Goal: Information Seeking & Learning: Check status

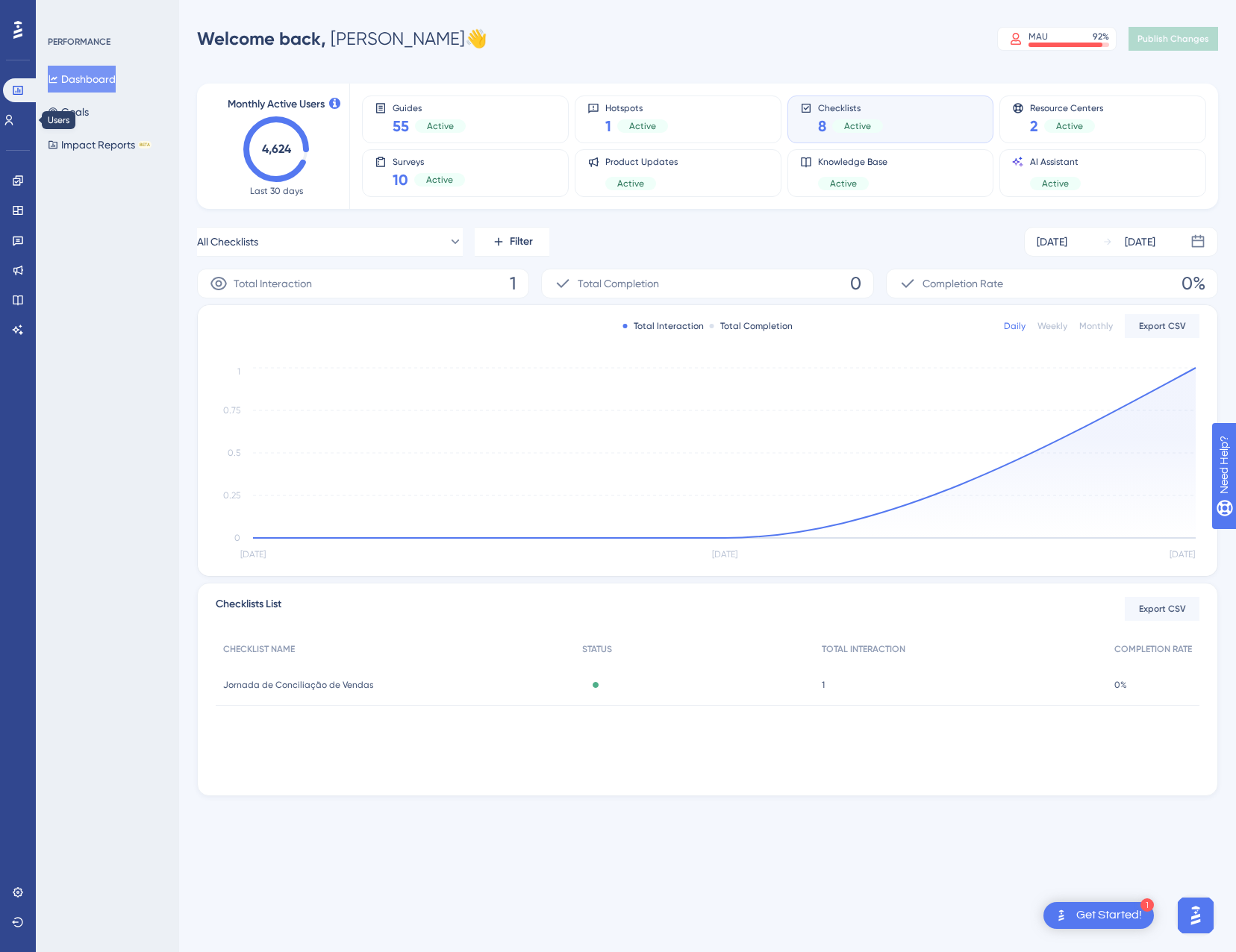
click at [8, 108] on div "Users" at bounding box center [17, 120] width 30 height 24
click at [12, 118] on icon at bounding box center [8, 119] width 12 height 12
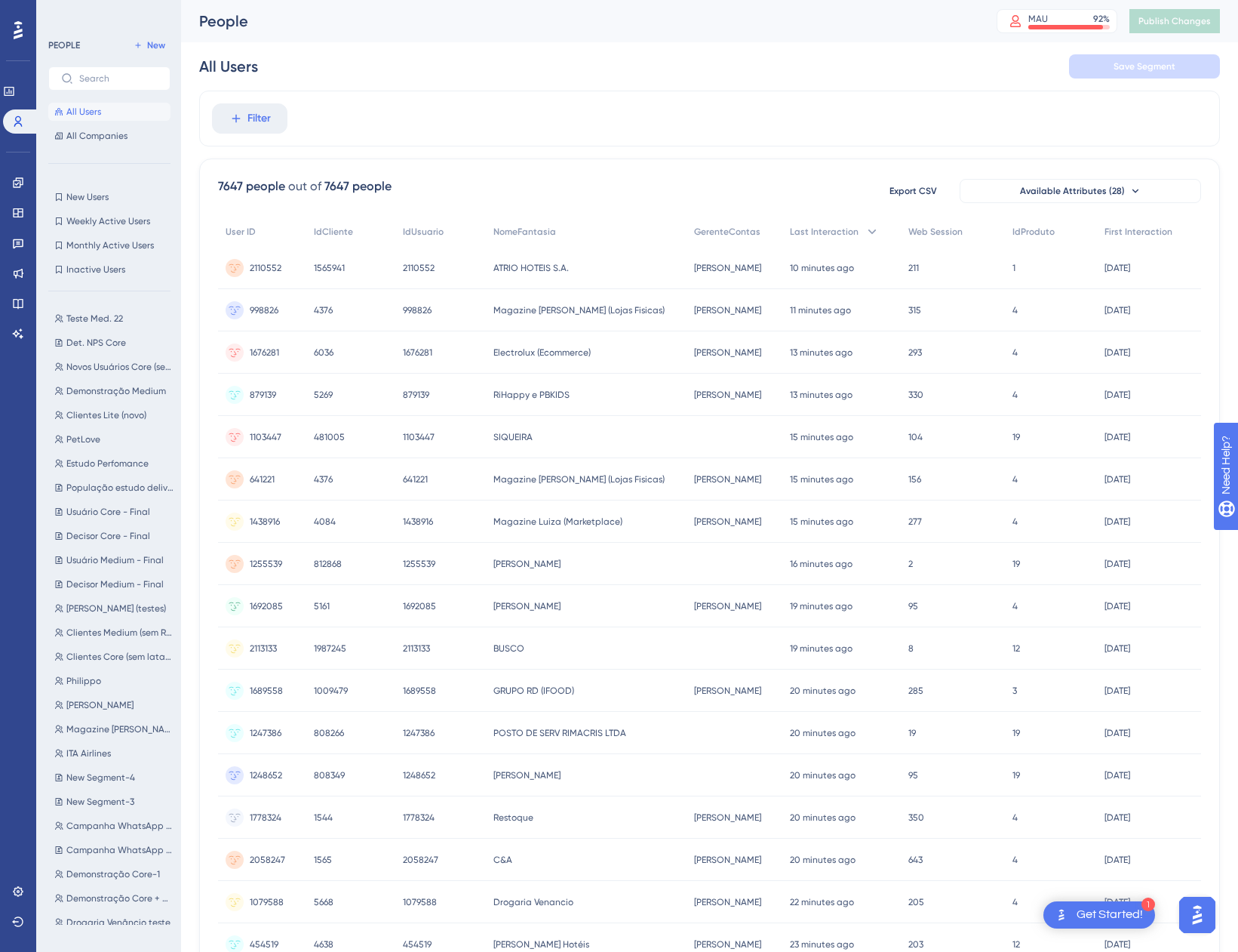
click at [203, 114] on div "Filter" at bounding box center [710, 118] width 1021 height 56
click at [223, 118] on button "Filter" at bounding box center [250, 118] width 76 height 30
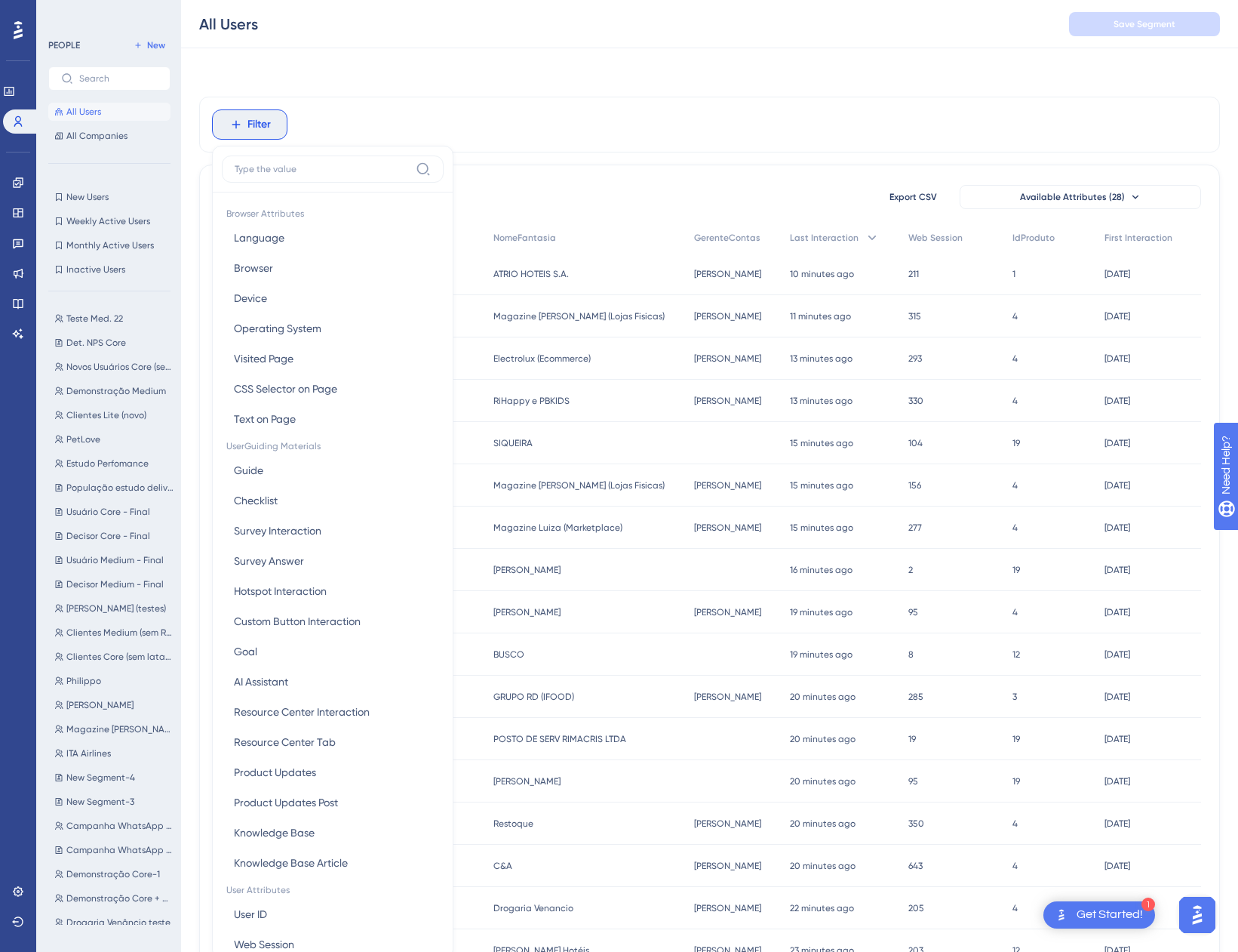
scroll to position [70, 0]
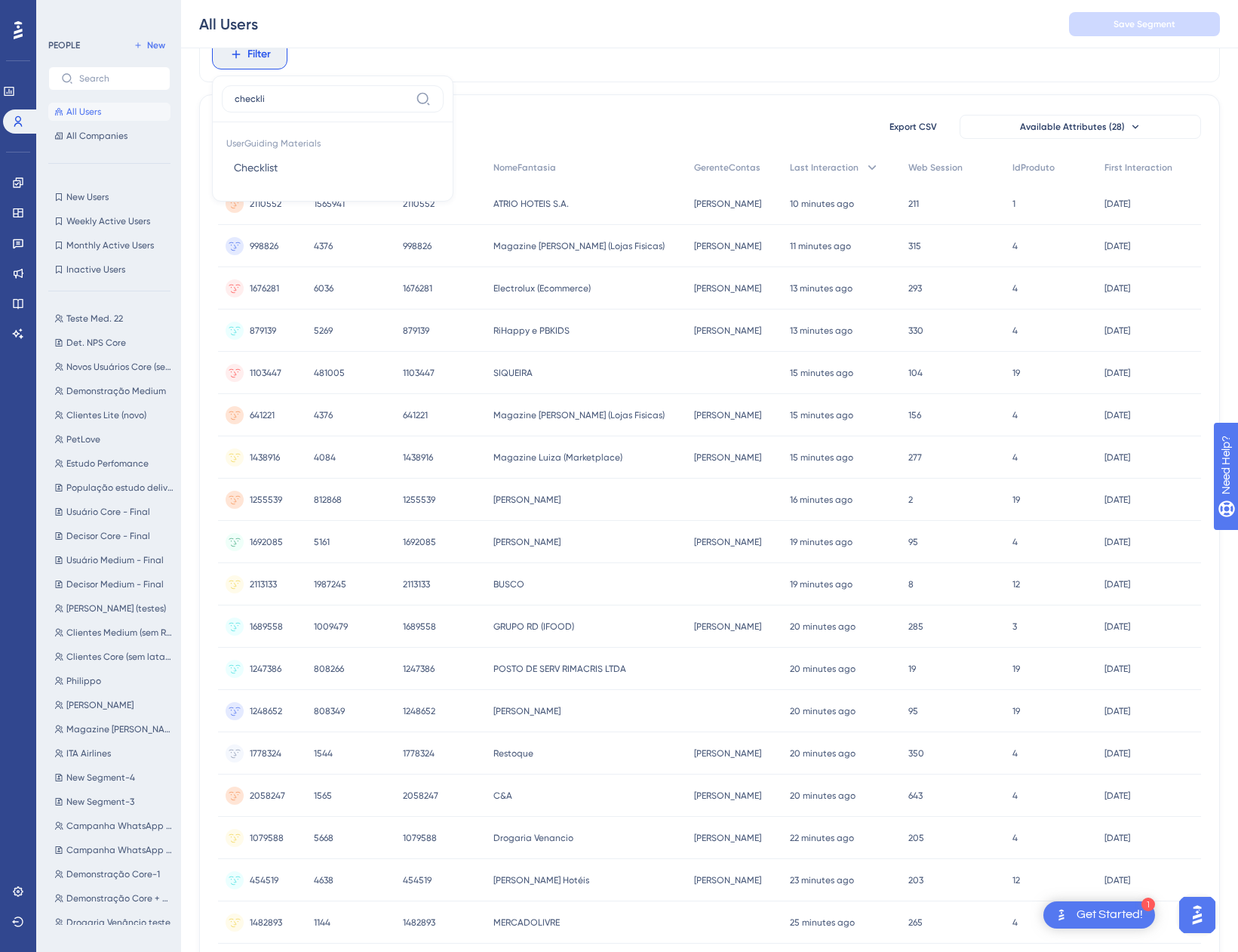
type input "checklis"
click at [324, 175] on button "Checklist Checklist" at bounding box center [333, 167] width 222 height 30
click at [322, 127] on span "Choose a checklist" at bounding box center [286, 128] width 90 height 18
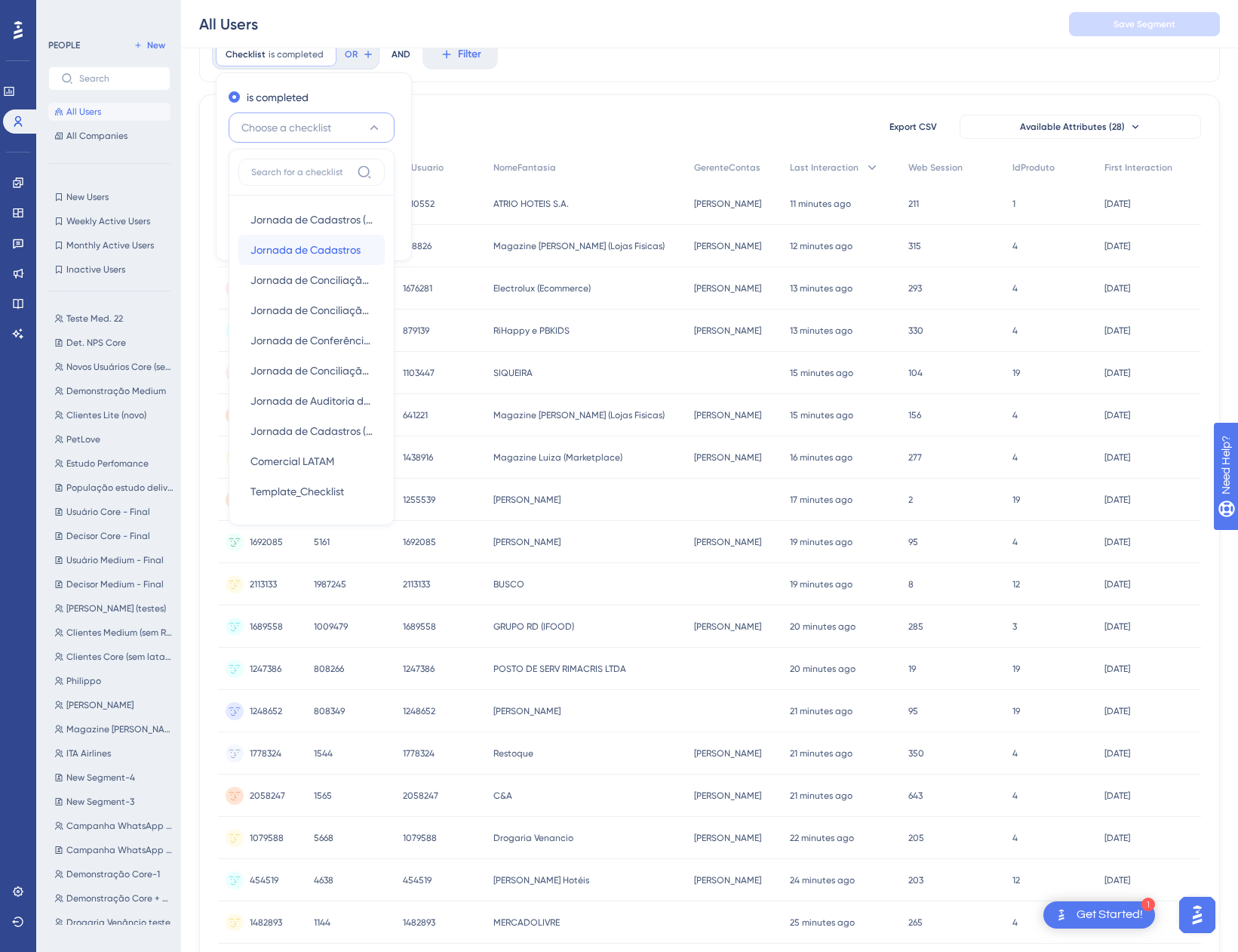
click at [307, 251] on span "Jornada de Cadastros" at bounding box center [305, 250] width 110 height 18
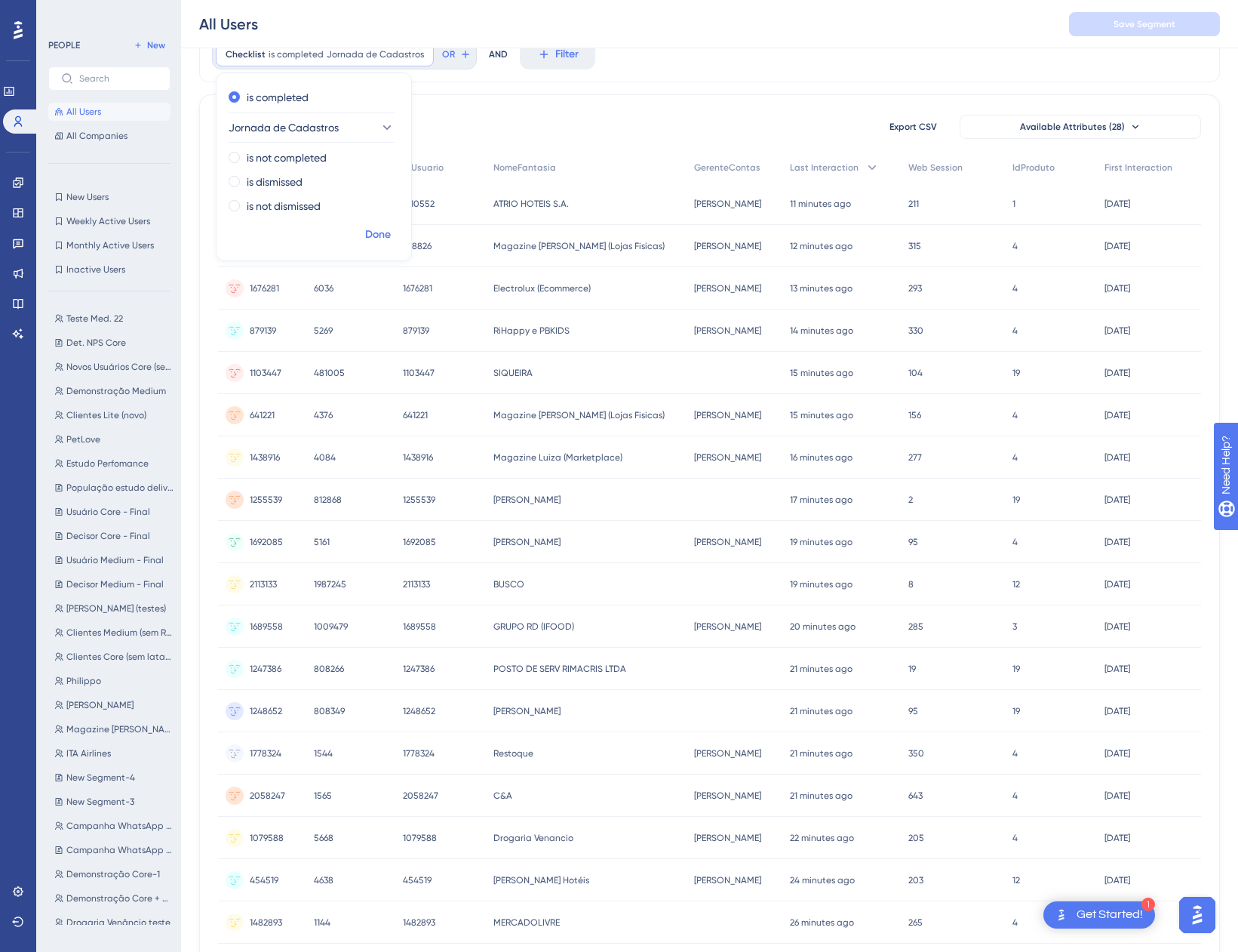
click at [370, 236] on span "Done" at bounding box center [378, 235] width 26 height 18
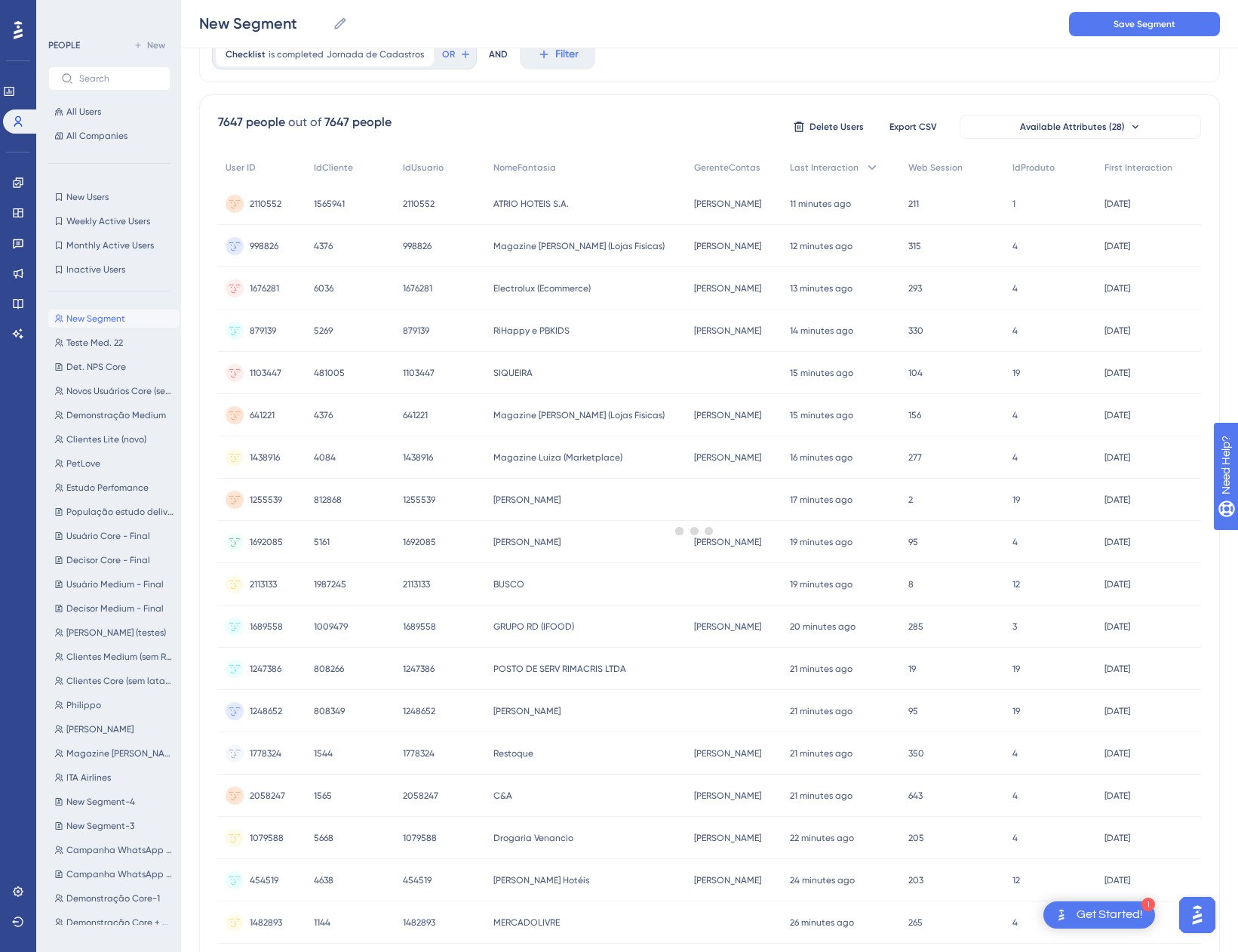
scroll to position [0, 0]
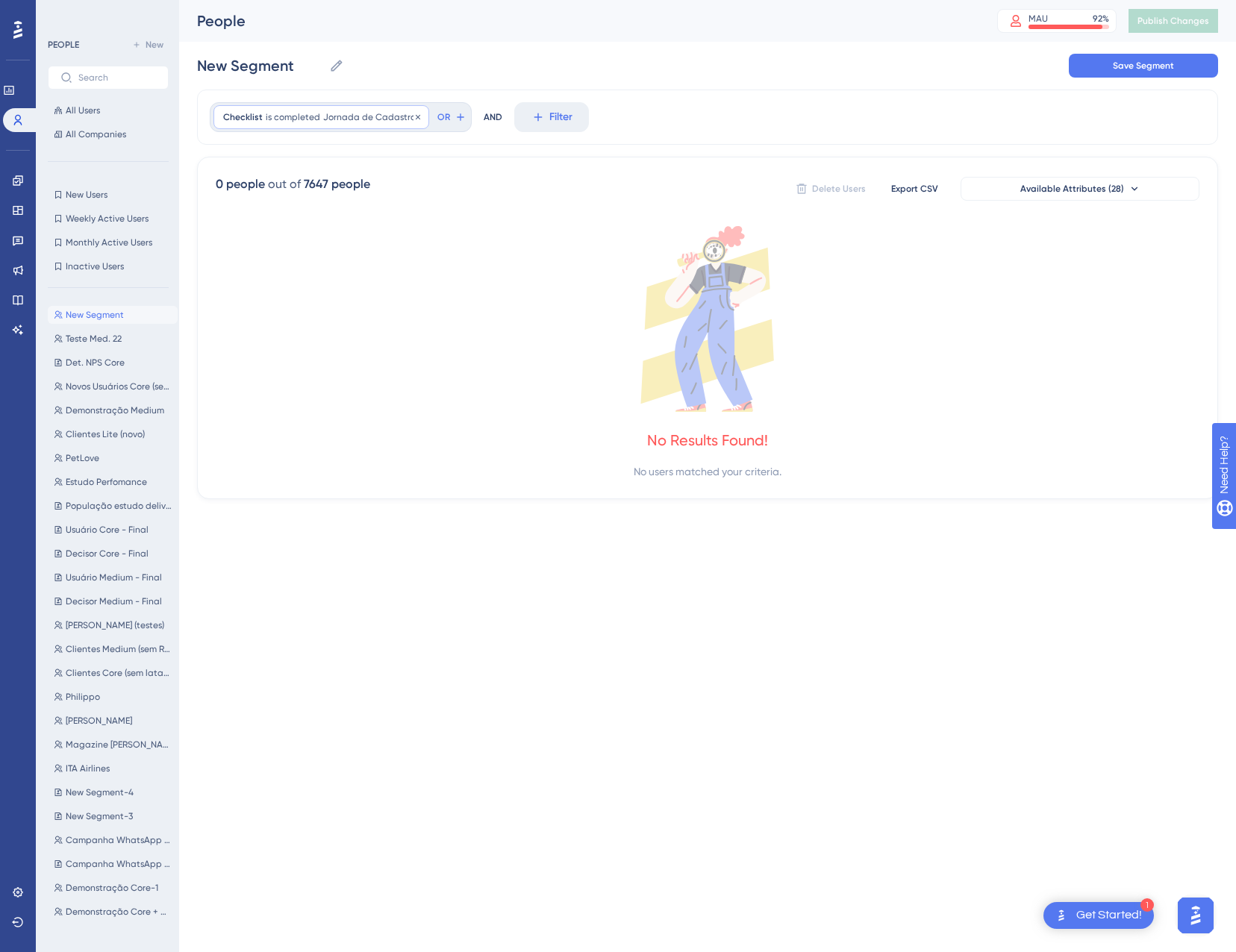
click at [334, 119] on span "Jornada de Cadastros" at bounding box center [371, 117] width 96 height 12
click at [335, 182] on span "Jornada de Cadastros" at bounding box center [281, 190] width 109 height 18
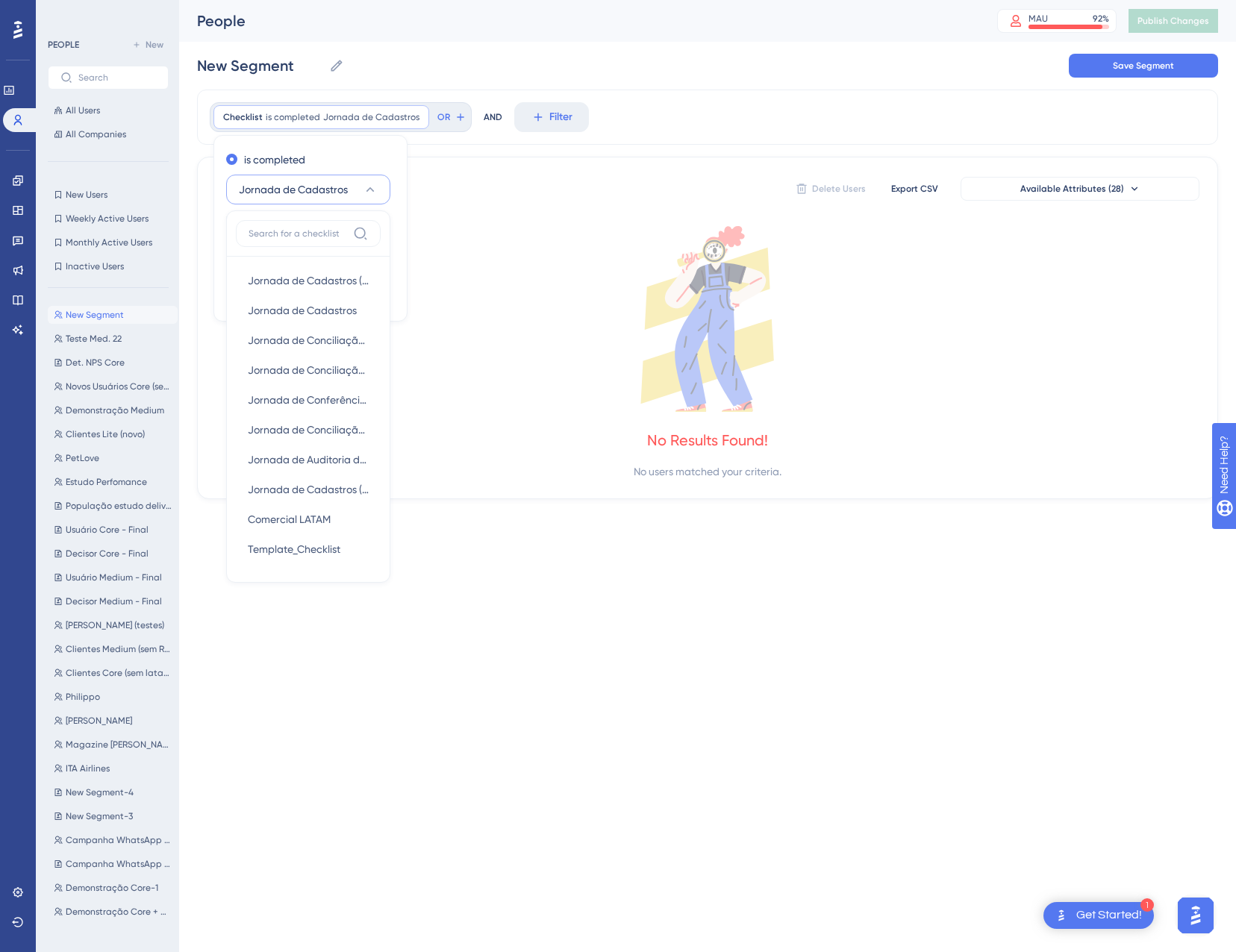
click at [514, 232] on icon at bounding box center [708, 318] width 984 height 185
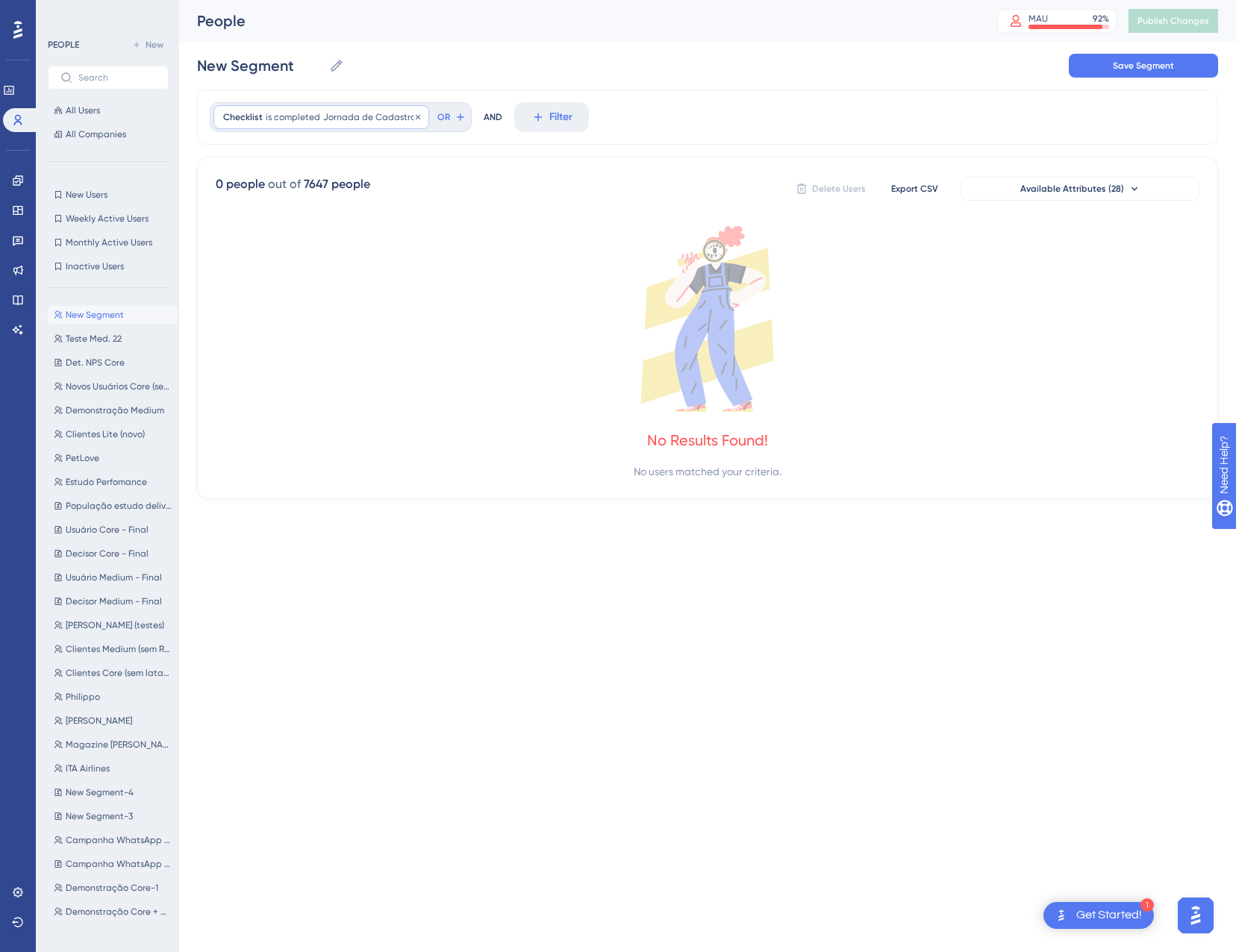
click at [313, 119] on span "is completed" at bounding box center [293, 117] width 54 height 12
click at [334, 184] on span "Jornada de Cadastros" at bounding box center [281, 190] width 109 height 18
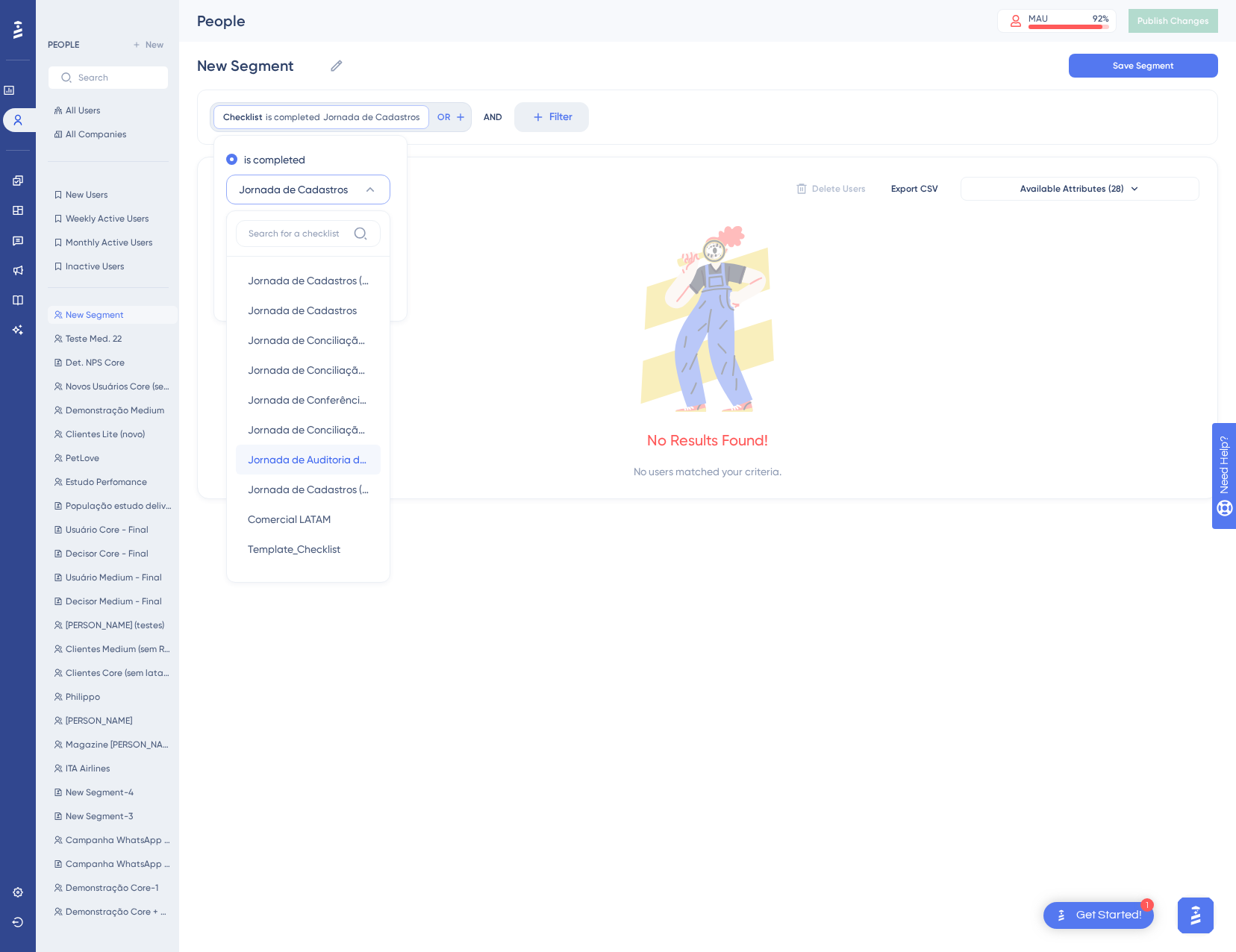
drag, startPoint x: 309, startPoint y: 458, endPoint x: 413, endPoint y: 316, distance: 176.0
click at [413, 316] on div "Checklist is completed Jornada de Cadastros Jornada de Cadastros Remove is comp…" at bounding box center [707, 294] width 1021 height 410
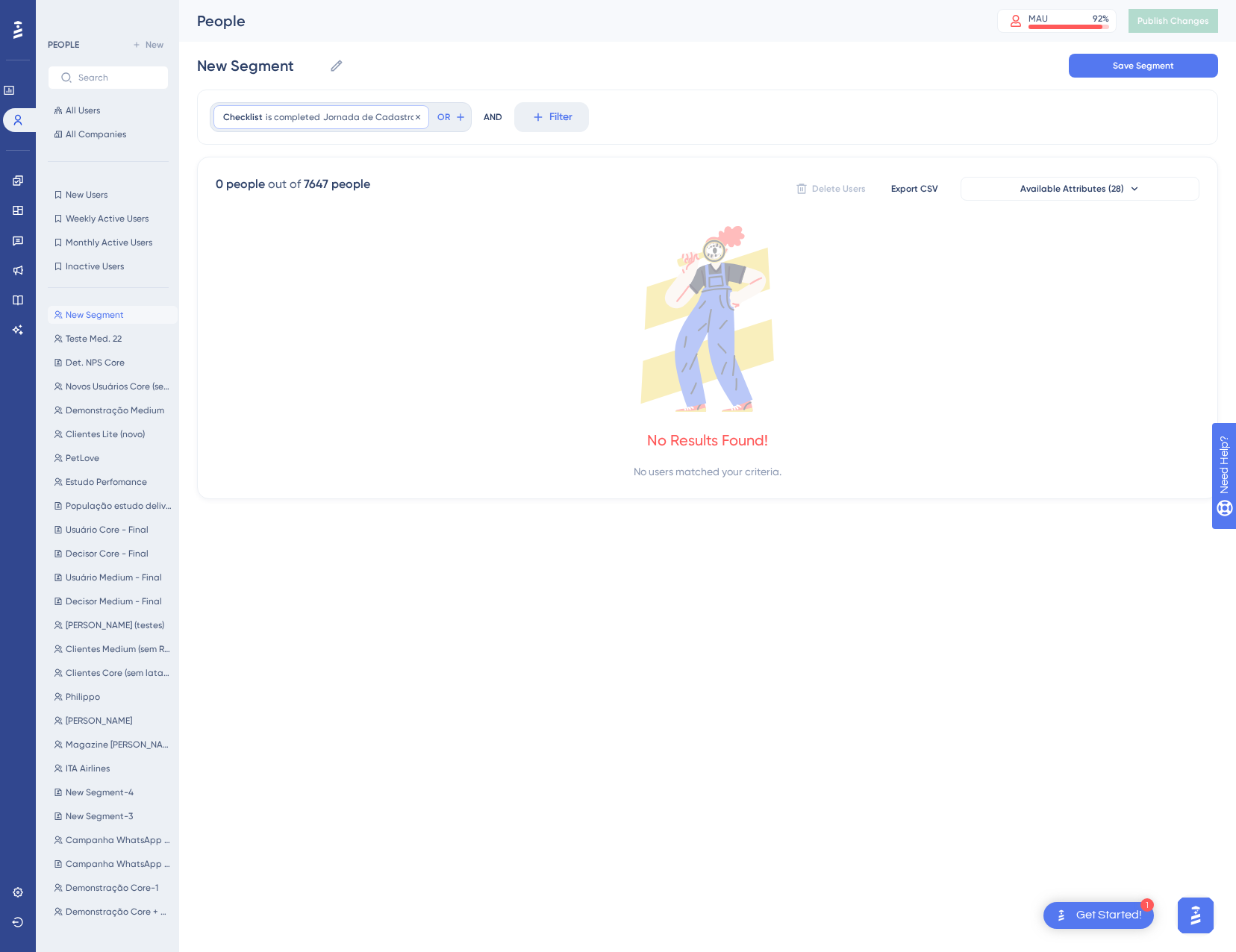
click at [277, 125] on div "Checklist is completed Jornada de Cadastros Jornada de Cadastros Remove" at bounding box center [321, 117] width 216 height 24
click at [305, 193] on span "Jornada de Cadastros" at bounding box center [281, 190] width 109 height 18
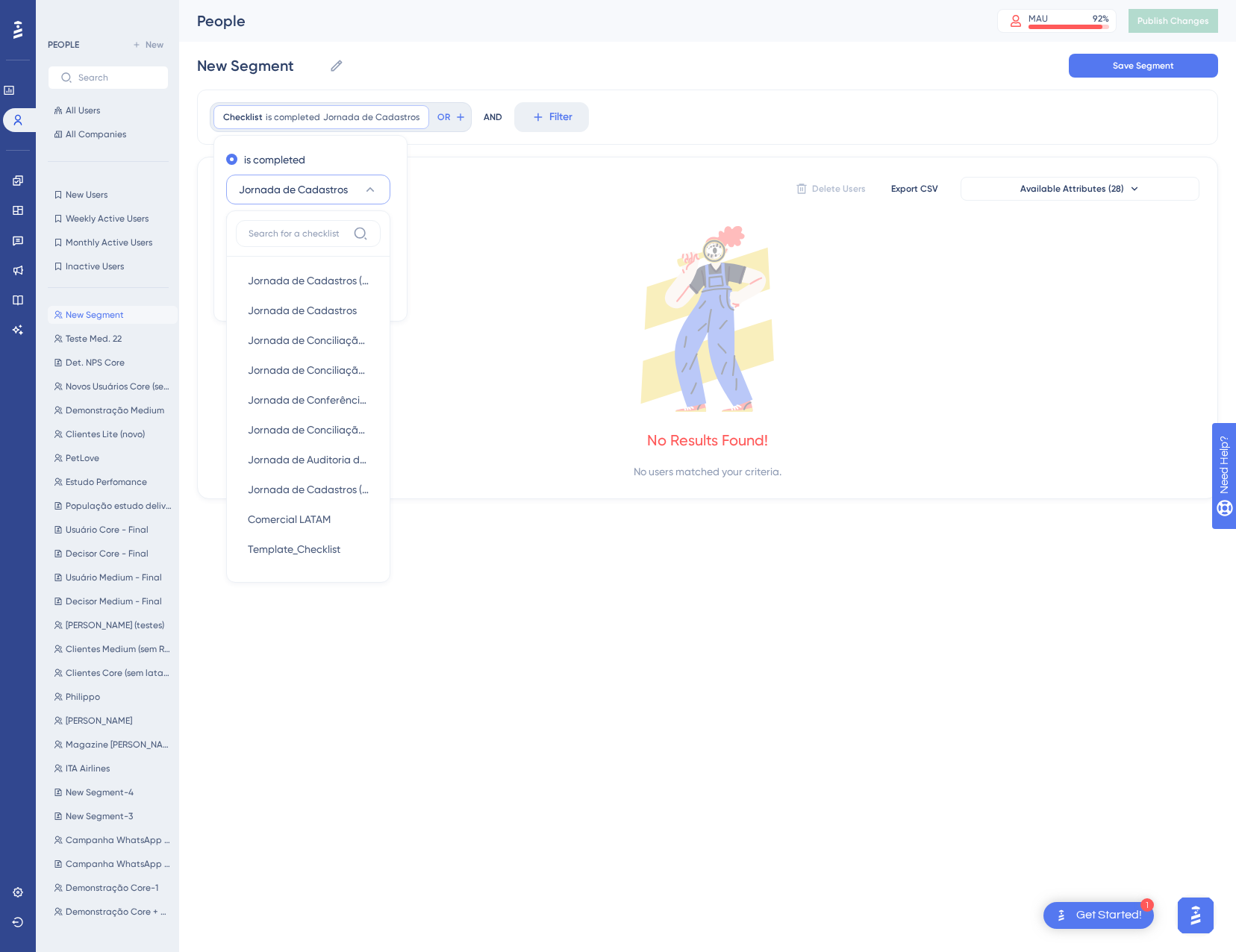
click at [307, 187] on span "Jornada de Cadastros" at bounding box center [293, 190] width 109 height 18
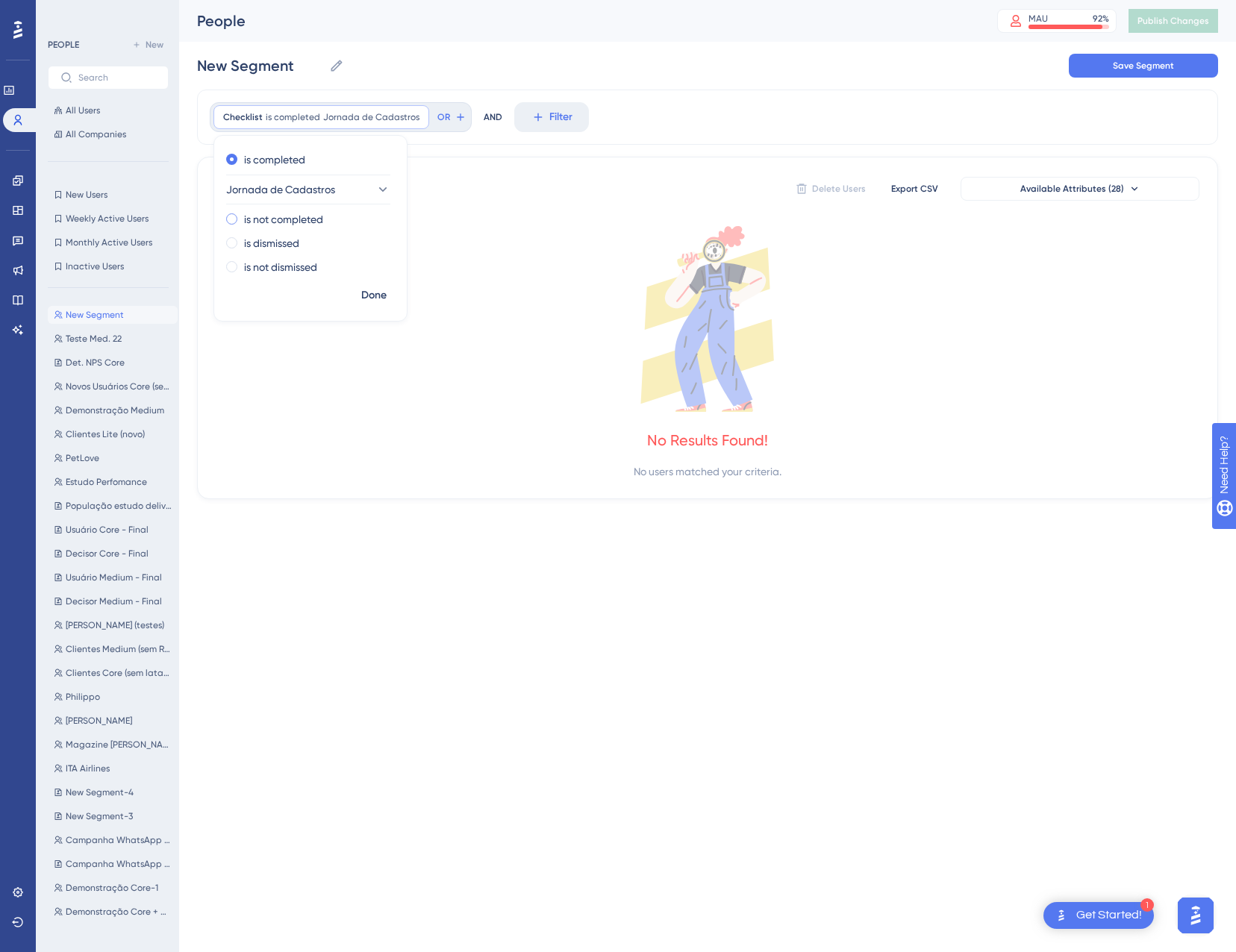
click at [312, 224] on label "is not completed" at bounding box center [283, 220] width 79 height 18
click at [376, 295] on span "Done" at bounding box center [373, 296] width 25 height 18
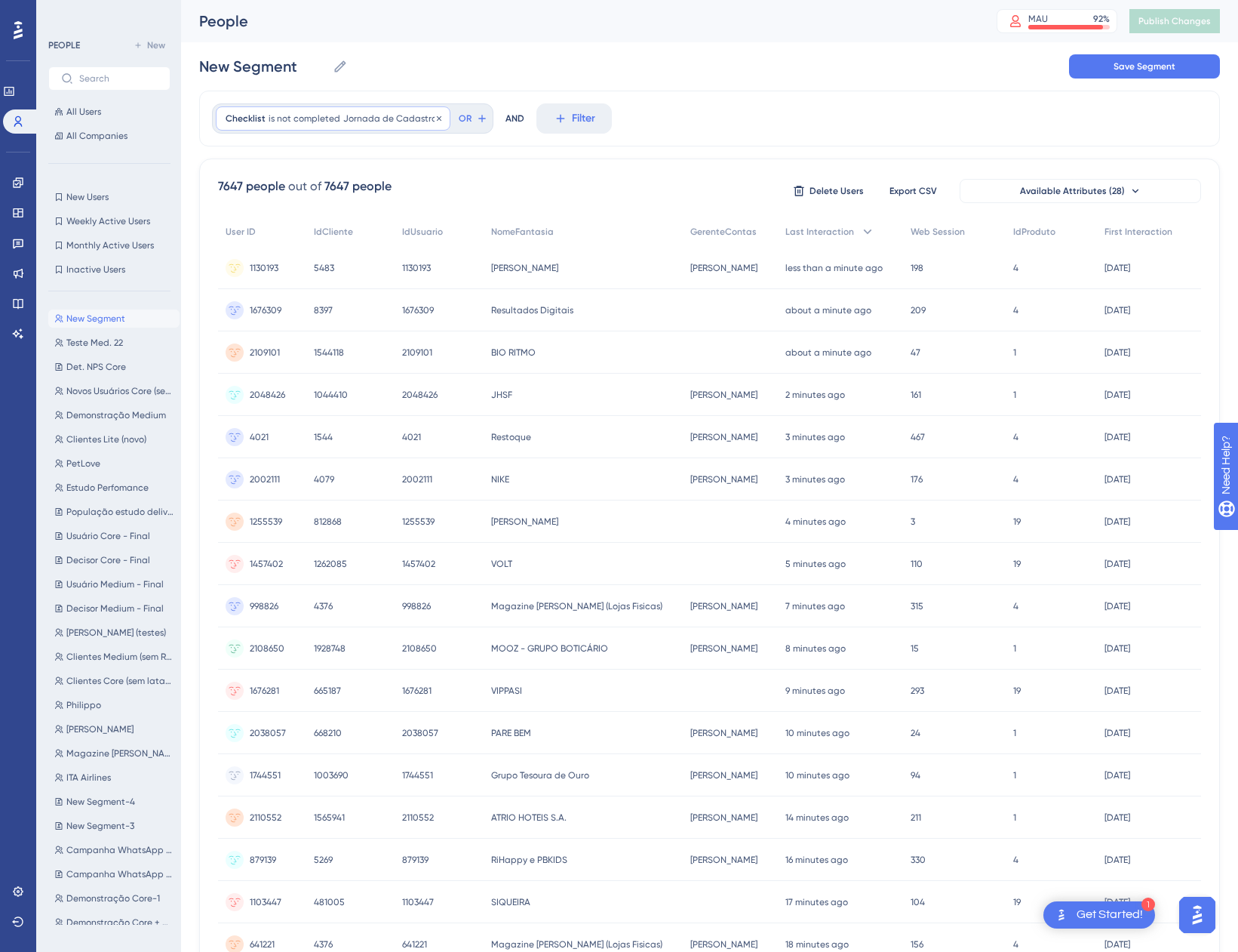
click at [359, 117] on span "Jornada de Cadastros" at bounding box center [391, 118] width 97 height 12
click at [339, 217] on span "Jornada de Cadastros" at bounding box center [284, 216] width 110 height 18
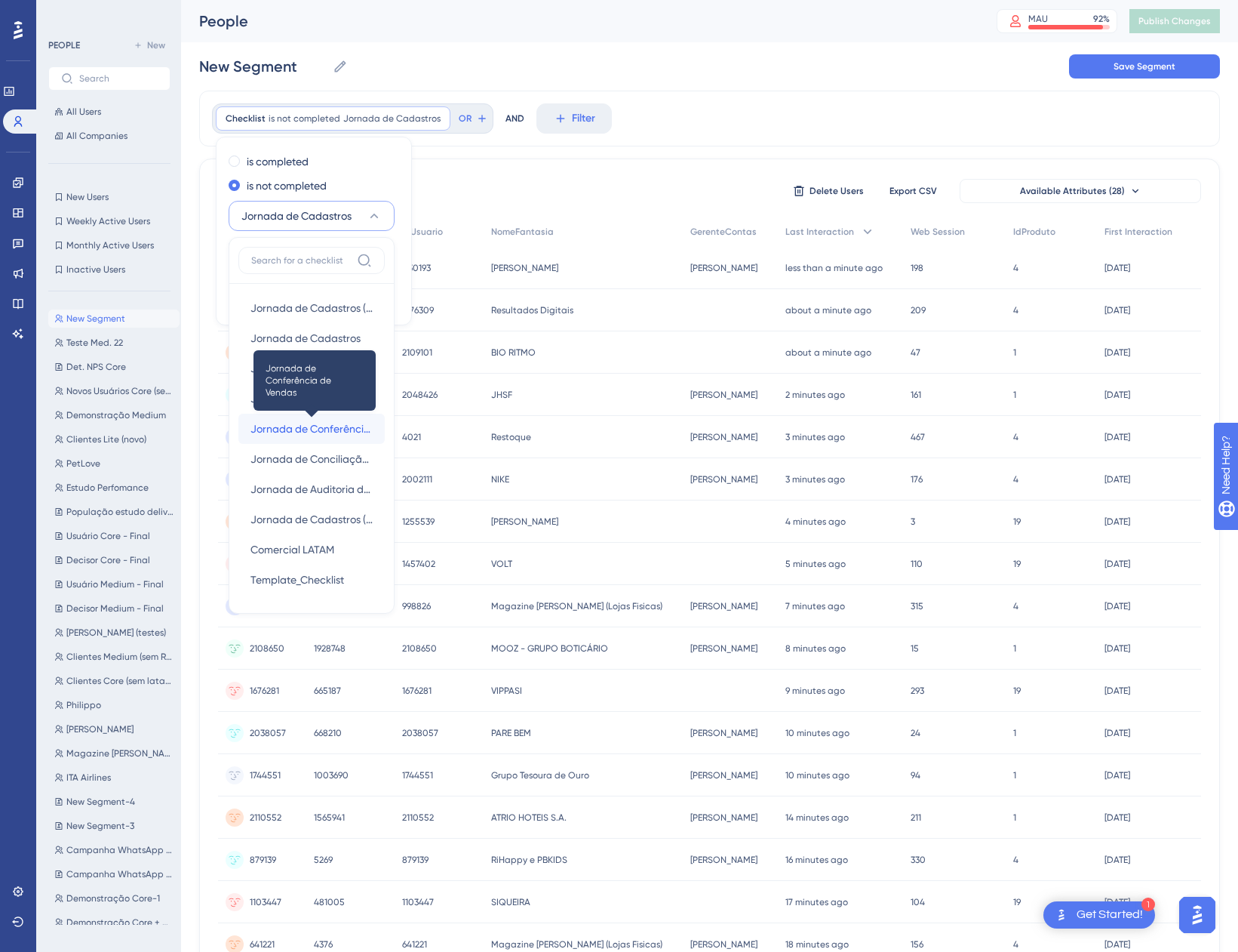
click at [337, 424] on span "Jornada de Conferência de Vendas" at bounding box center [312, 429] width 123 height 18
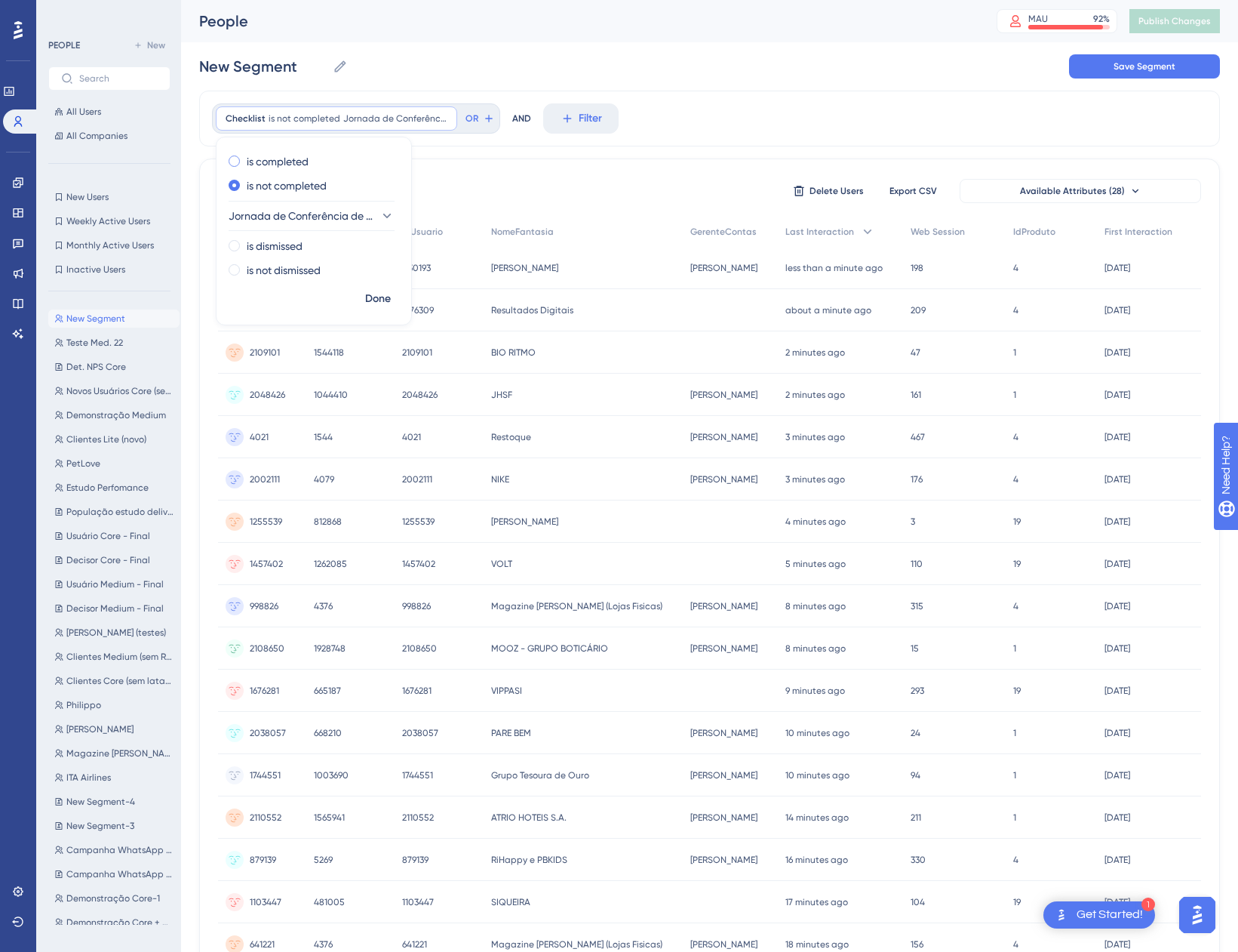
click at [300, 155] on label "is completed" at bounding box center [278, 162] width 62 height 18
click at [367, 295] on span "Done" at bounding box center [378, 299] width 26 height 18
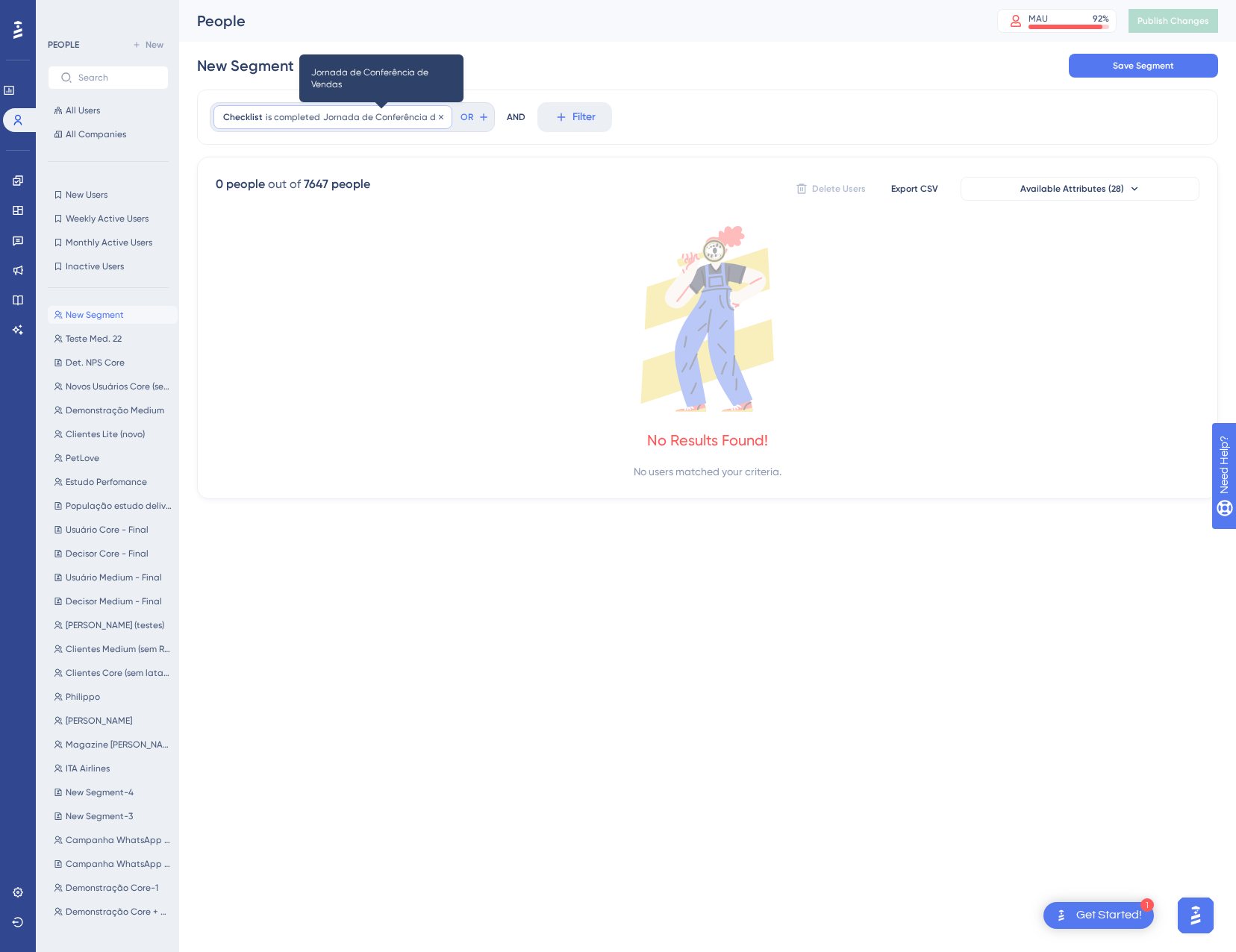
click at [352, 115] on span "Jornada de Conferência de Vendas" at bounding box center [382, 117] width 119 height 12
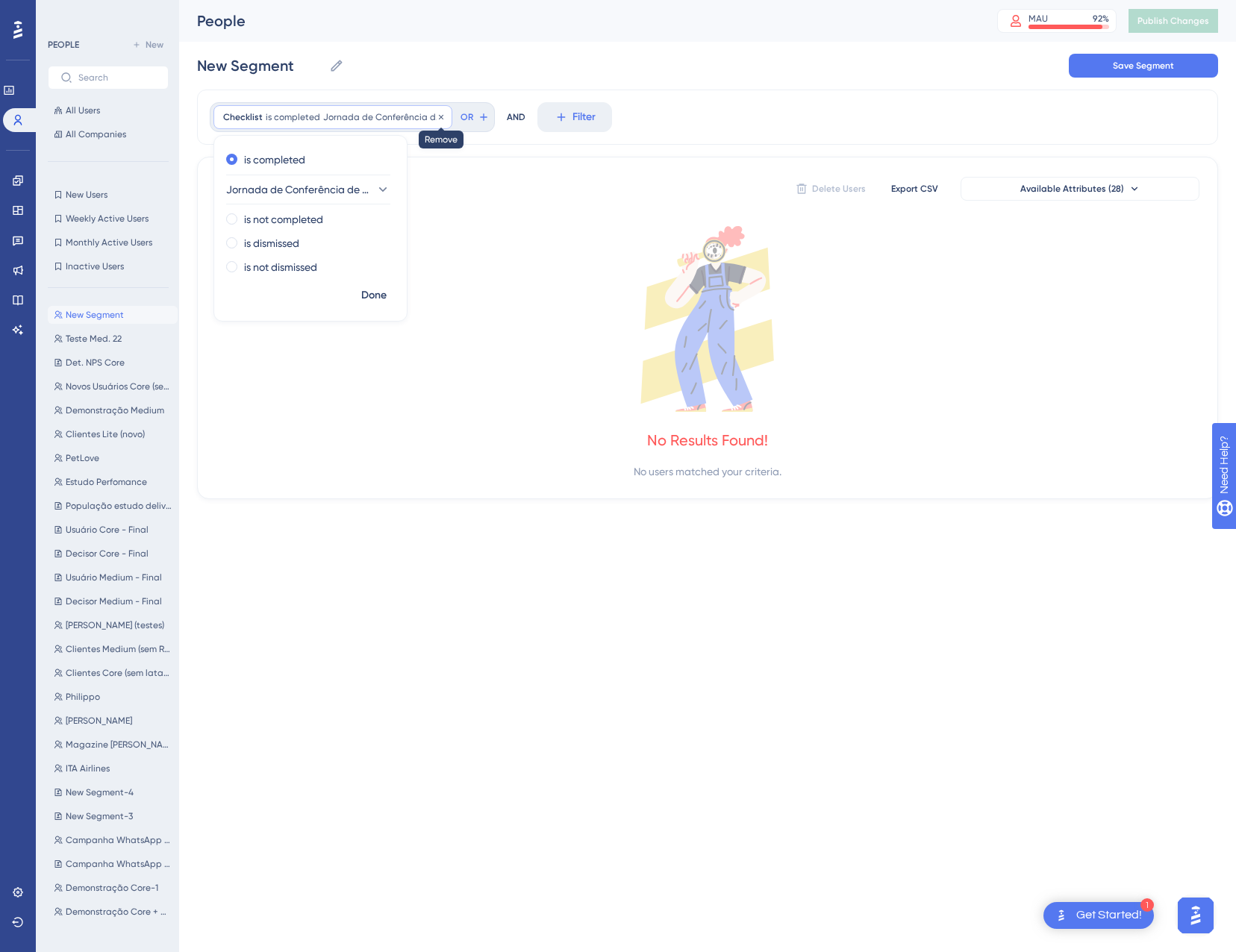
click at [439, 117] on icon at bounding box center [441, 118] width 9 height 9
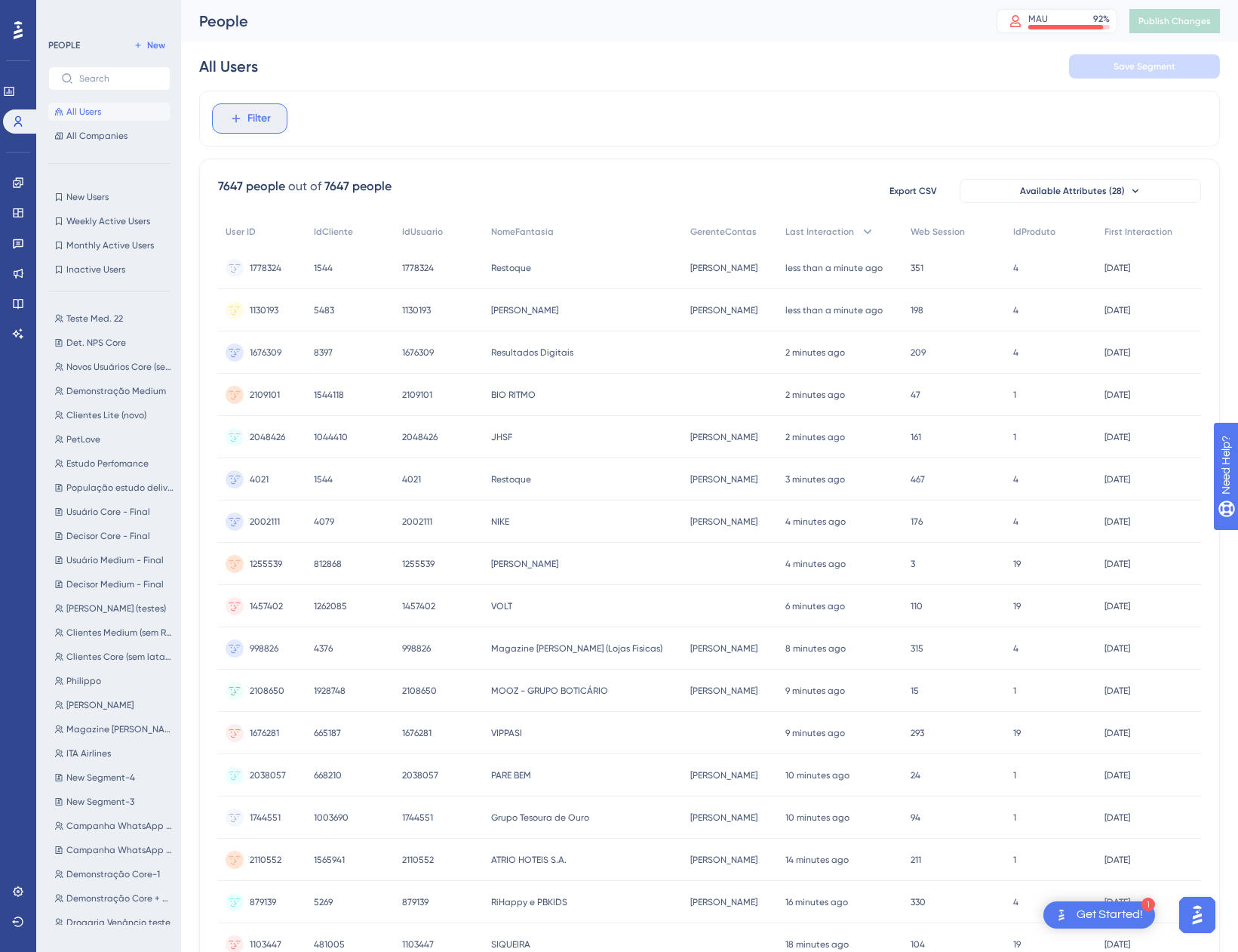
click at [244, 121] on button "Filter" at bounding box center [250, 118] width 76 height 30
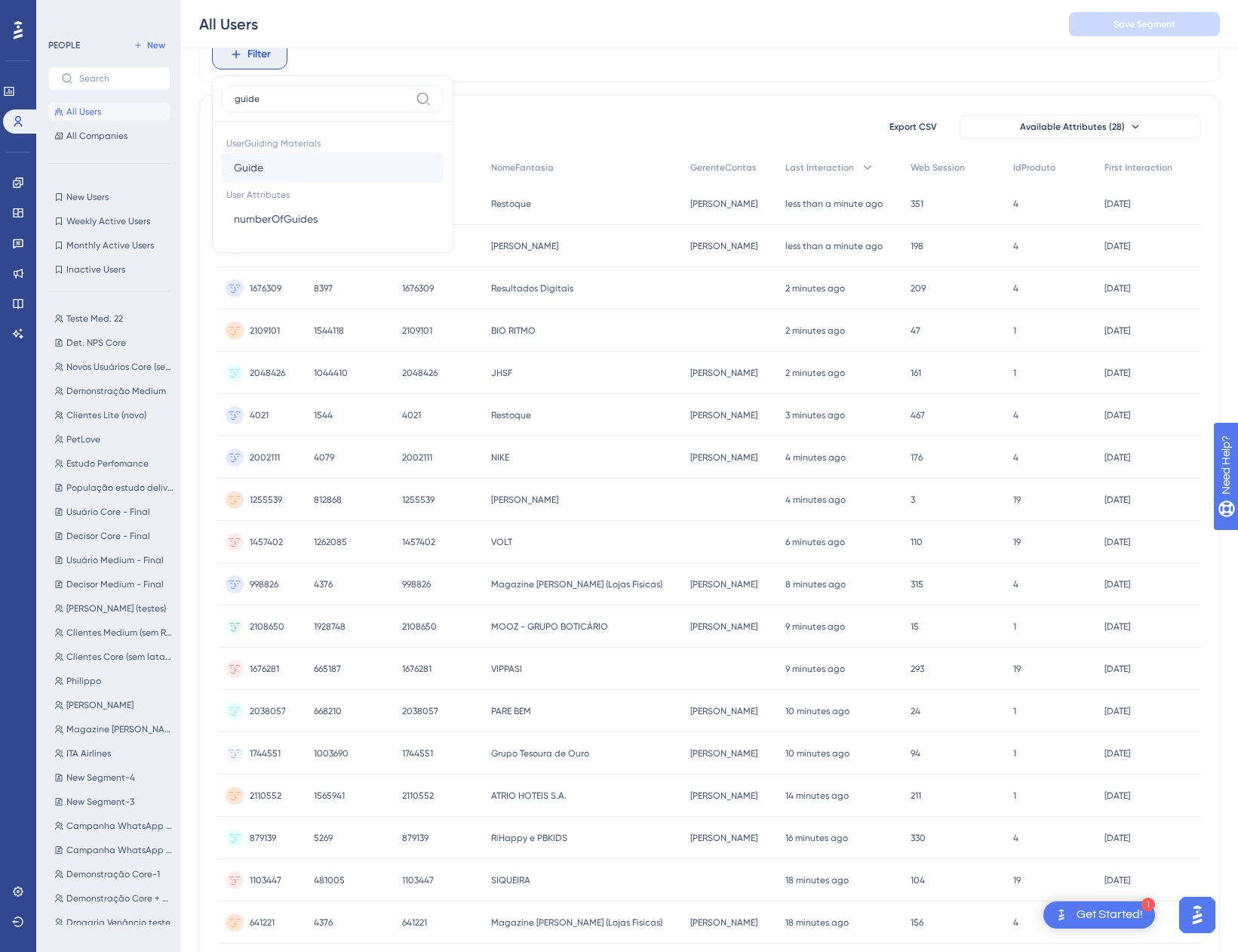
type input "guide"
click at [271, 164] on button "Guide Guide" at bounding box center [333, 167] width 222 height 30
click at [279, 181] on label "is completed" at bounding box center [278, 182] width 62 height 18
click at [304, 169] on span "Choose a guide" at bounding box center [279, 176] width 76 height 18
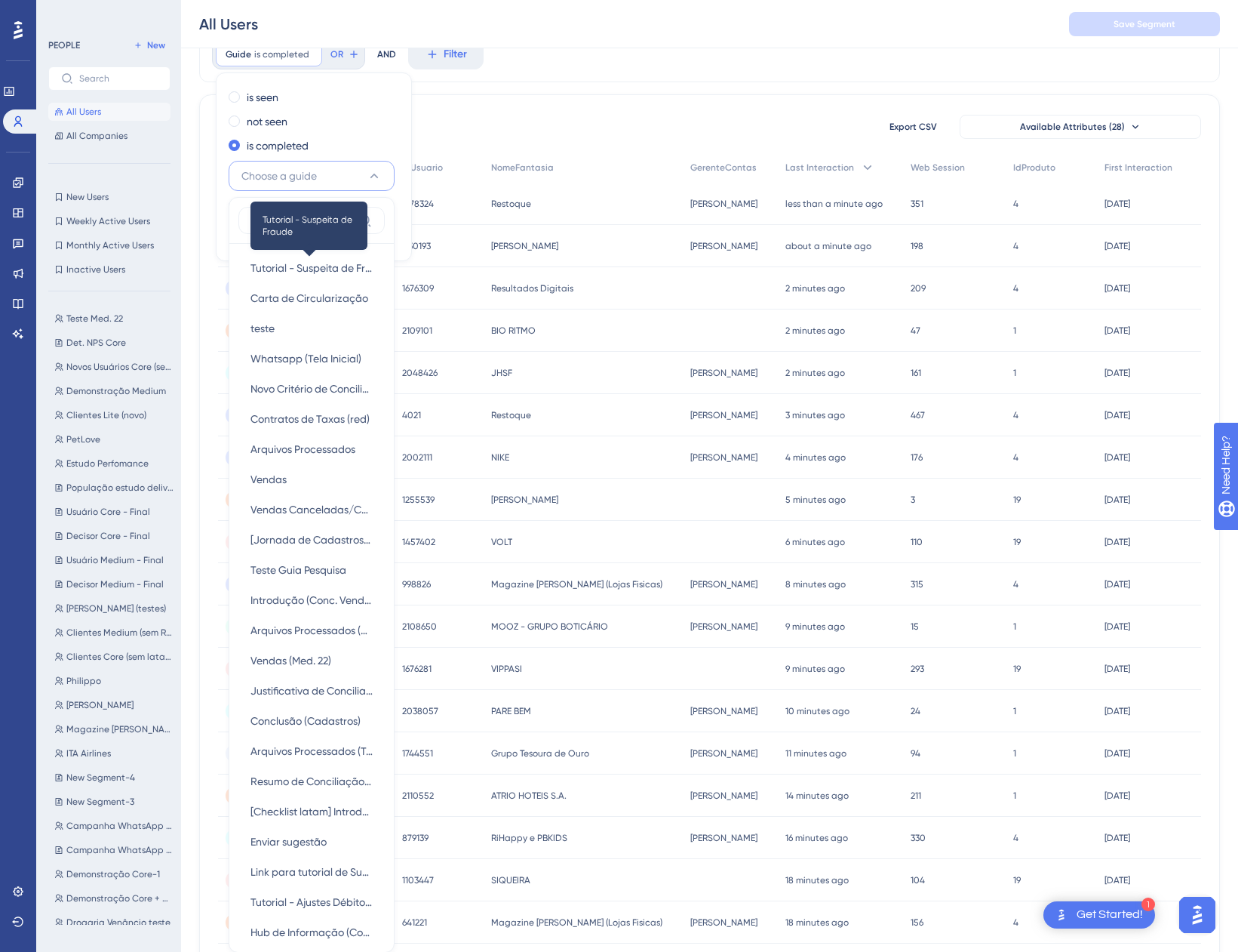
scroll to position [163, 0]
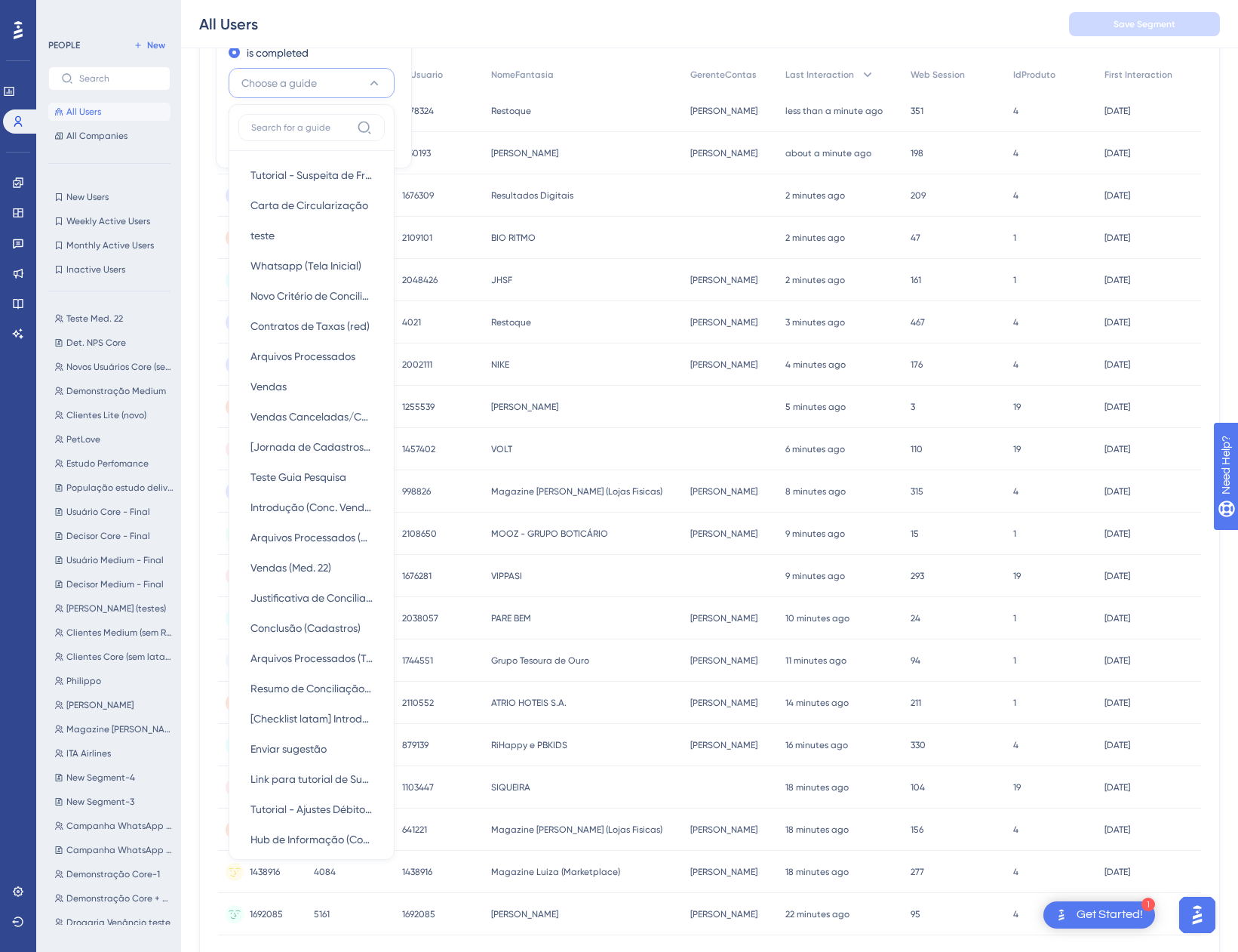
click at [298, 120] on label at bounding box center [312, 128] width 146 height 27
click at [298, 122] on input at bounding box center [301, 127] width 100 height 12
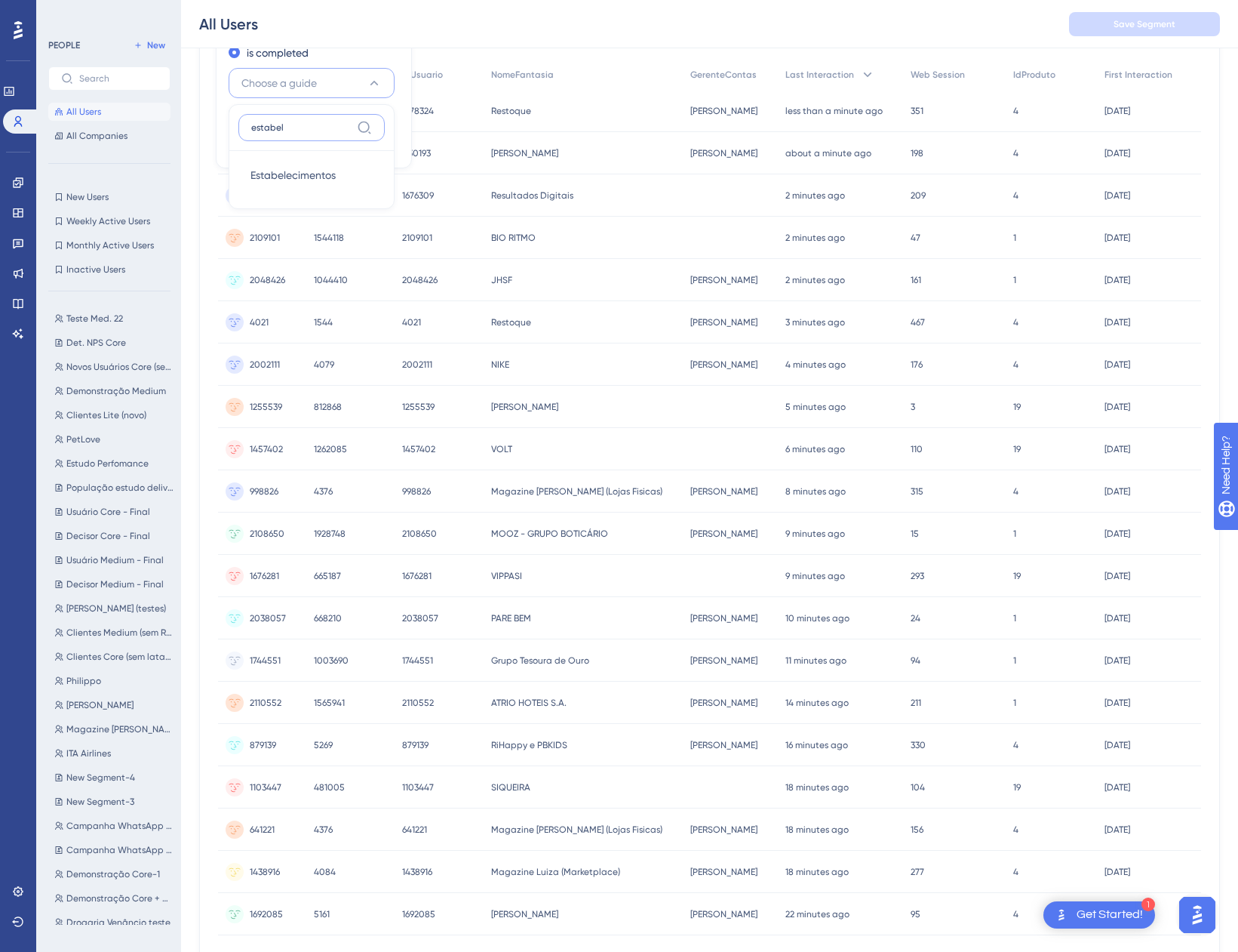
type input "estabel"
click at [305, 159] on div "Estabelecimentos Estabelecimentos" at bounding box center [312, 175] width 146 height 48
click at [308, 169] on span "Estabelecimentos" at bounding box center [293, 176] width 85 height 18
click at [383, 144] on span "Done" at bounding box center [378, 142] width 26 height 18
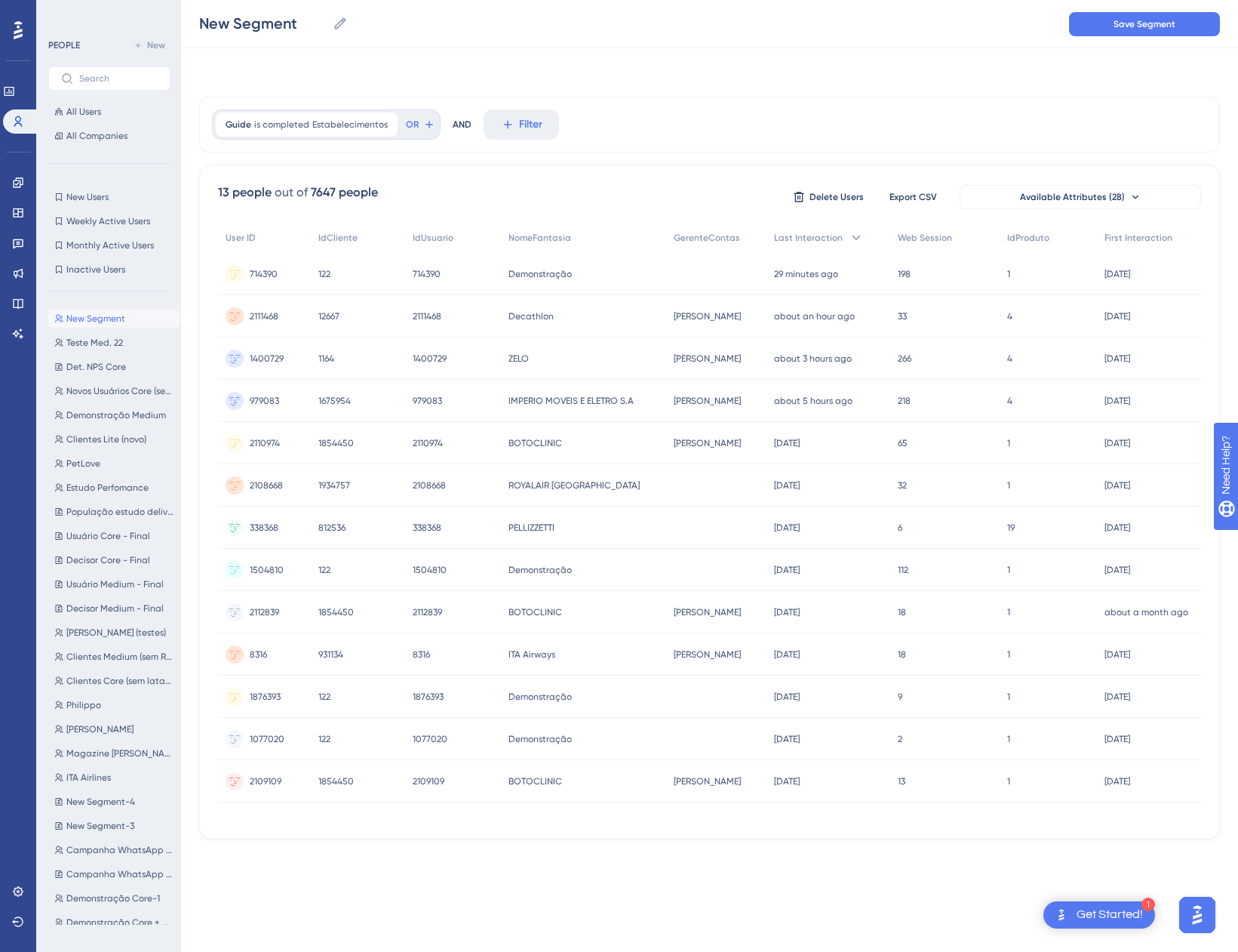
scroll to position [0, 0]
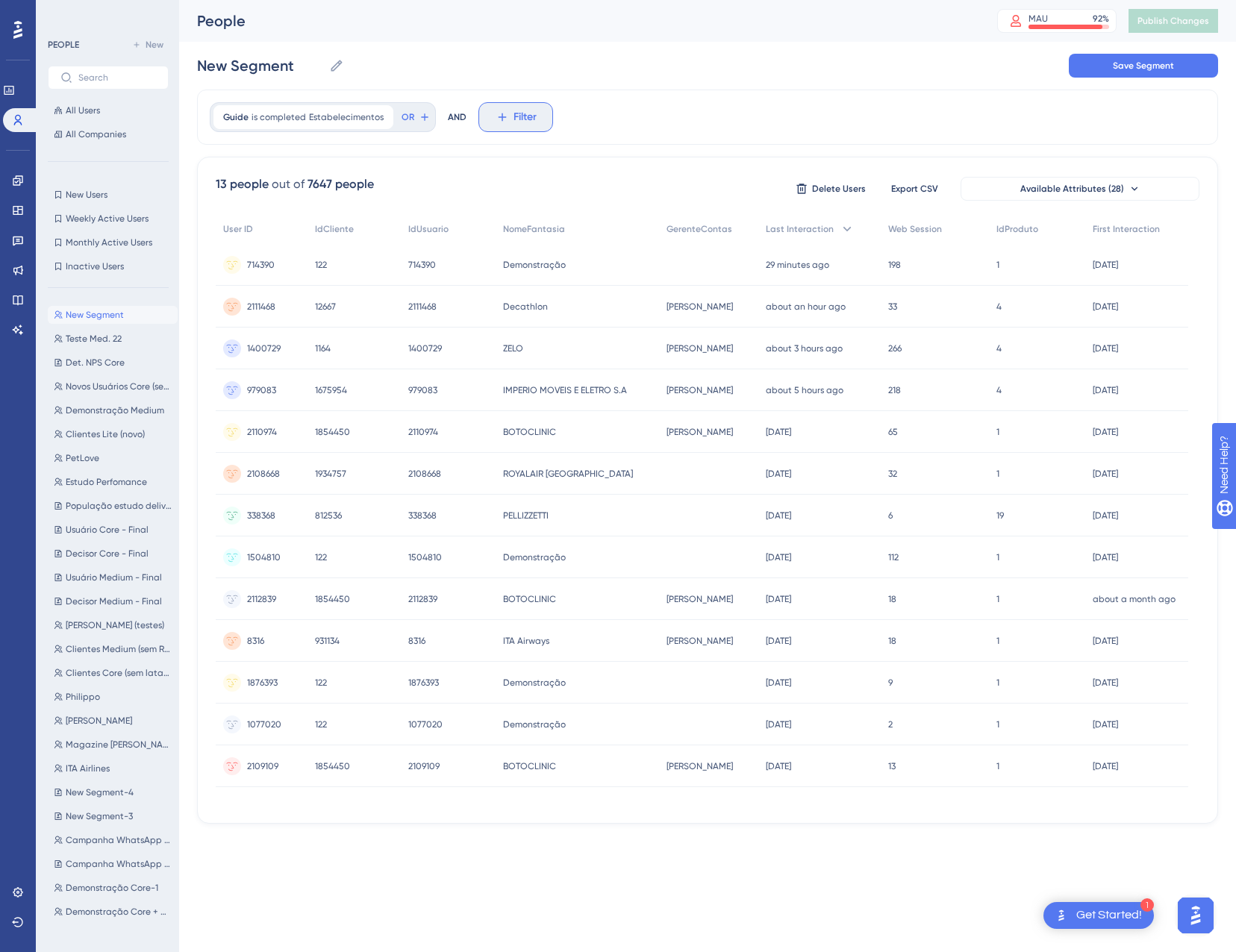
click at [514, 120] on span "Filter" at bounding box center [525, 118] width 24 height 18
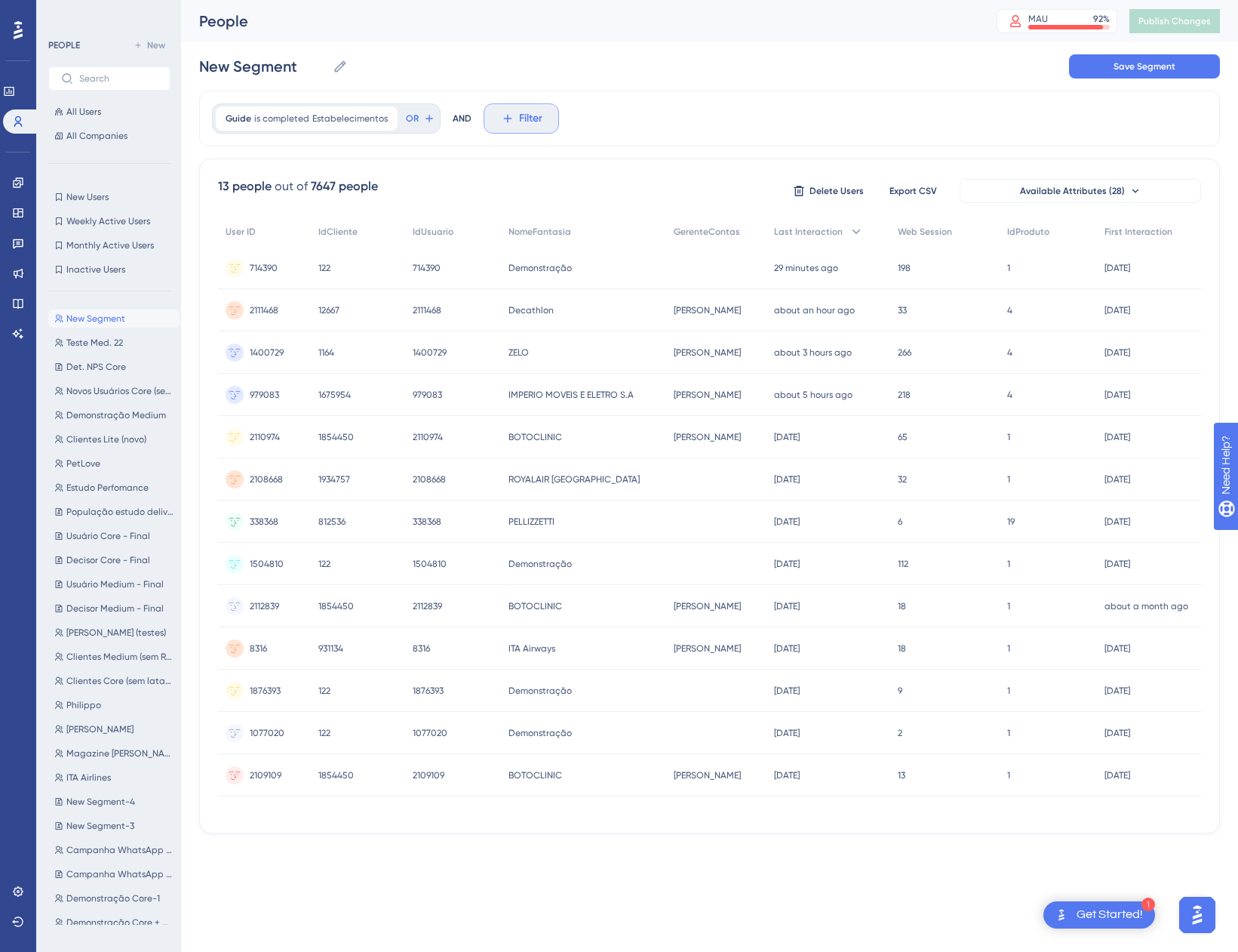
scroll to position [70, 0]
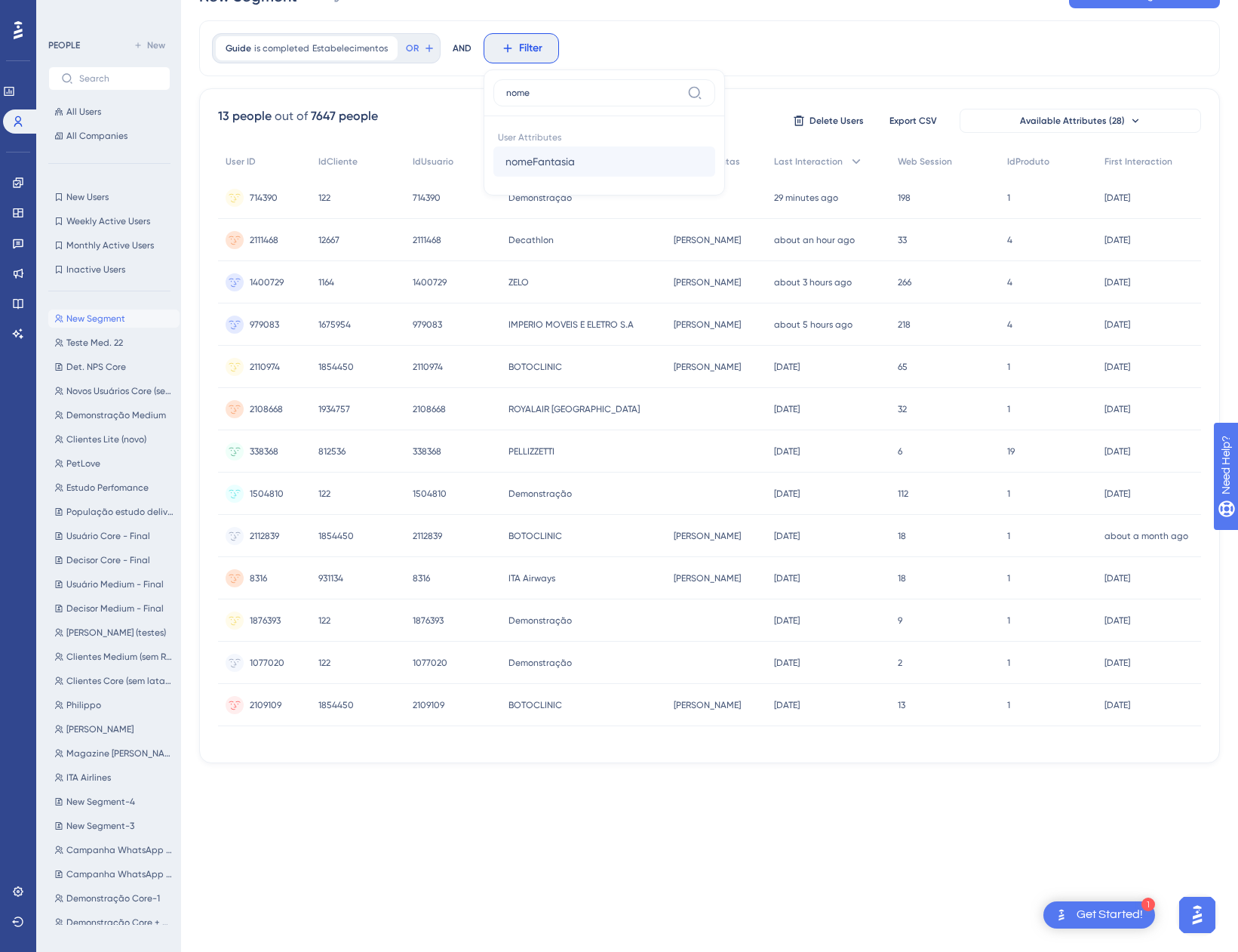
type input "nome"
click at [549, 163] on span "nomeFantasia" at bounding box center [540, 162] width 69 height 18
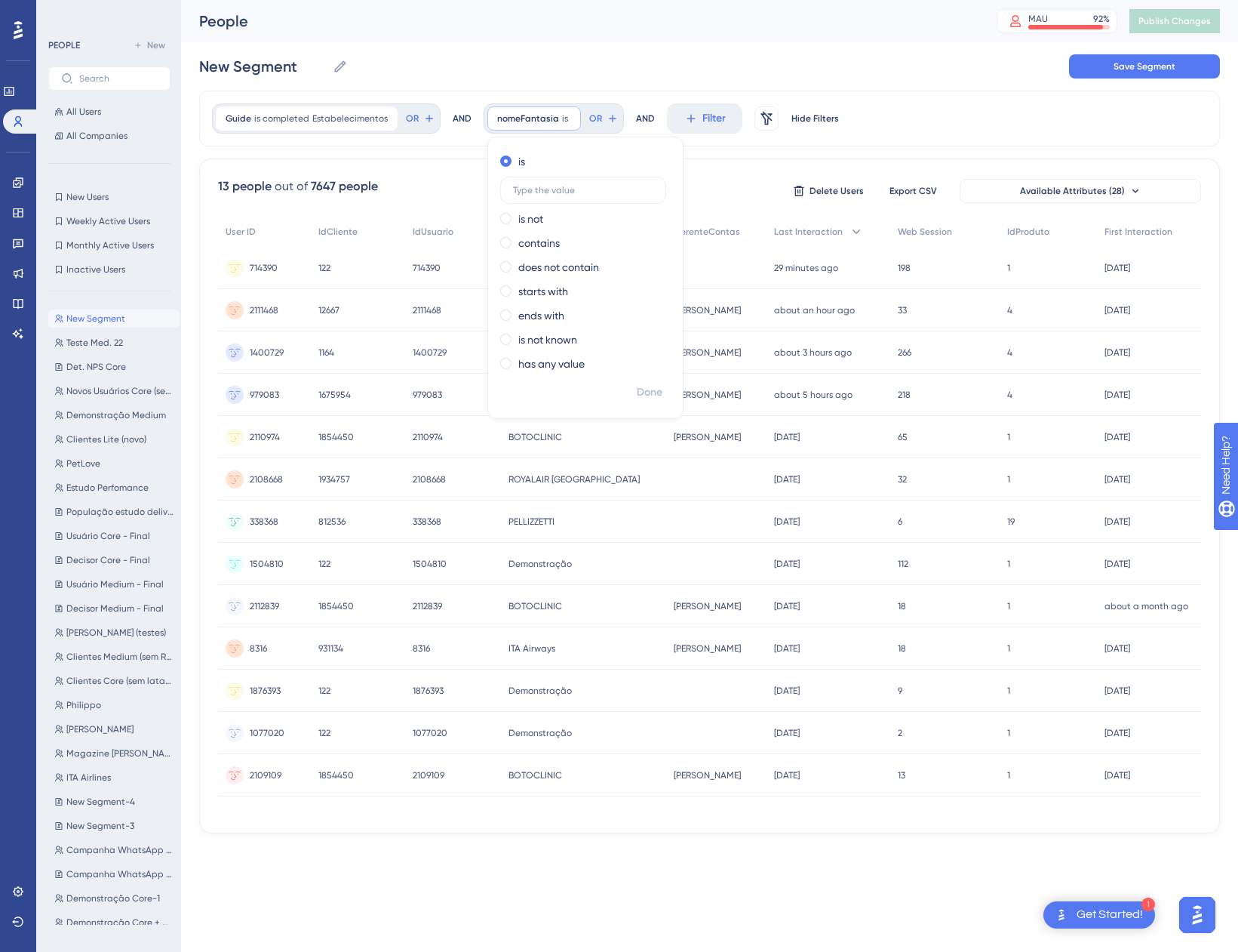
scroll to position [0, 0]
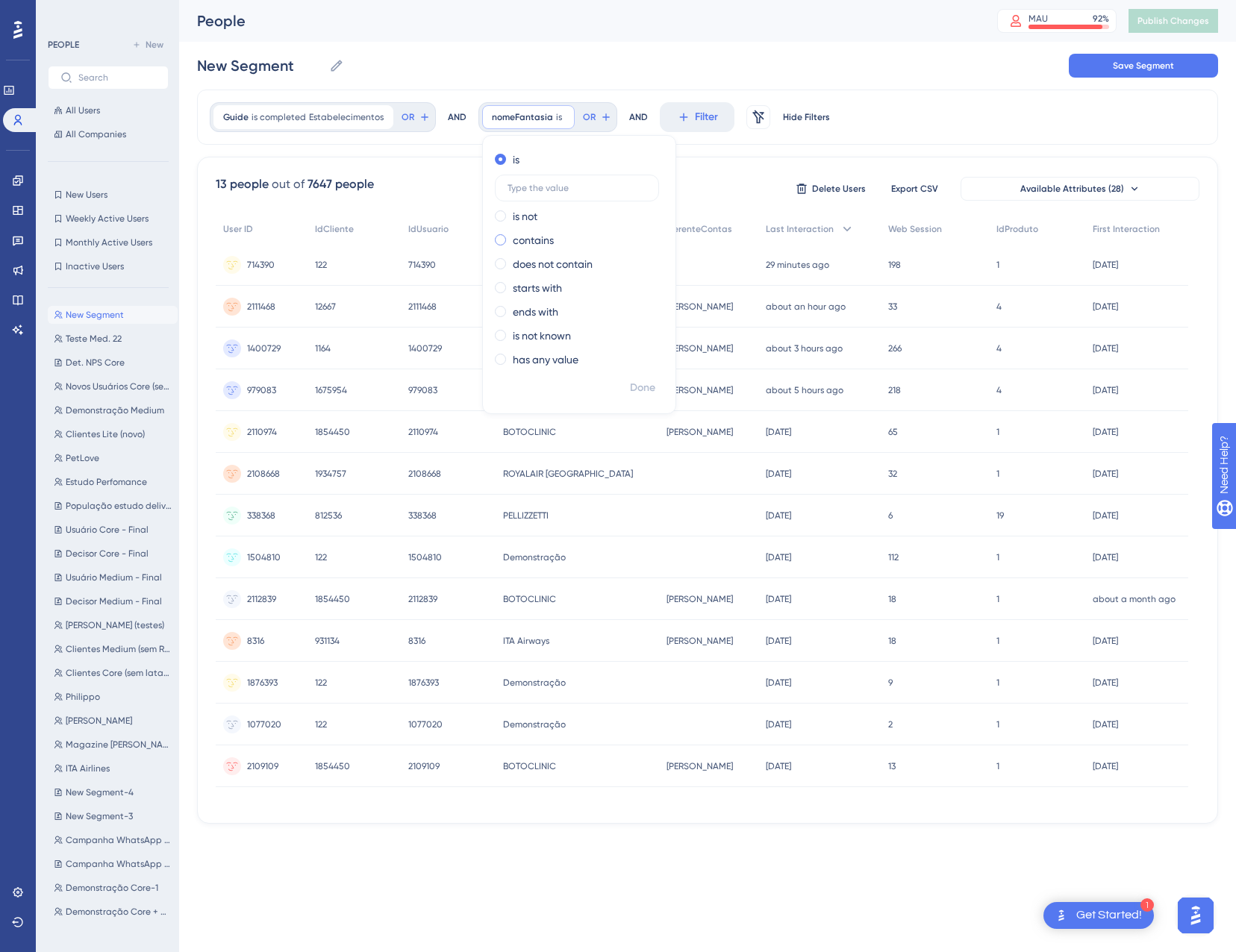
click at [531, 238] on label "contains" at bounding box center [533, 240] width 41 height 18
type input "demonstração"
click at [631, 383] on span "Done" at bounding box center [643, 388] width 25 height 18
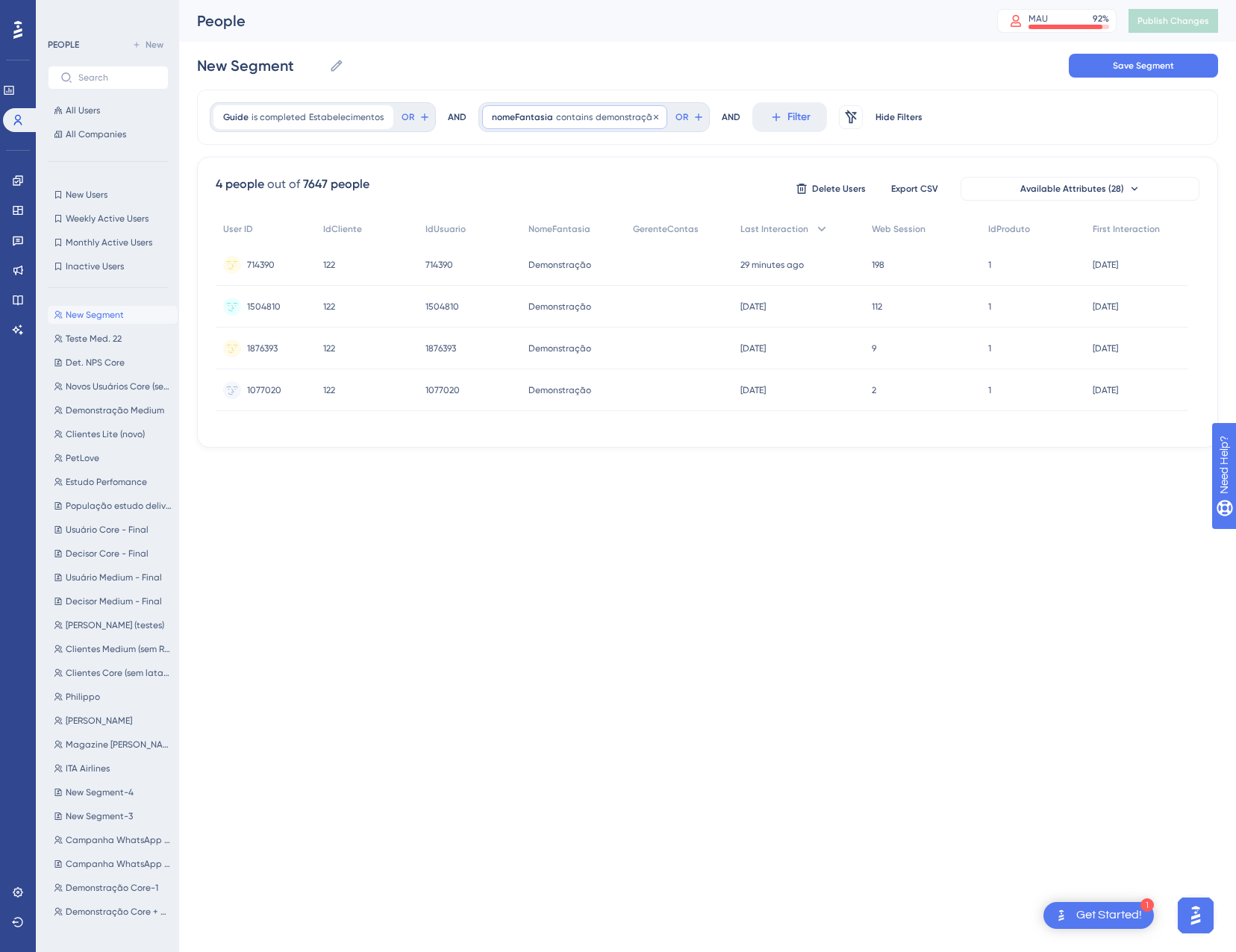
click at [624, 117] on span "demonstração" at bounding box center [627, 117] width 61 height 12
click at [528, 259] on label "does not contain" at bounding box center [552, 264] width 80 height 18
click at [642, 387] on span "Done" at bounding box center [643, 388] width 25 height 18
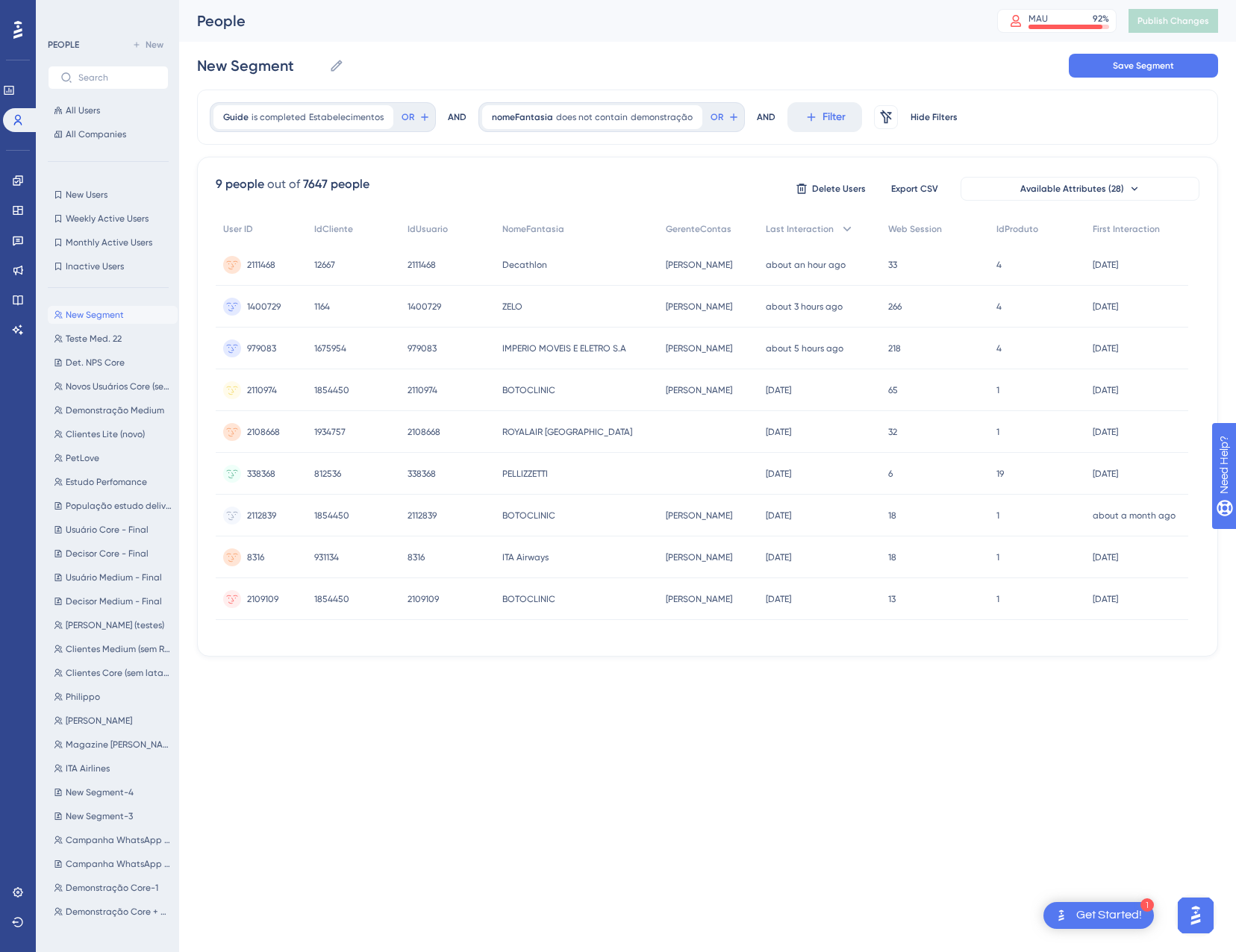
click at [544, 0] on html "1 Get Started! Performance Users Engagement Widgets Feedback Product Updates Kn…" at bounding box center [618, 0] width 1236 height 0
click at [420, 118] on icon at bounding box center [424, 117] width 12 height 12
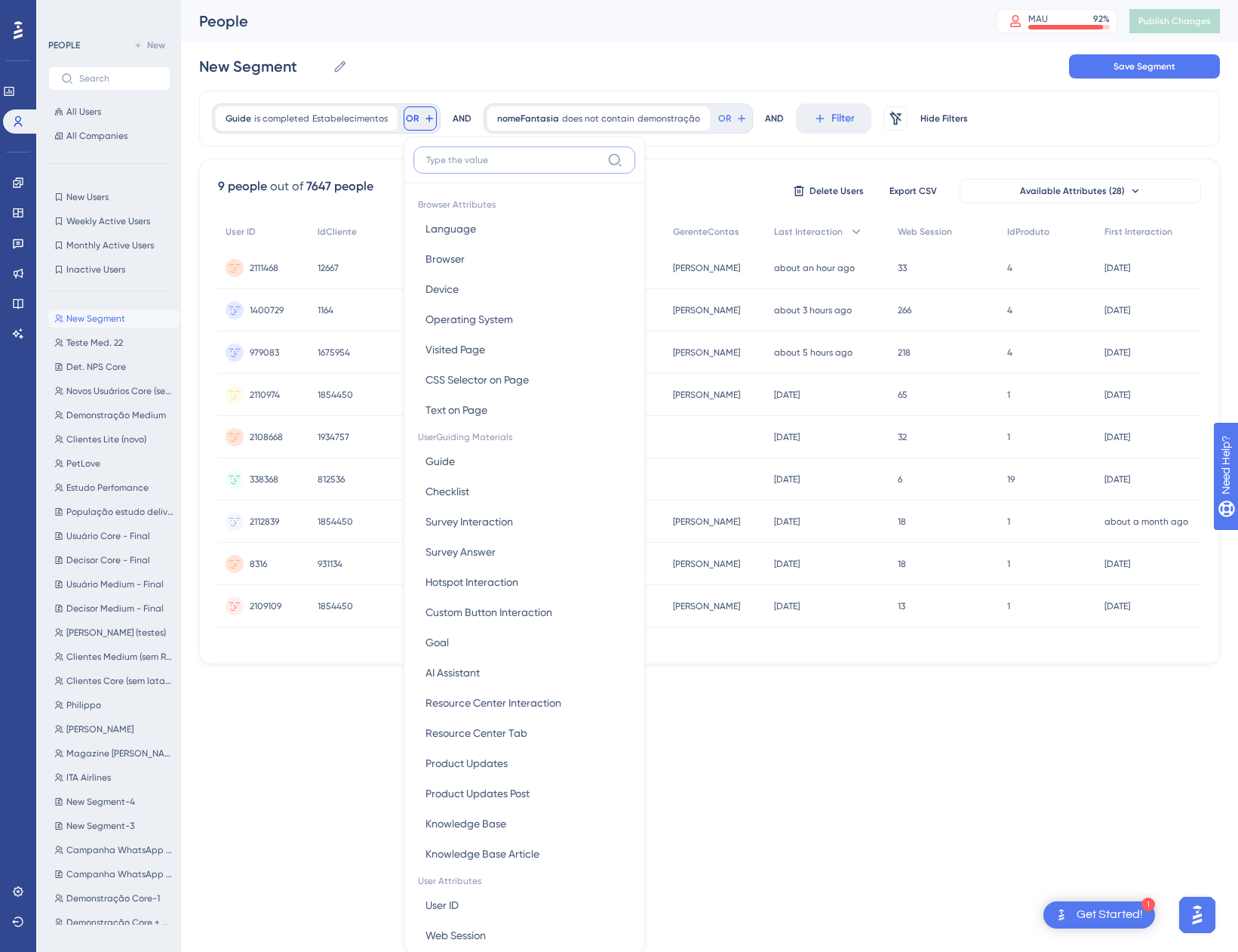
scroll to position [69, 0]
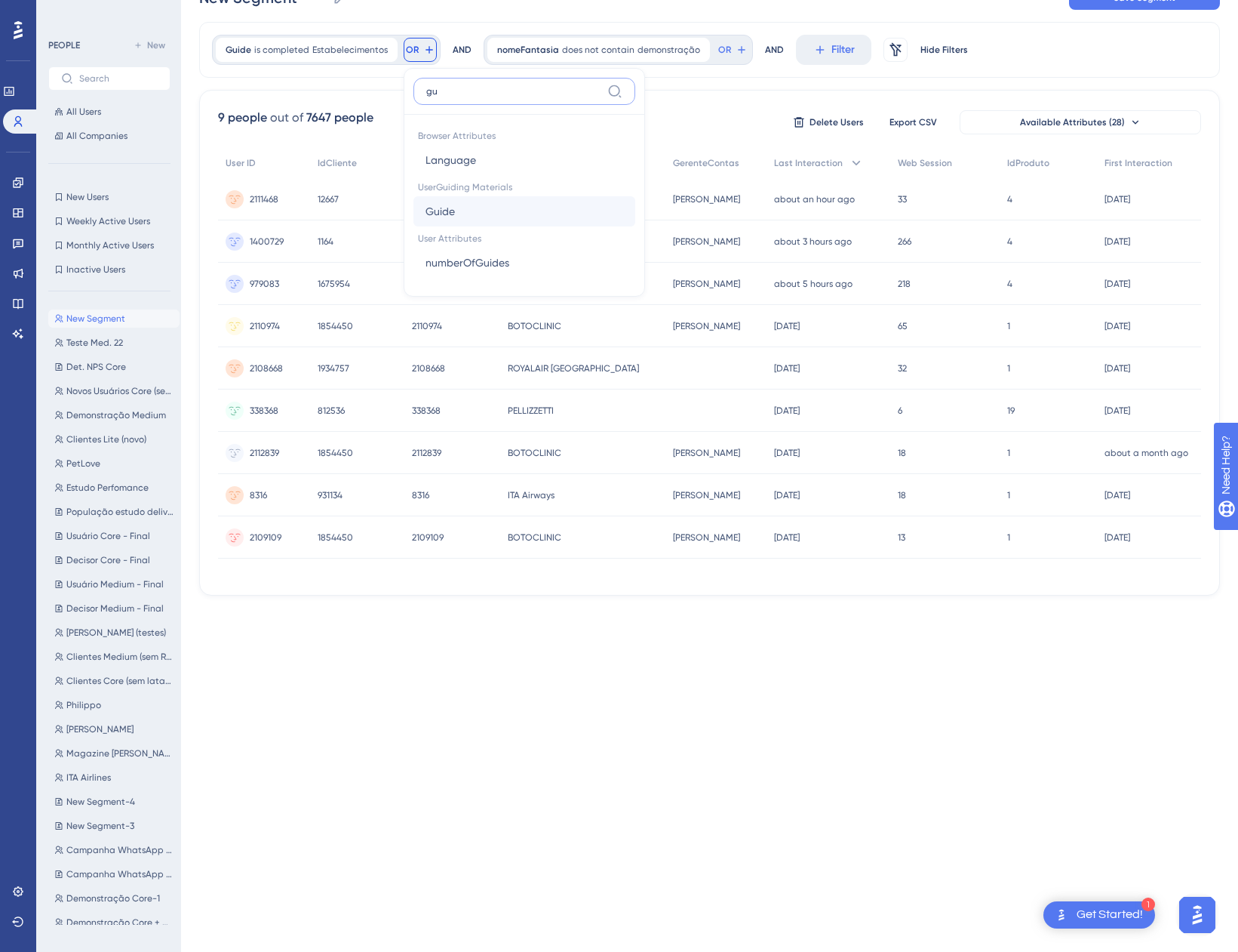
type input "gu"
click at [443, 207] on span "Guide" at bounding box center [440, 211] width 29 height 18
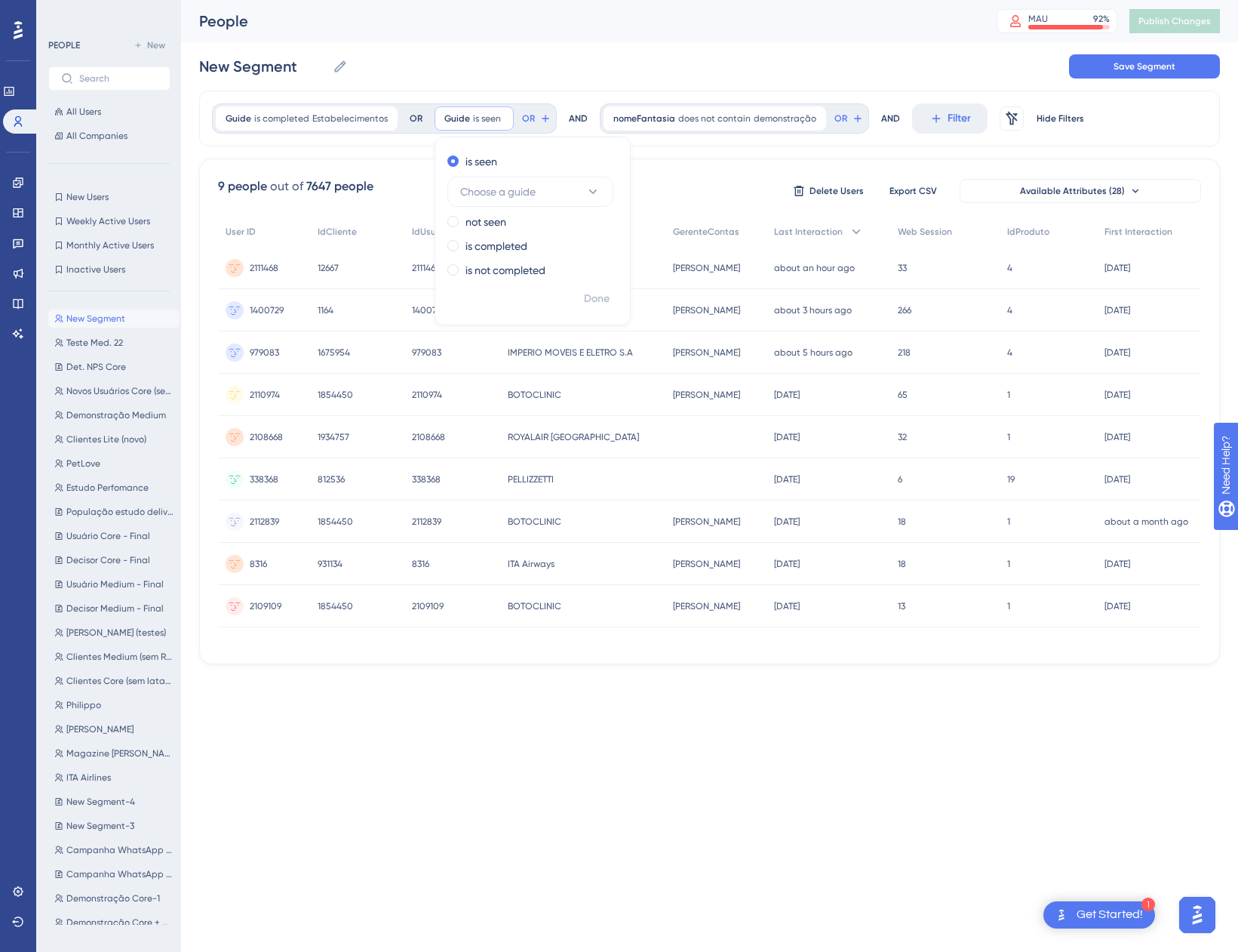
scroll to position [0, 0]
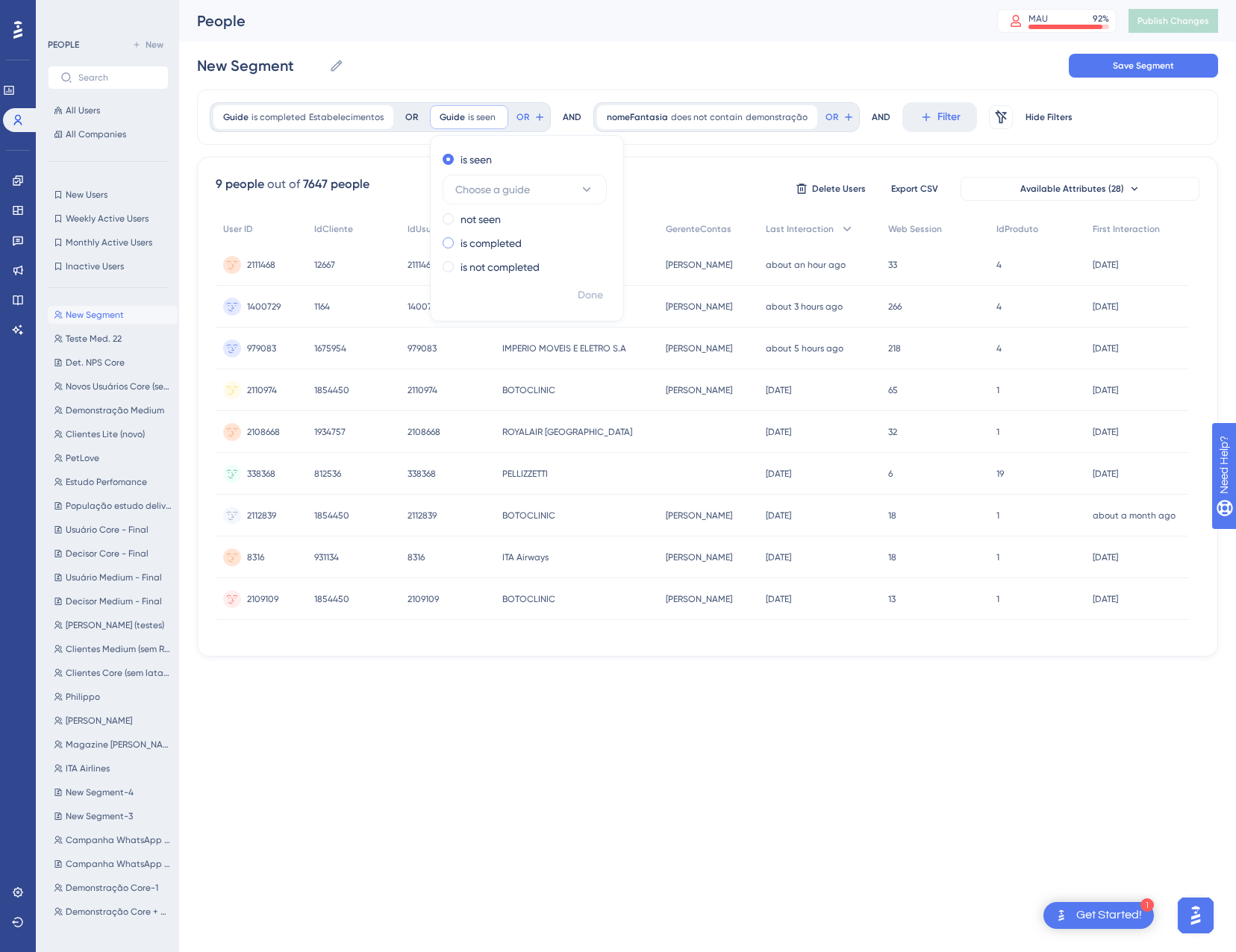
click at [485, 245] on label "is completed" at bounding box center [491, 243] width 61 height 18
click at [502, 247] on button "Choose a guide" at bounding box center [524, 237] width 165 height 30
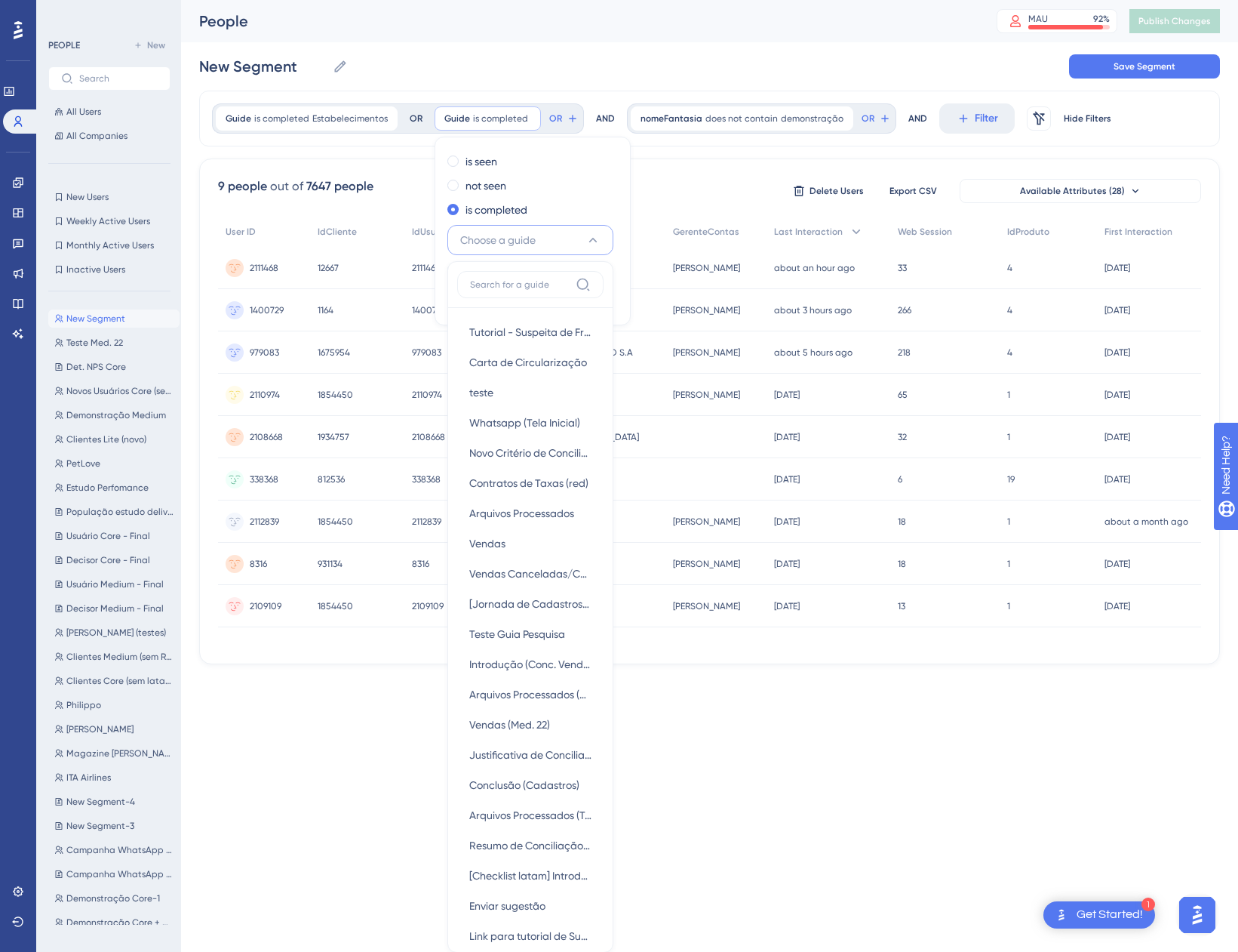
scroll to position [125, 0]
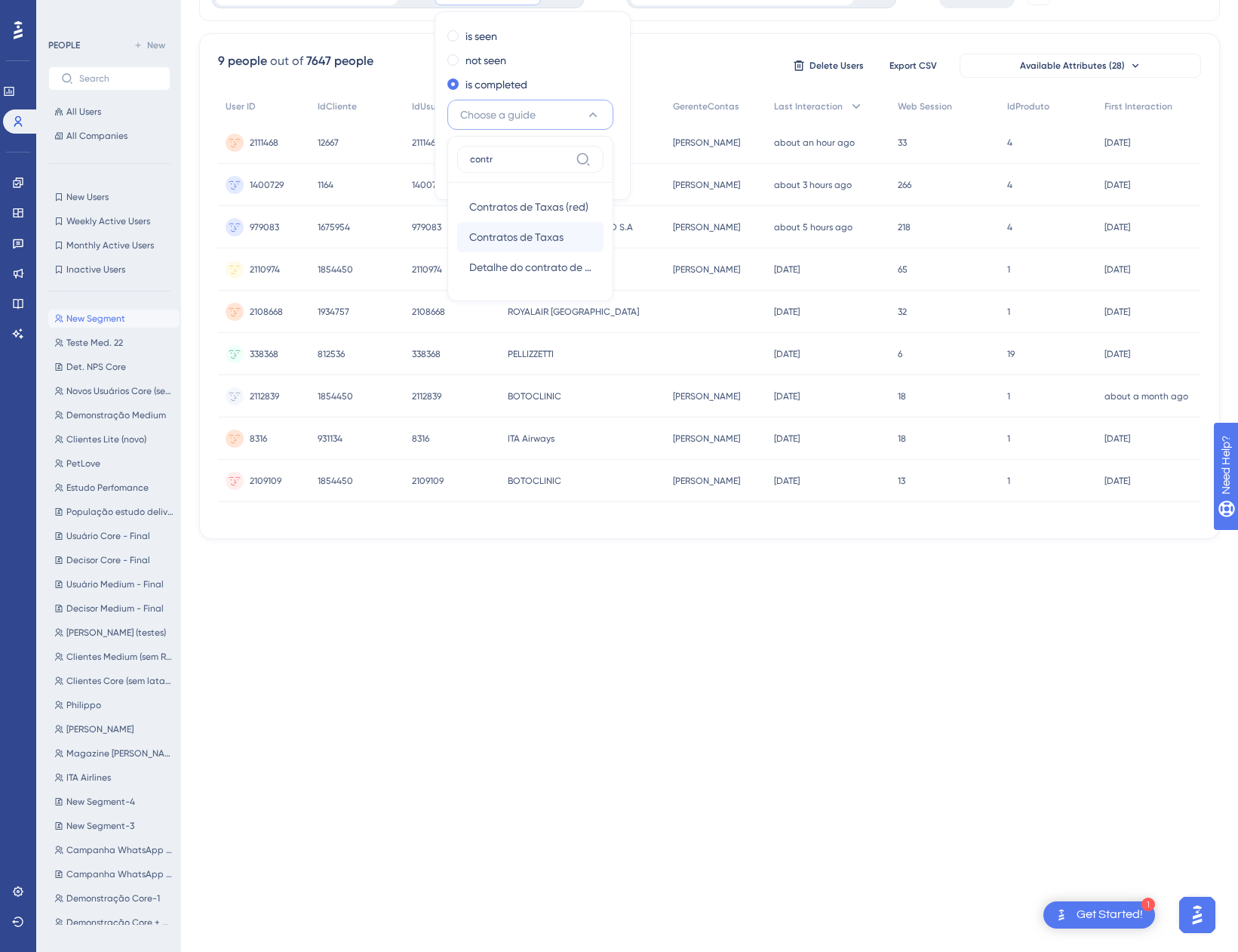
type input "contr"
click at [507, 249] on div "Contratos de Taxas Contratos de Taxas" at bounding box center [530, 237] width 123 height 30
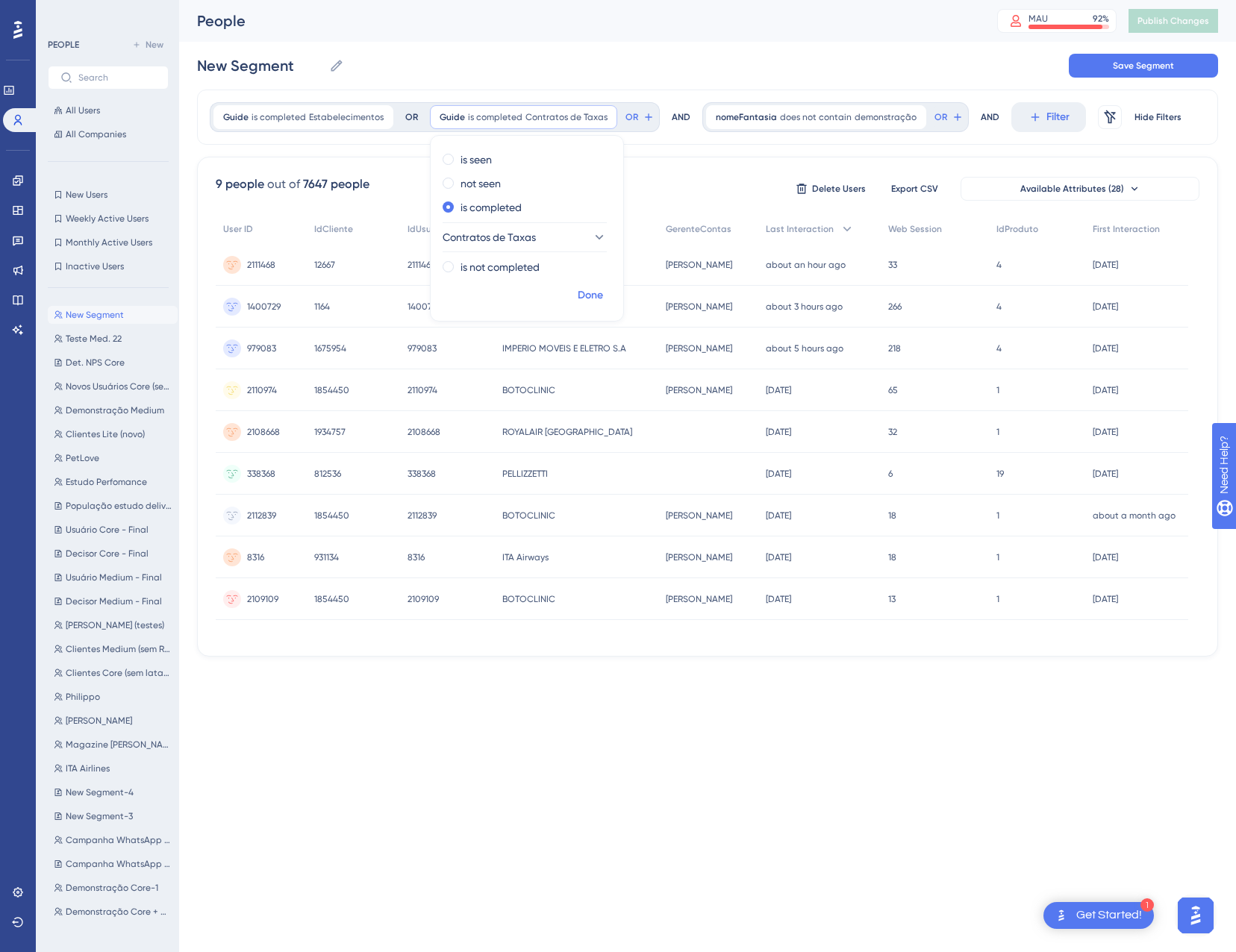
click at [594, 301] on span "Done" at bounding box center [590, 296] width 25 height 18
click at [626, 122] on span "OR" at bounding box center [632, 117] width 13 height 12
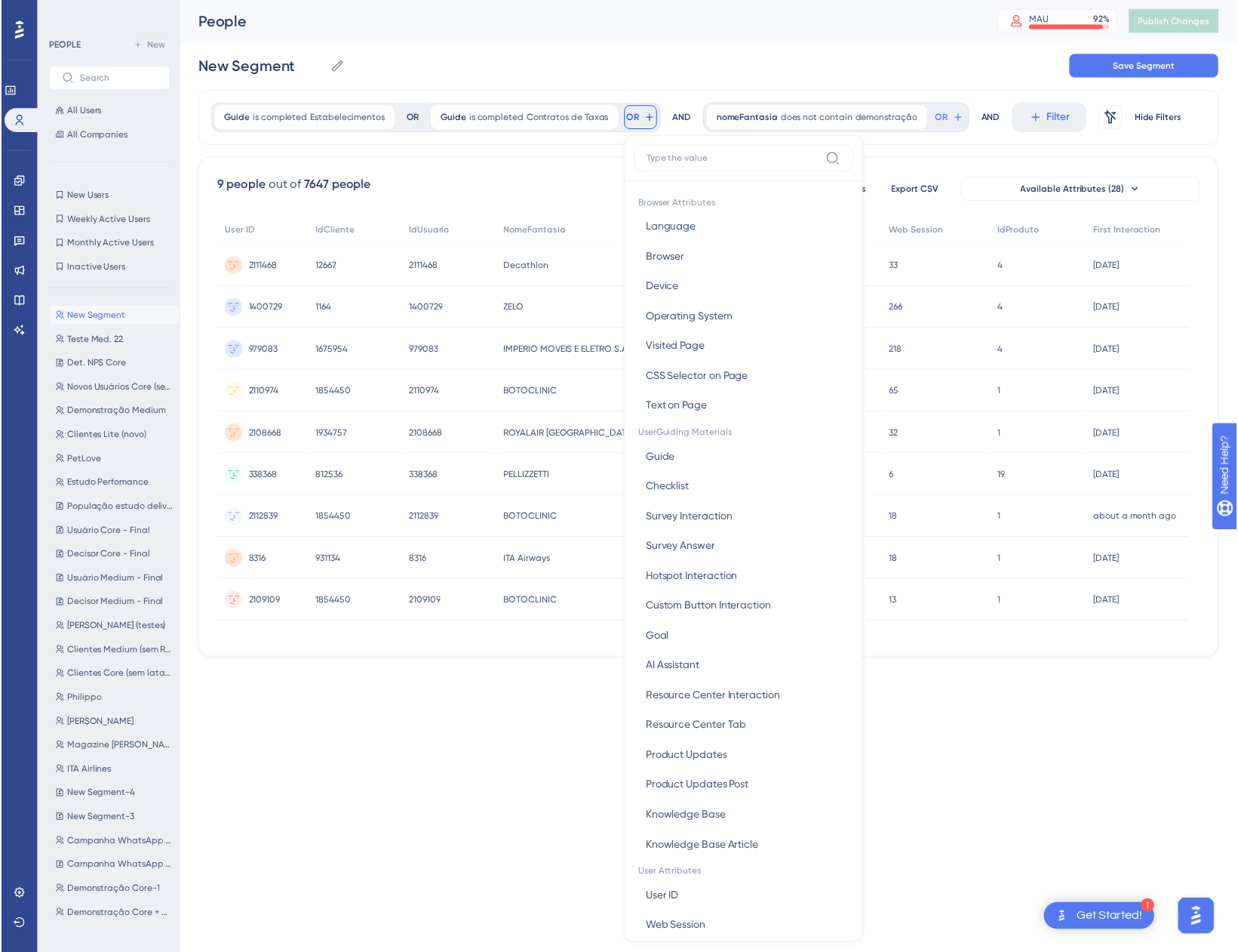
scroll to position [69, 0]
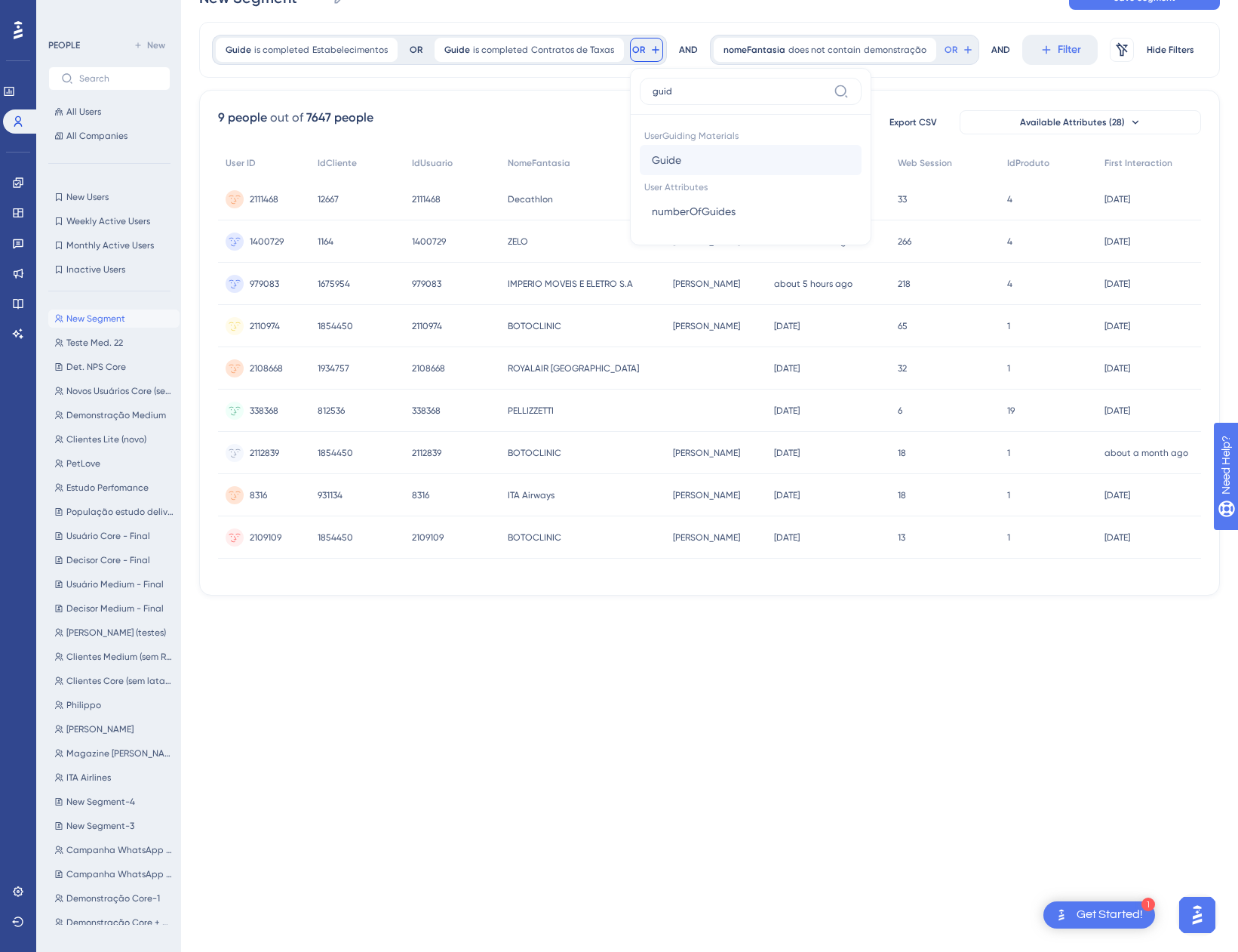
type input "guid"
click at [694, 175] on button "Guide Guide" at bounding box center [751, 159] width 222 height 30
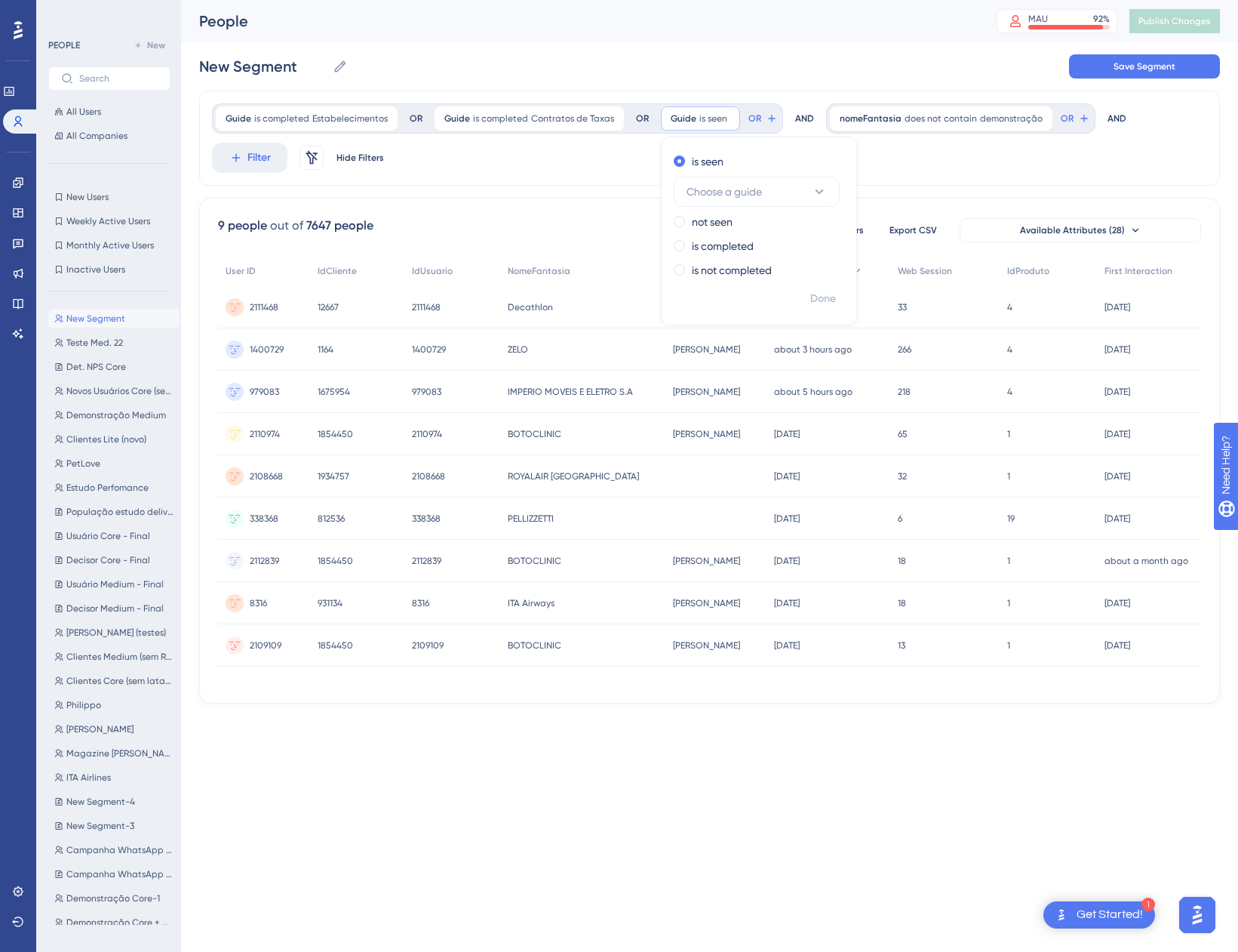
scroll to position [0, 0]
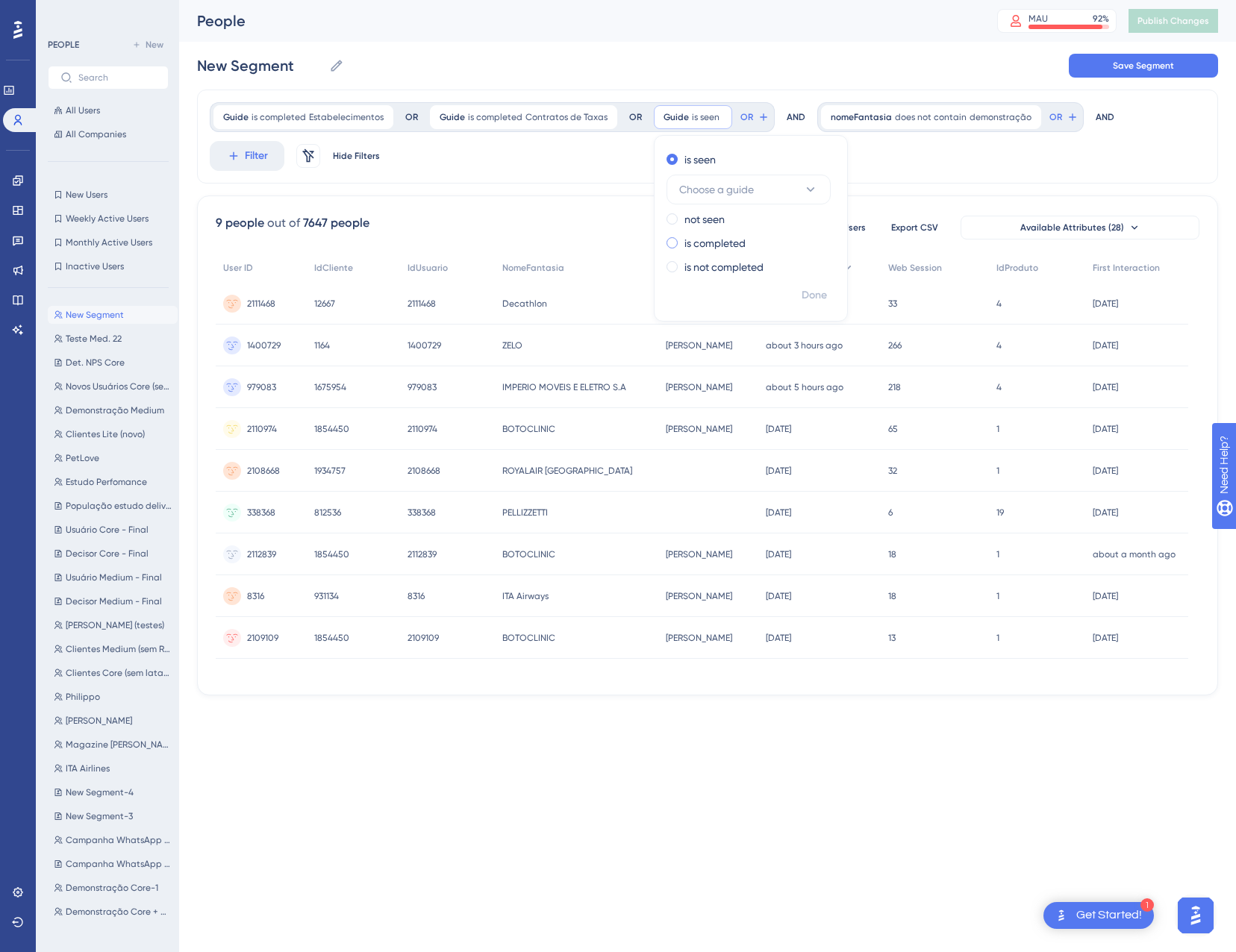
click at [712, 242] on label "is completed" at bounding box center [715, 243] width 61 height 18
click at [712, 229] on span "Choose a guide" at bounding box center [716, 238] width 75 height 18
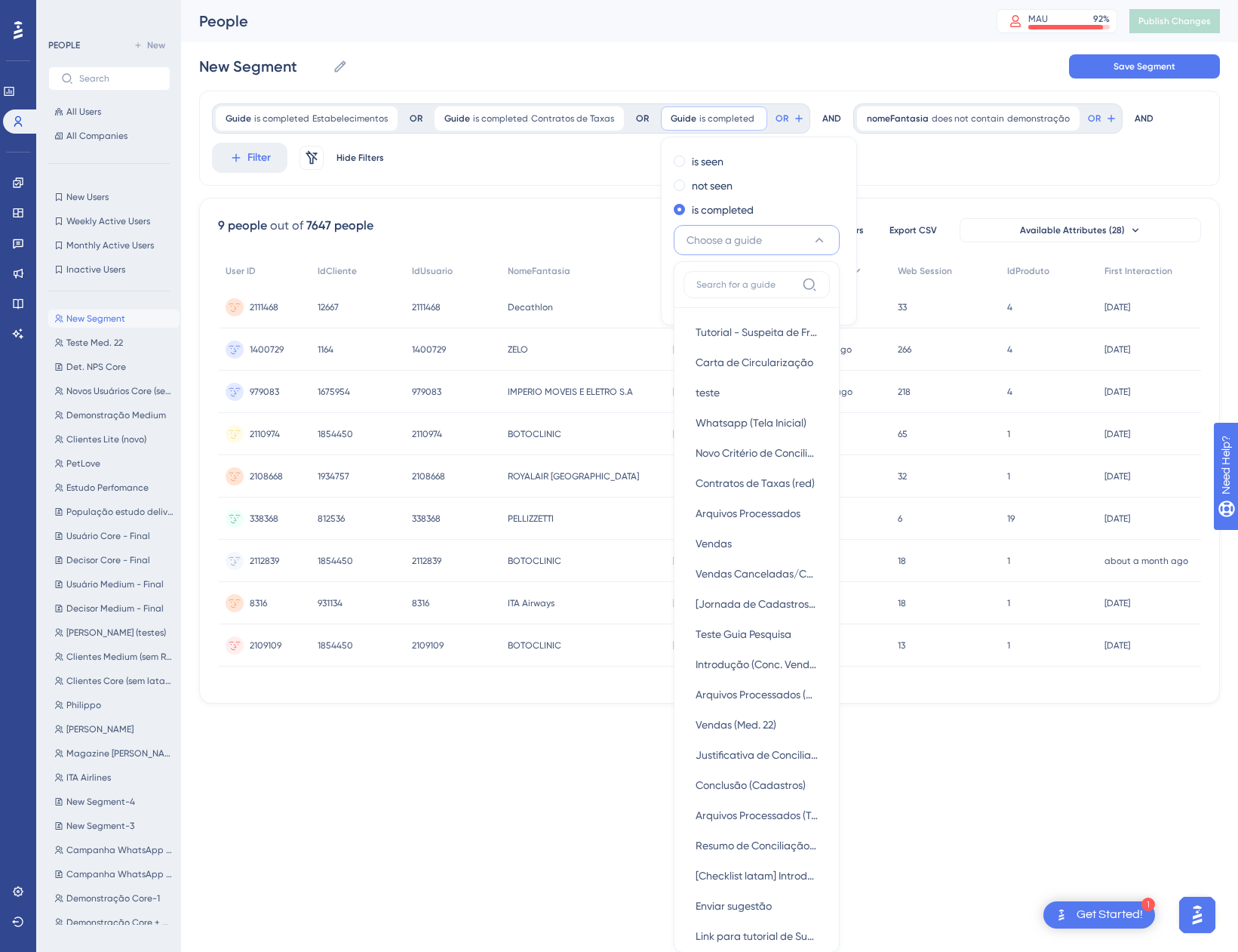
scroll to position [125, 0]
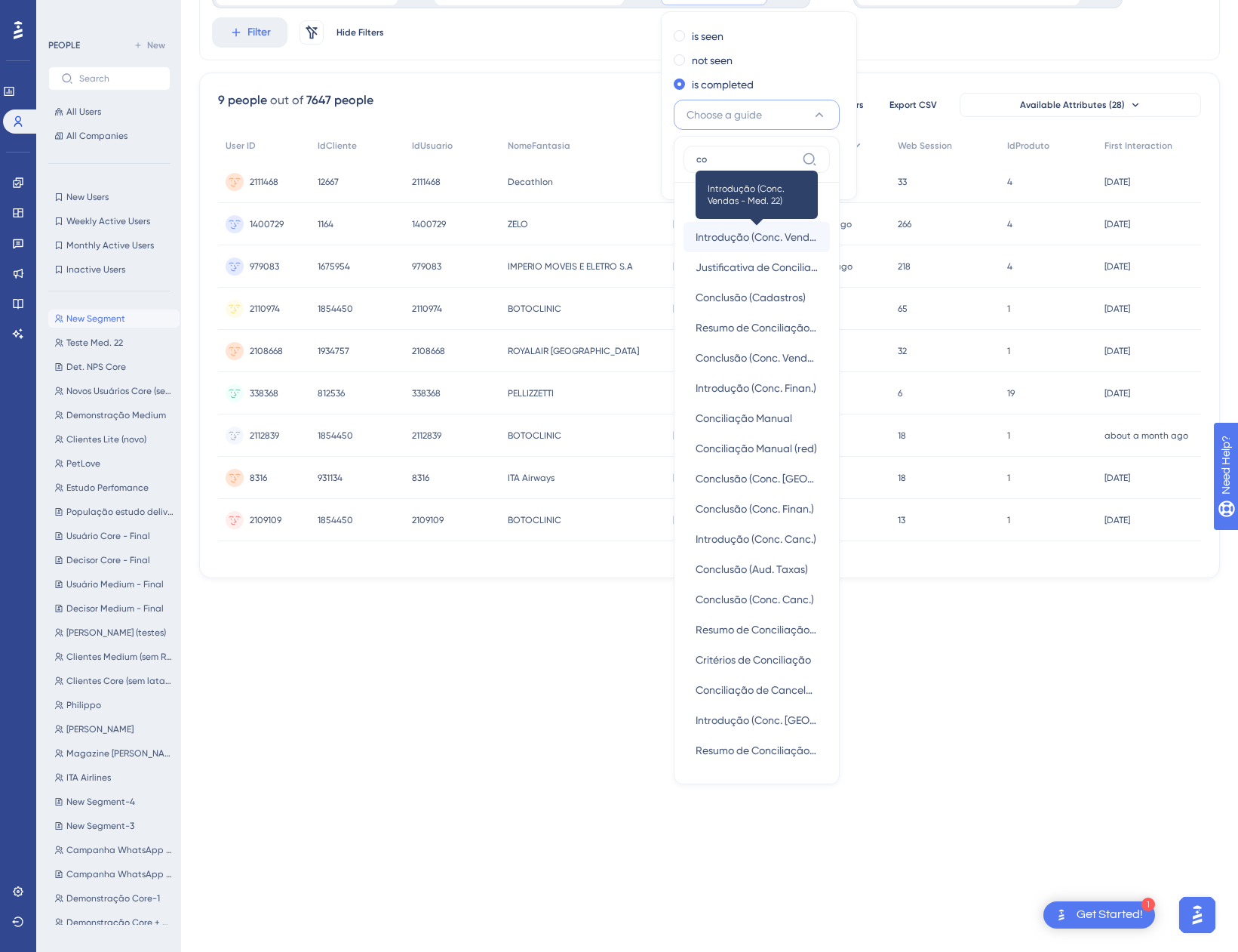
type input "c"
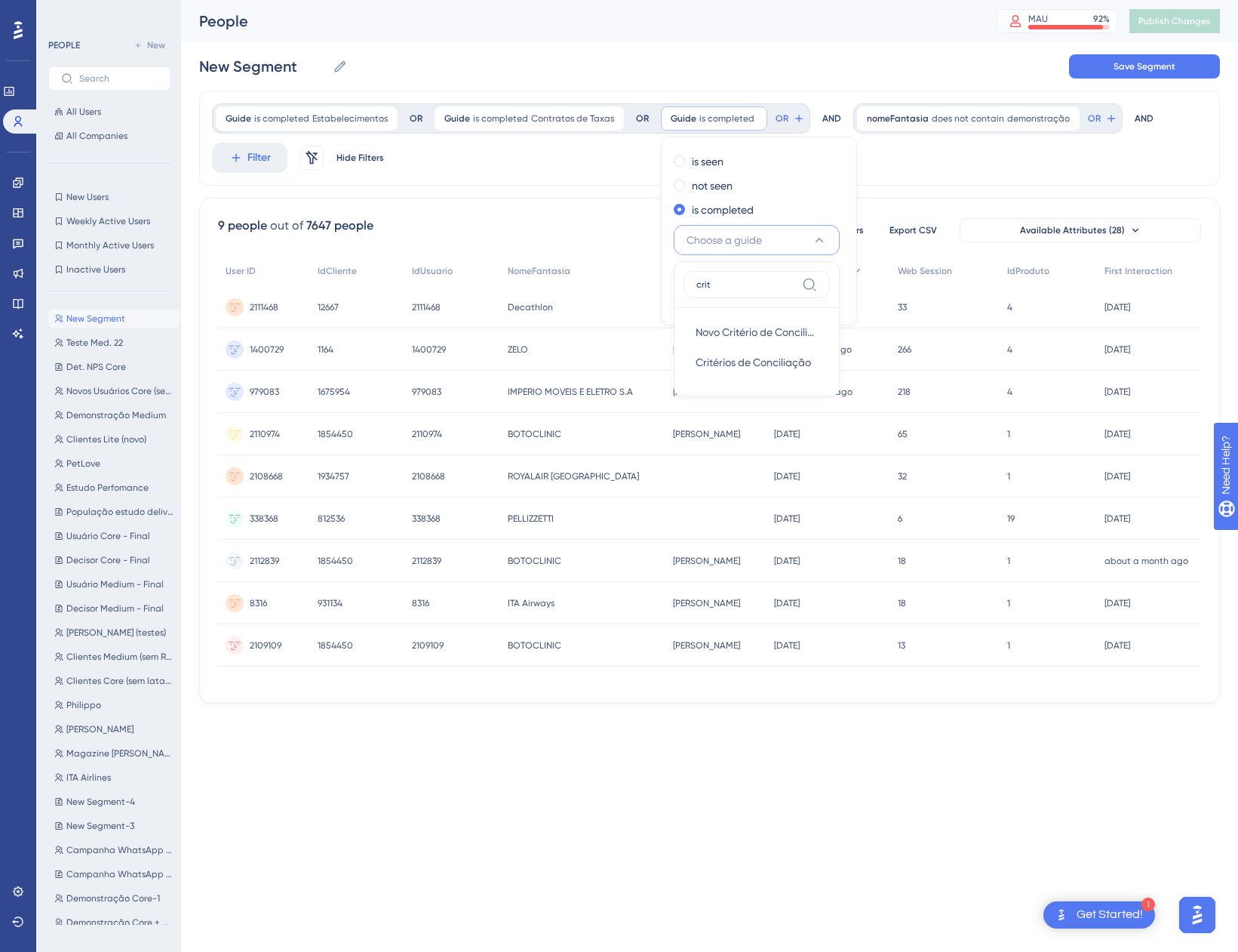
scroll to position [0, 0]
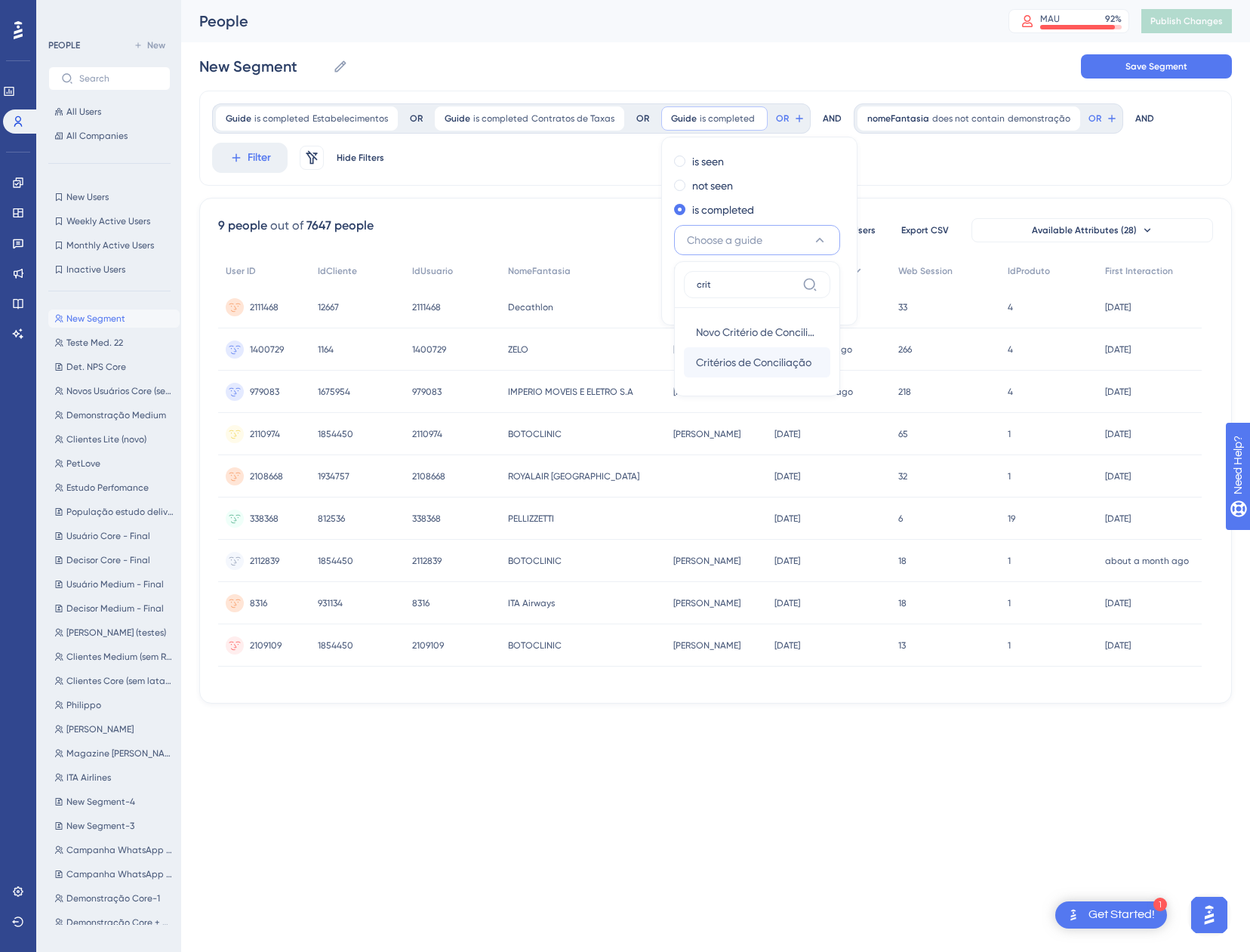
type input "crit"
click at [734, 361] on span "Critérios de Conciliação" at bounding box center [753, 362] width 115 height 18
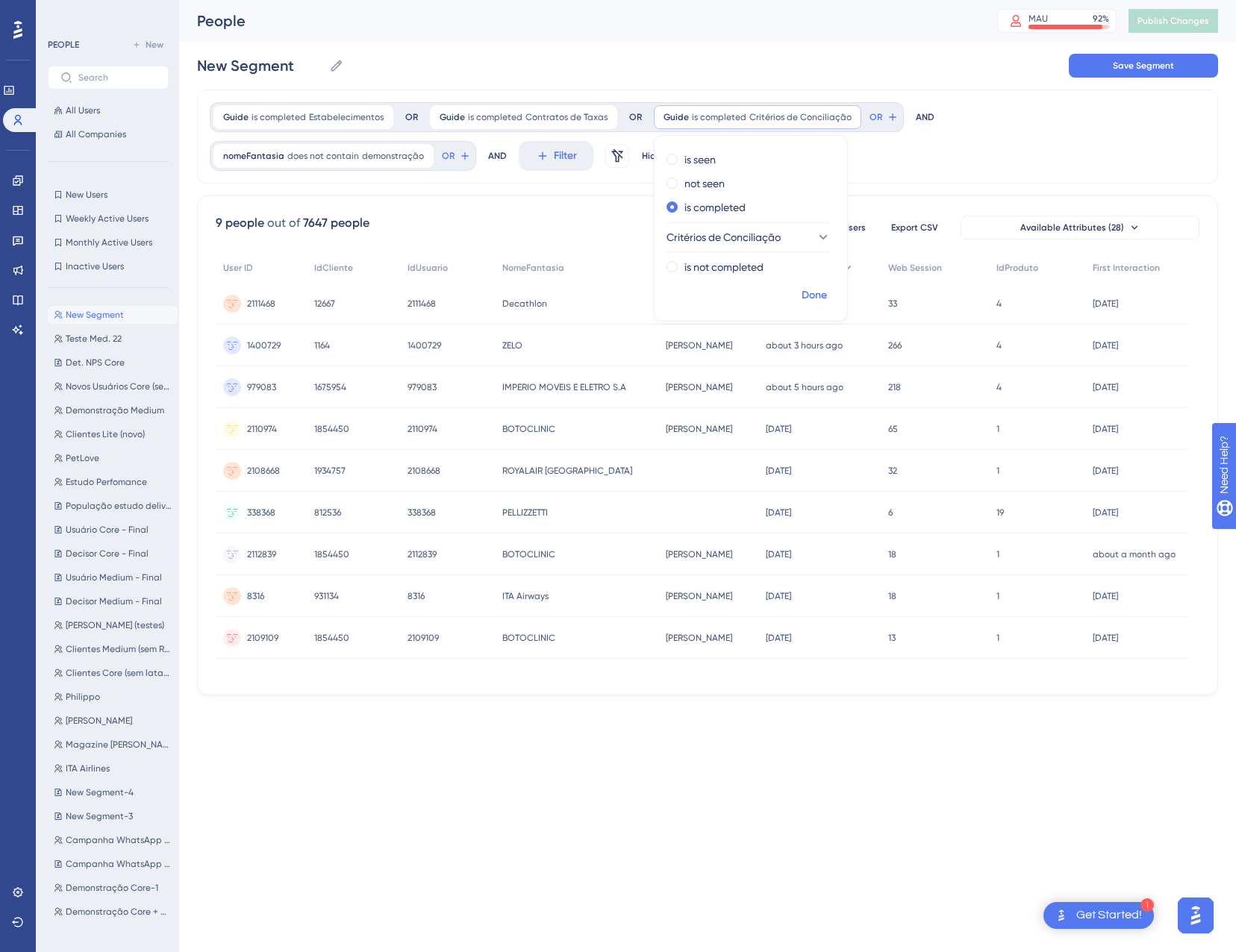
click at [809, 293] on span "Done" at bounding box center [814, 296] width 25 height 18
click at [459, 156] on icon at bounding box center [465, 156] width 12 height 12
type input "c"
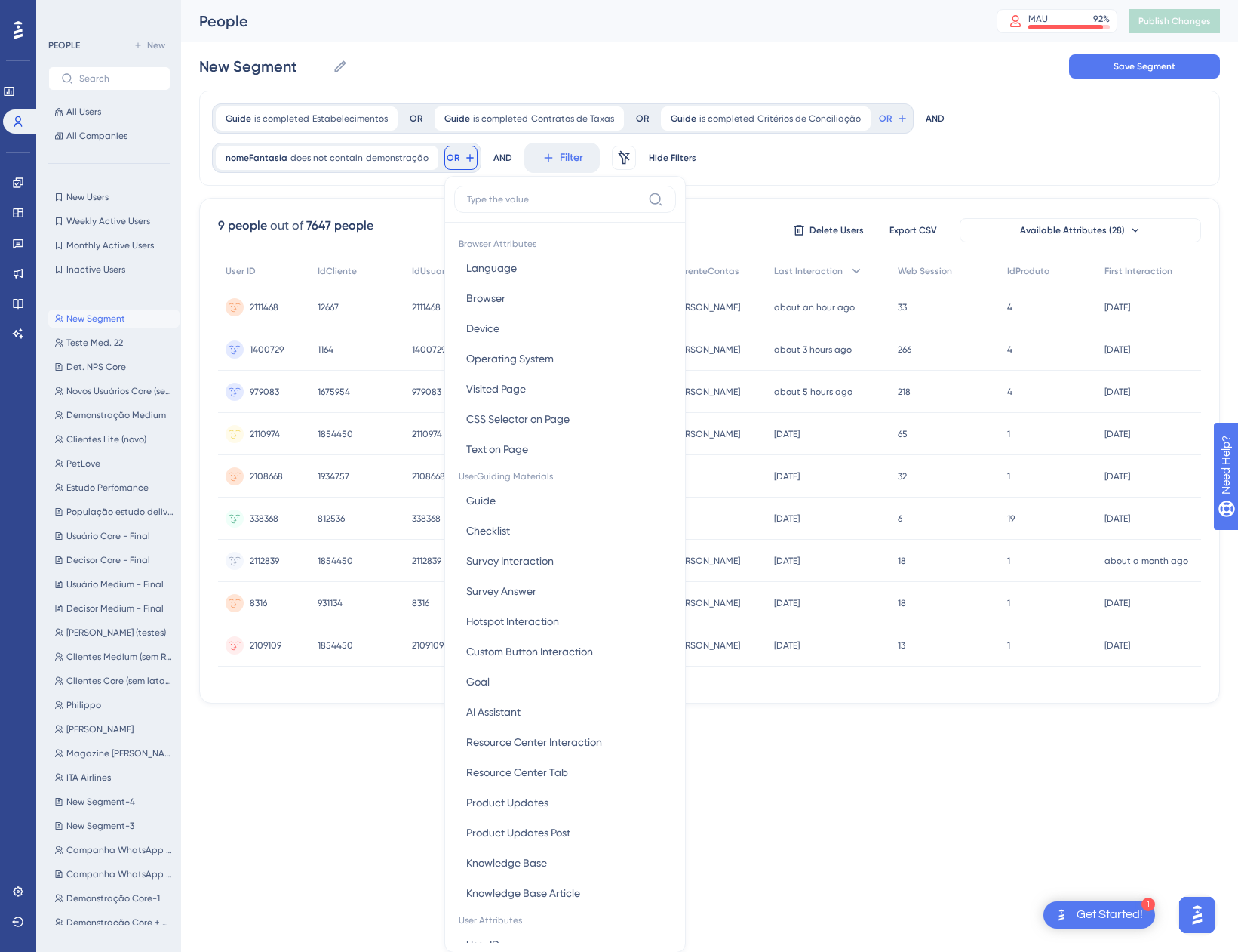
type input "u"
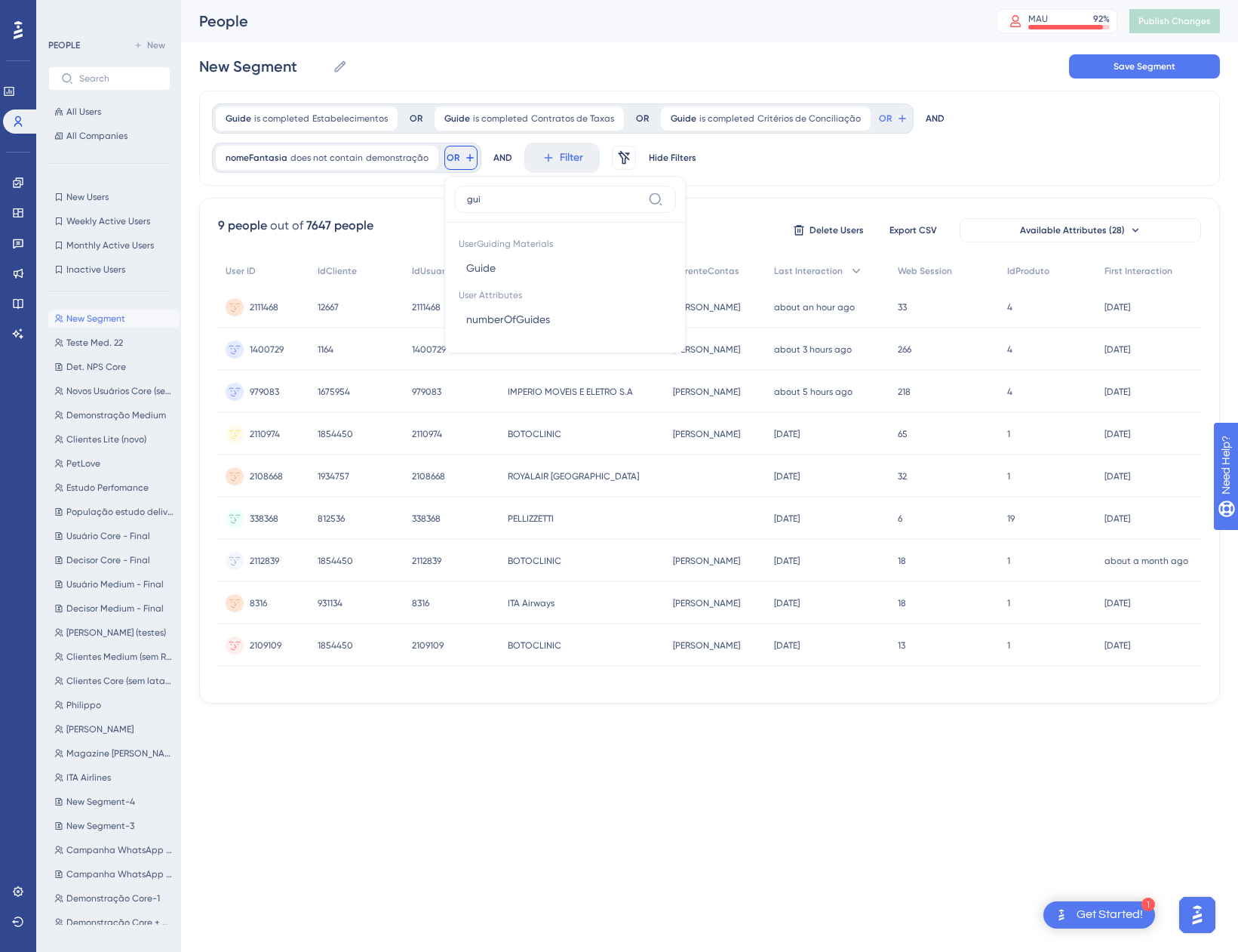
type input "gui"
click at [603, 262] on button "Guide Guide" at bounding box center [565, 267] width 222 height 30
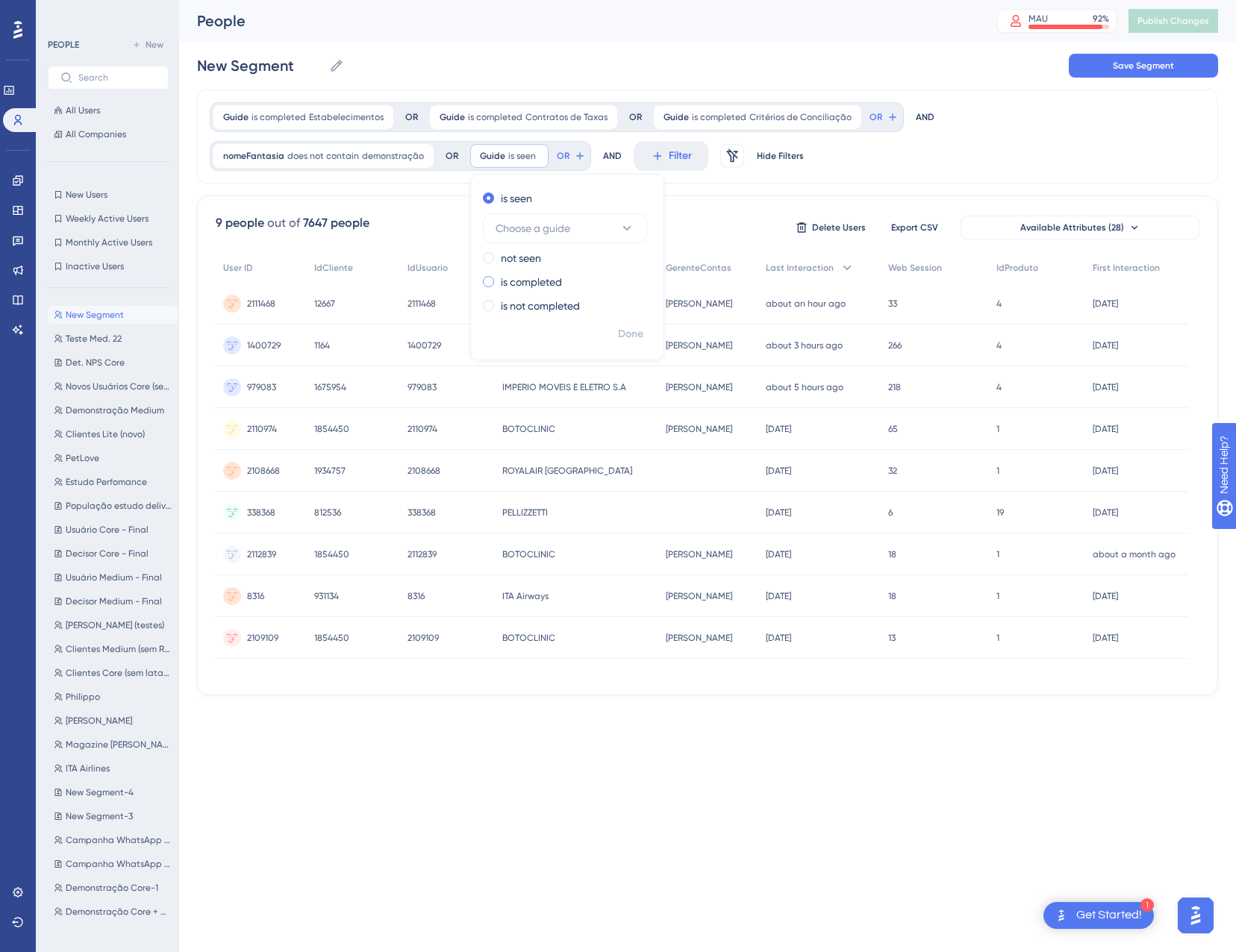
click at [532, 278] on label "is completed" at bounding box center [532, 282] width 61 height 18
click at [548, 280] on span "Choose a guide" at bounding box center [533, 276] width 75 height 18
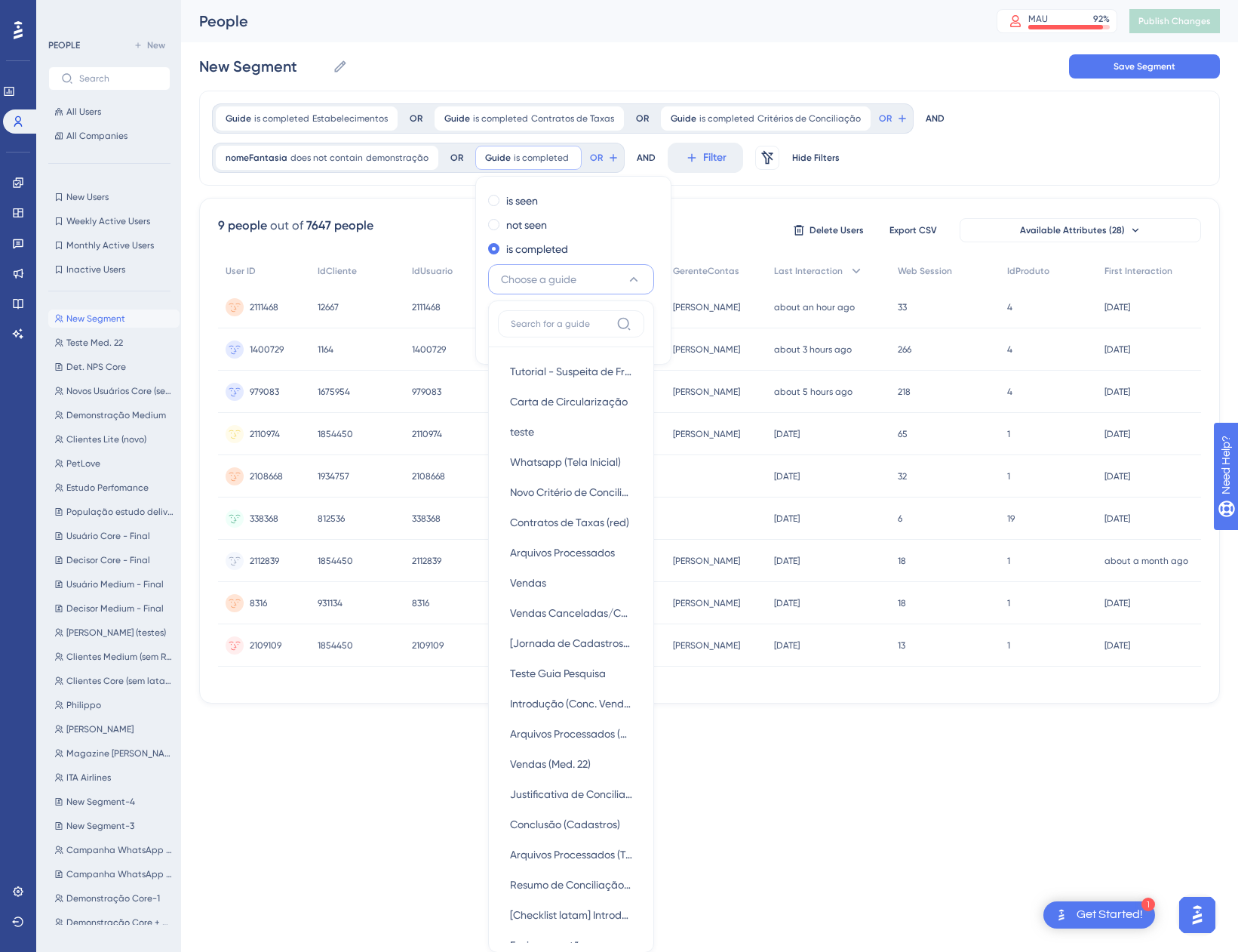
scroll to position [144, 0]
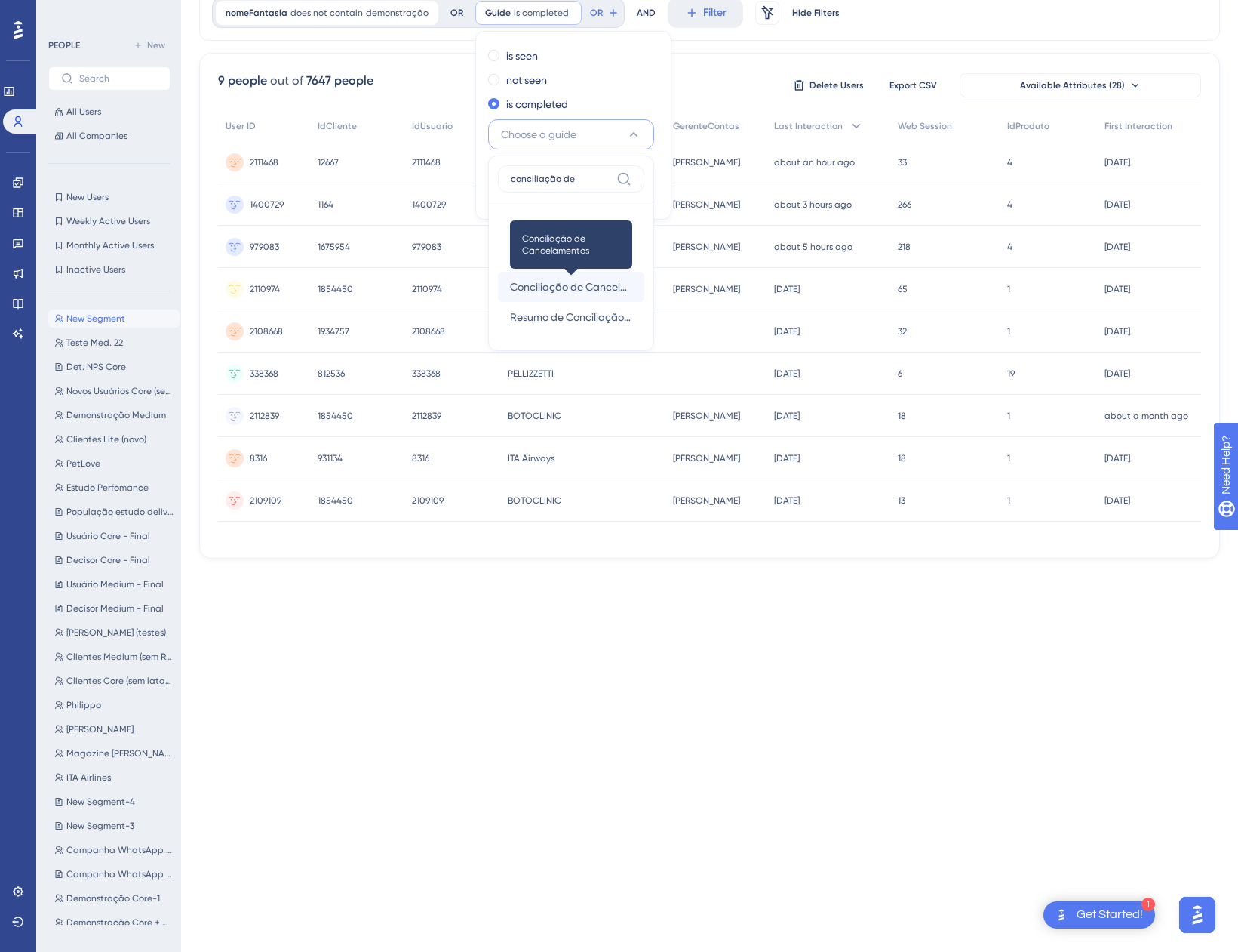
type input "conciliação de"
click at [539, 287] on span "Conciliação de Cancelamentos" at bounding box center [571, 287] width 123 height 18
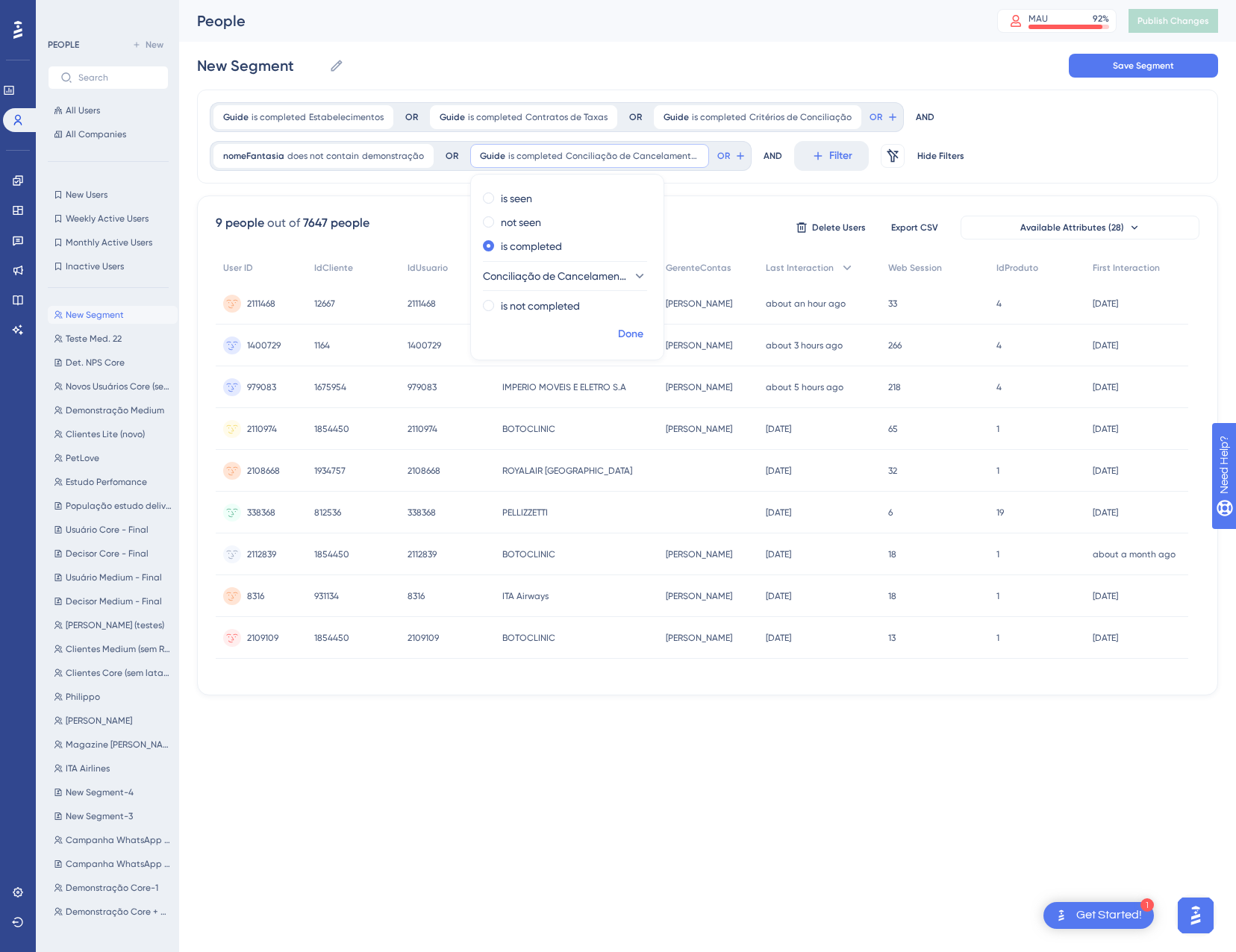
click at [629, 339] on span "Done" at bounding box center [630, 335] width 25 height 18
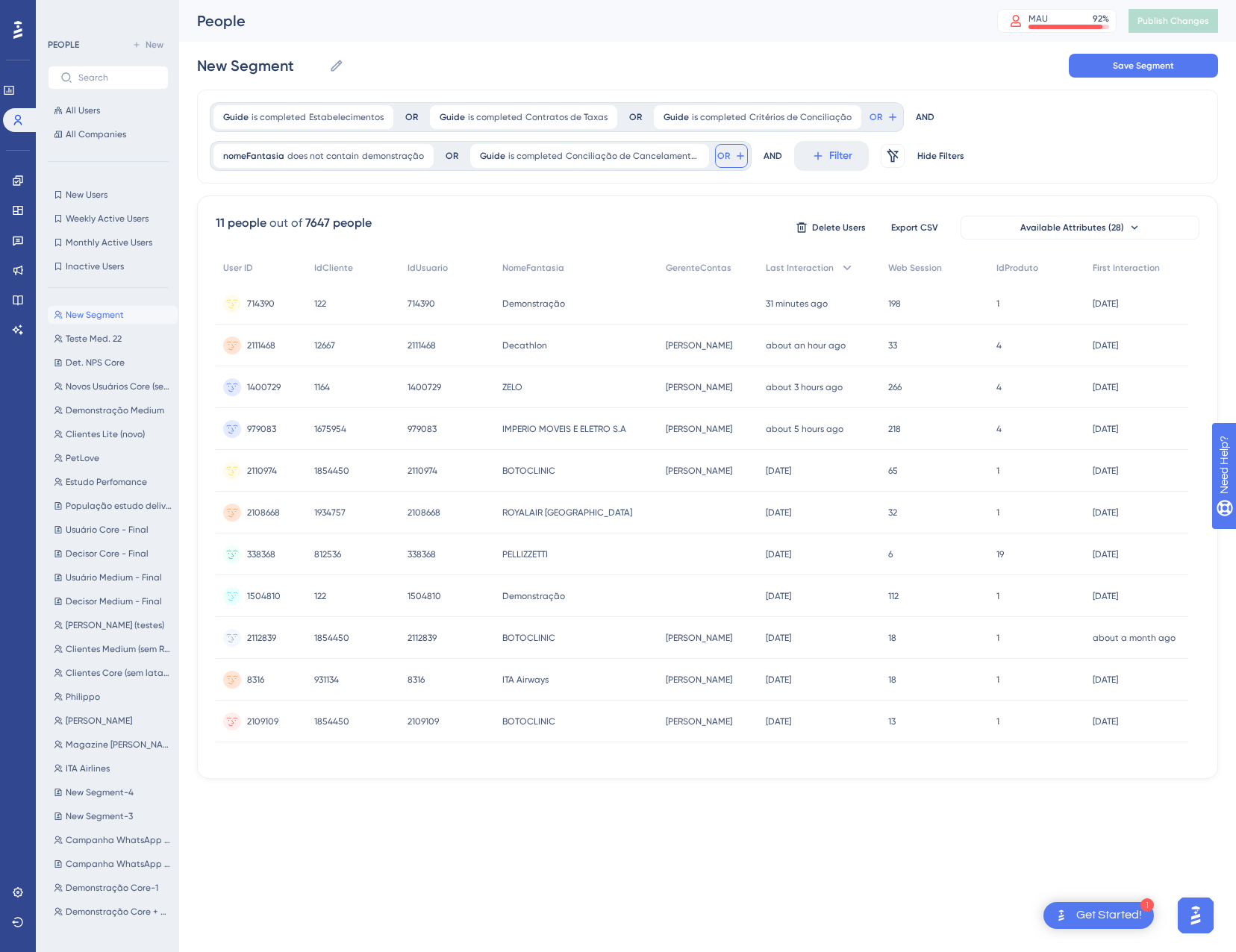
click at [717, 157] on span "OR" at bounding box center [723, 156] width 13 height 12
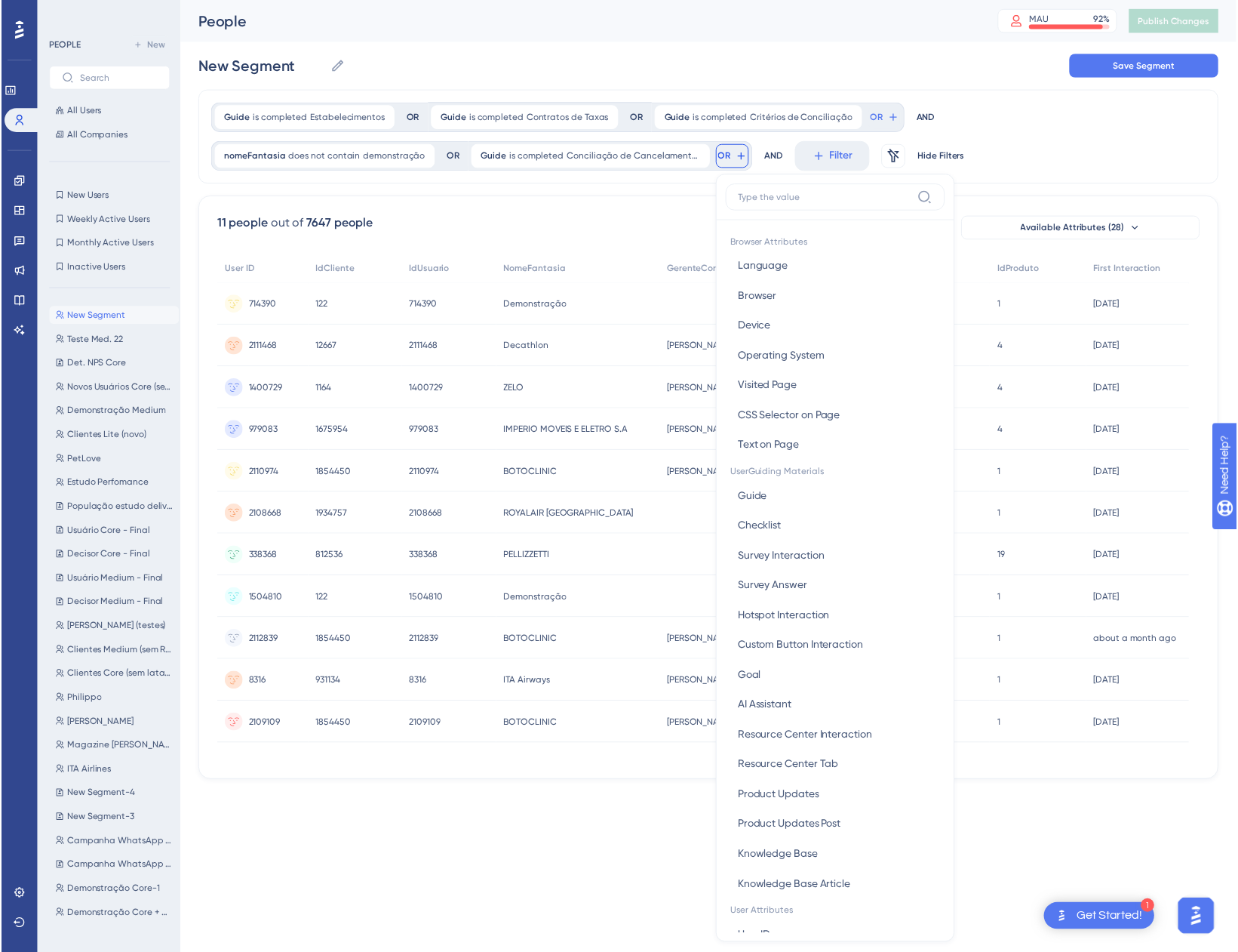
scroll to position [89, 0]
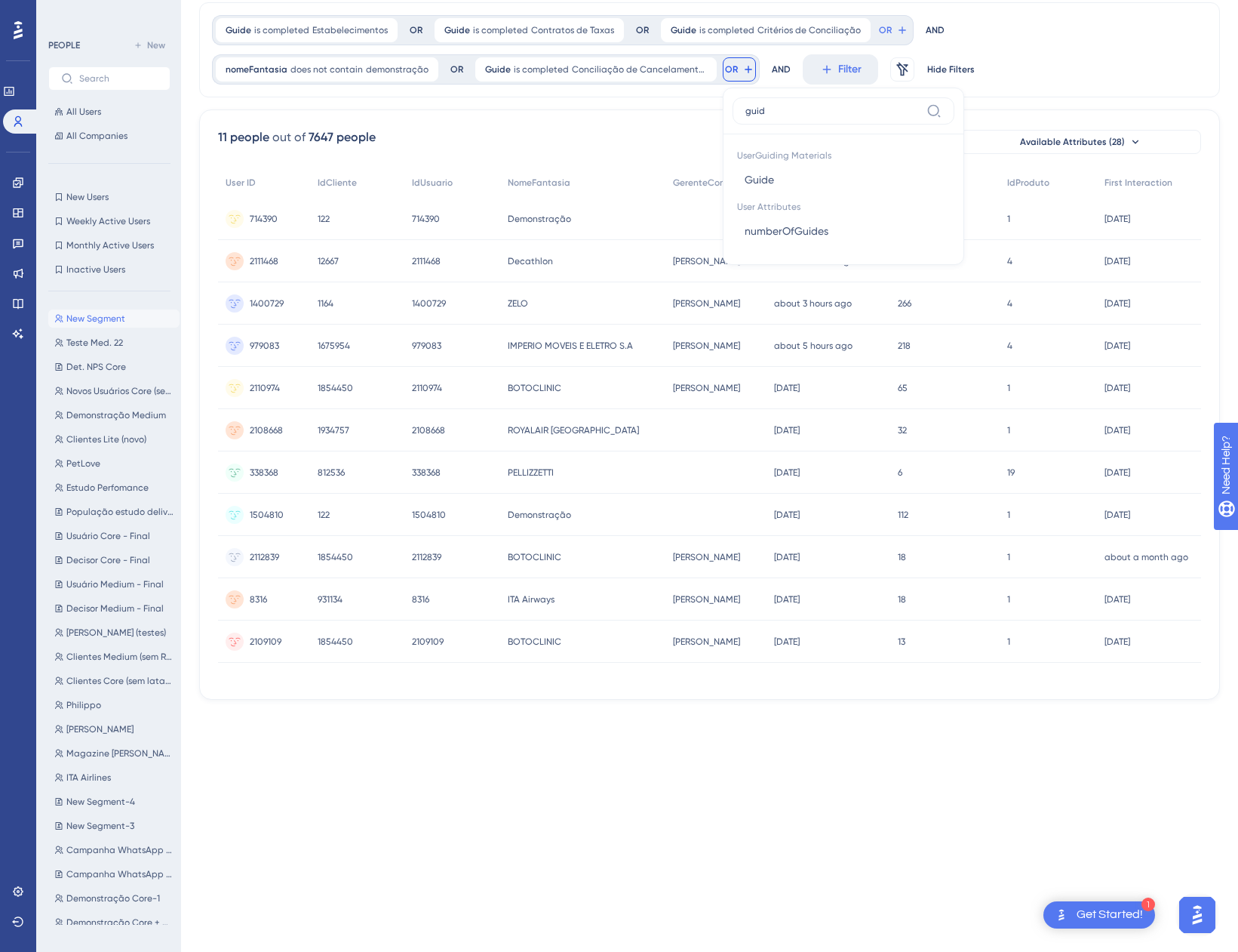
type input "guide"
click at [808, 184] on button "Guide Guide" at bounding box center [843, 179] width 222 height 30
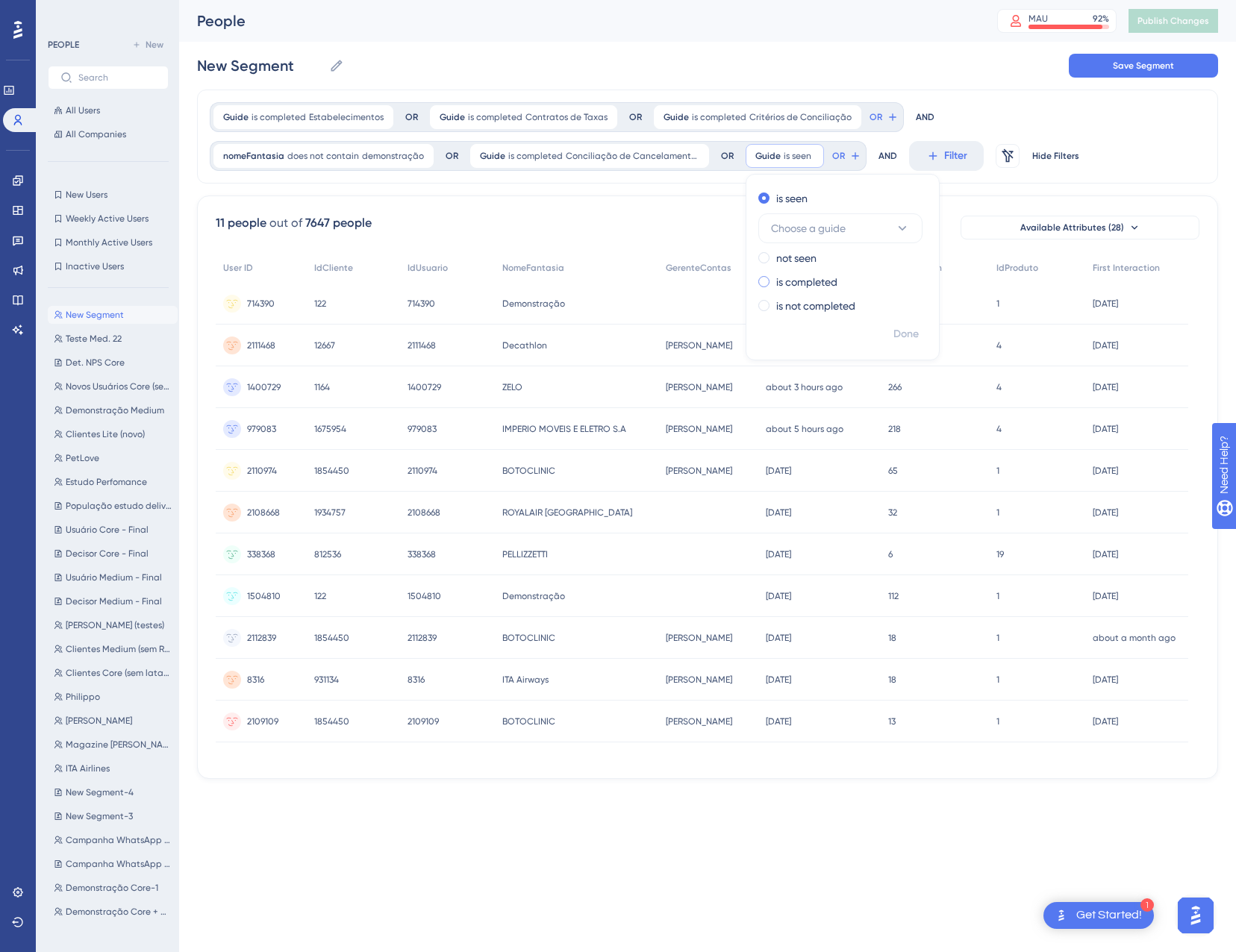
click at [815, 278] on label "is completed" at bounding box center [807, 282] width 61 height 18
click at [850, 284] on button "Choose a guide" at bounding box center [840, 276] width 165 height 30
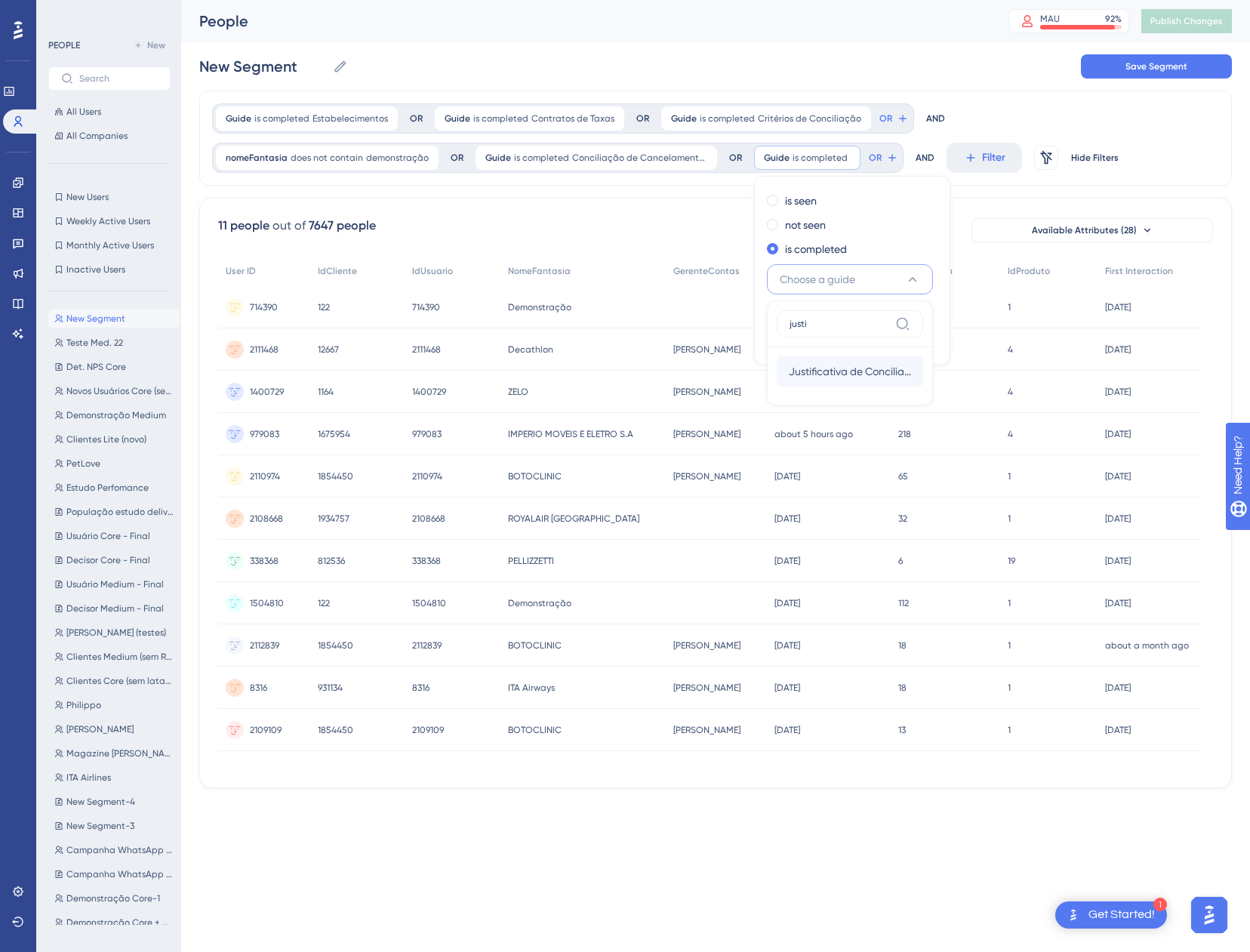
type input "justi"
click at [831, 378] on span "Justificativa de Conciliação" at bounding box center [849, 371] width 123 height 18
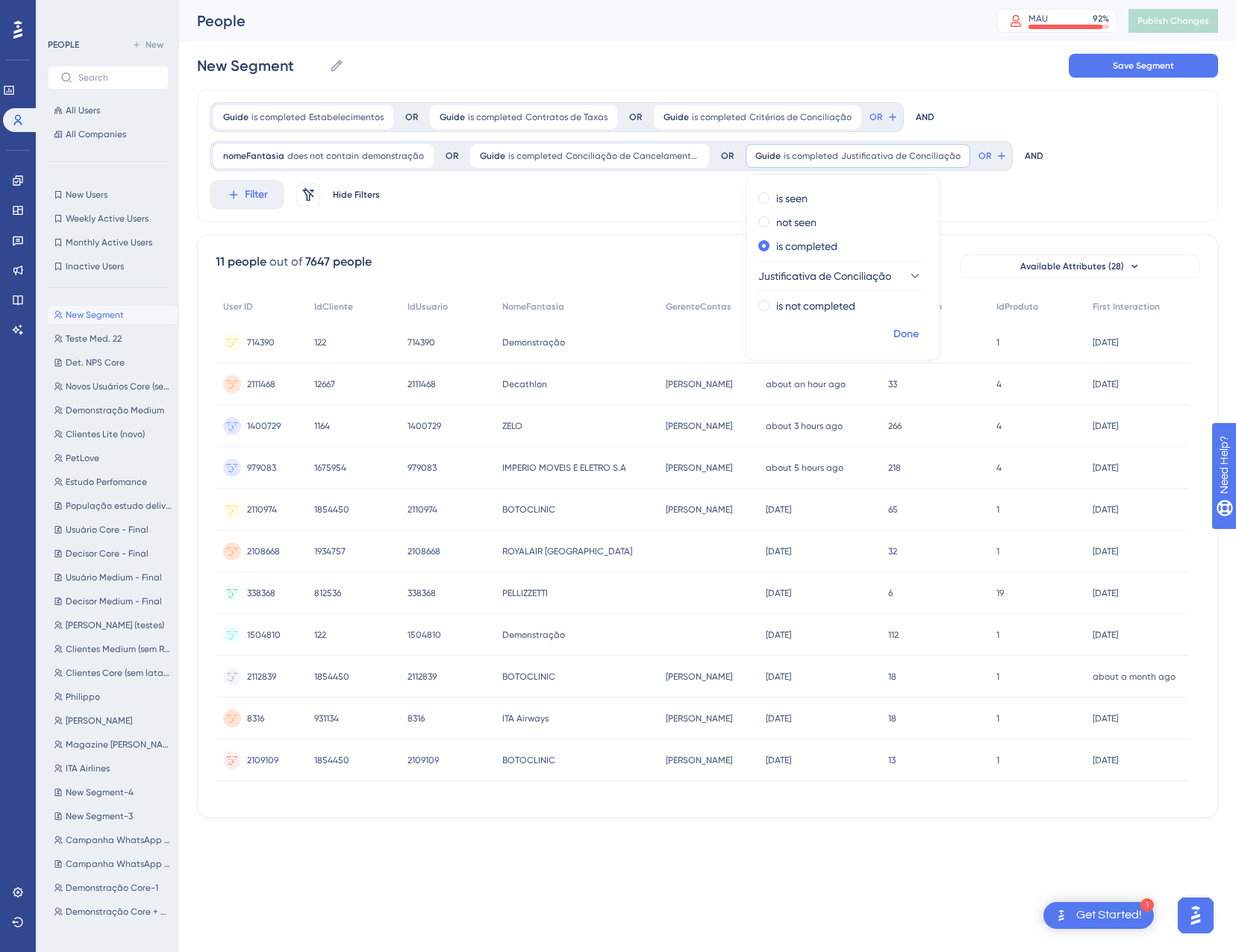
click at [893, 335] on span "Done" at bounding box center [906, 335] width 25 height 18
click at [977, 155] on button "OR" at bounding box center [992, 156] width 33 height 24
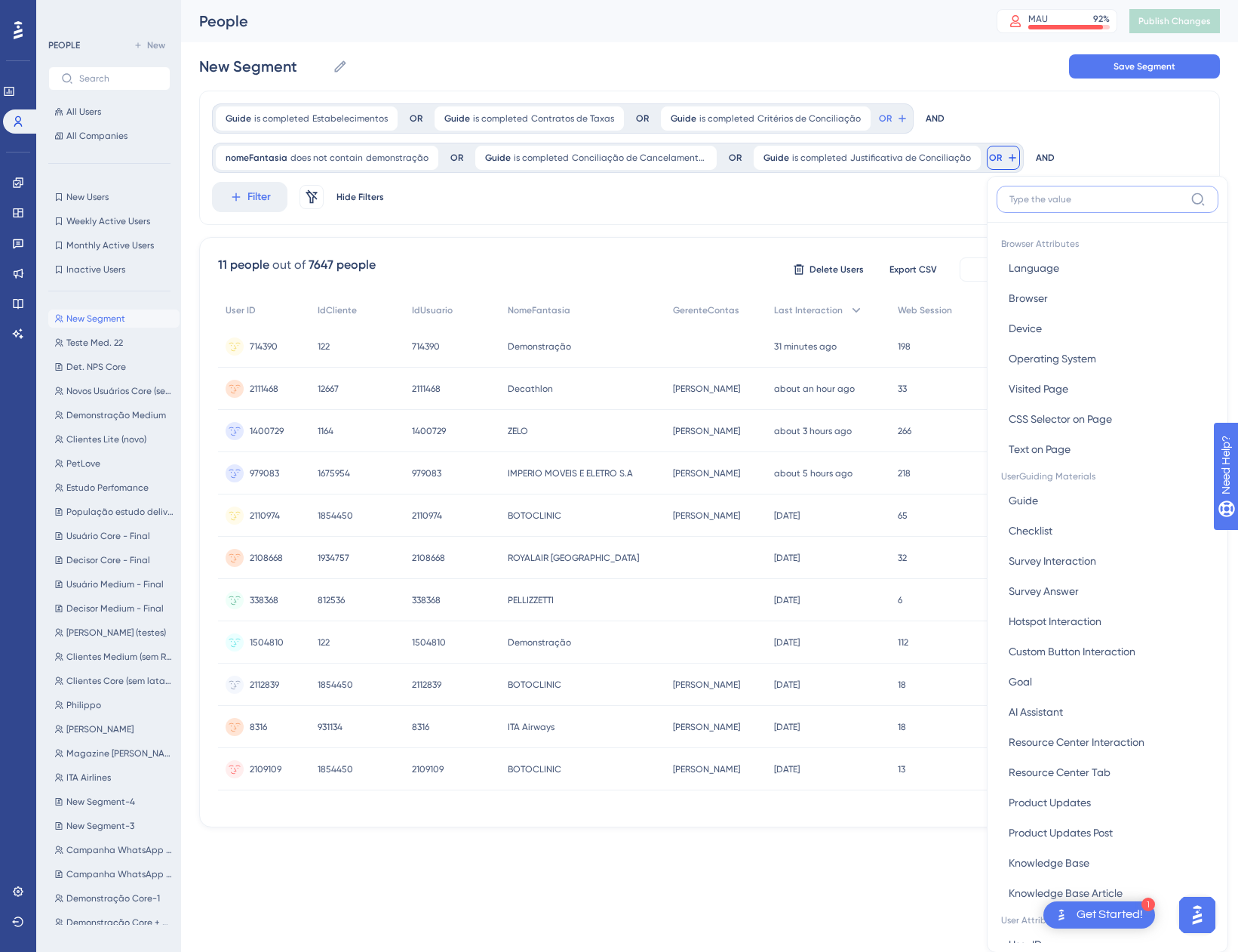
scroll to position [89, 0]
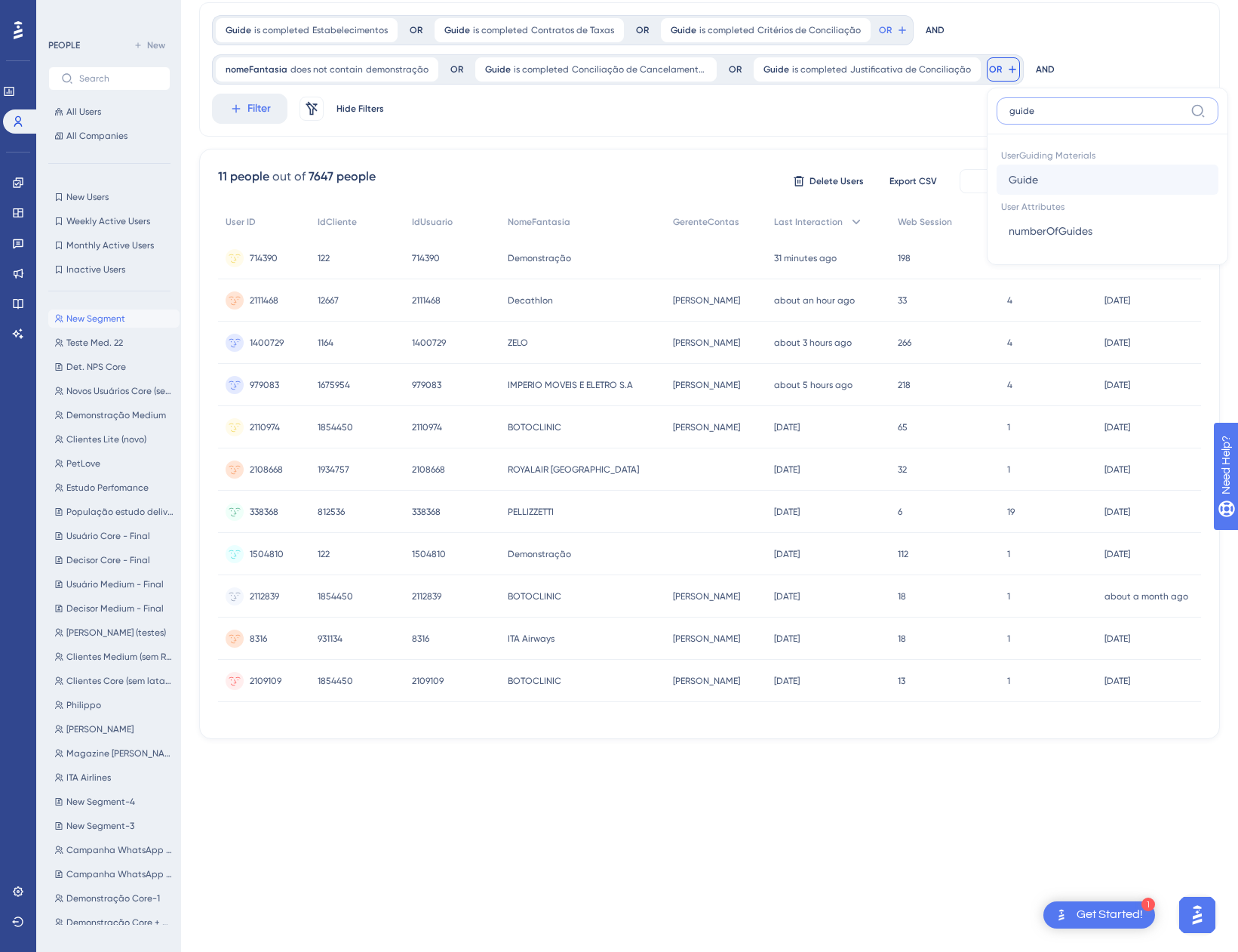
type input "guide"
click at [1015, 187] on span "Guide" at bounding box center [1023, 180] width 29 height 18
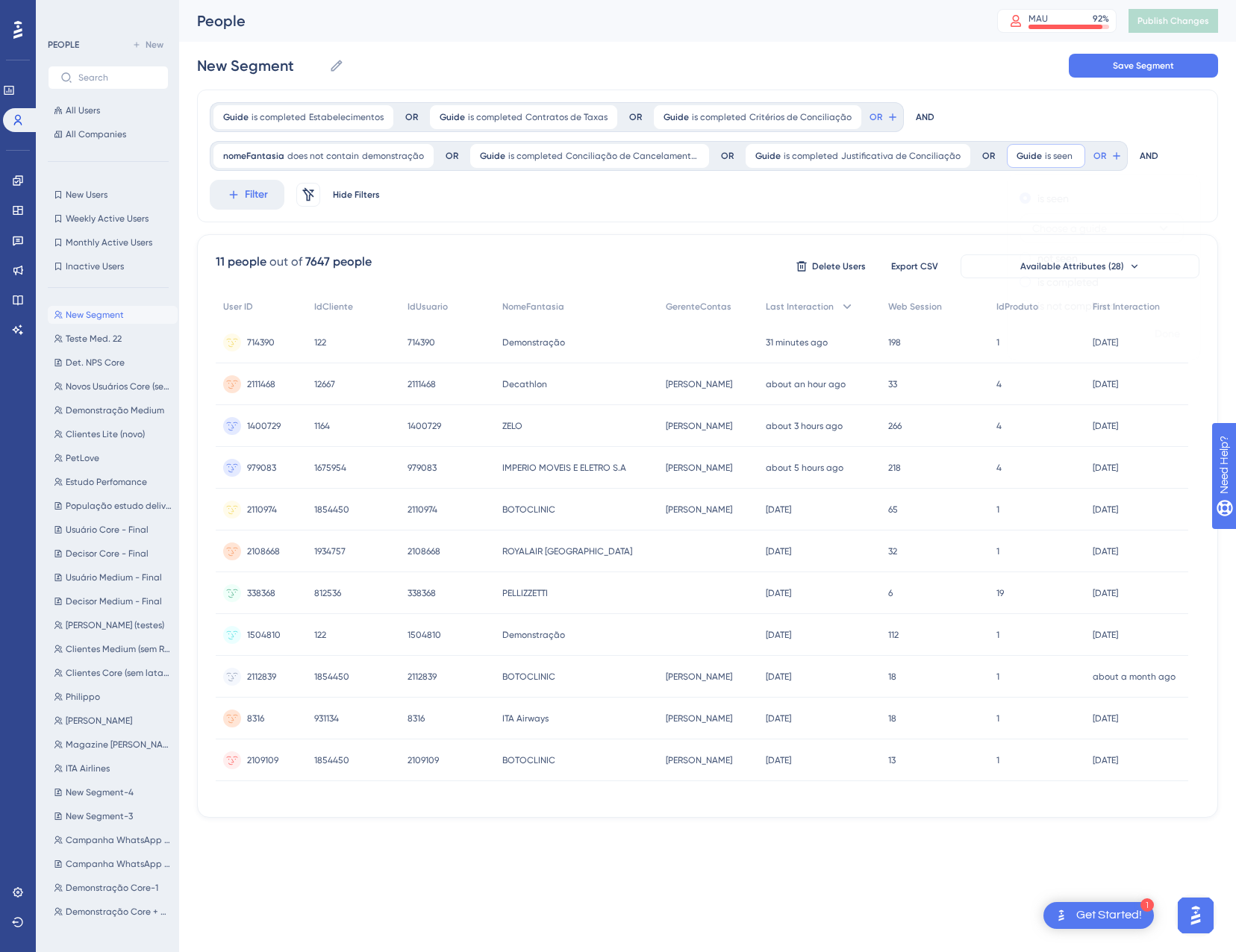
click at [1037, 275] on label "is completed" at bounding box center [1068, 282] width 61 height 18
click at [1083, 271] on span "Choose a guide" at bounding box center [1069, 276] width 75 height 18
type input "motivo de"
click at [1070, 375] on span "Motivo de Anulação" at bounding box center [1088, 367] width 95 height 18
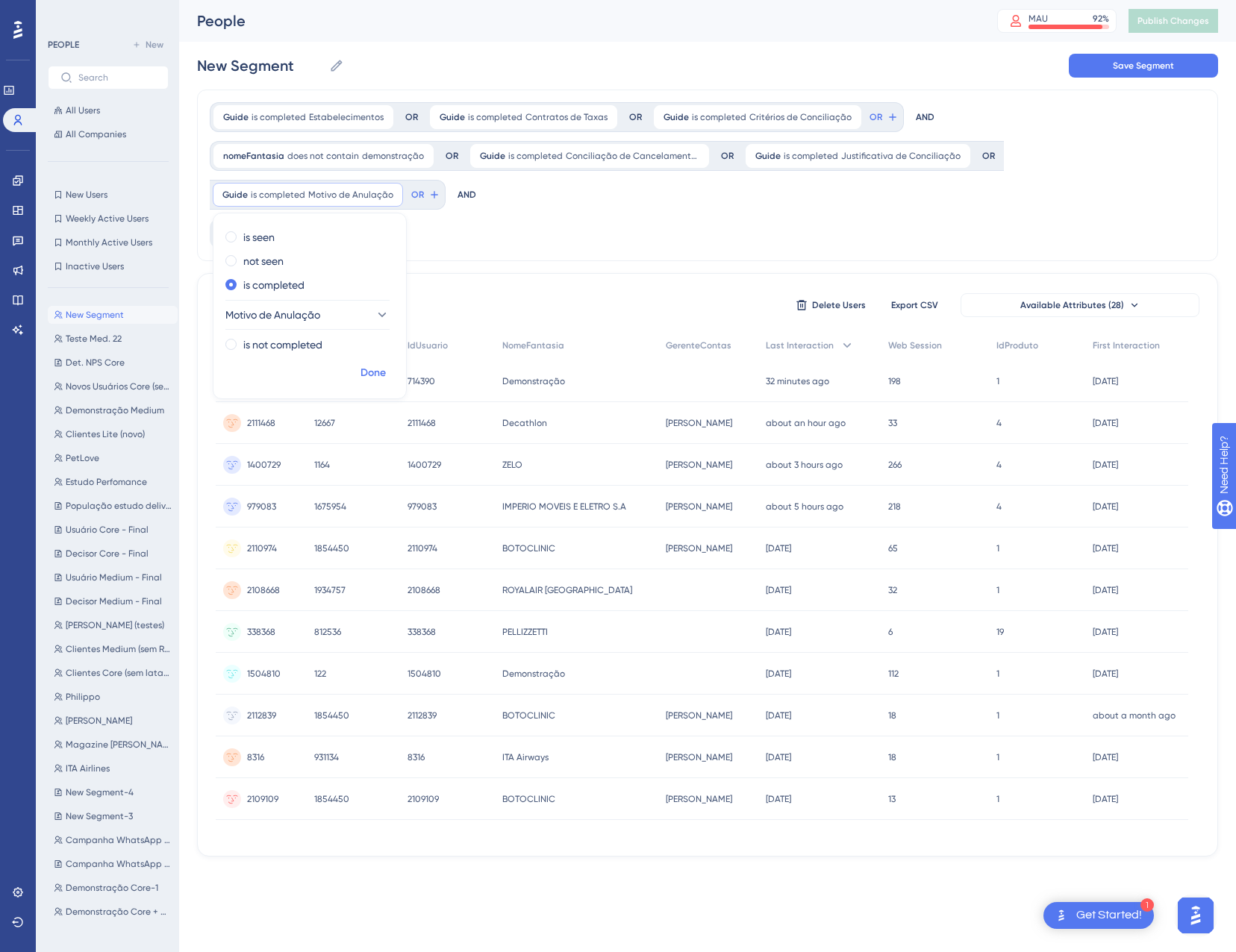
click at [368, 368] on span "Done" at bounding box center [373, 373] width 25 height 18
click at [245, 226] on span "Filter" at bounding box center [257, 233] width 24 height 18
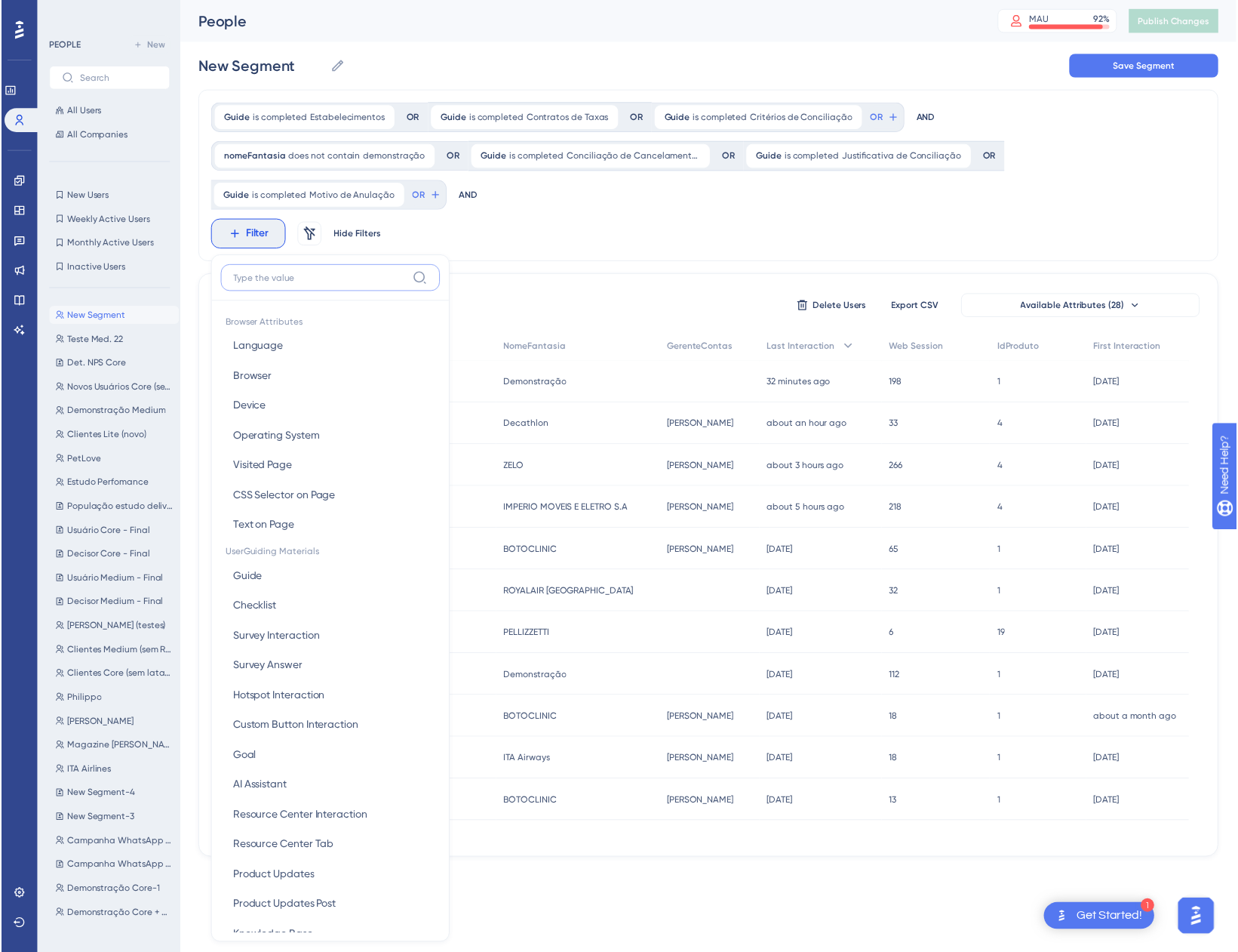
scroll to position [129, 0]
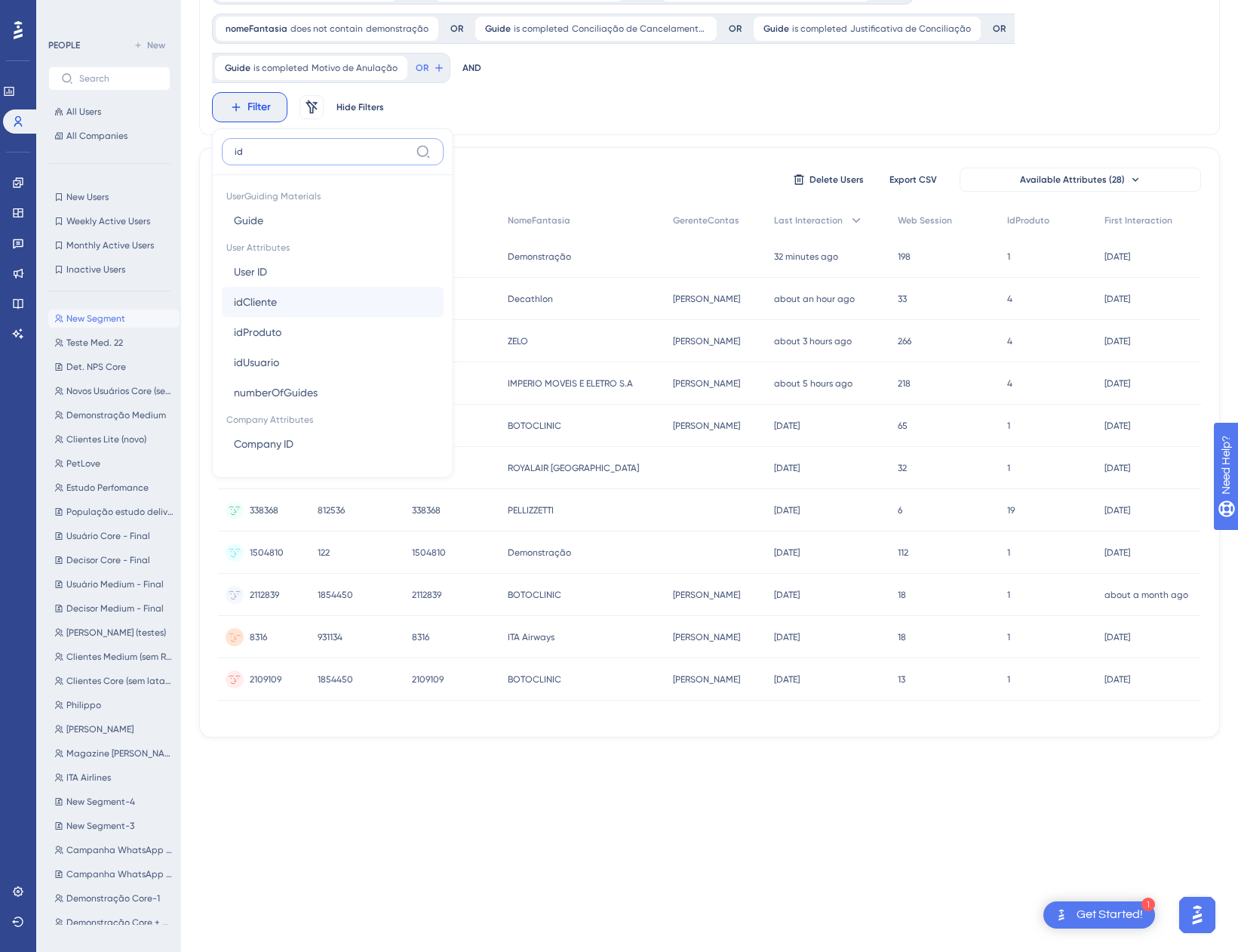
type input "id"
click at [319, 305] on button "idCliente idCliente" at bounding box center [333, 302] width 222 height 30
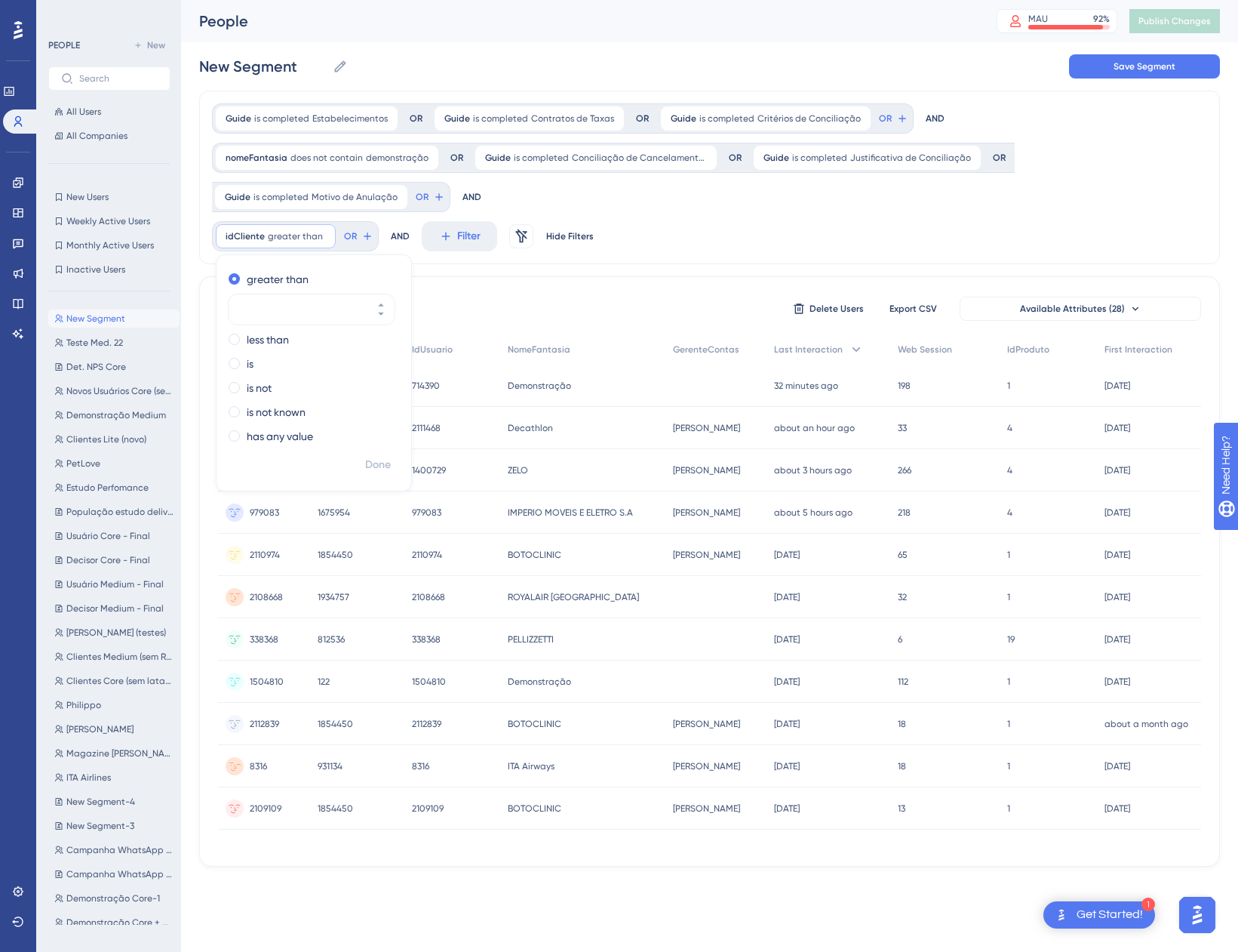
scroll to position [0, 0]
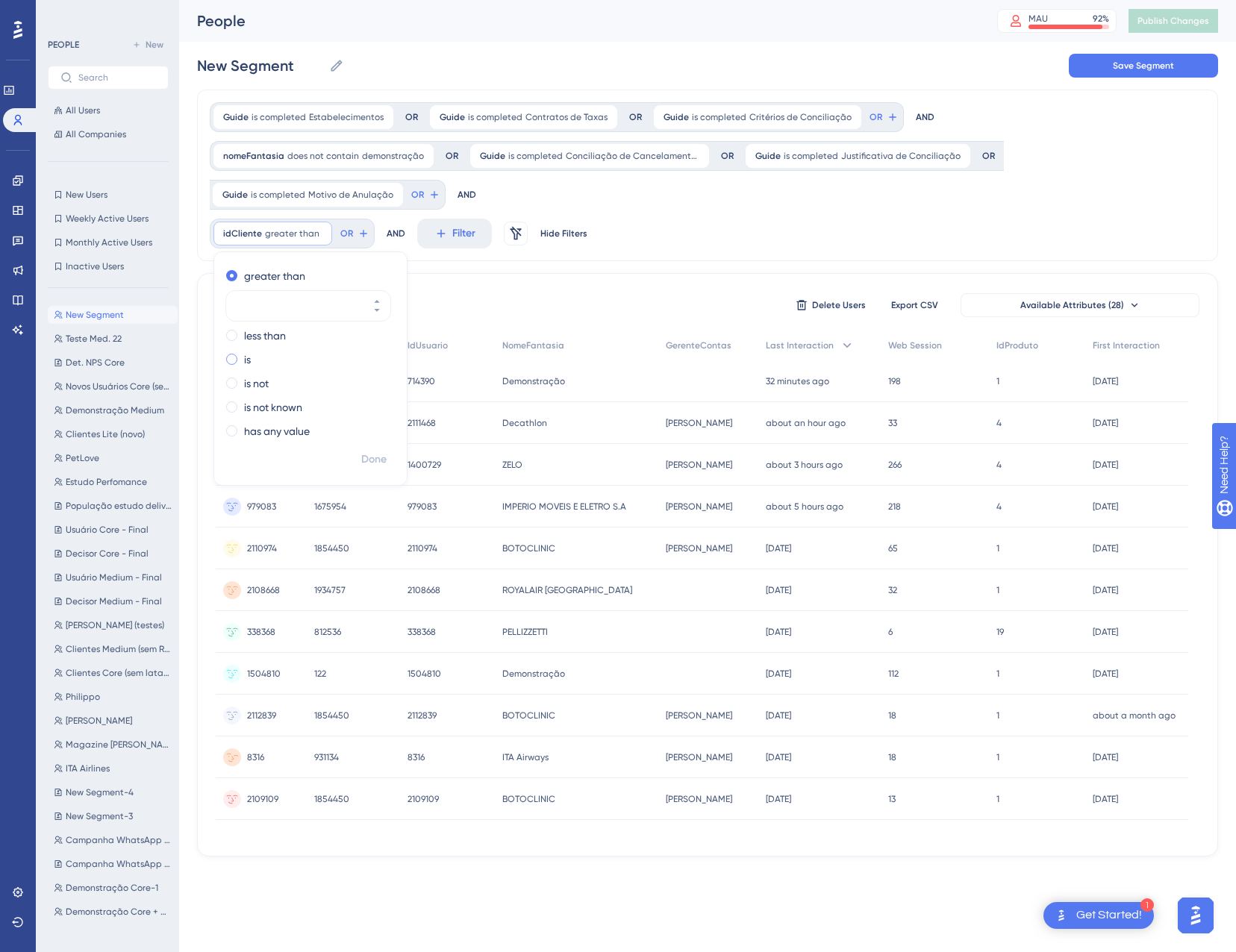
click at [241, 359] on div "is" at bounding box center [307, 360] width 163 height 18
type input "122"
click at [259, 380] on label "is not" at bounding box center [256, 383] width 24 height 18
click at [375, 463] on span "Done" at bounding box center [373, 459] width 25 height 18
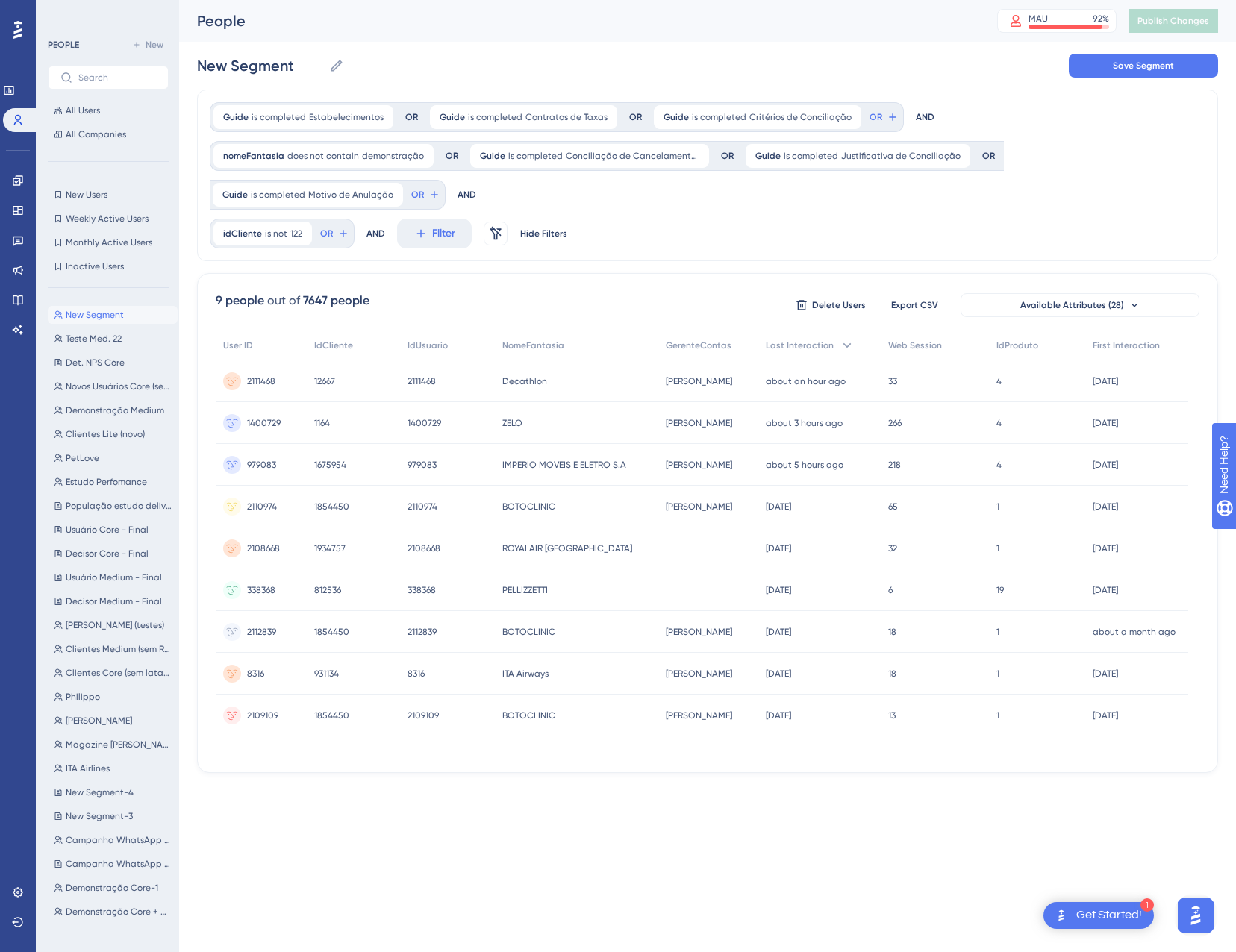
click at [293, 130] on div "Guide is completed Estabelecimentos Estabelecimentos Remove OR" at bounding box center [318, 117] width 217 height 30
click at [291, 127] on div "Guide is completed Estabelecimentos Estabelecimentos Remove" at bounding box center [303, 117] width 180 height 24
click at [266, 163] on label "is seen" at bounding box center [259, 160] width 32 height 18
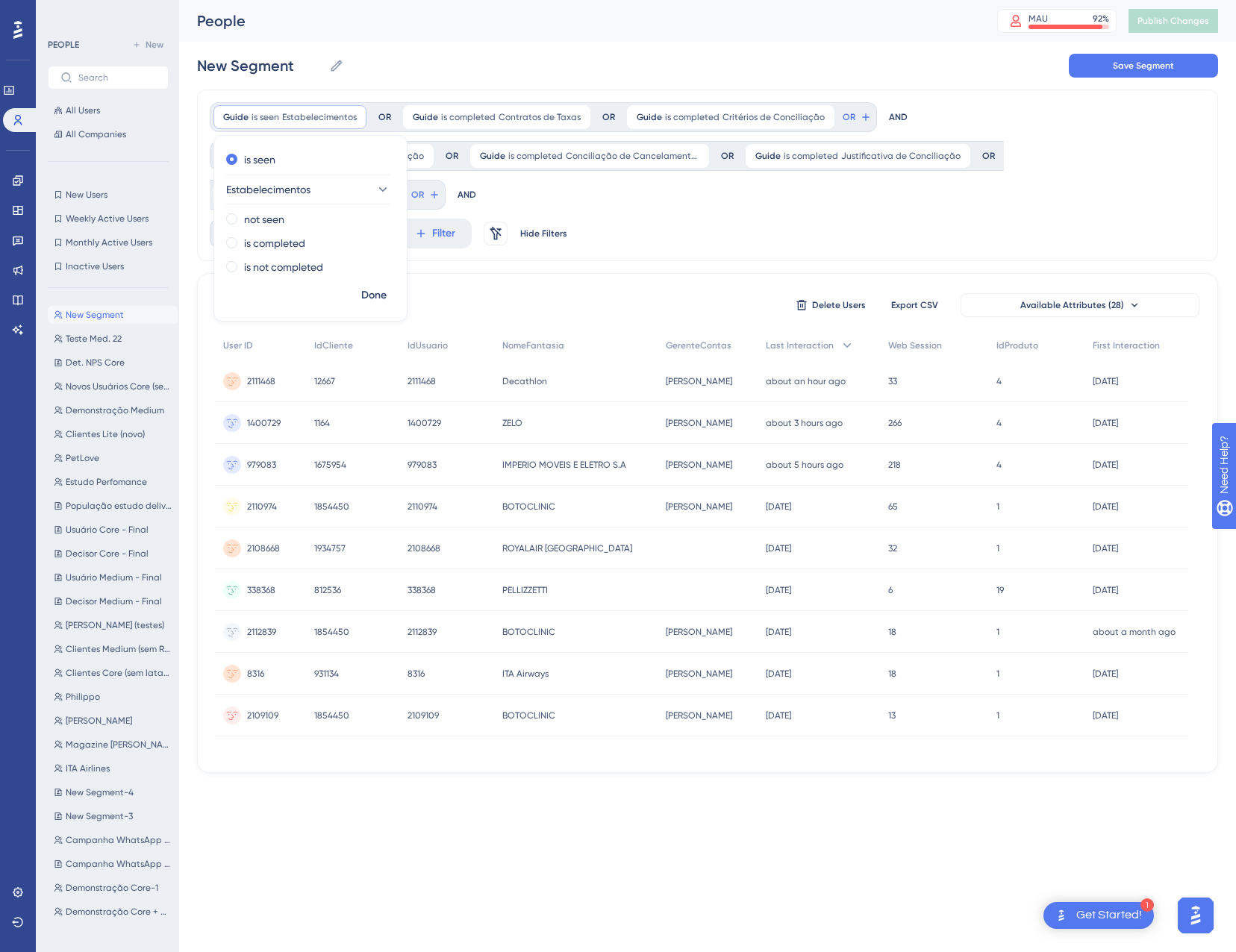
click at [375, 301] on span "Done" at bounding box center [373, 296] width 25 height 18
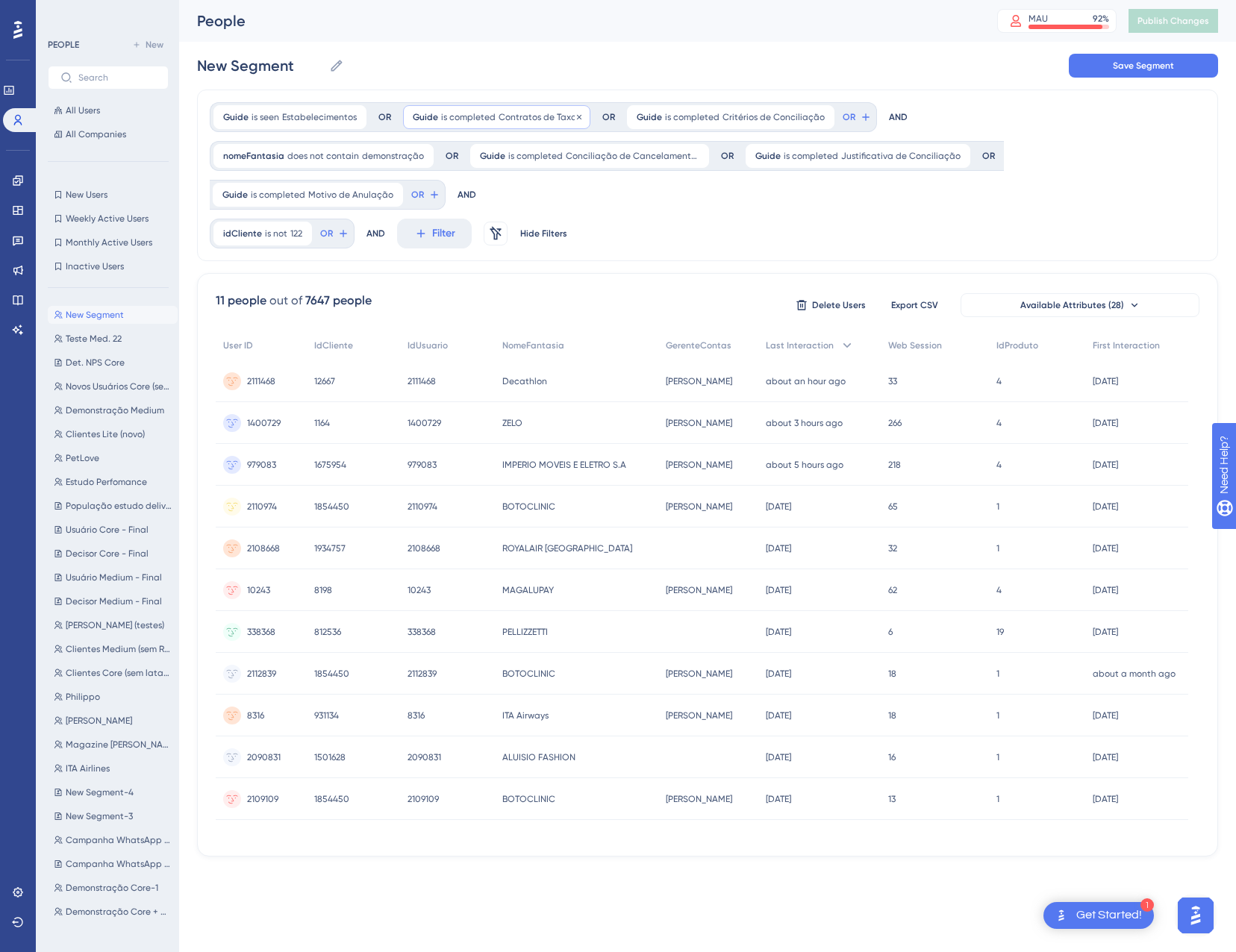
click at [467, 118] on span "is completed" at bounding box center [468, 117] width 54 height 12
click at [459, 161] on label "is seen" at bounding box center [448, 160] width 32 height 18
click at [561, 289] on span "Done" at bounding box center [563, 296] width 25 height 18
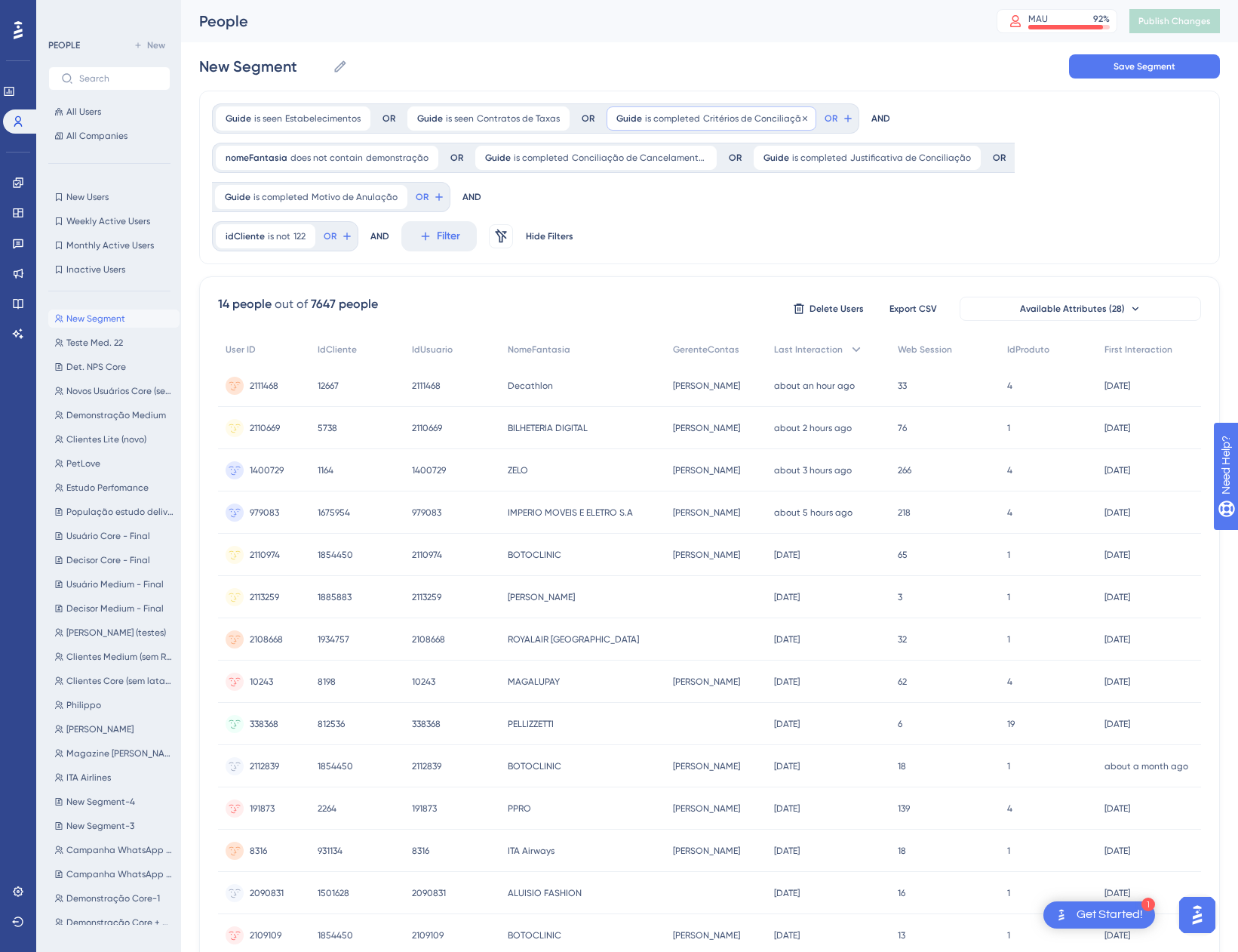
click at [664, 123] on span "is completed" at bounding box center [673, 118] width 55 height 12
click at [667, 166] on div "is seen" at bounding box center [702, 162] width 165 height 18
click at [764, 295] on span "Done" at bounding box center [769, 299] width 26 height 18
click at [378, 155] on span "demonstração" at bounding box center [397, 157] width 62 height 12
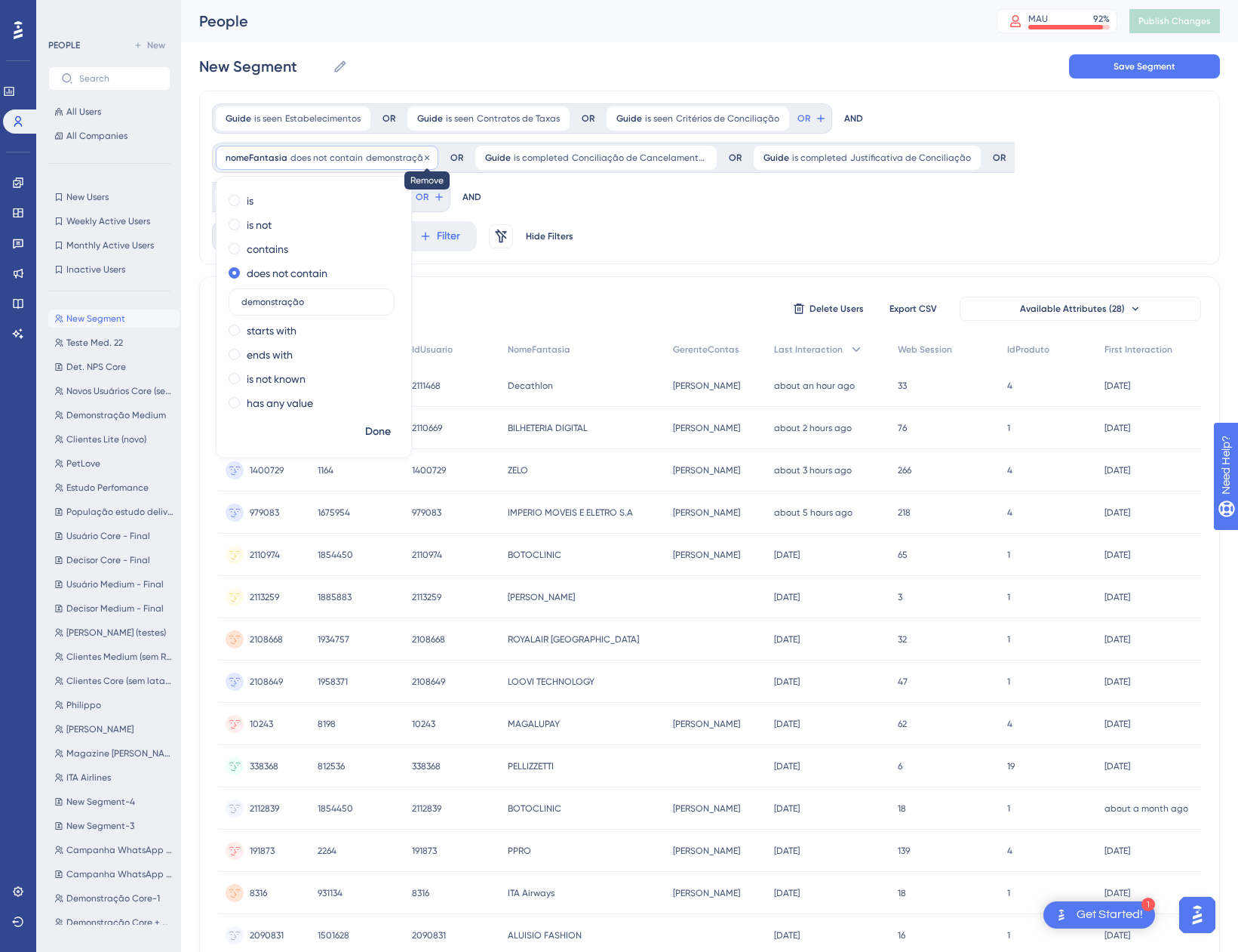
click at [425, 159] on icon at bounding box center [427, 156] width 5 height 5
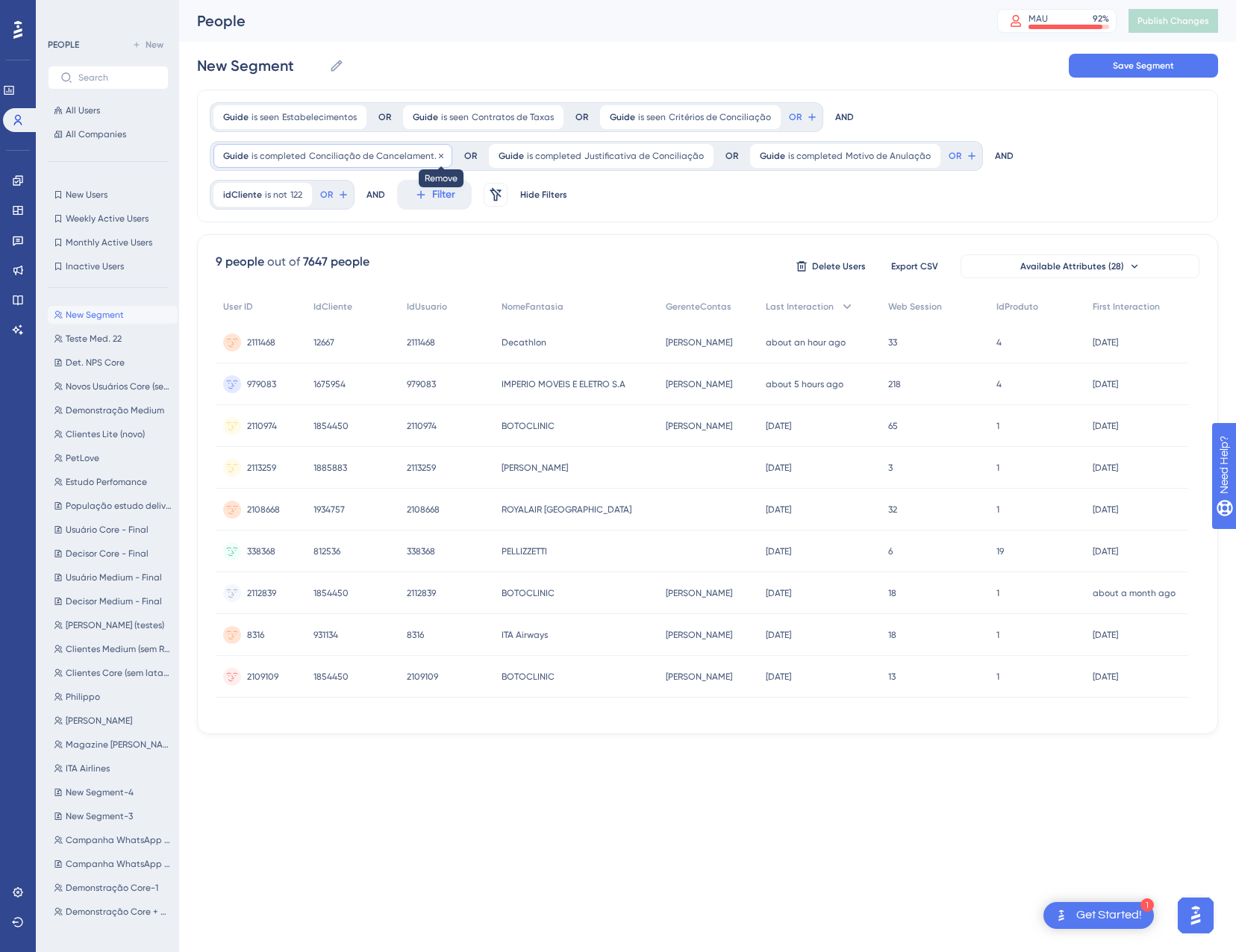
click at [439, 160] on icon at bounding box center [441, 156] width 9 height 9
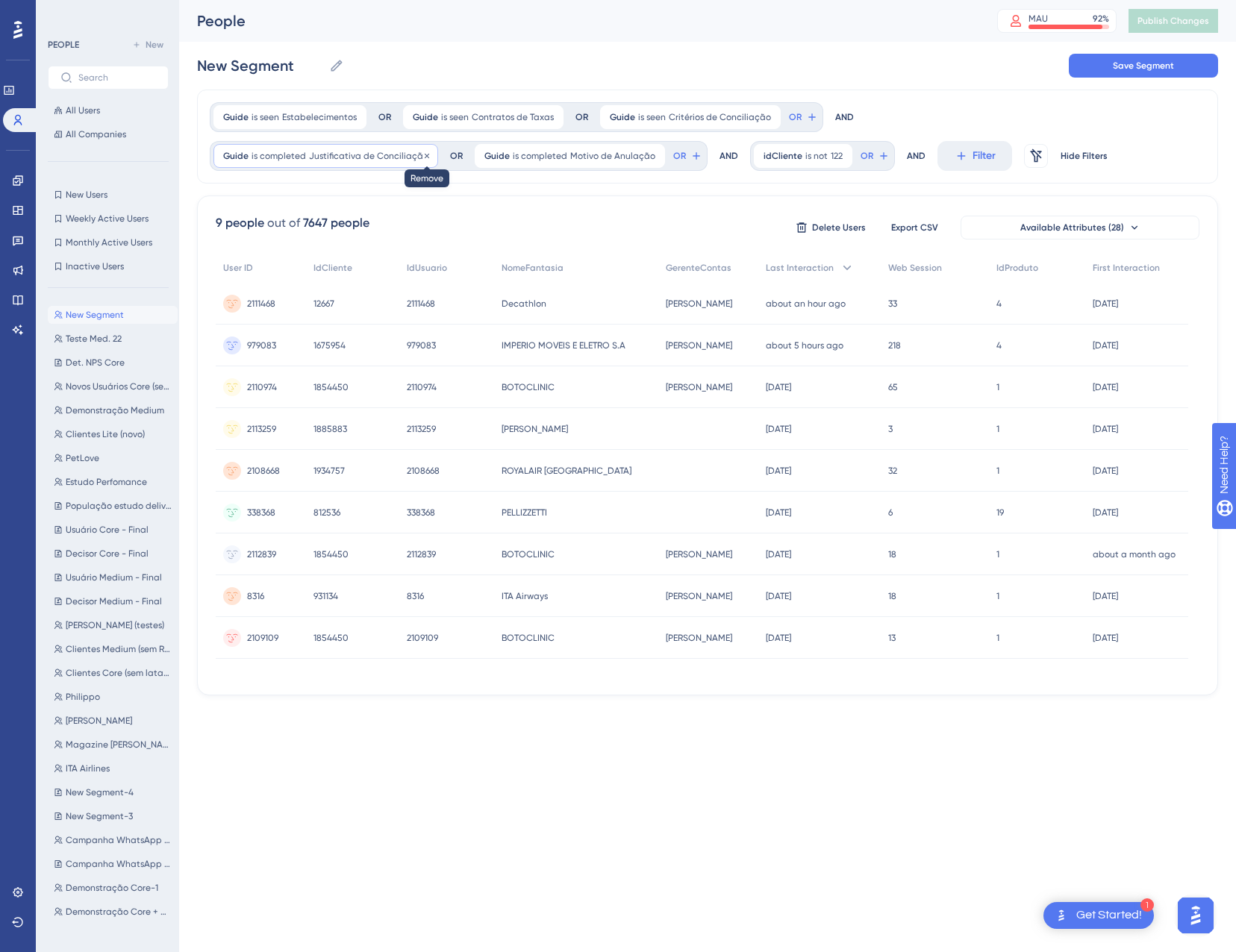
click at [425, 155] on icon at bounding box center [427, 155] width 5 height 5
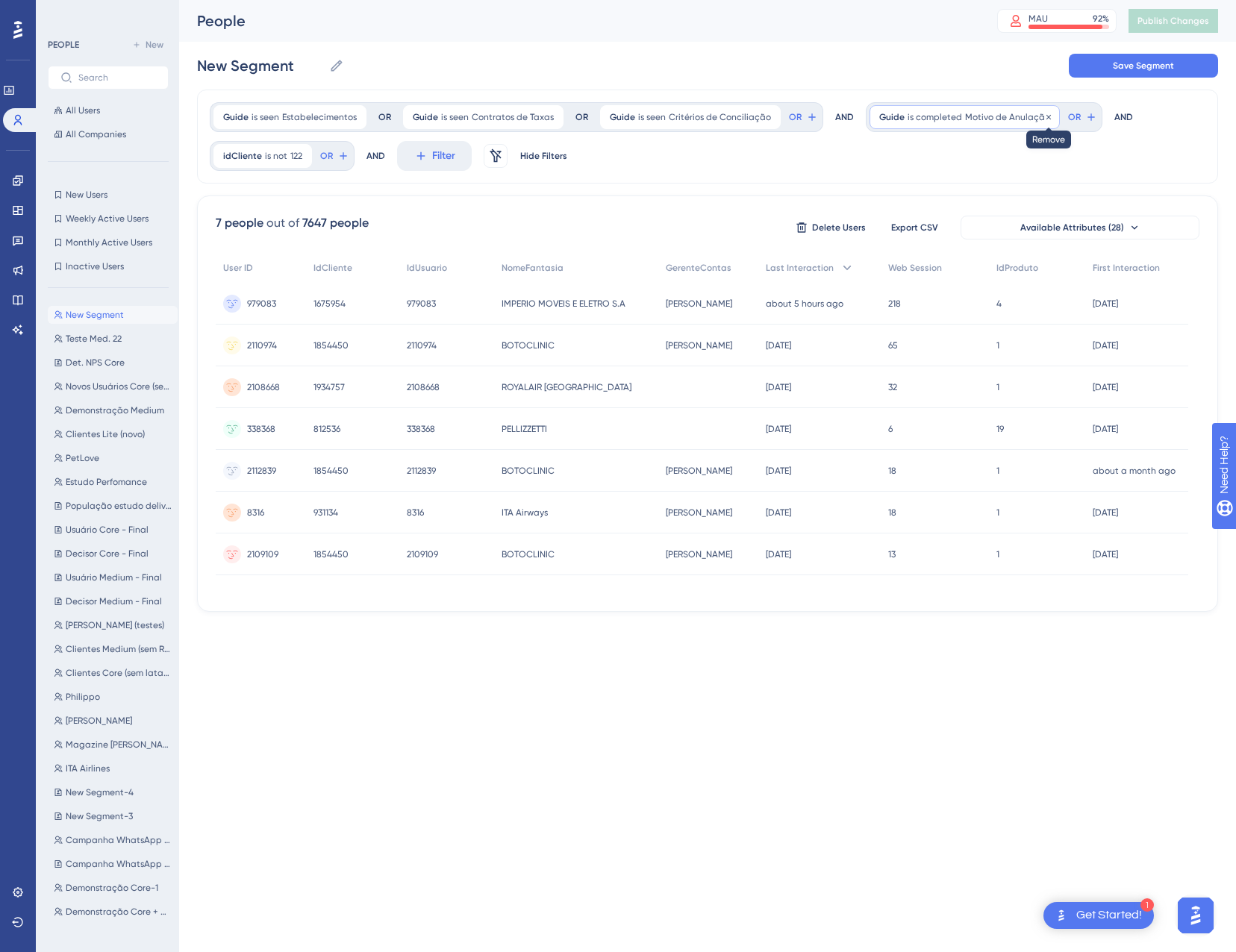
click at [1044, 119] on icon at bounding box center [1049, 118] width 9 height 9
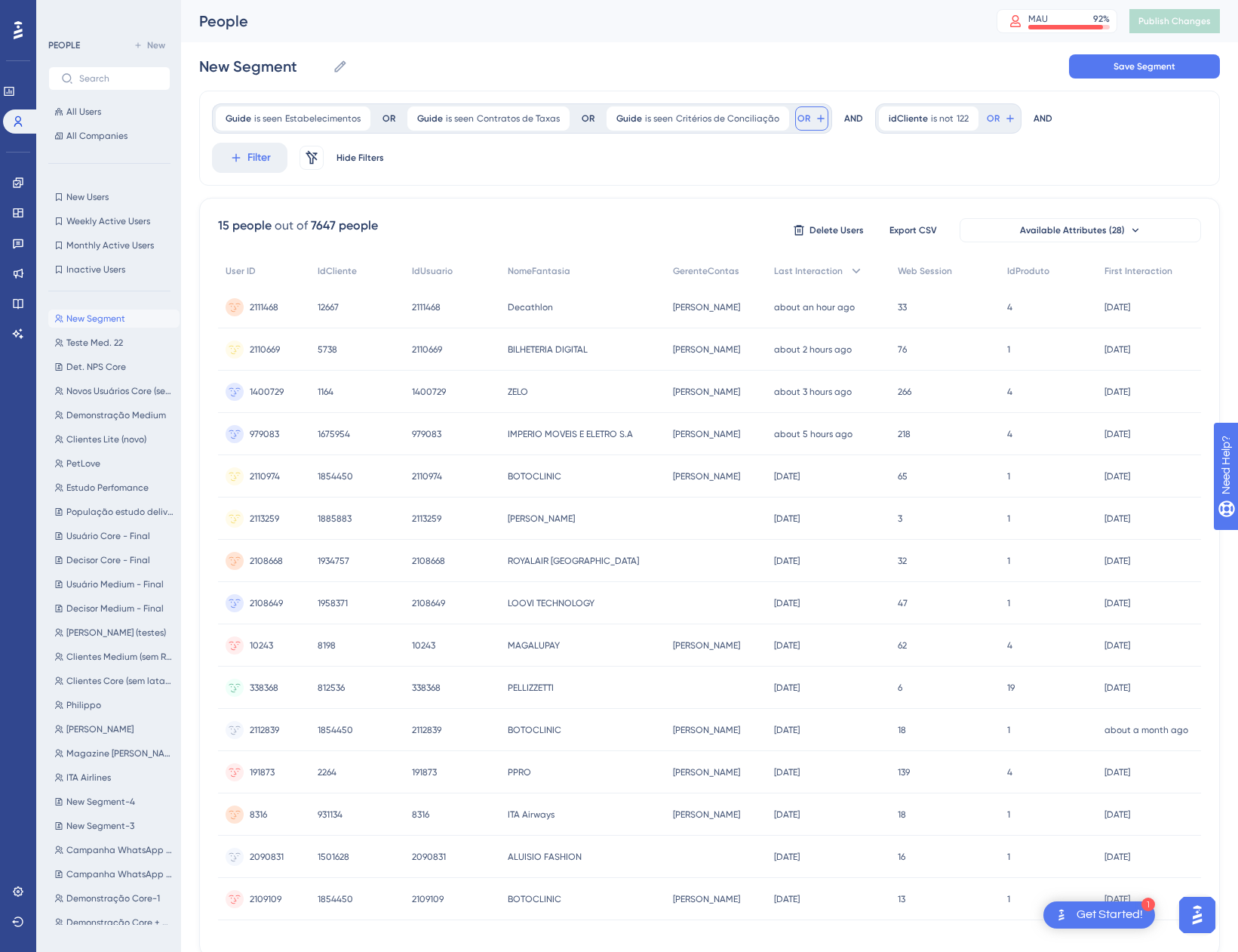
click at [802, 121] on span "OR" at bounding box center [804, 118] width 13 height 12
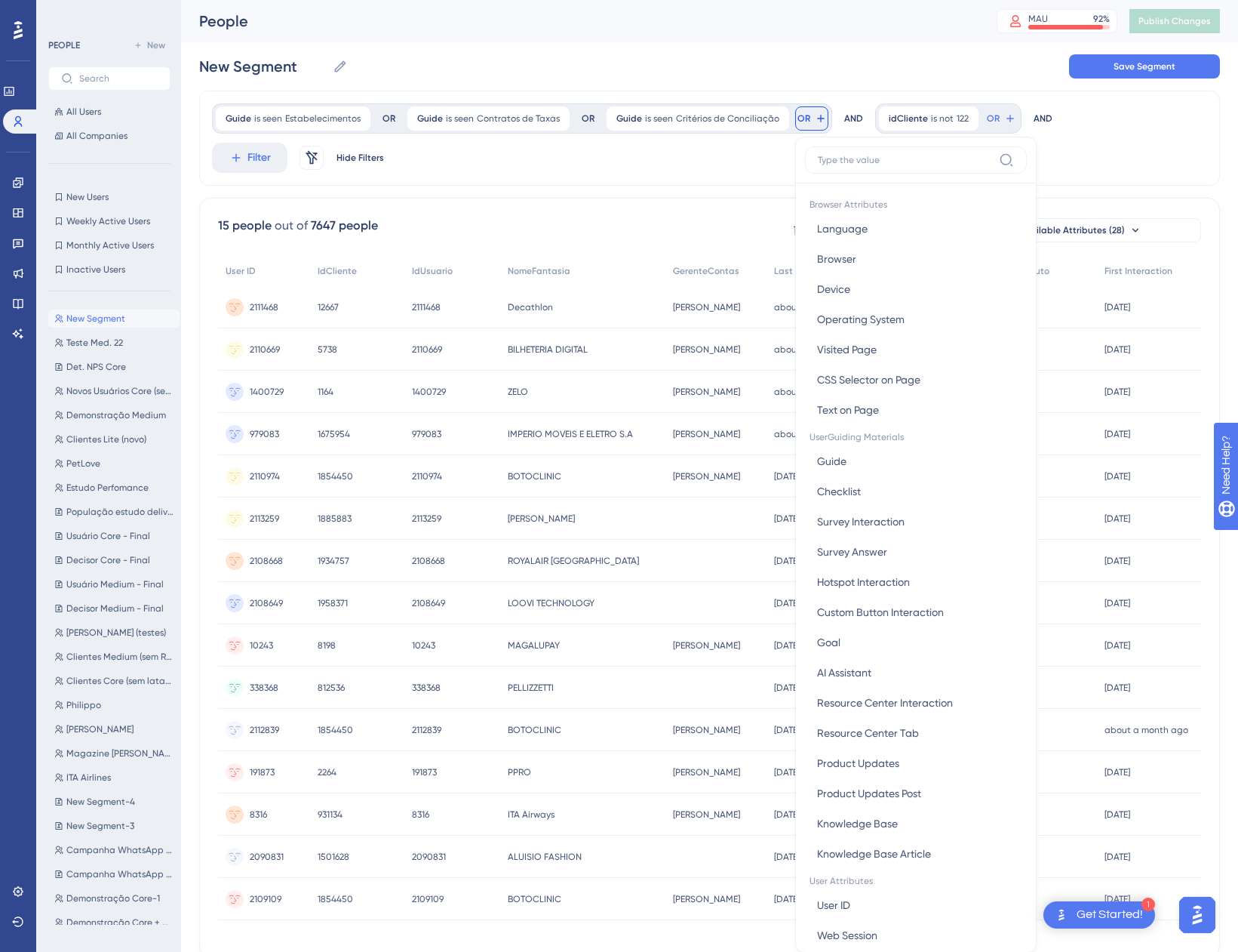
scroll to position [69, 0]
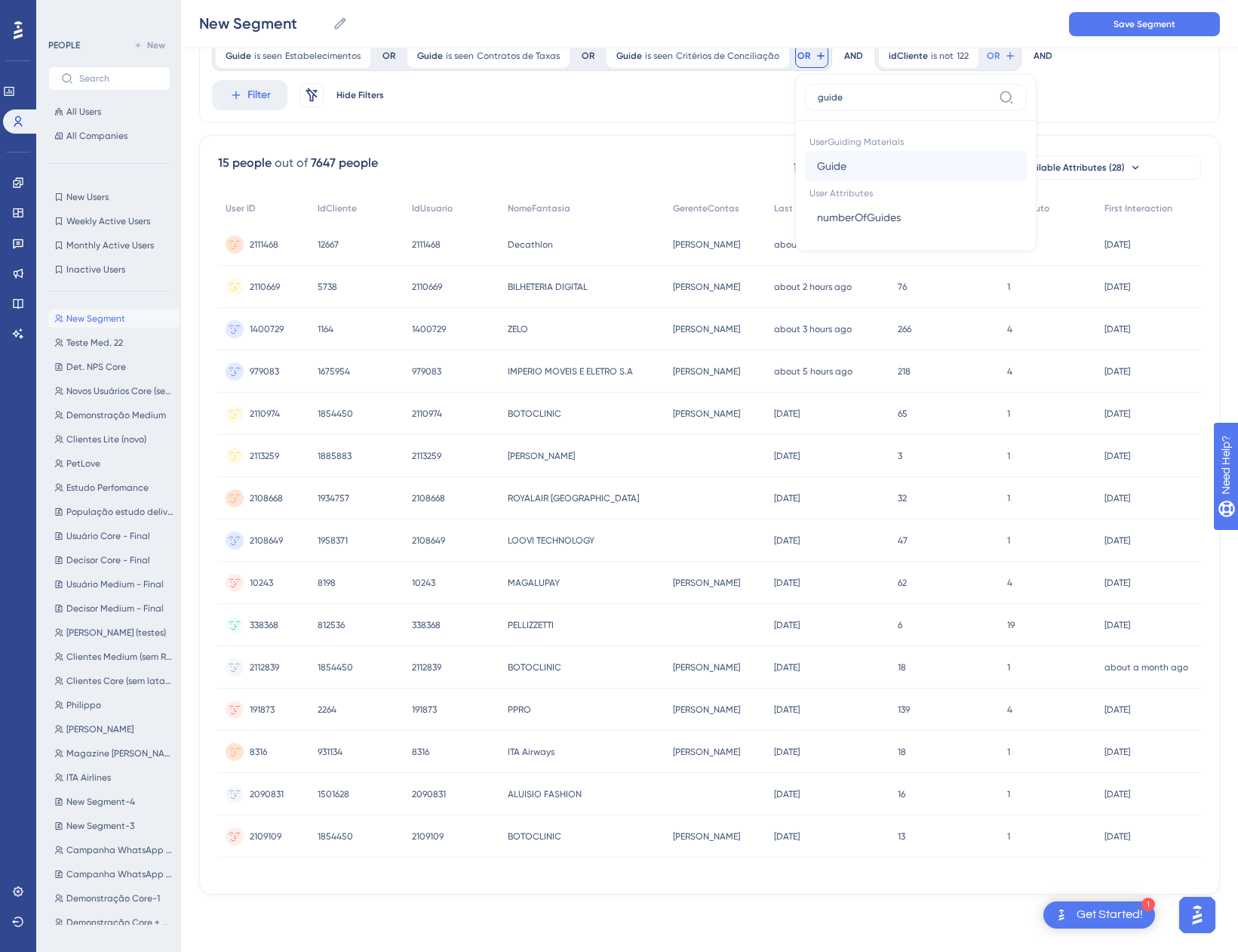
type input "guide"
click at [848, 171] on button "Guide Guide" at bounding box center [916, 166] width 222 height 30
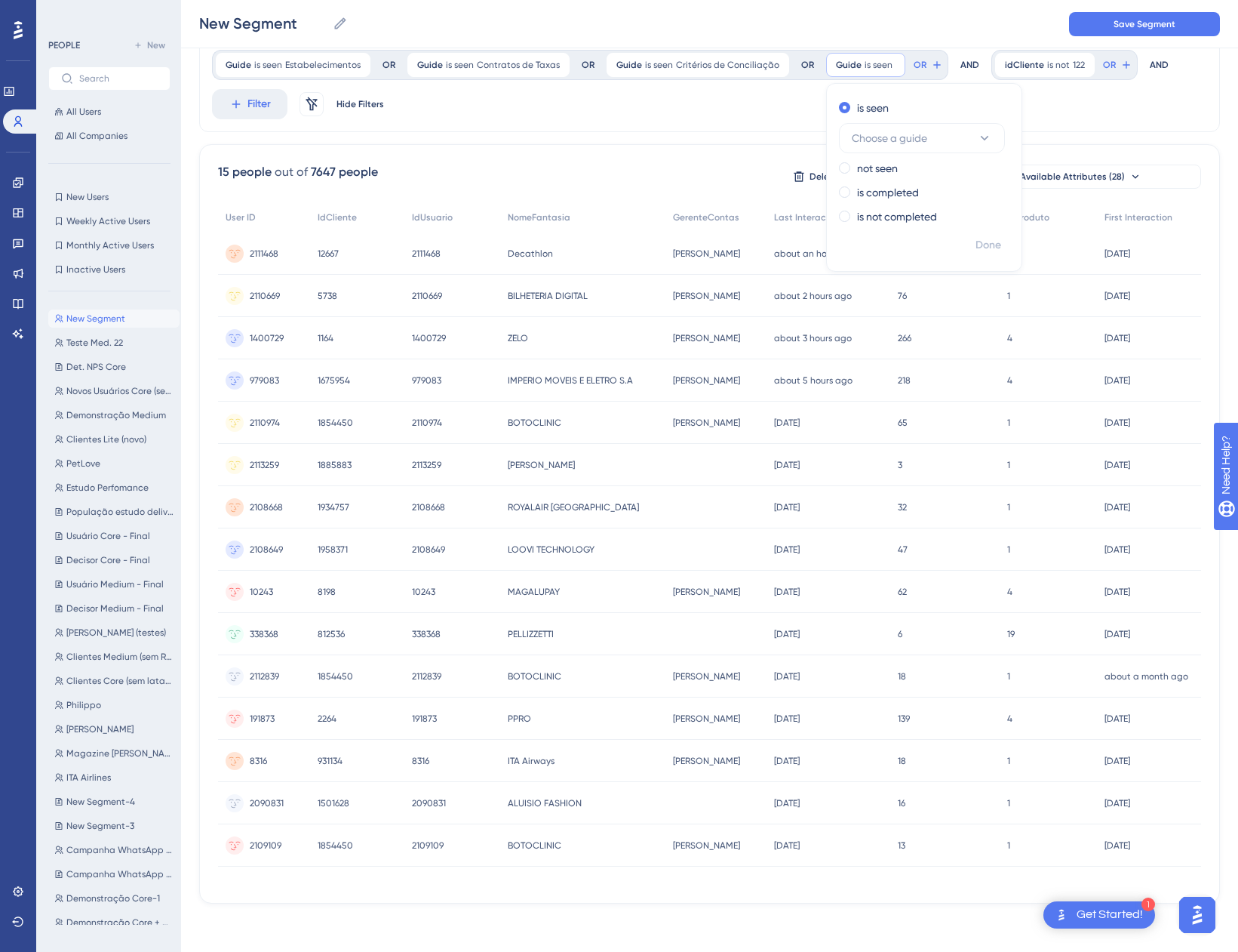
scroll to position [65, 0]
click at [877, 130] on span "Choose a guide" at bounding box center [890, 138] width 76 height 18
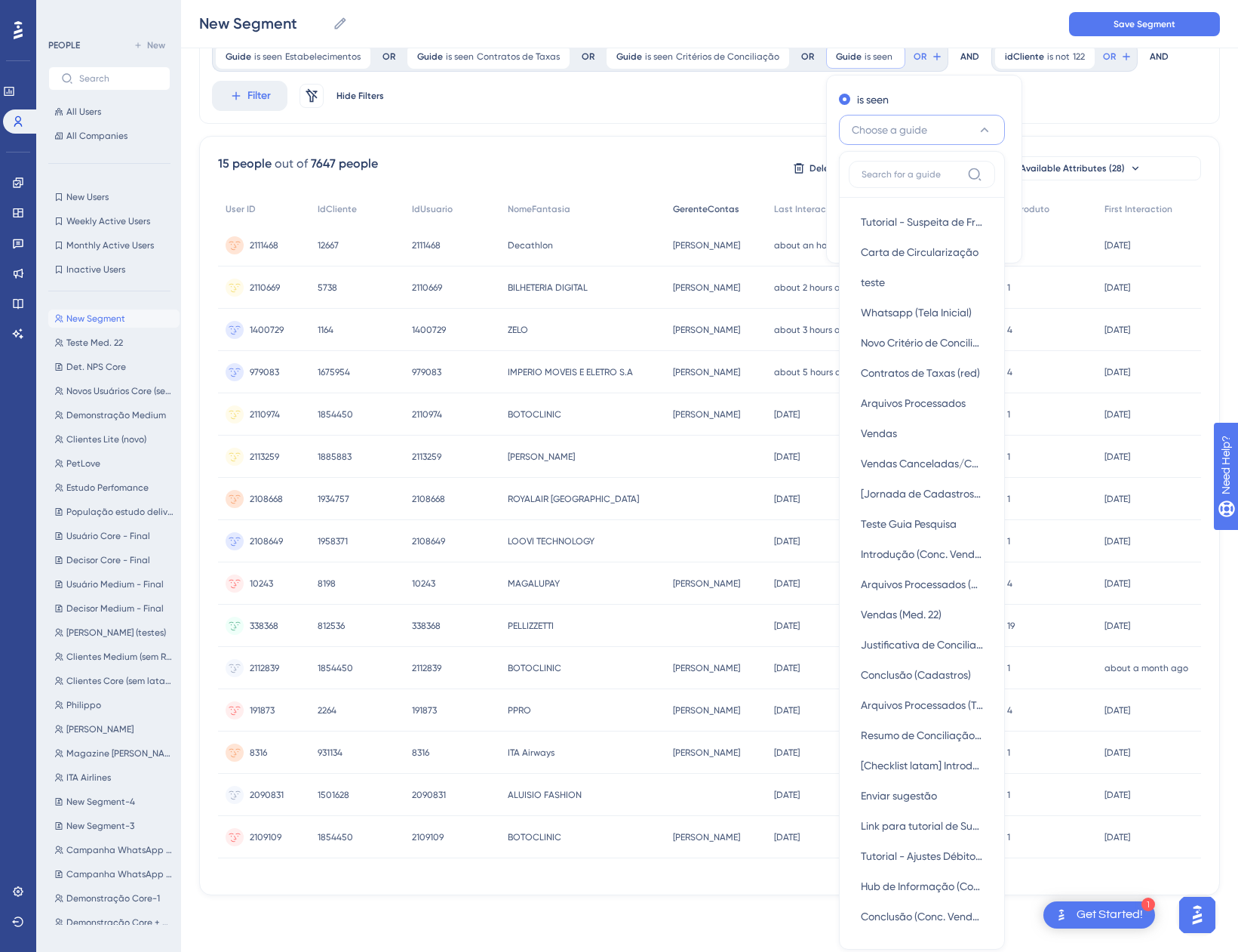
scroll to position [0, 0]
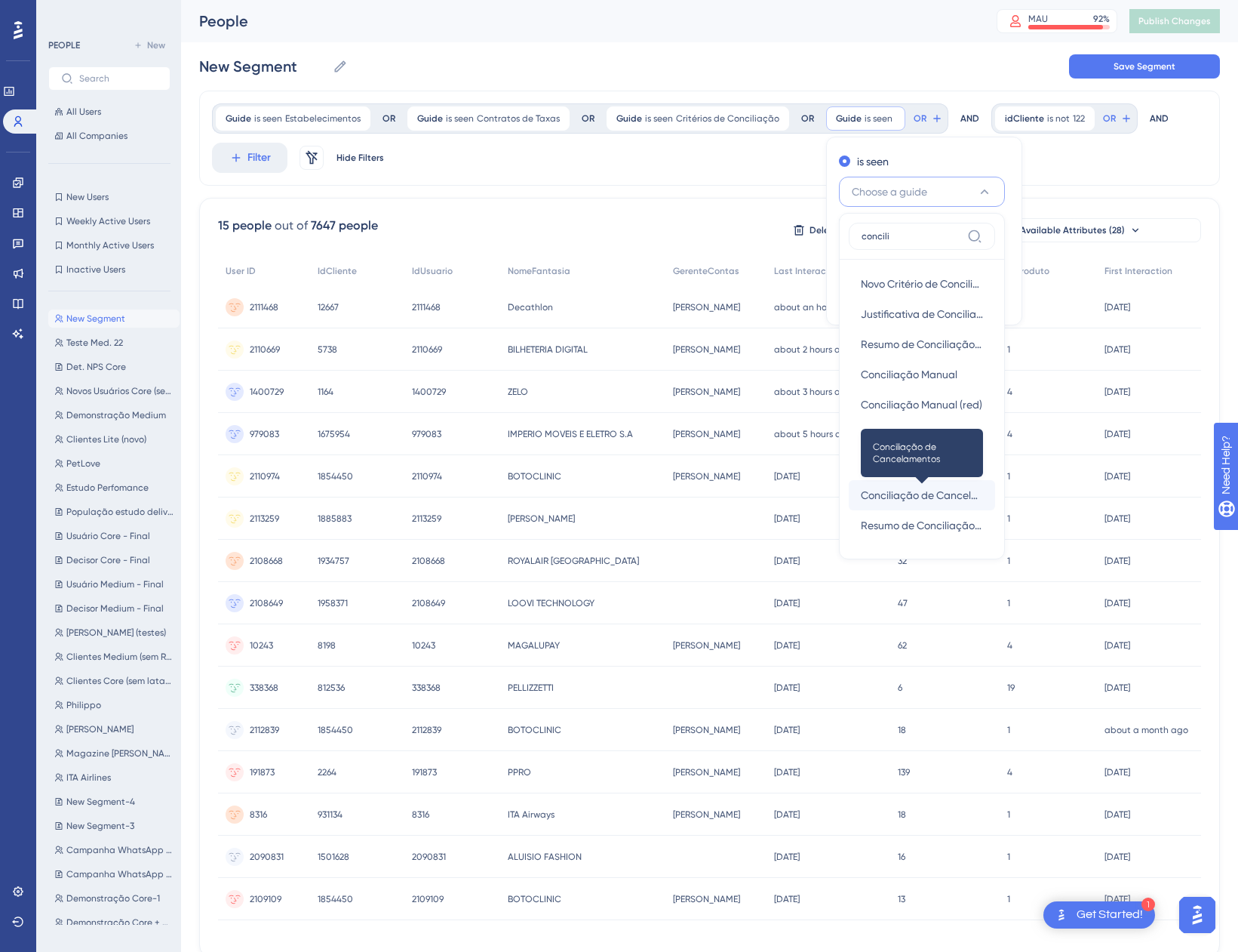
type input "concili"
click at [920, 494] on span "Conciliação de Cancelamentos" at bounding box center [923, 495] width 123 height 18
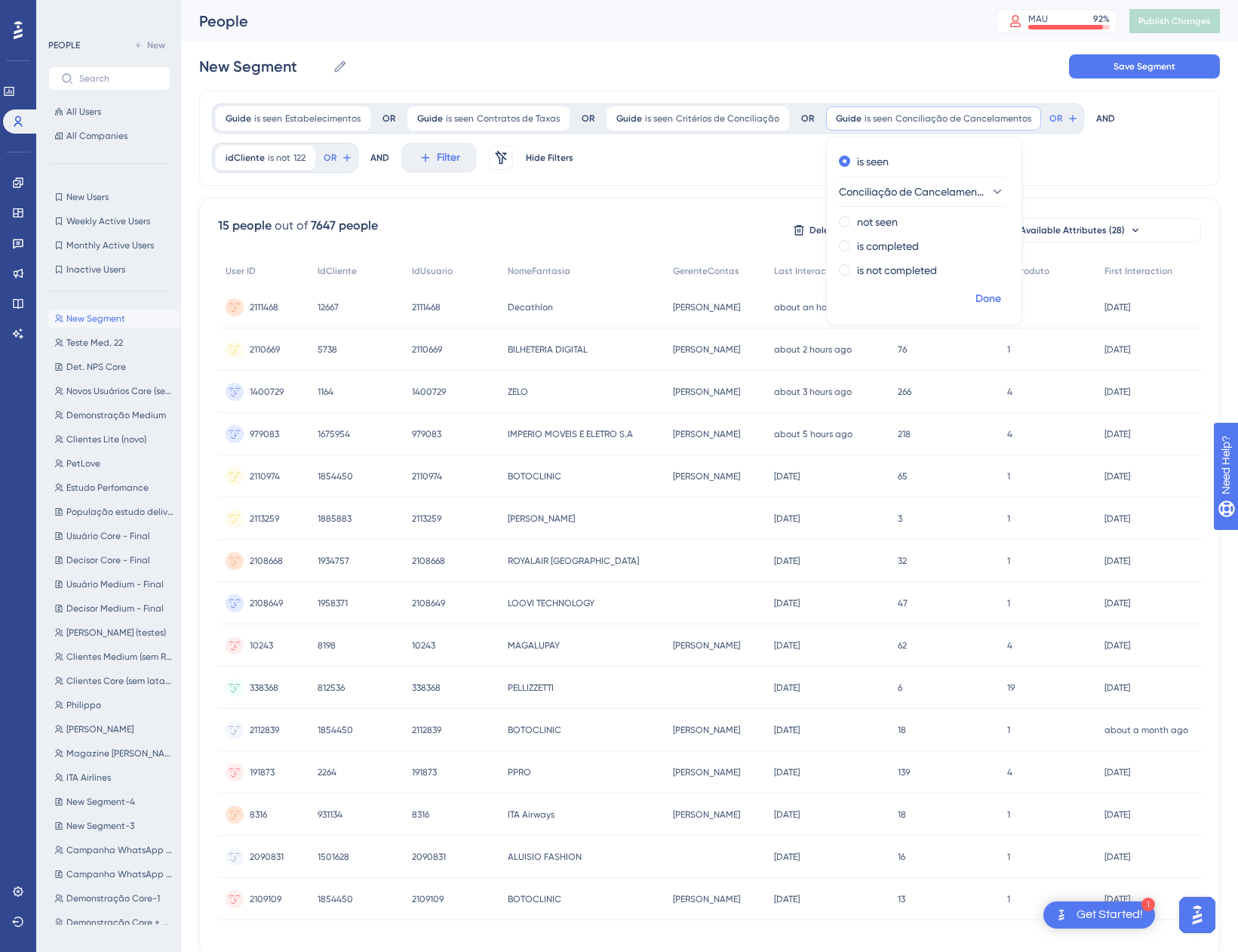
click at [990, 306] on span "Done" at bounding box center [988, 299] width 26 height 18
click at [1050, 119] on span "OR" at bounding box center [1056, 118] width 13 height 12
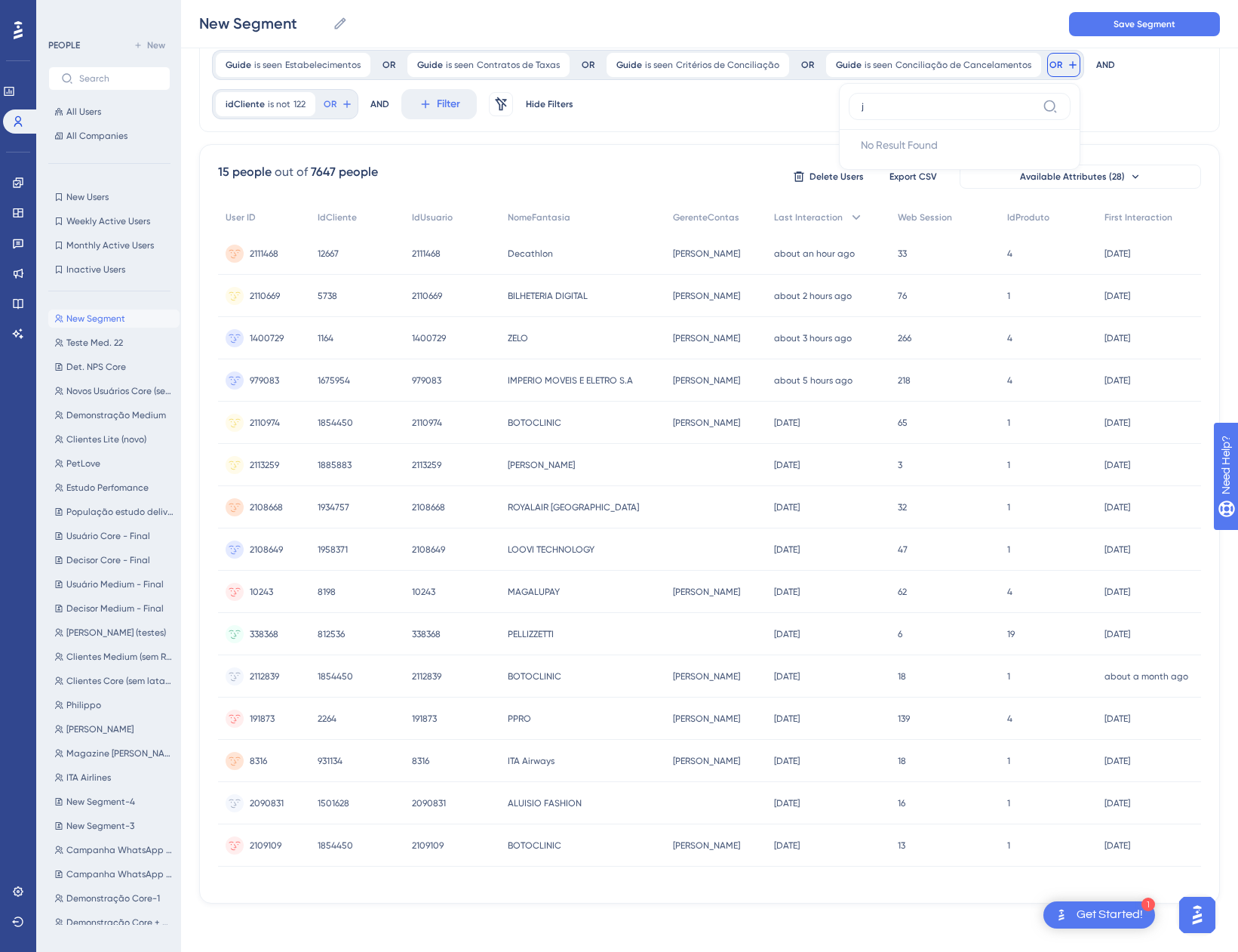
scroll to position [65, 0]
type input "j"
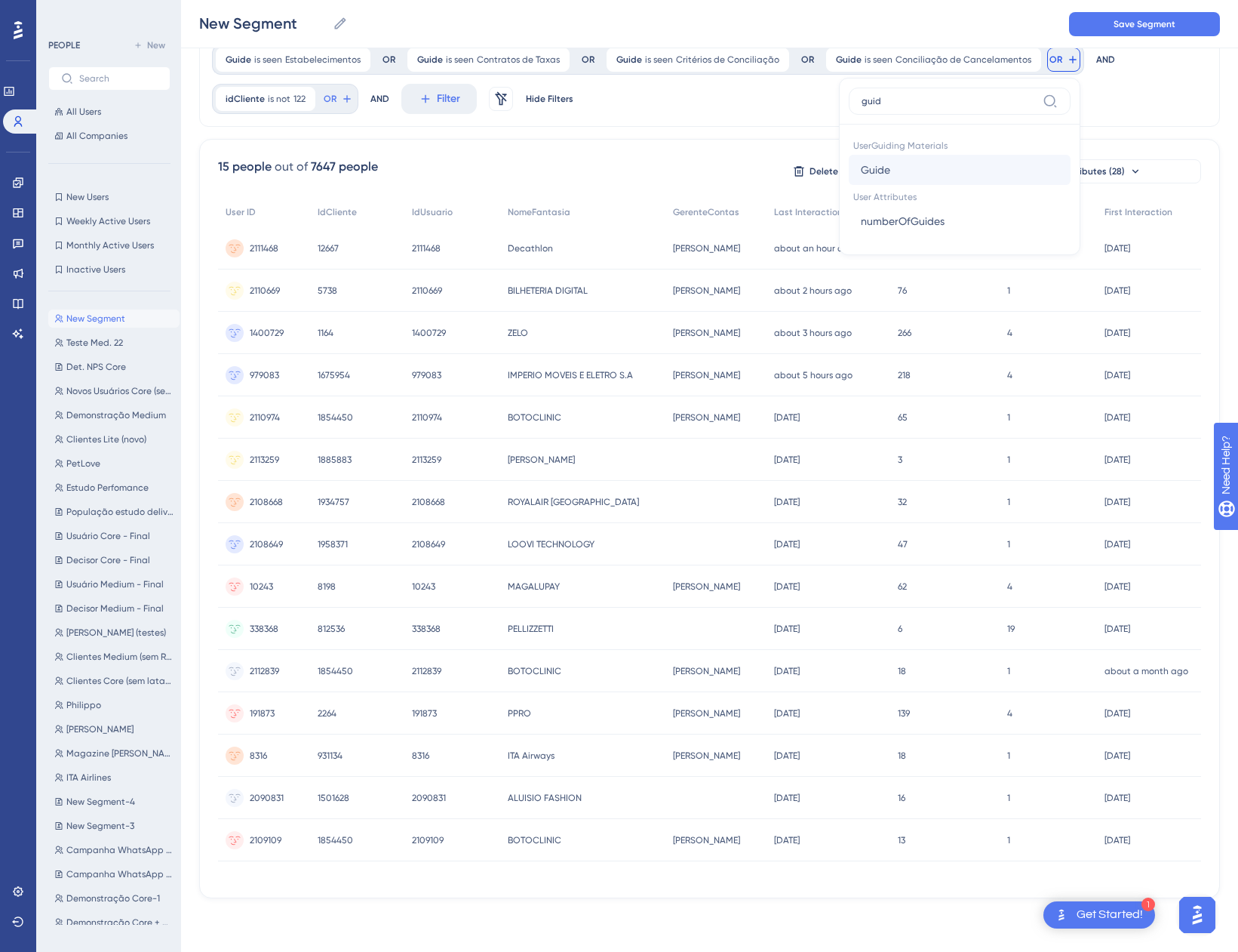
type input "guid"
click at [891, 175] on button "Guide Guide" at bounding box center [959, 169] width 222 height 30
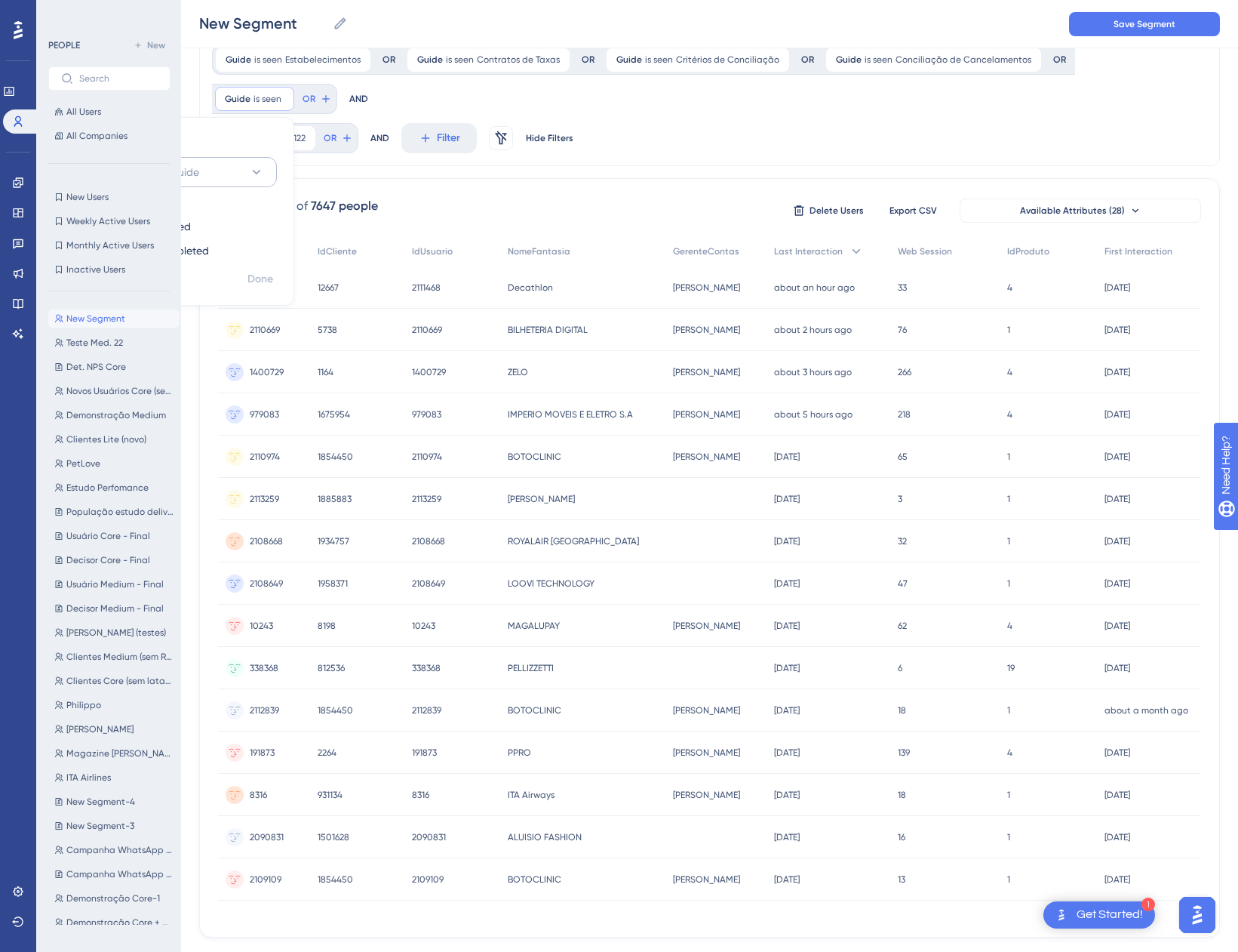
click at [199, 163] on span "Choose a guide" at bounding box center [161, 172] width 76 height 18
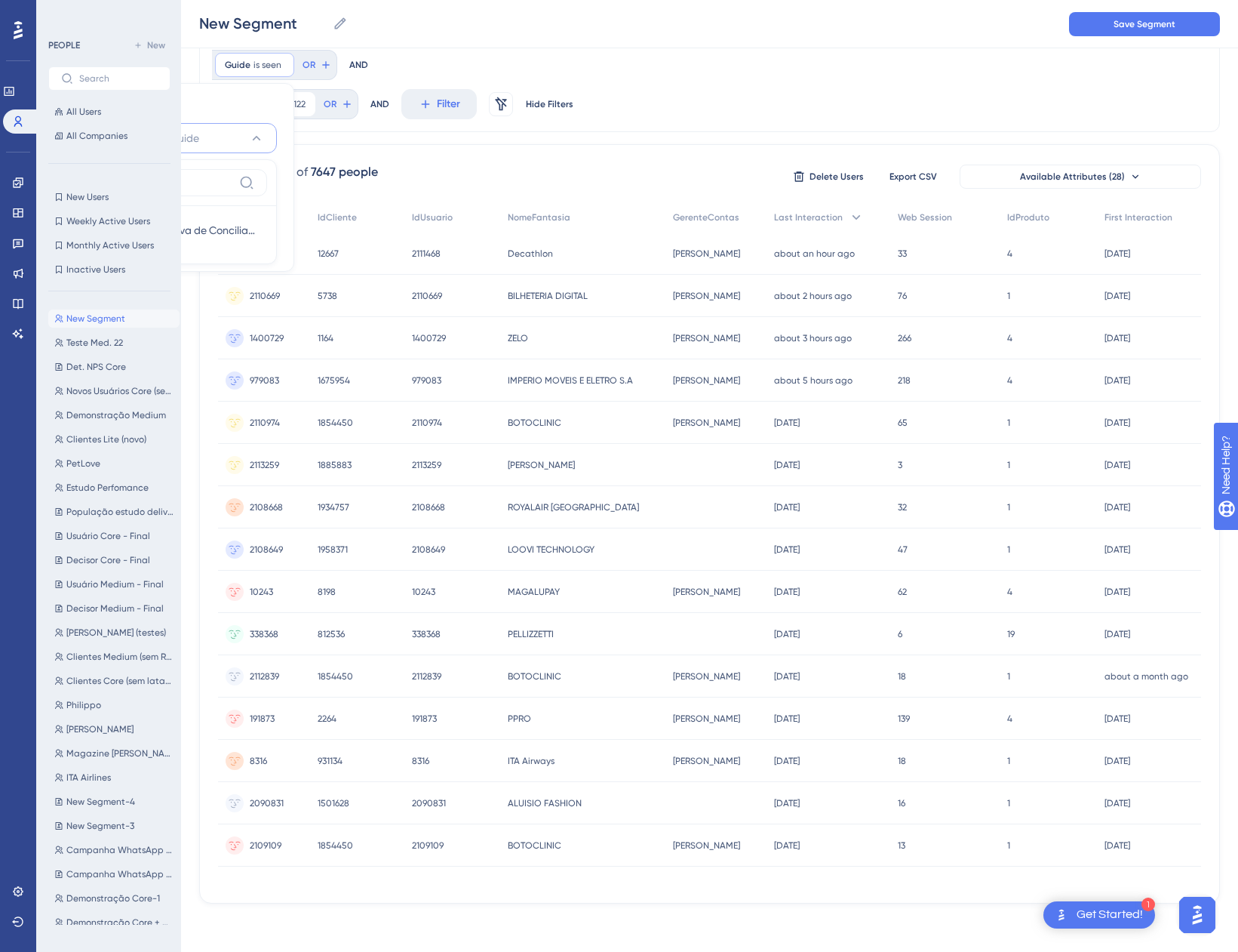
scroll to position [104, 0]
type input "justific"
click at [255, 221] on span "Justificativa de Conciliação" at bounding box center [194, 230] width 123 height 18
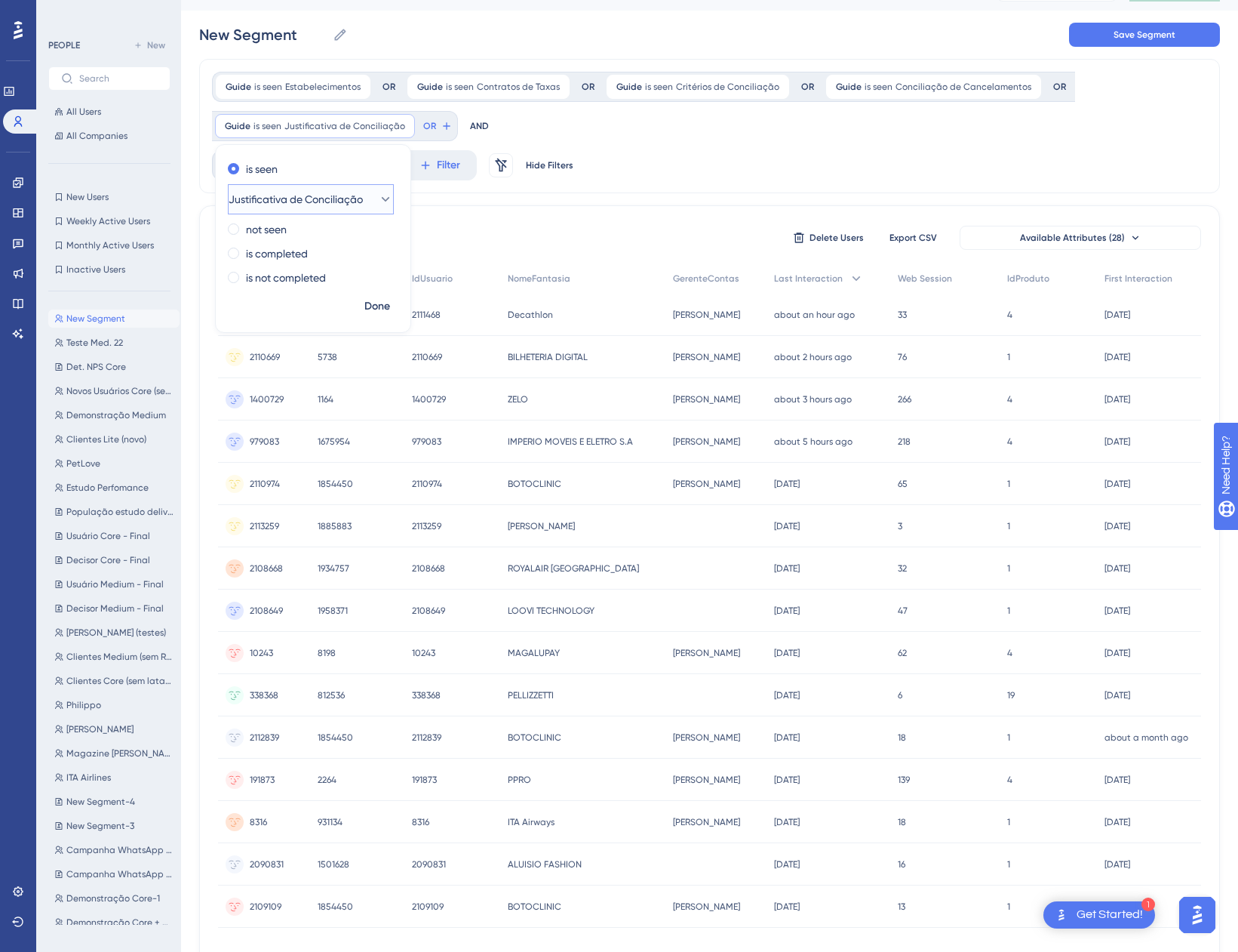
scroll to position [0, 0]
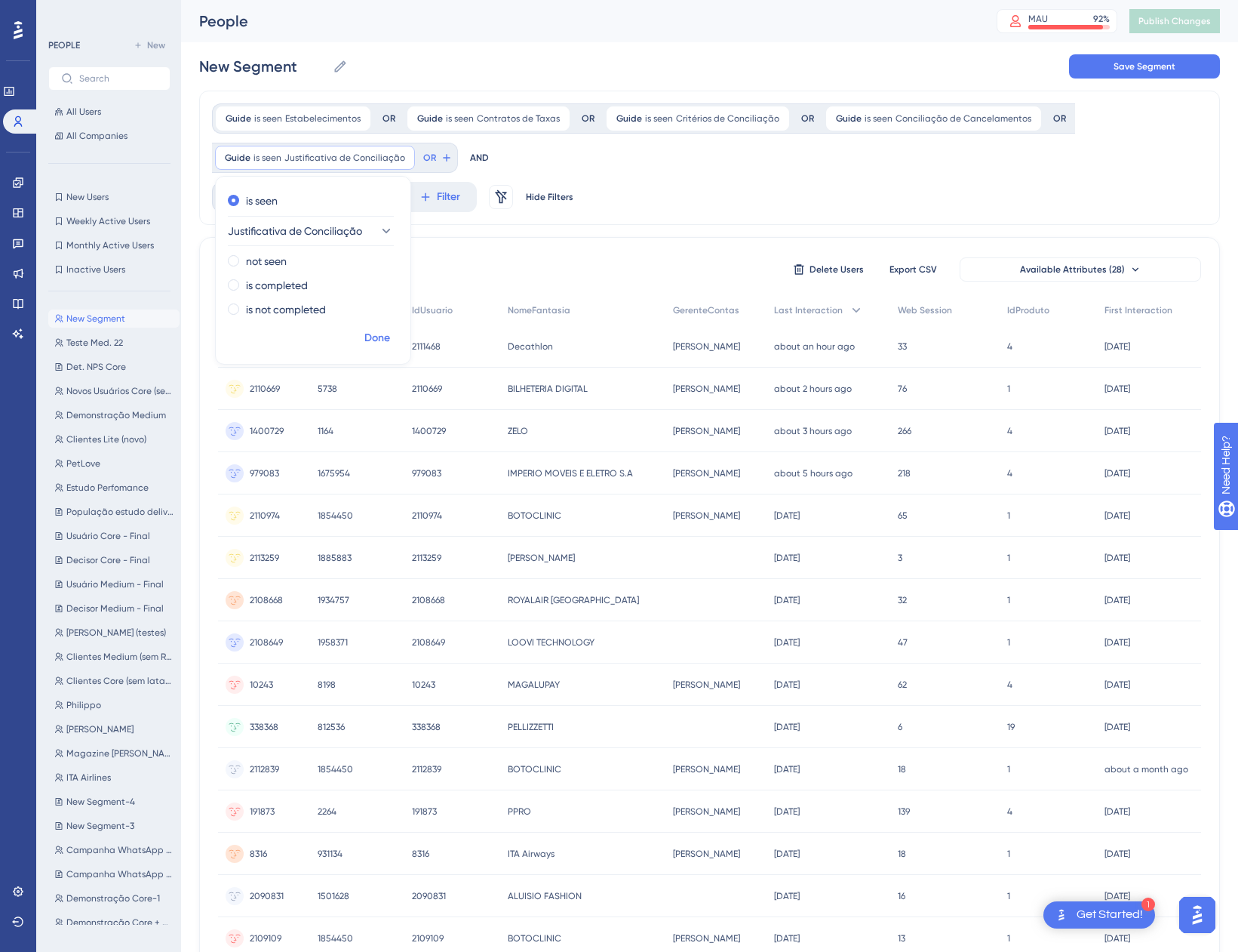
click at [376, 338] on span "Done" at bounding box center [378, 338] width 26 height 18
click at [432, 155] on button "OR" at bounding box center [437, 157] width 33 height 24
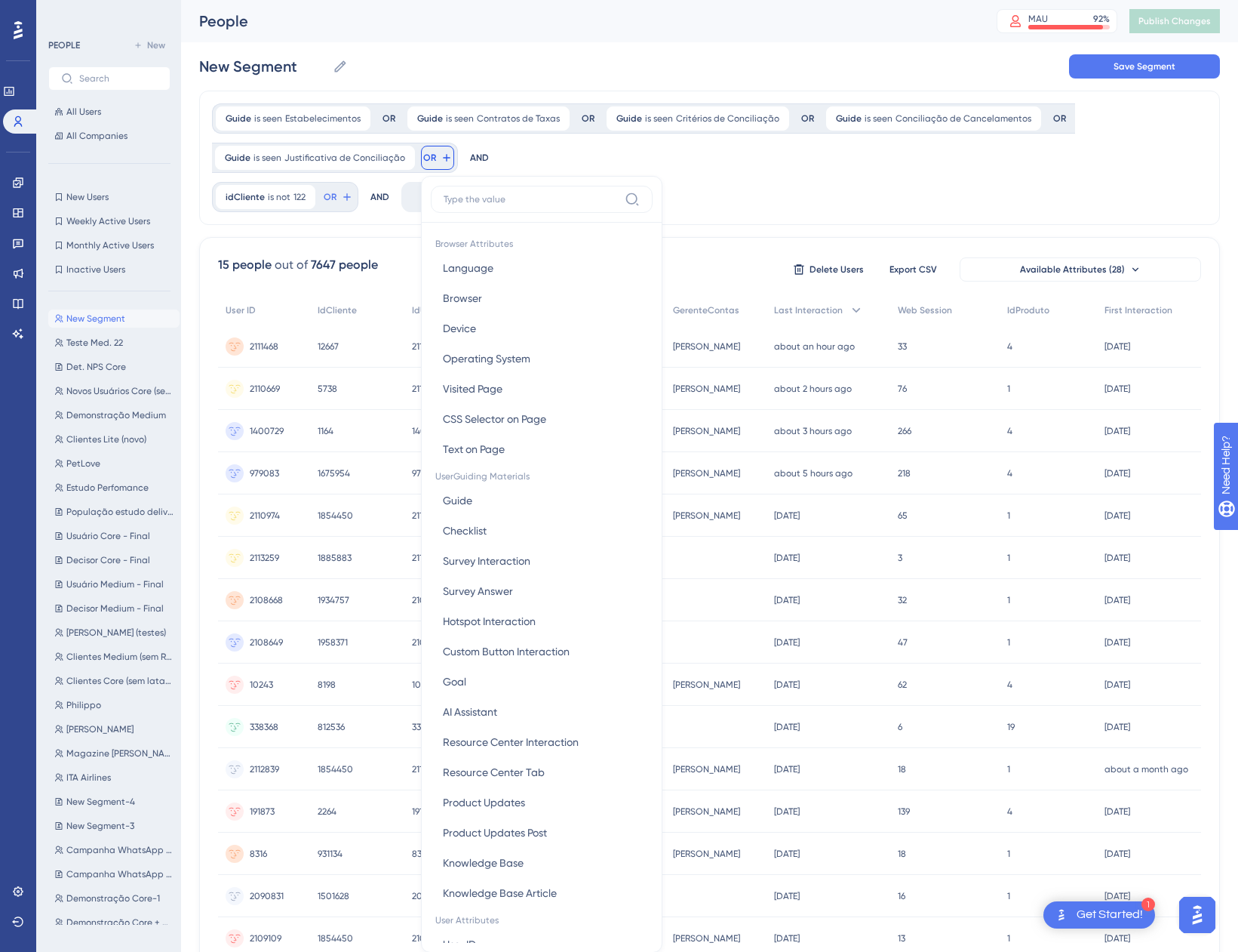
scroll to position [89, 0]
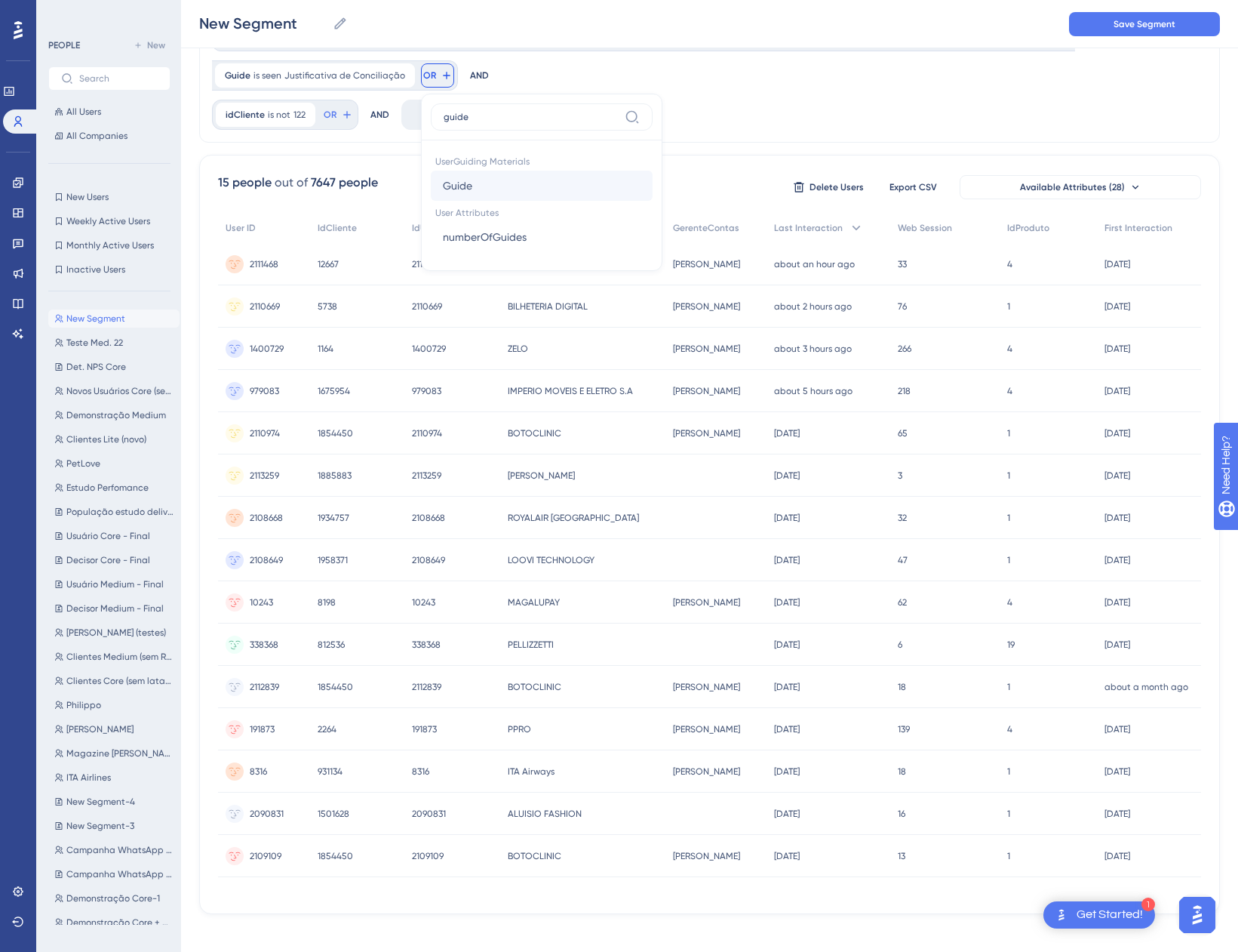
type input "guide"
click at [510, 180] on button "Guide Guide" at bounding box center [541, 186] width 222 height 30
click at [531, 155] on span "Choose a guide" at bounding box center [515, 149] width 76 height 18
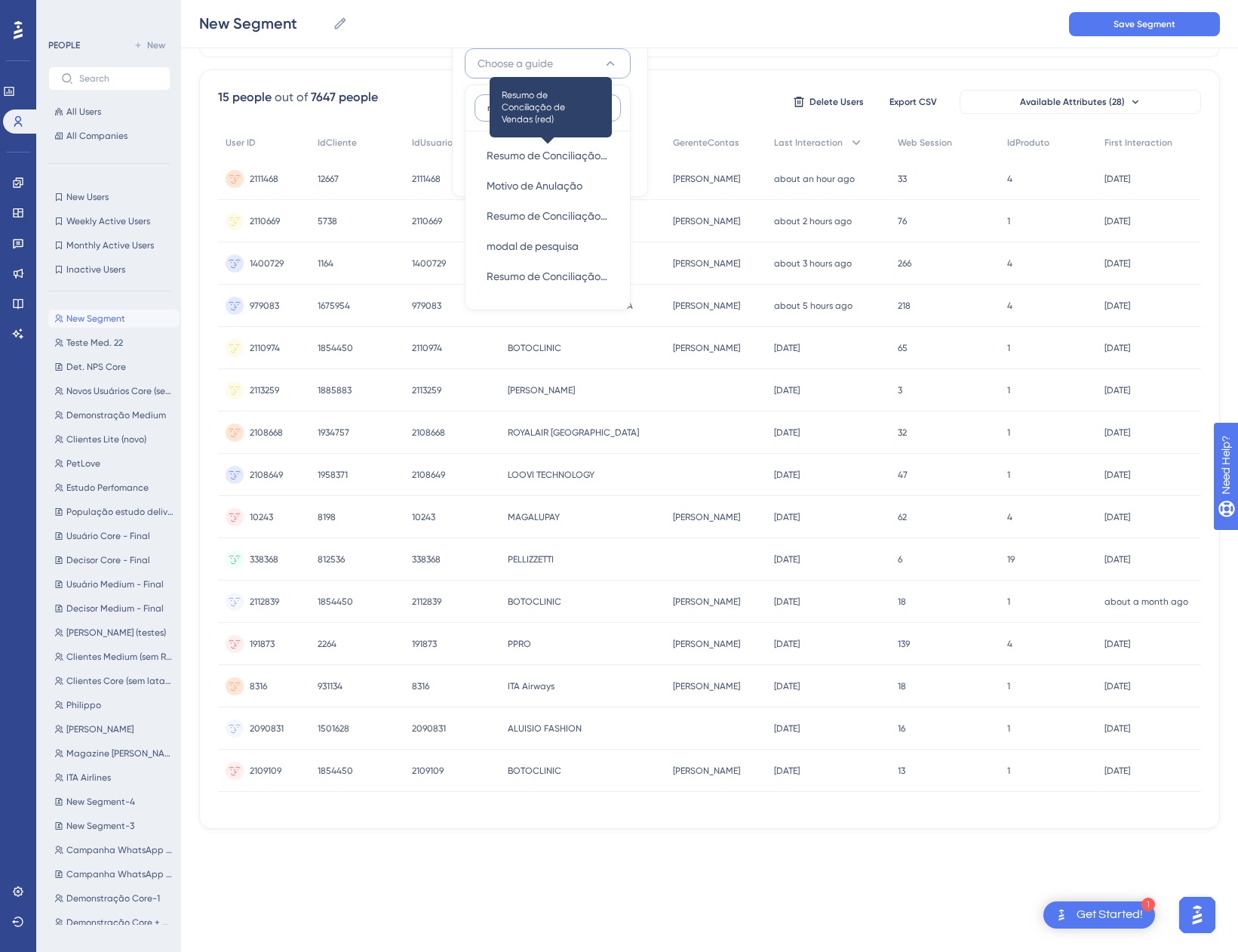
scroll to position [104, 0]
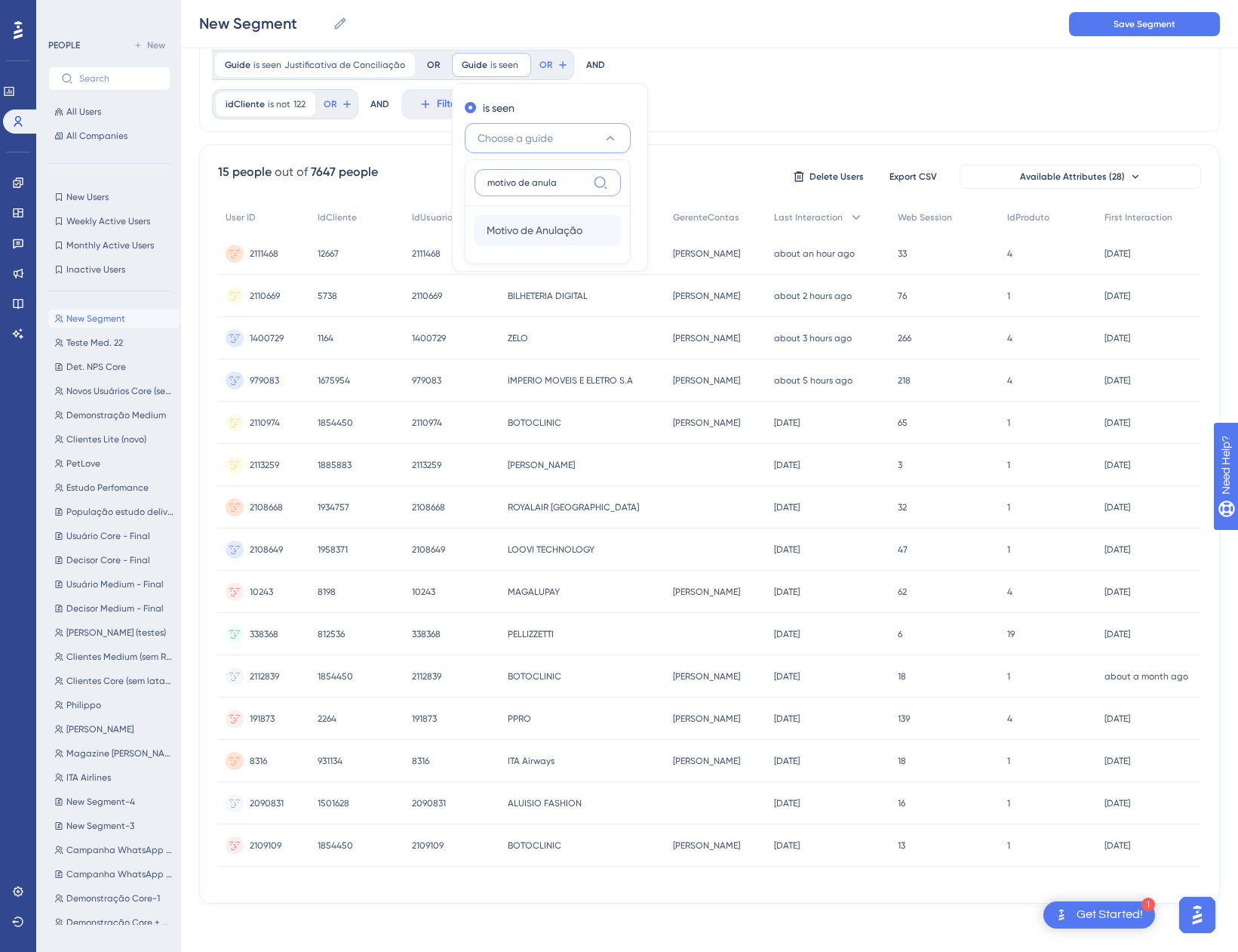
type input "motivo de anula"
click at [520, 221] on span "Motivo de Anulação" at bounding box center [534, 230] width 96 height 18
click at [611, 236] on span "Done" at bounding box center [614, 245] width 26 height 18
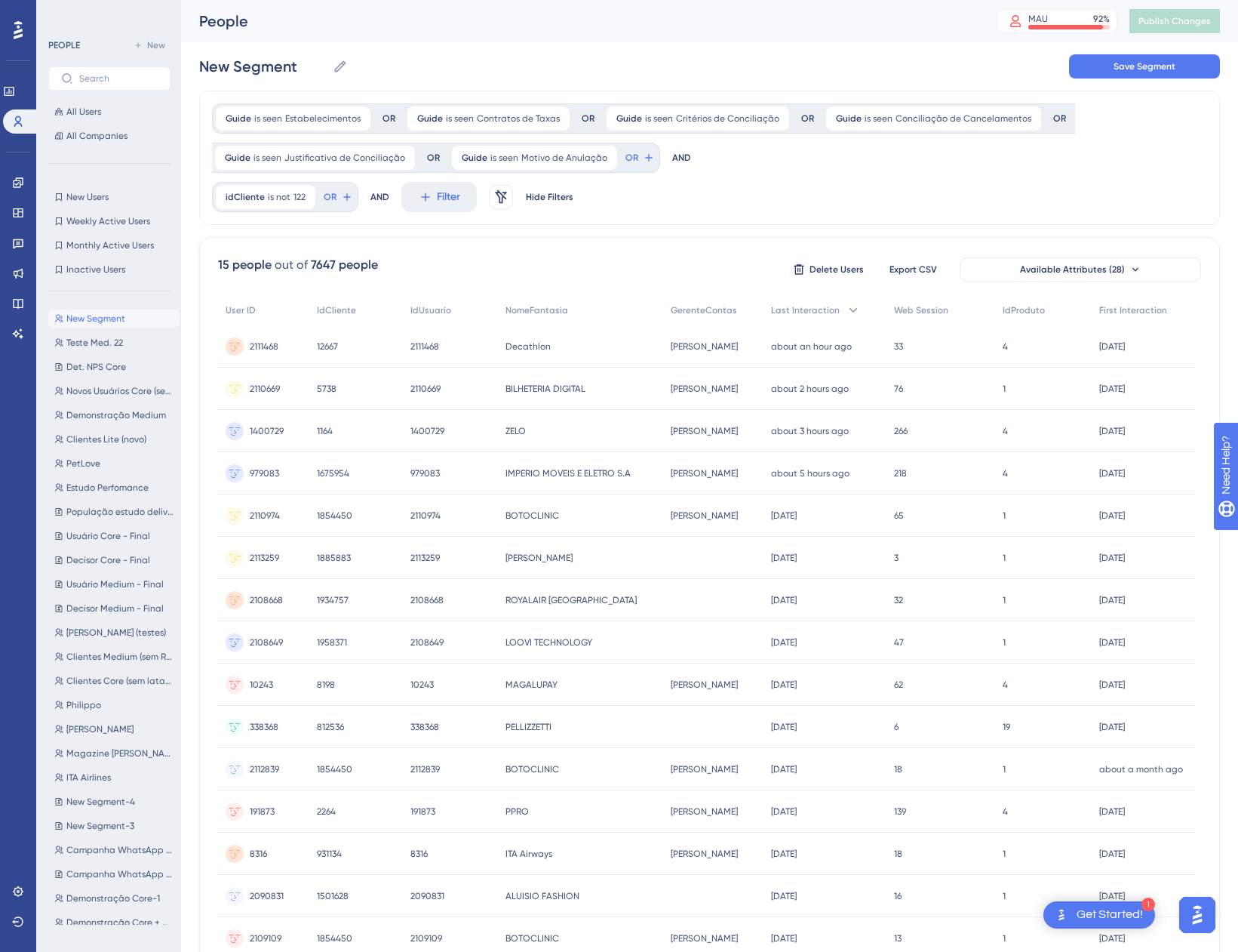
scroll to position [0, 0]
click at [298, 117] on span "Estabelecimentos" at bounding box center [323, 118] width 76 height 12
click at [276, 253] on label "is completed" at bounding box center [278, 246] width 62 height 18
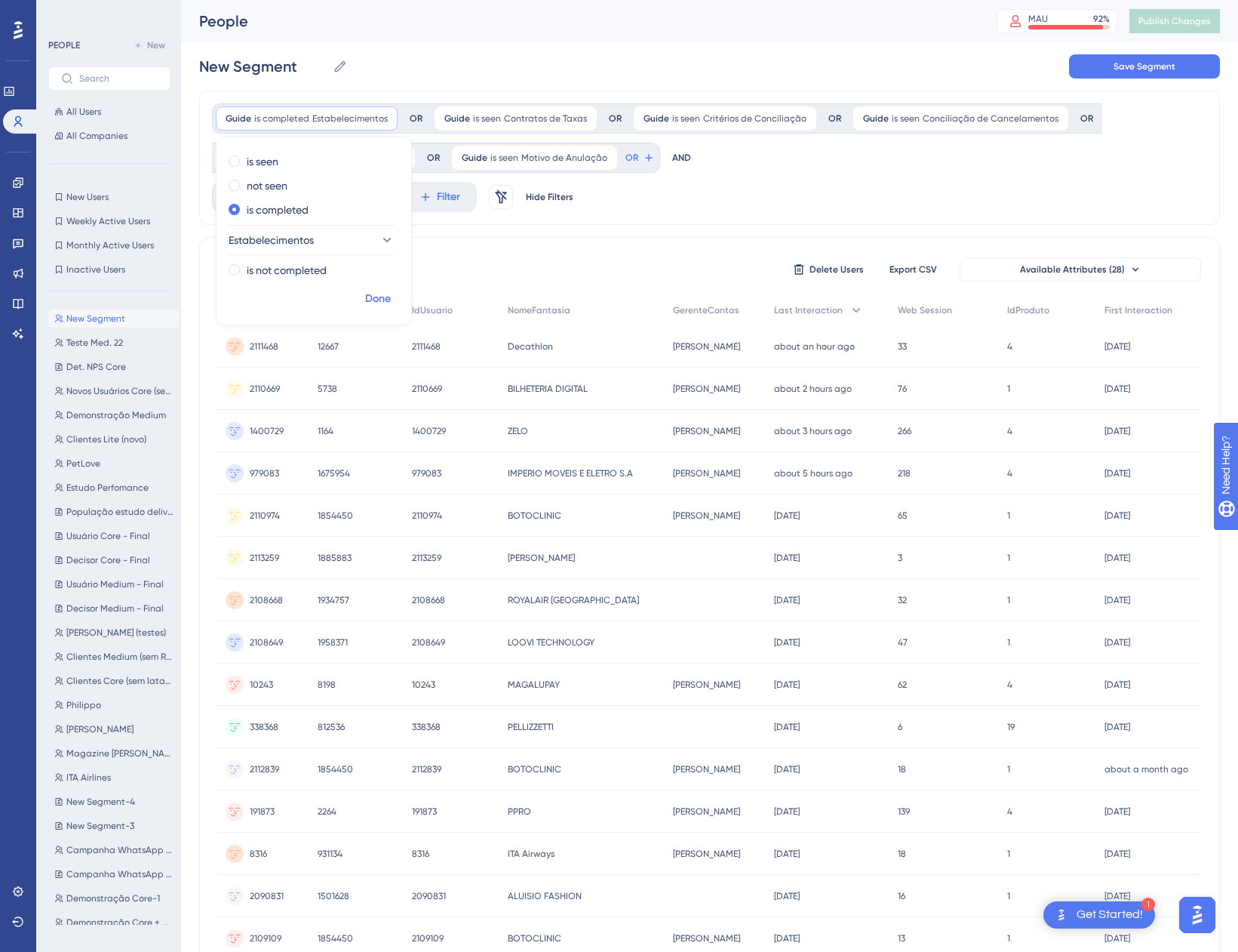
click at [377, 299] on span "Done" at bounding box center [378, 299] width 26 height 18
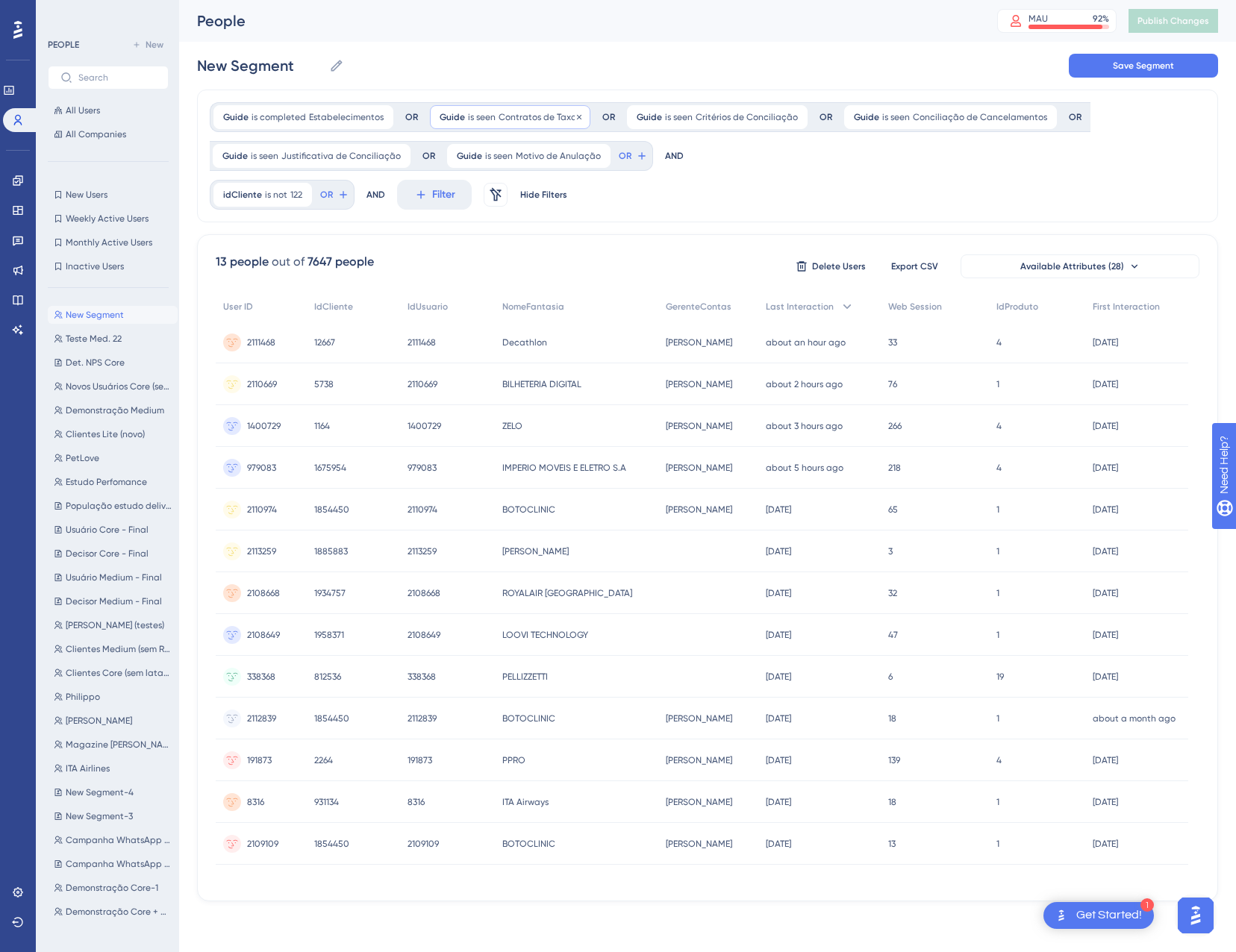
click at [482, 118] on span "is seen" at bounding box center [481, 117] width 28 height 12
click at [467, 251] on label "is completed" at bounding box center [491, 243] width 61 height 18
click at [583, 293] on span "Done" at bounding box center [590, 296] width 25 height 18
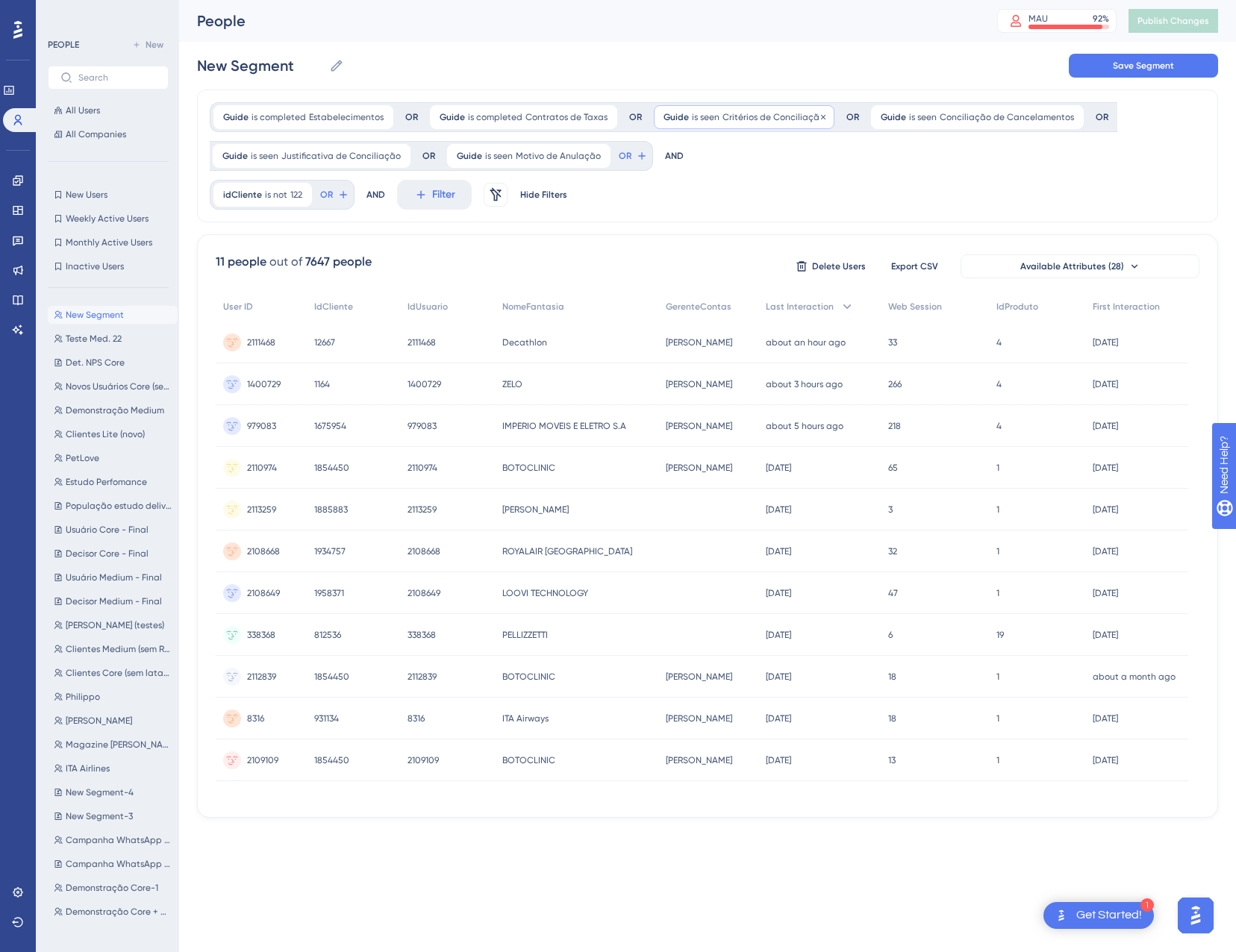
click at [711, 123] on div "Guide is seen Critérios de Conciliação Critérios de Conciliação Remove" at bounding box center [744, 117] width 181 height 24
click at [705, 244] on label "is completed" at bounding box center [715, 243] width 61 height 18
click at [809, 297] on span "Done" at bounding box center [814, 296] width 25 height 18
click at [971, 123] on div "Guide is seen Conciliação de Cancelamentos Conciliação de Cancelamentos Remove" at bounding box center [1004, 117] width 212 height 24
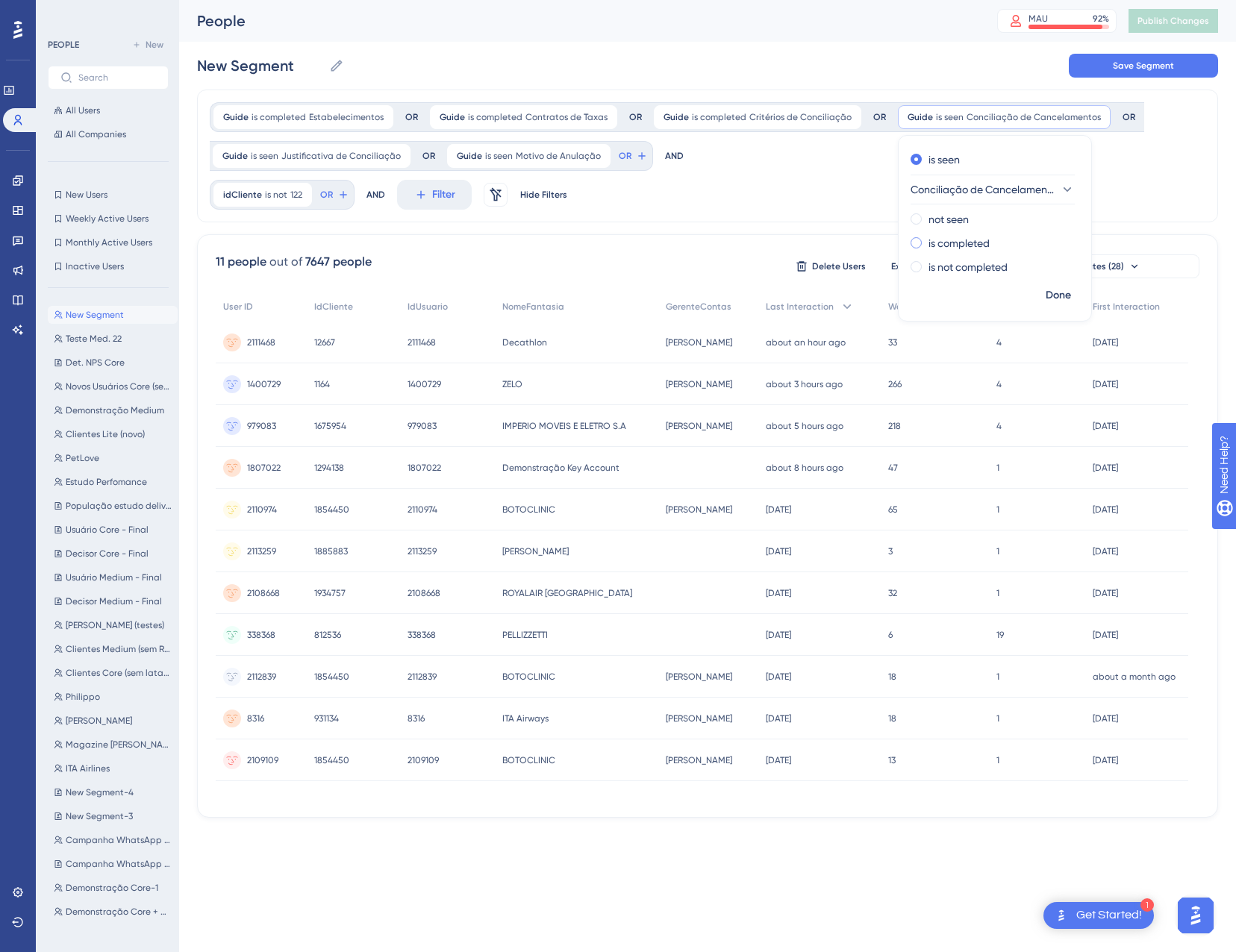
click at [950, 240] on label "is completed" at bounding box center [959, 243] width 61 height 18
click at [1052, 301] on span "Done" at bounding box center [1058, 296] width 25 height 18
click at [325, 155] on span "Justificativa de Conciliação" at bounding box center [341, 156] width 119 height 12
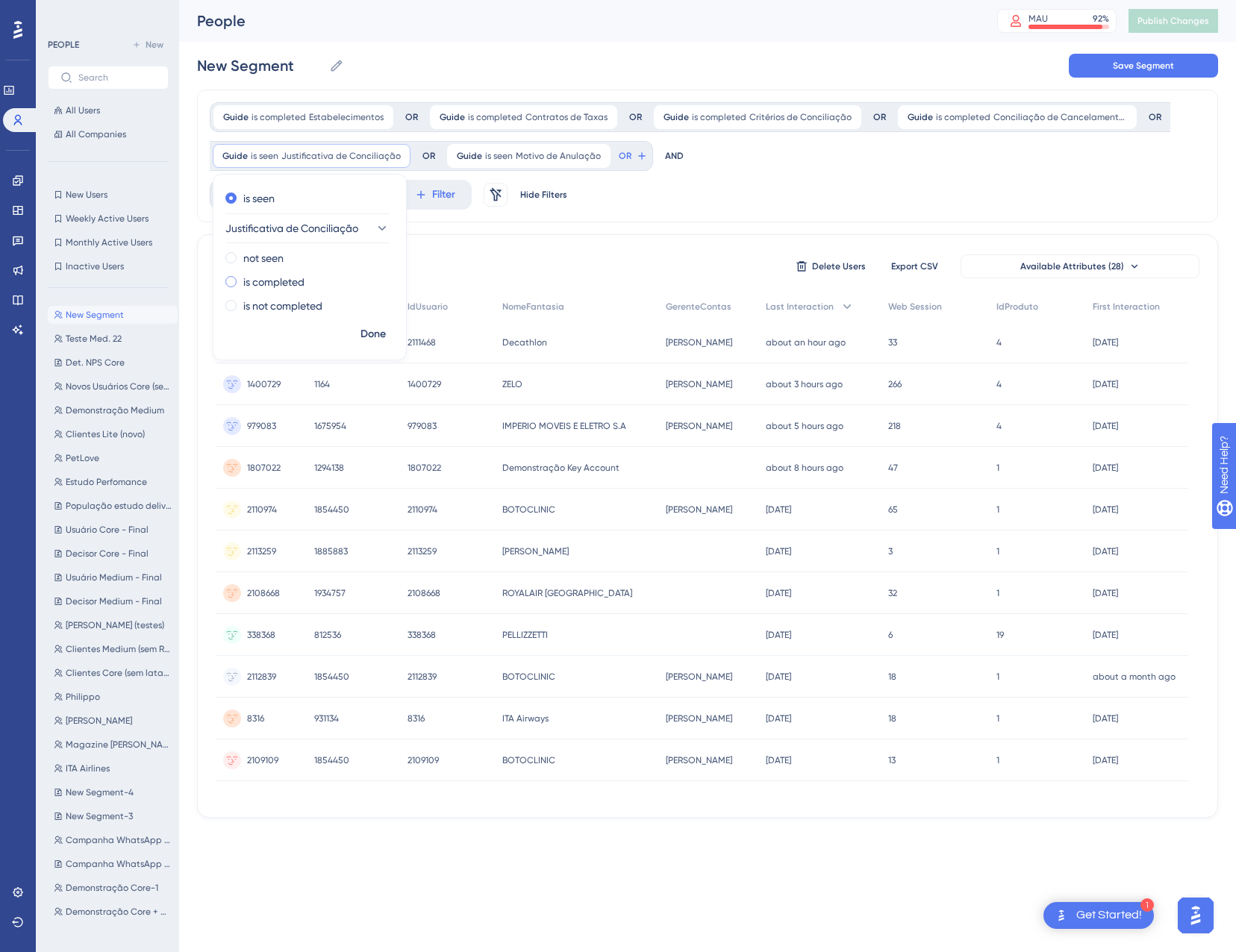
click at [300, 281] on label "is completed" at bounding box center [274, 282] width 61 height 18
click at [368, 332] on span "Done" at bounding box center [373, 335] width 25 height 18
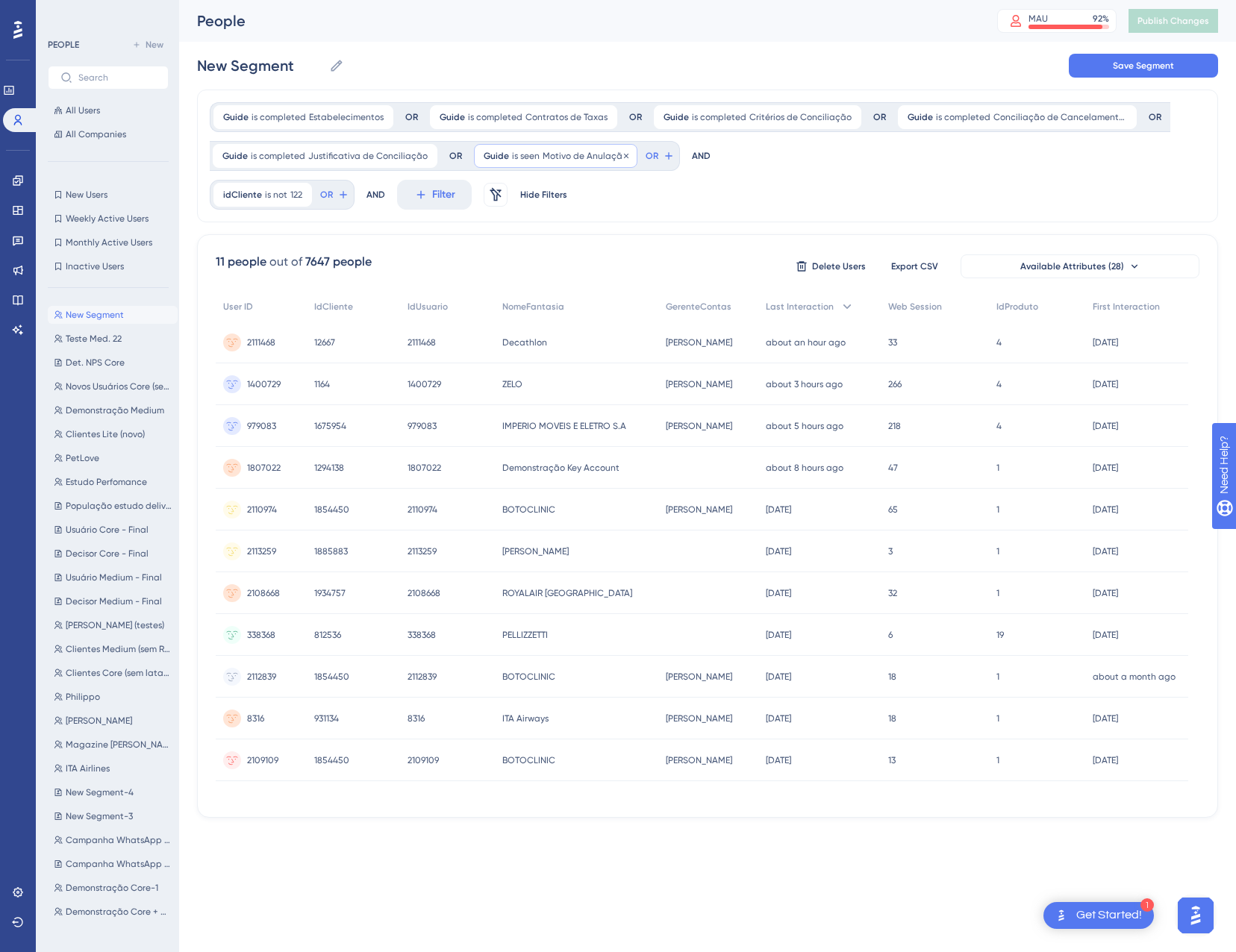
click at [533, 155] on div "Guide is seen Motivo de Anulação Motivo de Anulação Remove" at bounding box center [555, 156] width 164 height 24
click at [540, 282] on label "is completed" at bounding box center [535, 282] width 61 height 18
click at [626, 331] on span "Done" at bounding box center [634, 335] width 25 height 18
click at [318, 119] on span "Estabelecimentos" at bounding box center [346, 117] width 75 height 12
click at [301, 248] on button "Estabelecimentos" at bounding box center [308, 237] width 165 height 30
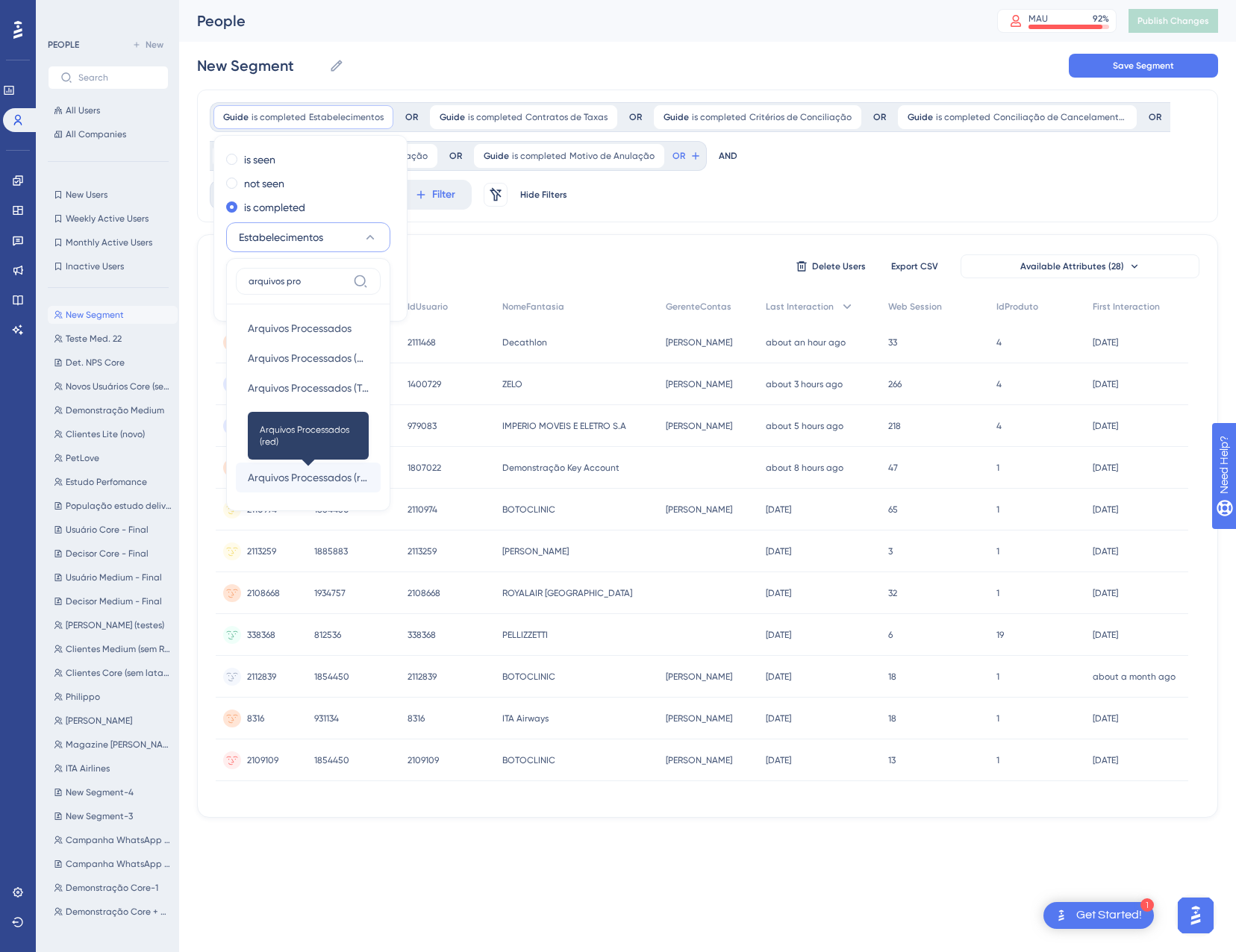
type input "arquivos pro"
click at [343, 480] on span "Arquivos Processados (red)" at bounding box center [308, 477] width 121 height 18
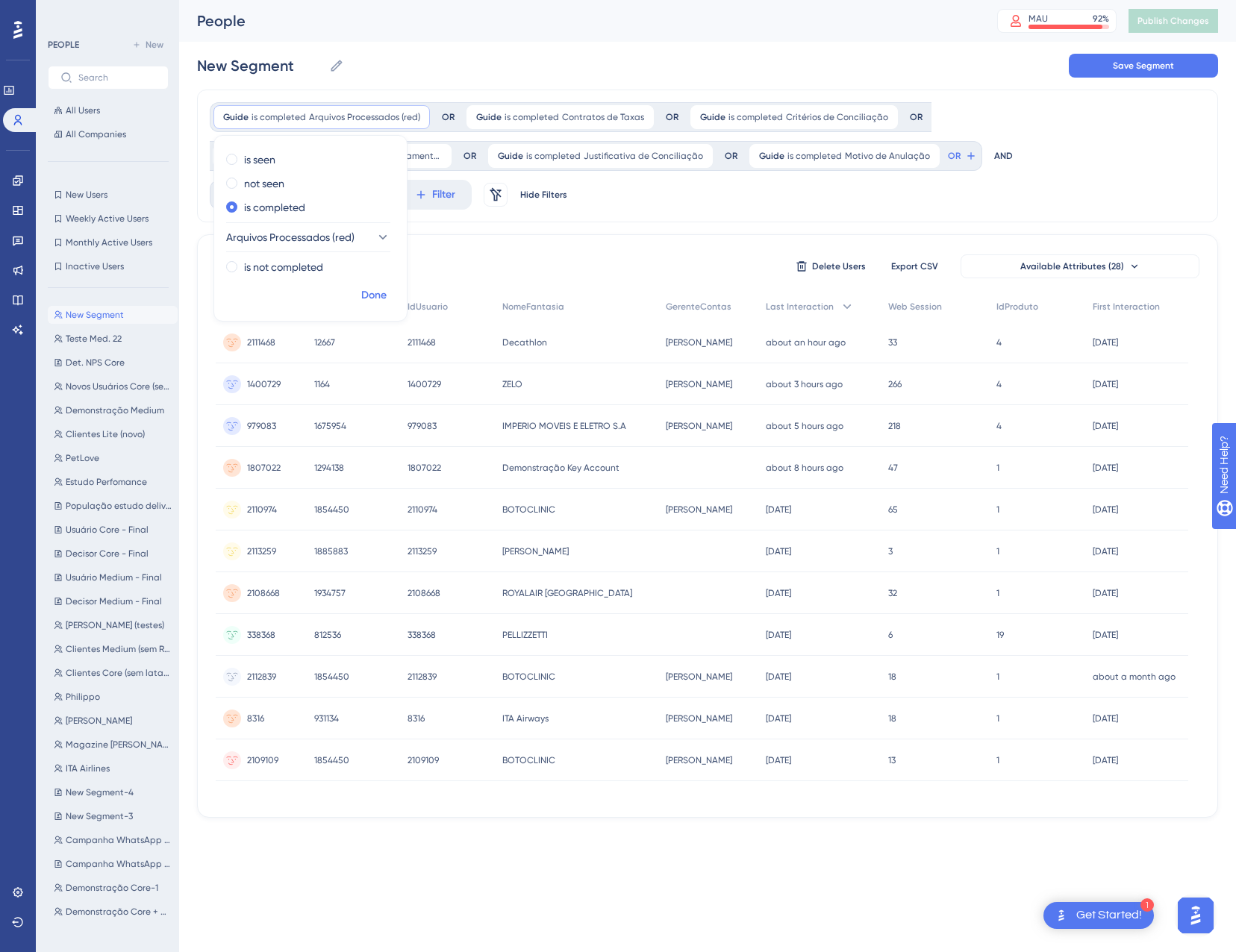
click at [369, 297] on span "Done" at bounding box center [373, 296] width 25 height 18
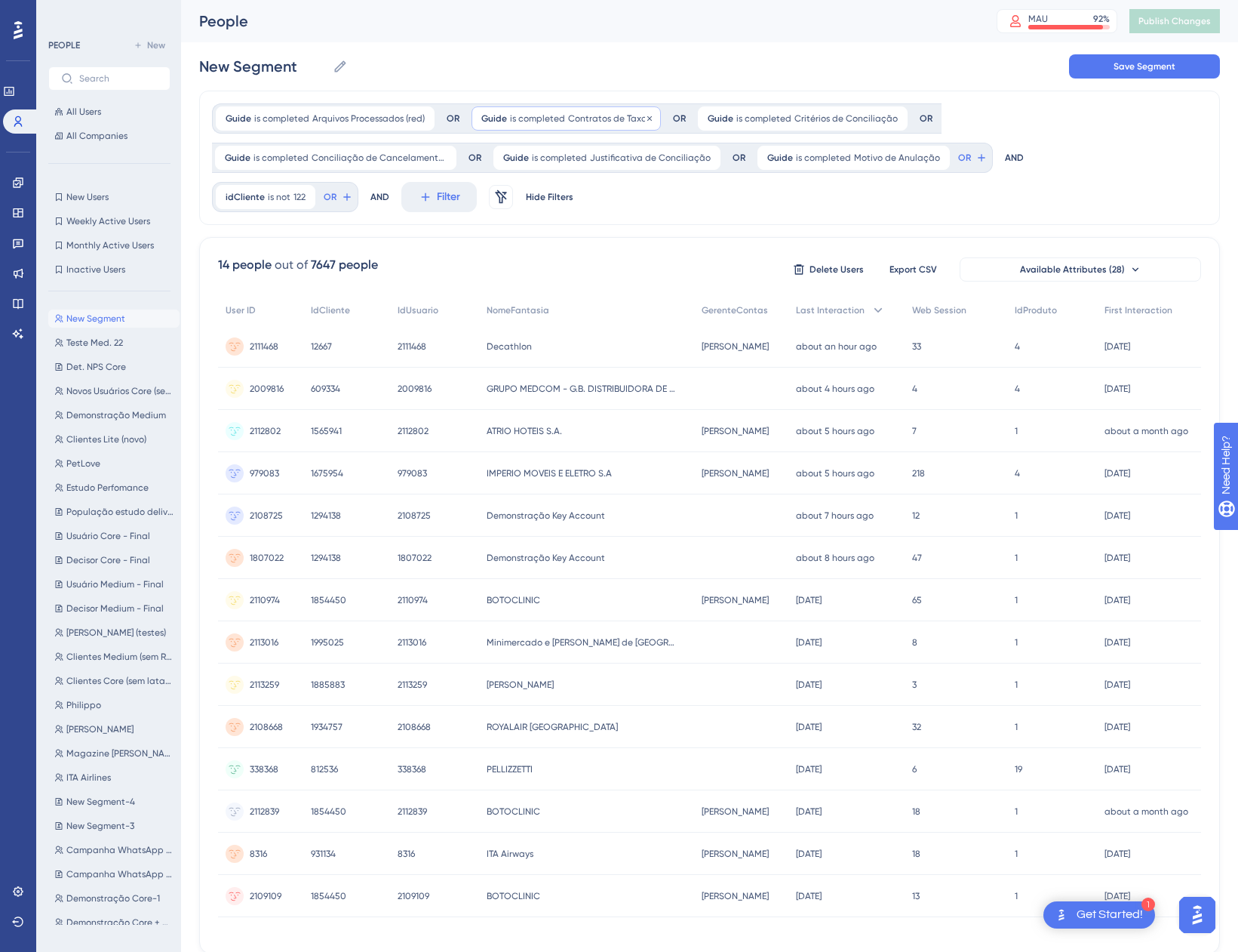
click at [546, 115] on span "is completed" at bounding box center [538, 118] width 55 height 12
click at [558, 239] on span "Contratos de Taxas" at bounding box center [532, 241] width 94 height 18
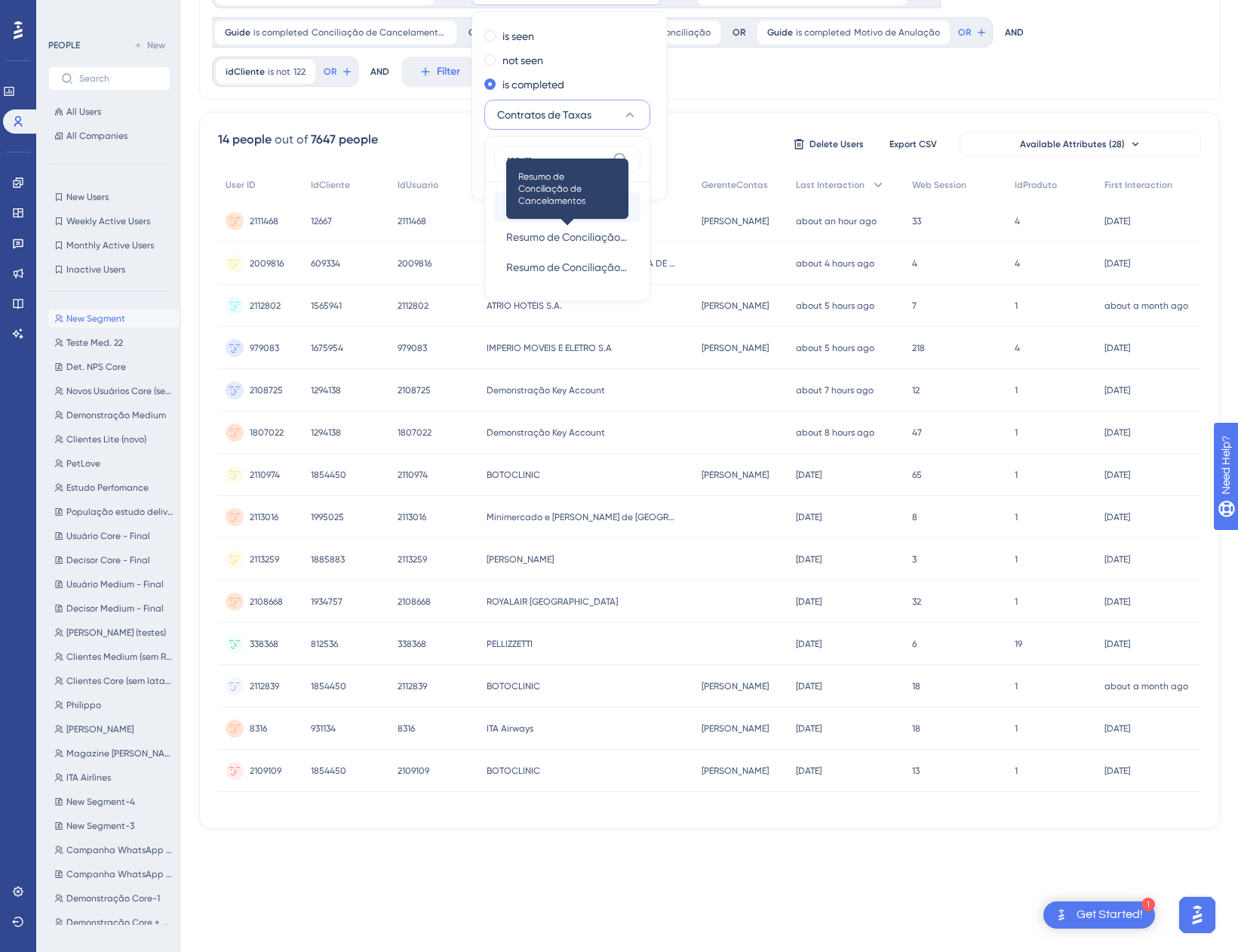
scroll to position [50, 0]
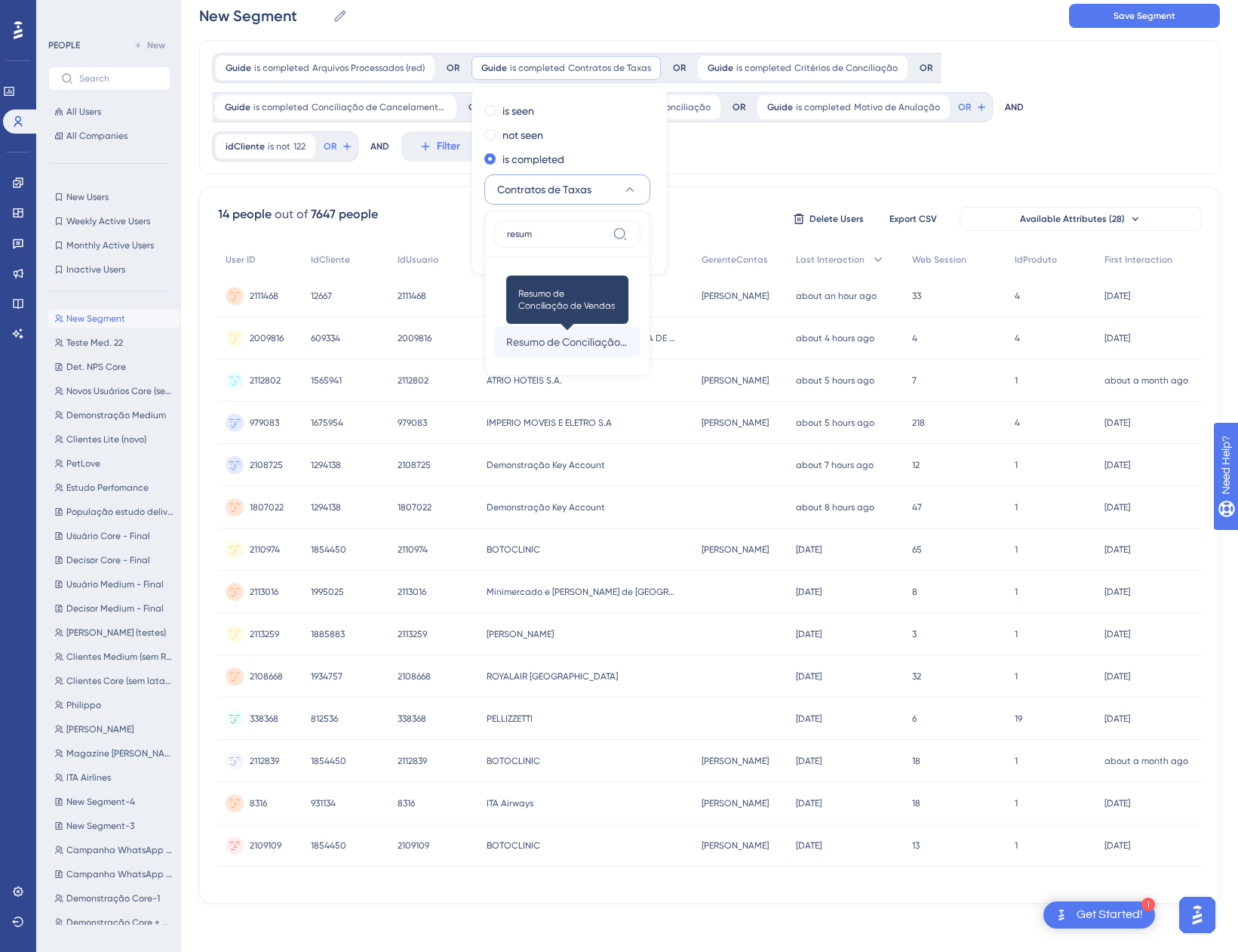
type input "resum"
click at [587, 337] on span "Resumo de Conciliação de Vendas" at bounding box center [568, 342] width 123 height 18
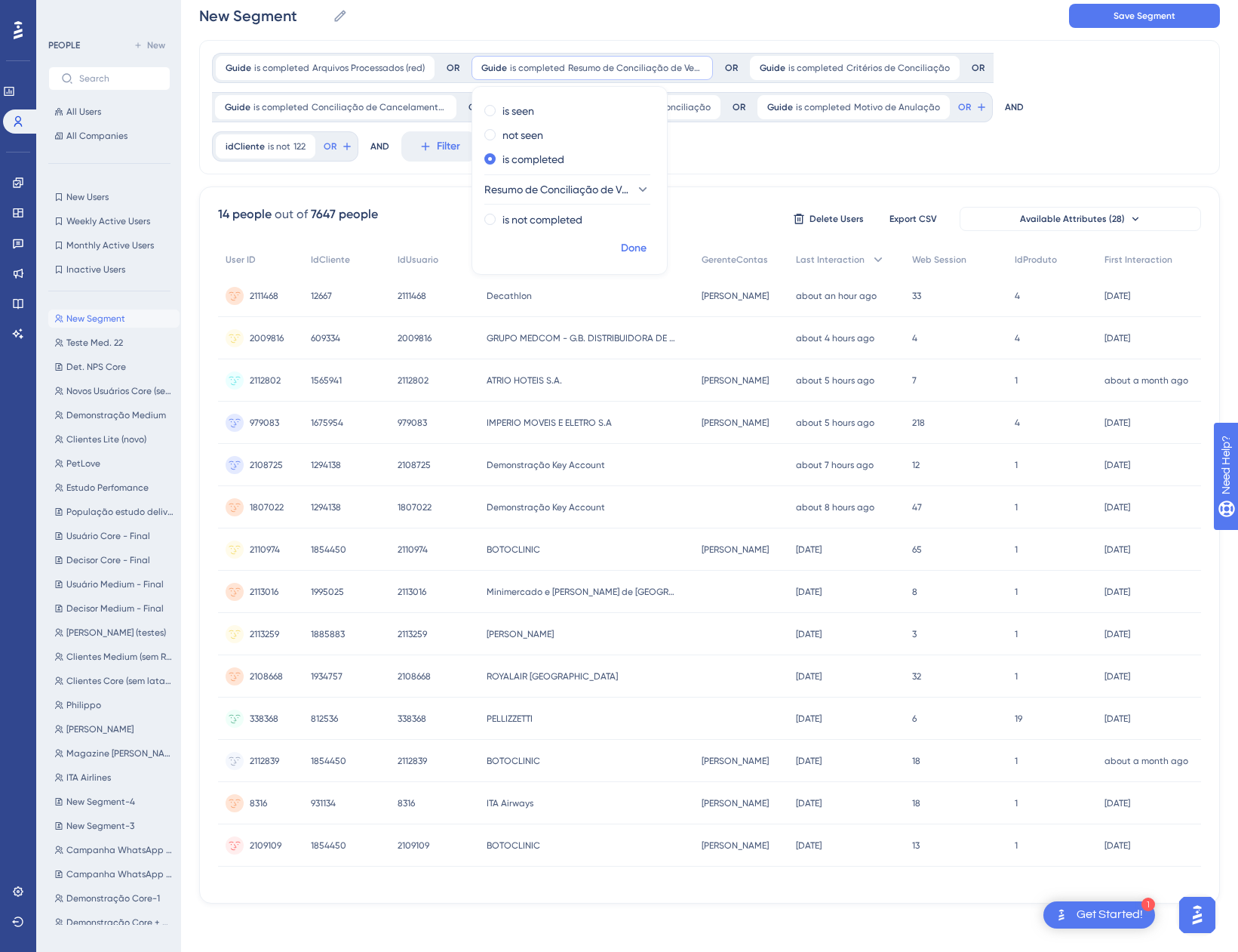
click at [637, 244] on span "Done" at bounding box center [634, 249] width 26 height 18
click at [810, 62] on span "is completed" at bounding box center [816, 68] width 55 height 12
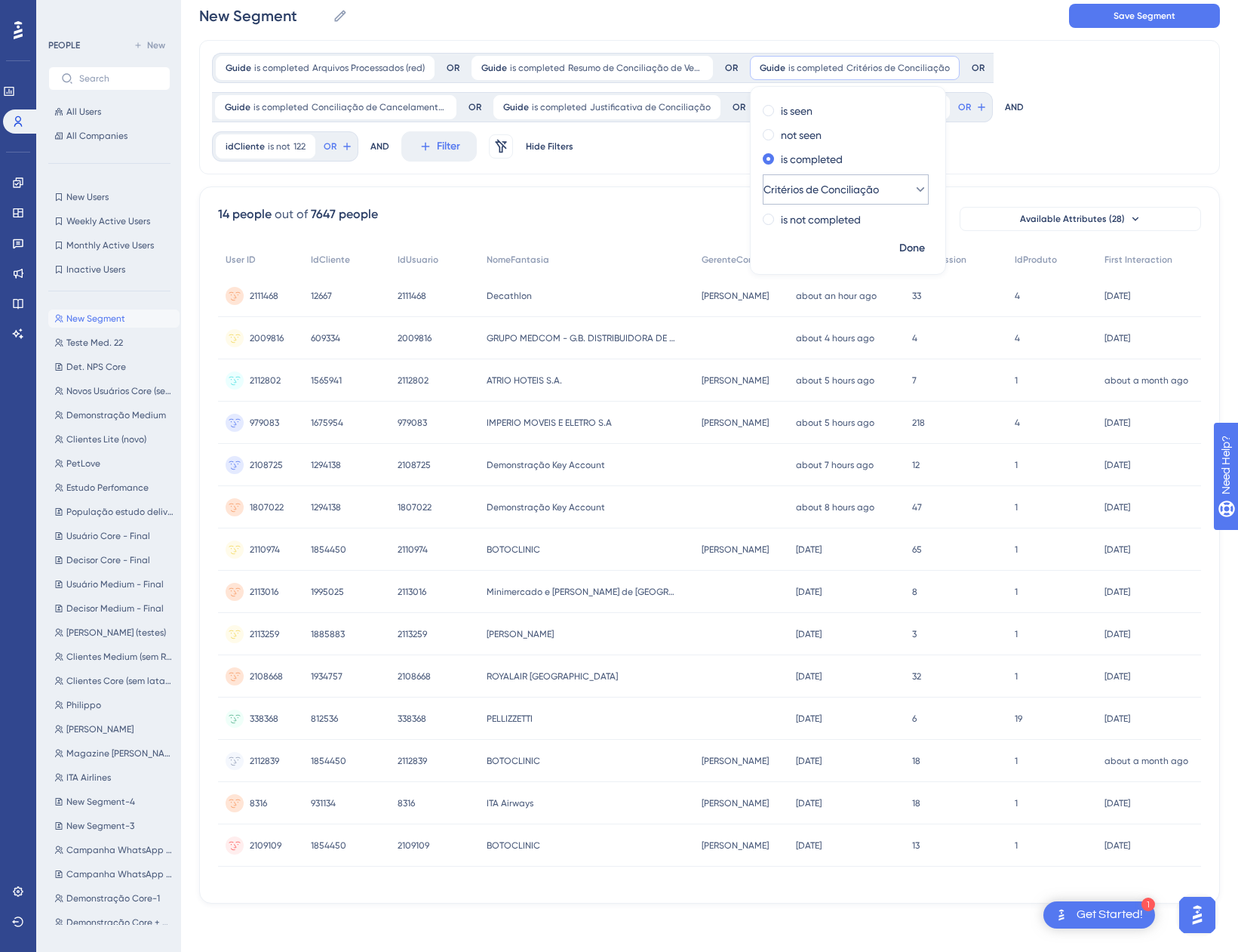
click at [823, 189] on span "Critérios de Conciliação" at bounding box center [821, 189] width 115 height 18
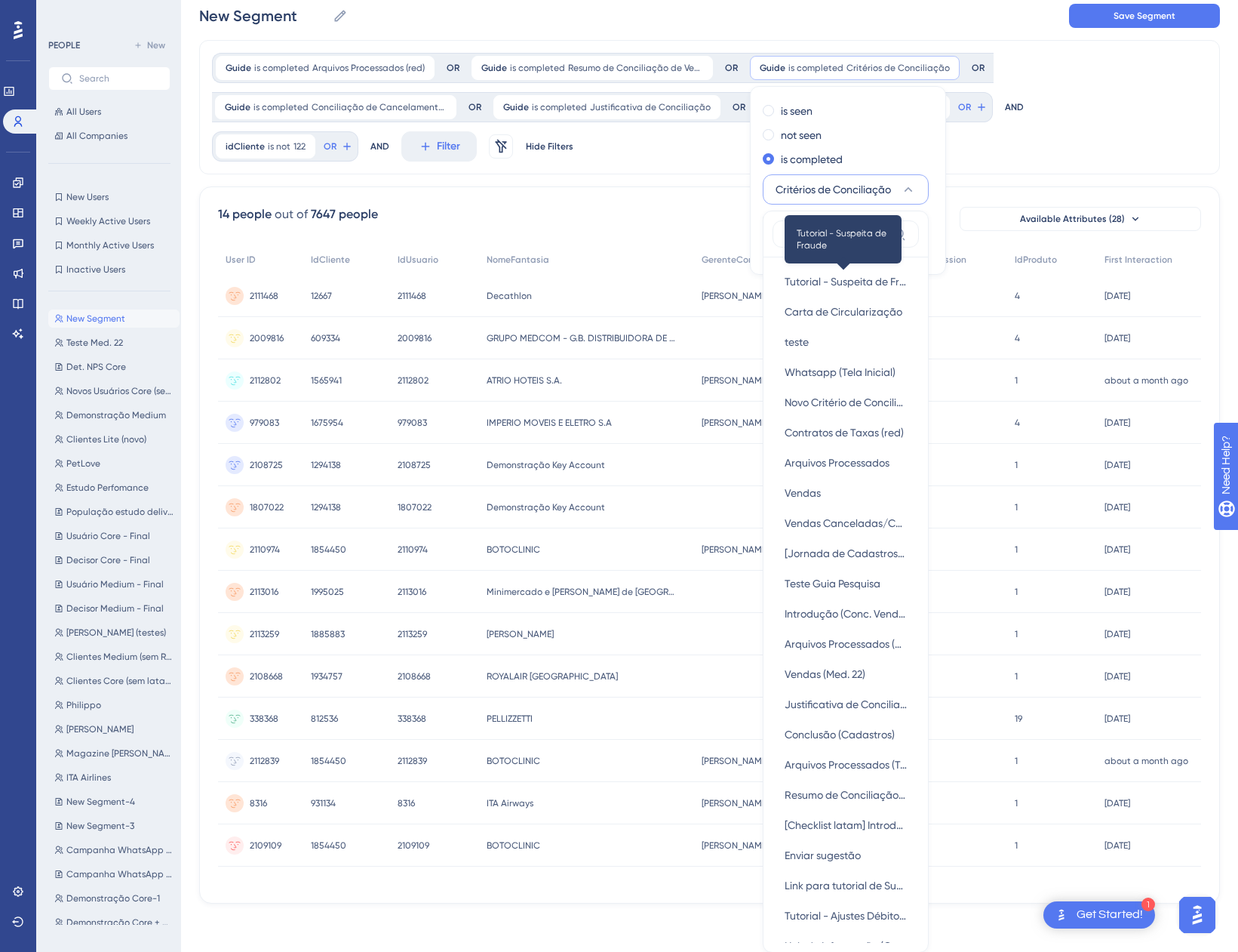
scroll to position [150, 0]
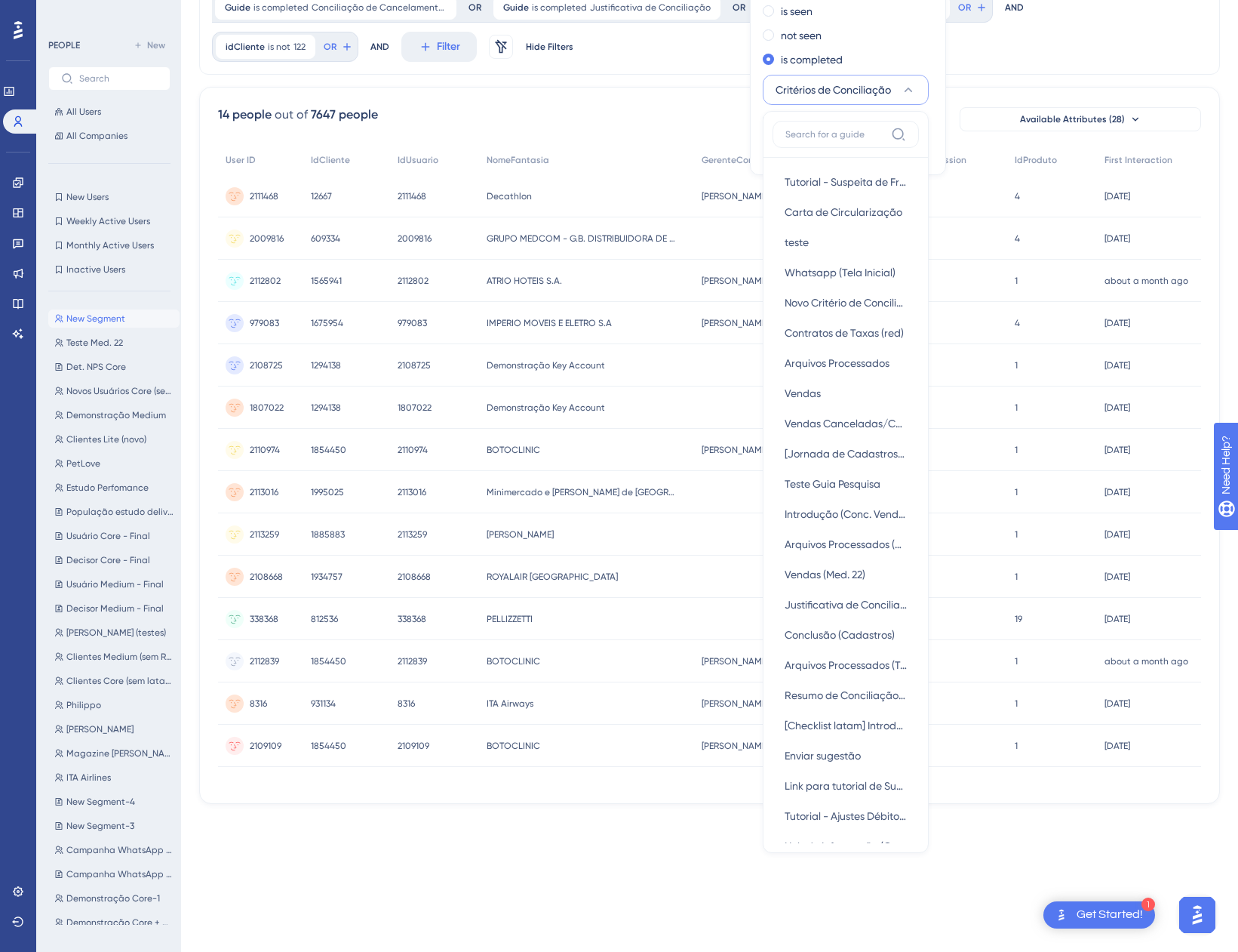
click at [848, 134] on input at bounding box center [835, 134] width 100 height 12
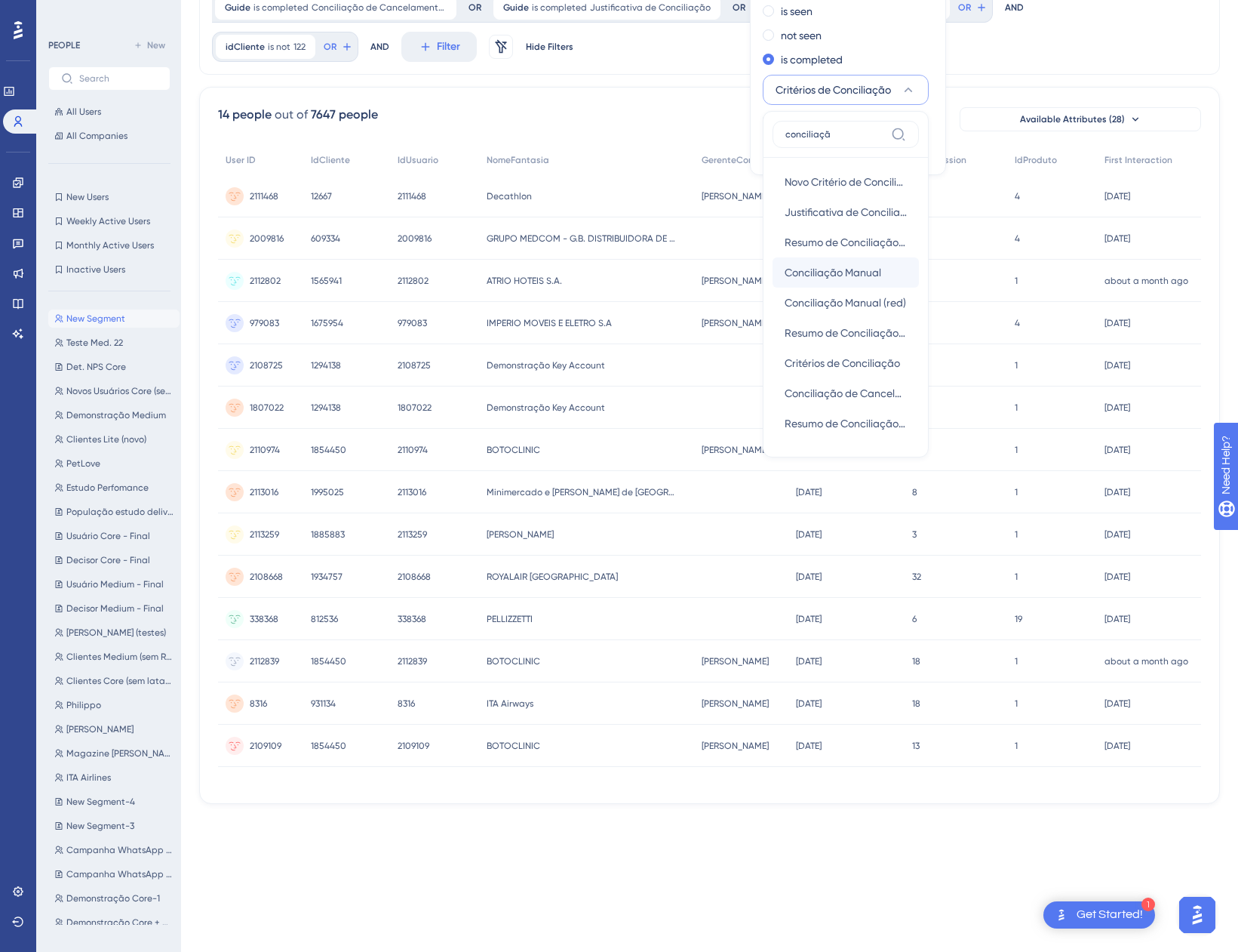
type input "conciliaçã"
click at [828, 267] on span "Conciliação Manual" at bounding box center [833, 273] width 97 height 18
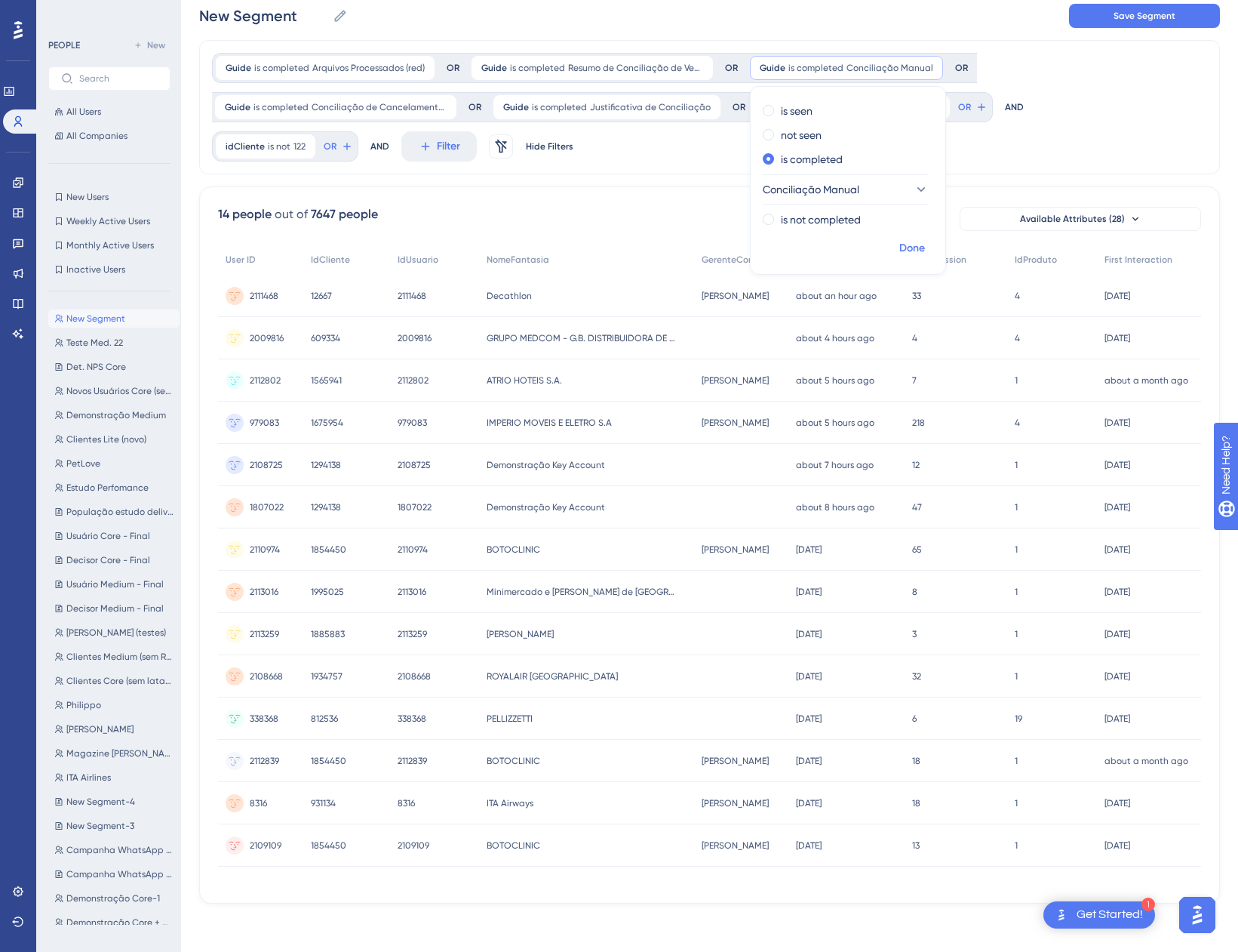
click at [902, 254] on span "Done" at bounding box center [912, 249] width 26 height 18
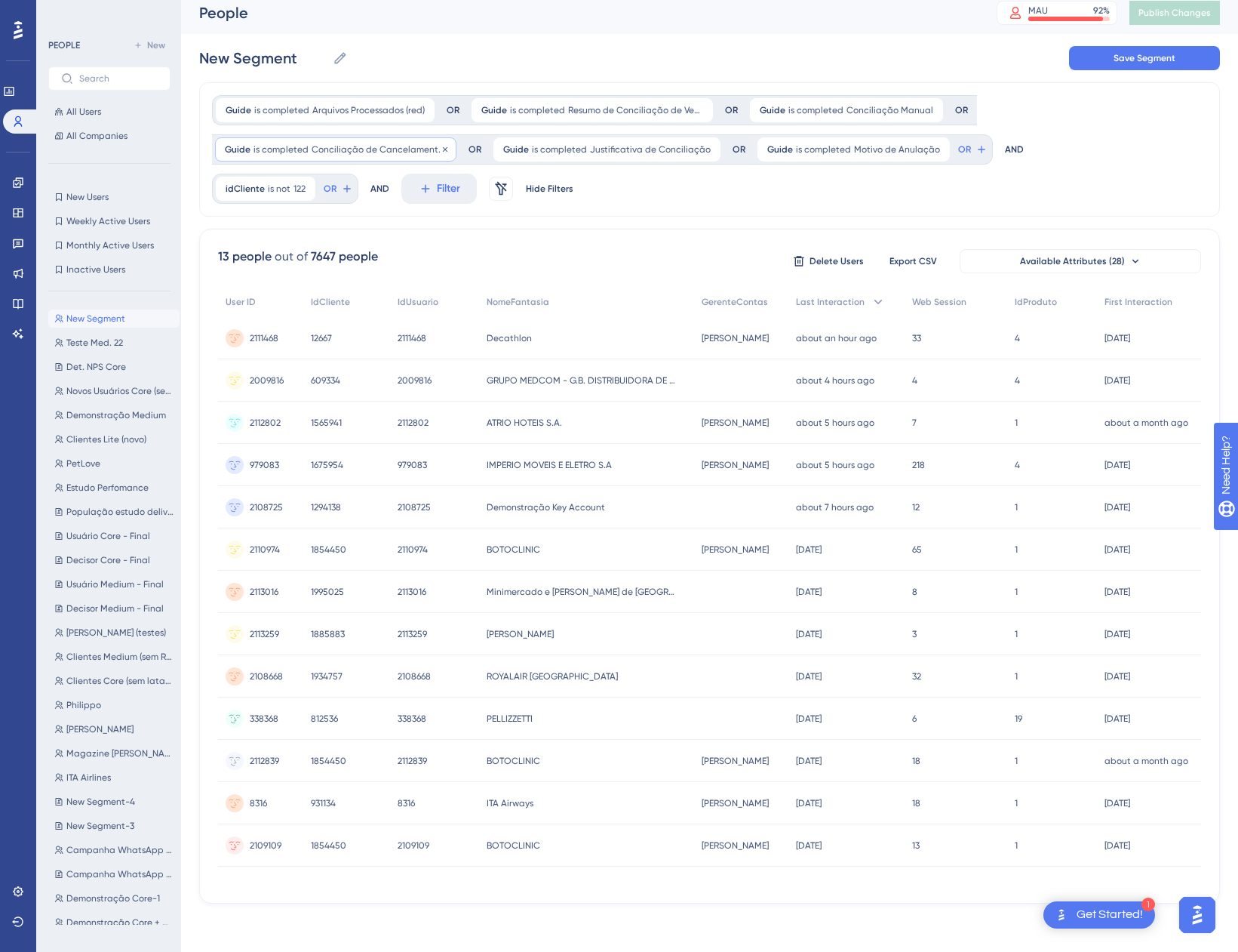
scroll to position [0, 0]
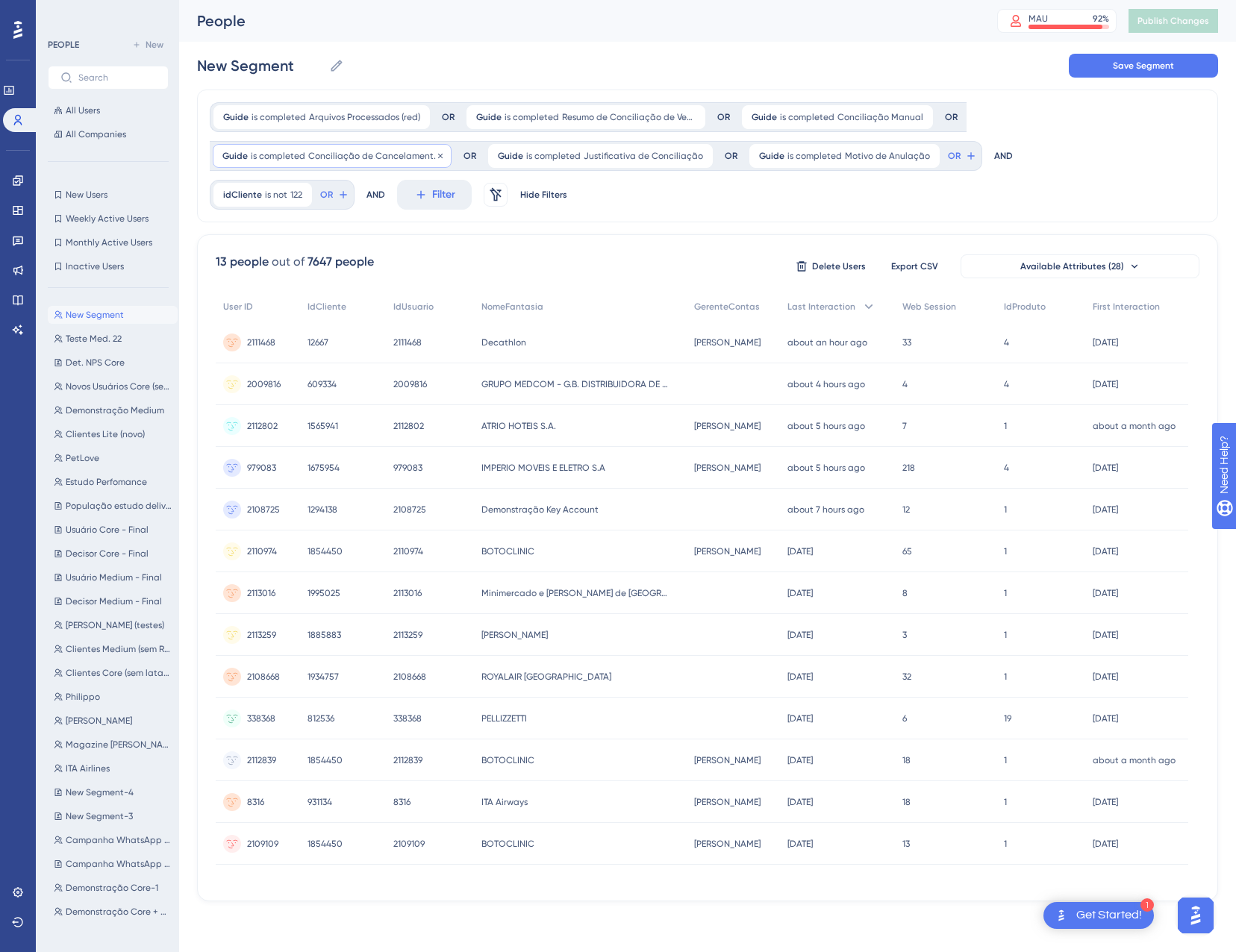
click at [318, 157] on span "Conciliação de Cancelamentos" at bounding box center [375, 156] width 134 height 12
click at [290, 277] on span "Conciliação de Cancelamentos" at bounding box center [297, 276] width 142 height 18
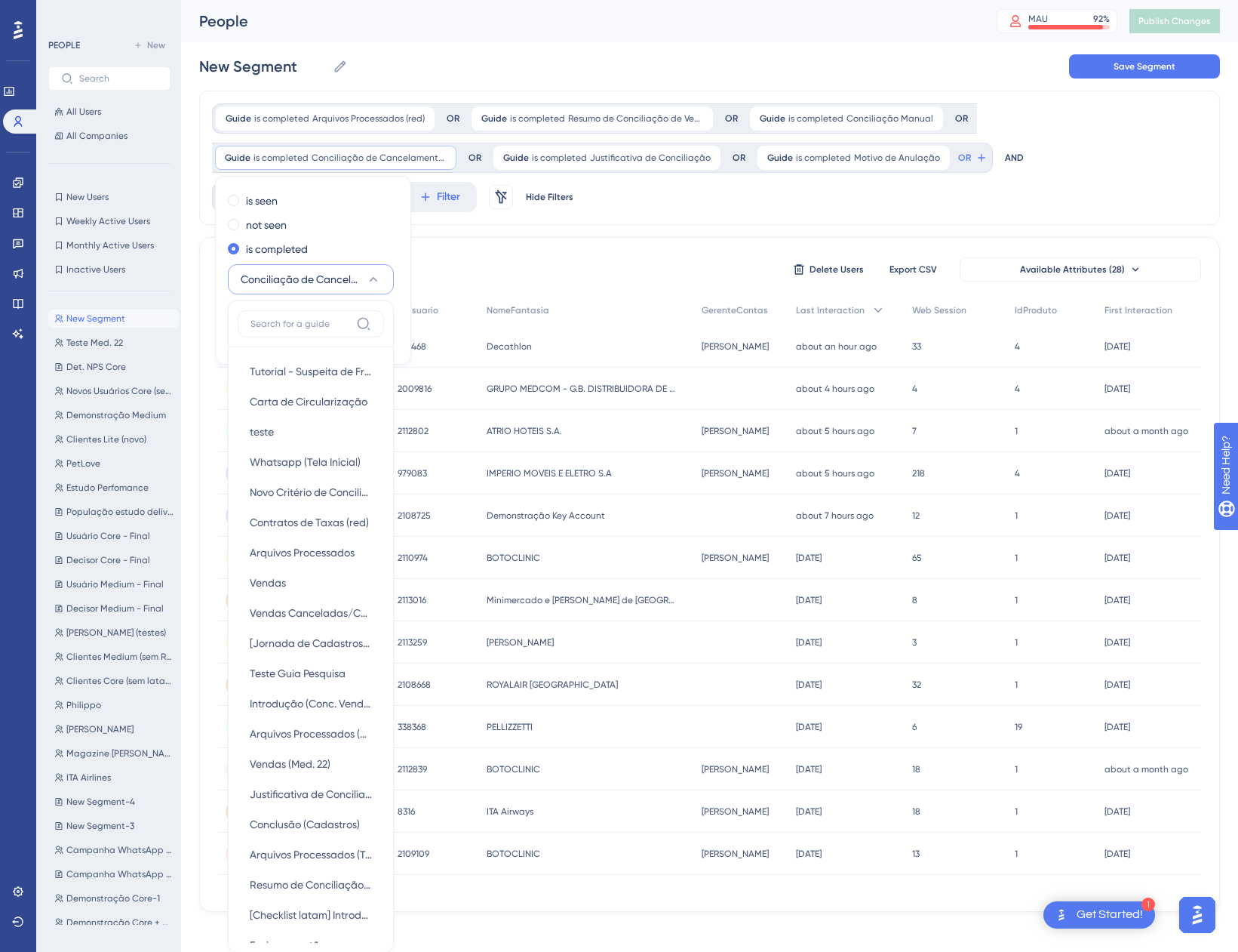
scroll to position [144, 0]
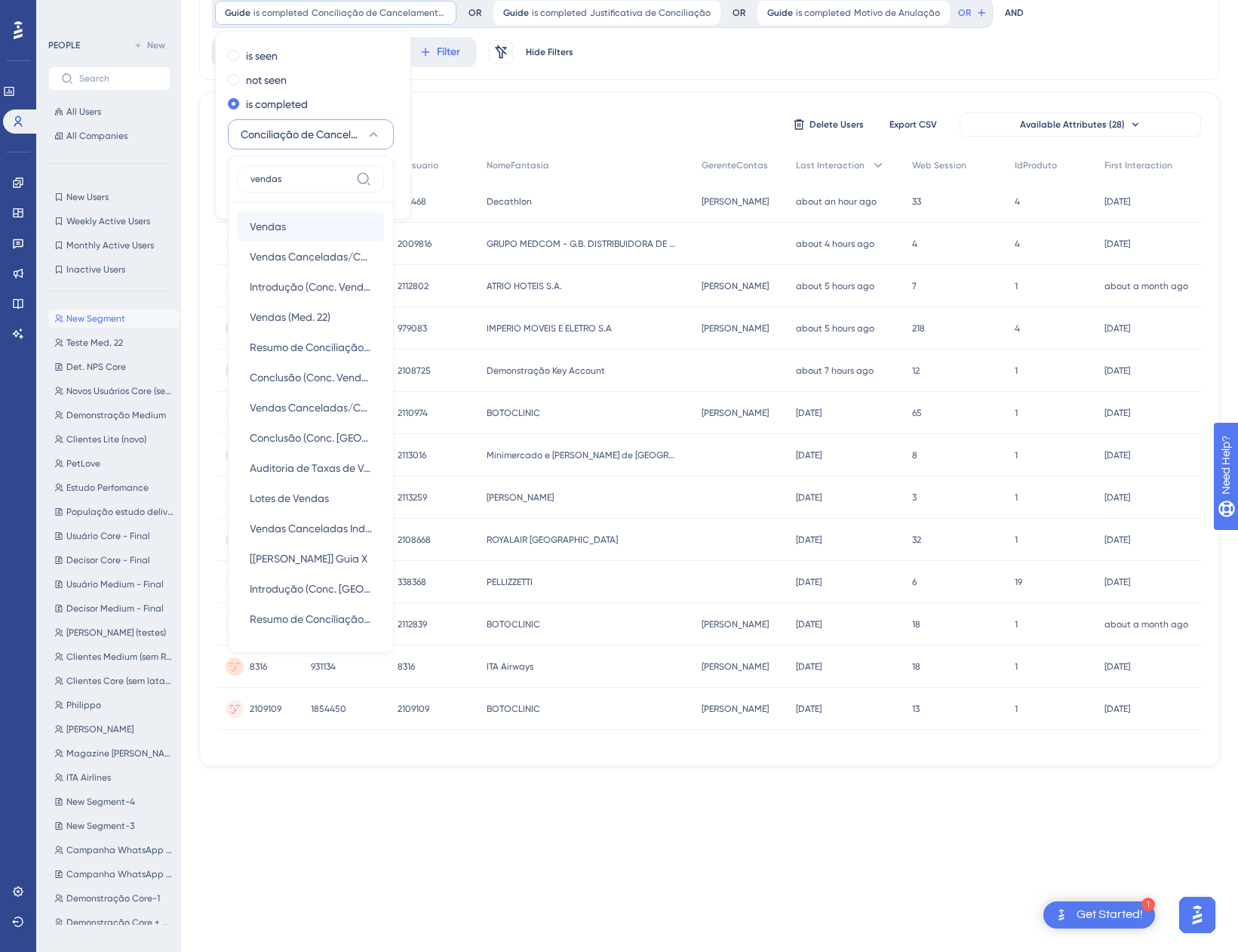
type input "vendas"
click at [287, 236] on div "Vendas Vendas" at bounding box center [311, 226] width 123 height 30
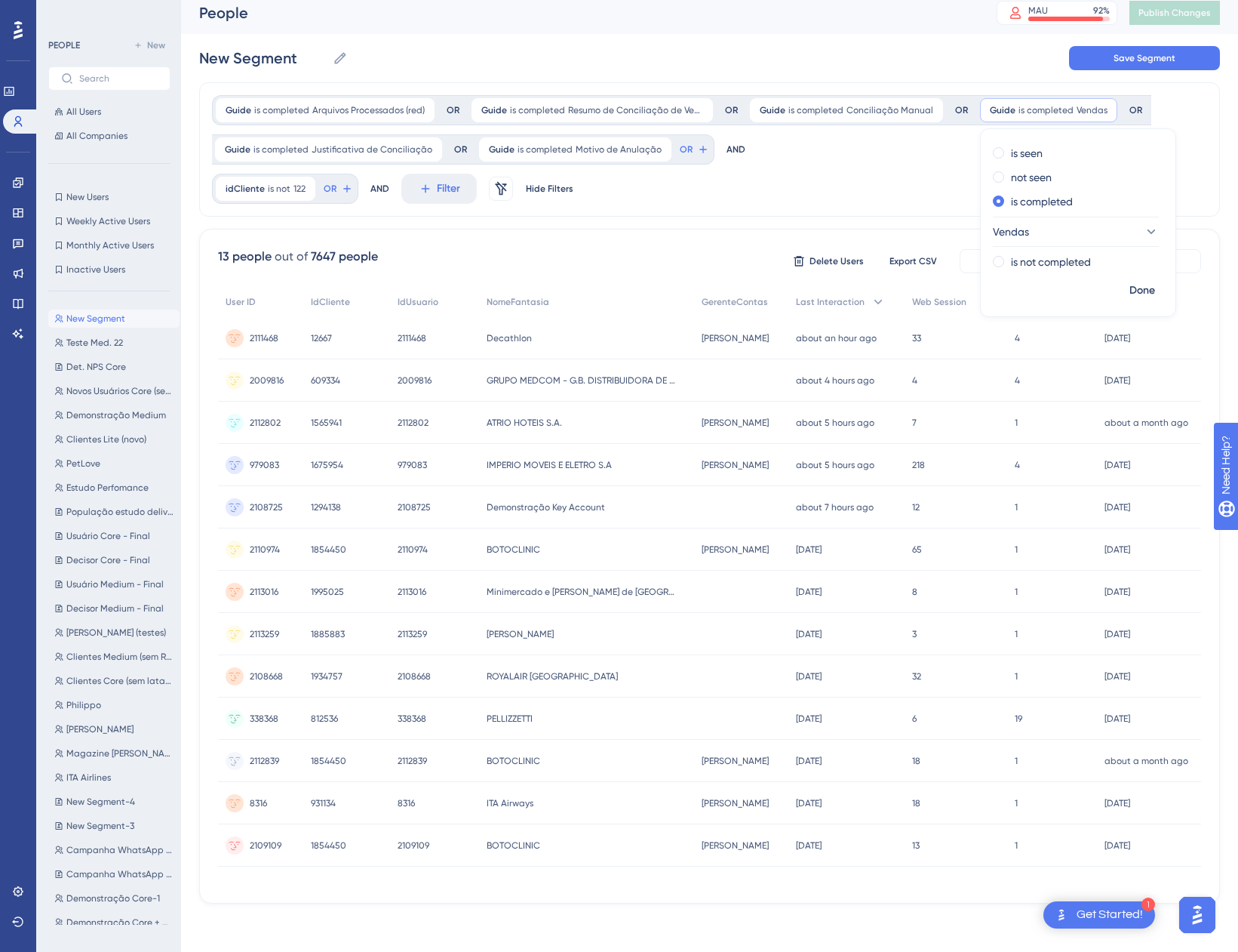
scroll to position [0, 0]
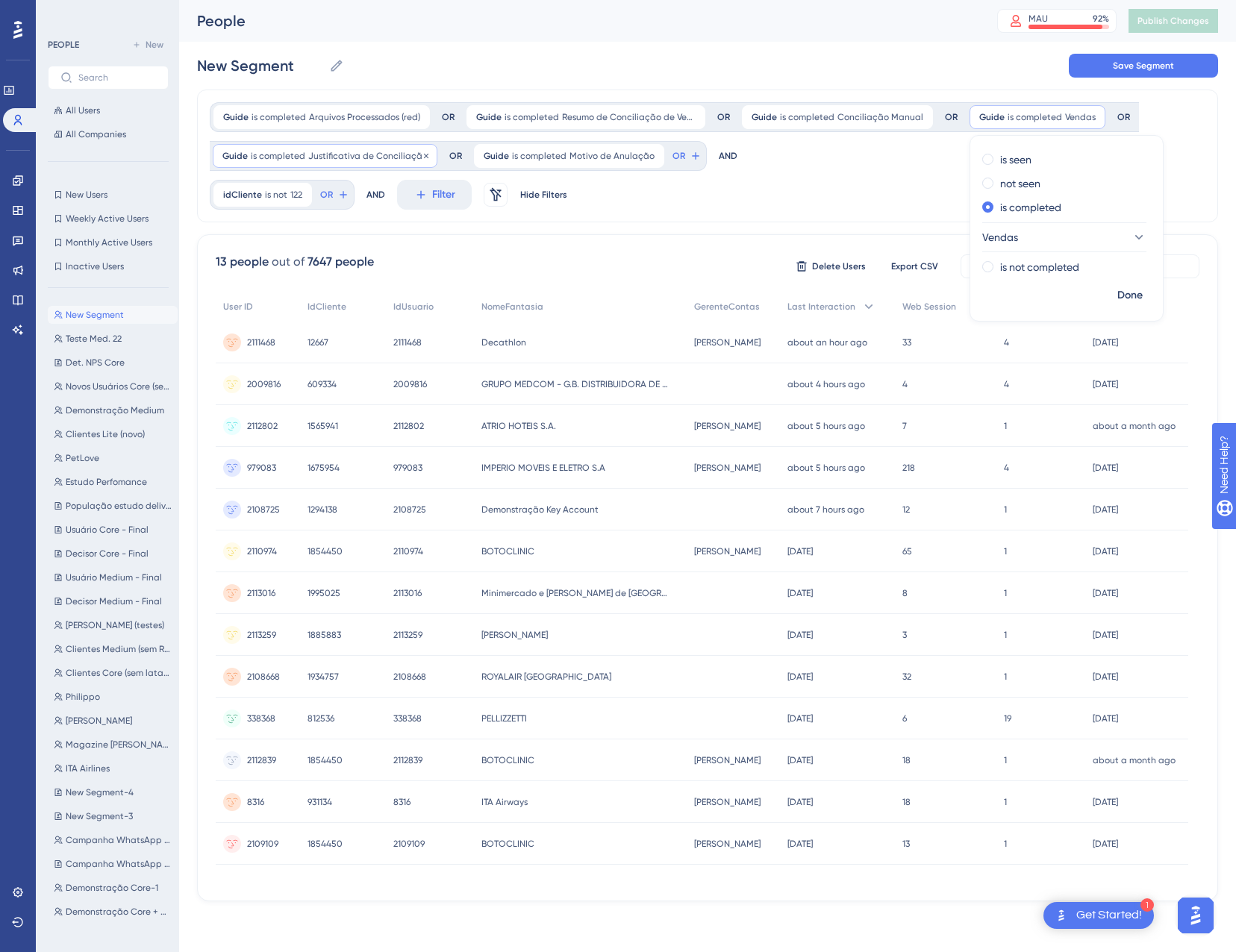
click at [379, 152] on span "Justificativa de Conciliação" at bounding box center [368, 156] width 119 height 12
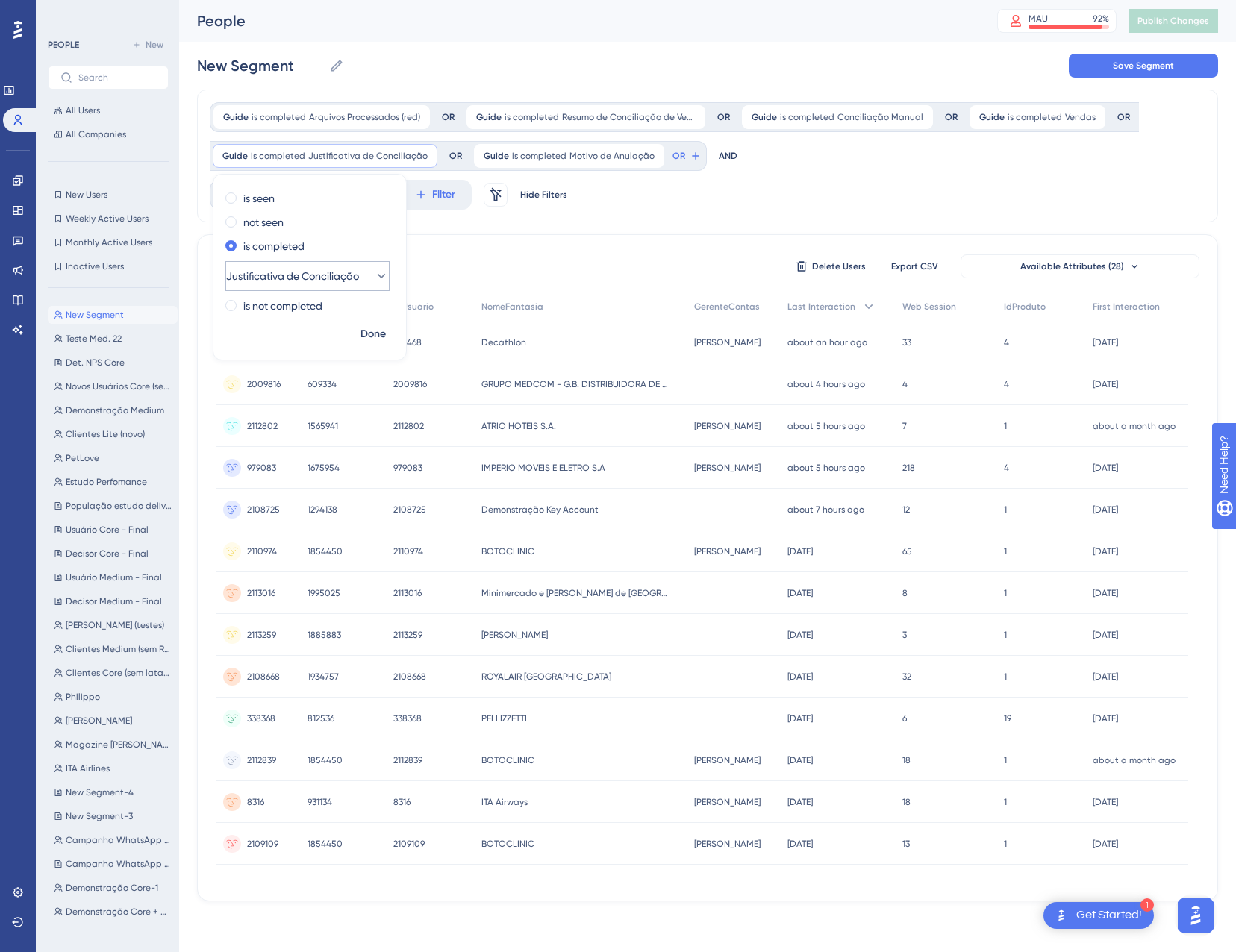
click at [324, 282] on span "Justificativa de Conciliação" at bounding box center [292, 276] width 133 height 18
type input "transa"
click at [323, 364] on span "Transações de Pagamento" at bounding box center [307, 367] width 121 height 18
click at [642, 154] on icon at bounding box center [646, 156] width 9 height 9
click at [686, 169] on div "Guide is completed Arquivos Processados (red) Arquivos Processados (red) Remove…" at bounding box center [702, 137] width 984 height 69
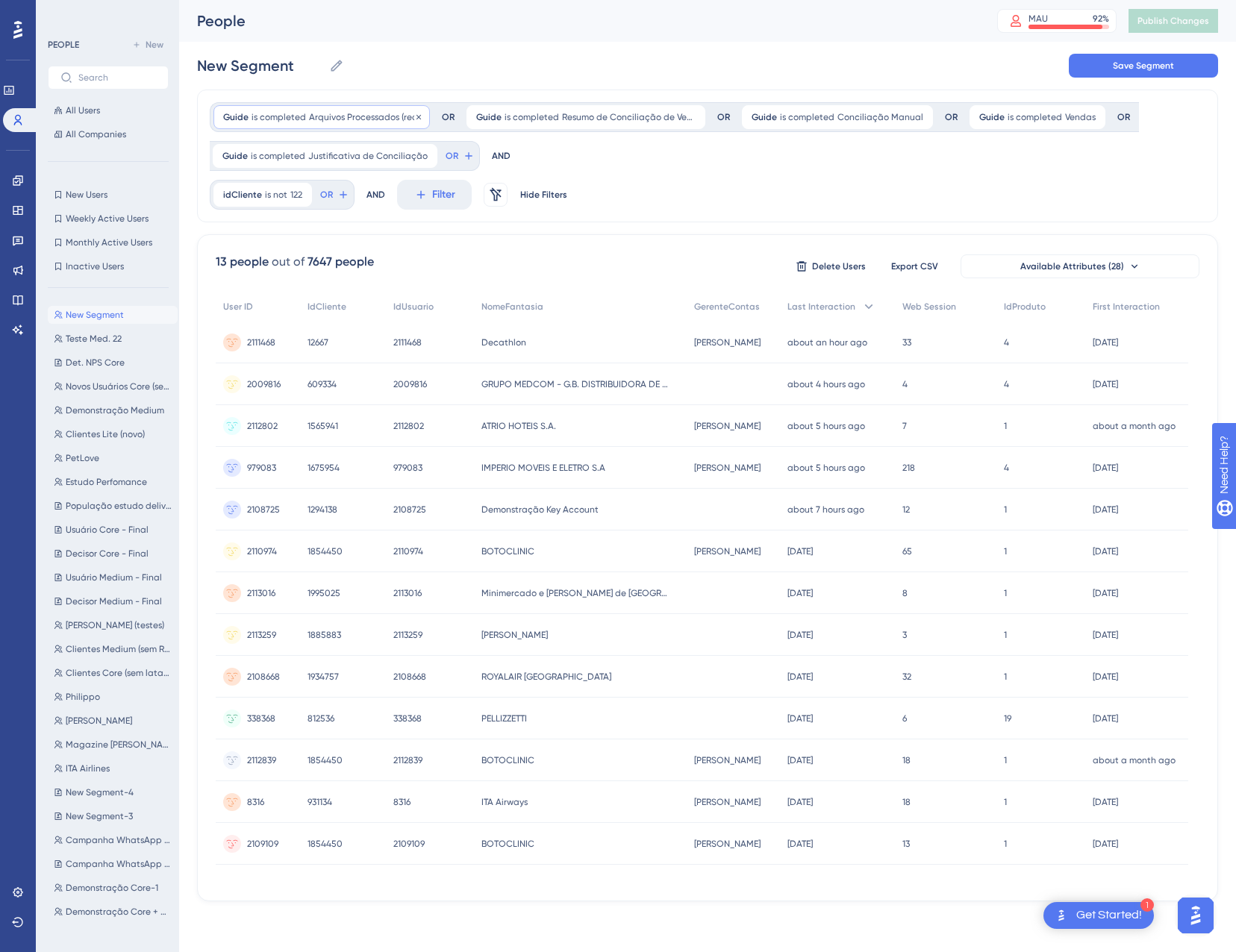
click at [331, 122] on span "Arquivos Processados (red)" at bounding box center [364, 117] width 111 height 12
click at [304, 237] on span "Arquivos Processados (red)" at bounding box center [291, 238] width 128 height 18
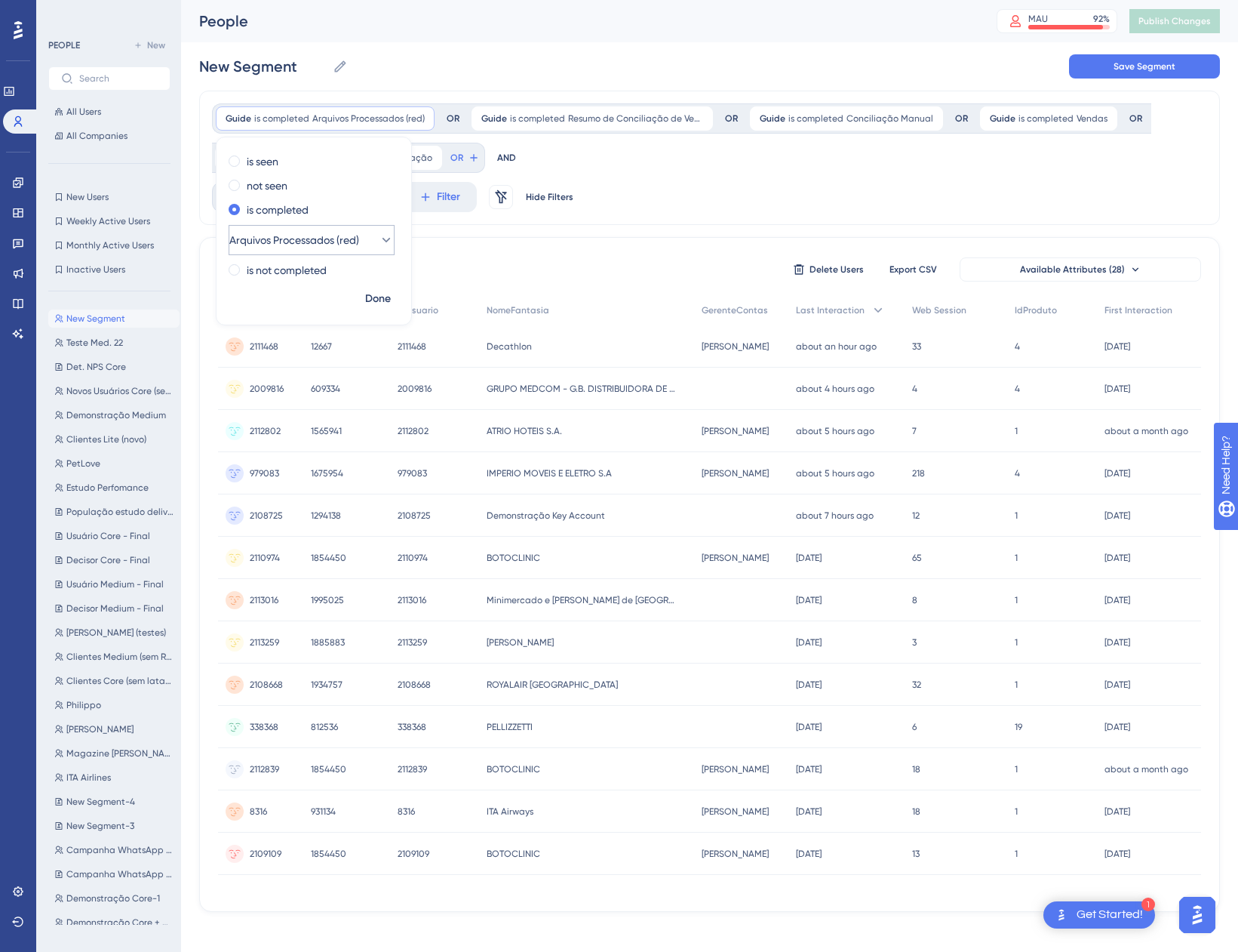
scroll to position [105, 0]
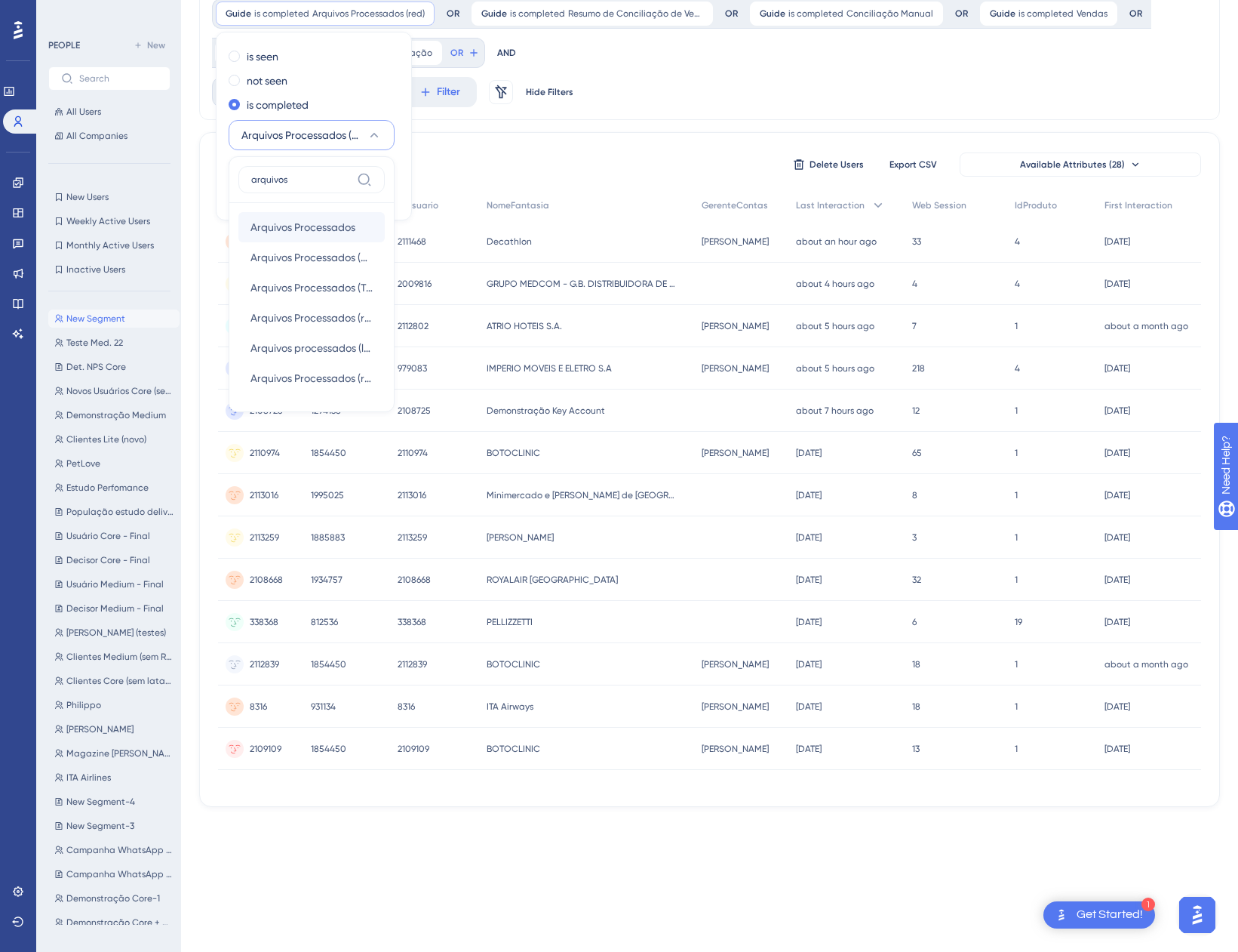
type input "arquivos"
click at [317, 214] on div "Arquivos Processados Arquivos Processados" at bounding box center [312, 227] width 123 height 30
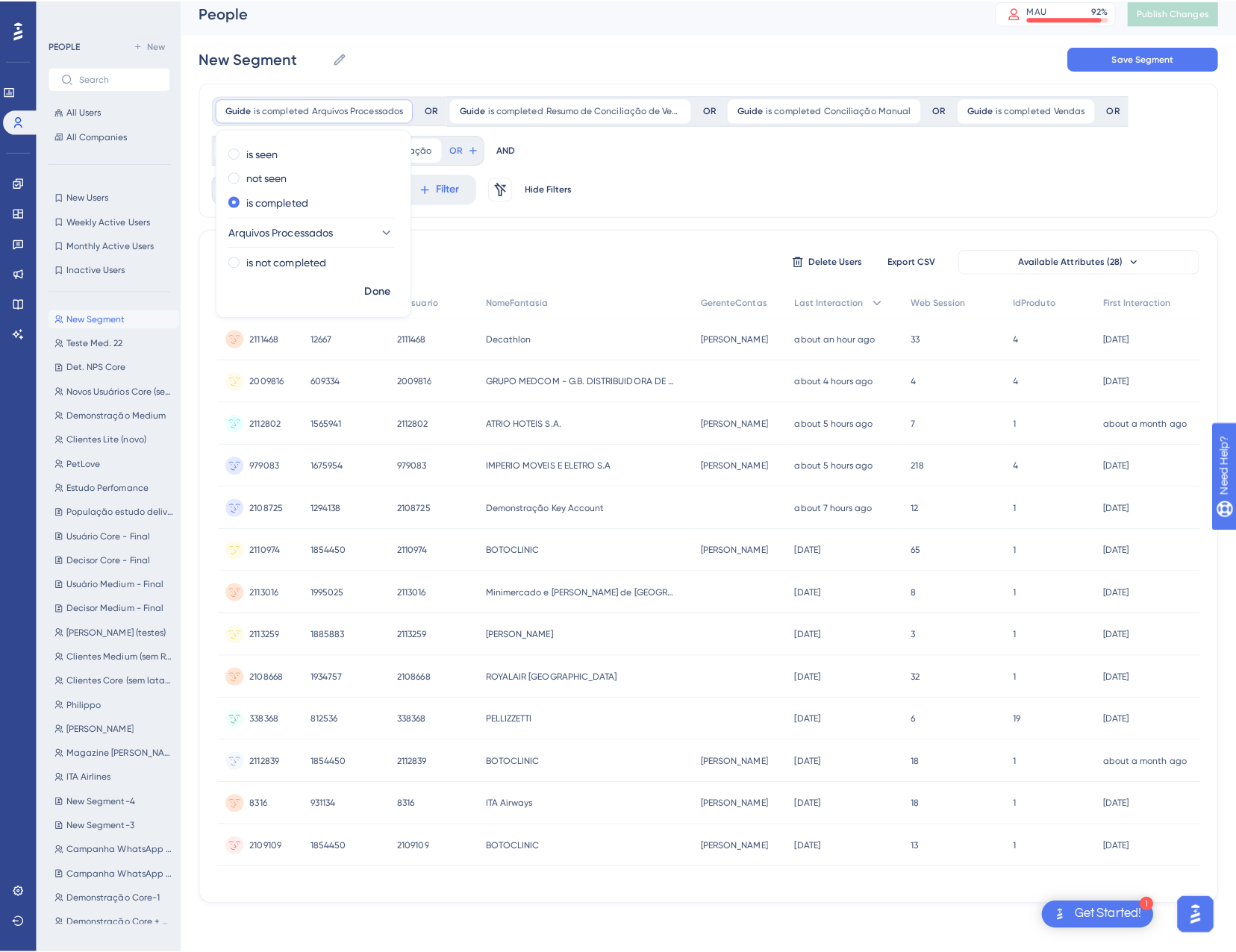
scroll to position [0, 0]
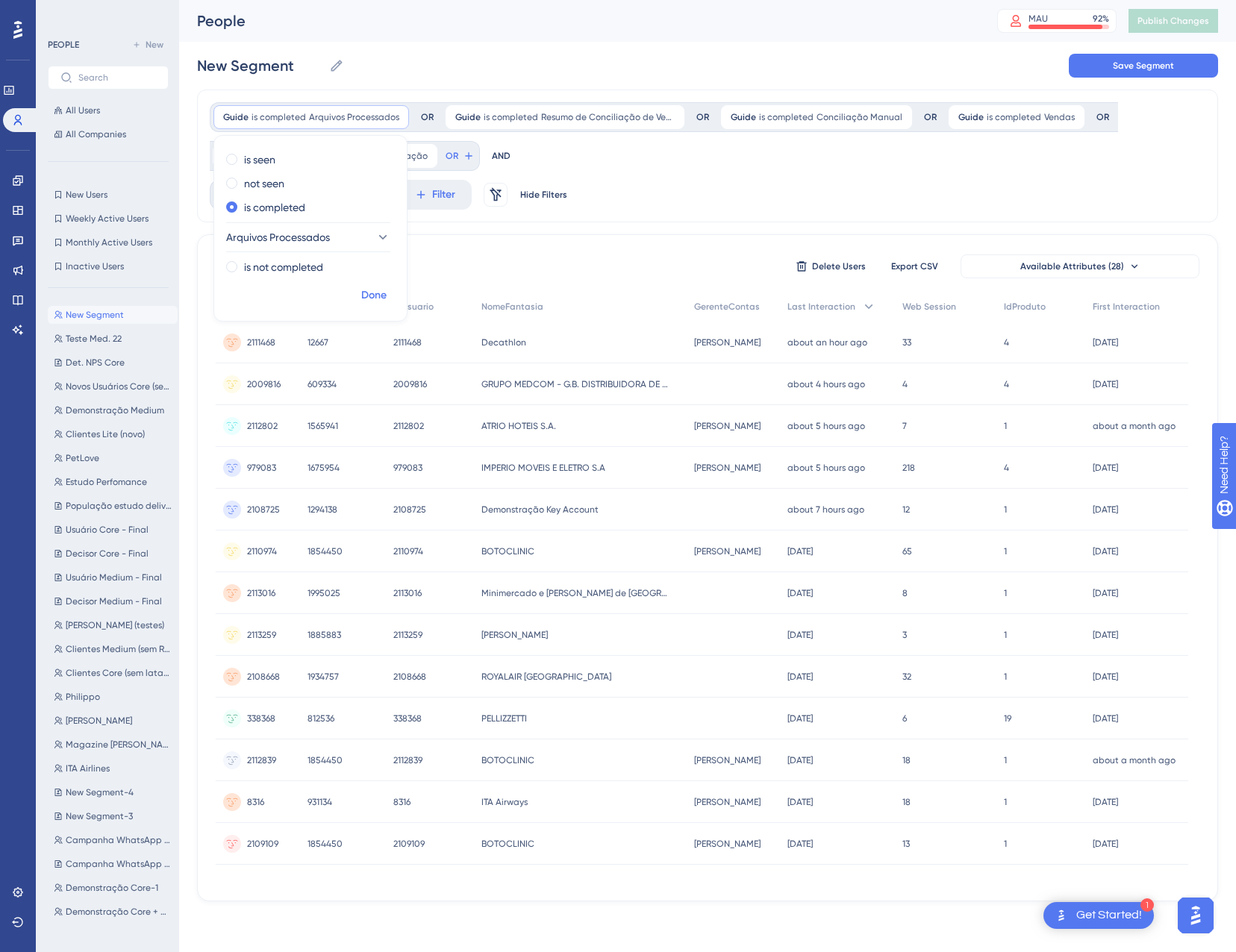
click at [381, 287] on span "Done" at bounding box center [373, 296] width 25 height 18
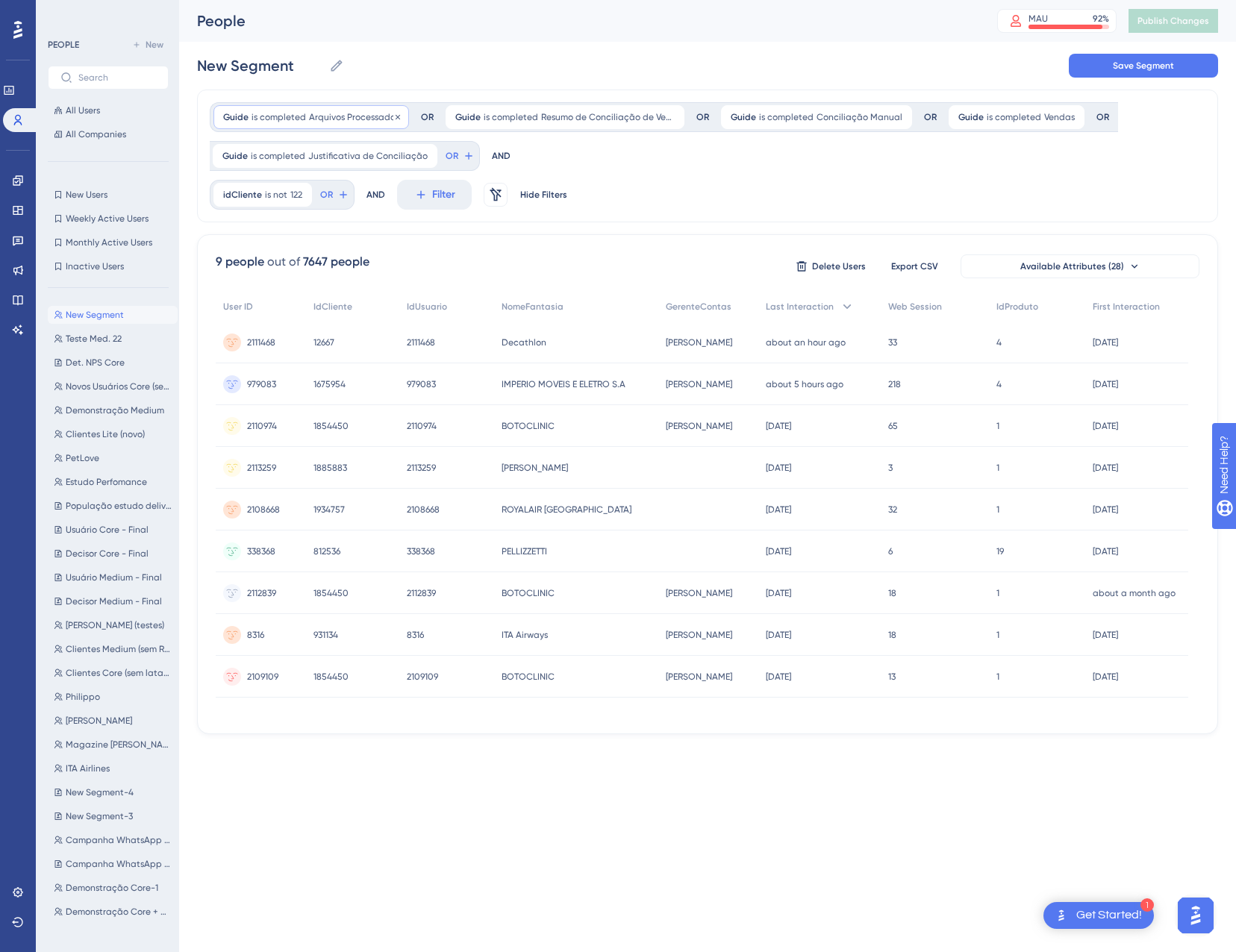
click at [293, 114] on span "is completed" at bounding box center [278, 117] width 54 height 12
click at [302, 232] on span "Arquivos Processados" at bounding box center [278, 238] width 104 height 18
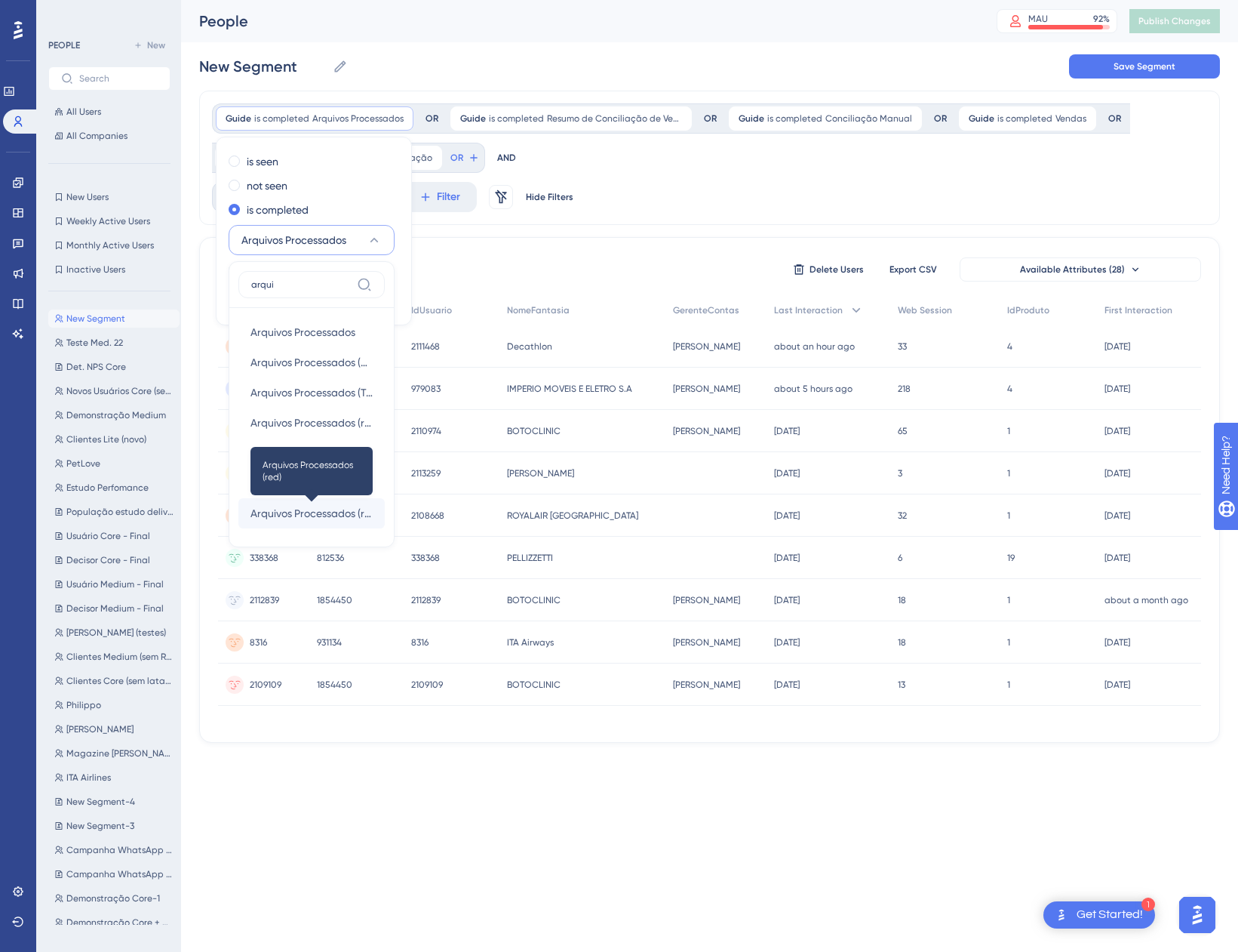
type input "arqui"
click at [298, 506] on span "Arquivos Processados (red)" at bounding box center [312, 513] width 123 height 18
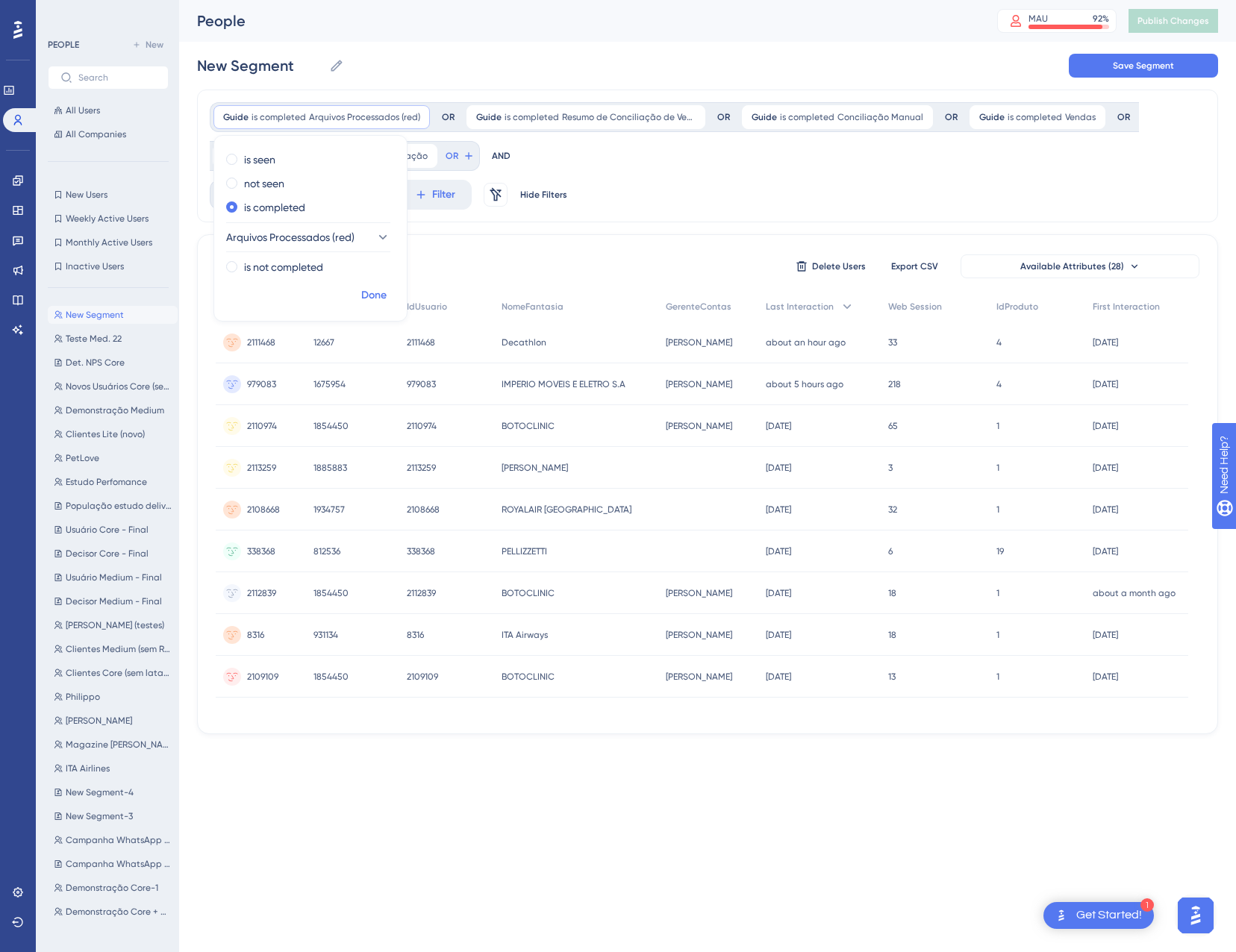
click at [366, 302] on span "Done" at bounding box center [373, 296] width 25 height 18
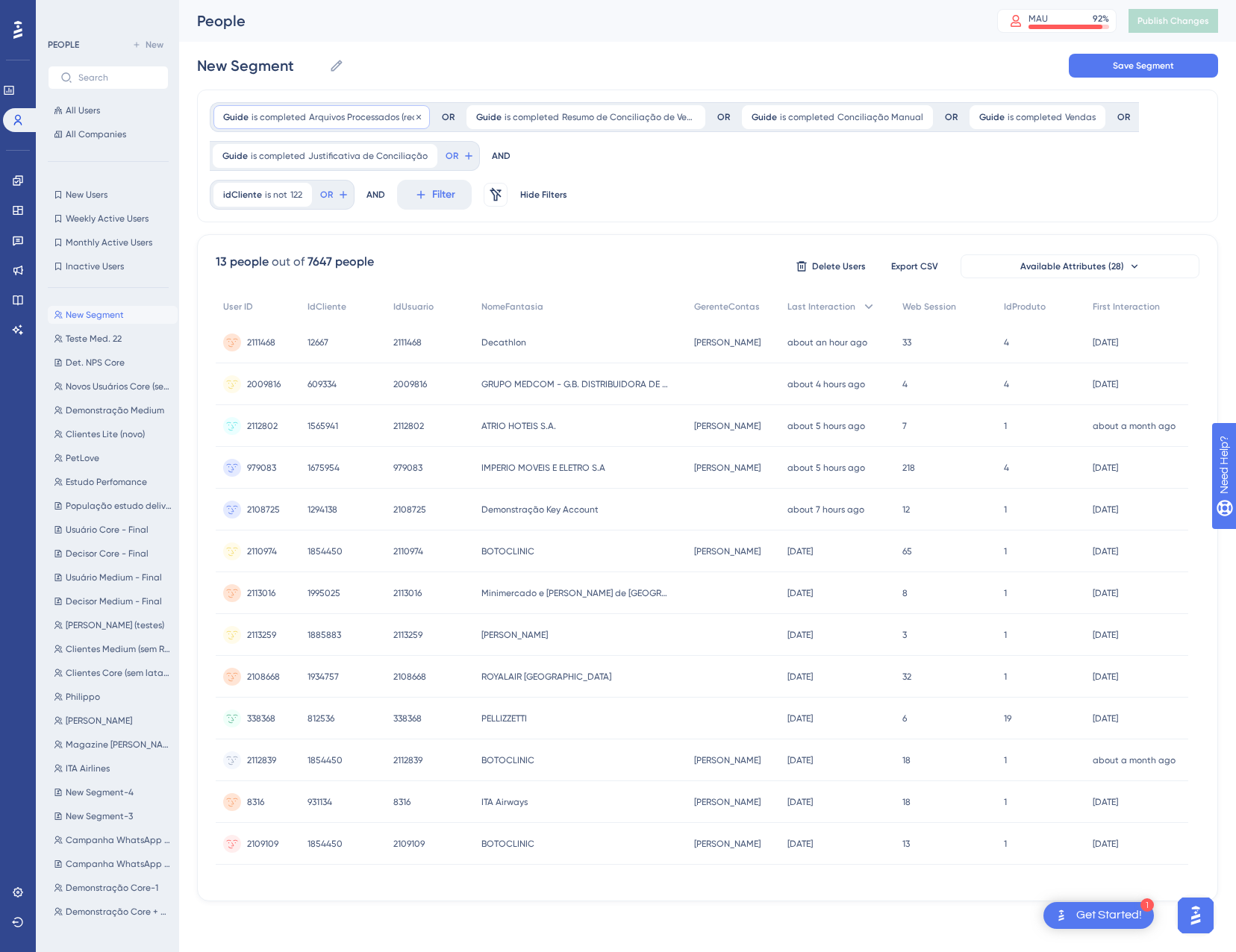
click at [358, 120] on span "Arquivos Processados (red)" at bounding box center [364, 117] width 111 height 12
click at [297, 232] on span "Arquivos Processados (red)" at bounding box center [291, 238] width 128 height 18
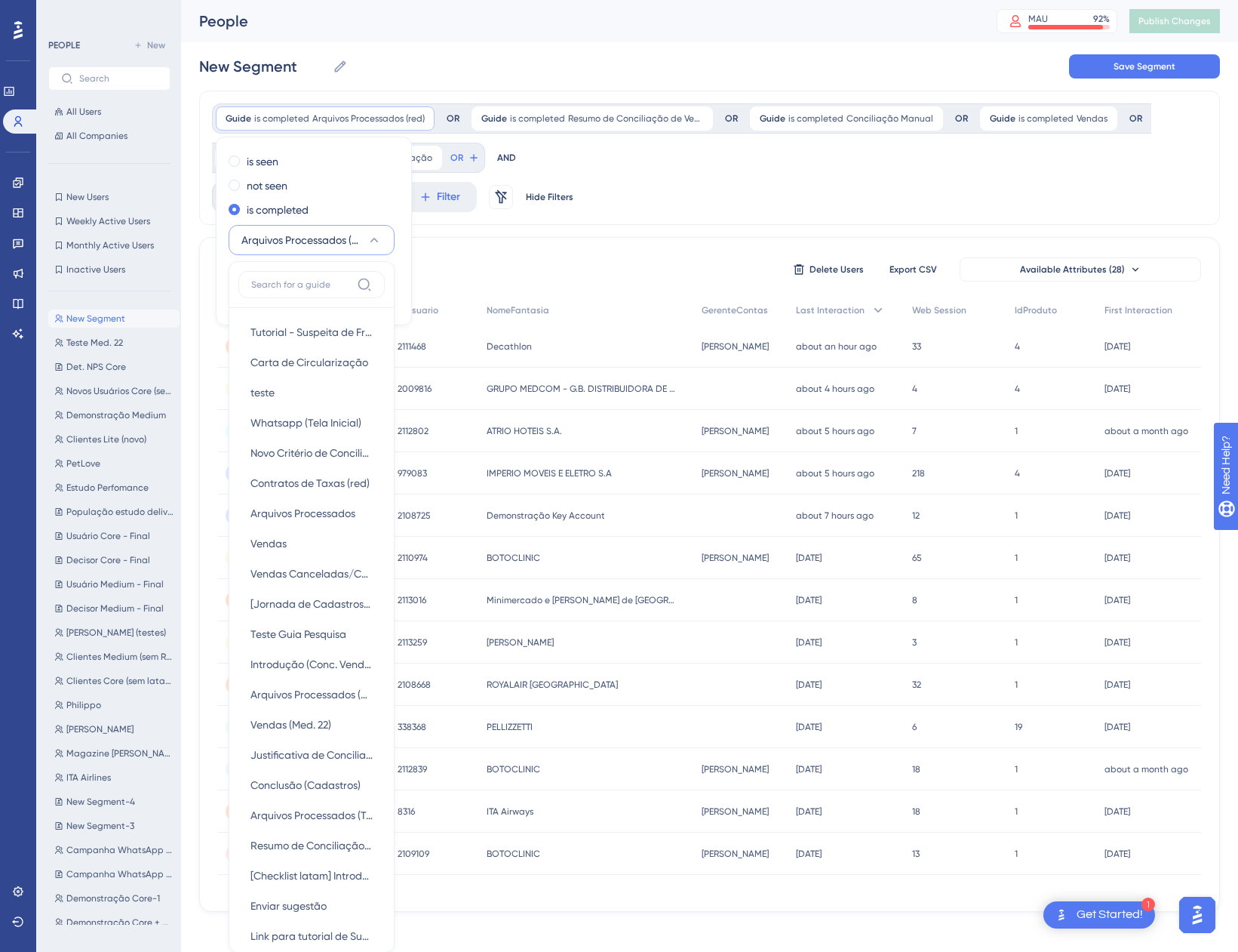
scroll to position [125, 0]
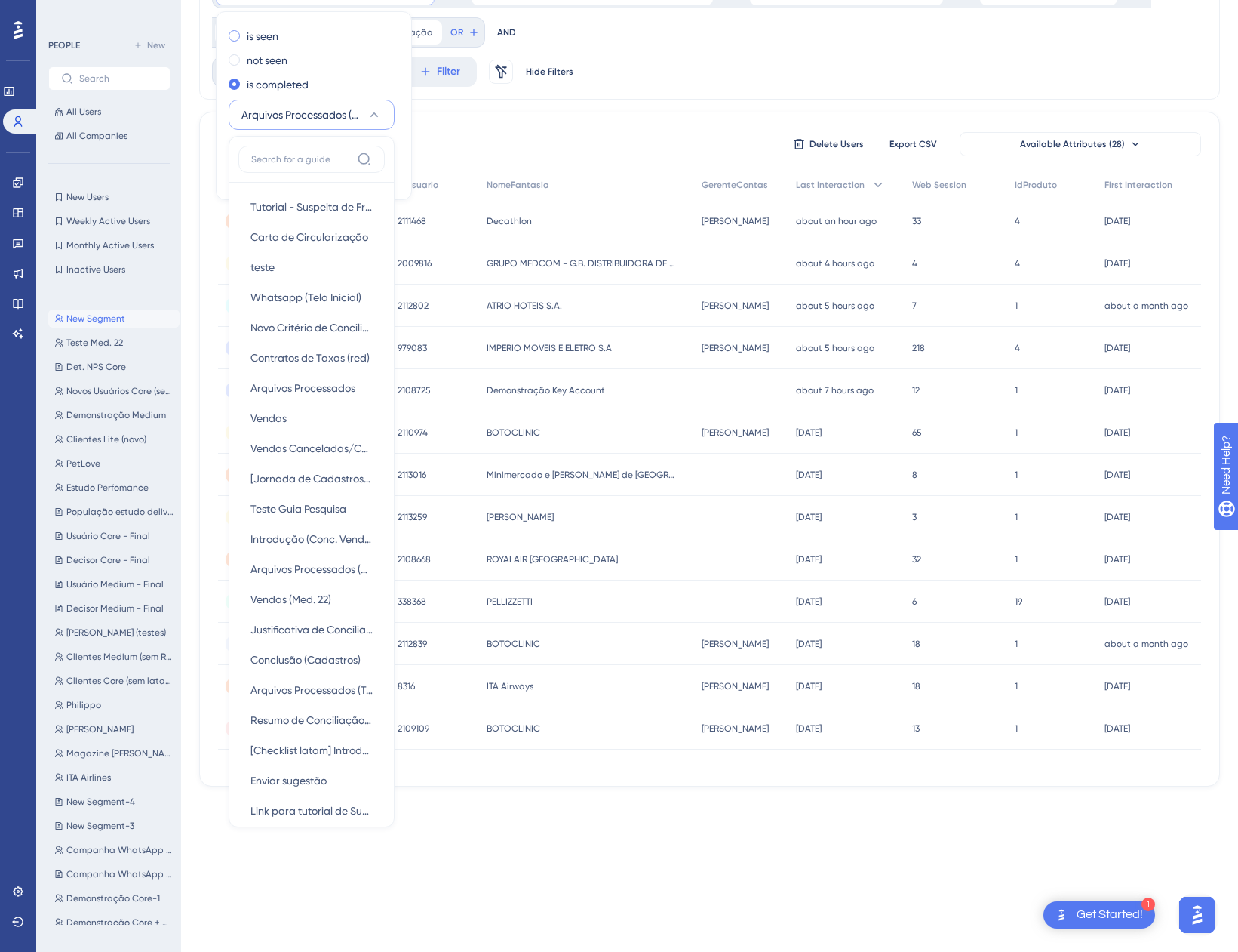
click at [264, 39] on label "is seen" at bounding box center [262, 37] width 32 height 18
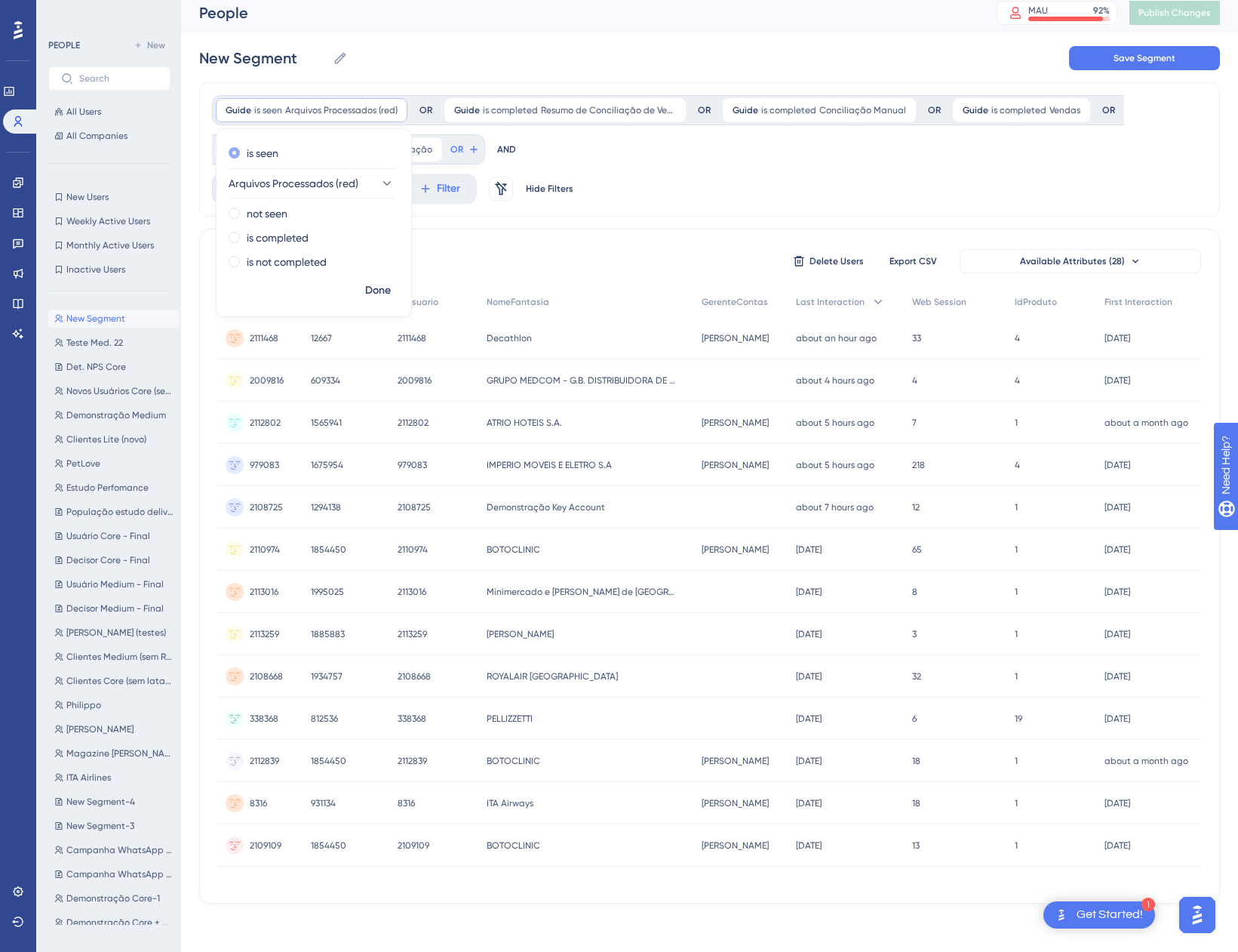
scroll to position [0, 0]
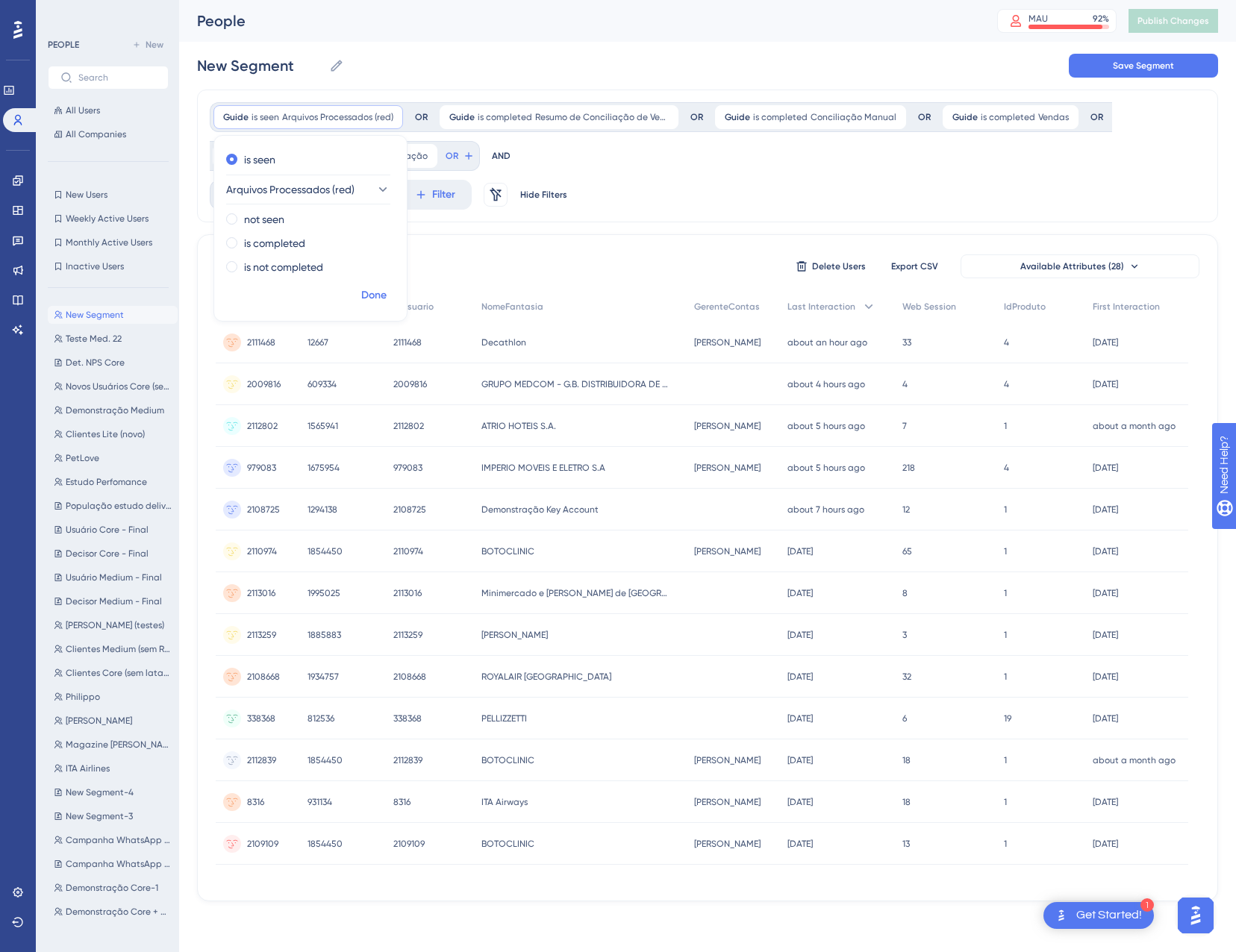
click at [371, 297] on span "Done" at bounding box center [373, 296] width 25 height 18
click at [494, 118] on div at bounding box center [693, 523] width 1087 height 844
click at [504, 119] on span "is completed" at bounding box center [505, 117] width 54 height 12
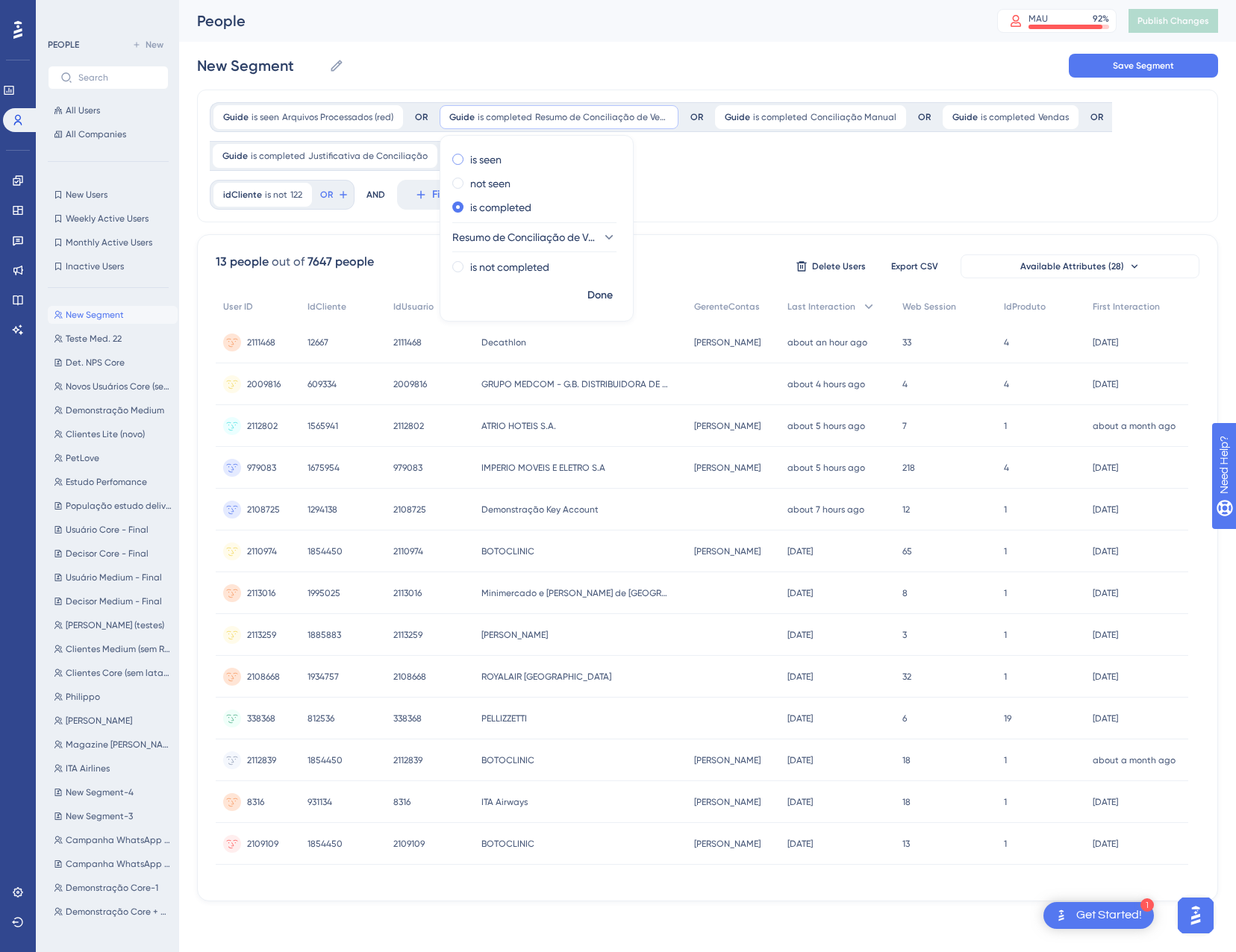
click at [486, 159] on label "is seen" at bounding box center [486, 160] width 32 height 18
click at [610, 301] on span "Done" at bounding box center [599, 296] width 25 height 18
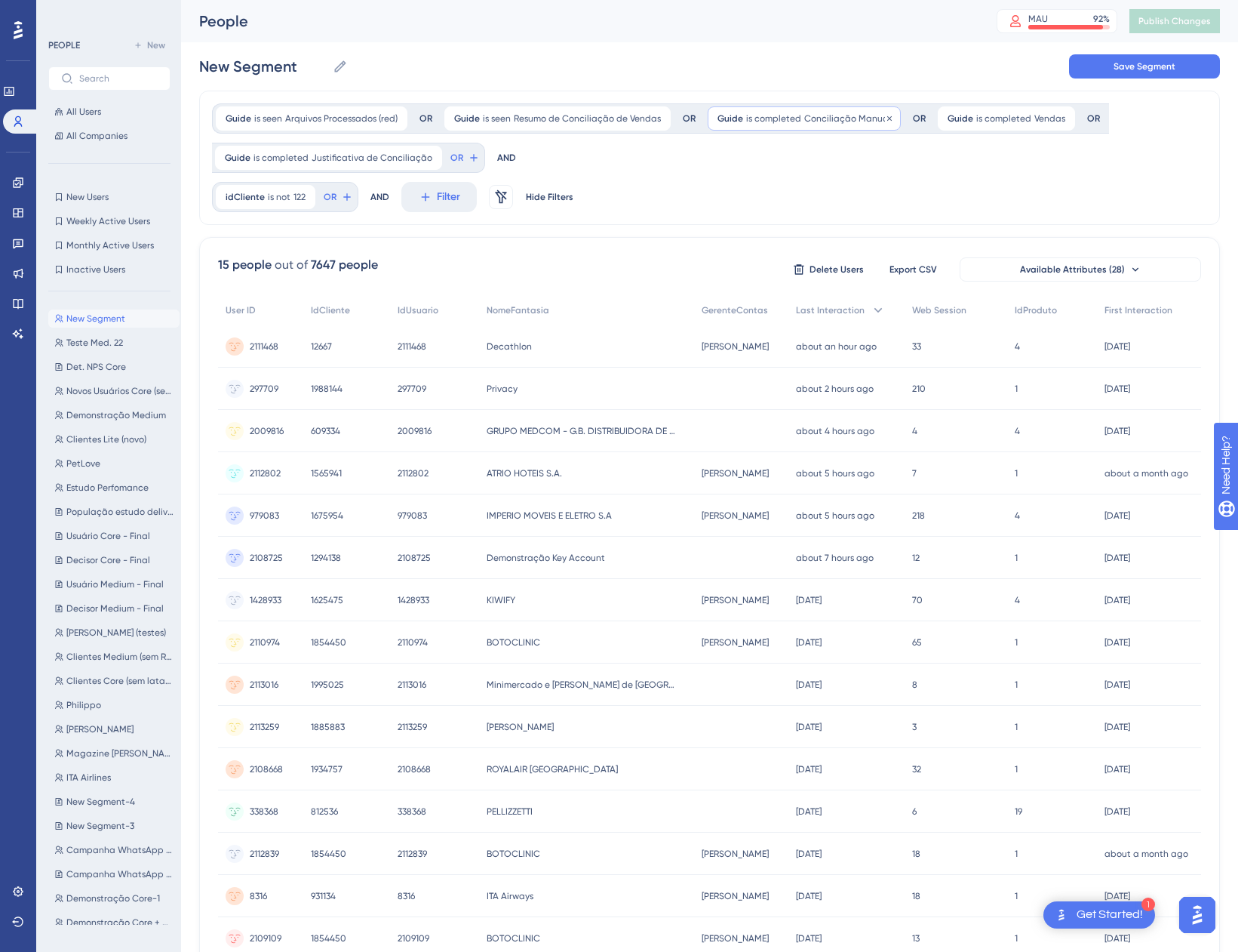
click at [811, 116] on span "Conciliação Manual" at bounding box center [848, 118] width 87 height 12
click at [760, 161] on label "is seen" at bounding box center [754, 162] width 32 height 18
click at [863, 301] on span "Done" at bounding box center [870, 299] width 26 height 18
click at [988, 113] on span "is completed" at bounding box center [977, 118] width 55 height 12
click at [966, 162] on label "is seen" at bounding box center [957, 162] width 32 height 18
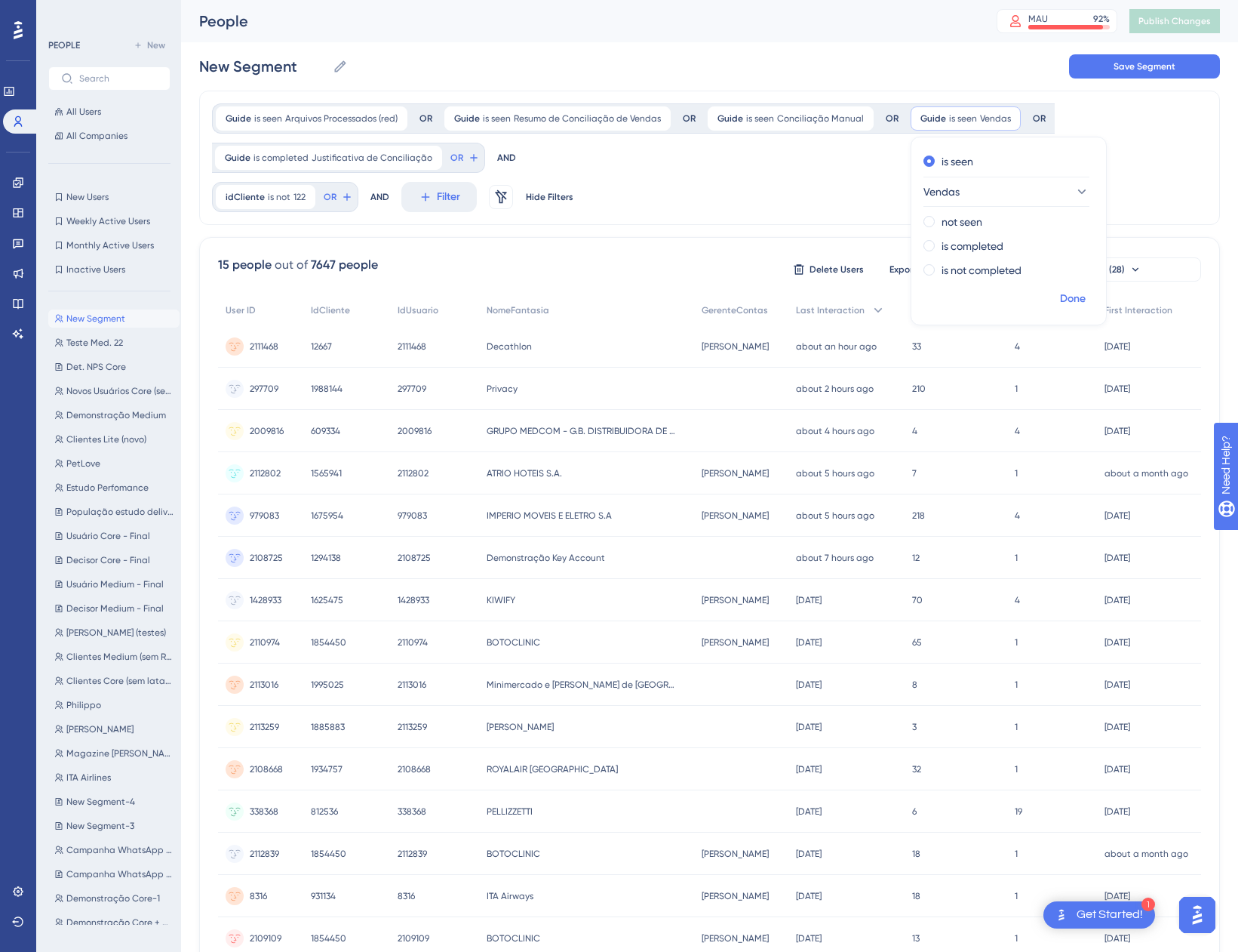
click at [1073, 298] on span "Done" at bounding box center [1073, 299] width 26 height 18
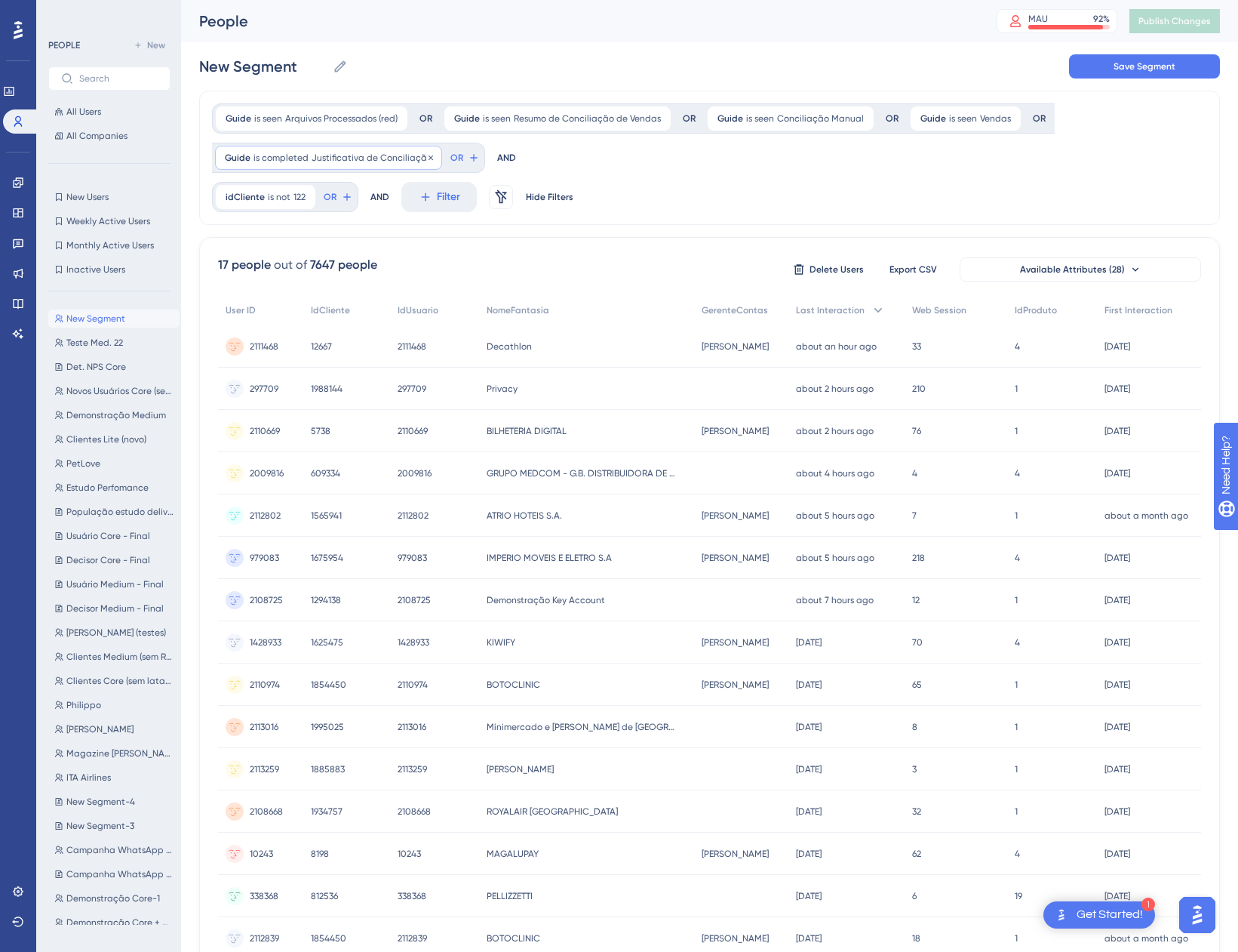
click at [382, 162] on span "Justificativa de Conciliação" at bounding box center [372, 157] width 121 height 12
click at [253, 205] on label "is seen" at bounding box center [261, 201] width 32 height 18
click at [379, 336] on span "Done" at bounding box center [378, 338] width 26 height 18
click at [286, 125] on div "Guide is seen Arquivos Processados (red) Arquivos Processados (red) Remove" at bounding box center [312, 118] width 192 height 24
click at [282, 188] on span "Arquivos Processados (red)" at bounding box center [294, 192] width 130 height 18
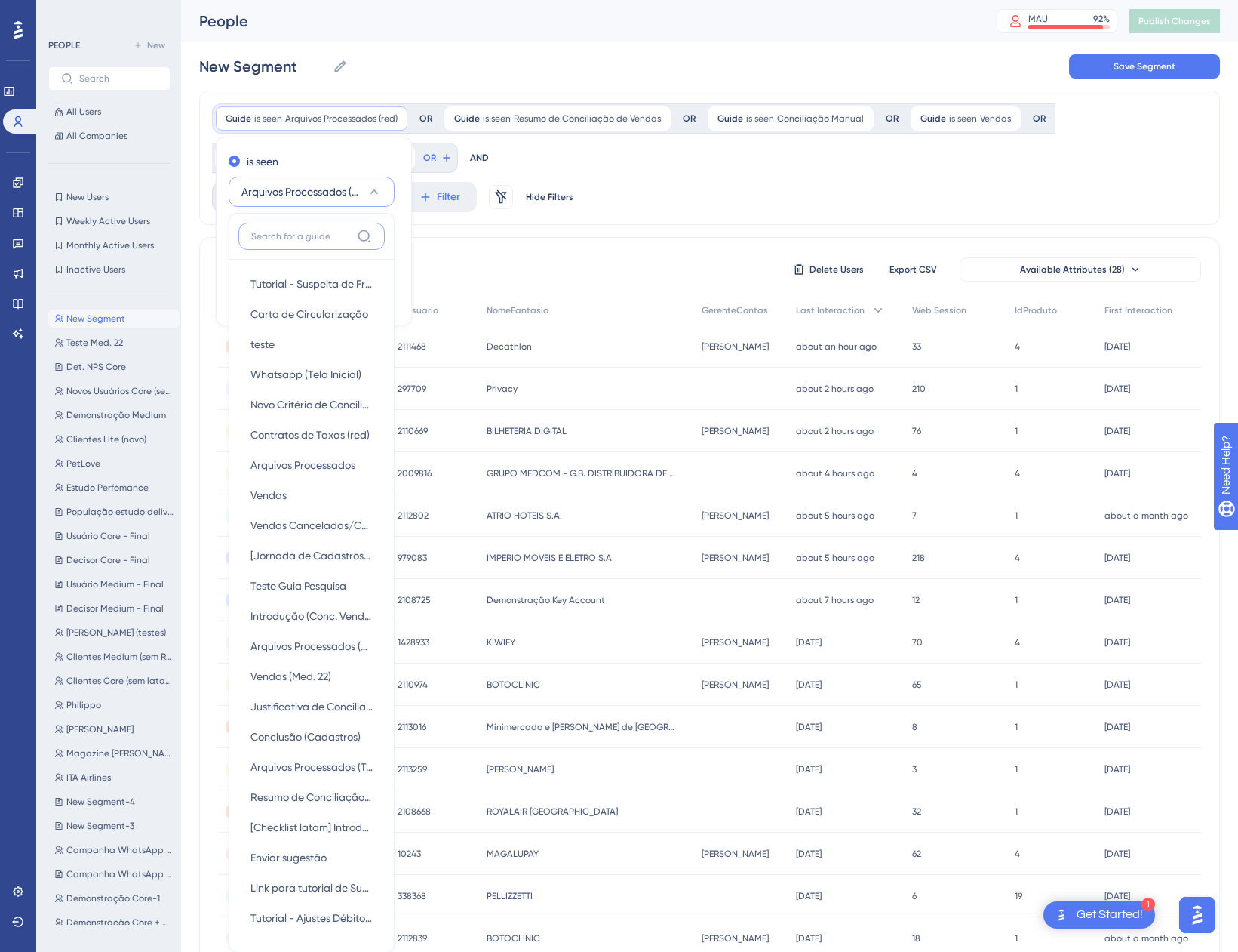
scroll to position [107, 0]
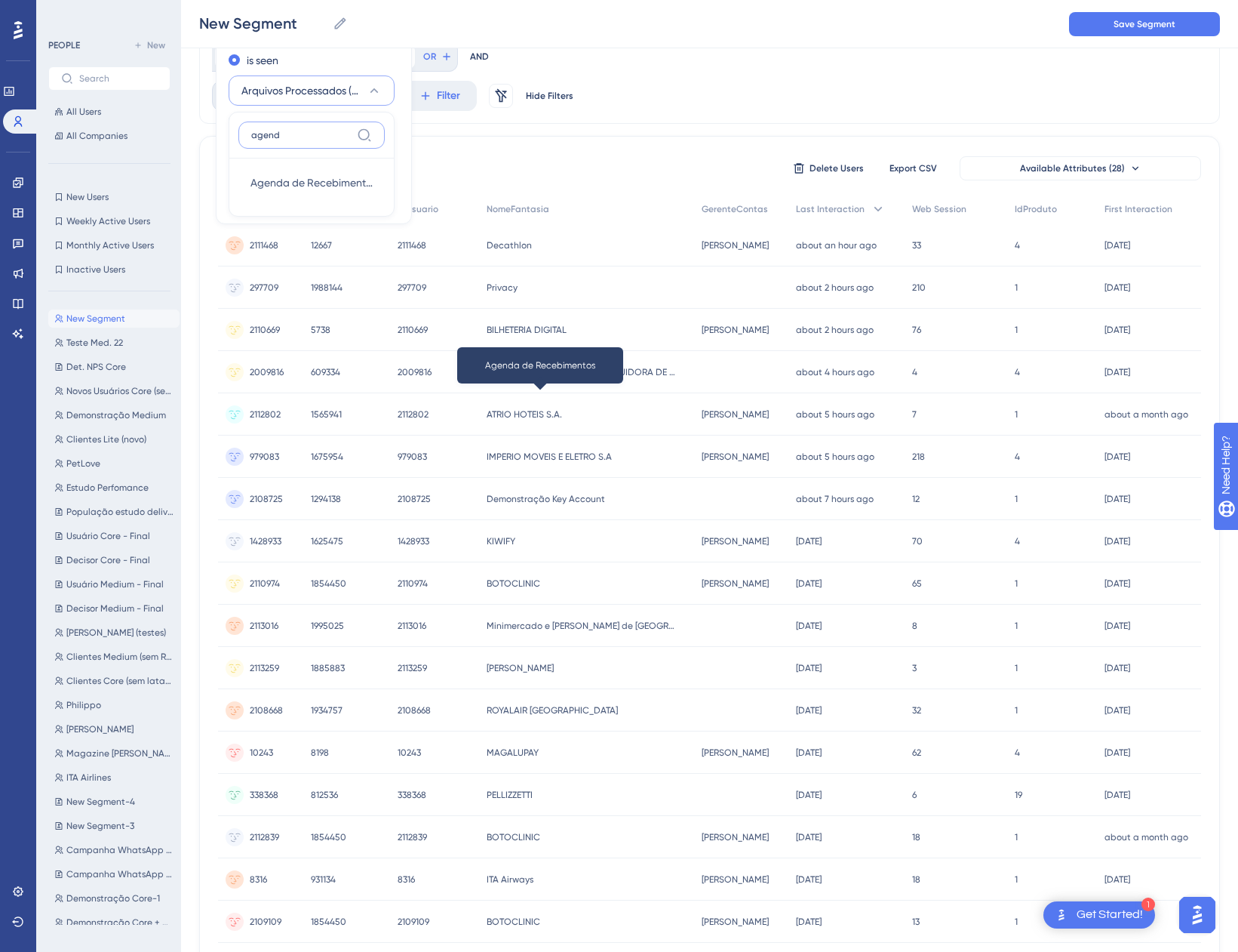
type input "agend"
click at [282, 188] on span "Agenda de Recebimentos" at bounding box center [312, 183] width 123 height 18
click at [383, 194] on span "Done" at bounding box center [378, 198] width 26 height 18
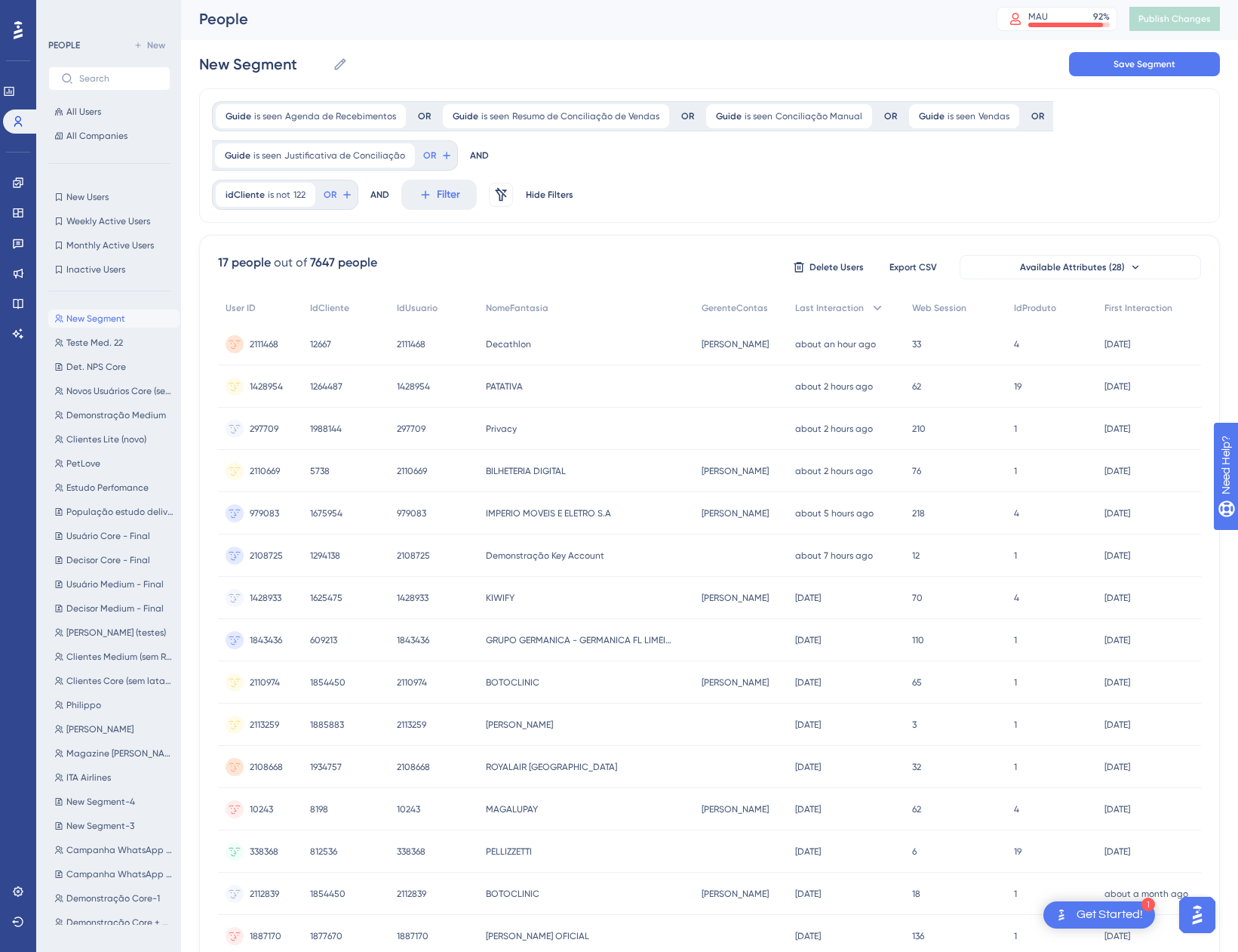
scroll to position [0, 0]
click at [562, 123] on span "Resumo de Conciliação de Vendas" at bounding box center [585, 118] width 147 height 12
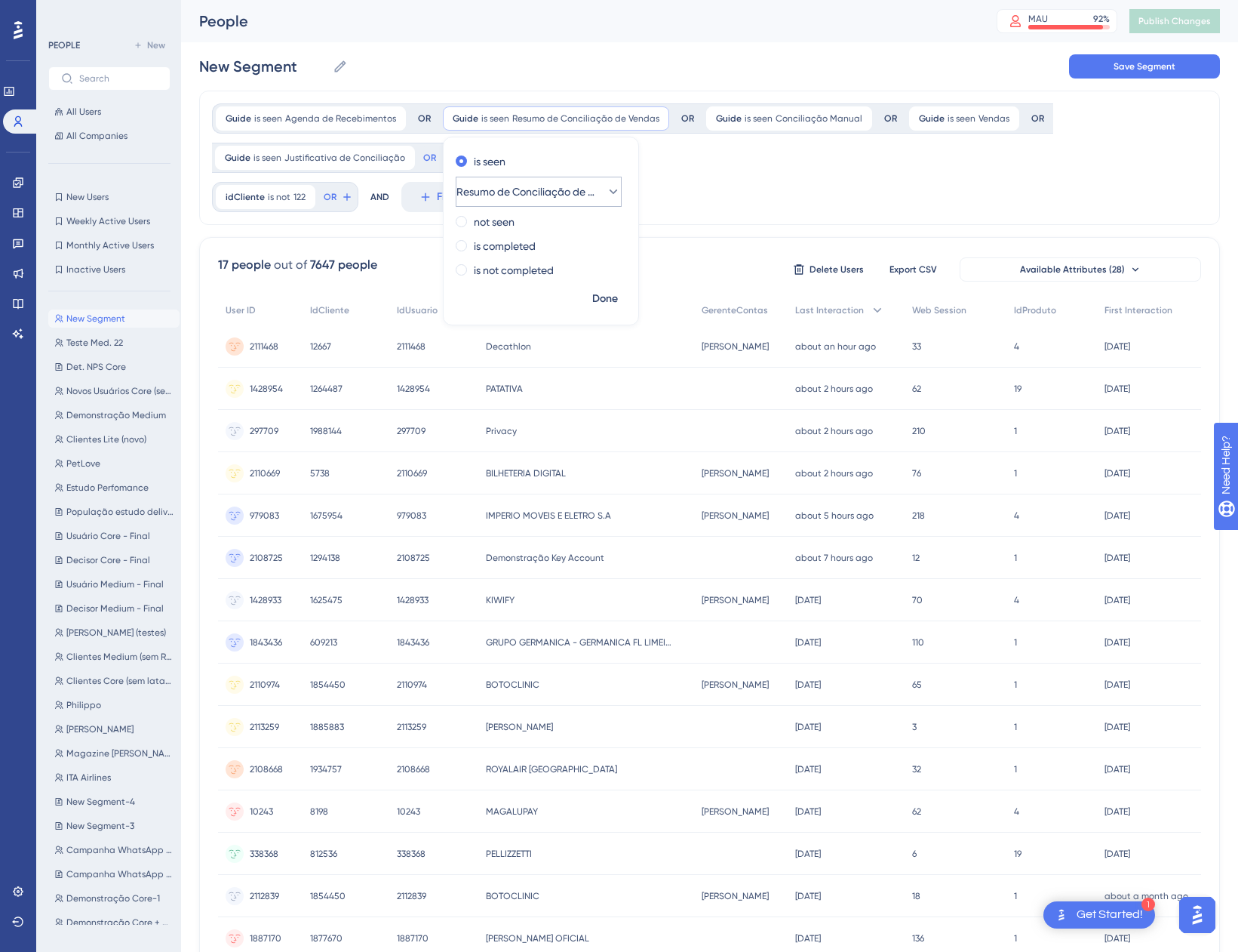
click at [565, 184] on span "Resumo de Conciliação de Vendas" at bounding box center [528, 192] width 144 height 18
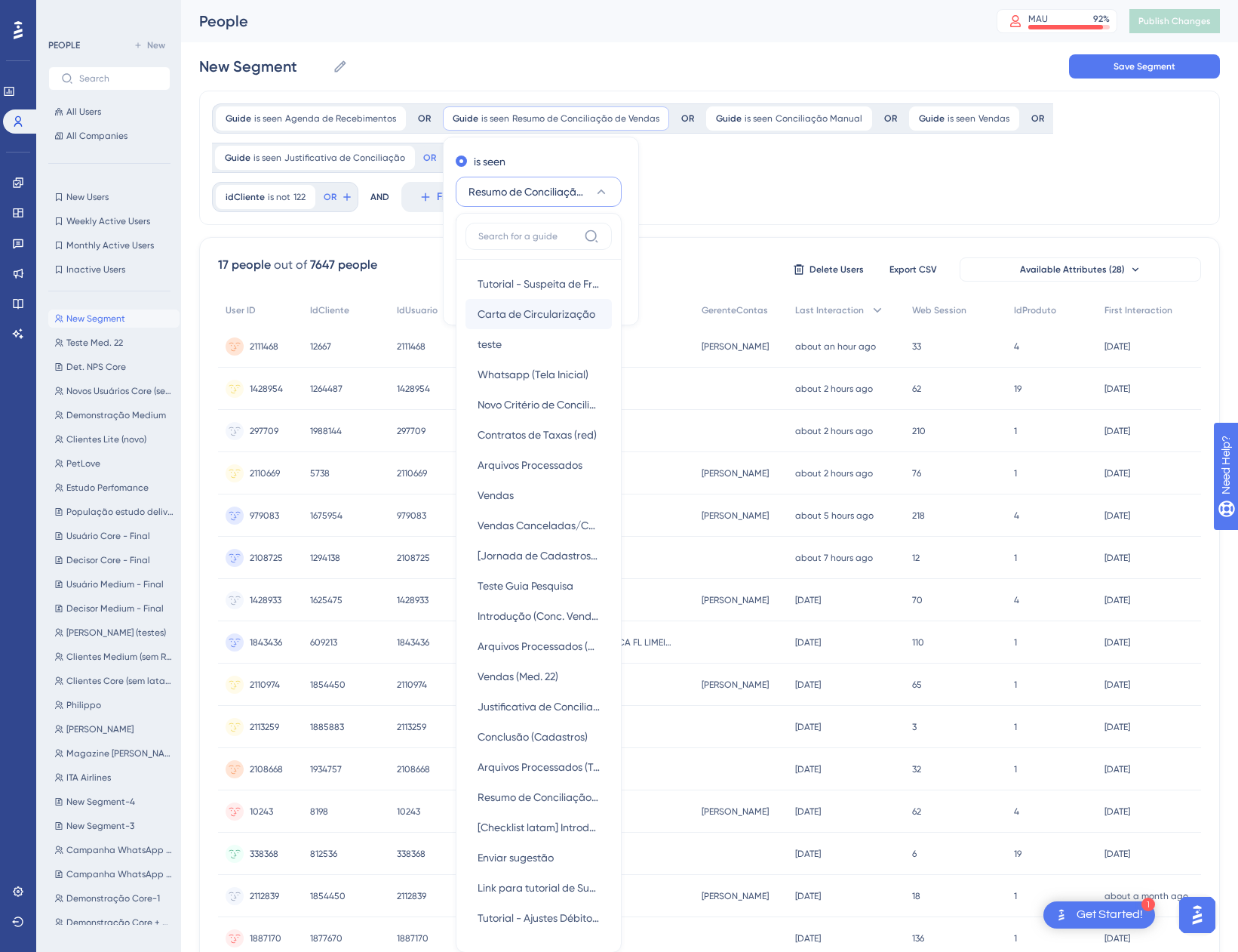
scroll to position [102, 0]
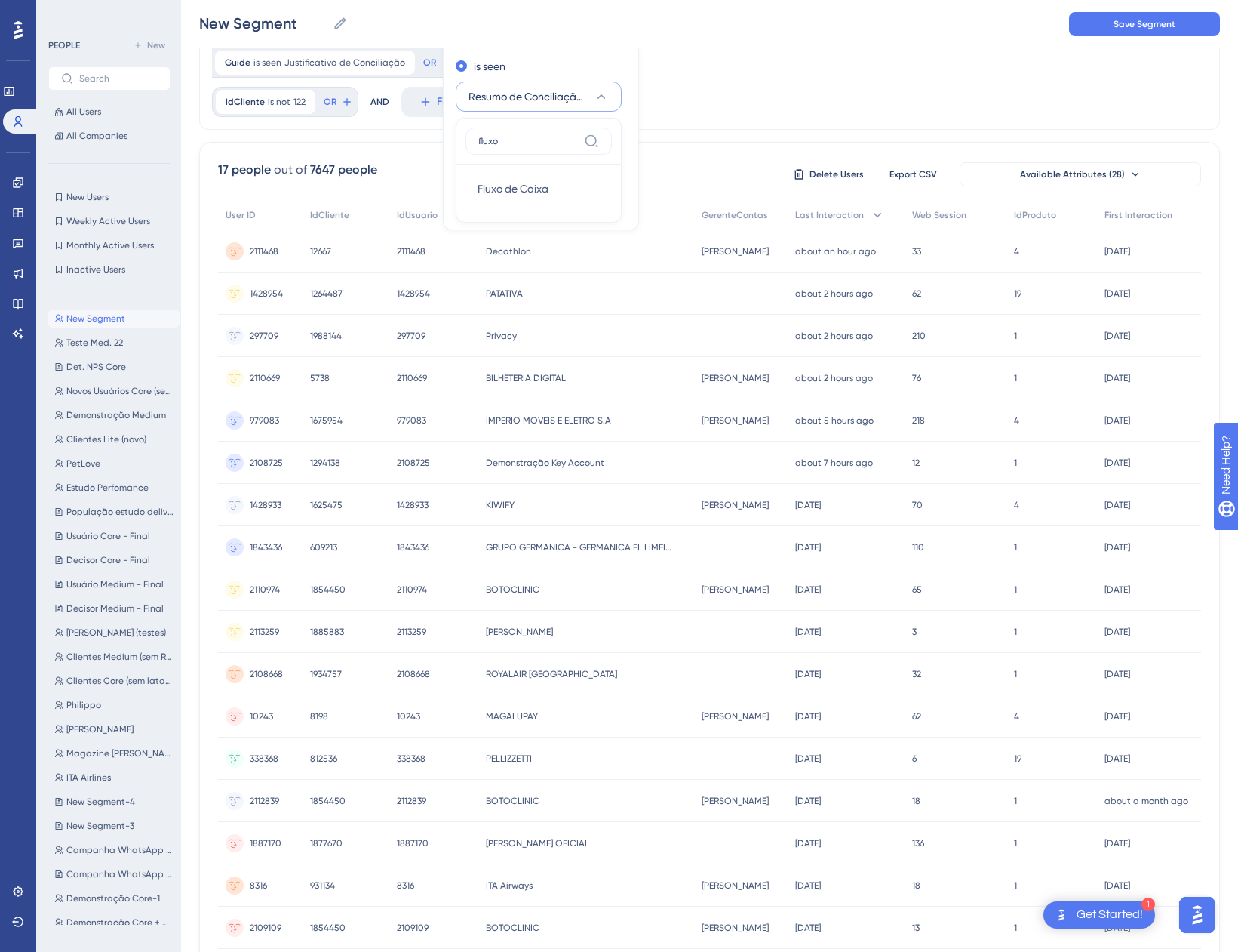
type input "fluxo"
click at [566, 204] on div "Fluxo de Caixa Fluxo de Caixa" at bounding box center [539, 188] width 146 height 48
click at [555, 190] on div "Fluxo de Caixa Fluxo de Caixa" at bounding box center [539, 188] width 123 height 30
click at [608, 204] on span "Done" at bounding box center [605, 204] width 26 height 18
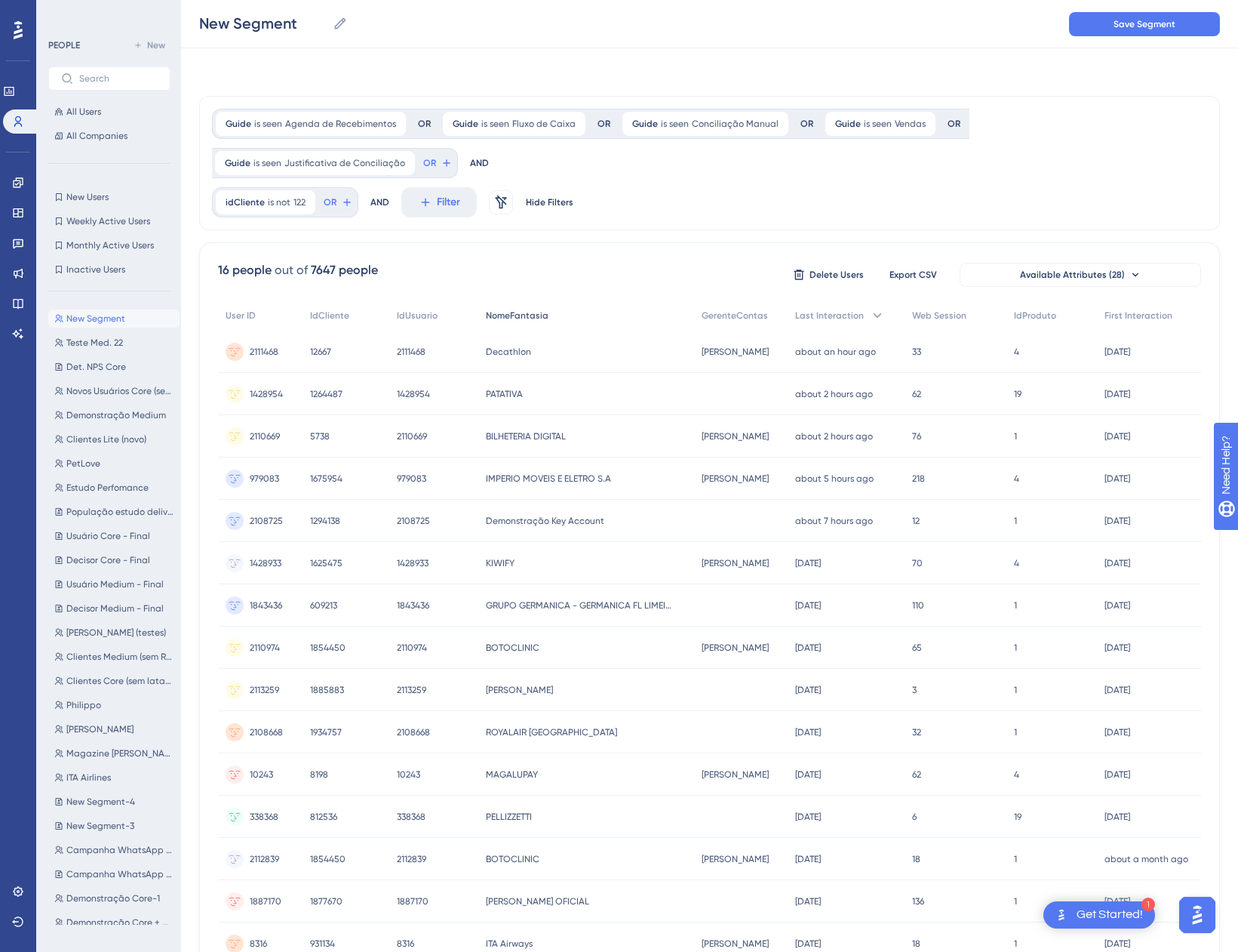
scroll to position [0, 0]
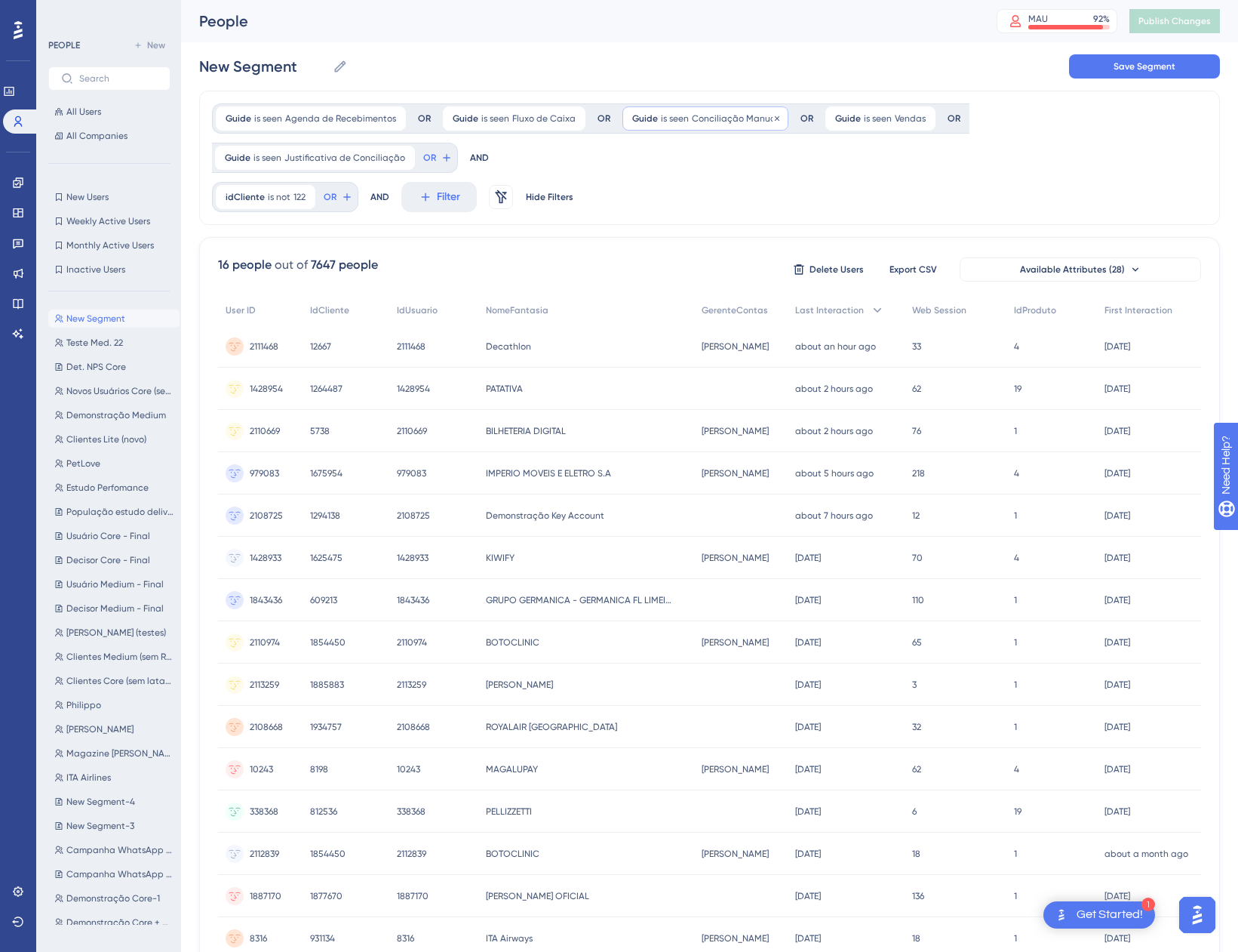
click at [714, 123] on span "Conciliação Manual" at bounding box center [735, 118] width 87 height 12
click at [730, 187] on span "Conciliação Manual" at bounding box center [685, 192] width 97 height 18
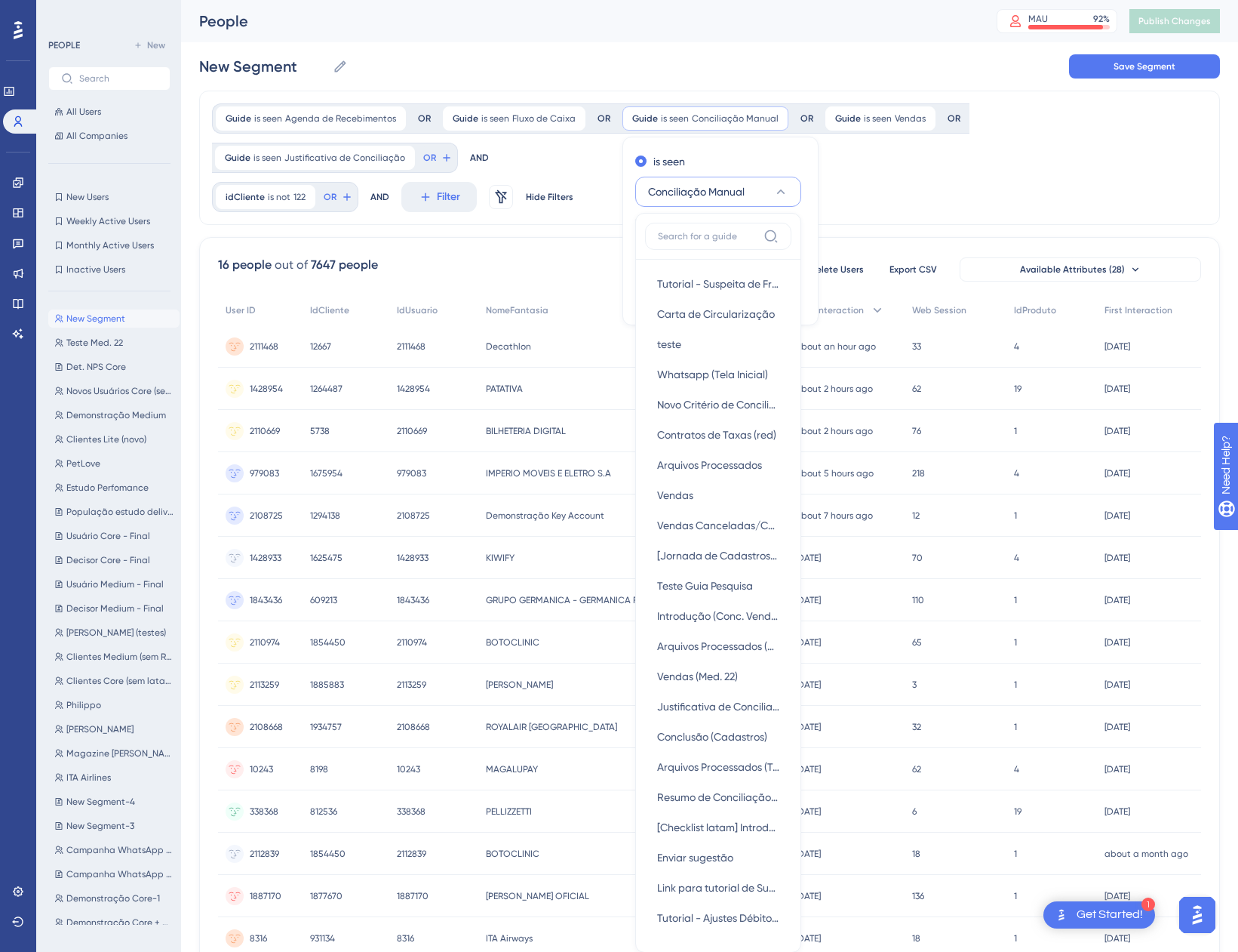
scroll to position [107, 0]
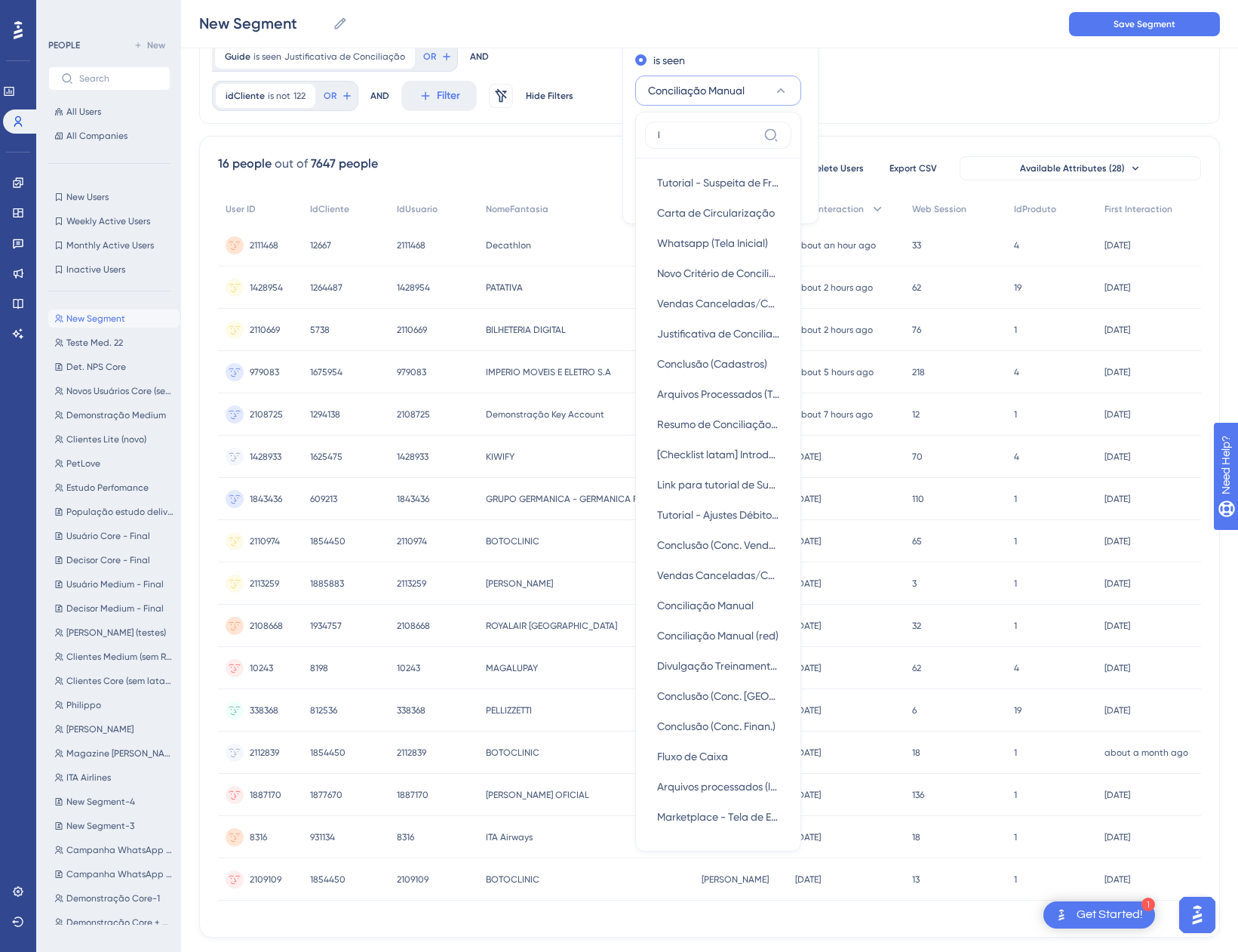
type input "l"
click at [735, 89] on span "Conciliação Manual" at bounding box center [697, 91] width 97 height 18
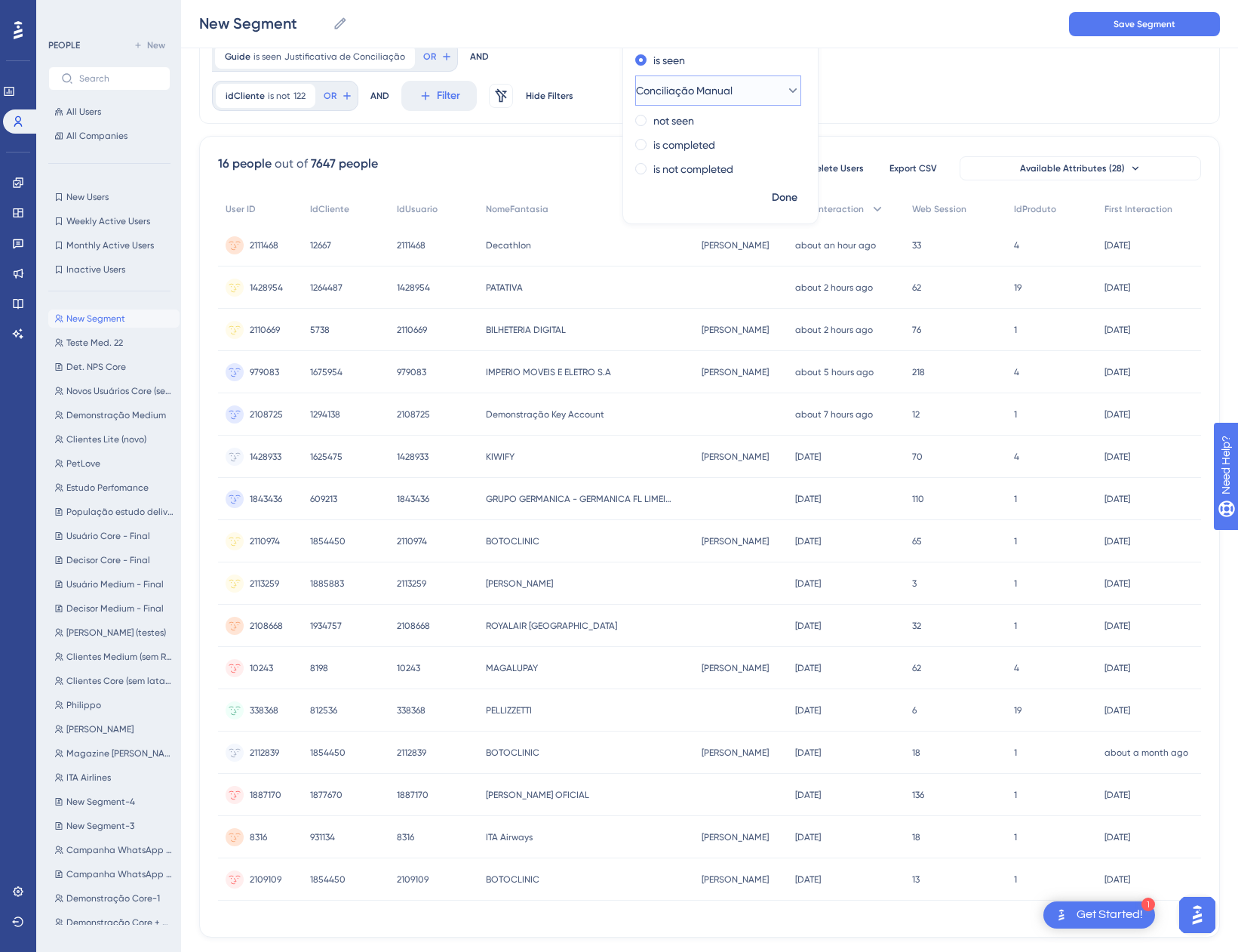
click at [732, 89] on span "Conciliação Manual" at bounding box center [685, 91] width 97 height 18
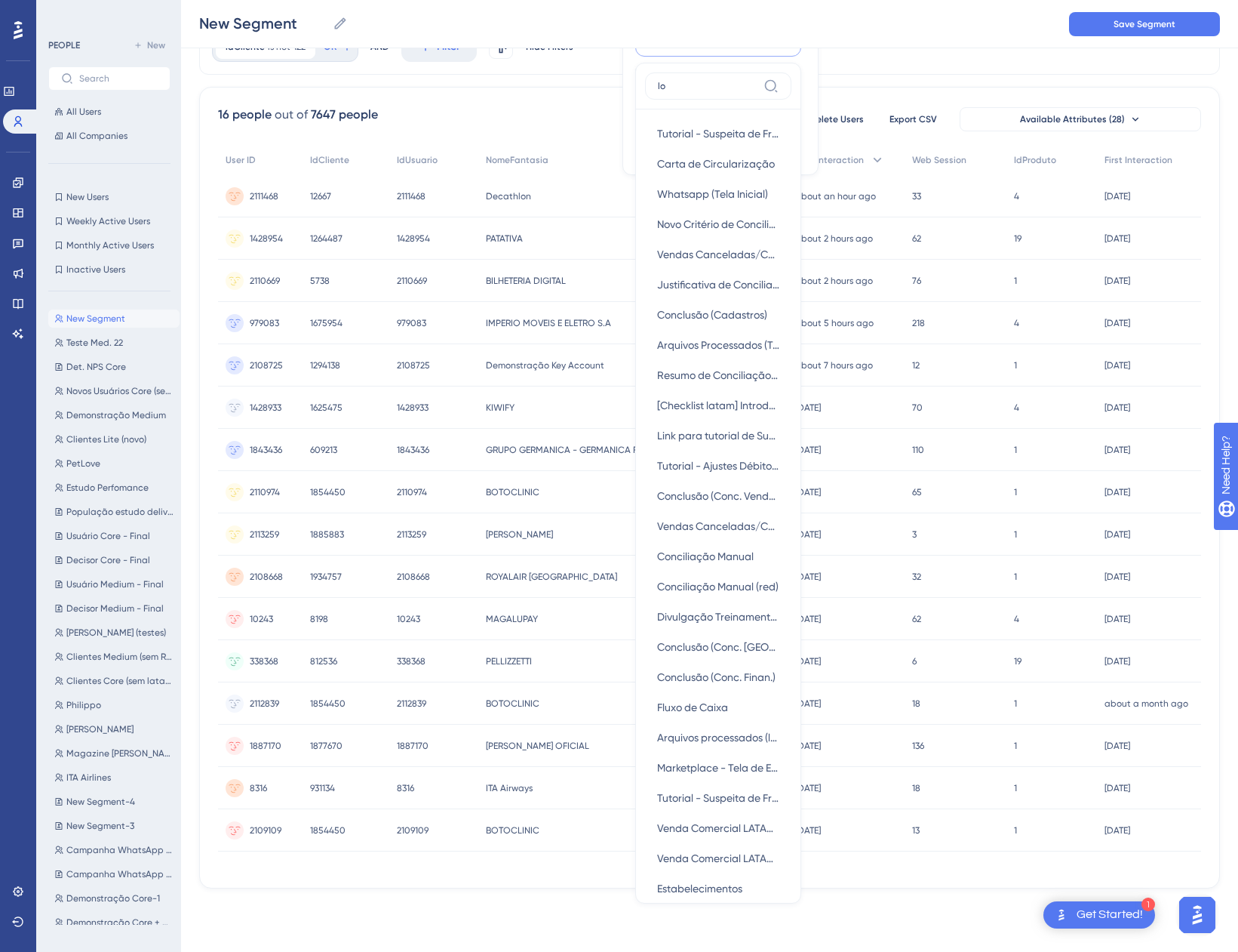
scroll to position [141, 0]
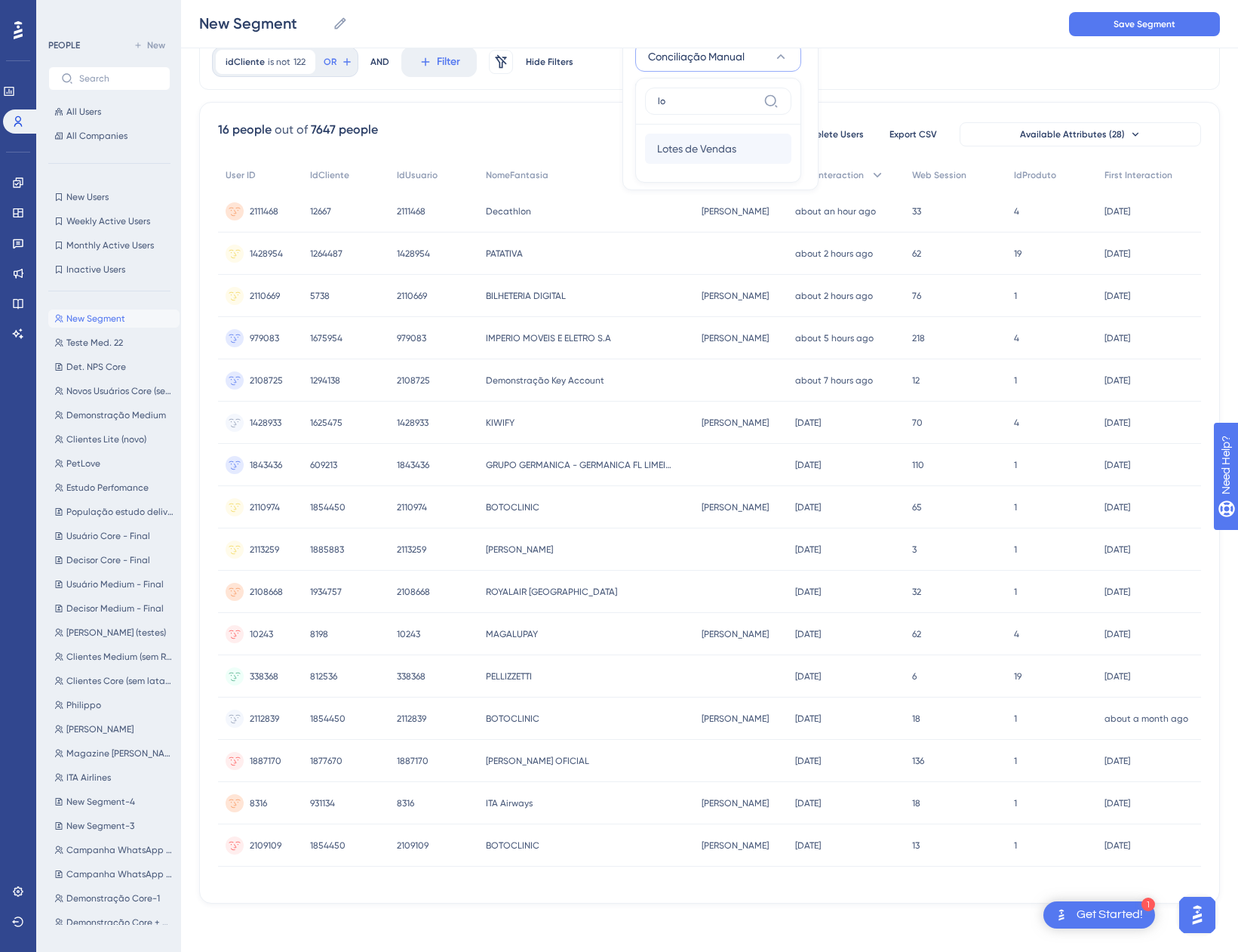
type input "lo"
click at [730, 151] on span "Lotes de Vendas" at bounding box center [697, 149] width 80 height 18
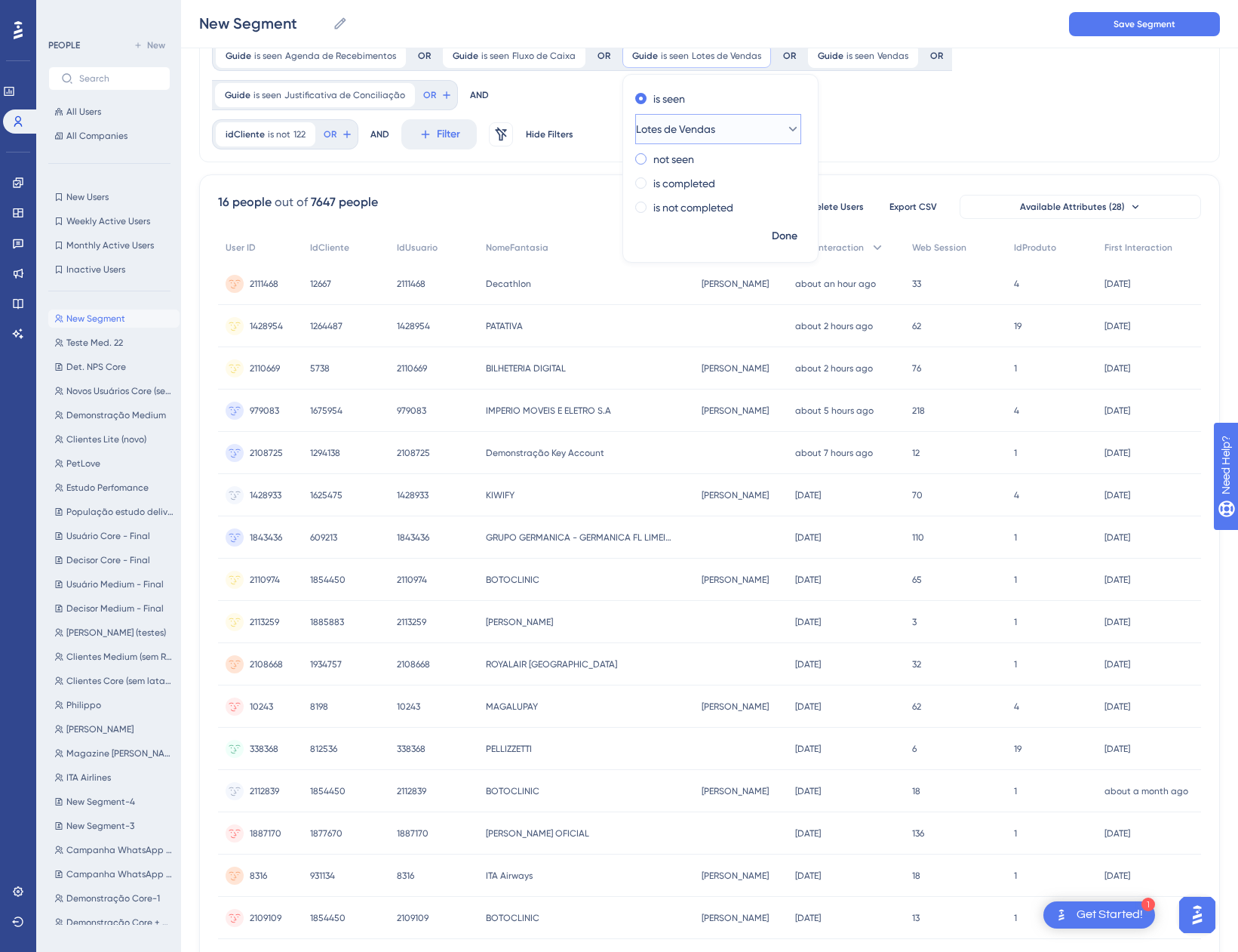
scroll to position [66, 0]
click at [772, 241] on span "Done" at bounding box center [784, 240] width 26 height 18
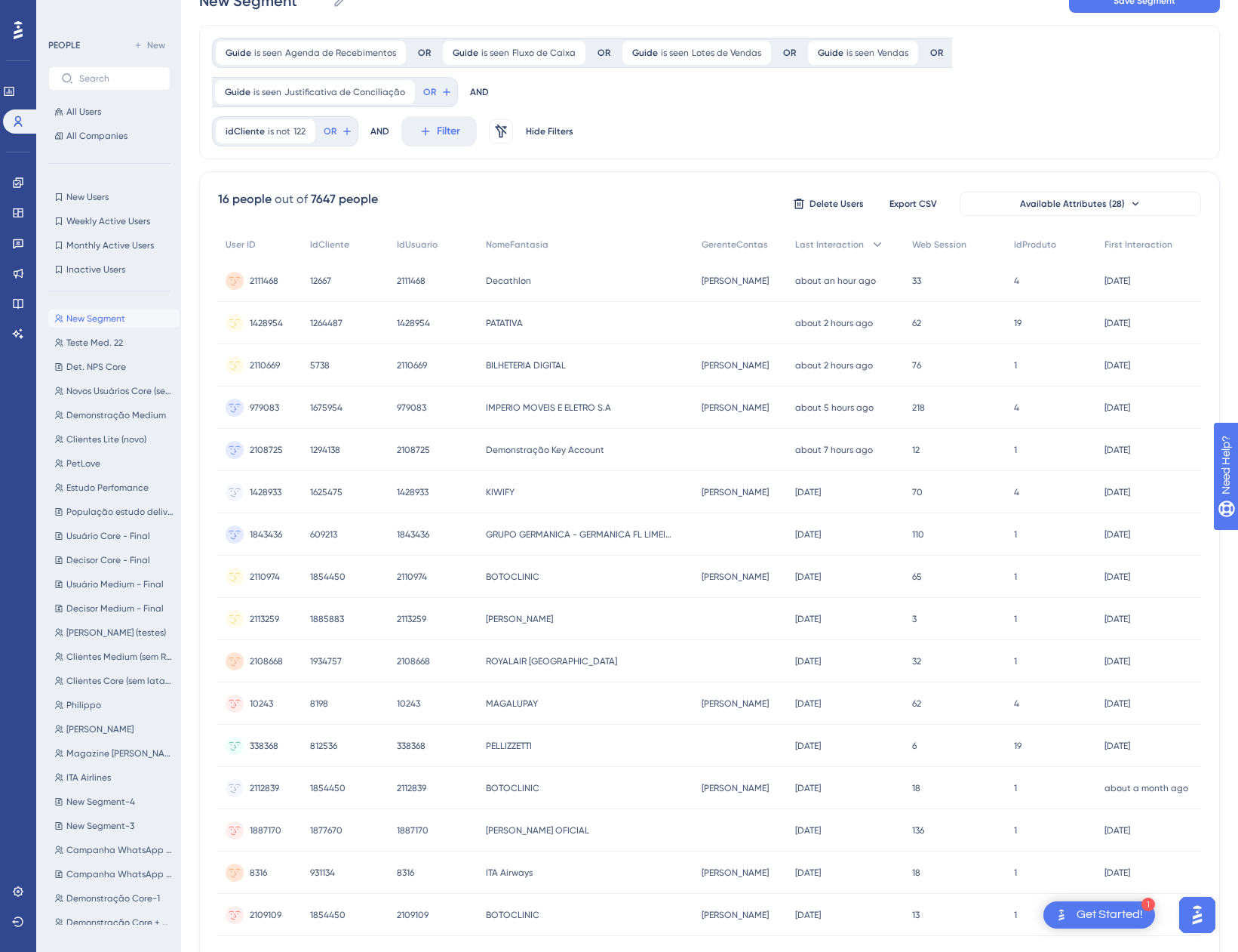
scroll to position [0, 0]
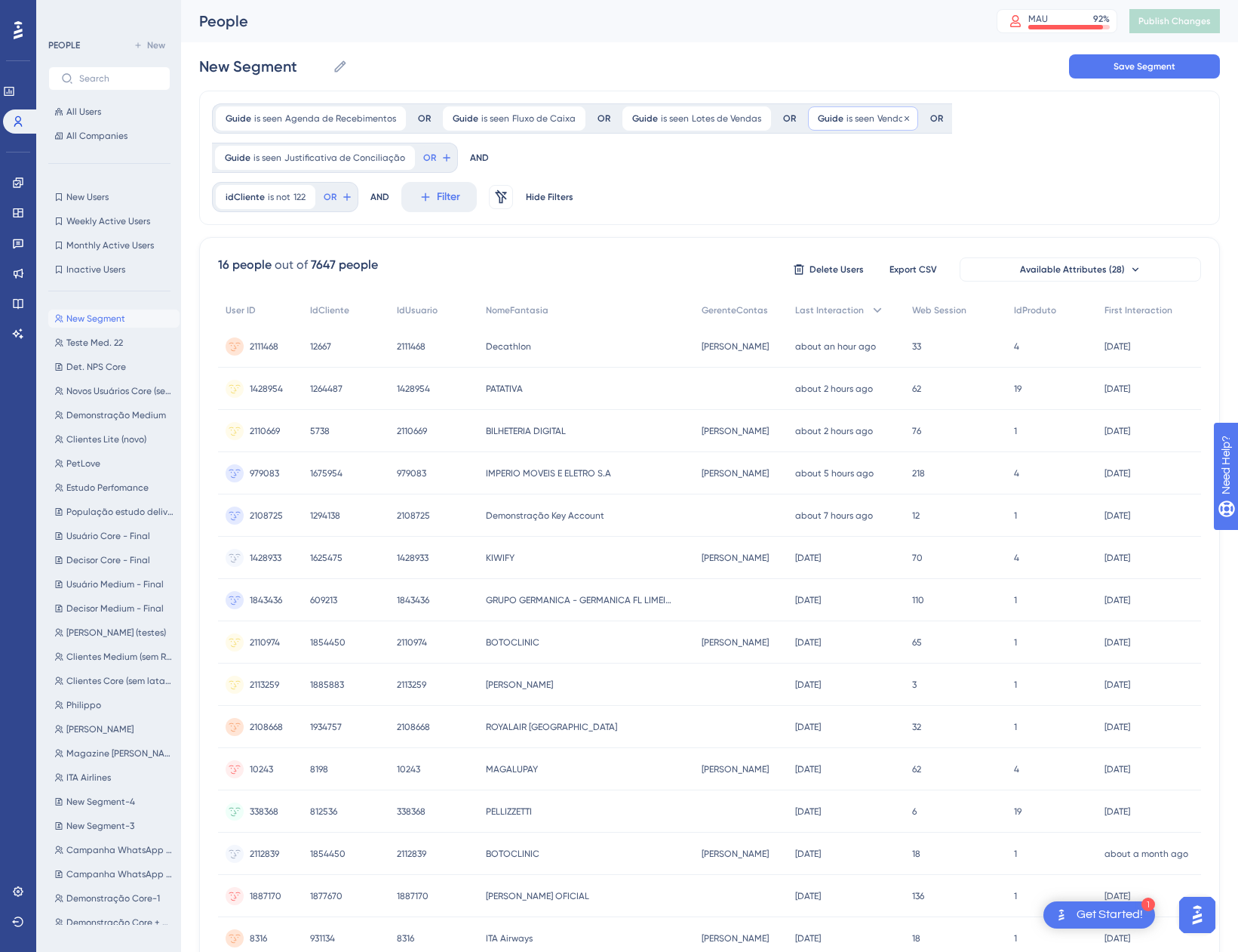
click at [878, 115] on span "Vendas" at bounding box center [893, 118] width 31 height 12
click at [892, 194] on button "Vendas" at bounding box center [904, 191] width 166 height 30
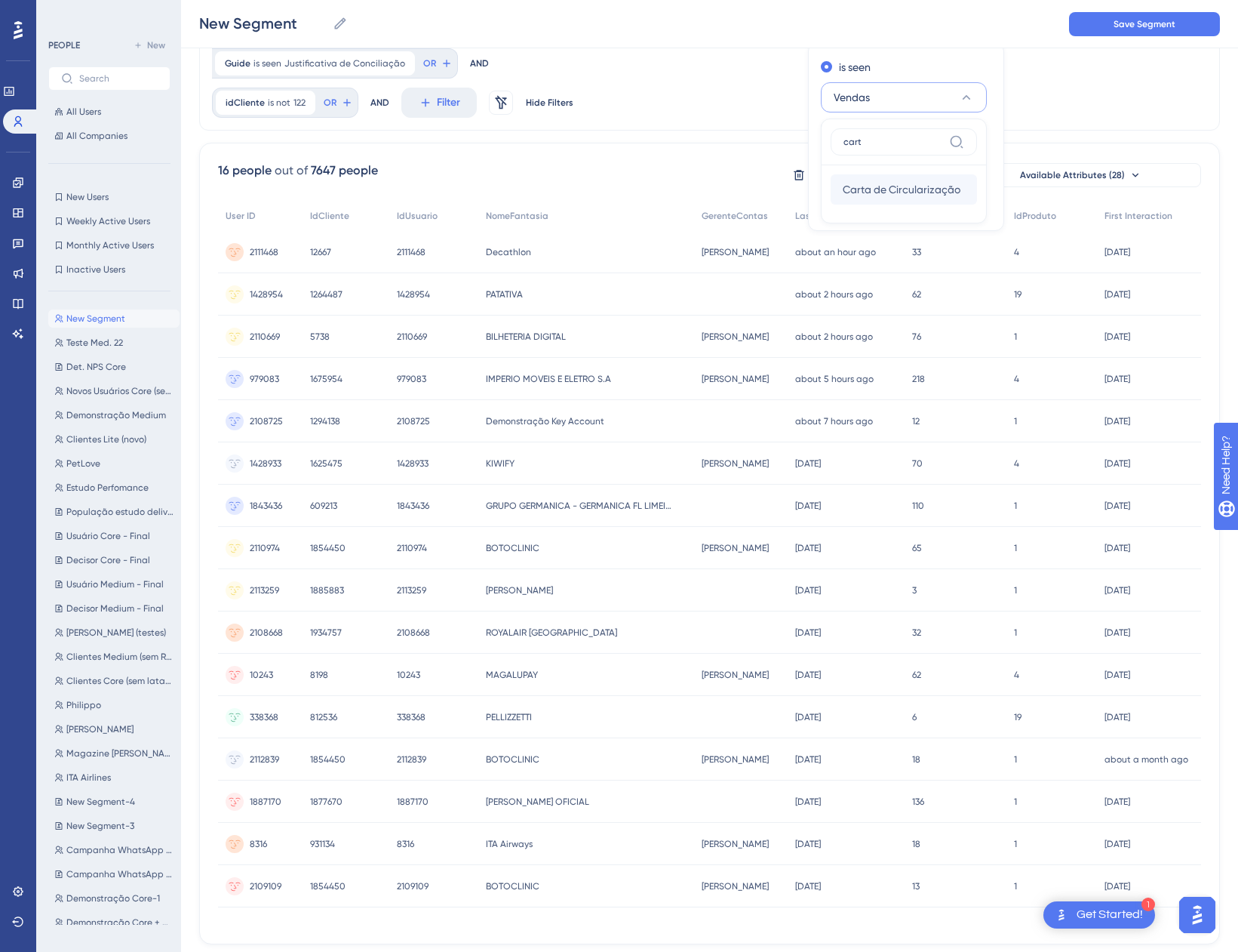
type input "cart"
click at [926, 192] on span "Carta de Circularização" at bounding box center [902, 189] width 118 height 18
click at [969, 205] on span "Done" at bounding box center [970, 205] width 26 height 18
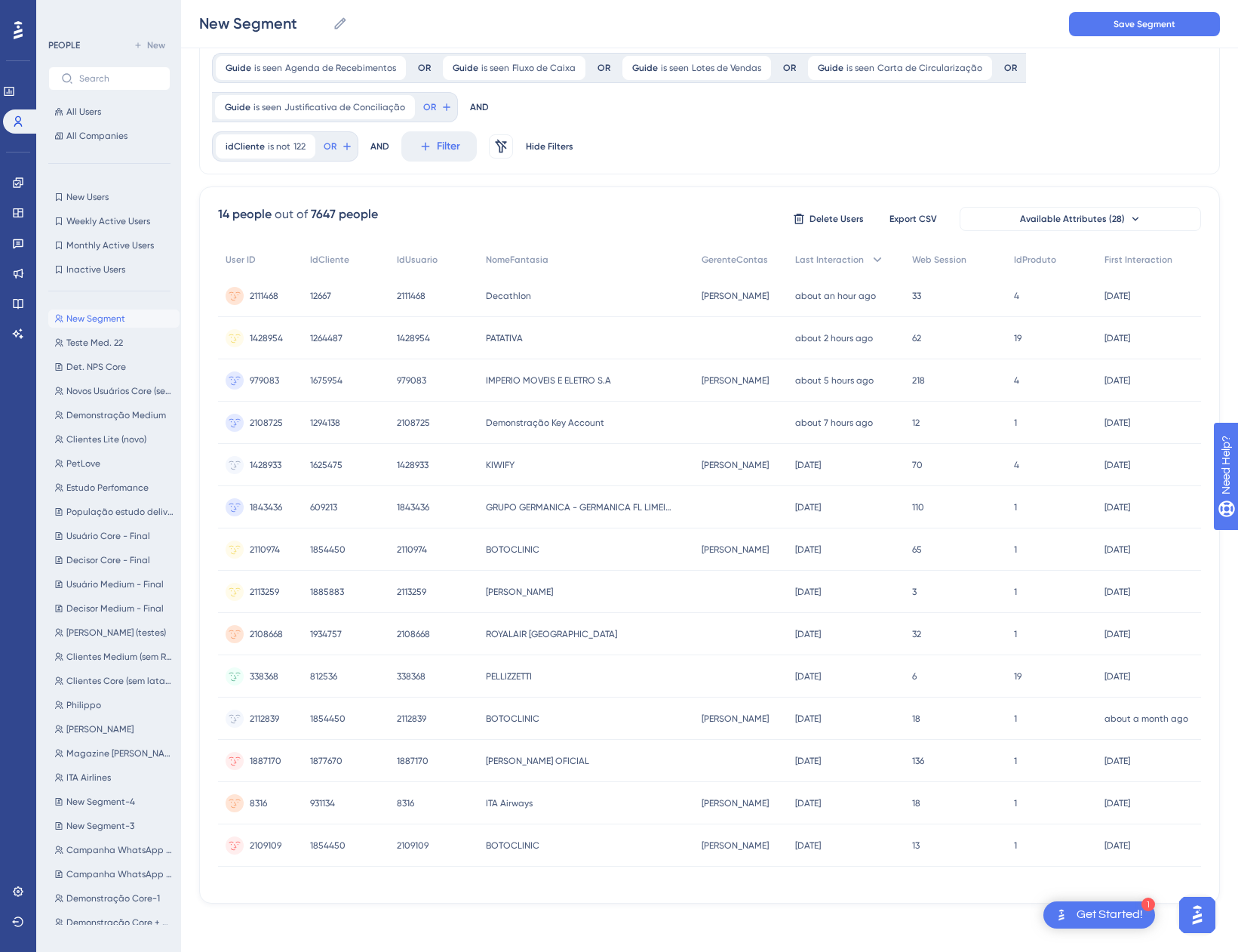
scroll to position [0, 0]
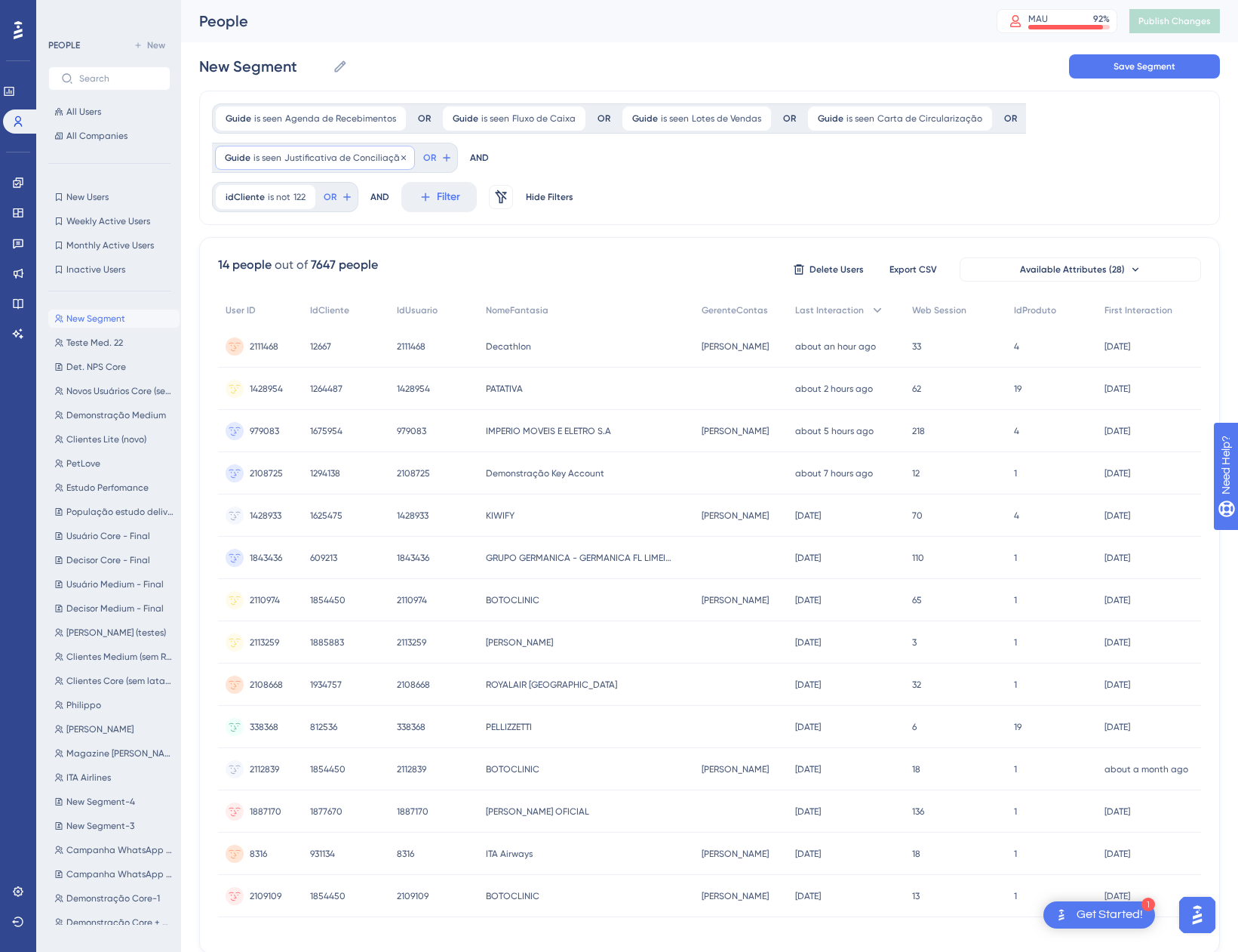
click at [262, 155] on span "is seen" at bounding box center [267, 157] width 28 height 12
click at [322, 231] on span "Justificativa de Conciliação" at bounding box center [295, 231] width 134 height 18
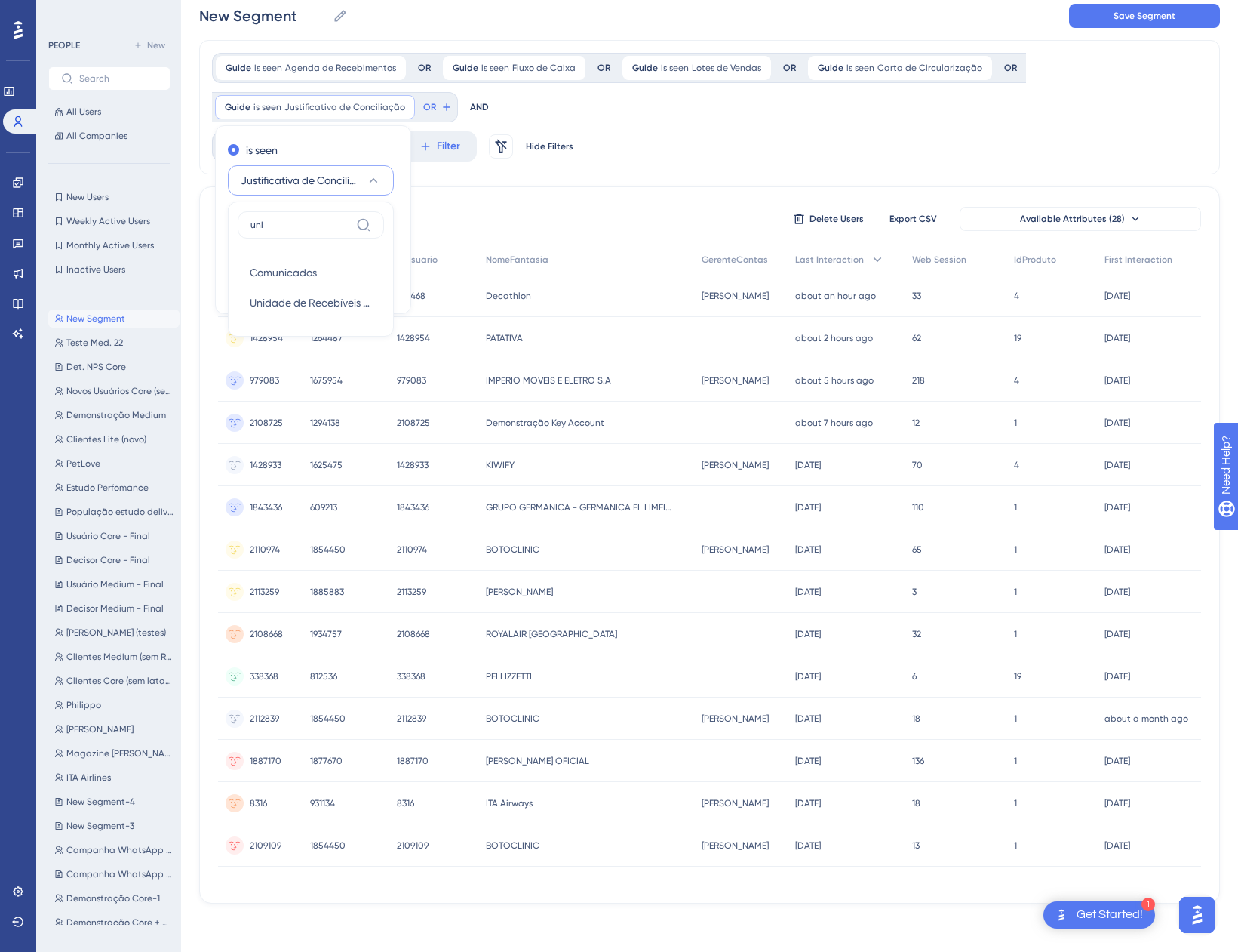
scroll to position [50, 0]
type input "unida"
click at [330, 272] on span "Unidade de Recebíveis (UR)" at bounding box center [311, 273] width 123 height 18
click at [382, 283] on span "Done" at bounding box center [378, 288] width 26 height 18
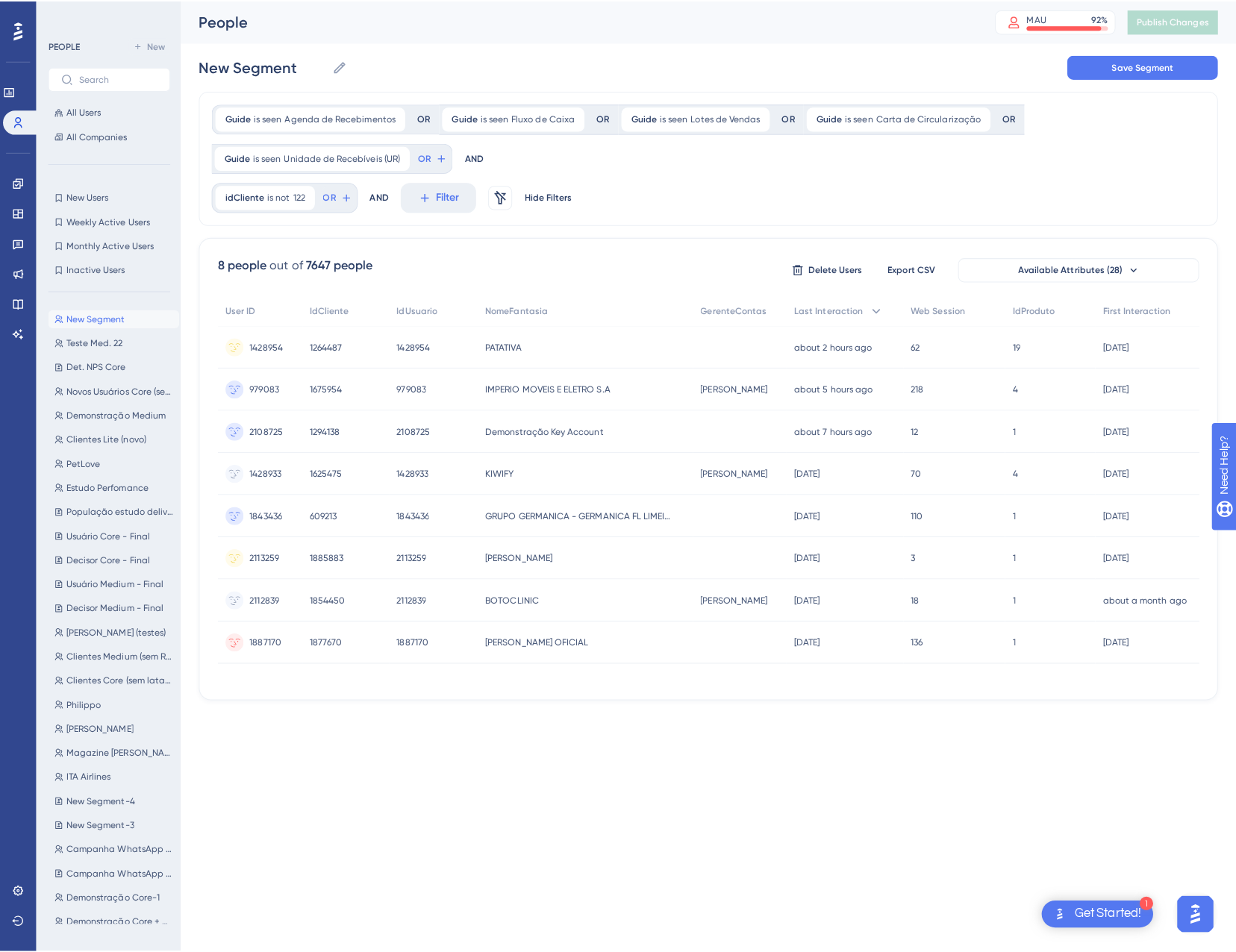
scroll to position [0, 0]
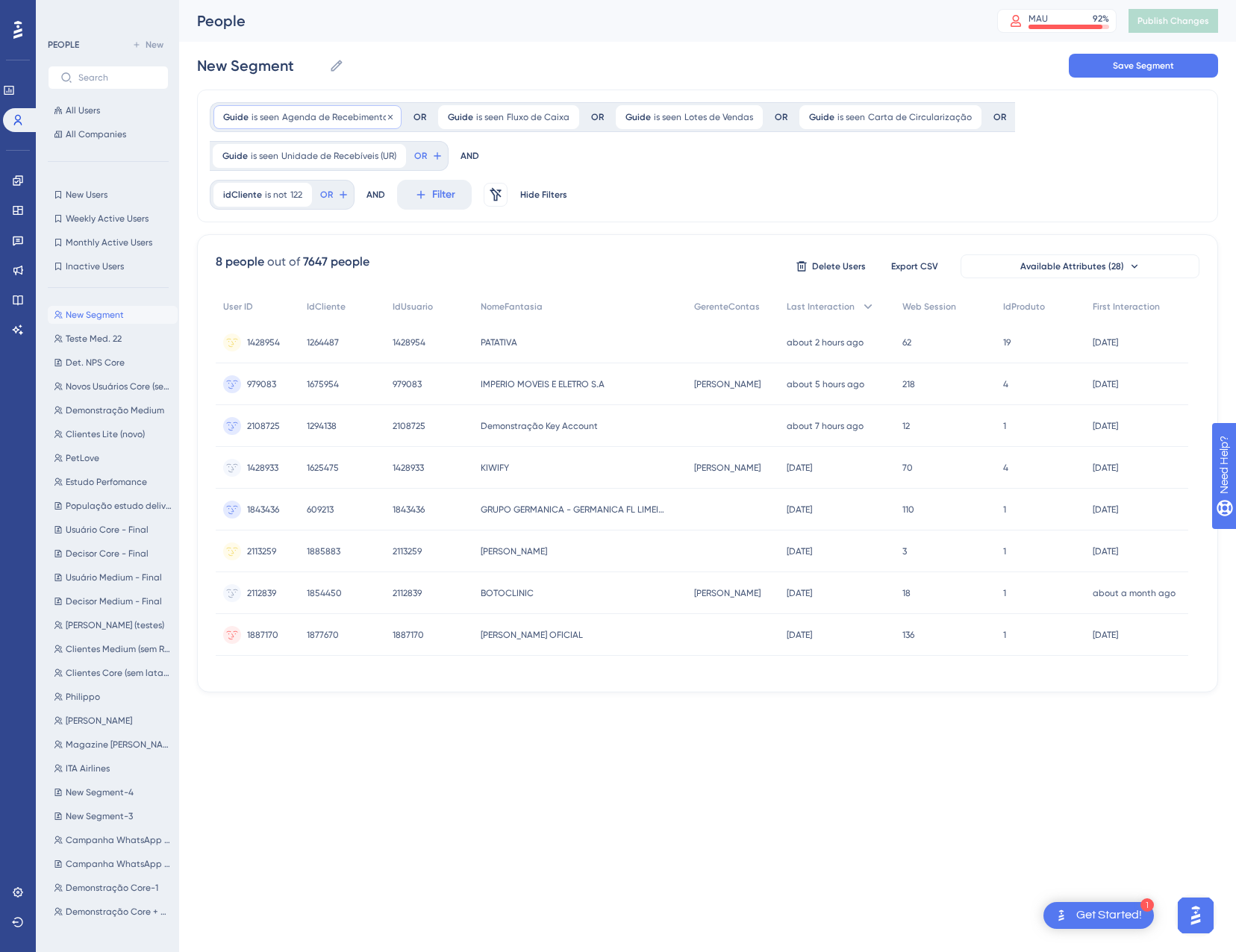
click at [270, 114] on span "is seen" at bounding box center [265, 117] width 28 height 12
click at [292, 236] on label "is completed" at bounding box center [275, 243] width 61 height 18
click at [374, 295] on span "Done" at bounding box center [373, 296] width 25 height 18
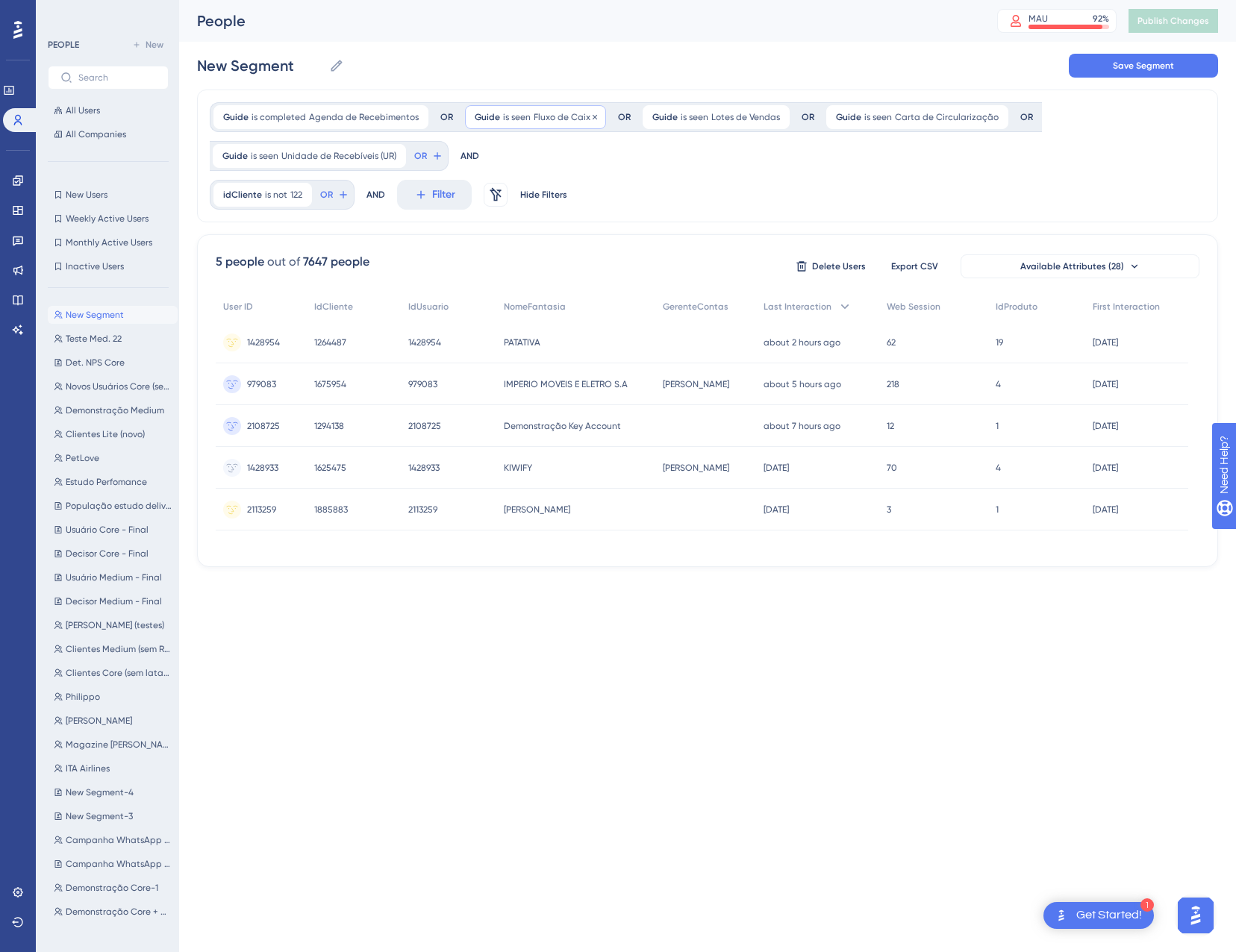
click at [503, 114] on span "is seen" at bounding box center [516, 117] width 28 height 12
click at [523, 247] on label "is completed" at bounding box center [526, 243] width 61 height 18
click at [625, 298] on span "Done" at bounding box center [626, 296] width 25 height 18
click at [715, 116] on span "is seen" at bounding box center [721, 117] width 28 height 12
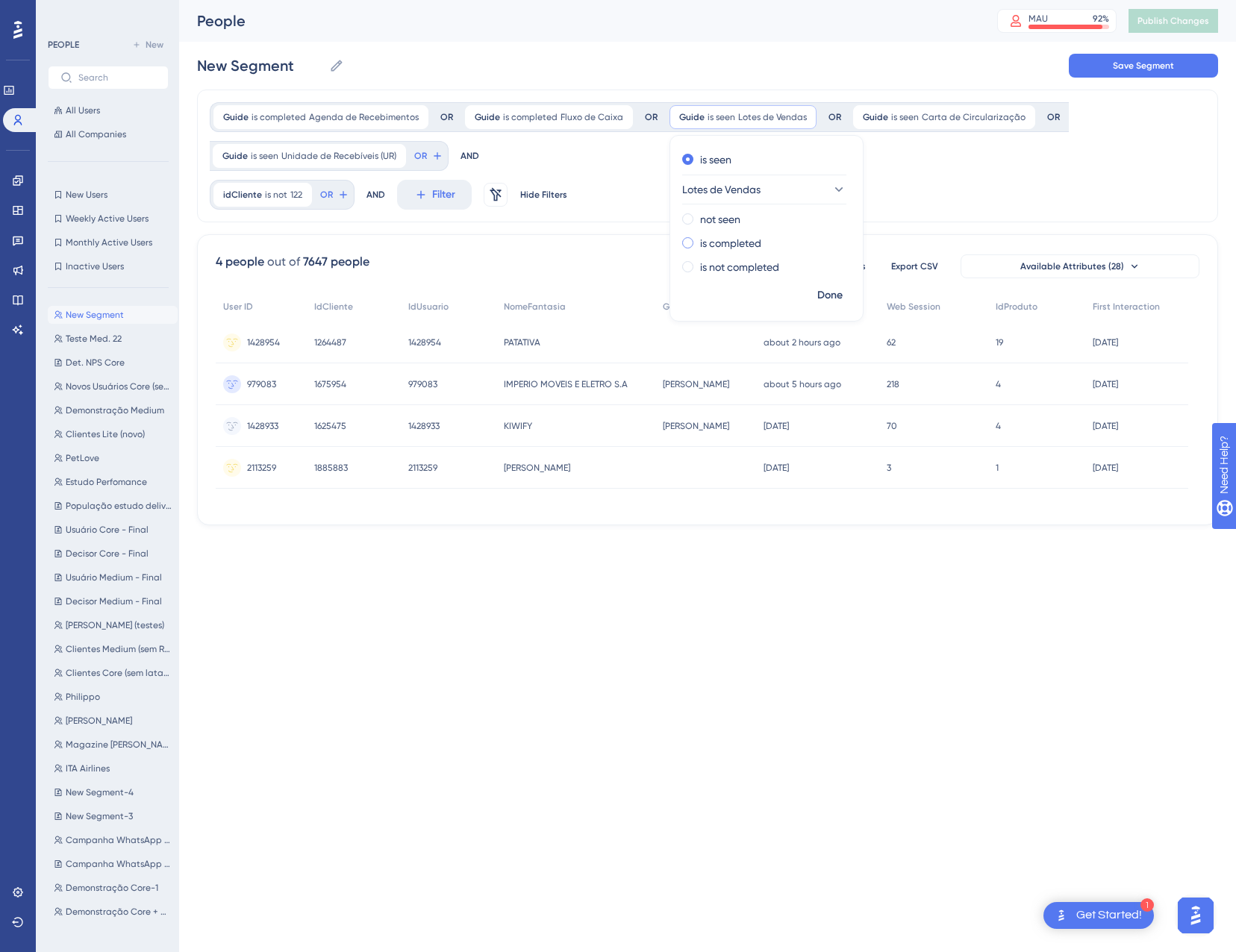
click at [728, 246] on label "is completed" at bounding box center [731, 243] width 61 height 18
click at [833, 297] on span "Done" at bounding box center [830, 296] width 25 height 18
click at [949, 120] on span "Carta de Circularização" at bounding box center [1000, 117] width 104 height 12
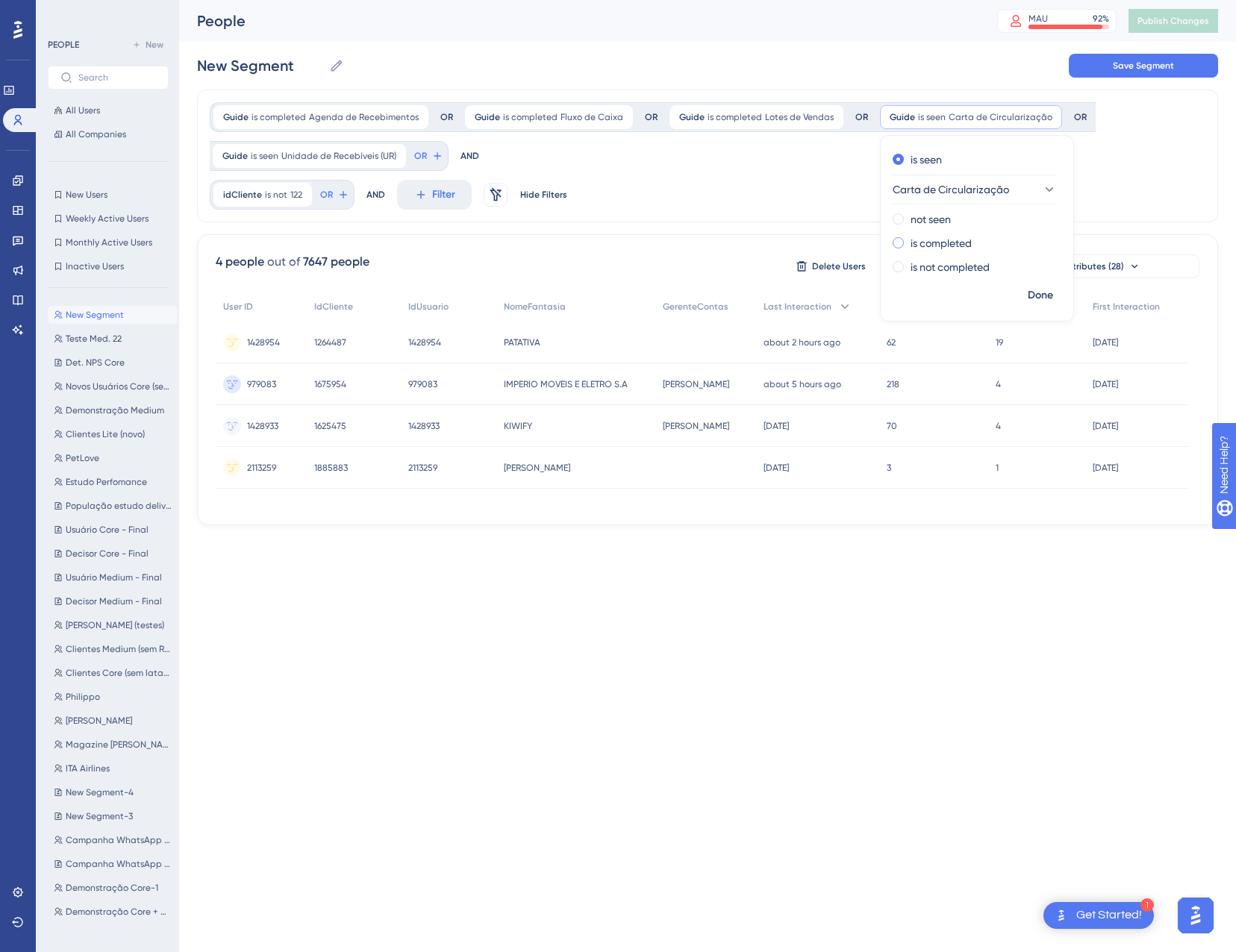
click at [925, 239] on label "is completed" at bounding box center [941, 243] width 61 height 18
click at [1035, 291] on span "Done" at bounding box center [1040, 296] width 25 height 18
click at [333, 153] on span "Unidade de Recebíveis (UR)" at bounding box center [338, 156] width 115 height 12
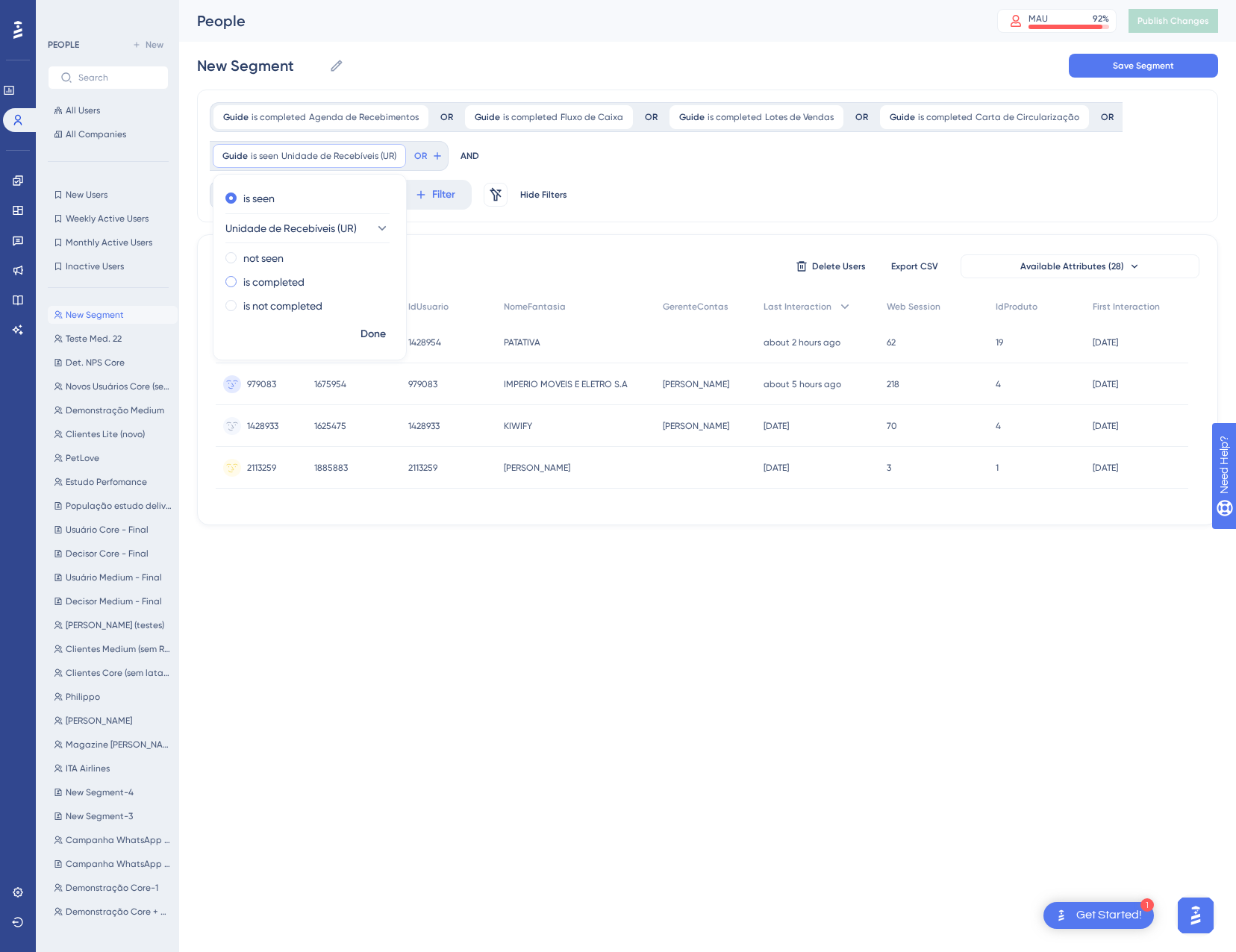
click at [277, 282] on label "is completed" at bounding box center [274, 282] width 61 height 18
click at [369, 334] on span "Done" at bounding box center [373, 335] width 25 height 18
click at [379, 114] on span "Agenda de Recebimentos" at bounding box center [363, 117] width 109 height 12
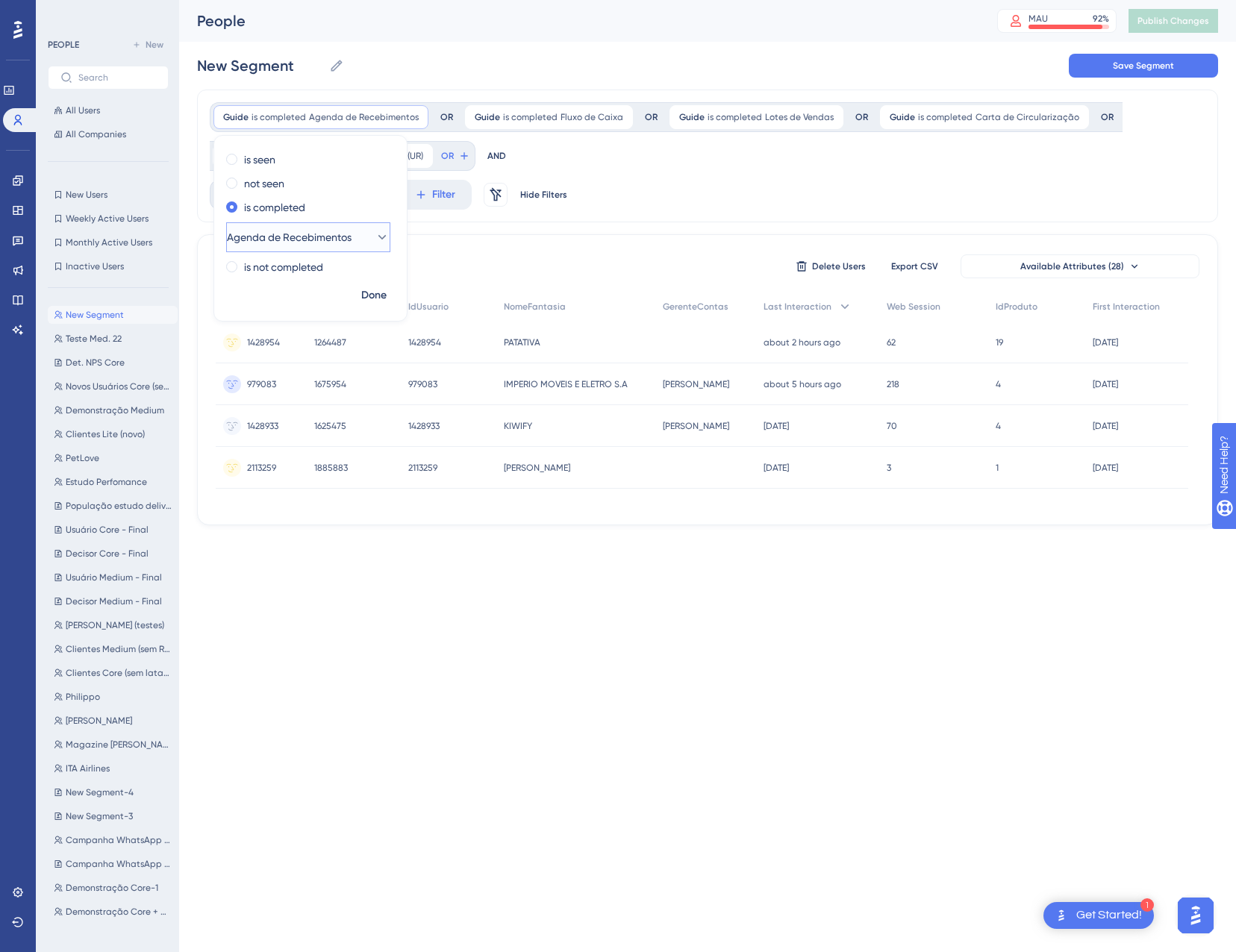
click at [327, 240] on span "Agenda de Recebimentos" at bounding box center [289, 238] width 125 height 18
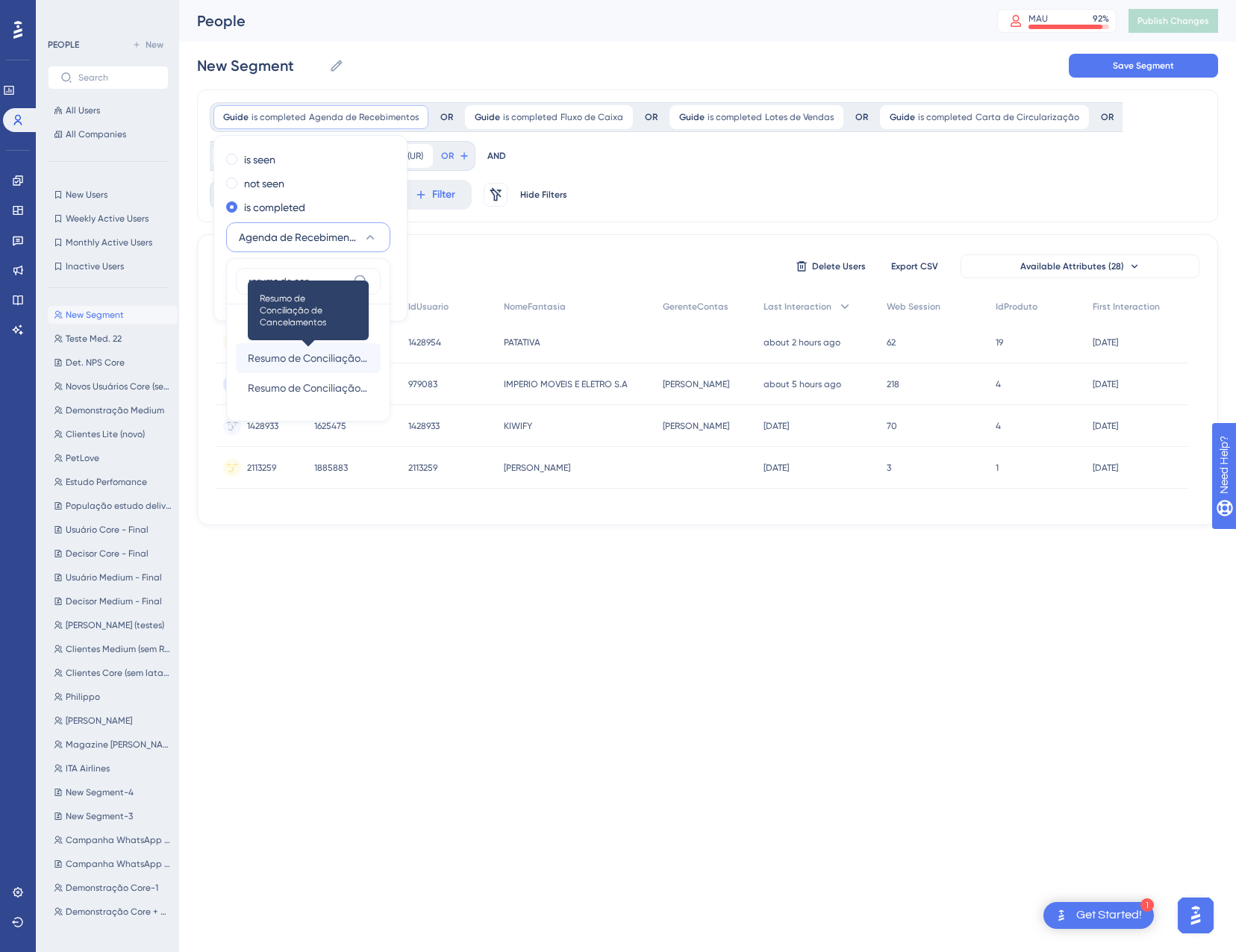
type input "resumo de con"
click at [314, 361] on span "Resumo de Conciliação de Cancelamentos" at bounding box center [308, 358] width 121 height 18
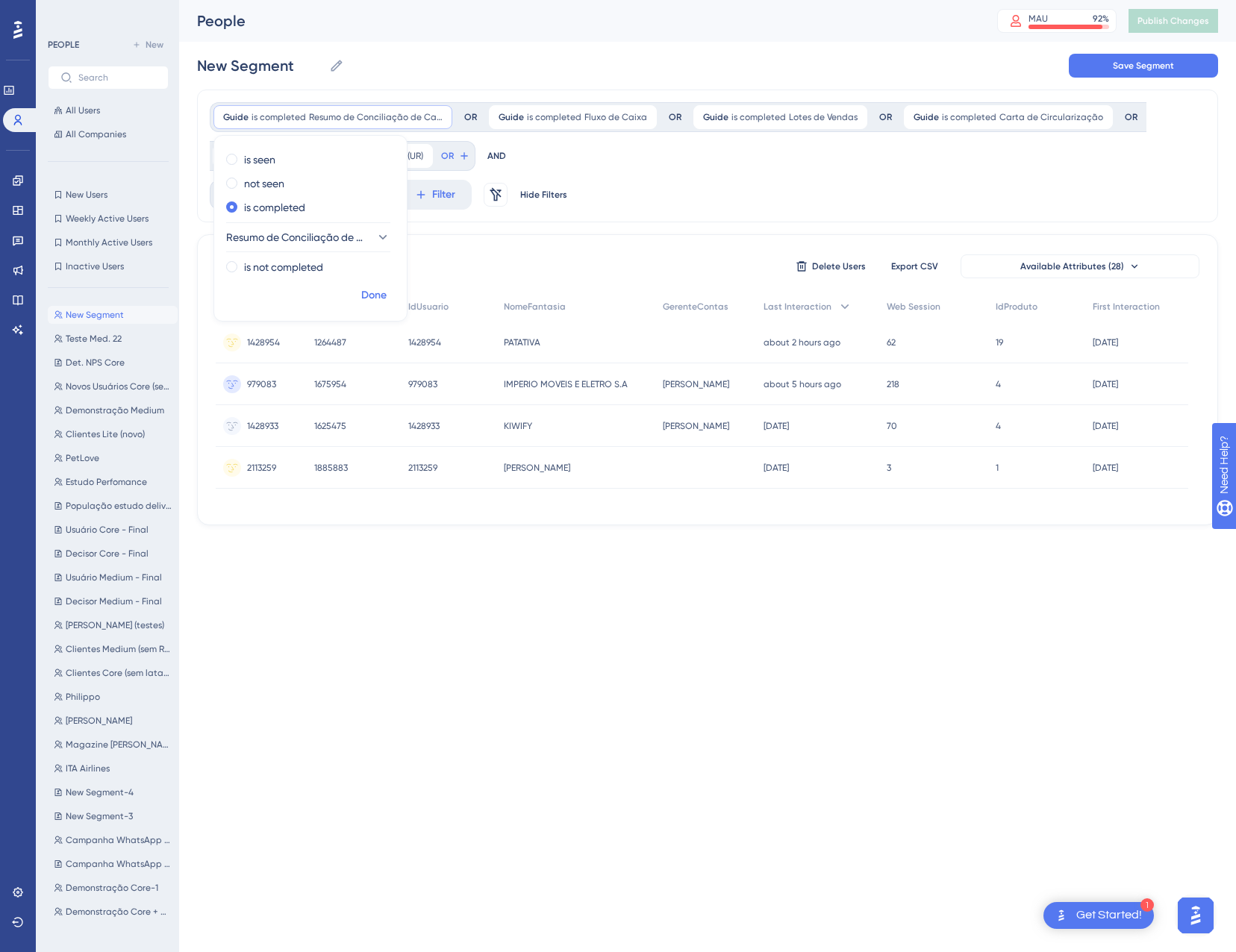
click at [373, 300] on span "Done" at bounding box center [373, 296] width 25 height 18
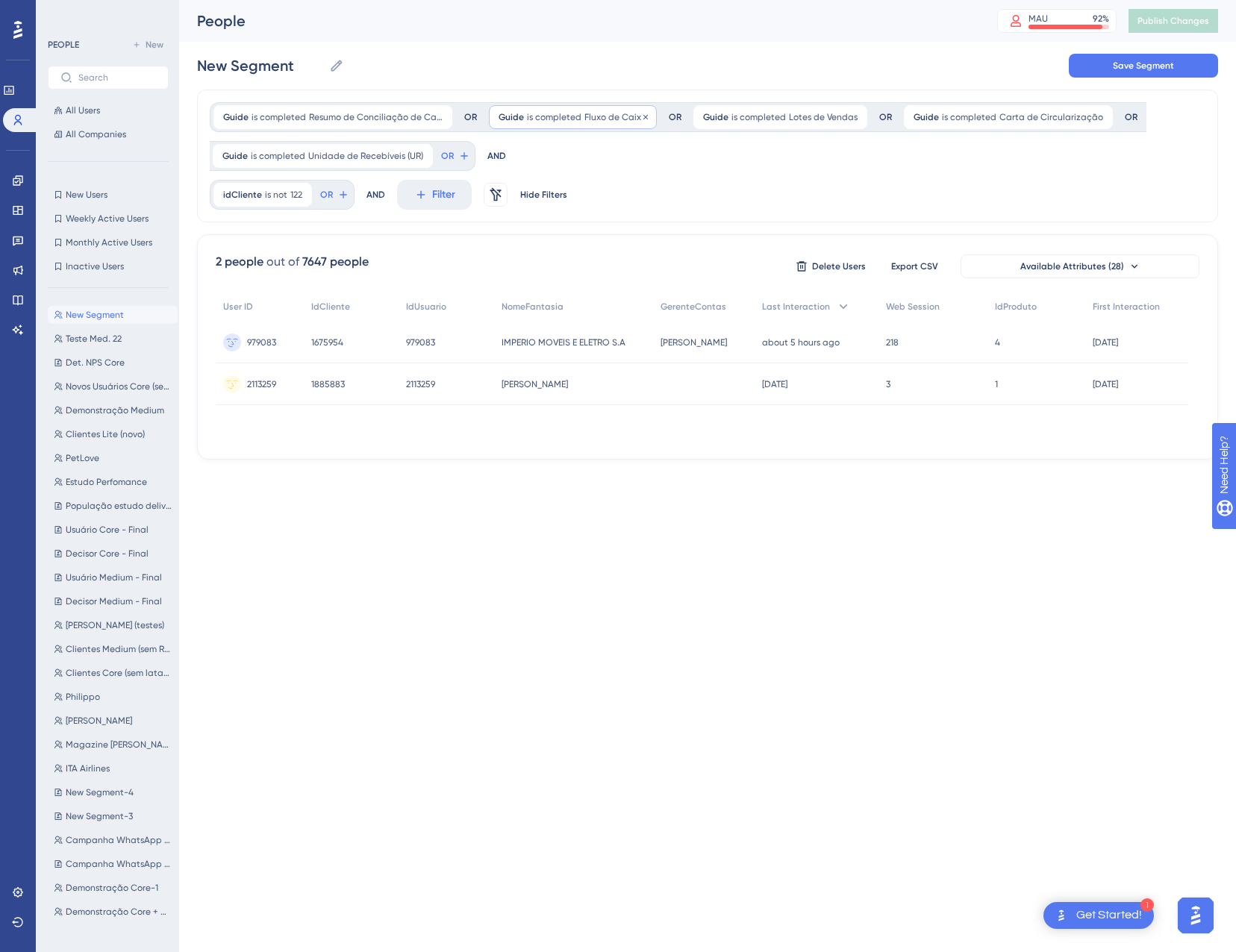
click at [572, 117] on span "is completed" at bounding box center [554, 117] width 54 height 12
click at [592, 232] on button "Fluxo de Caixa" at bounding box center [584, 237] width 165 height 30
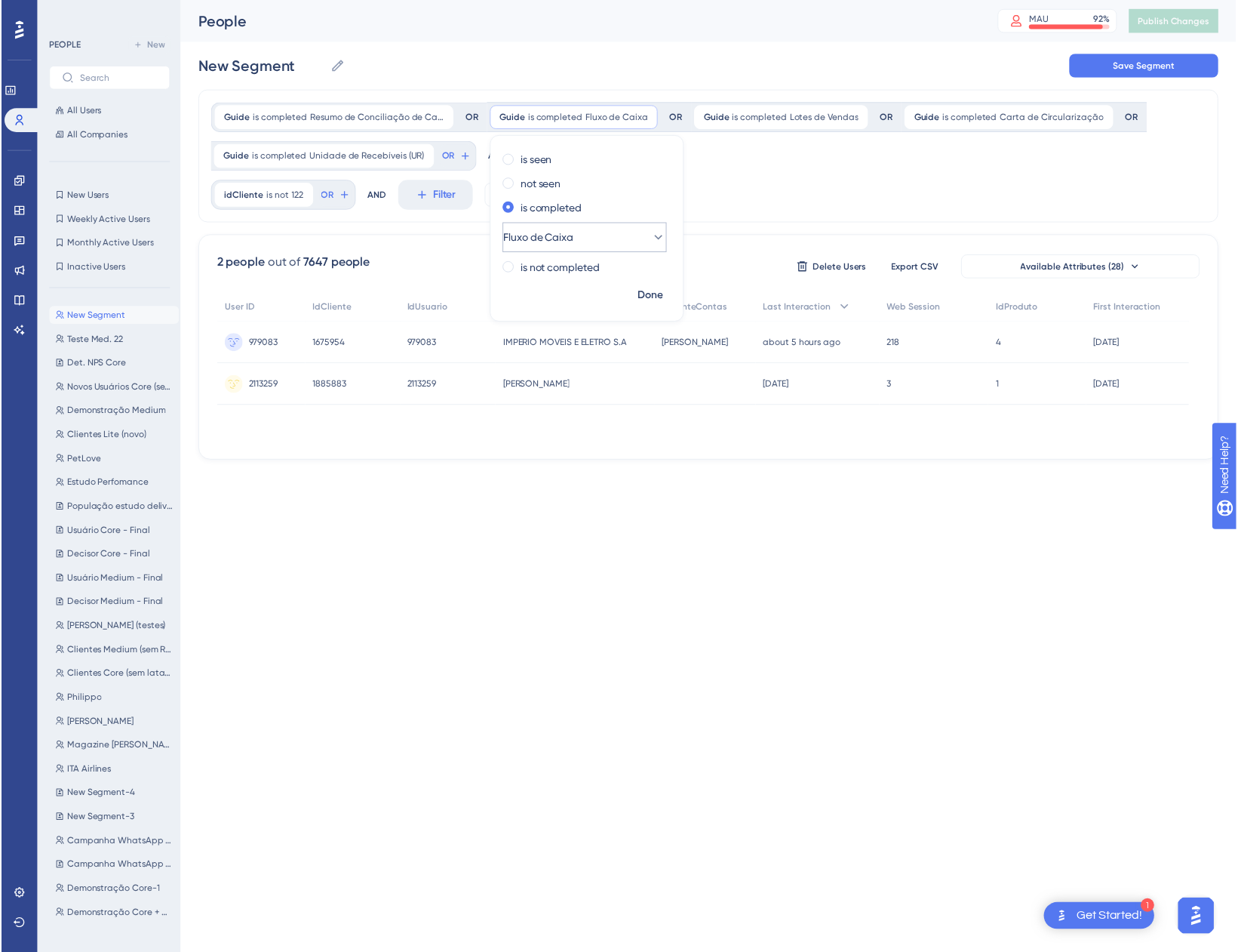
scroll to position [125, 0]
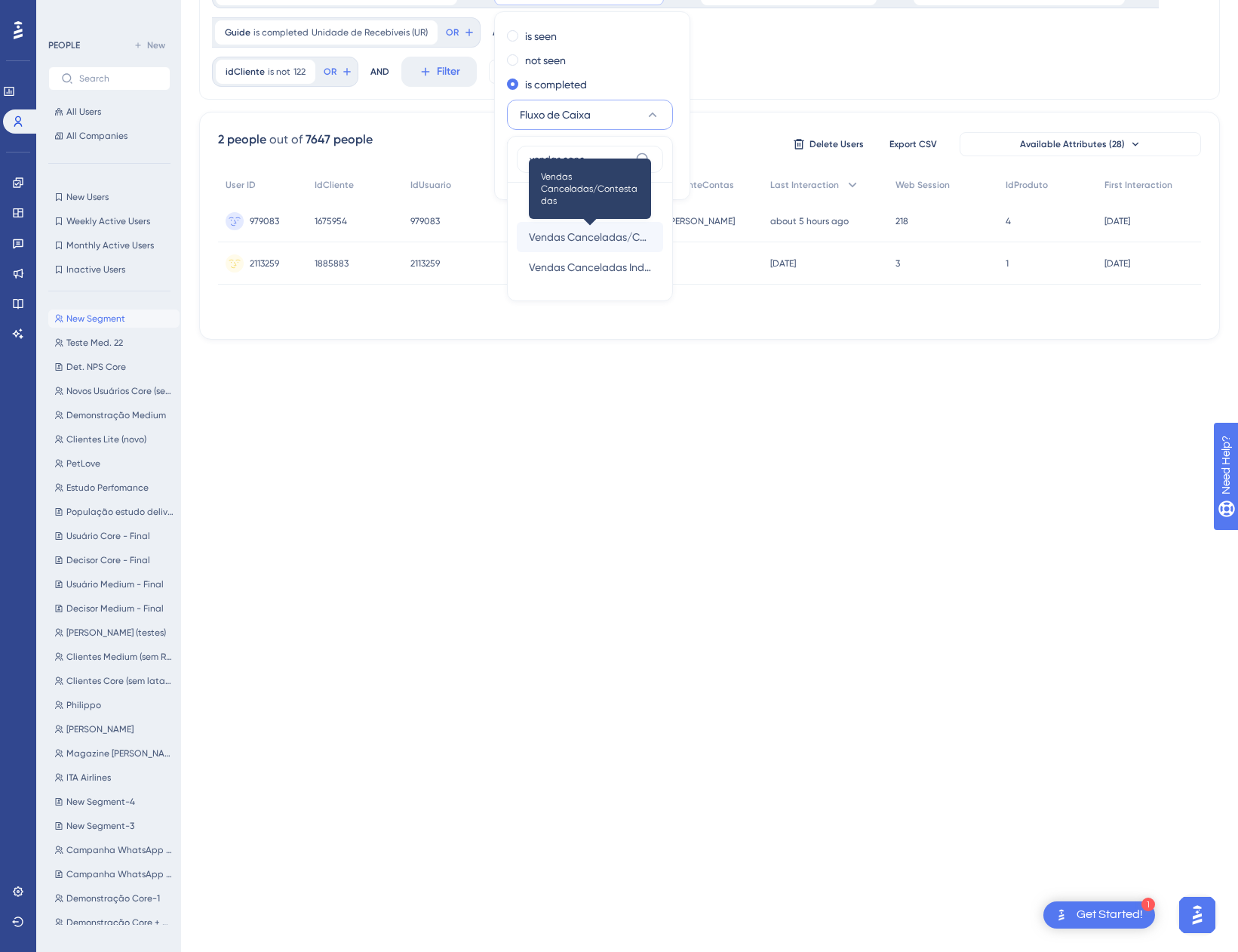
type input "vendas canc"
click at [628, 239] on span "Vendas Canceladas/Contestadas" at bounding box center [591, 237] width 123 height 18
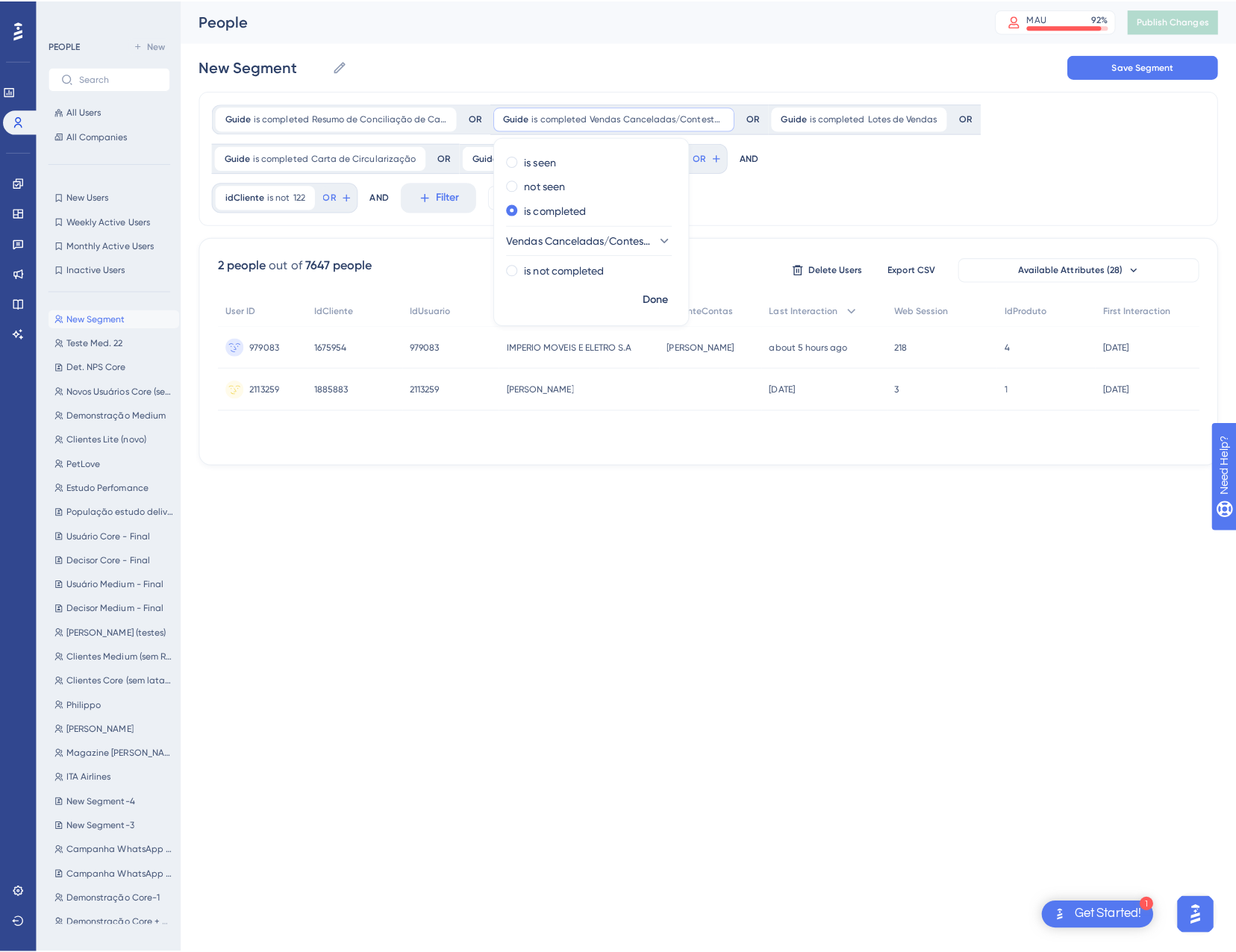
scroll to position [0, 0]
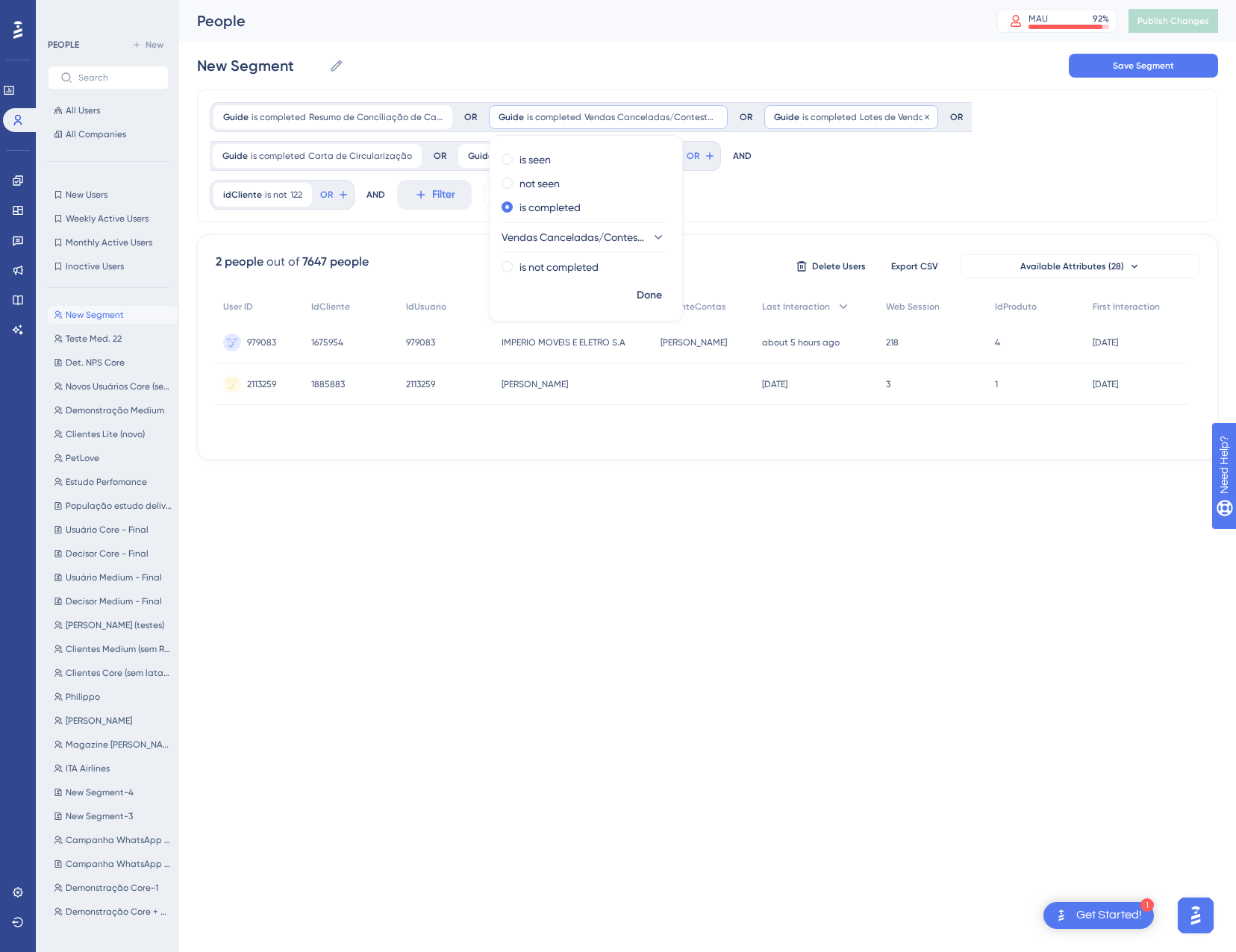
click at [835, 123] on div "Guide is completed Lotes de Vendas Lotes de Vendas Remove" at bounding box center [851, 117] width 174 height 24
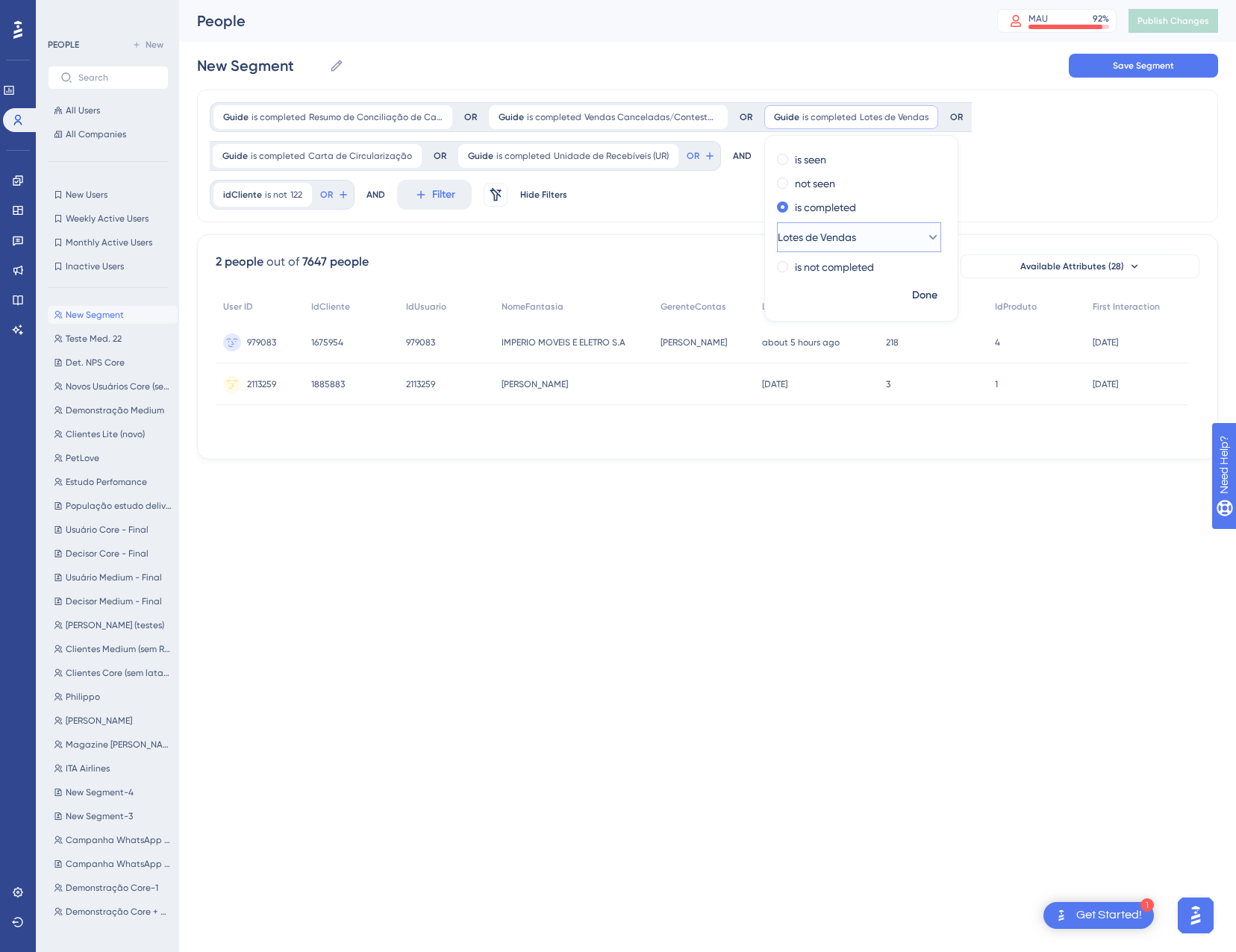
click at [852, 233] on span "Lotes de Vendas" at bounding box center [816, 238] width 79 height 18
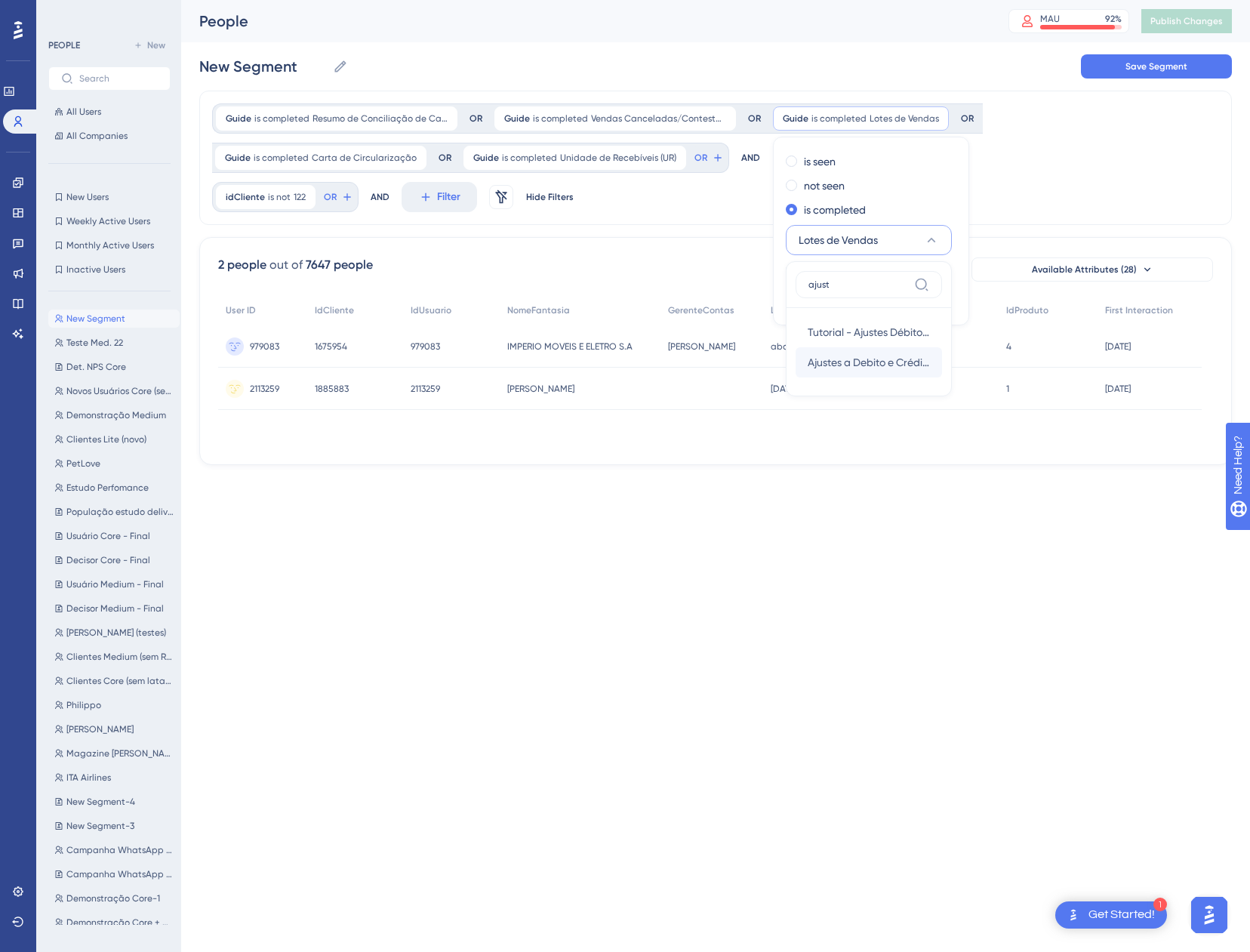
type input "ajust"
click at [883, 358] on span "Ajustes a Debito e Crédito (red)" at bounding box center [869, 362] width 123 height 18
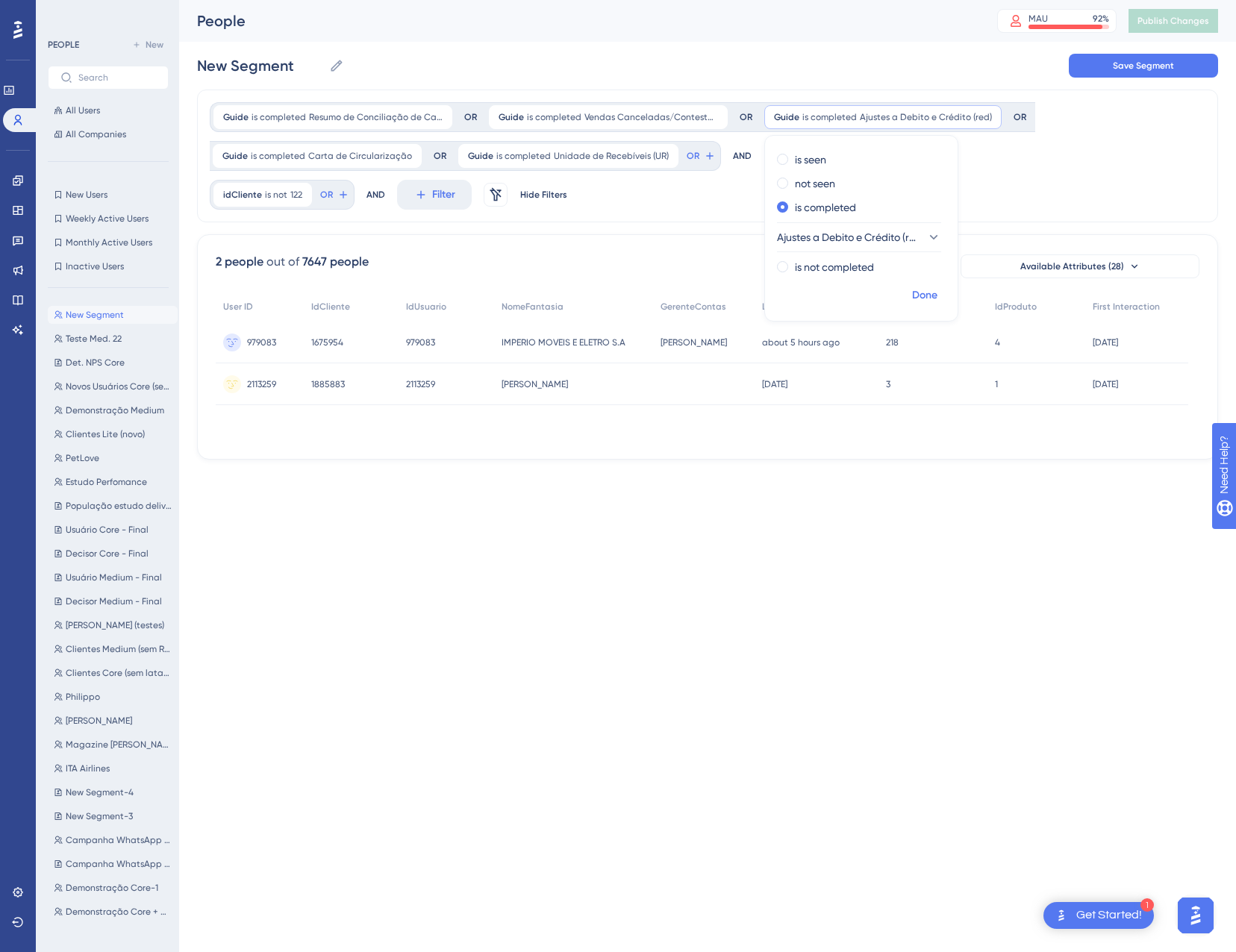
click at [920, 305] on button "Done" at bounding box center [924, 296] width 42 height 27
click at [318, 165] on div "Guide is completed Carta de Circularização Carta de Circularização Remove" at bounding box center [316, 156] width 209 height 24
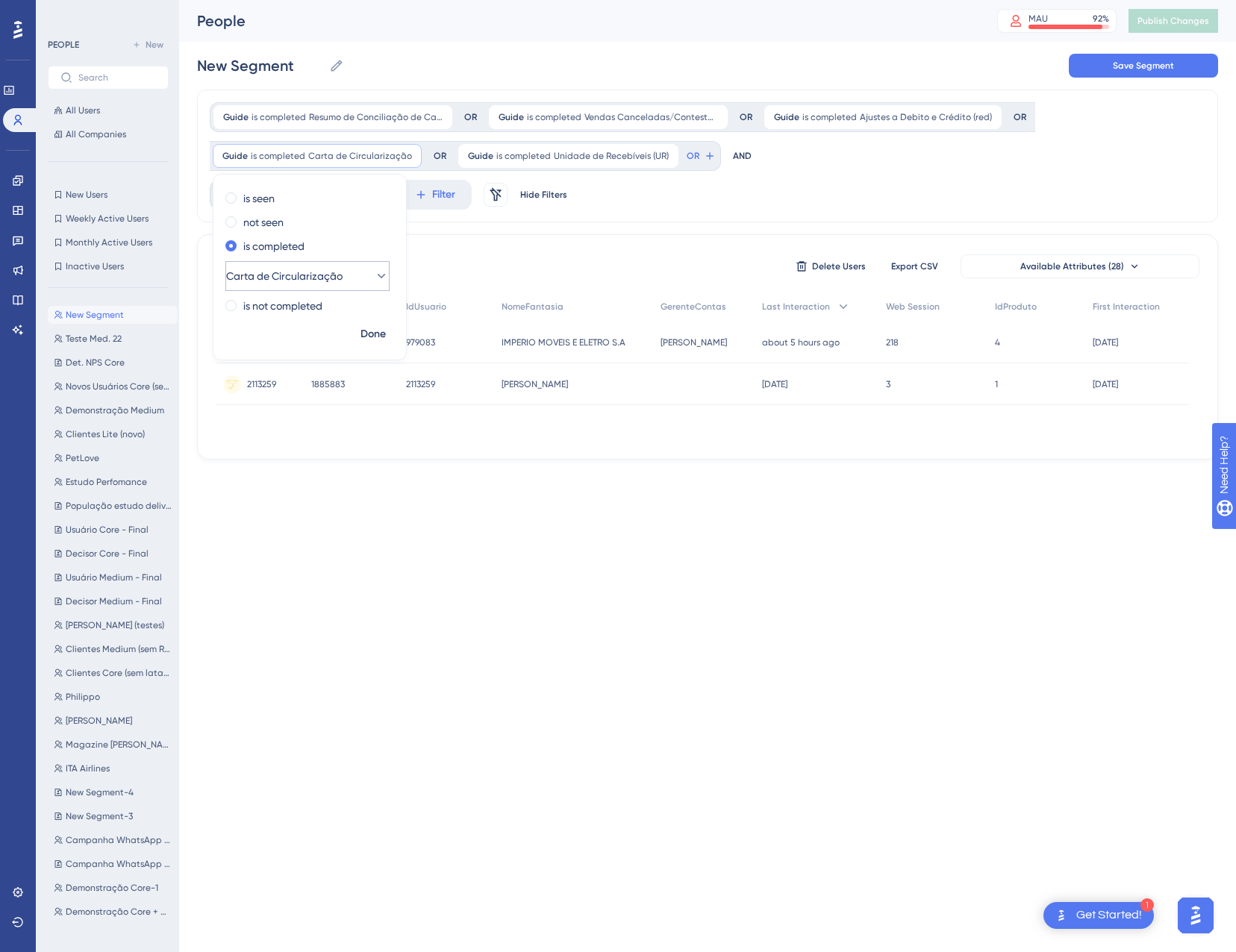
click at [307, 280] on span "Carta de Circularização" at bounding box center [284, 276] width 117 height 18
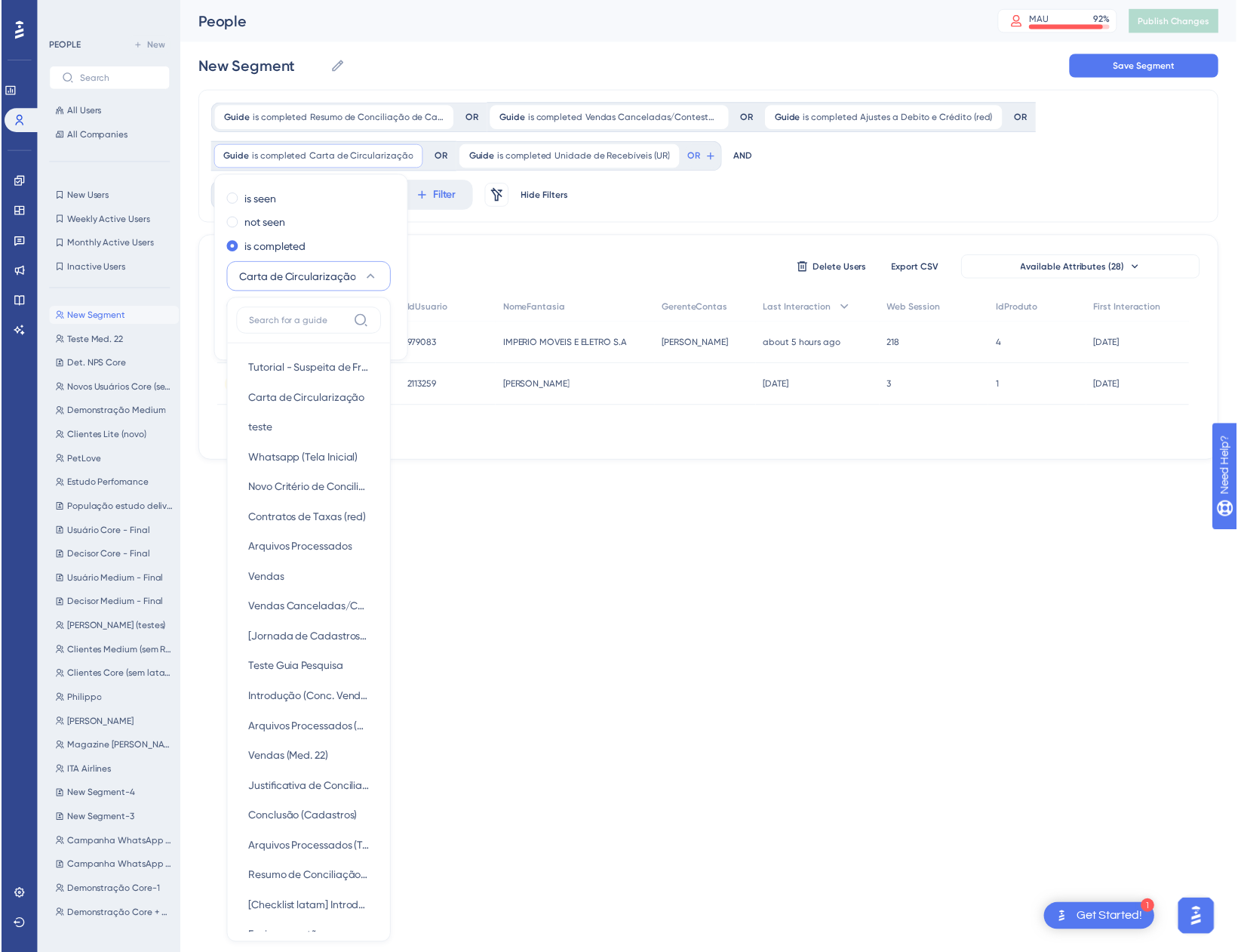
scroll to position [144, 0]
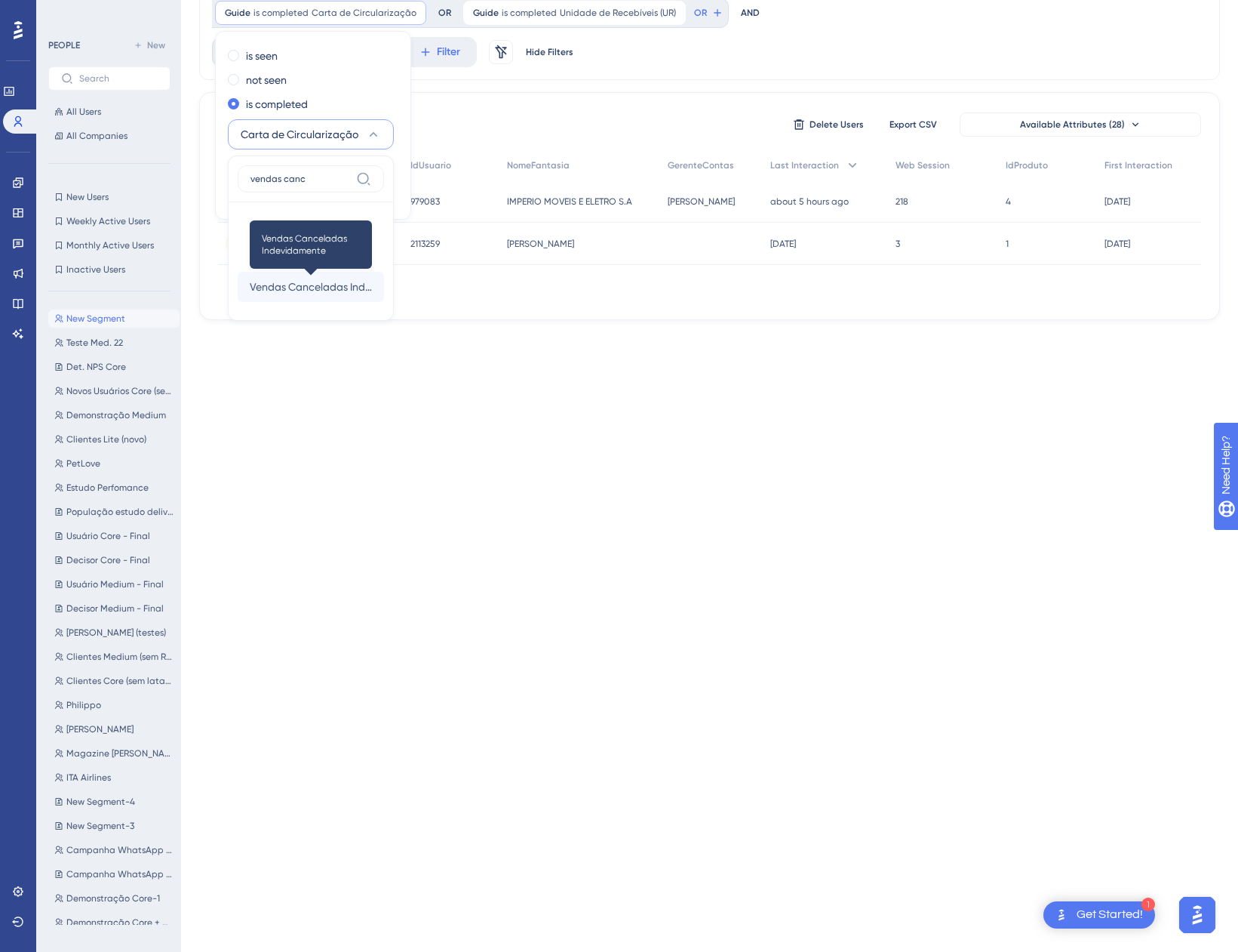
type input "vendas canc"
click at [331, 292] on span "Vendas Canceladas Indevidamente" at bounding box center [311, 287] width 123 height 18
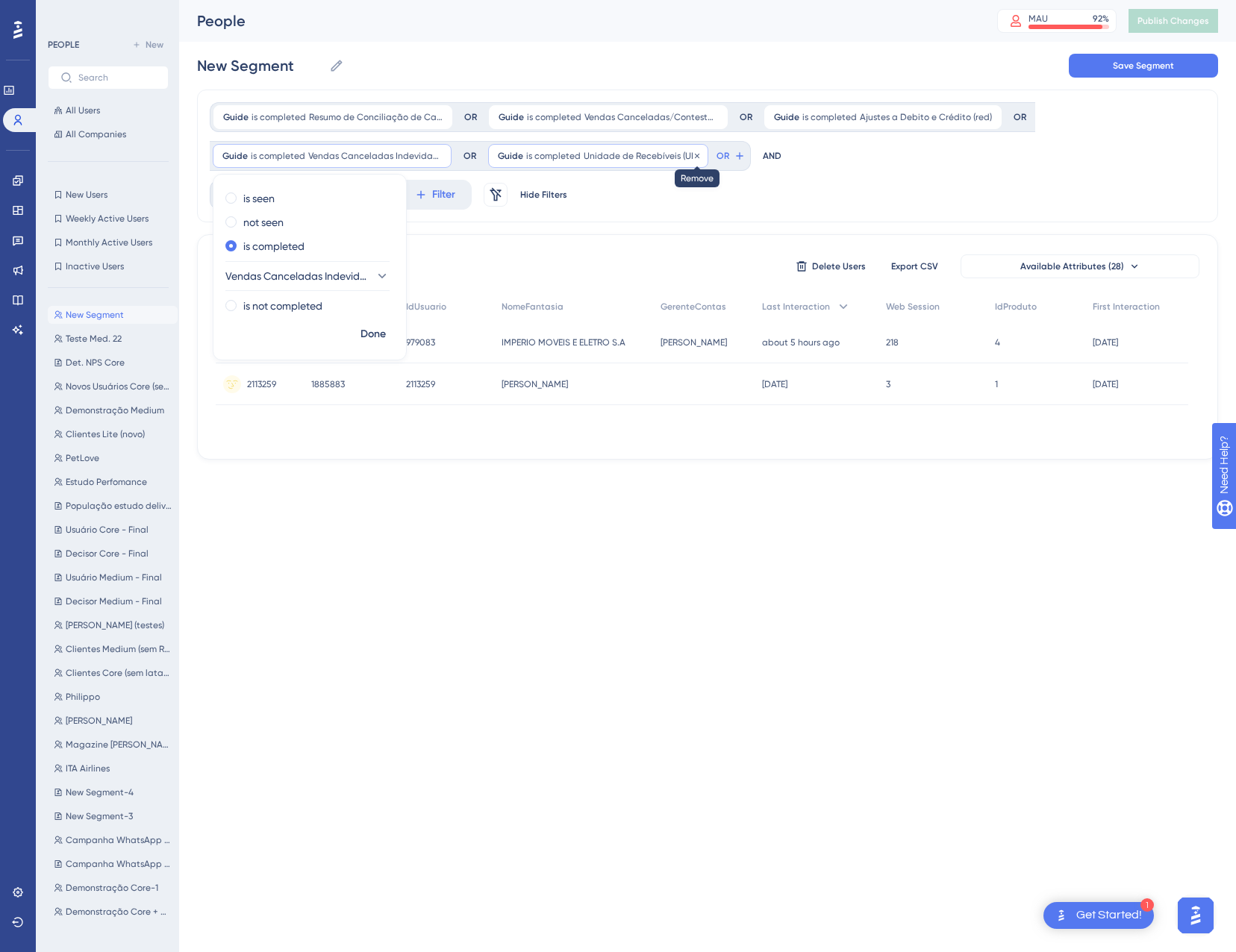
click at [694, 156] on icon at bounding box center [696, 155] width 5 height 5
click at [607, 162] on div "Guide is completed Resumo de Conciliação de Cancelamentos Resumo de Conciliação…" at bounding box center [702, 137] width 984 height 69
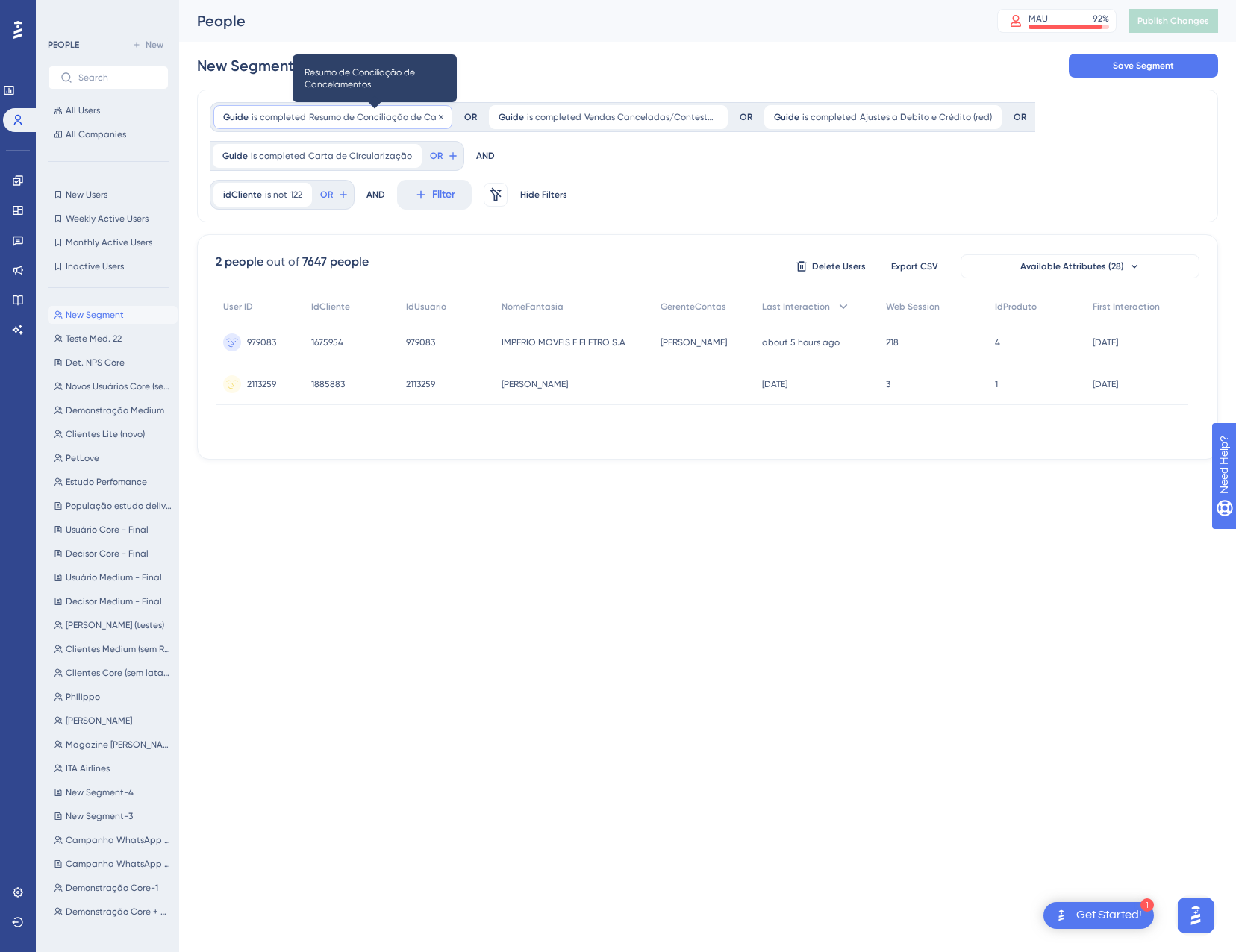
click at [306, 110] on div "Guide is completed Resumo de Conciliação de Cancelamentos Resumo de Conciliação…" at bounding box center [333, 117] width 239 height 24
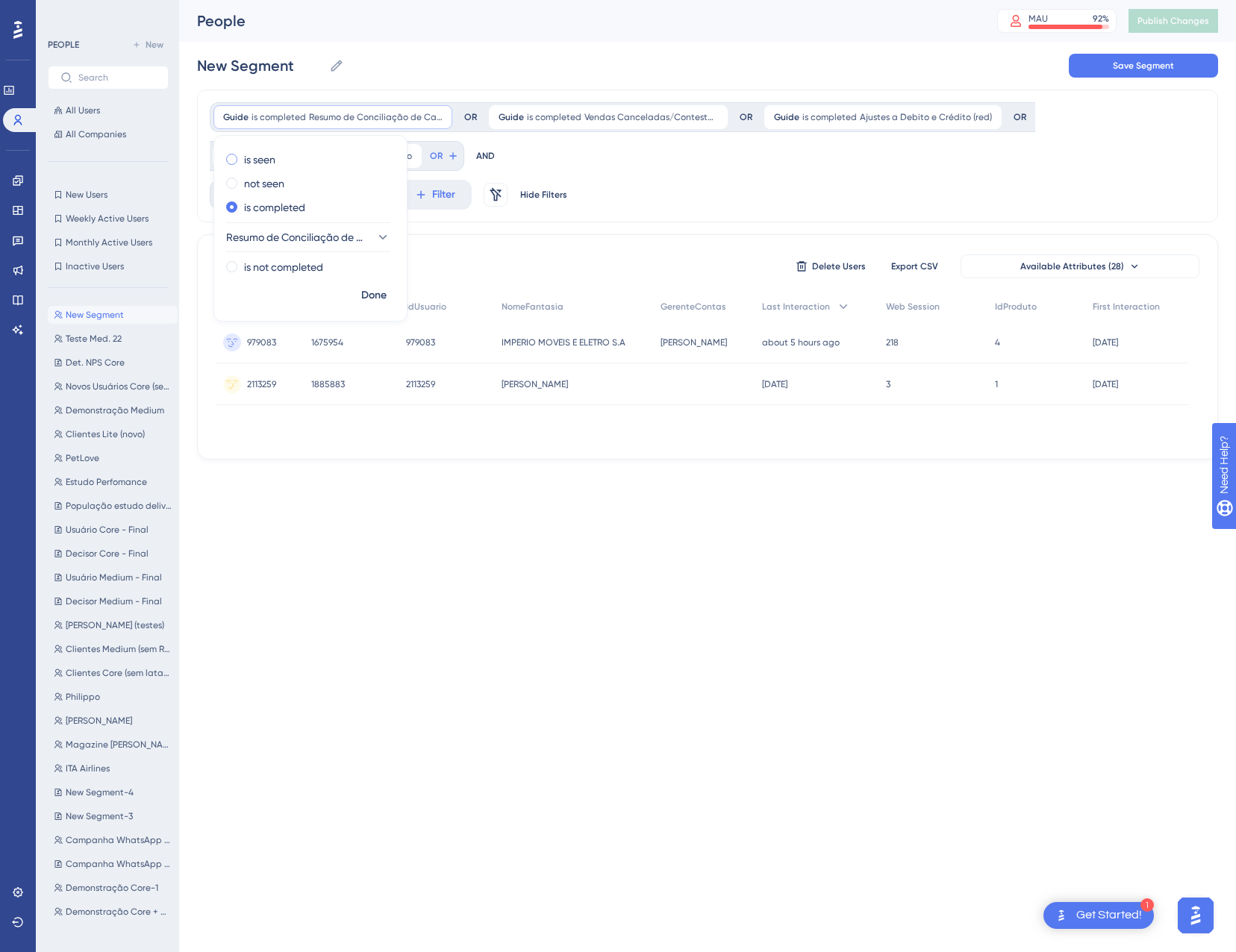
click at [270, 162] on label "is seen" at bounding box center [259, 160] width 32 height 18
click at [374, 299] on span "Done" at bounding box center [373, 296] width 25 height 18
click at [574, 113] on span "is completed" at bounding box center [554, 117] width 54 height 12
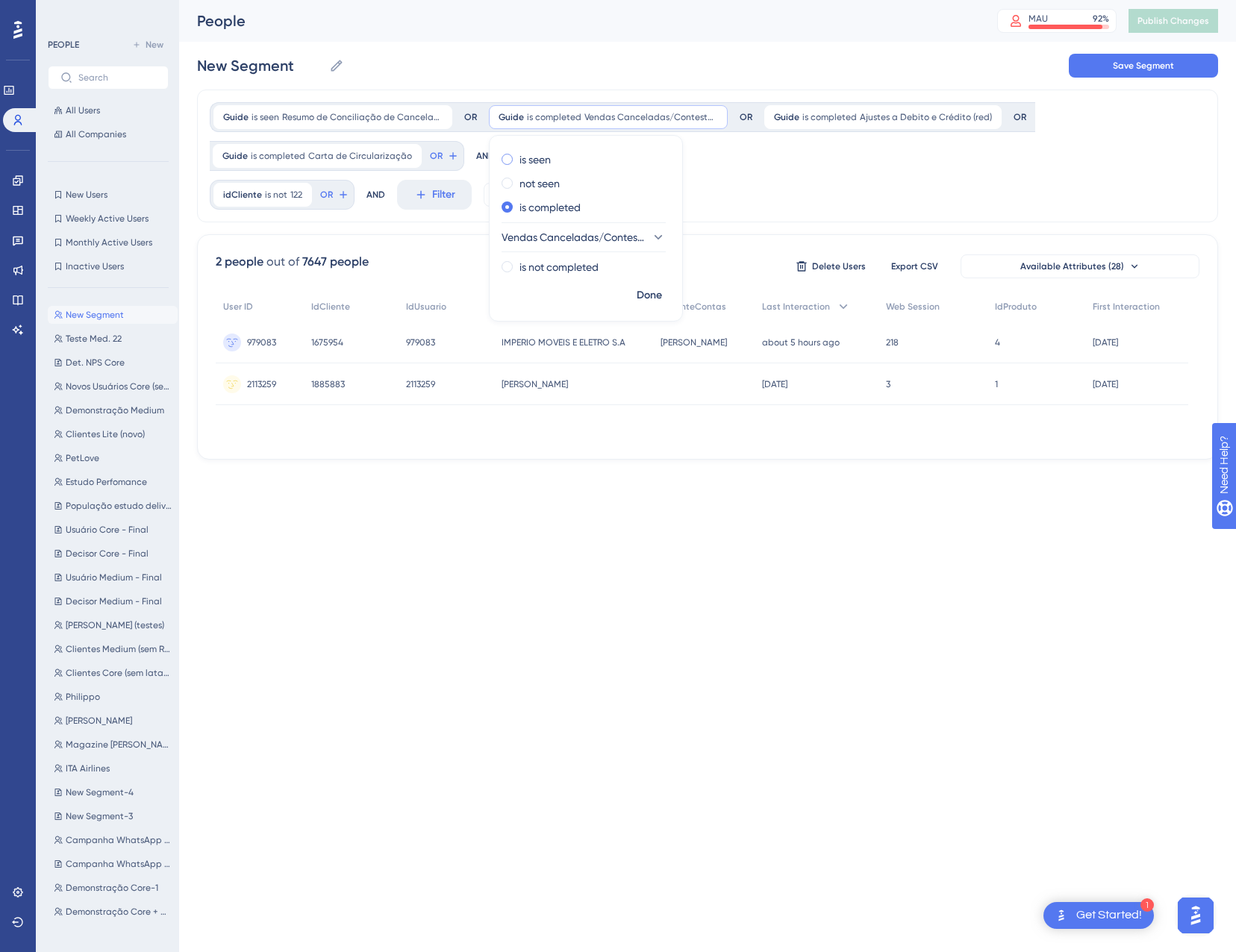
click at [530, 156] on label "is seen" at bounding box center [534, 160] width 32 height 18
click at [652, 299] on span "Done" at bounding box center [649, 296] width 25 height 18
click at [796, 117] on span "is completed" at bounding box center [814, 117] width 54 height 12
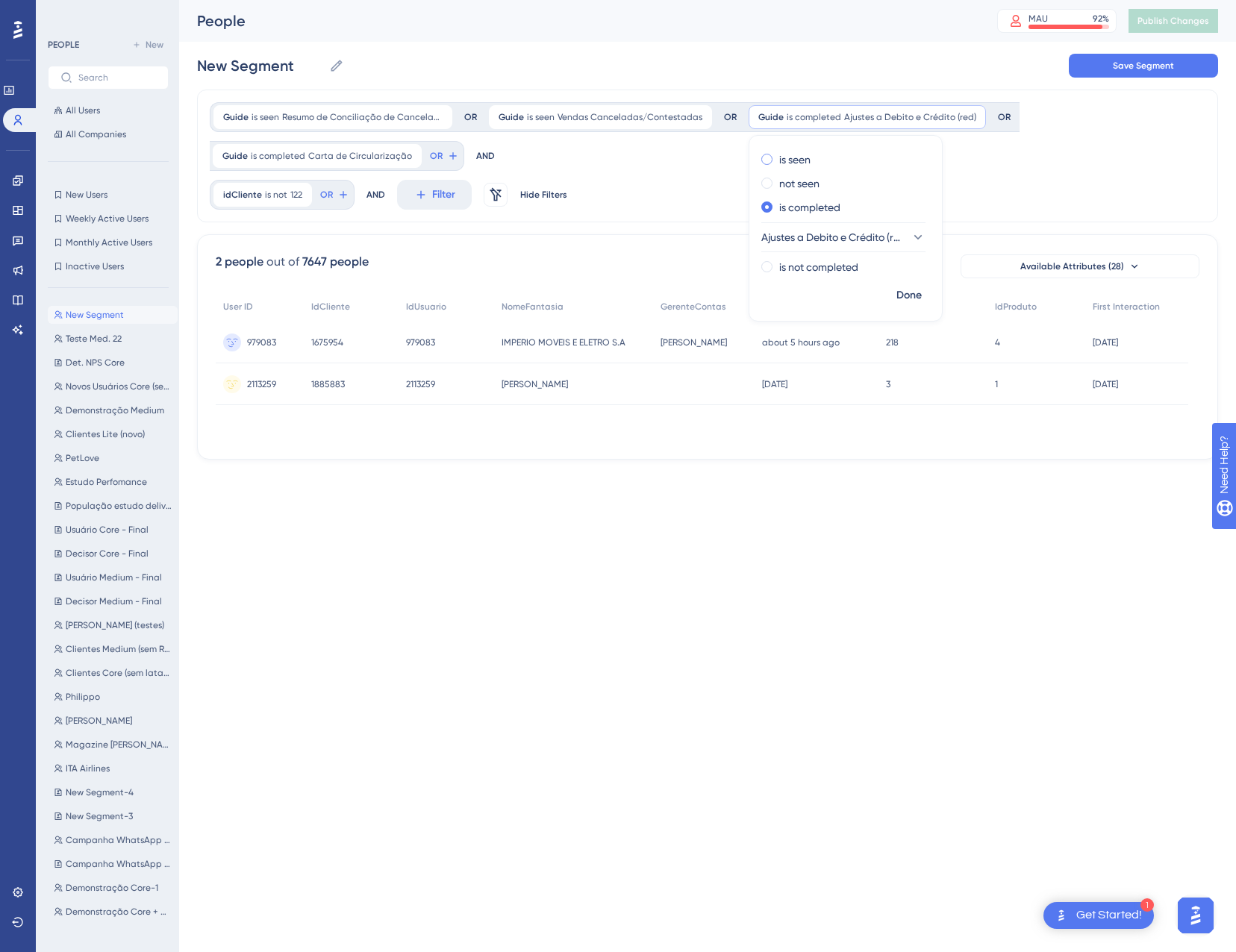
click at [779, 160] on label "is seen" at bounding box center [795, 160] width 32 height 18
click at [907, 301] on span "Done" at bounding box center [909, 296] width 25 height 18
click at [315, 146] on div "Guide is completed Carta de Circularização Carta de Circularização Remove" at bounding box center [316, 156] width 209 height 24
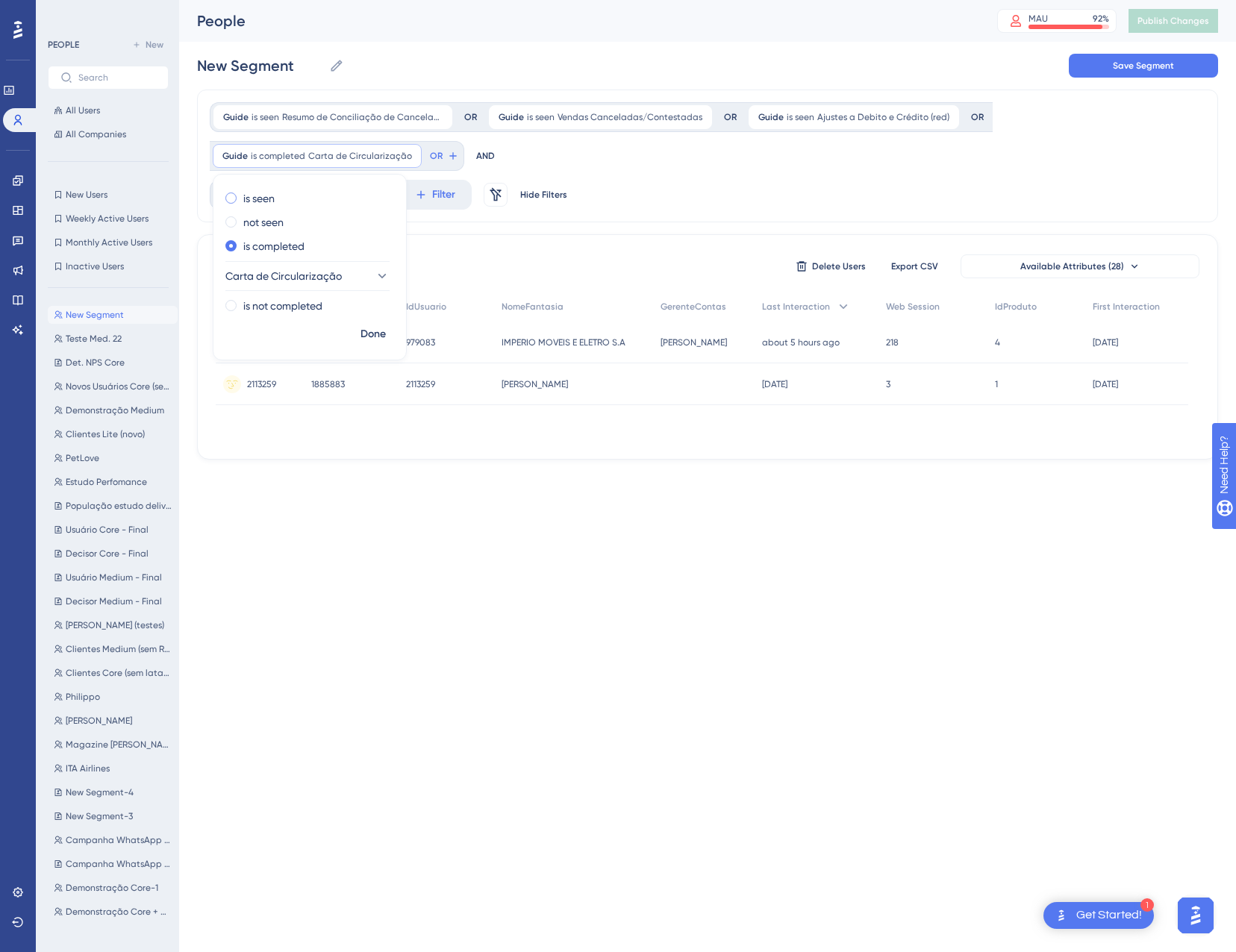
click at [246, 191] on label "is seen" at bounding box center [259, 199] width 32 height 18
click at [384, 327] on span "Done" at bounding box center [373, 335] width 25 height 18
click at [282, 113] on span "Resumo de Conciliação de Cancelamentos" at bounding box center [362, 117] width 160 height 12
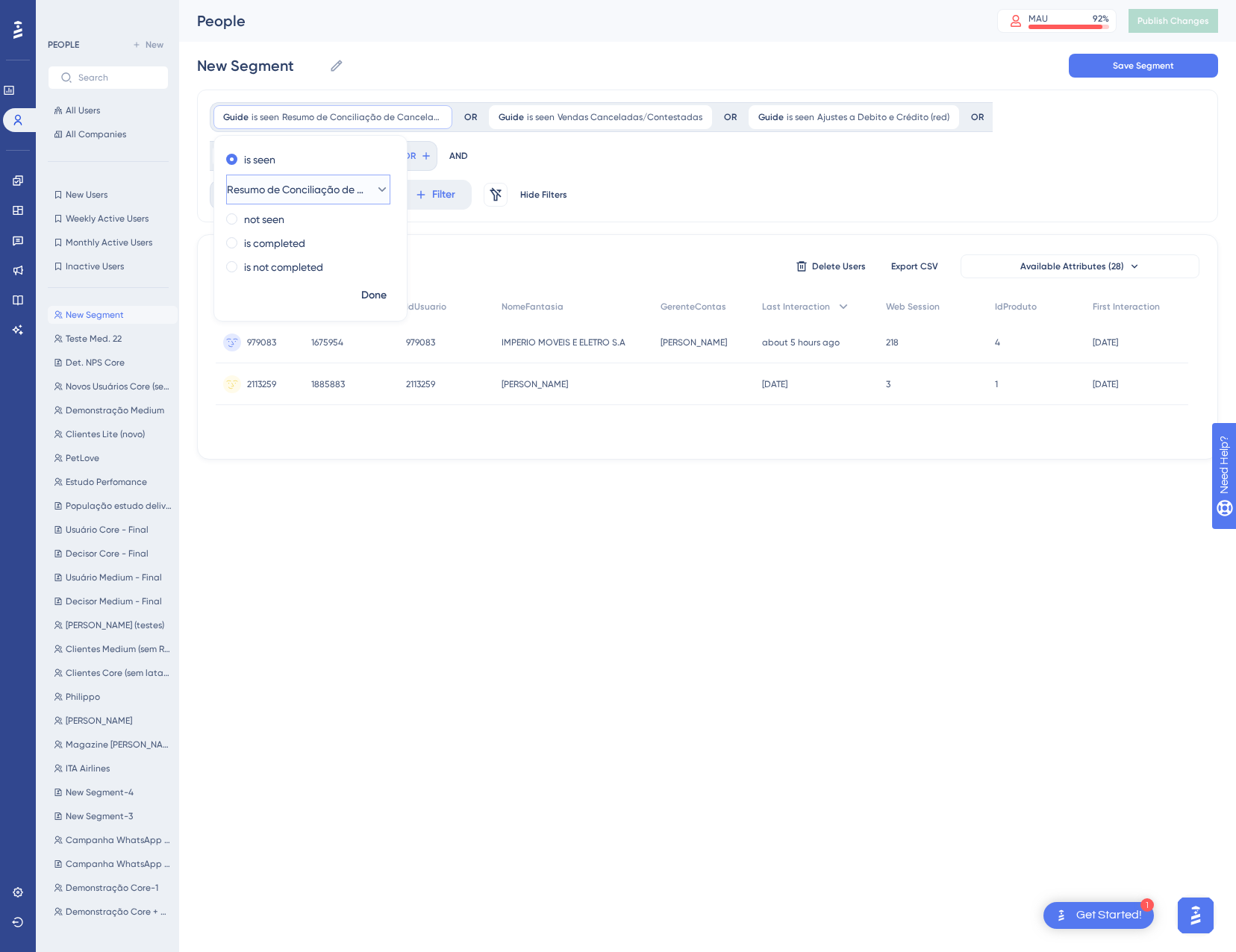
click at [293, 195] on span "Resumo de Conciliação de Cancelamentos" at bounding box center [297, 190] width 142 height 18
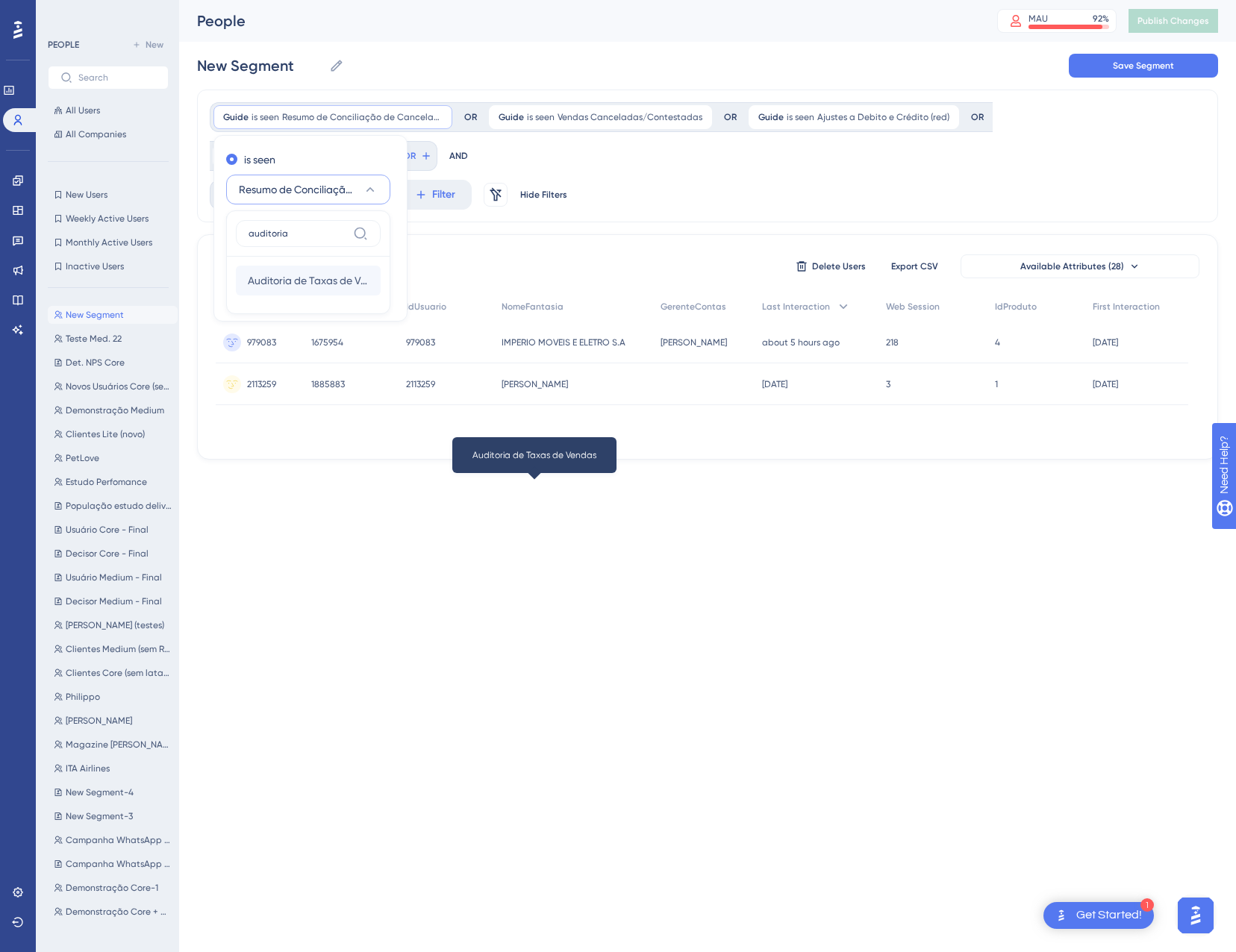
type input "auditoria"
click at [307, 279] on span "Auditoria de Taxas de Vendas" at bounding box center [308, 280] width 121 height 18
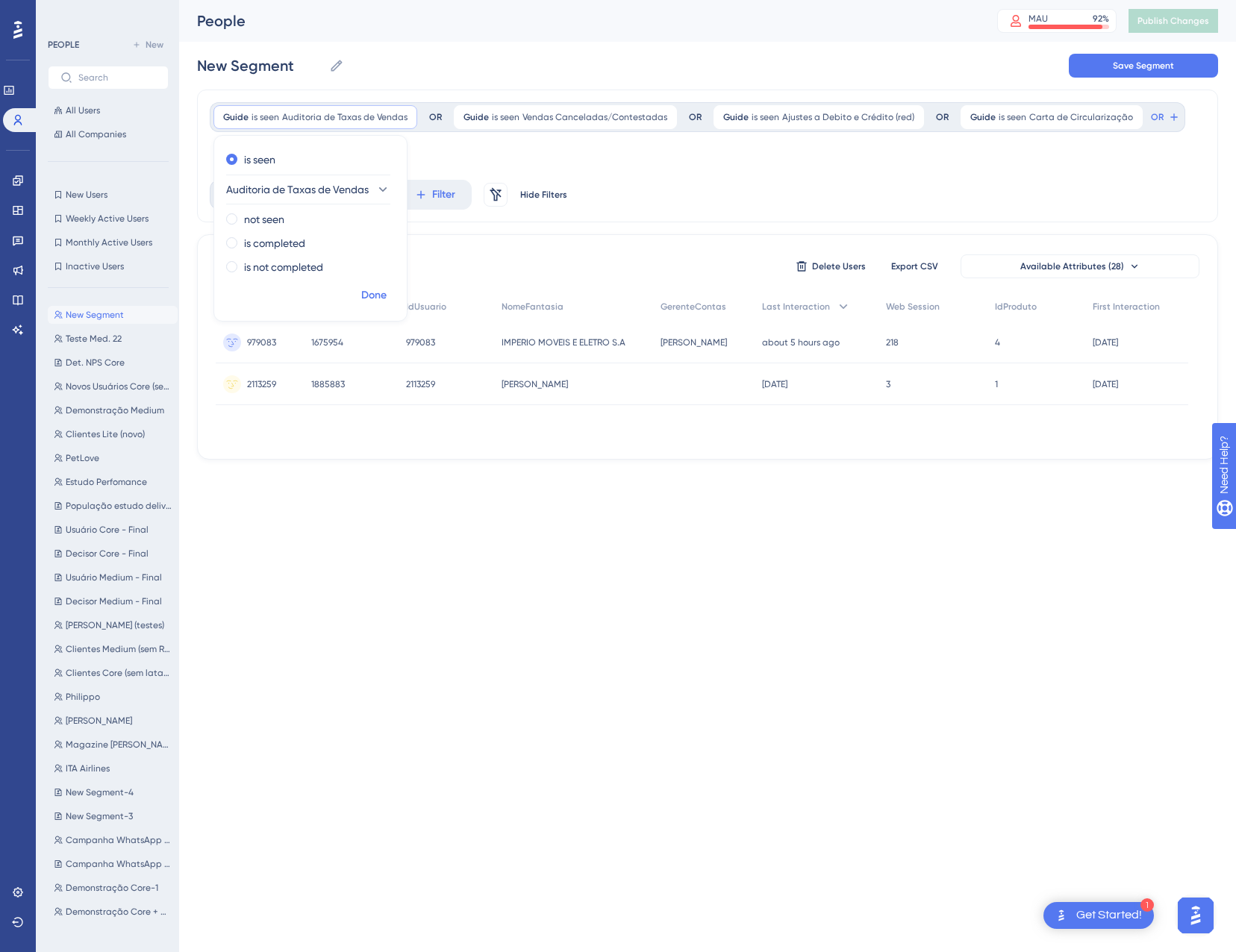
click at [376, 303] on span "Done" at bounding box center [373, 296] width 25 height 18
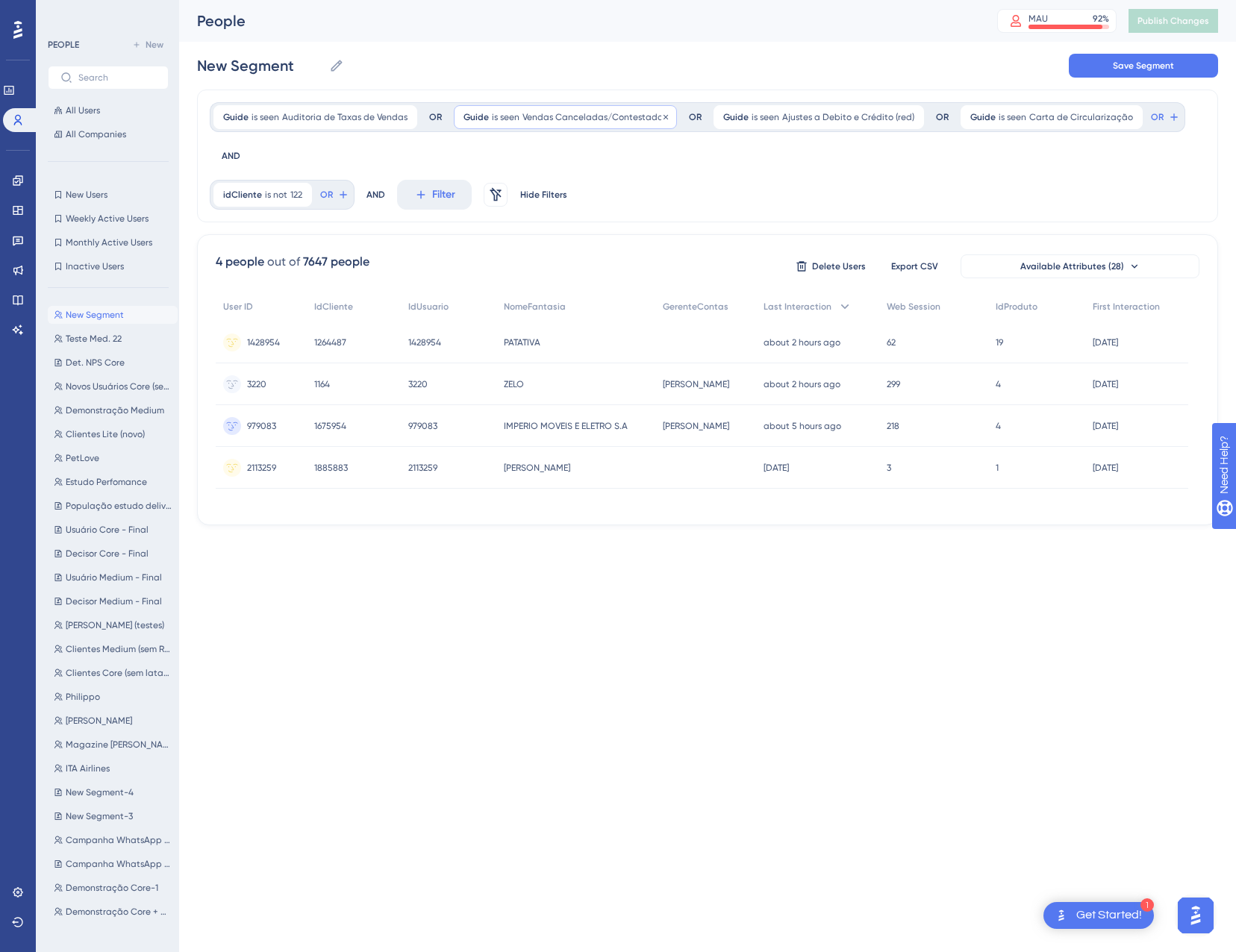
click at [583, 120] on span "Vendas Canceladas/Contestadas" at bounding box center [595, 117] width 145 height 12
click at [589, 184] on span "Vendas Canceladas/Contestadas" at bounding box center [538, 190] width 142 height 18
type input "e"
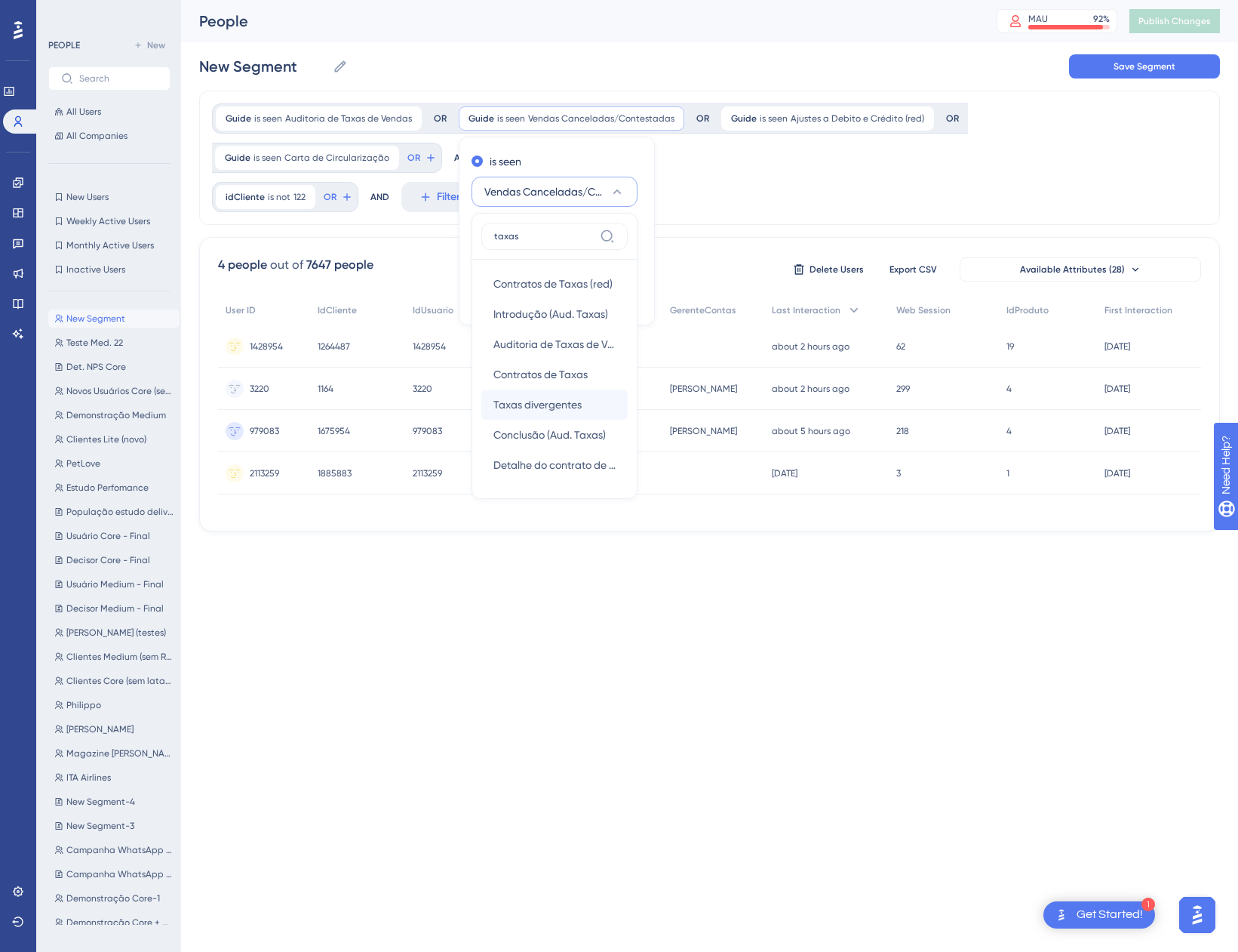
type input "taxas"
click at [557, 399] on span "Taxas divergentes" at bounding box center [538, 404] width 89 height 18
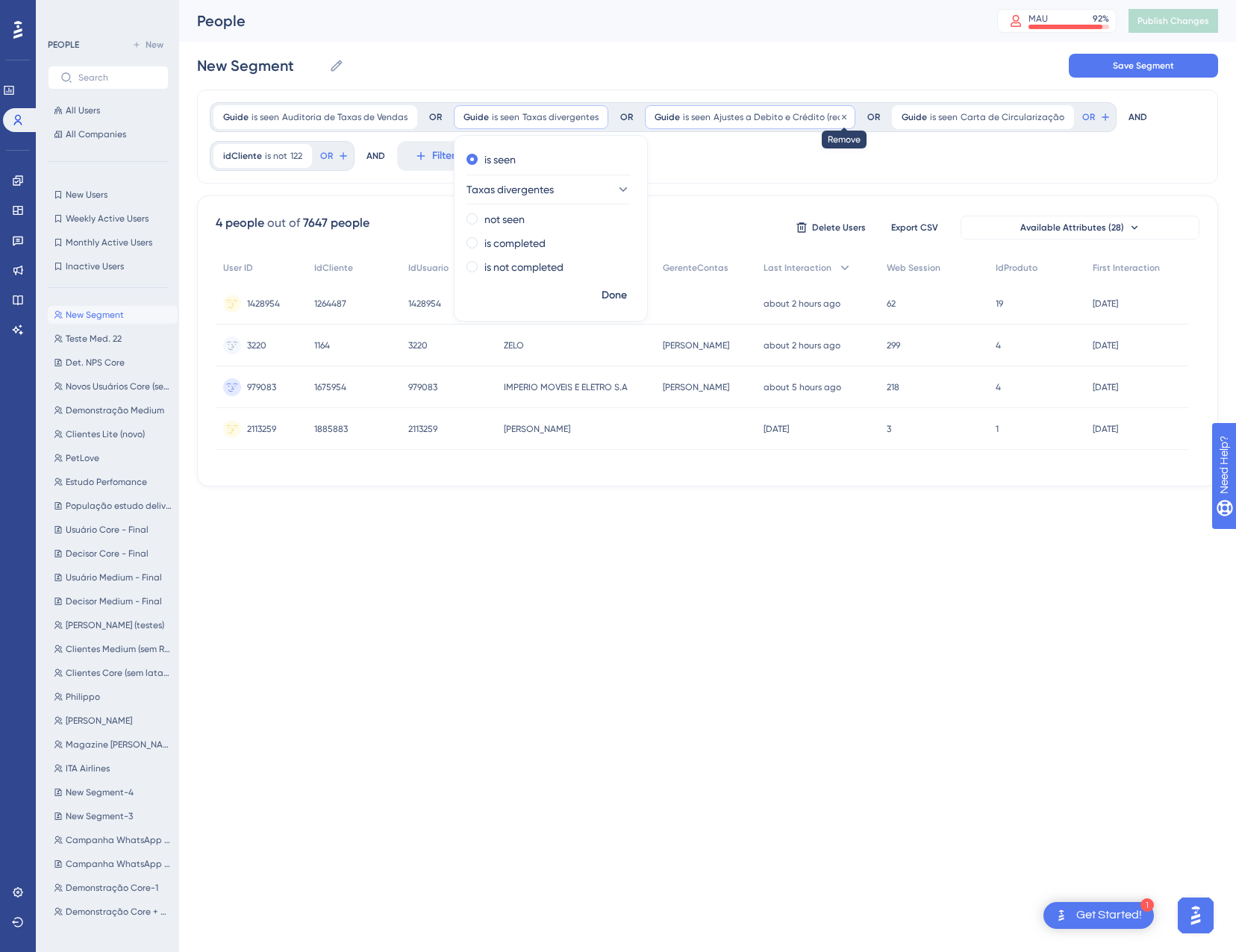
click at [839, 119] on icon at bounding box center [844, 118] width 9 height 9
click at [882, 118] on icon at bounding box center [883, 116] width 5 height 5
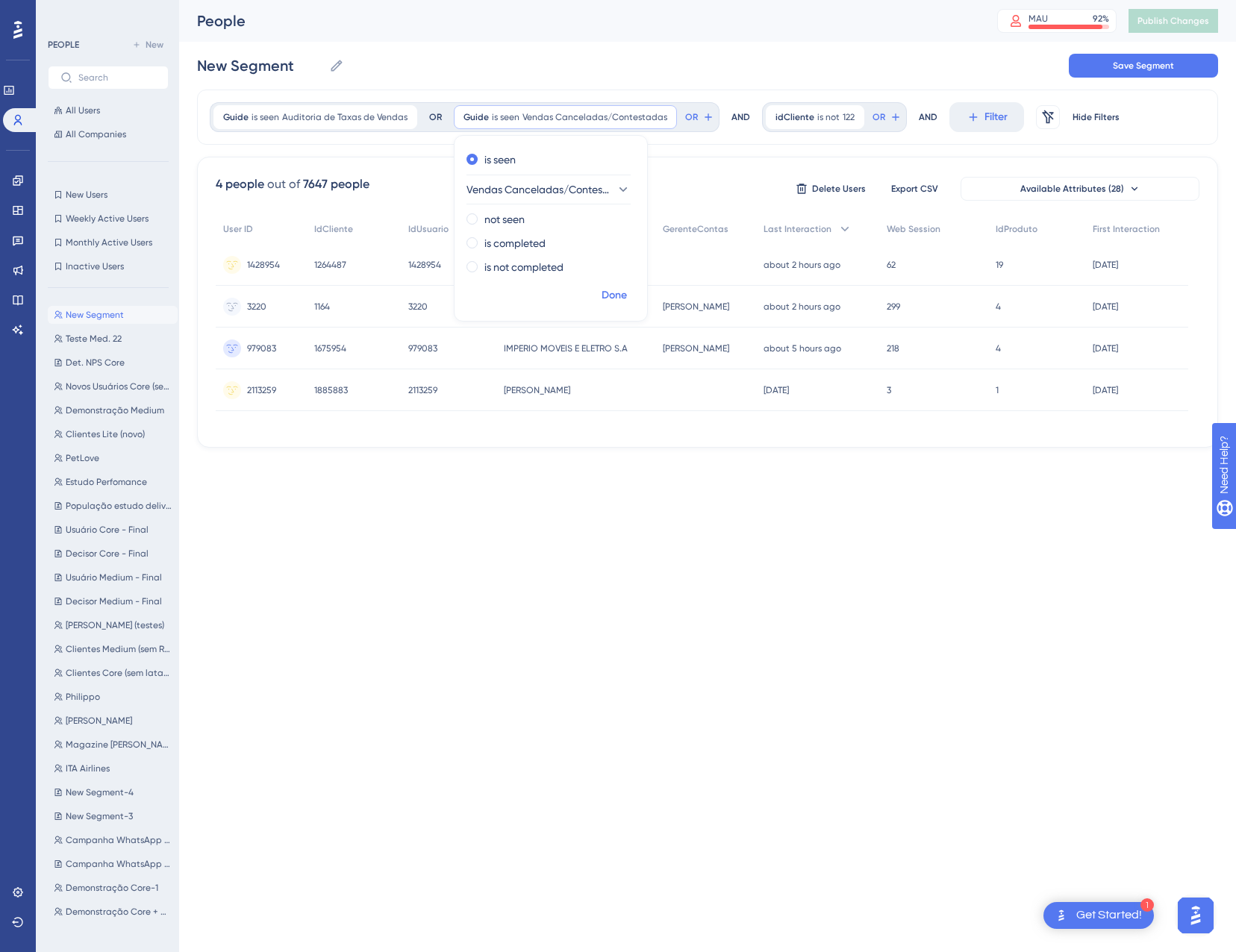
click at [601, 301] on span "Done" at bounding box center [614, 296] width 25 height 18
click at [284, 101] on div "Guide is seen Auditoria de Taxas de Vendas Auditoria de Taxas de Vendas Remove …" at bounding box center [707, 117] width 1021 height 55
click at [282, 106] on div "Guide is seen Auditoria de Taxas de Vendas Auditoria de Taxas de Vendas Remove" at bounding box center [315, 117] width 203 height 24
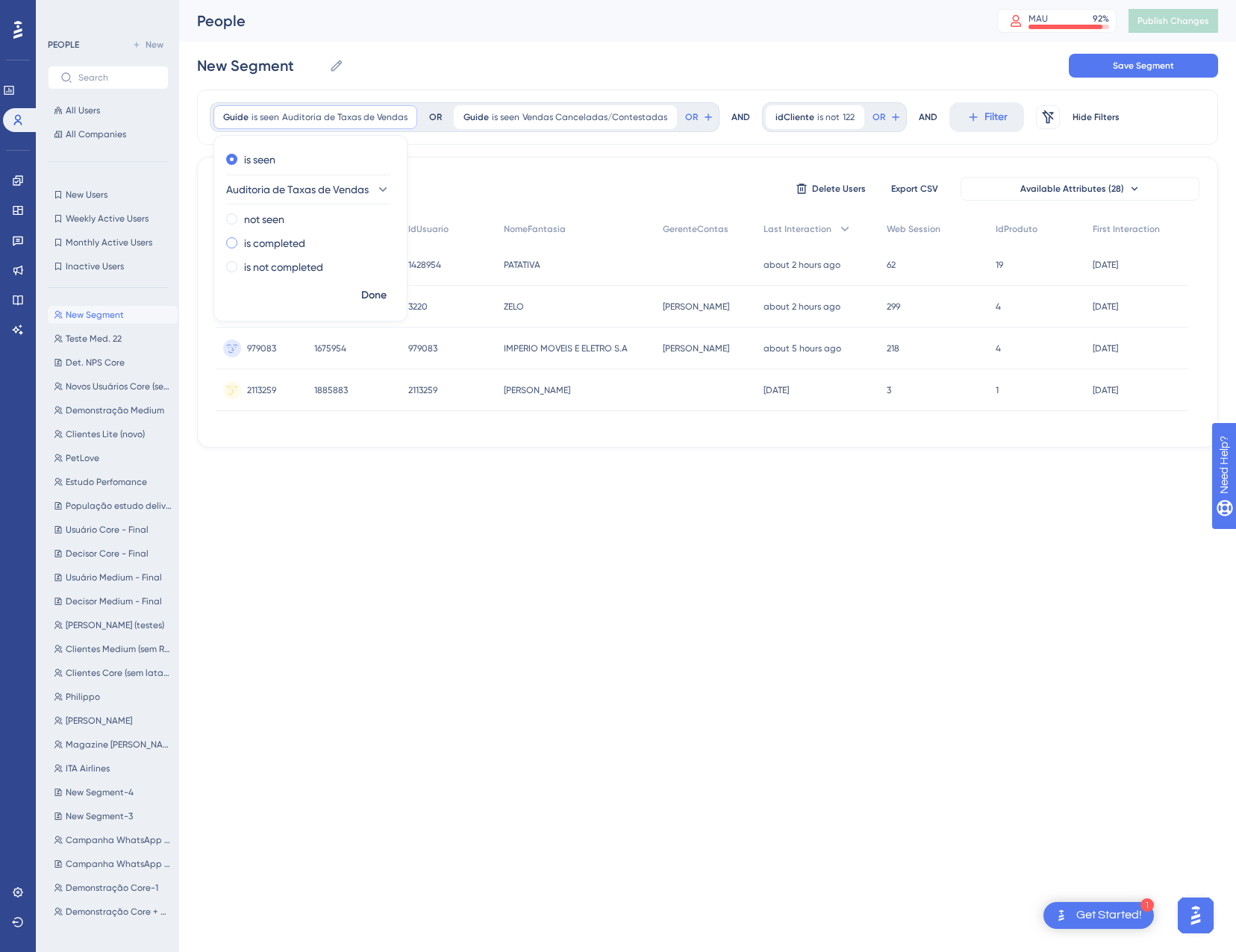
click at [265, 243] on label "is completed" at bounding box center [275, 243] width 61 height 18
click at [365, 293] on span "Done" at bounding box center [373, 296] width 25 height 18
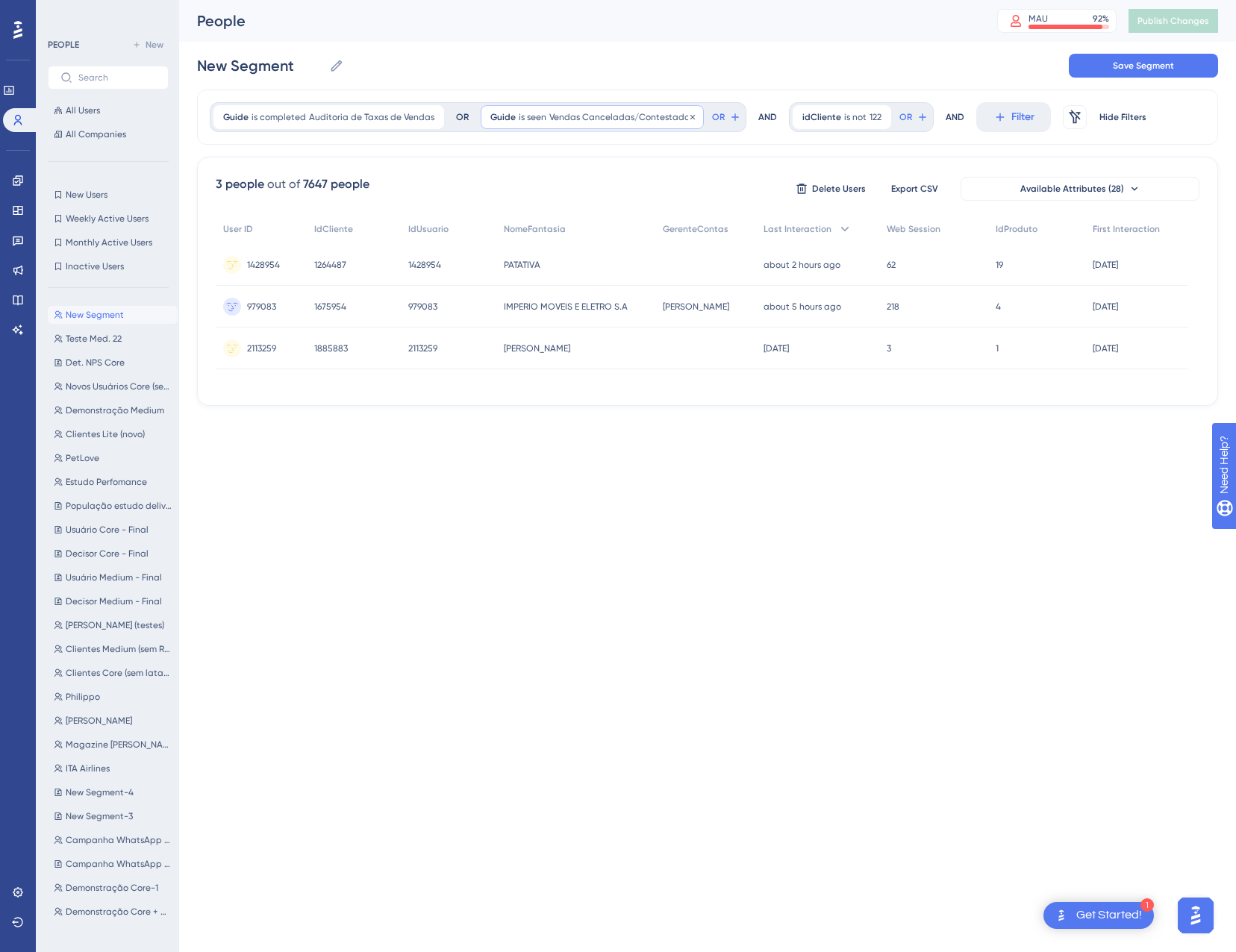
click at [563, 110] on div "Guide is seen Vendas Canceladas/Contestadas Vendas Canceladas/Contestadas Remove" at bounding box center [591, 117] width 223 height 24
click at [549, 246] on label "is completed" at bounding box center [542, 243] width 61 height 18
click at [628, 293] on span "Done" at bounding box center [641, 296] width 25 height 18
click at [24, 177] on link at bounding box center [17, 181] width 12 height 24
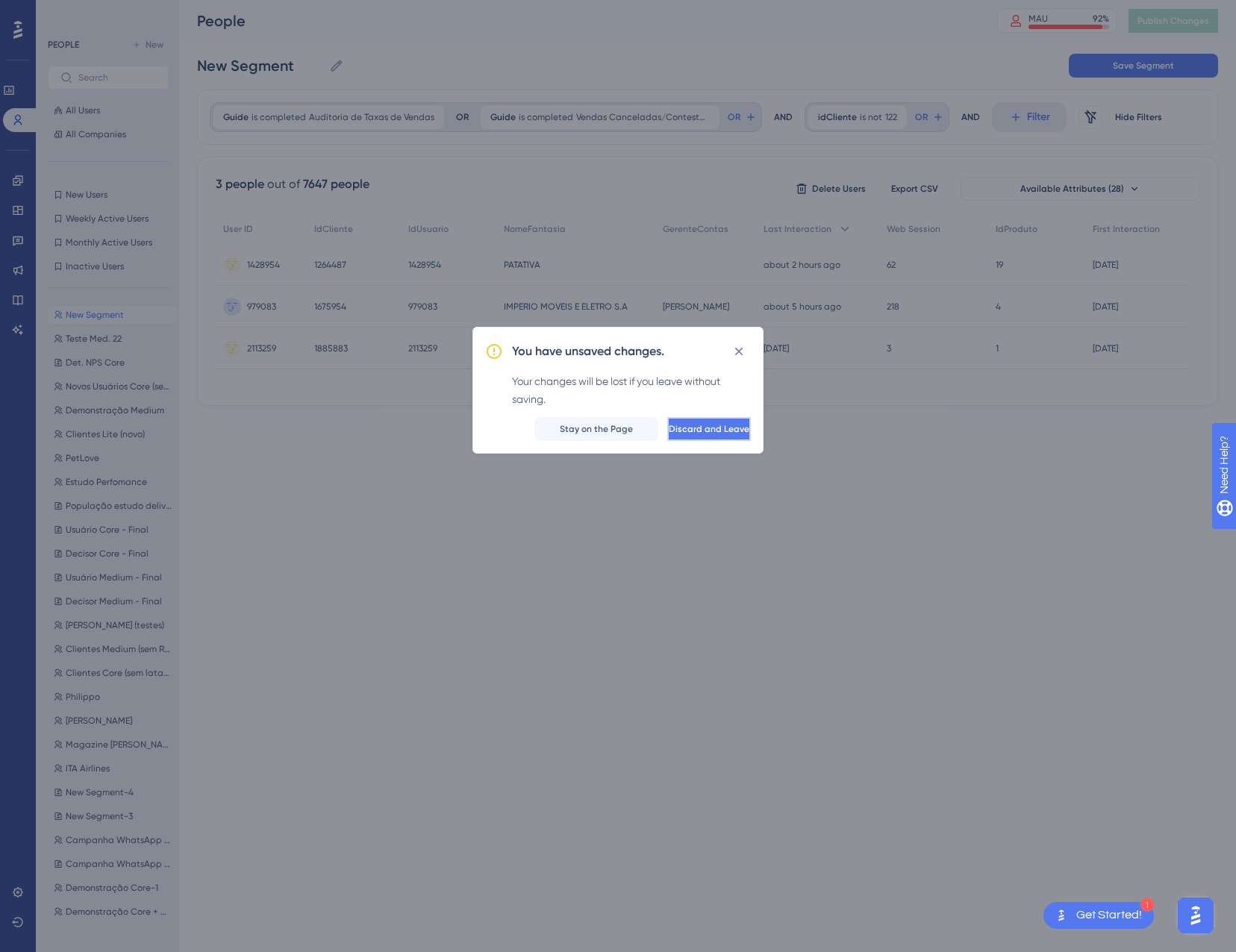
click at [668, 431] on span "Discard and Leave" at bounding box center [708, 429] width 80 height 12
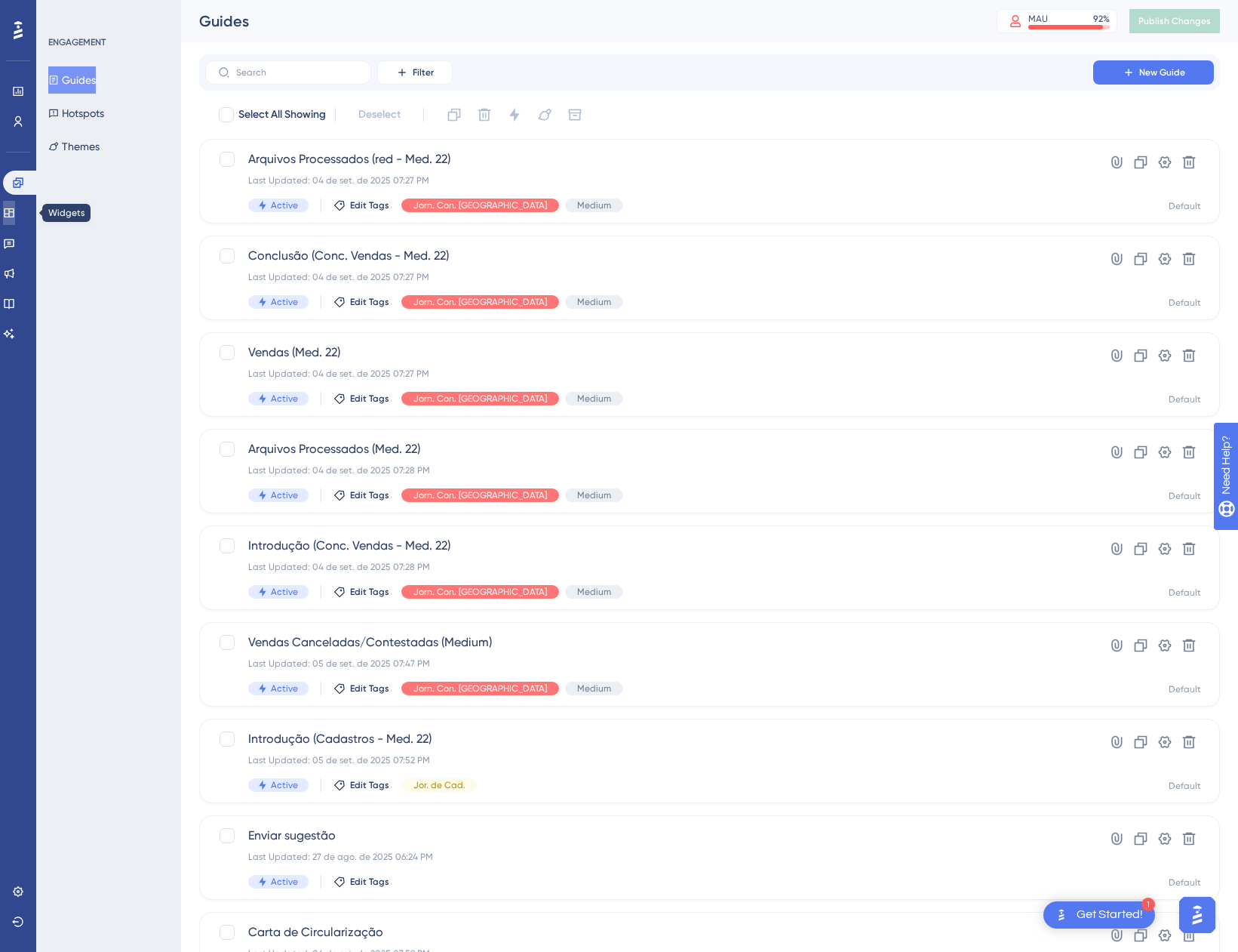
click at [16, 224] on link at bounding box center [8, 213] width 12 height 24
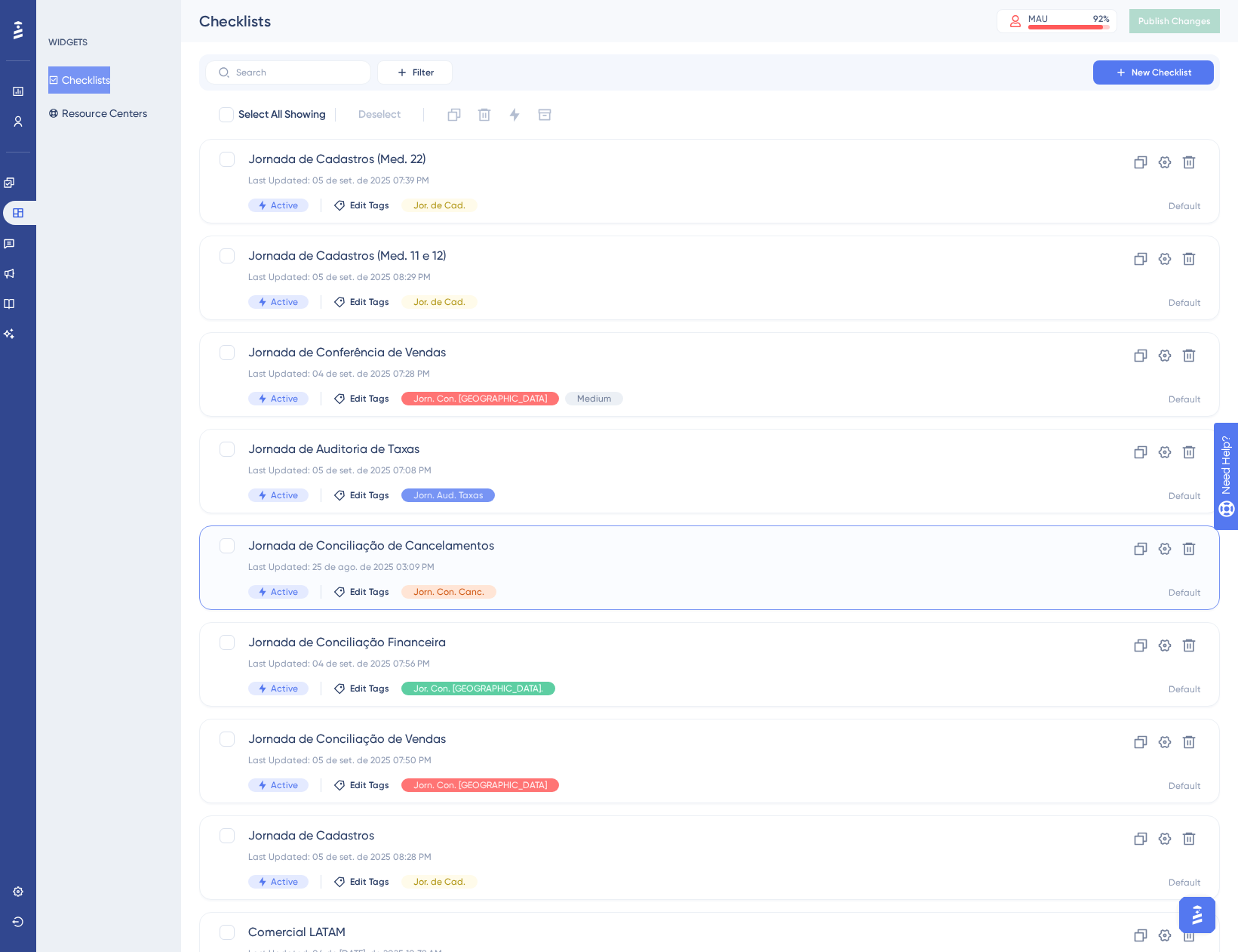
click at [646, 553] on span "Jornada de Conciliação de Cancelamentos" at bounding box center [649, 546] width 802 height 18
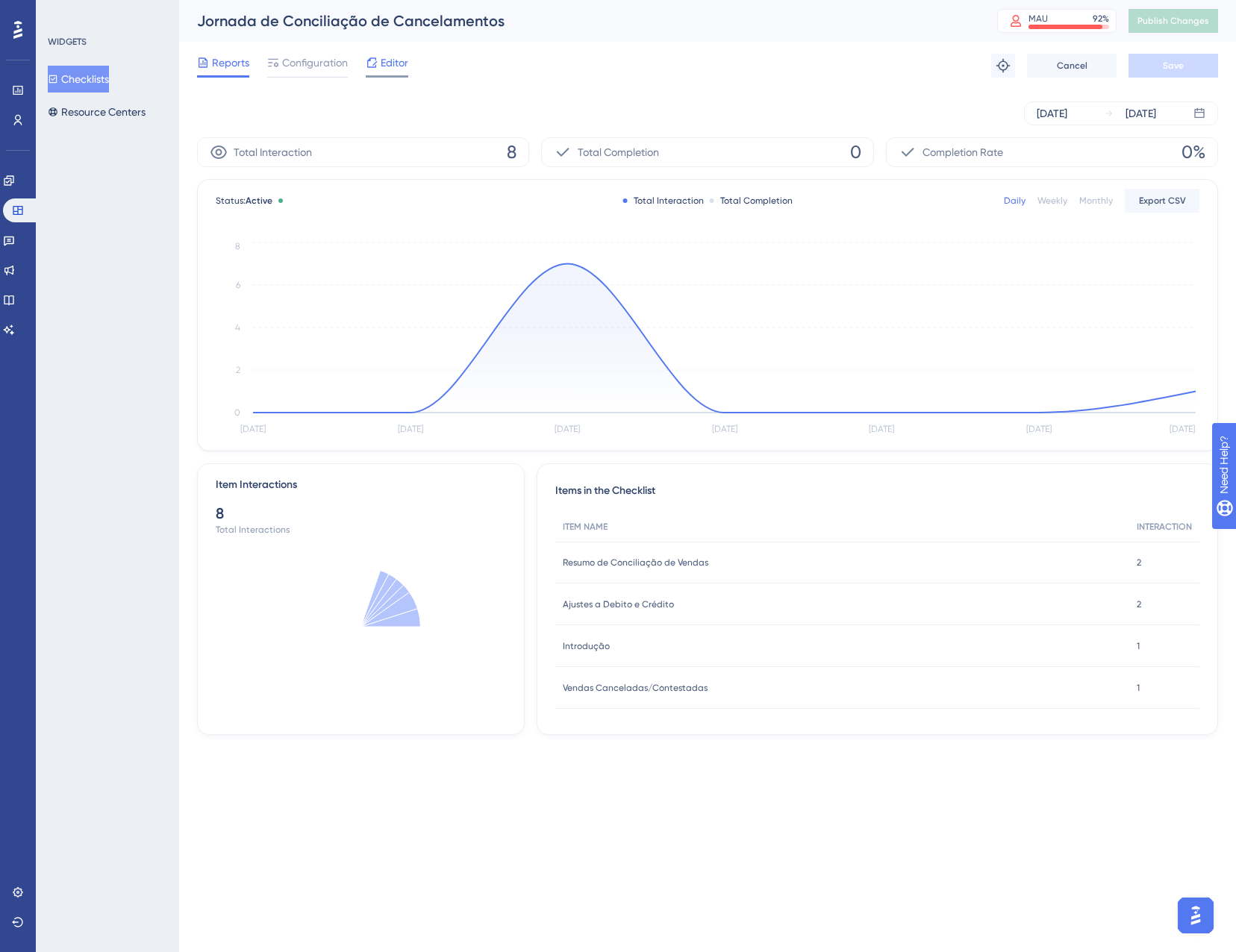
click at [379, 66] on div "Editor" at bounding box center [386, 62] width 42 height 18
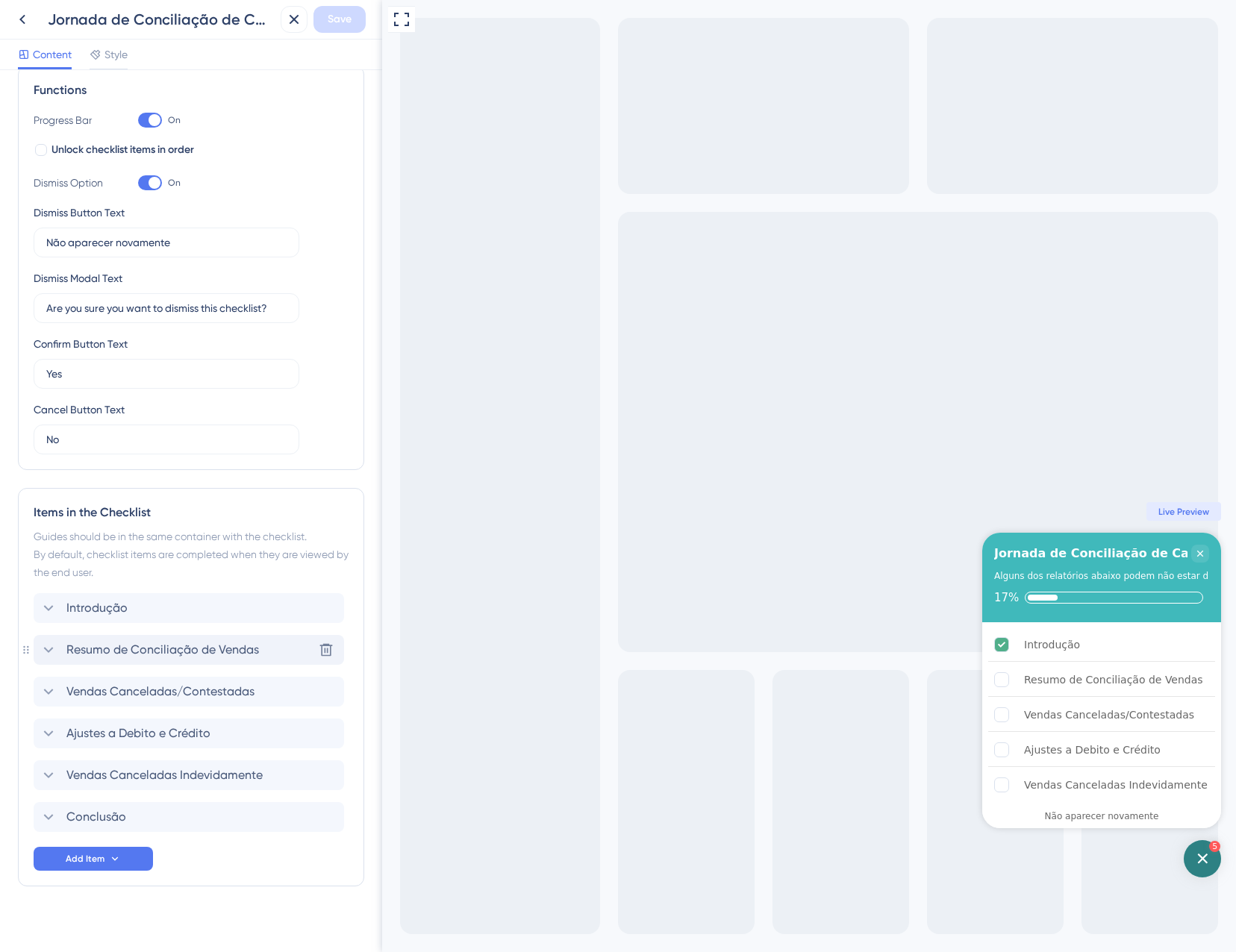
click at [128, 649] on span "Resumo de Conciliação de Vendas" at bounding box center [162, 650] width 193 height 18
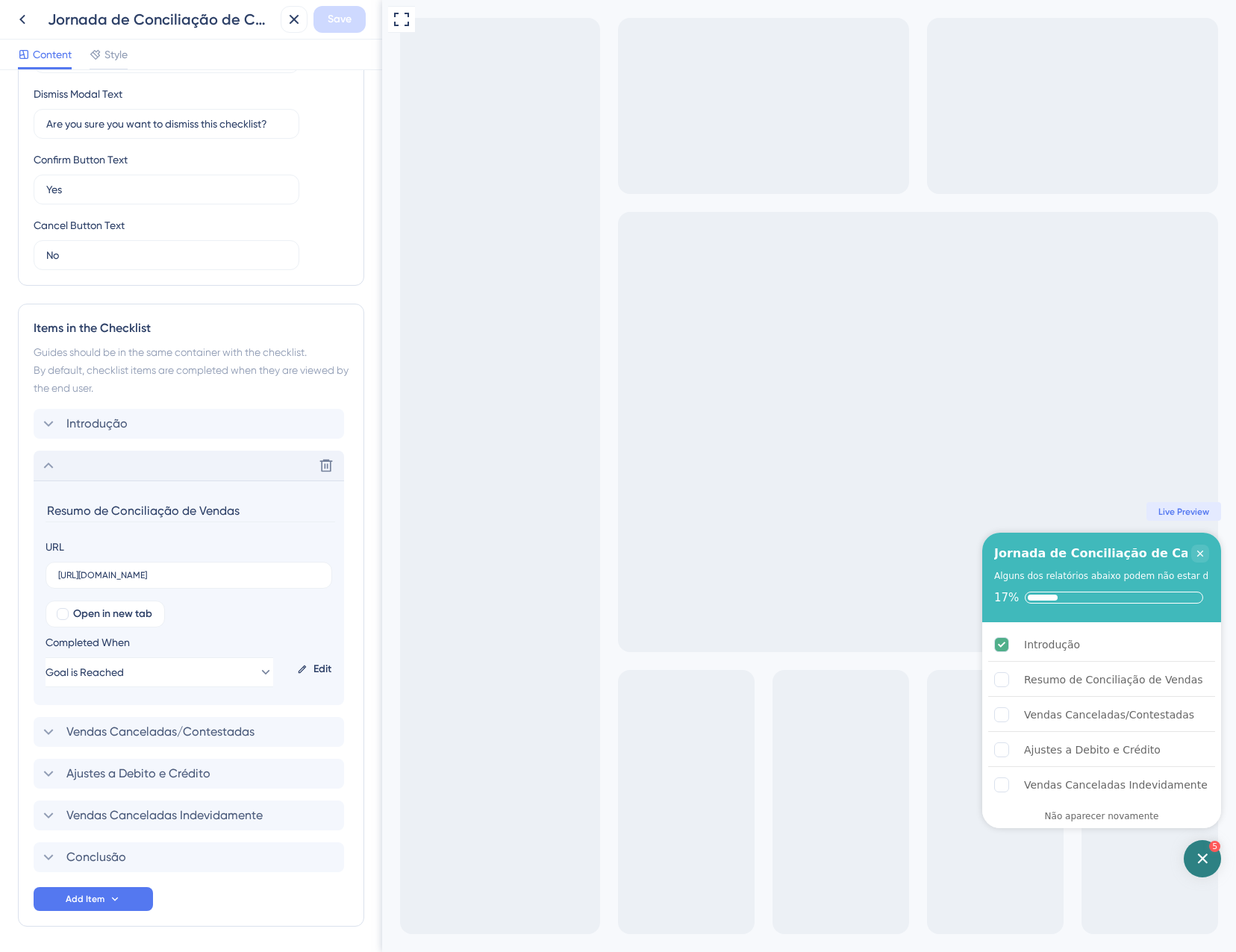
scroll to position [460, 0]
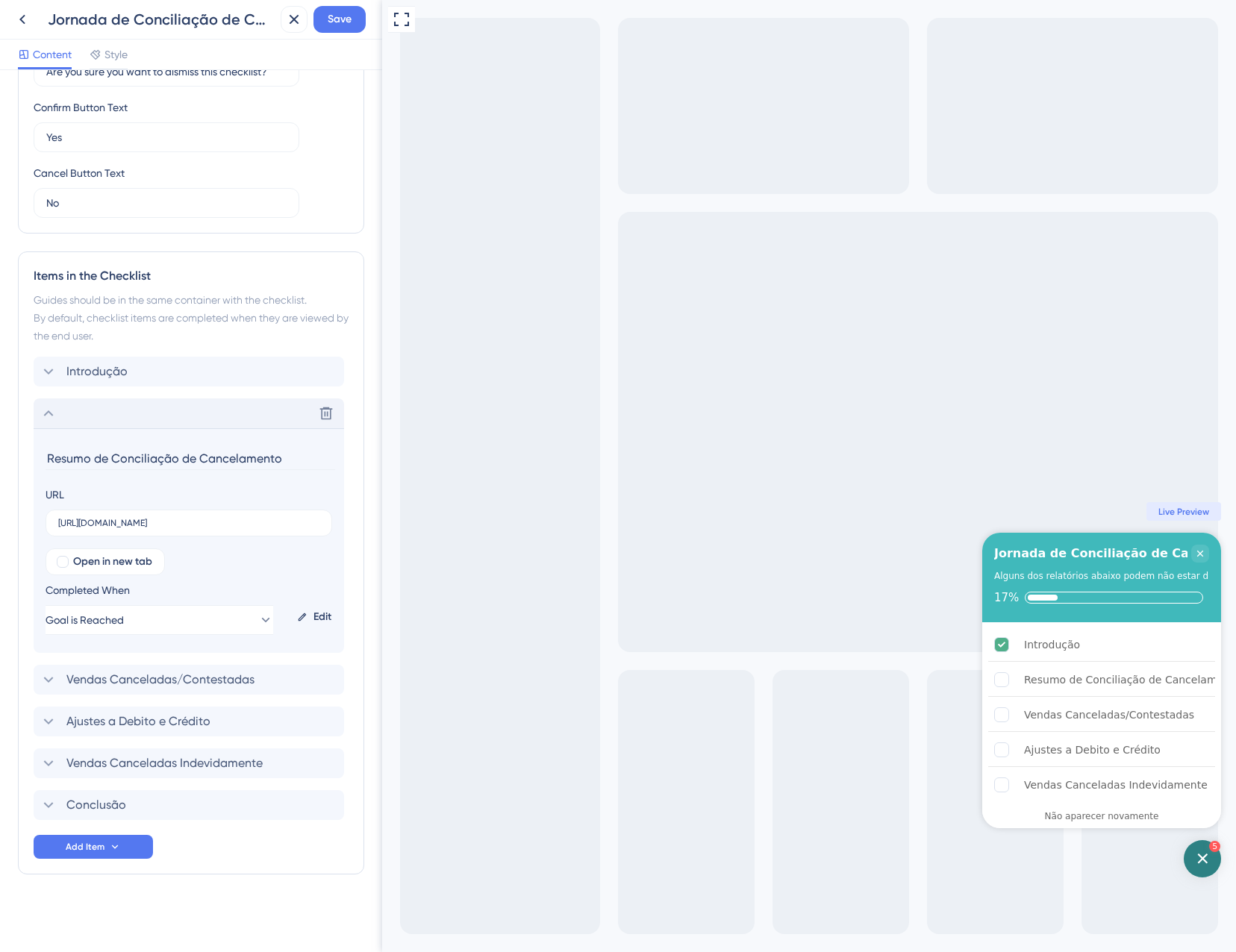
type input "Resumo de Conciliação de Cancelamentos"
click at [42, 412] on icon at bounding box center [49, 413] width 18 height 18
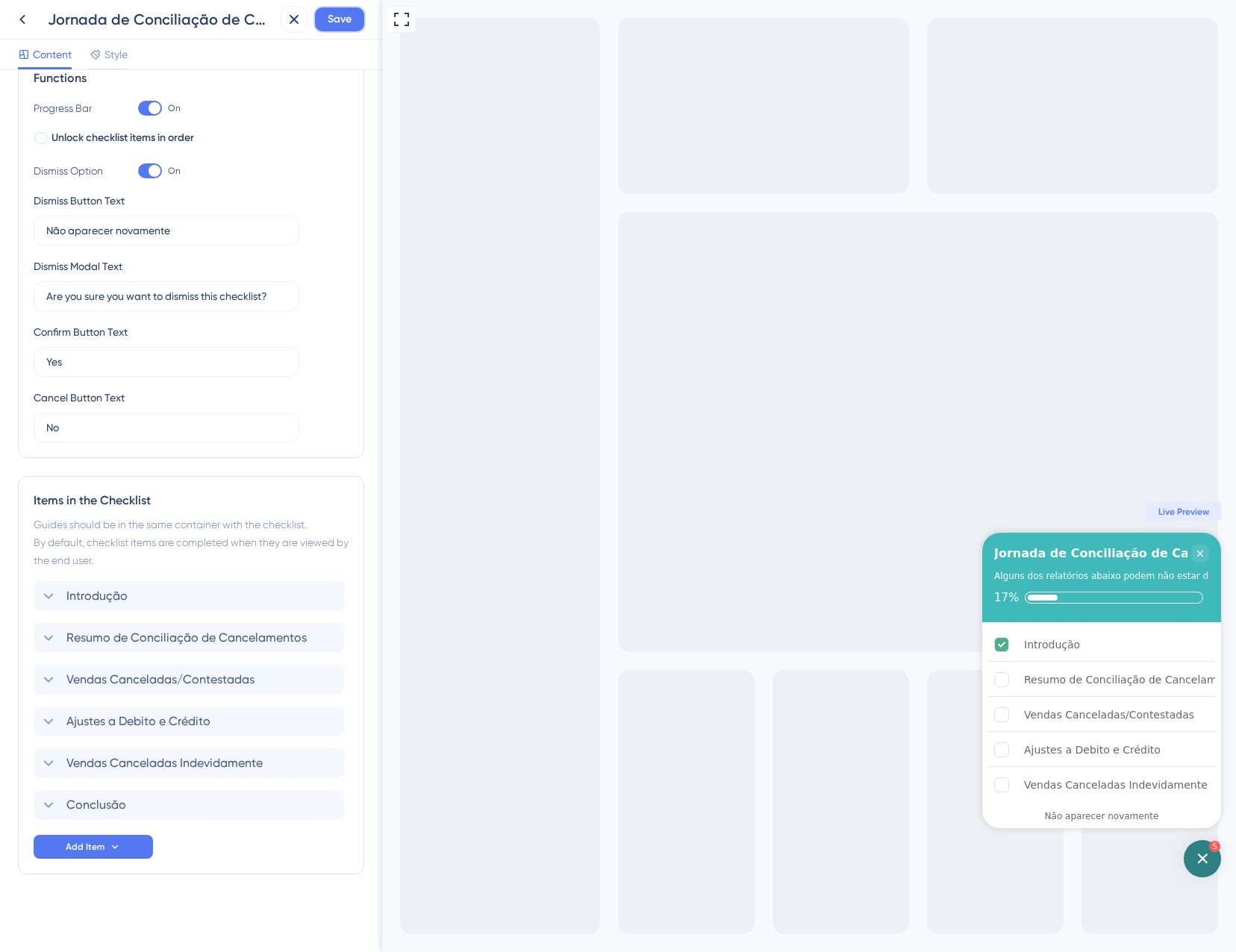
click at [331, 21] on span "Save" at bounding box center [339, 20] width 24 height 18
click at [288, 19] on button at bounding box center [283, 27] width 24 height 24
click at [291, 20] on icon at bounding box center [294, 20] width 18 height 18
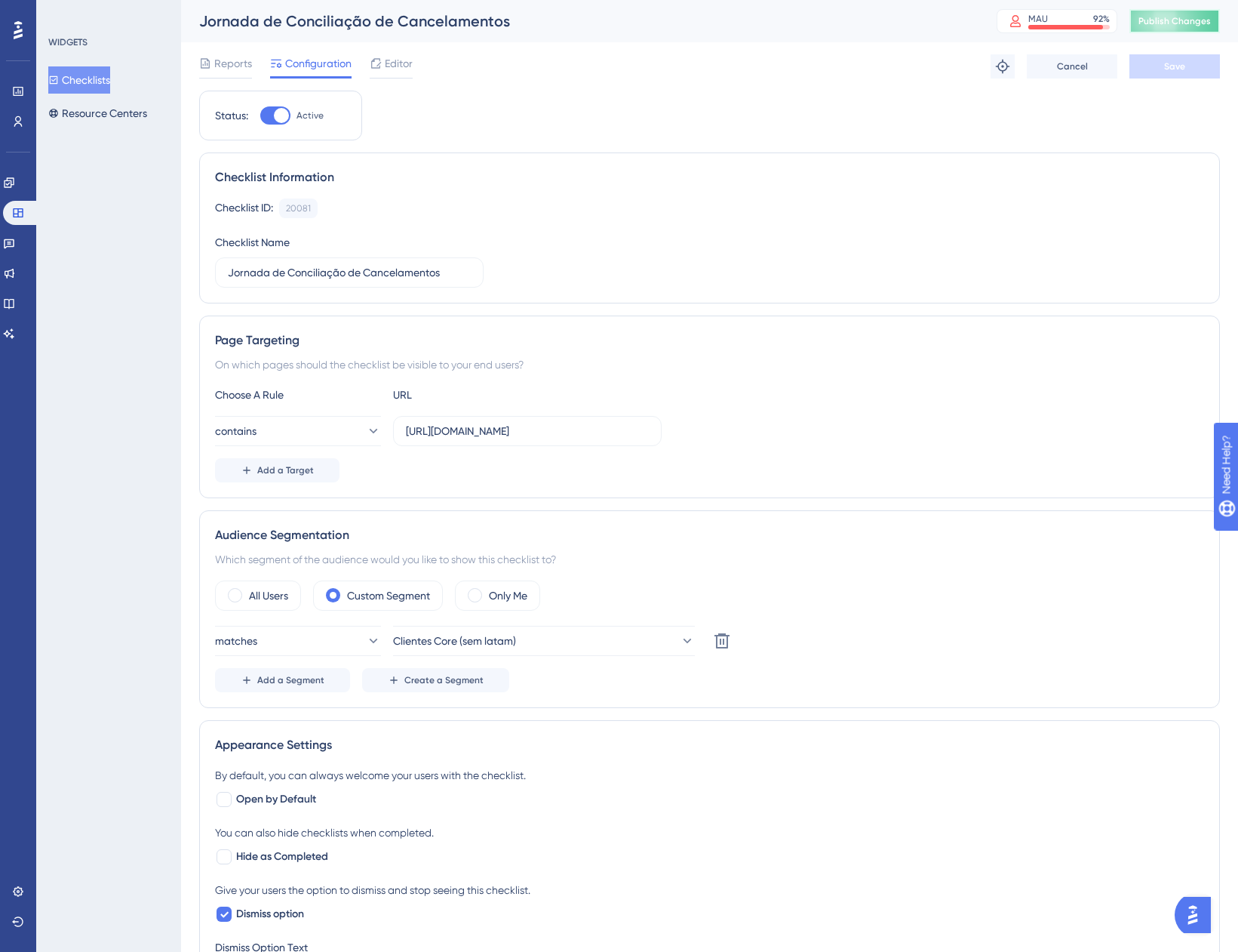
click at [1184, 25] on span "Publish Changes" at bounding box center [1174, 21] width 72 height 12
click at [230, 68] on span "Reports" at bounding box center [232, 63] width 37 height 18
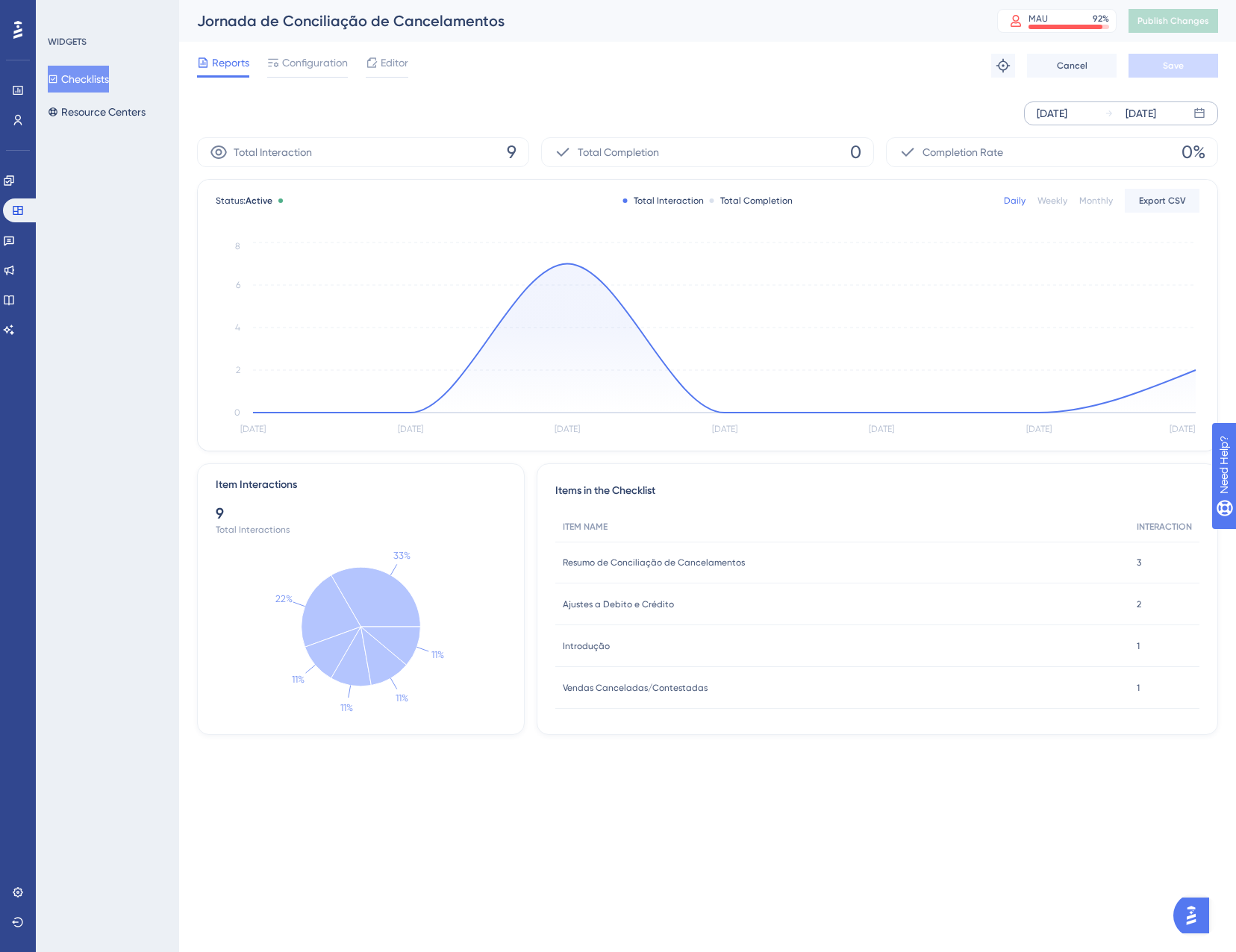
click at [1067, 105] on div "[DATE]" at bounding box center [1052, 114] width 31 height 18
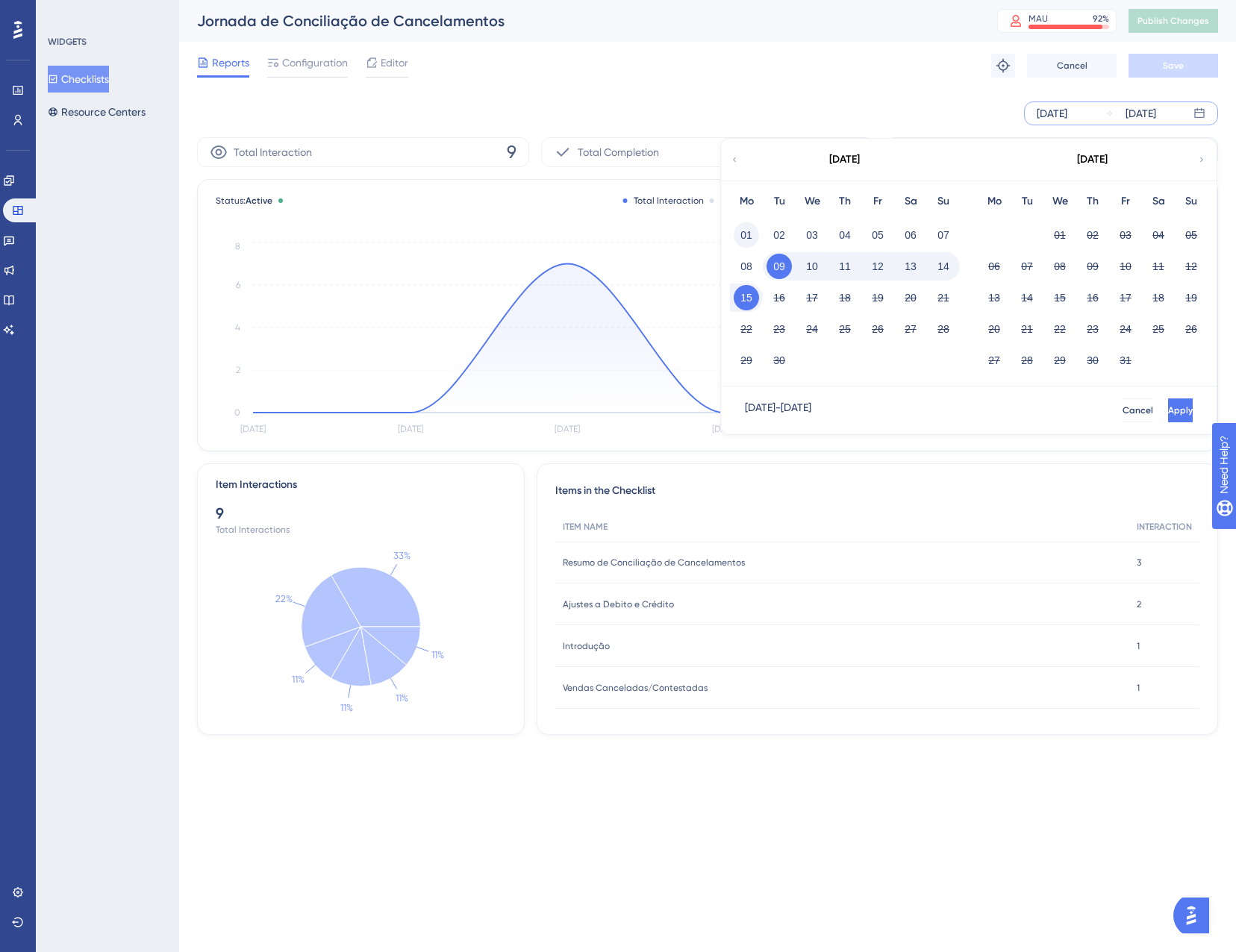
click at [750, 228] on button "01" at bounding box center [746, 235] width 25 height 25
click at [1166, 413] on span "Apply" at bounding box center [1178, 410] width 24 height 12
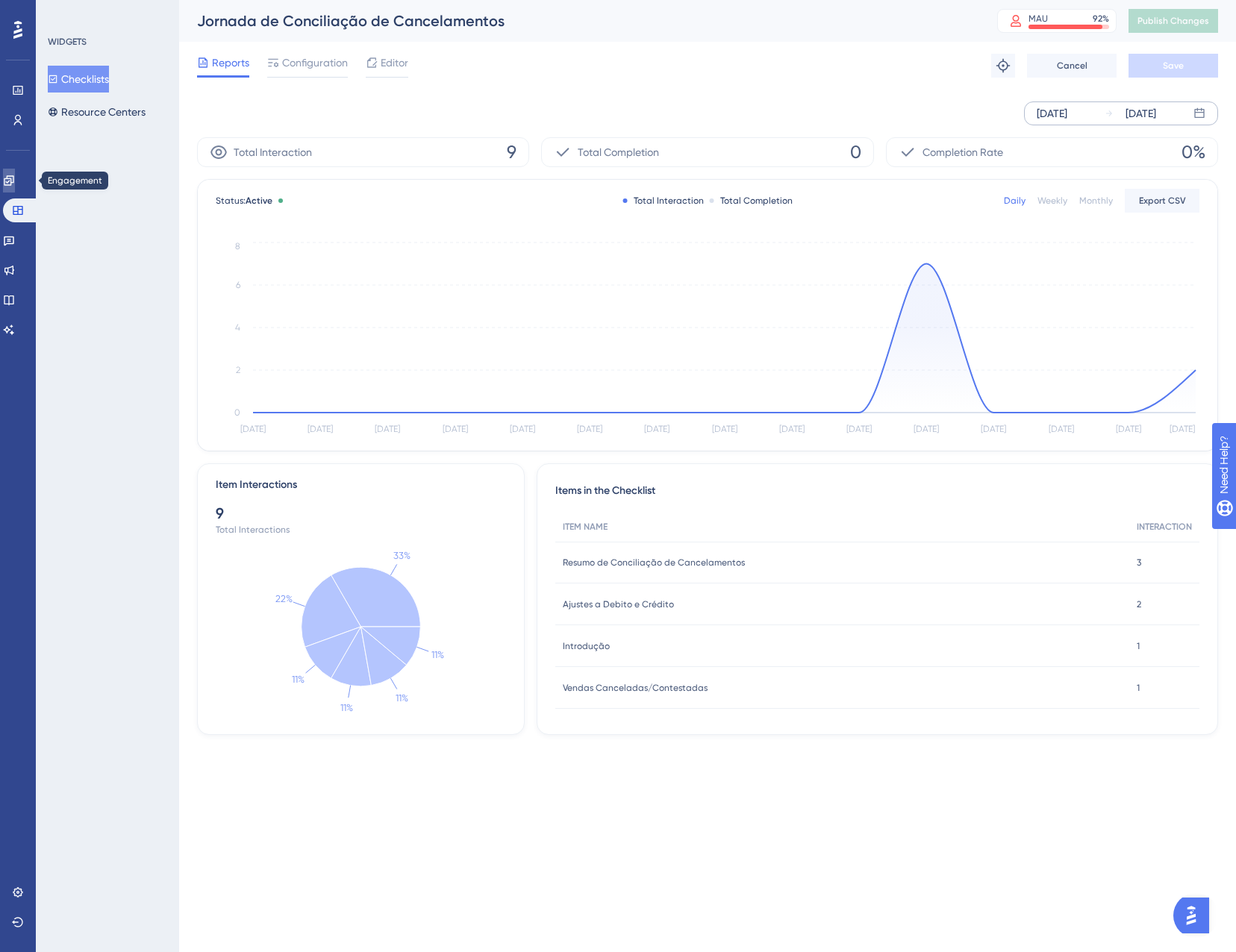
click at [14, 182] on icon at bounding box center [8, 180] width 10 height 10
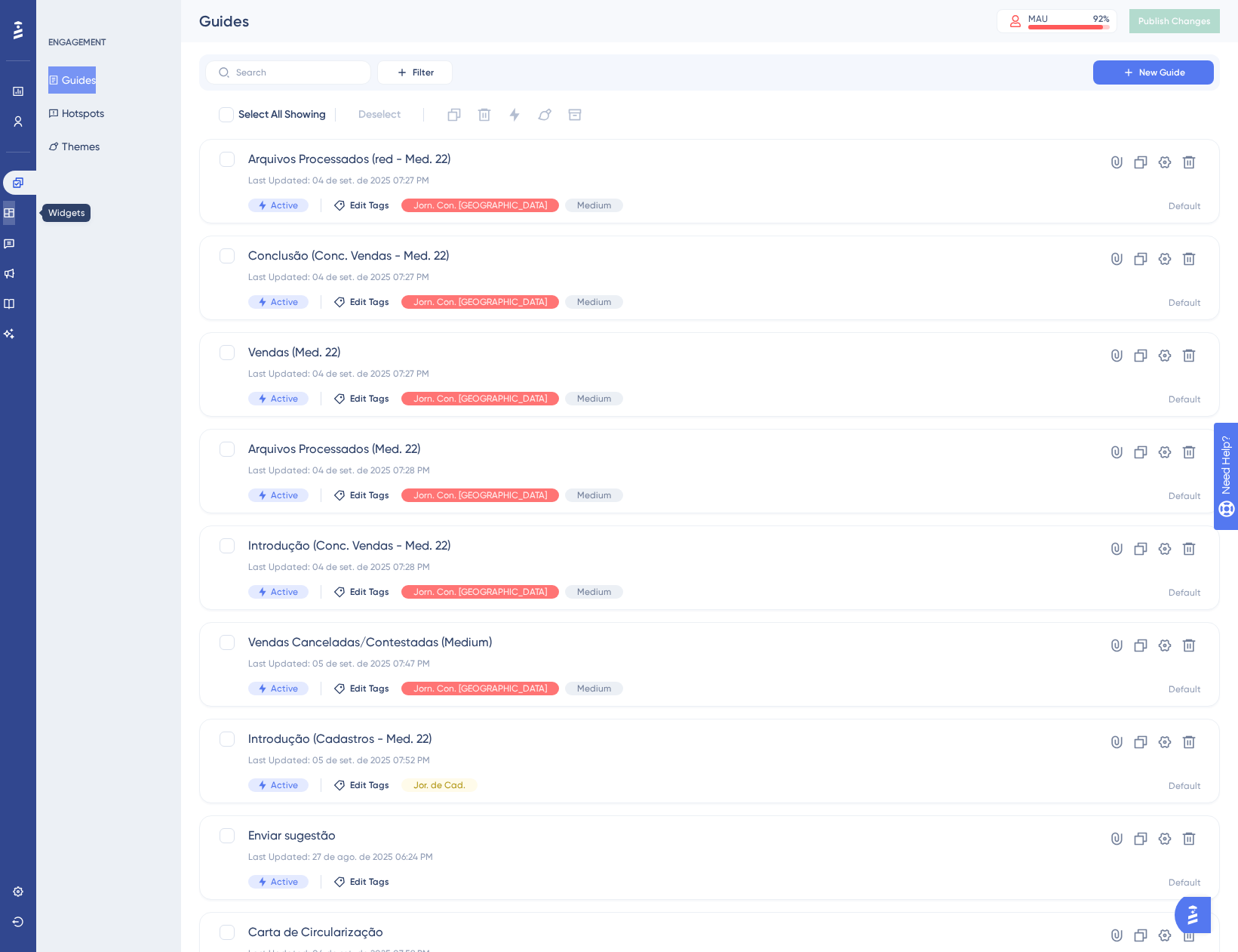
click at [16, 214] on link at bounding box center [8, 213] width 12 height 24
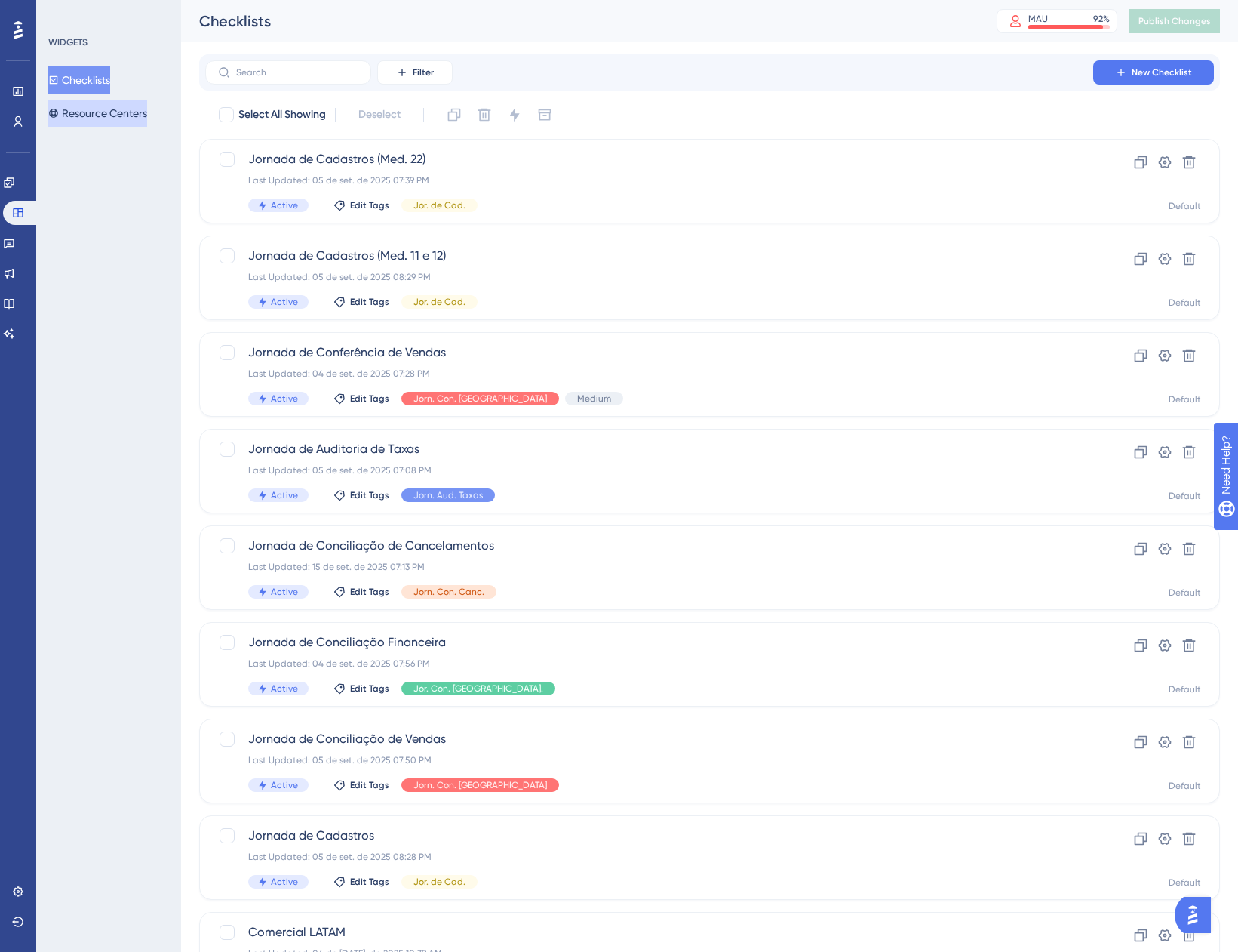
click at [89, 111] on button "Resource Centers" at bounding box center [98, 113] width 99 height 27
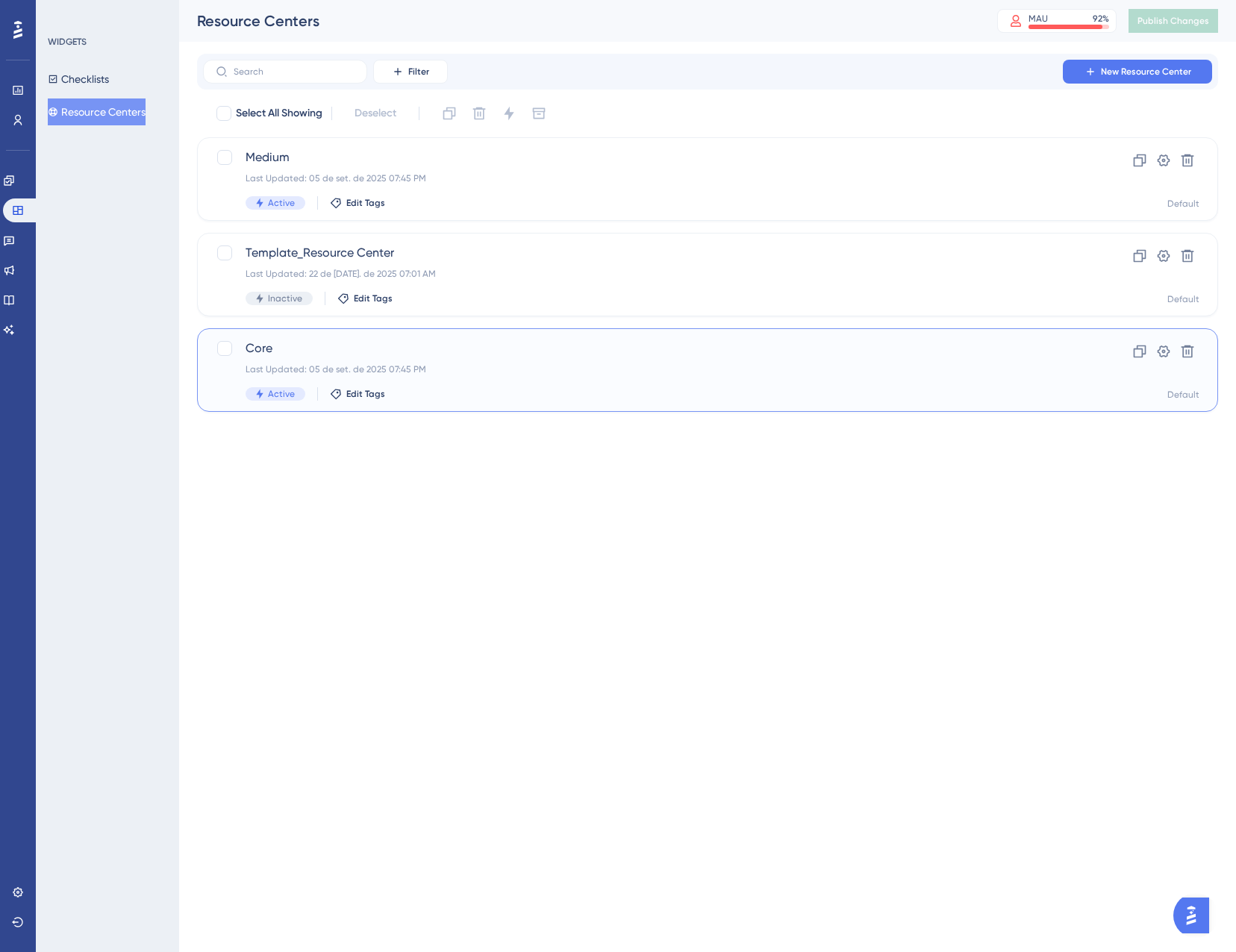
click at [463, 356] on span "Core" at bounding box center [648, 348] width 805 height 18
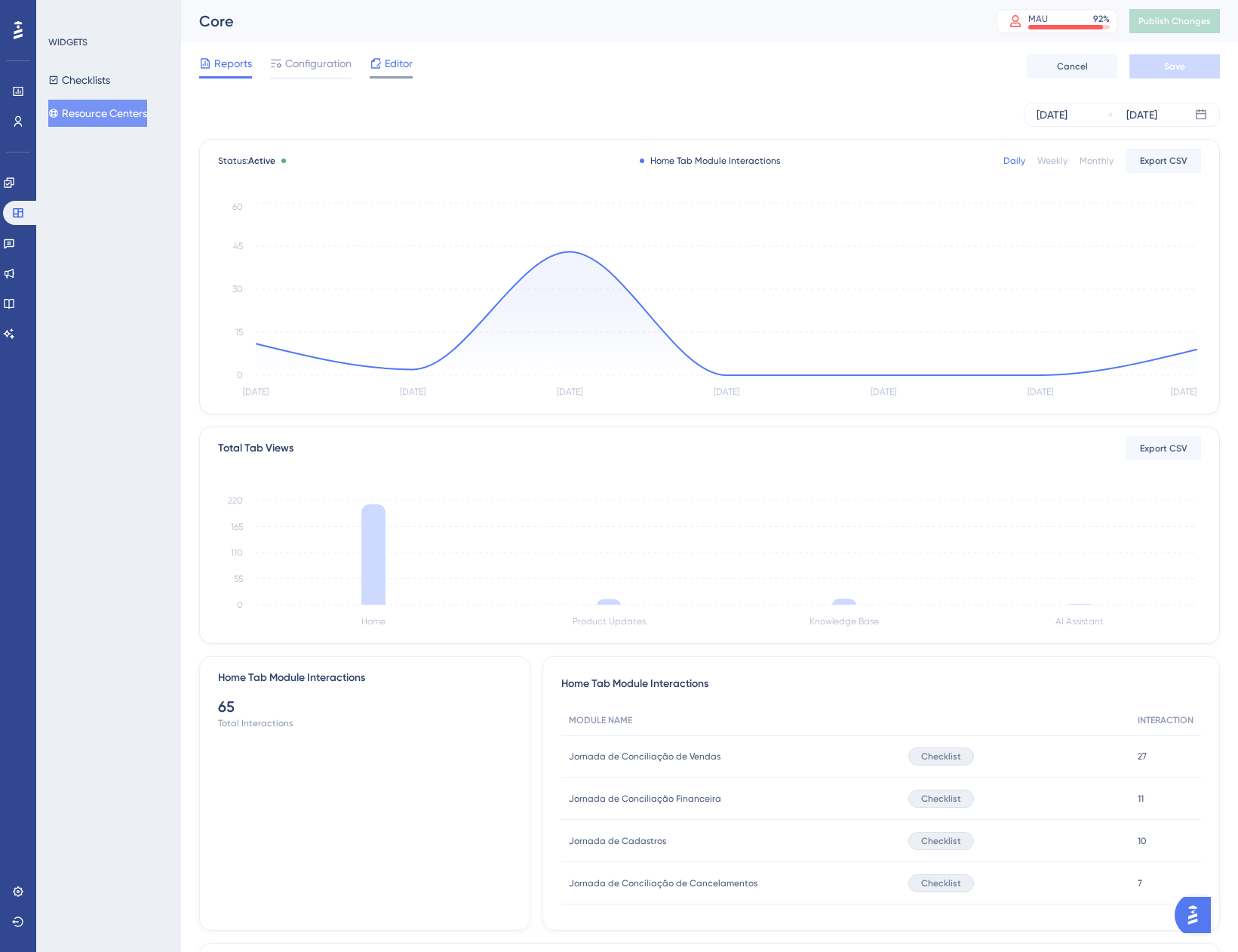
click at [380, 69] on icon at bounding box center [375, 63] width 12 height 12
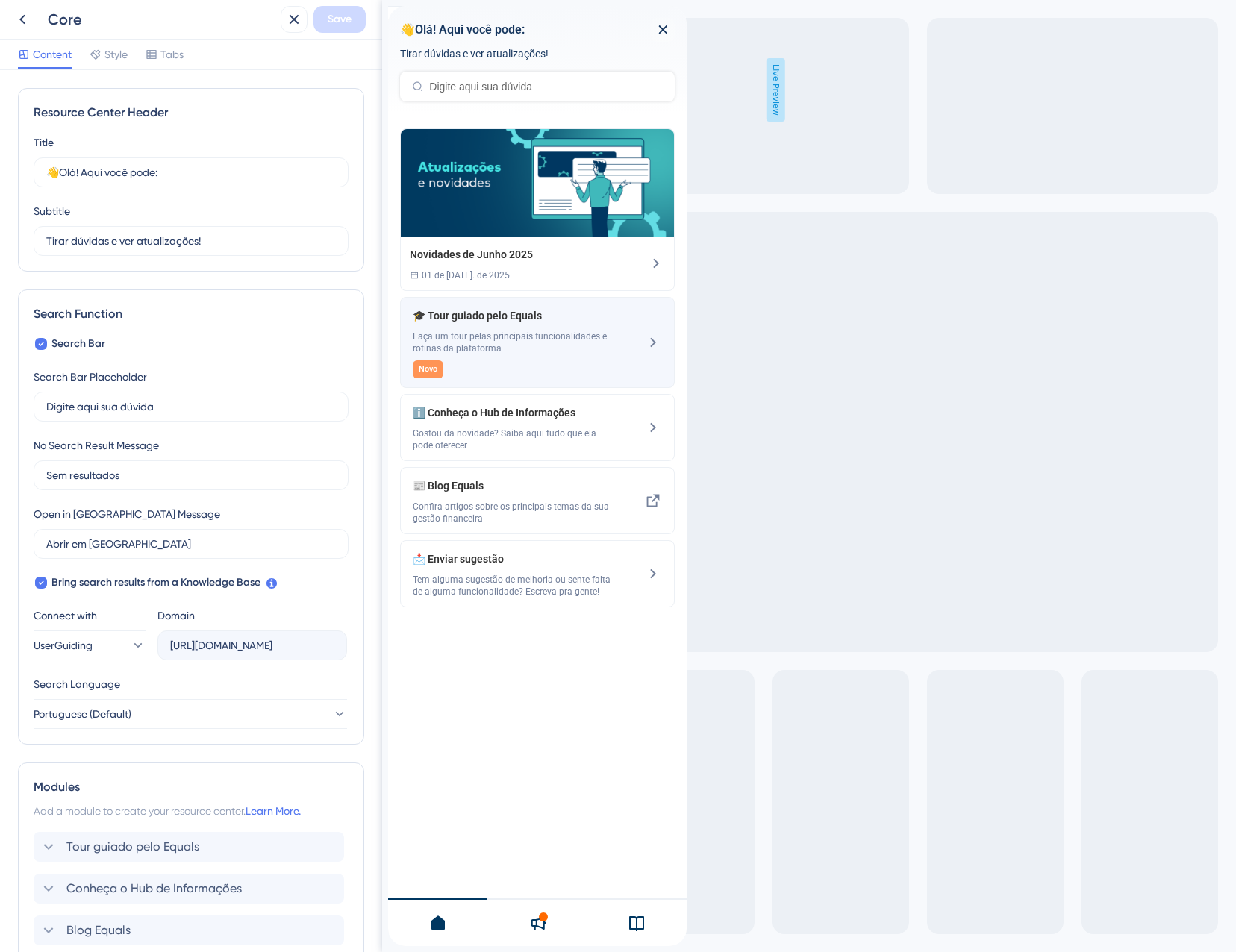
click at [510, 347] on span "Faça um tour pelas principais funcionalidades e rotinas da plataforma" at bounding box center [512, 343] width 199 height 24
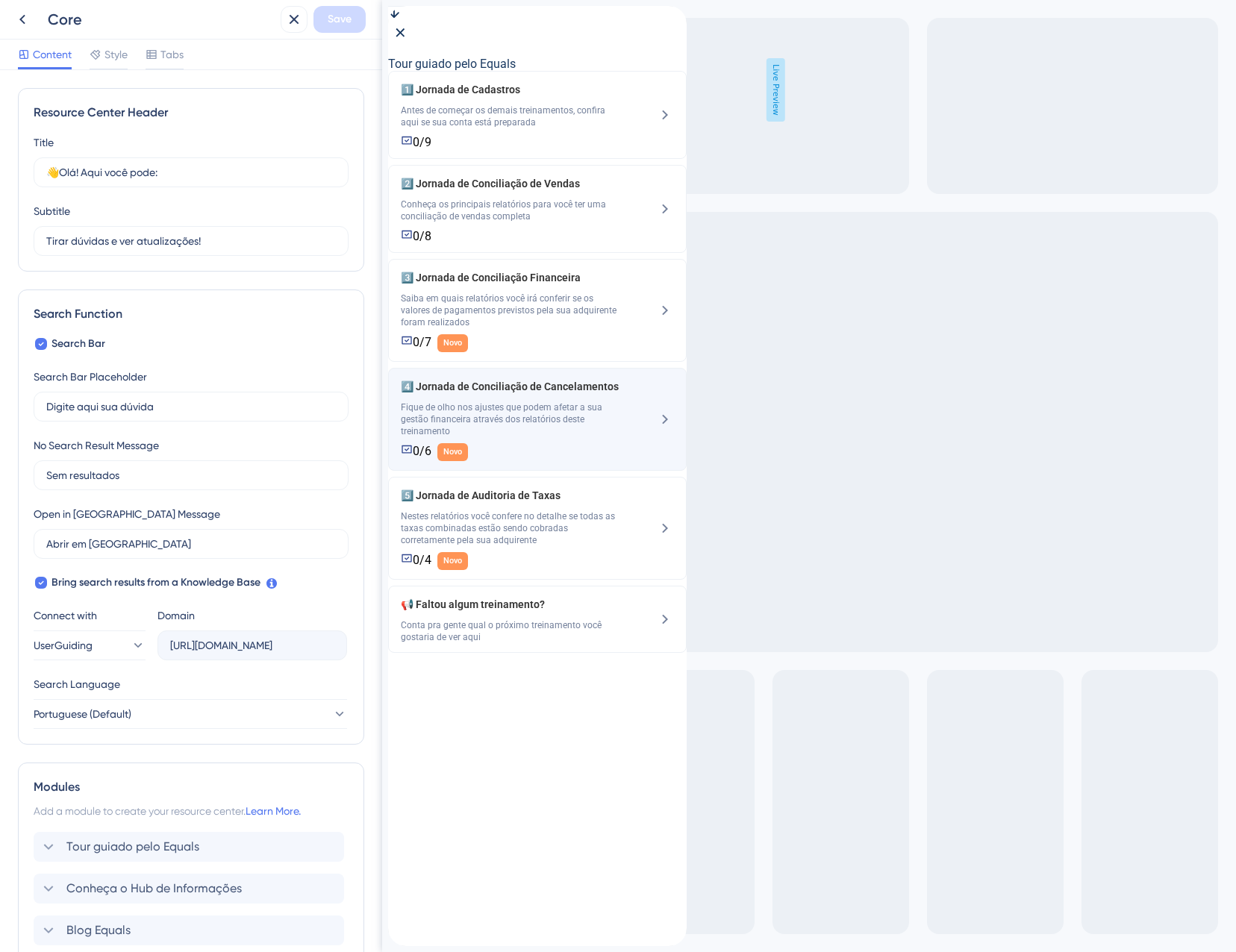
click at [524, 452] on div "4️⃣ Jornada de Conciliação de Cancelamentos Fique de olho nos ajustes que podem…" at bounding box center [510, 419] width 219 height 83
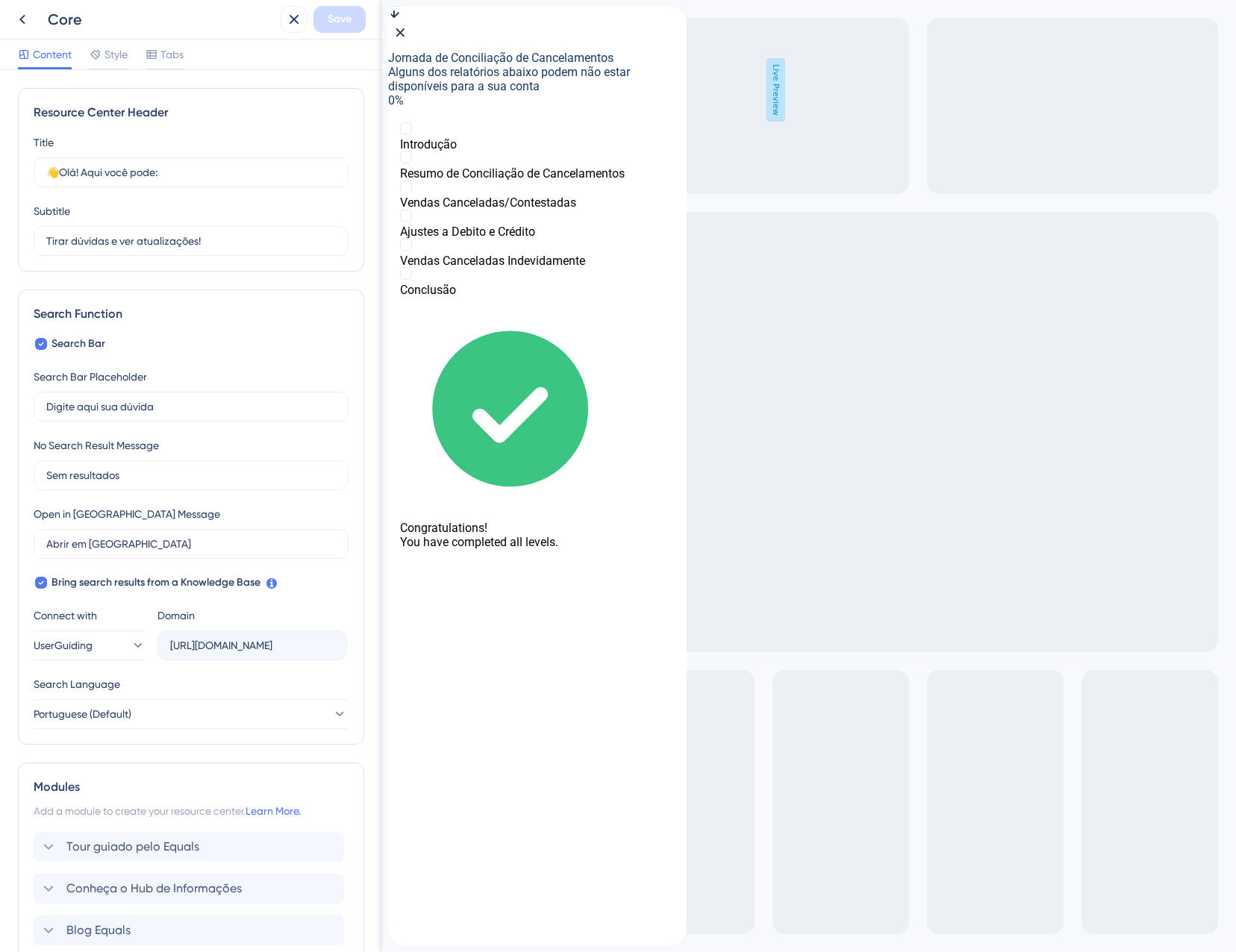
click at [404, 32] on icon "close resource center" at bounding box center [400, 32] width 8 height 8
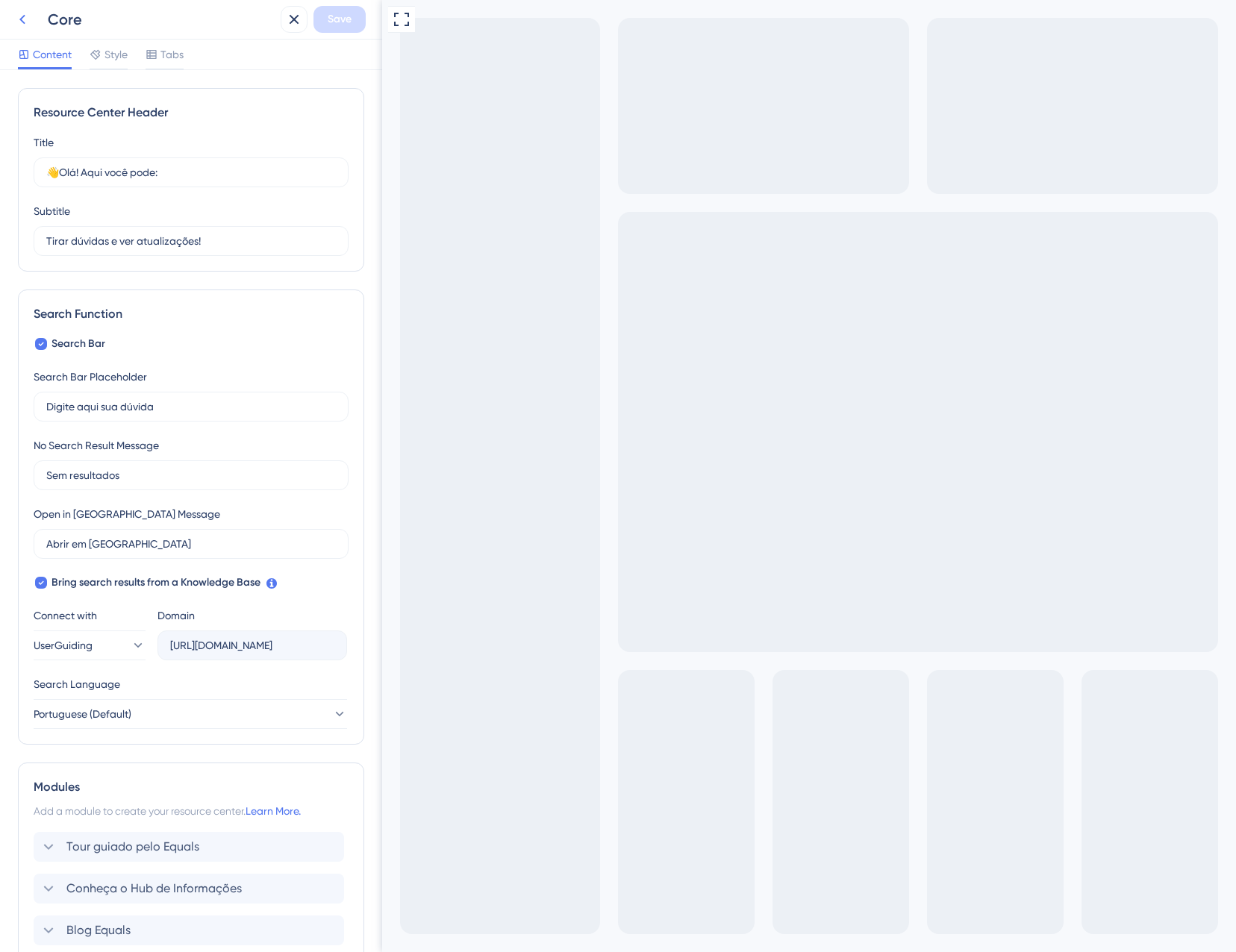
click at [24, 21] on icon at bounding box center [23, 20] width 18 height 18
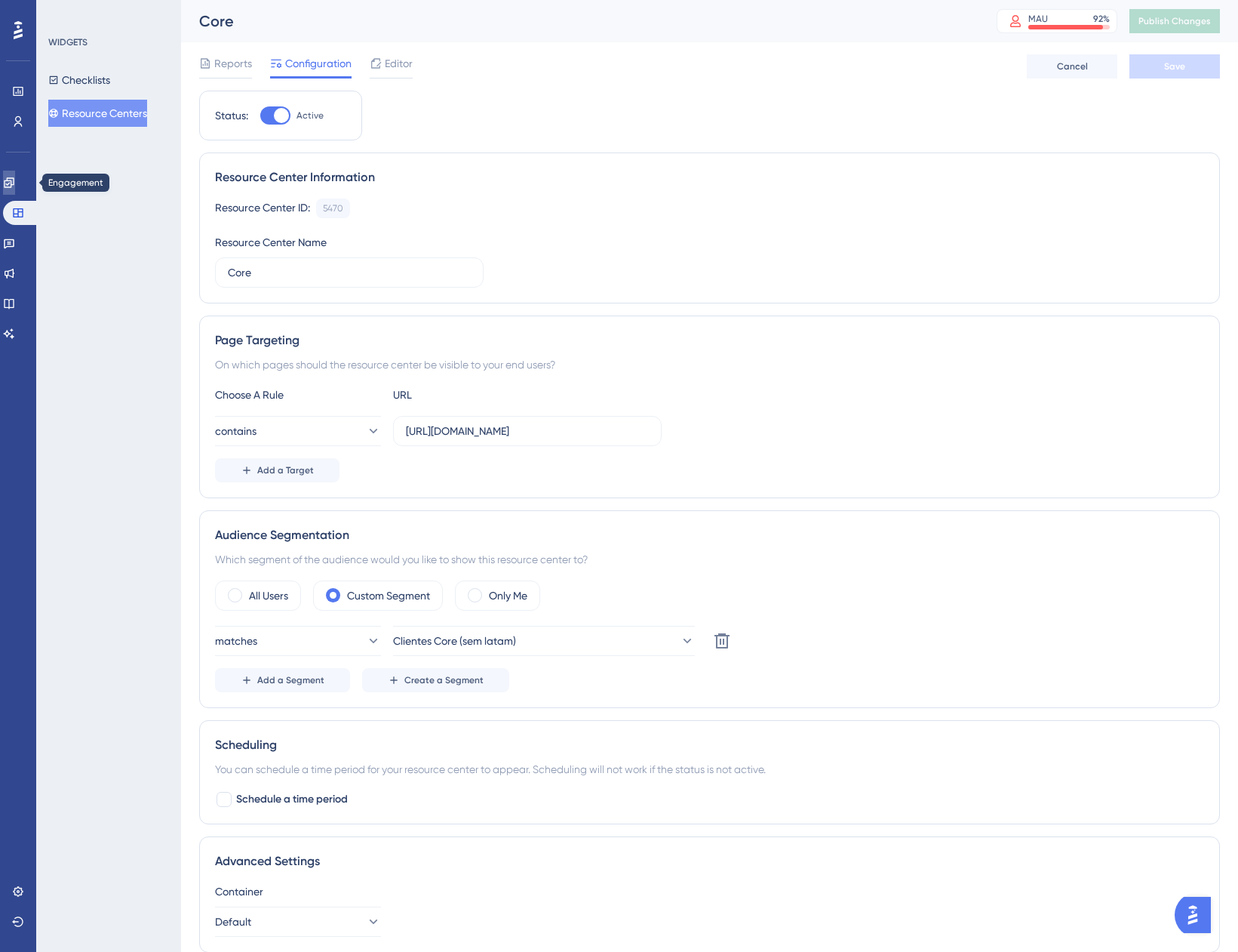
click at [16, 191] on link at bounding box center [8, 183] width 12 height 24
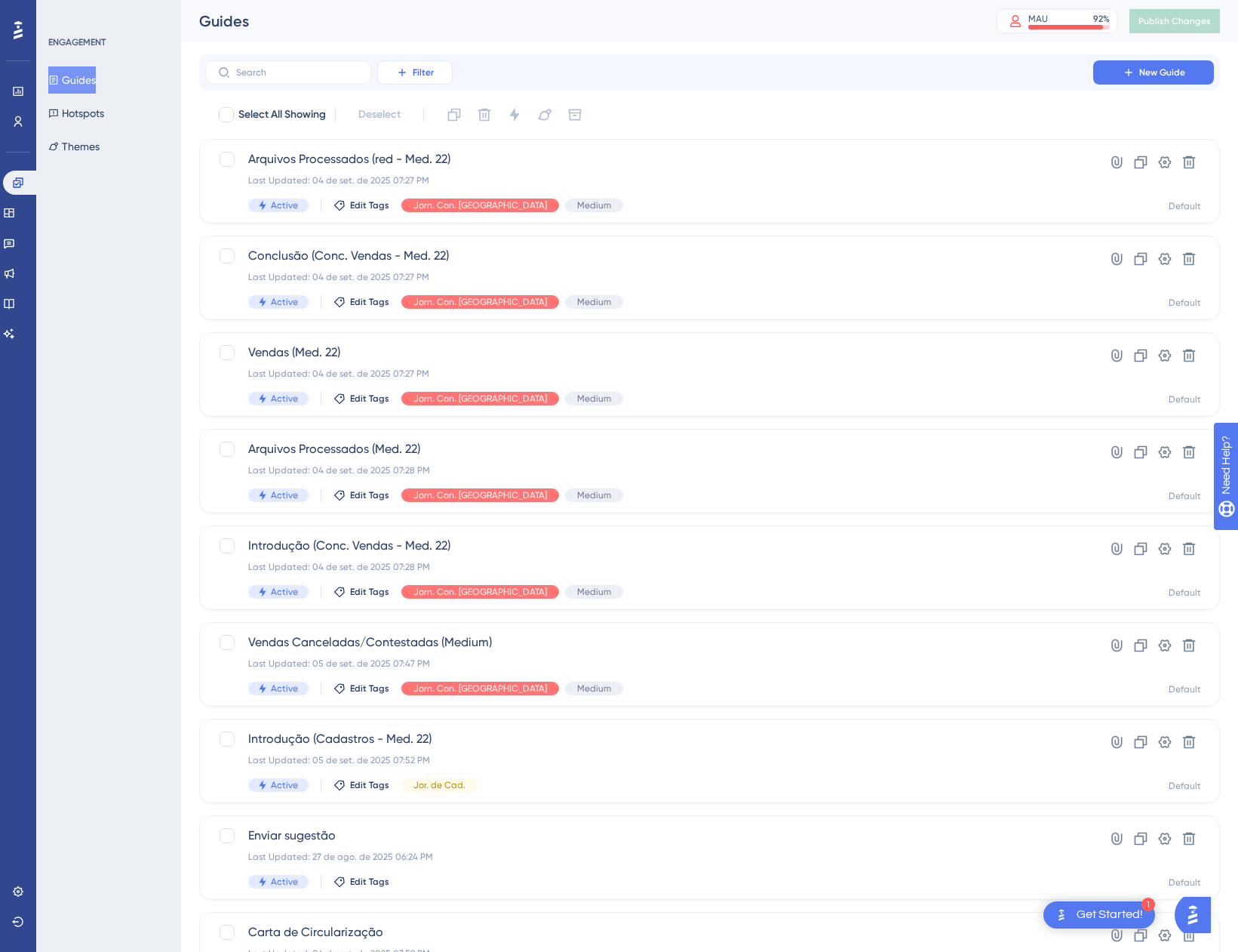
click at [427, 81] on button "Filter" at bounding box center [415, 72] width 76 height 24
click at [423, 123] on div "Tags Tags" at bounding box center [431, 115] width 62 height 30
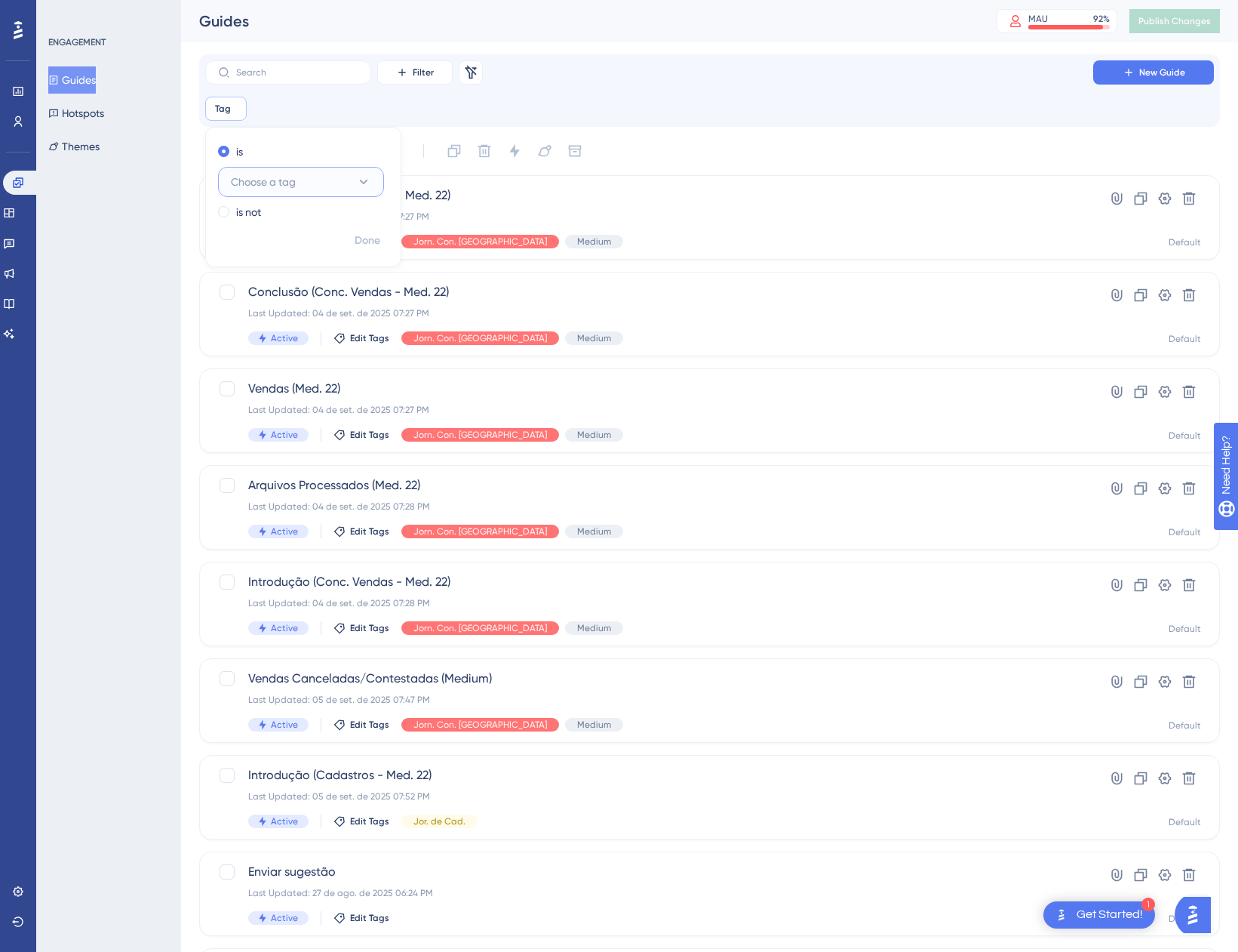
click at [243, 183] on span "Choose a tag" at bounding box center [263, 182] width 65 height 18
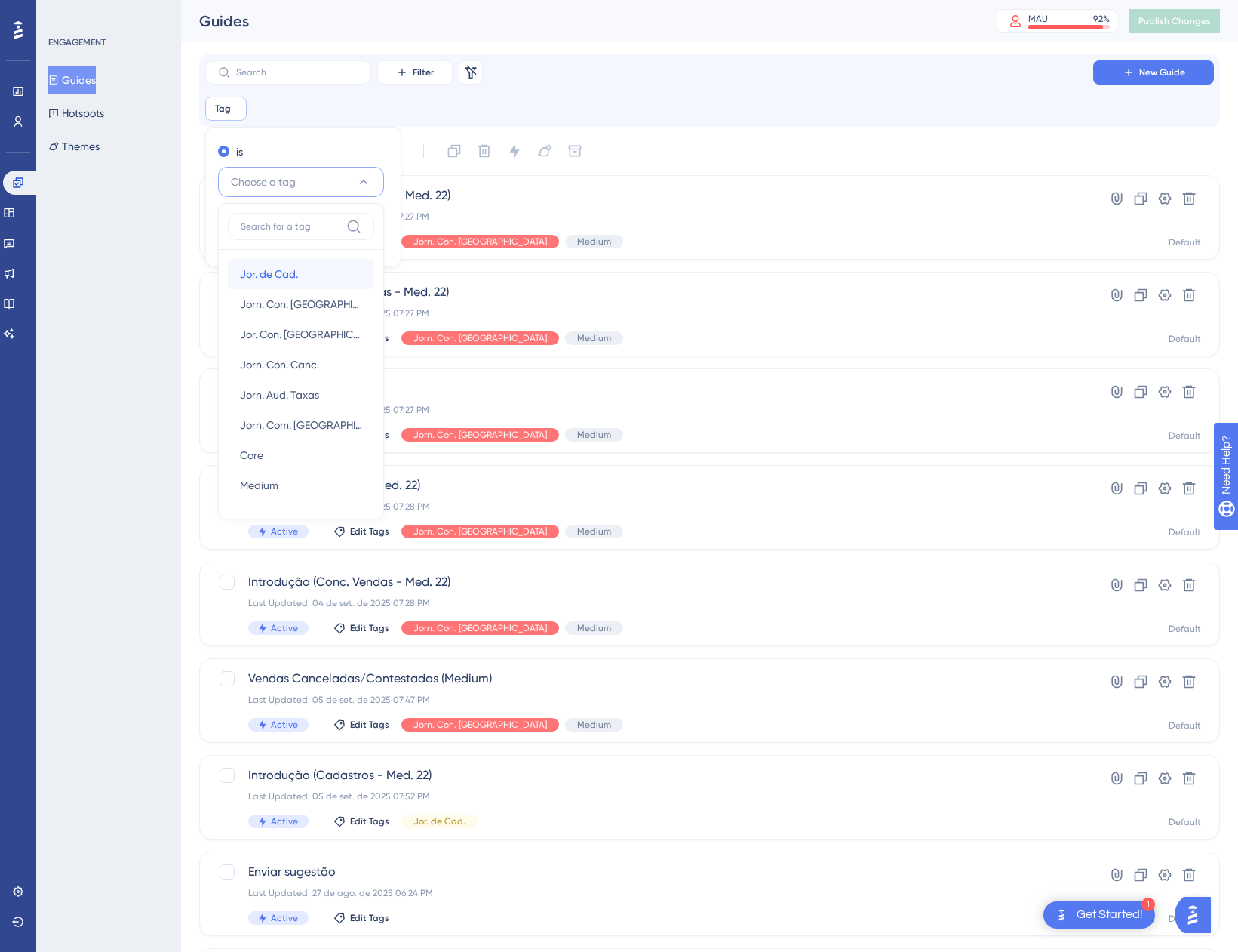
click at [266, 281] on span "Jor. de Cad." at bounding box center [269, 274] width 59 height 18
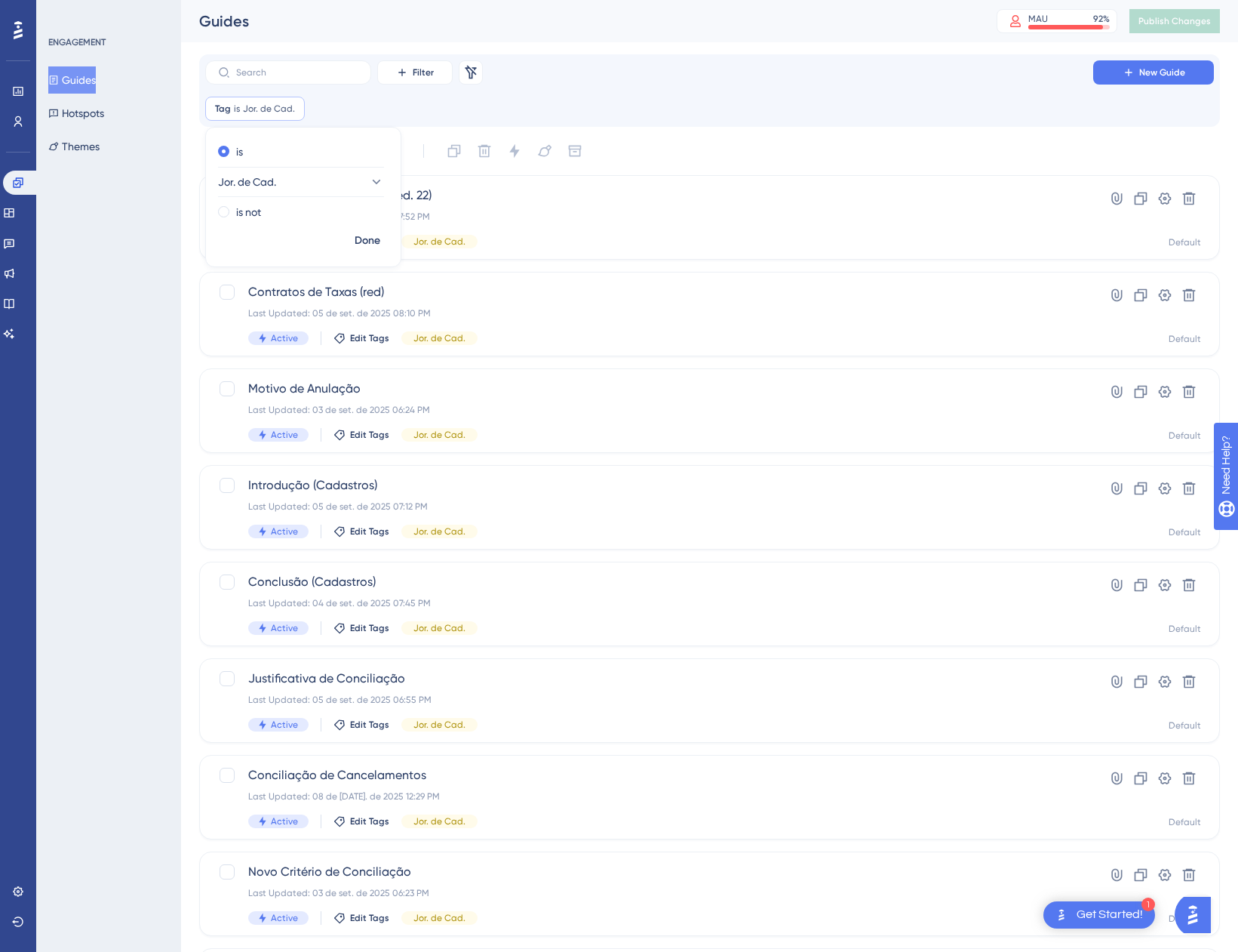
click at [792, 102] on div "Tag is Jor. de Cad. Jor. de Cad. Remove is Jor. de Cad. is not Done" at bounding box center [709, 109] width 1009 height 24
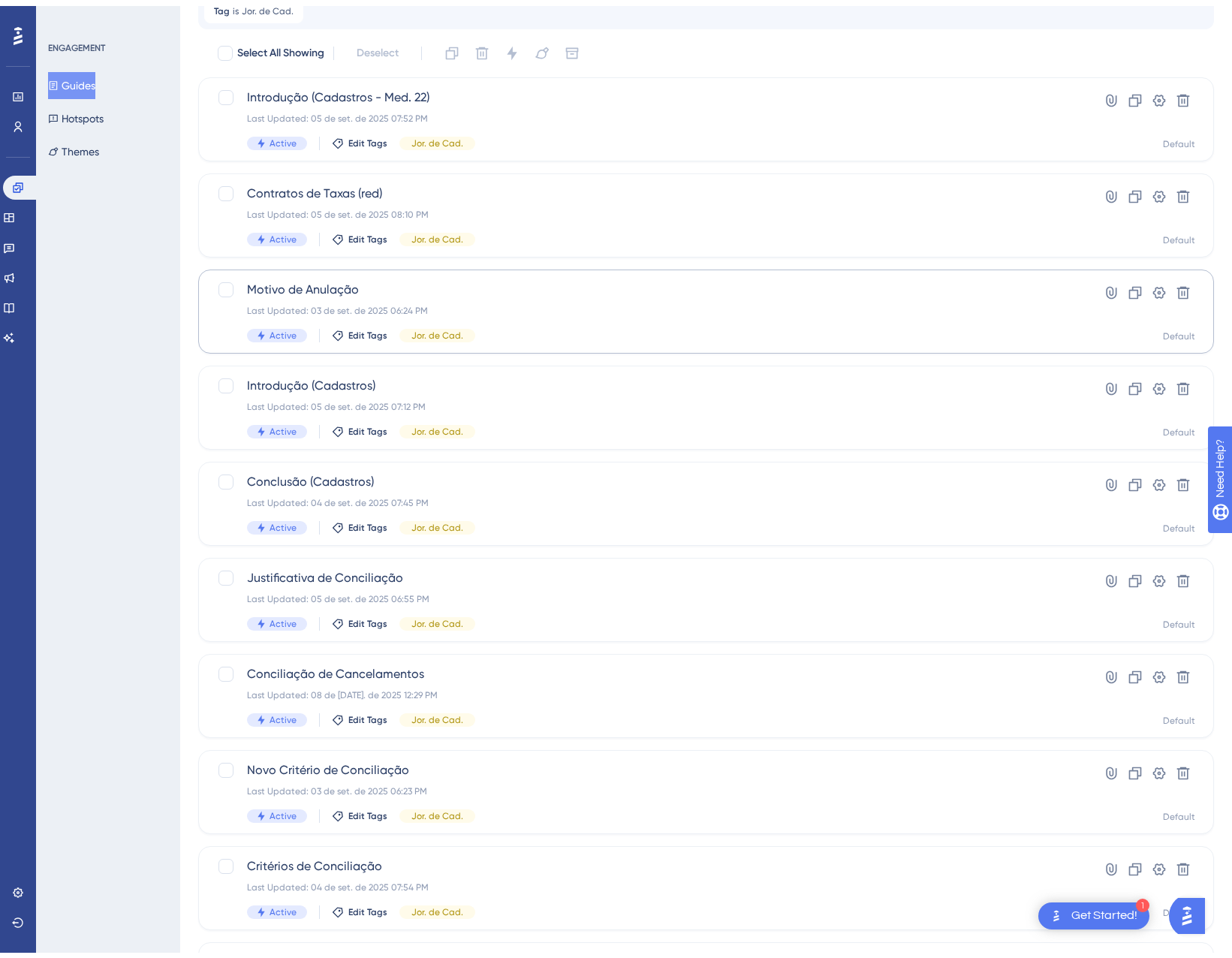
scroll to position [243, 0]
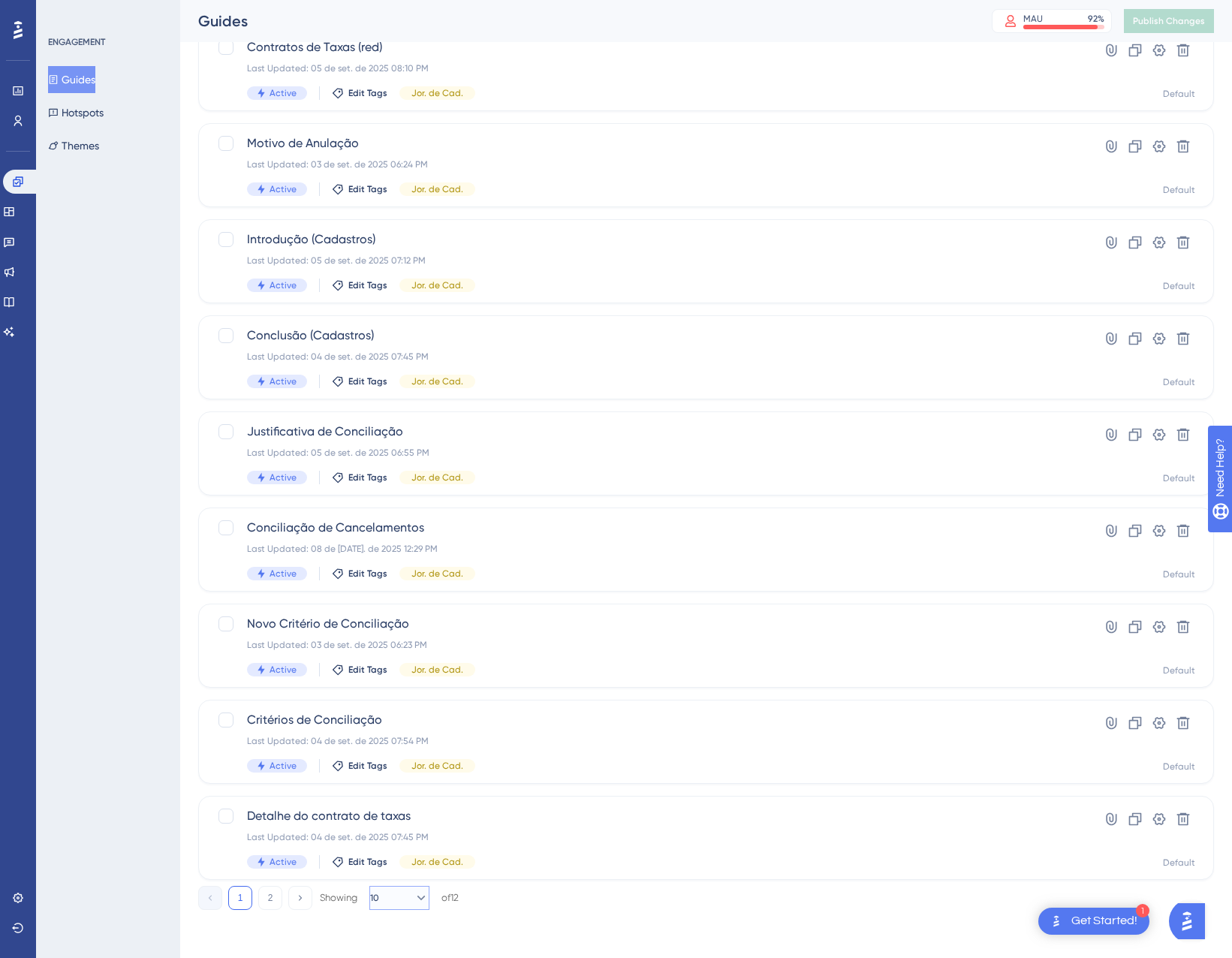
click at [393, 888] on button "10" at bounding box center [399, 898] width 60 height 24
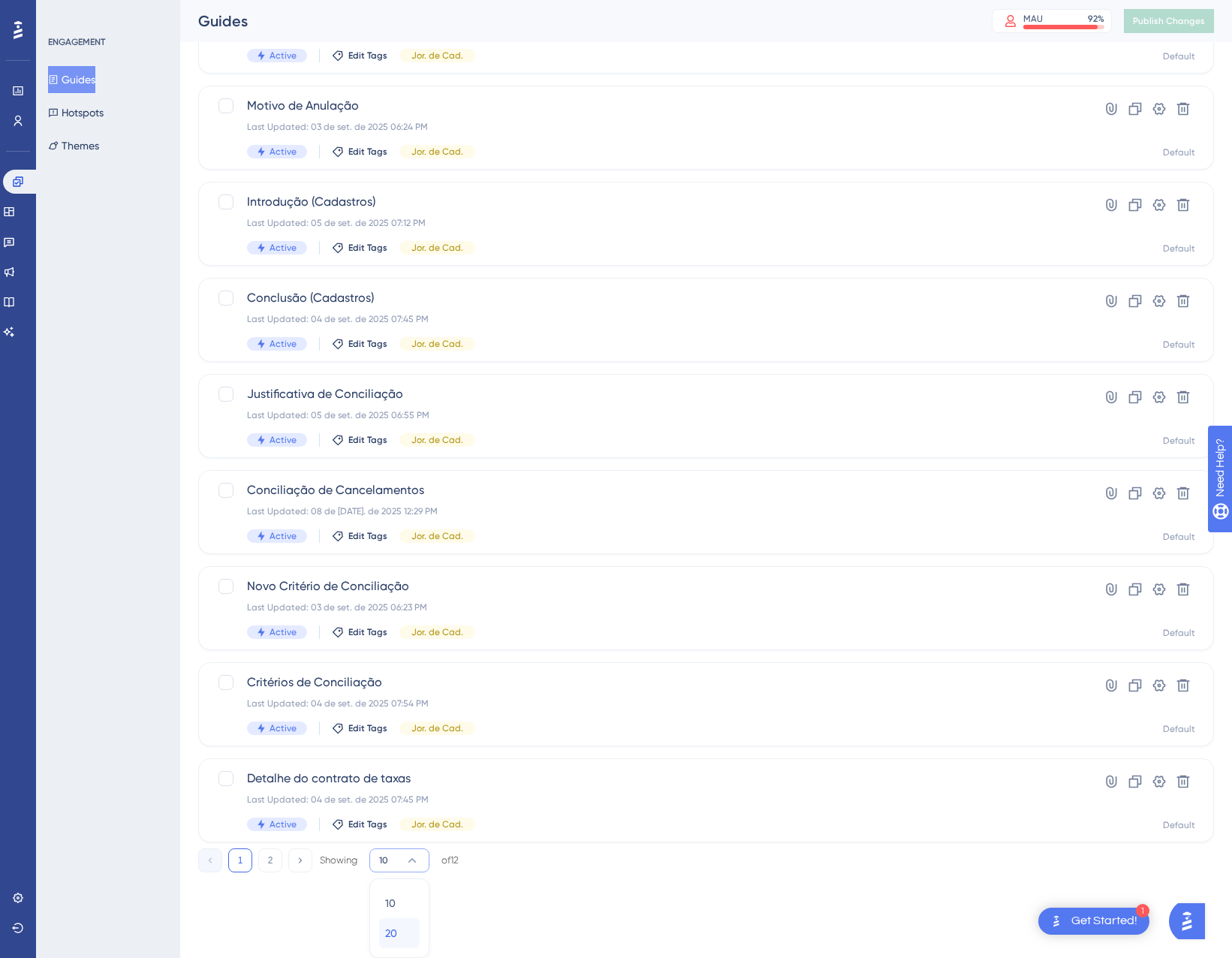
click at [409, 934] on div "20 20" at bounding box center [399, 933] width 28 height 30
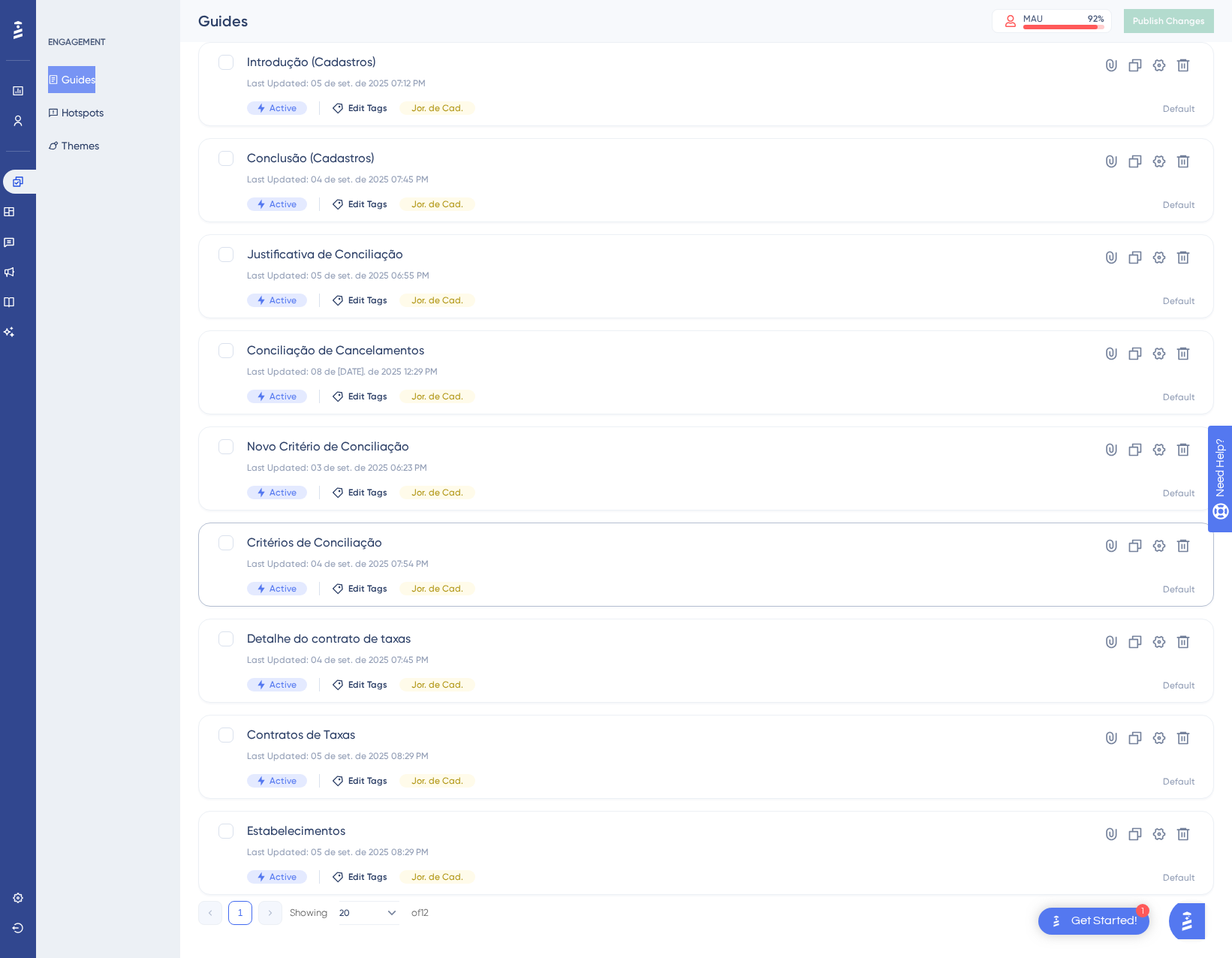
scroll to position [436, 0]
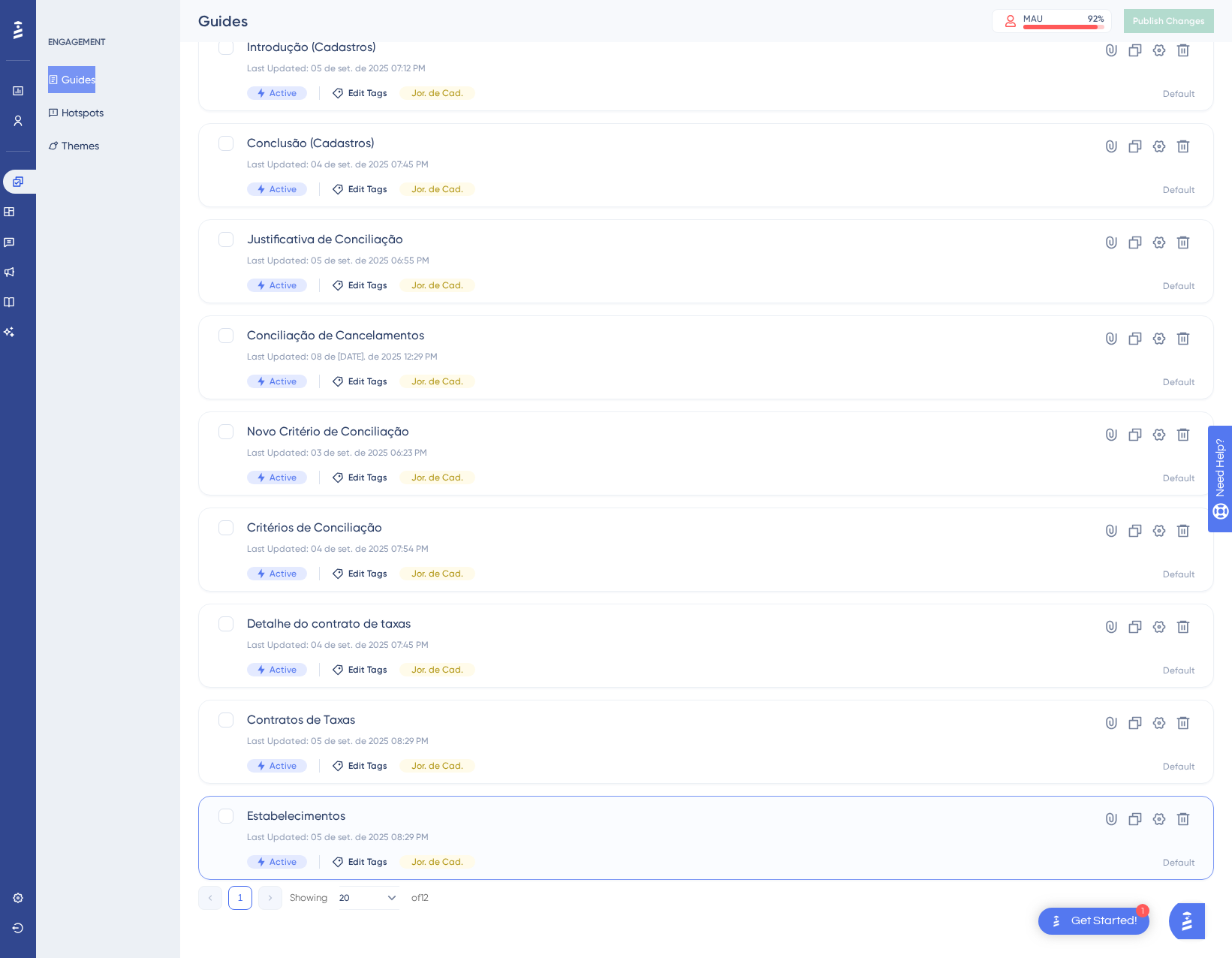
click at [414, 819] on span "Estabelecimentos" at bounding box center [646, 816] width 798 height 18
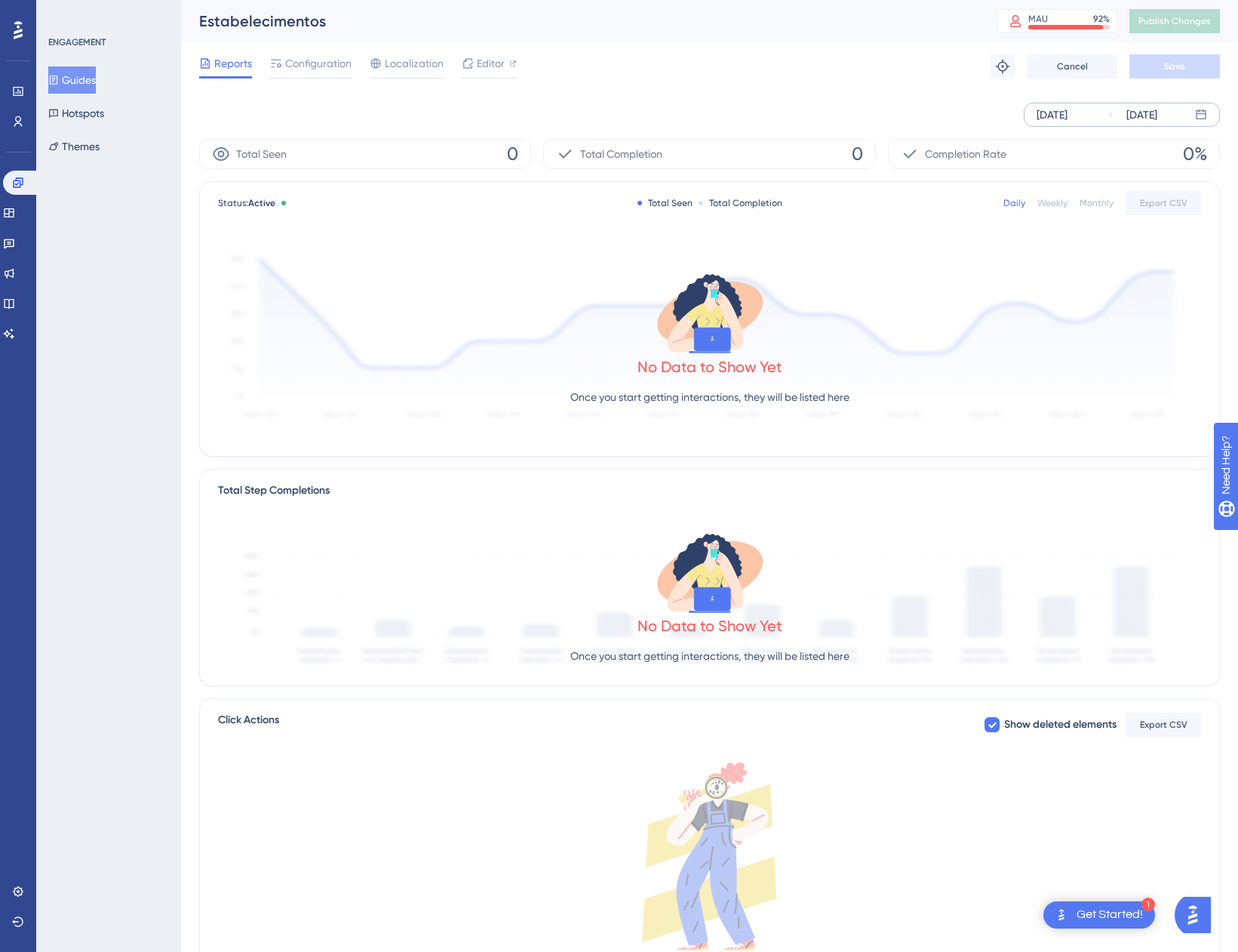
click at [1068, 111] on div "[DATE]" at bounding box center [1052, 115] width 31 height 18
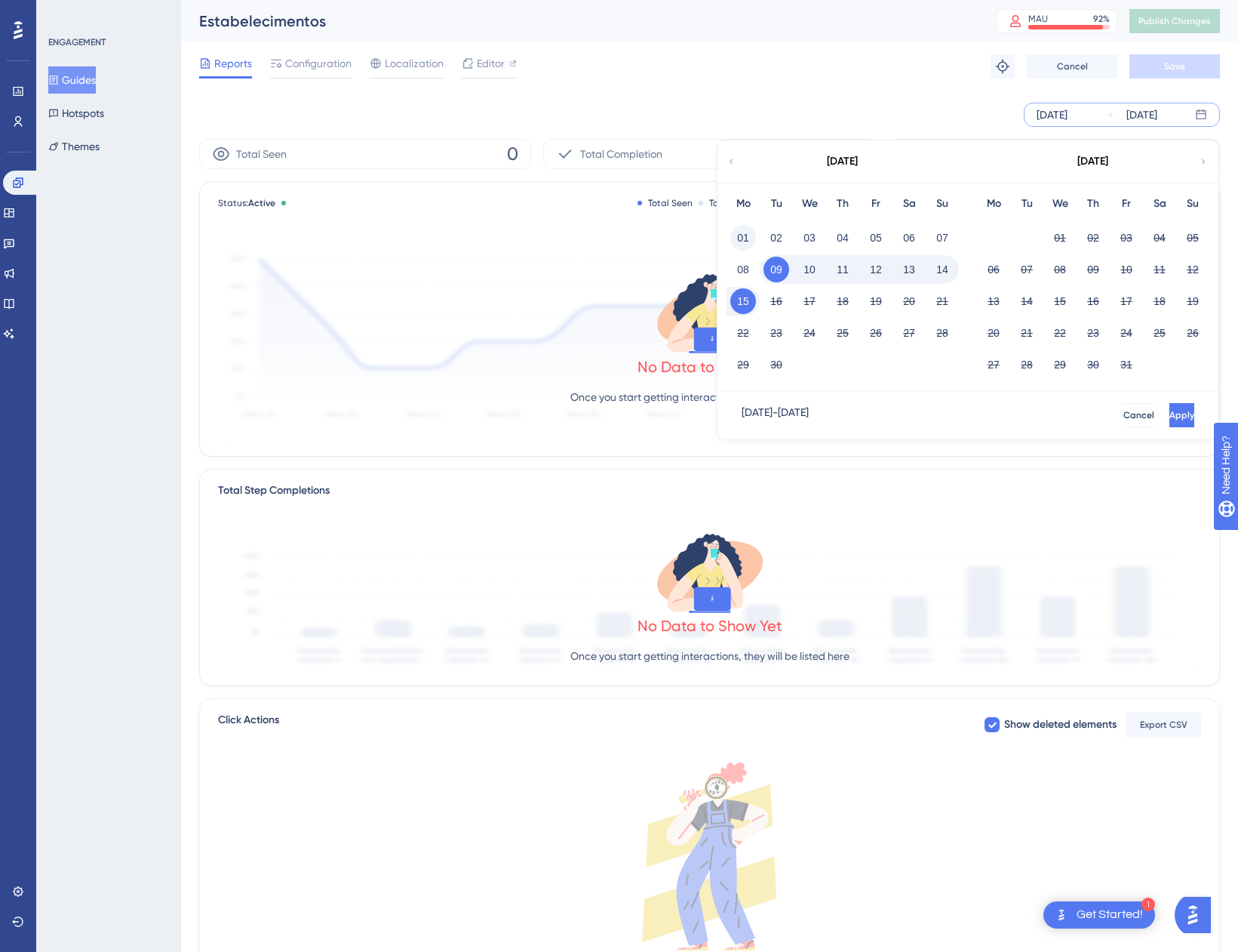
click at [745, 233] on button "01" at bounding box center [743, 238] width 26 height 26
click at [1167, 417] on button "Apply" at bounding box center [1180, 415] width 28 height 24
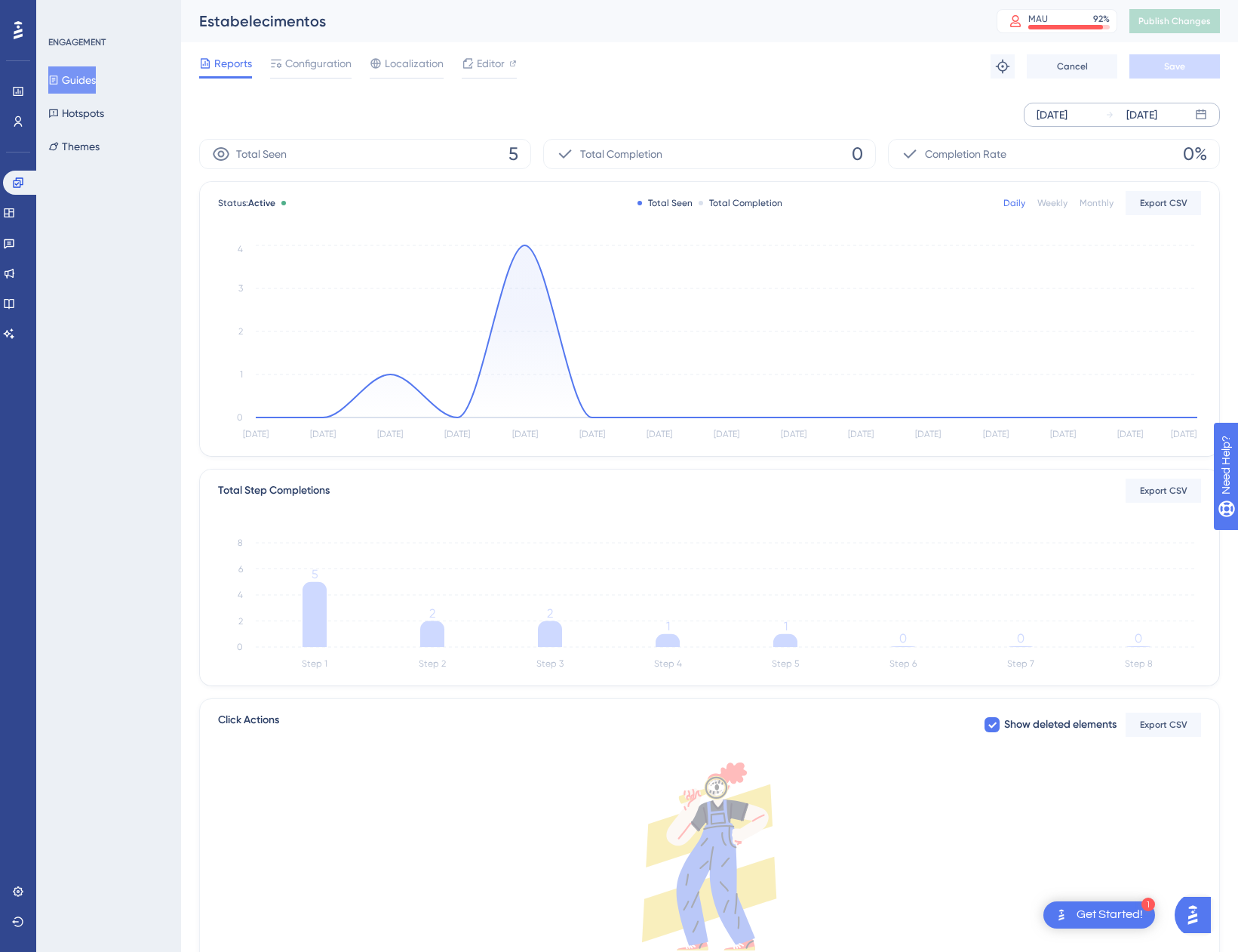
click at [80, 76] on button "Guides" at bounding box center [72, 80] width 48 height 27
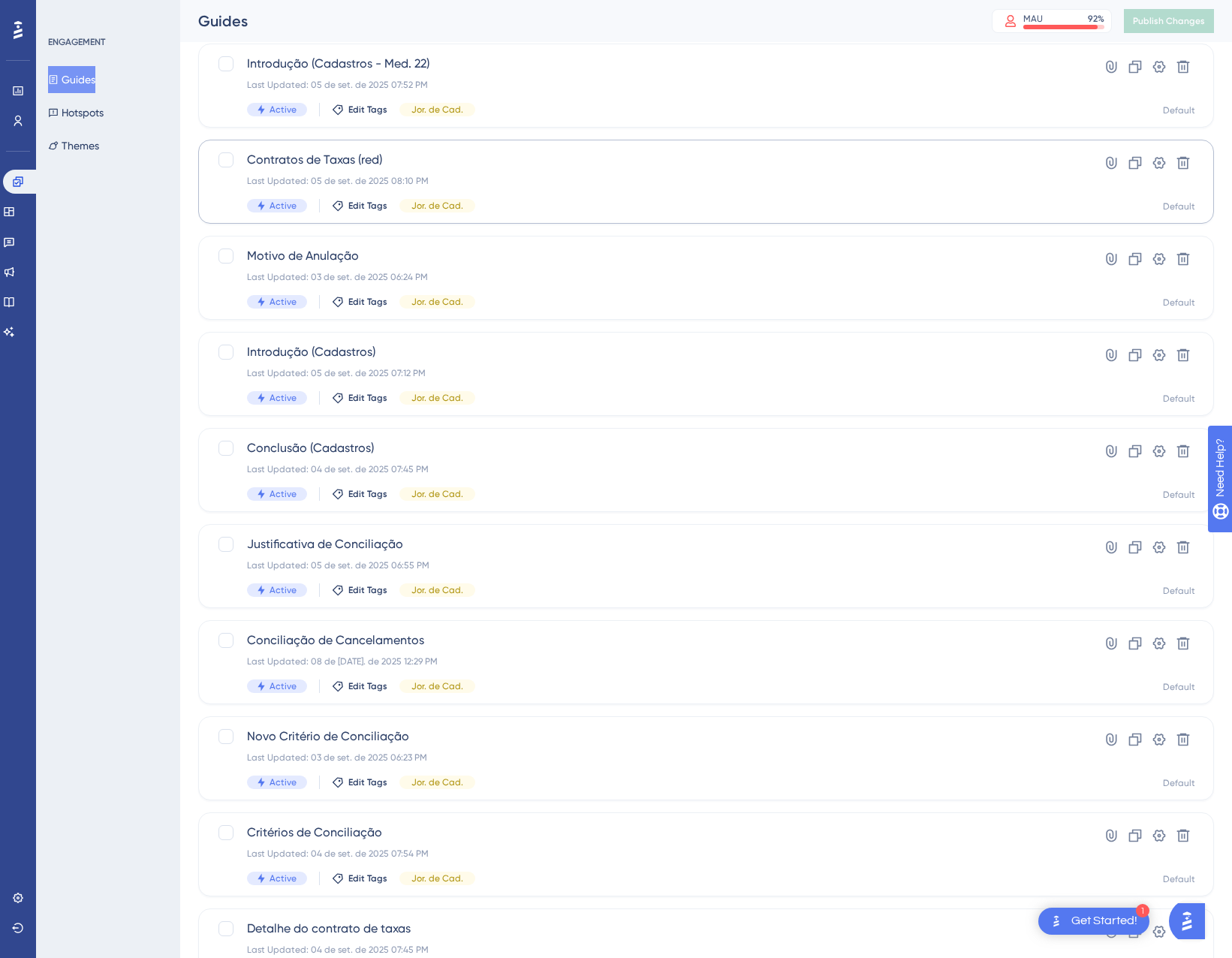
scroll to position [243, 0]
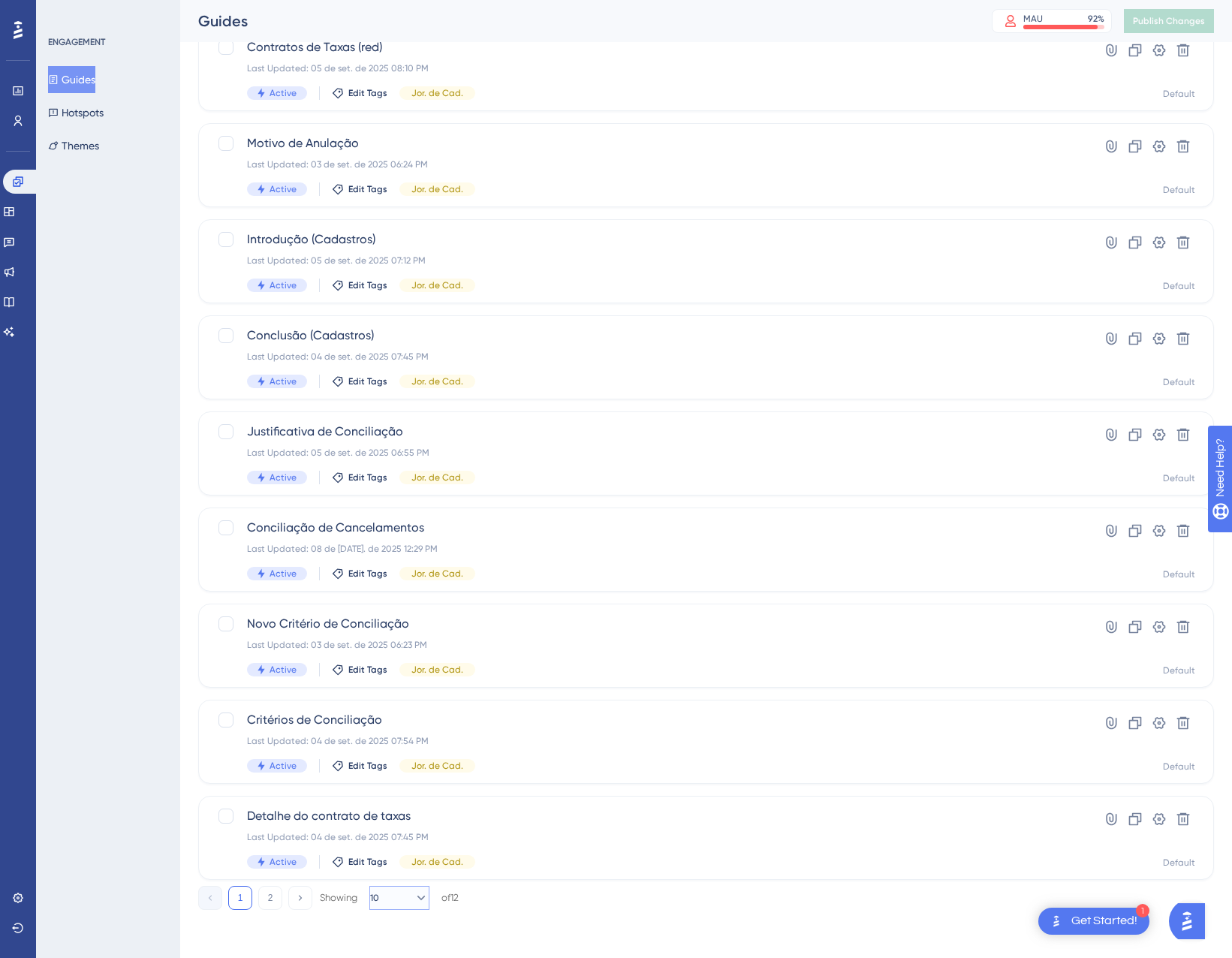
click at [414, 903] on icon at bounding box center [421, 898] width 15 height 15
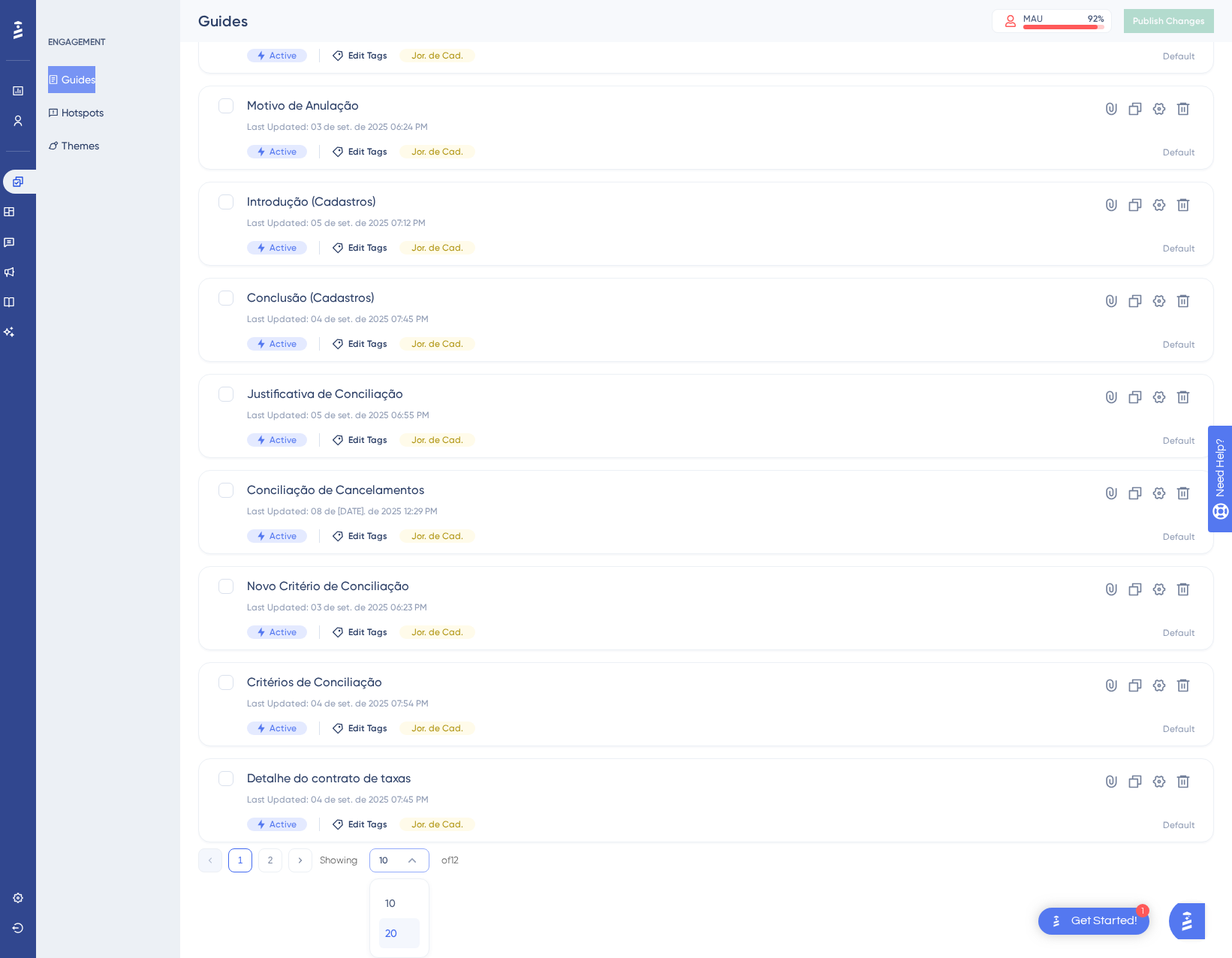
click at [408, 938] on div "20 20" at bounding box center [399, 933] width 28 height 30
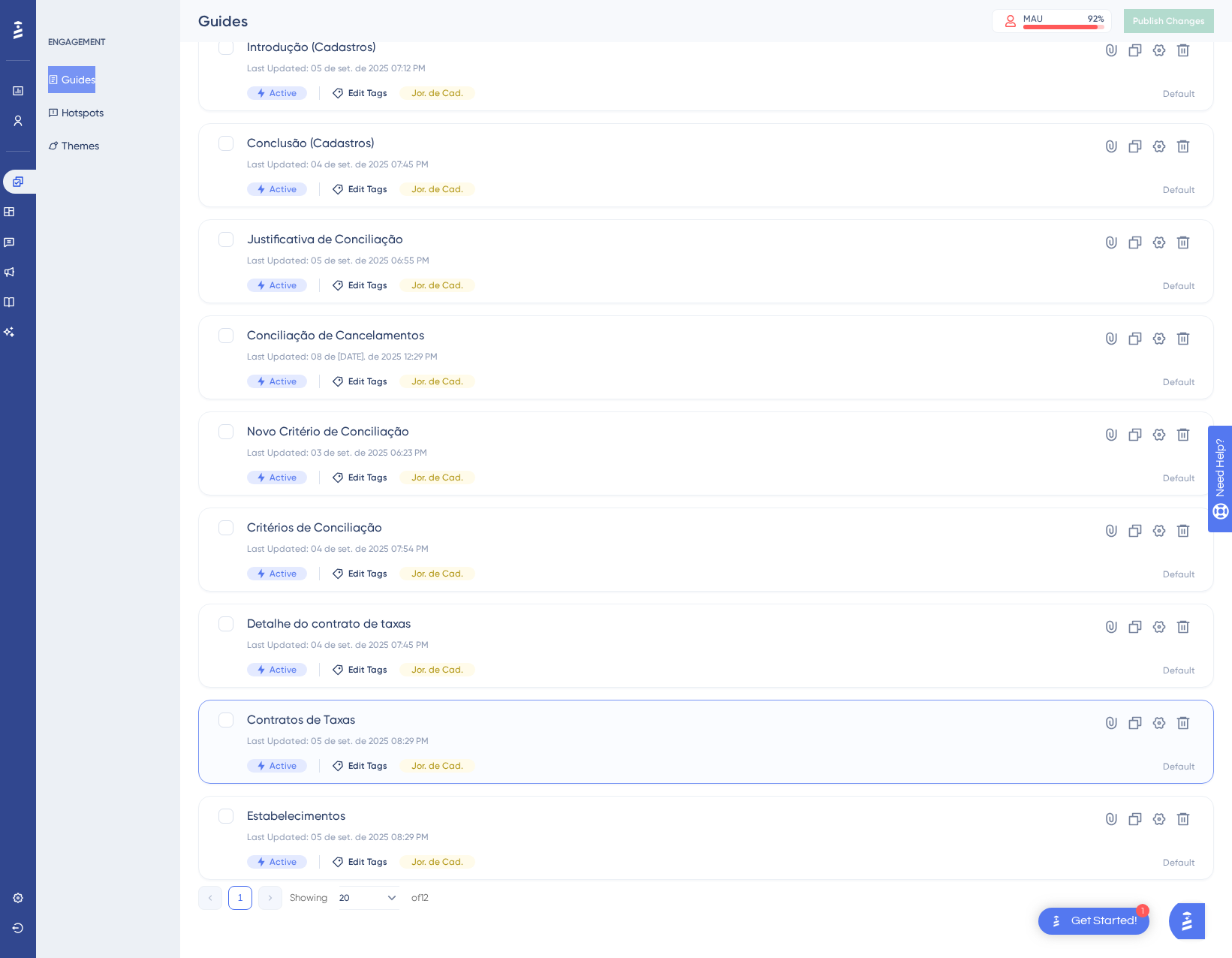
click at [501, 741] on div "Last Updated: 05 de set. de 2025 08:29 PM" at bounding box center [646, 741] width 798 height 12
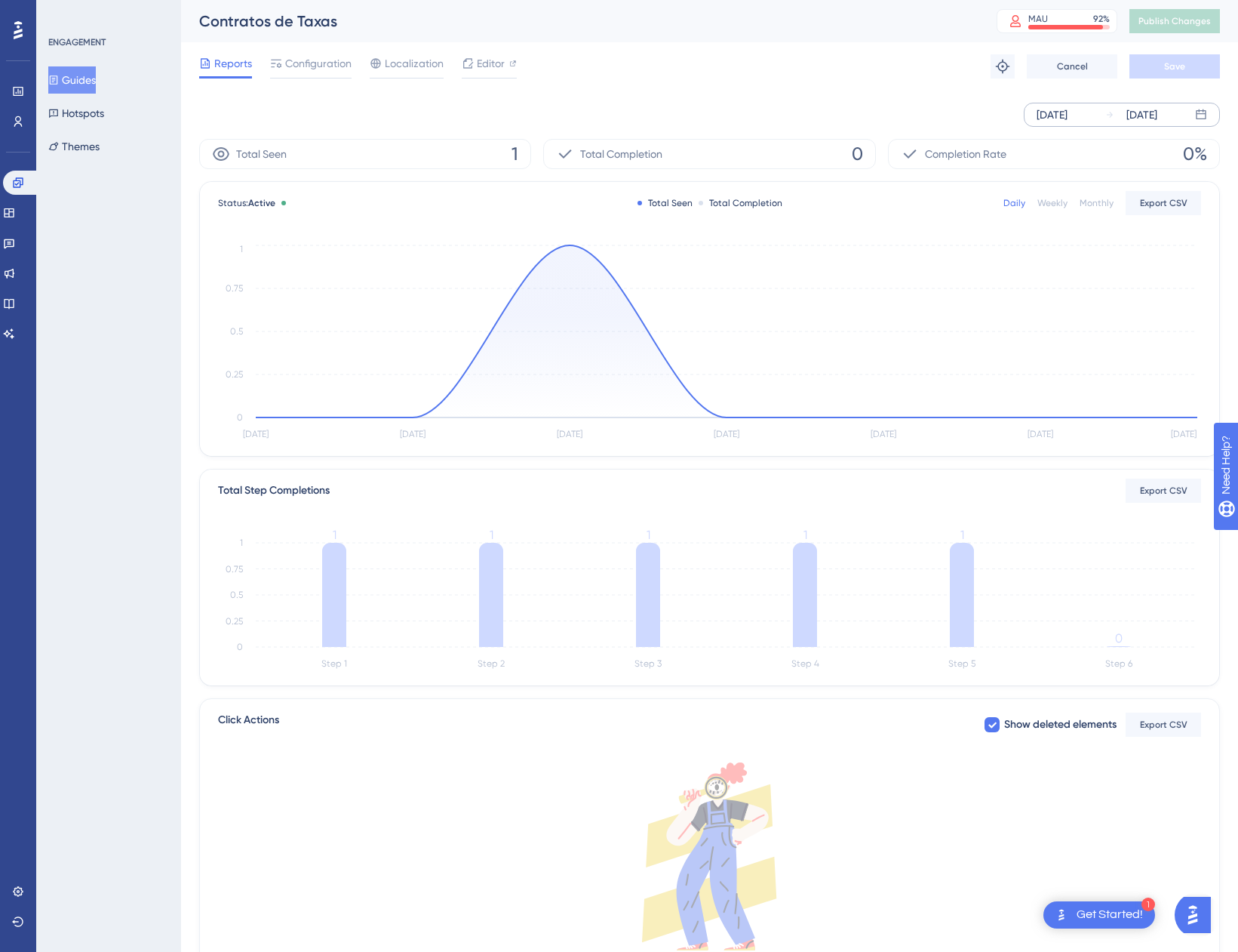
click at [1118, 122] on div "[DATE]" at bounding box center [1131, 115] width 52 height 18
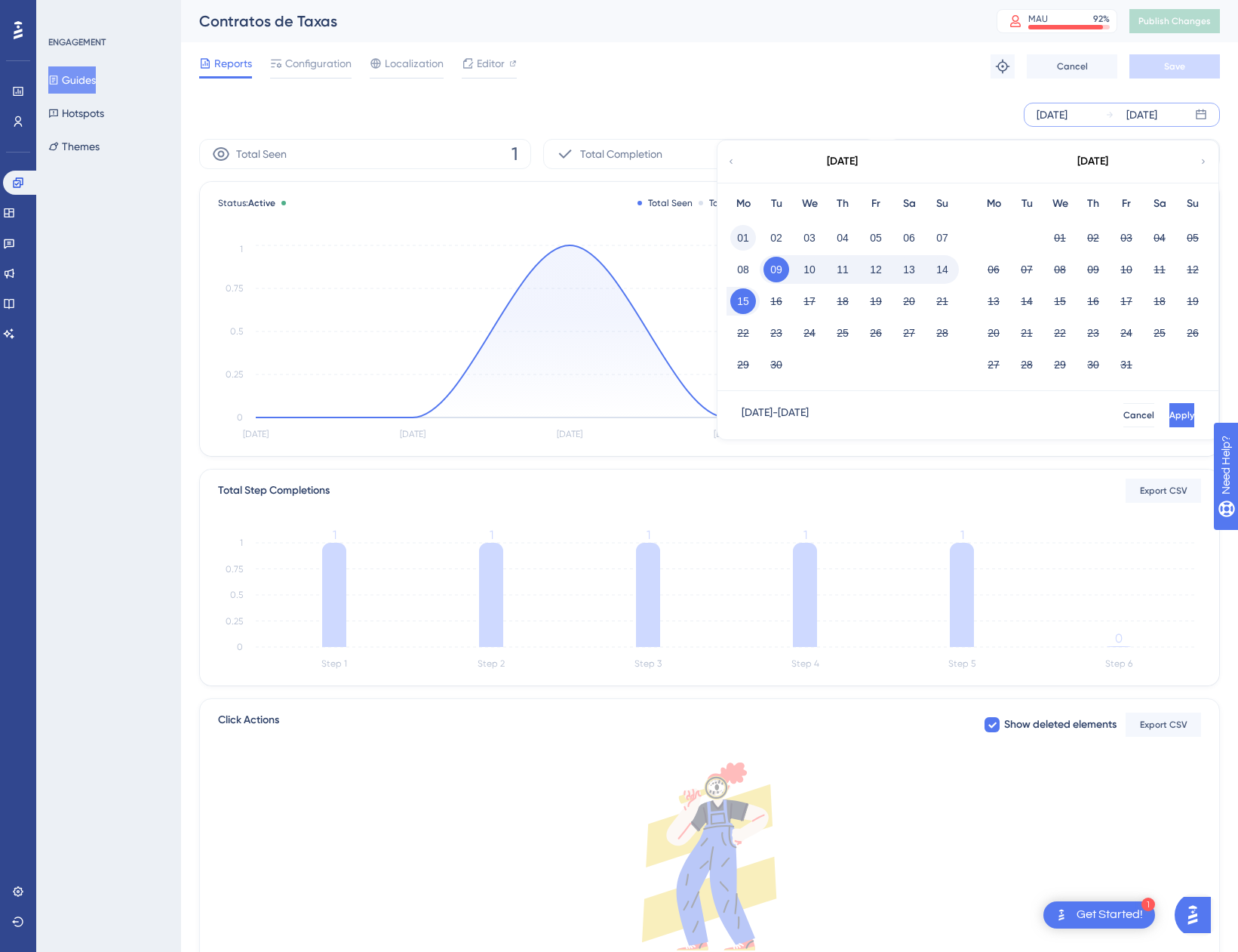
click at [736, 236] on button "01" at bounding box center [743, 238] width 26 height 26
click at [1167, 408] on button "Apply" at bounding box center [1180, 415] width 28 height 24
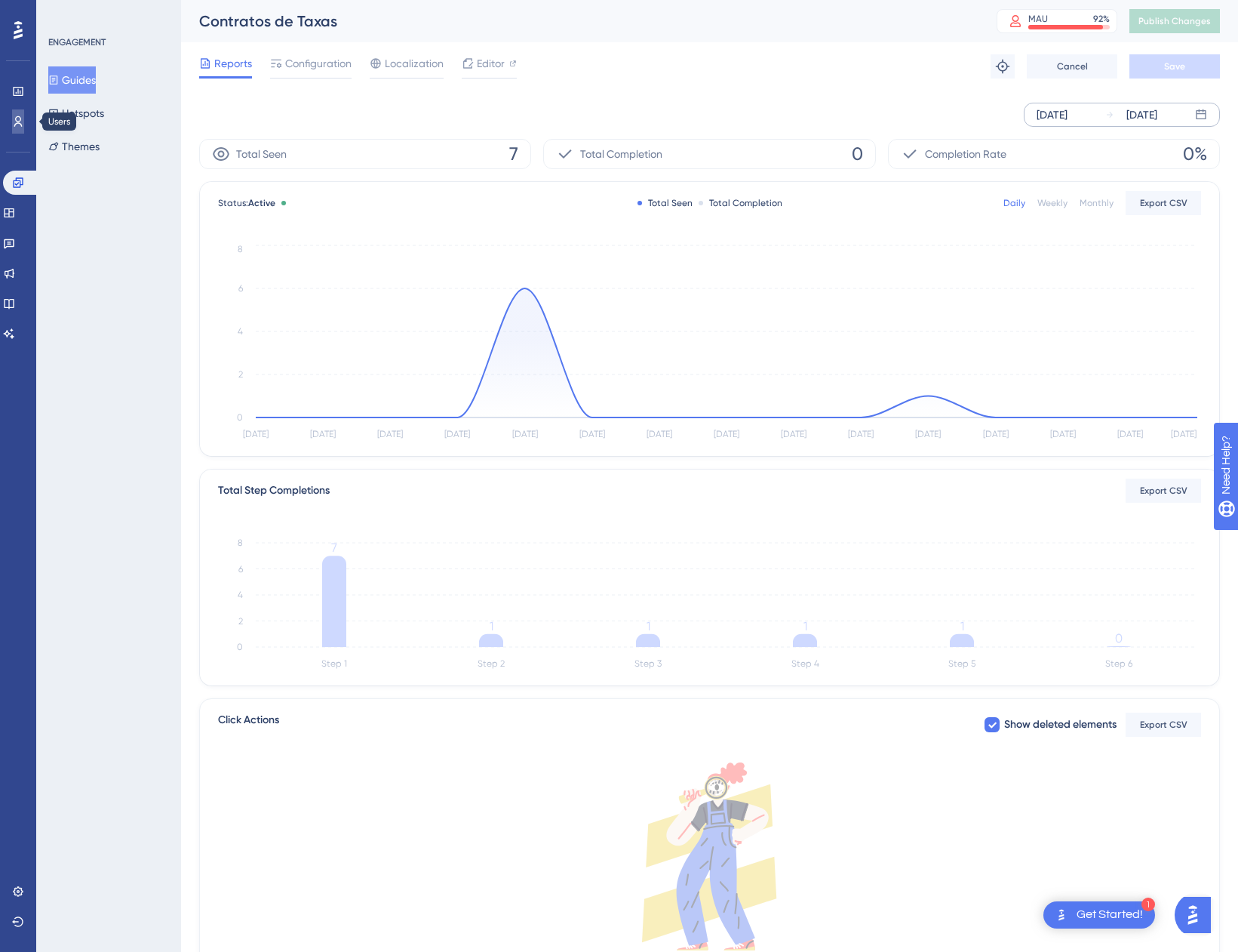
click at [16, 131] on link at bounding box center [17, 122] width 12 height 24
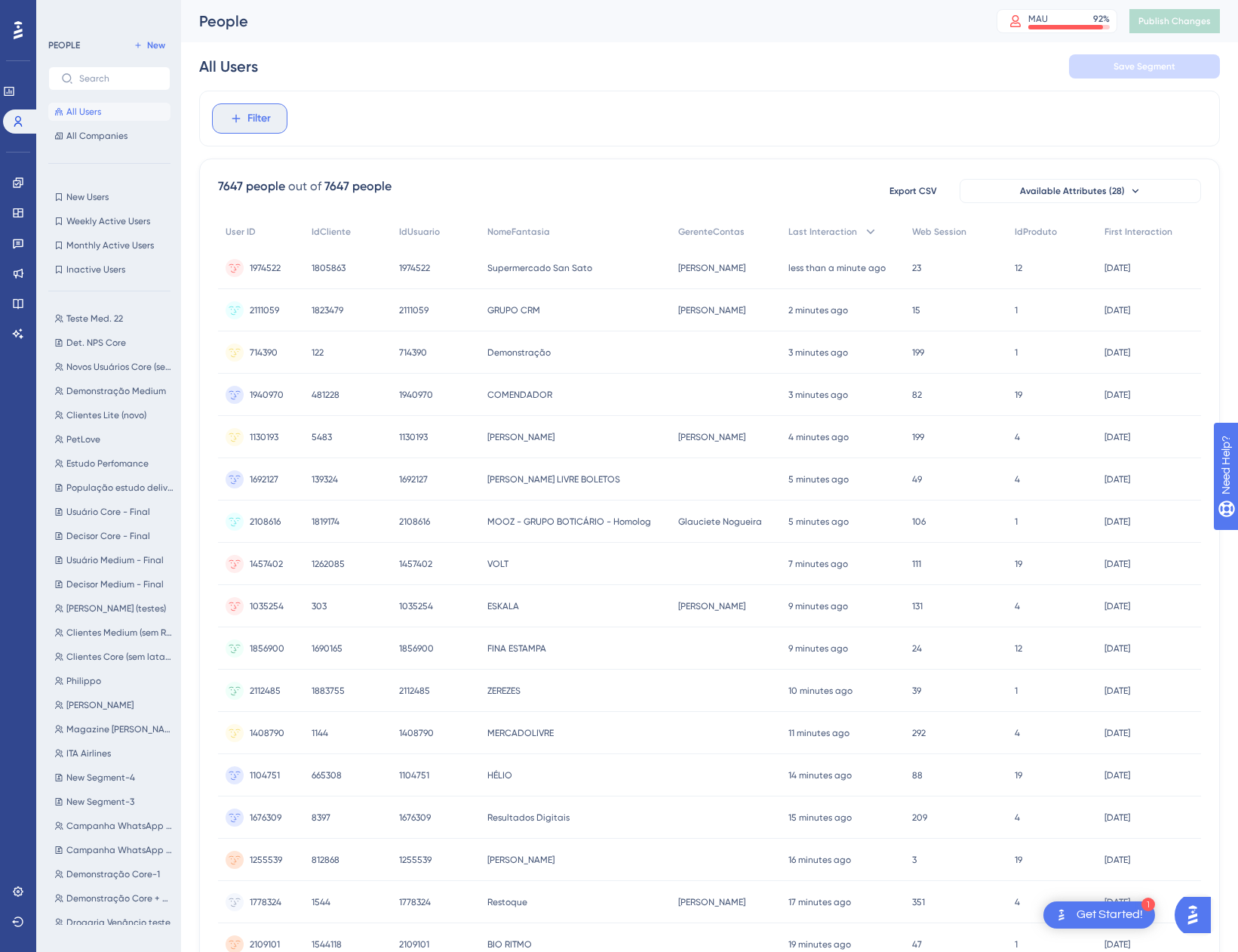
click at [262, 123] on span "Filter" at bounding box center [260, 119] width 24 height 18
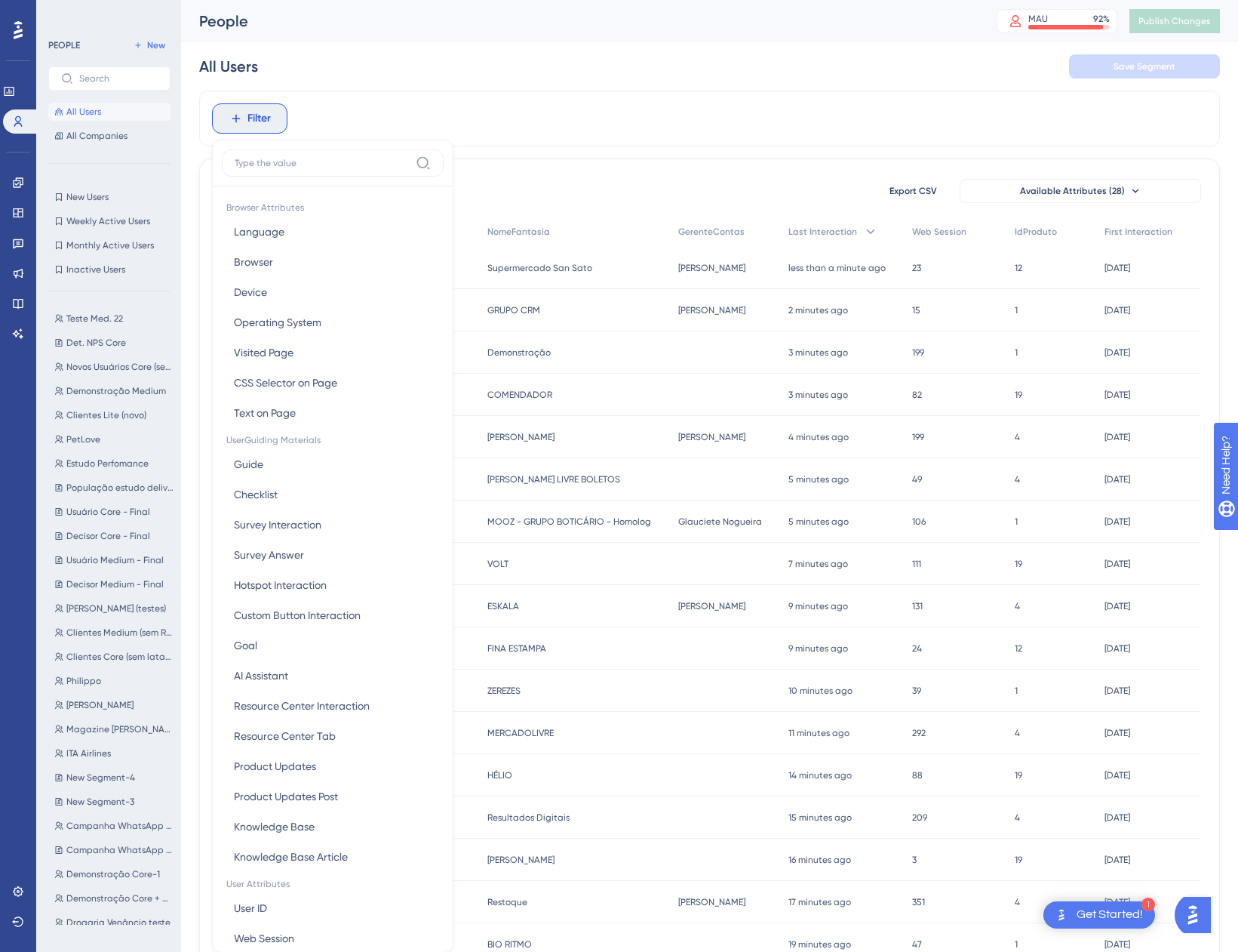
scroll to position [70, 0]
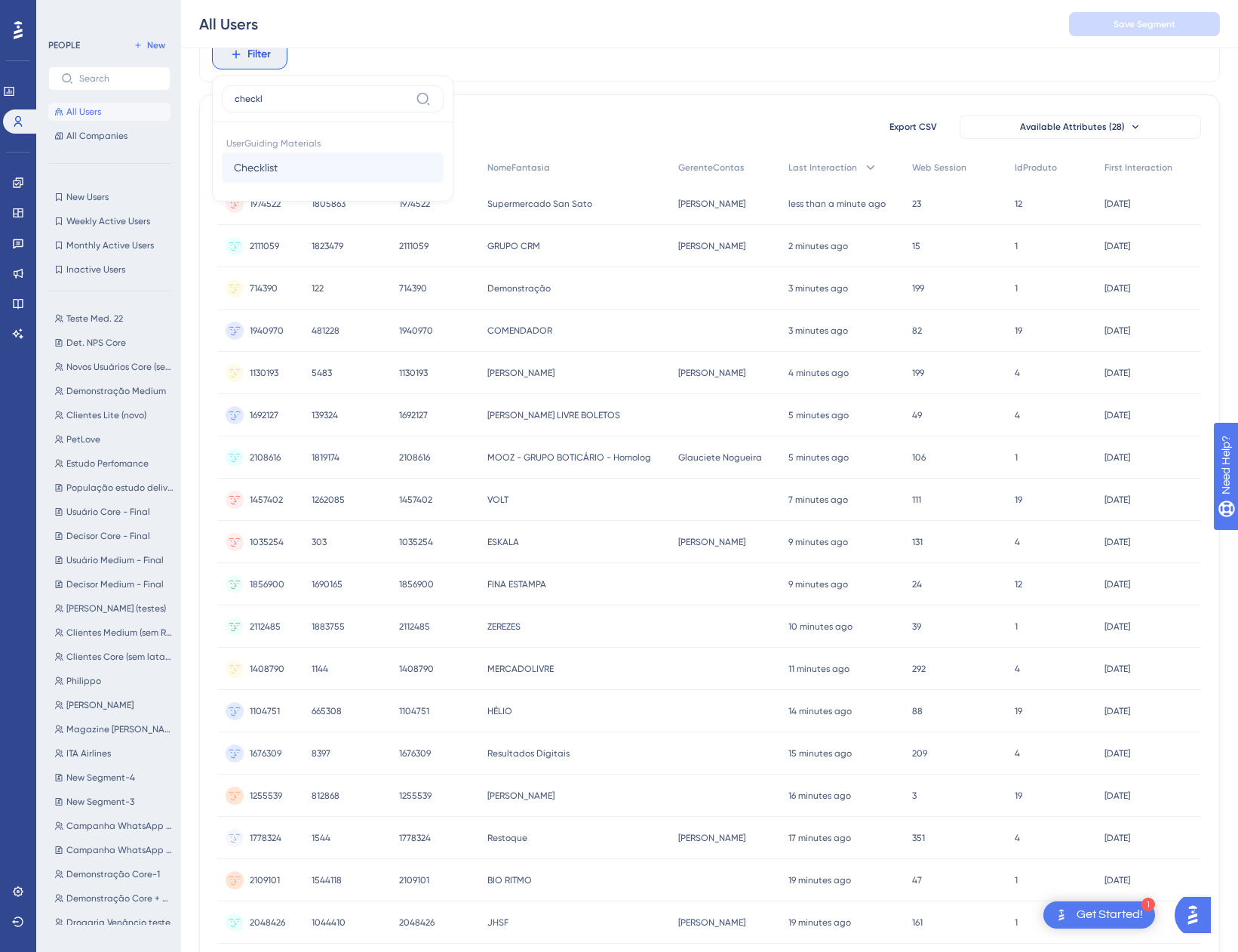
type input "checkl"
click at [356, 162] on button "Checklist Checklist" at bounding box center [333, 167] width 222 height 30
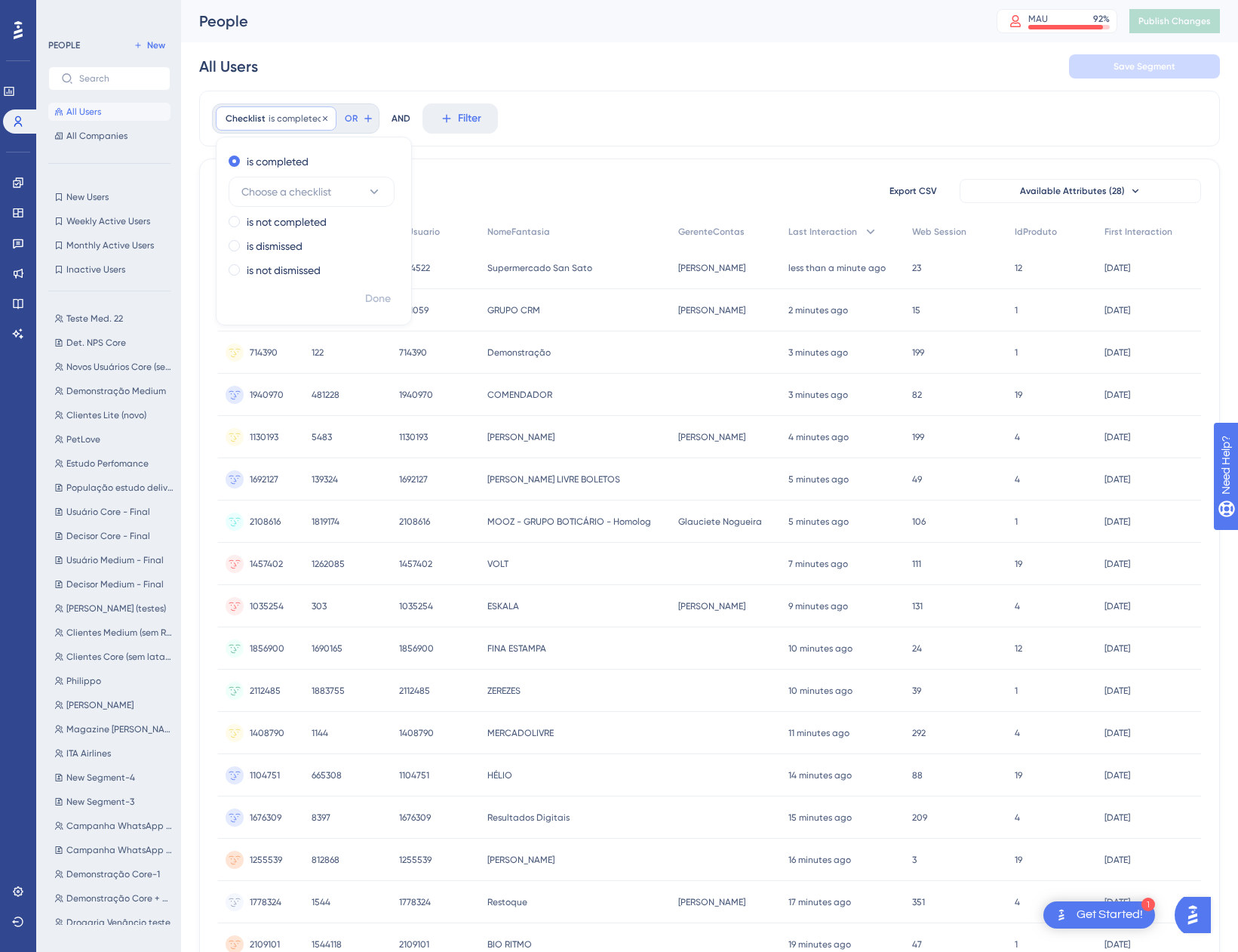
click at [296, 125] on div "Checklist is completed Remove" at bounding box center [276, 118] width 121 height 24
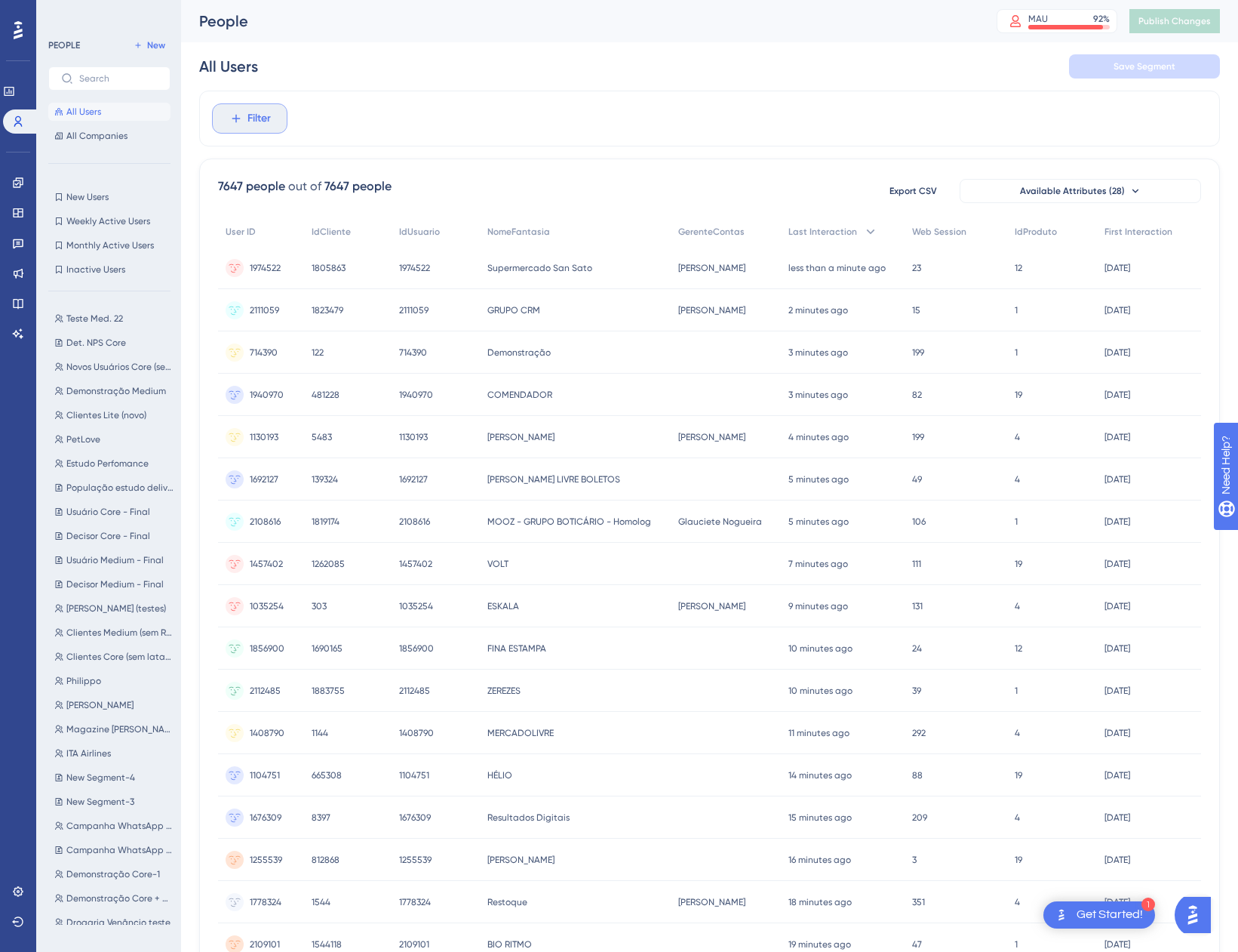
click at [248, 123] on span "Filter" at bounding box center [260, 119] width 24 height 18
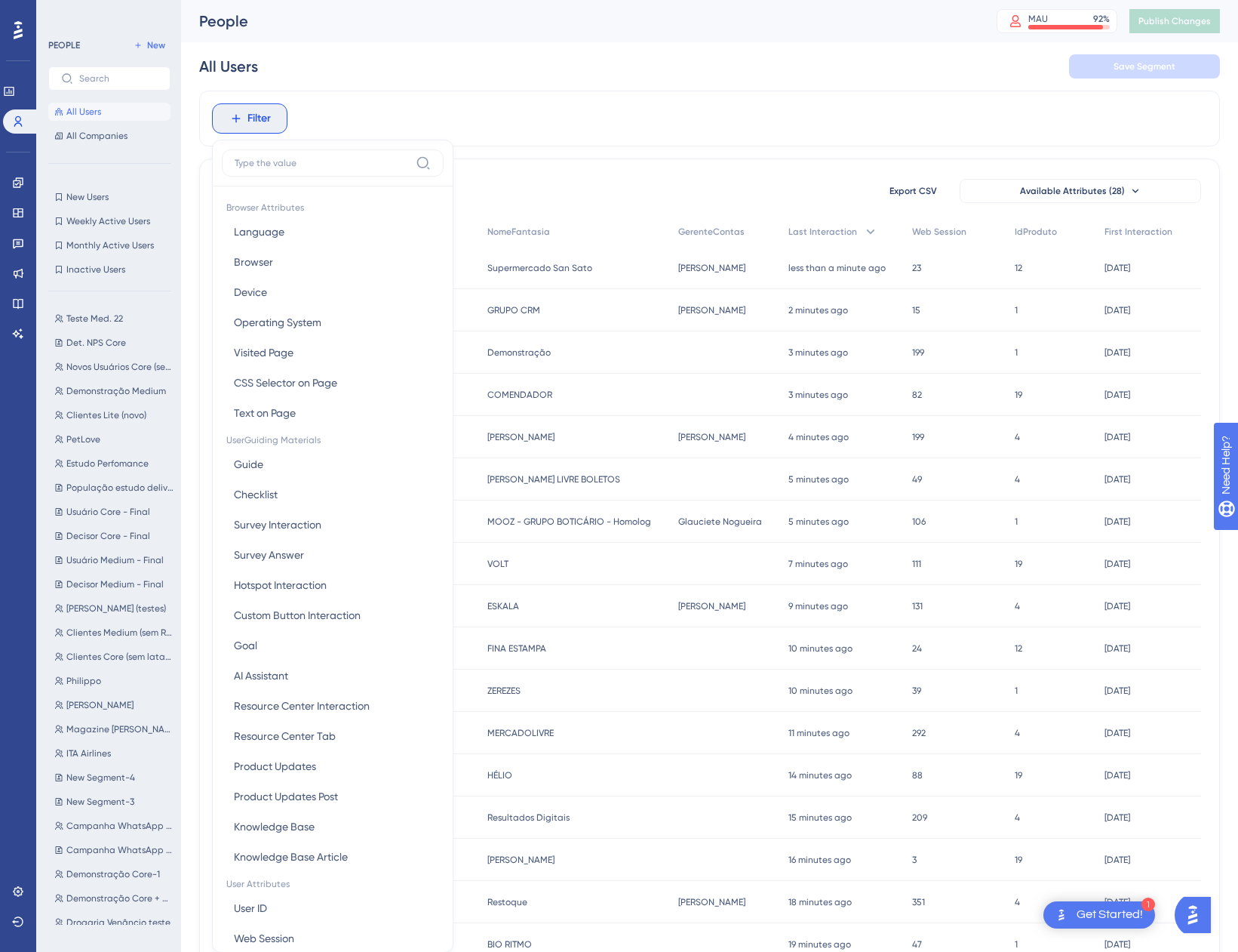
scroll to position [70, 0]
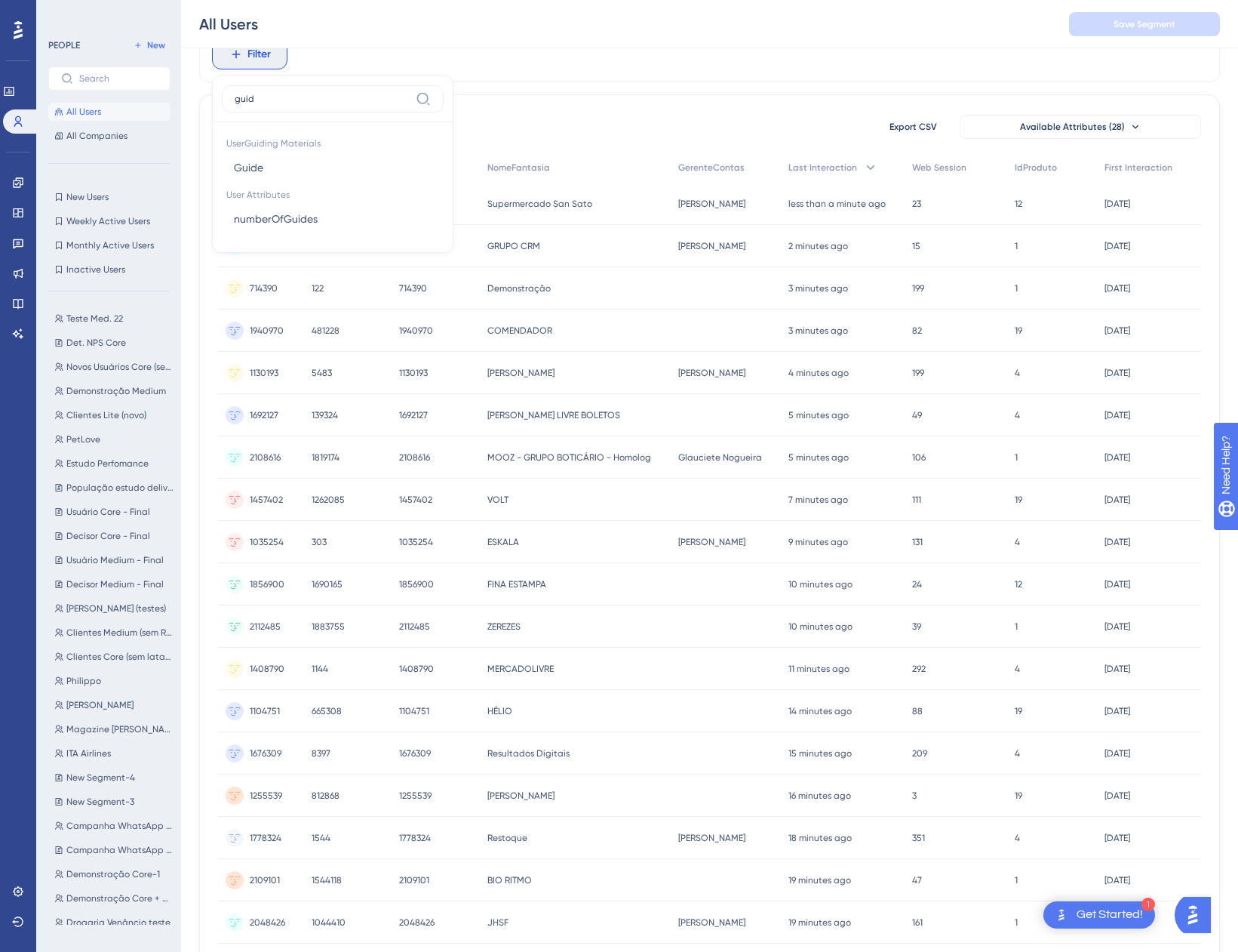
type input "guid"
click at [283, 234] on div "UserGuiding Materials Guide Guide User Attributes numberOfGuides numberOfGuides" at bounding box center [333, 183] width 222 height 121
click at [282, 228] on button "numberOfGuides numberOfGuides" at bounding box center [333, 219] width 222 height 30
click at [315, 59] on span "greater than" at bounding box center [329, 54] width 55 height 12
click at [263, 66] on button "Filter" at bounding box center [250, 54] width 76 height 30
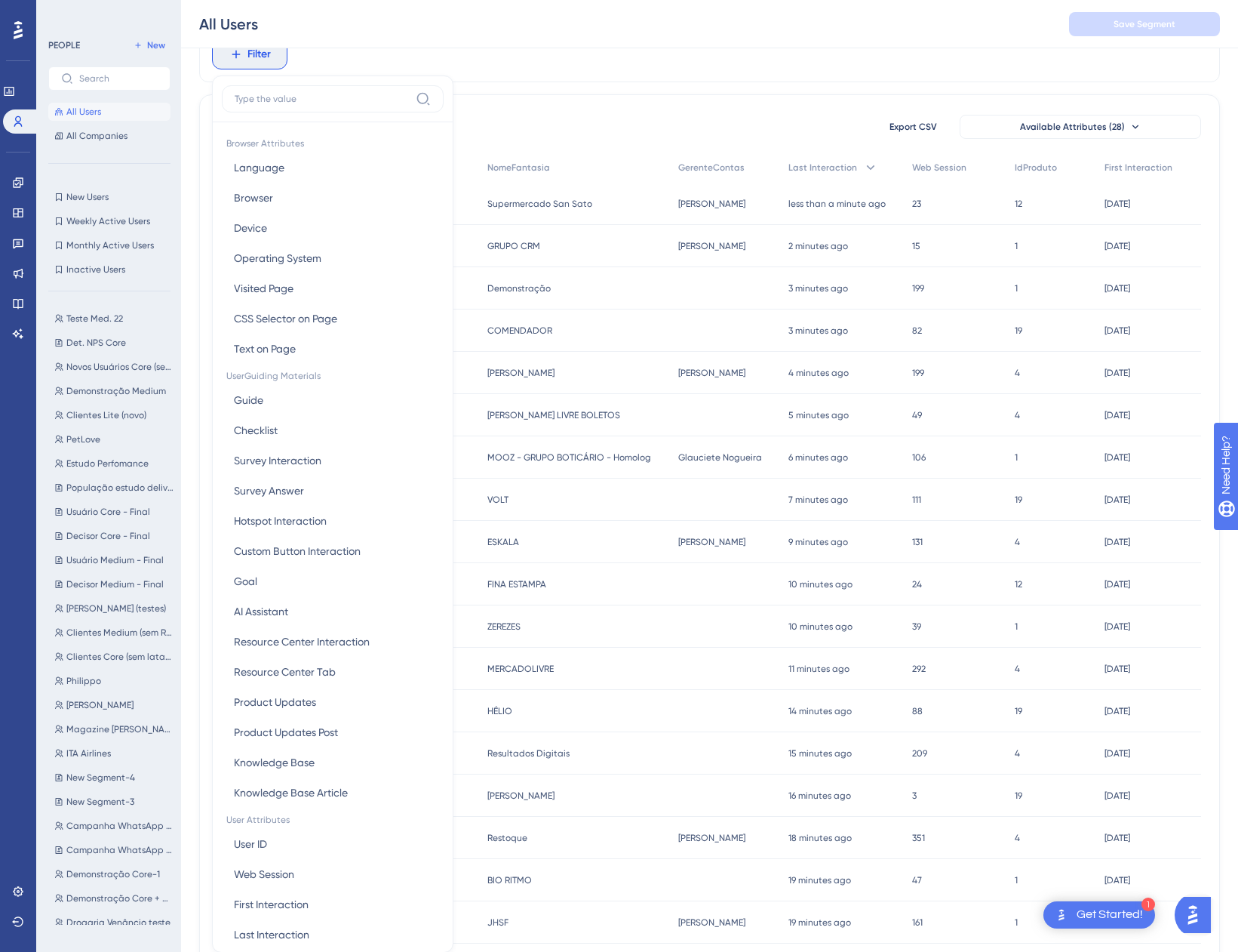
scroll to position [102, 0]
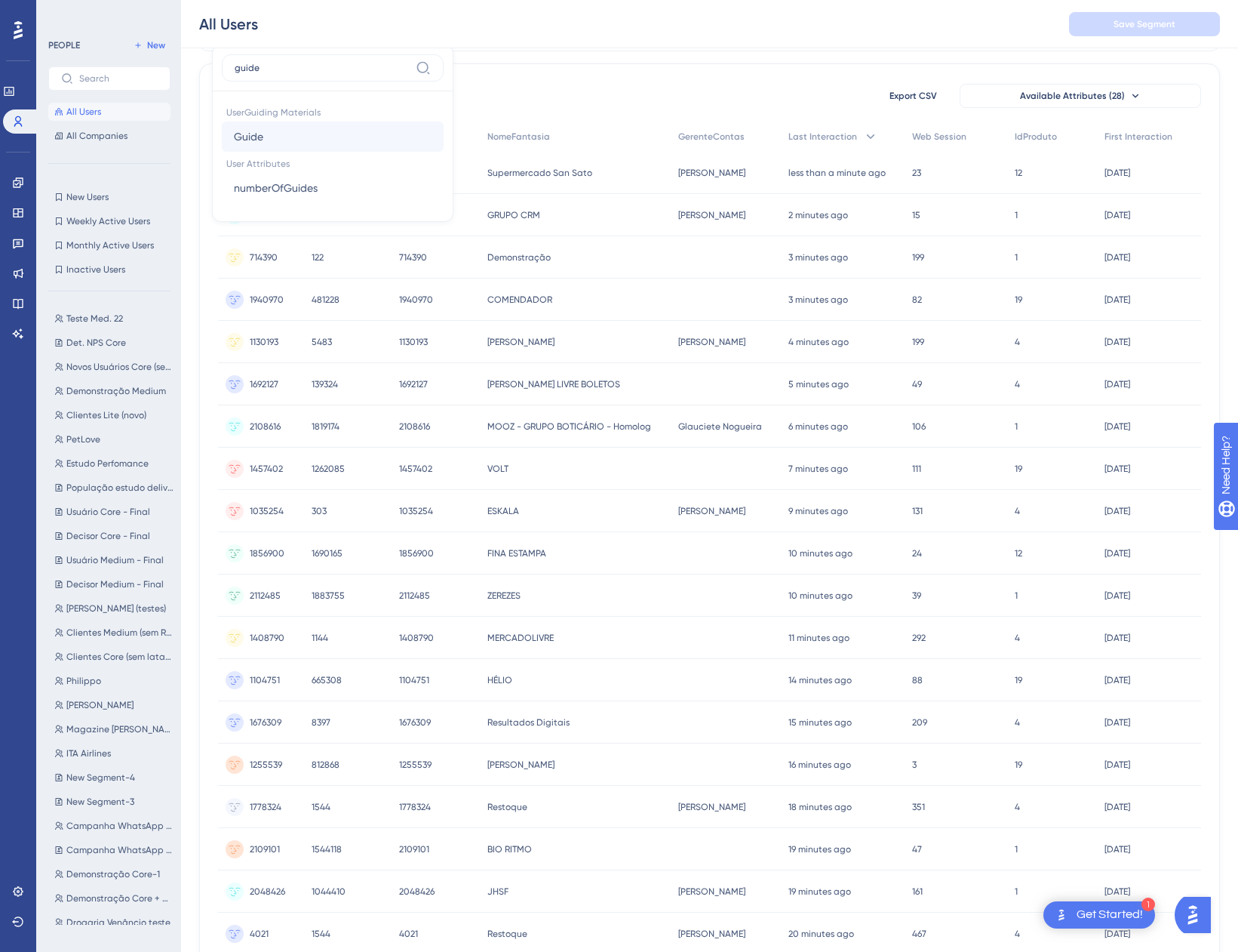
type input "guide"
click at [283, 147] on button "Guide Guide" at bounding box center [333, 136] width 222 height 30
click at [273, 97] on span "Choose a guide" at bounding box center [279, 97] width 76 height 18
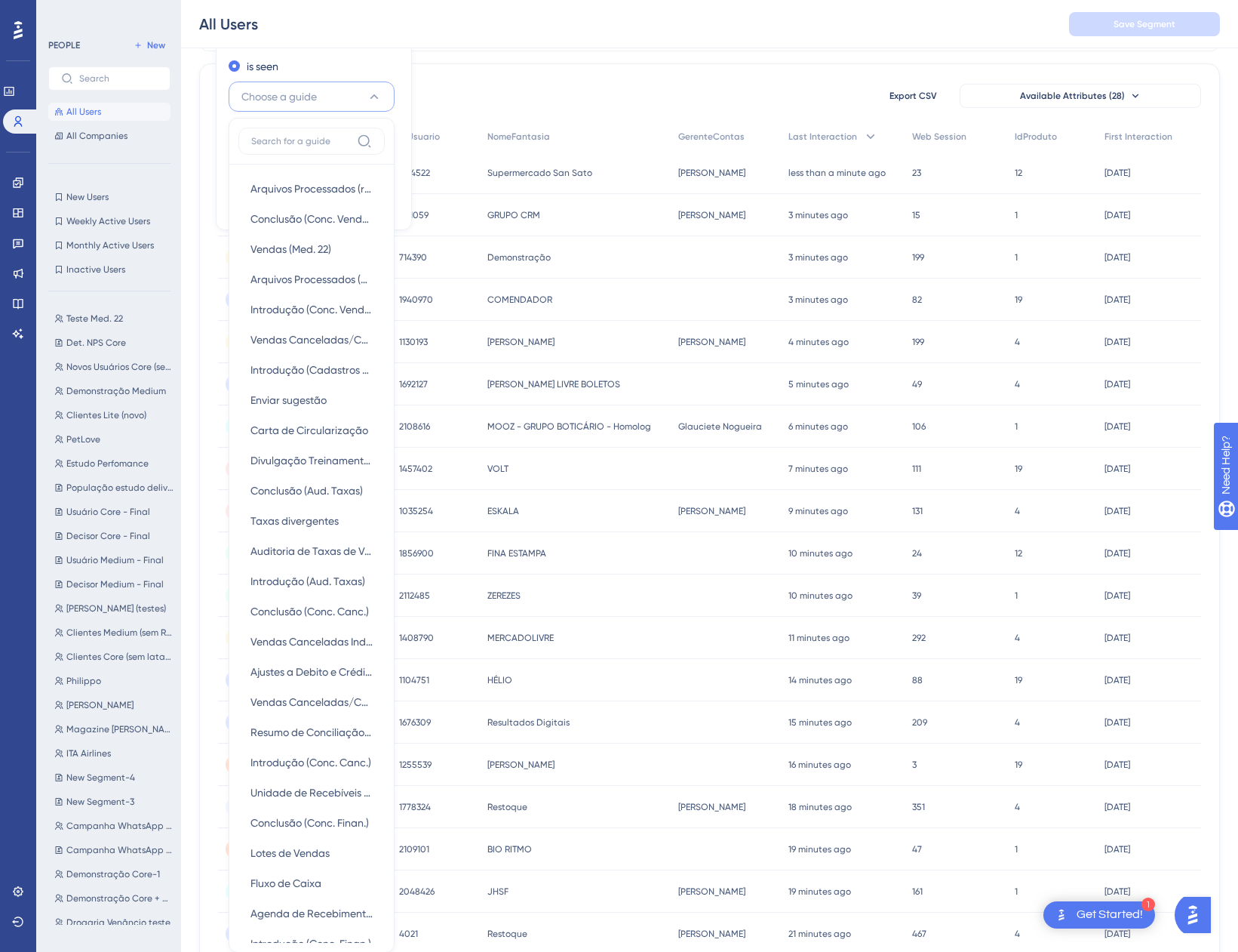
scroll to position [78, 0]
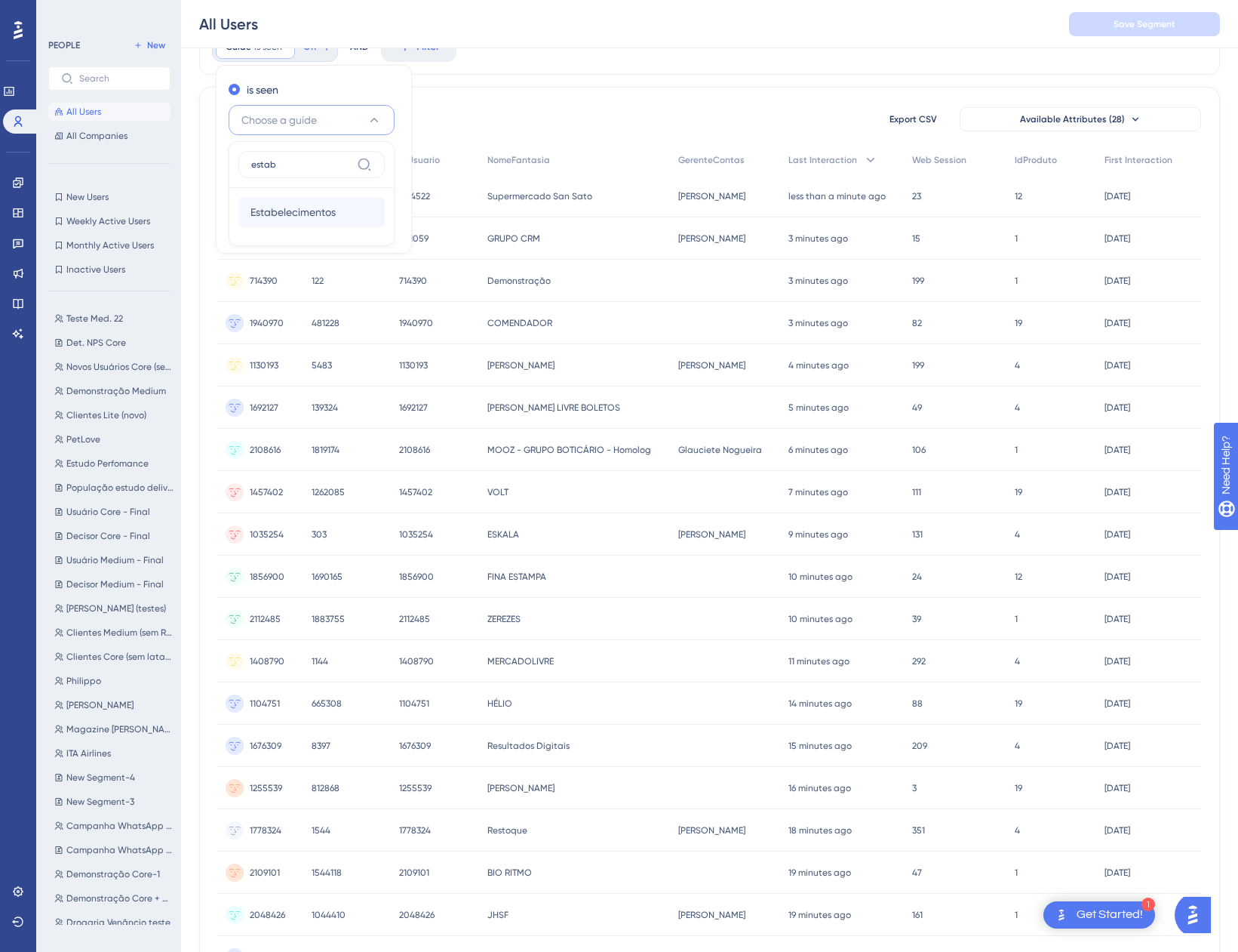
type input "estab"
click at [288, 205] on span "Estabelecimentos" at bounding box center [293, 212] width 85 height 18
click at [383, 226] on span "Done" at bounding box center [378, 228] width 26 height 18
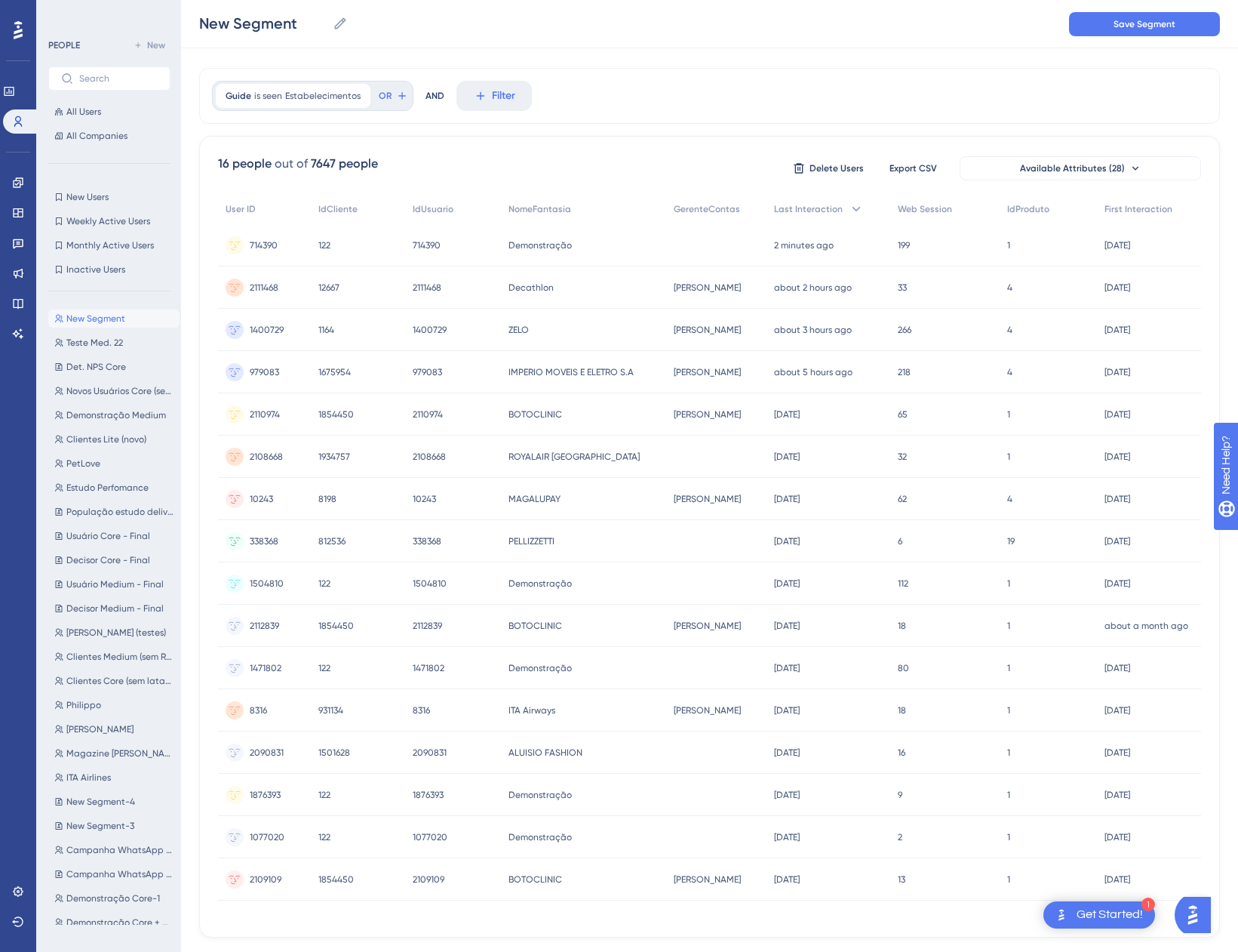
scroll to position [0, 0]
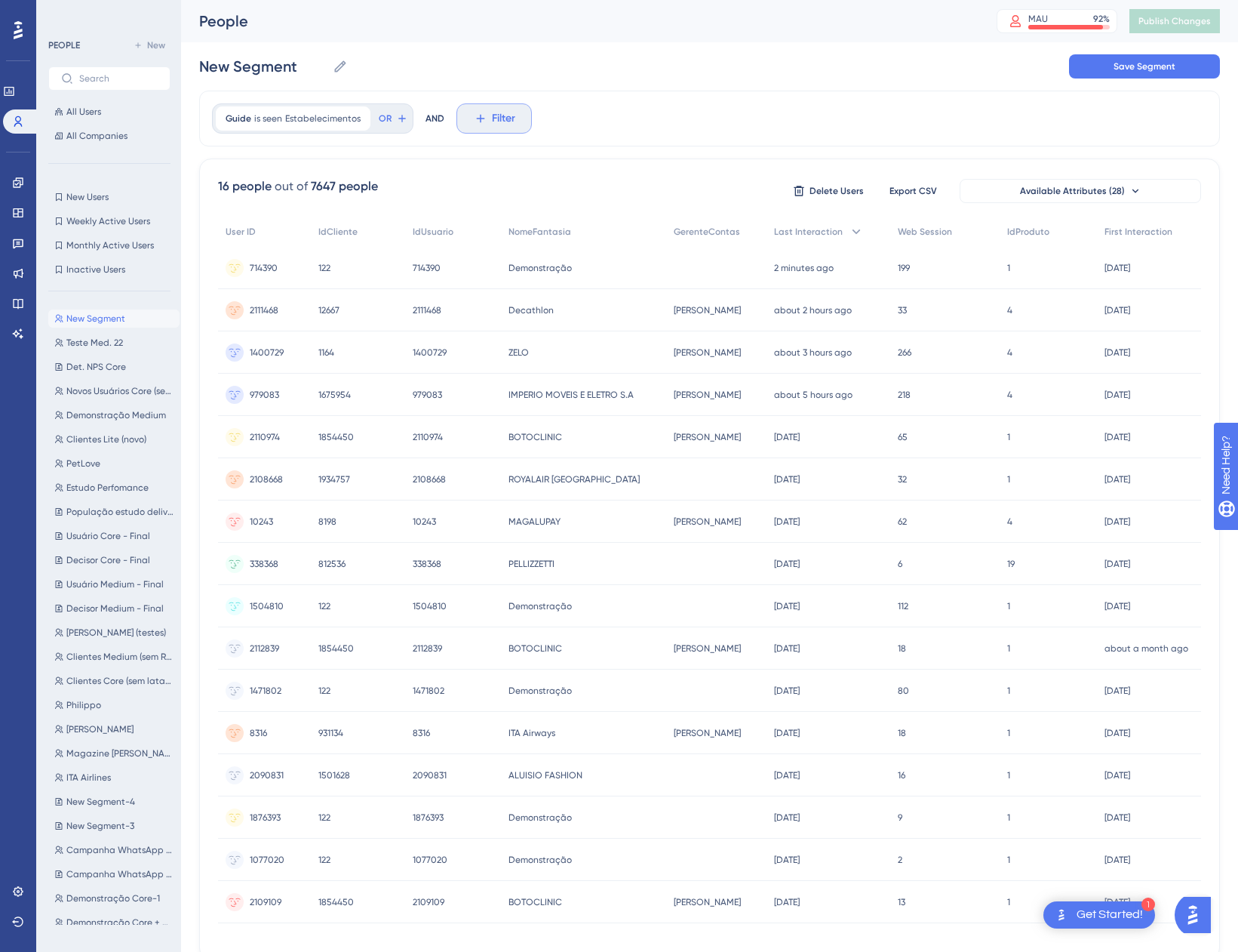
click at [500, 112] on span "Filter" at bounding box center [504, 119] width 24 height 18
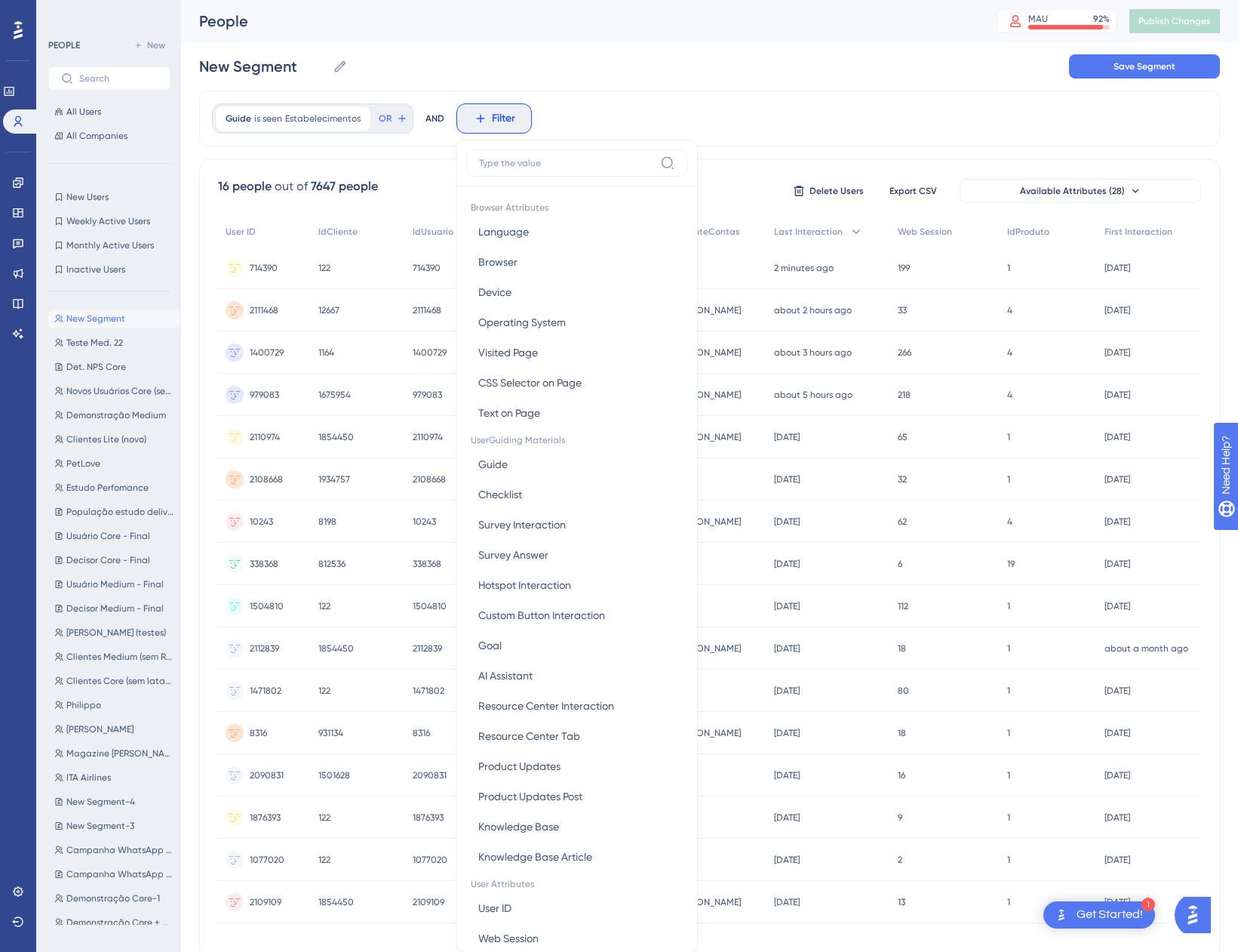
scroll to position [70, 0]
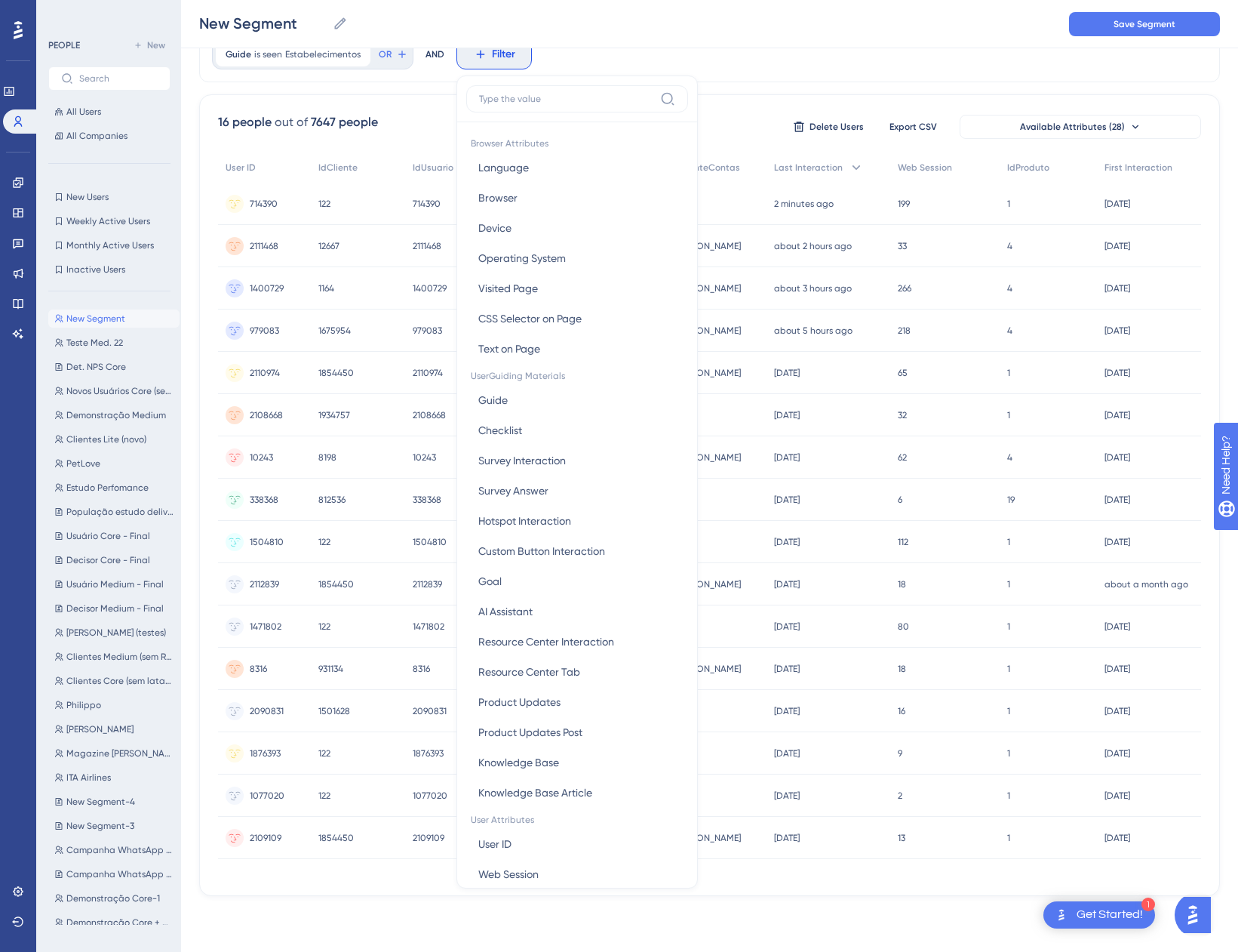
click at [736, 84] on div "Guide is seen Estabelecimentos Estabelecimentos Remove OR AND Filter Browser At…" at bounding box center [710, 461] width 1021 height 870
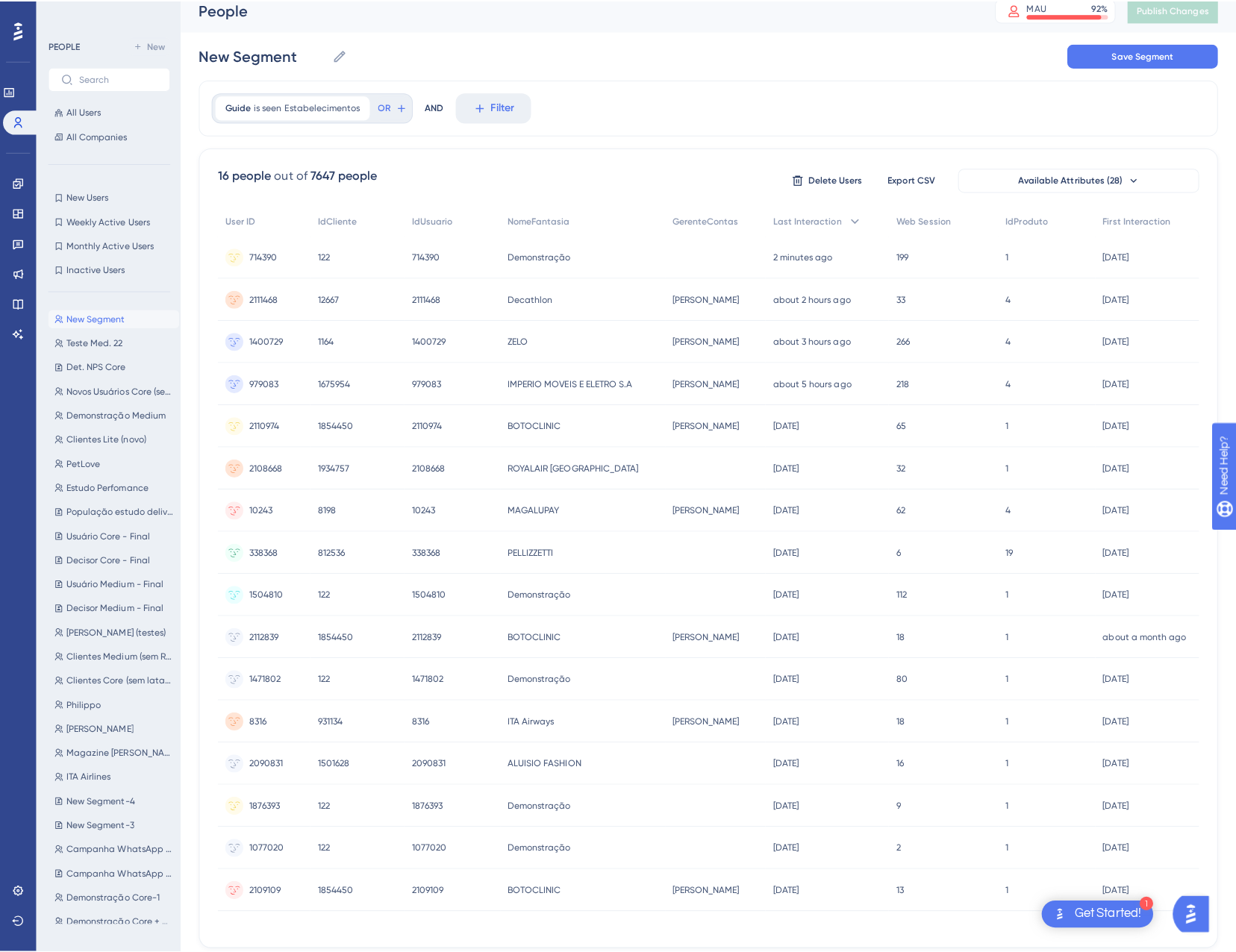
scroll to position [0, 0]
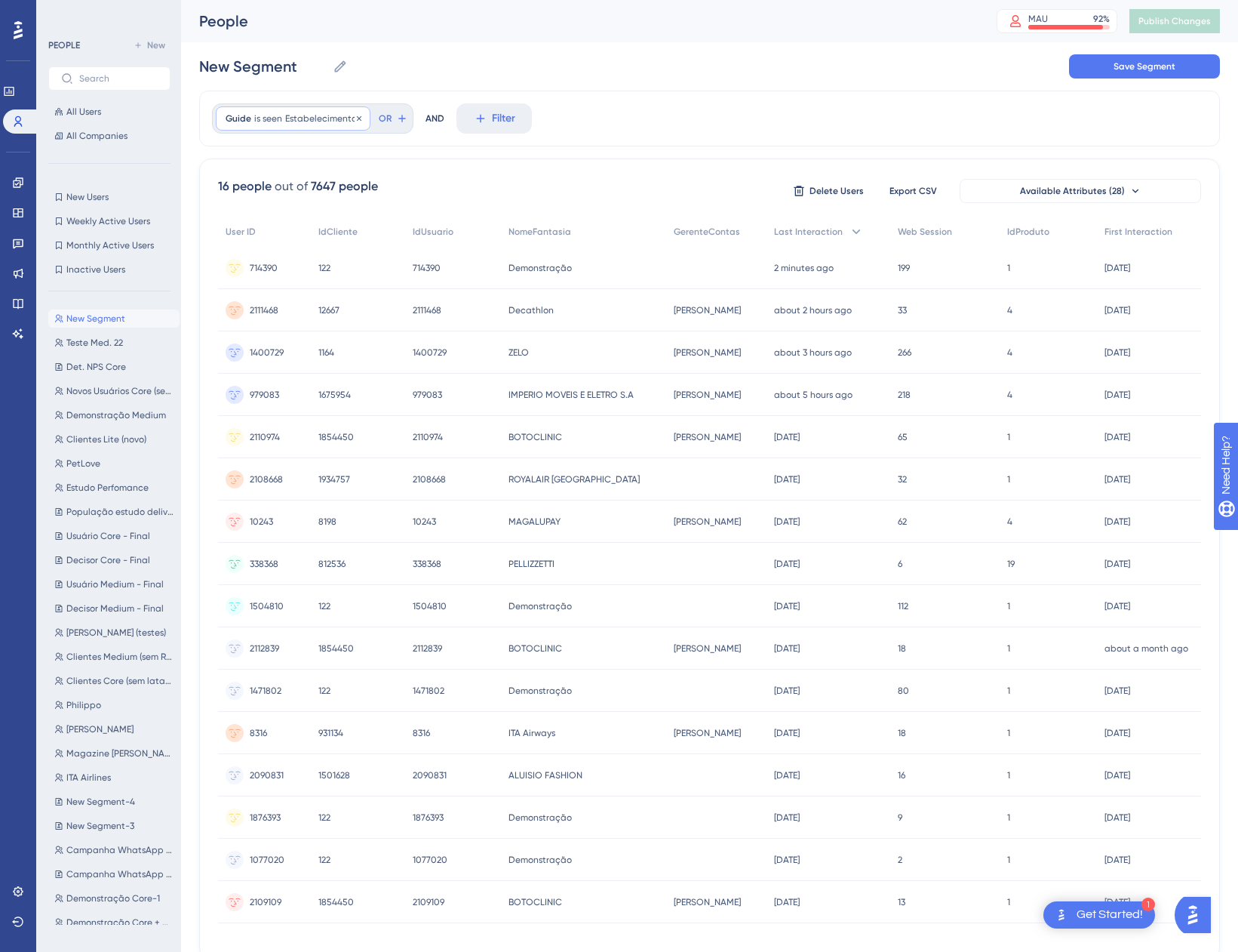
click at [324, 122] on span "Estabelecimentos" at bounding box center [323, 118] width 76 height 12
click at [284, 236] on div "is seen Estabelecimentos not seen is completed is not completed" at bounding box center [314, 217] width 195 height 136
click at [287, 246] on label "is completed" at bounding box center [278, 246] width 62 height 18
click at [370, 300] on span "Done" at bounding box center [378, 299] width 26 height 18
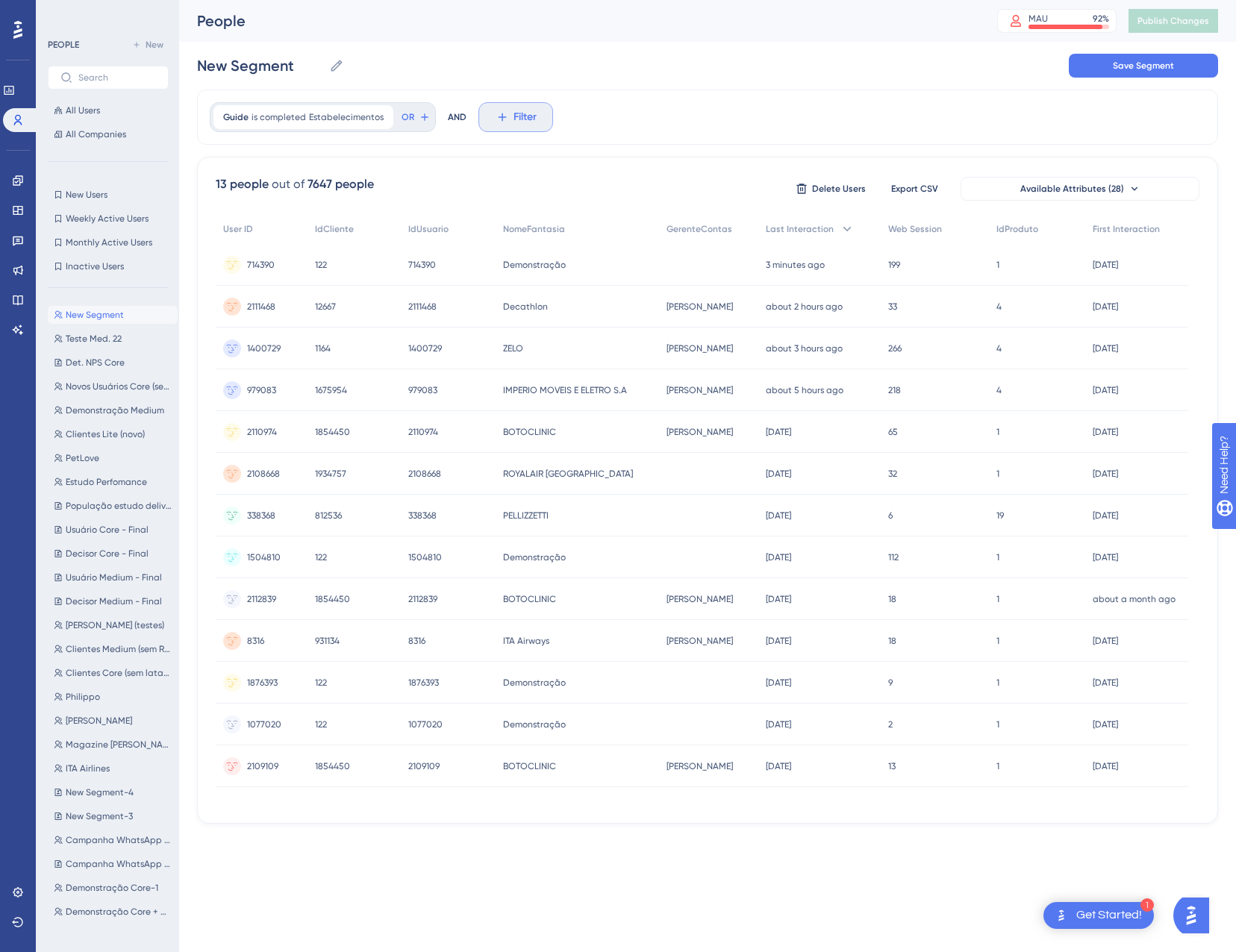
click at [502, 124] on button "Filter" at bounding box center [515, 117] width 75 height 30
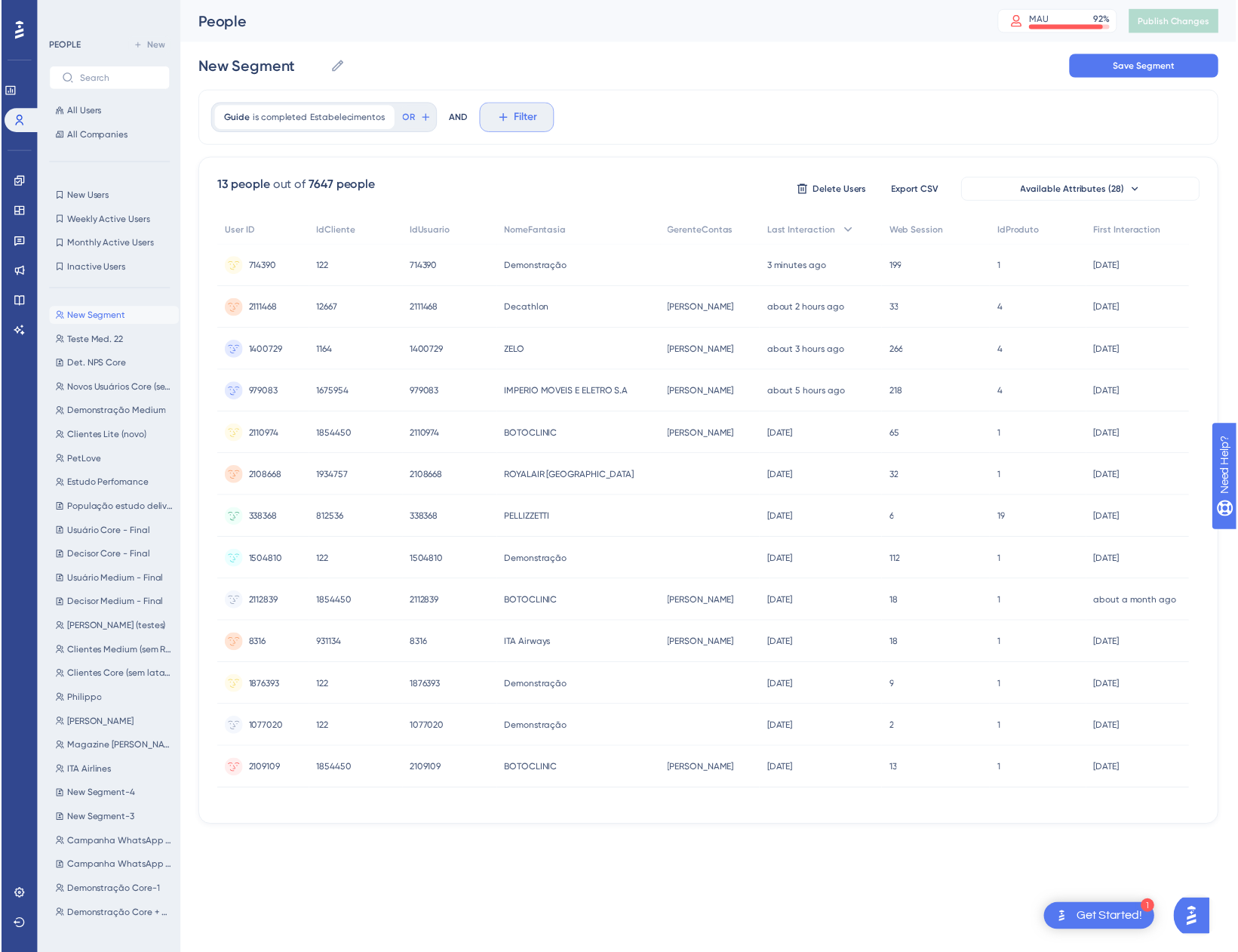
scroll to position [70, 0]
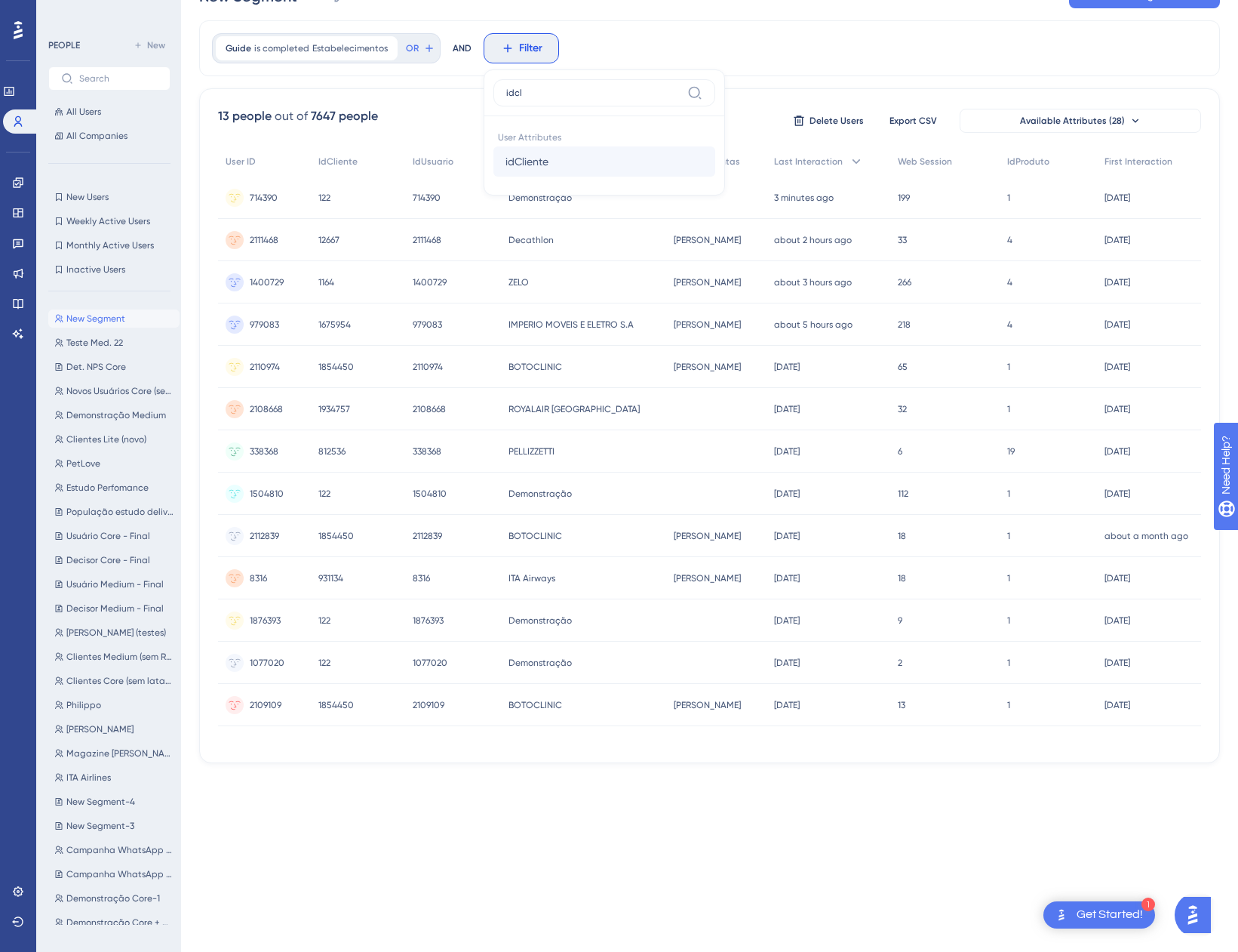
type input "idcl"
click at [566, 166] on button "idCliente idCliente" at bounding box center [604, 161] width 222 height 30
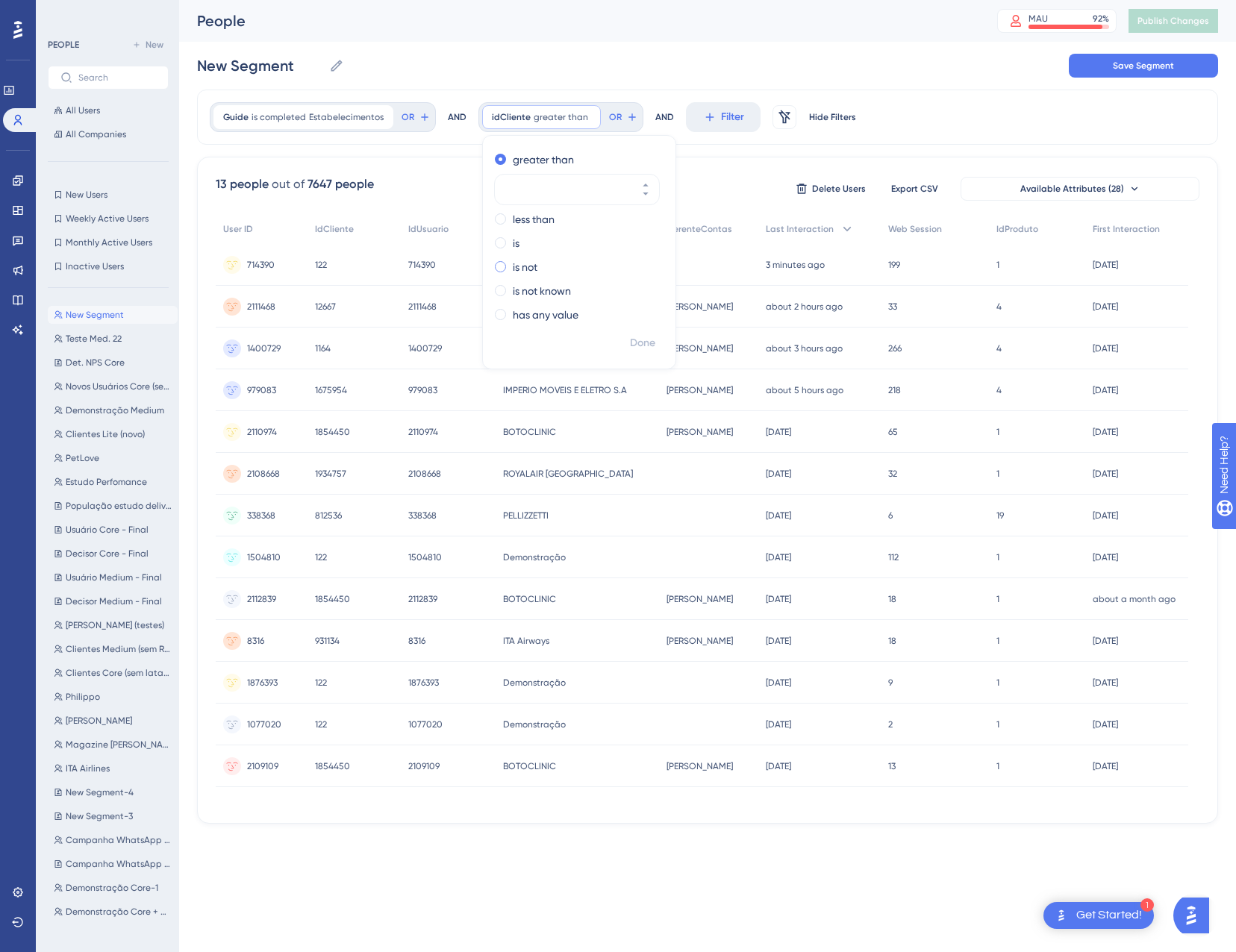
click at [540, 262] on div "is not" at bounding box center [576, 268] width 163 height 18
type input "122"
click at [630, 341] on span "Done" at bounding box center [643, 344] width 25 height 18
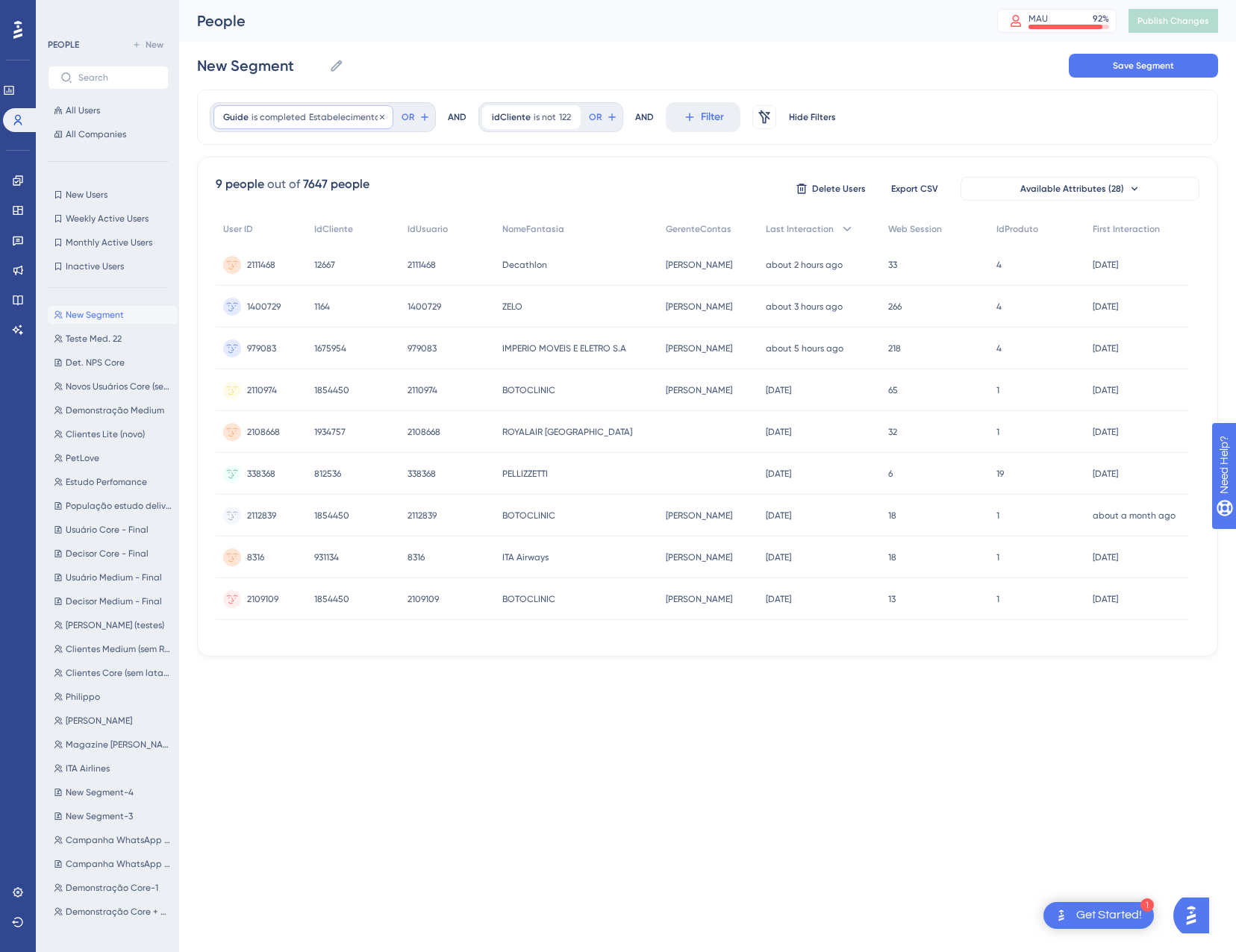
click at [335, 115] on span "Estabelecimentos" at bounding box center [346, 117] width 75 height 12
click at [258, 158] on label "is seen" at bounding box center [259, 160] width 32 height 18
click at [385, 293] on span "Done" at bounding box center [373, 296] width 25 height 18
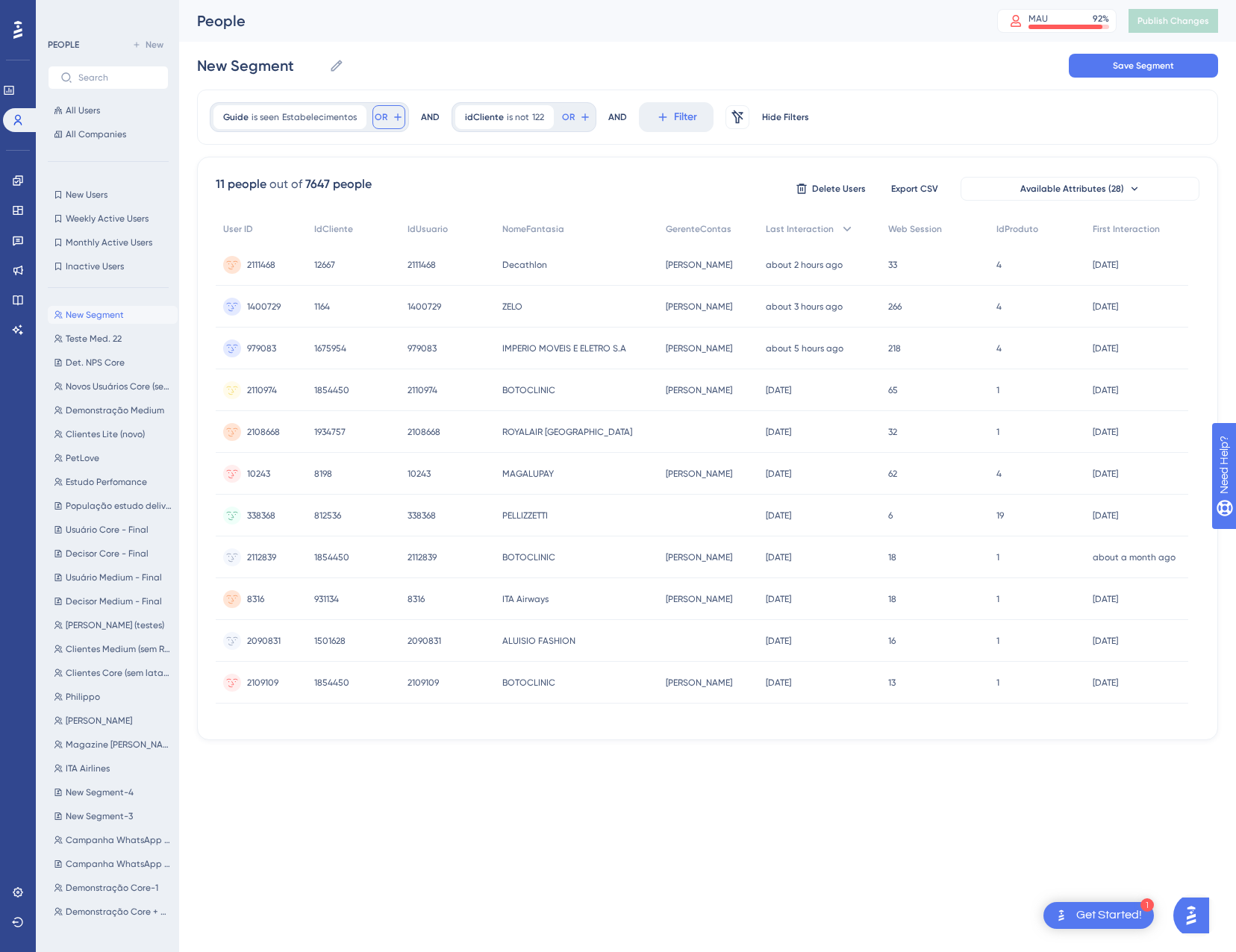
click at [378, 117] on span "OR" at bounding box center [381, 117] width 13 height 12
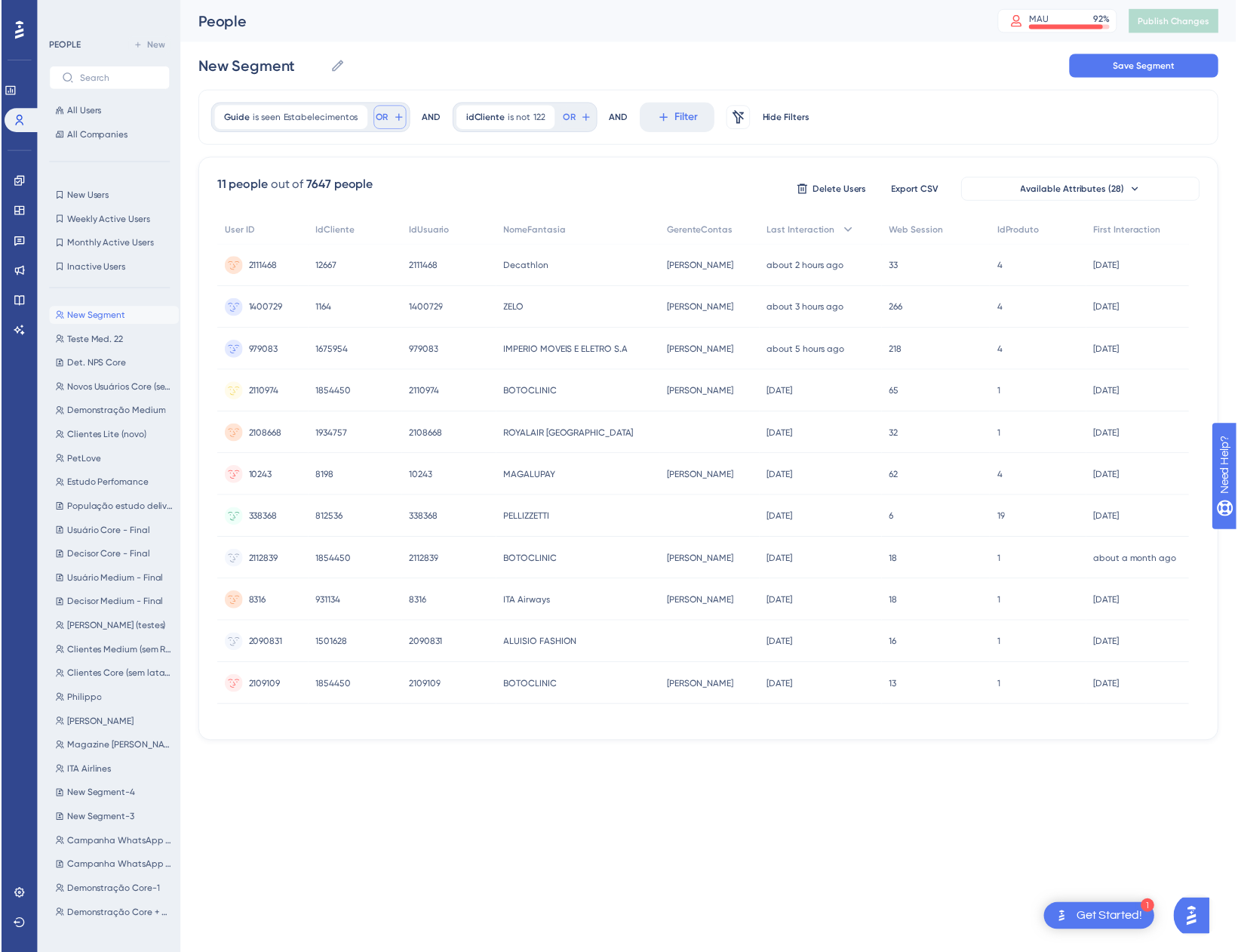
scroll to position [69, 0]
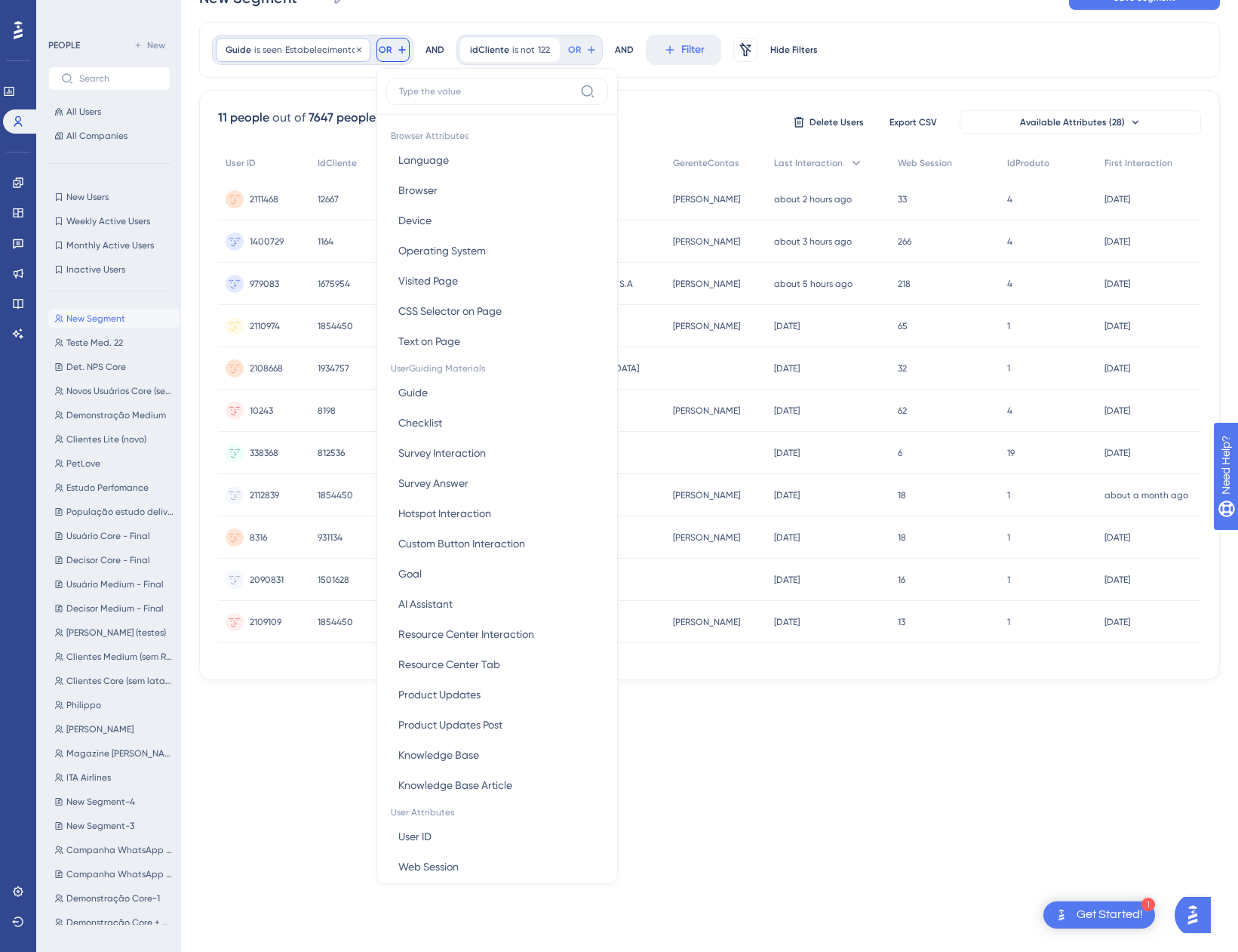
click at [307, 54] on span "Estabelecimentos" at bounding box center [323, 49] width 76 height 12
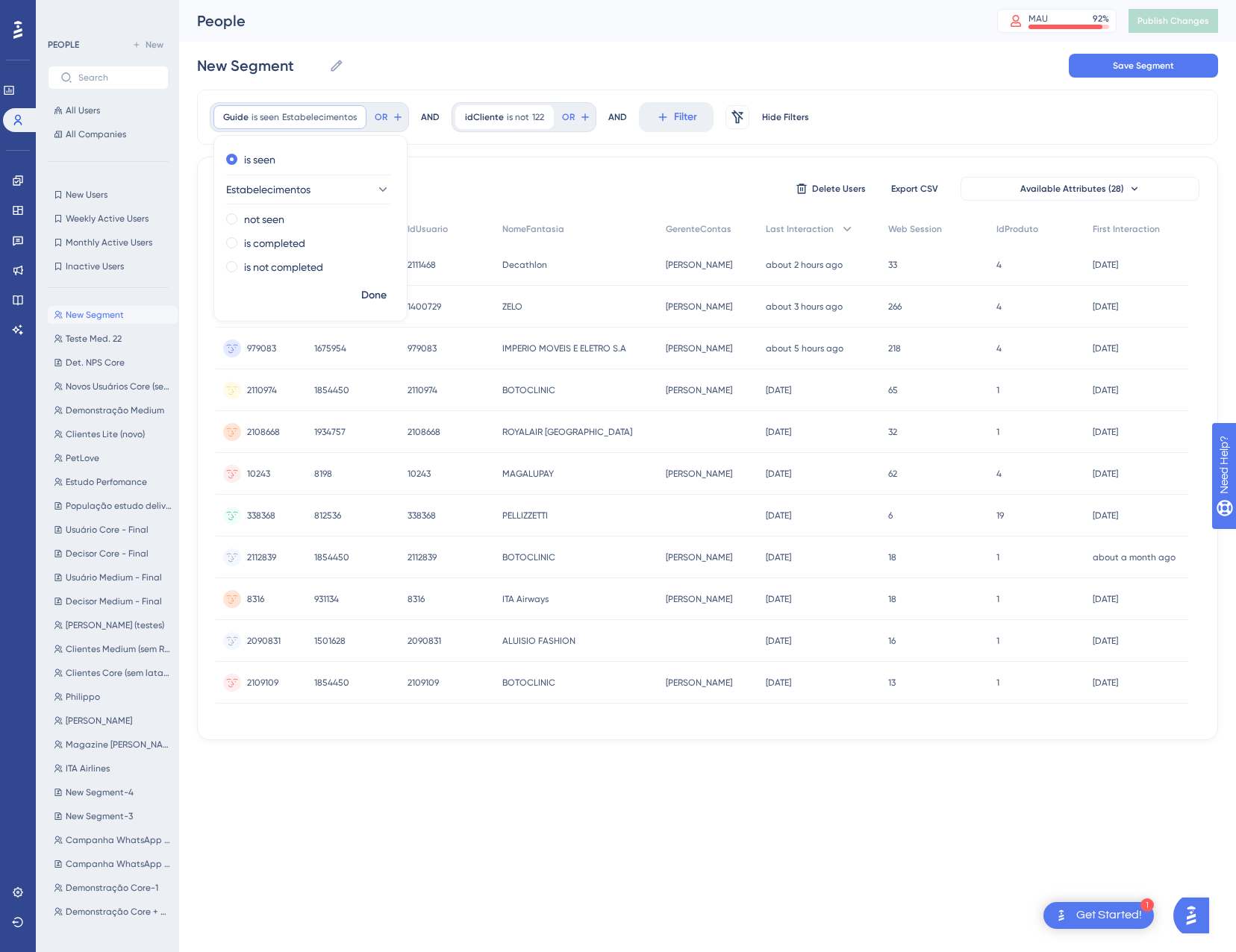
click at [348, 65] on div "New Segment New Segment Save Segment" at bounding box center [707, 65] width 1021 height 48
click at [797, 110] on button "Hide Filters" at bounding box center [785, 117] width 48 height 24
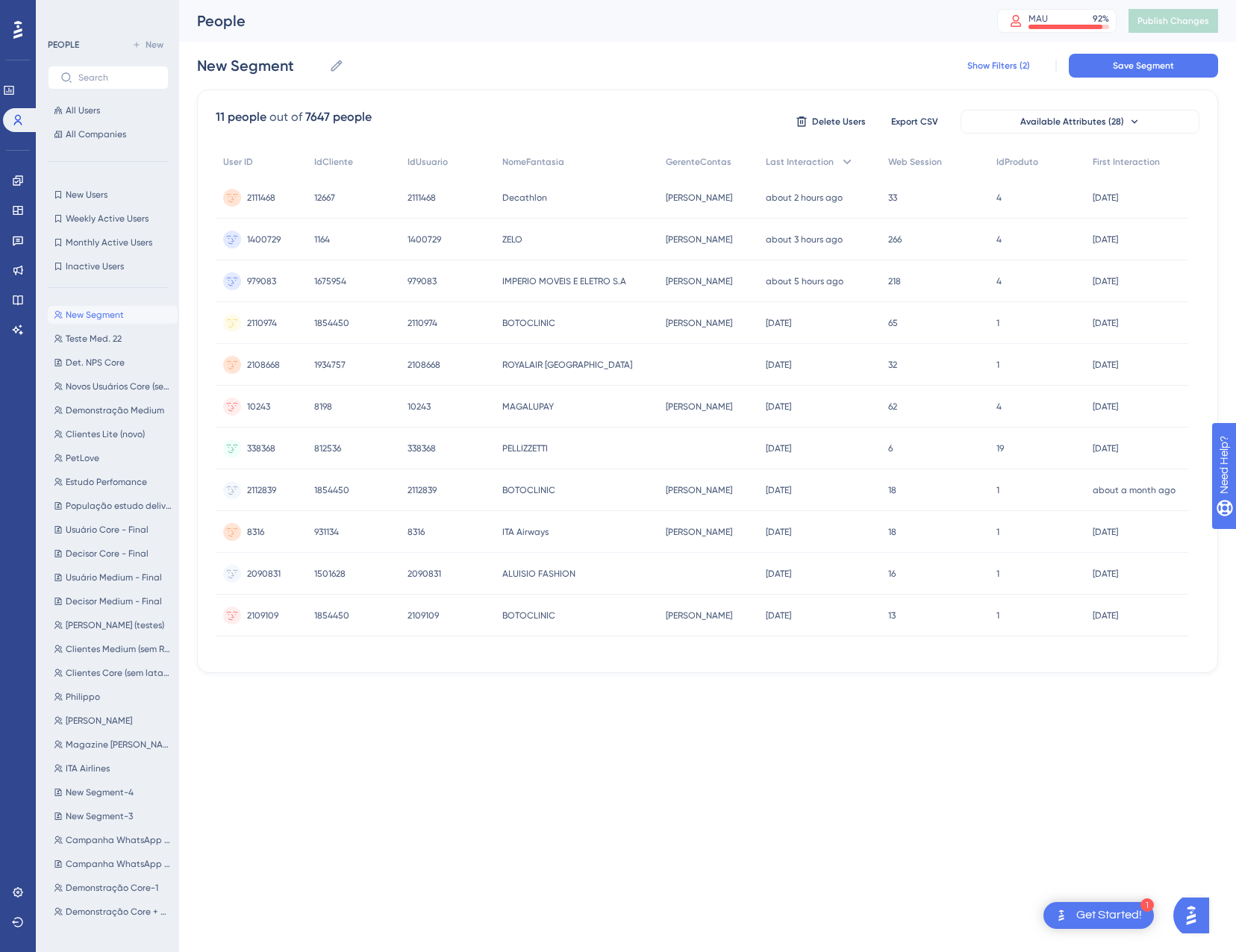
click at [981, 66] on span "Show Filters (2)" at bounding box center [998, 65] width 62 height 12
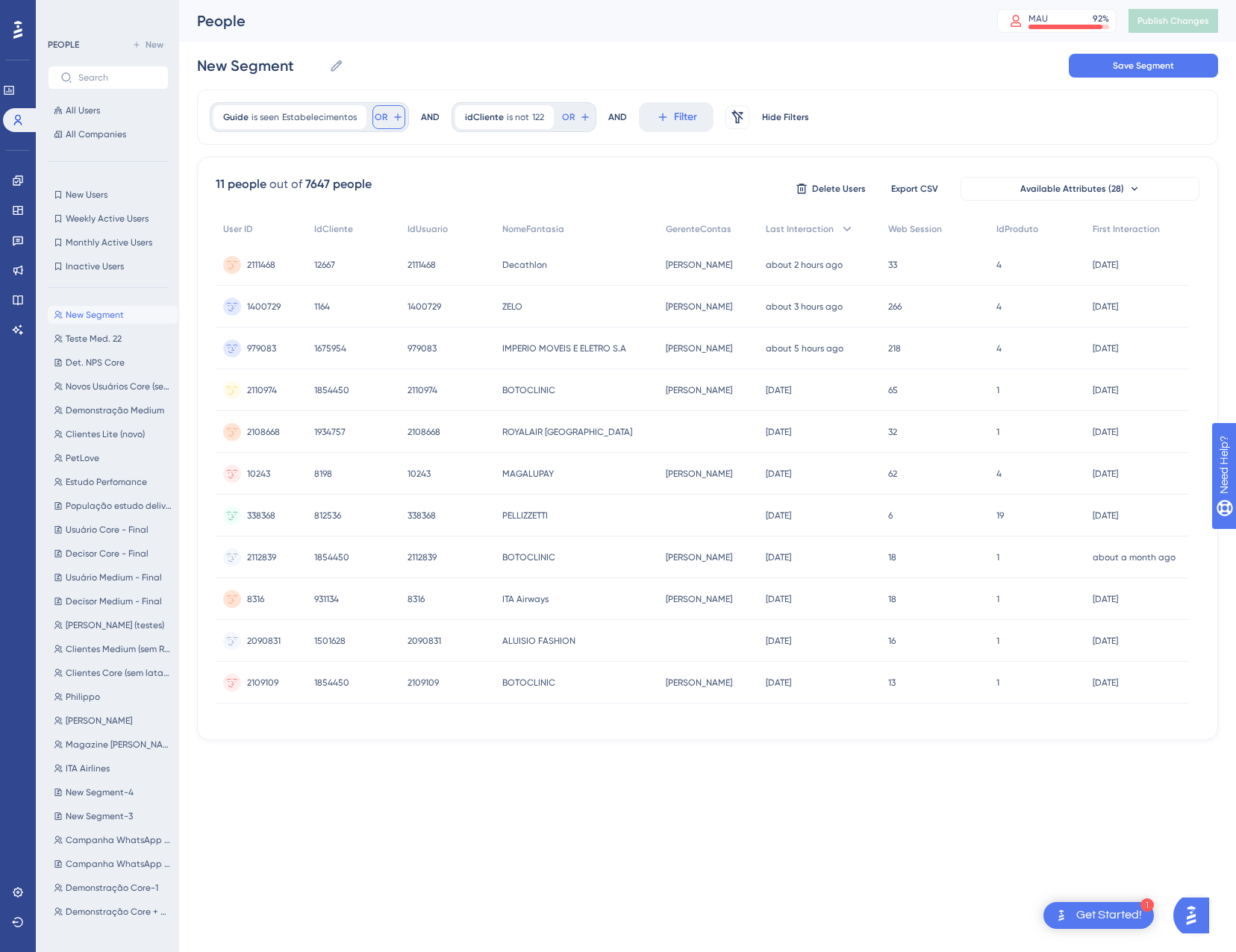
click at [388, 118] on button "OR" at bounding box center [389, 117] width 33 height 24
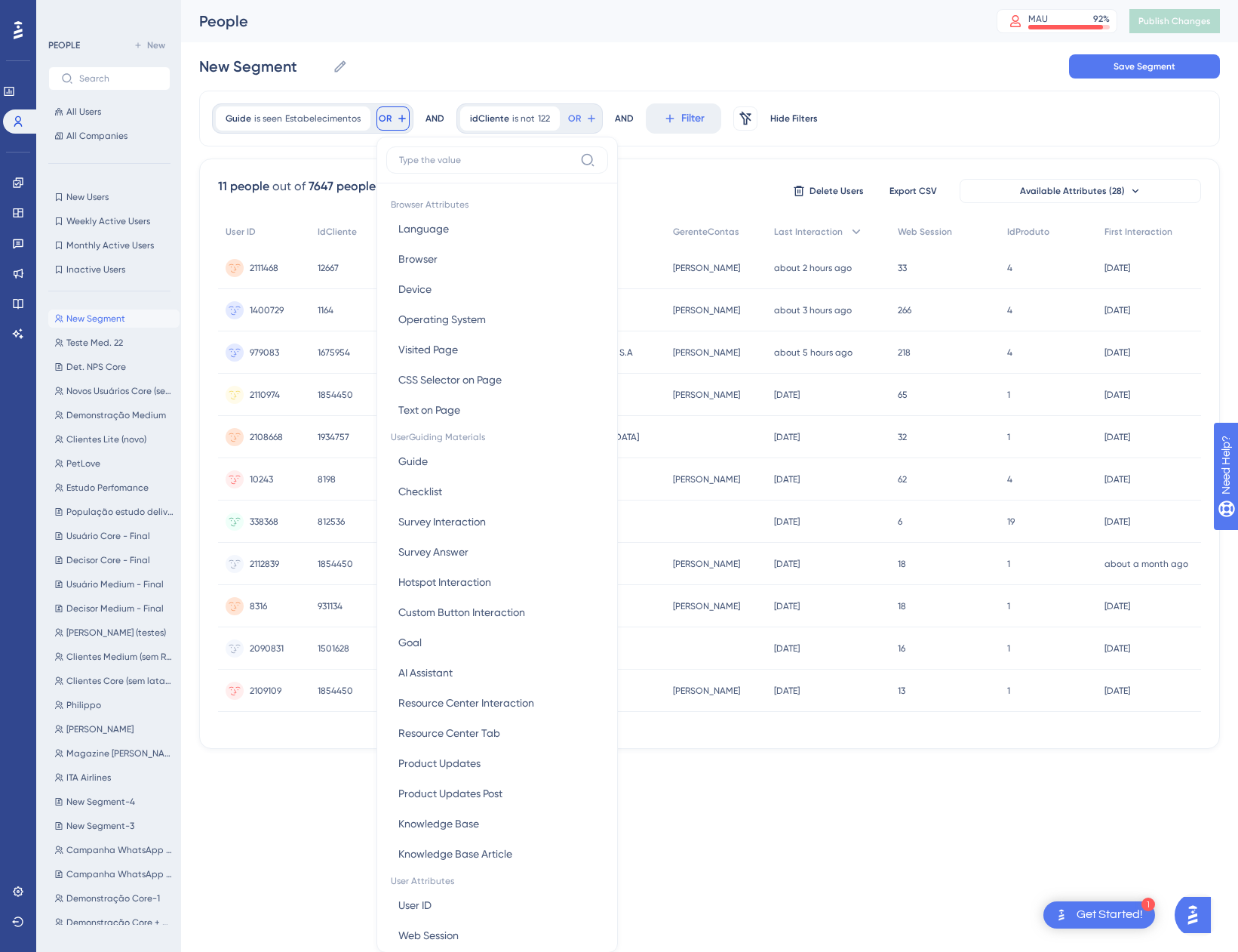
click at [956, 132] on div "Guide is seen Estabelecimentos Estabelecimentos Remove OR Browser Attributes La…" at bounding box center [710, 118] width 1021 height 56
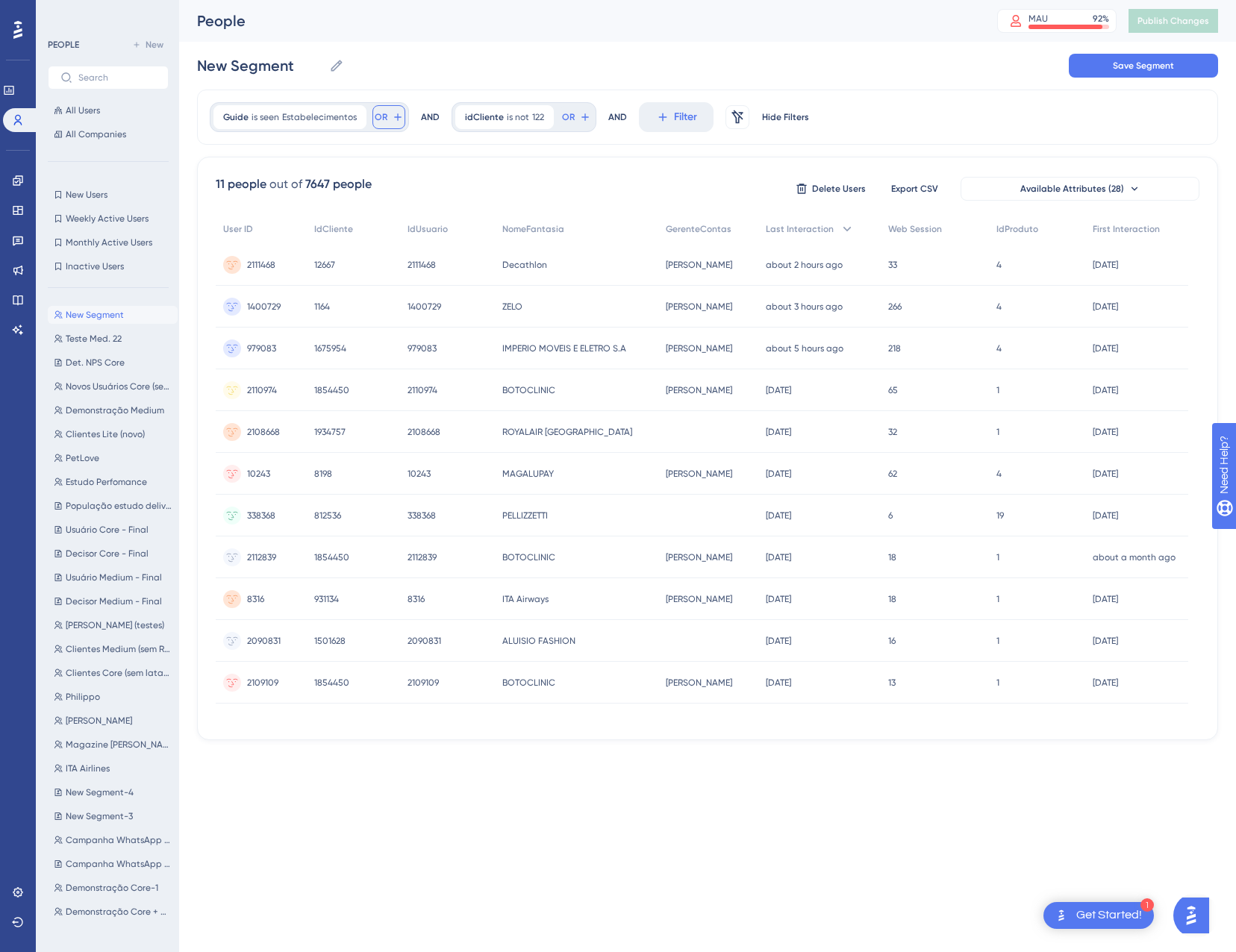
click at [377, 123] on button "OR" at bounding box center [389, 117] width 33 height 24
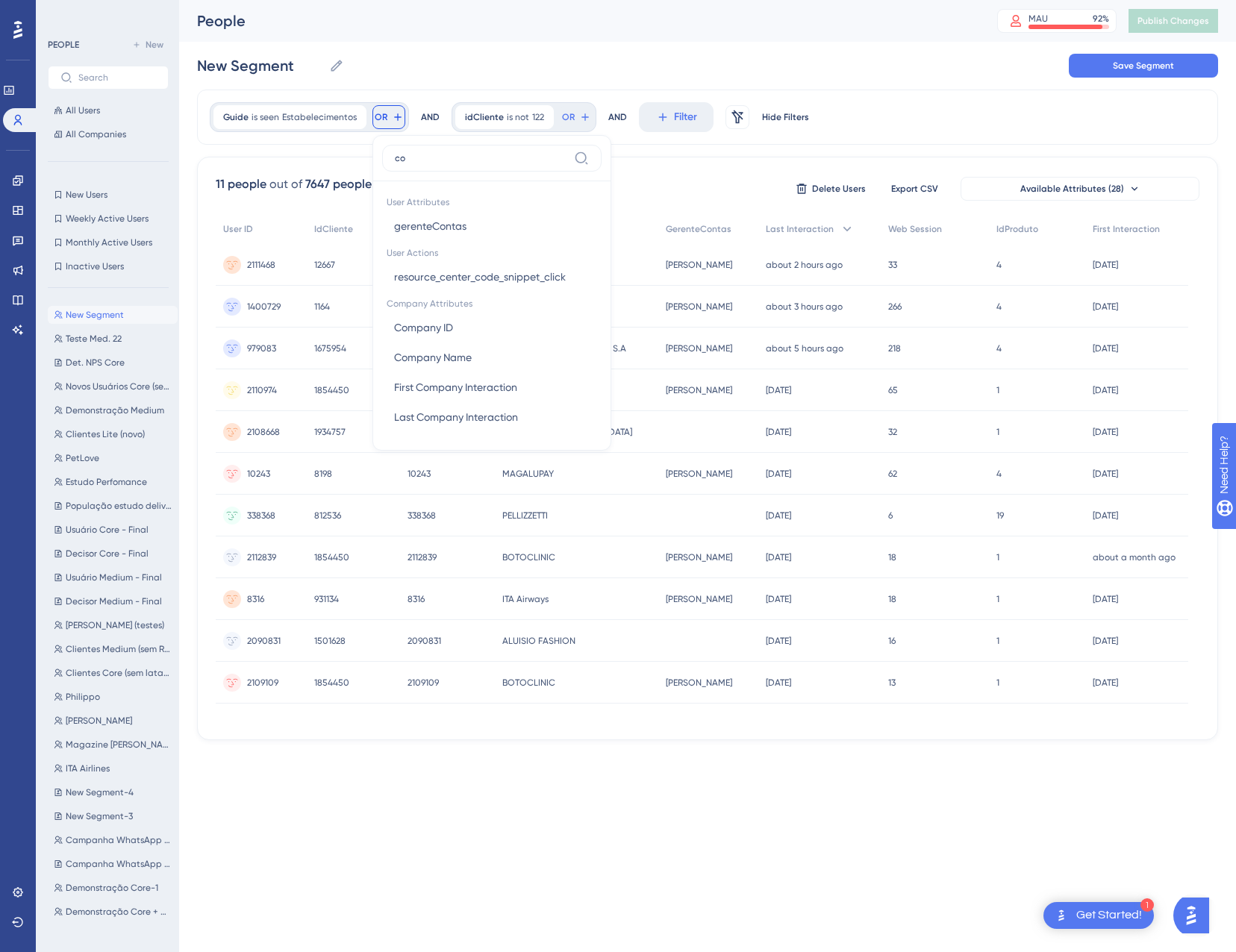
type input "c"
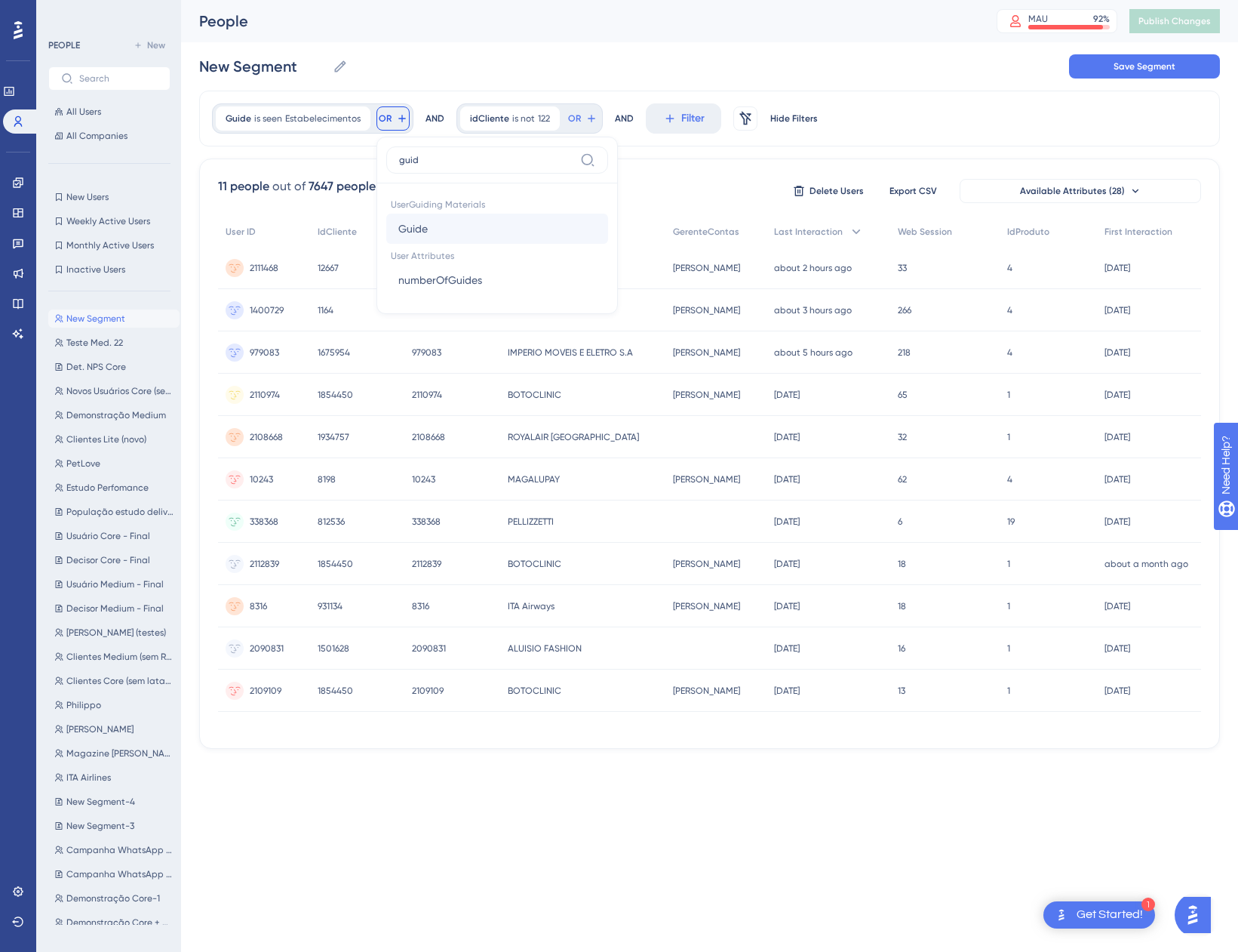
type input "guid"
click at [428, 241] on button "Guide Guide" at bounding box center [497, 229] width 222 height 30
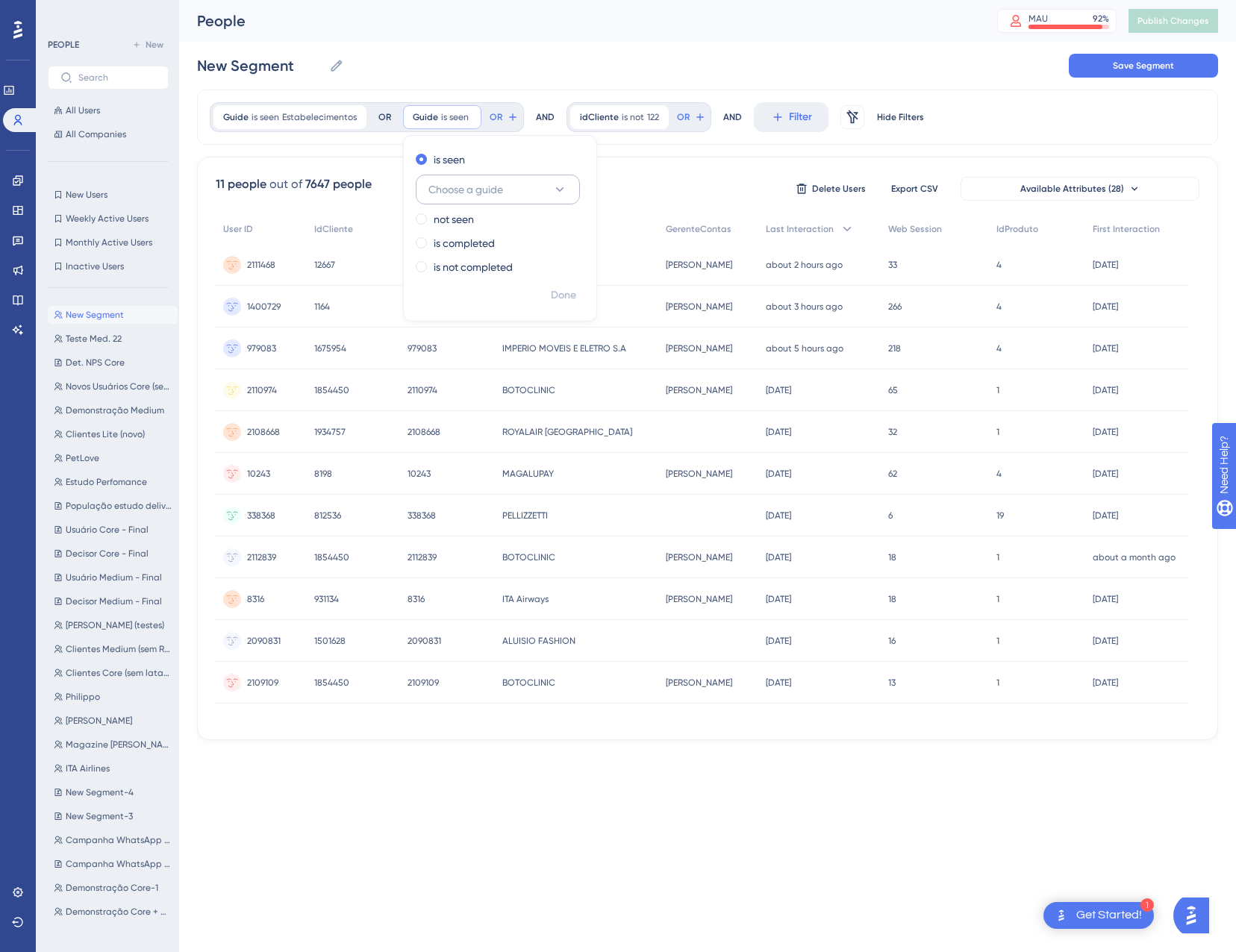
click at [450, 194] on span "Choose a guide" at bounding box center [466, 190] width 75 height 18
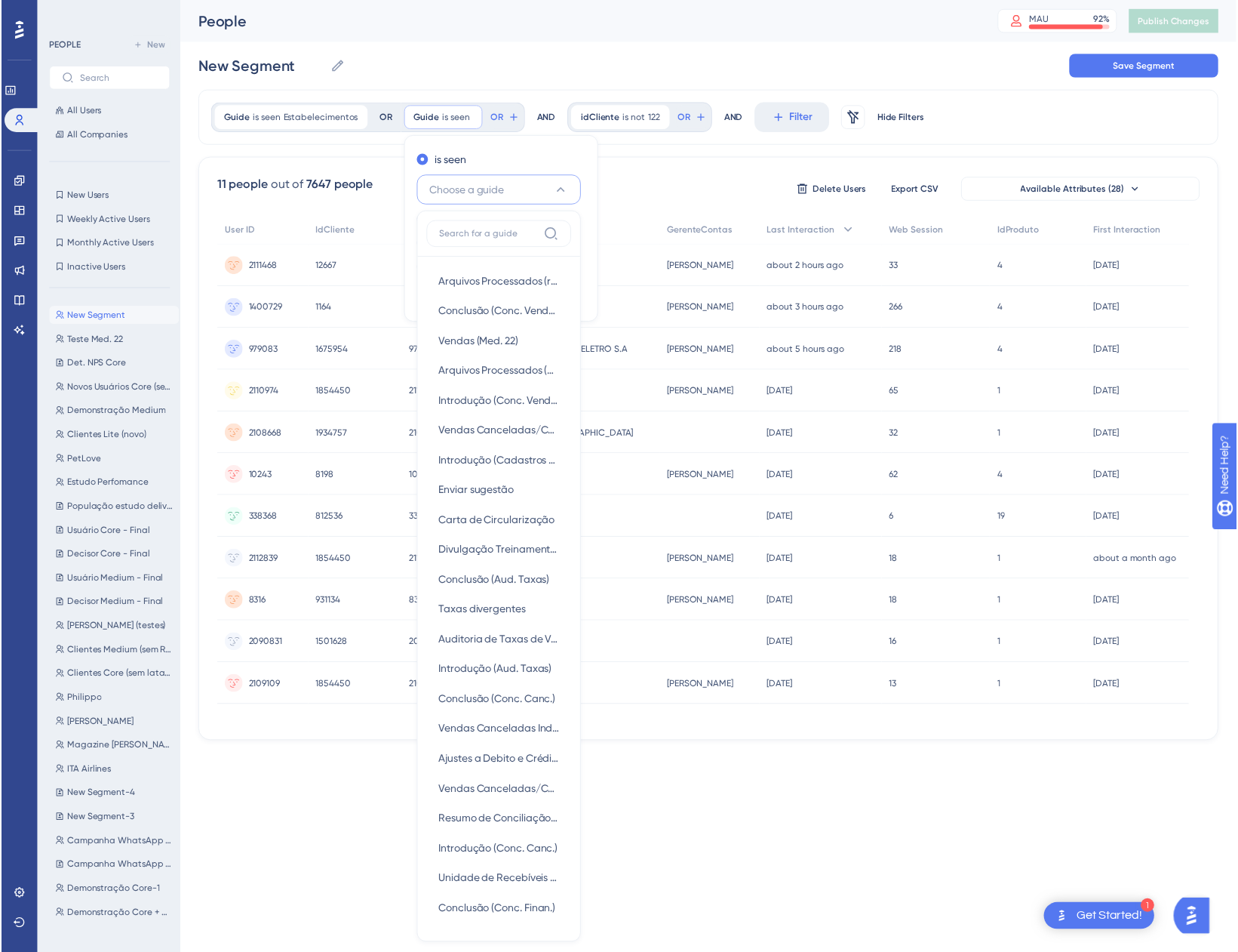
scroll to position [34, 0]
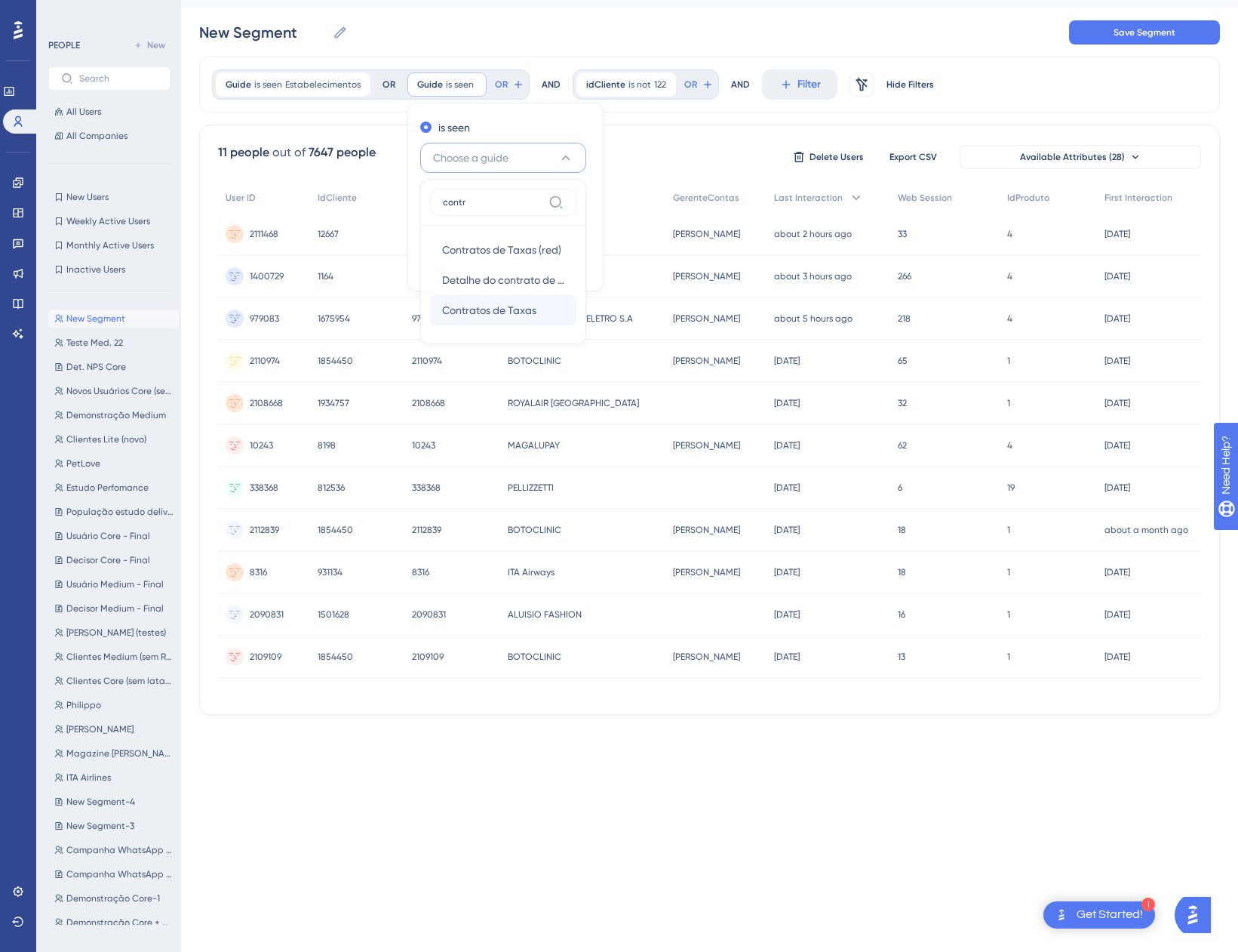
type input "contr"
click at [508, 303] on span "Contratos de Taxas" at bounding box center [489, 310] width 94 height 18
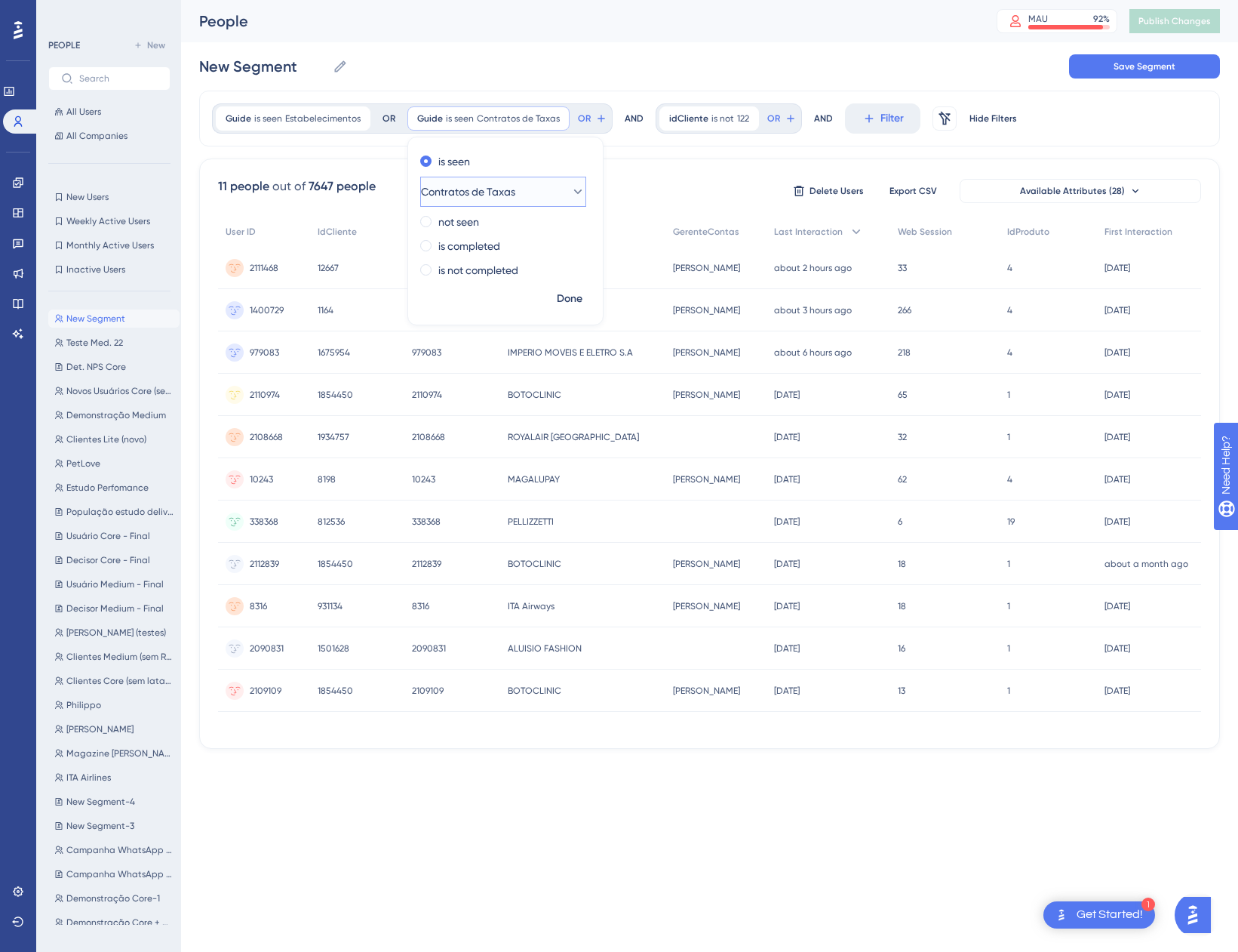
scroll to position [0, 0]
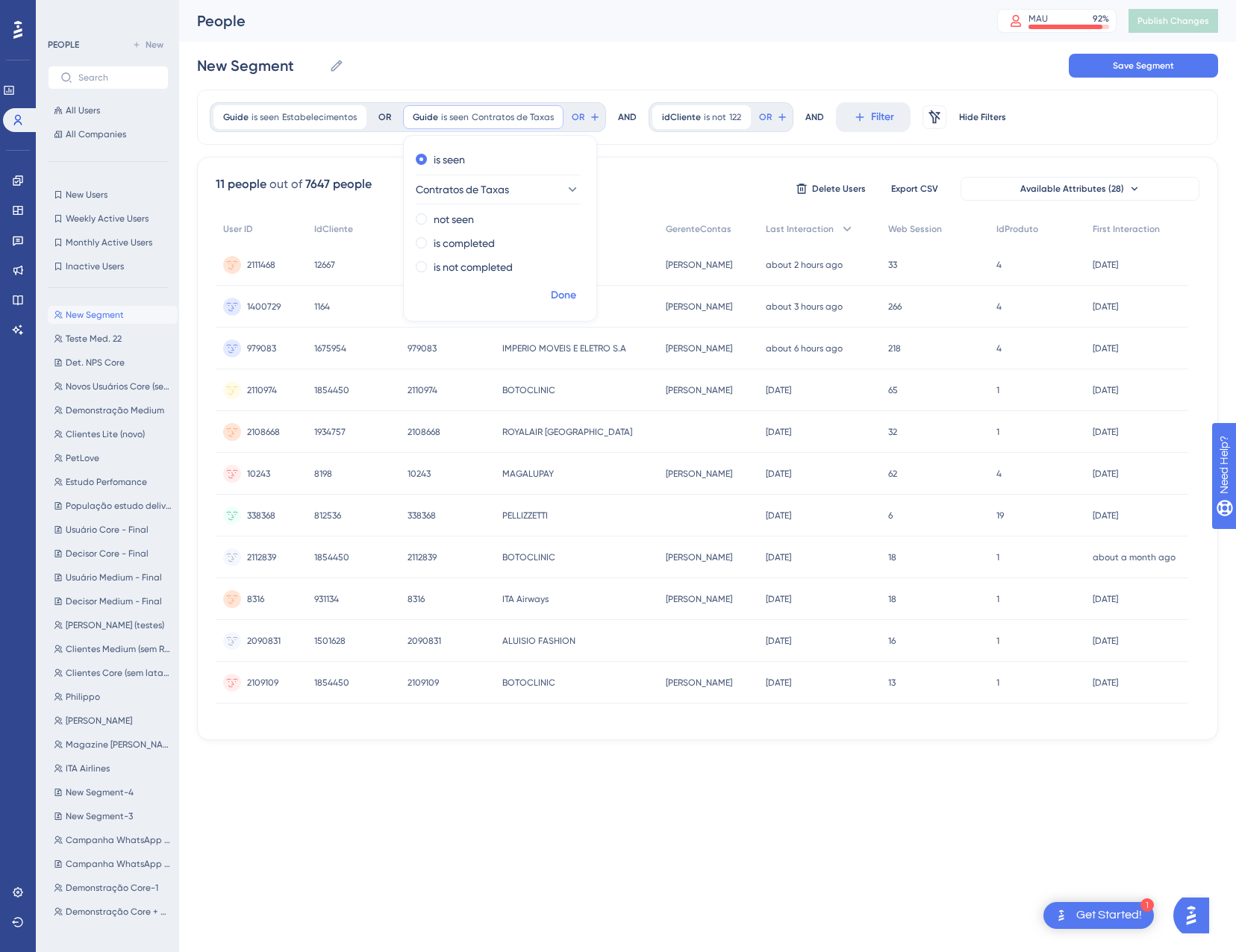
click at [566, 299] on span "Done" at bounding box center [563, 296] width 25 height 18
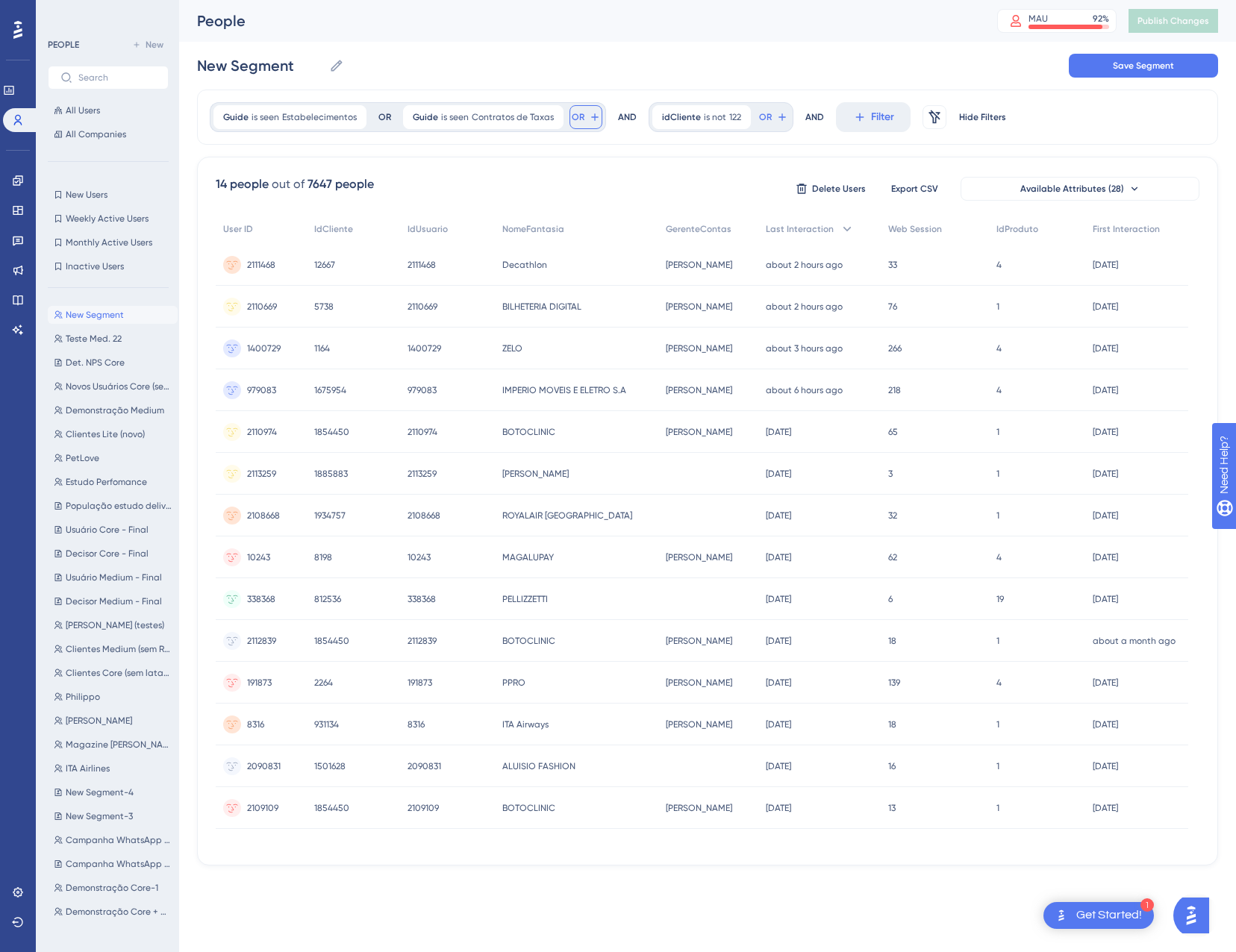
click at [581, 108] on button "OR" at bounding box center [586, 117] width 33 height 24
type input "c"
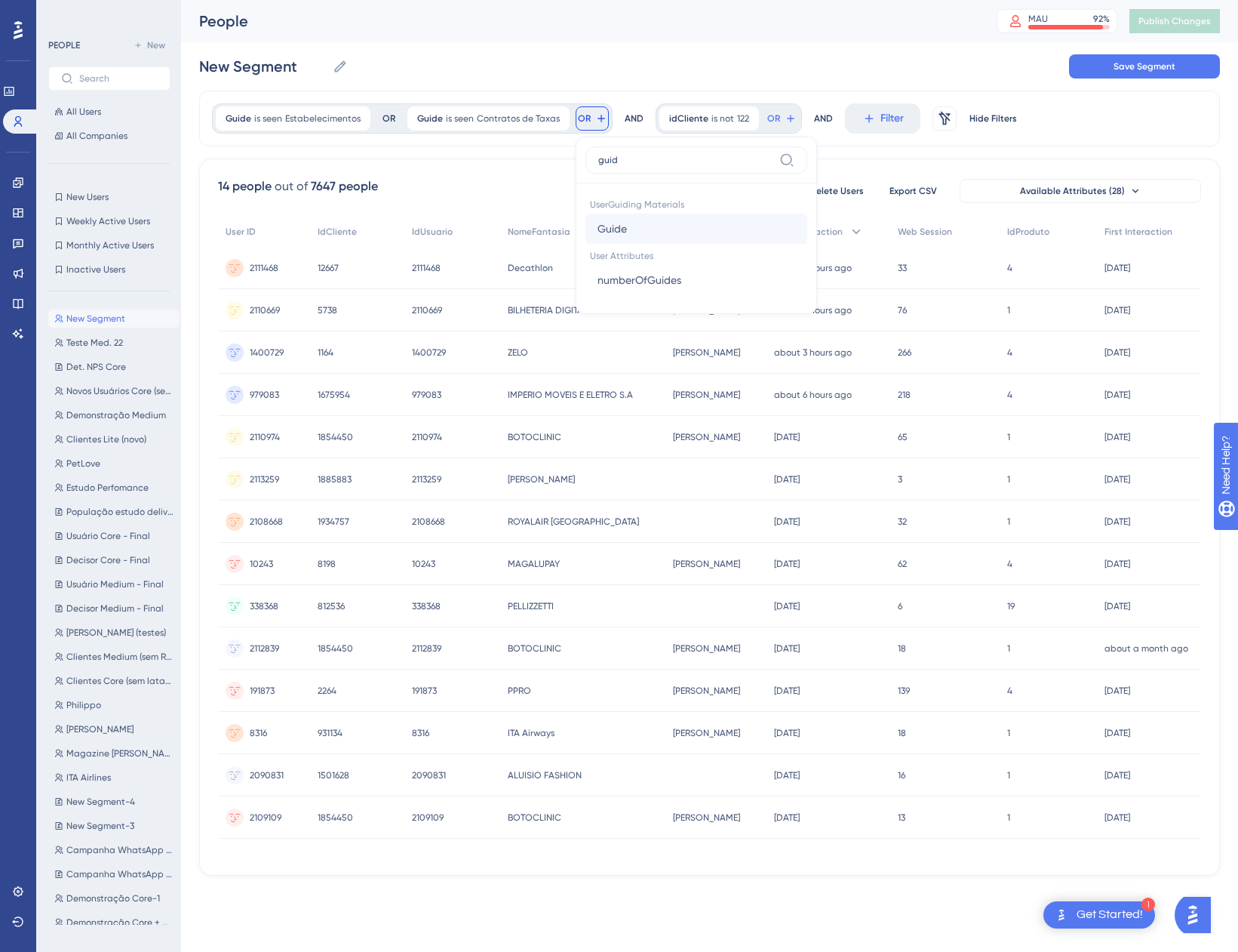
type input "guid"
click at [645, 224] on button "Guide Guide" at bounding box center [696, 229] width 222 height 30
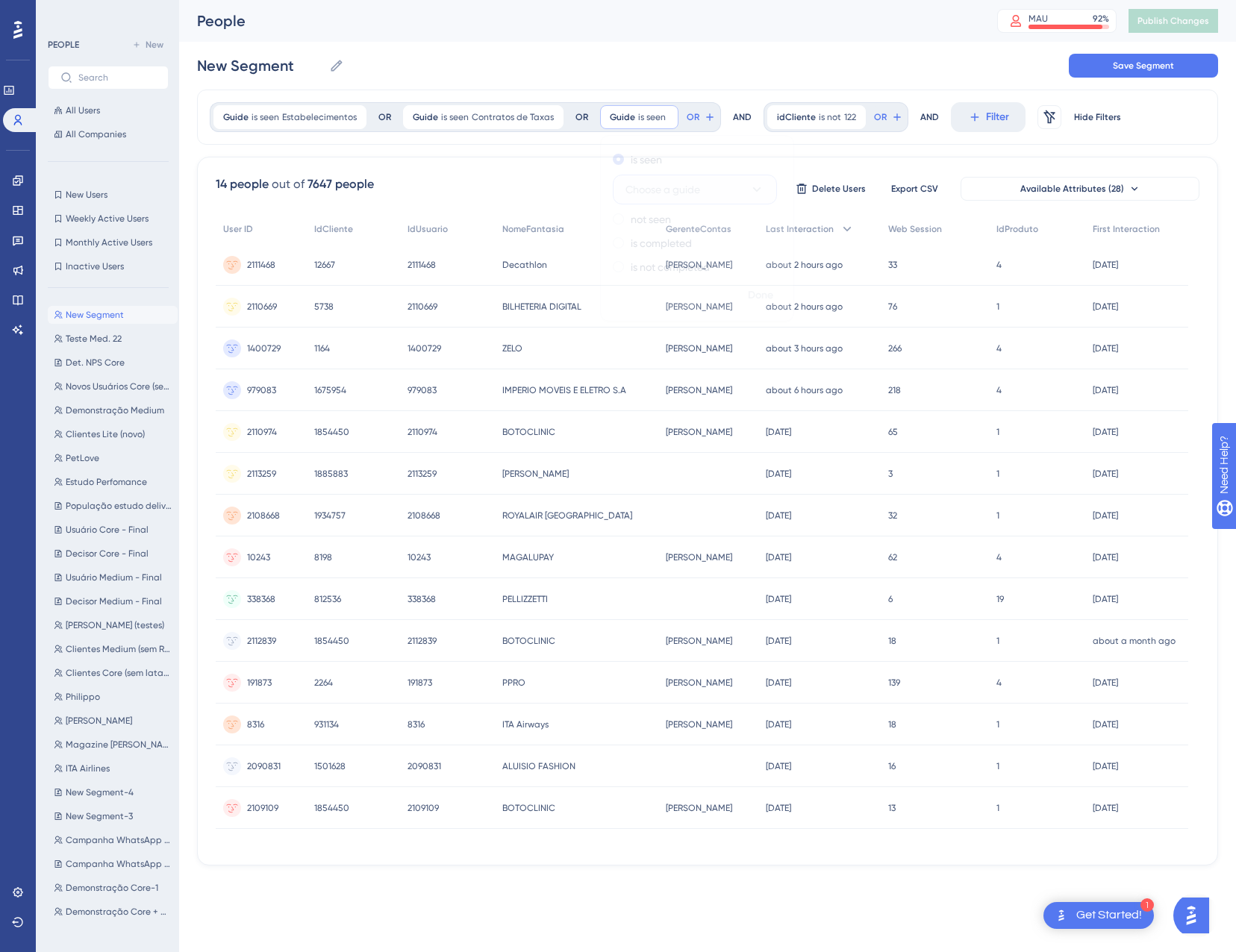
click at [671, 185] on span "Choose a guide" at bounding box center [663, 190] width 75 height 18
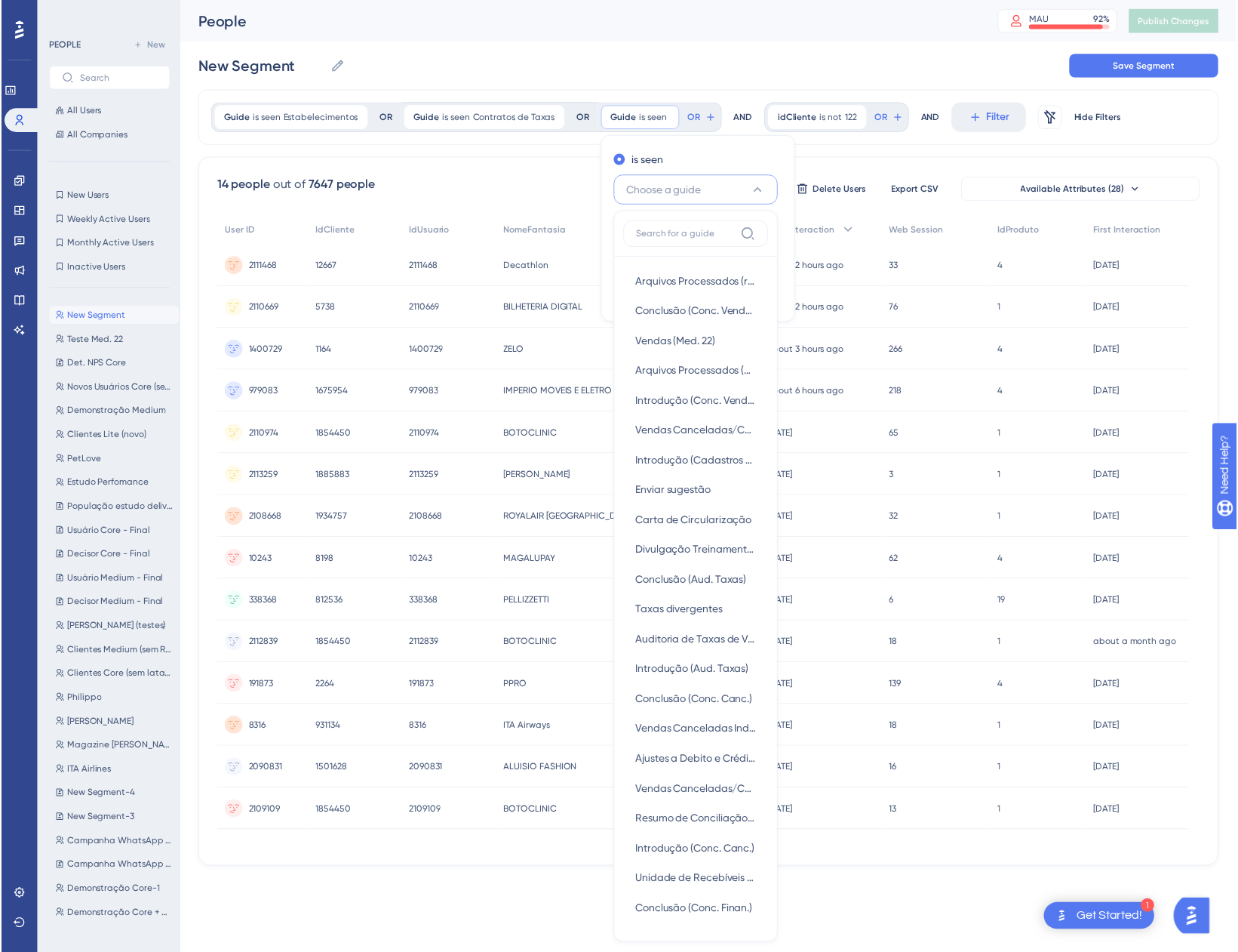
scroll to position [80, 0]
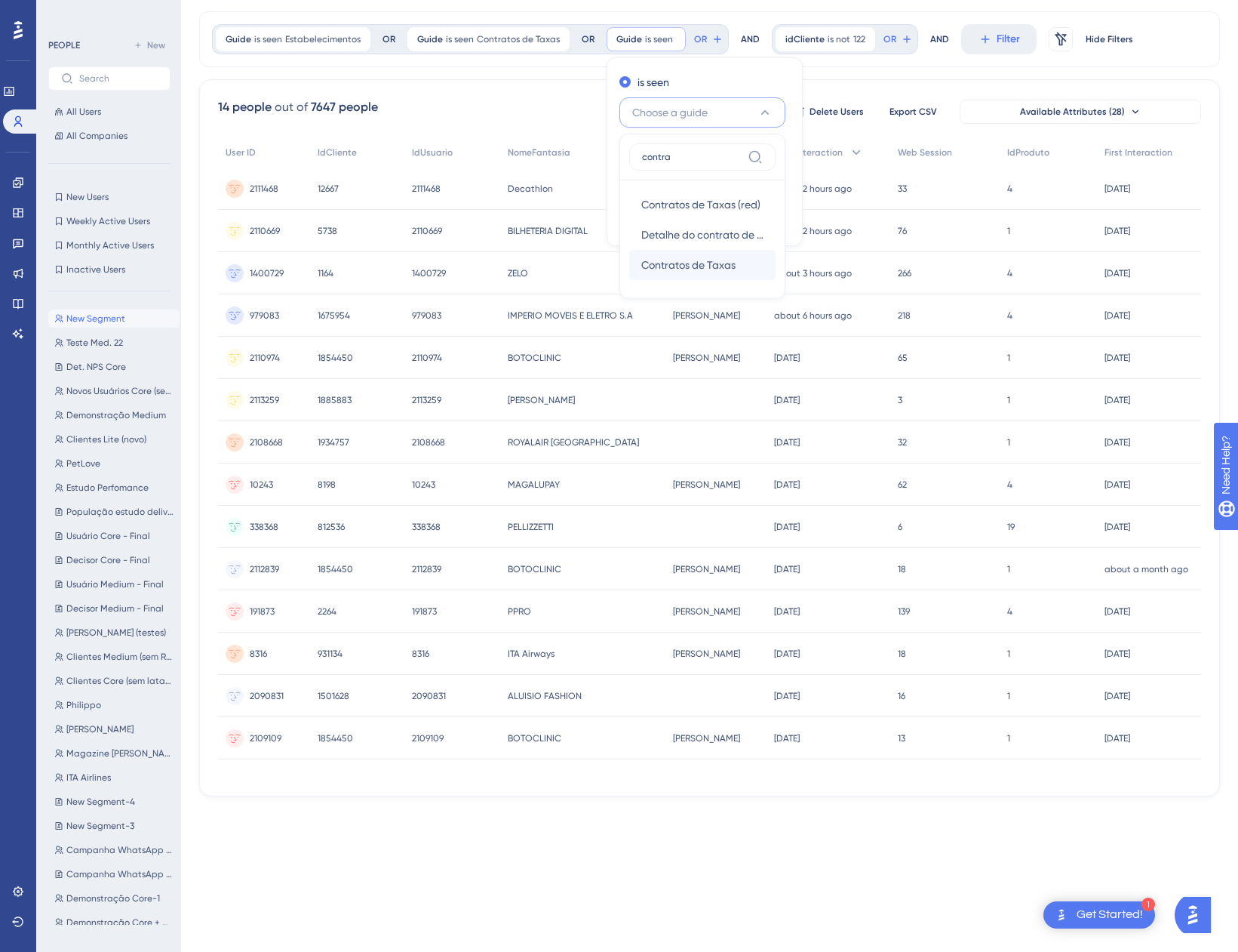
type input "contra"
click at [701, 261] on span "Contratos de Taxas" at bounding box center [688, 265] width 94 height 18
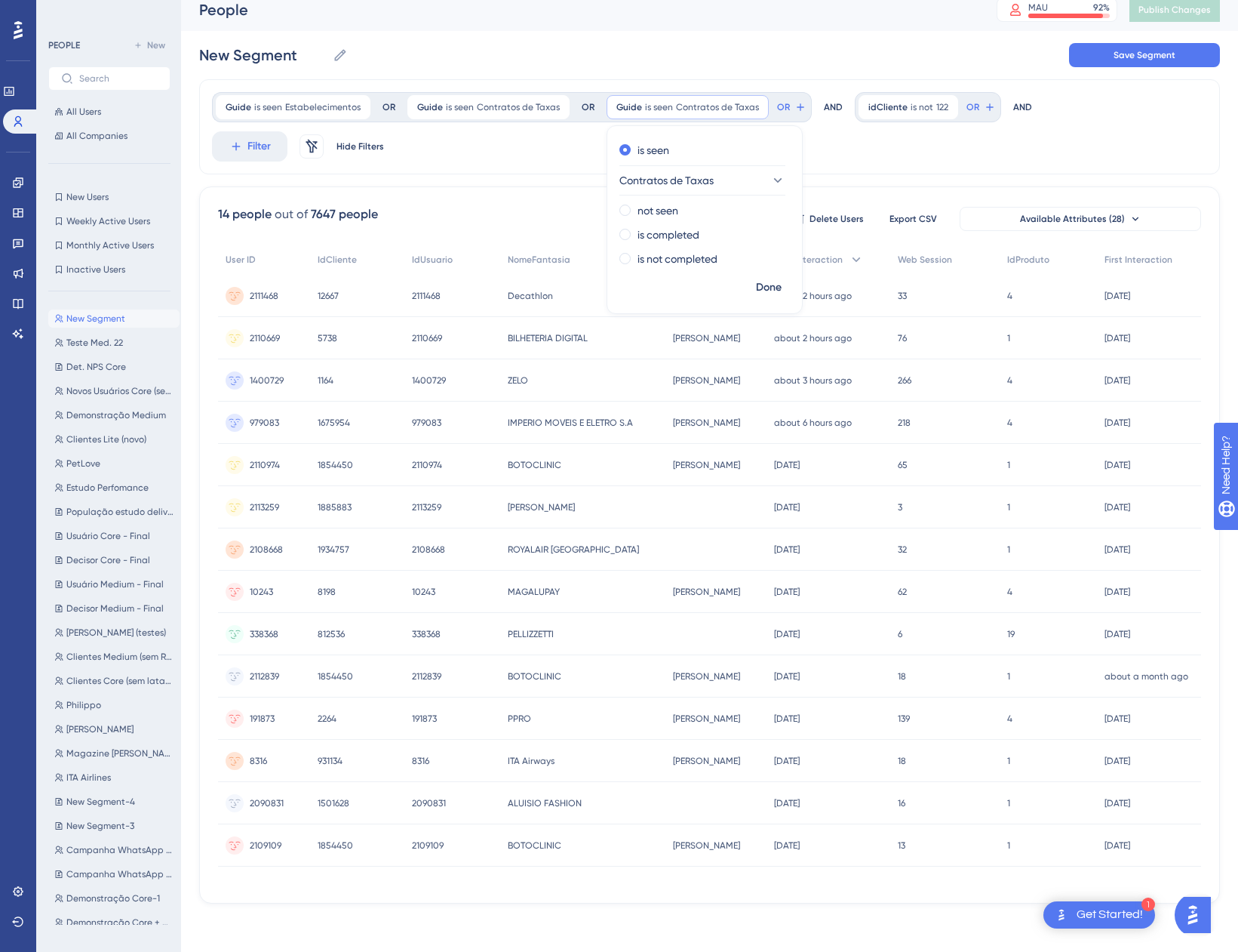
scroll to position [0, 0]
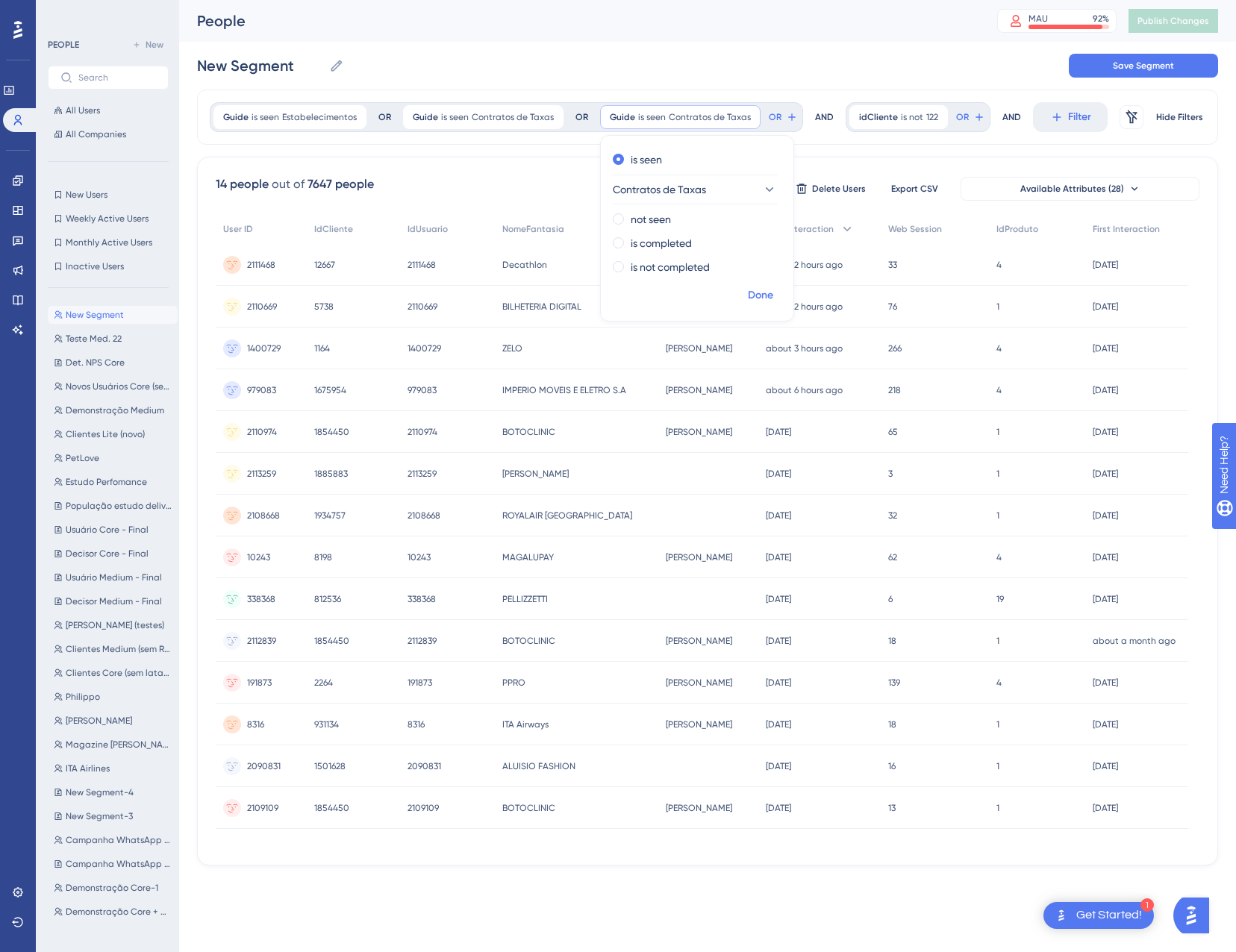
click at [769, 293] on span "Done" at bounding box center [760, 296] width 25 height 18
click at [788, 116] on icon at bounding box center [791, 117] width 12 height 12
type input "c"
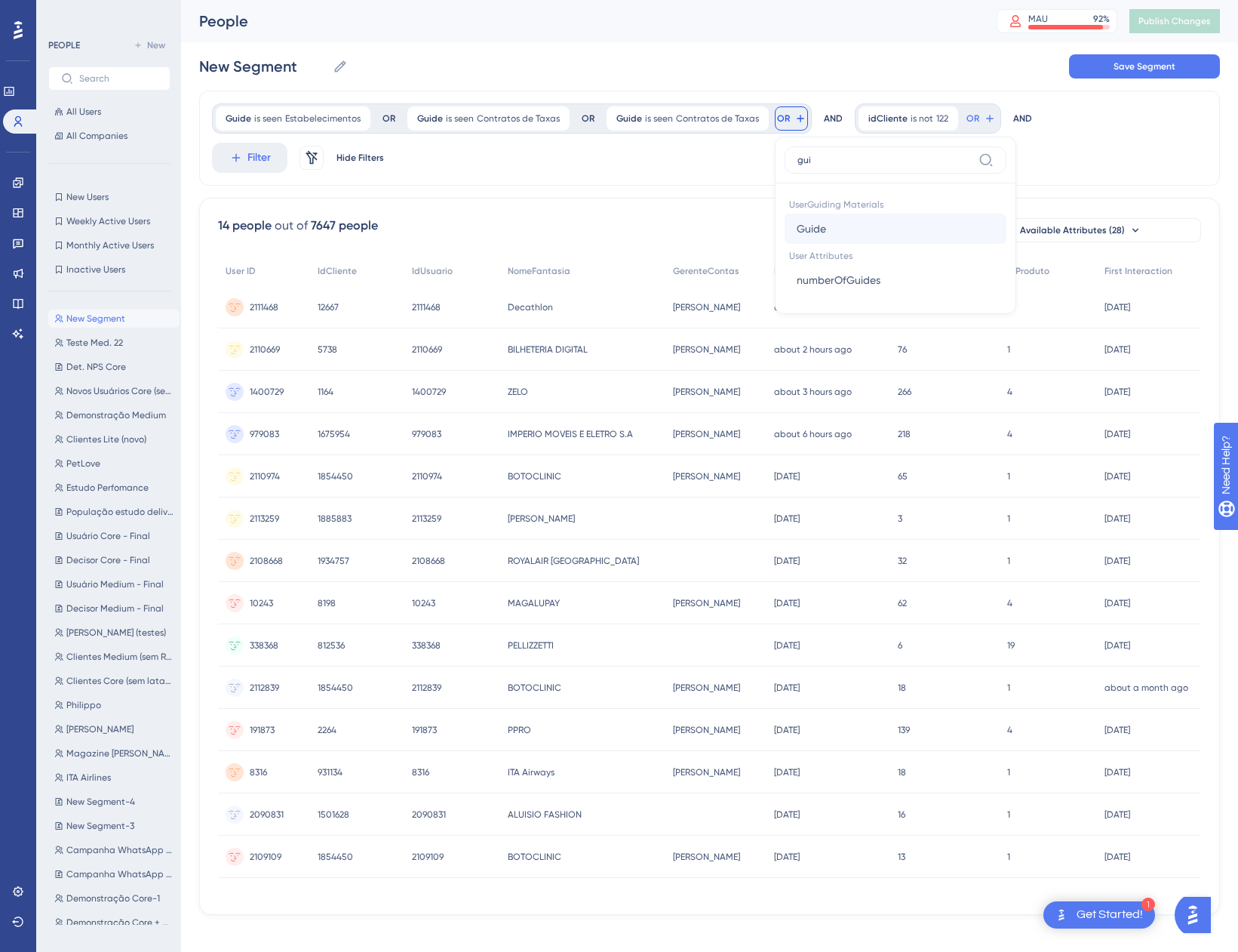
type input "gui"
click at [827, 220] on button "Guide Guide" at bounding box center [895, 229] width 222 height 30
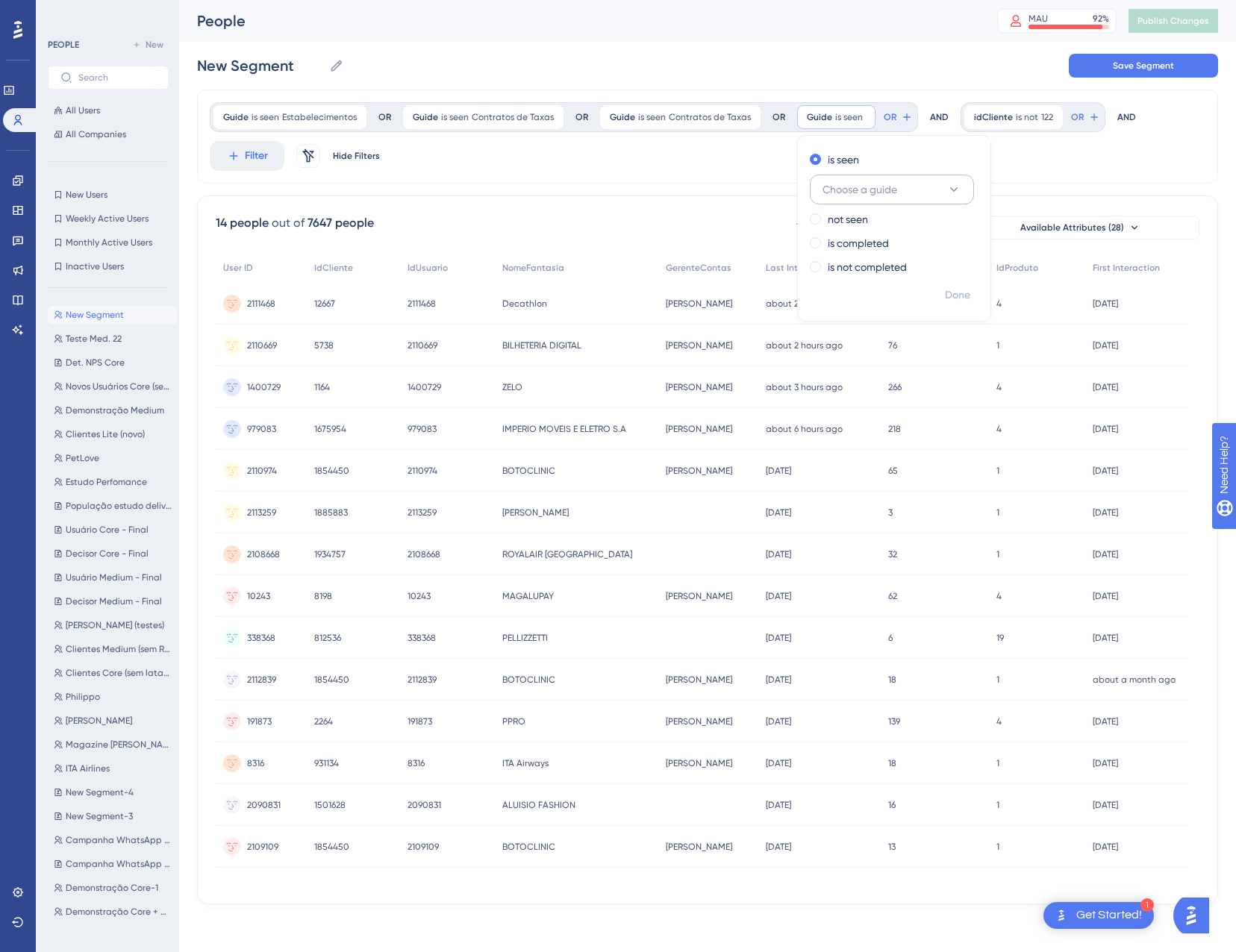
click at [858, 193] on span "Choose a guide" at bounding box center [859, 190] width 75 height 18
type input "crit"
click at [881, 318] on span "Critérios de Conciliação" at bounding box center [888, 310] width 114 height 18
click at [958, 297] on span "Done" at bounding box center [958, 296] width 25 height 18
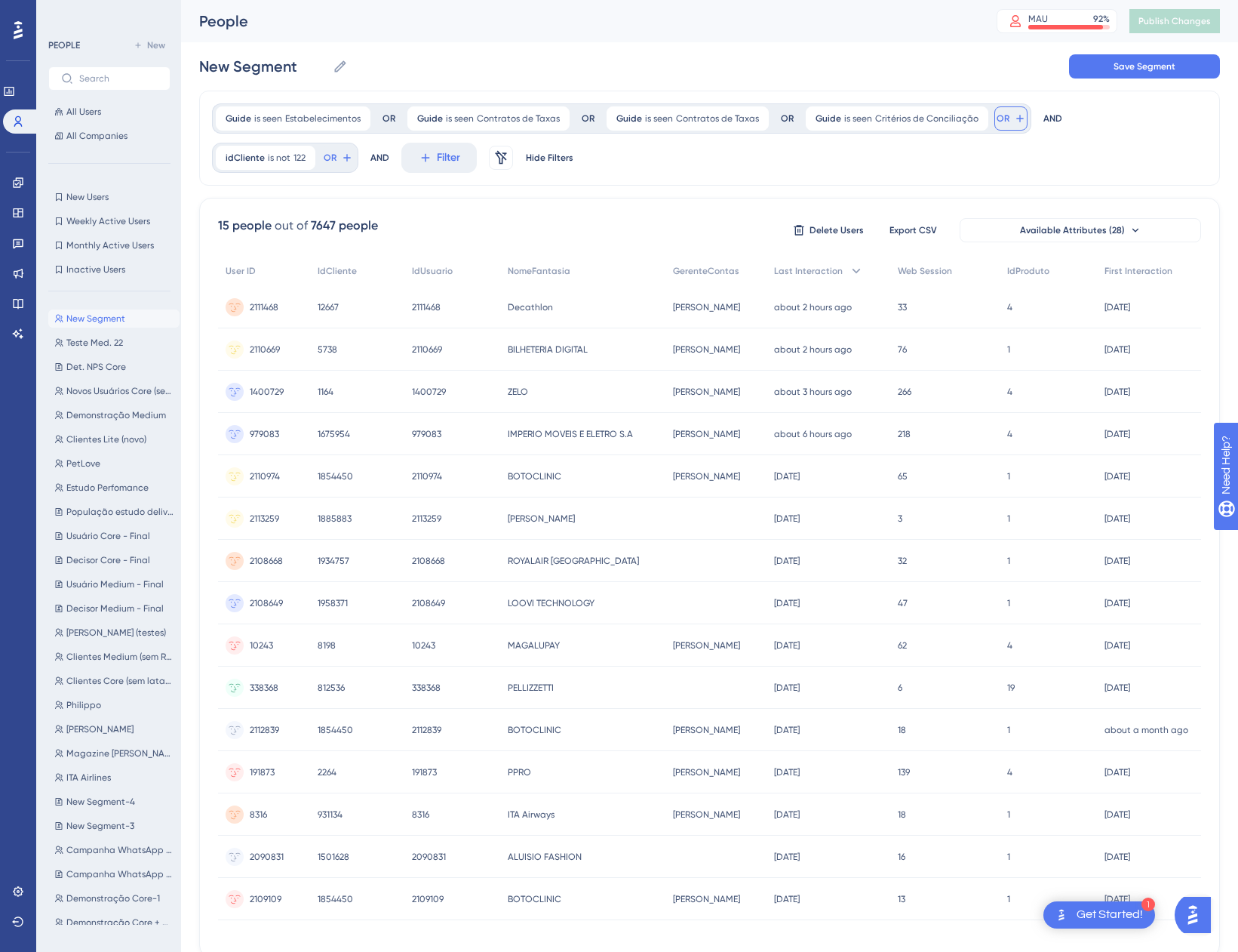
click at [997, 120] on span "OR" at bounding box center [1003, 118] width 13 height 12
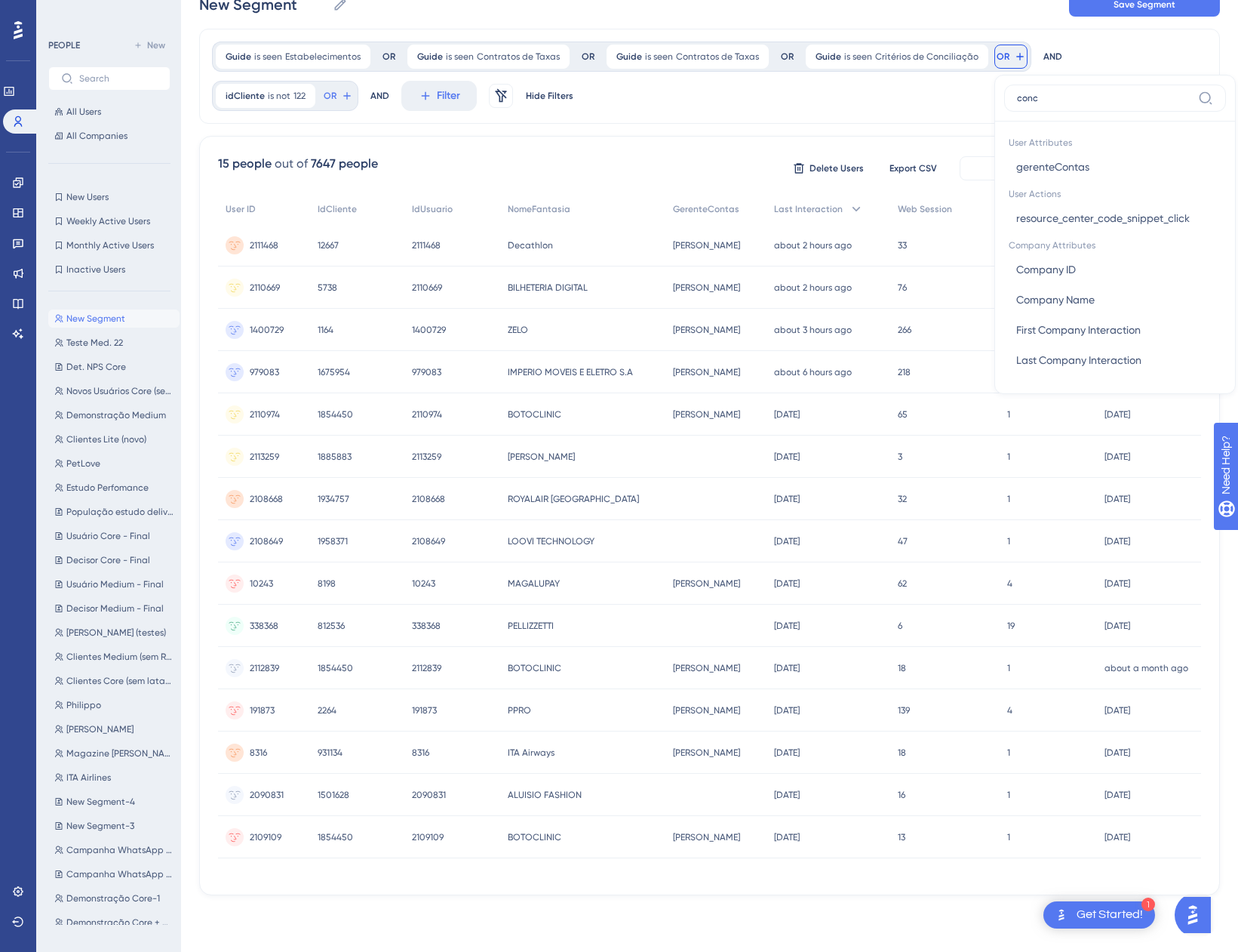
scroll to position [54, 0]
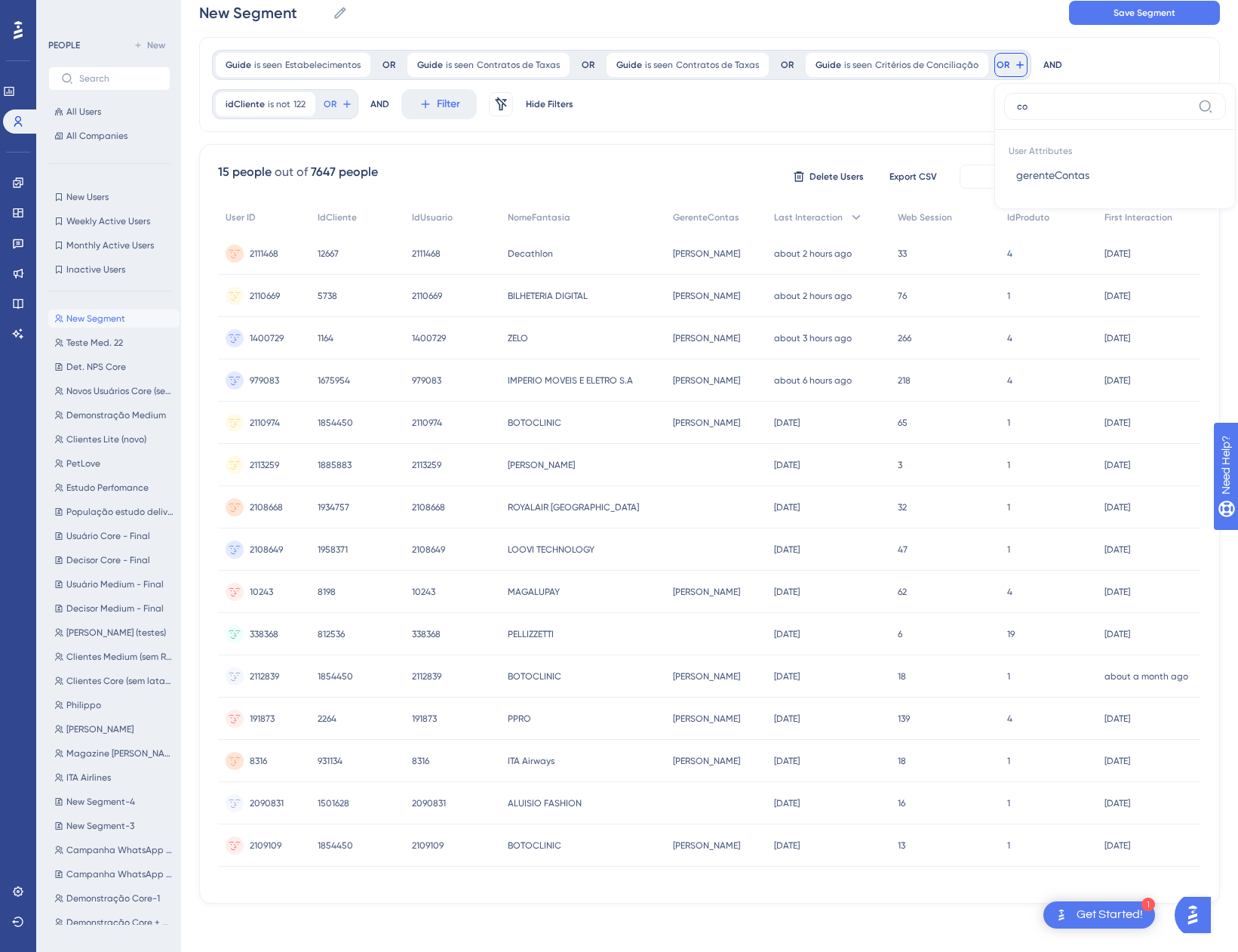
type input "c"
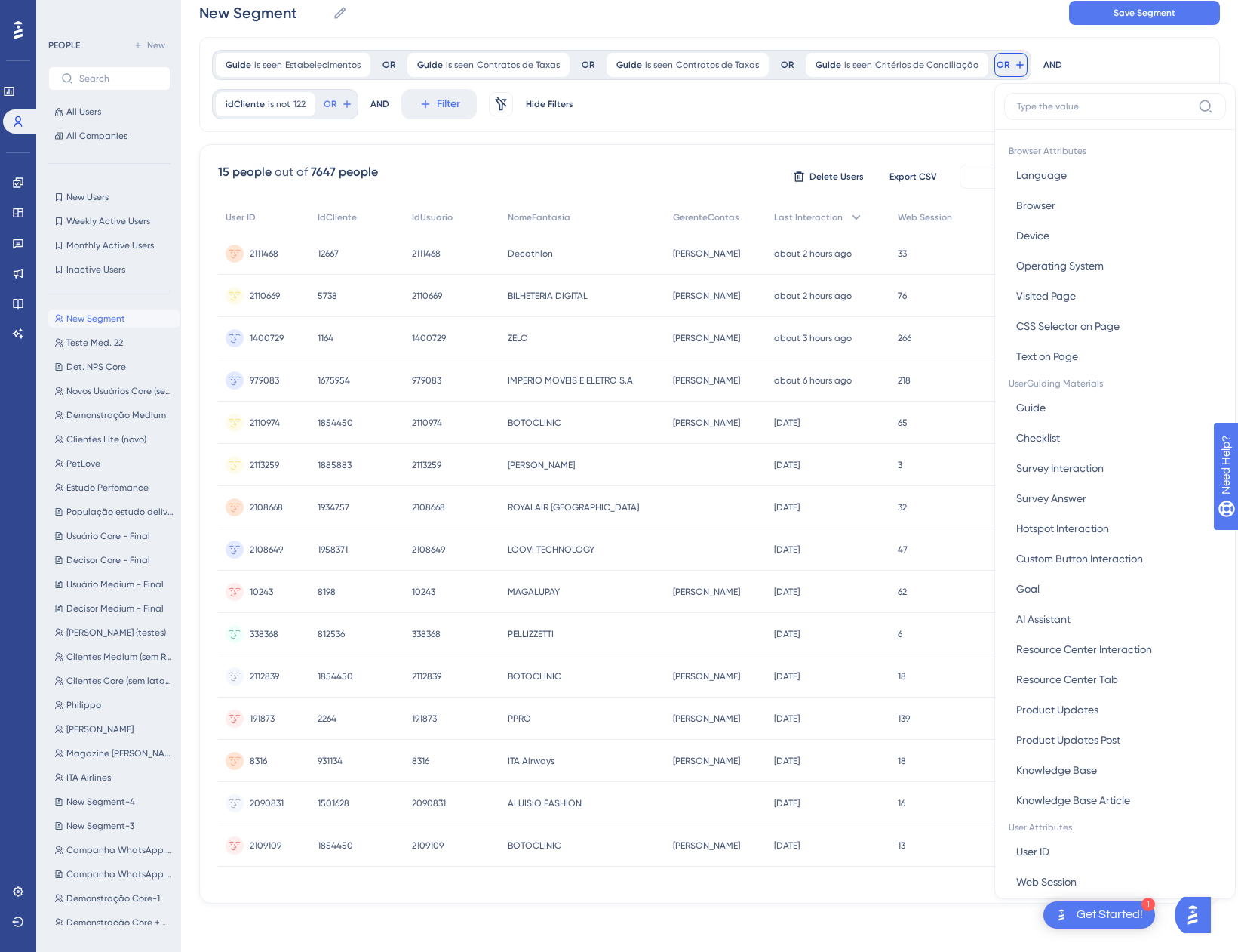
scroll to position [62, 0]
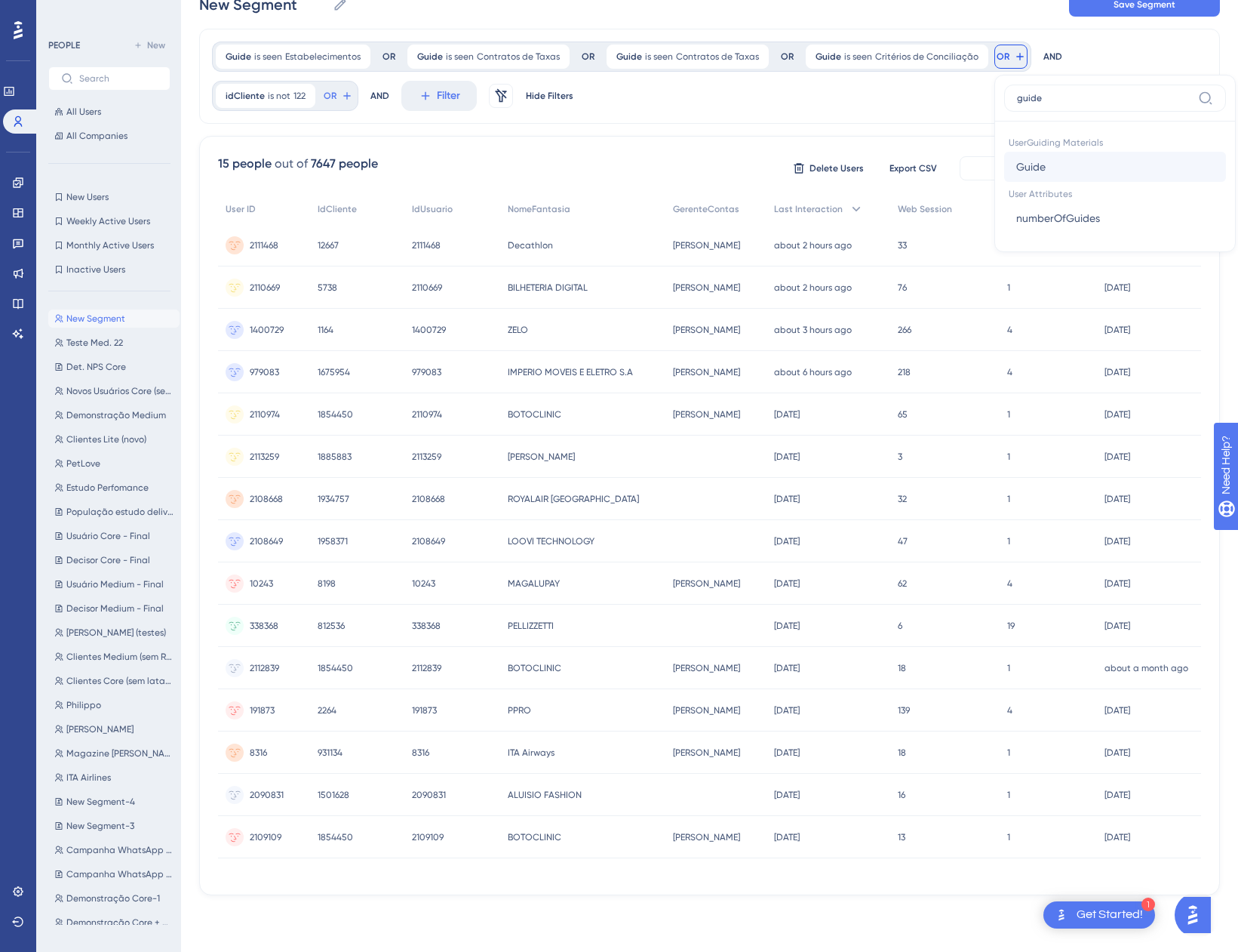
type input "guide"
click at [1027, 172] on span "Guide" at bounding box center [1031, 166] width 29 height 18
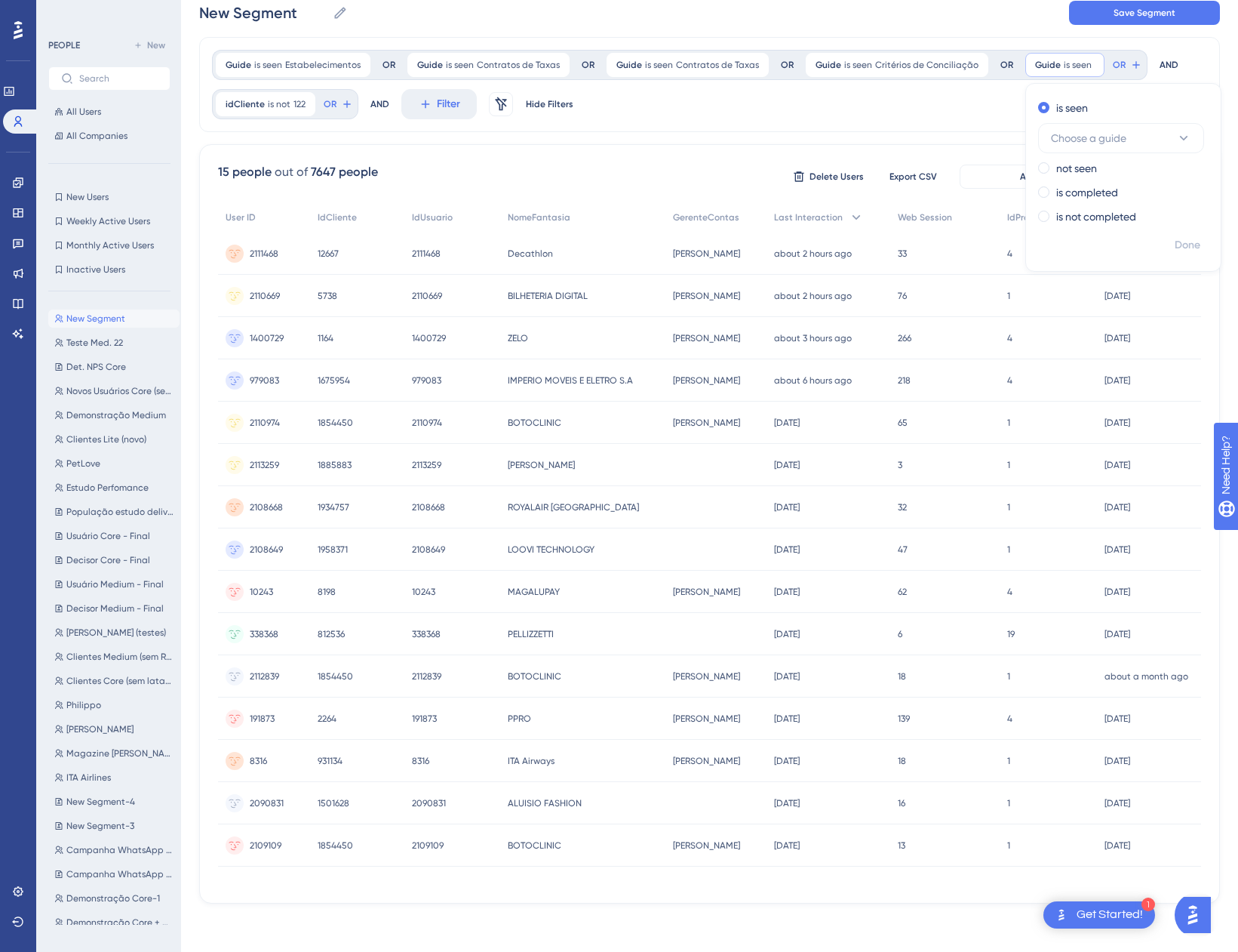
scroll to position [54, 0]
click at [1075, 141] on span "Choose a guide" at bounding box center [1089, 138] width 76 height 18
type input "conciliação de"
click at [1110, 326] on span "Conciliação de Cancelamentos" at bounding box center [1121, 321] width 123 height 18
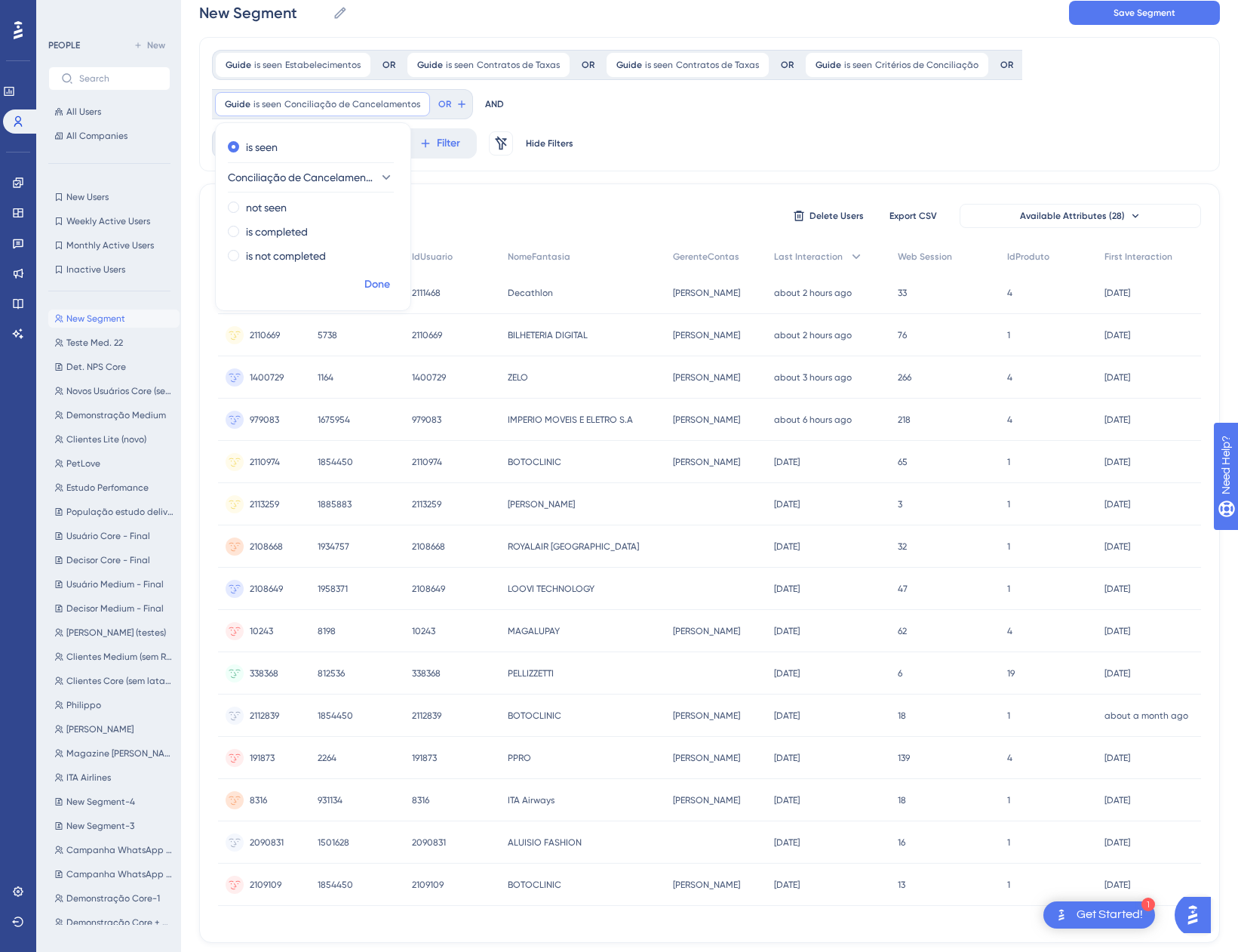
click at [375, 285] on span "Done" at bounding box center [378, 284] width 26 height 18
click at [447, 105] on button "OR" at bounding box center [453, 104] width 33 height 24
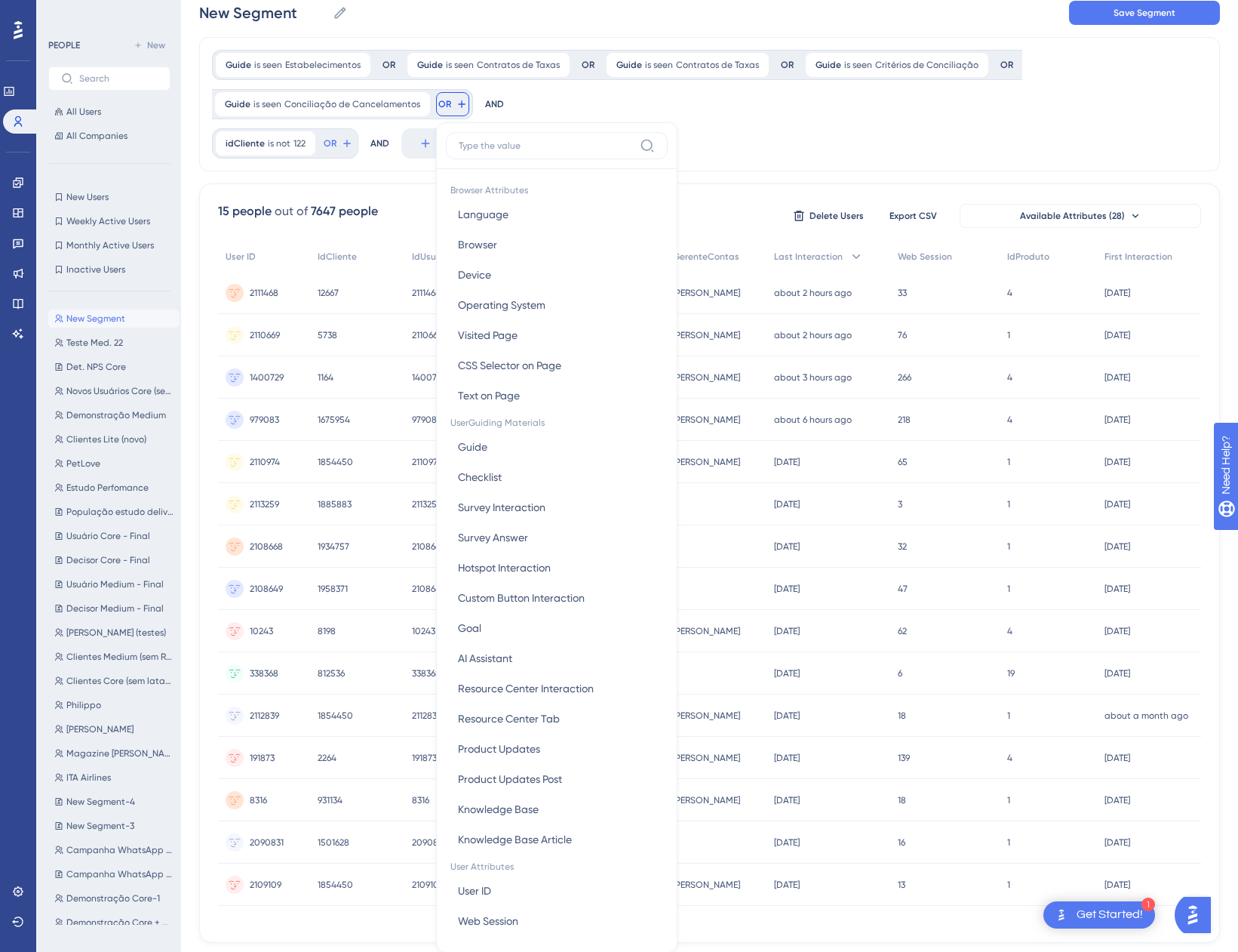
scroll to position [114, 0]
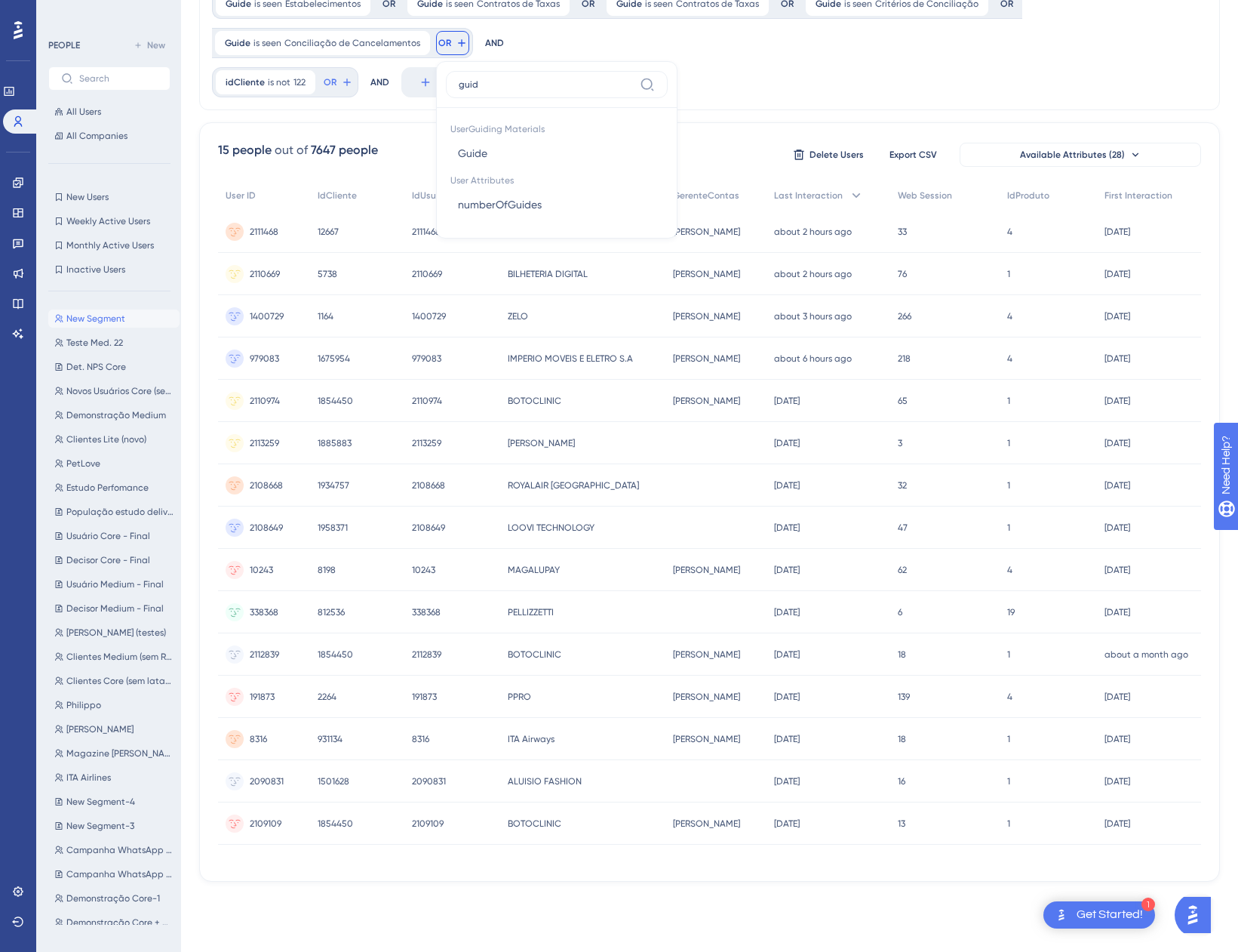
type input "guide"
click at [453, 166] on button "Guide Guide" at bounding box center [557, 153] width 222 height 30
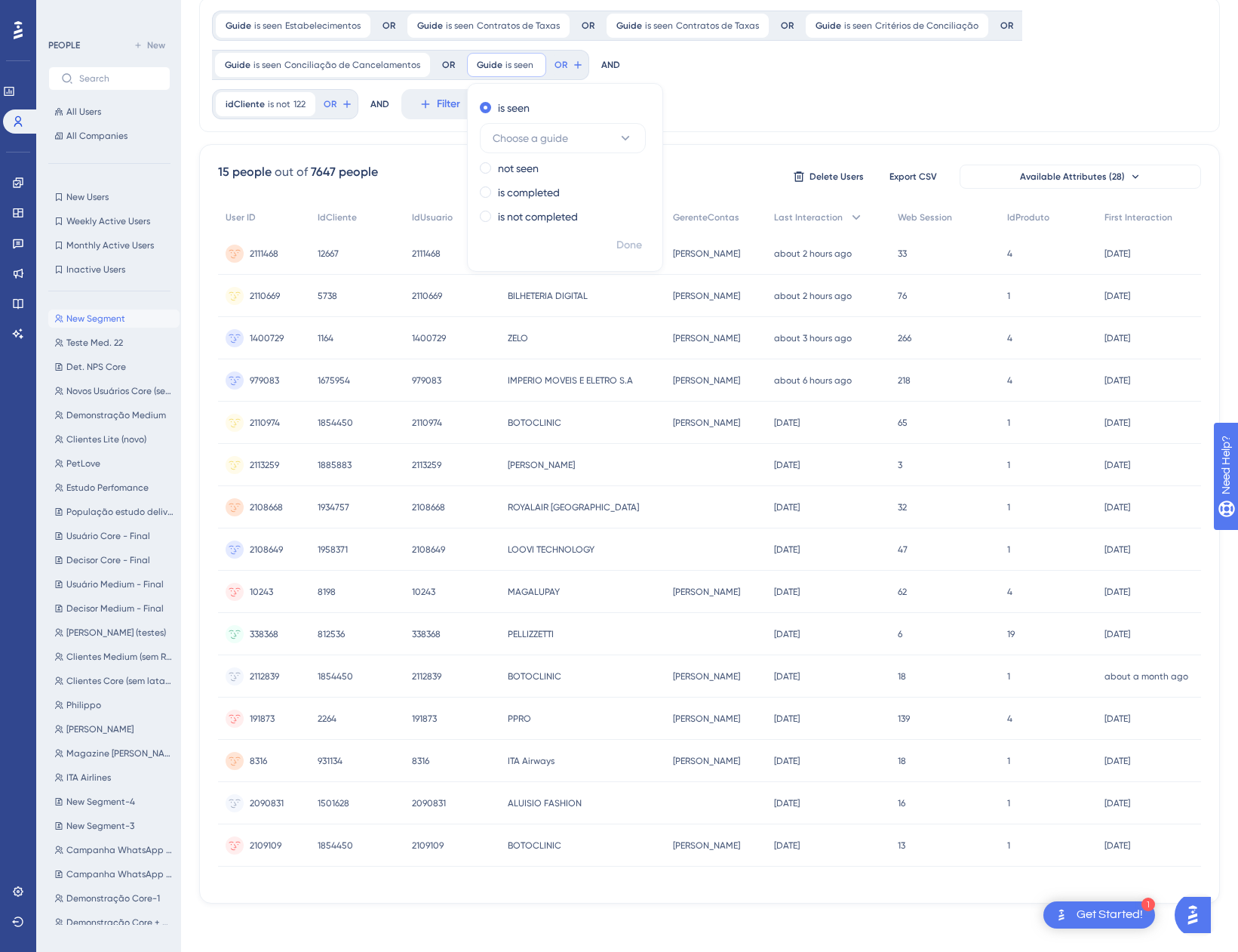
click at [473, 157] on div "is seen Choose a guide not seen is completed is not completed Done" at bounding box center [565, 177] width 197 height 188
click at [526, 143] on span "Choose a guide" at bounding box center [530, 138] width 76 height 18
type input "jus"
click at [562, 237] on span "Ajustes a Debito e Crédito (red)" at bounding box center [563, 230] width 123 height 18
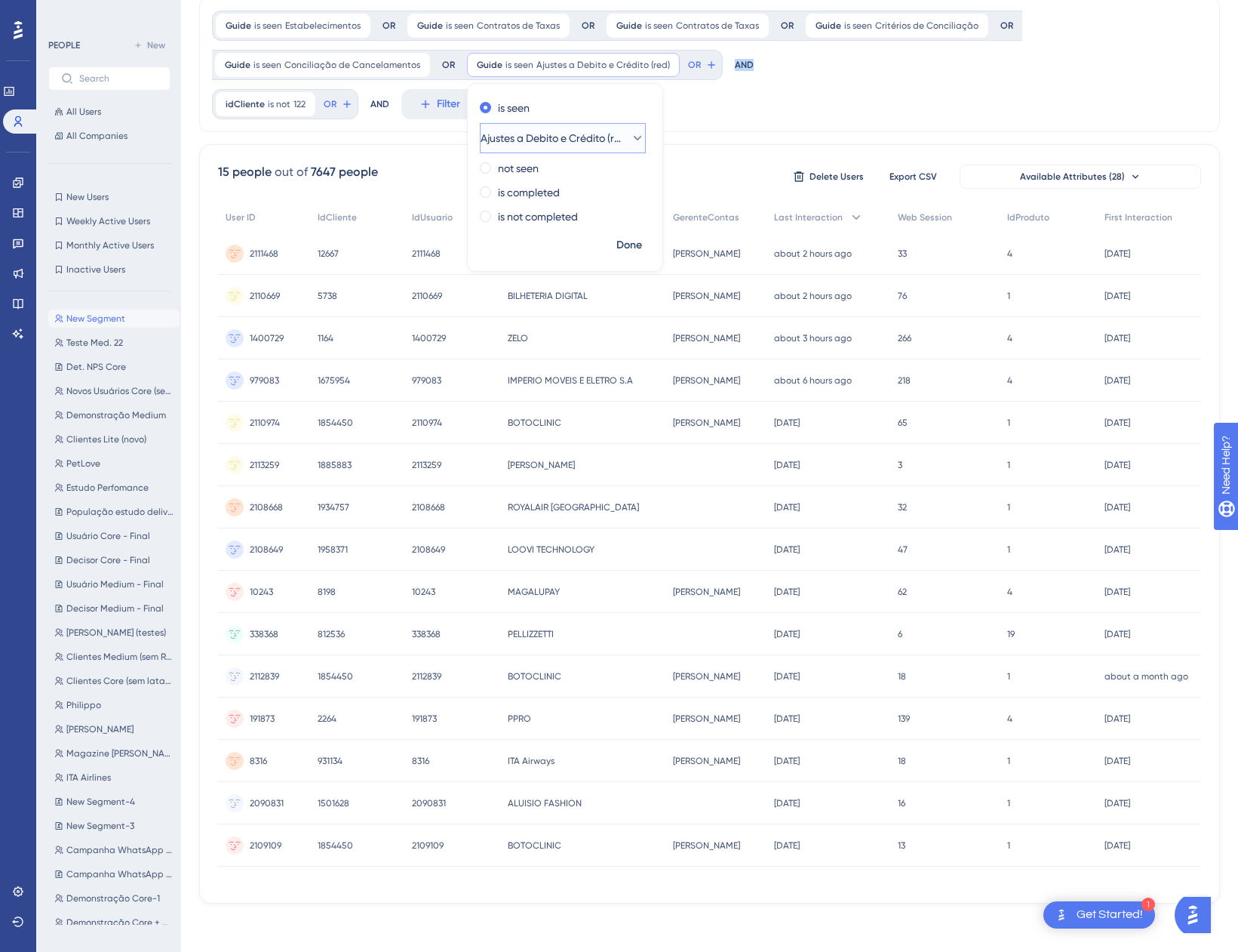
click at [562, 237] on div "Done" at bounding box center [565, 251] width 195 height 39
drag, startPoint x: 562, startPoint y: 237, endPoint x: 574, endPoint y: 55, distance: 182.4
click at [571, 53] on div "Guide is seen Ajustes a Debito e Crédito (red) Ajustes a Debito e Crédito (red)…" at bounding box center [573, 65] width 213 height 24
click at [584, 64] on span "Ajustes a Debito e Crédito (red)" at bounding box center [603, 64] width 133 height 12
click at [565, 138] on span "Ajustes a Debito e Crédito (red)" at bounding box center [552, 138] width 144 height 18
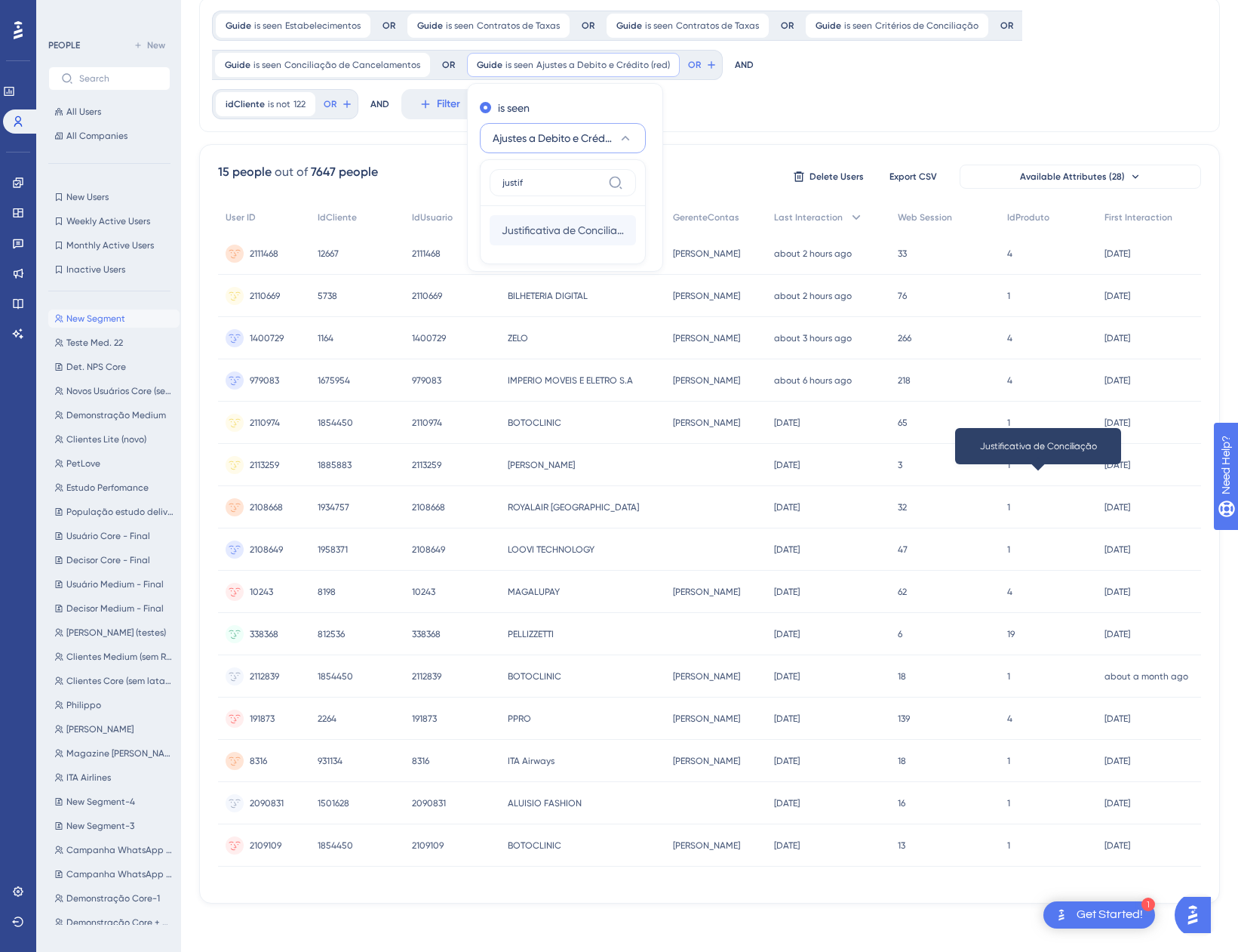
type input "justif"
click at [584, 229] on span "Justificativa de Conciliação" at bounding box center [563, 230] width 123 height 18
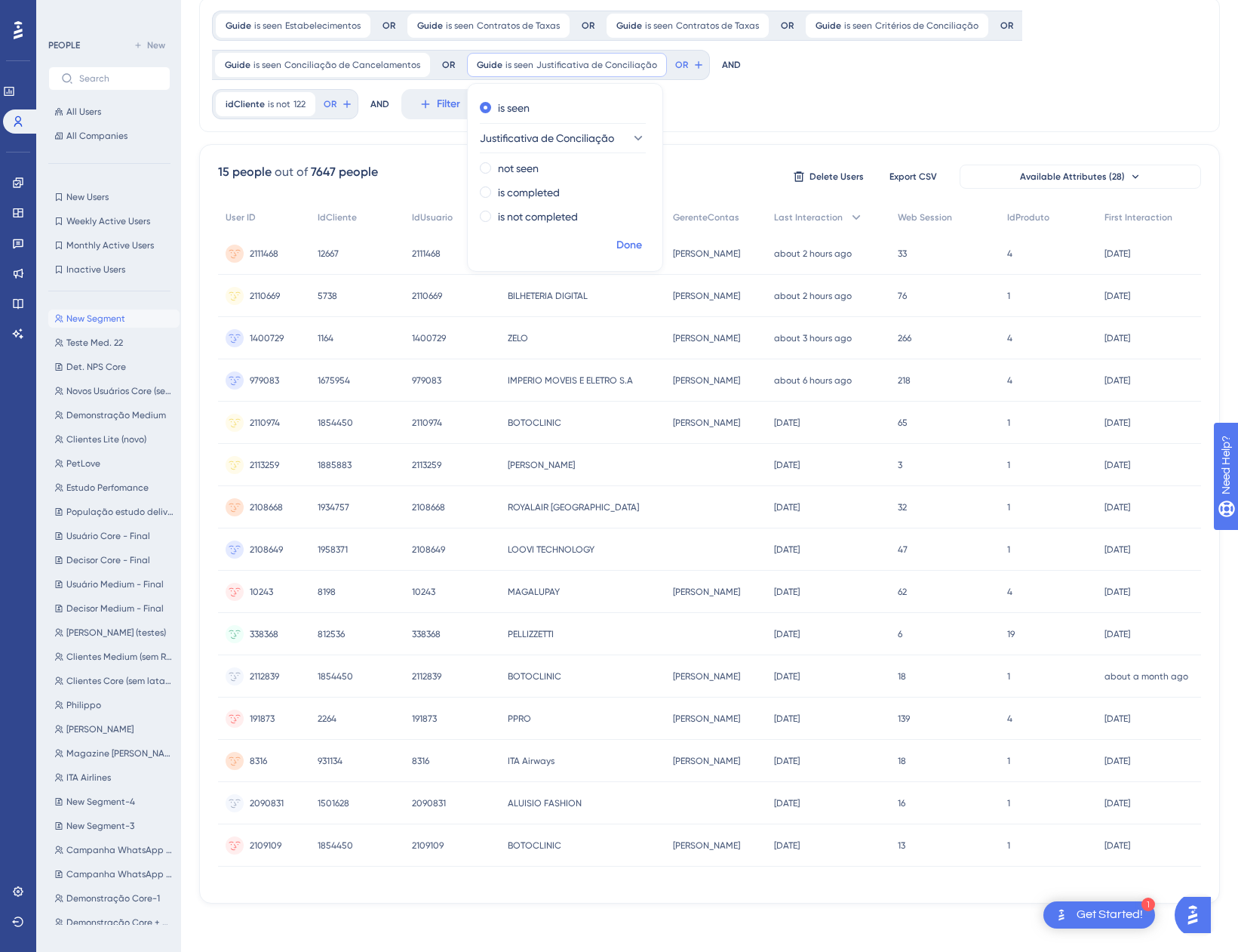
click at [623, 243] on span "Done" at bounding box center [629, 245] width 26 height 18
click at [693, 68] on icon at bounding box center [699, 64] width 12 height 12
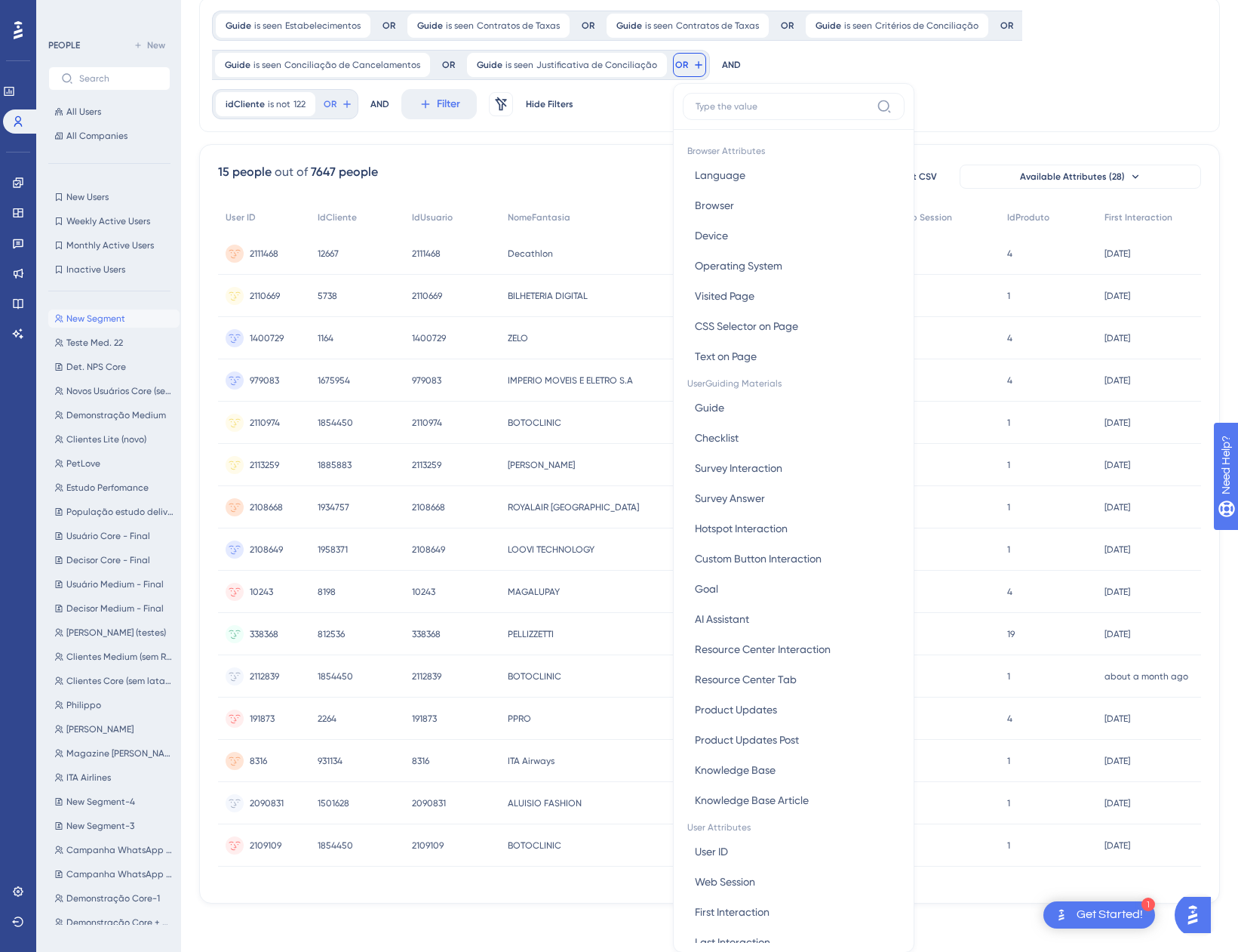
scroll to position [135, 0]
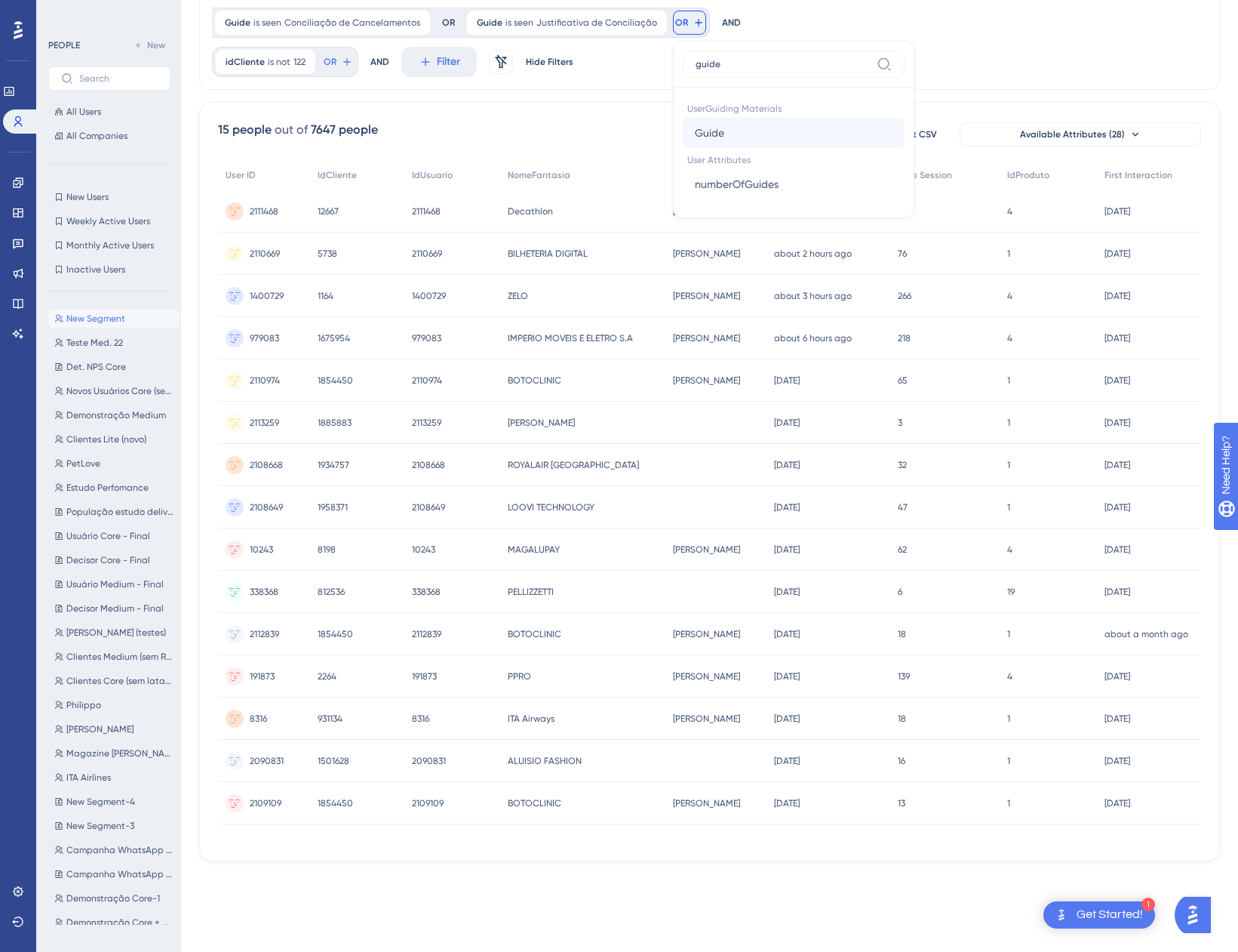
type input "guide"
click at [729, 138] on button "Guide Guide" at bounding box center [794, 133] width 222 height 30
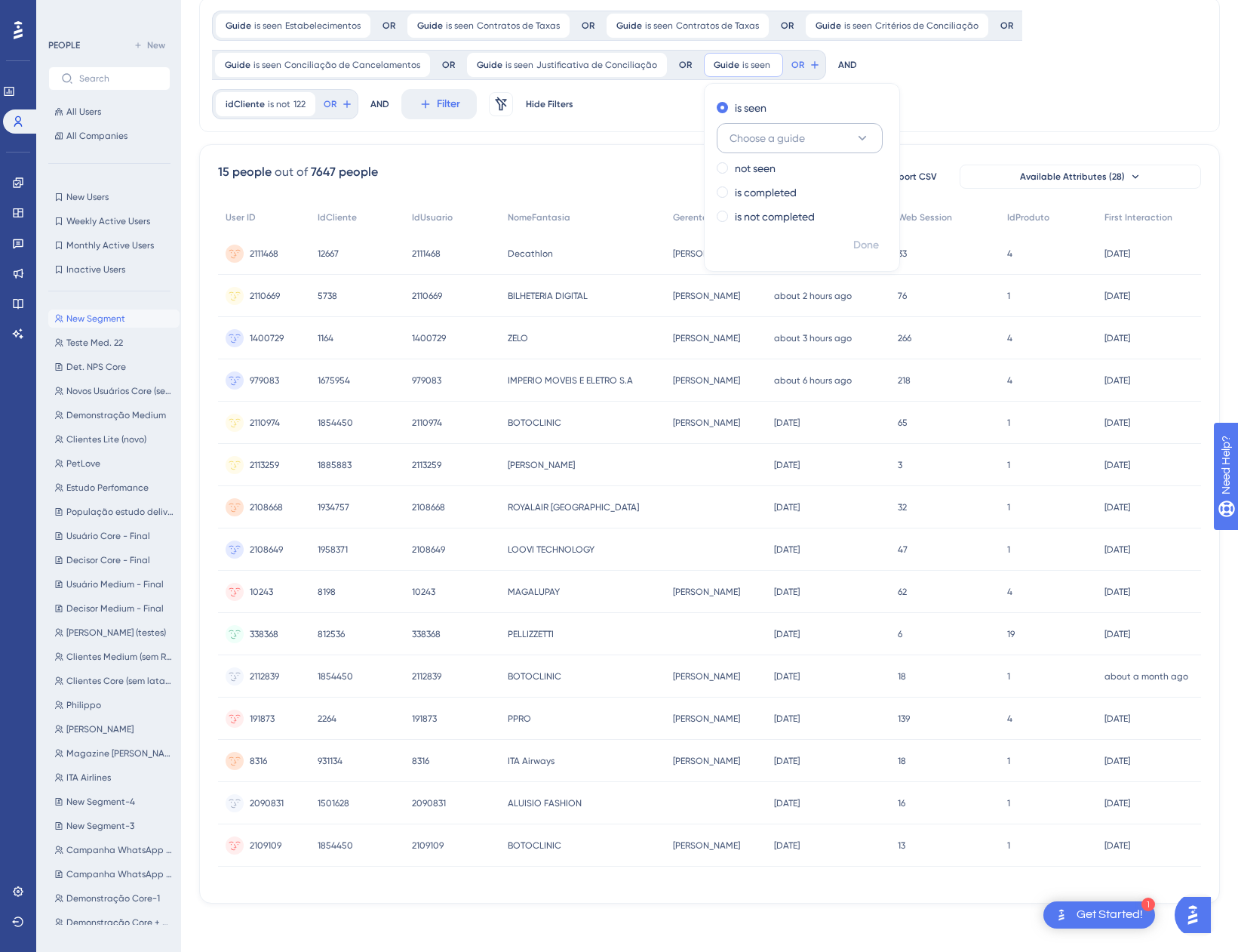
click at [771, 140] on span "Choose a guide" at bounding box center [767, 138] width 76 height 18
type input "motivo"
click at [806, 233] on span "Motivo de Anulação" at bounding box center [786, 230] width 96 height 18
click at [853, 241] on span "Done" at bounding box center [866, 245] width 26 height 18
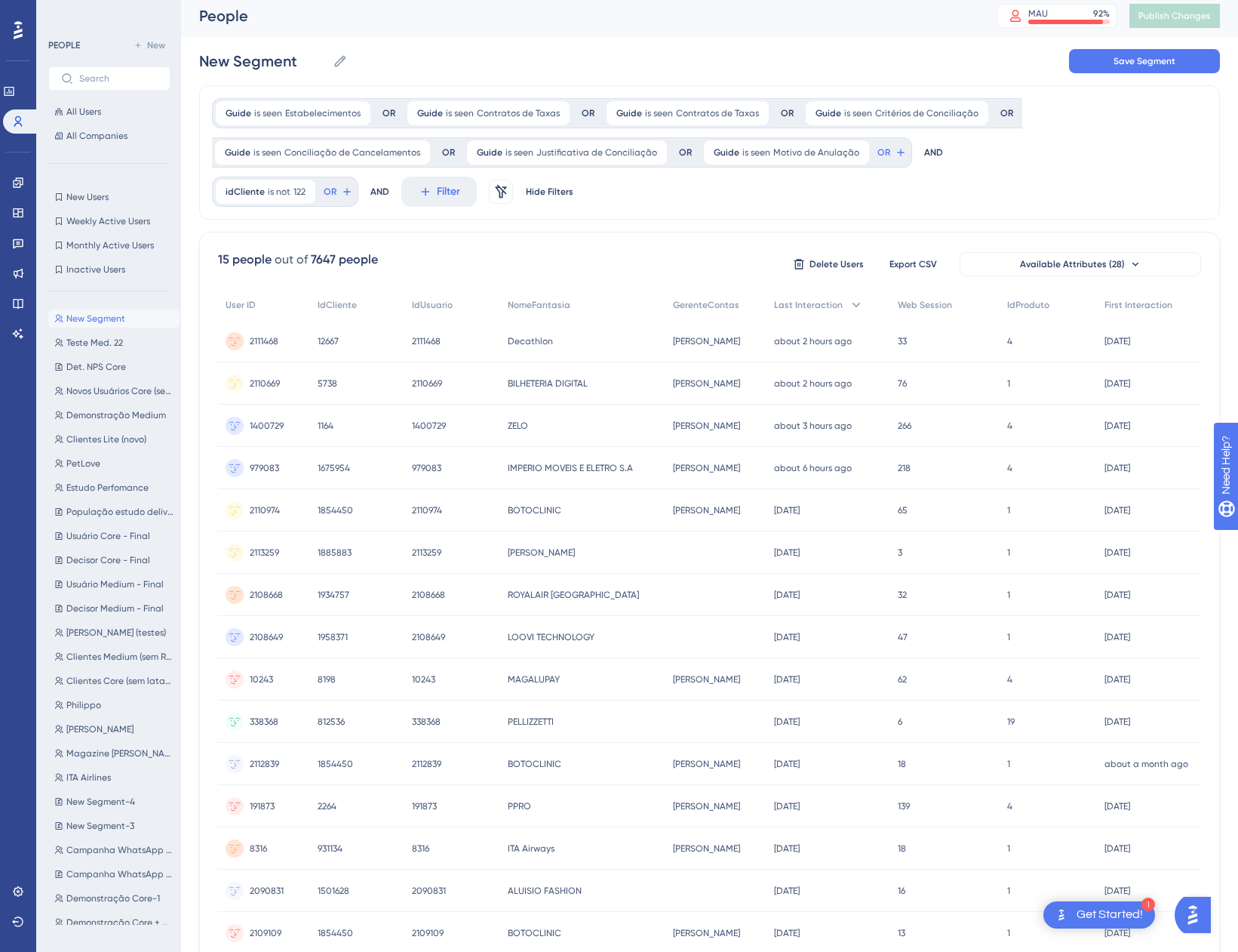
scroll to position [0, 0]
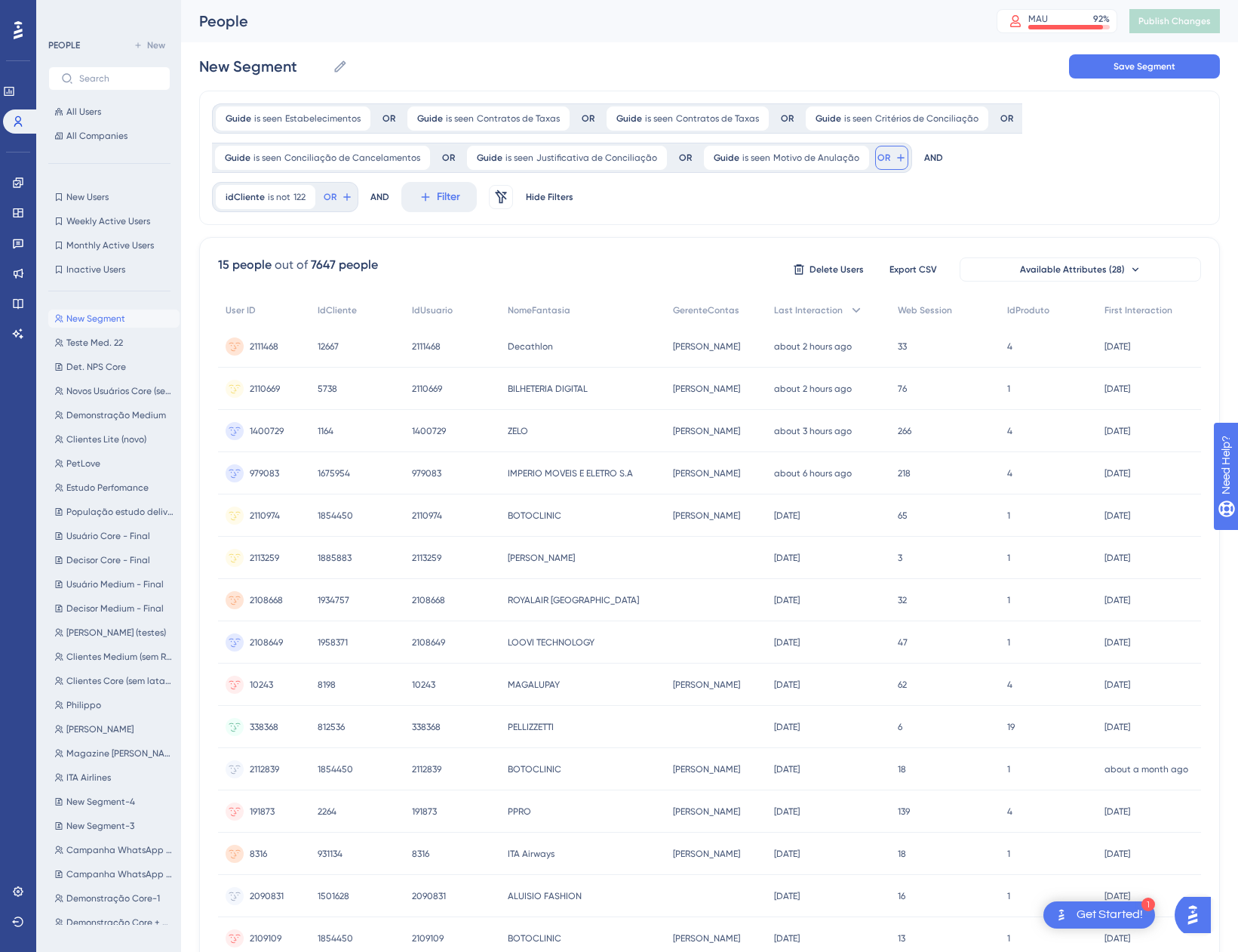
click at [878, 157] on span "OR" at bounding box center [884, 157] width 13 height 12
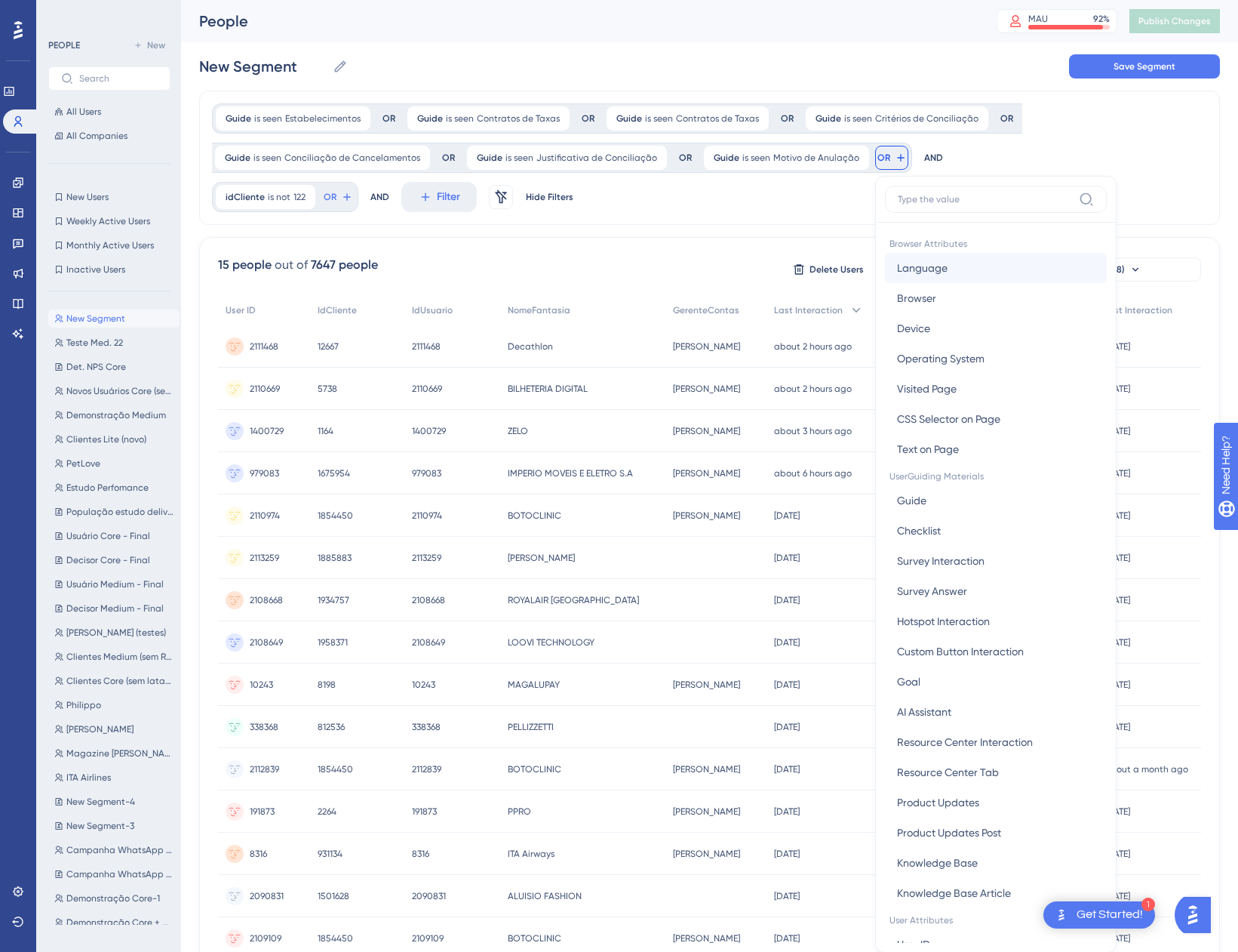
scroll to position [89, 0]
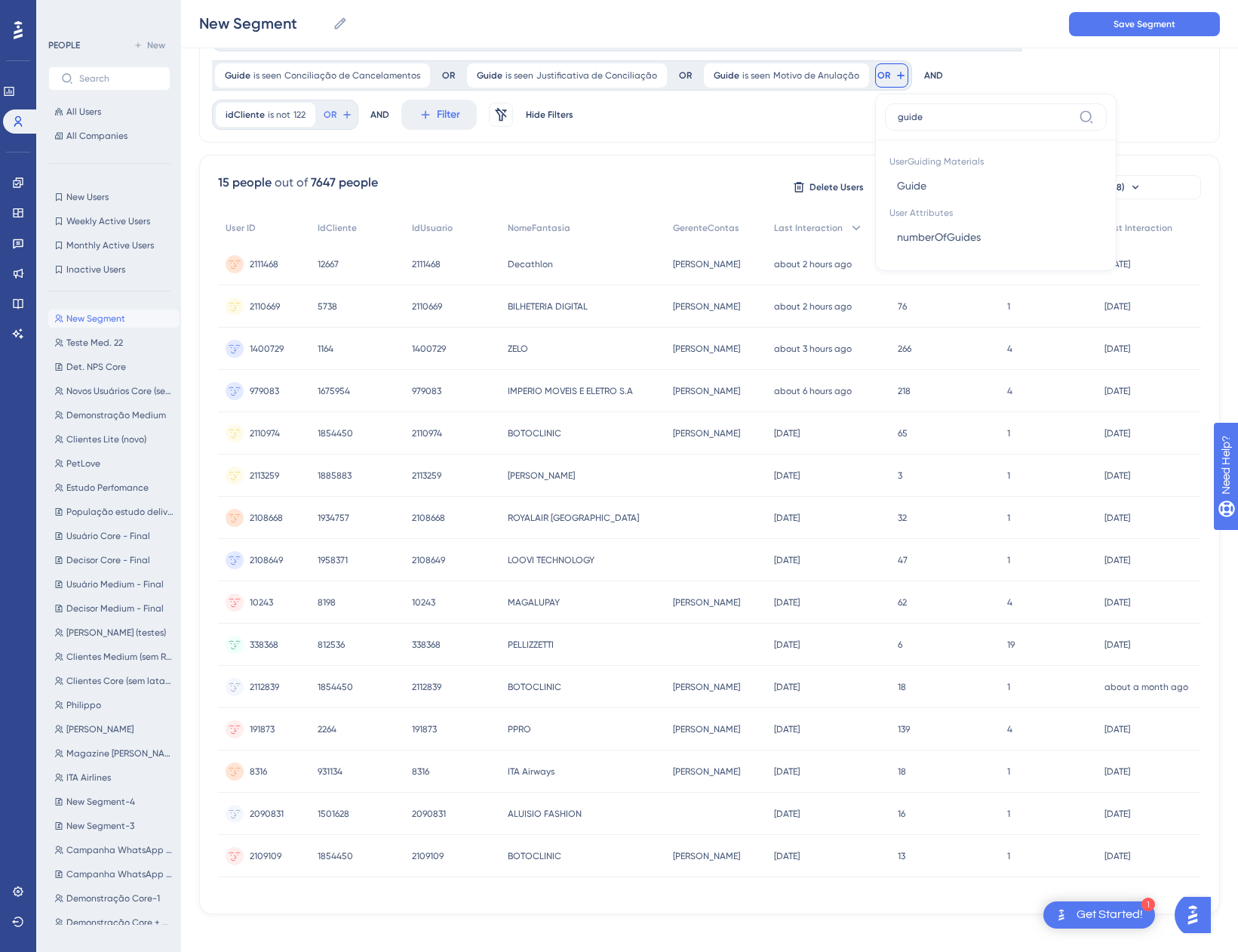
type input "guide"
click at [940, 191] on button "Guide Guide" at bounding box center [996, 186] width 222 height 30
click at [966, 149] on span "Choose a guide" at bounding box center [969, 149] width 76 height 18
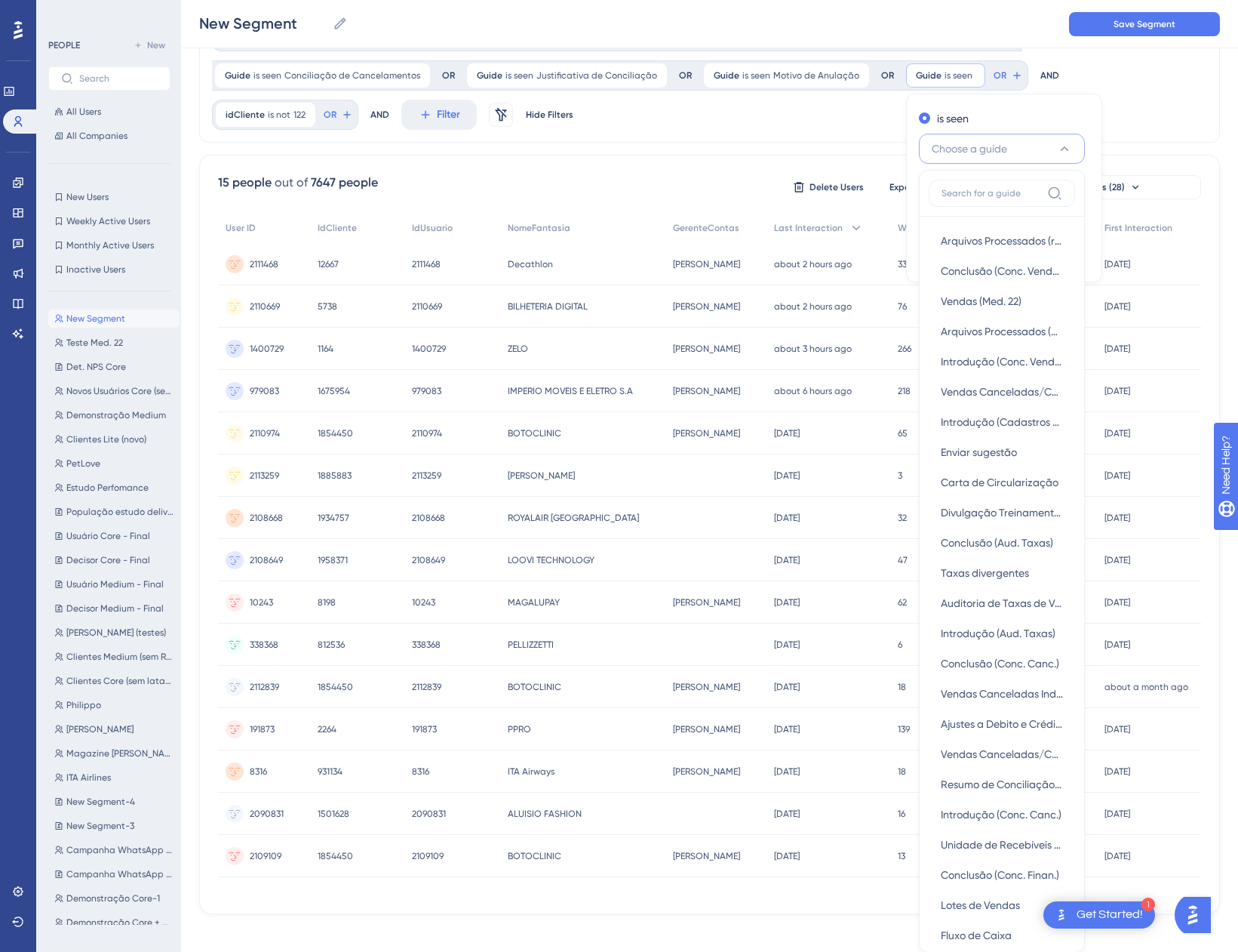
scroll to position [96, 0]
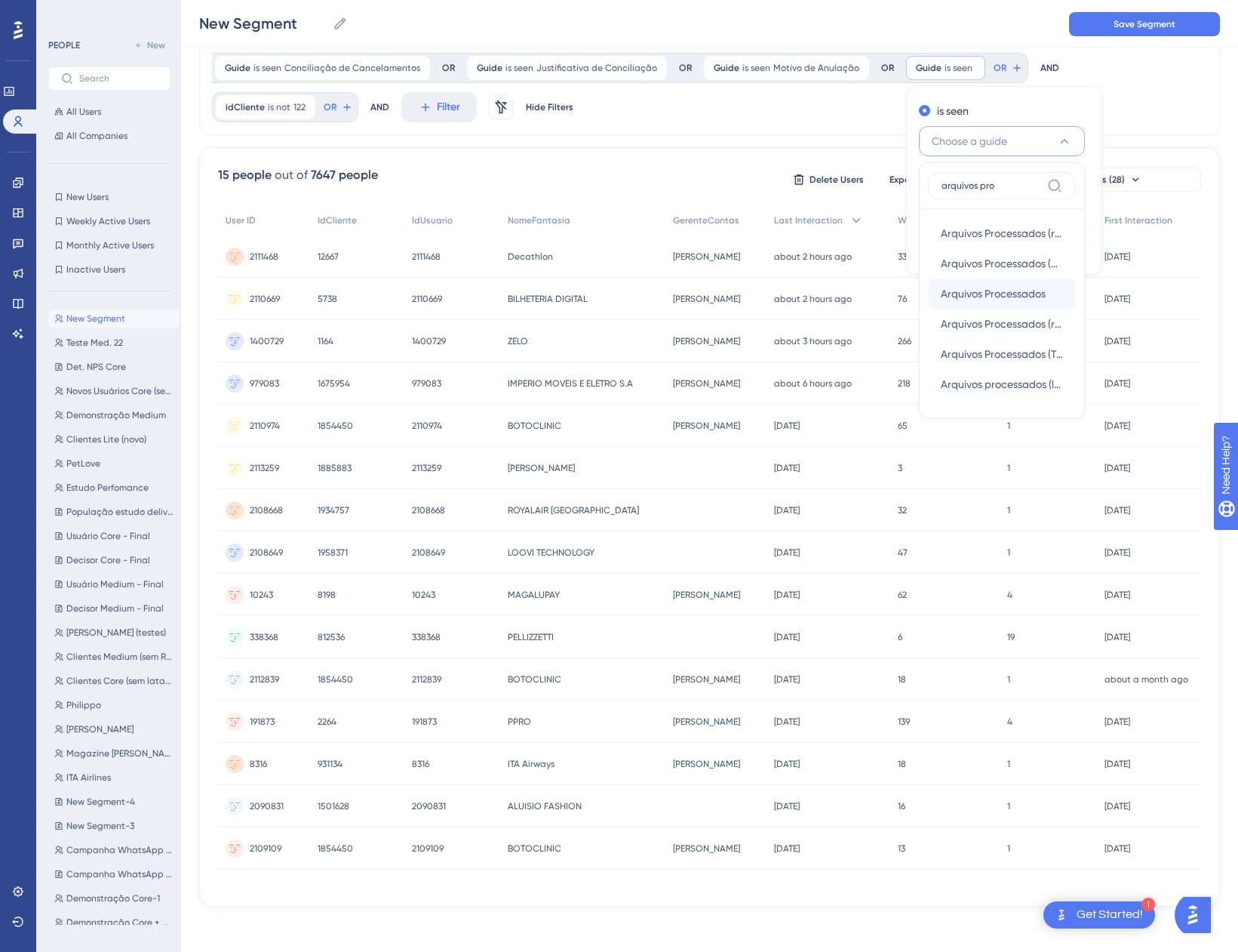
type input "arquivos pro"
click at [991, 287] on span "Arquivos Processados" at bounding box center [993, 294] width 105 height 18
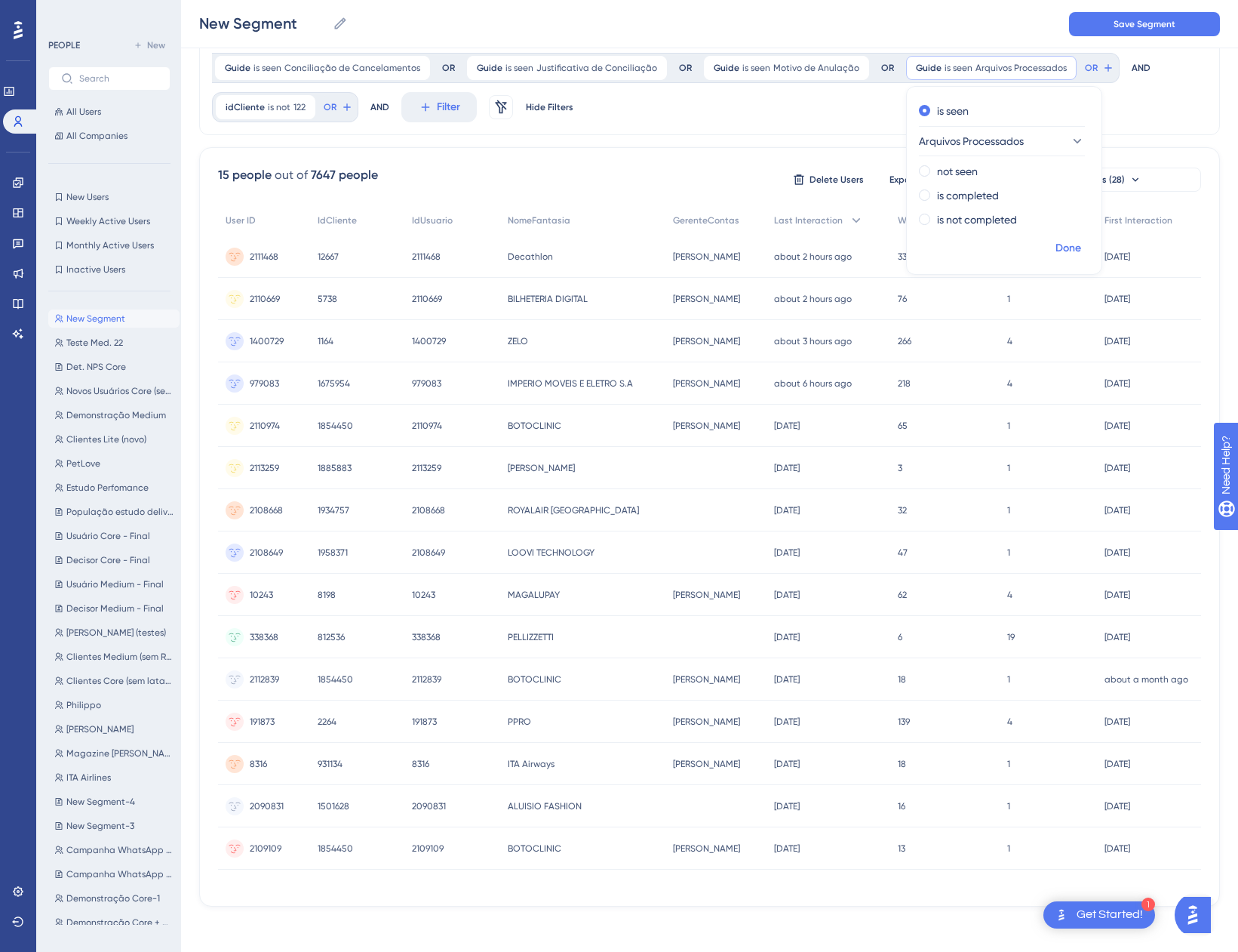
click at [1056, 250] on span "Done" at bounding box center [1069, 249] width 26 height 18
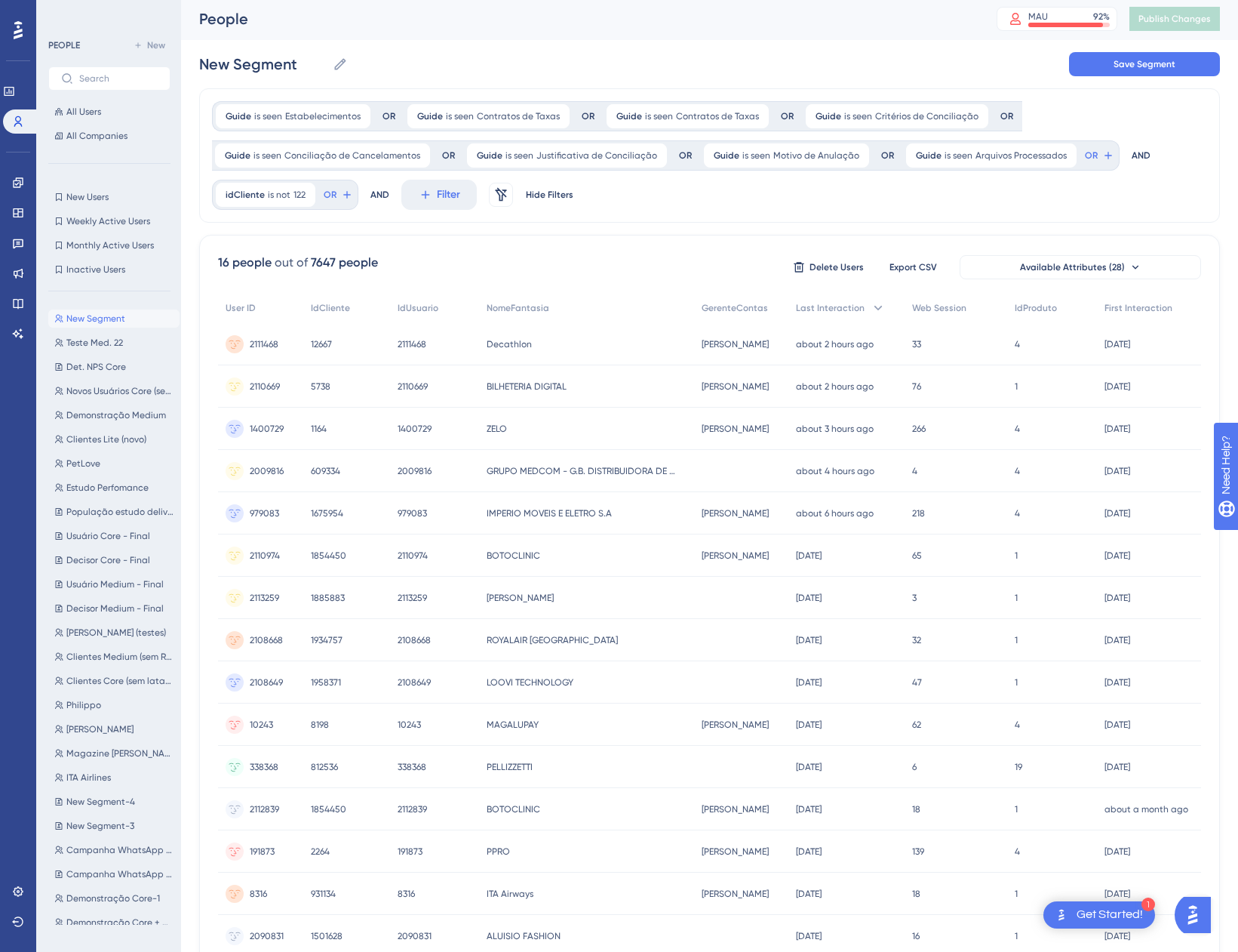
scroll to position [0, 0]
click at [1103, 159] on icon at bounding box center [1108, 157] width 12 height 12
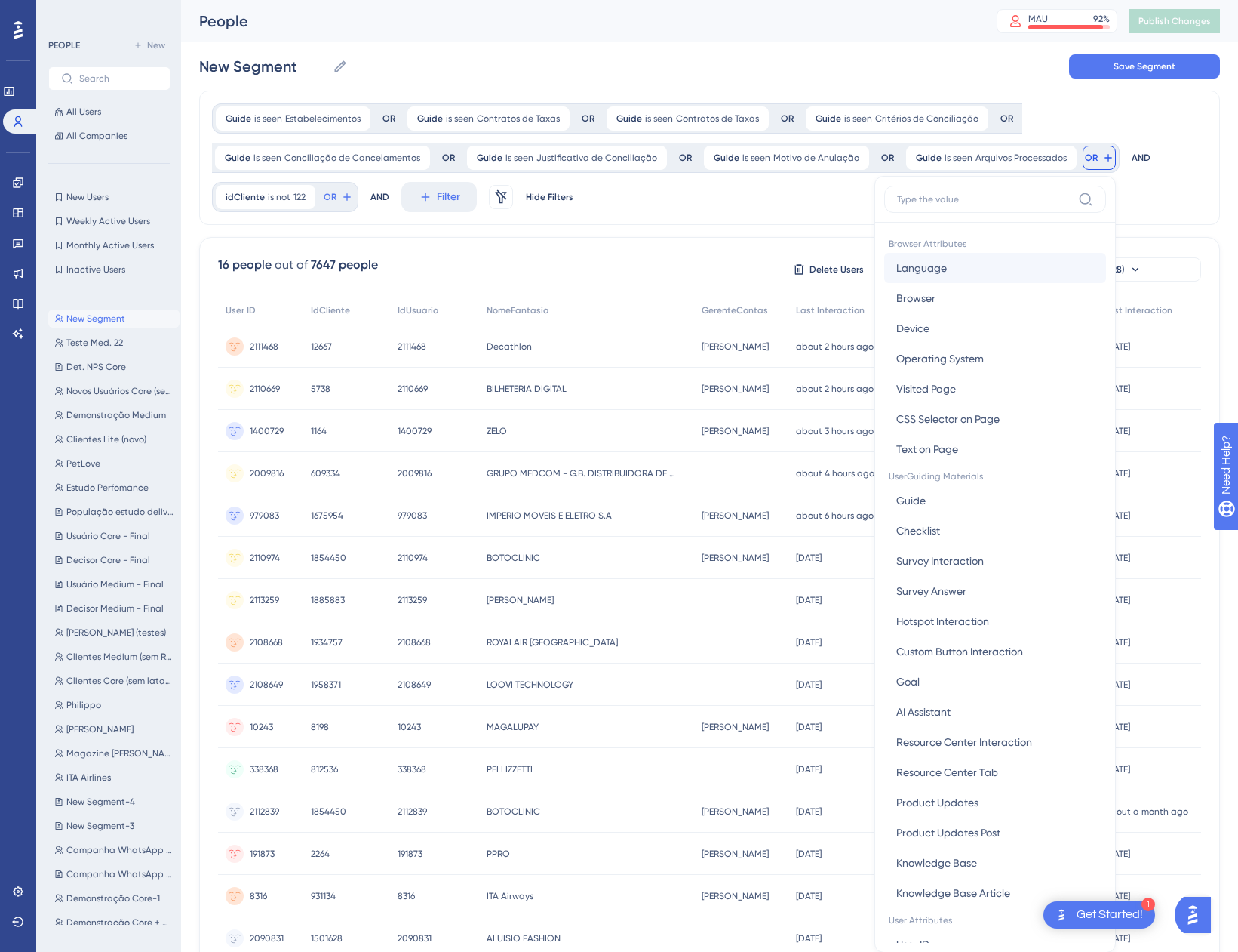
scroll to position [89, 0]
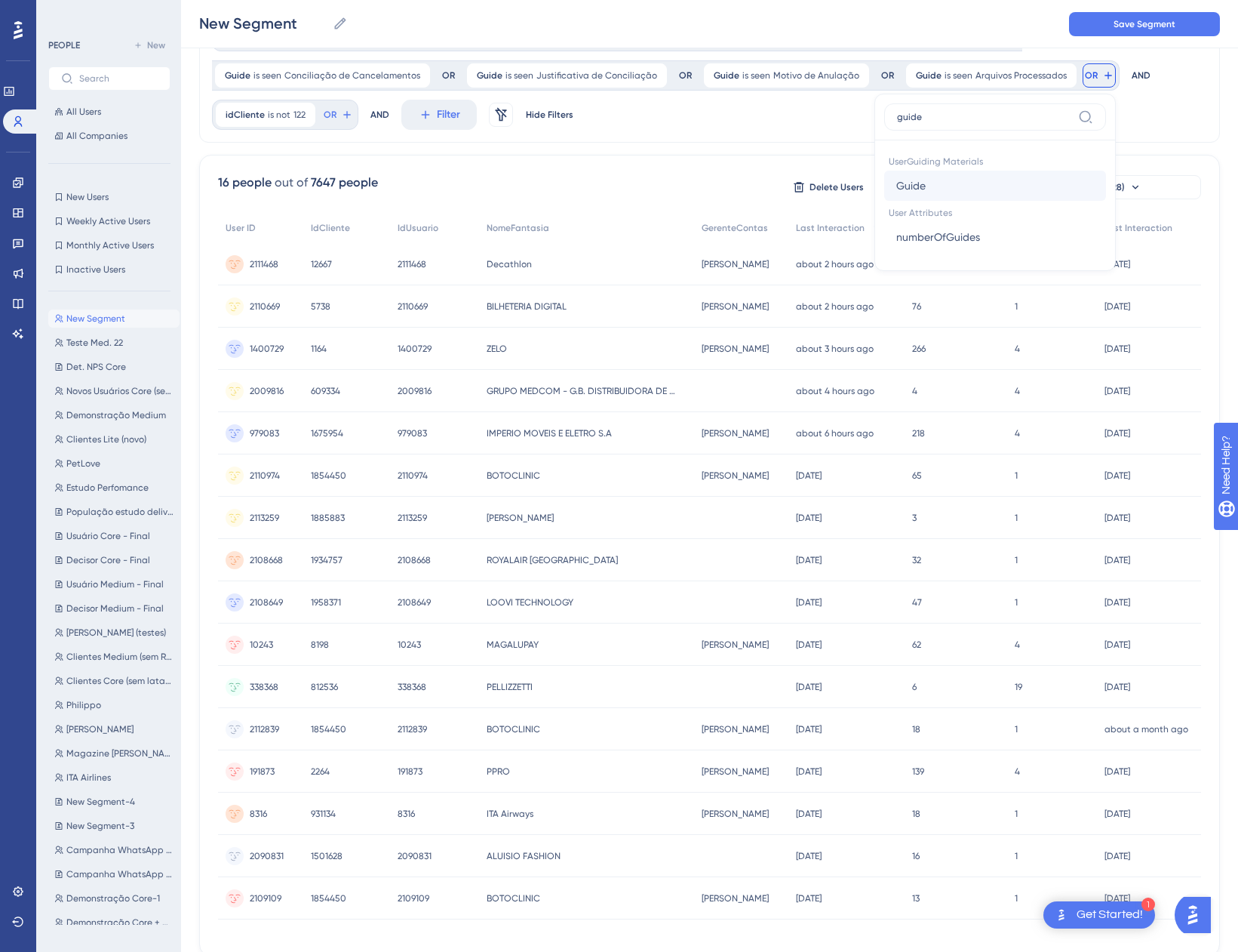
type input "guide"
click at [966, 182] on button "Guide Guide" at bounding box center [995, 186] width 222 height 30
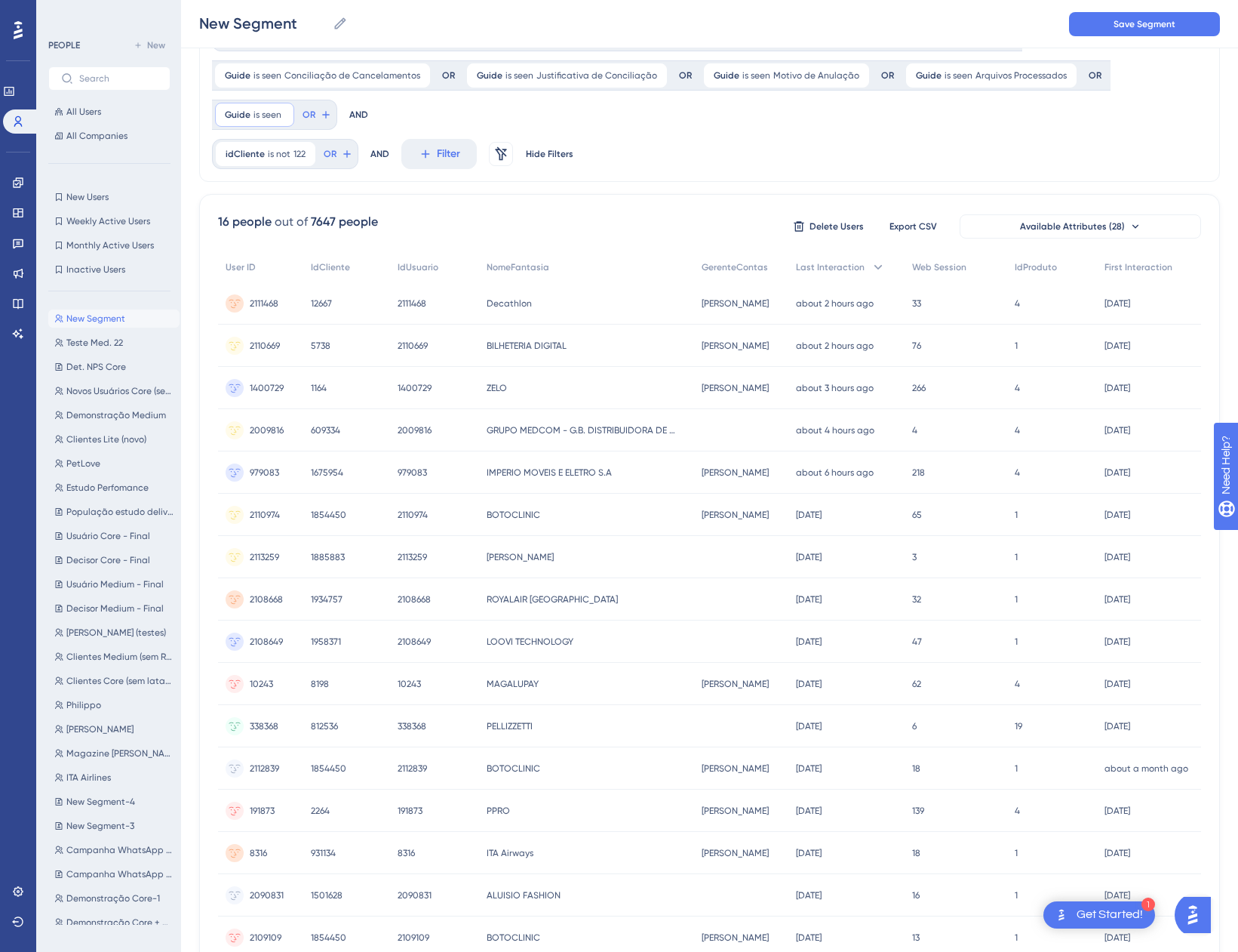
click at [284, 187] on span "Choose a guide" at bounding box center [278, 188] width 76 height 18
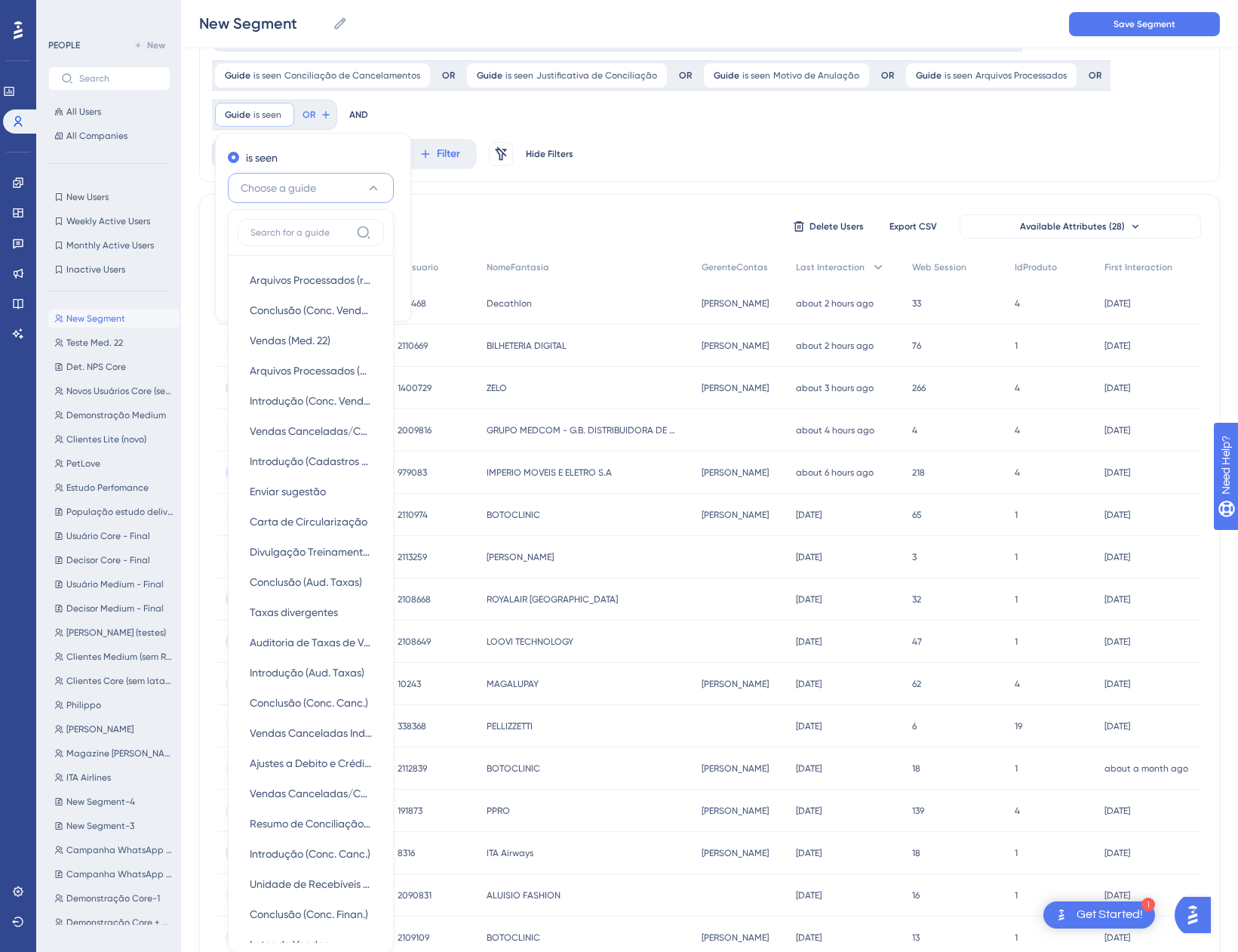
scroll to position [166, 0]
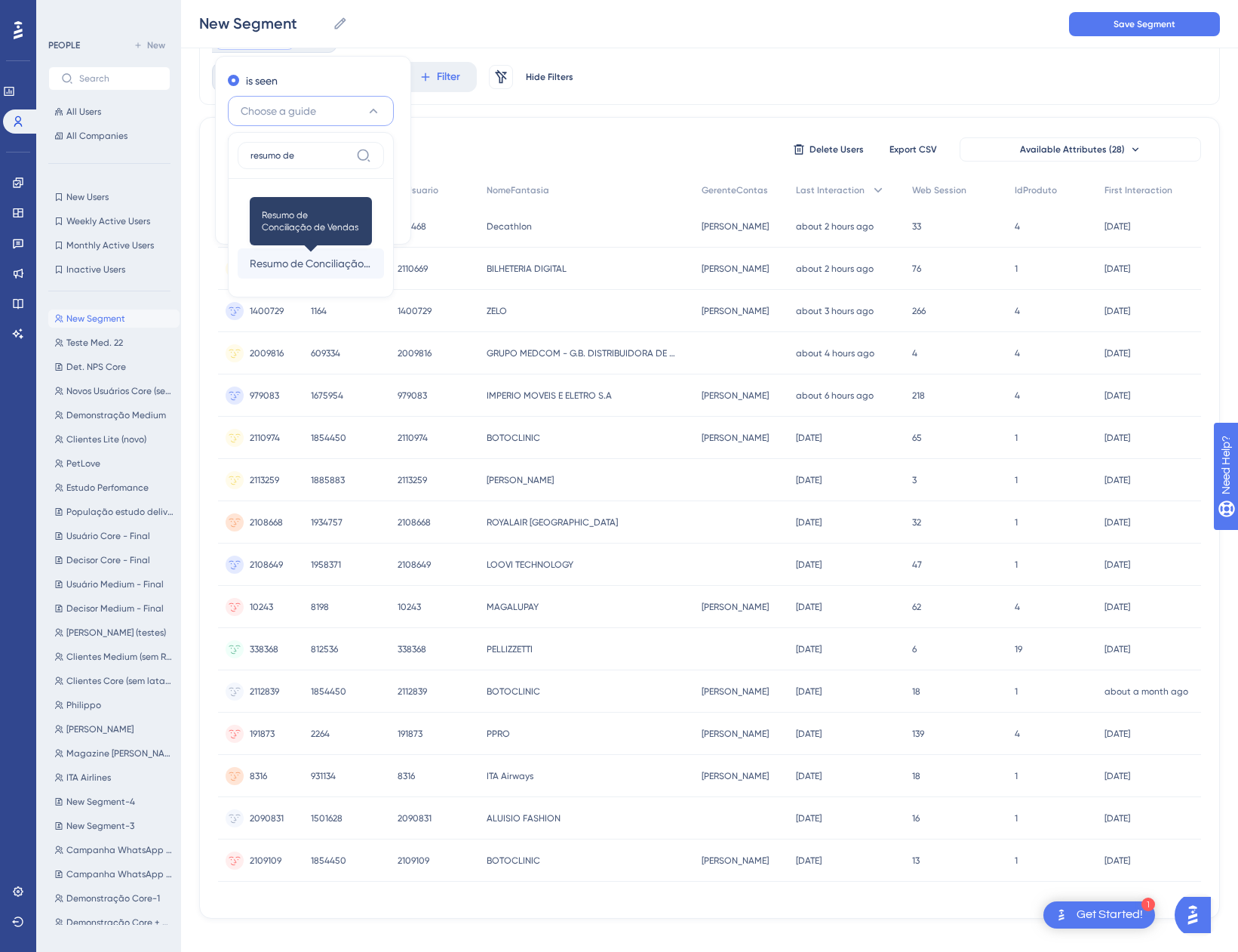
type input "resumo de"
click at [327, 262] on span "Resumo de Conciliação de Vendas" at bounding box center [311, 263] width 123 height 18
click at [374, 222] on span "Done" at bounding box center [378, 219] width 26 height 18
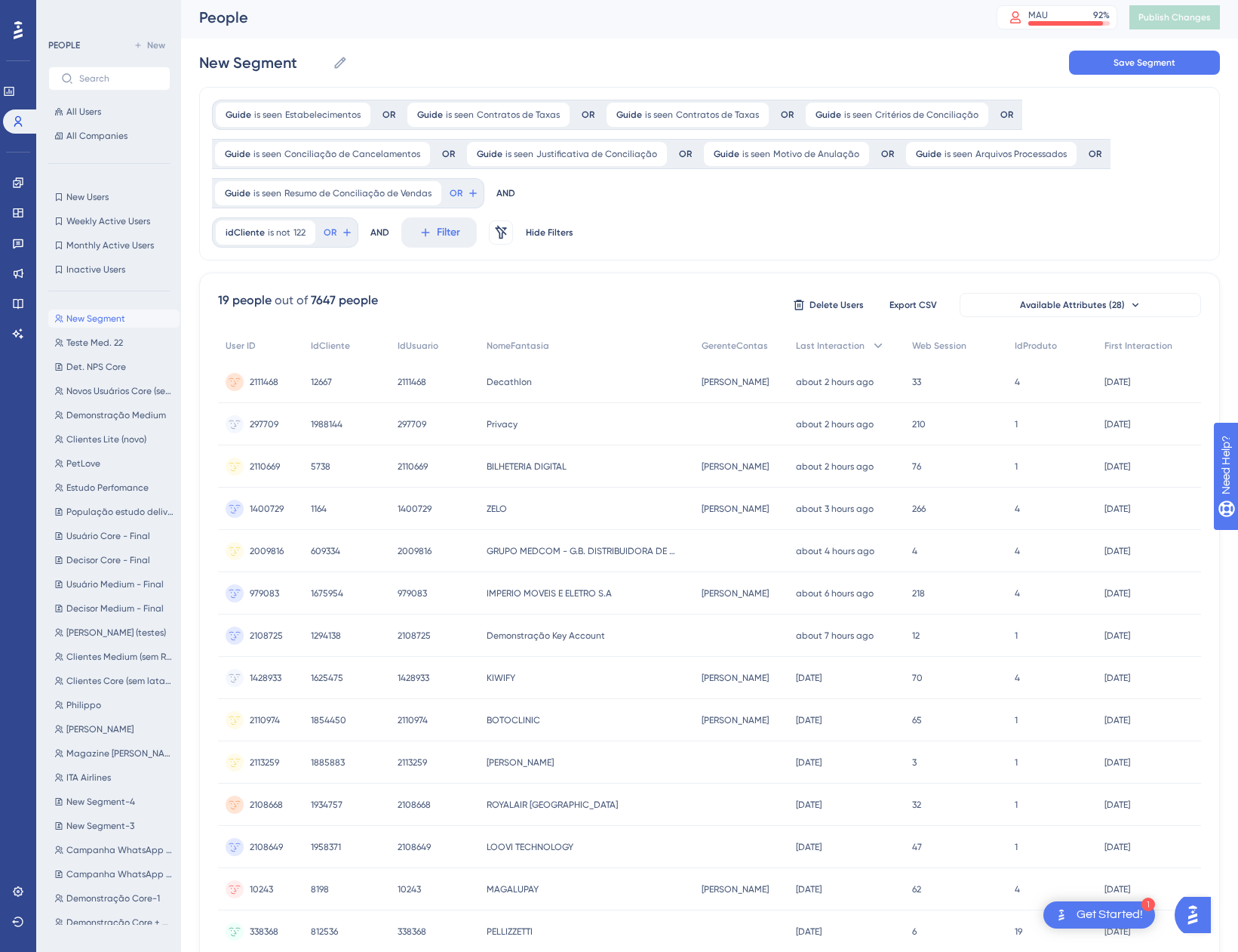
scroll to position [0, 0]
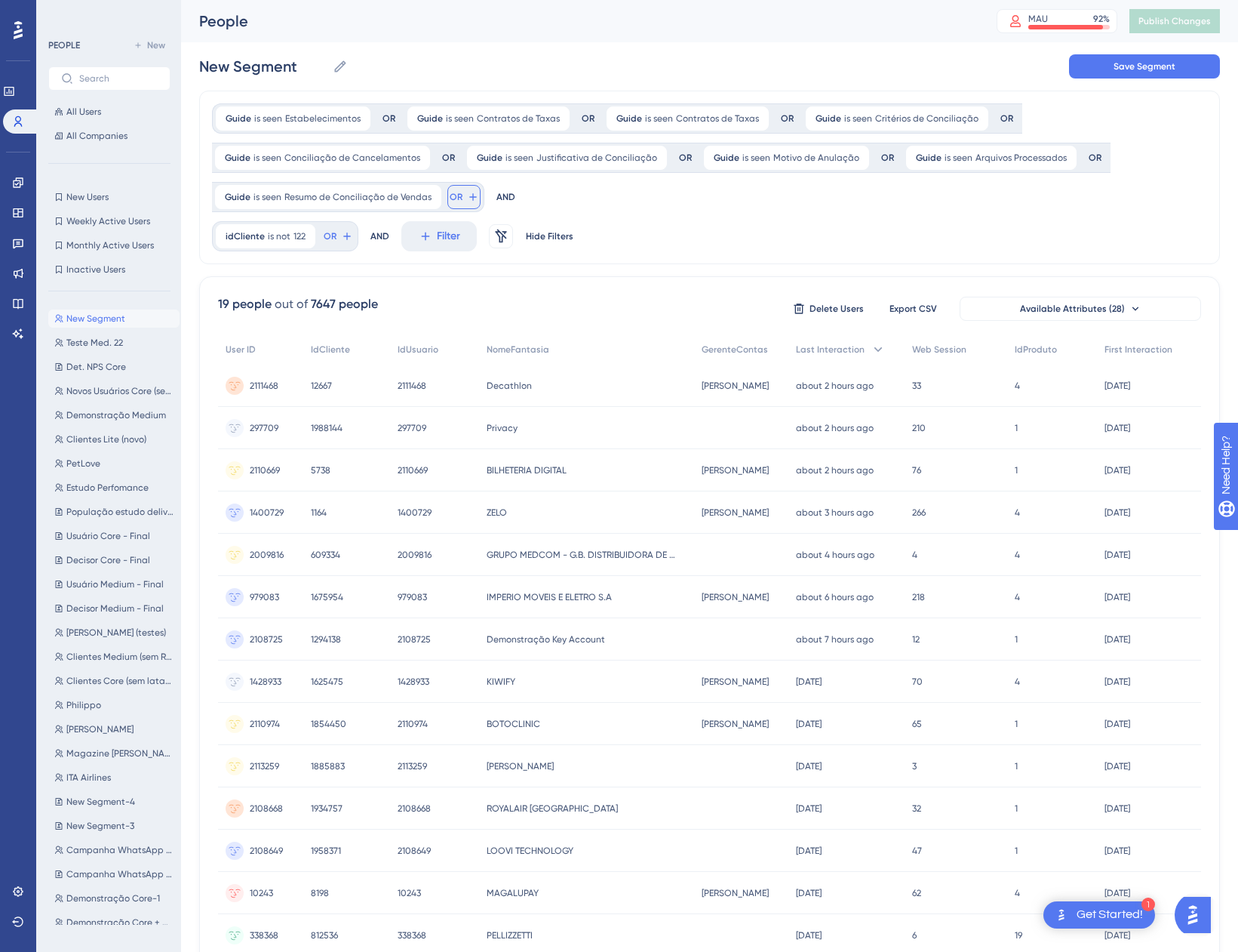
click at [456, 198] on span "OR" at bounding box center [456, 197] width 13 height 12
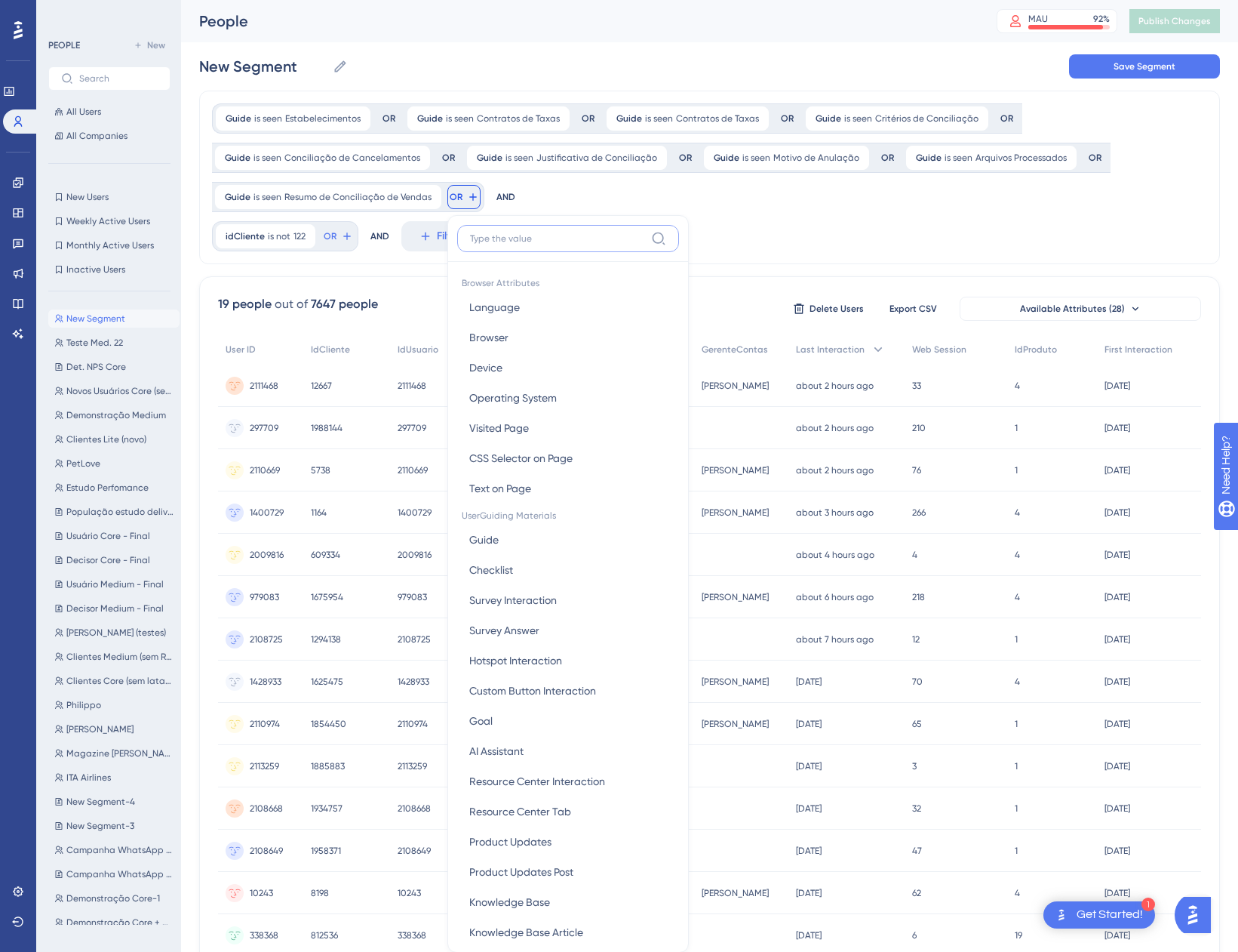
scroll to position [108, 0]
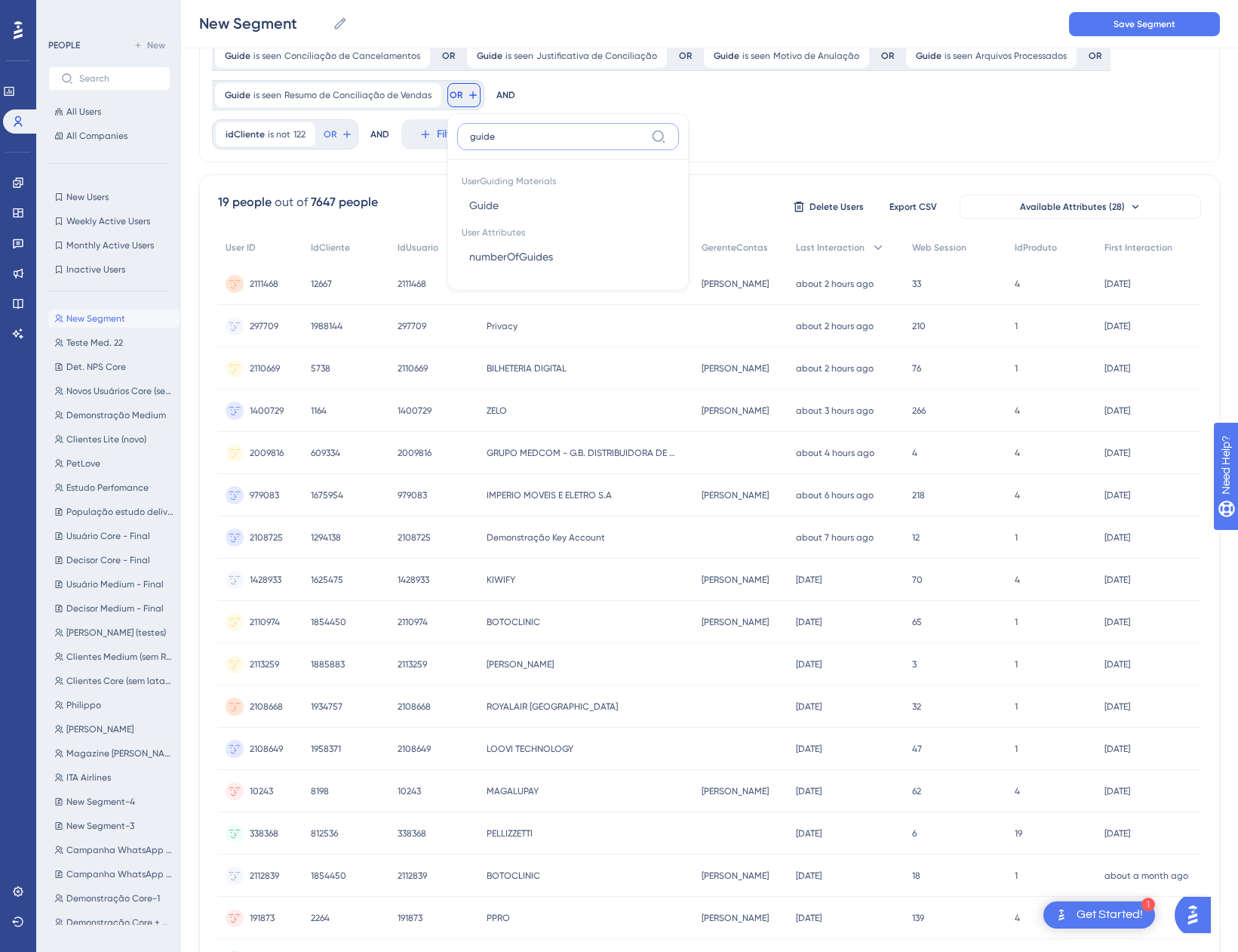
type input "guide"
click at [500, 206] on button "Guide Guide" at bounding box center [568, 205] width 222 height 30
click at [545, 160] on span "Choose a guide" at bounding box center [541, 168] width 76 height 18
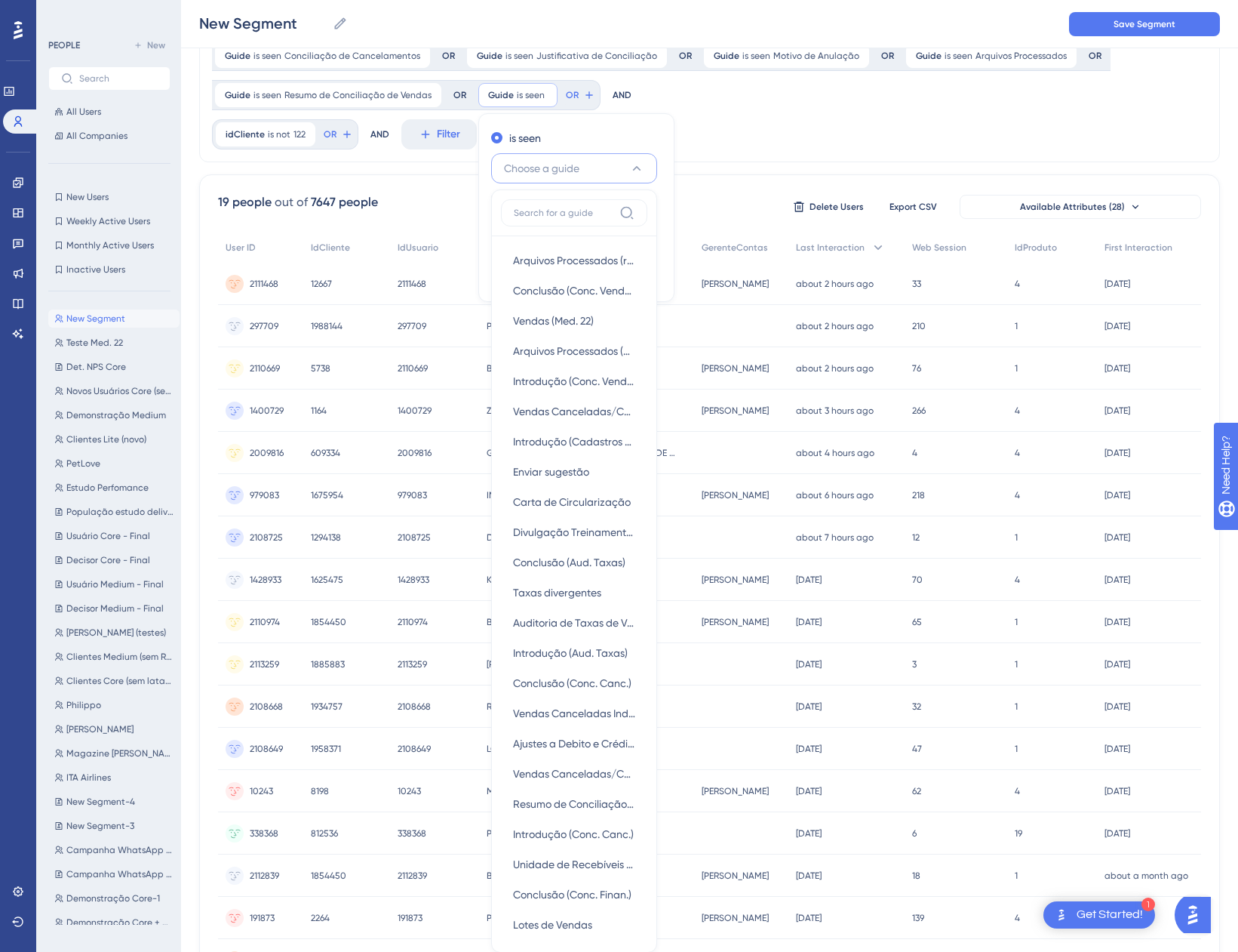
scroll to position [127, 0]
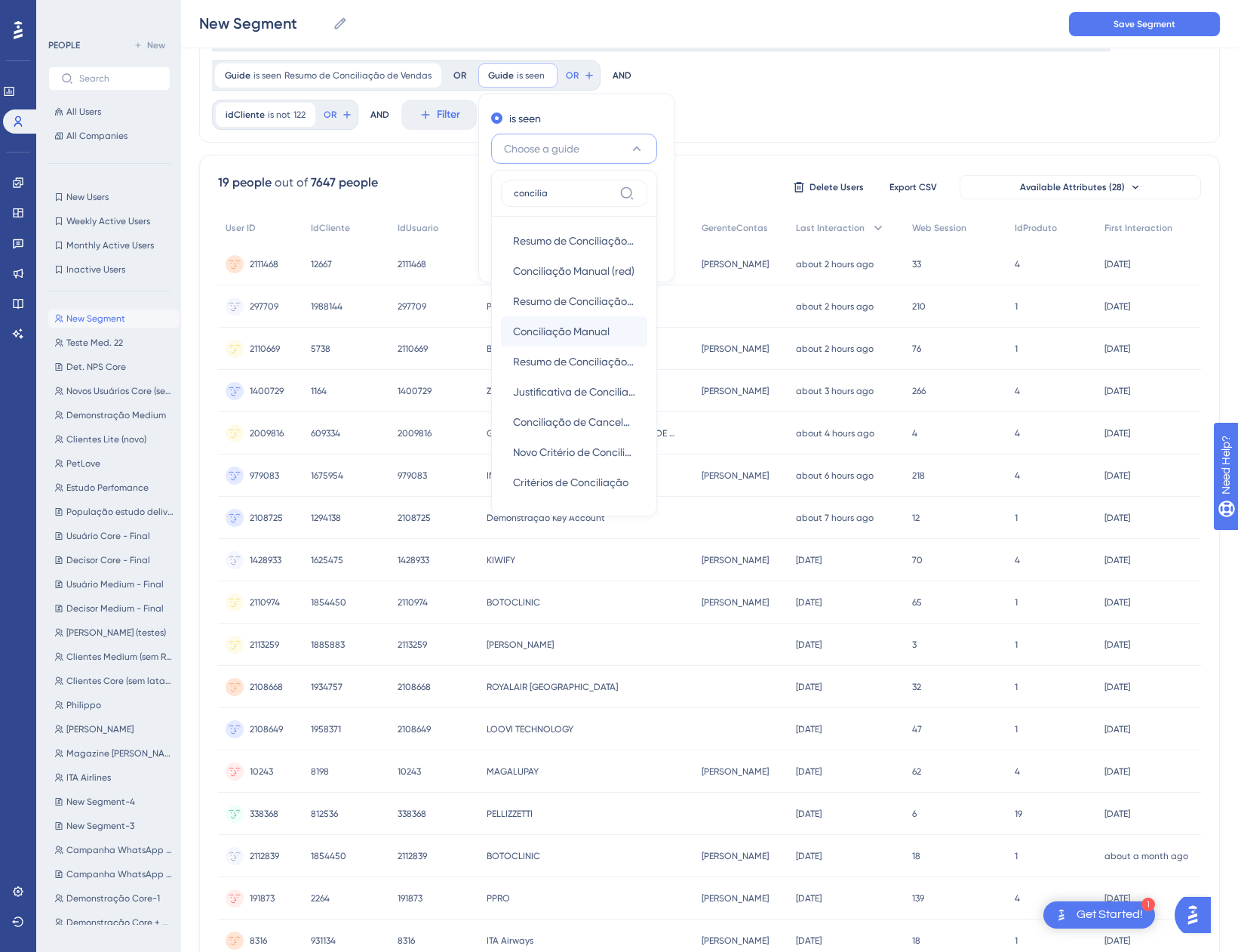
type input "concilia"
click at [543, 328] on span "Conciliação Manual" at bounding box center [561, 331] width 97 height 18
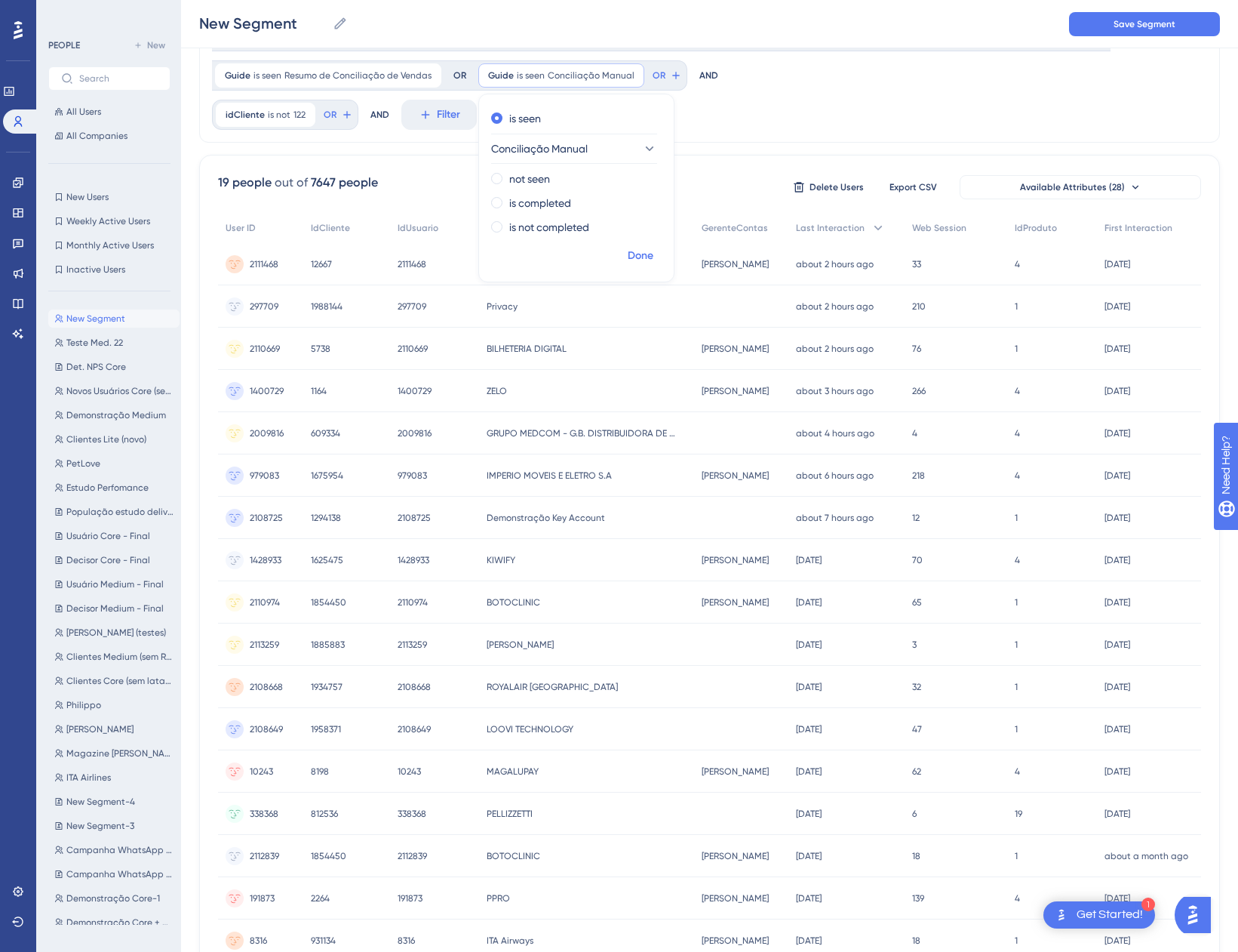
click at [654, 257] on button "Done" at bounding box center [641, 256] width 42 height 27
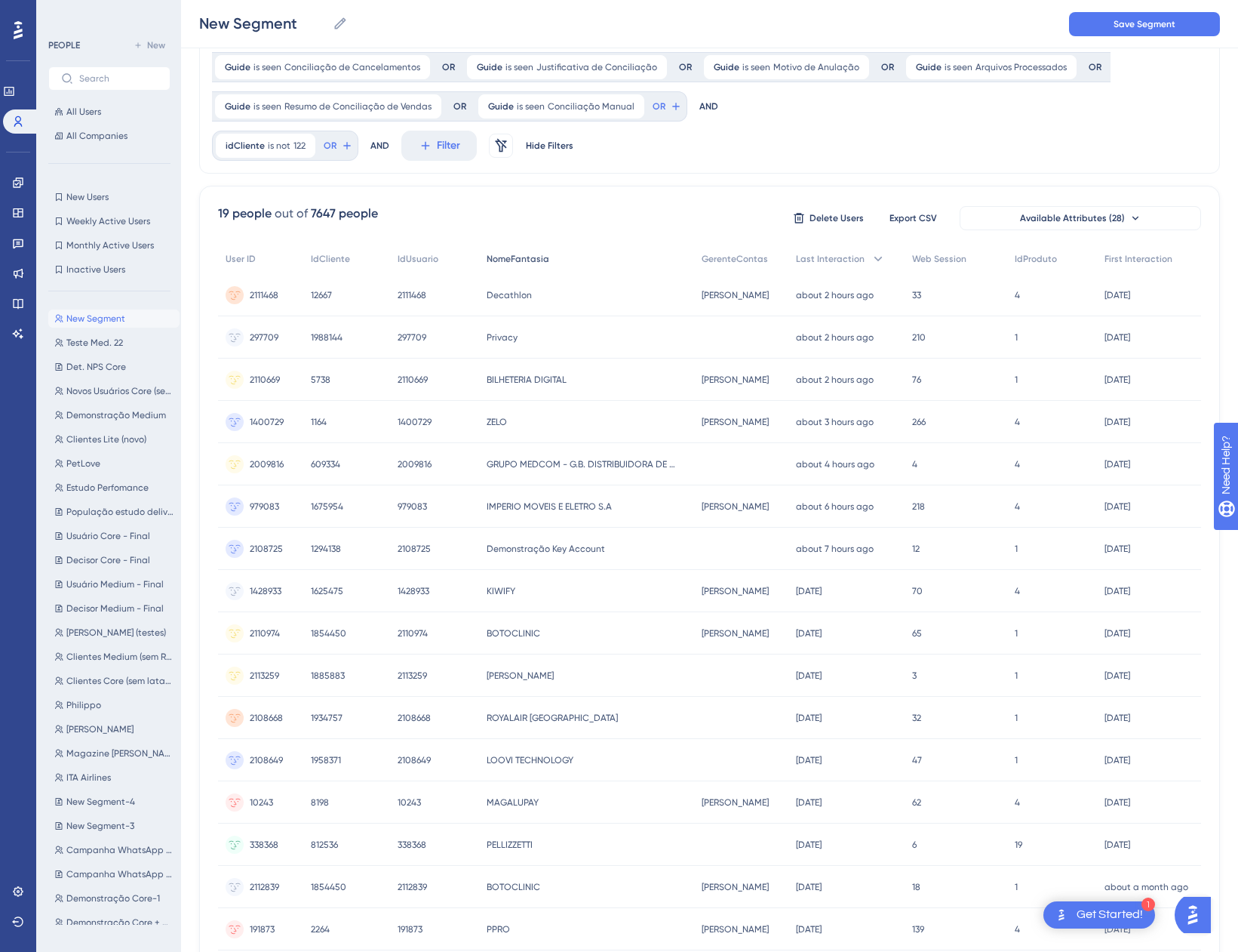
scroll to position [0, 0]
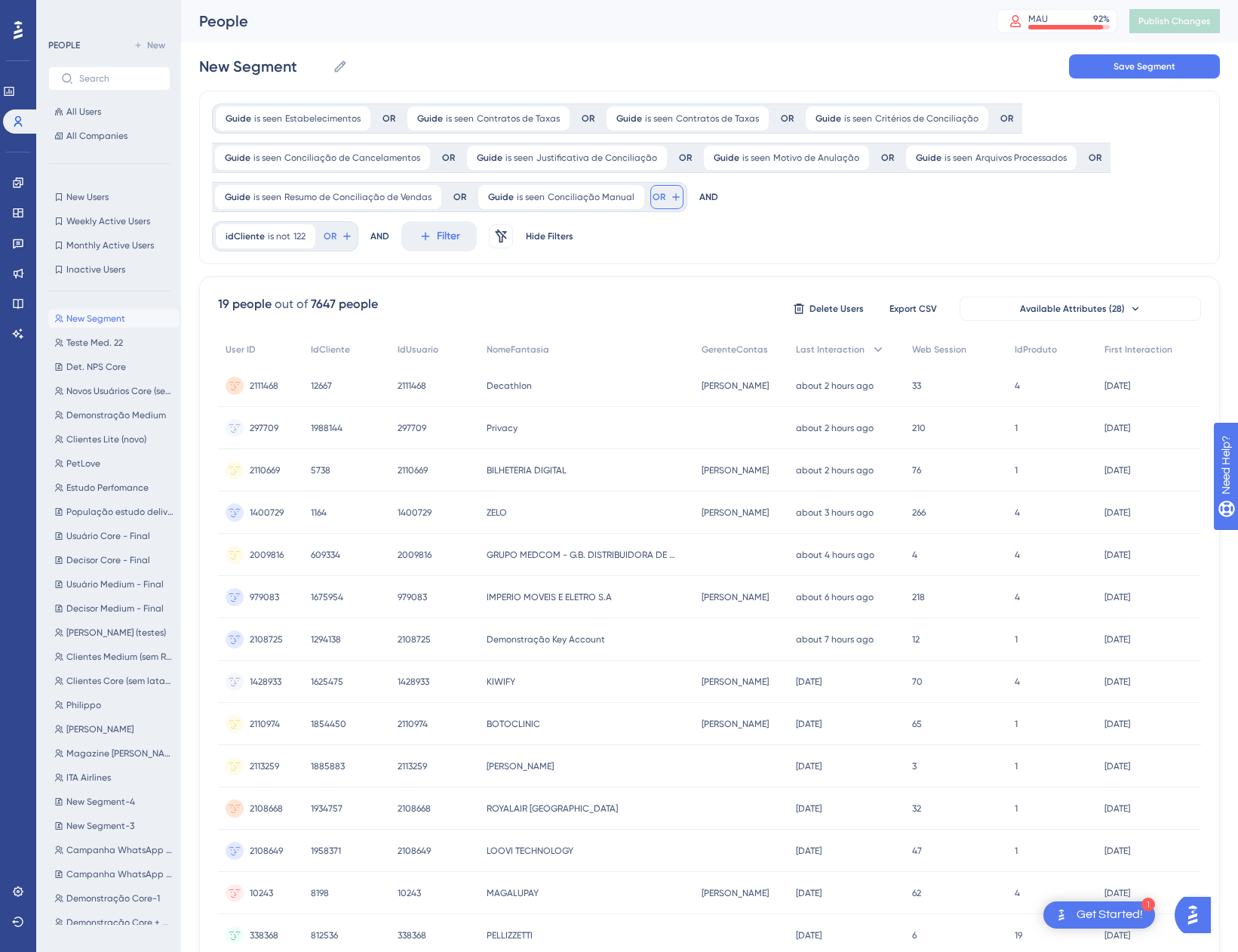
click at [673, 192] on icon at bounding box center [676, 197] width 12 height 12
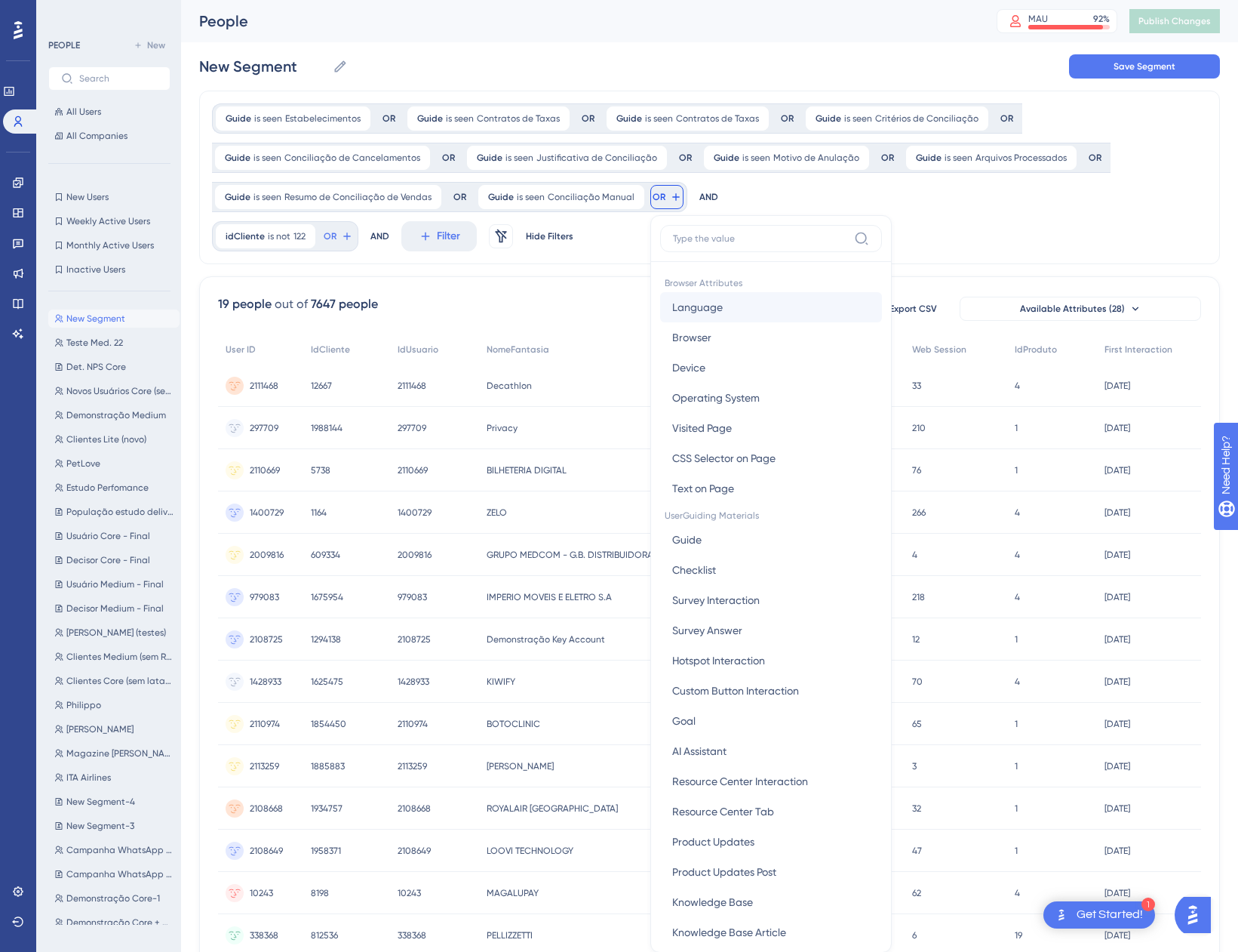
scroll to position [108, 0]
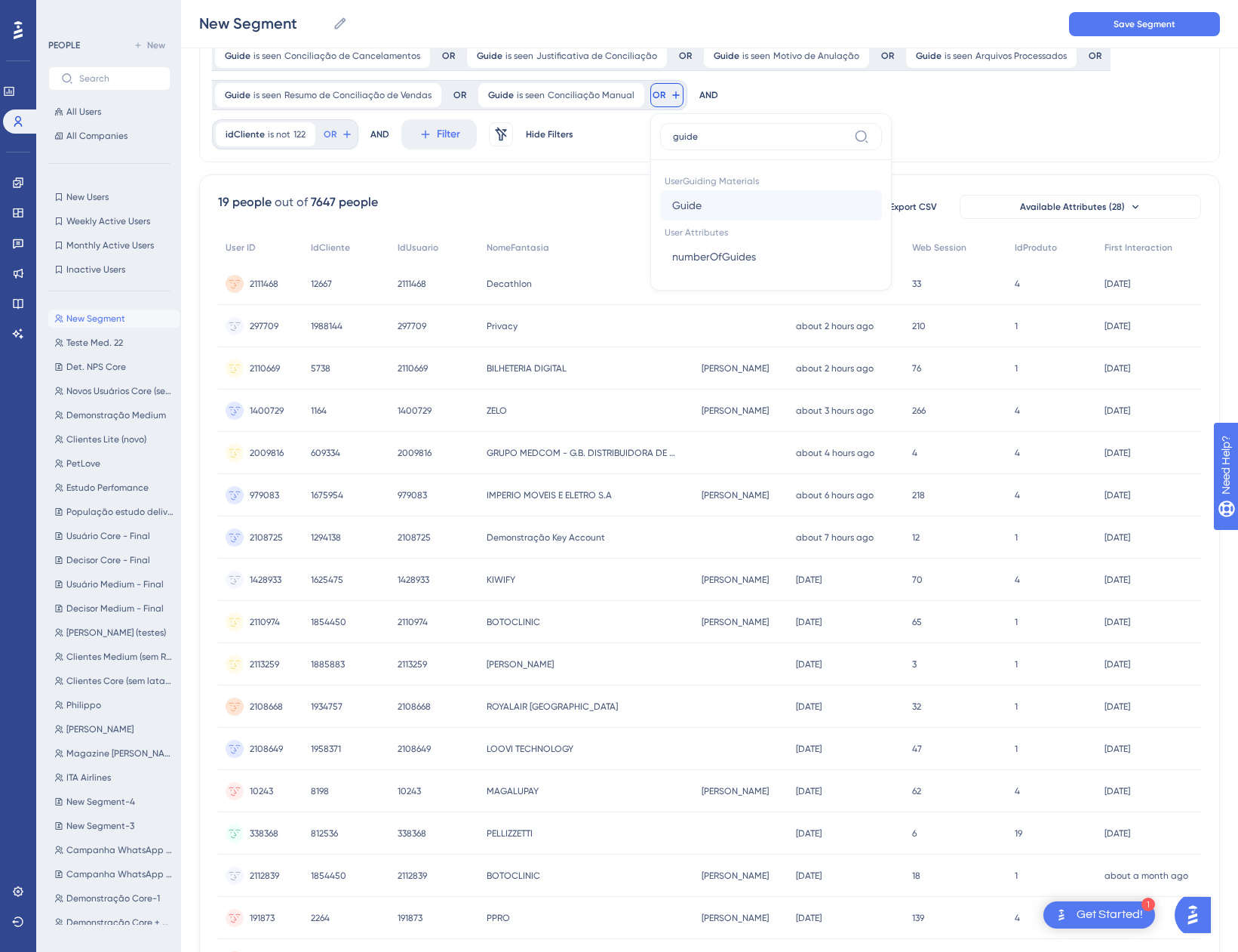
type input "guide"
click at [742, 201] on button "Guide Guide" at bounding box center [771, 205] width 222 height 30
click at [765, 162] on span "Choose a guide" at bounding box center [744, 168] width 76 height 18
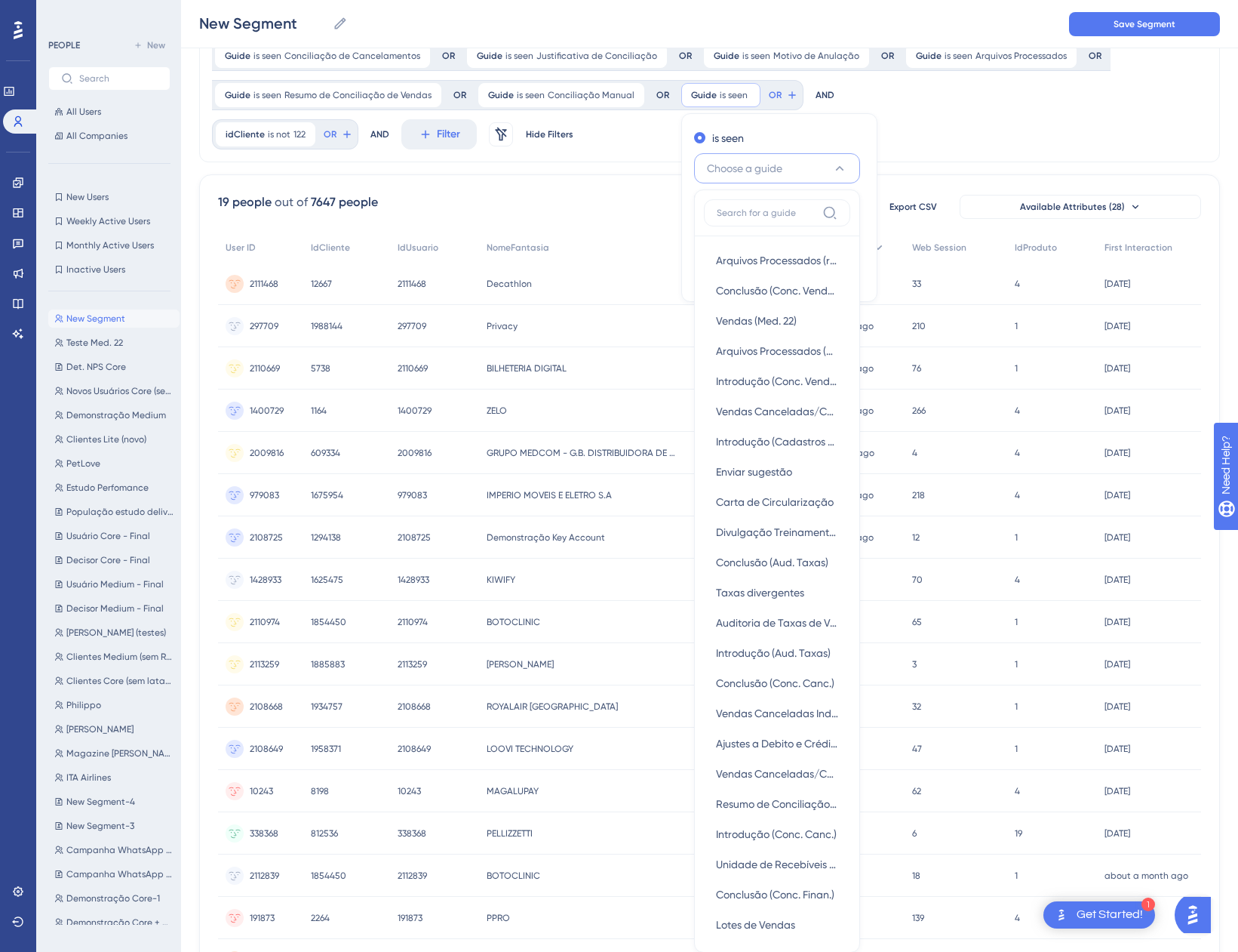
scroll to position [175, 0]
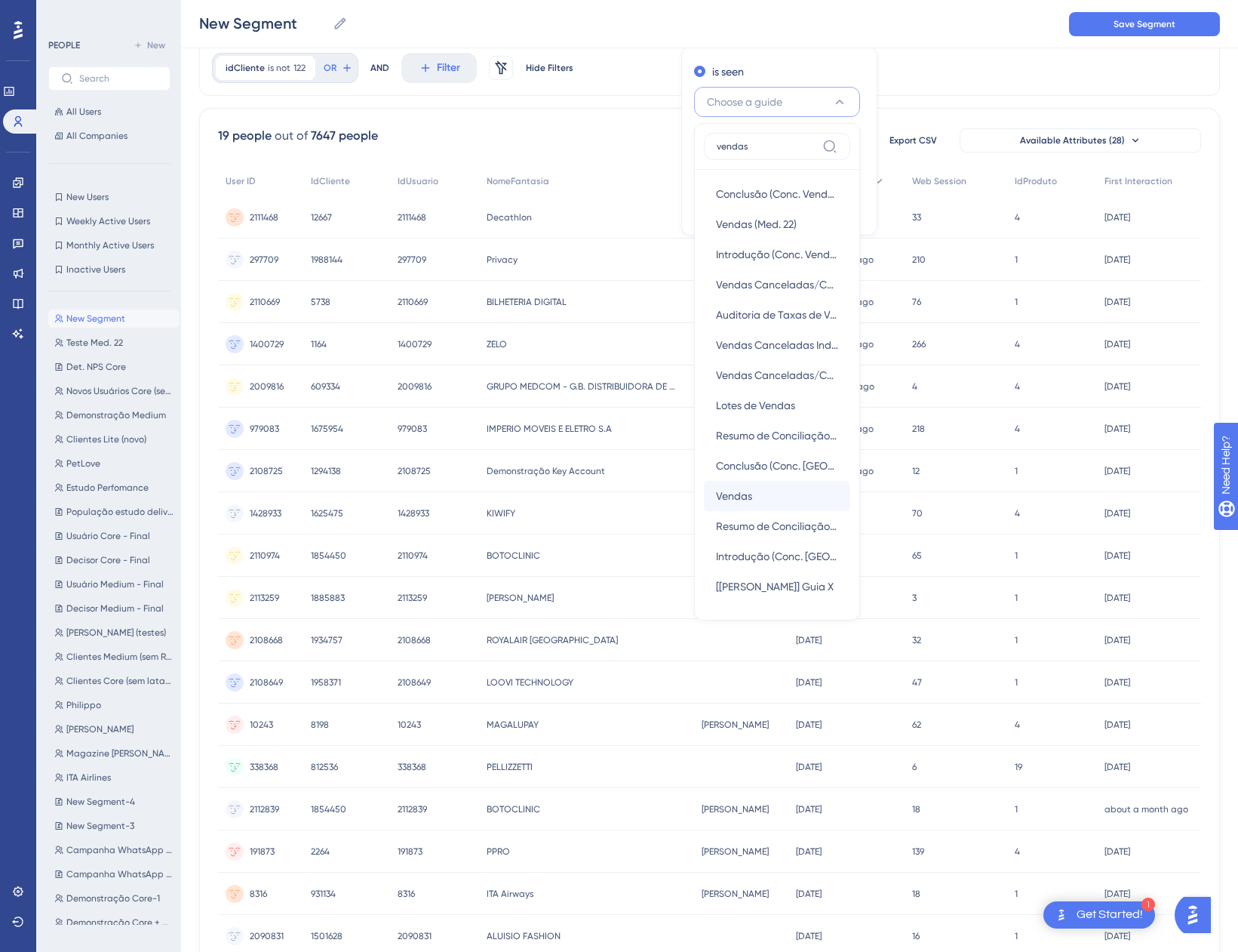
type input "vendas"
click at [740, 495] on span "Vendas" at bounding box center [734, 496] width 37 height 18
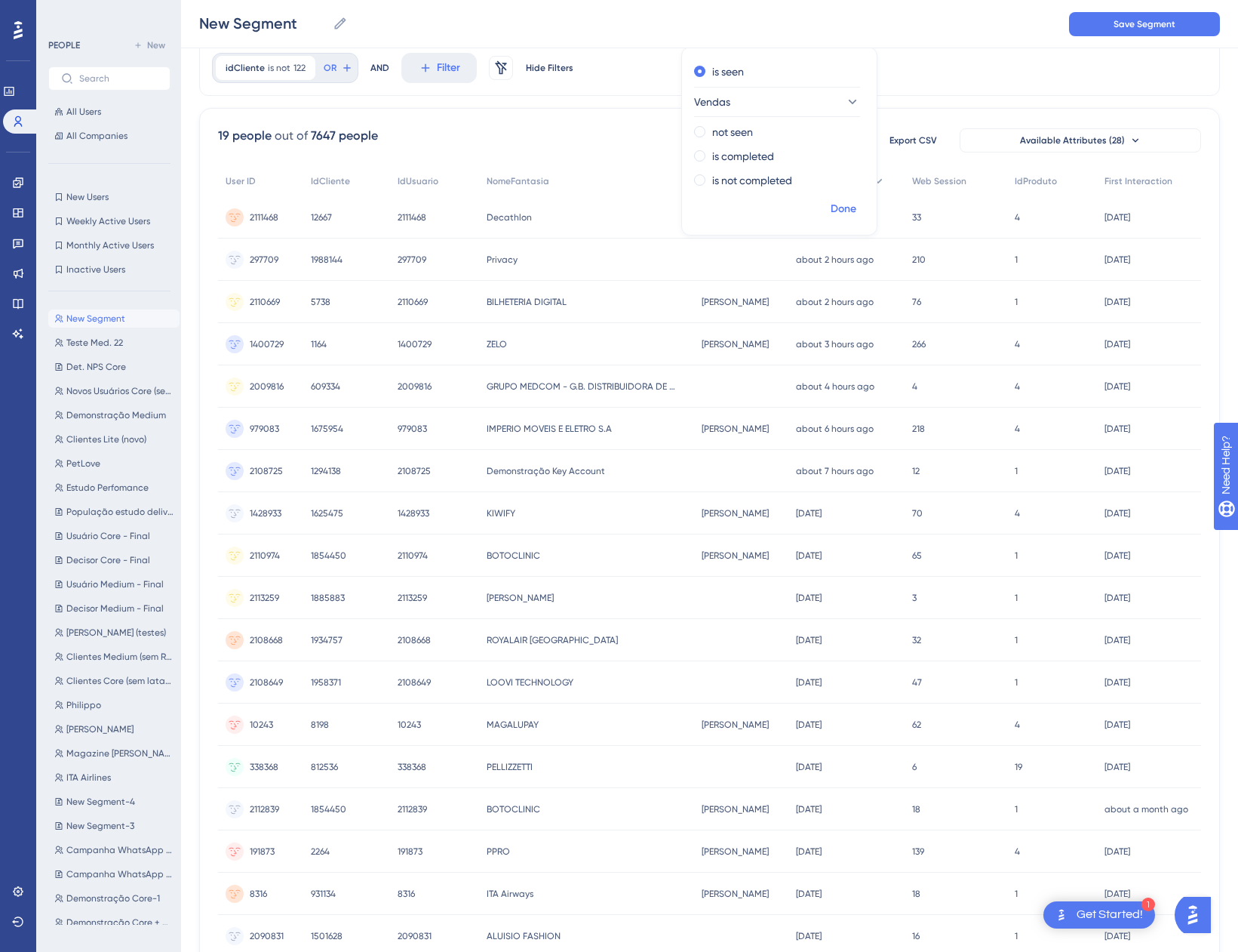
click at [831, 201] on span "Done" at bounding box center [844, 209] width 26 height 18
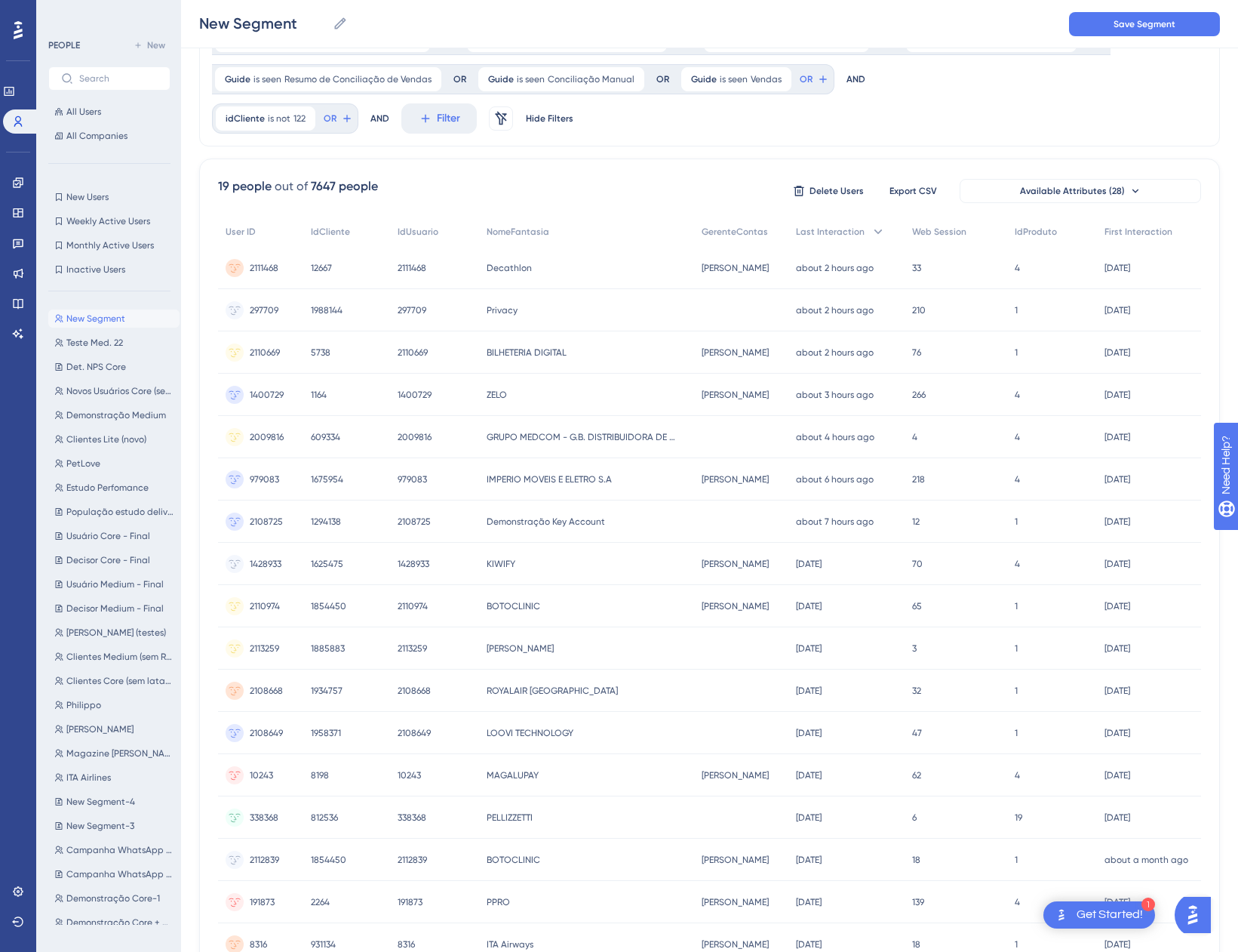
scroll to position [0, 0]
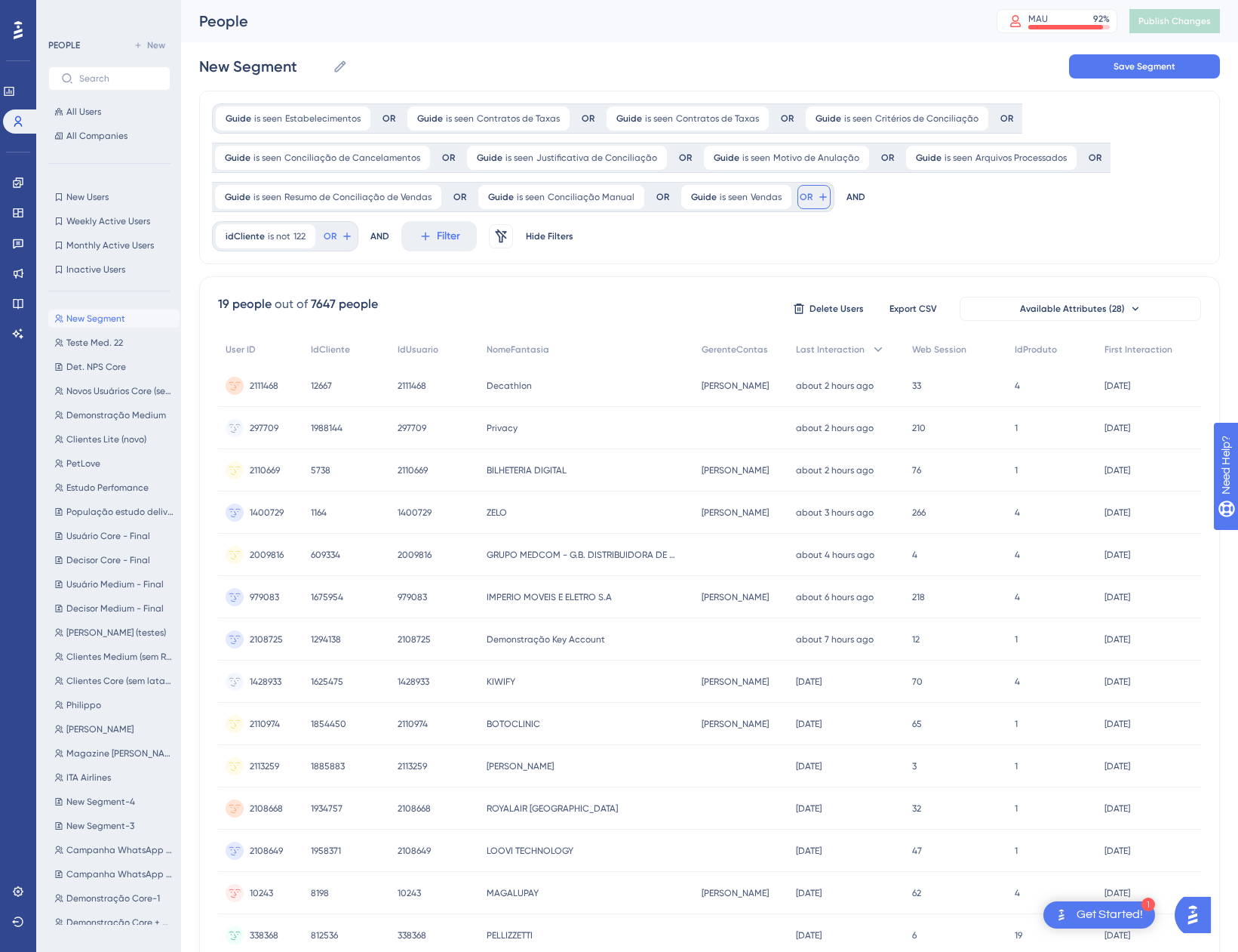
click at [806, 202] on button "OR" at bounding box center [814, 197] width 33 height 24
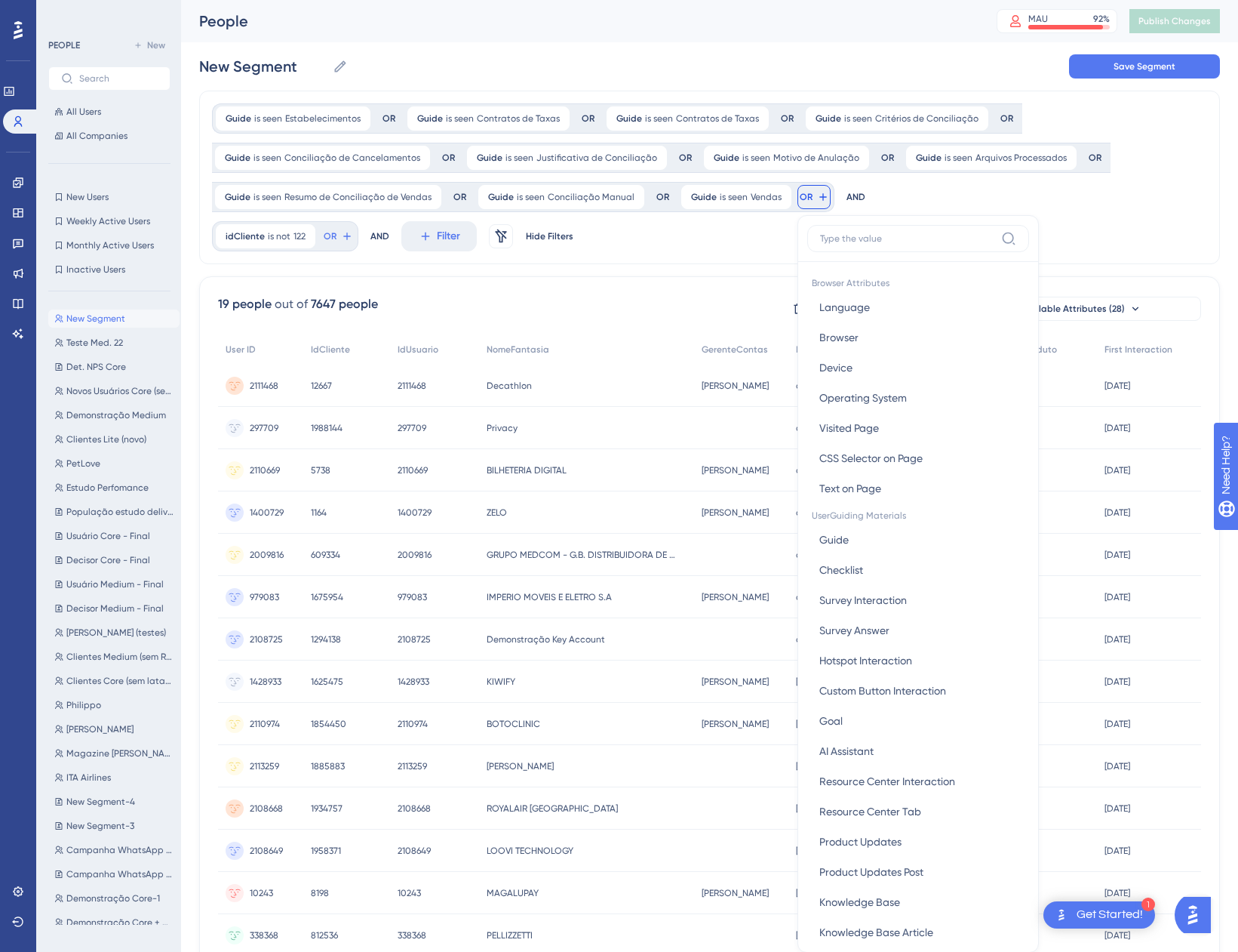
scroll to position [108, 0]
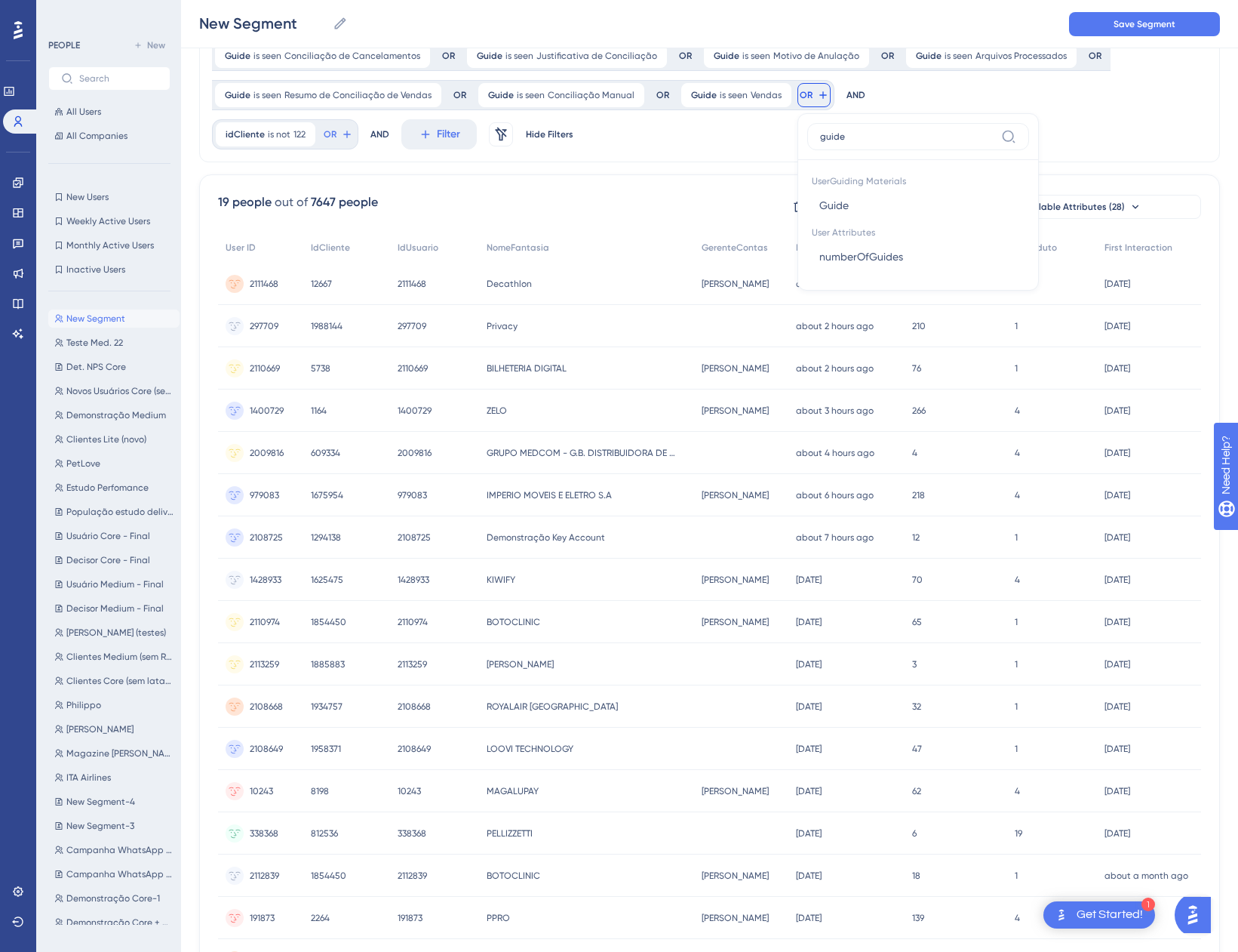
type input "guide"
click at [819, 203] on span "Guide" at bounding box center [834, 206] width 29 height 18
click at [893, 171] on span "Choose a guide" at bounding box center [891, 168] width 76 height 18
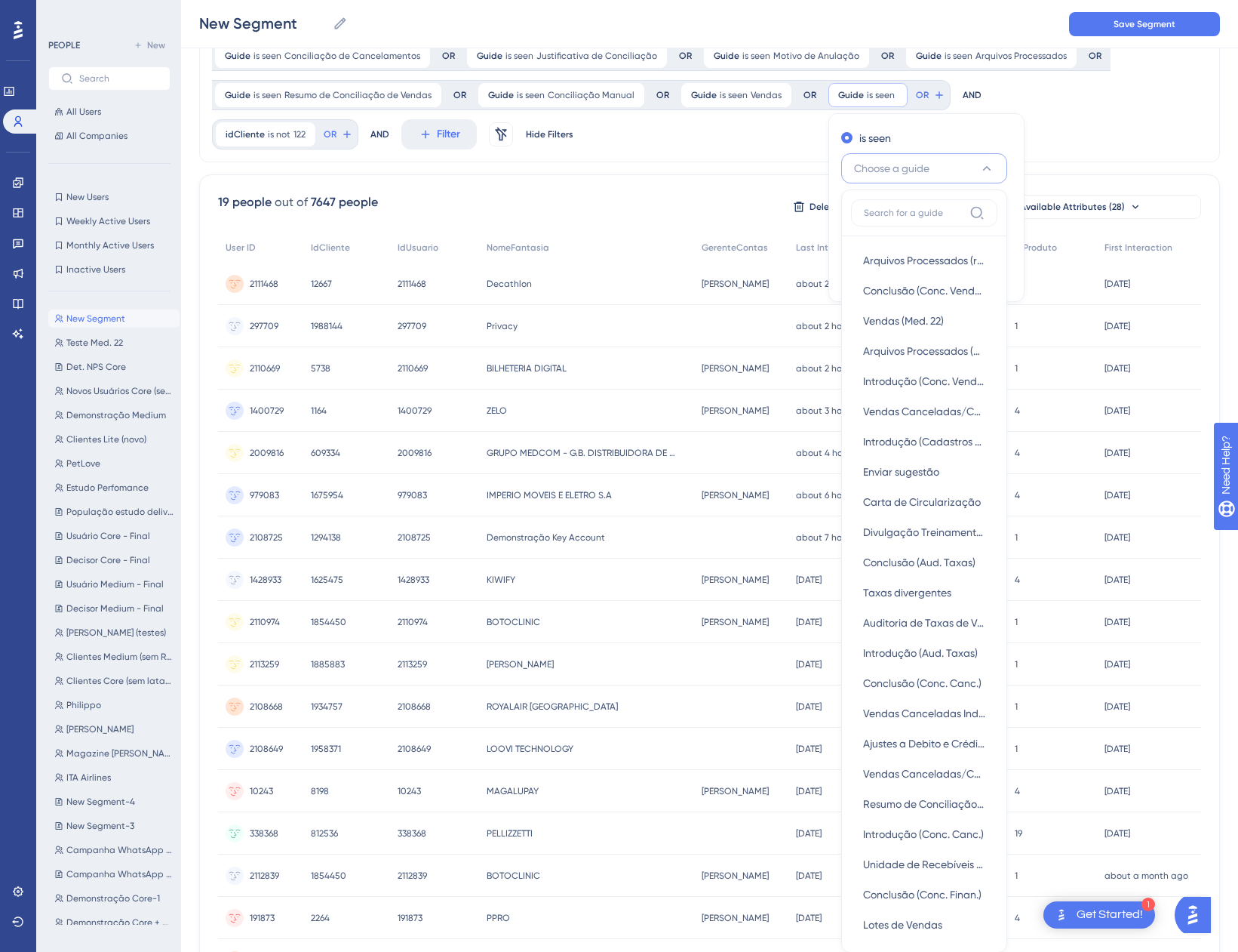
scroll to position [175, 0]
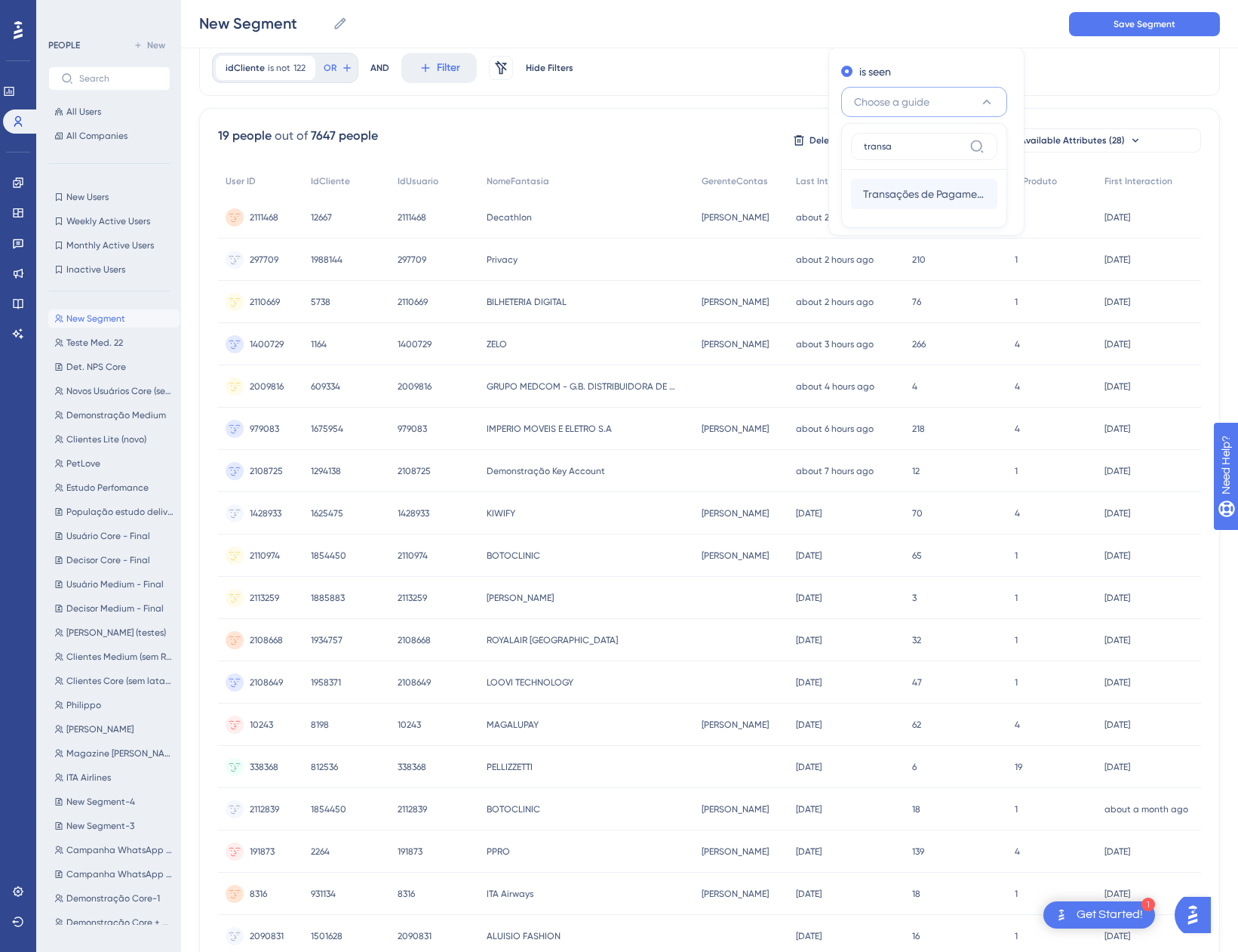
type input "transa"
click at [880, 191] on span "Transações de Pagamento" at bounding box center [924, 194] width 123 height 18
click at [979, 202] on span "Done" at bounding box center [991, 209] width 26 height 18
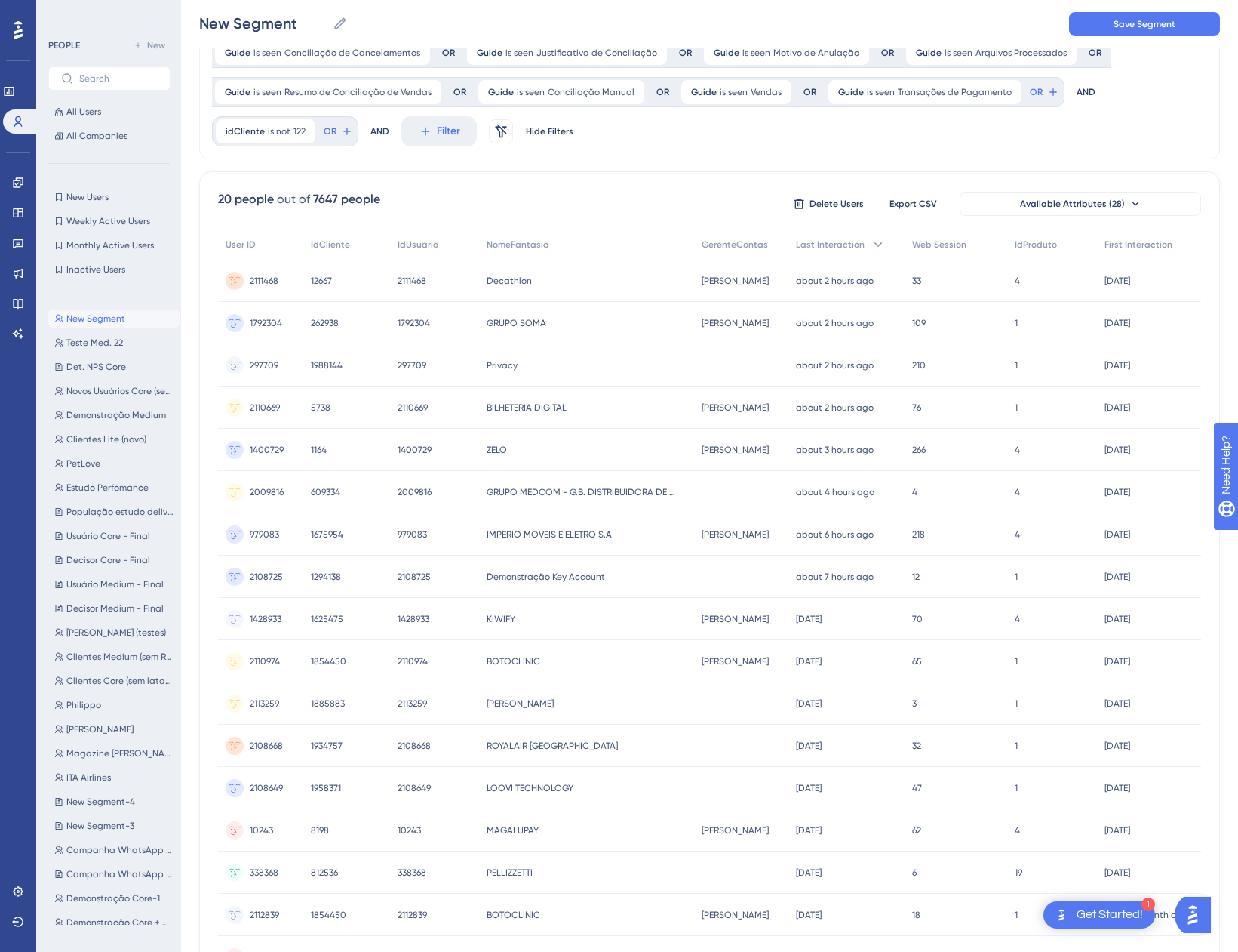
scroll to position [0, 0]
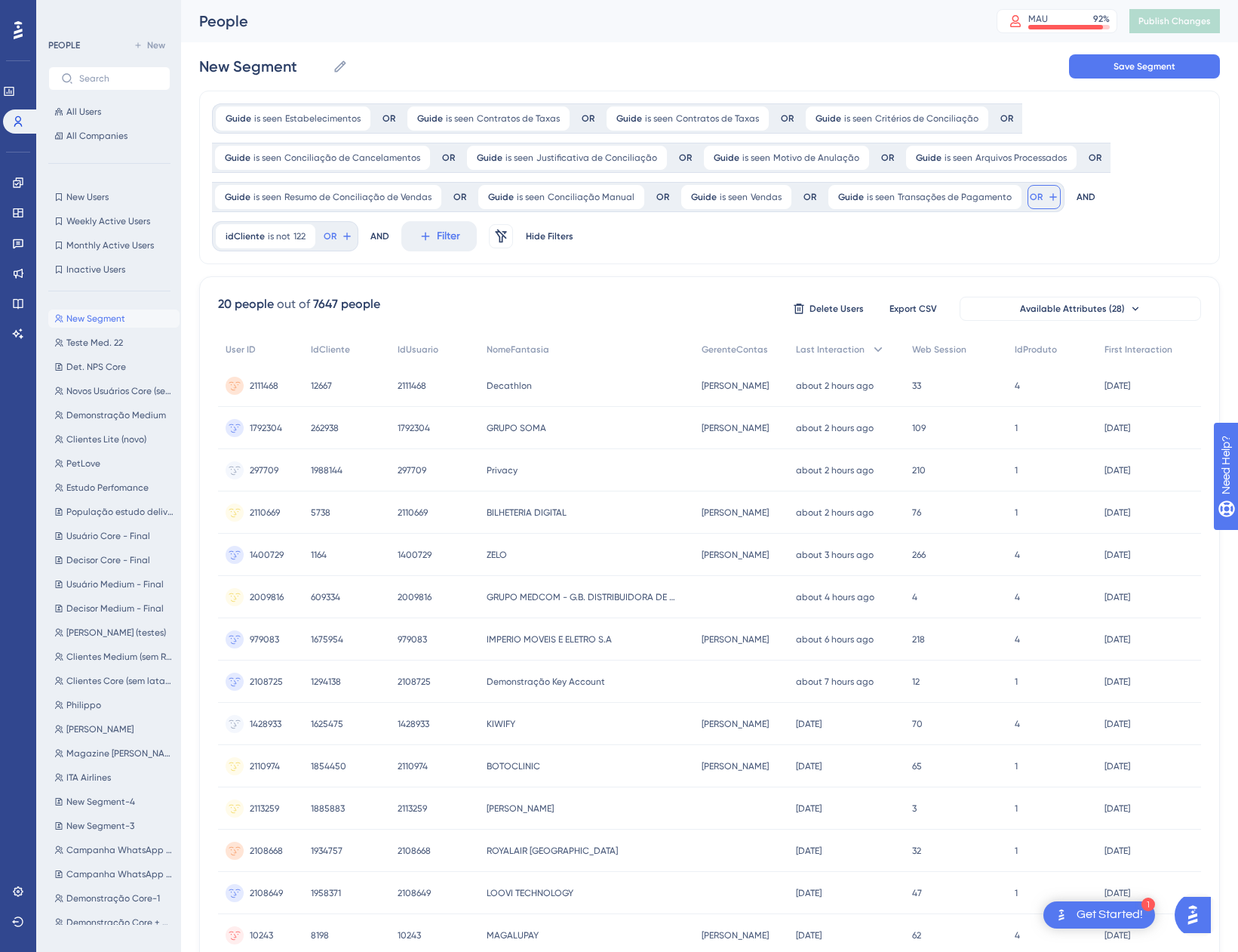
click at [1047, 194] on icon at bounding box center [1052, 197] width 12 height 12
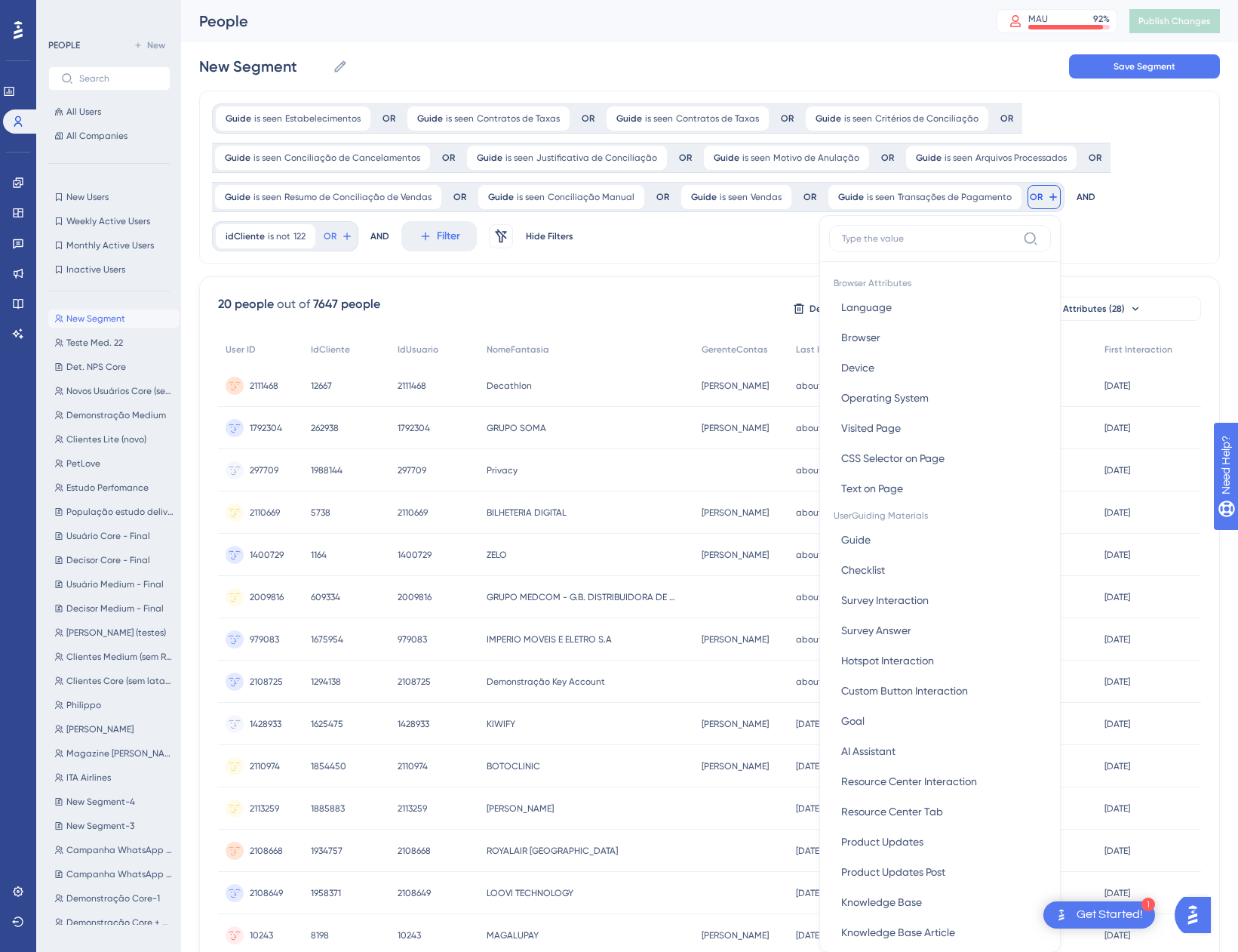
scroll to position [108, 0]
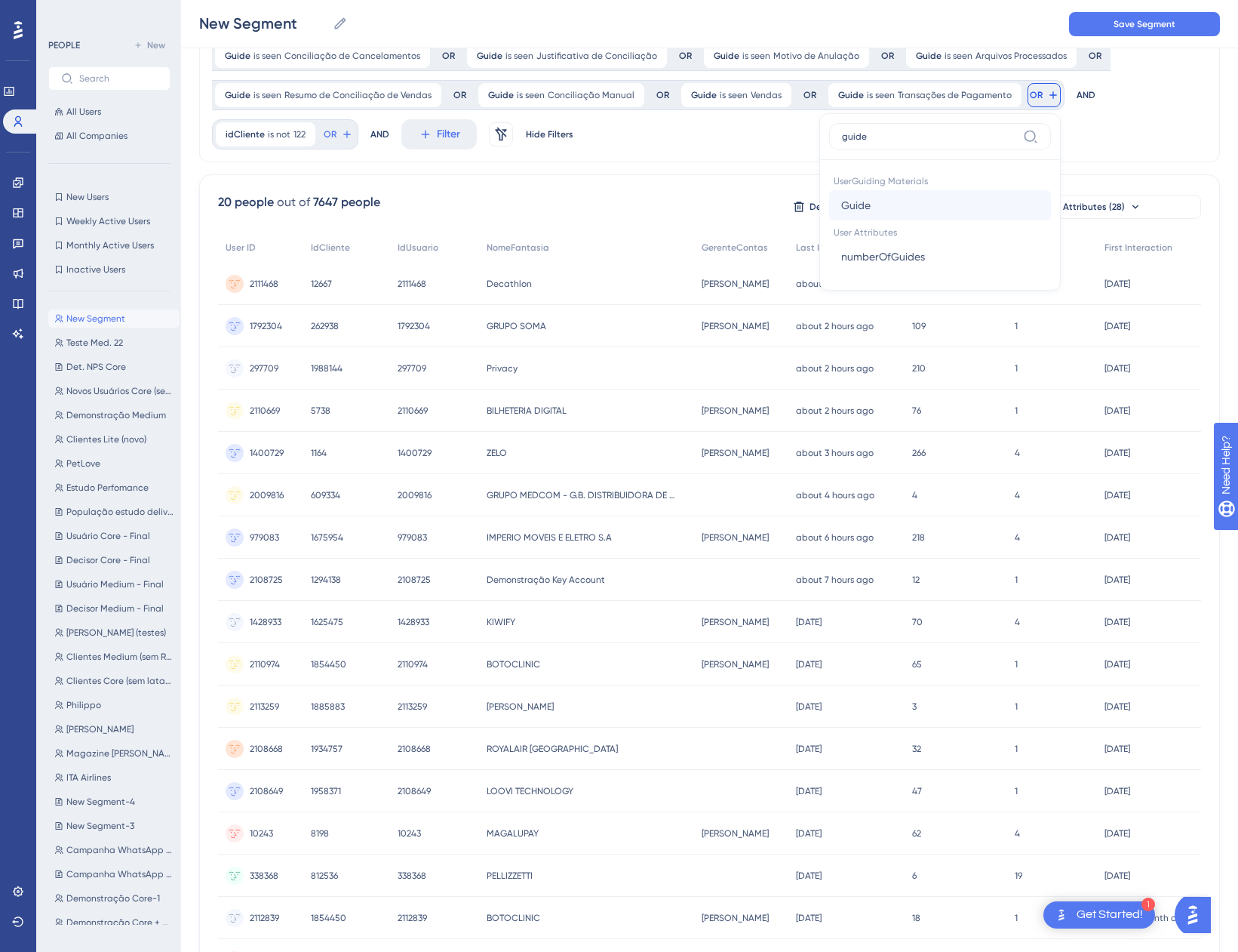
type input "guide"
click at [1007, 201] on button "Guide Guide" at bounding box center [940, 205] width 222 height 30
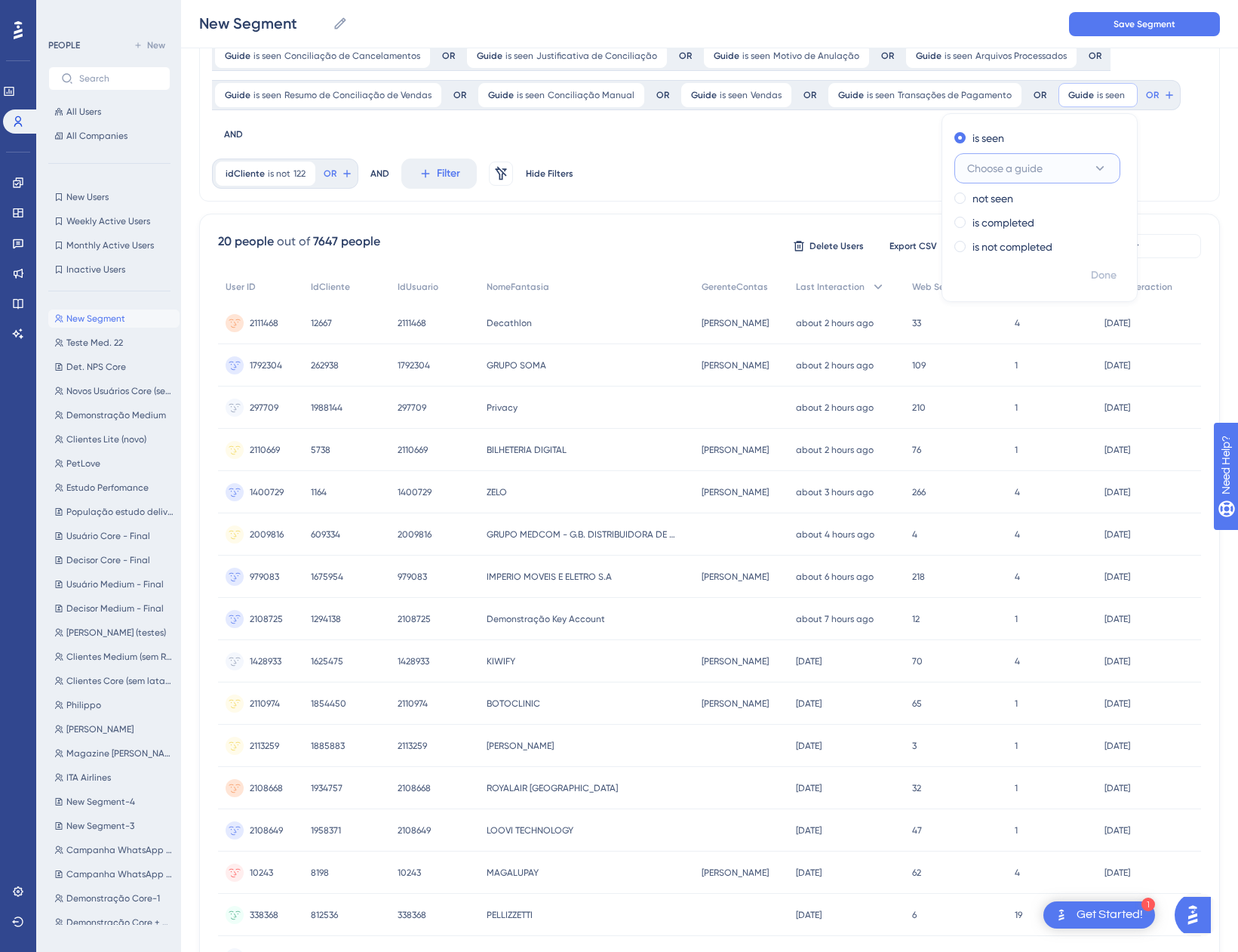
click at [1007, 171] on span "Choose a guide" at bounding box center [1005, 168] width 76 height 18
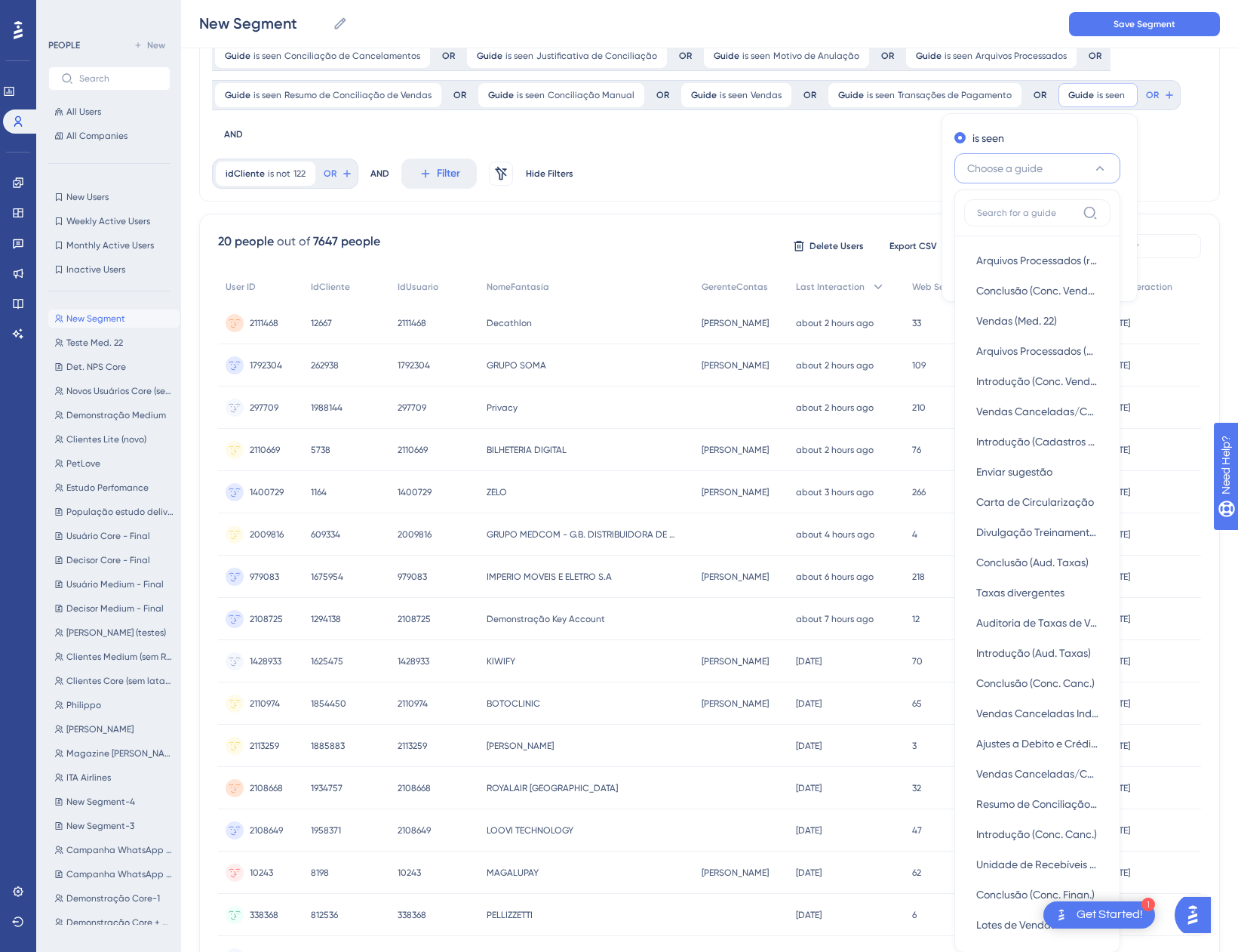
scroll to position [127, 0]
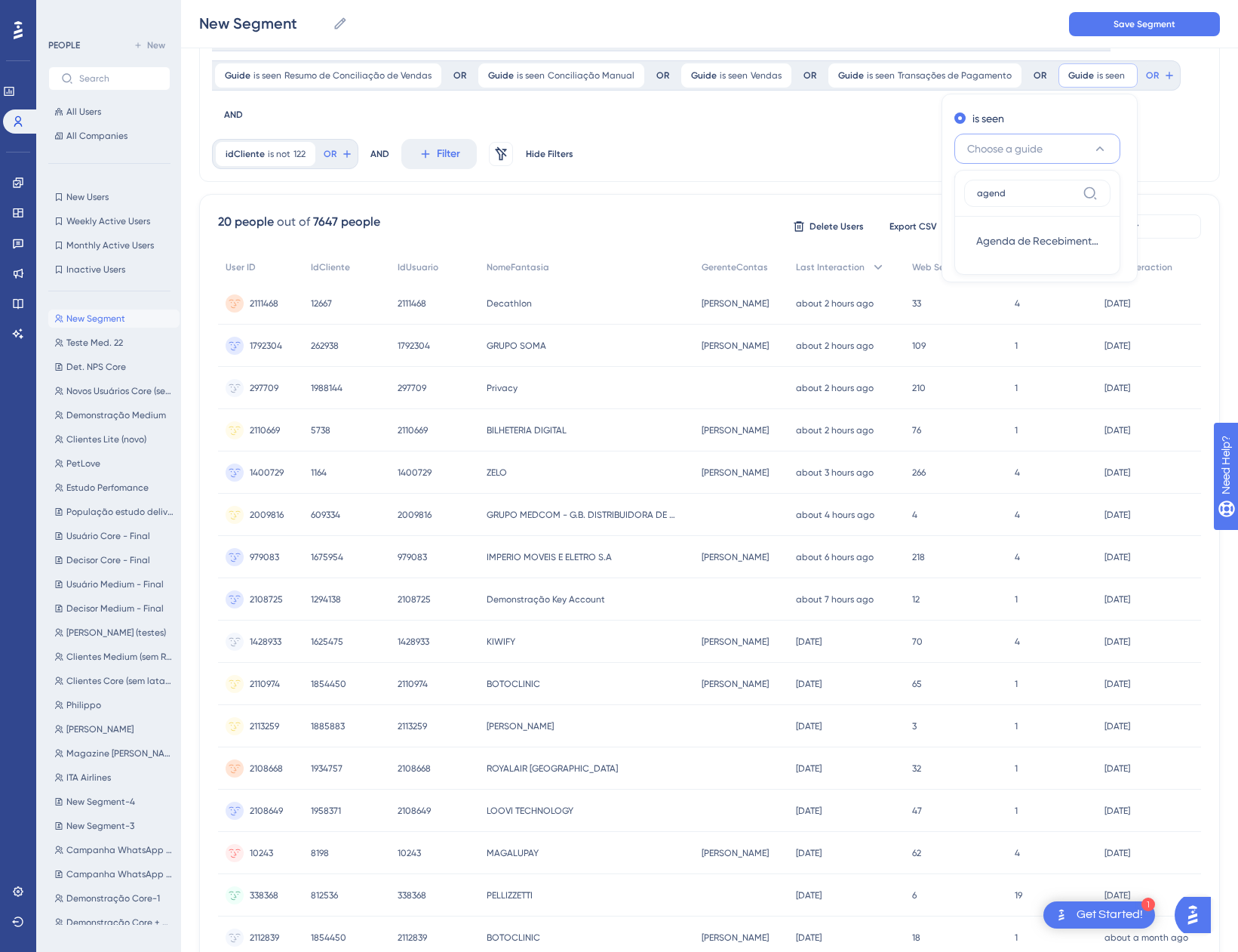
type input "agend"
click at [987, 257] on div "Agenda de Recebimentos Agenda de Recebimentos" at bounding box center [1038, 241] width 146 height 48
click at [998, 235] on span "Agenda de Recebimentos" at bounding box center [1038, 241] width 123 height 18
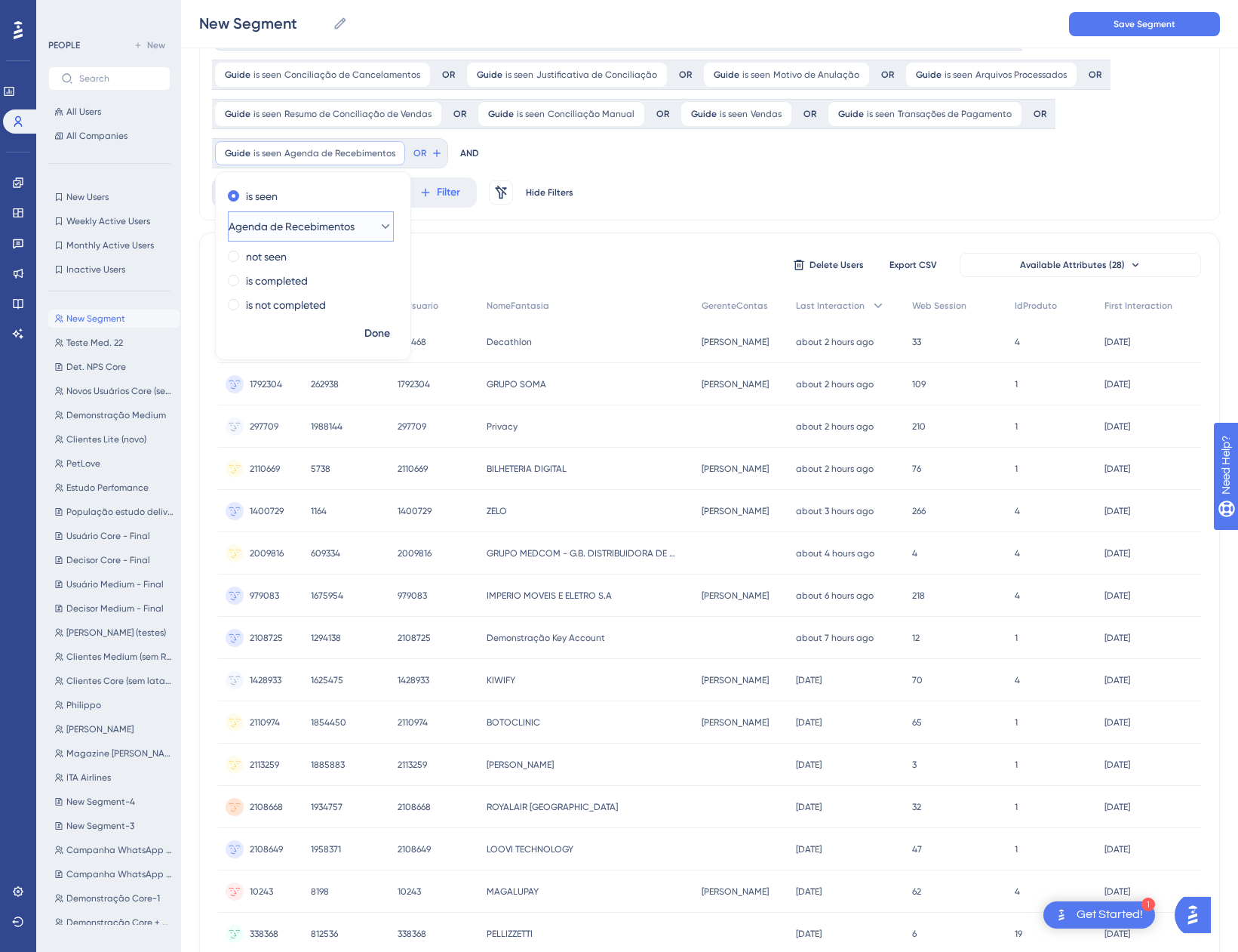
scroll to position [52, 0]
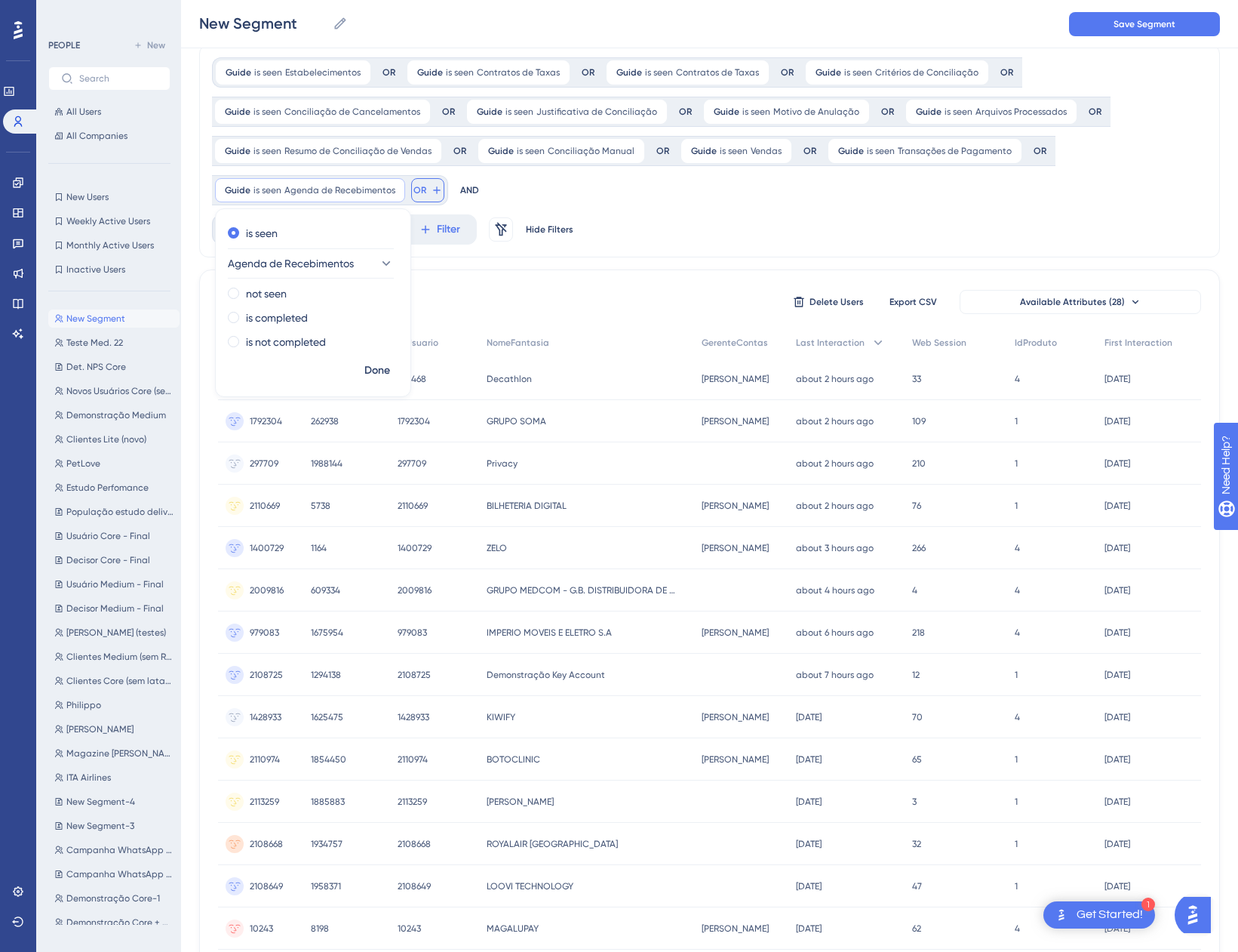
click at [422, 186] on span "OR" at bounding box center [420, 189] width 13 height 12
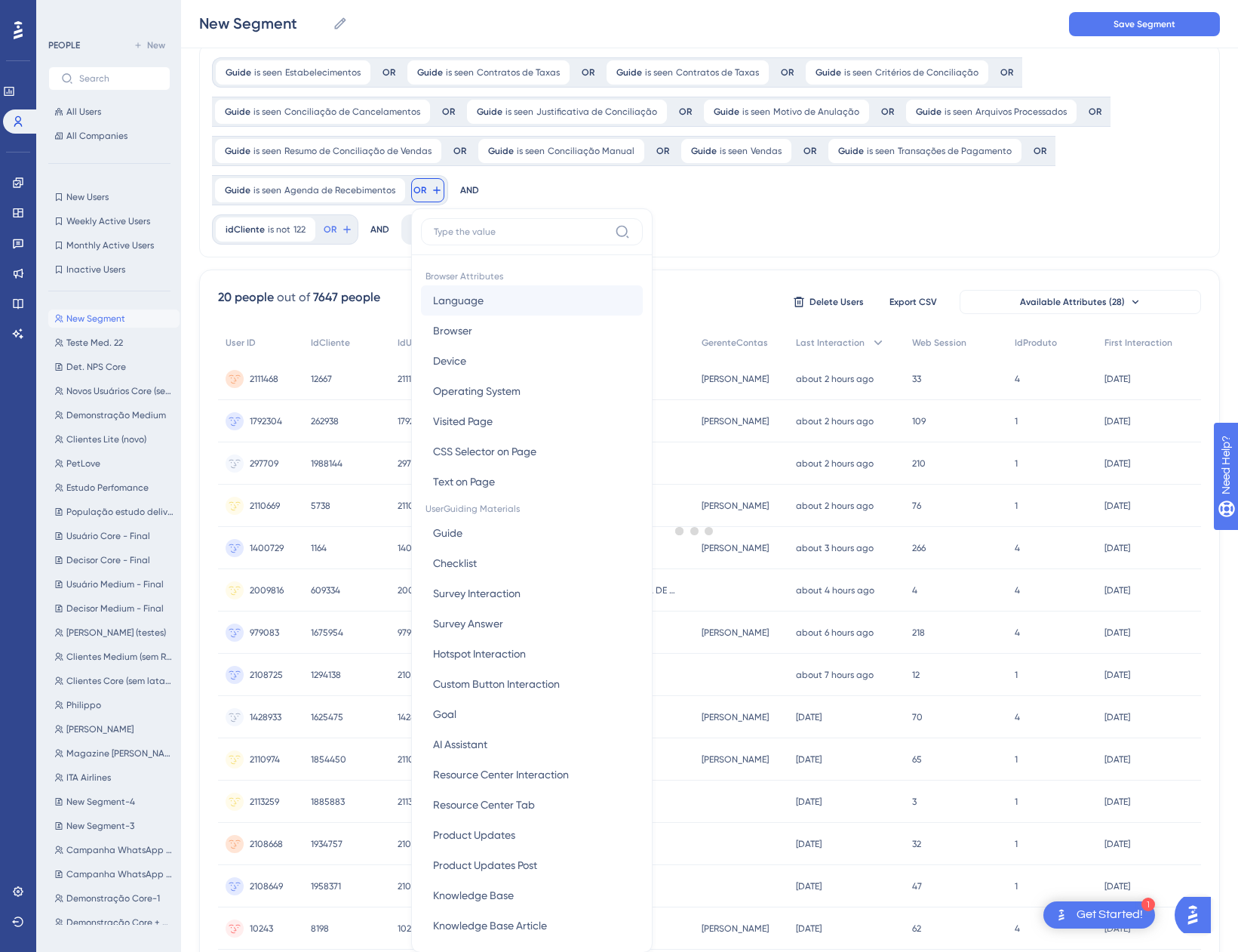
scroll to position [157, 0]
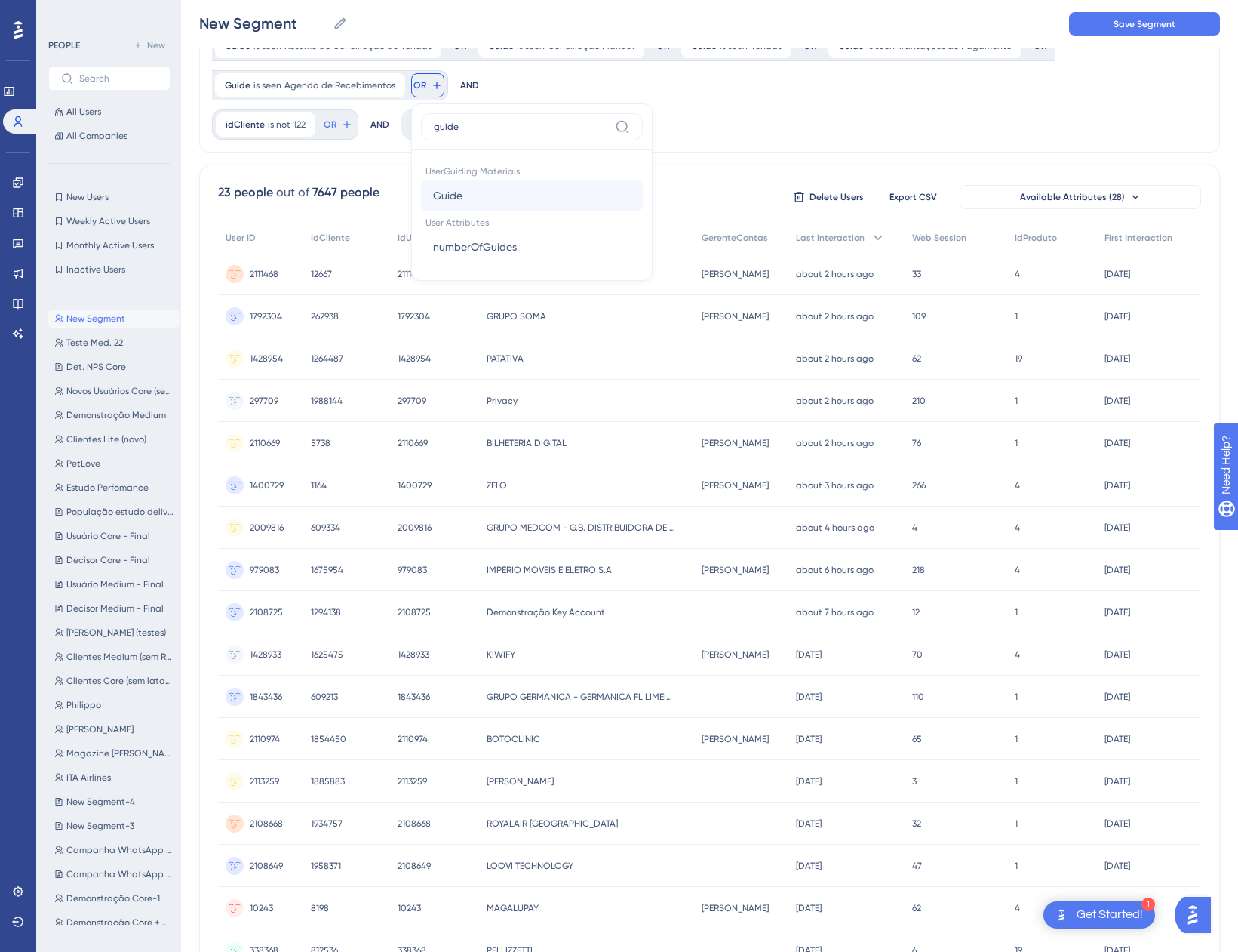
type input "guide"
click at [520, 186] on button "Guide Guide" at bounding box center [531, 195] width 222 height 30
click at [542, 160] on span "Choose a guide" at bounding box center [506, 158] width 76 height 18
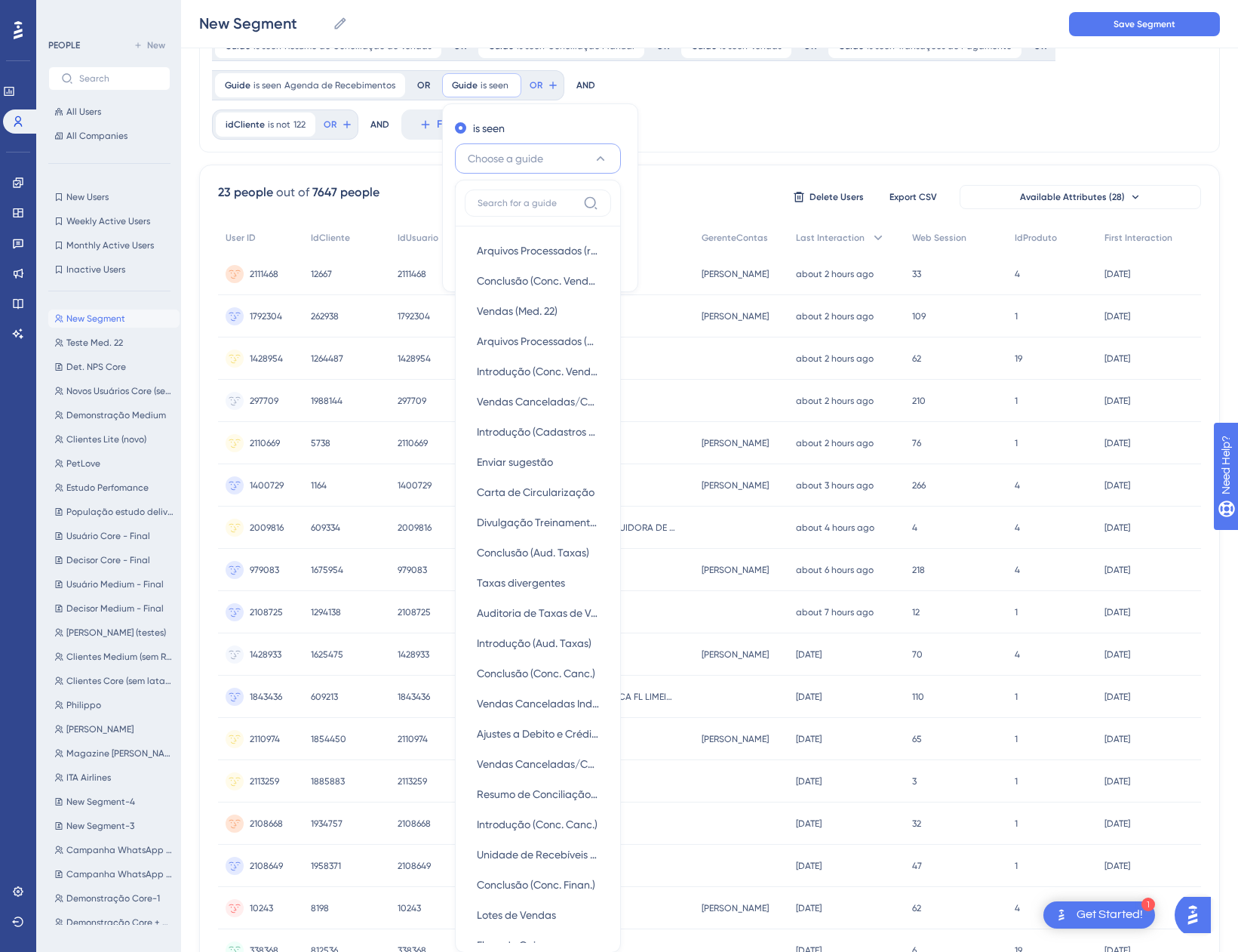
scroll to position [219, 0]
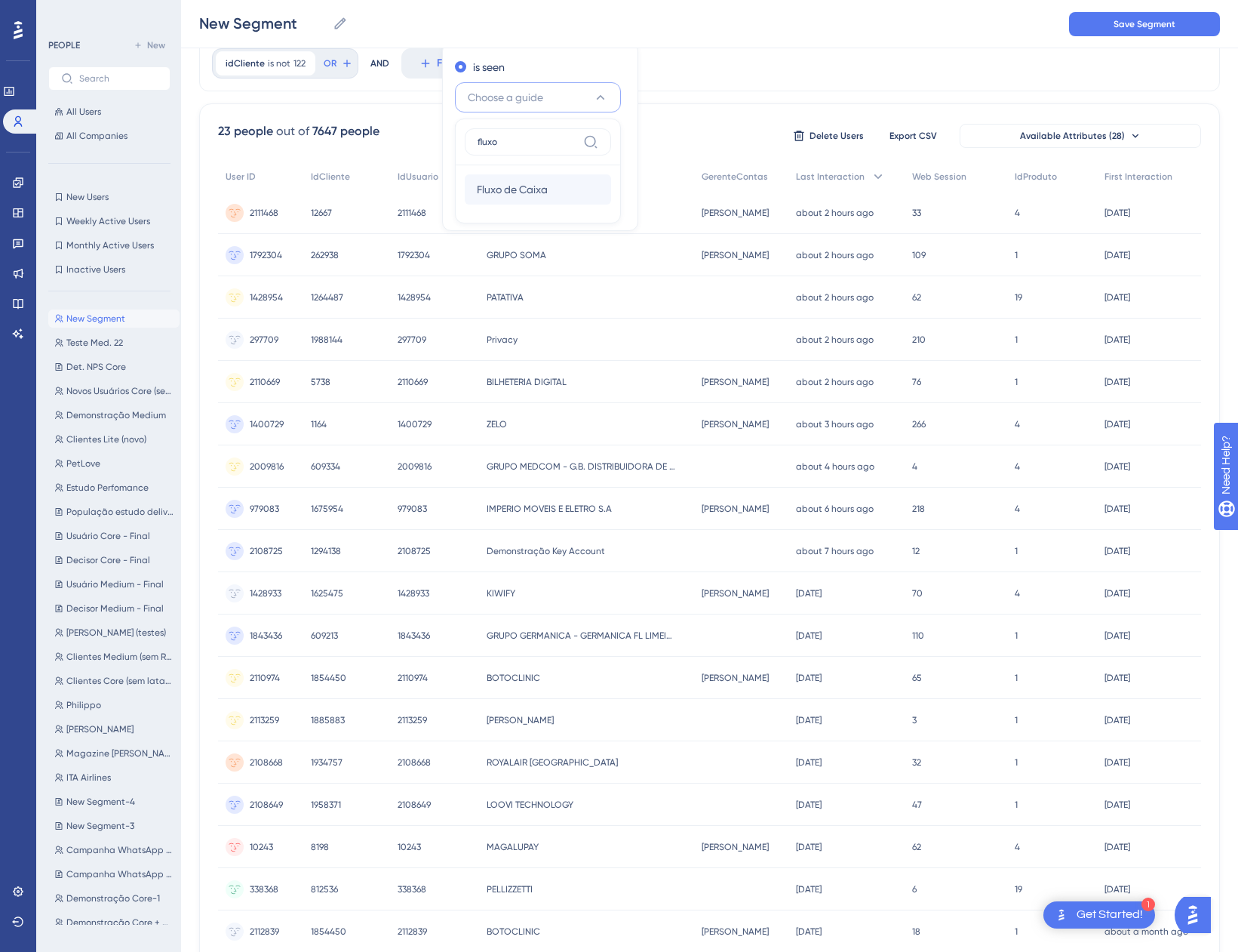
type input "fluxo"
click at [546, 198] on div "Fluxo de Caixa Fluxo de Caixa" at bounding box center [539, 189] width 123 height 30
click at [601, 207] on span "Done" at bounding box center [604, 205] width 26 height 18
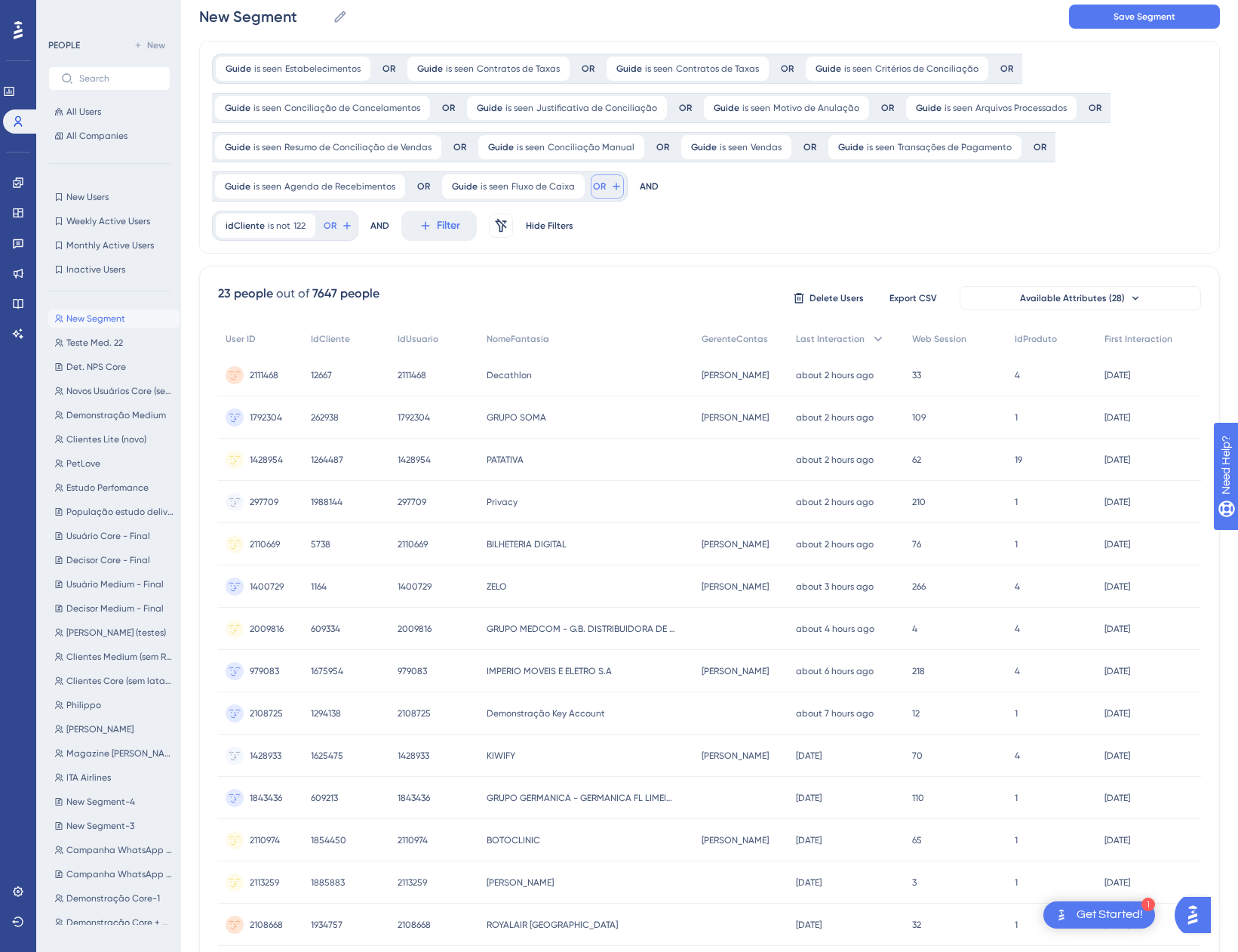
scroll to position [0, 0]
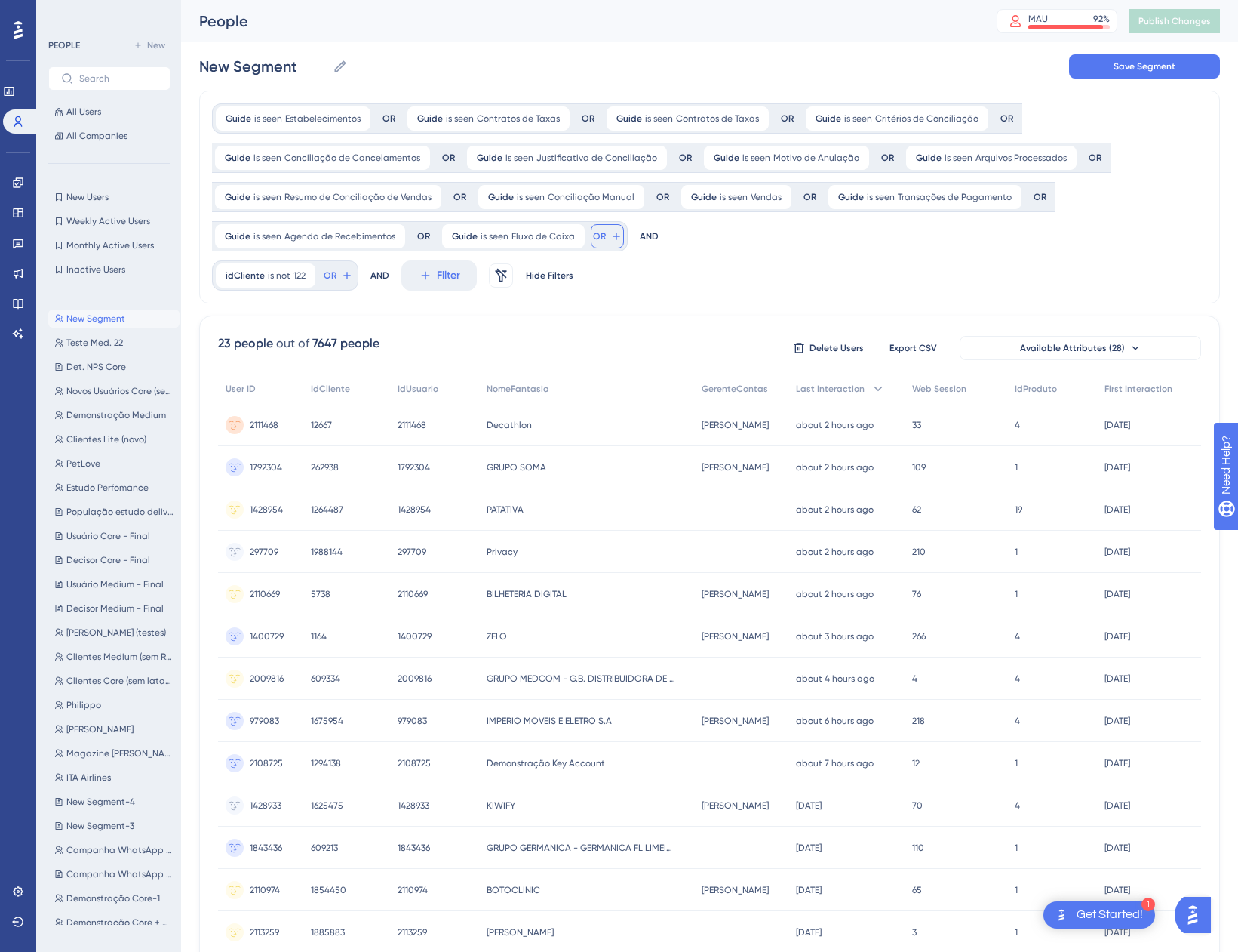
click at [603, 237] on button "OR" at bounding box center [607, 236] width 33 height 24
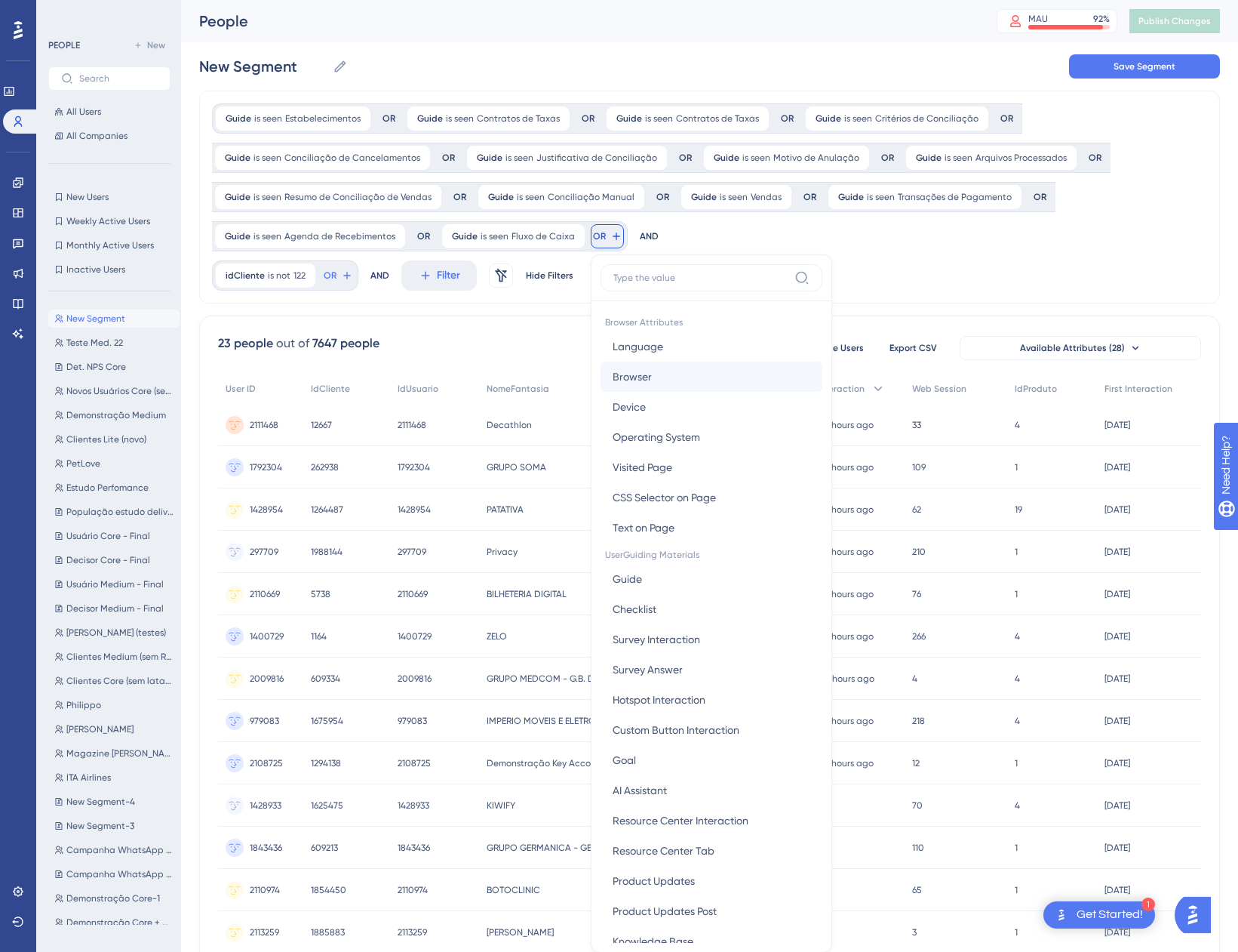
scroll to position [127, 0]
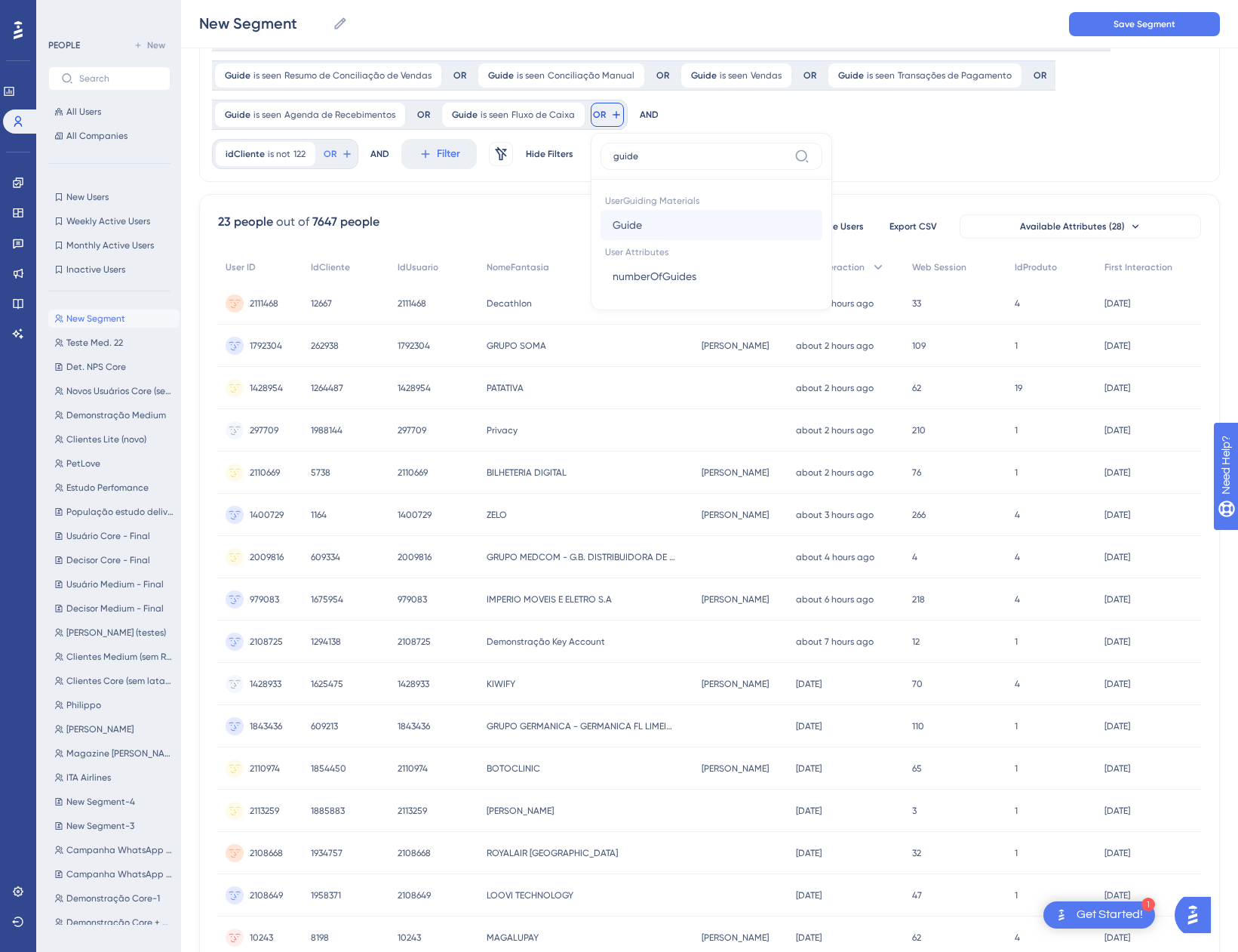
type input "guide"
click at [659, 230] on button "Guide Guide" at bounding box center [711, 224] width 222 height 30
click at [719, 183] on span "Choose a guide" at bounding box center [685, 188] width 76 height 18
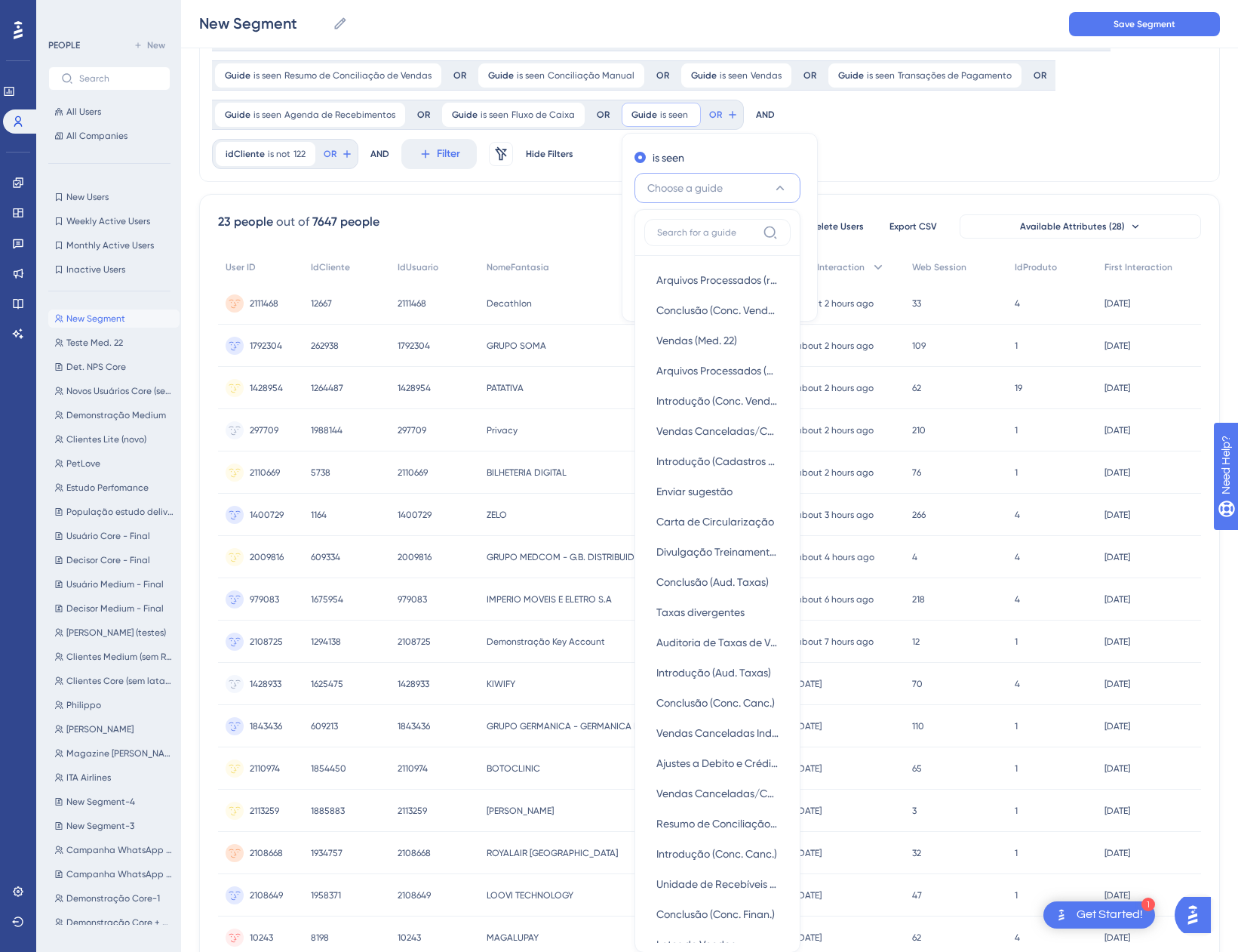
scroll to position [74, 0]
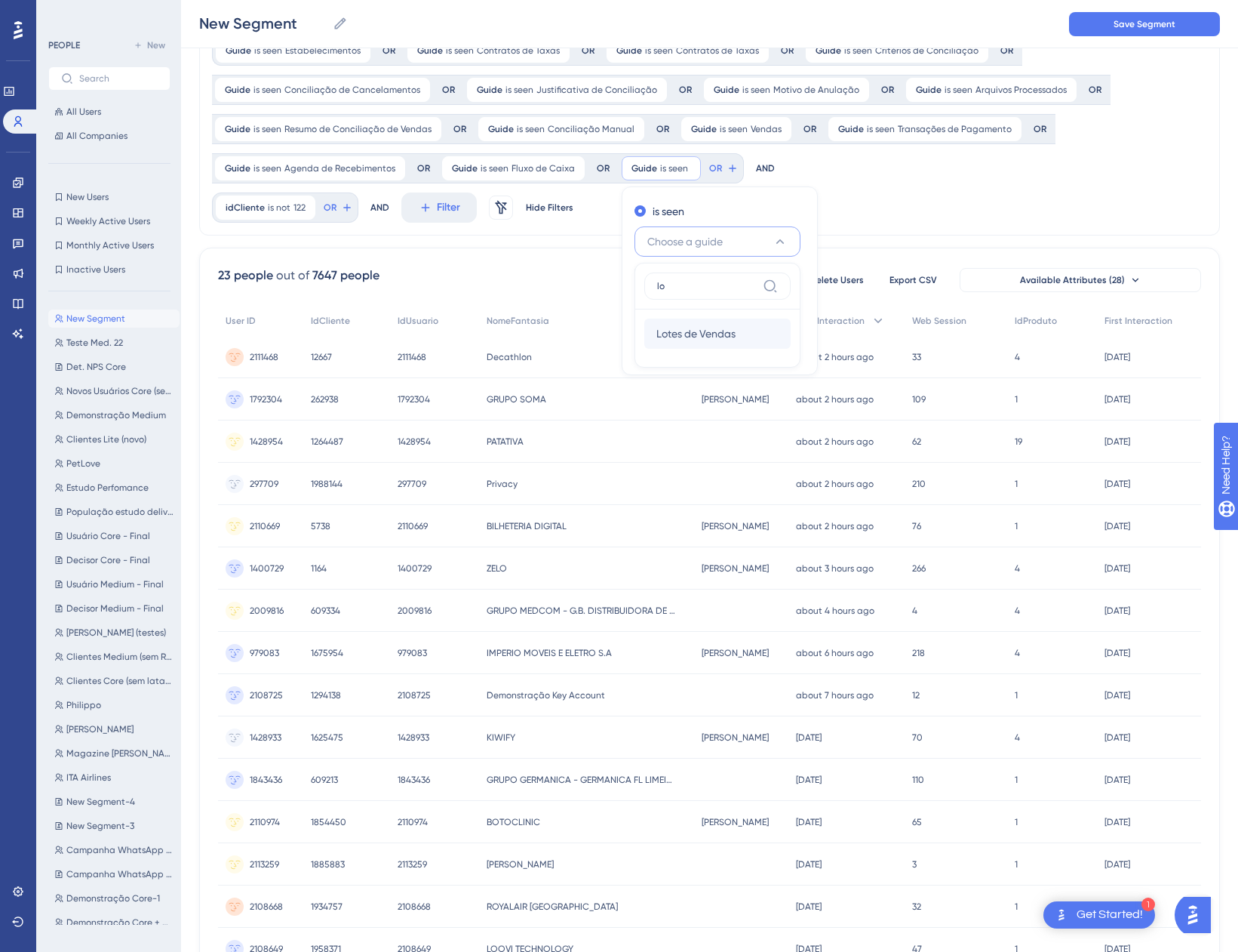
type input "lo"
click at [723, 322] on div "Lotes de Vendas Lotes de Vendas" at bounding box center [718, 333] width 123 height 30
click at [784, 352] on span "Done" at bounding box center [784, 348] width 26 height 18
click at [784, 166] on span "OR" at bounding box center [785, 167] width 13 height 12
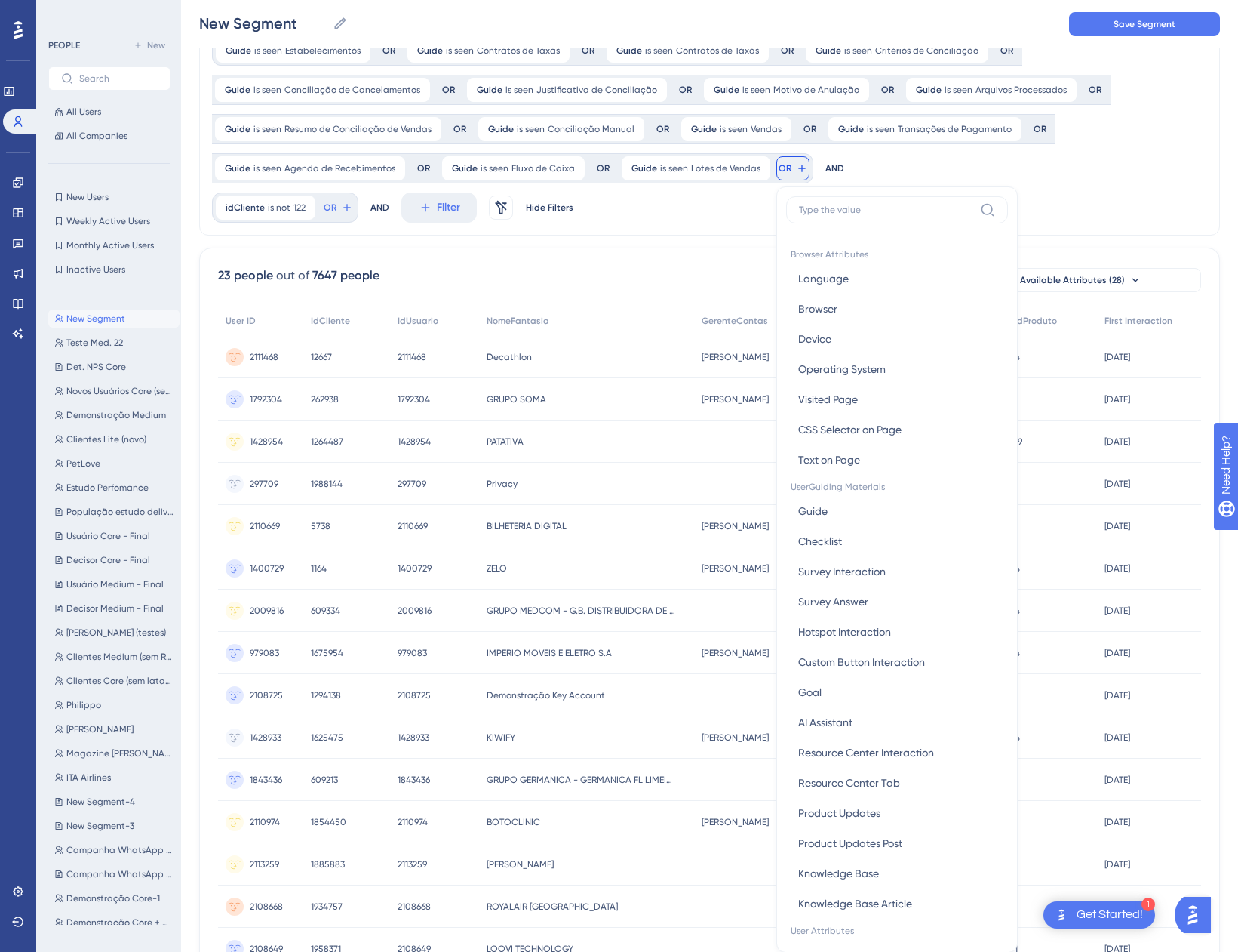
scroll to position [167, 0]
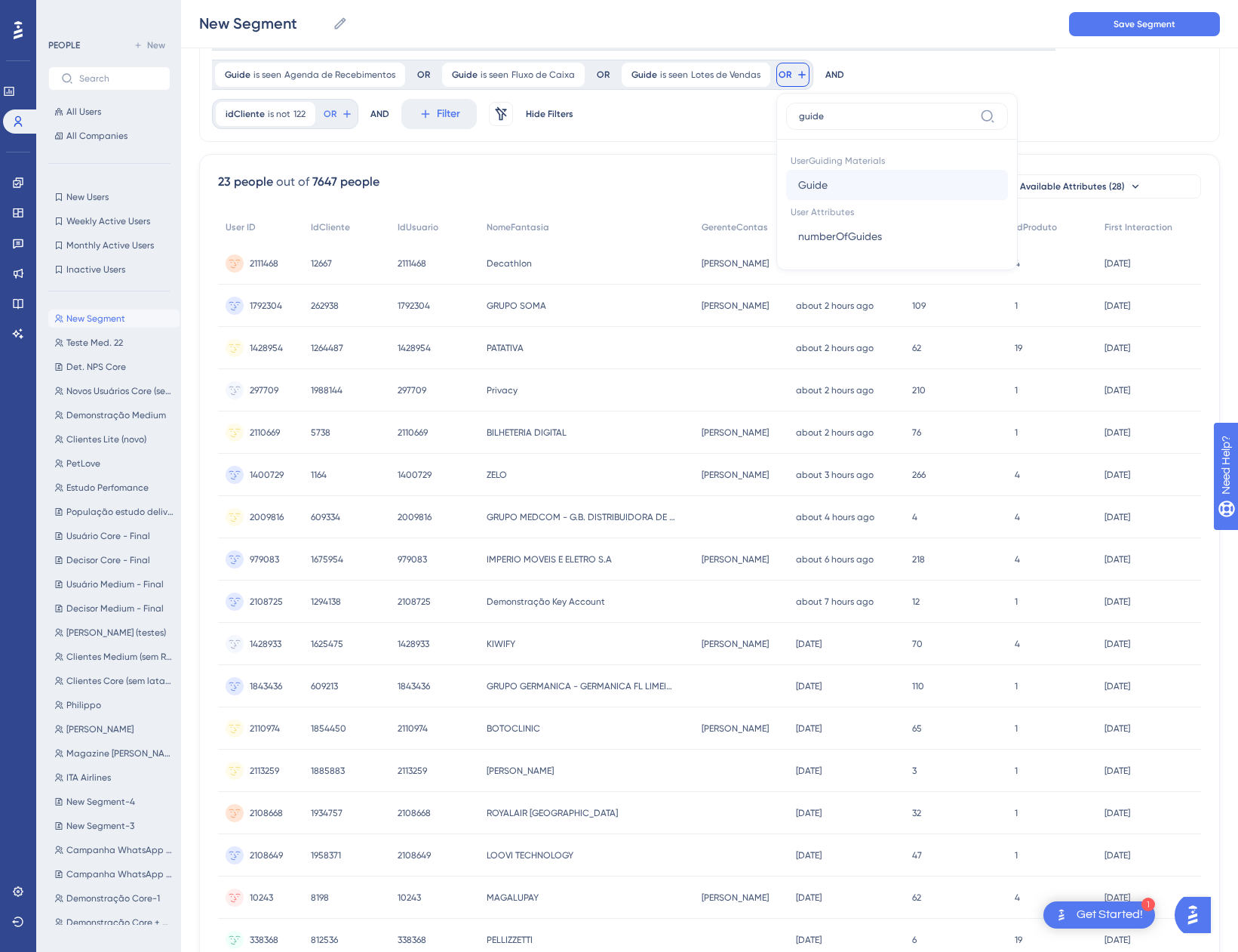
type input "guide"
click at [840, 186] on button "Guide Guide" at bounding box center [897, 185] width 222 height 30
click at [867, 144] on span "Choose a guide" at bounding box center [870, 148] width 76 height 18
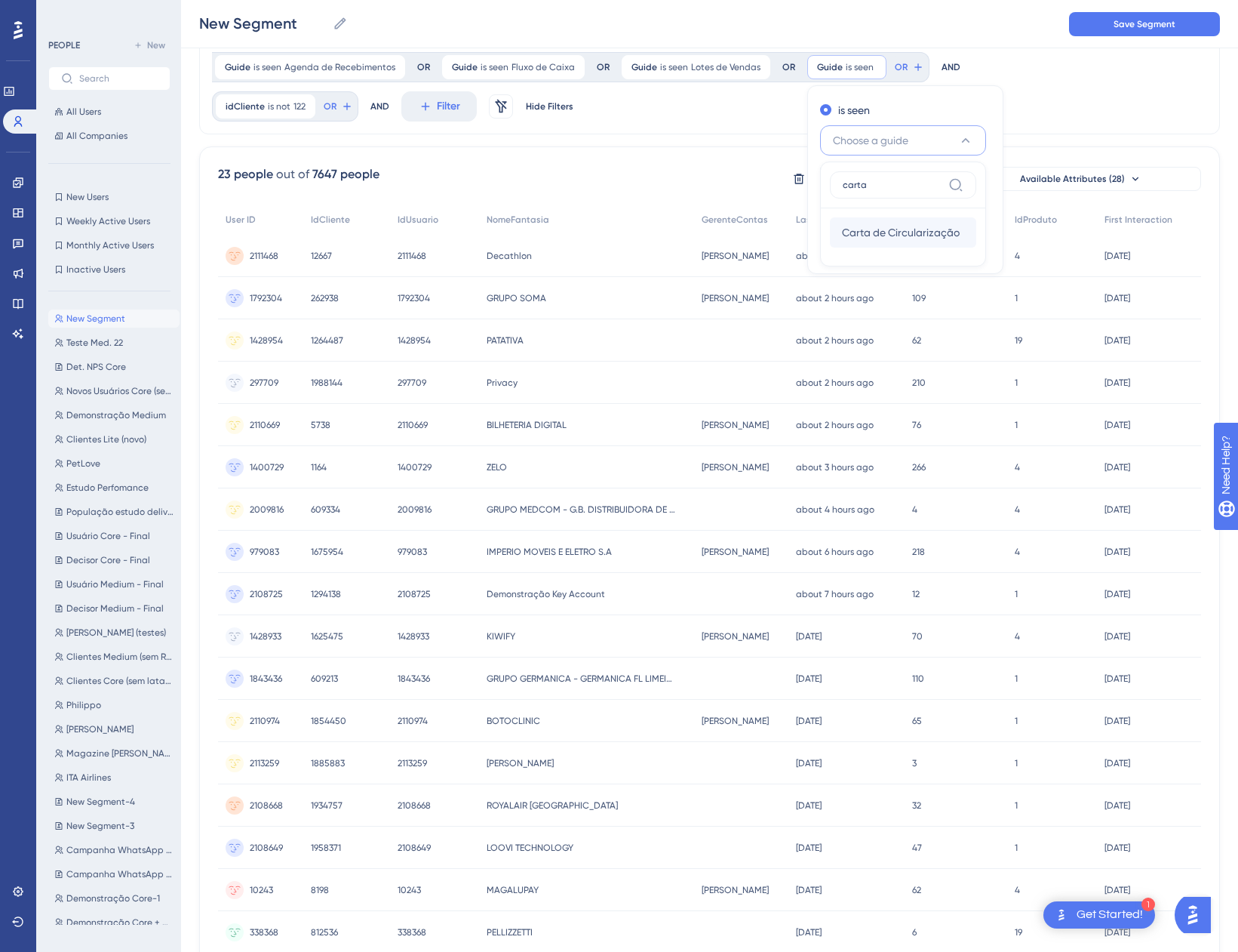
type input "carta"
click at [870, 232] on span "Carta de Circularização" at bounding box center [901, 232] width 118 height 18
click at [962, 241] on span "Done" at bounding box center [969, 248] width 26 height 18
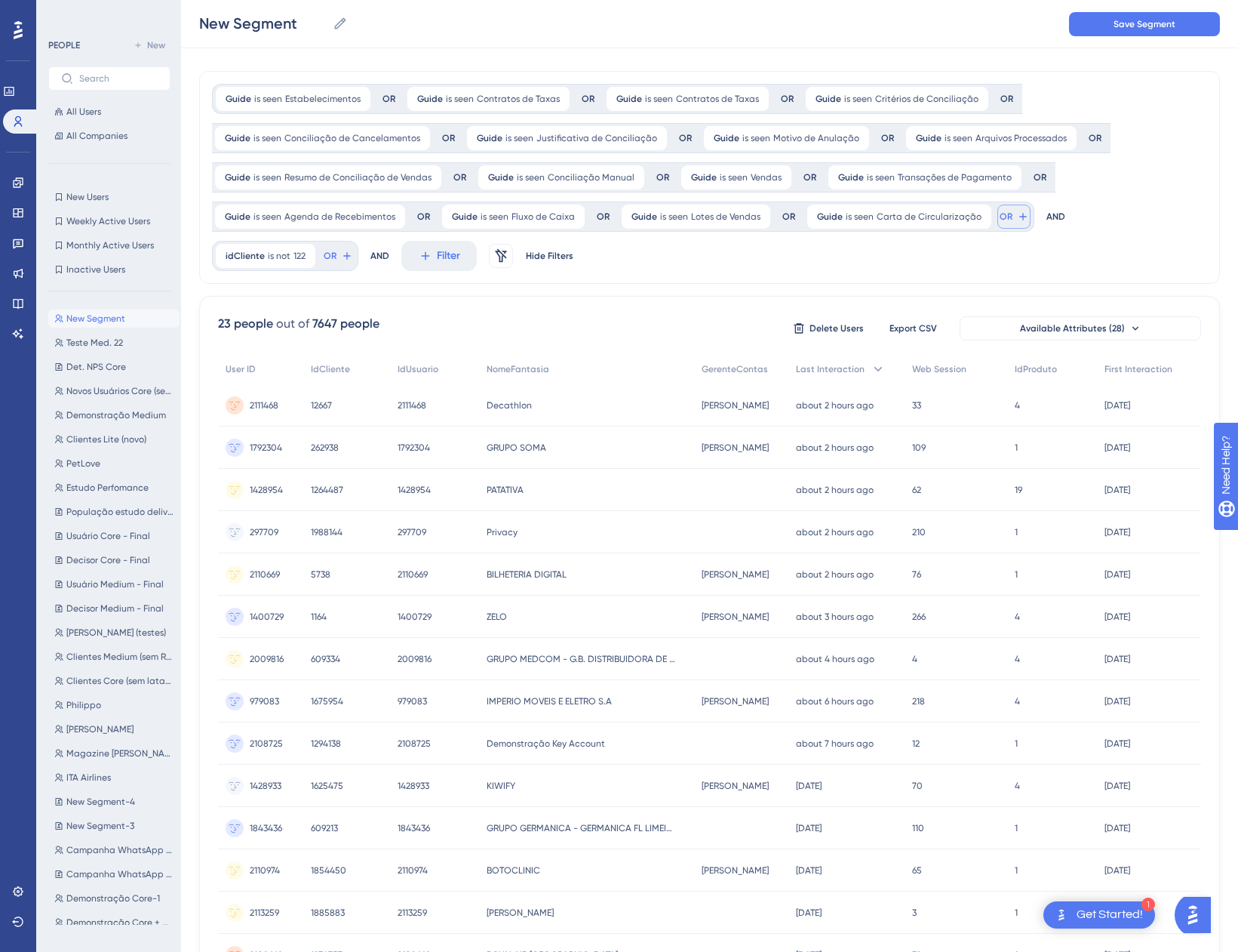
scroll to position [24, 0]
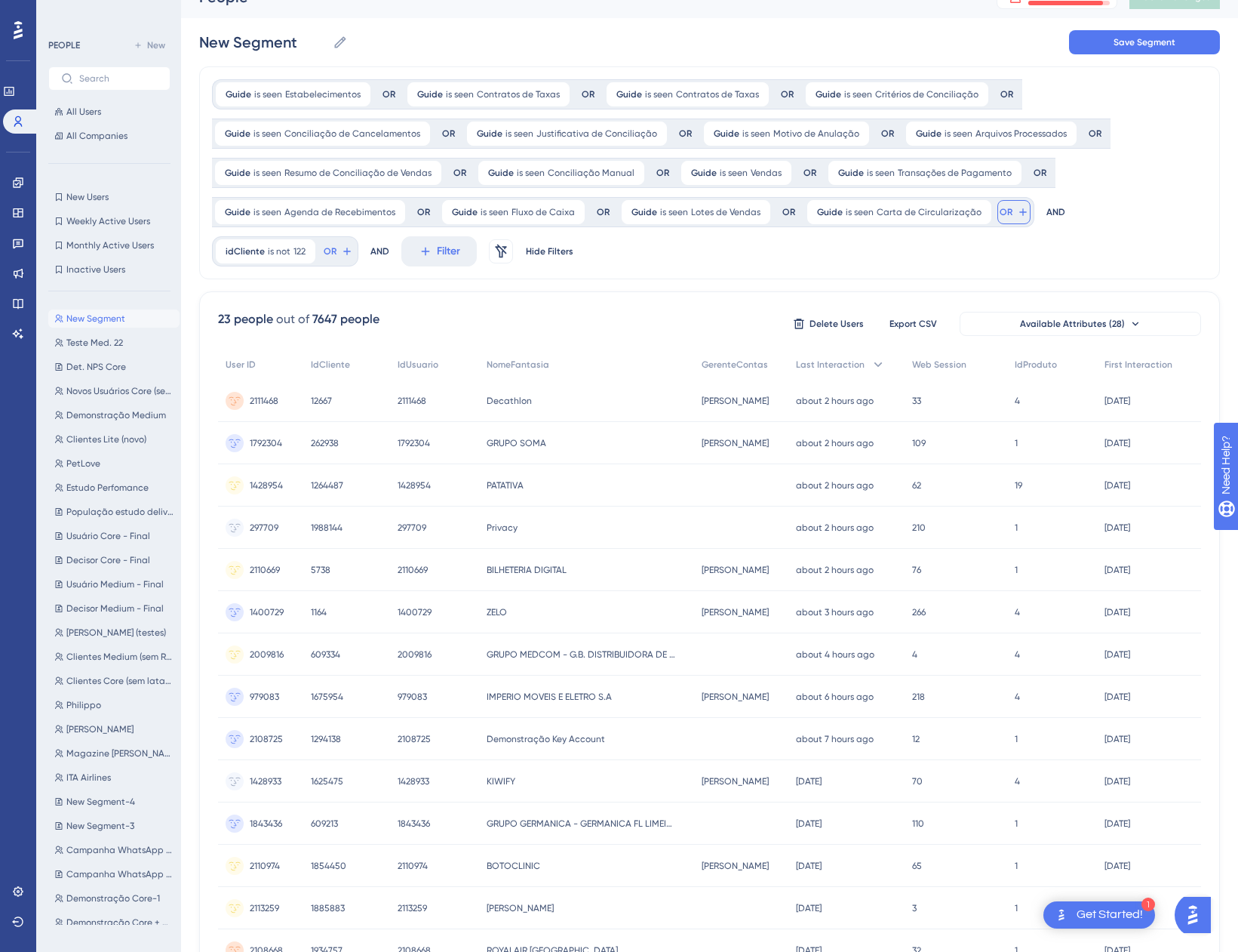
click at [1002, 214] on button "OR" at bounding box center [1014, 212] width 33 height 24
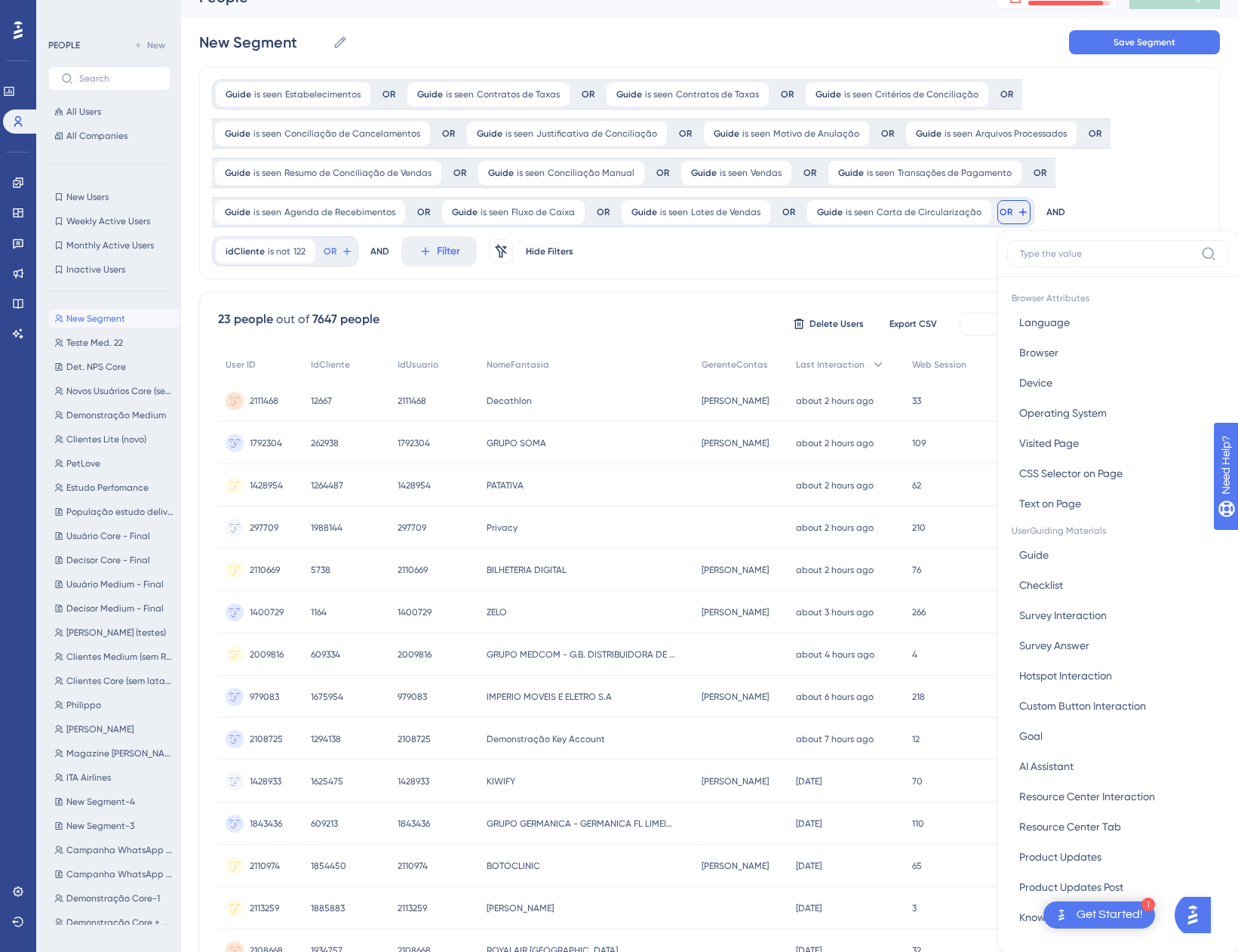
scroll to position [140, 0]
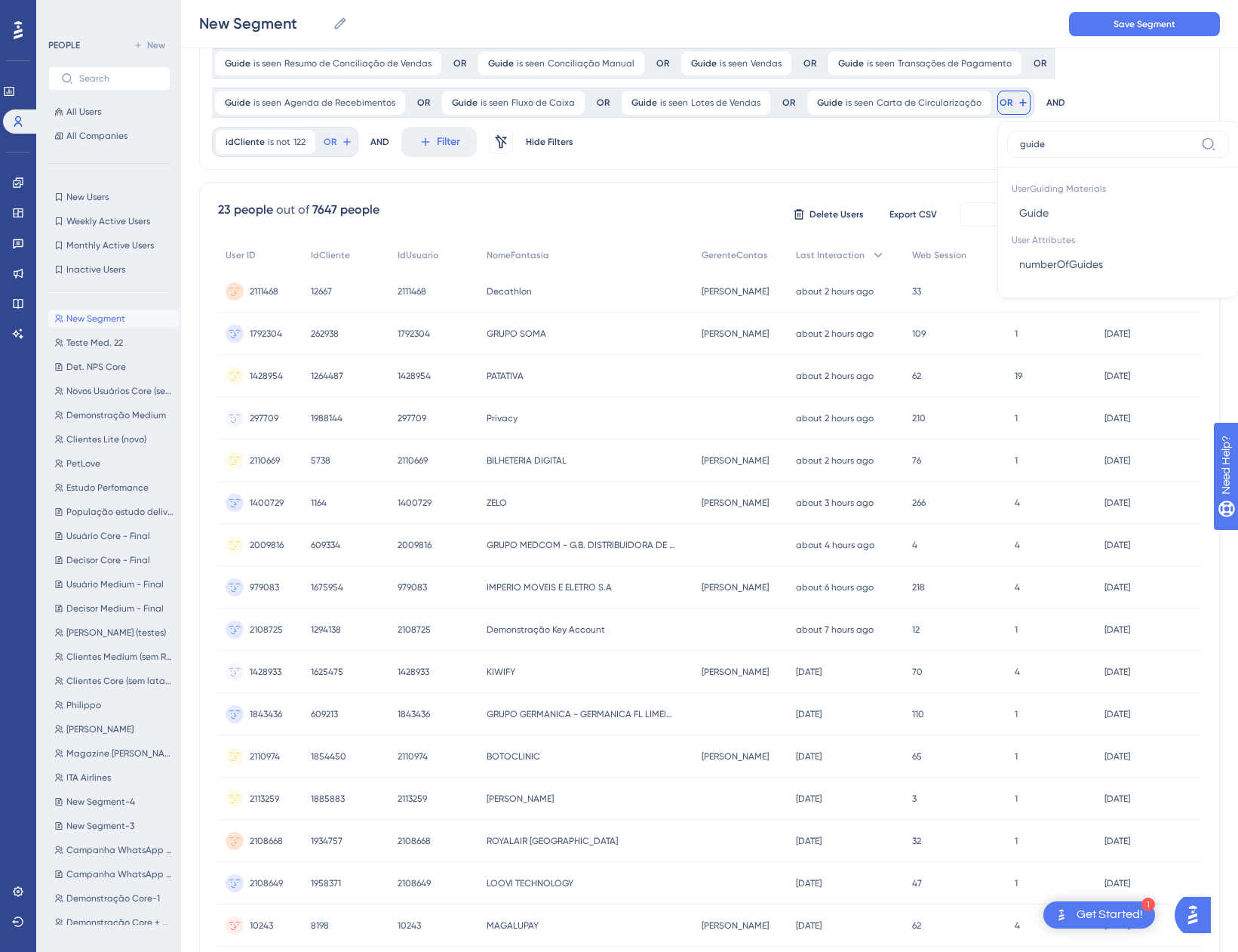
type input "guide"
click at [1023, 219] on span "Guide" at bounding box center [1034, 213] width 29 height 18
click at [1097, 179] on span "Choose a guide" at bounding box center [1092, 176] width 76 height 18
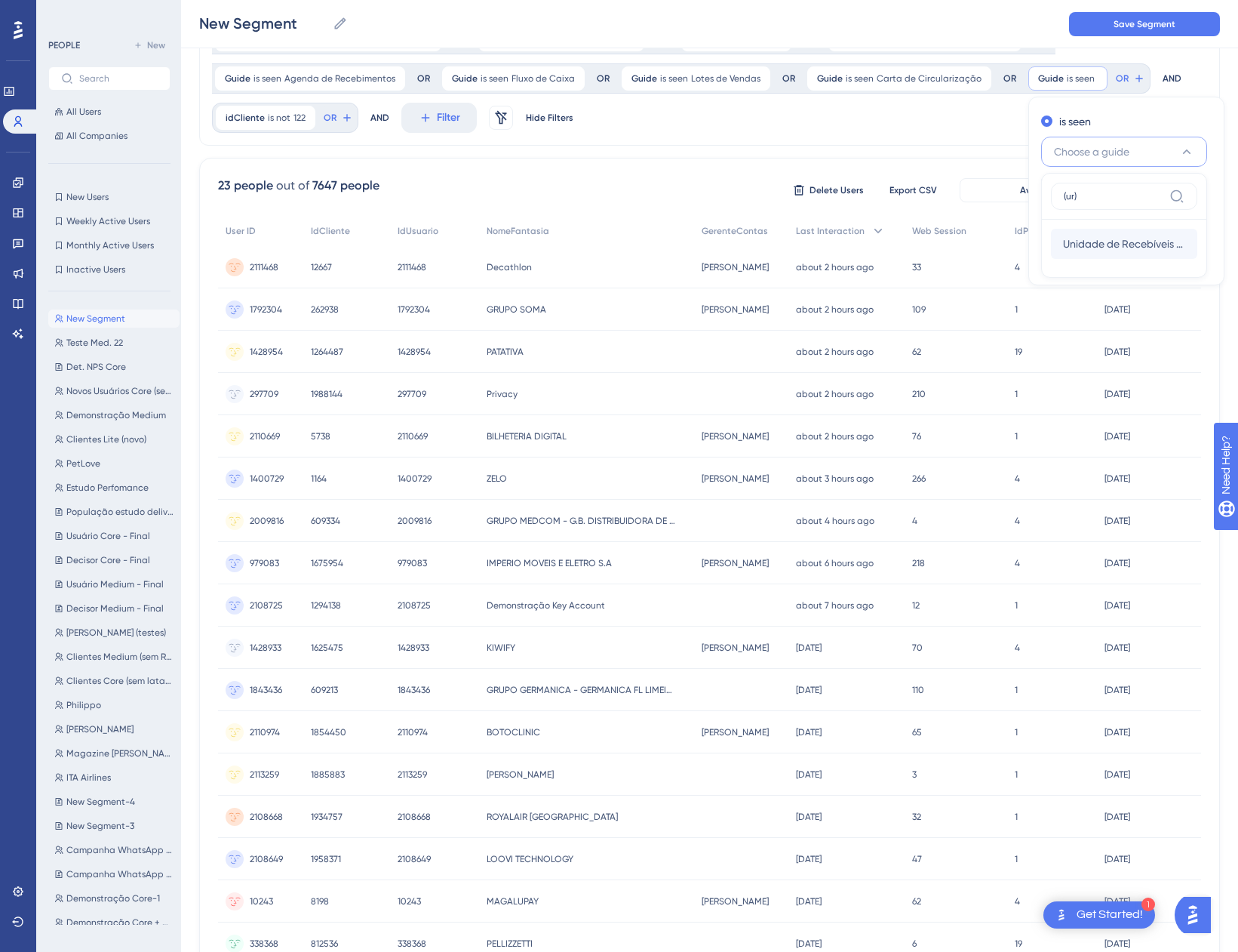
type input "(ur)"
click at [1085, 251] on span "Unidade de Recebíveis (UR)" at bounding box center [1125, 244] width 123 height 18
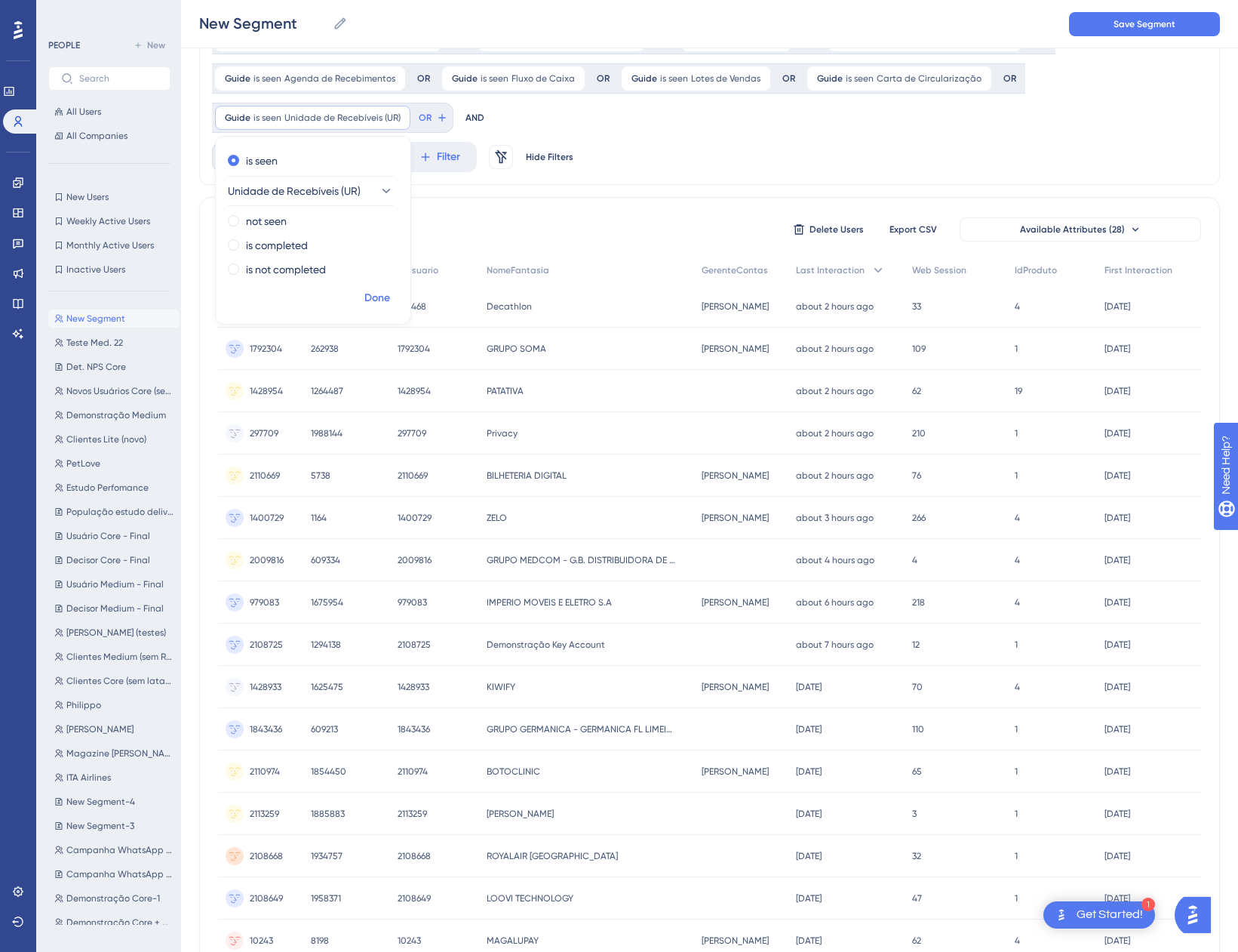
click at [363, 297] on button "Done" at bounding box center [378, 298] width 42 height 27
click at [432, 122] on button "OR" at bounding box center [433, 118] width 33 height 24
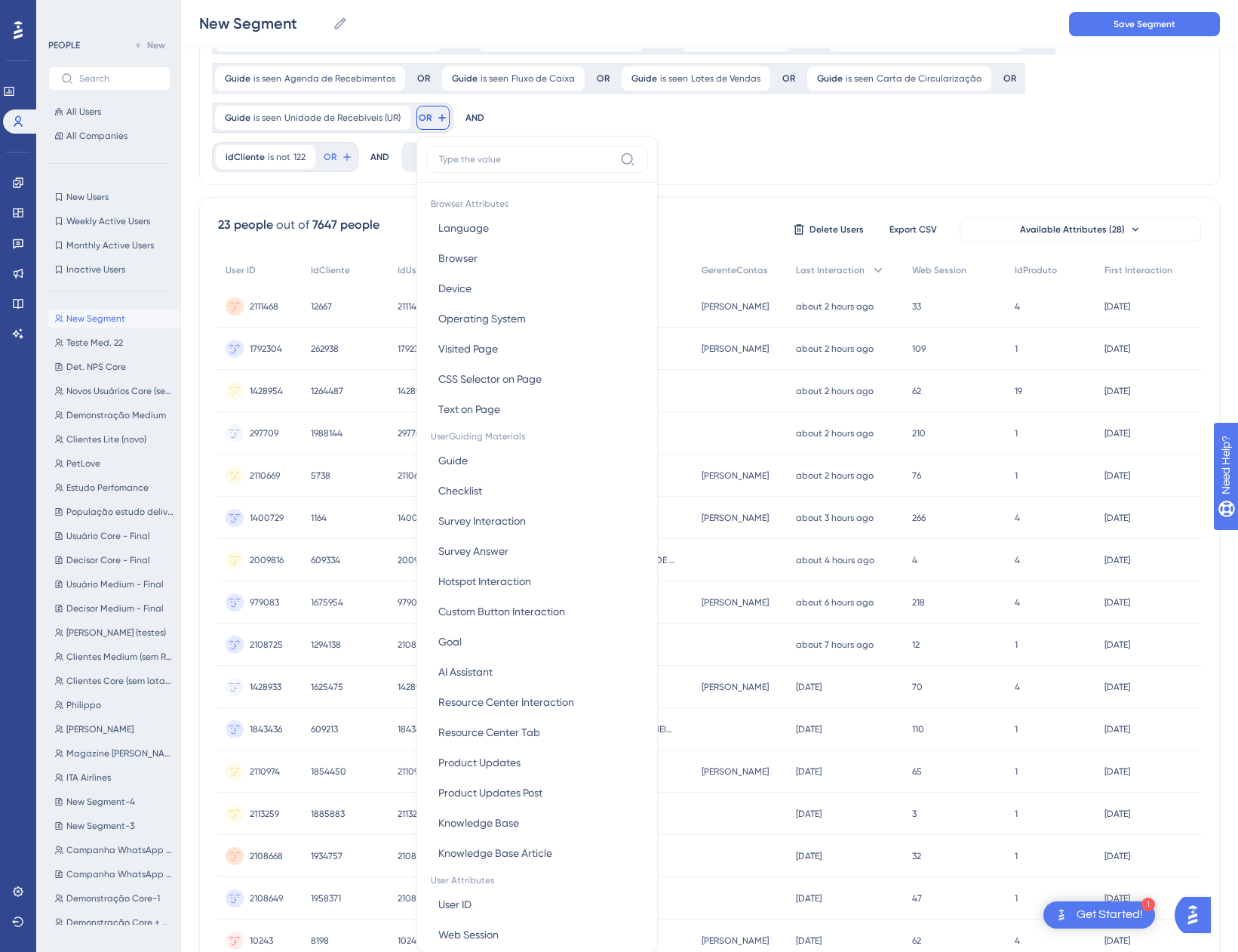
scroll to position [0, 0]
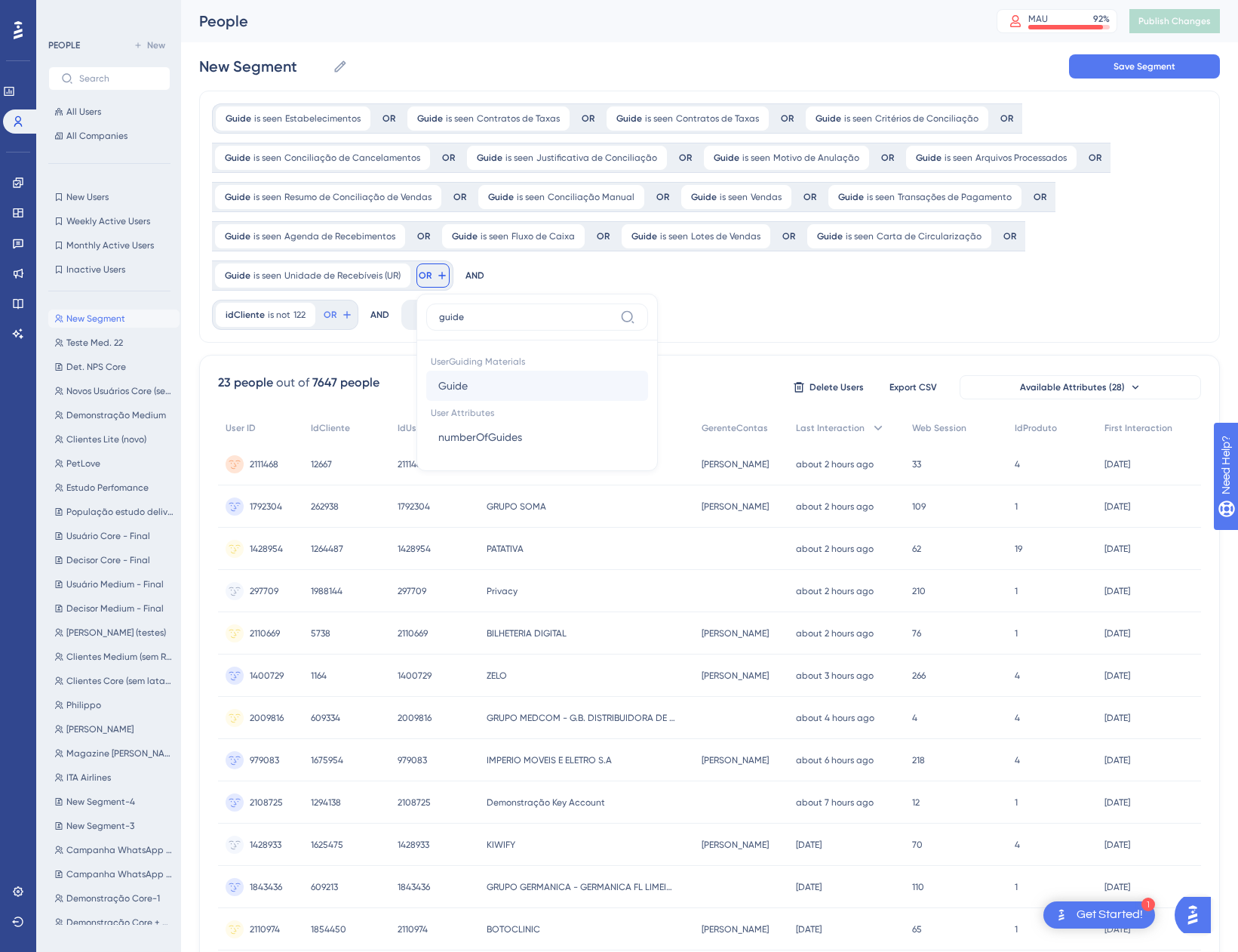
type input "guide"
click at [467, 380] on button "Guide Guide" at bounding box center [537, 385] width 222 height 30
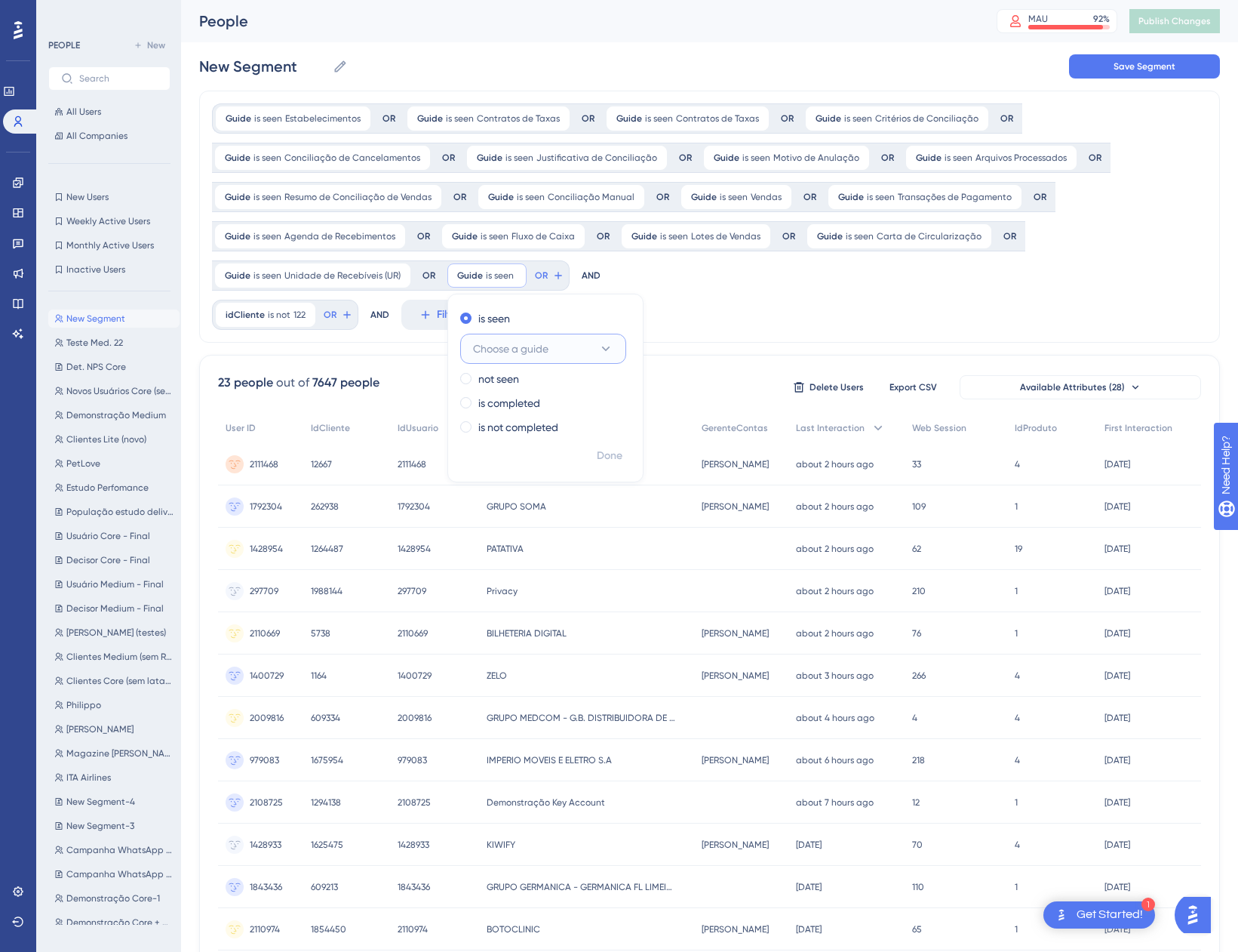
click at [535, 346] on span "Choose a guide" at bounding box center [510, 348] width 76 height 18
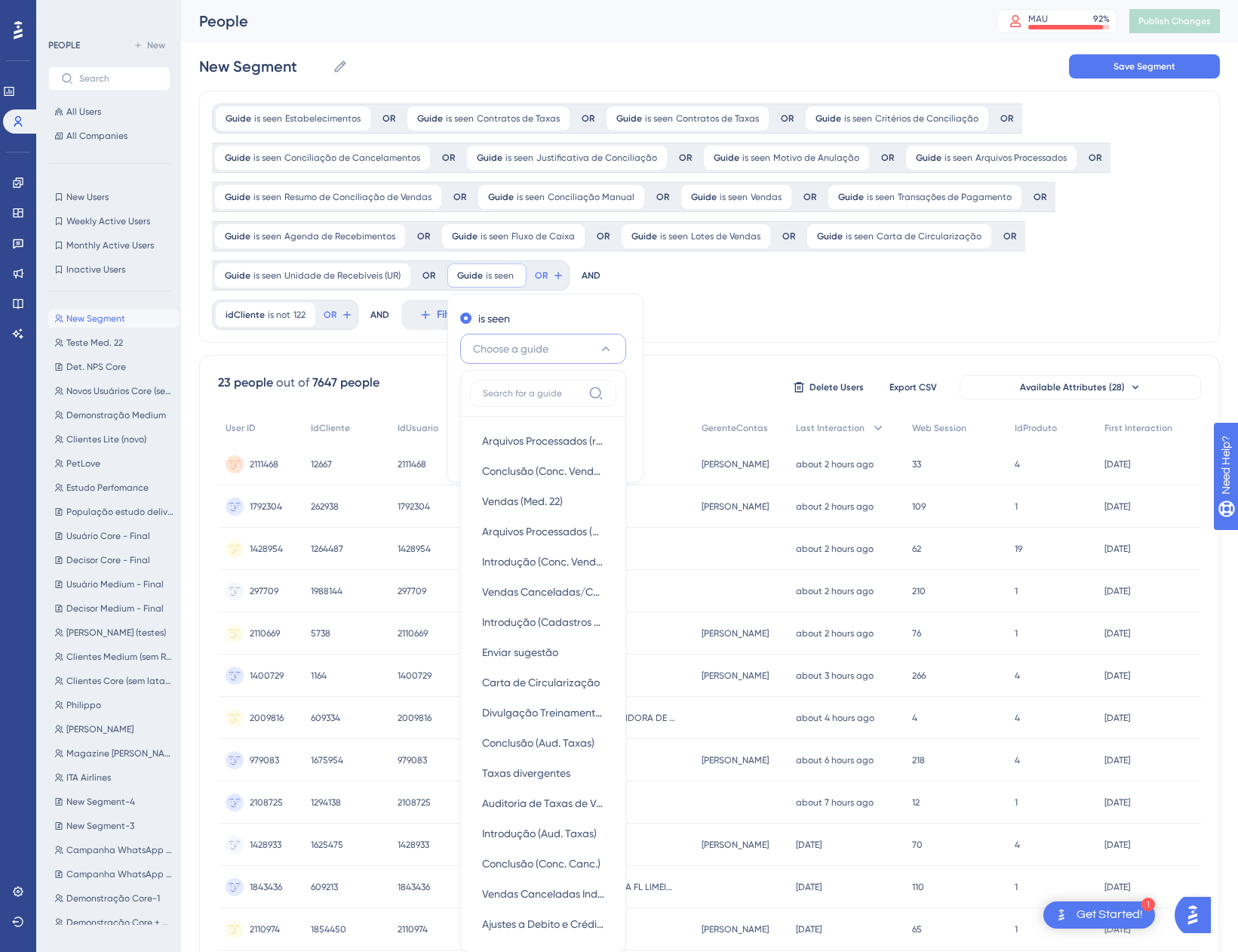
scroll to position [127, 0]
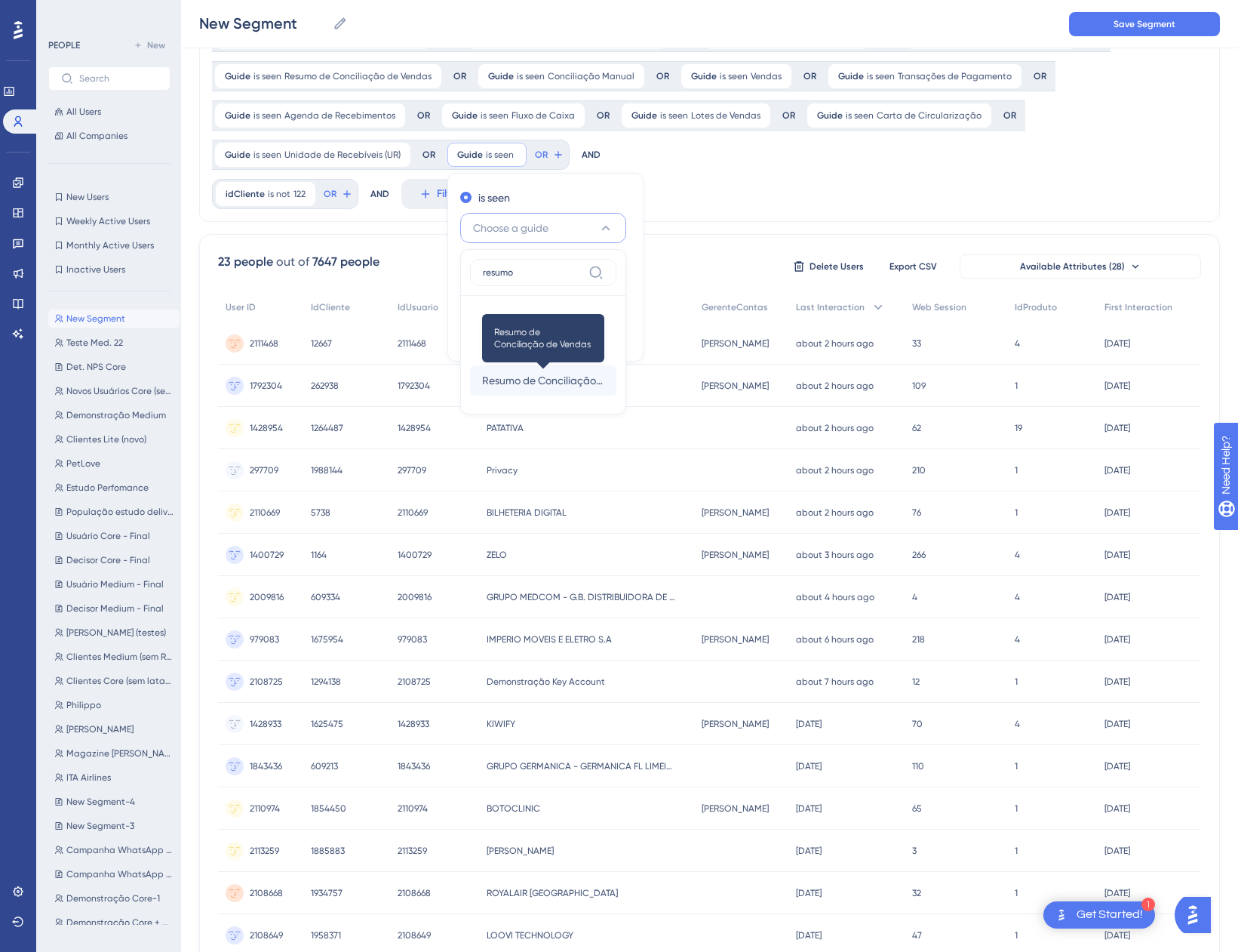
type input "resumo"
click at [552, 383] on span "Resumo de Conciliação de Vendas" at bounding box center [543, 380] width 123 height 18
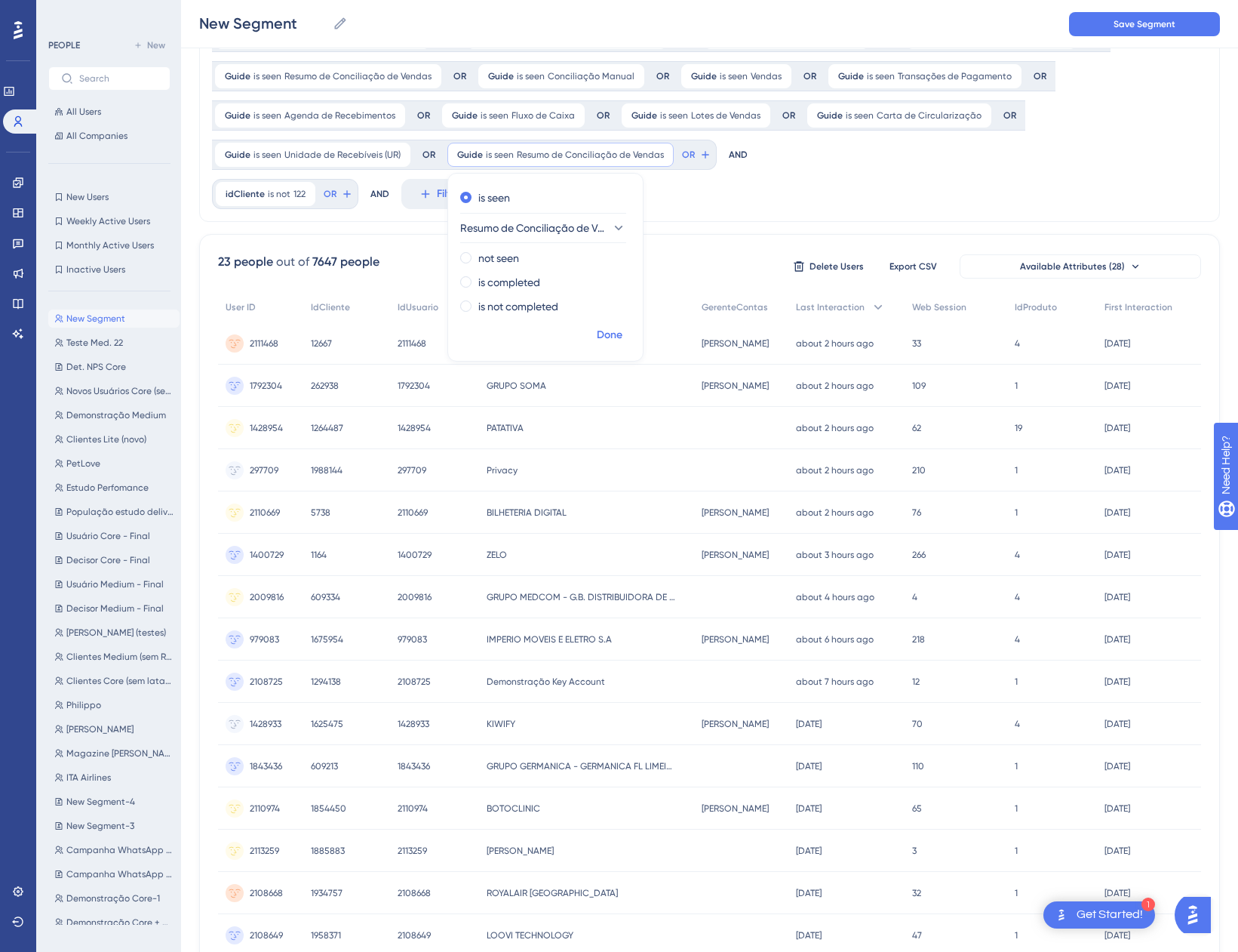
click at [620, 335] on span "Done" at bounding box center [610, 336] width 26 height 18
click at [692, 157] on button "OR" at bounding box center [697, 155] width 33 height 24
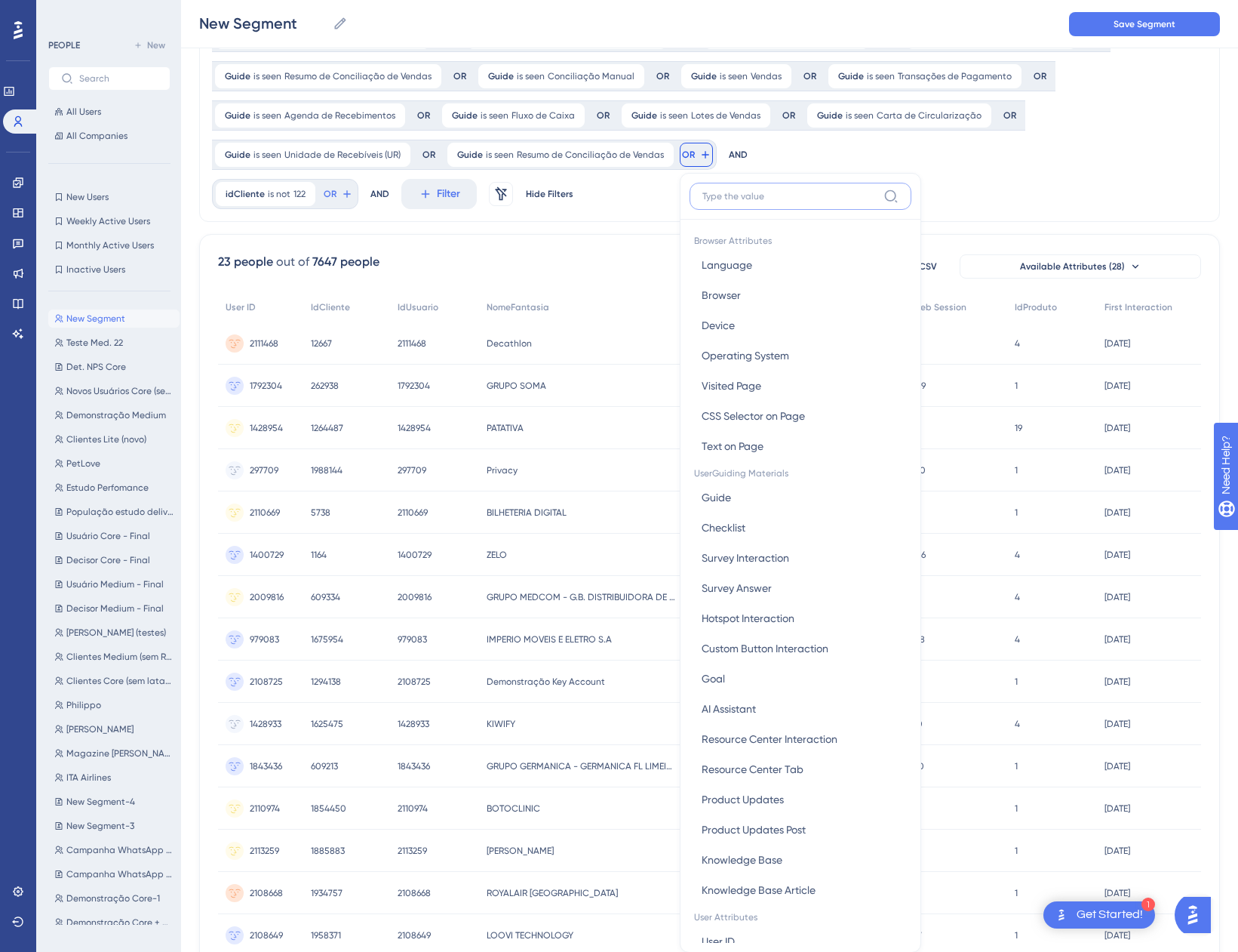
scroll to position [214, 0]
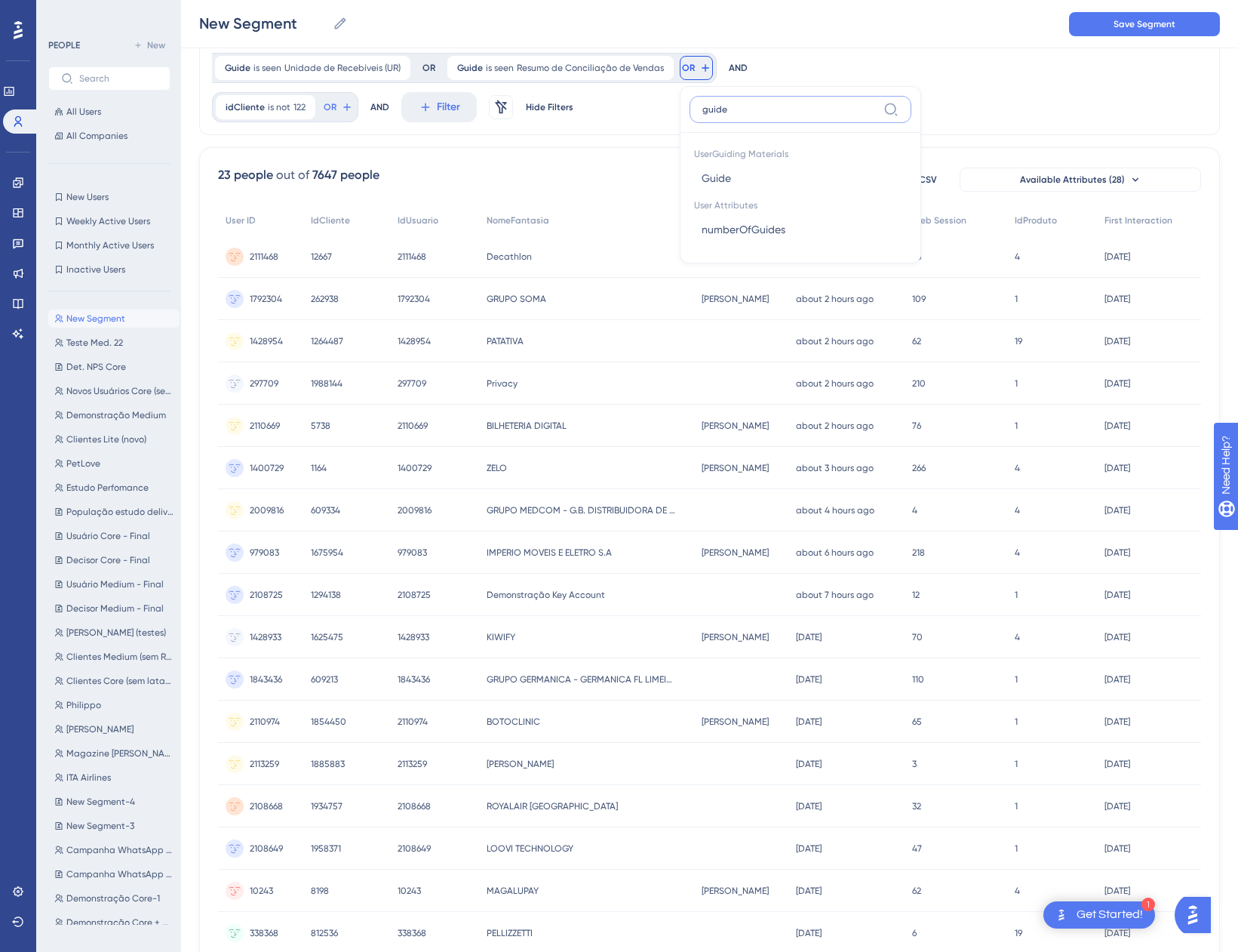
type input "guide"
click at [701, 172] on span "Guide" at bounding box center [716, 178] width 29 height 18
click at [801, 142] on span "Choose a guide" at bounding box center [774, 141] width 76 height 18
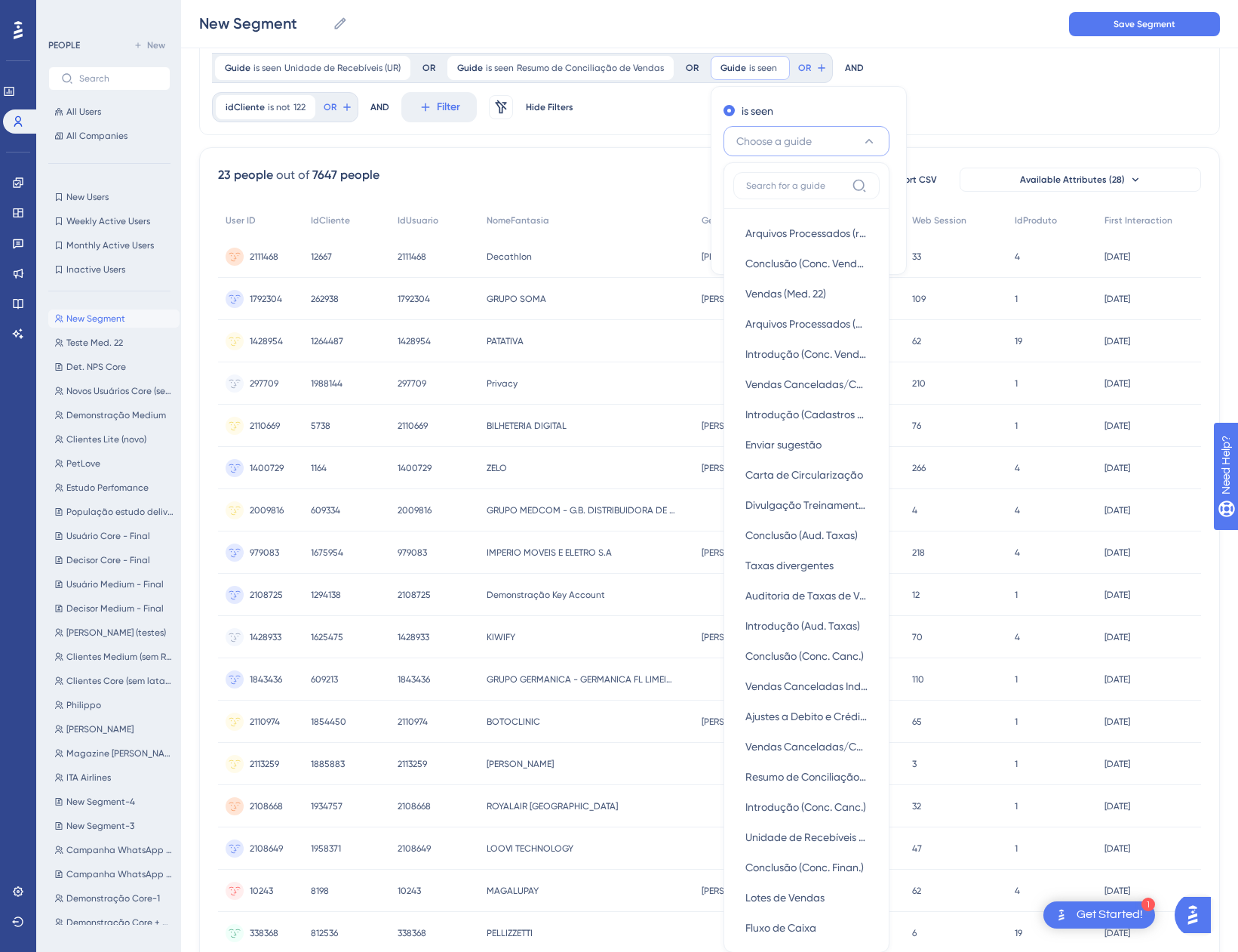
scroll to position [218, 0]
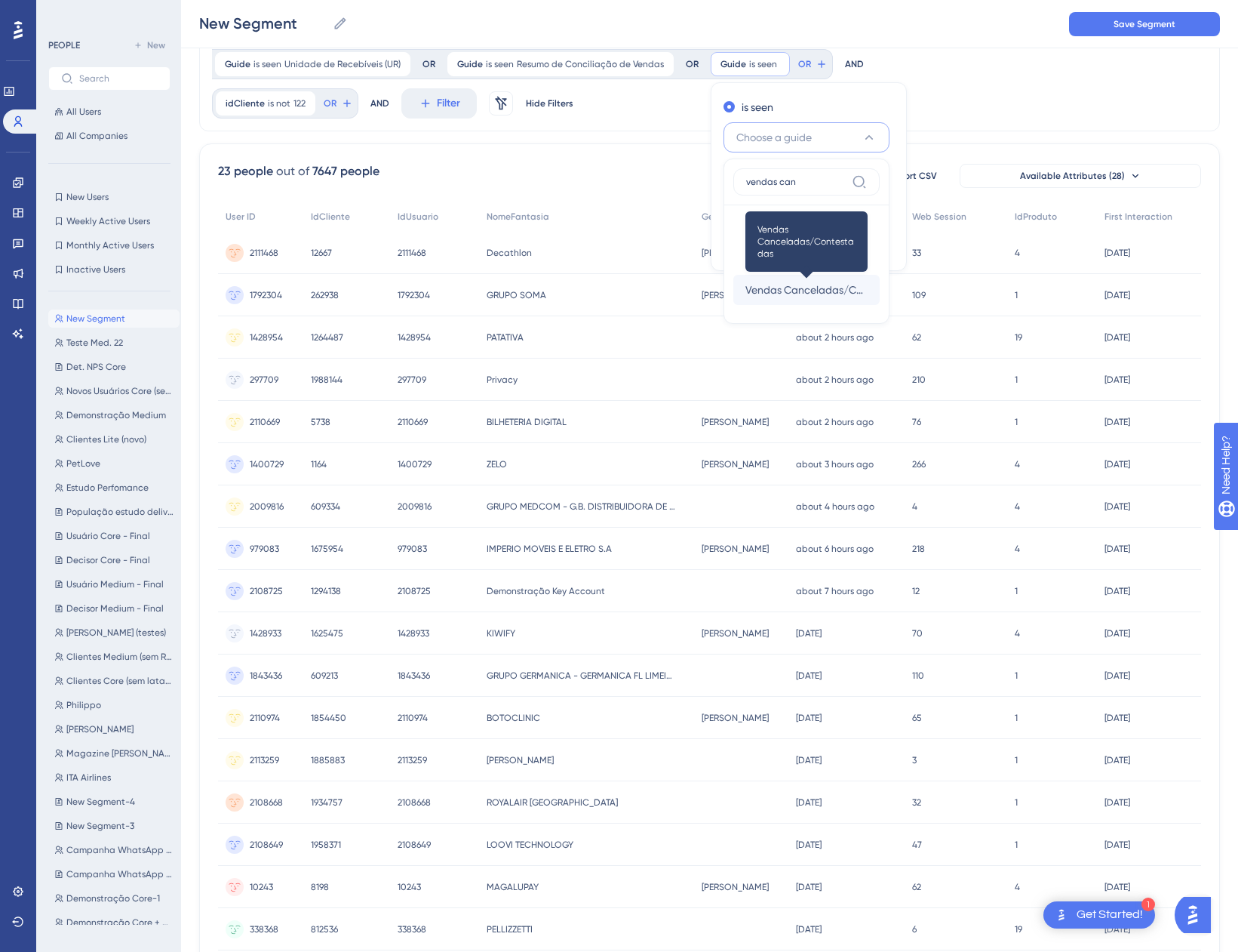
type input "vendas can"
click at [823, 283] on span "Vendas Canceladas/Contestadas" at bounding box center [806, 290] width 123 height 18
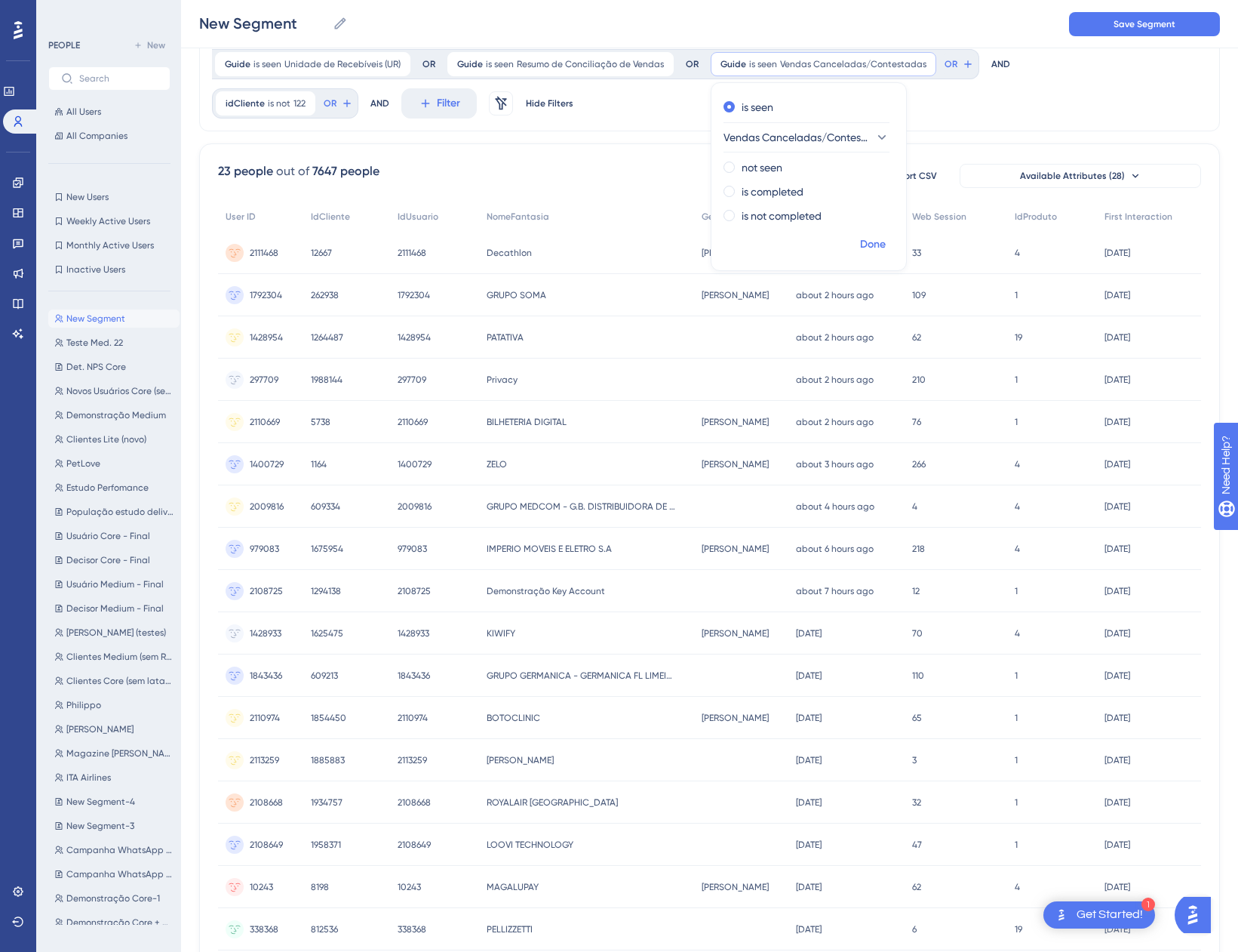
click at [870, 245] on span "Done" at bounding box center [873, 244] width 26 height 18
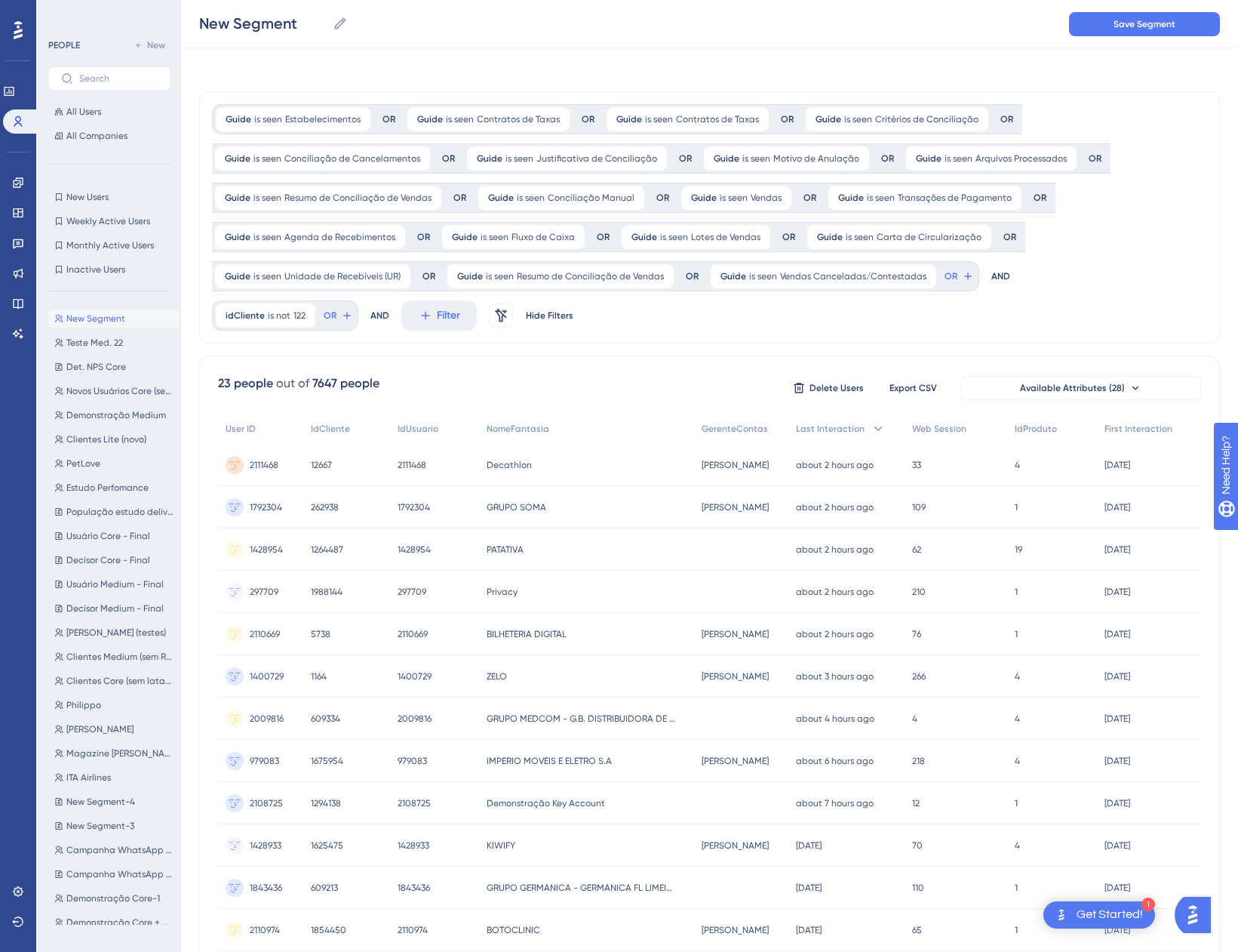
scroll to position [0, 0]
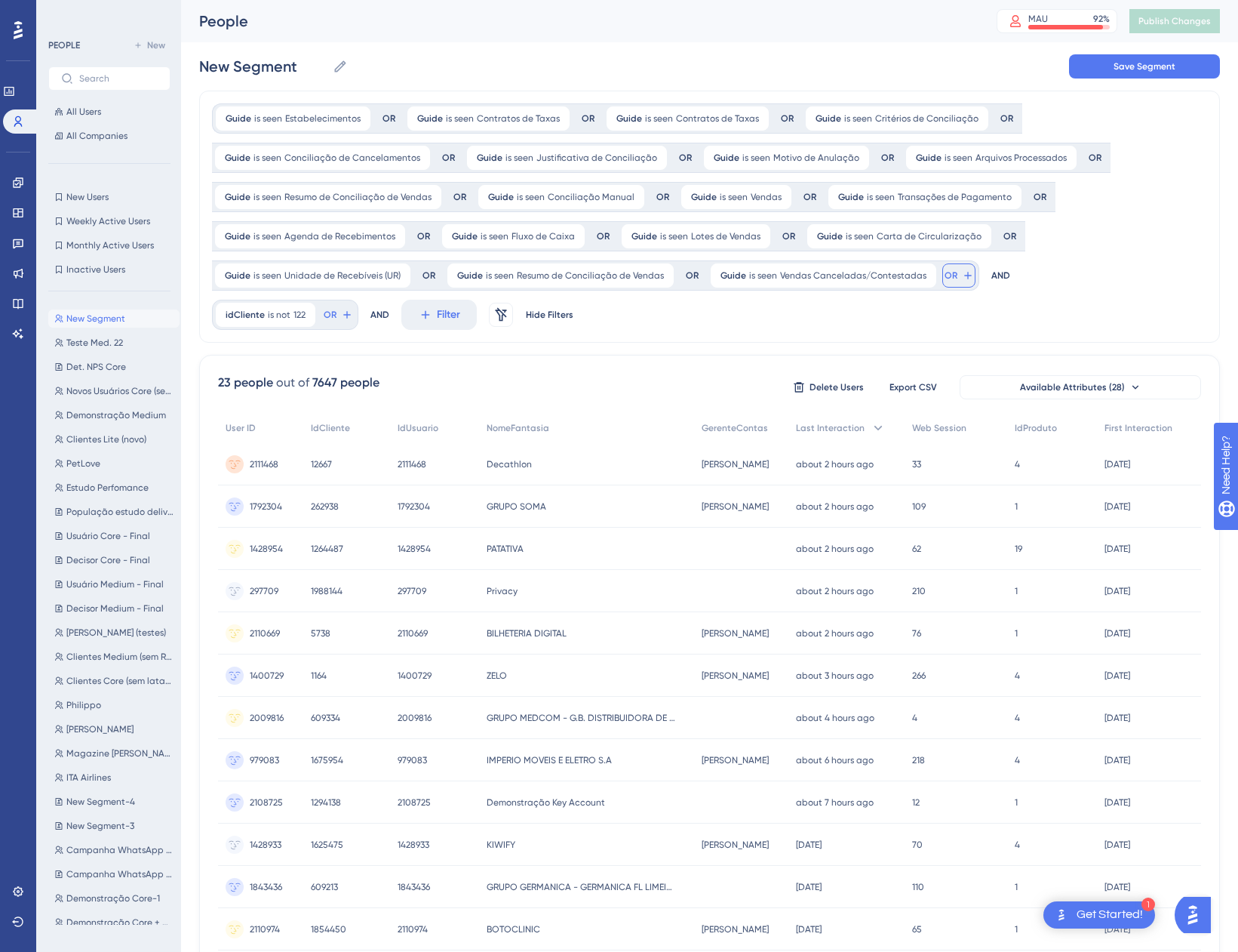
click at [950, 270] on button "OR" at bounding box center [959, 275] width 33 height 24
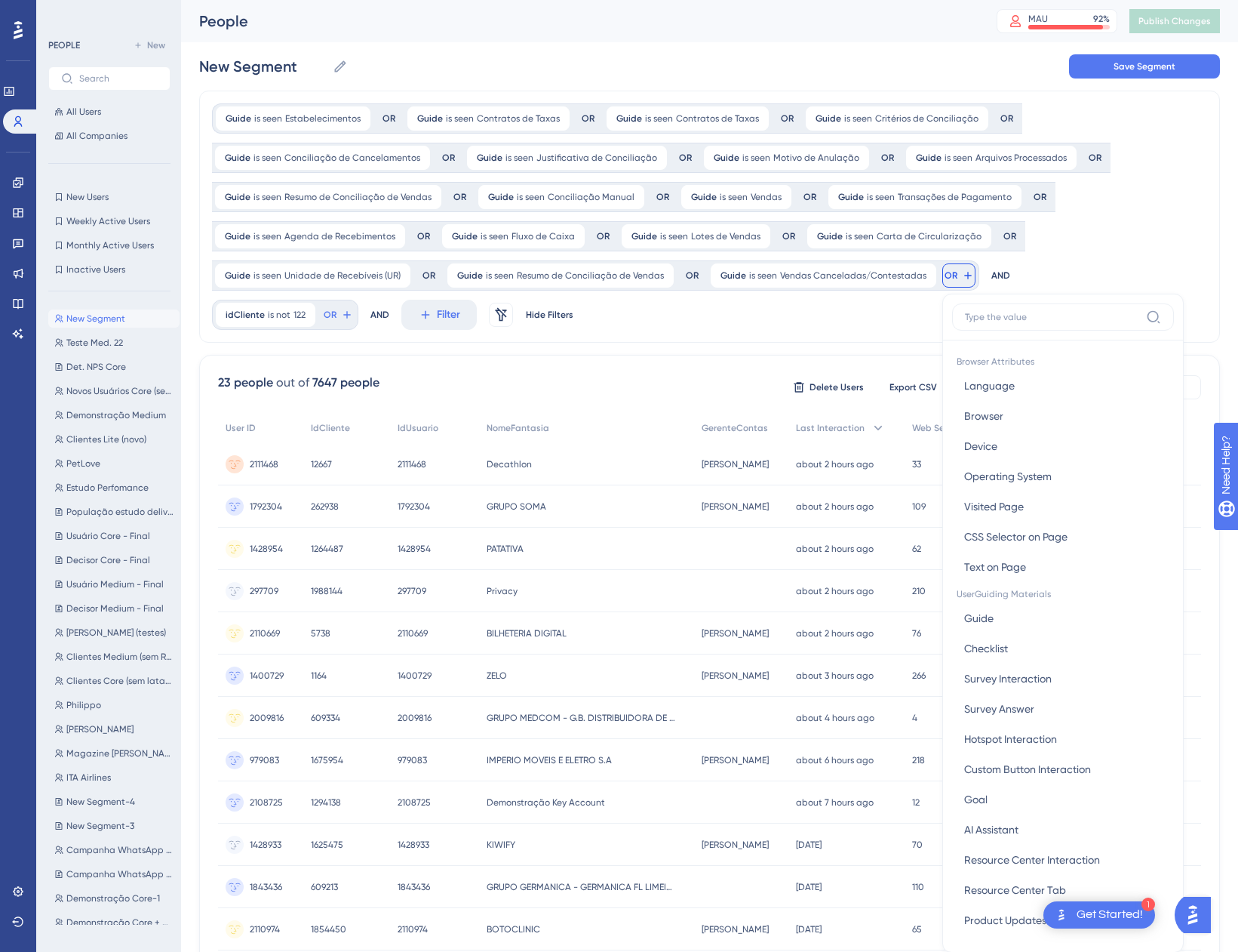
scroll to position [147, 0]
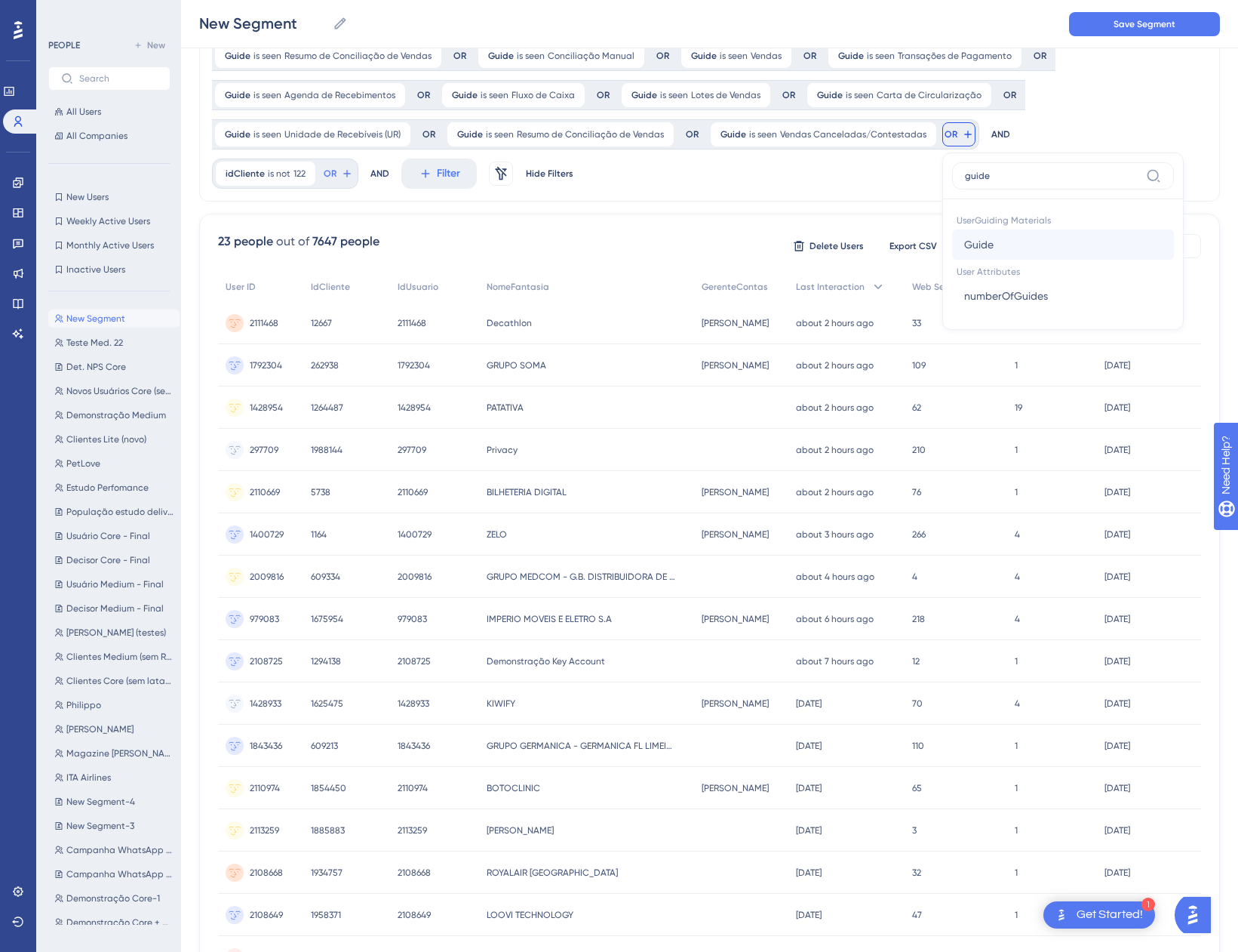
type input "guide"
click at [979, 241] on span "Guide" at bounding box center [979, 244] width 29 height 18
click at [1053, 205] on span "Choose a guide" at bounding box center [1037, 208] width 76 height 18
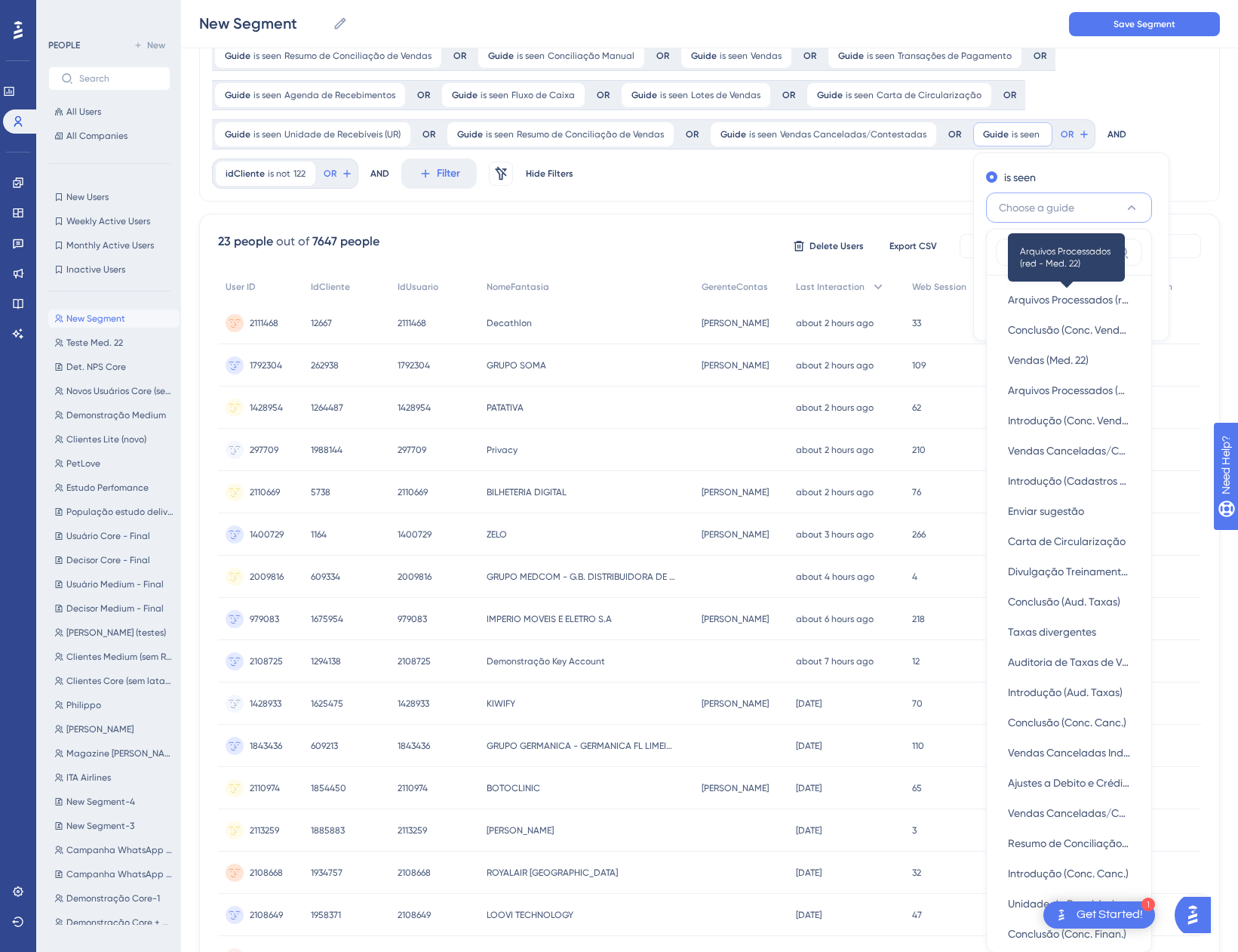
scroll to position [235, 0]
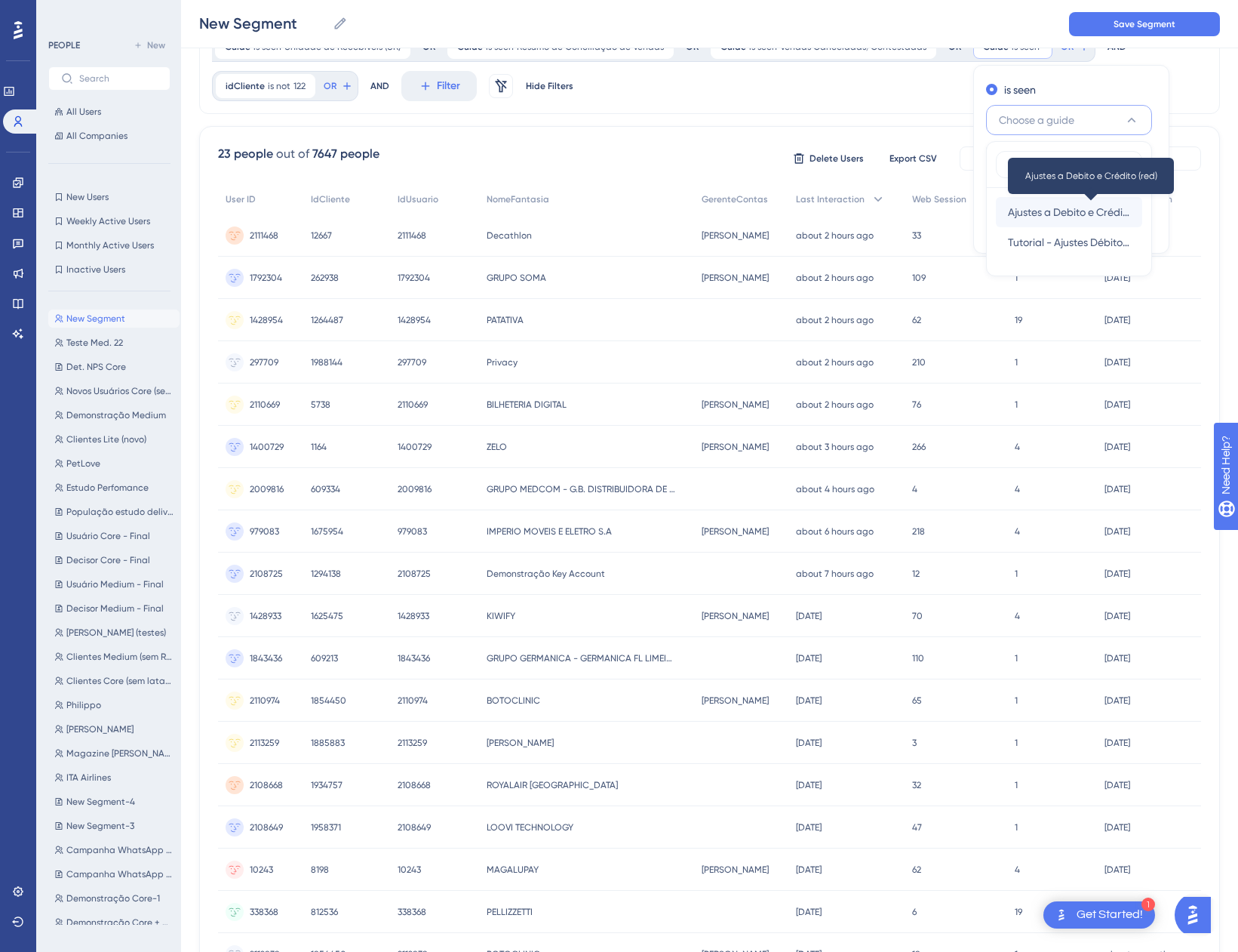
type input "ajus"
click at [1089, 213] on span "Ajustes a Debito e Crédito (red)" at bounding box center [1070, 212] width 123 height 18
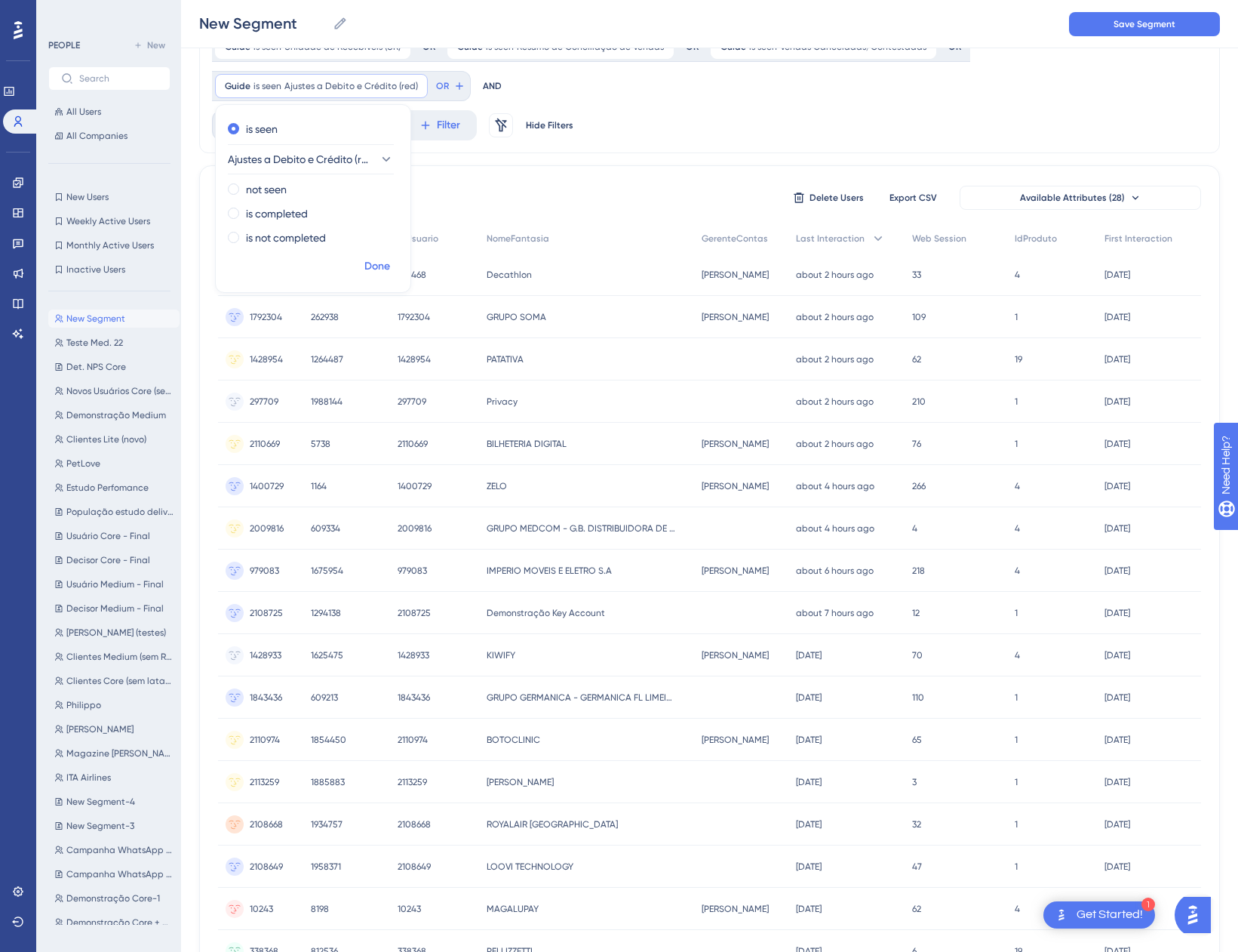
click at [382, 265] on span "Done" at bounding box center [378, 266] width 26 height 18
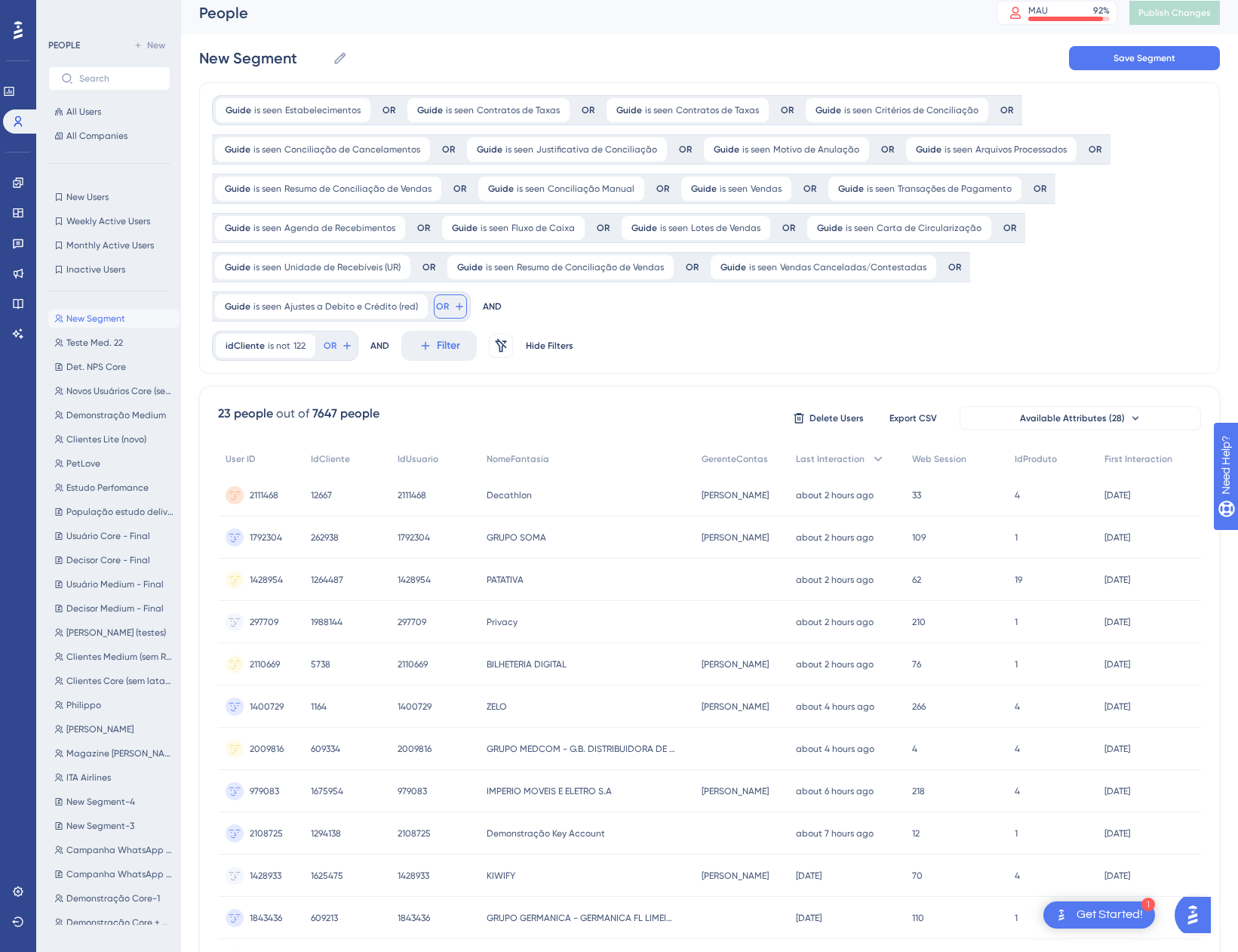
click at [440, 305] on span "OR" at bounding box center [443, 305] width 13 height 12
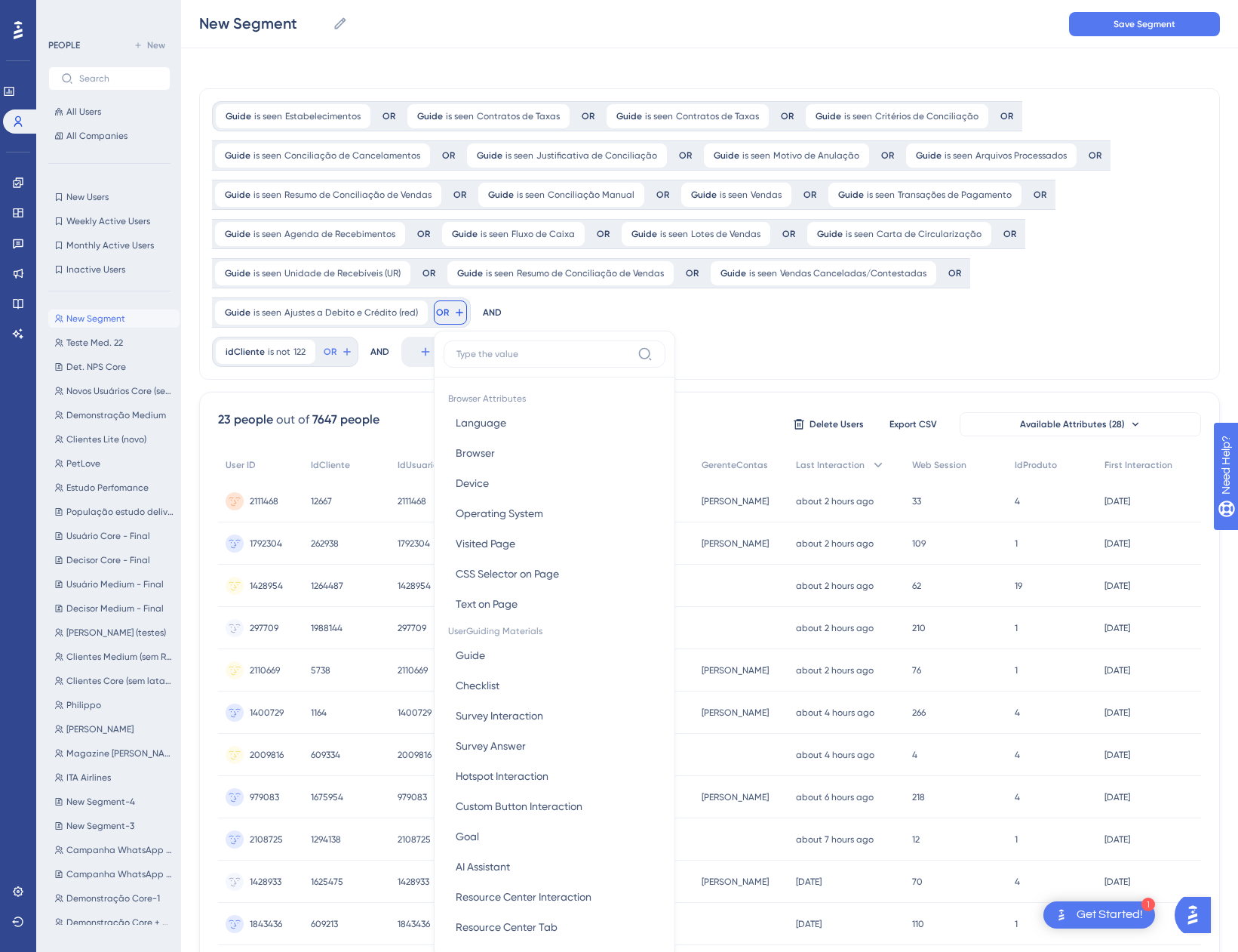
scroll to position [171, 0]
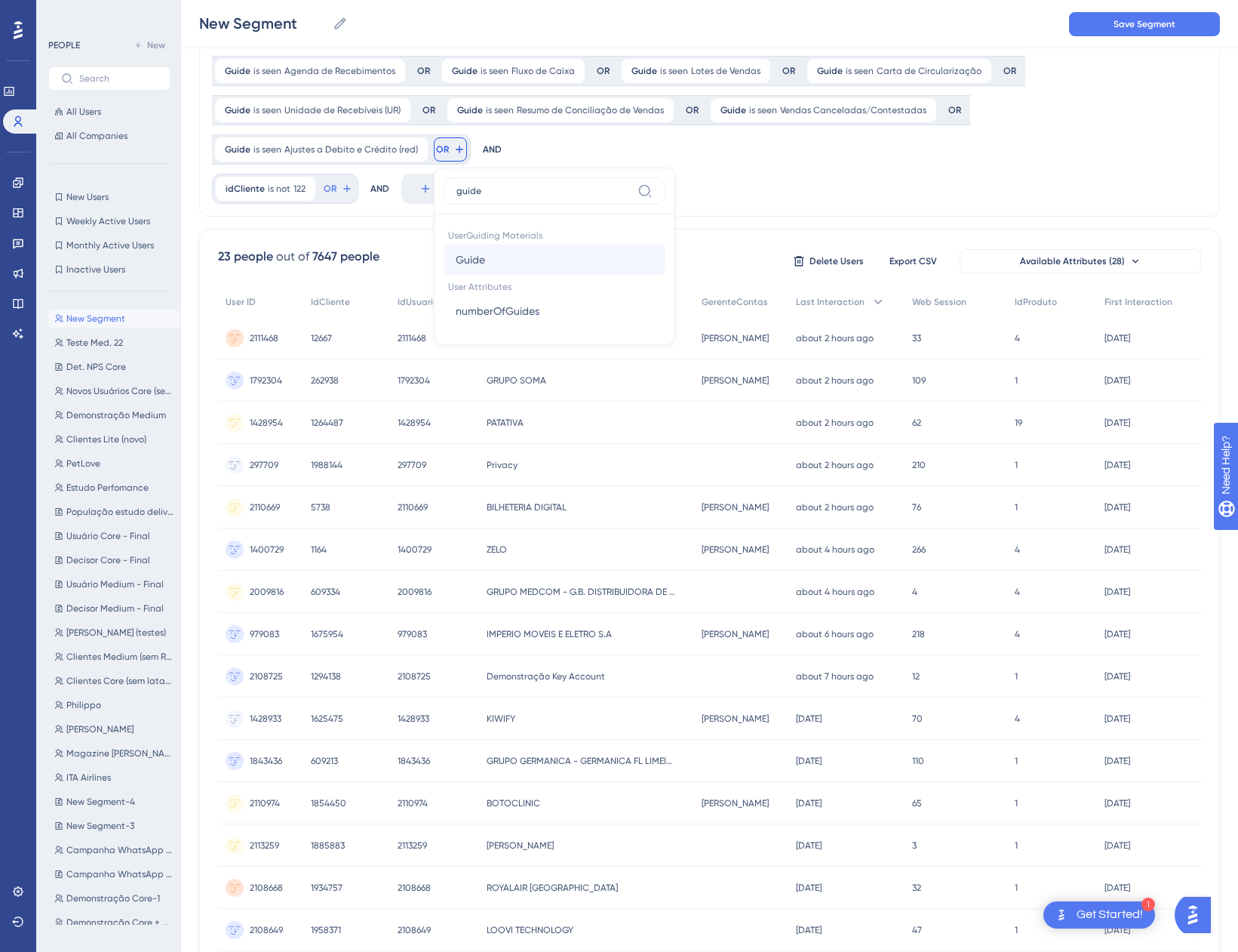
type input "guide"
click at [577, 255] on button "Guide Guide" at bounding box center [554, 259] width 222 height 30
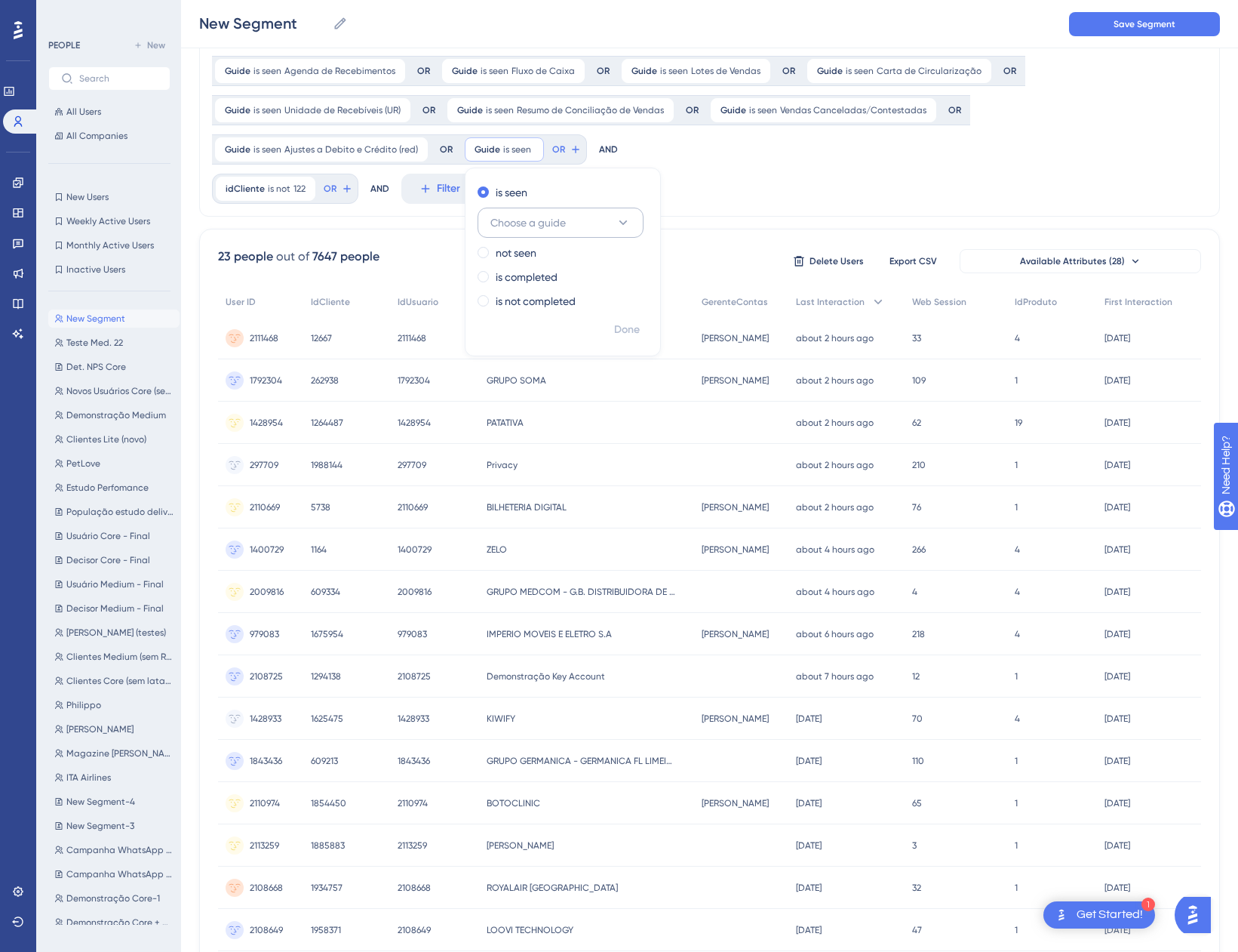
click at [572, 222] on button "Choose a guide" at bounding box center [560, 222] width 166 height 30
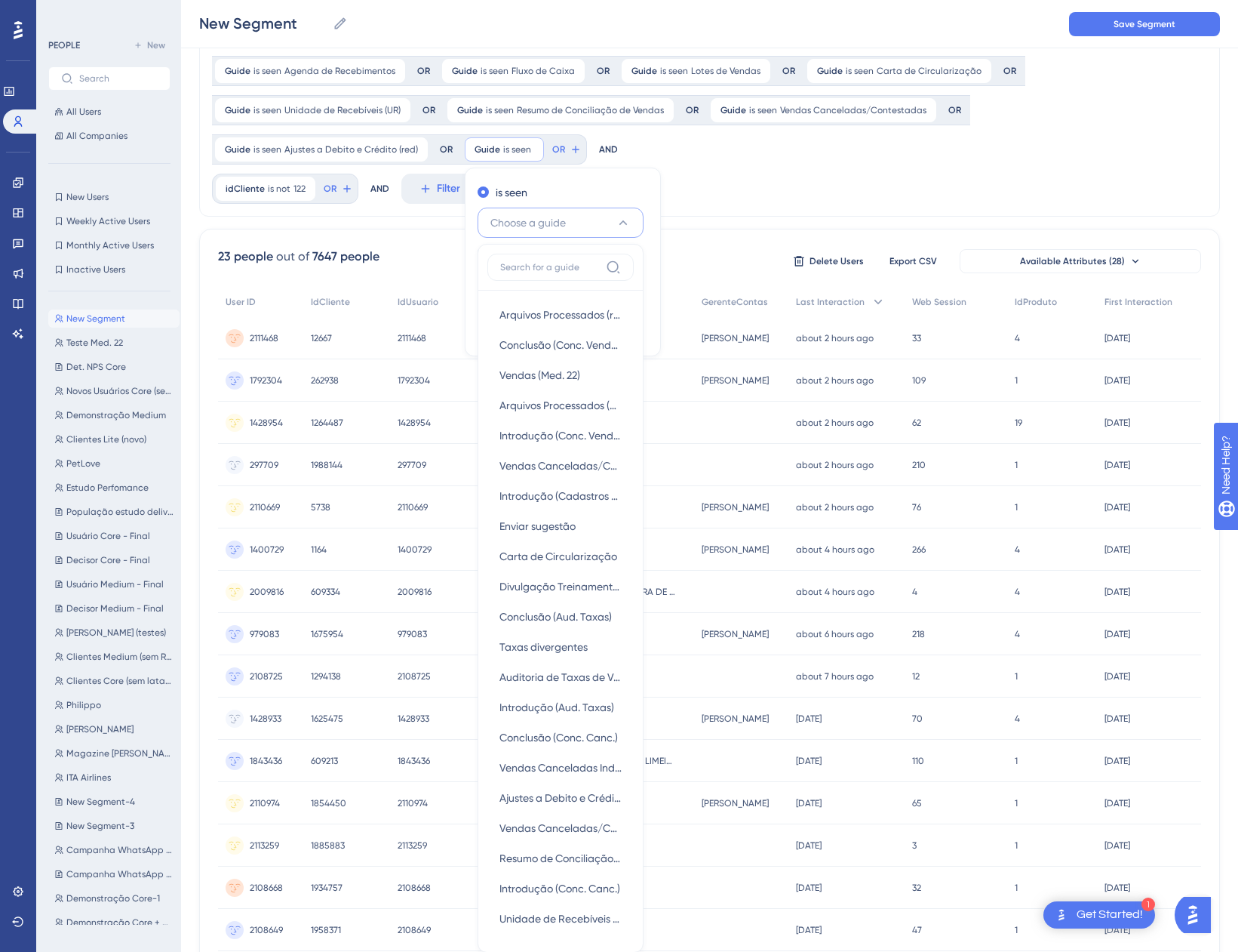
scroll to position [266, 0]
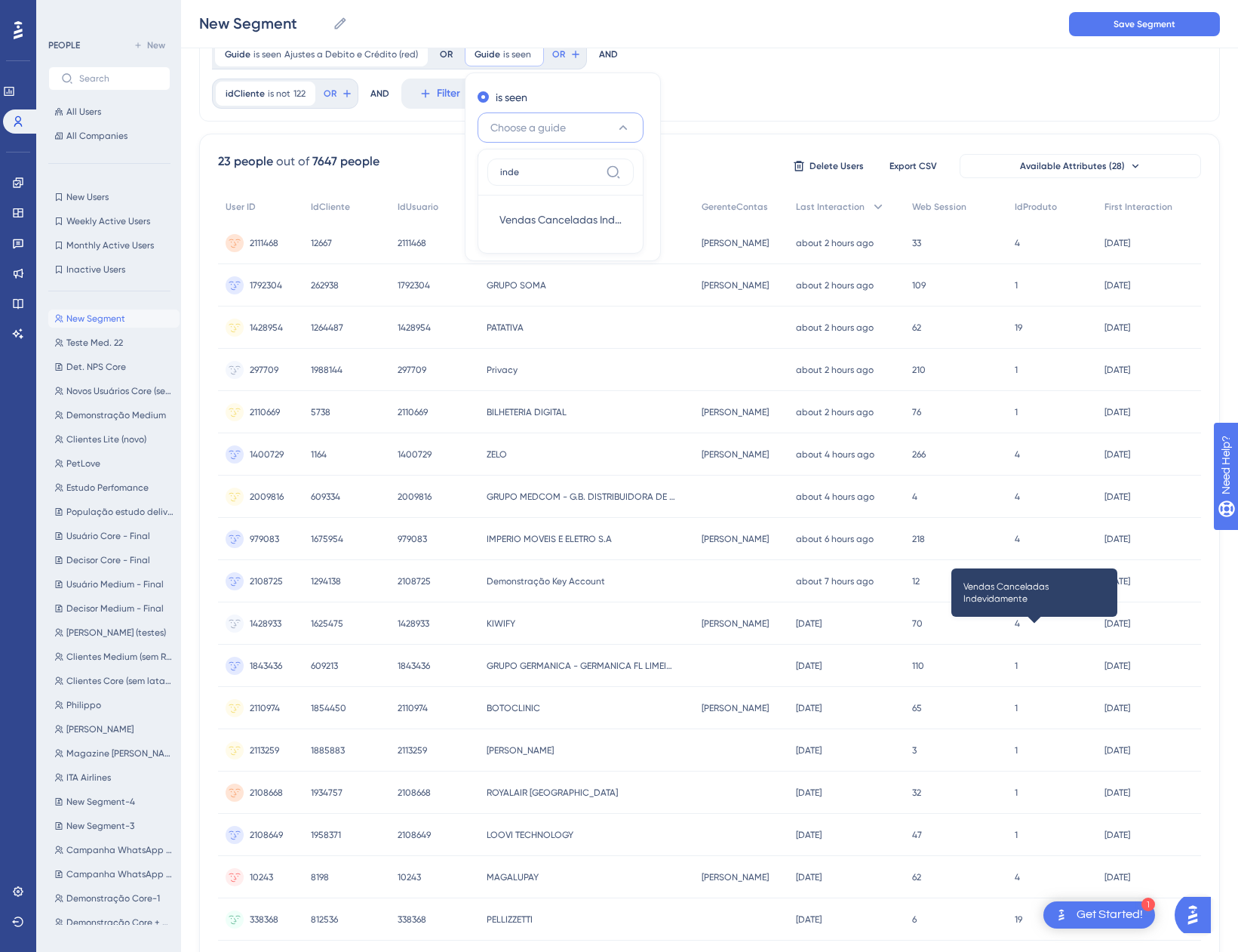
type input "inde"
click at [572, 222] on span "Vendas Canceladas Indevidamente" at bounding box center [560, 219] width 123 height 18
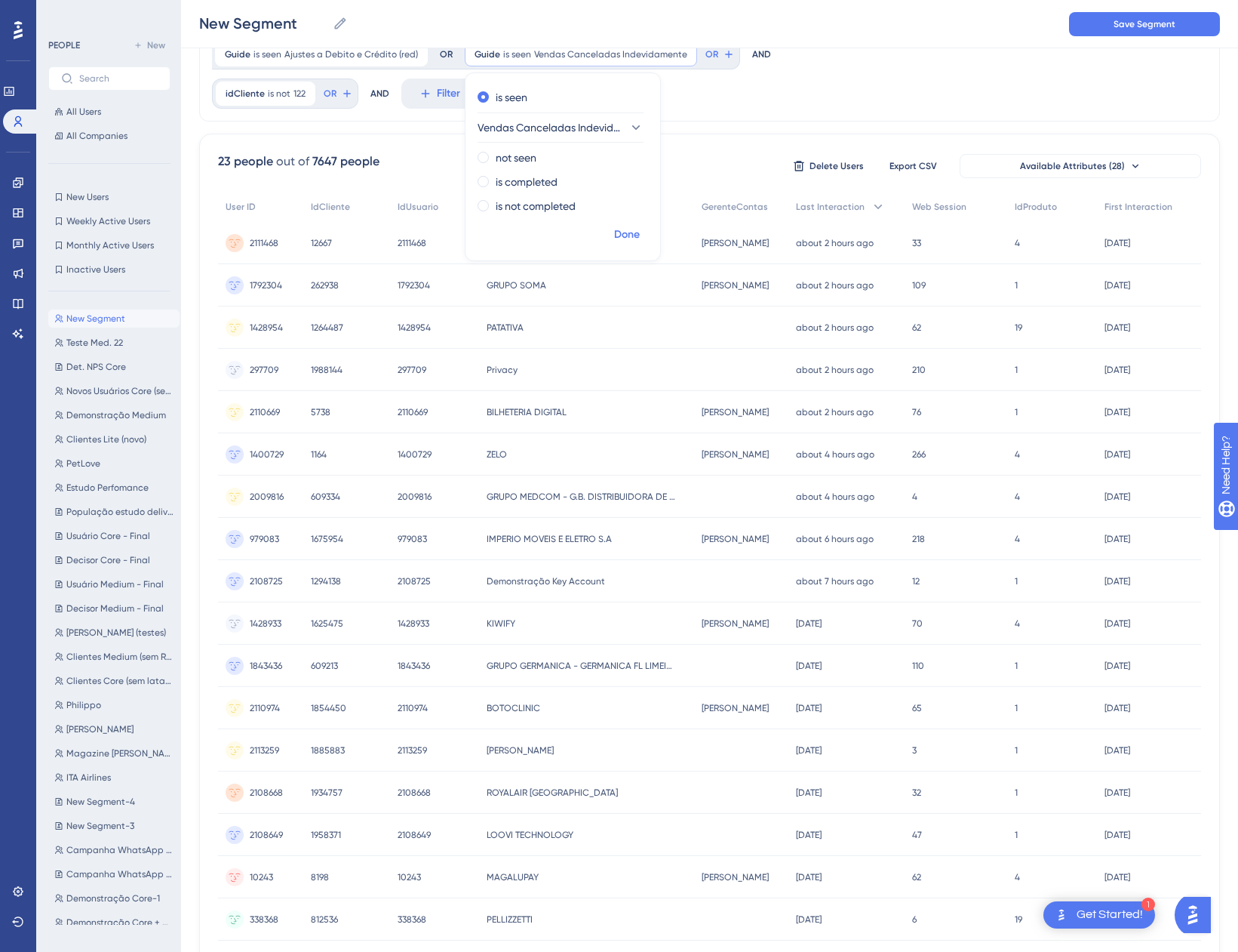
click at [630, 234] on span "Done" at bounding box center [627, 235] width 26 height 18
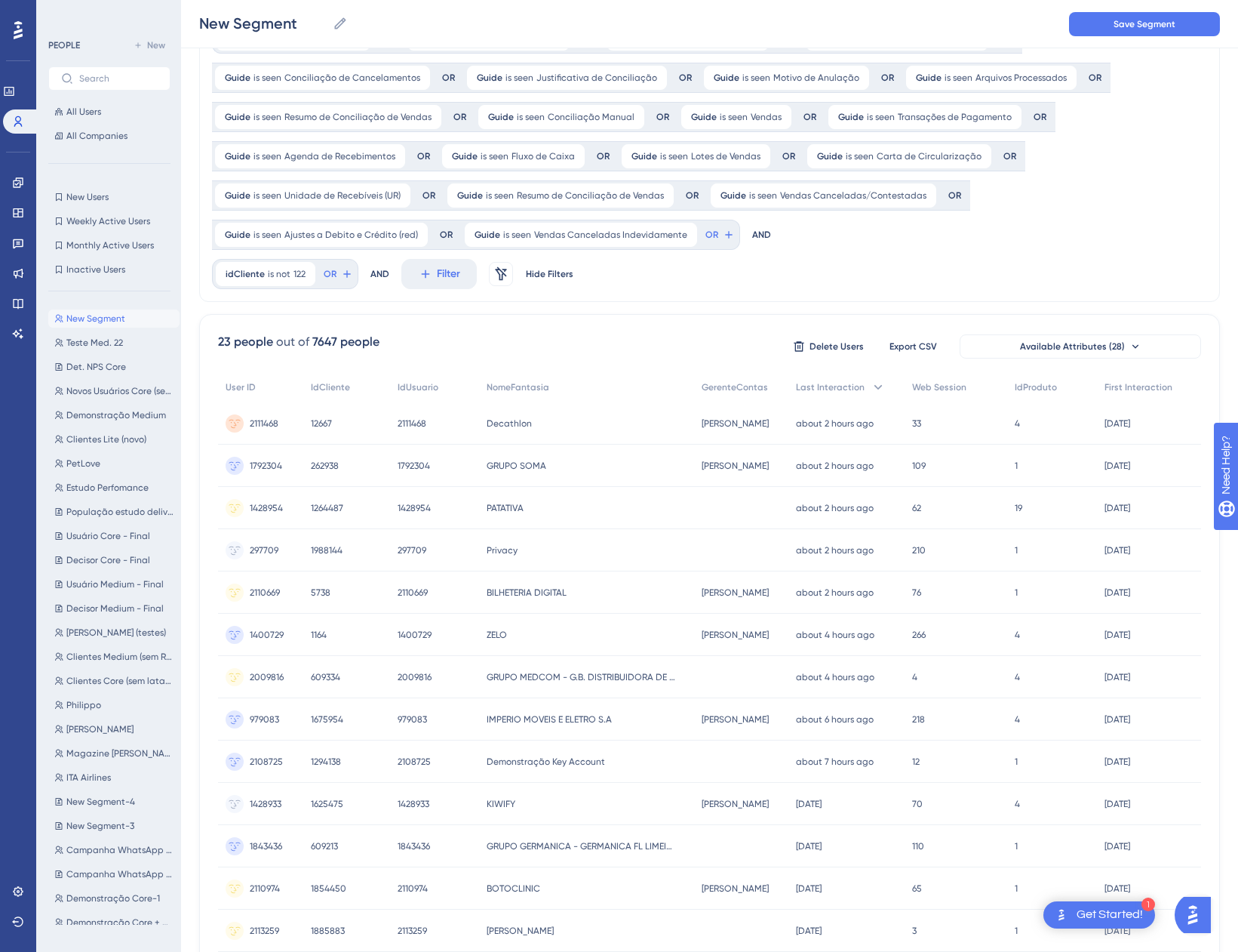
scroll to position [0, 0]
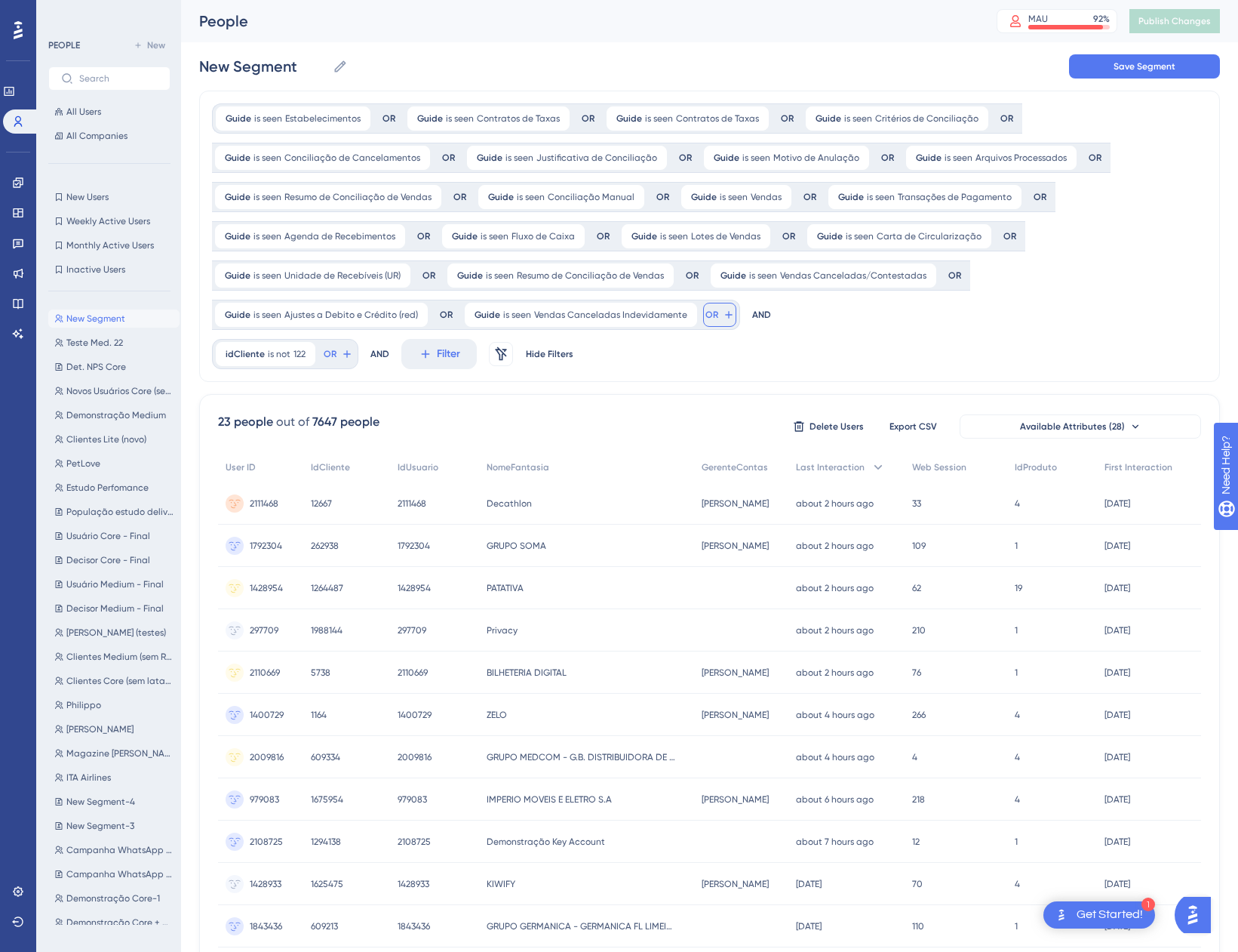
click at [723, 319] on icon at bounding box center [729, 315] width 12 height 12
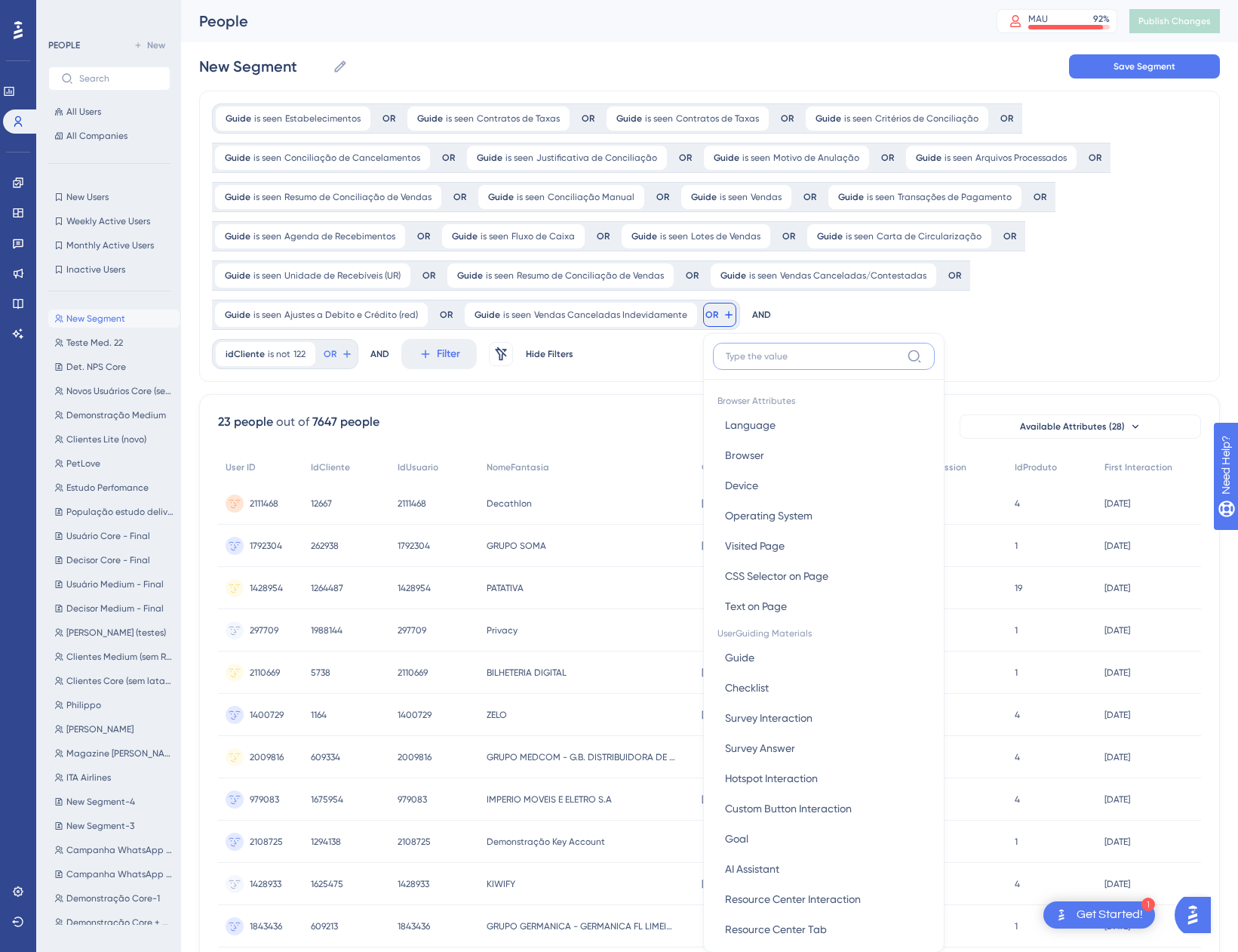
scroll to position [166, 0]
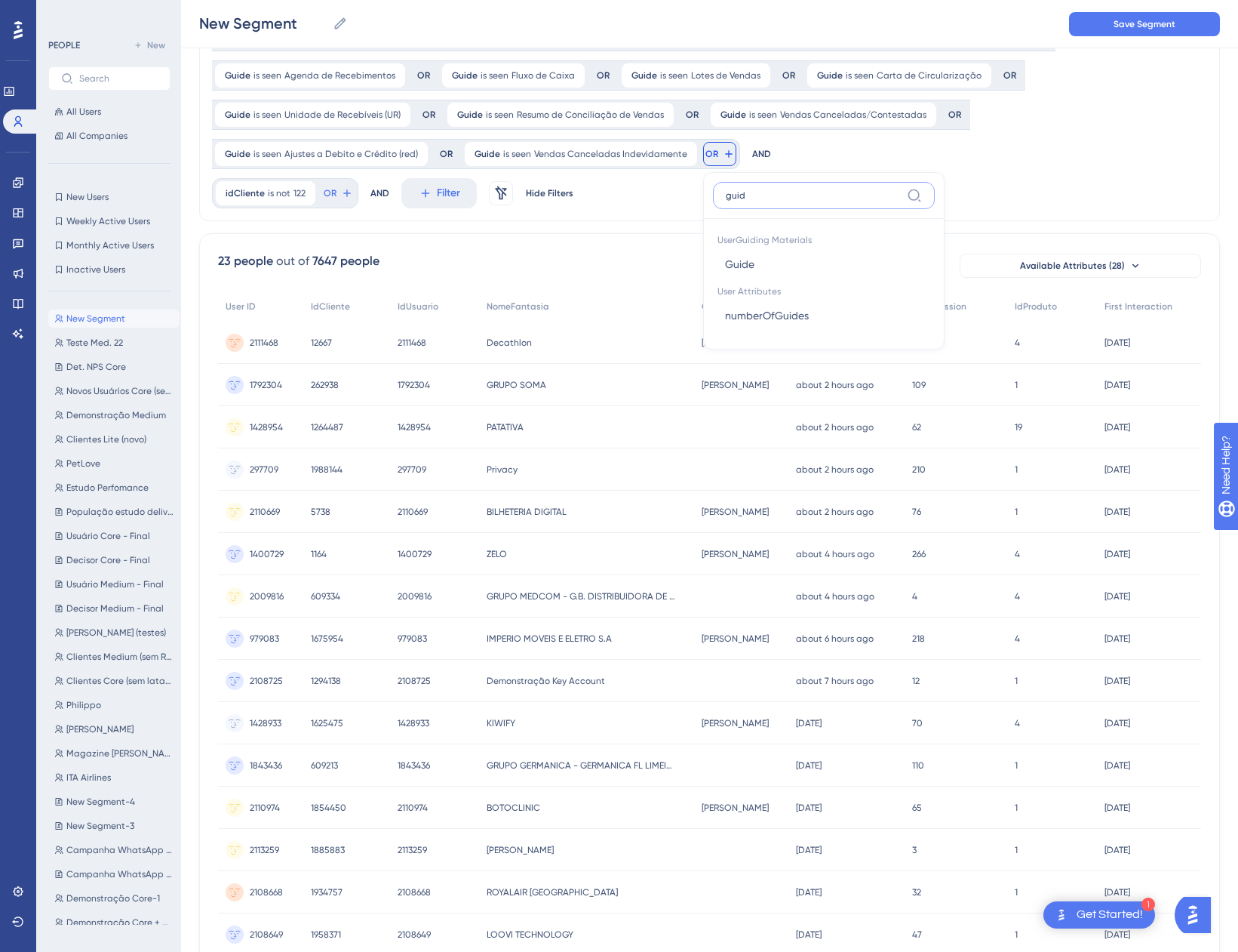
type input "guide"
click at [755, 265] on button "Guide Guide" at bounding box center [824, 263] width 222 height 30
click at [793, 229] on span "Choose a guide" at bounding box center [797, 228] width 76 height 18
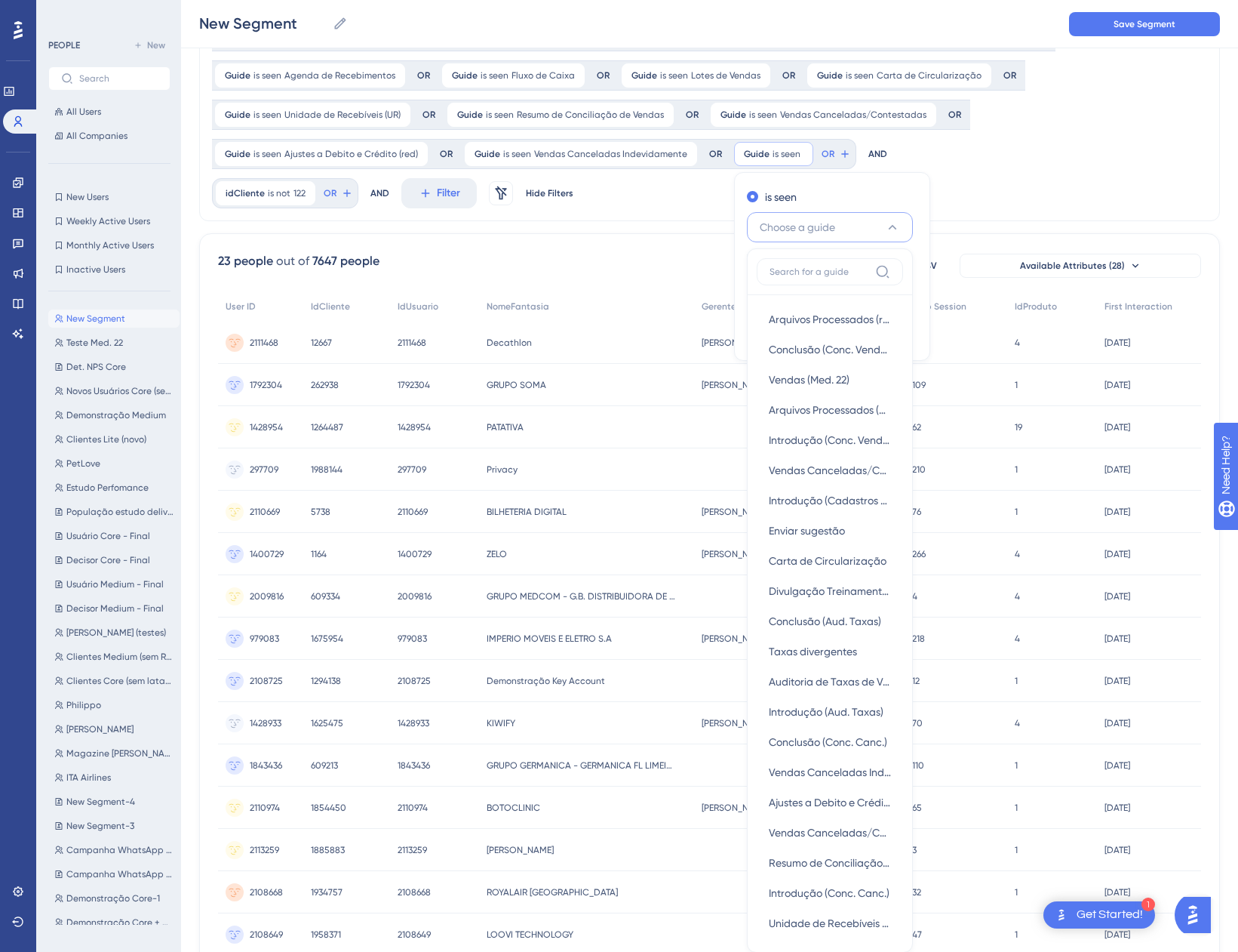
scroll to position [142, 0]
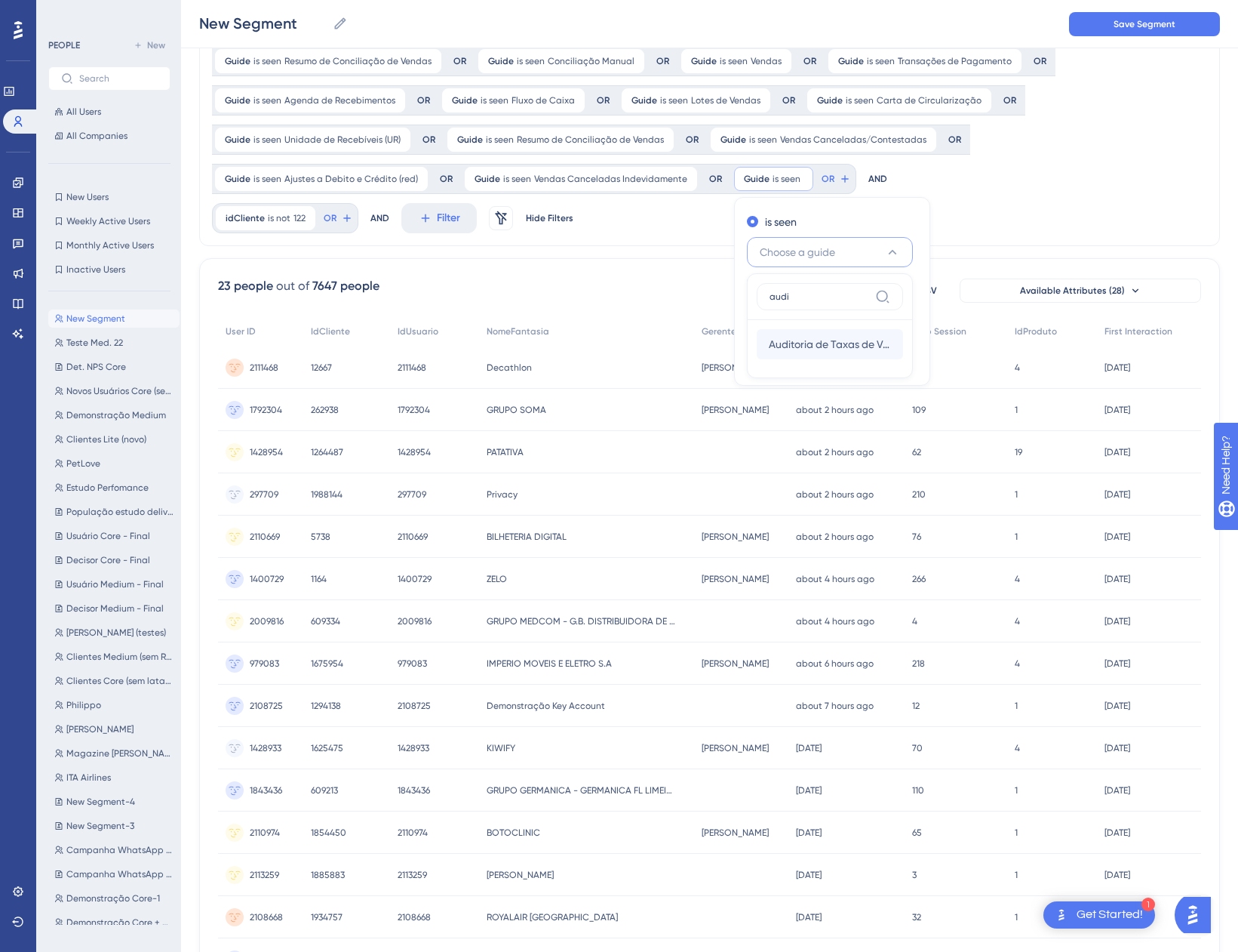
type input "audi"
click at [830, 335] on div "Auditoria de Taxas de Vendas Auditoria de Taxas de Vendas" at bounding box center [830, 344] width 123 height 30
click at [886, 358] on span "Done" at bounding box center [896, 359] width 26 height 18
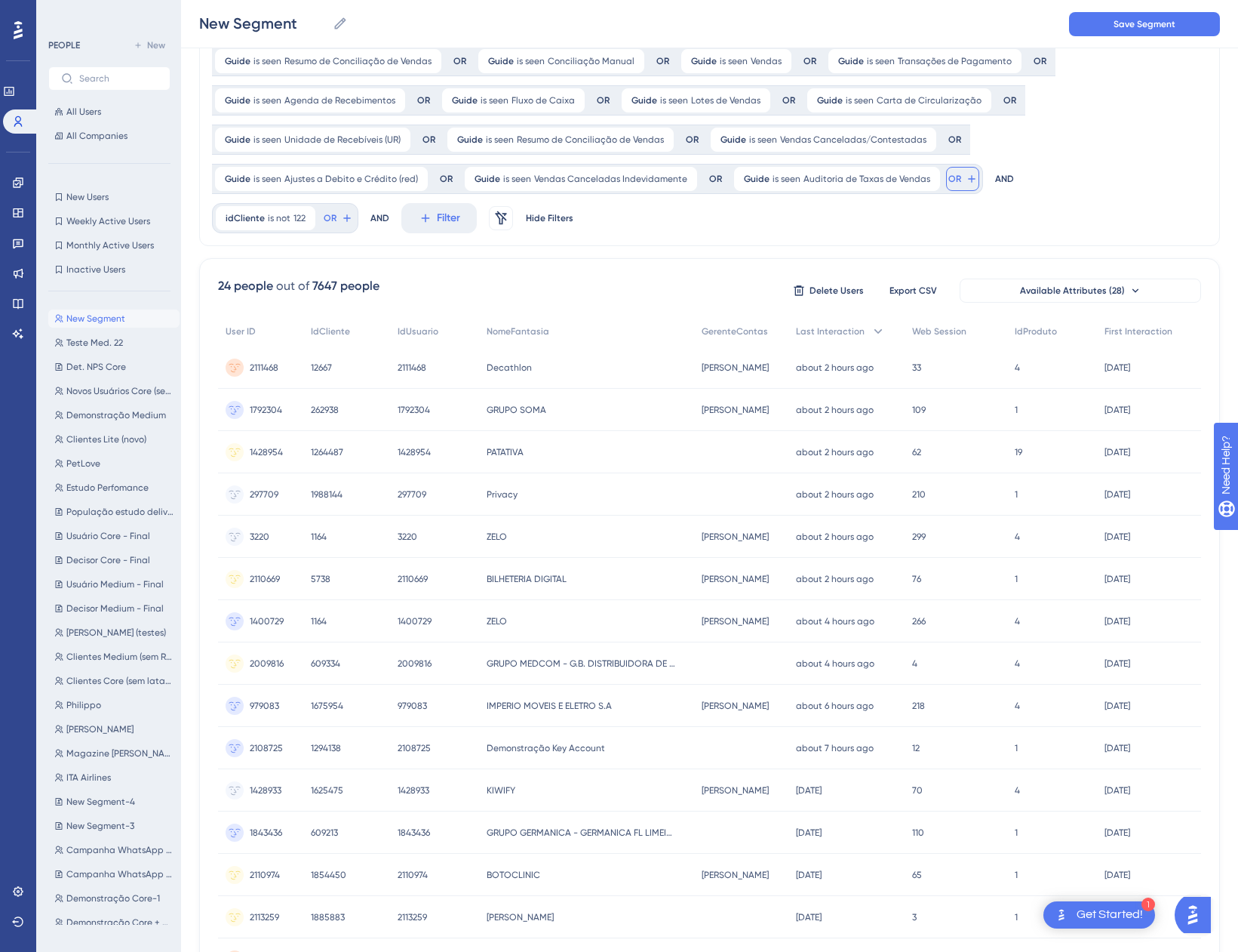
click at [953, 182] on button "OR" at bounding box center [963, 178] width 33 height 24
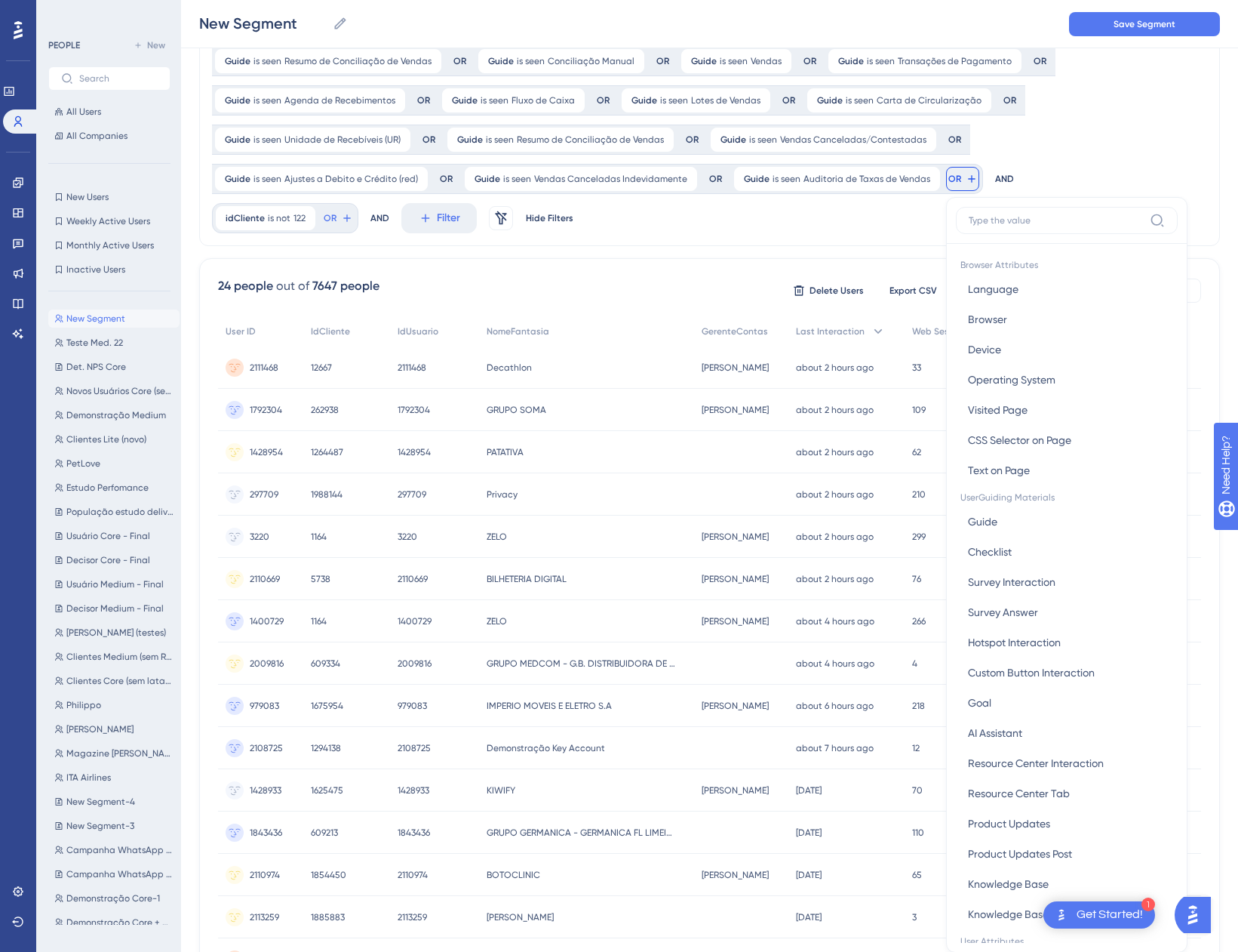
scroll to position [241, 0]
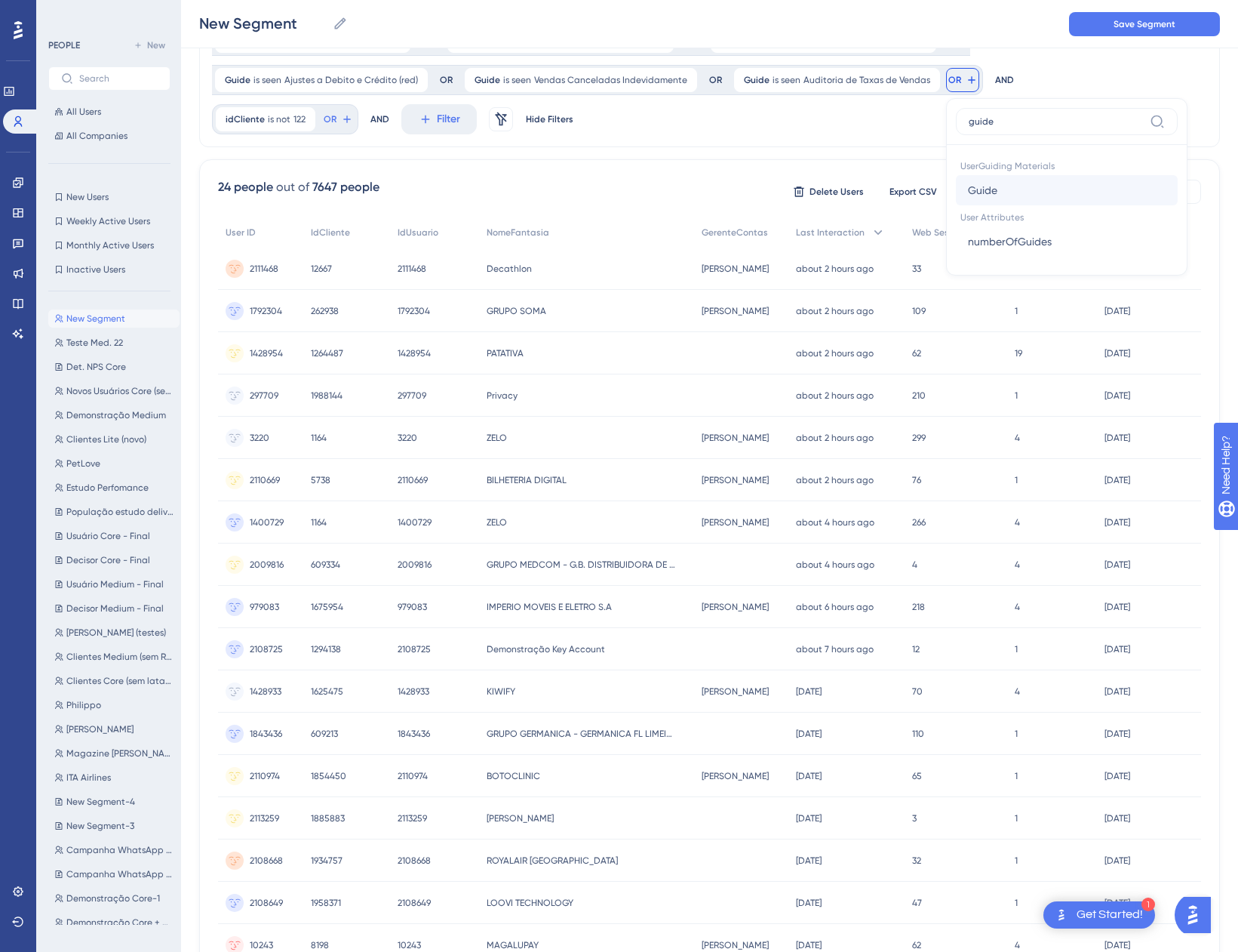
type input "guide"
click at [995, 184] on button "Guide Guide" at bounding box center [1067, 189] width 222 height 30
click at [1046, 155] on span "Choose a guide" at bounding box center [1041, 154] width 76 height 18
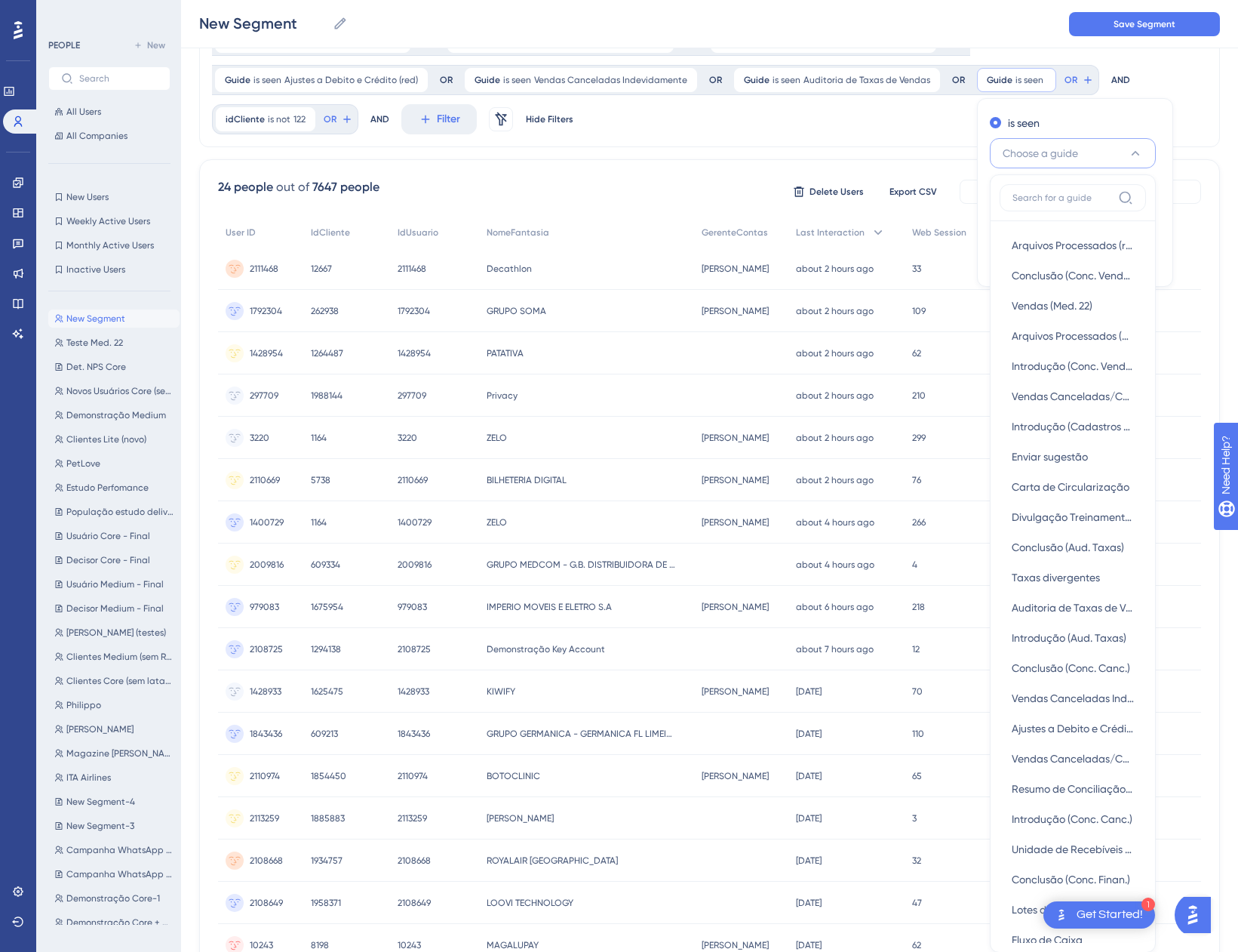
scroll to position [299, 0]
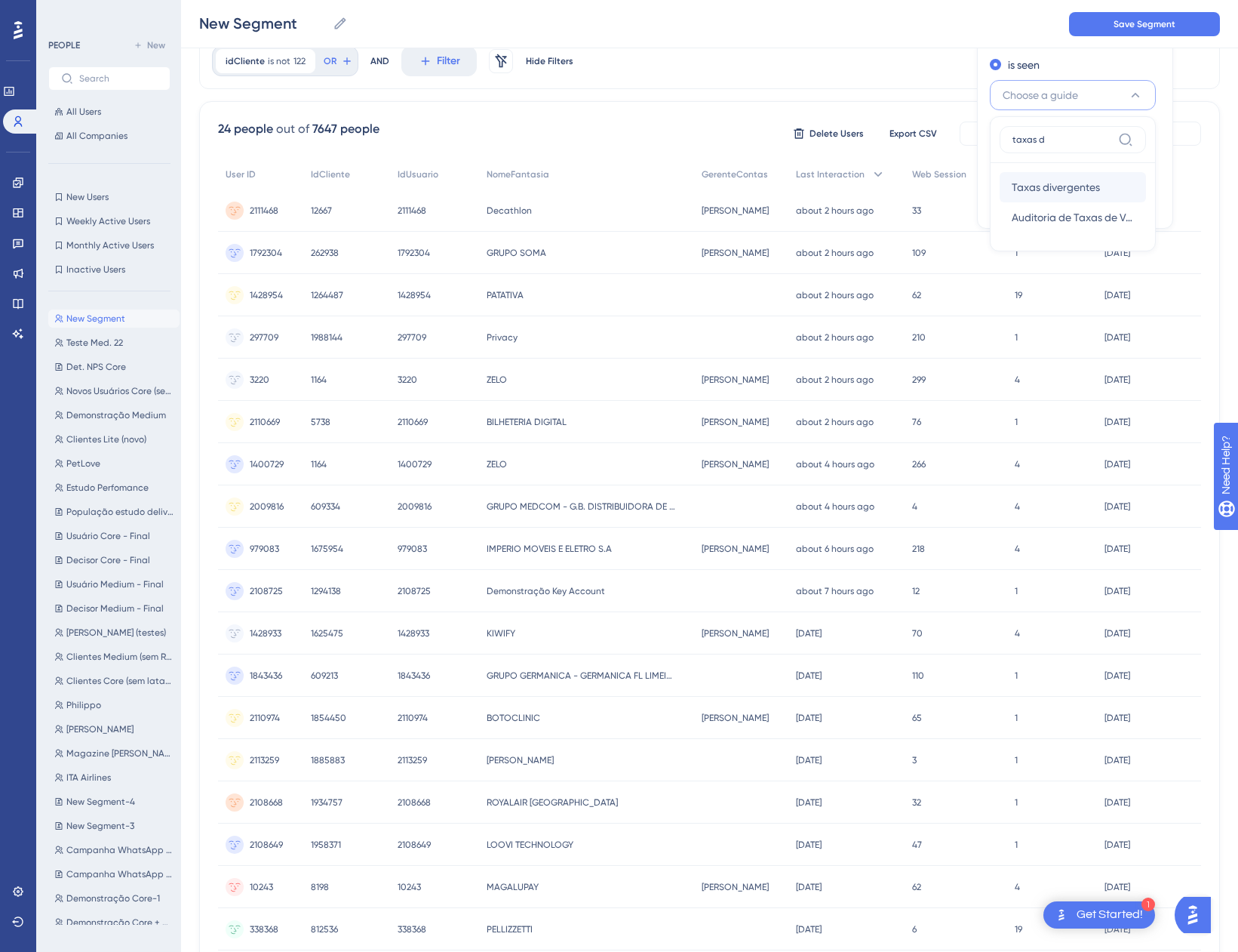
type input "taxas d"
click at [1049, 185] on span "Taxas divergentes" at bounding box center [1056, 187] width 89 height 18
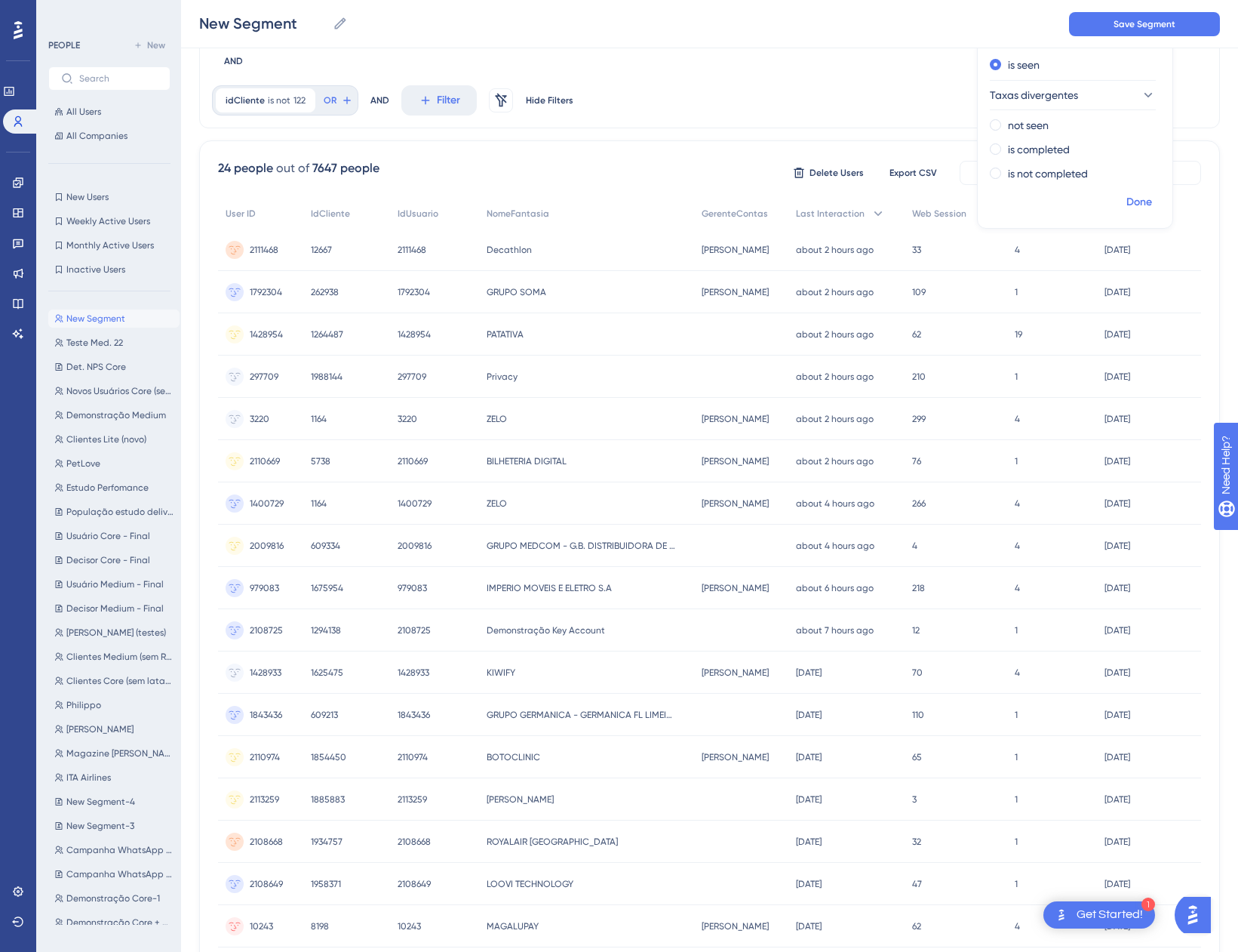
click at [1126, 201] on span "Done" at bounding box center [1139, 202] width 26 height 18
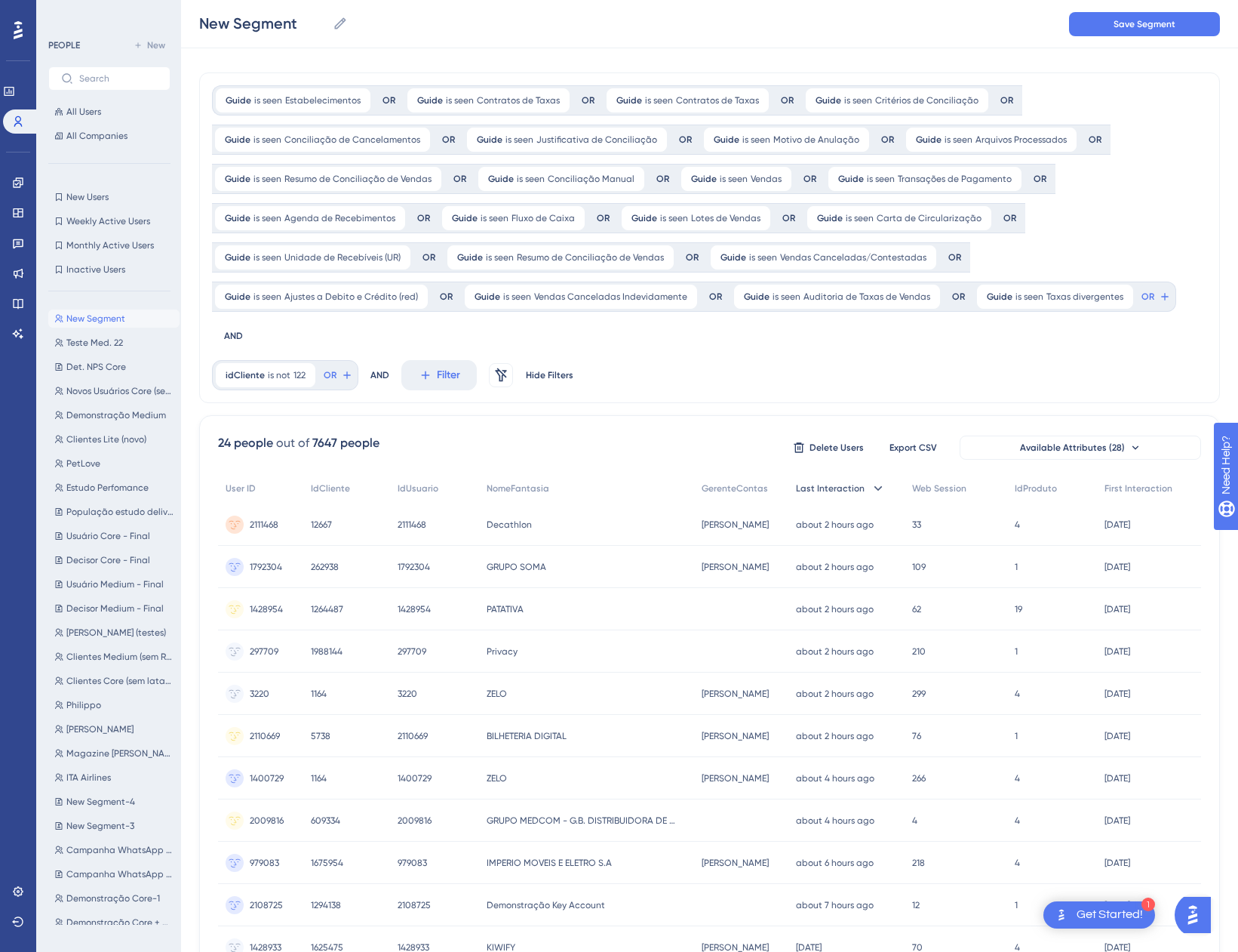
scroll to position [0, 0]
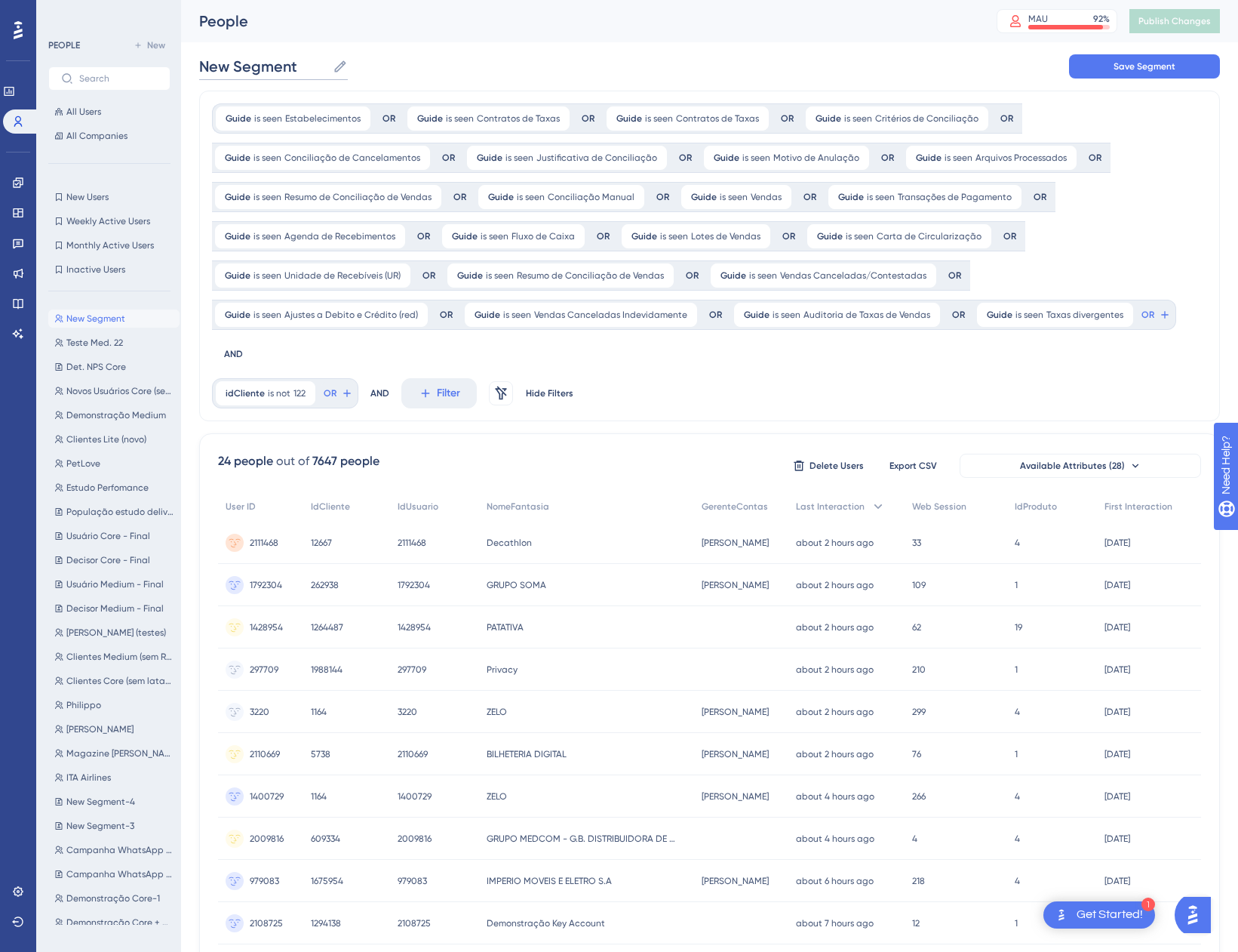
click at [303, 67] on input "New Segment" at bounding box center [262, 66] width 127 height 21
drag, startPoint x: 303, startPoint y: 67, endPoint x: 206, endPoint y: 68, distance: 97.0
click at [206, 68] on input "New Segment" at bounding box center [262, 66] width 127 height 21
type input "U"
type input "Y"
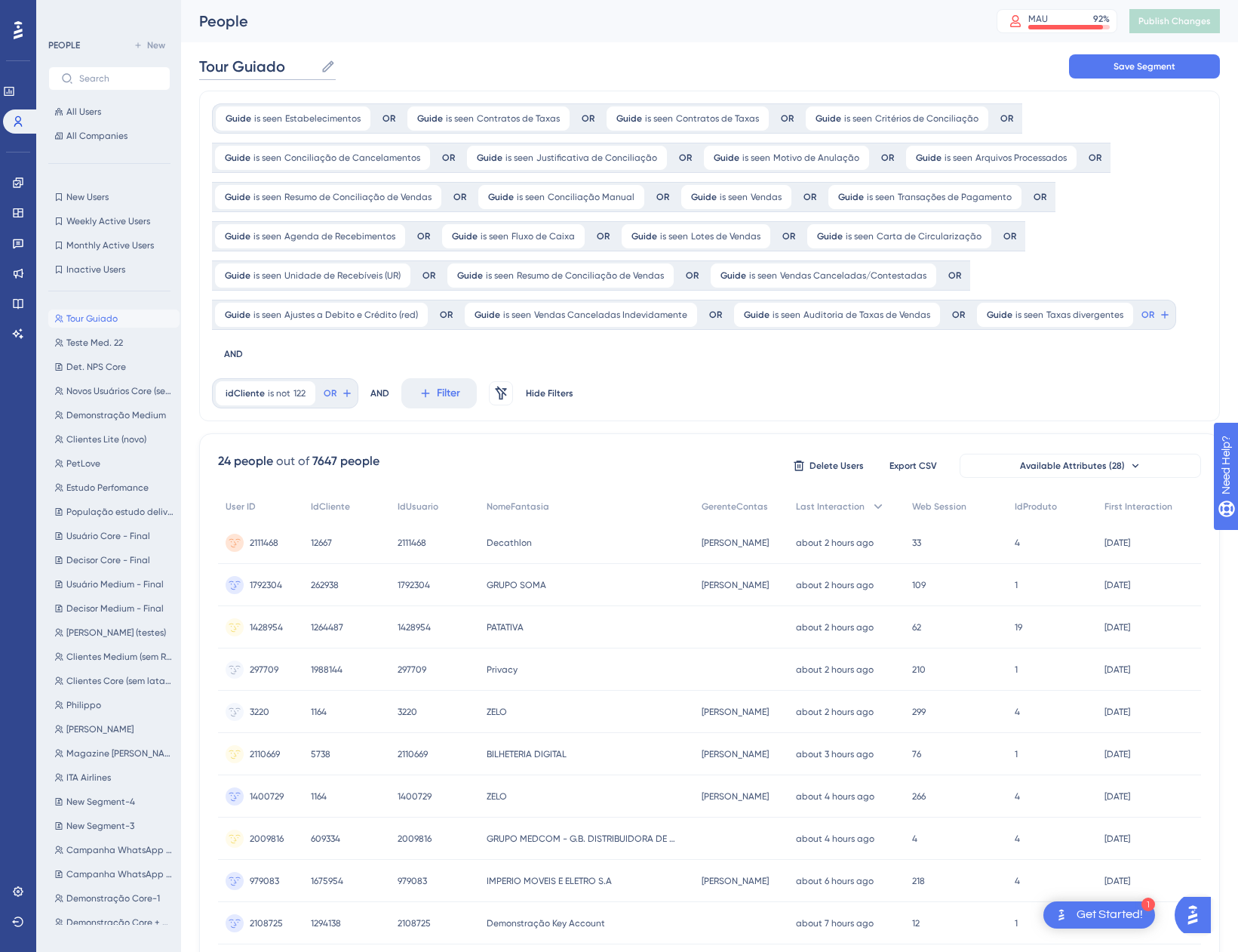
type input "Tour Guiado"
click at [651, 68] on div "Tour Guiado Tour Guiado Save Segment" at bounding box center [710, 66] width 1021 height 48
click at [1086, 60] on button "Save Segment" at bounding box center [1144, 66] width 151 height 24
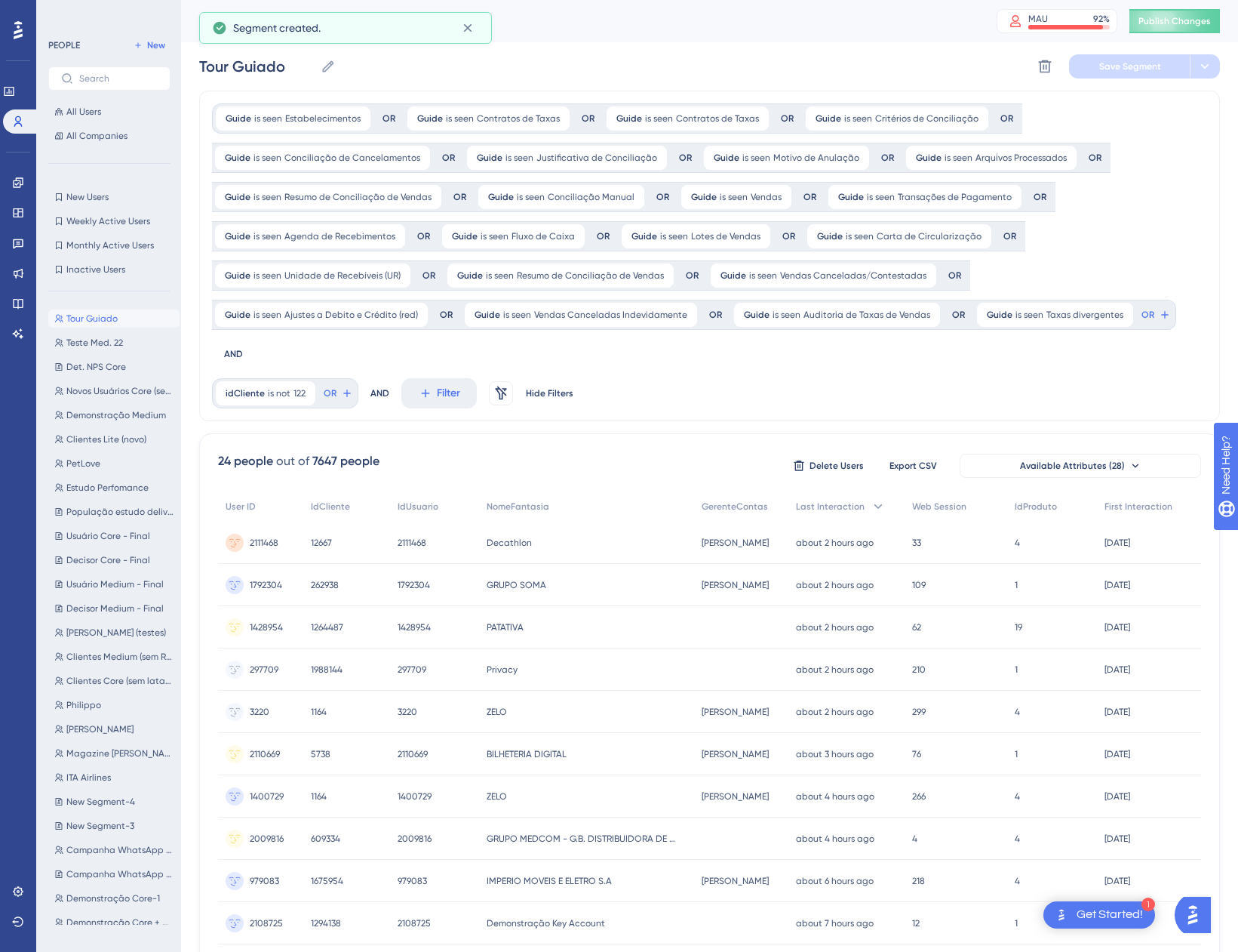
click at [806, 45] on div "Tour Guiado Tour Guiado Delete Segment Save Segment" at bounding box center [710, 66] width 1021 height 48
click at [470, 26] on icon at bounding box center [467, 27] width 8 height 8
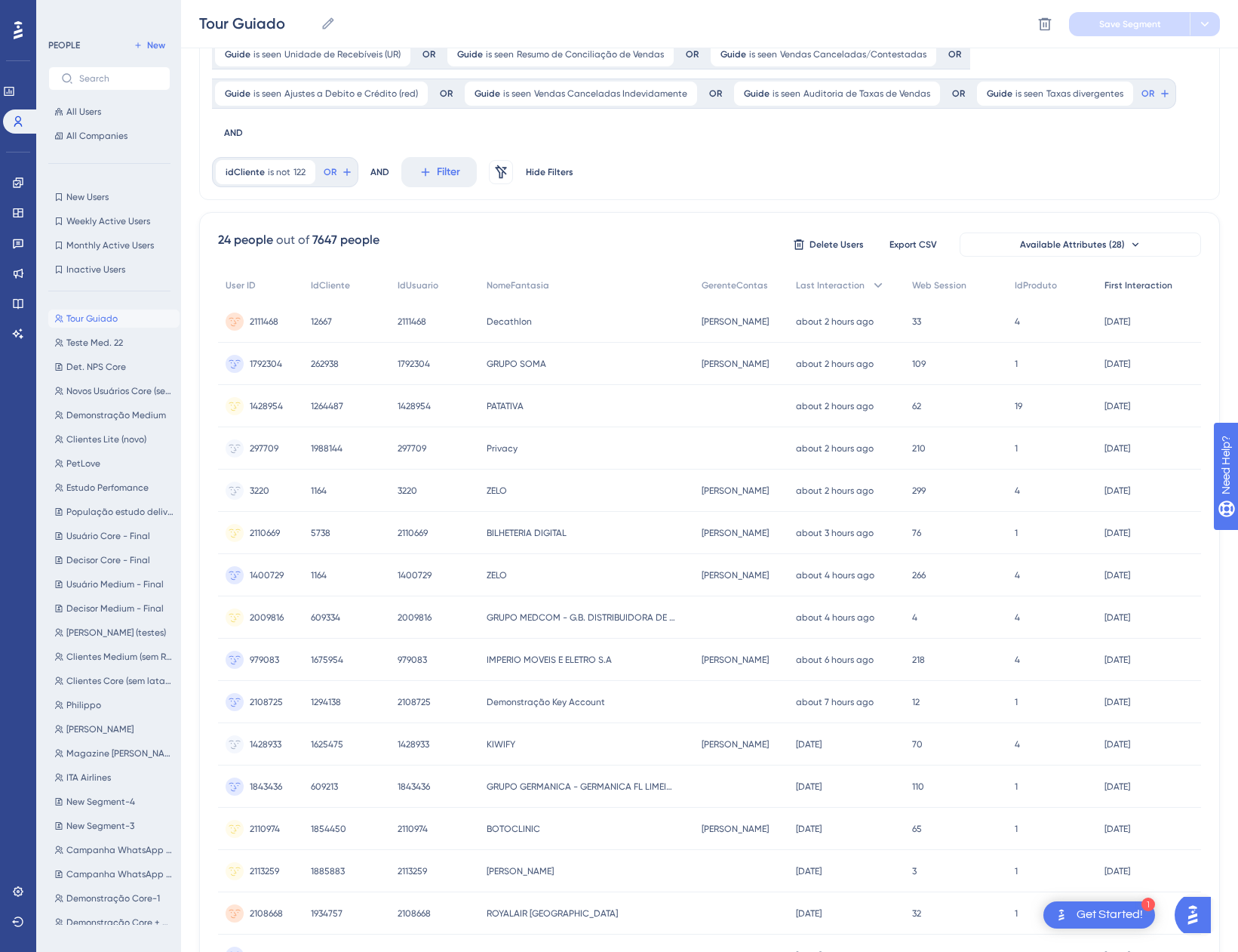
scroll to position [227, 0]
click at [1151, 280] on span "First Interaction" at bounding box center [1138, 285] width 68 height 12
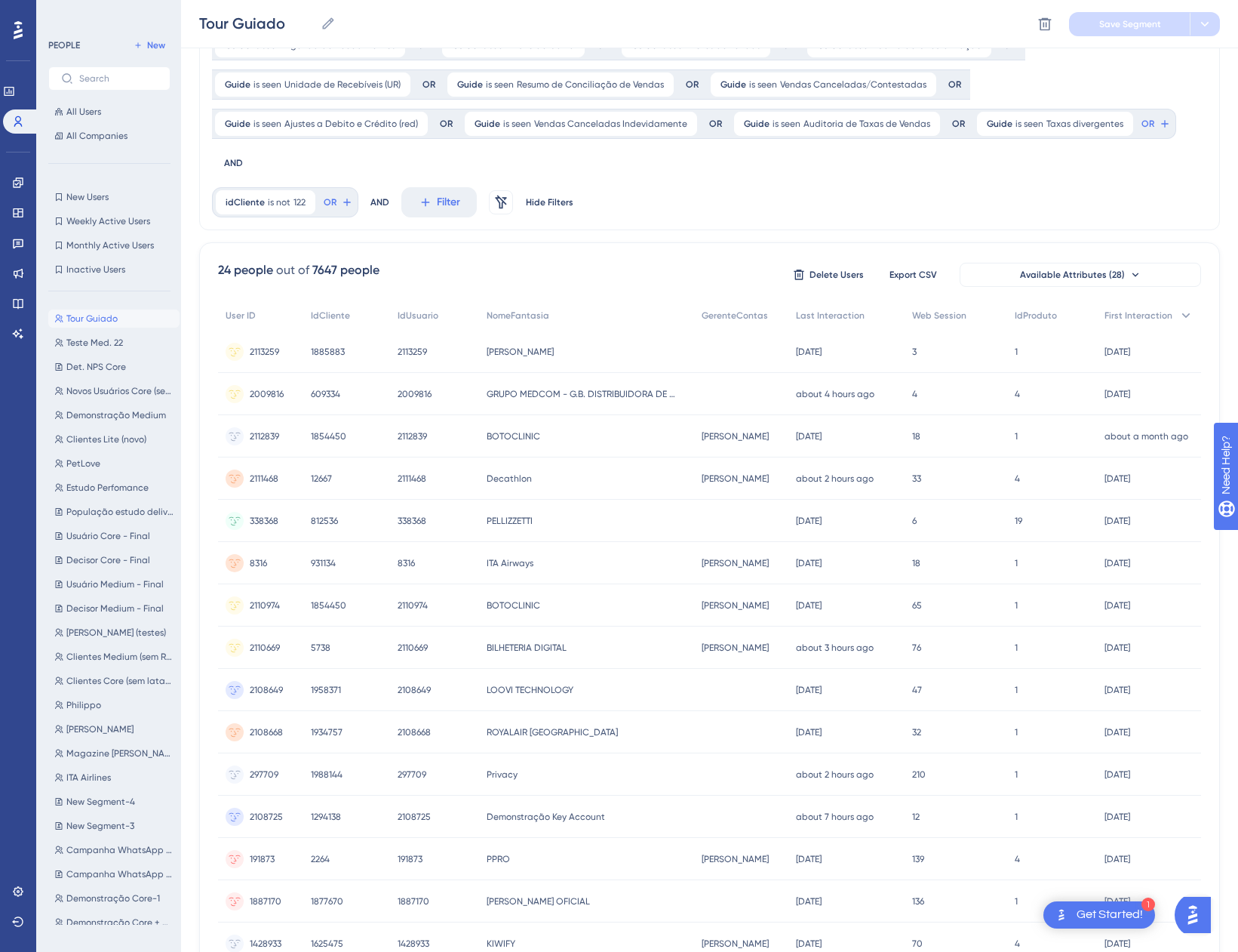
scroll to position [196, 0]
click at [533, 311] on span "NomeFantasia" at bounding box center [518, 316] width 62 height 12
click at [538, 302] on div "NomeFantasia" at bounding box center [587, 317] width 216 height 31
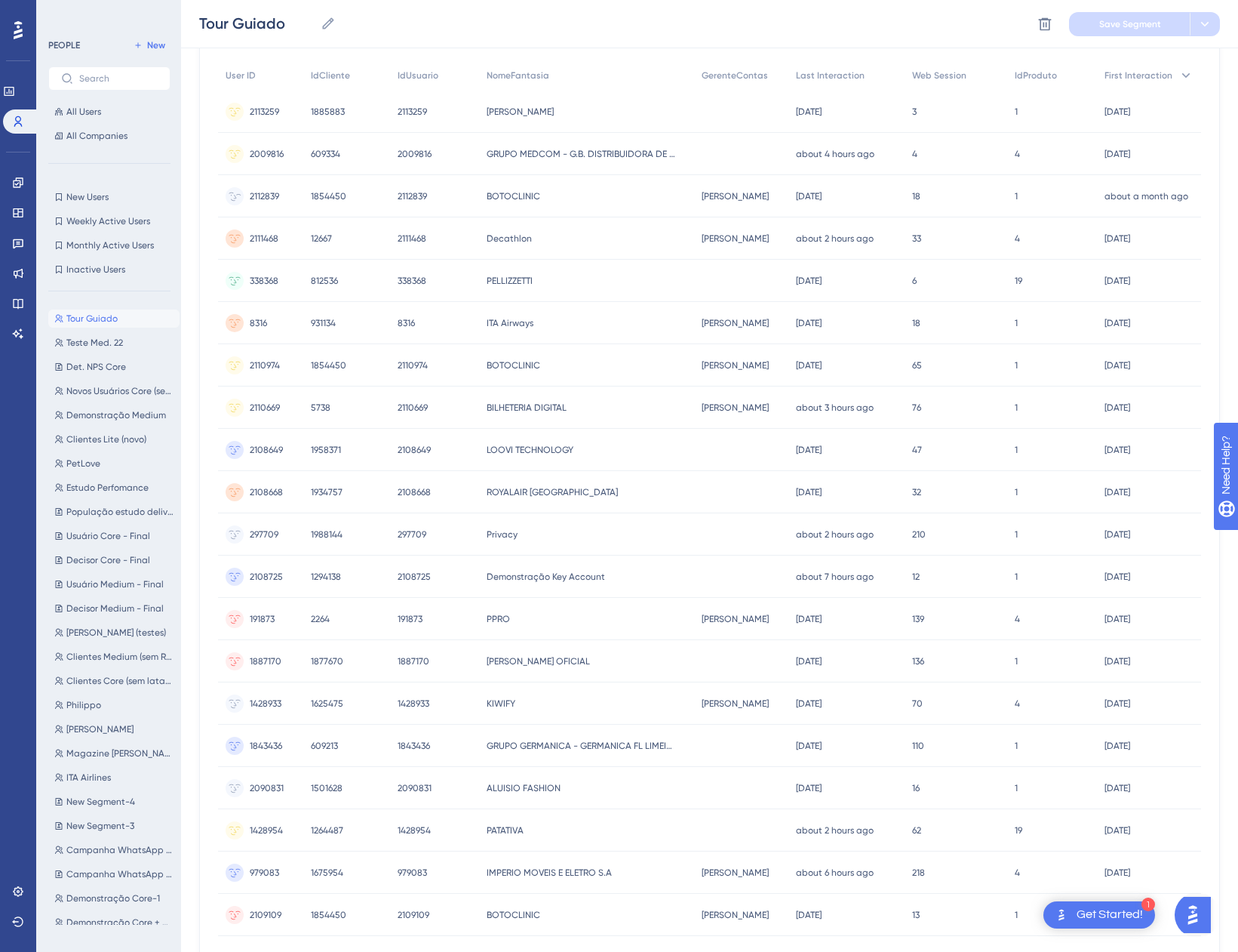
scroll to position [497, 0]
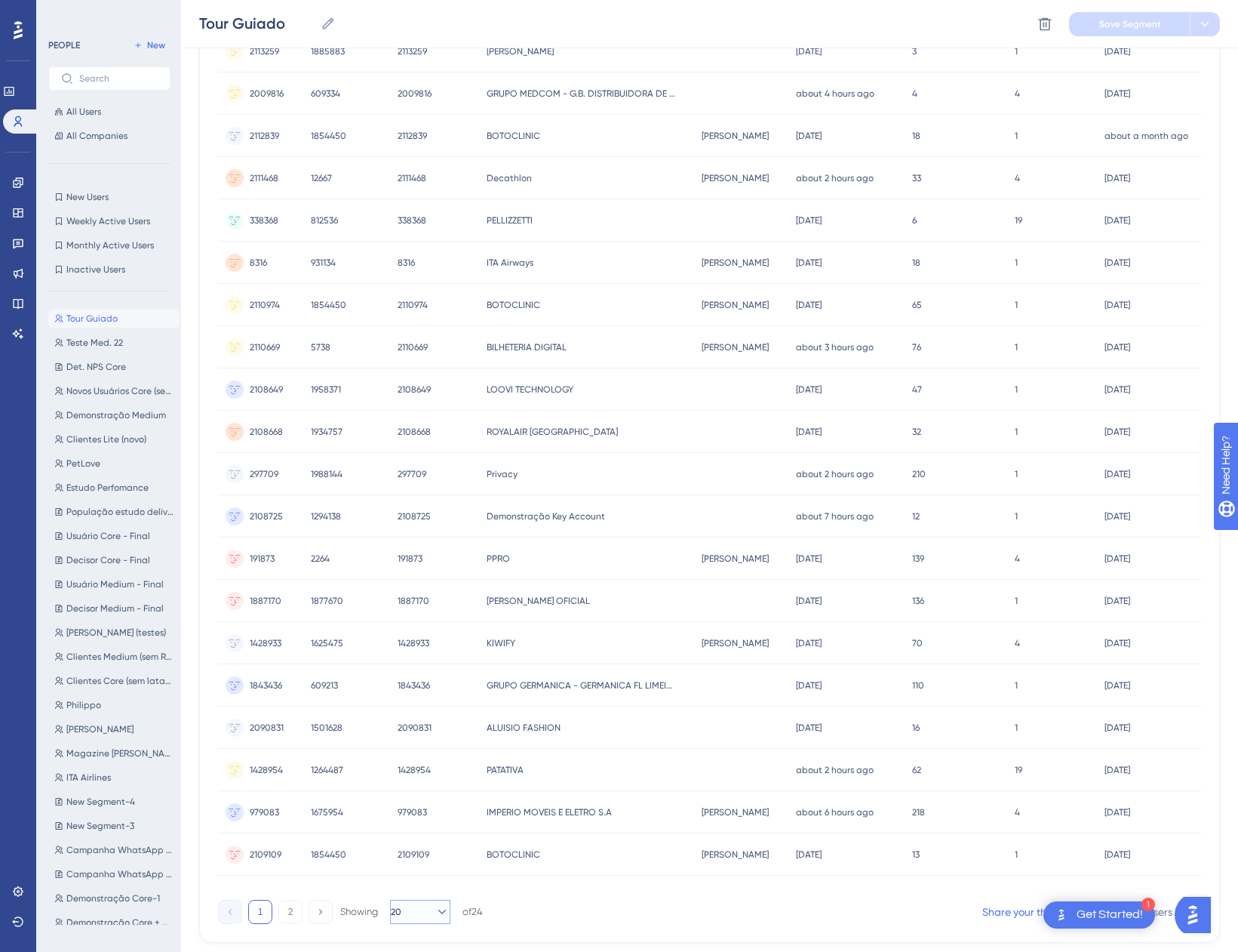
click at [443, 900] on button "20" at bounding box center [421, 912] width 60 height 24
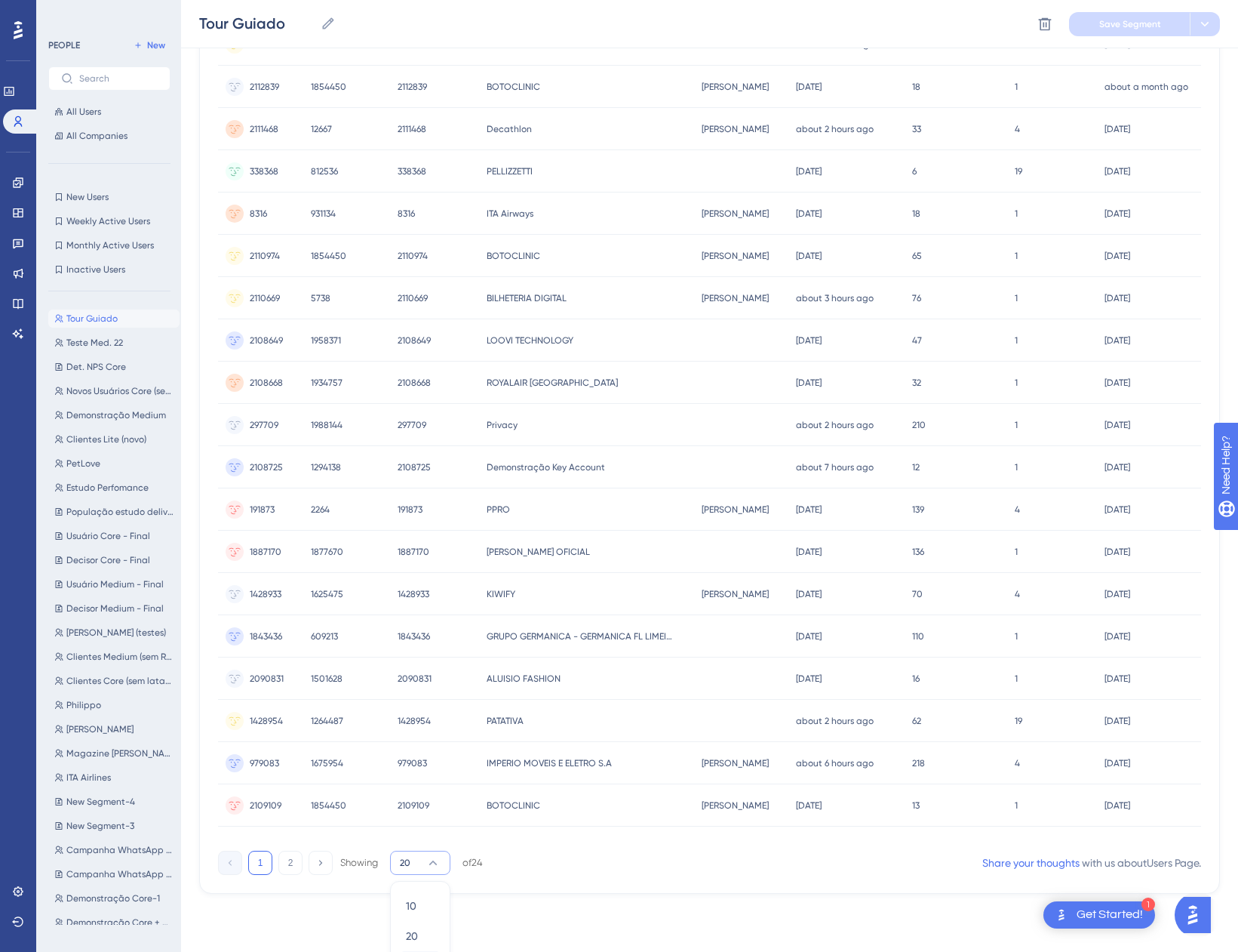
click at [402, 951] on button "50 50" at bounding box center [420, 966] width 41 height 30
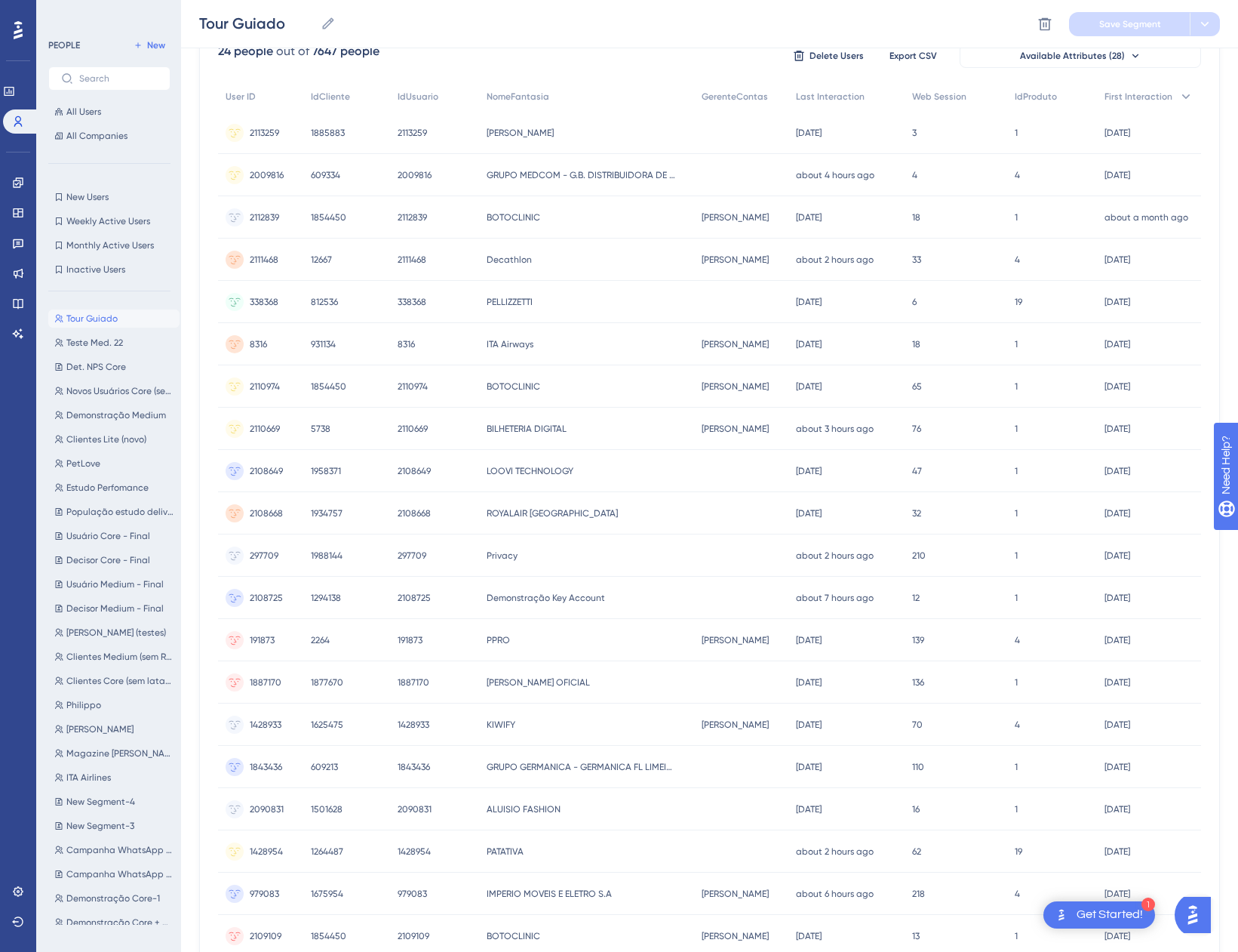
scroll to position [335, 0]
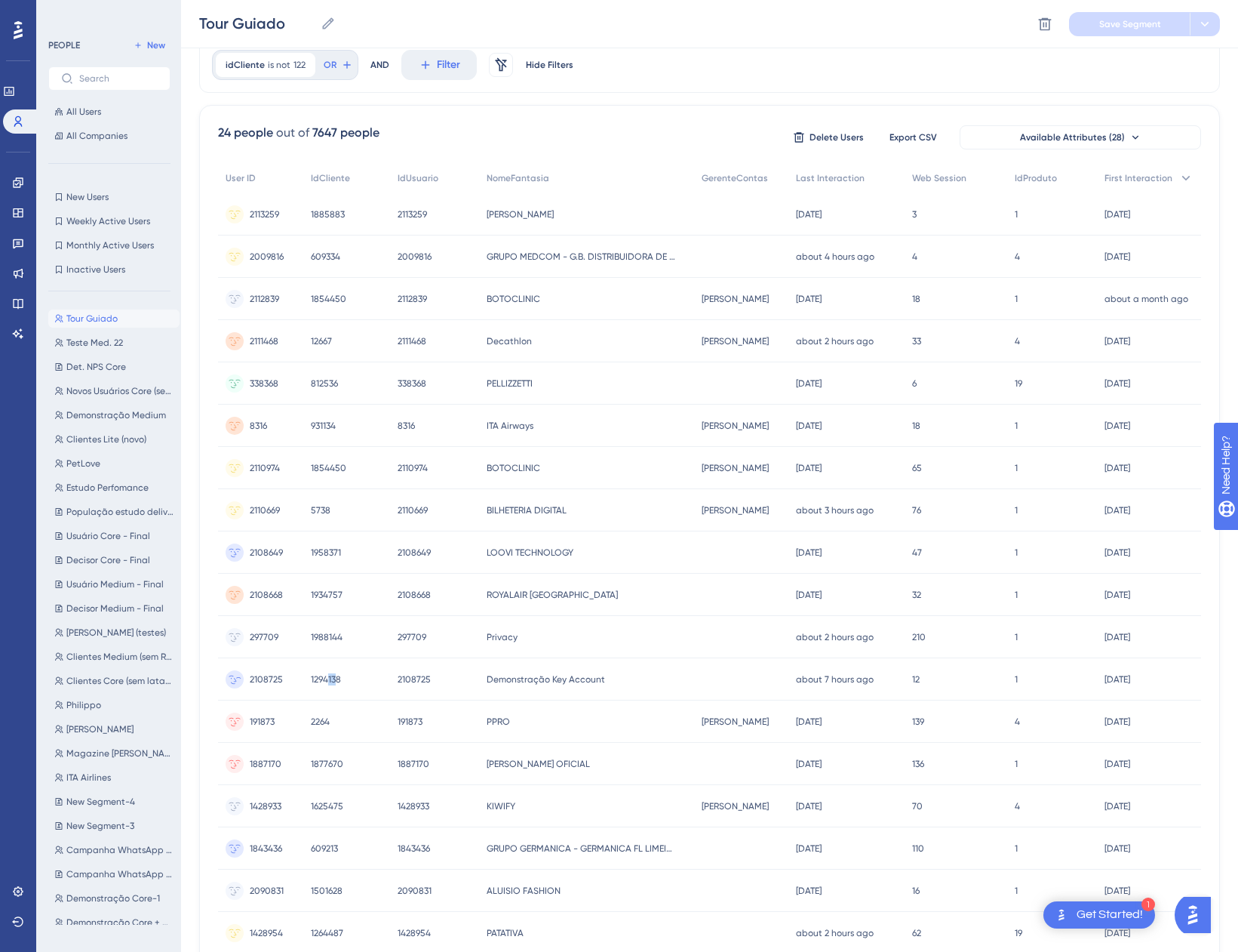
drag, startPoint x: 337, startPoint y: 639, endPoint x: 326, endPoint y: 643, distance: 11.7
click at [326, 673] on span "1294138" at bounding box center [326, 679] width 30 height 12
drag, startPoint x: 326, startPoint y: 643, endPoint x: 307, endPoint y: 642, distance: 19.0
click at [307, 658] on div "1294138 1294138" at bounding box center [347, 679] width 88 height 42
copy span "1294138"
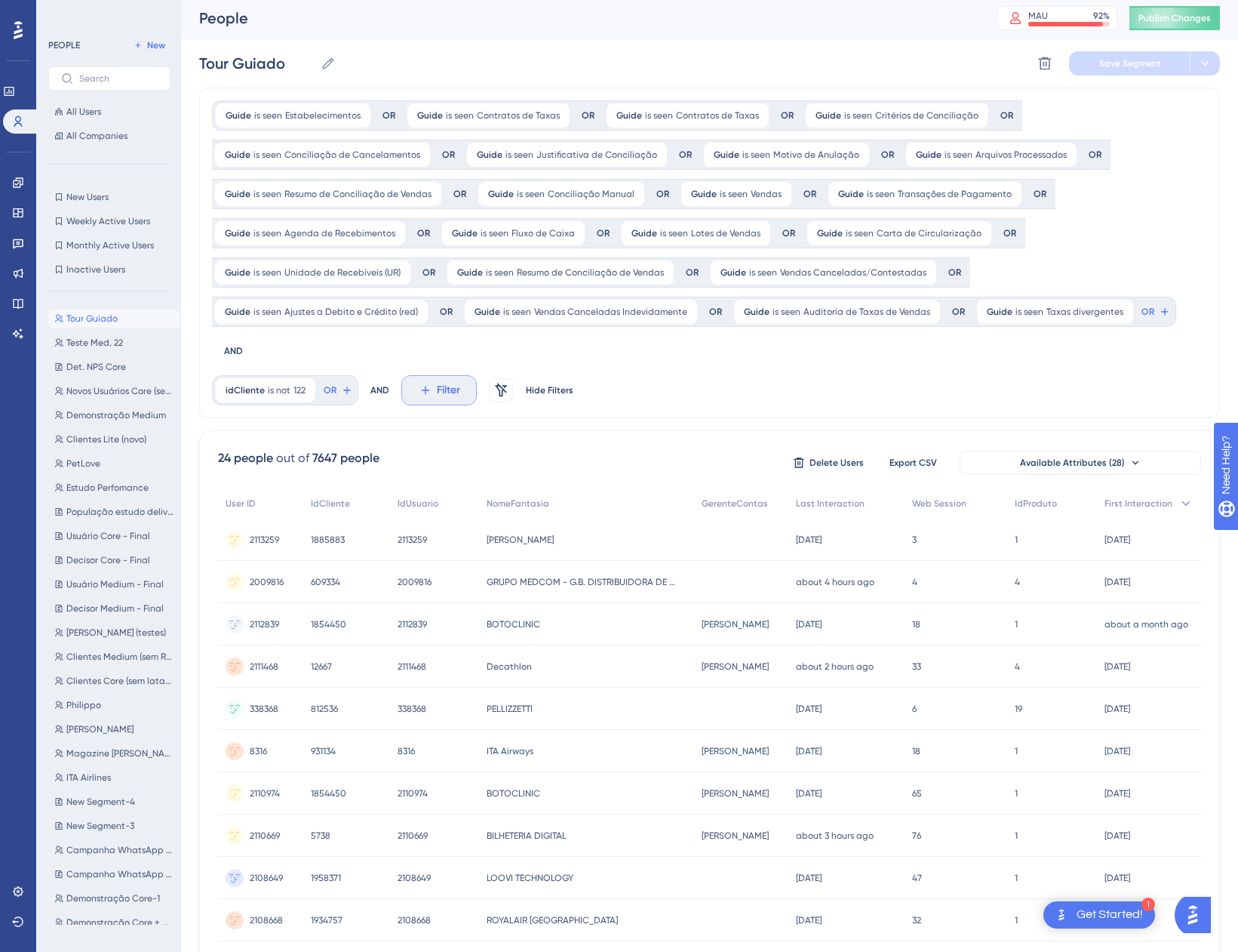
scroll to position [0, 0]
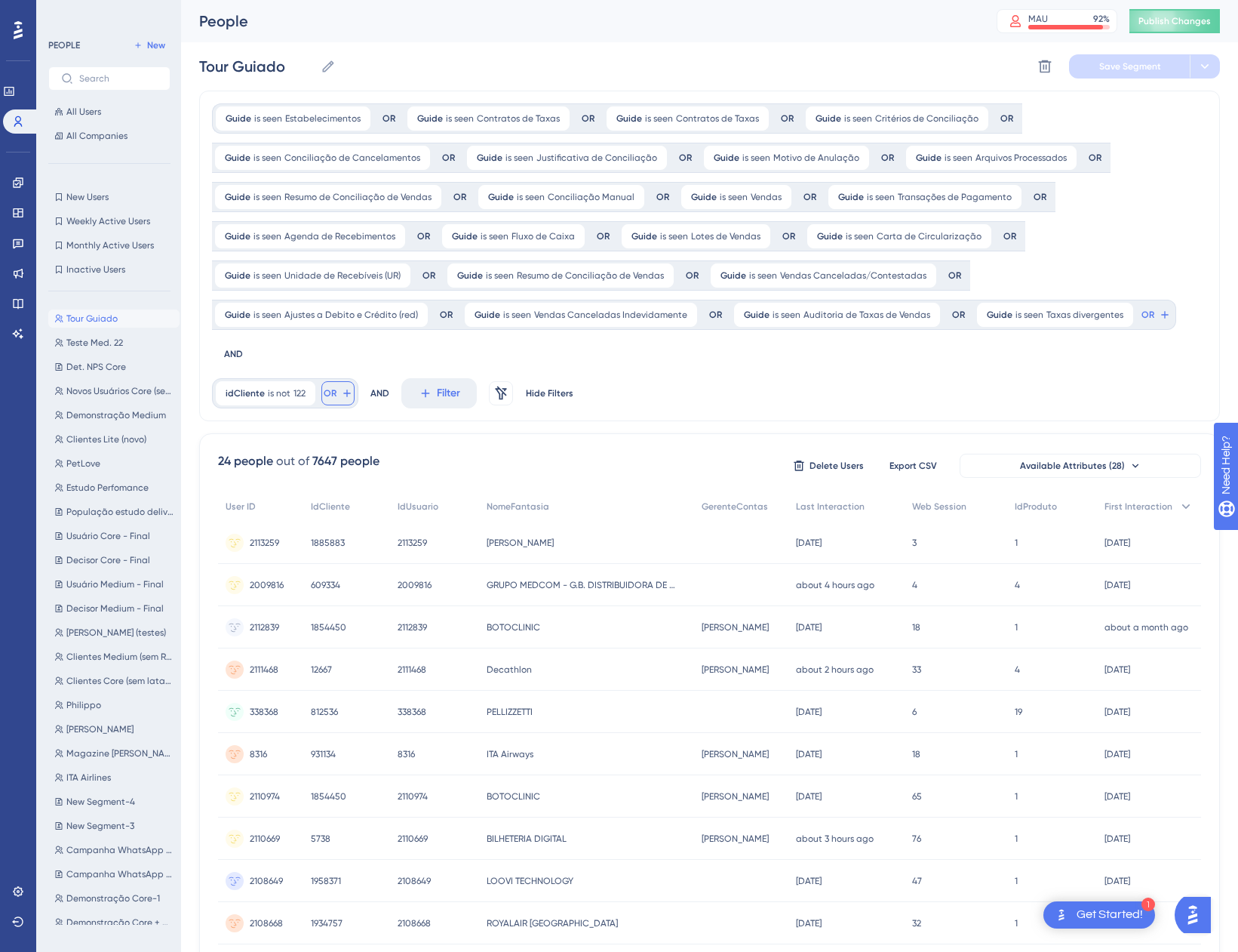
click at [333, 387] on span "OR" at bounding box center [330, 392] width 13 height 12
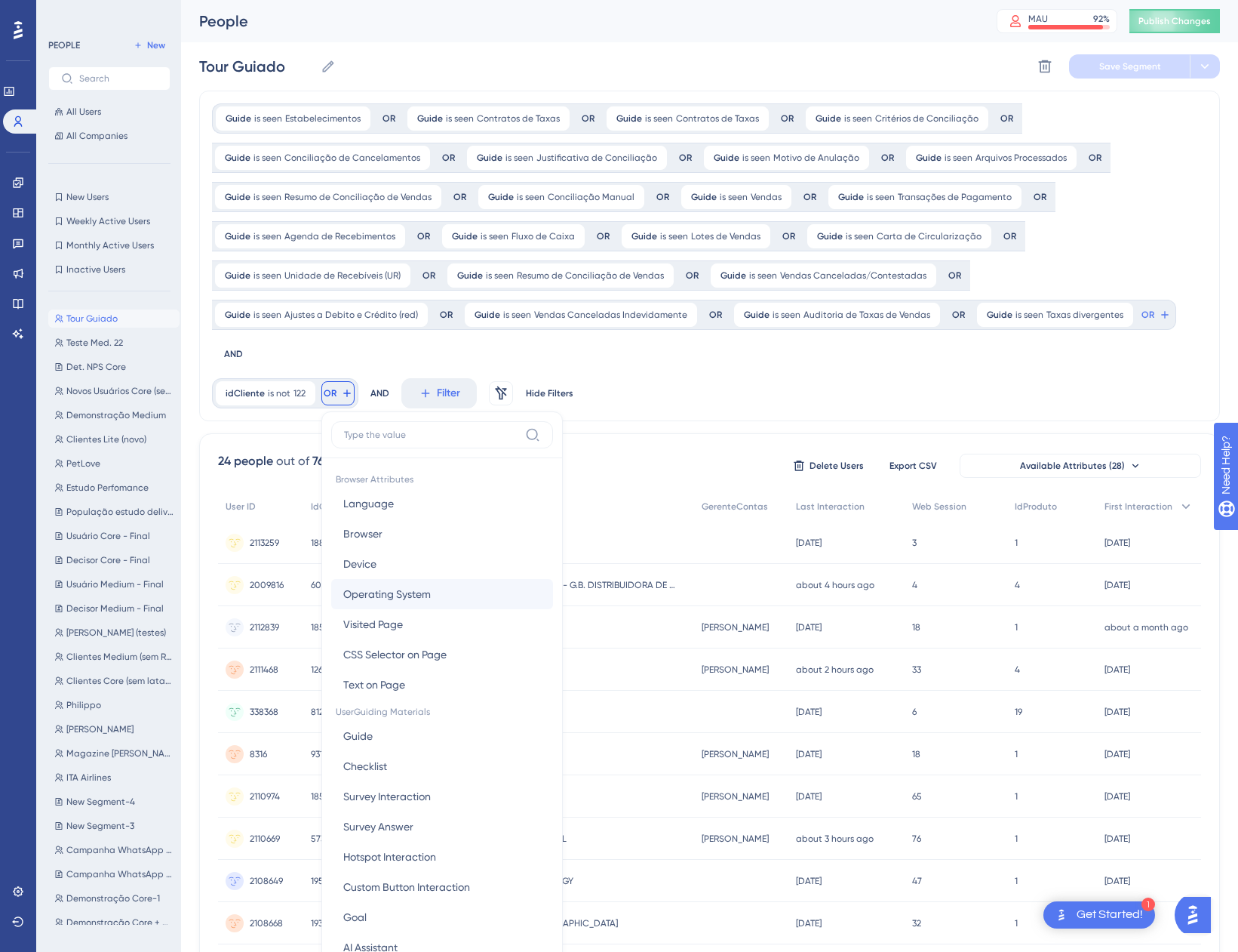
scroll to position [187, 0]
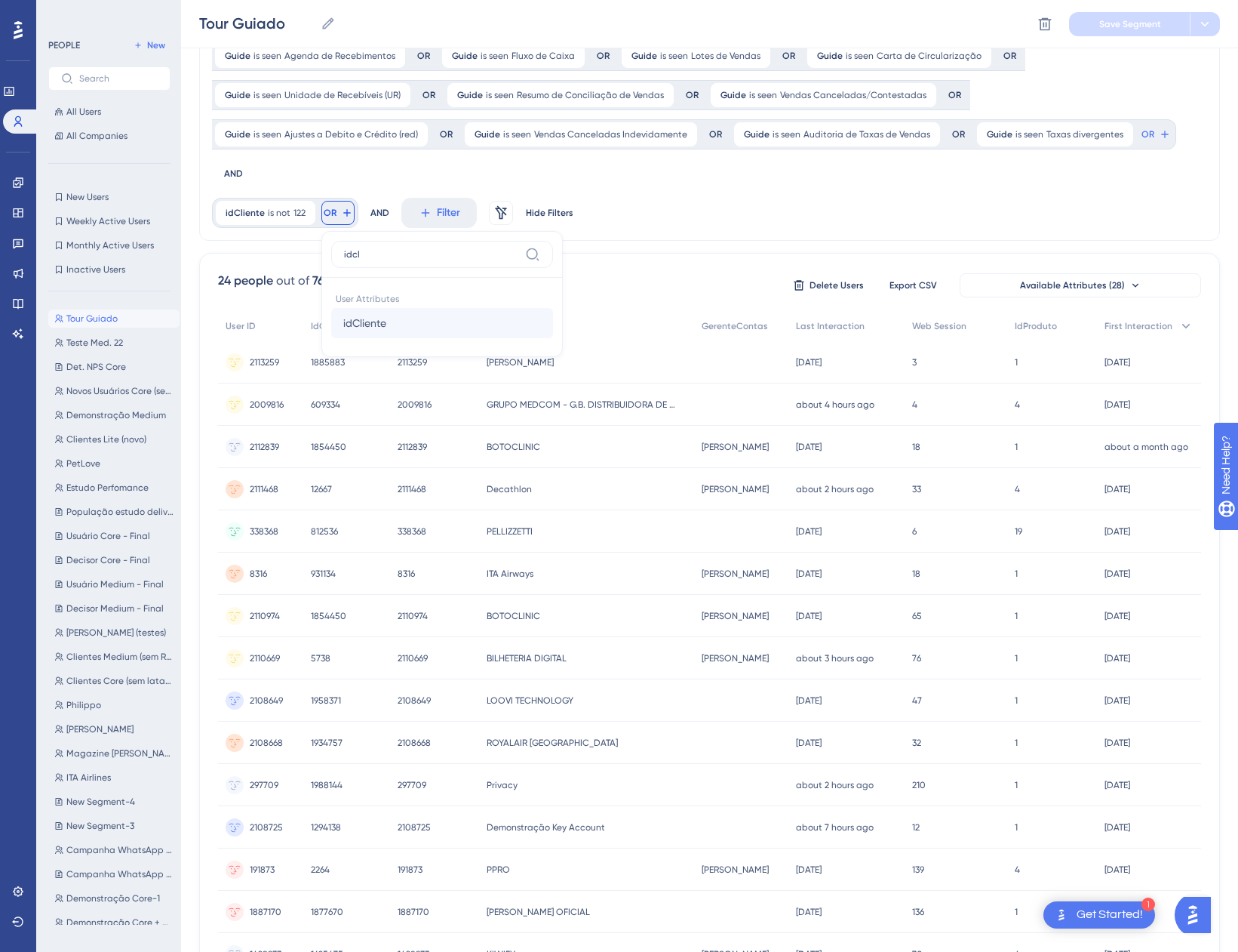
type input "idcl"
click at [378, 314] on span "idCliente" at bounding box center [364, 323] width 43 height 18
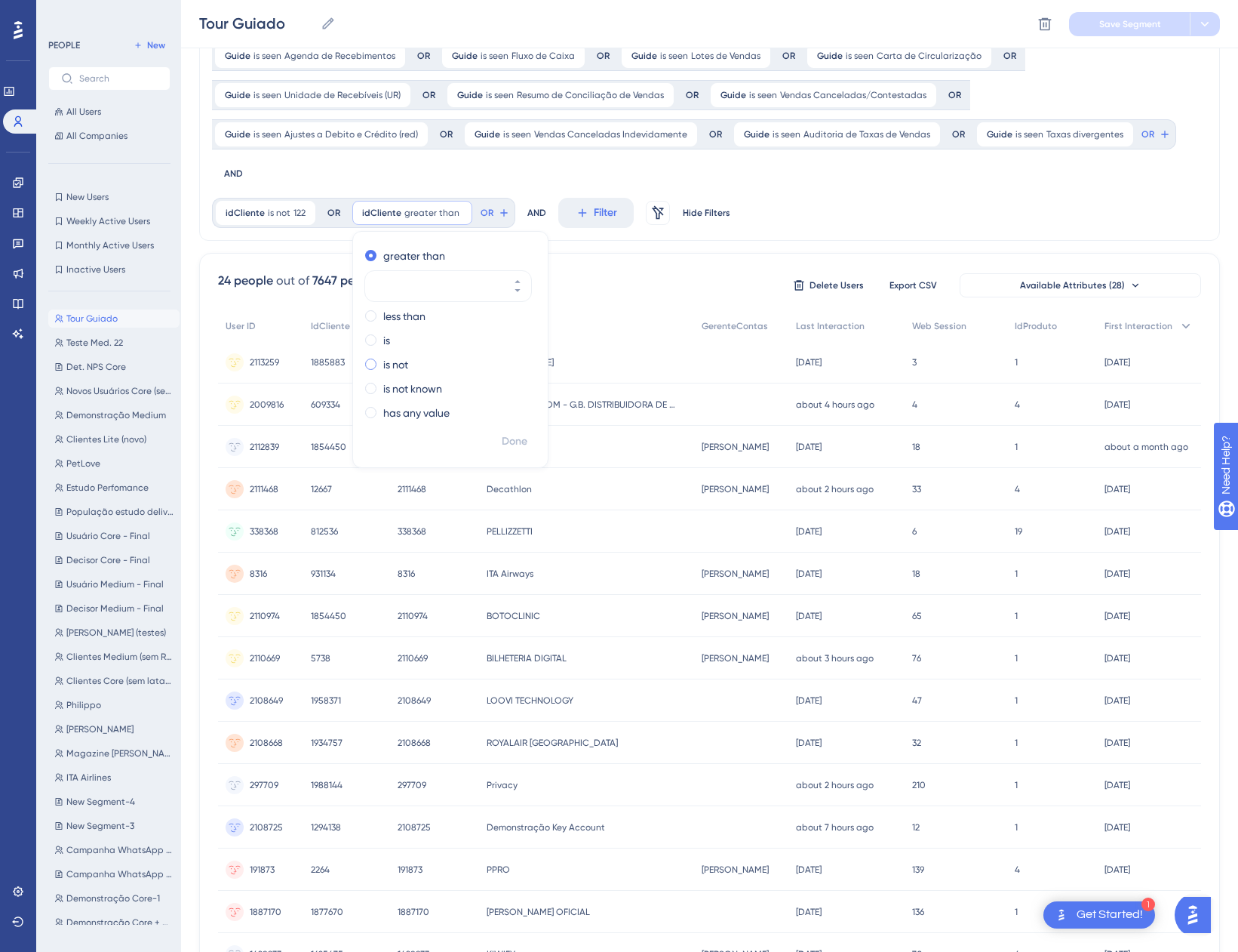
click at [400, 356] on label "is not" at bounding box center [395, 365] width 25 height 18
paste input "1294138"
type input "1294138"
click at [519, 433] on span "Done" at bounding box center [515, 442] width 26 height 18
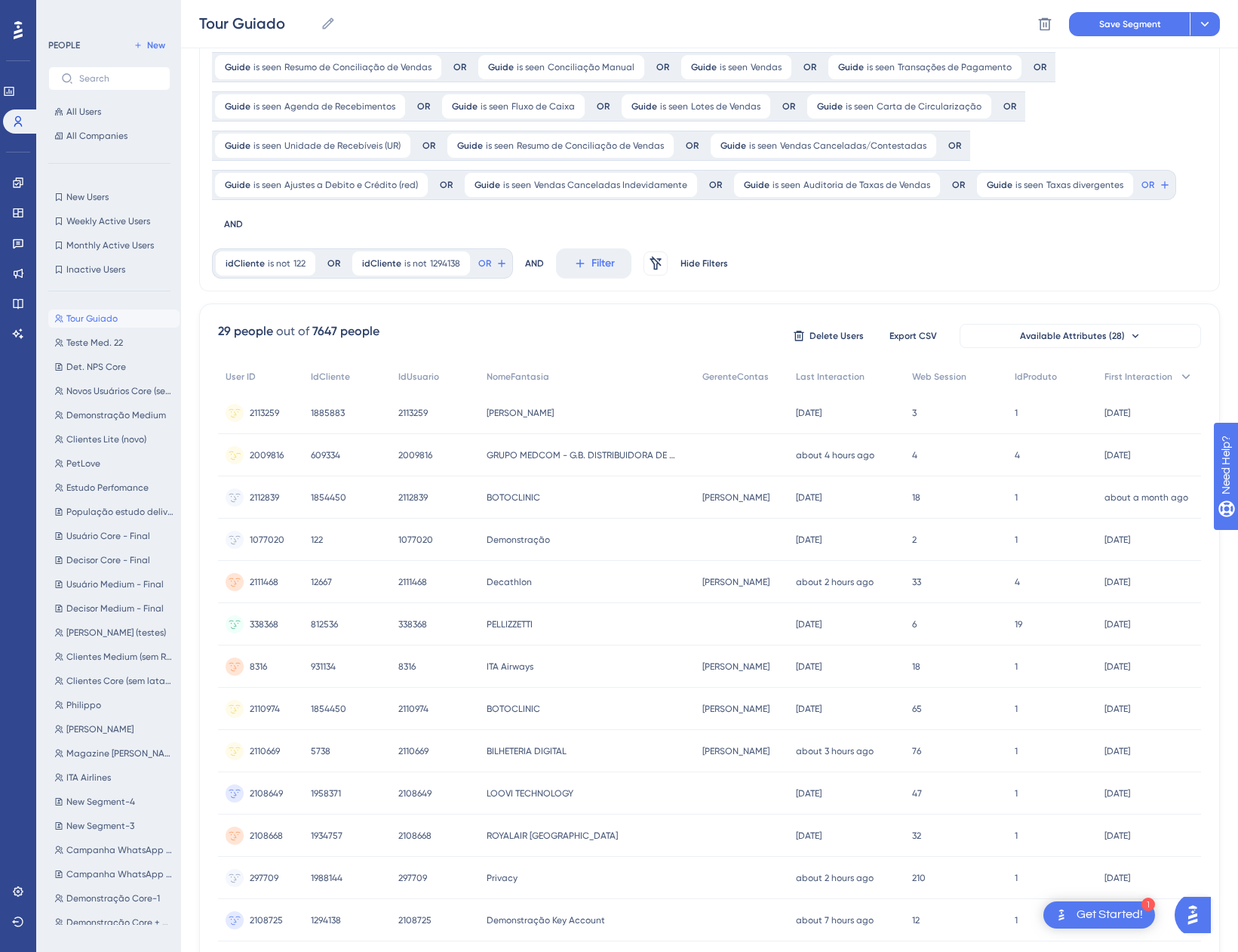
scroll to position [76, 0]
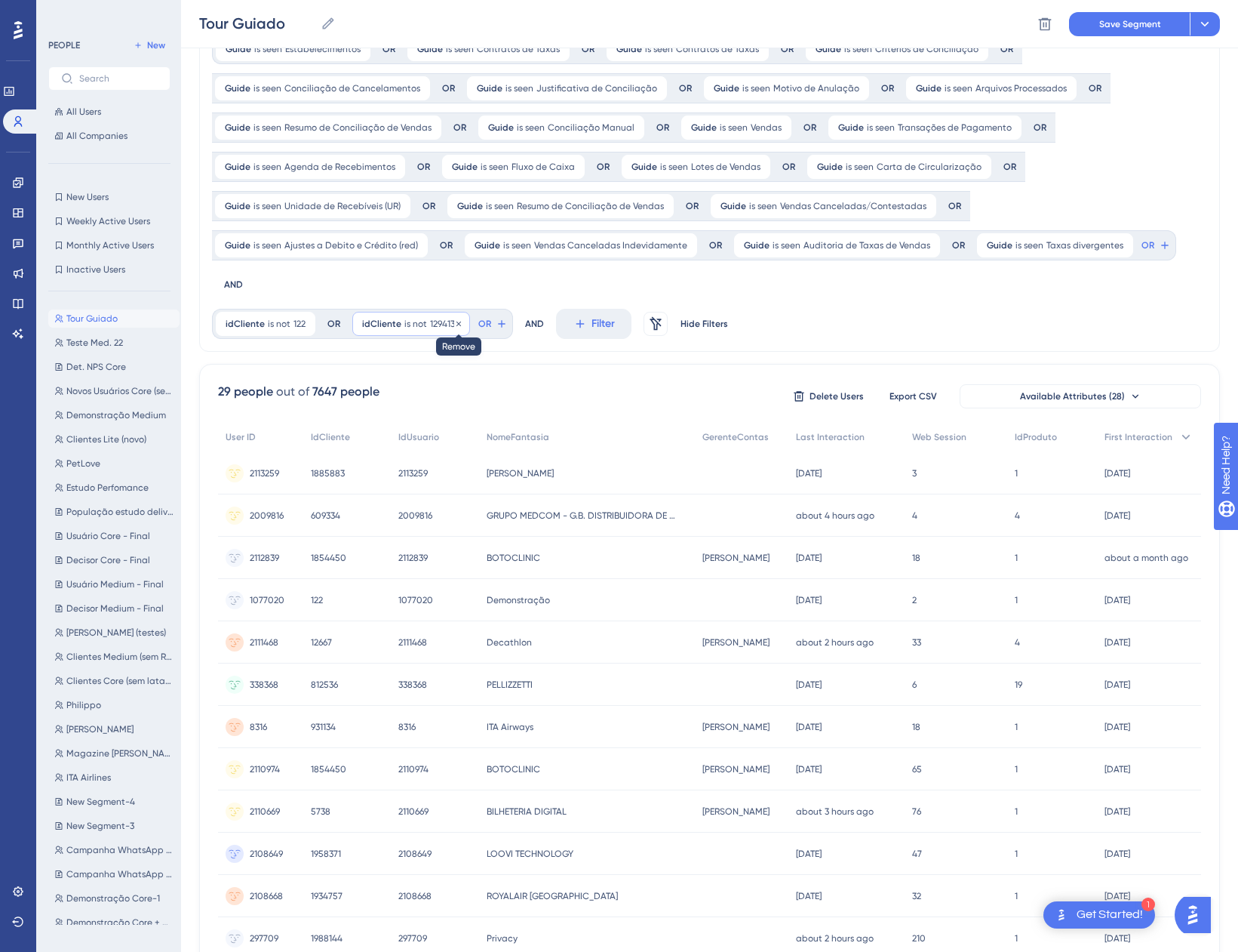
click at [454, 319] on icon at bounding box center [459, 324] width 9 height 9
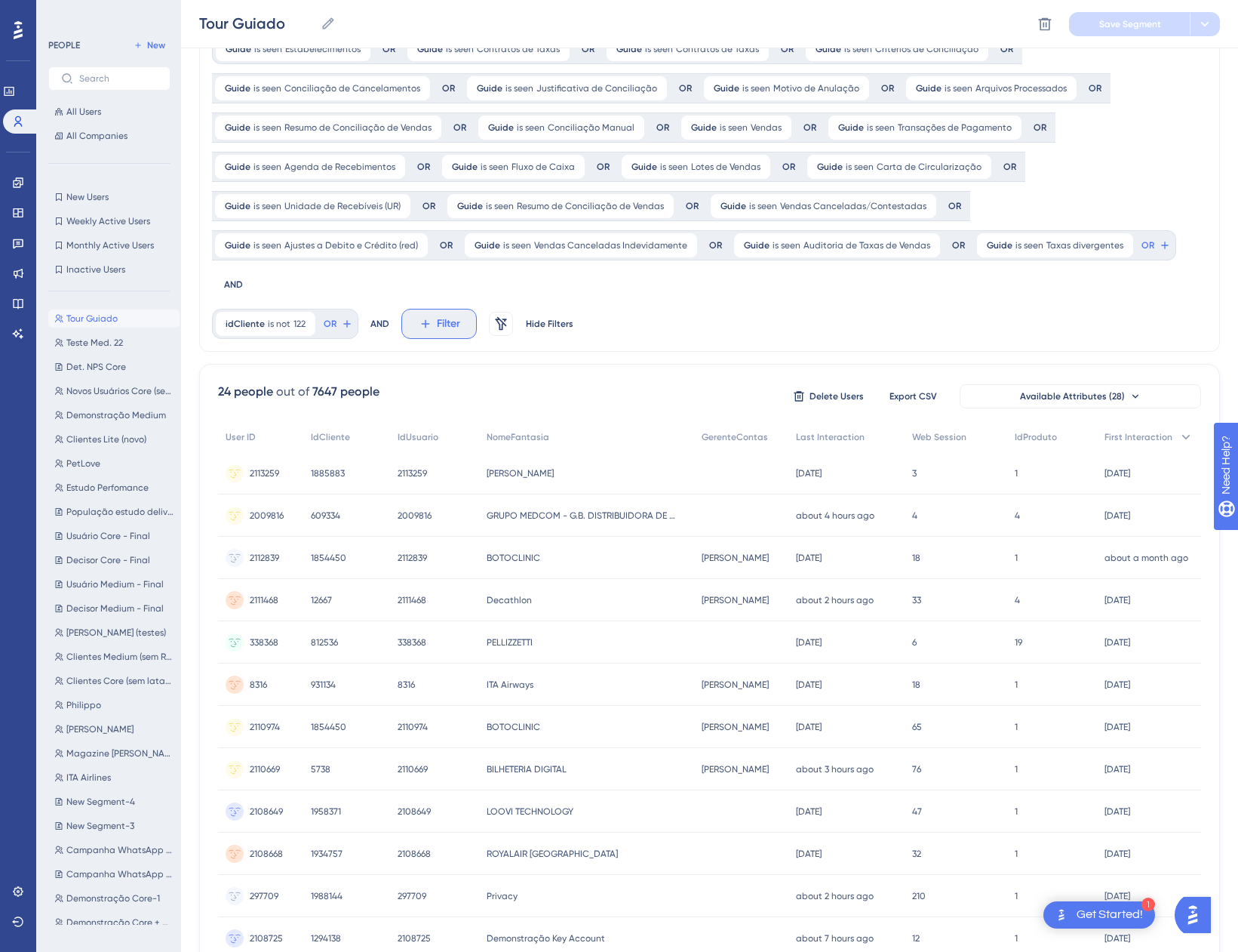
click at [422, 317] on icon at bounding box center [425, 324] width 14 height 14
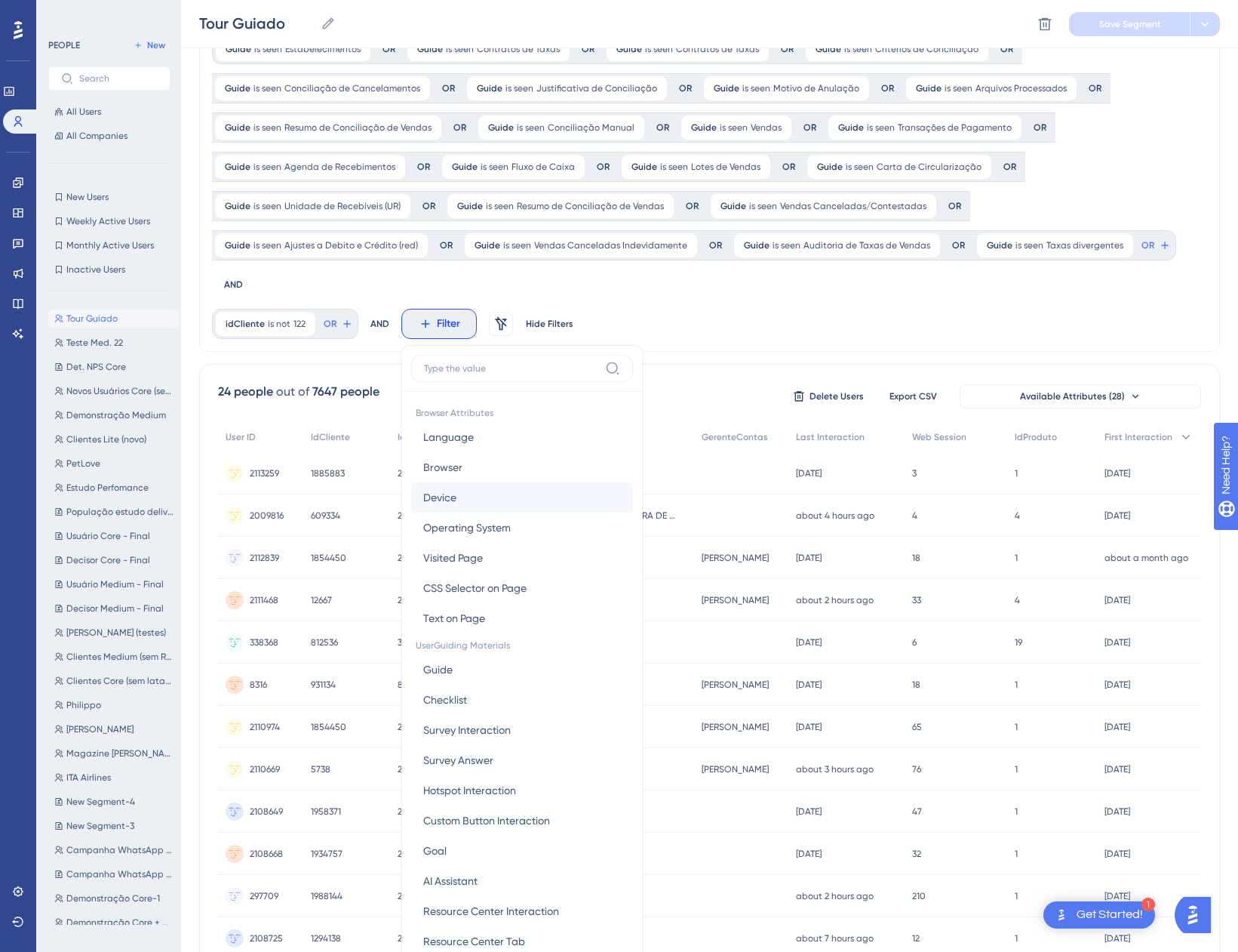
scroll to position [229, 0]
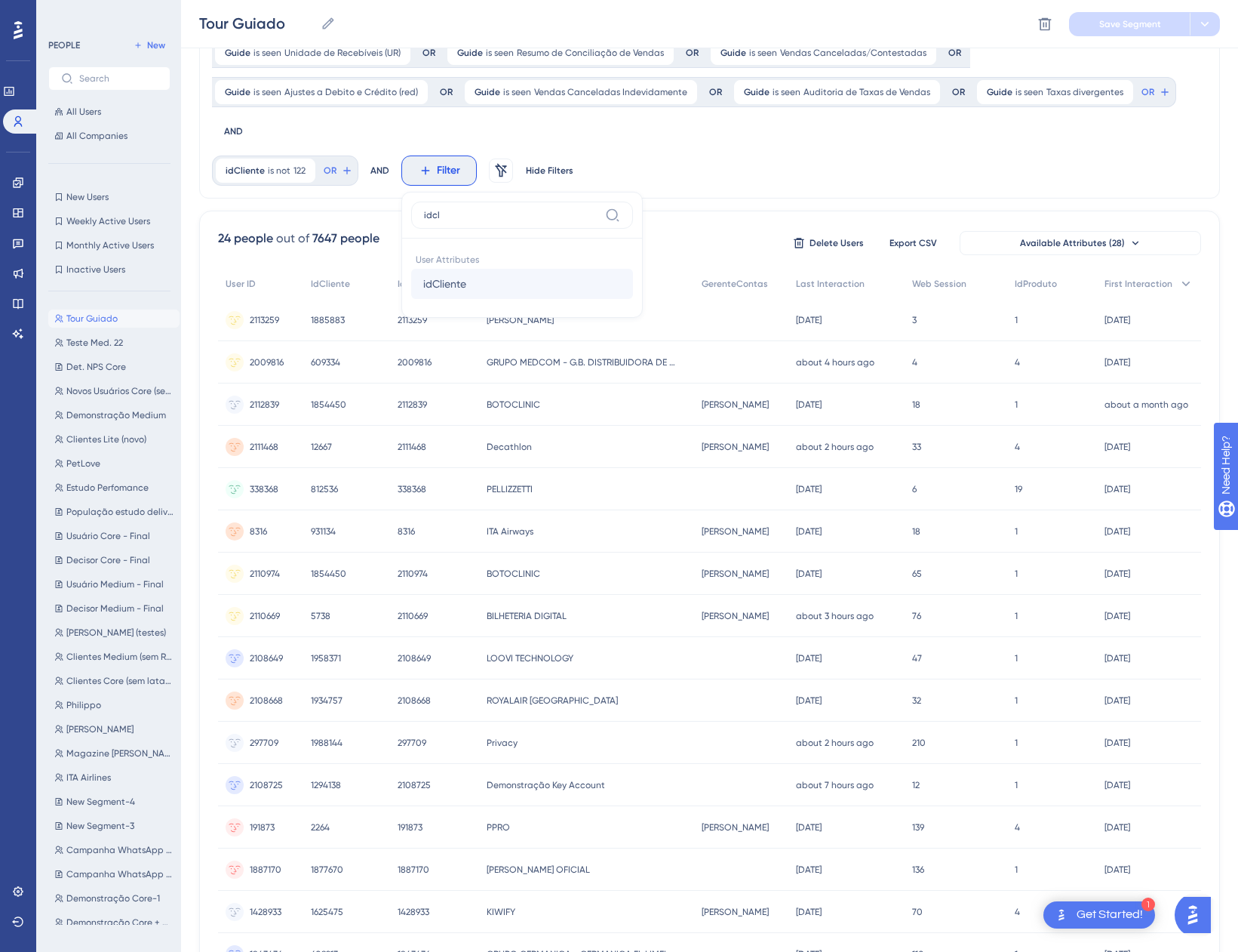
type input "idcl"
click at [446, 274] on span "idCliente" at bounding box center [444, 283] width 43 height 18
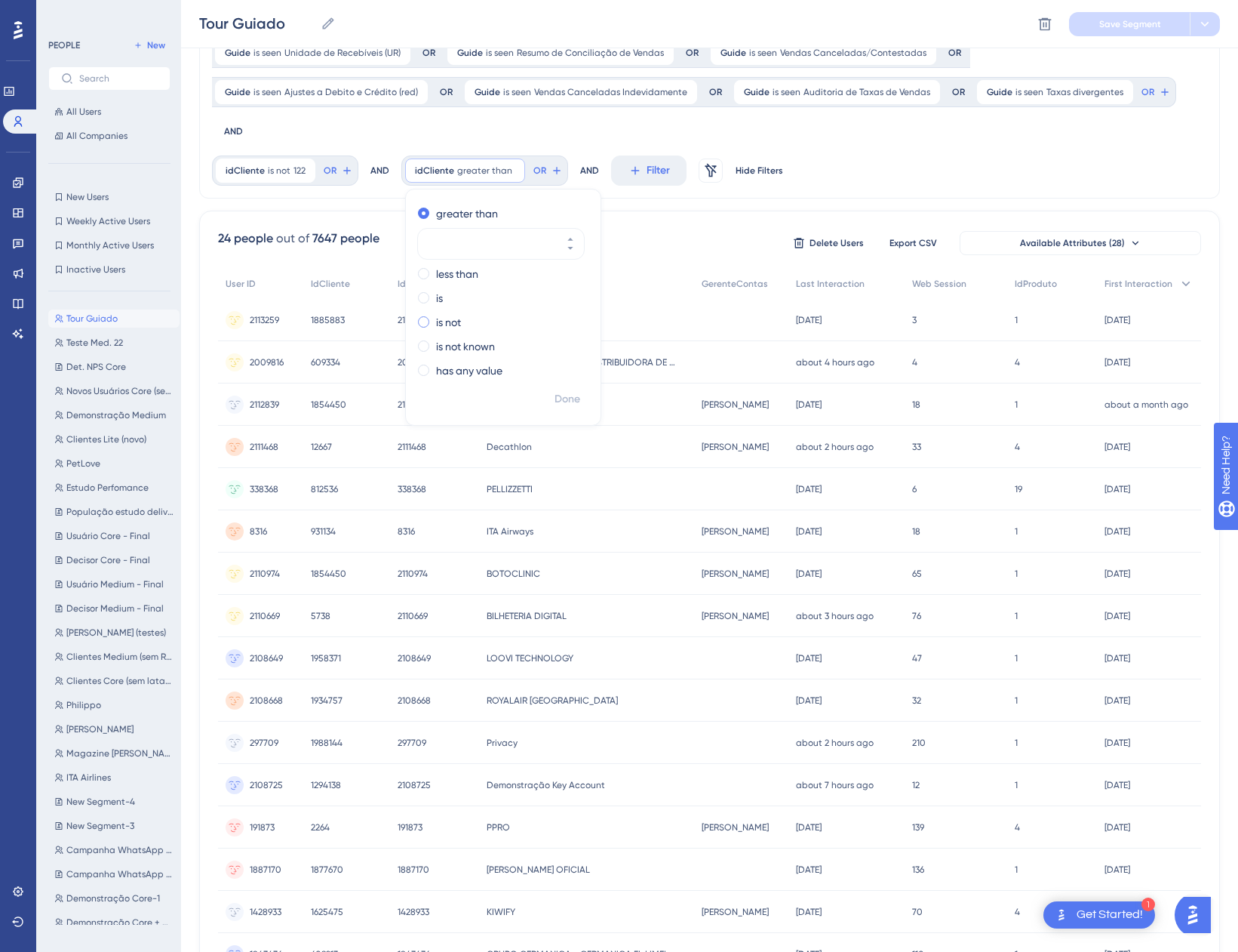
click at [443, 313] on label "is not" at bounding box center [448, 322] width 25 height 18
paste input "1294138"
type input "1294138"
click at [559, 390] on span "Done" at bounding box center [568, 400] width 26 height 18
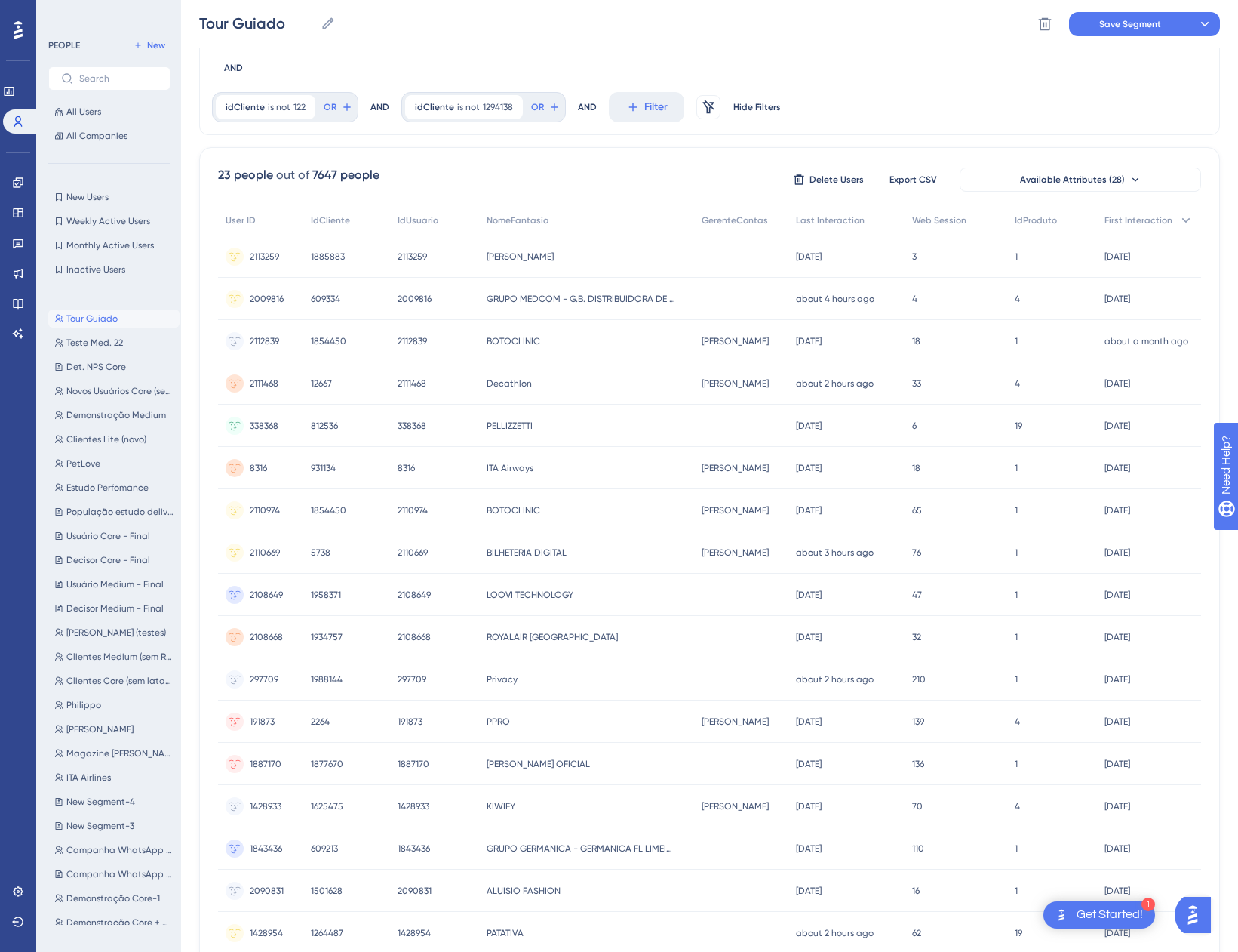
scroll to position [594, 0]
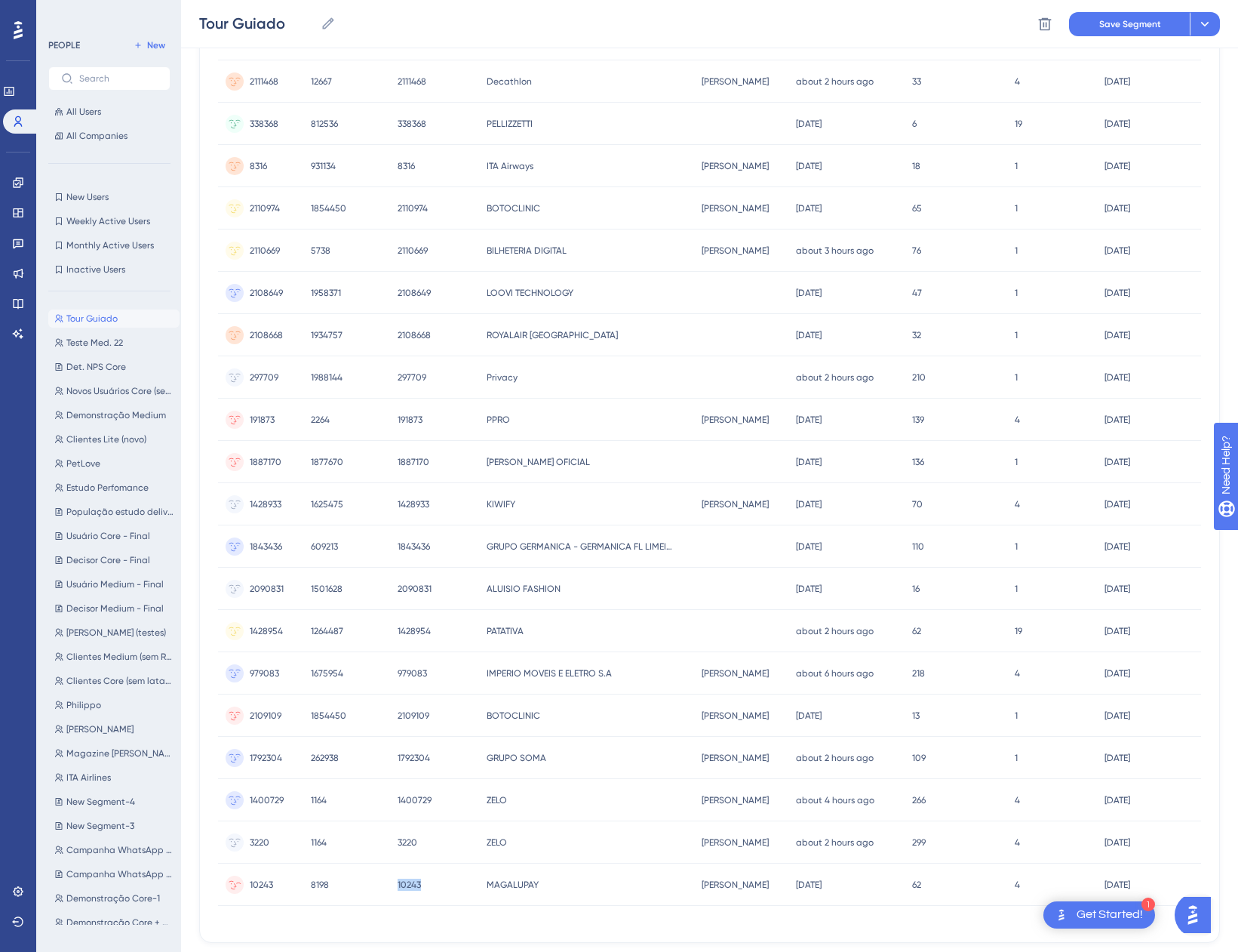
drag, startPoint x: 421, startPoint y: 849, endPoint x: 390, endPoint y: 849, distance: 31.0
click at [390, 863] on div "10243 10243" at bounding box center [434, 884] width 89 height 42
copy span "10243"
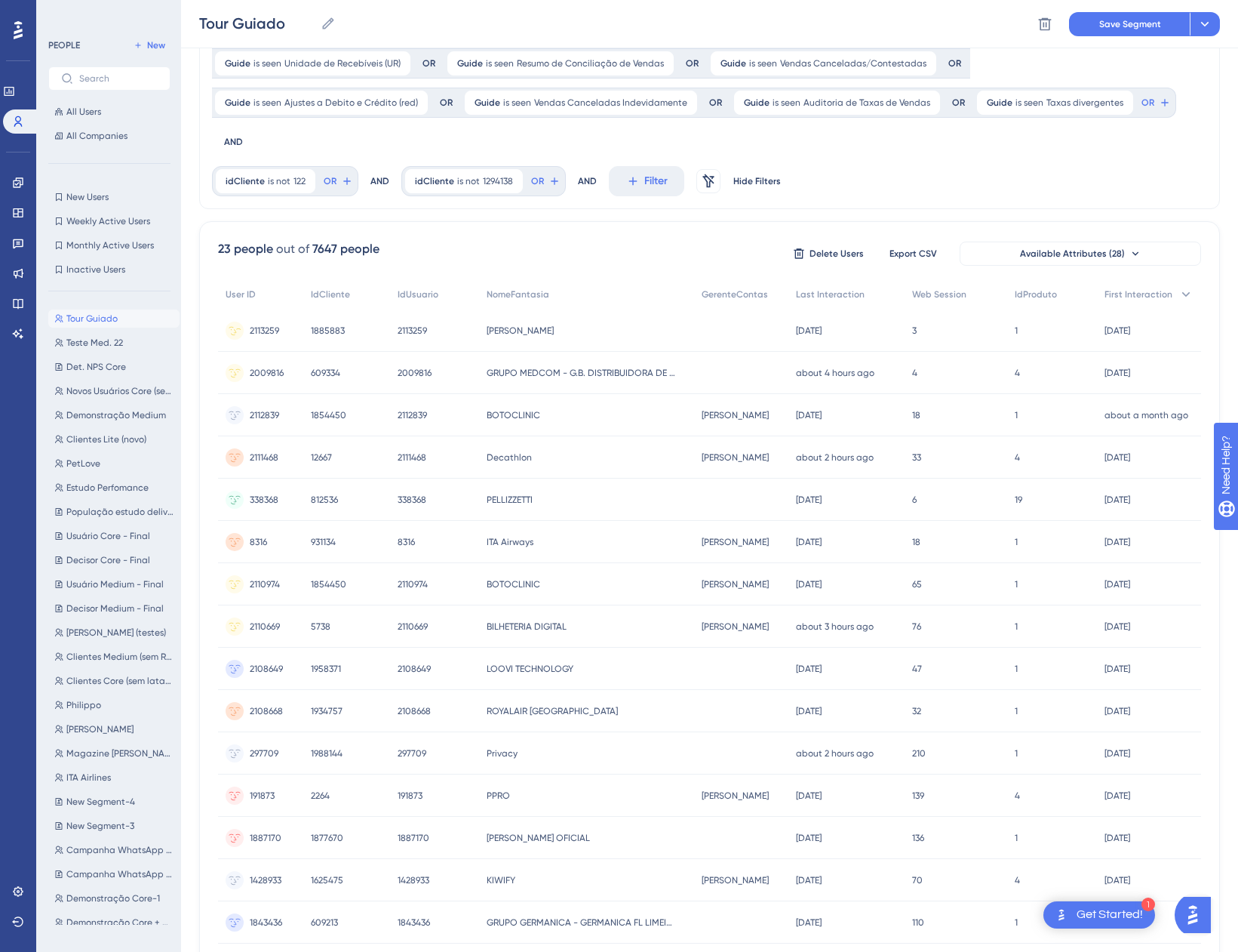
scroll to position [217, 0]
drag, startPoint x: 430, startPoint y: 296, endPoint x: 394, endPoint y: 300, distance: 36.2
click at [394, 311] on div "2113259 2113259" at bounding box center [434, 332] width 89 height 42
copy span "2113259"
drag, startPoint x: 427, startPoint y: 335, endPoint x: 405, endPoint y: 338, distance: 22.2
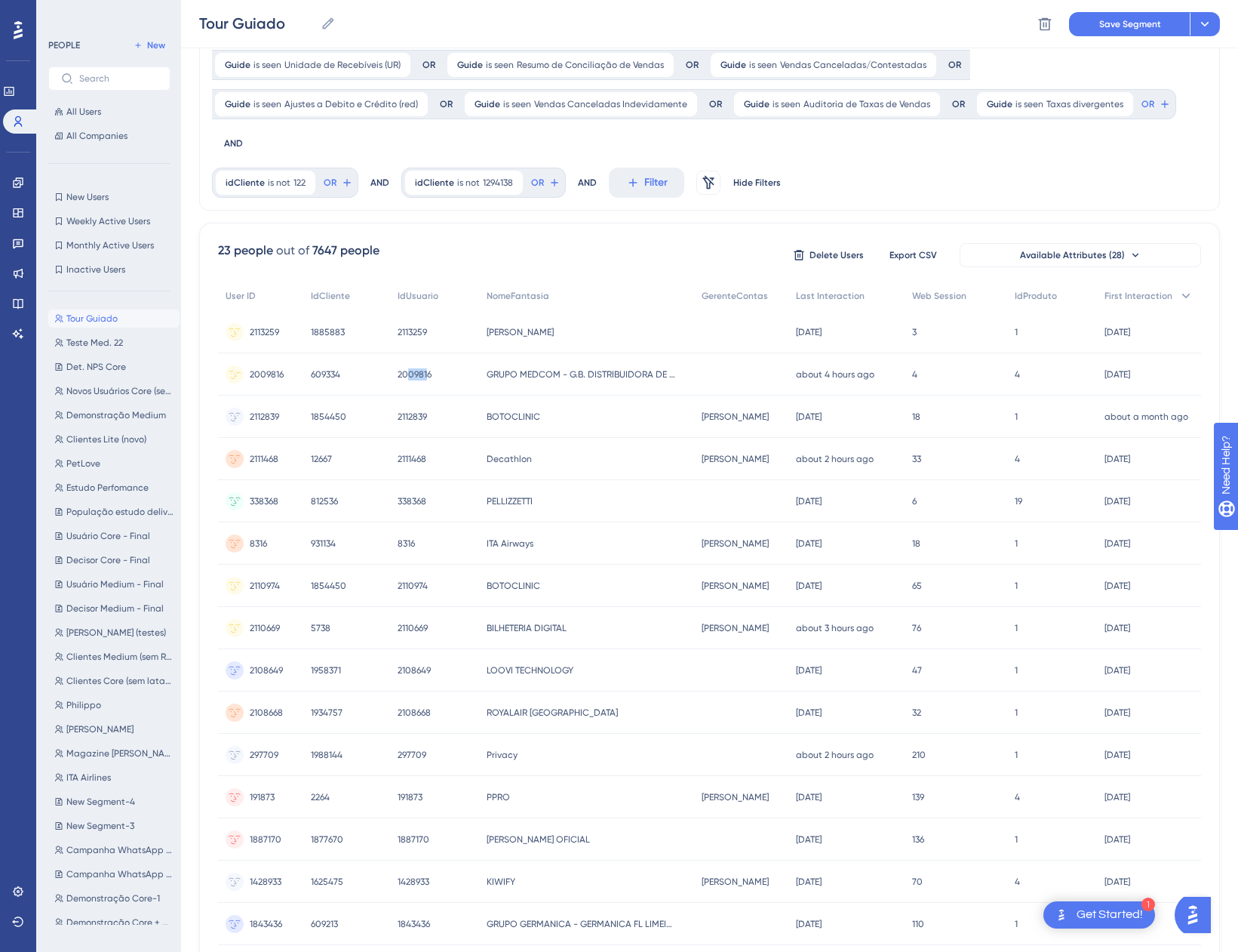
click at [405, 369] on span "2009816" at bounding box center [414, 374] width 34 height 12
click at [1168, 311] on div "[DATE] [DATE] 08:01" at bounding box center [1149, 332] width 104 height 42
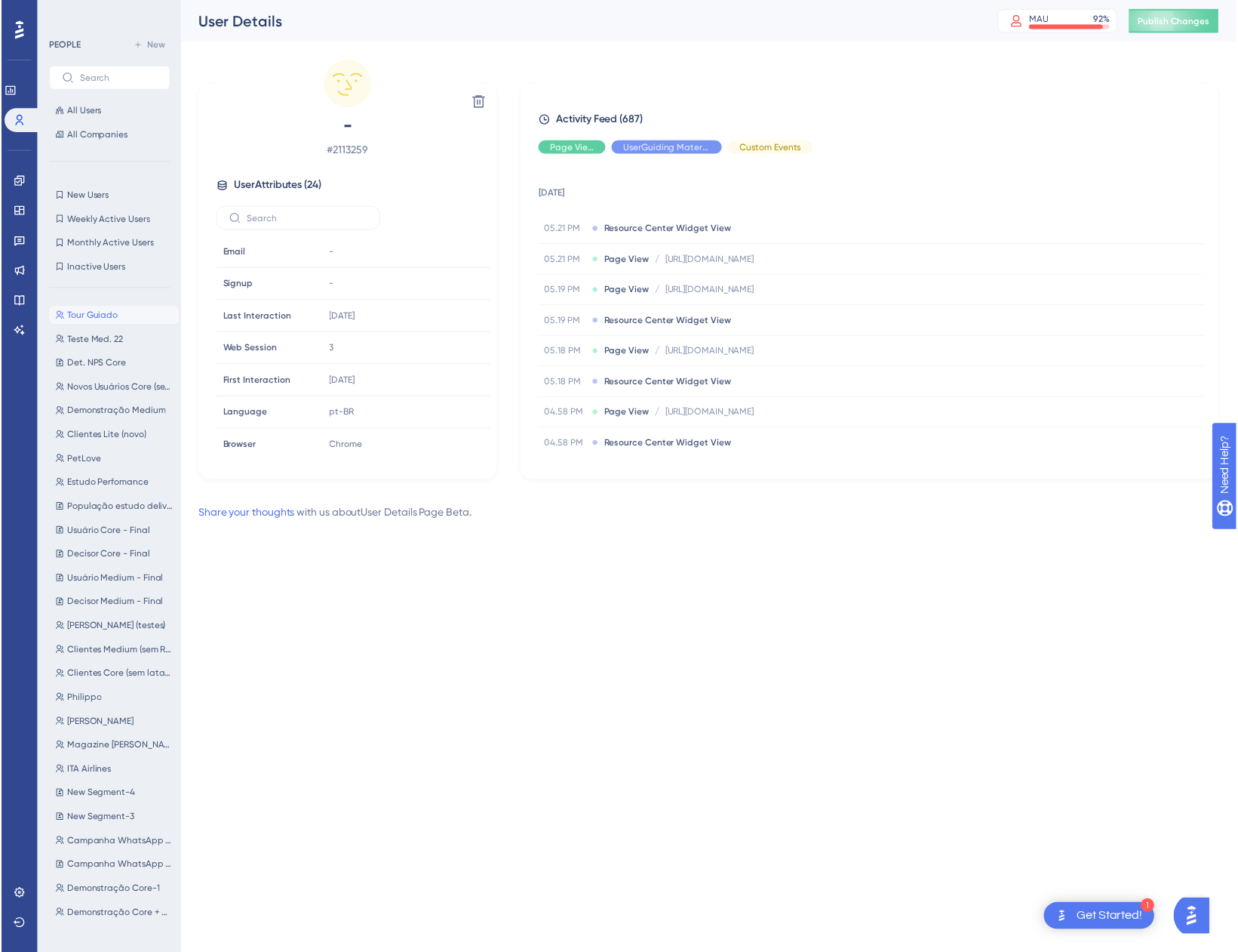
scroll to position [217, 0]
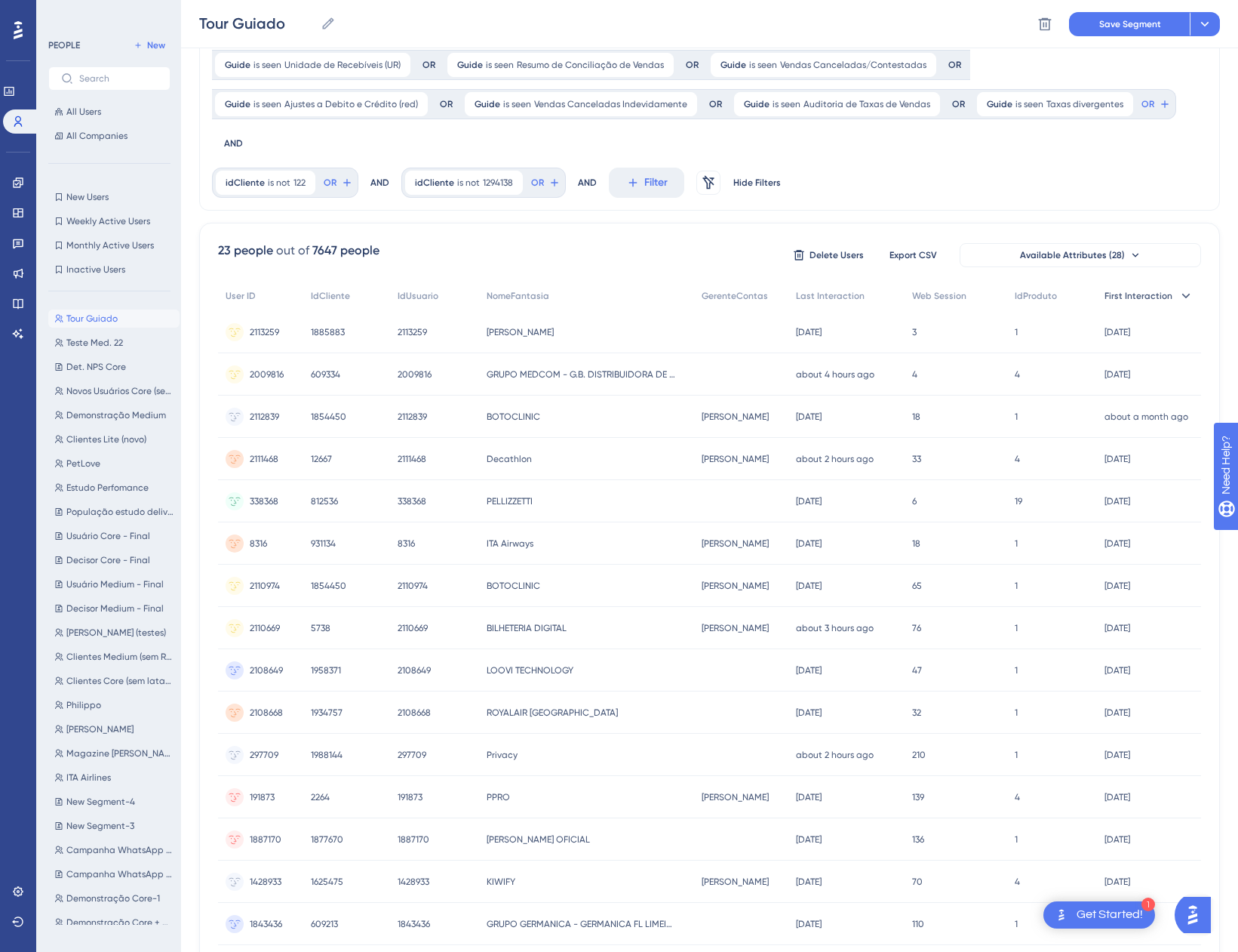
click at [1180, 288] on icon at bounding box center [1186, 295] width 16 height 16
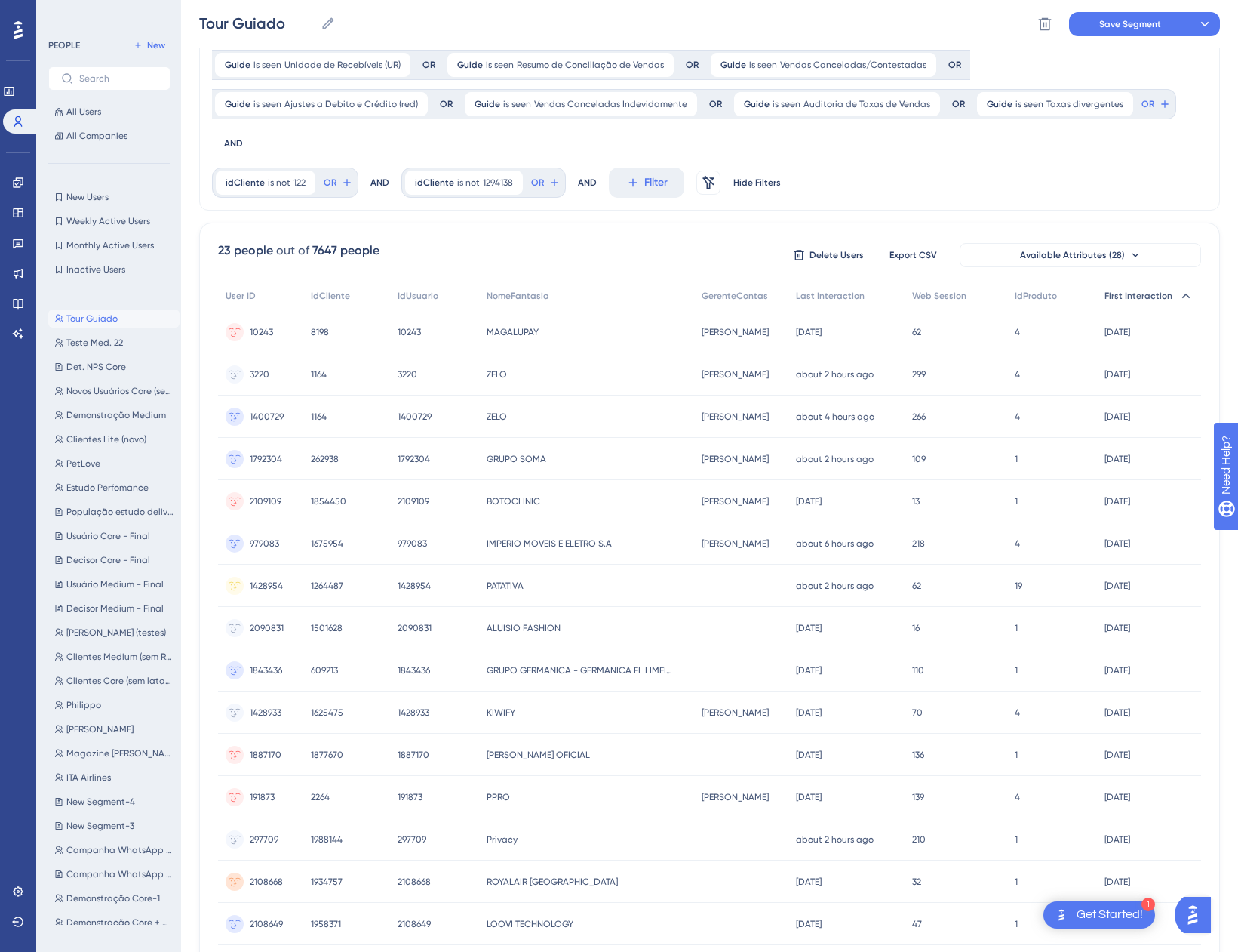
click at [1182, 288] on icon at bounding box center [1186, 295] width 16 height 16
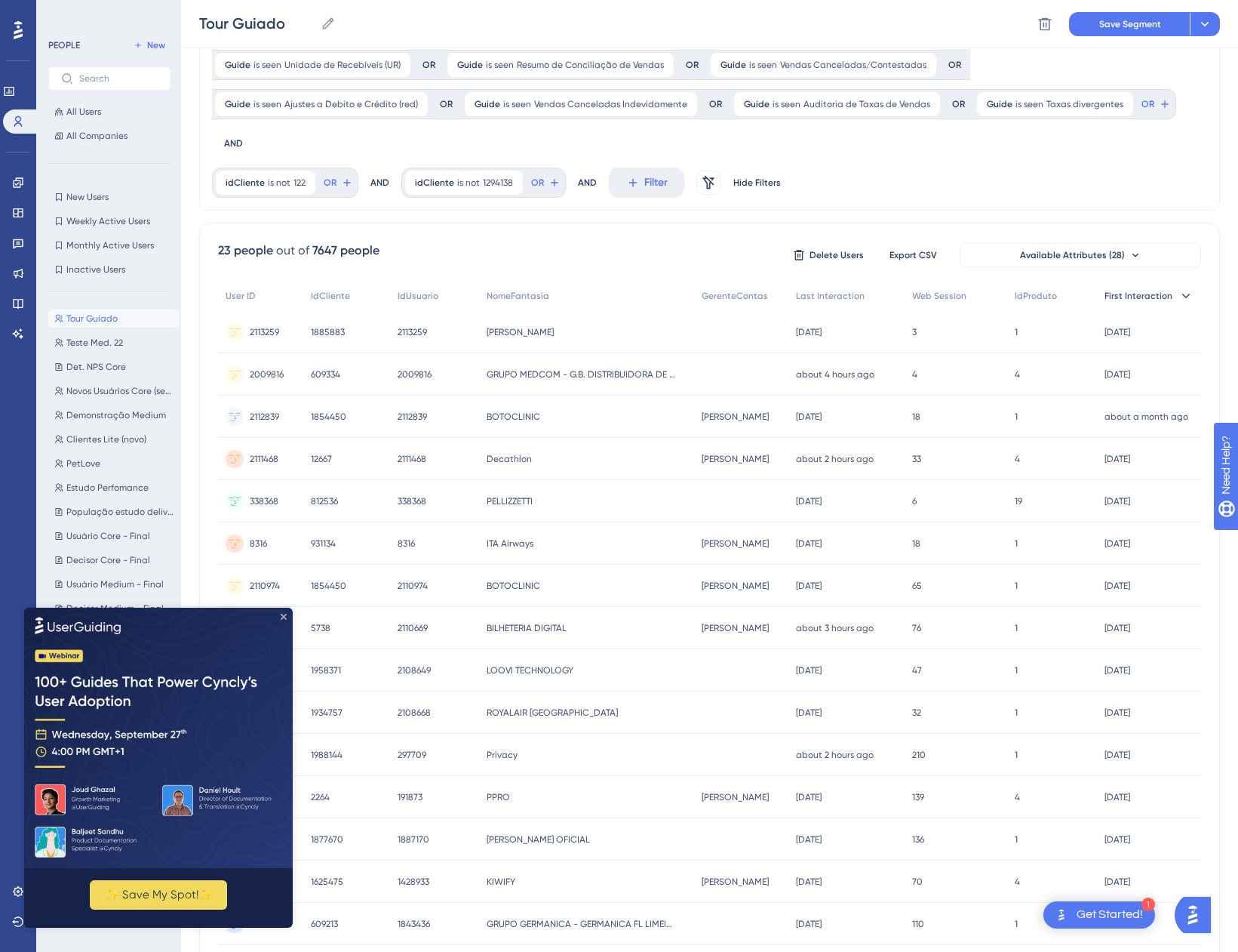
click at [283, 613] on icon "Close Preview" at bounding box center [283, 615] width 6 height 6
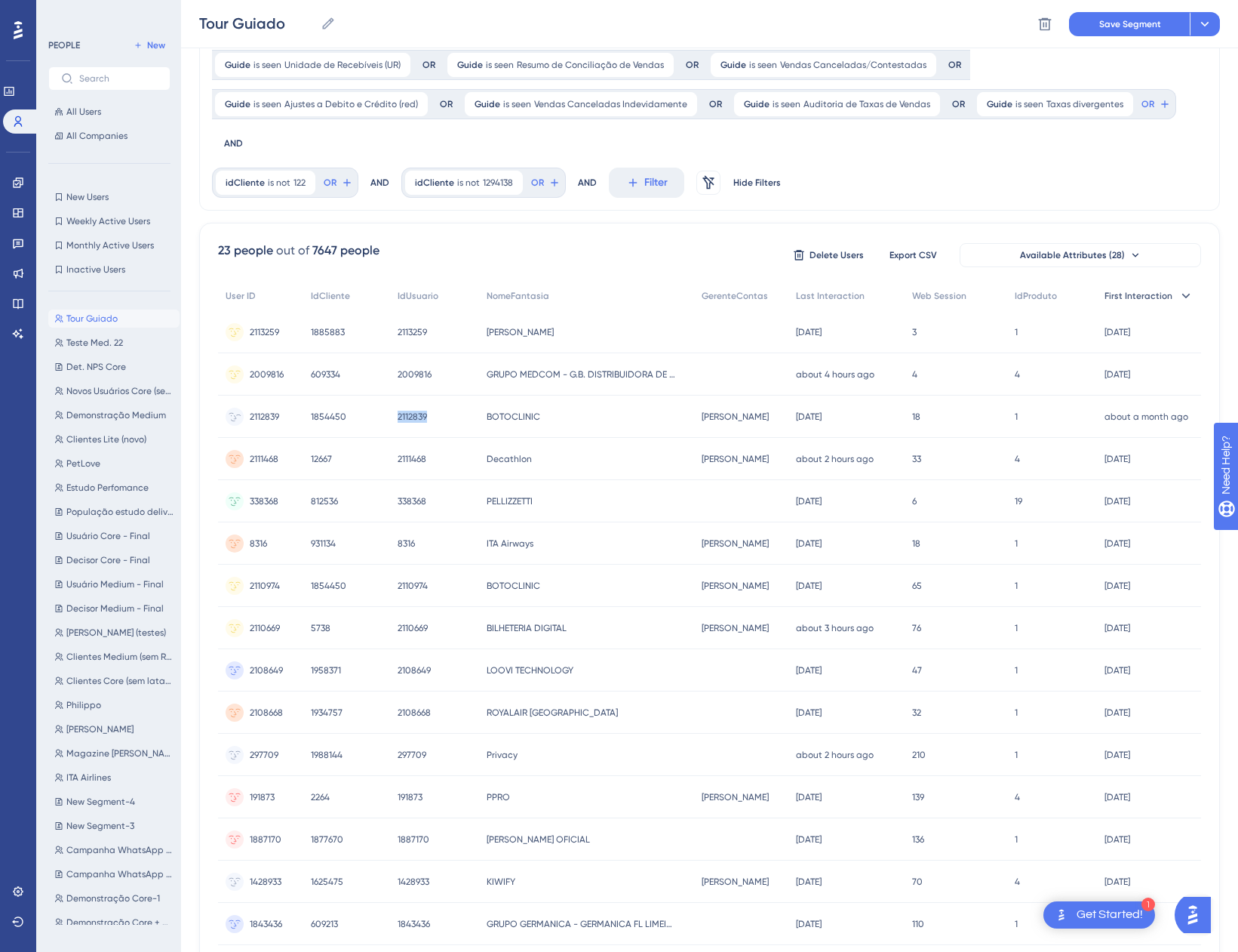
drag, startPoint x: 430, startPoint y: 375, endPoint x: 395, endPoint y: 384, distance: 36.1
click at [395, 395] on div "2112839 2112839" at bounding box center [434, 416] width 89 height 42
copy span "2112839"
drag, startPoint x: 430, startPoint y: 800, endPoint x: 390, endPoint y: 799, distance: 40.0
click at [390, 818] on div "1887170 1887170" at bounding box center [434, 840] width 89 height 42
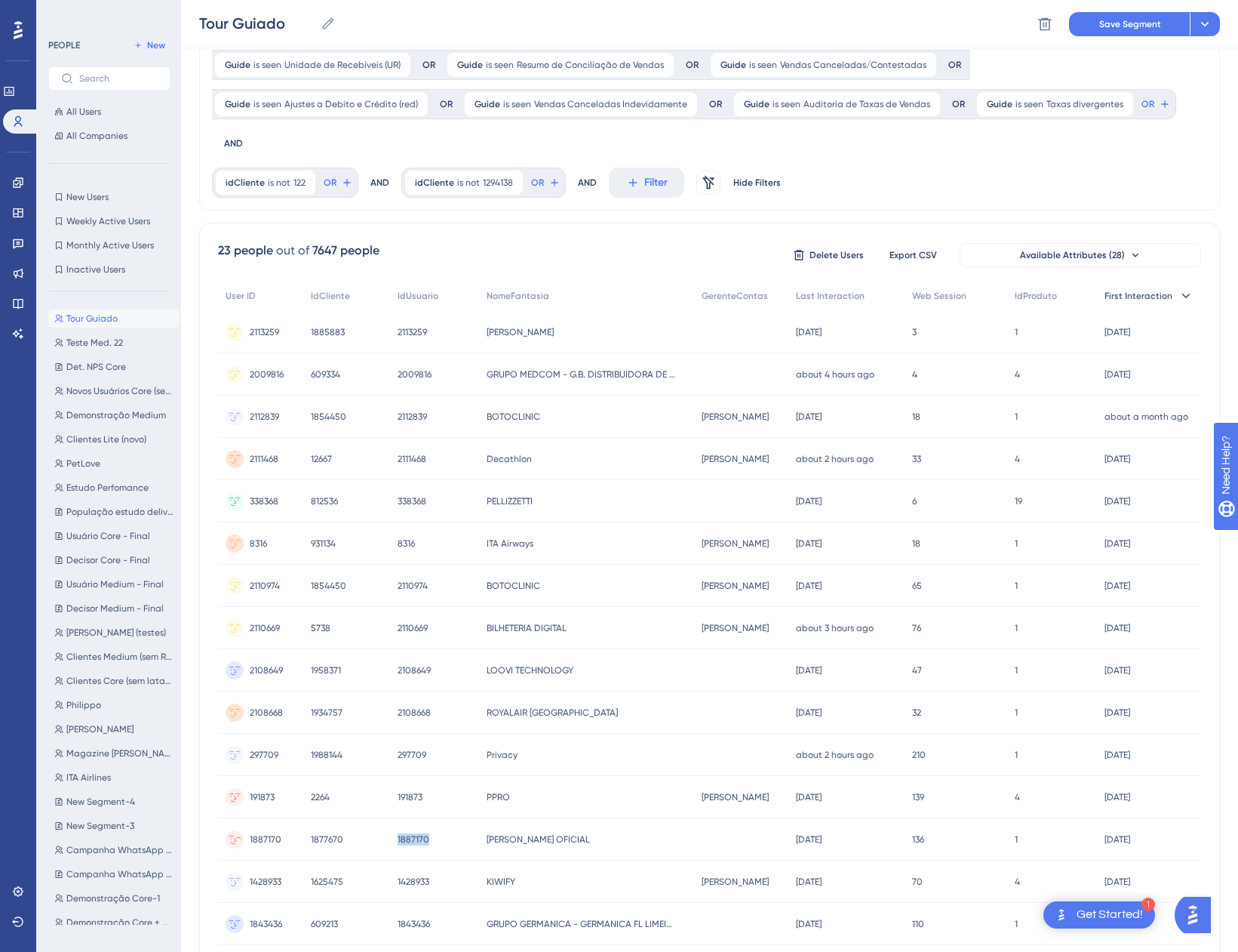
copy span "1887170"
click at [1084, 249] on span "Available Attributes (28)" at bounding box center [1073, 254] width 105 height 12
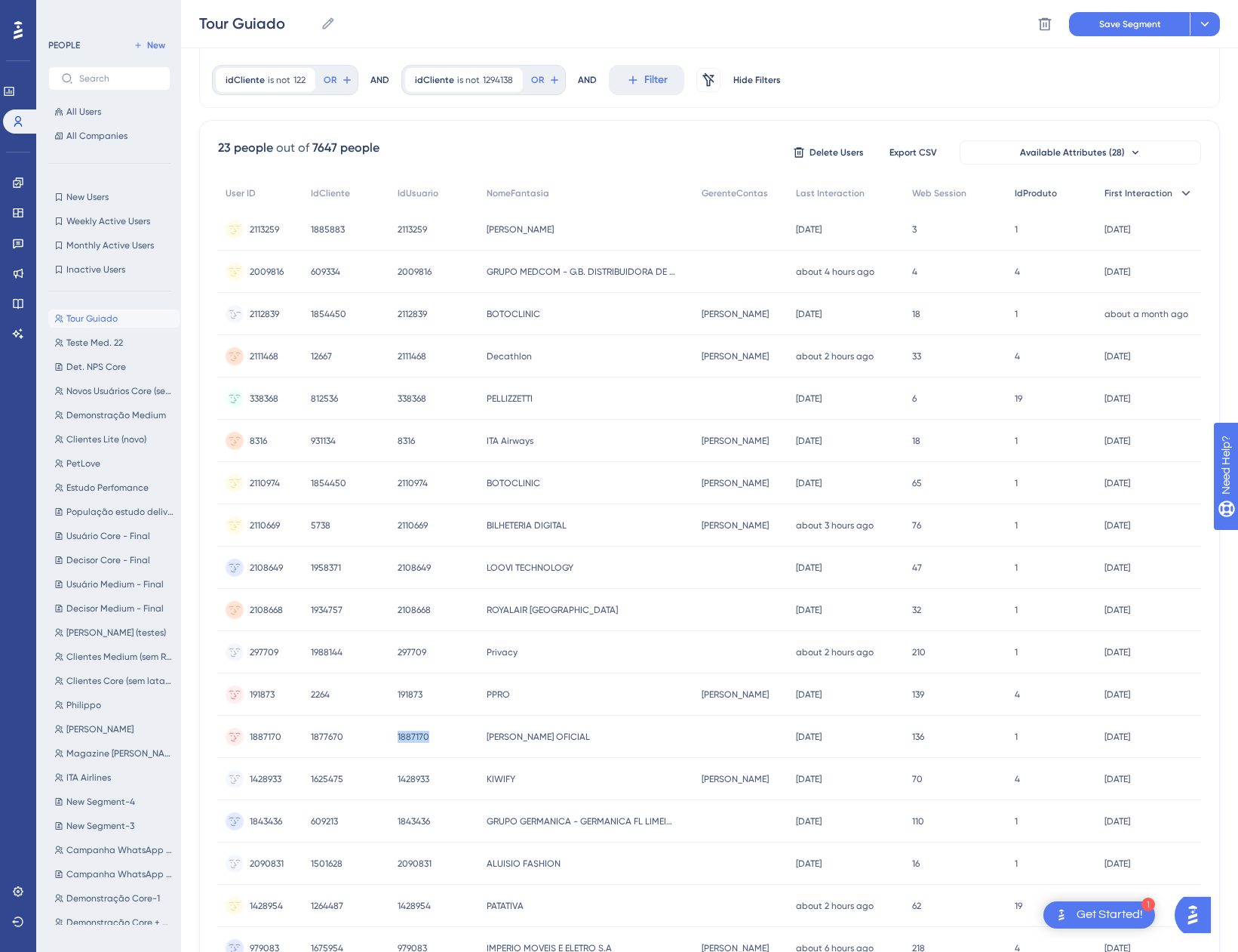
scroll to position [292, 0]
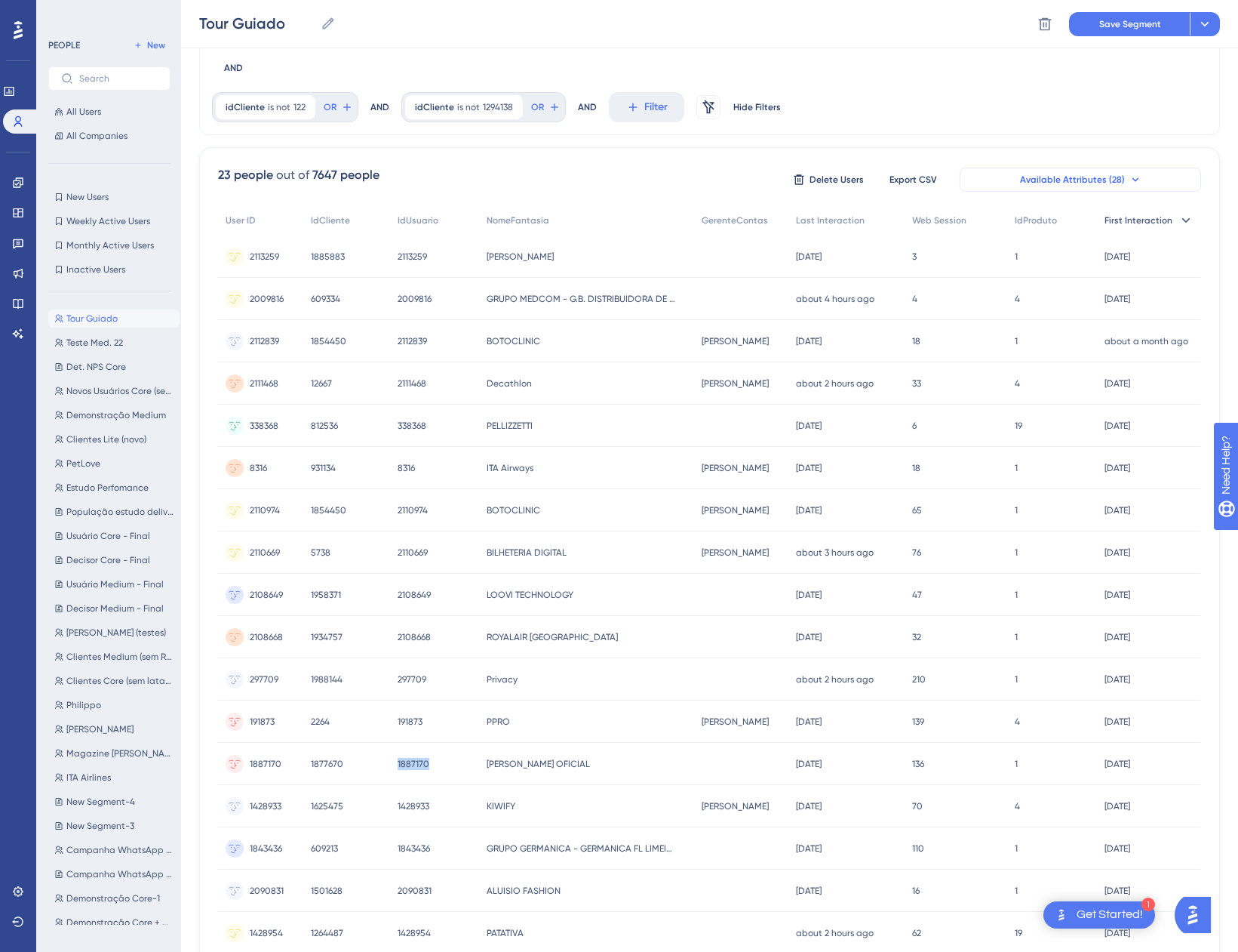
click at [1066, 174] on span "Available Attributes (28)" at bounding box center [1073, 179] width 105 height 12
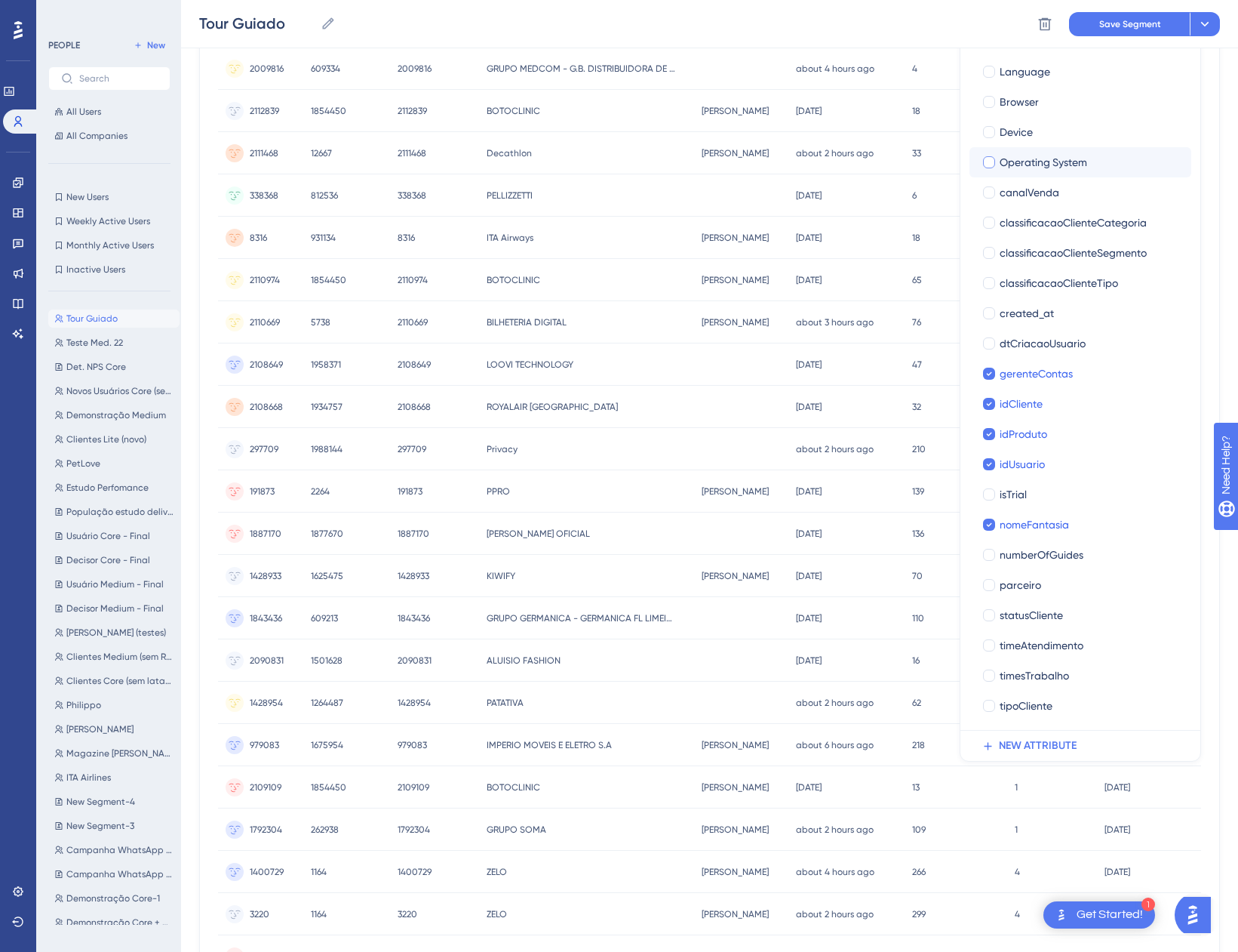
scroll to position [72, 0]
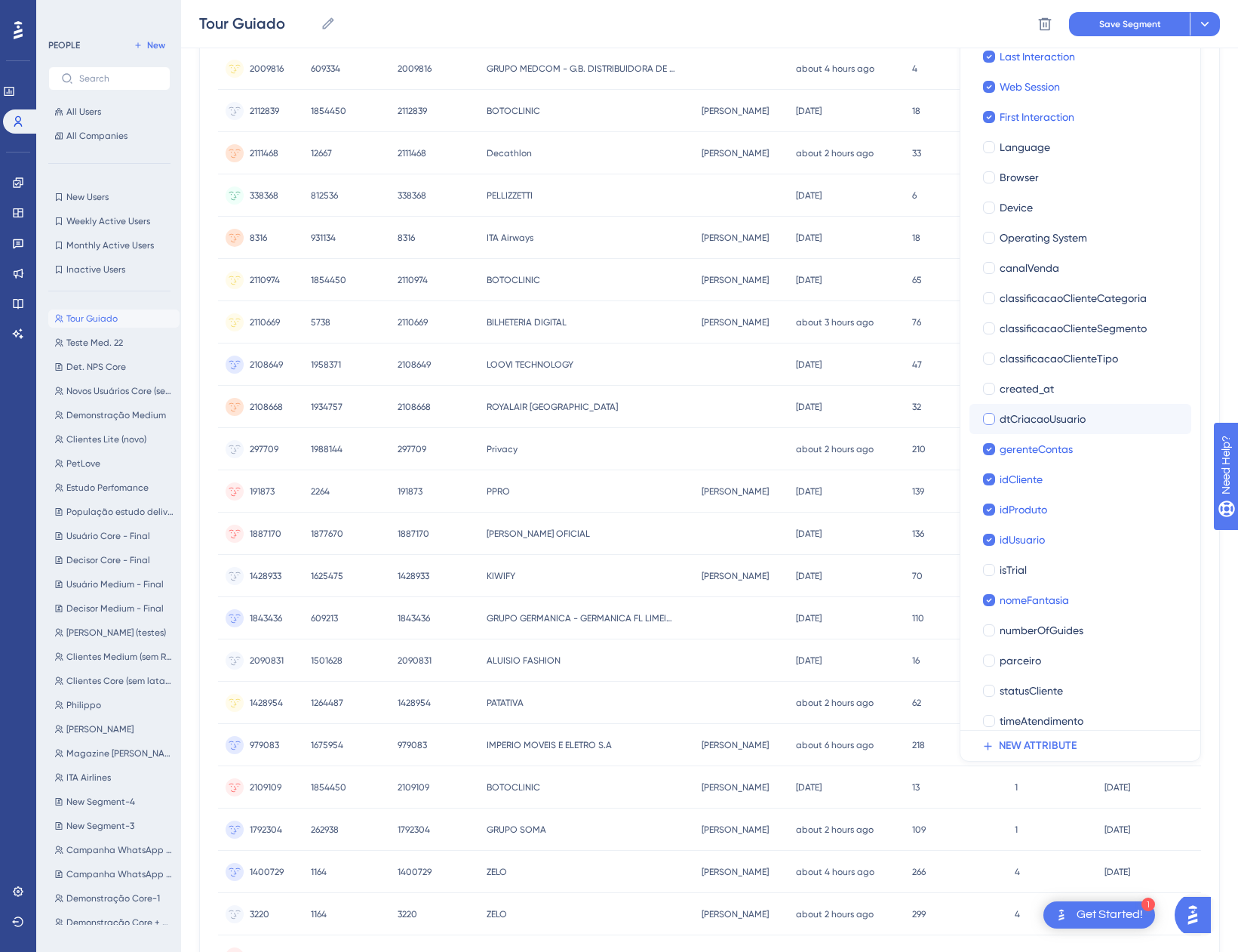
click at [1058, 410] on span "dtCriacaoUsuario" at bounding box center [1042, 419] width 86 height 18
checkbox input "true"
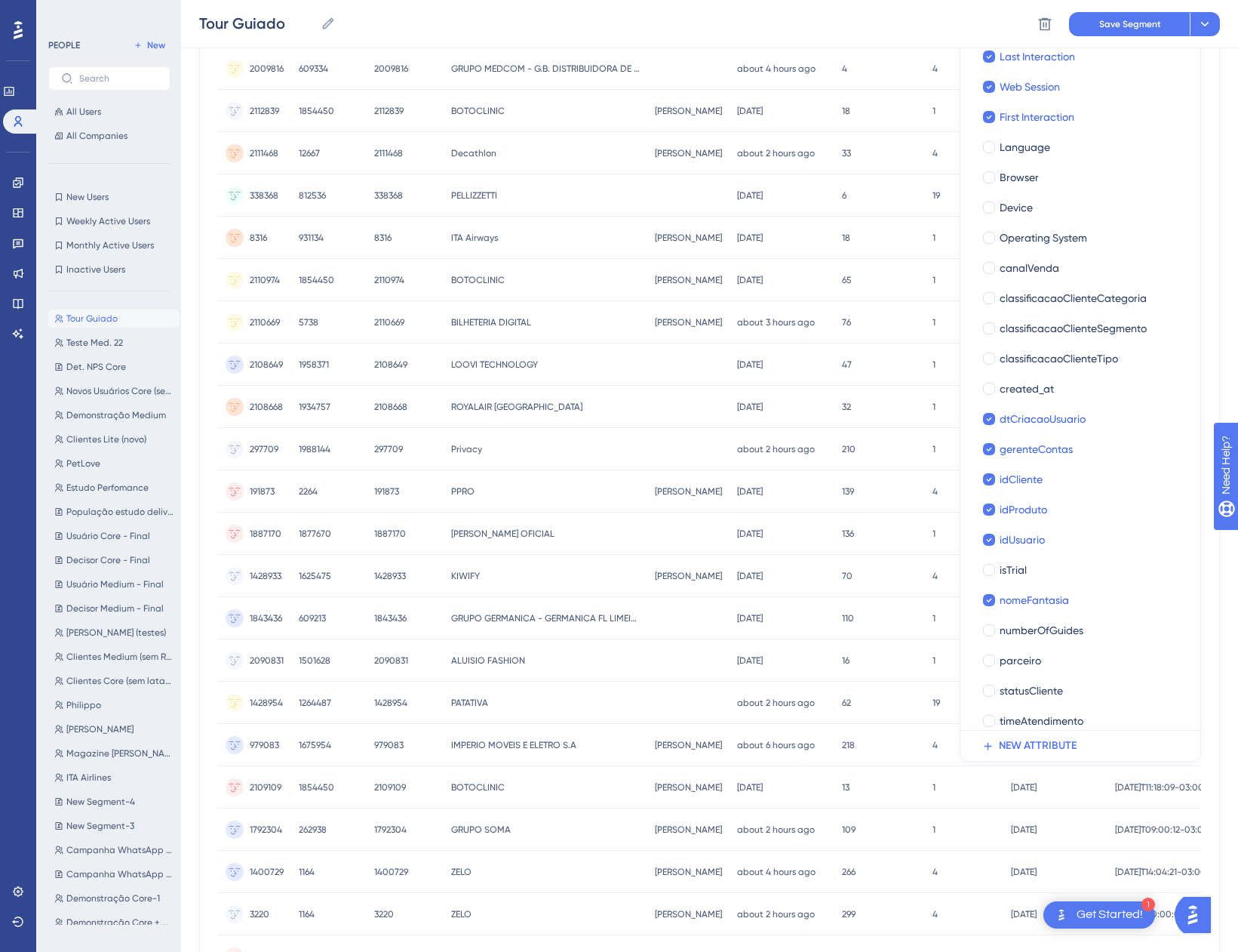
click at [870, 35] on div "Tour Guiado Tour Guiado Delete Segment Save Segment Actions" at bounding box center [710, 24] width 1057 height 48
click at [1139, 301] on div at bounding box center [1165, 322] width 115 height 42
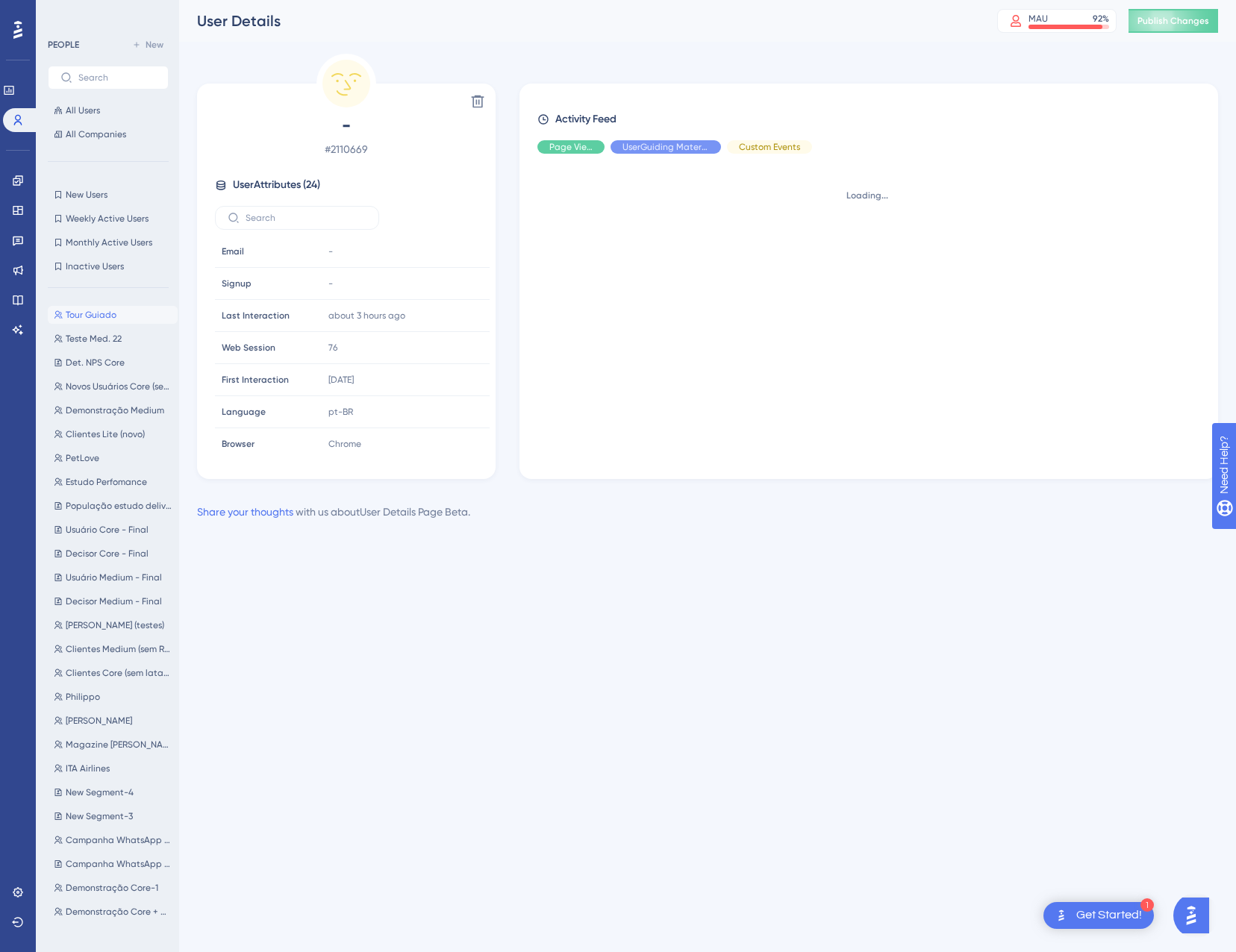
click at [1101, 281] on div "Loading..." at bounding box center [874, 310] width 675 height 289
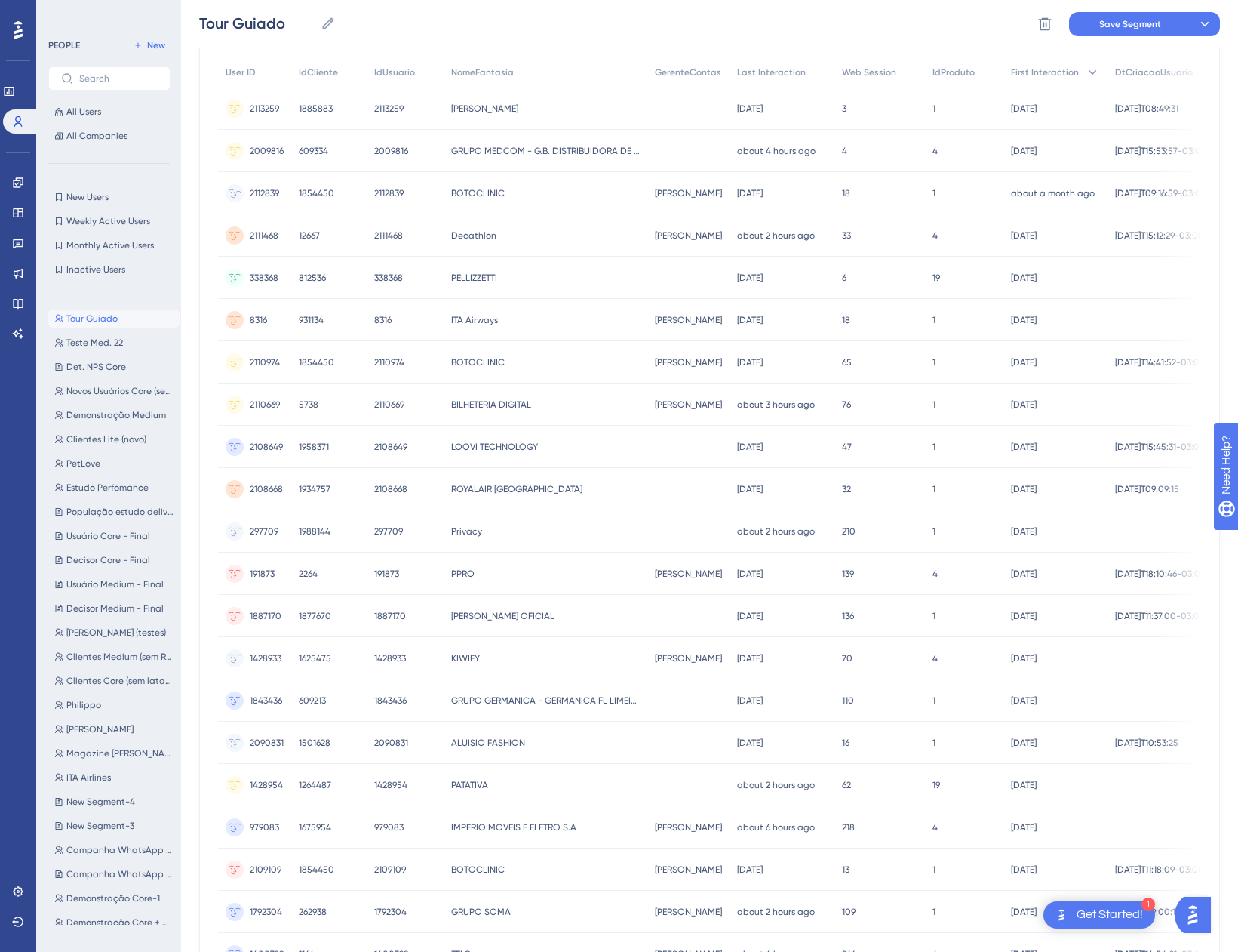
scroll to position [70, 0]
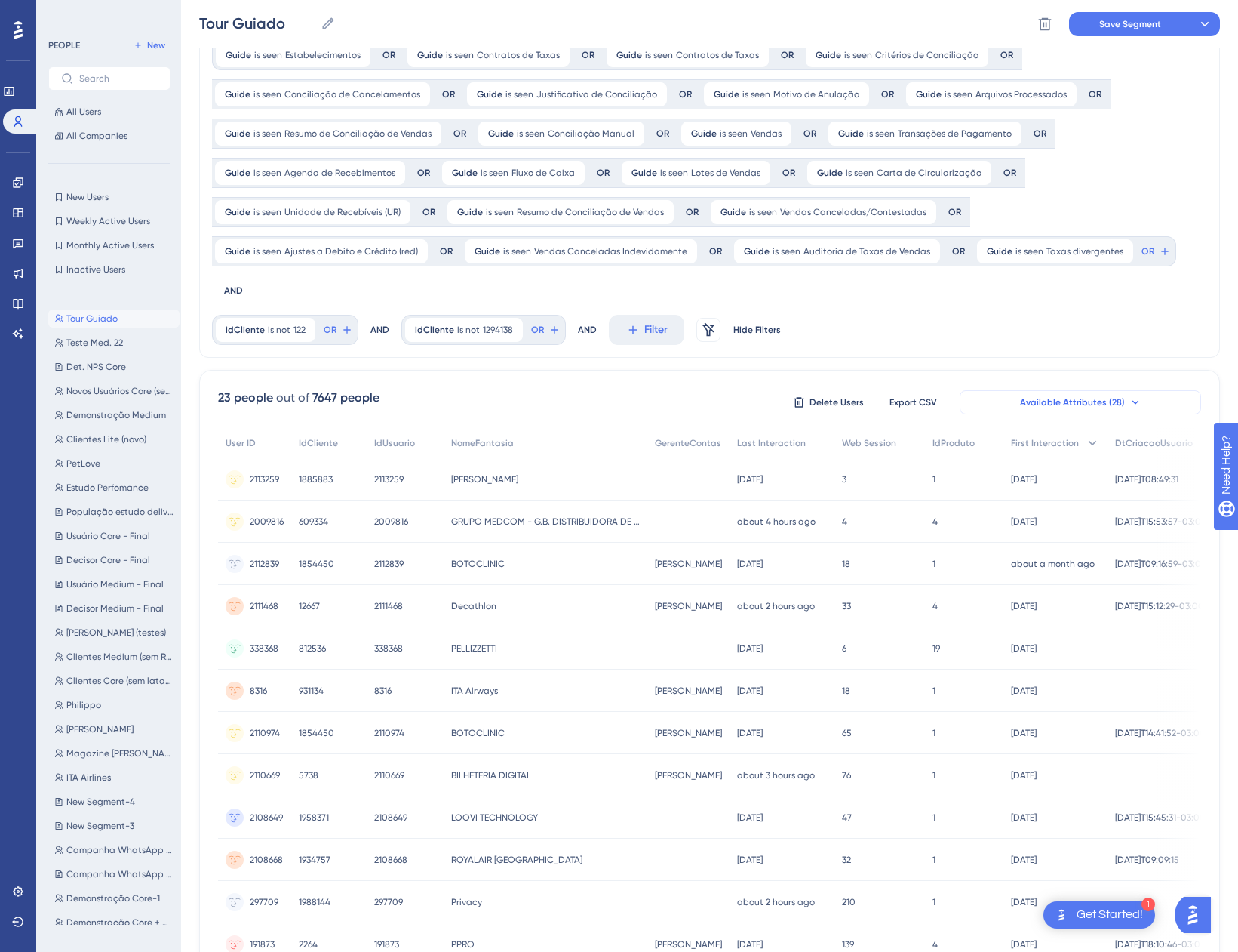
click at [1063, 390] on button "Available Attributes (28)" at bounding box center [1081, 402] width 241 height 24
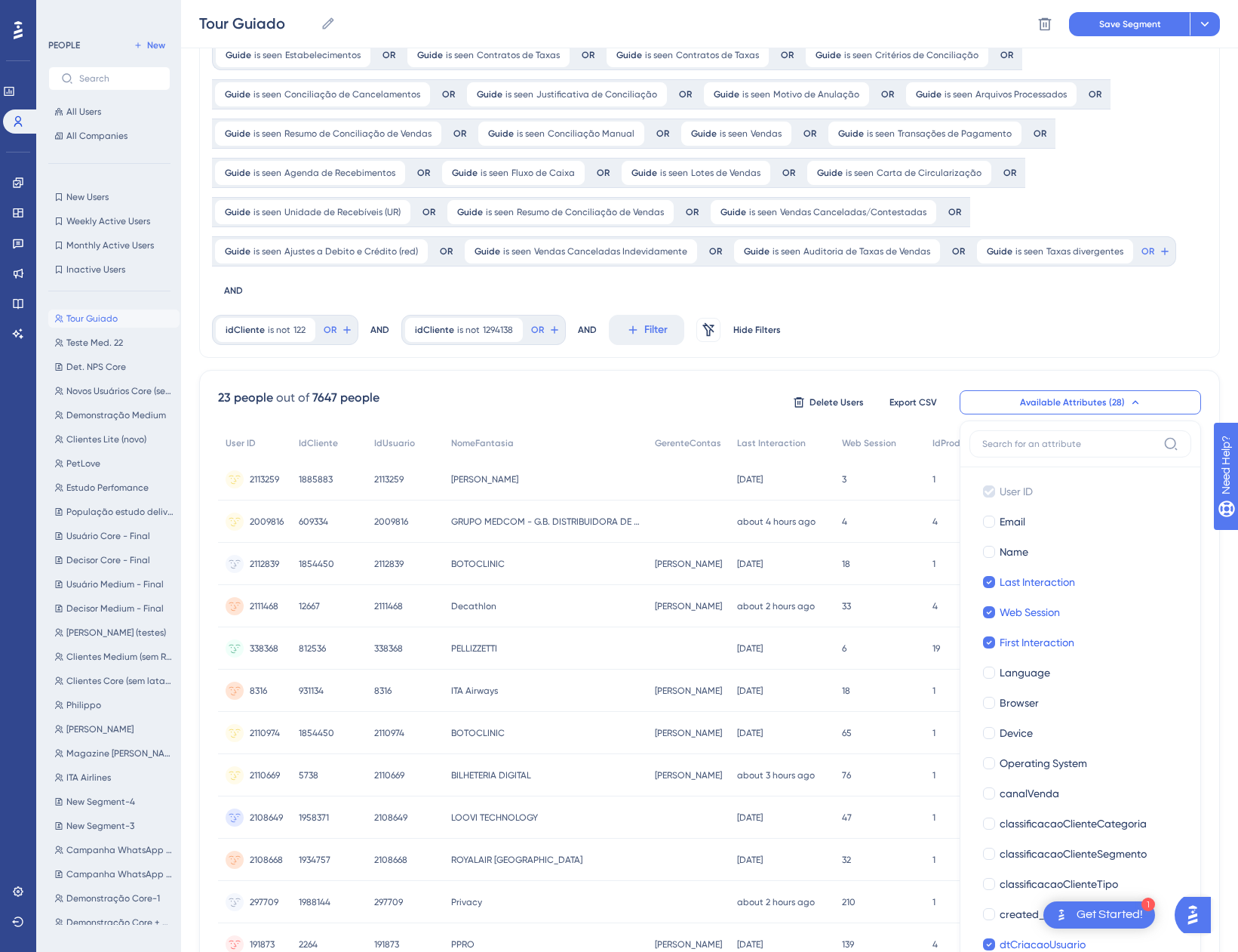
scroll to position [261, 0]
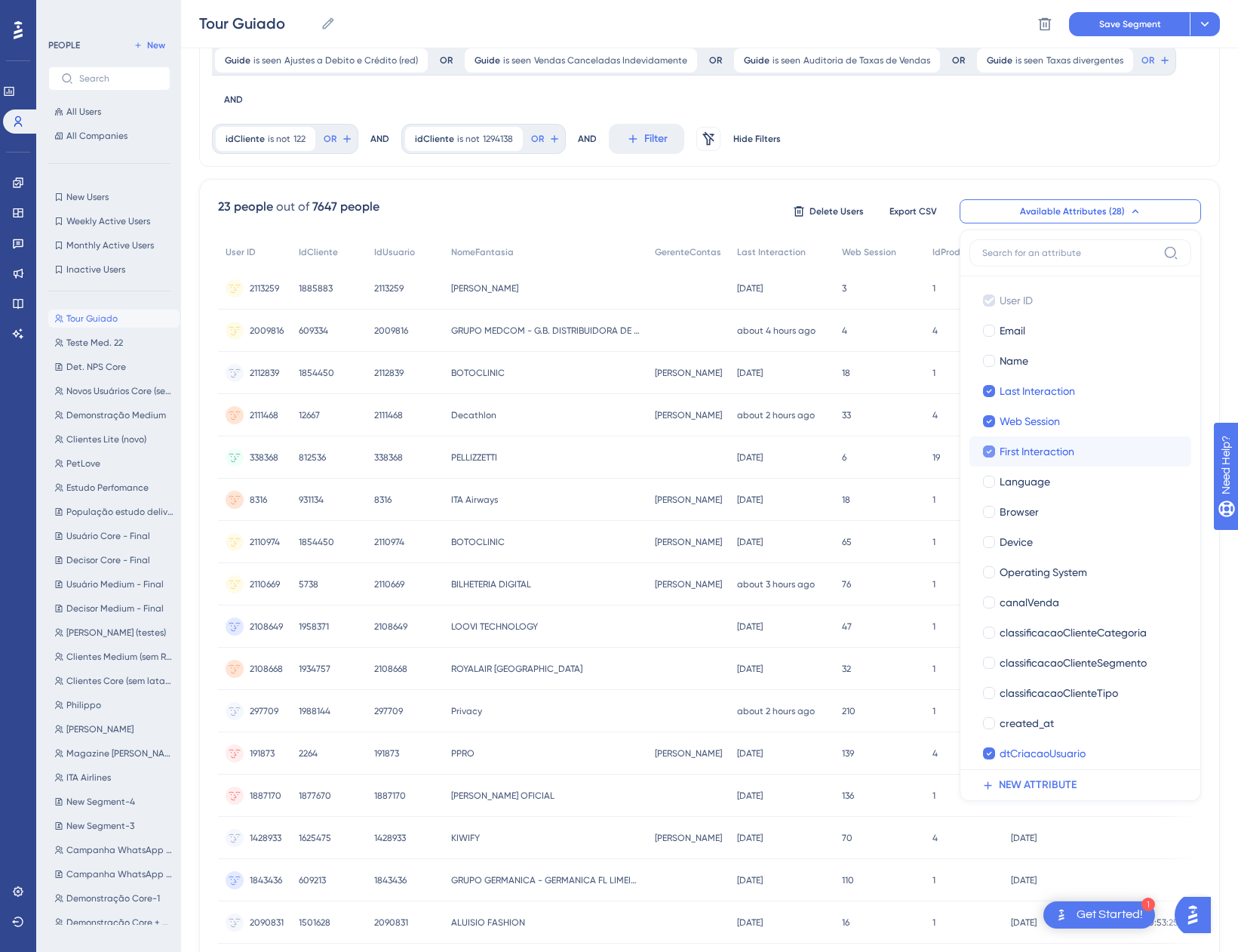
click at [1035, 443] on span "First Interaction" at bounding box center [1037, 452] width 75 height 18
checkbox input "false"
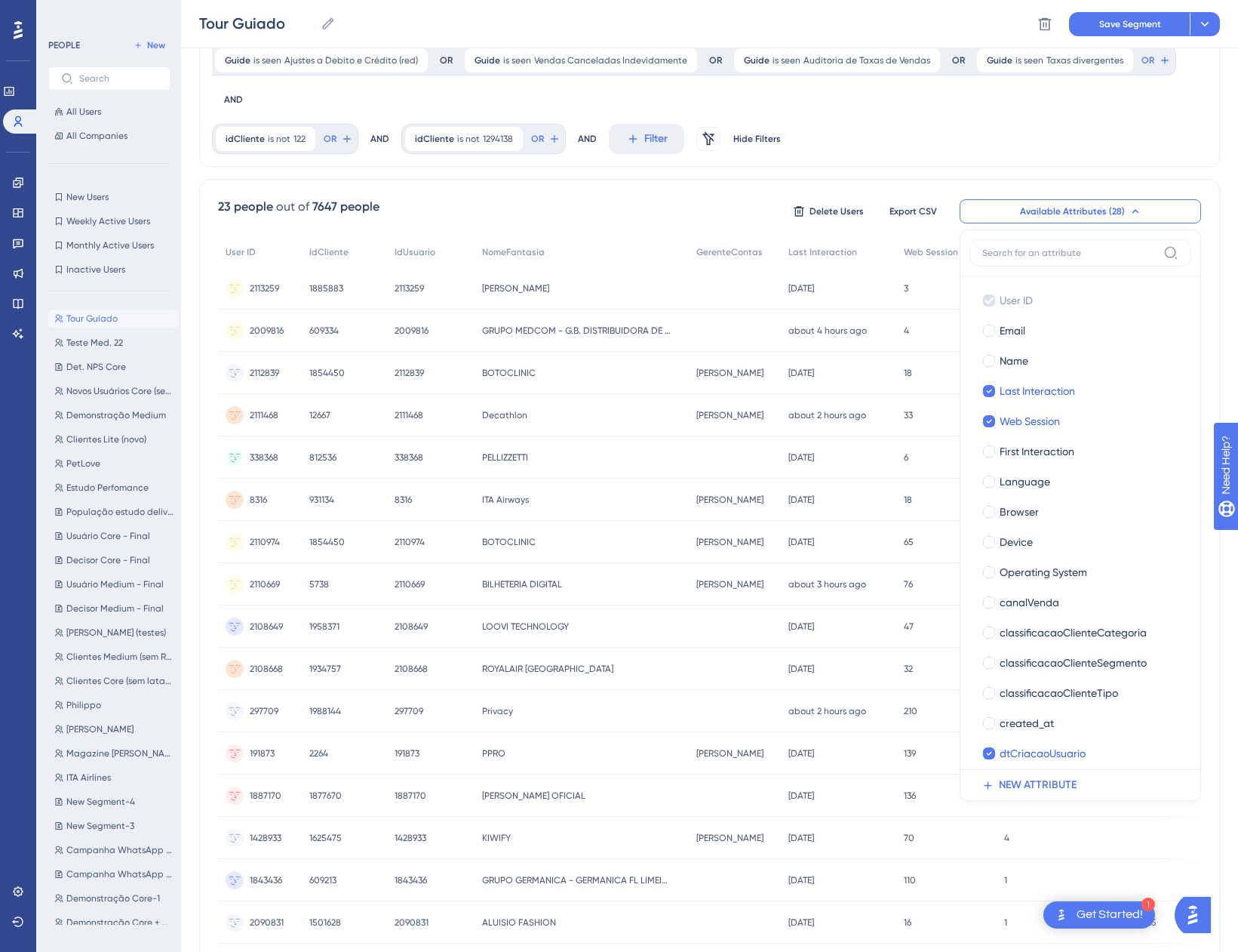
click at [900, 131] on div "Guide is seen Estabelecimentos Estabelecimentos Remove OR Guide is seen Contrat…" at bounding box center [710, 556] width 1021 height 1440
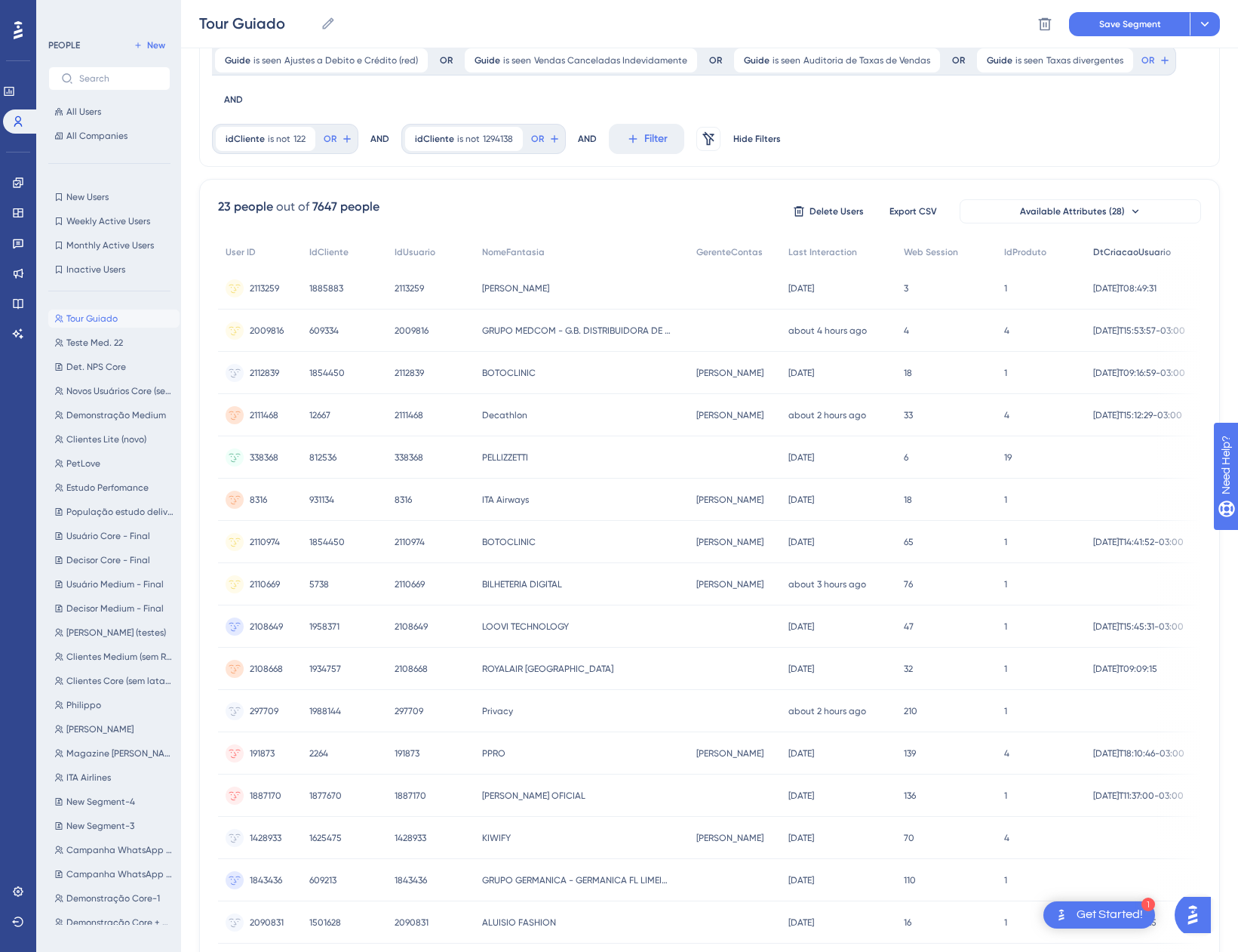
click at [1124, 237] on div "DtCriacaoUsuario" at bounding box center [1144, 252] width 115 height 31
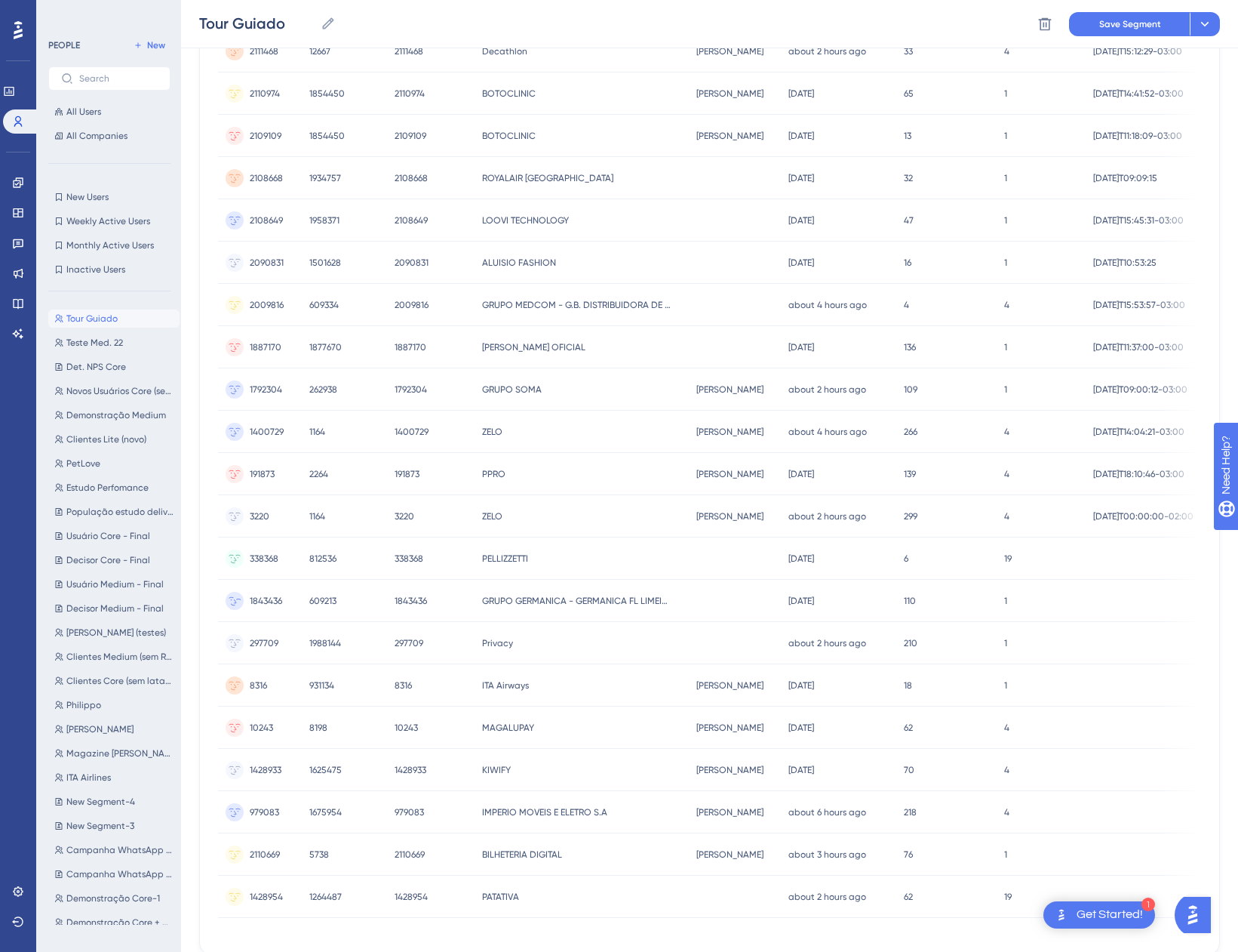
scroll to position [599, 0]
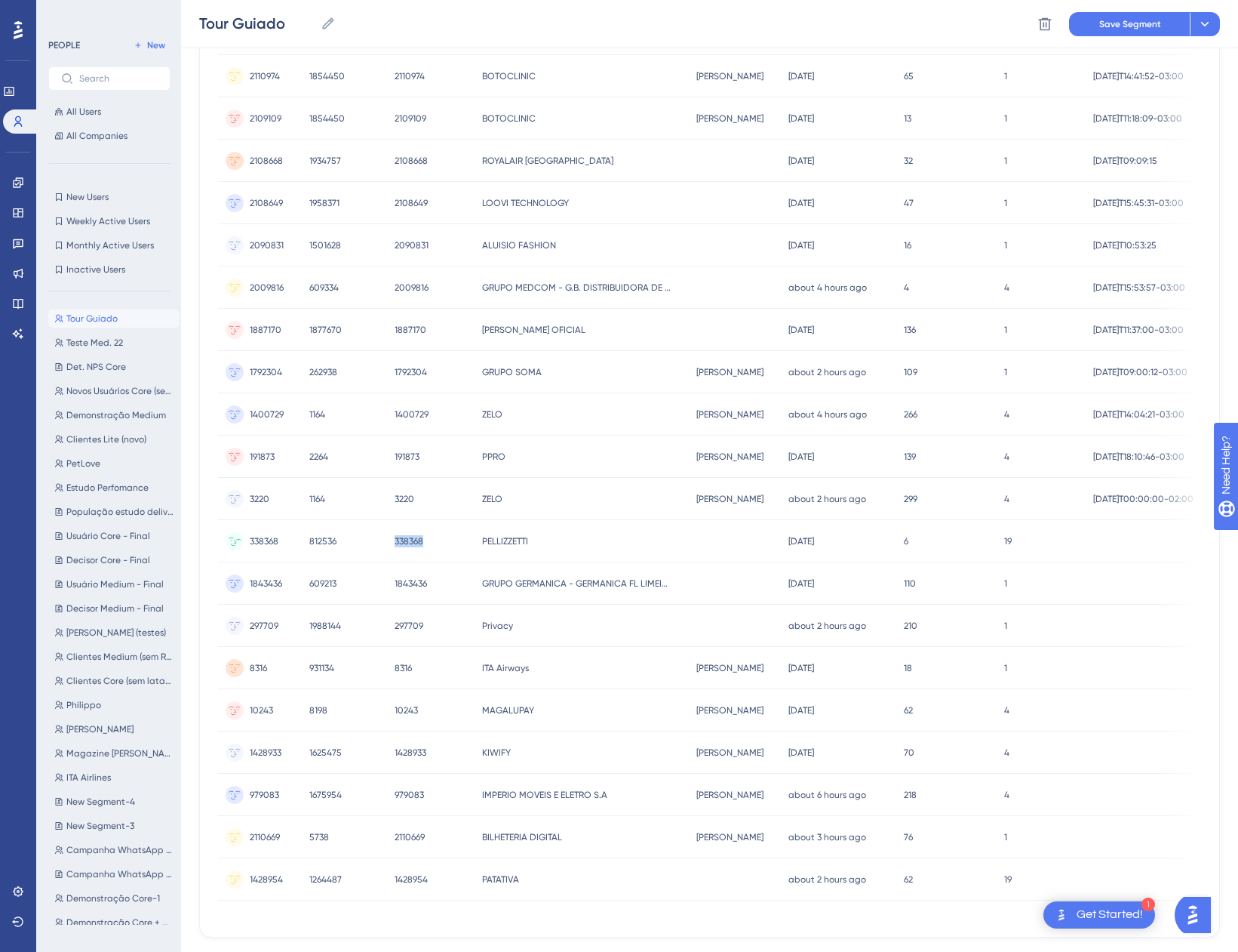
drag, startPoint x: 421, startPoint y: 506, endPoint x: 384, endPoint y: 508, distance: 37.1
click at [387, 520] on div "338368 338368" at bounding box center [431, 541] width 88 height 42
copy span "338368"
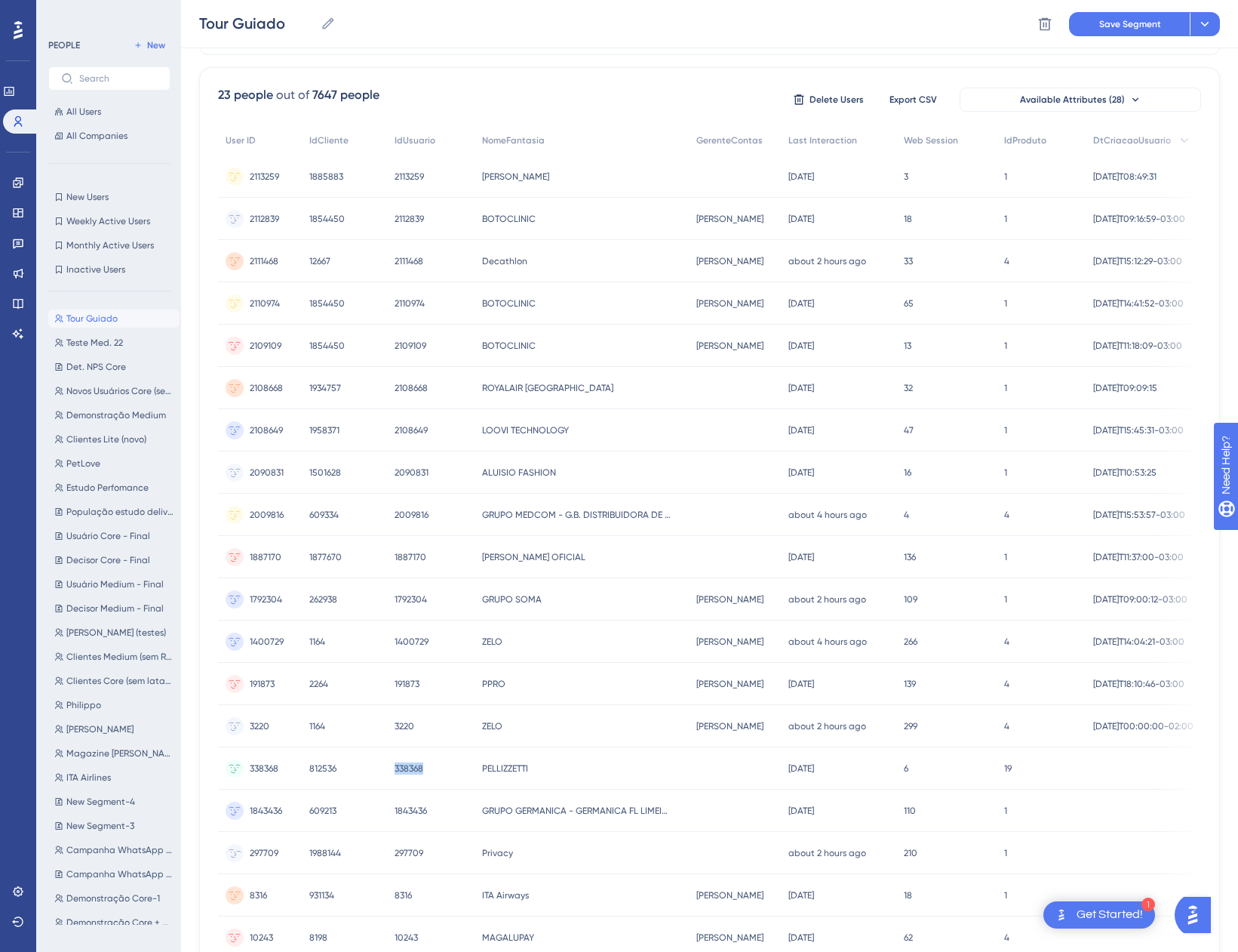
scroll to position [373, 0]
drag, startPoint x: 419, startPoint y: 771, endPoint x: 383, endPoint y: 772, distance: 36.0
click at [387, 788] on div "1843436 1843436" at bounding box center [431, 809] width 88 height 42
copy span "1843436"
drag, startPoint x: 427, startPoint y: 814, endPoint x: 387, endPoint y: 817, distance: 40.1
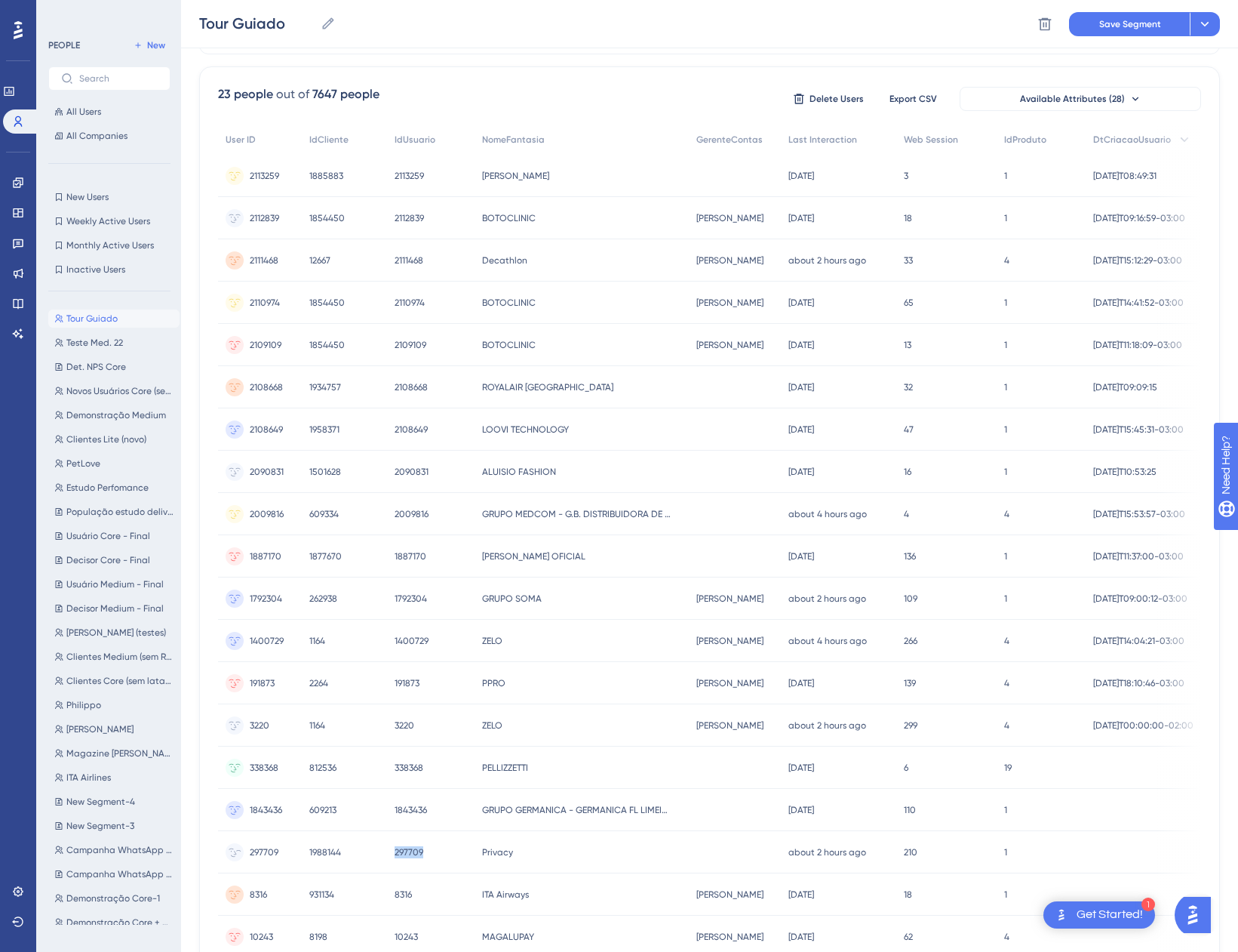
click at [387, 831] on div "297709 297709" at bounding box center [431, 852] width 88 height 42
copy span "297709"
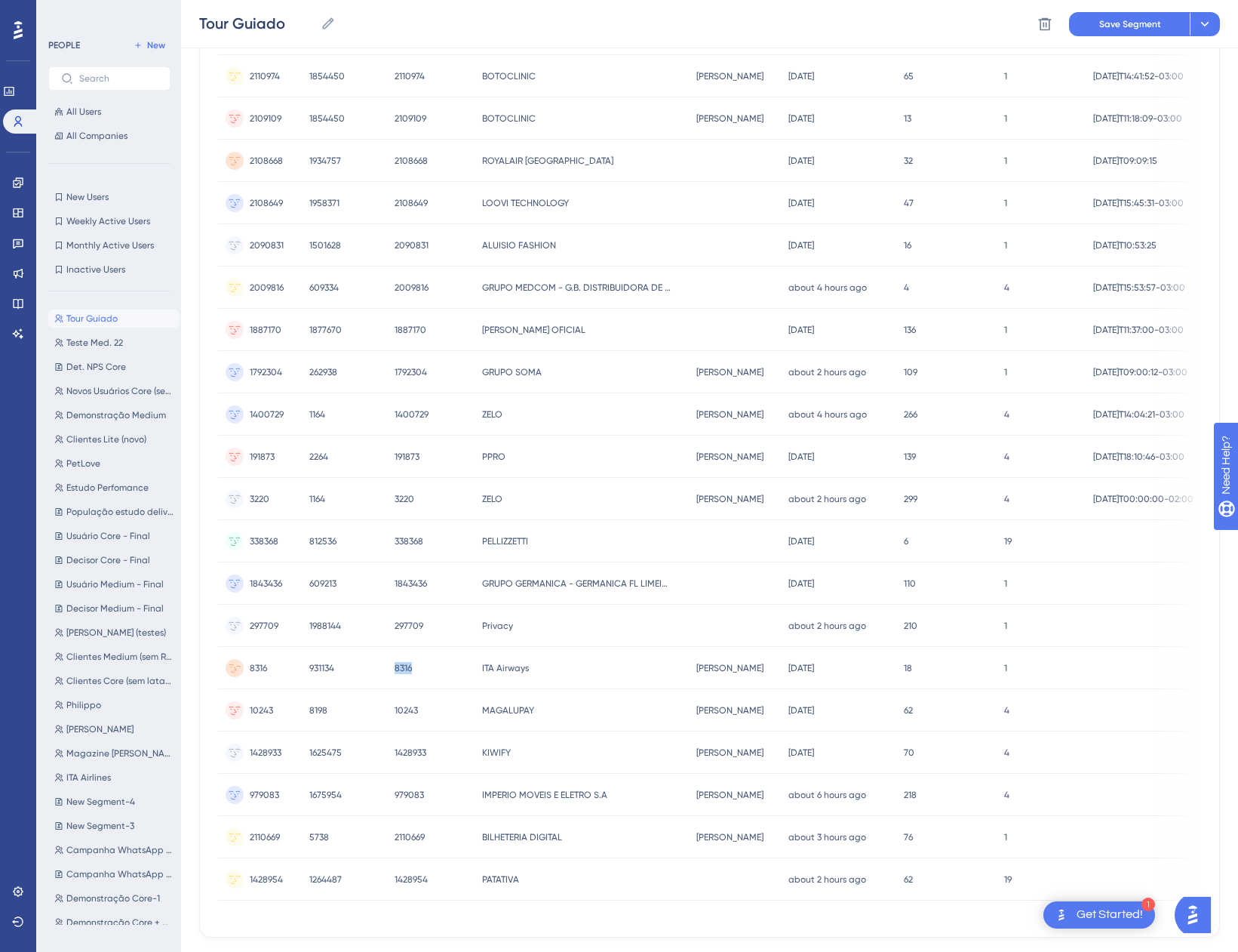
drag, startPoint x: 407, startPoint y: 633, endPoint x: 388, endPoint y: 639, distance: 19.9
click at [388, 647] on div "8316 8316" at bounding box center [431, 668] width 88 height 42
copy span "8316"
drag, startPoint x: 418, startPoint y: 676, endPoint x: 383, endPoint y: 679, distance: 35.1
click at [387, 689] on div "10243 10243" at bounding box center [431, 710] width 88 height 42
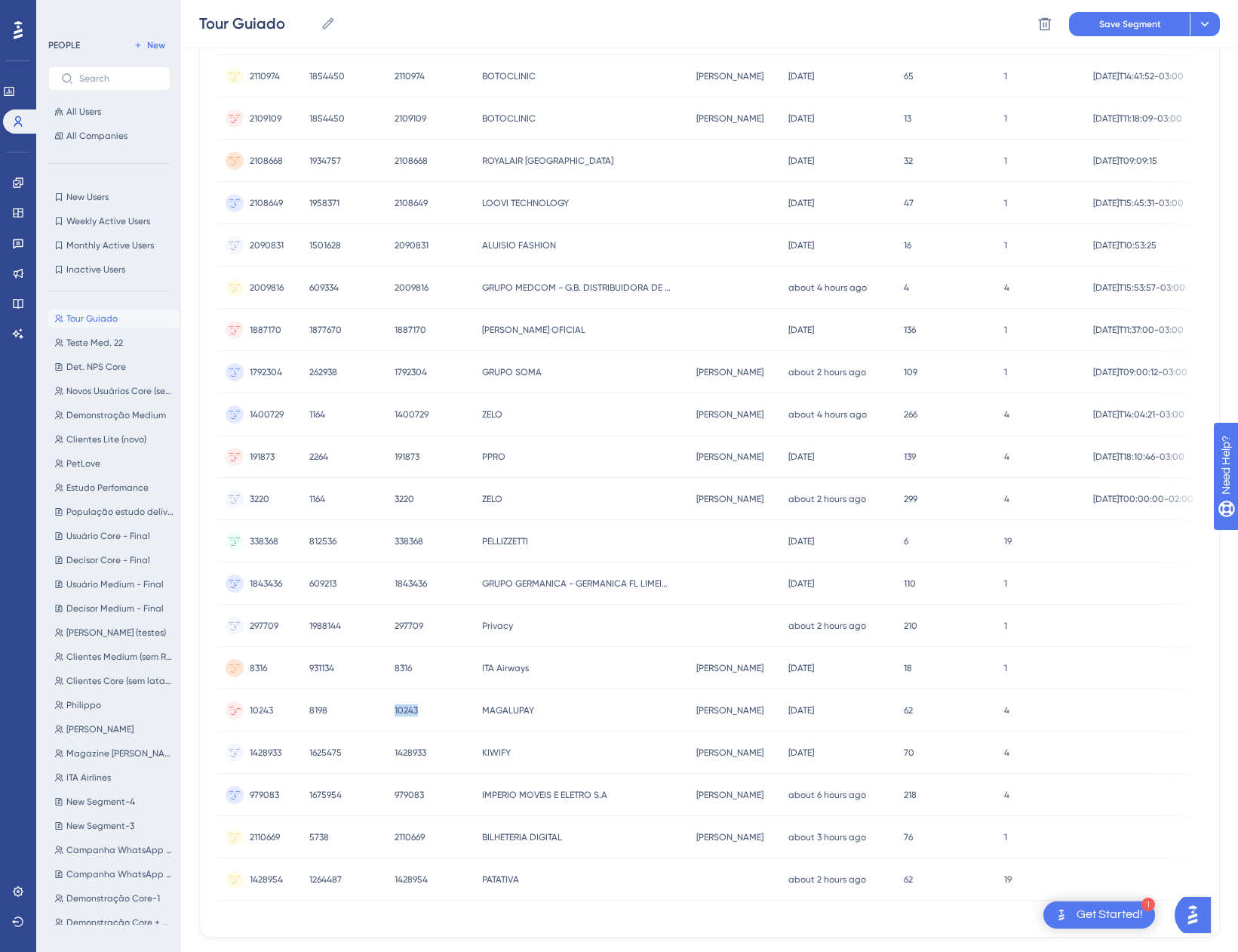
copy span "10243"
drag, startPoint x: 418, startPoint y: 714, endPoint x: 388, endPoint y: 726, distance: 32.3
click at [388, 732] on div "1428933 1428933" at bounding box center [431, 753] width 88 height 42
drag, startPoint x: 426, startPoint y: 759, endPoint x: 384, endPoint y: 754, distance: 42.3
click at [387, 774] on div "979083 979083" at bounding box center [431, 795] width 88 height 42
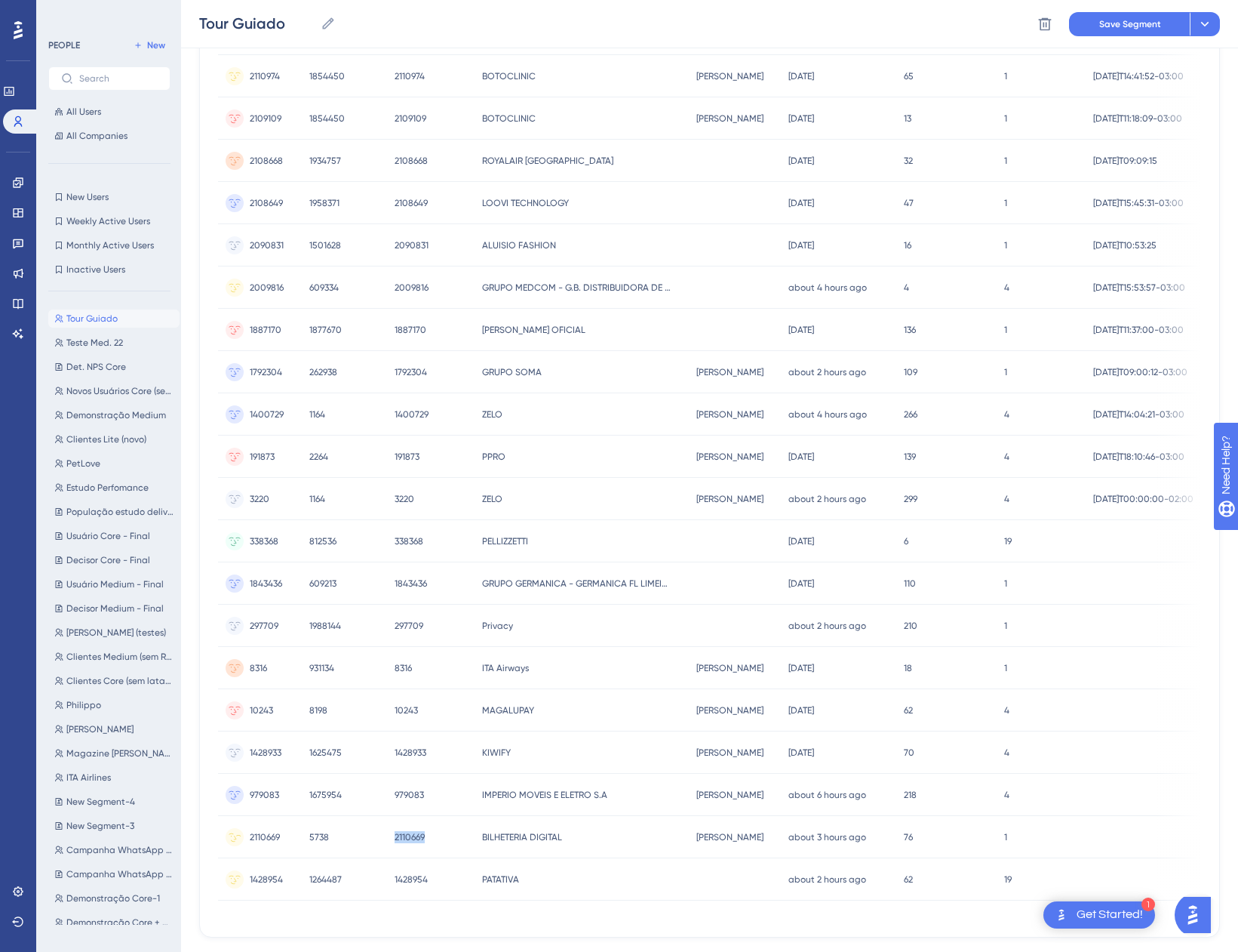
drag, startPoint x: 427, startPoint y: 796, endPoint x: 385, endPoint y: 795, distance: 42.0
click at [387, 816] on div "2110669 2110669" at bounding box center [431, 837] width 88 height 42
drag, startPoint x: 421, startPoint y: 836, endPoint x: 385, endPoint y: 840, distance: 36.2
click at [387, 858] on div "1428954 1428954" at bounding box center [431, 879] width 88 height 42
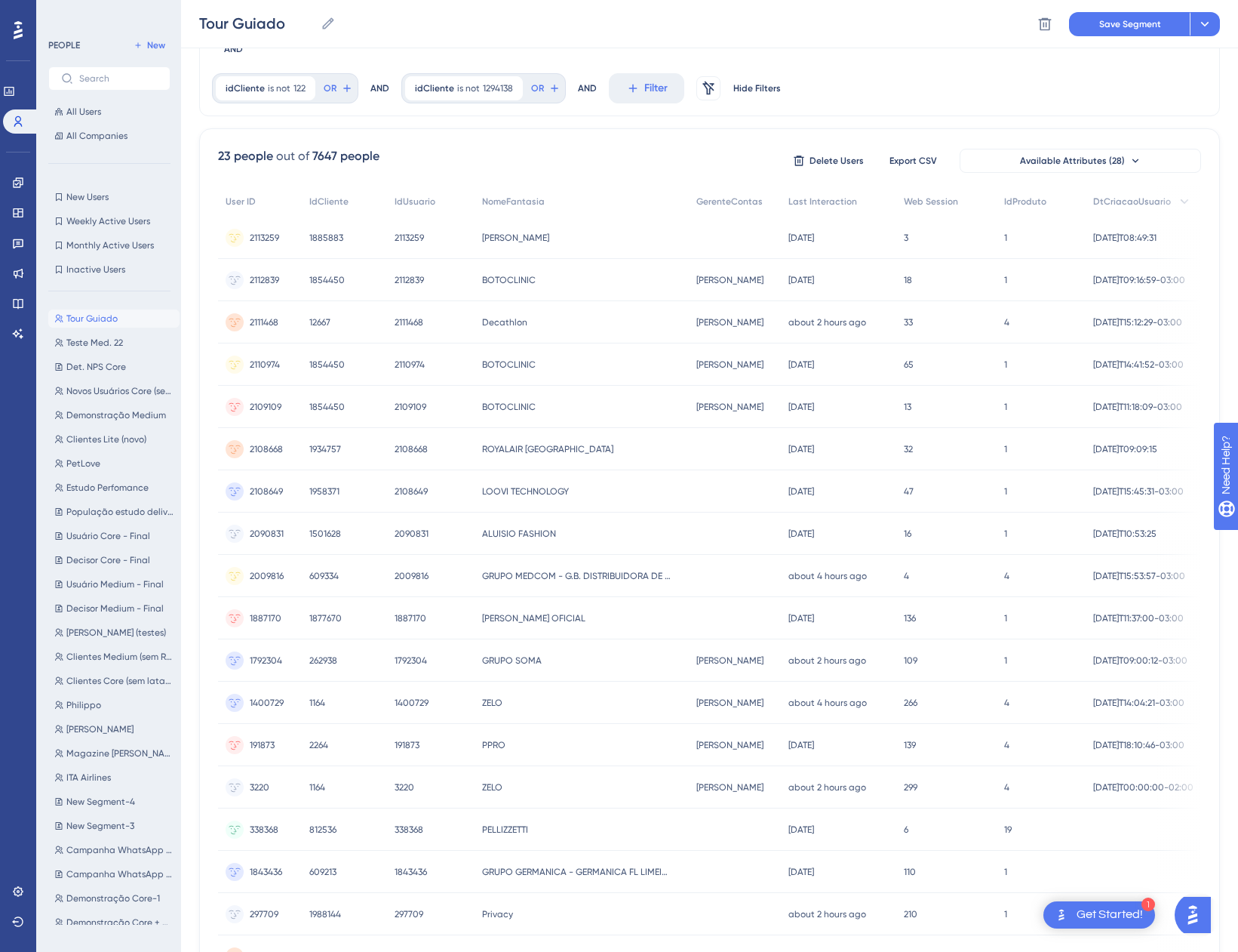
scroll to position [222, 0]
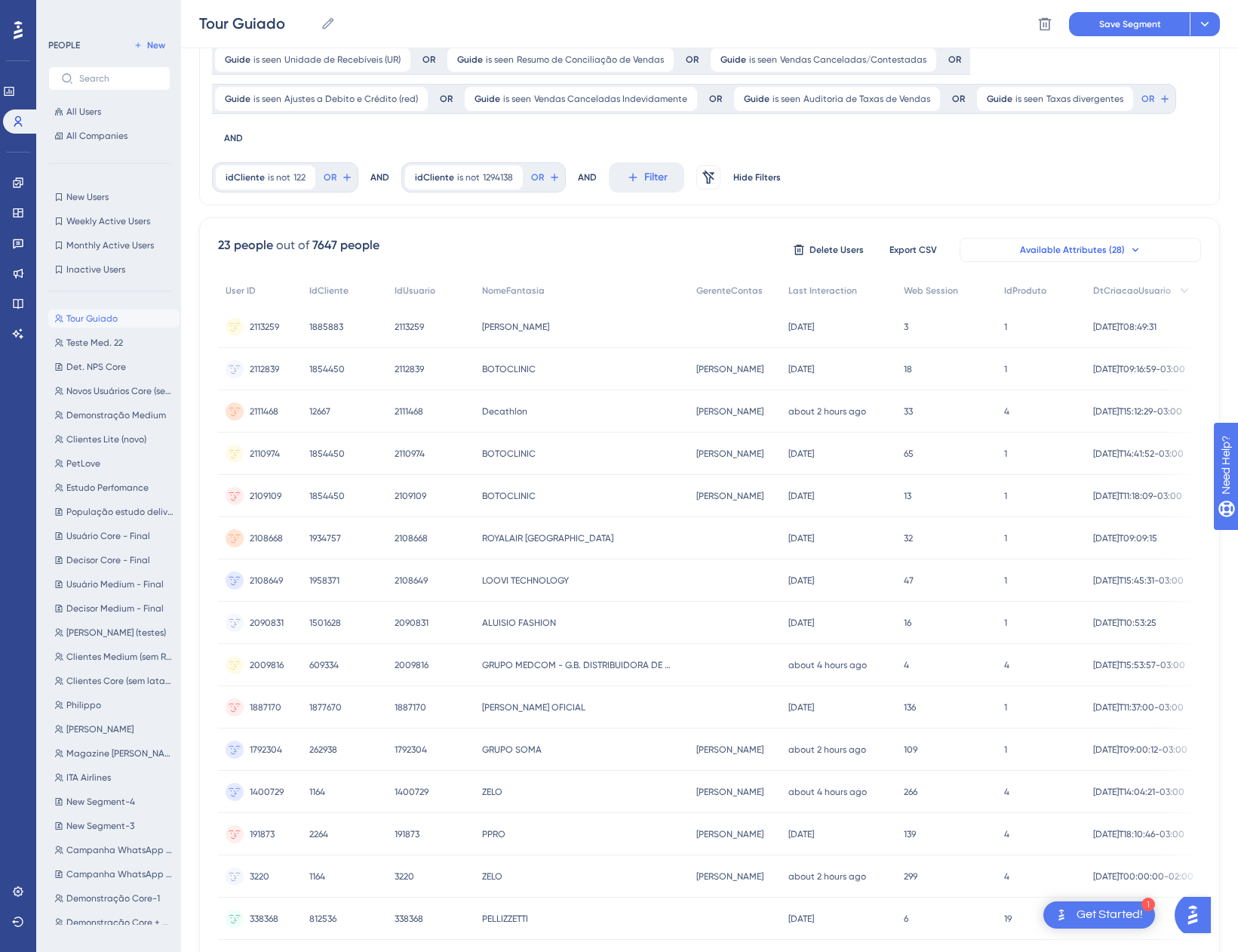
click at [1112, 238] on button "Available Attributes (28)" at bounding box center [1081, 250] width 241 height 24
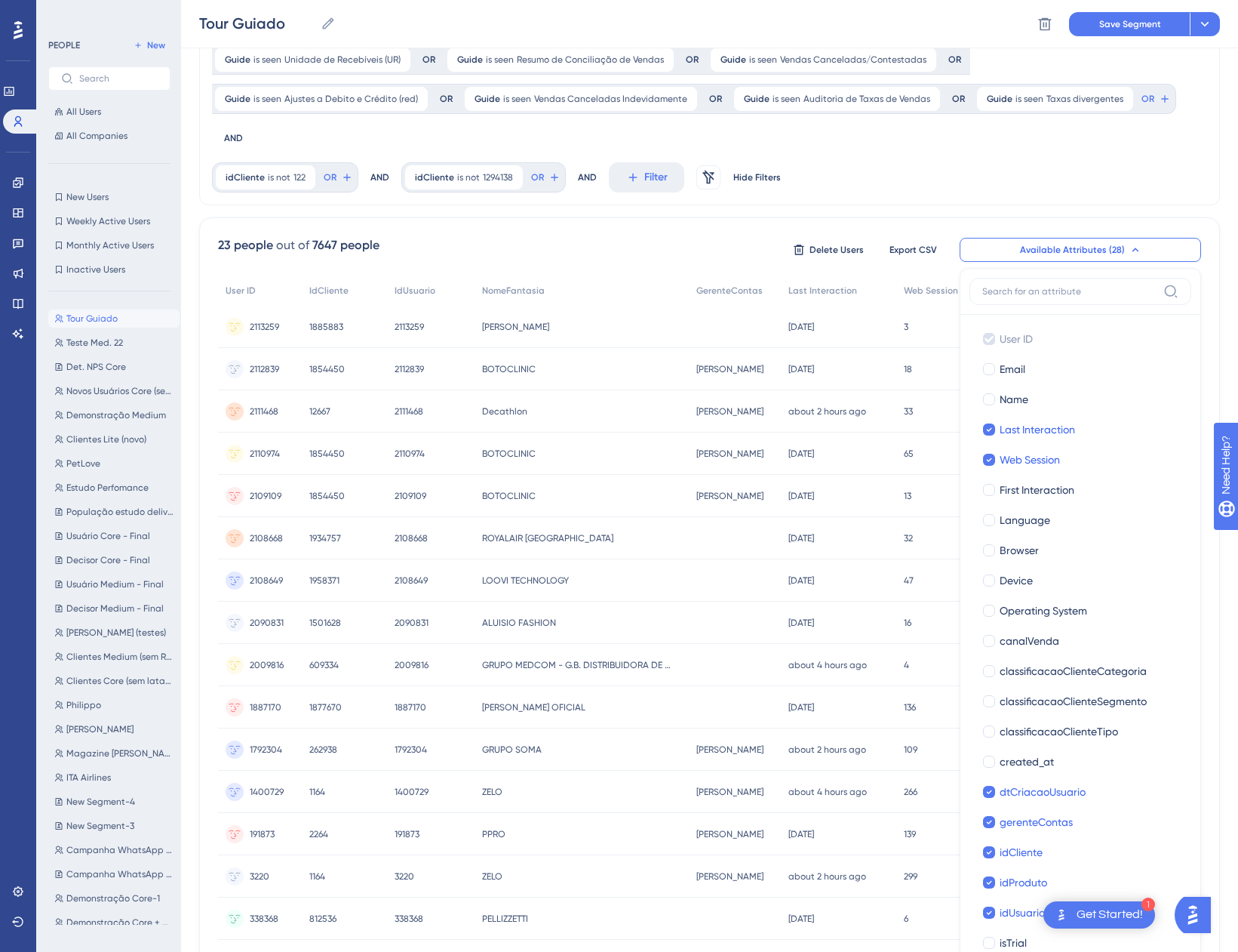
scroll to position [337, 0]
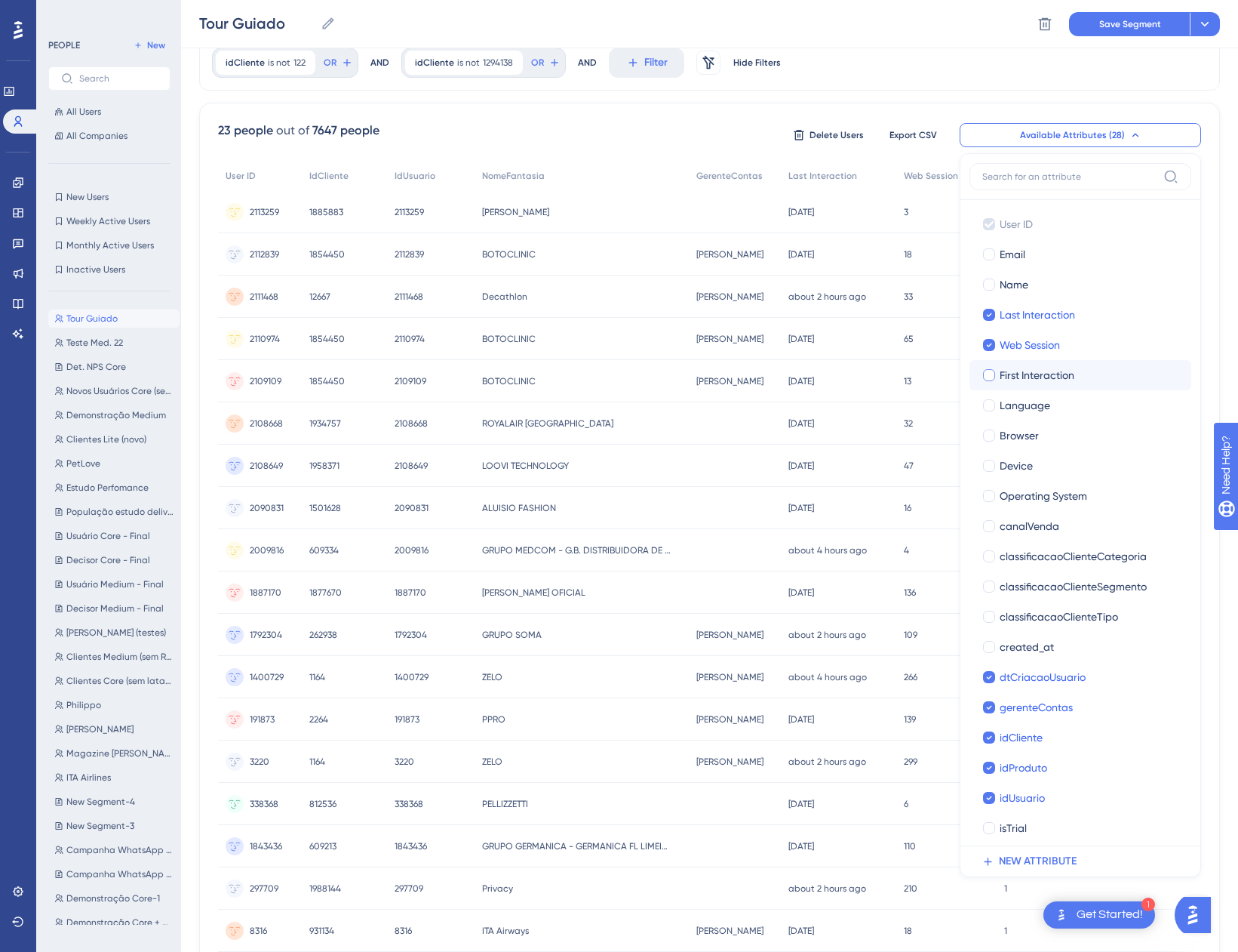
click at [1017, 366] on span "First Interaction" at bounding box center [1037, 375] width 75 height 18
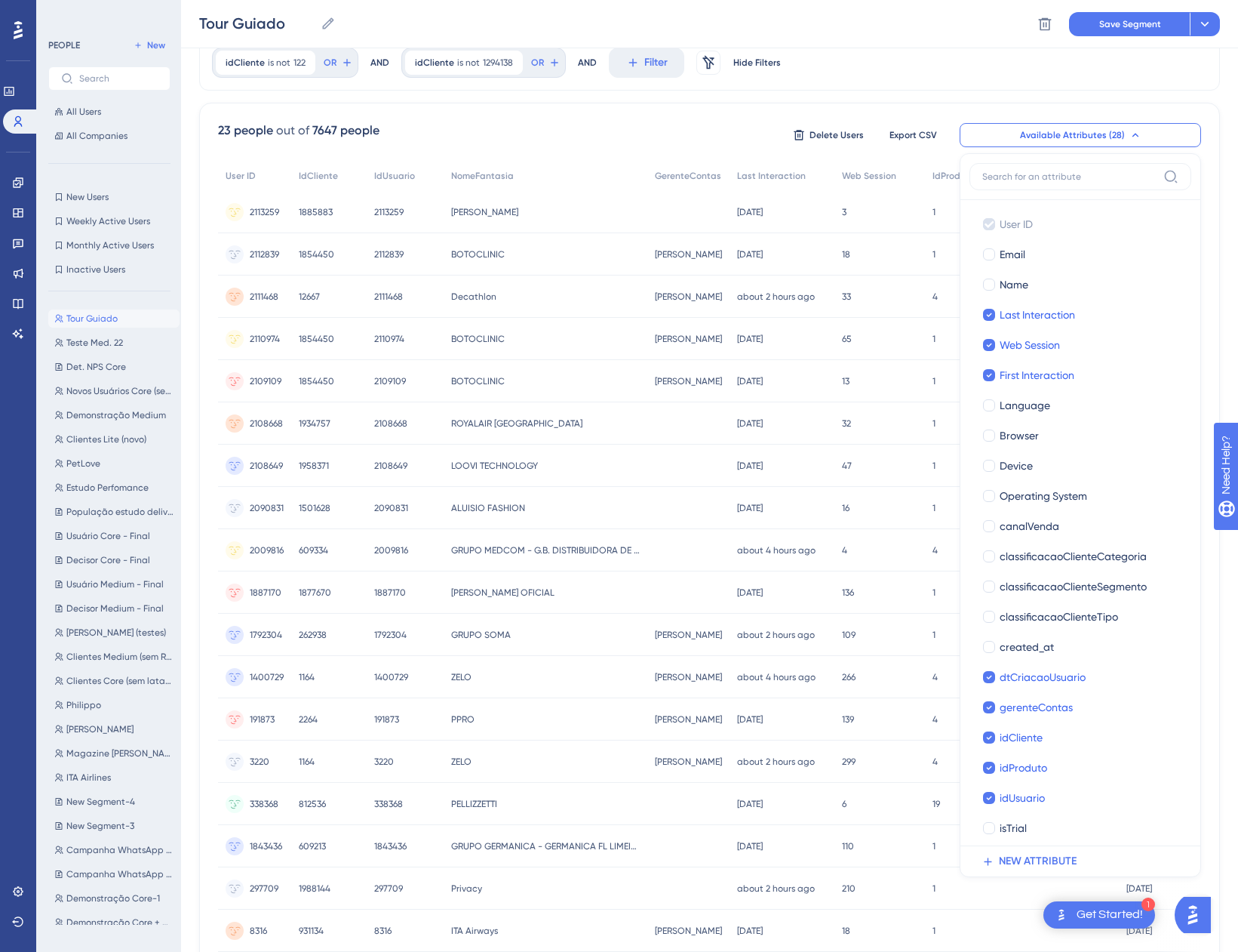
checkbox input "true"
click at [987, 339] on icon at bounding box center [989, 345] width 6 height 11
checkbox input "false"
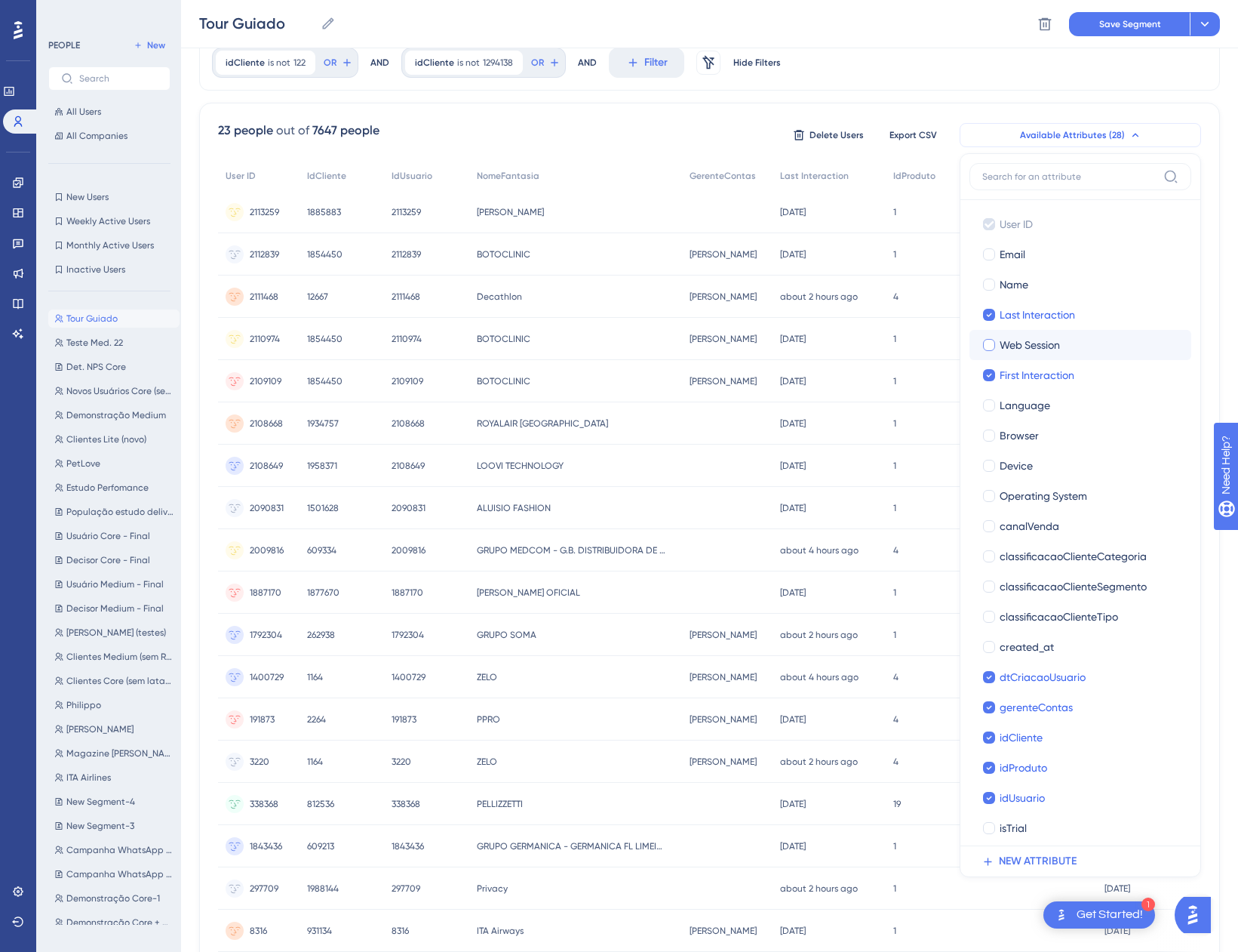
click at [1108, 129] on span "Available Attributes (28)" at bounding box center [1073, 134] width 105 height 12
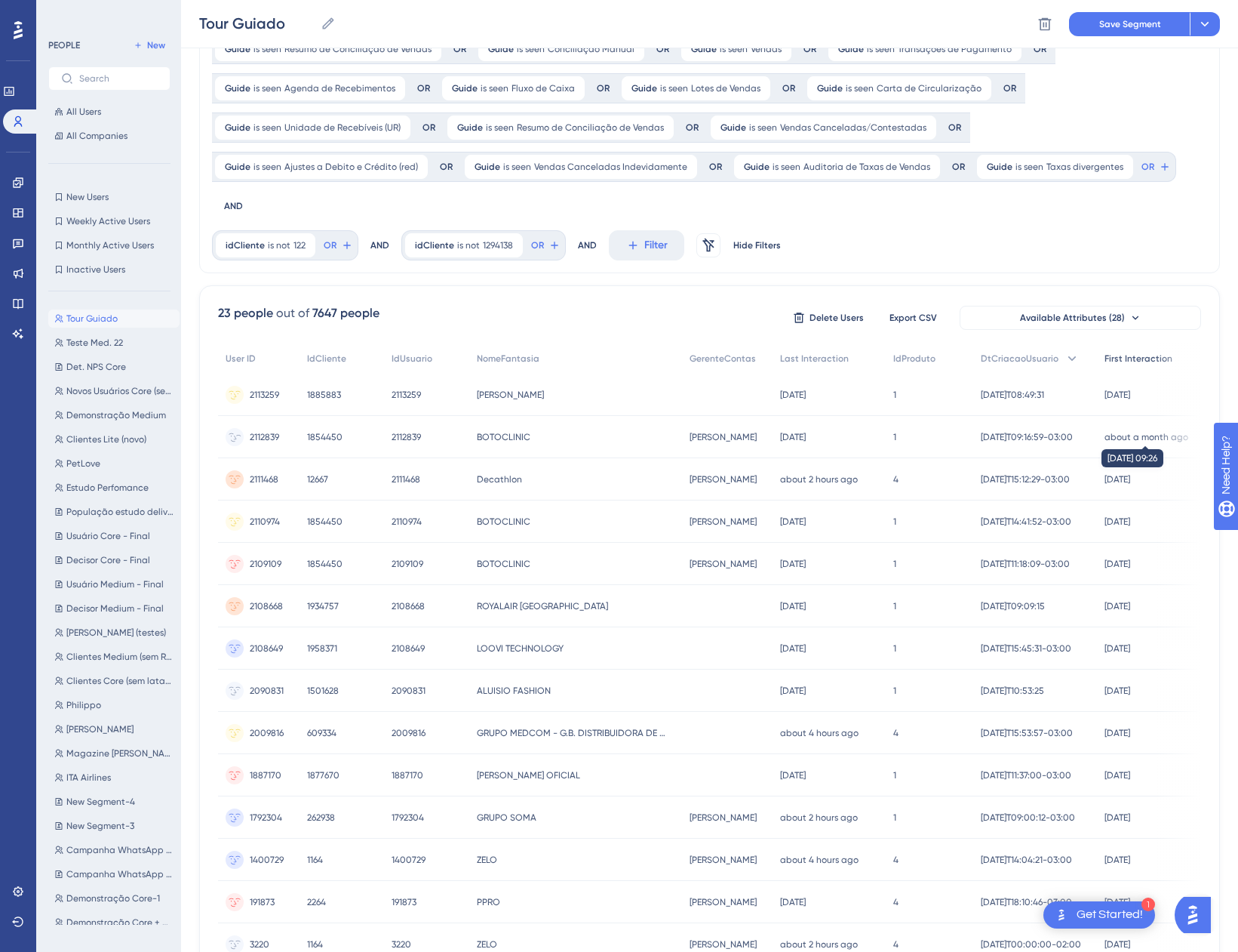
scroll to position [146, 0]
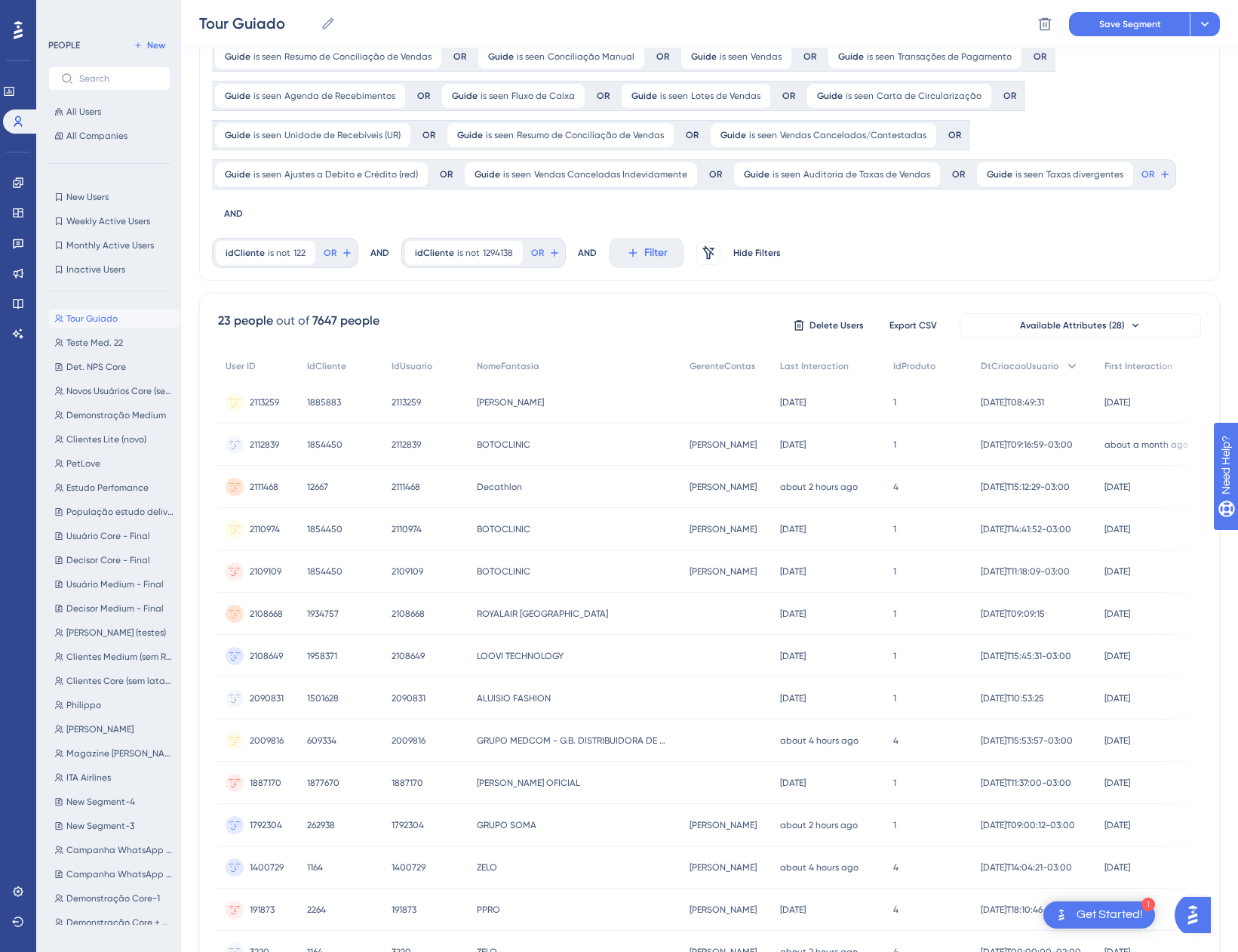
click at [1162, 360] on span "First Interaction" at bounding box center [1138, 366] width 68 height 12
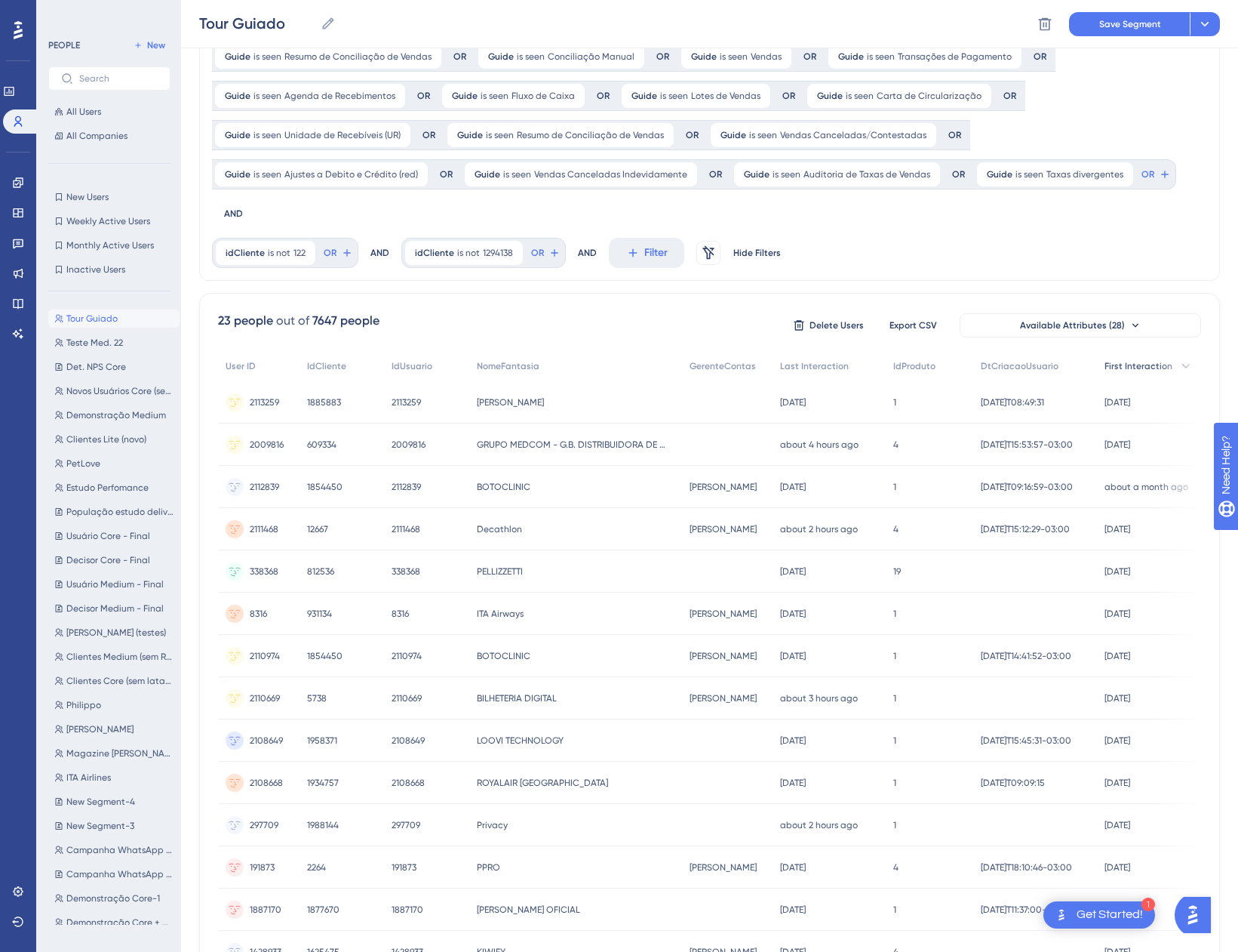
click at [1146, 360] on span "First Interaction" at bounding box center [1138, 366] width 68 height 12
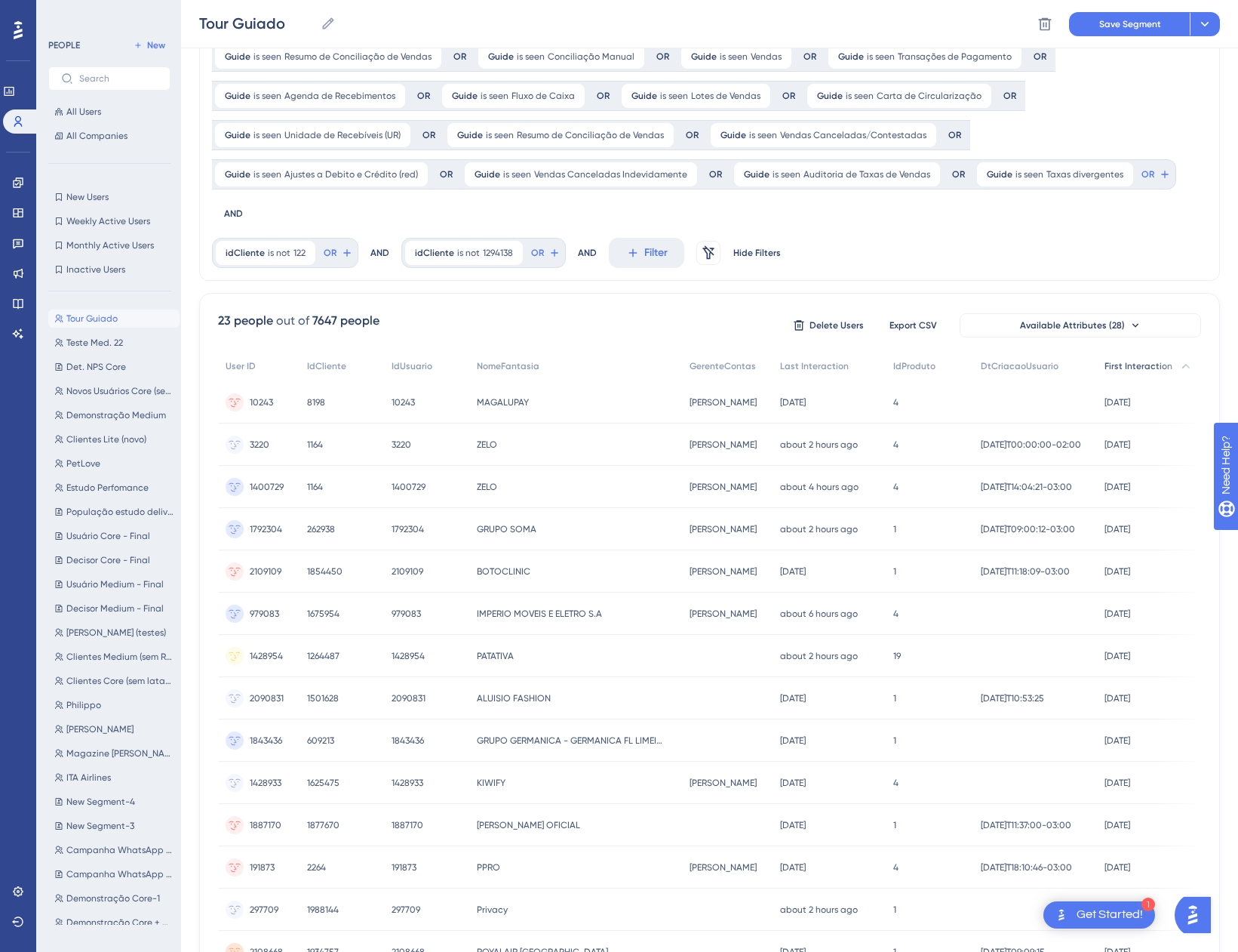
click at [1174, 351] on div "First Interaction" at bounding box center [1149, 367] width 104 height 31
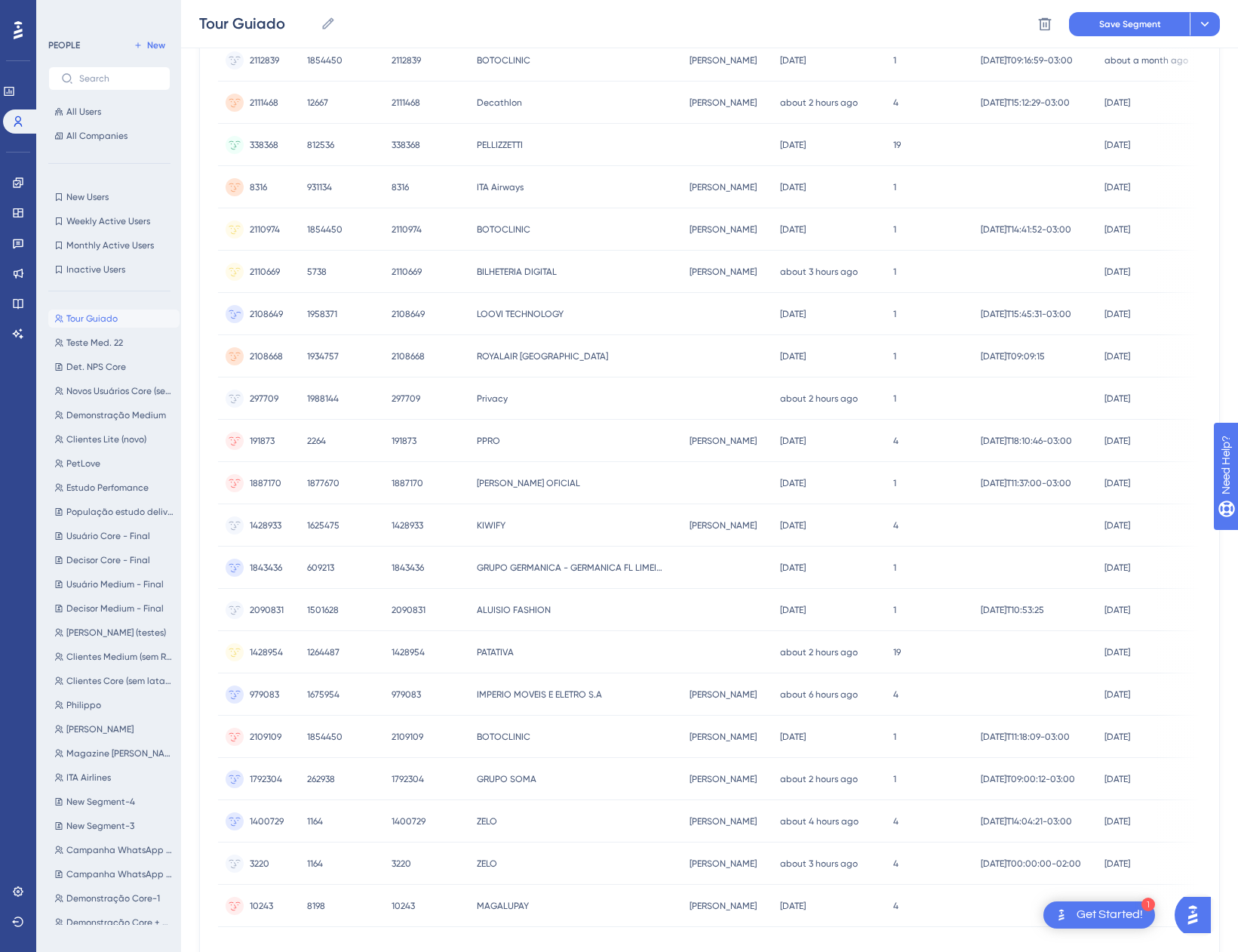
scroll to position [599, 0]
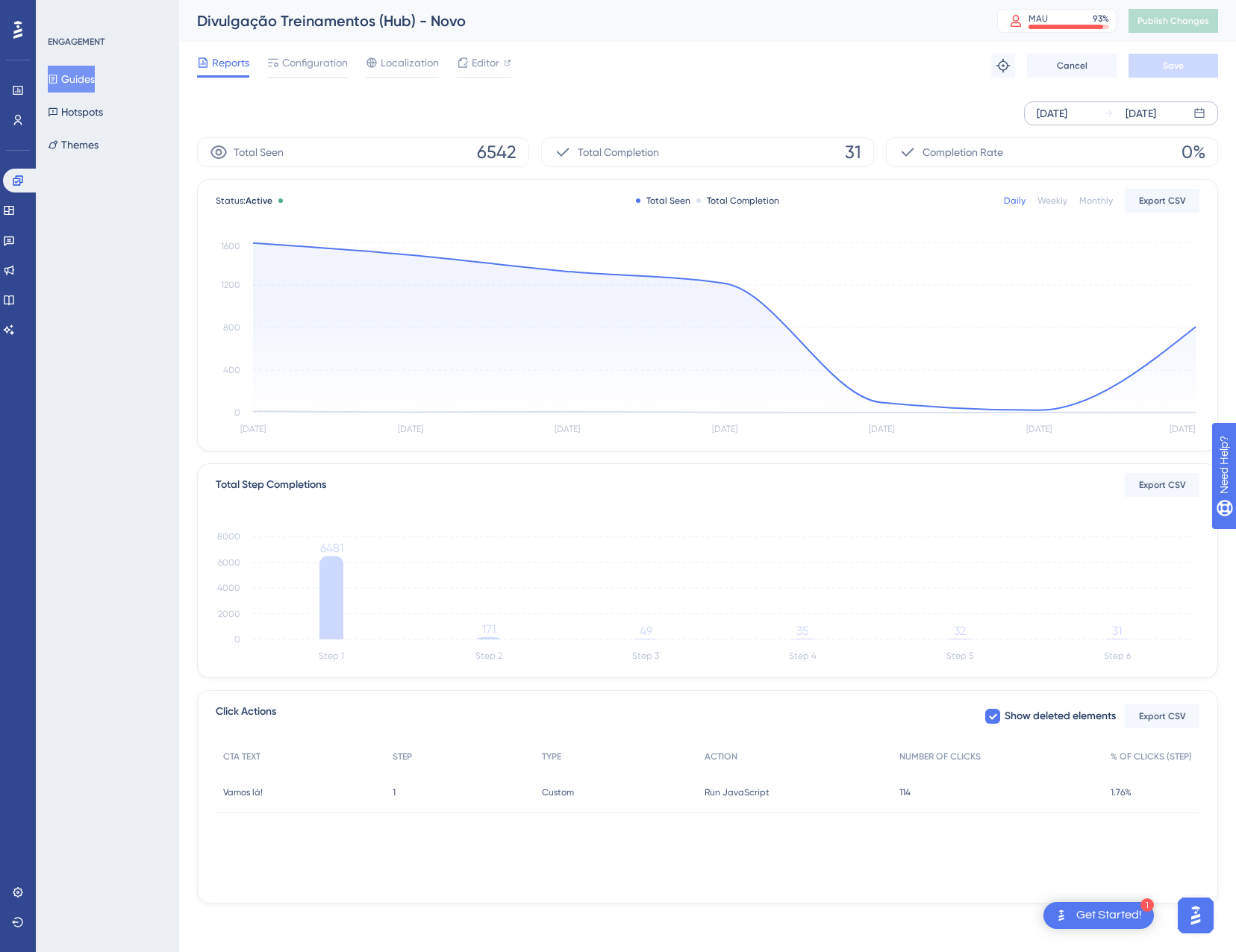
click at [1067, 113] on div "[DATE]" at bounding box center [1052, 114] width 31 height 18
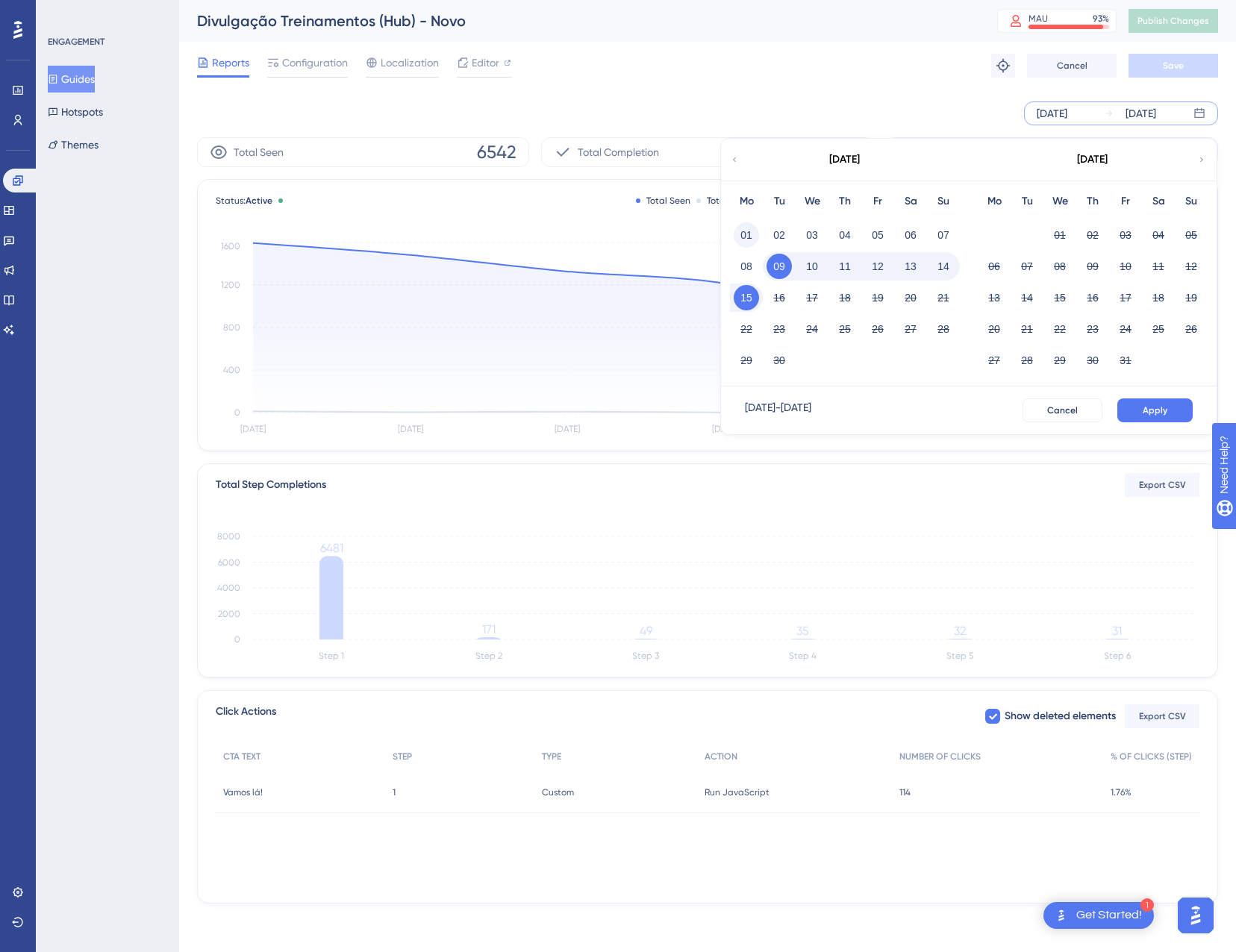
click at [750, 234] on button "01" at bounding box center [746, 235] width 25 height 25
click at [1161, 404] on span "Apply" at bounding box center [1154, 410] width 24 height 12
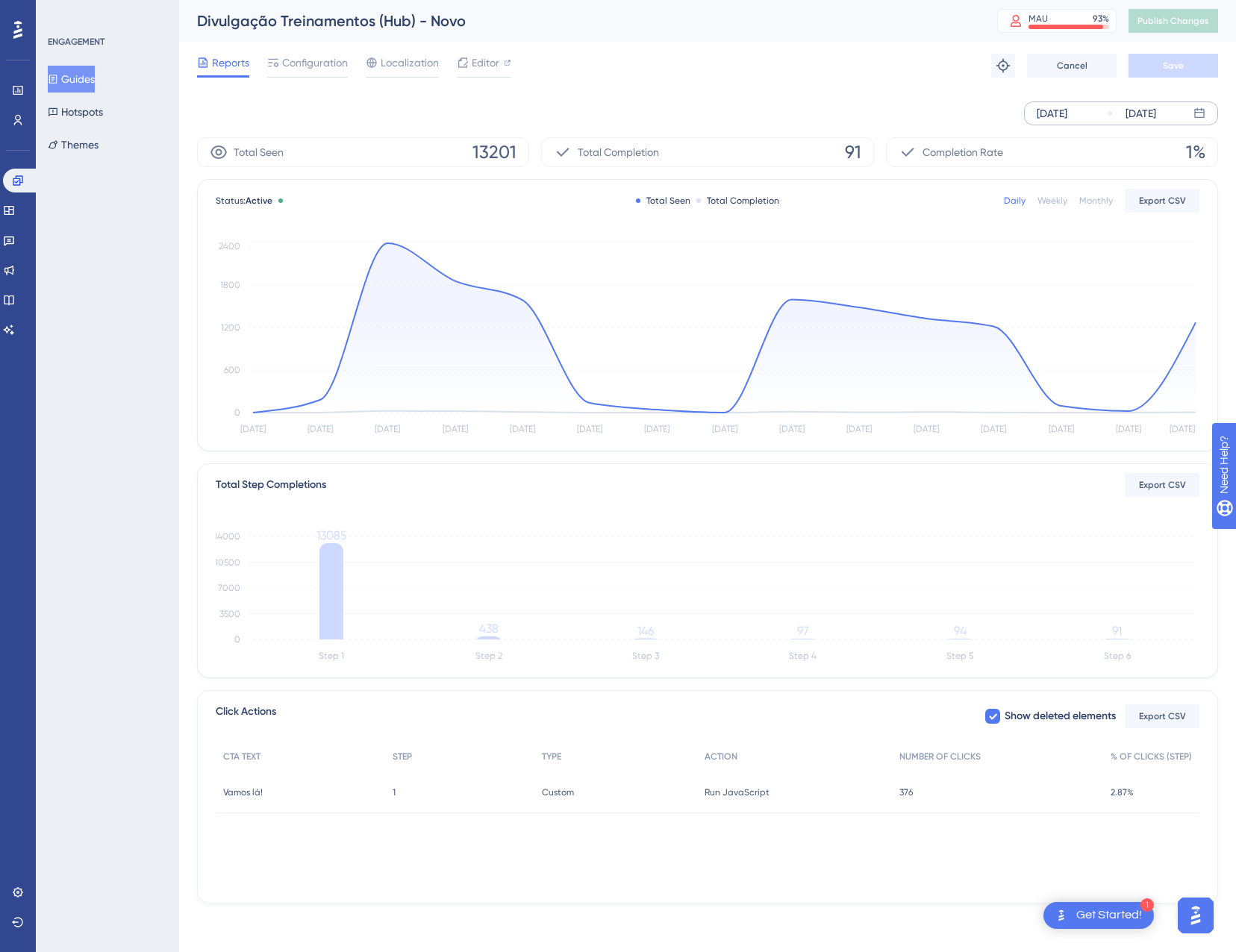
click at [1088, 198] on div "Monthly" at bounding box center [1095, 200] width 33 height 12
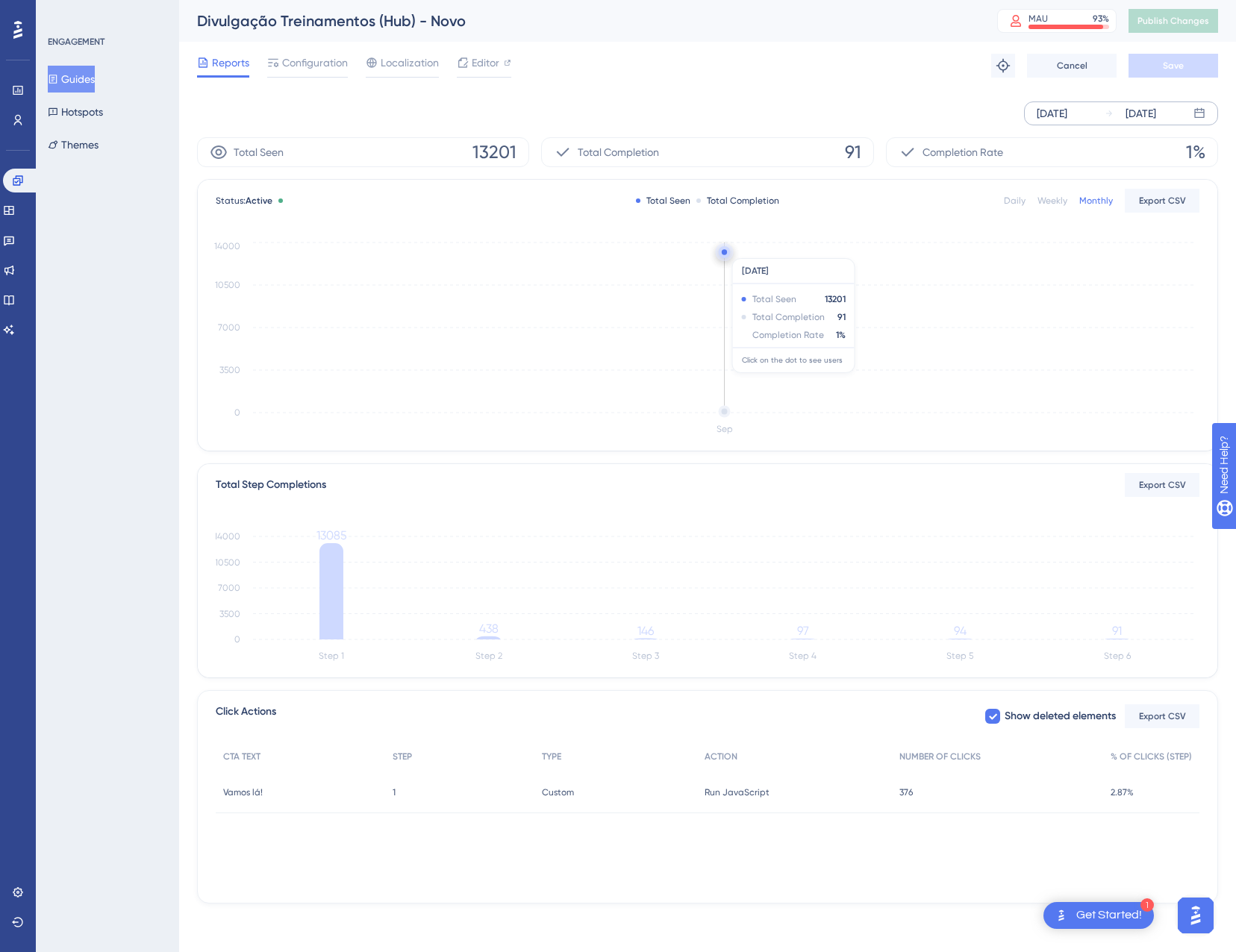
click at [722, 250] on circle at bounding box center [724, 251] width 12 height 12
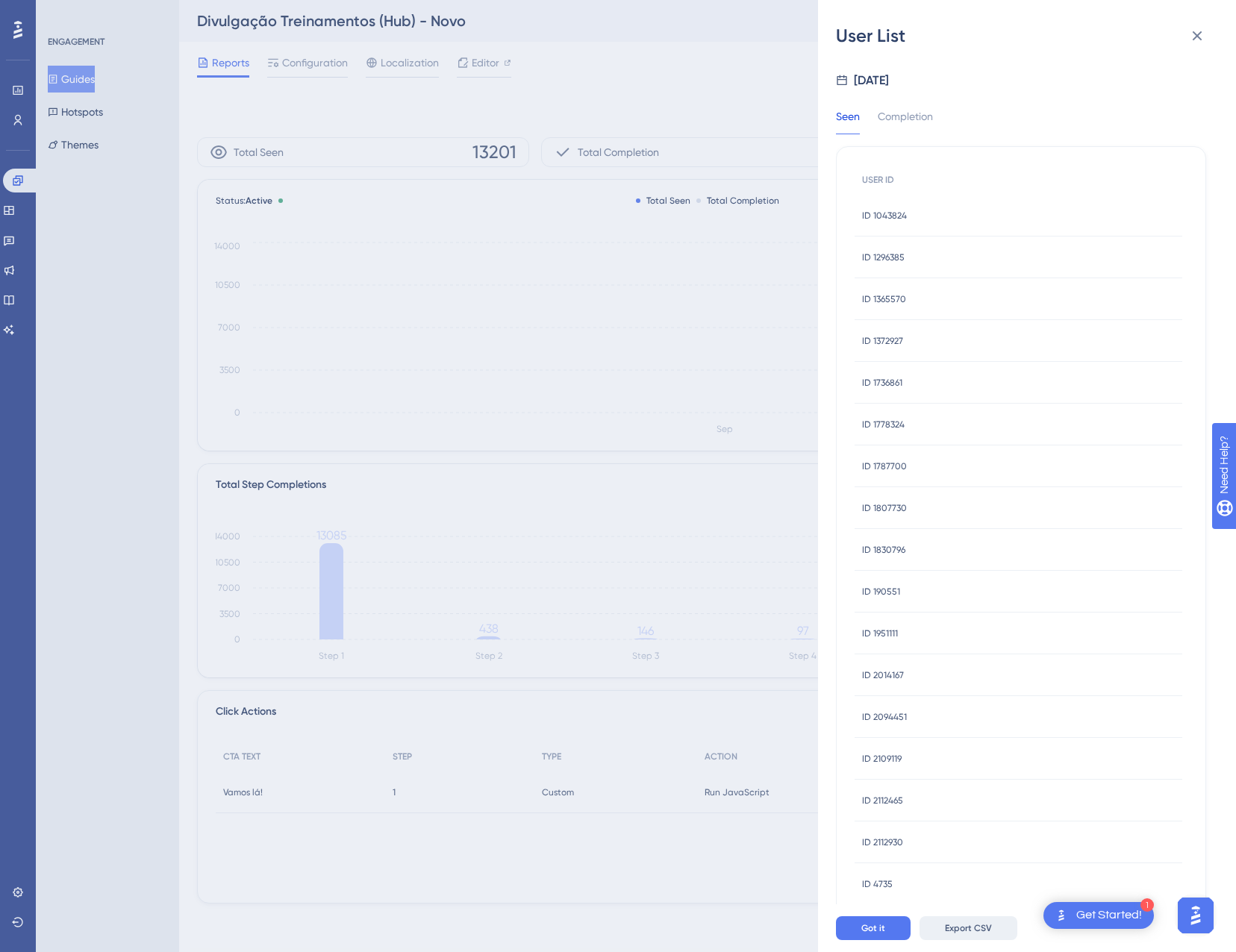
click at [973, 920] on button "Export CSV" at bounding box center [968, 928] width 98 height 24
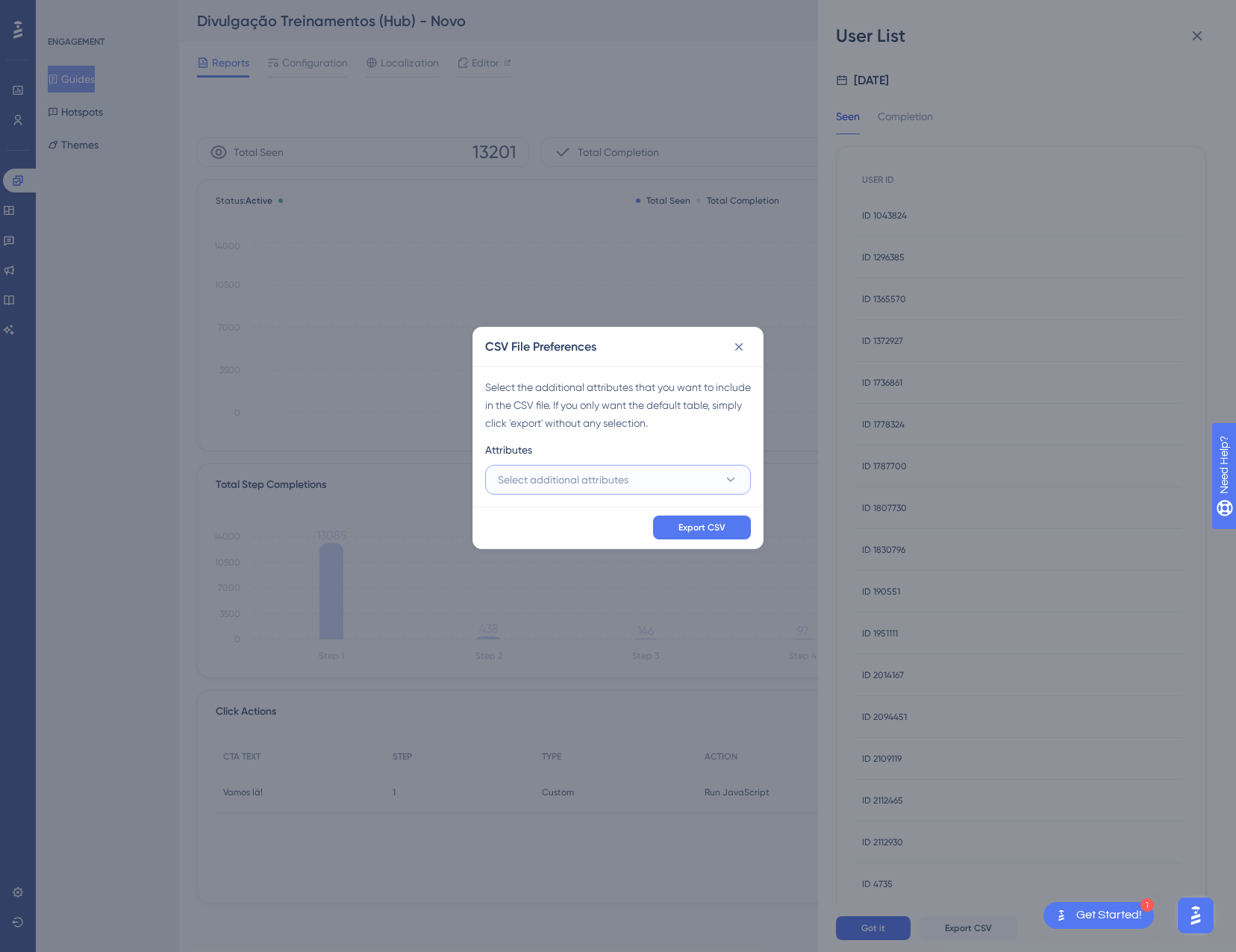
click at [663, 468] on button "Select additional attributes" at bounding box center [618, 479] width 266 height 30
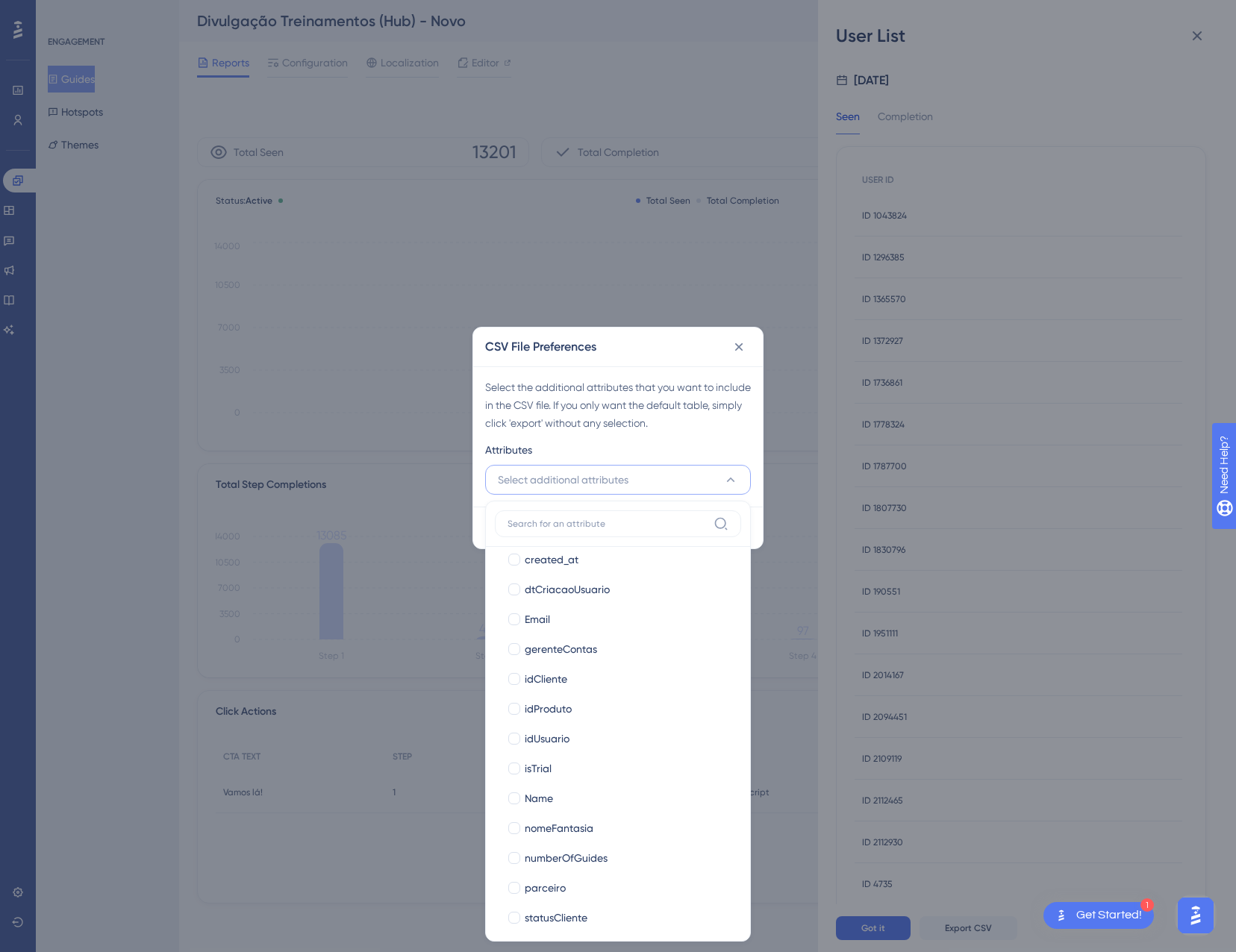
scroll to position [373, 0]
click at [553, 679] on span "idProduto" at bounding box center [548, 675] width 47 height 18
checkbox input "true"
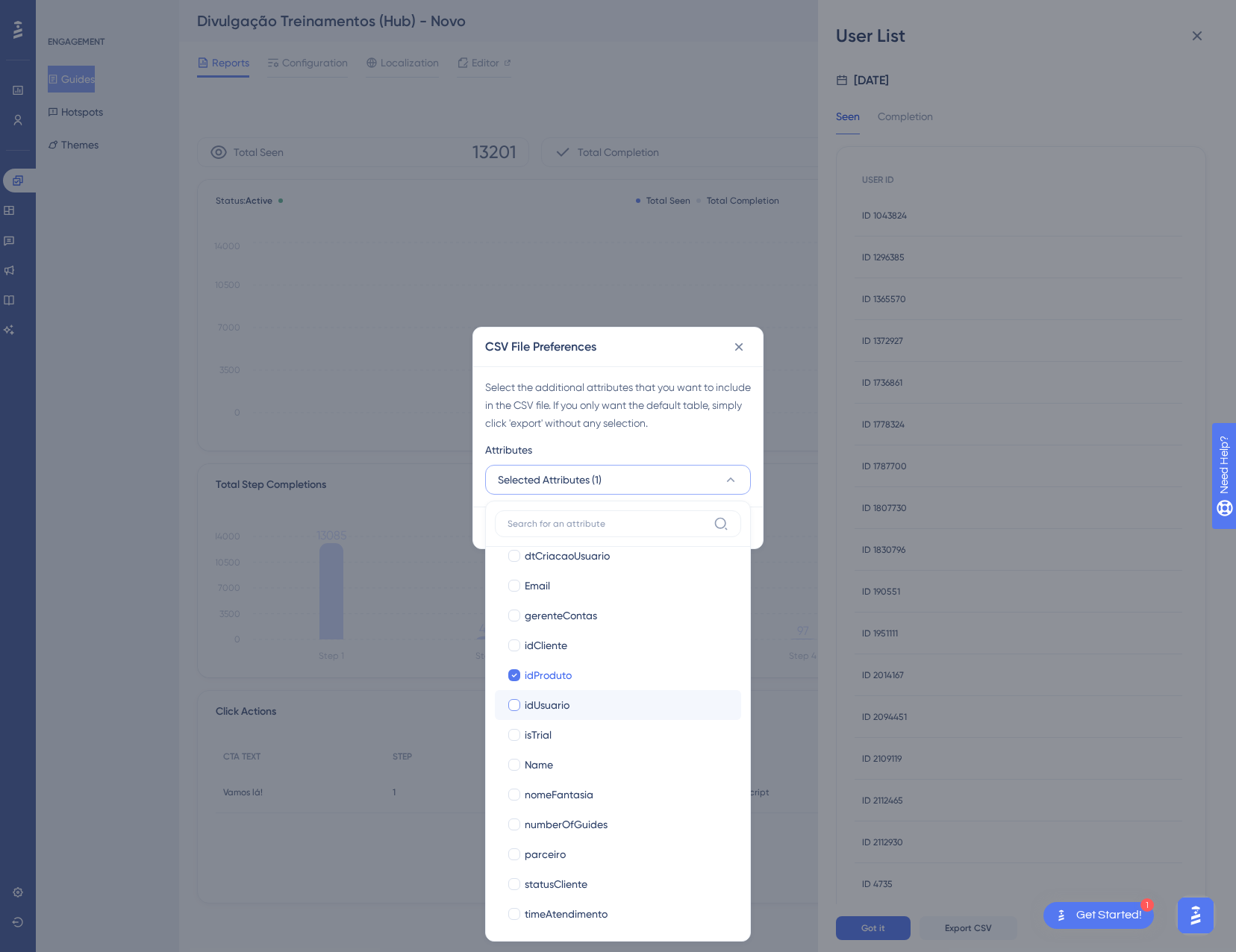
click at [558, 712] on span "idUsuario" at bounding box center [547, 705] width 45 height 18
checkbox input "true"
click at [557, 805] on label "nomeFantasia nomeFantasia" at bounding box center [618, 794] width 246 height 30
checkbox input "false"
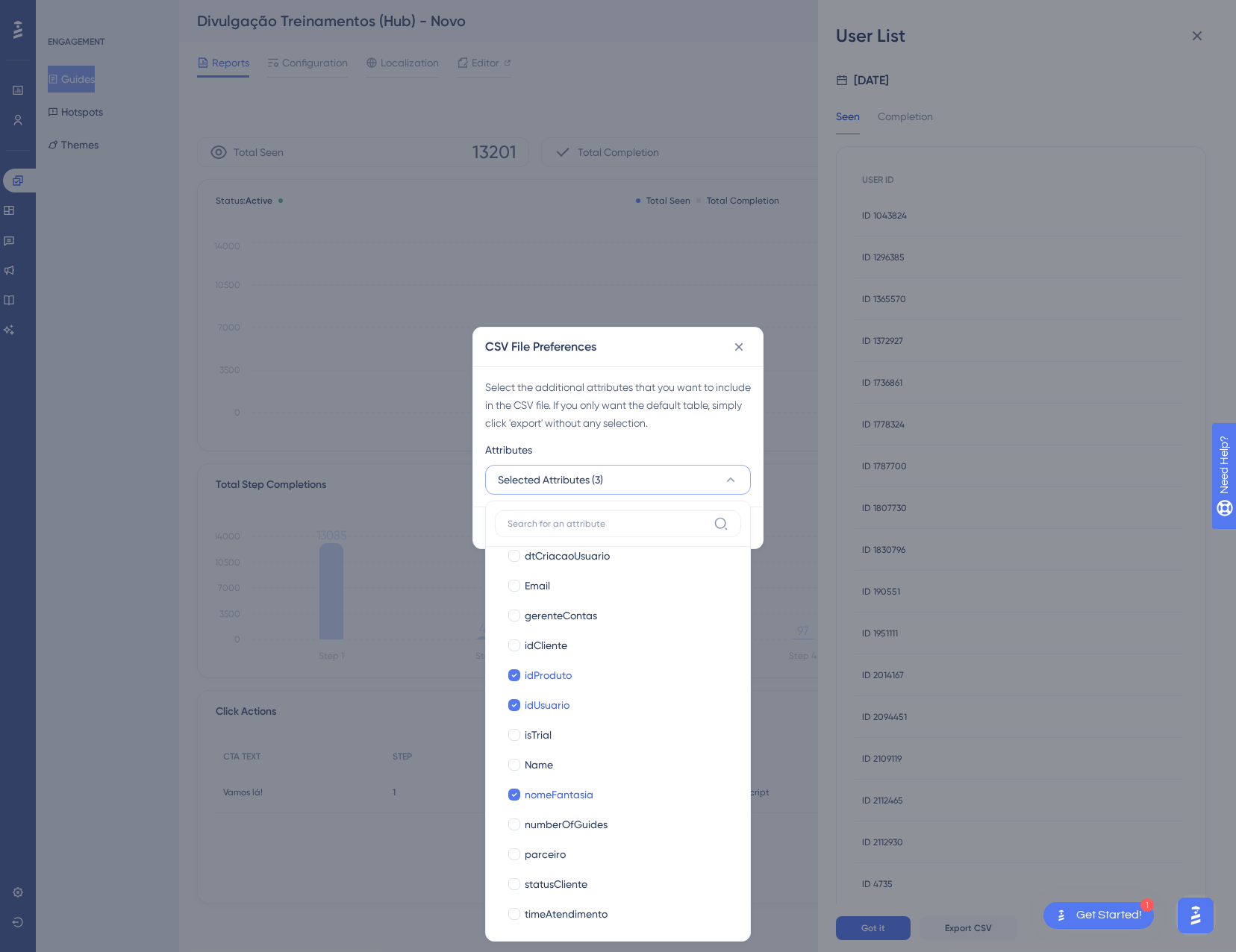
click at [700, 436] on div "Select the additional attributes that you want to include in the CSV file. If y…" at bounding box center [618, 436] width 289 height 140
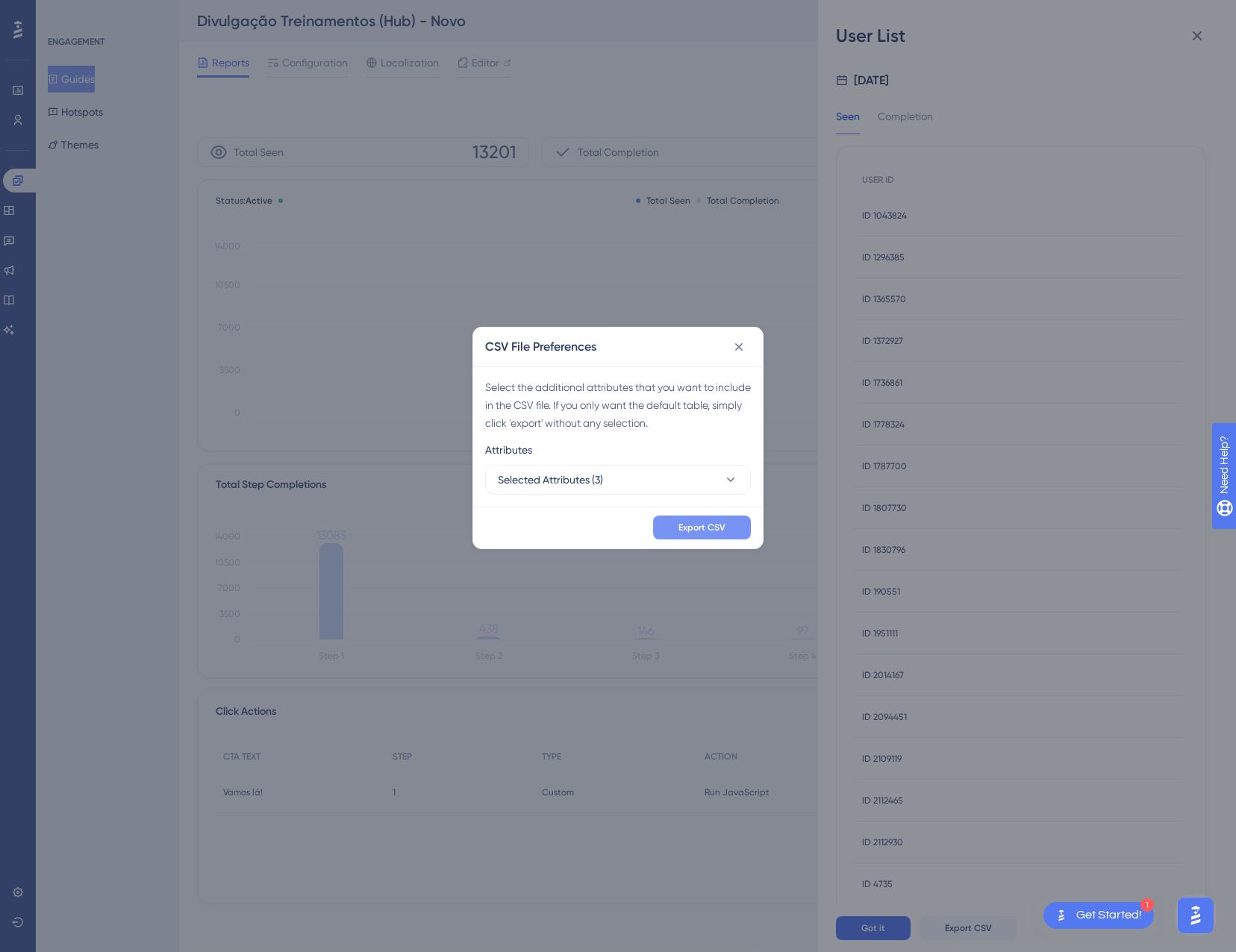
click at [724, 527] on span "Export CSV" at bounding box center [702, 527] width 47 height 12
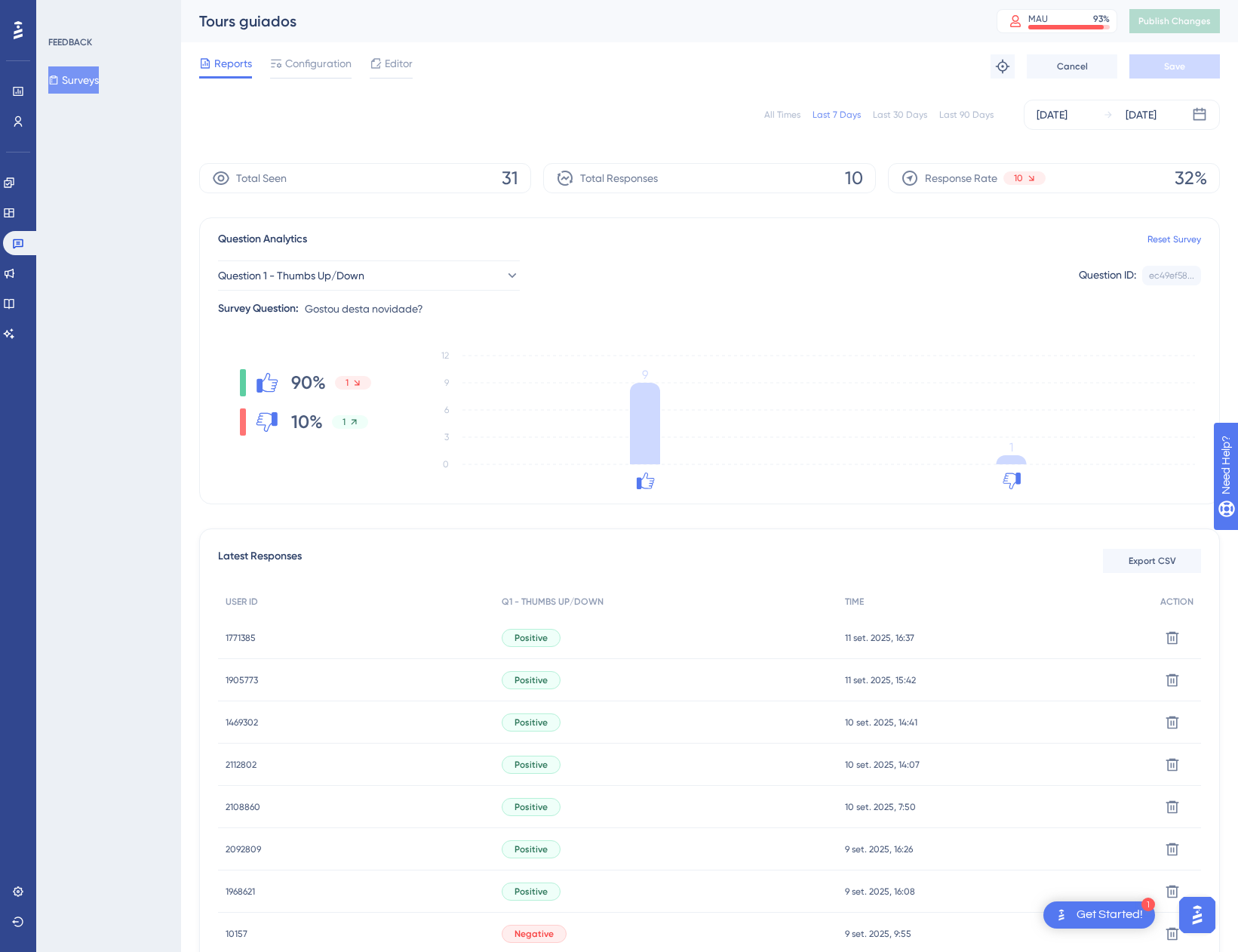
click at [788, 113] on div "All Times" at bounding box center [783, 114] width 37 height 12
click at [237, 676] on span "2111128" at bounding box center [239, 679] width 27 height 12
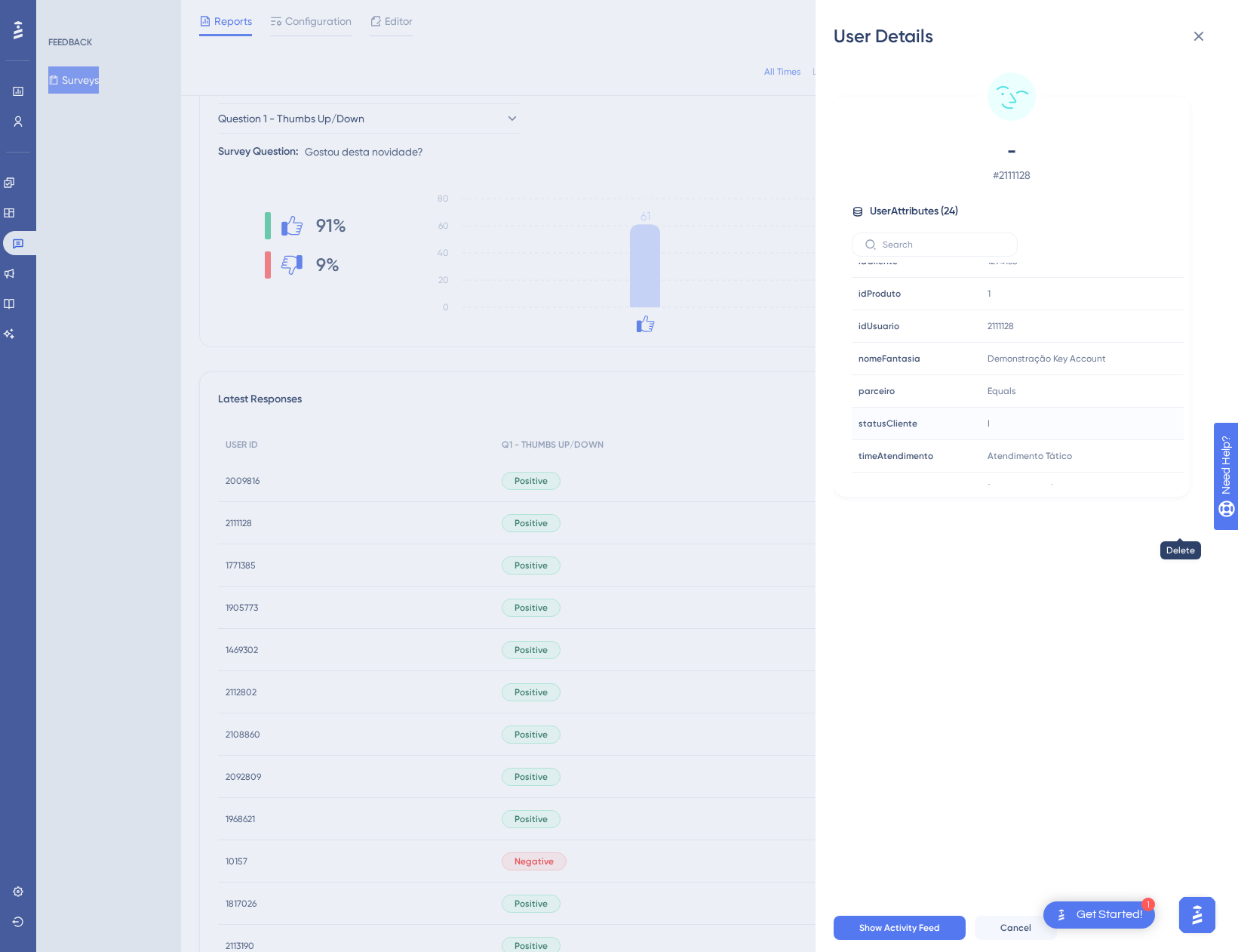
scroll to position [482, 0]
click at [1196, 41] on icon at bounding box center [1199, 37] width 18 height 18
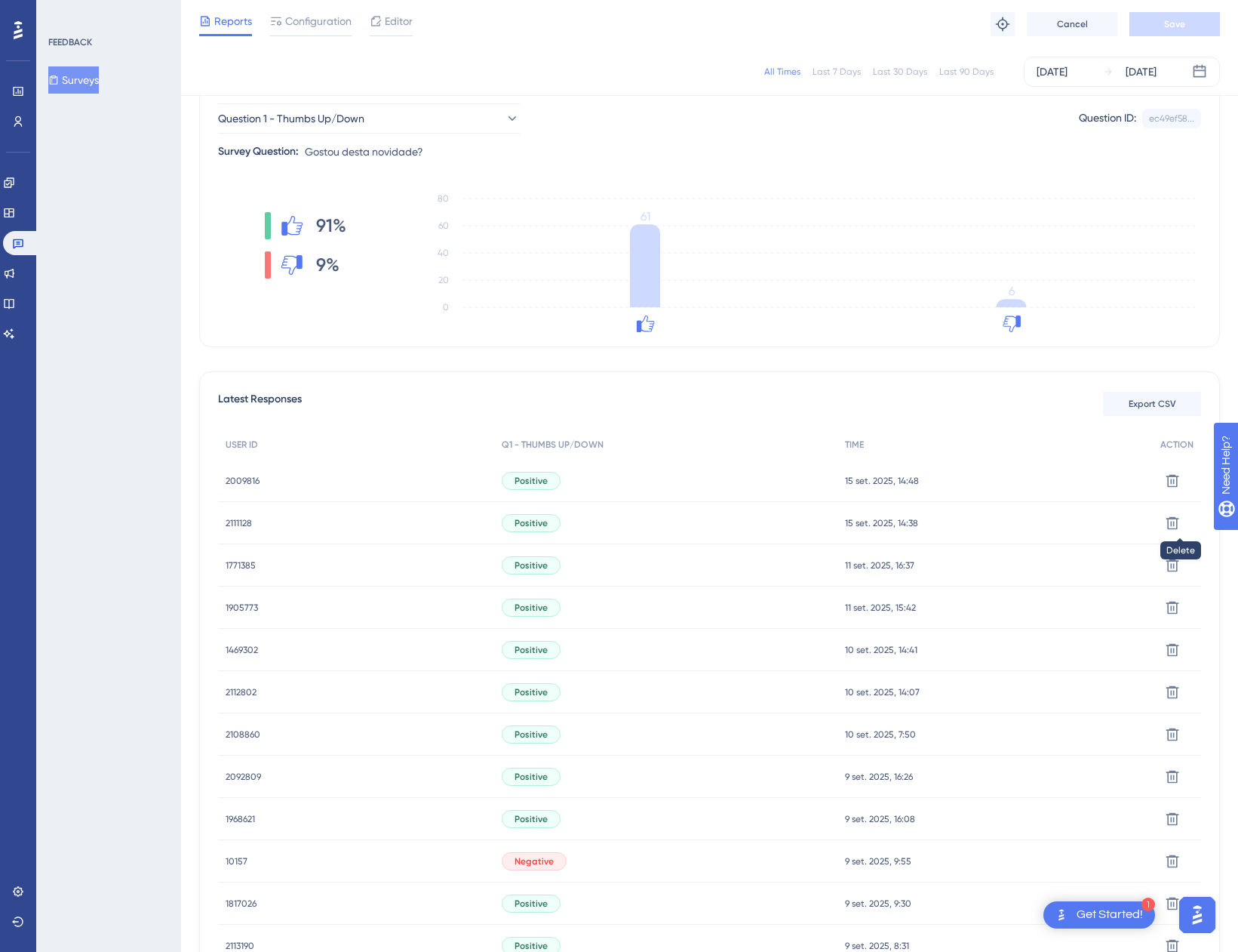
click at [226, 482] on span "2009816" at bounding box center [242, 480] width 34 height 12
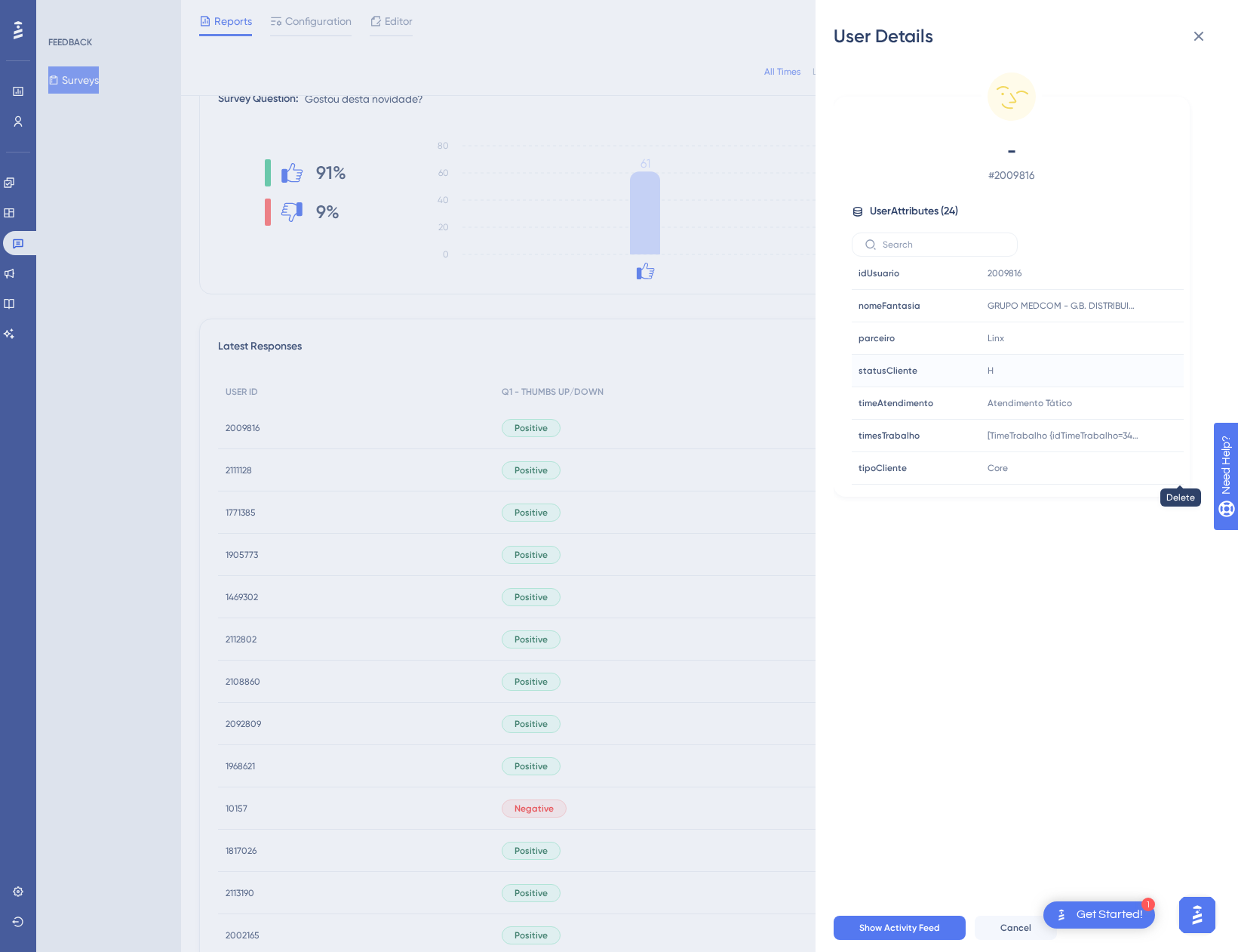
scroll to position [227, 0]
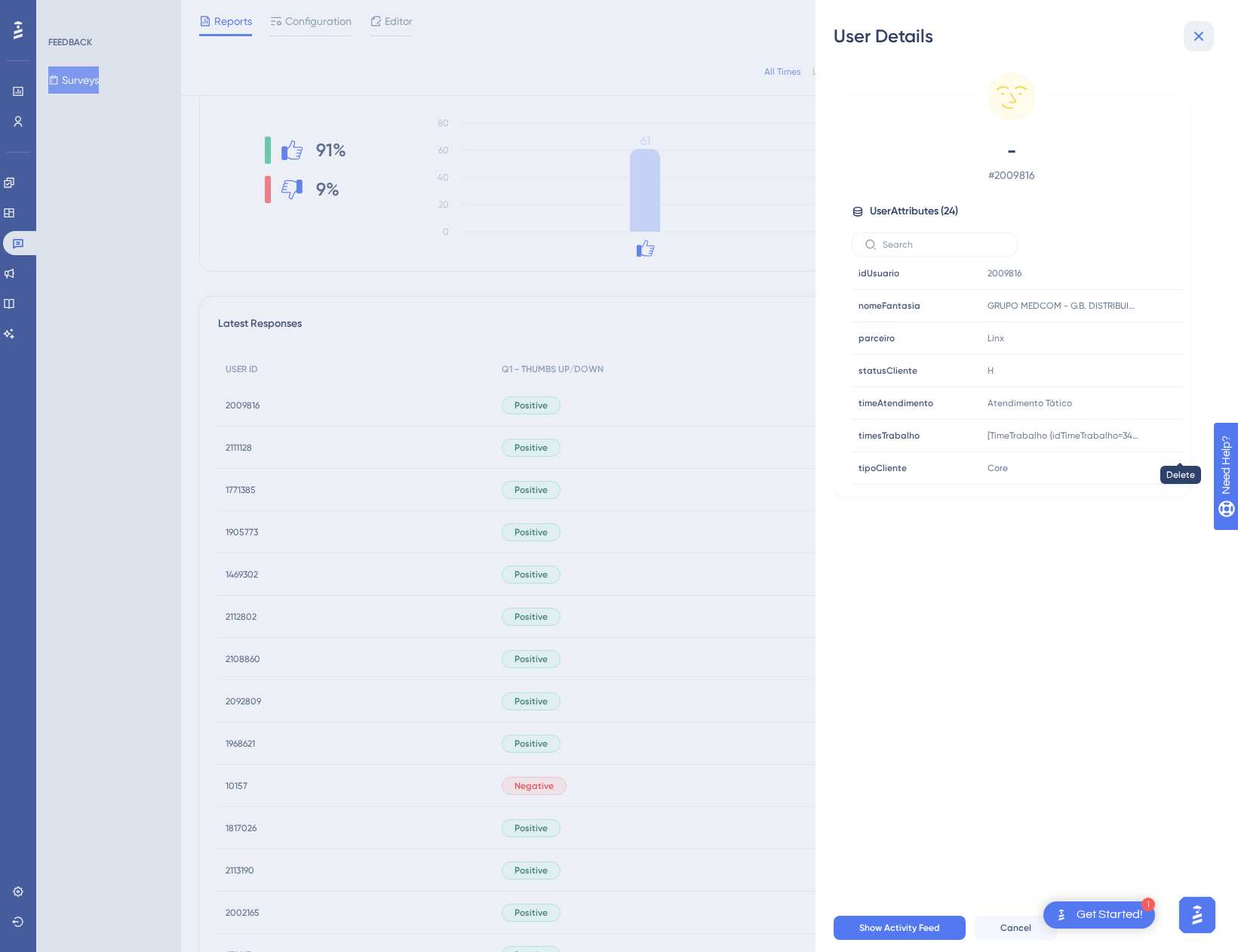
click at [1205, 37] on icon at bounding box center [1199, 37] width 18 height 18
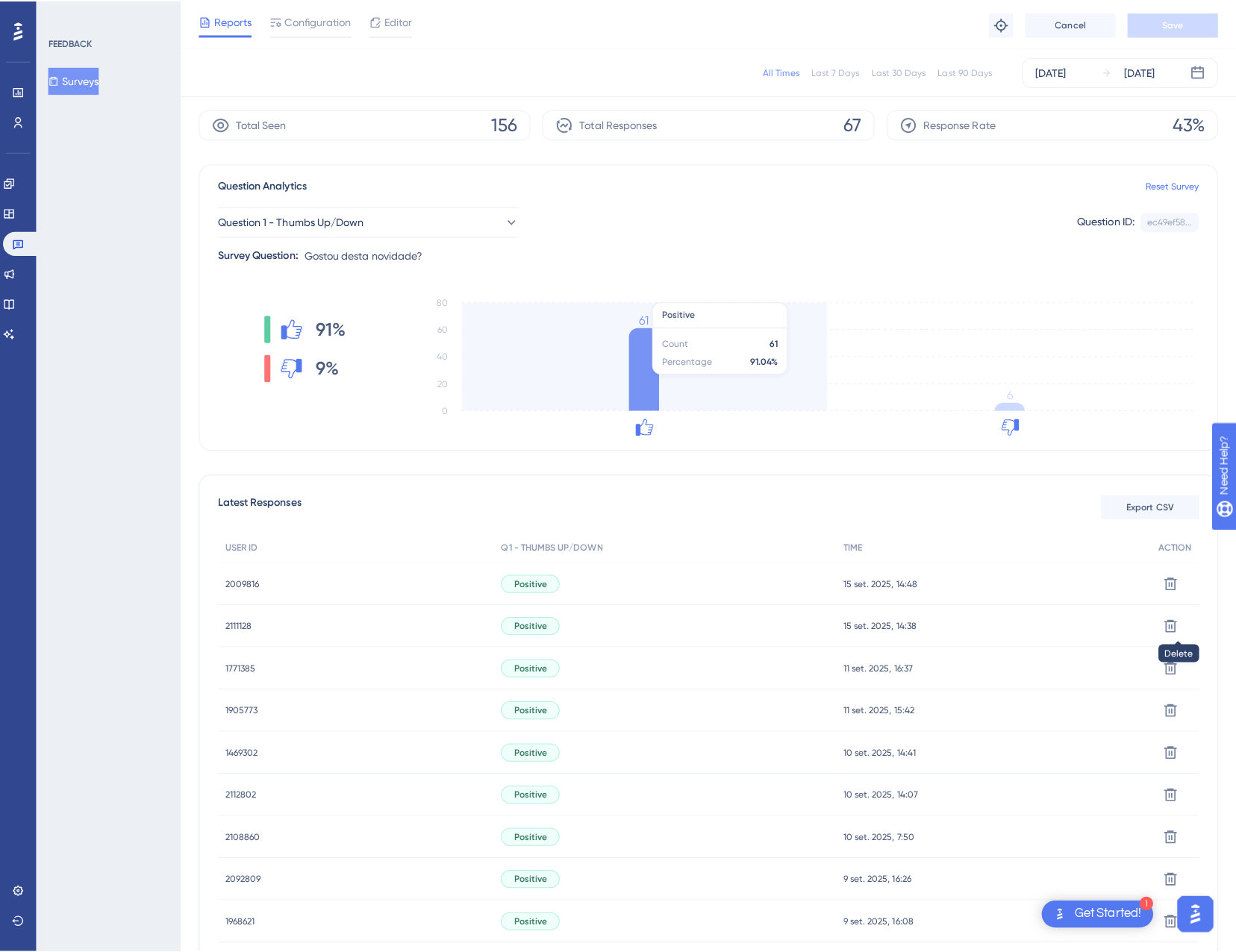
scroll to position [0, 0]
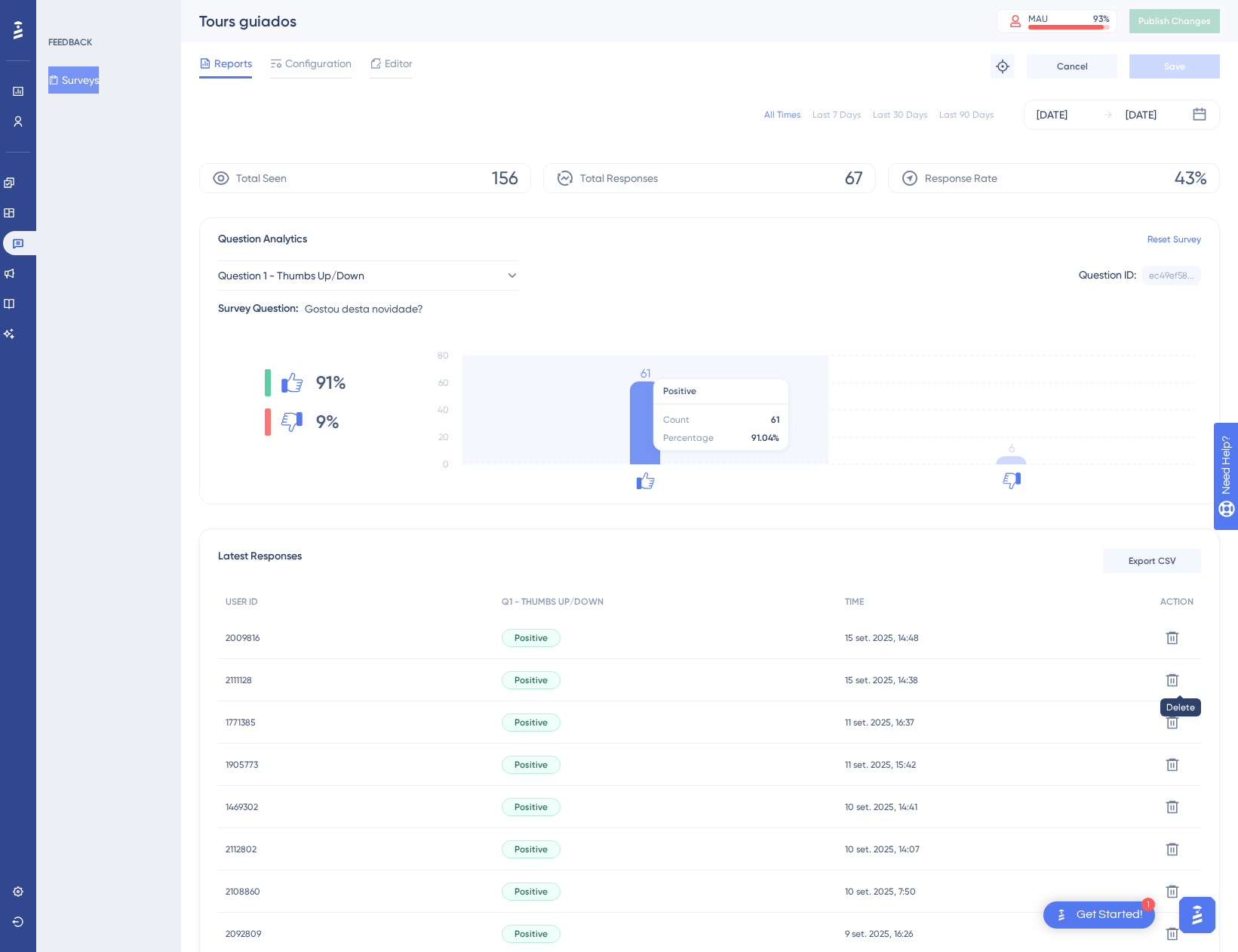
click at [646, 370] on tspan "61" at bounding box center [646, 373] width 10 height 15
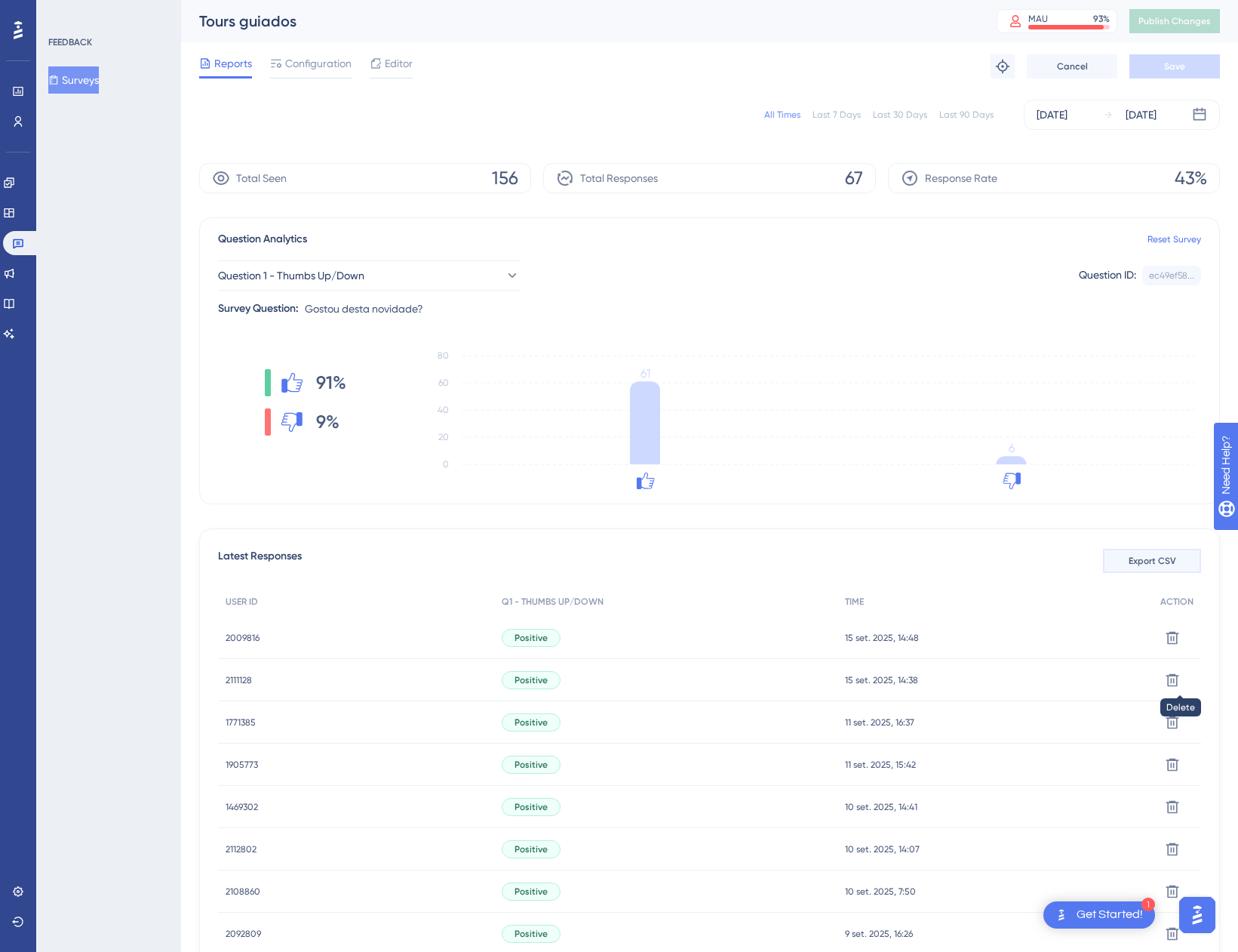
click at [1177, 562] on button "Export CSV" at bounding box center [1152, 561] width 98 height 24
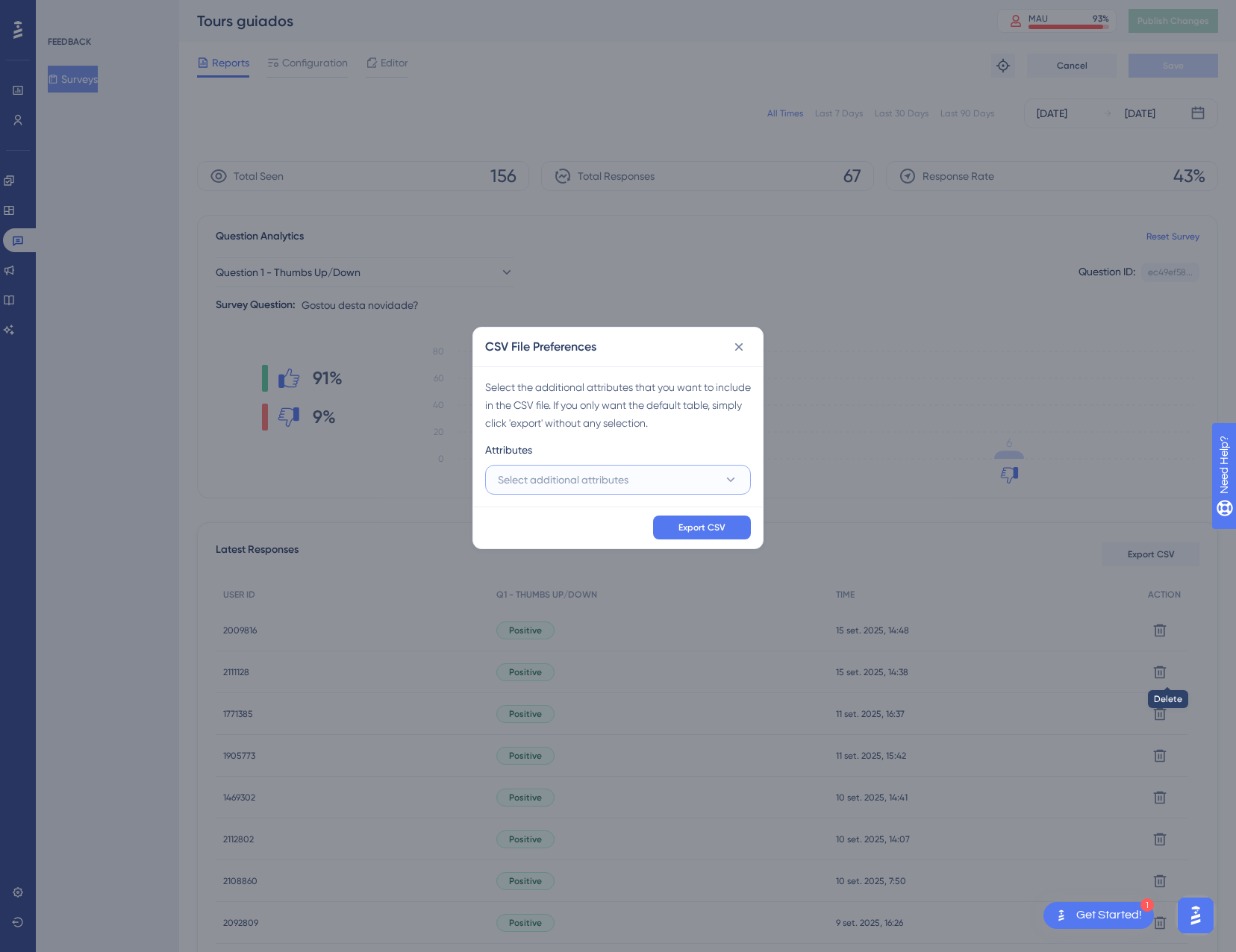
click at [630, 475] on button "Select additional attributes" at bounding box center [618, 479] width 266 height 30
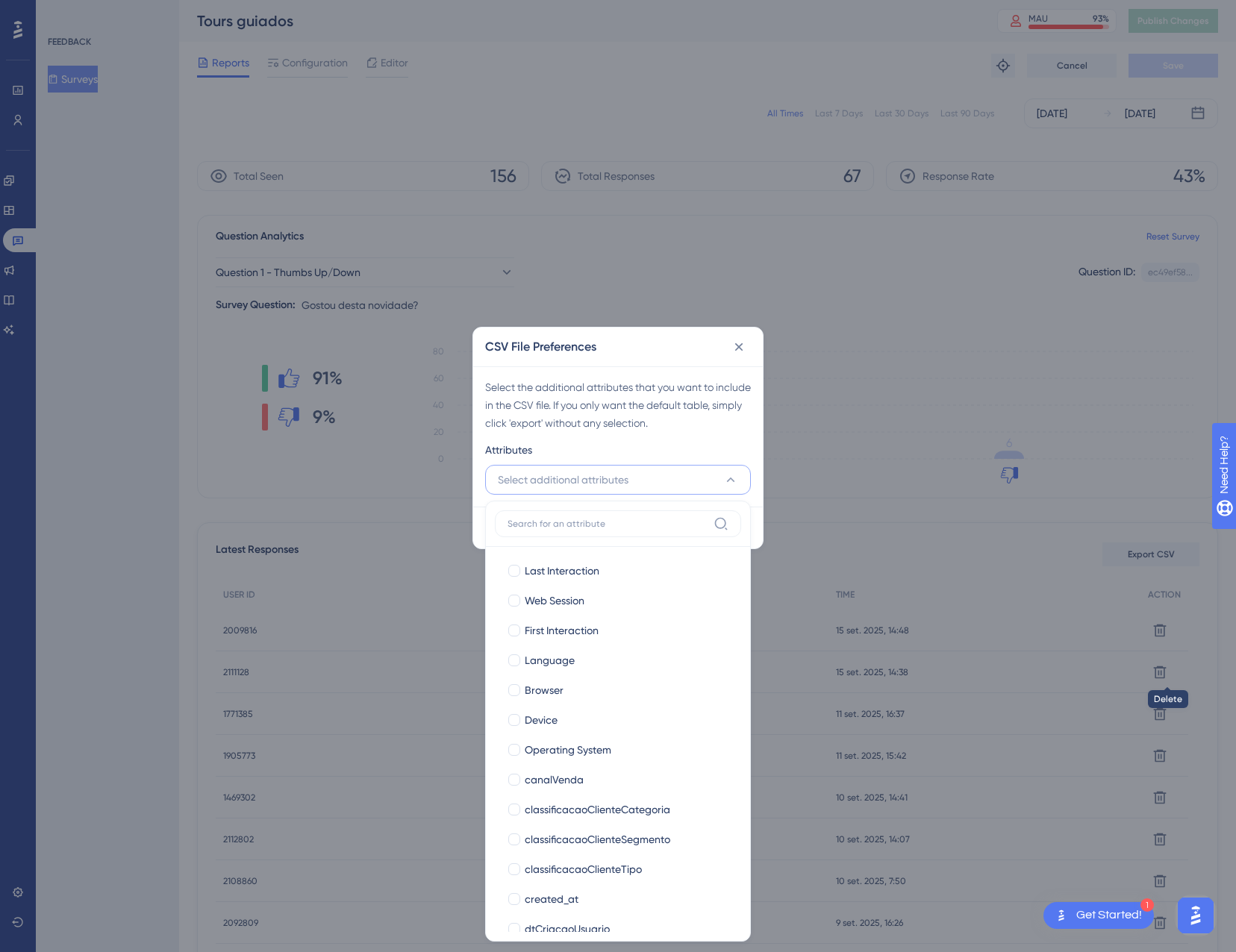
click at [617, 439] on div "Select the additional attributes that you want to include in the CSV file. If y…" at bounding box center [618, 436] width 289 height 140
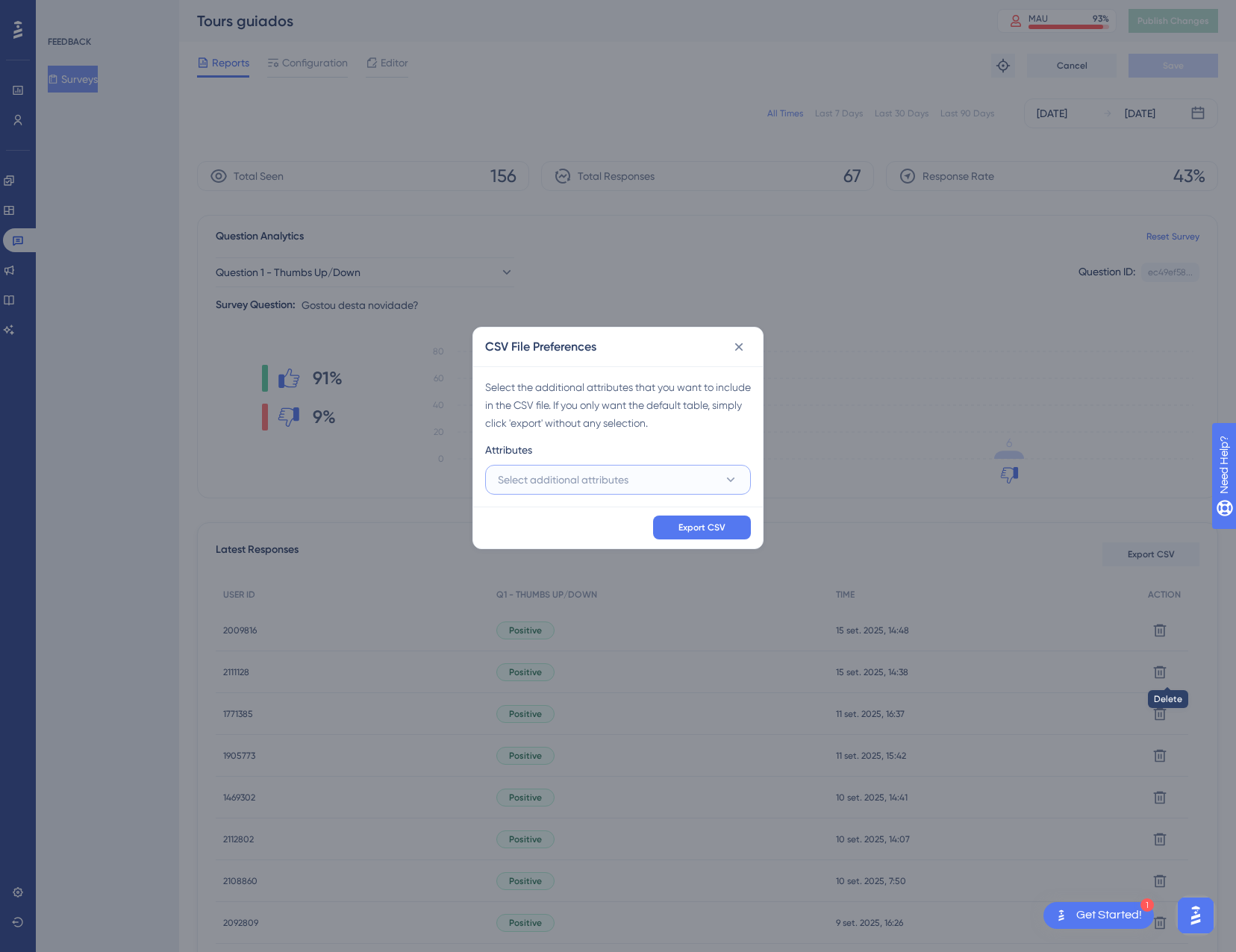
click at [600, 491] on button "Select additional attributes" at bounding box center [618, 479] width 266 height 30
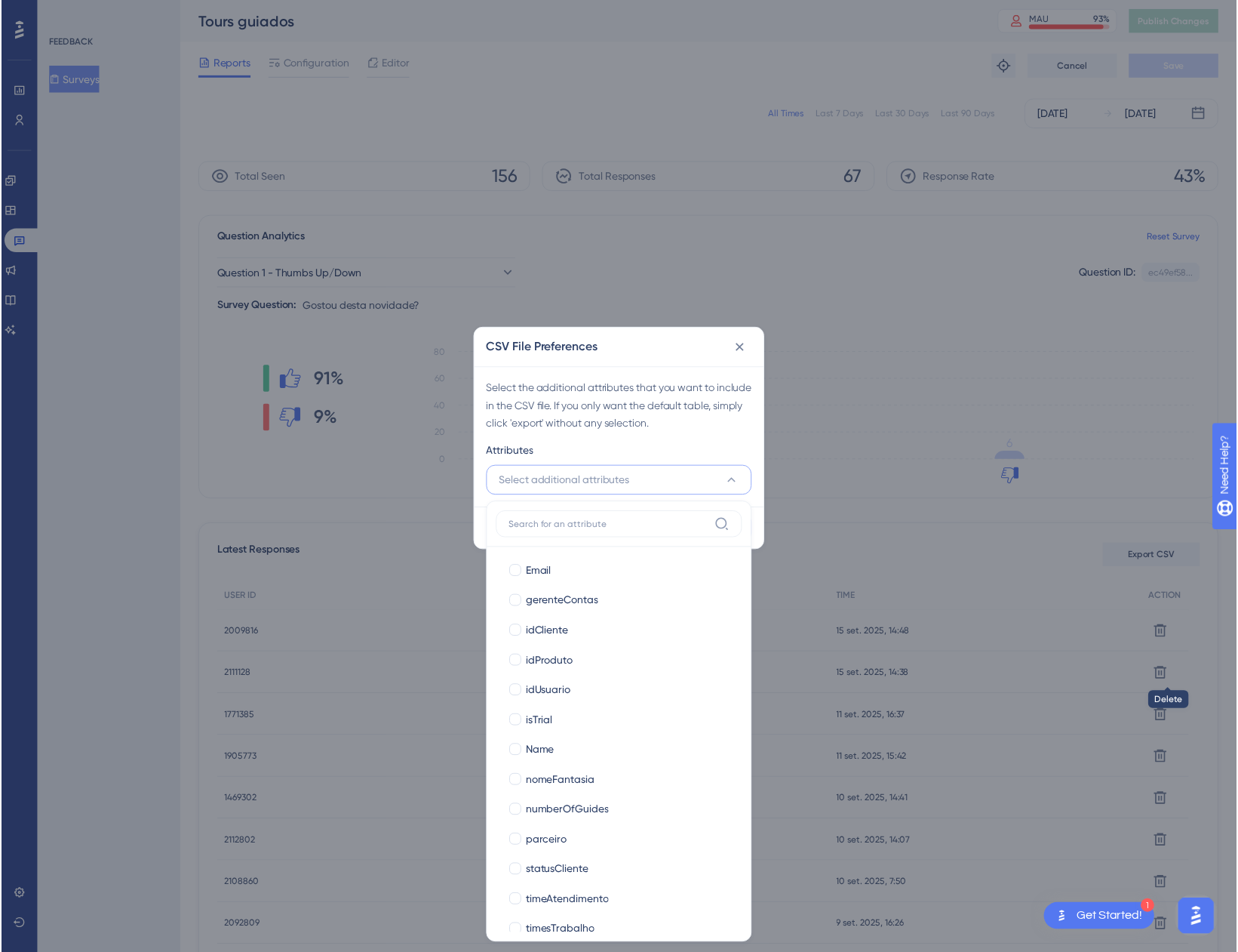
scroll to position [444, 0]
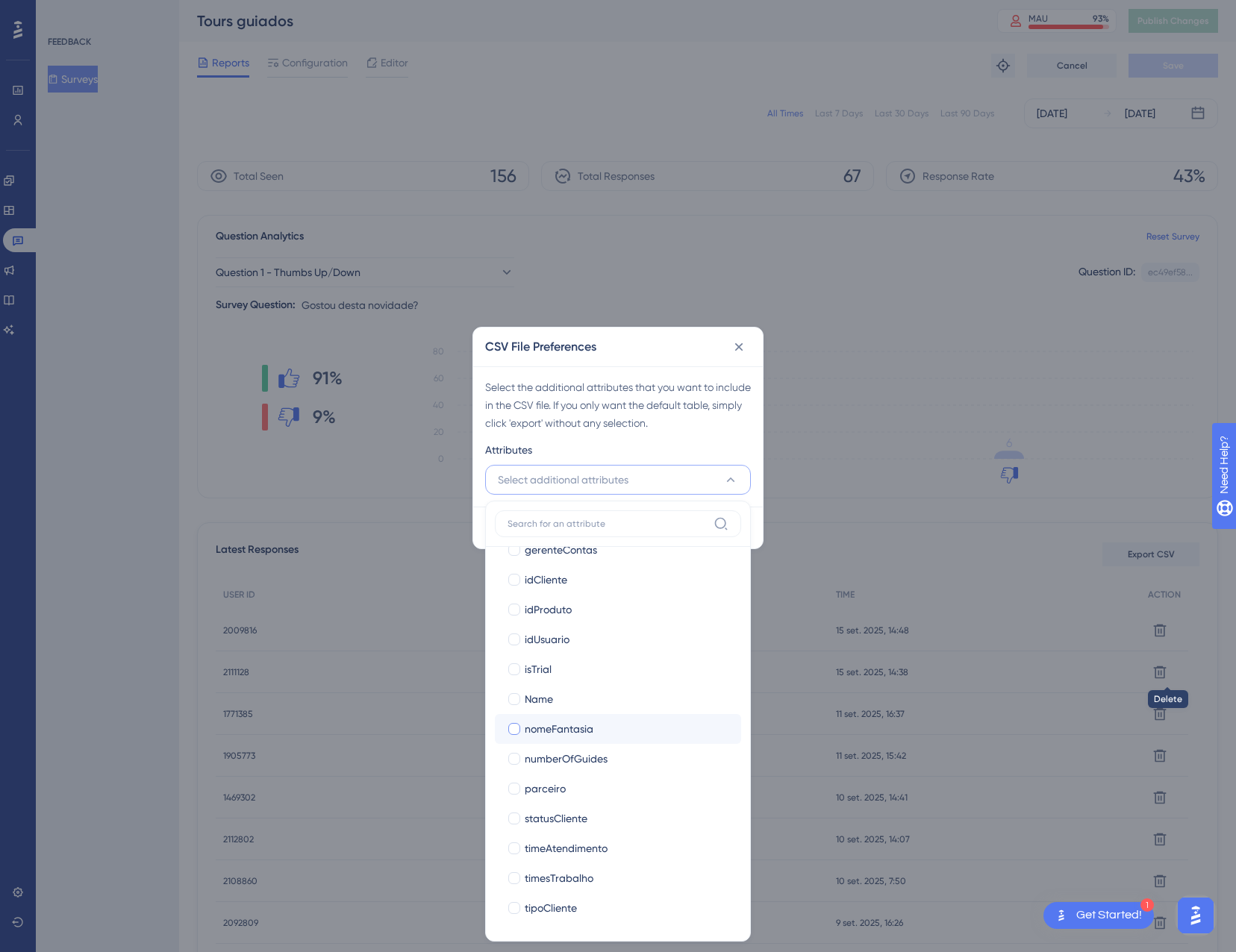
click at [570, 724] on span "nomeFantasia" at bounding box center [559, 729] width 69 height 18
checkbox input "true"
click at [688, 454] on div "Attributes" at bounding box center [618, 453] width 266 height 24
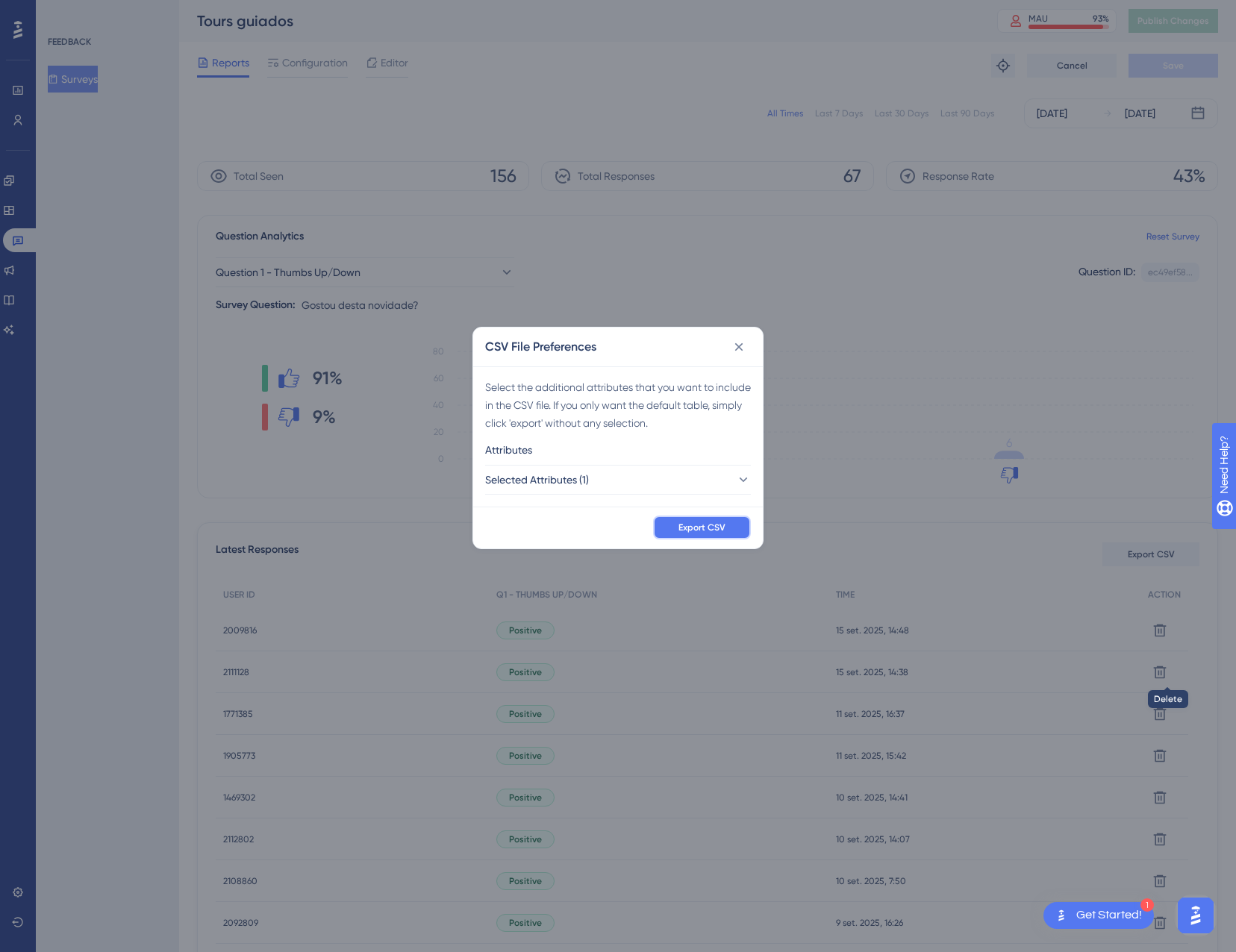
click at [701, 528] on span "Export CSV" at bounding box center [702, 527] width 47 height 12
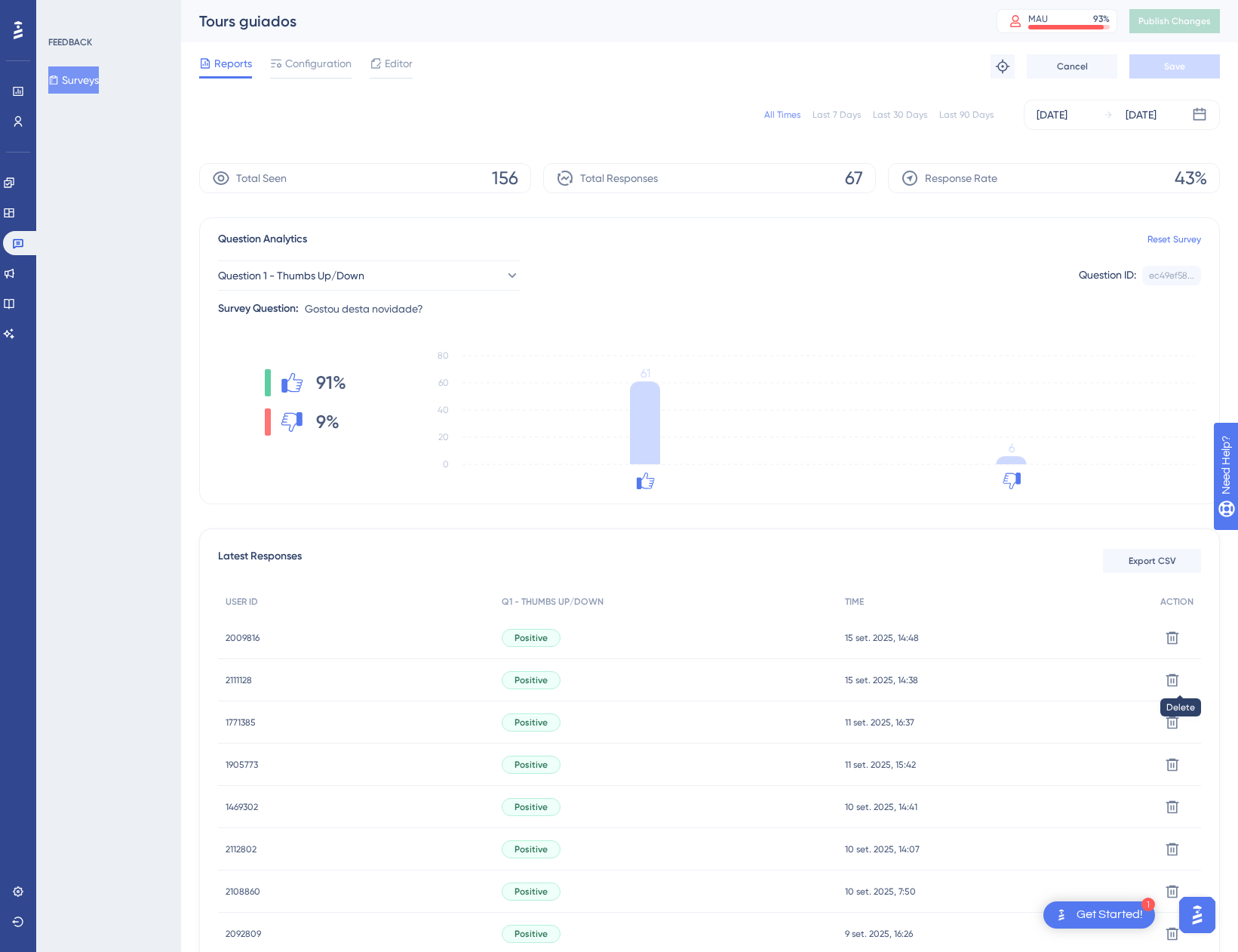
click at [609, 83] on div "Reports Configuration Editor Troubleshoot Cancel Save" at bounding box center [710, 66] width 1021 height 48
